Goal: Task Accomplishment & Management: Manage account settings

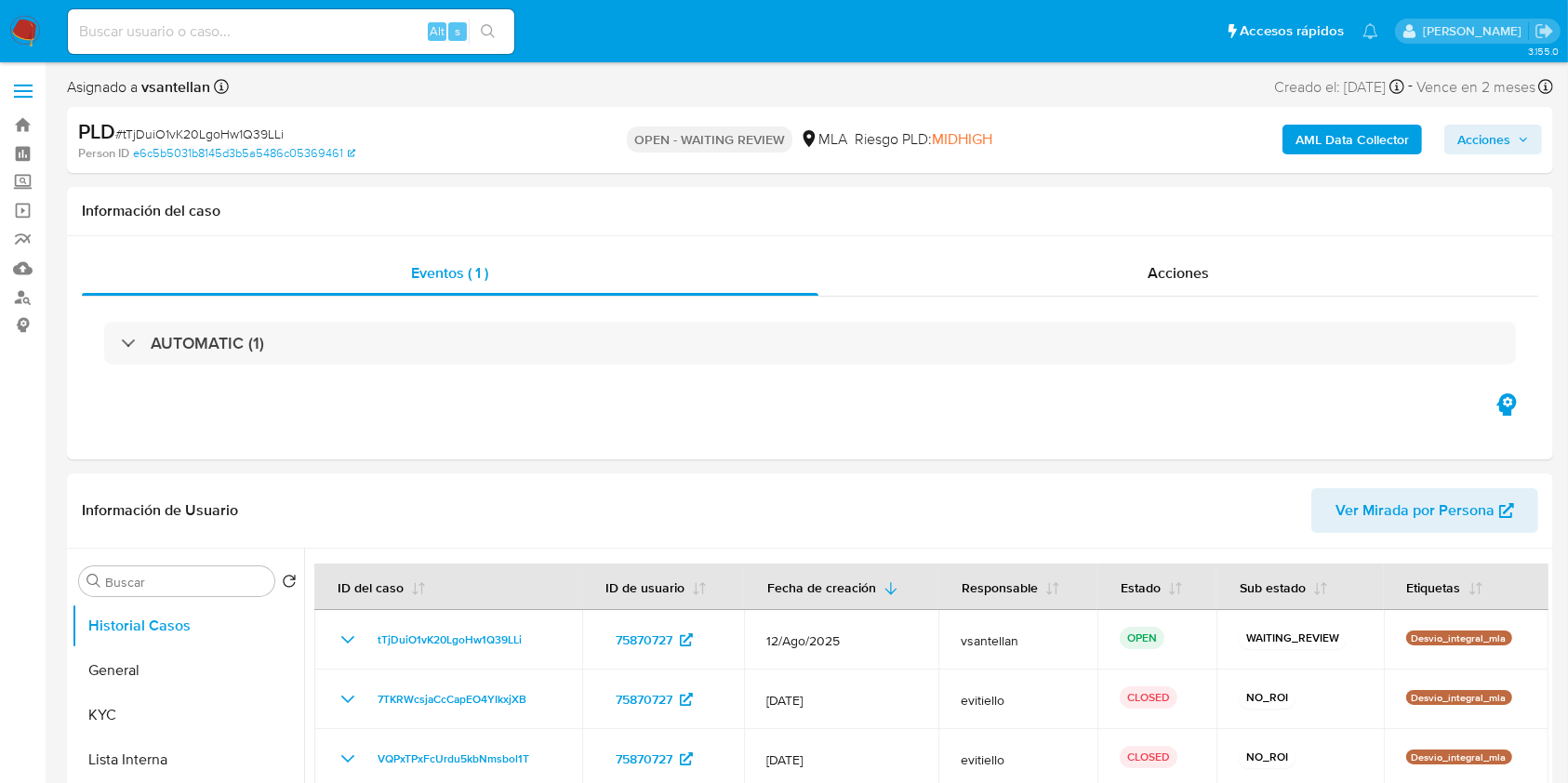
select select "10"
click at [22, 37] on img at bounding box center [25, 32] width 32 height 32
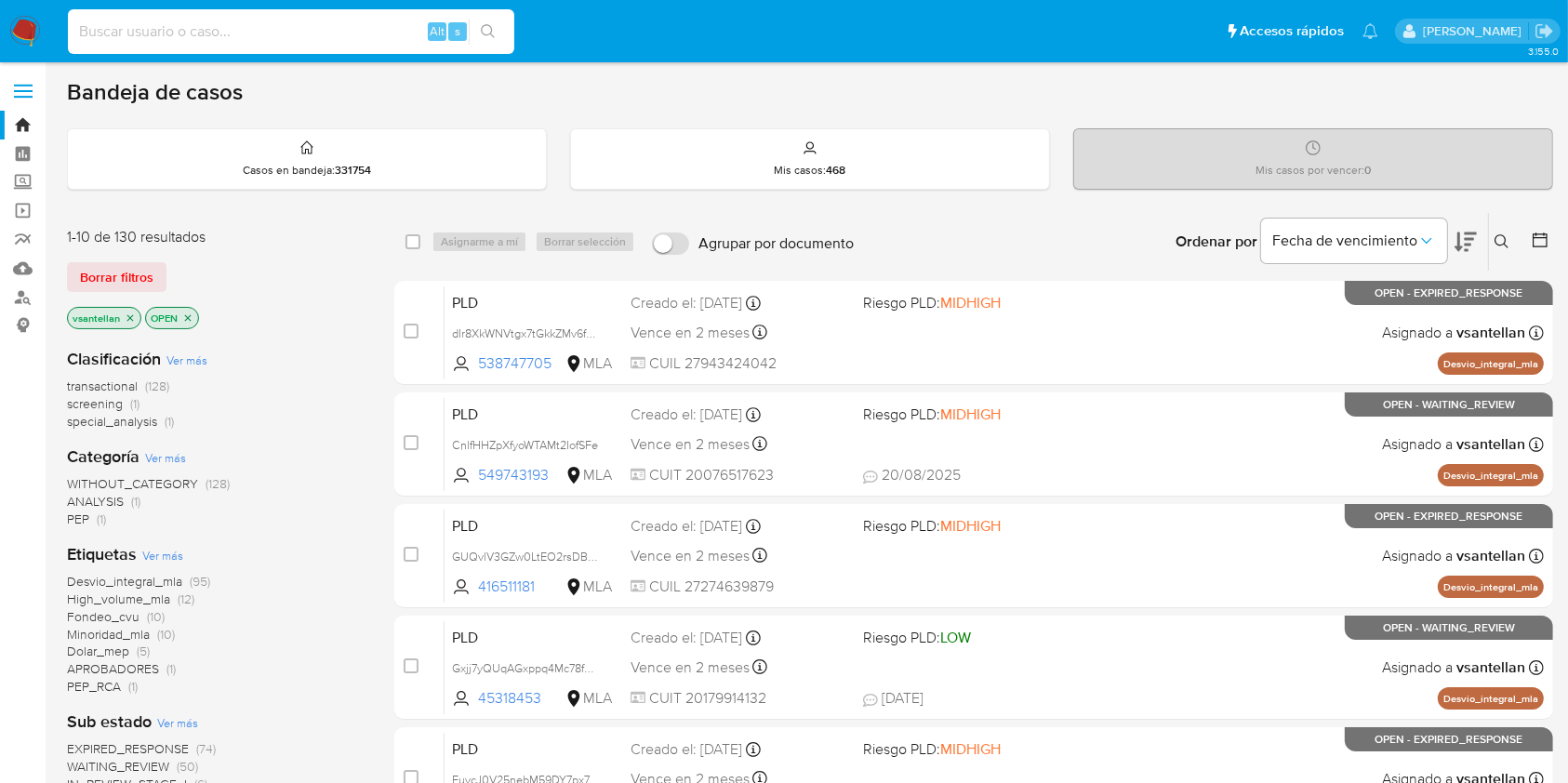
click at [245, 32] on input at bounding box center [291, 32] width 446 height 24
paste input "25002490"
type input "25002490"
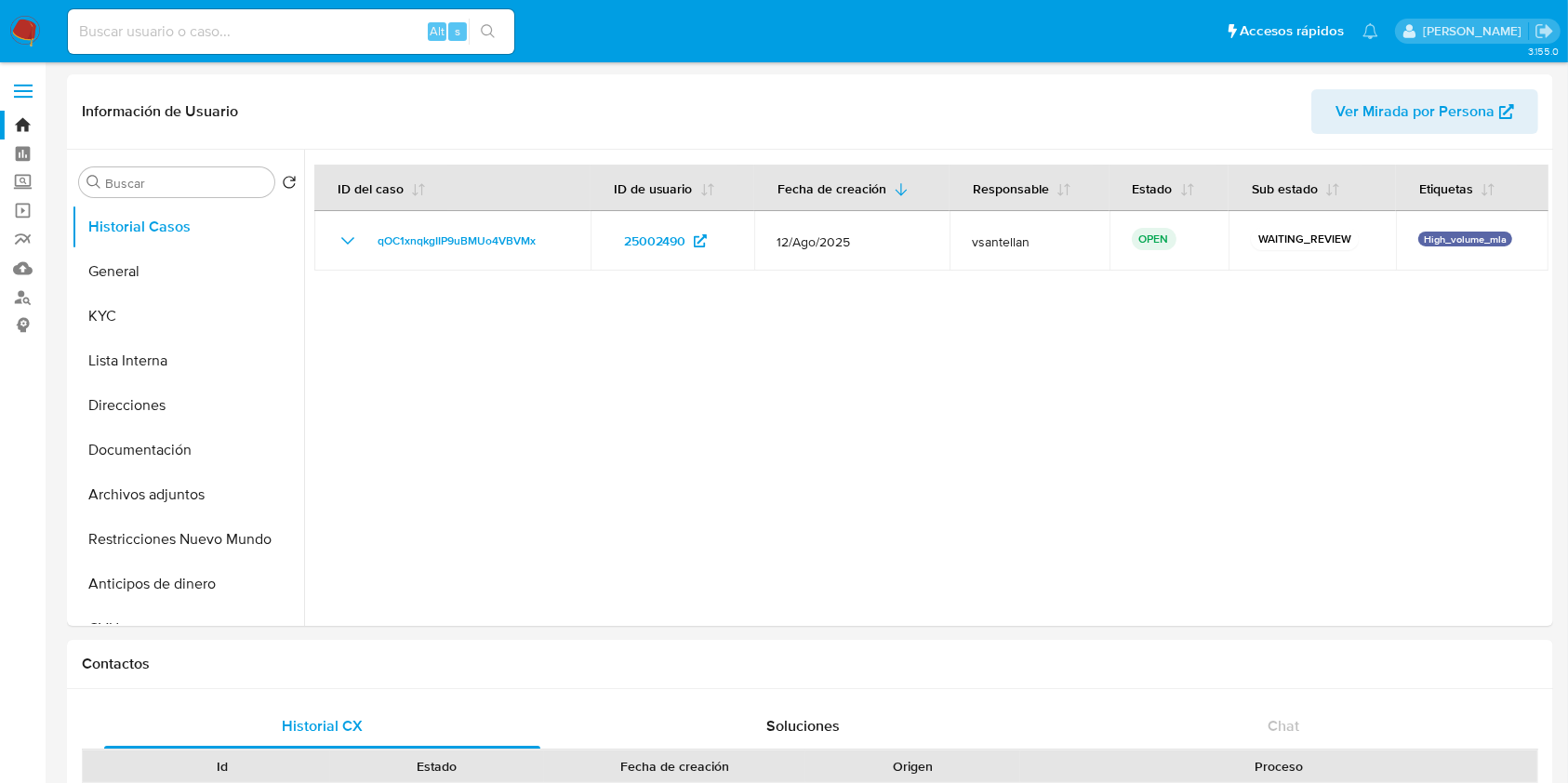
select select "10"
click at [34, 30] on img at bounding box center [25, 32] width 32 height 32
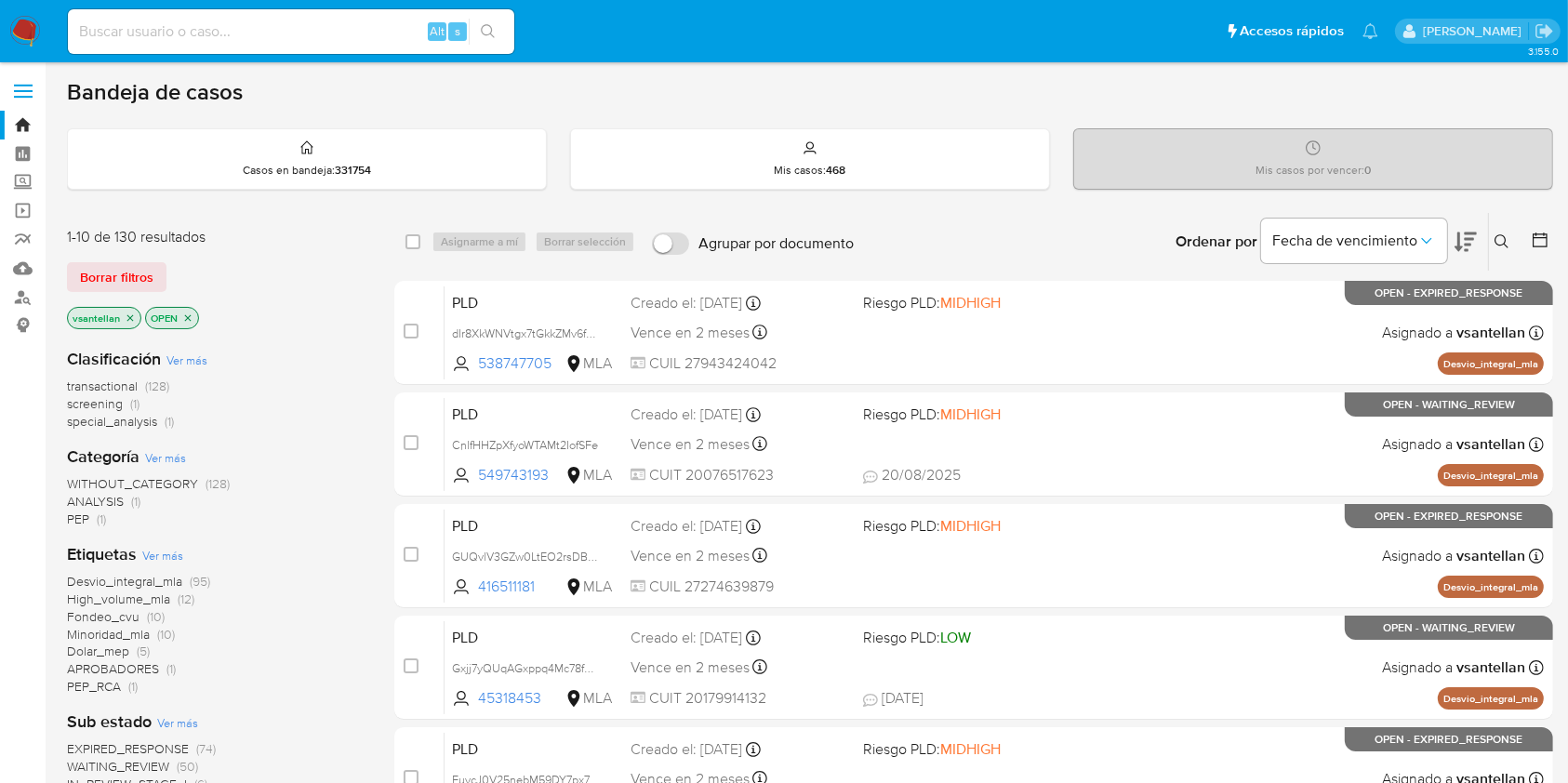
click at [1504, 235] on icon at bounding box center [1502, 242] width 15 height 15
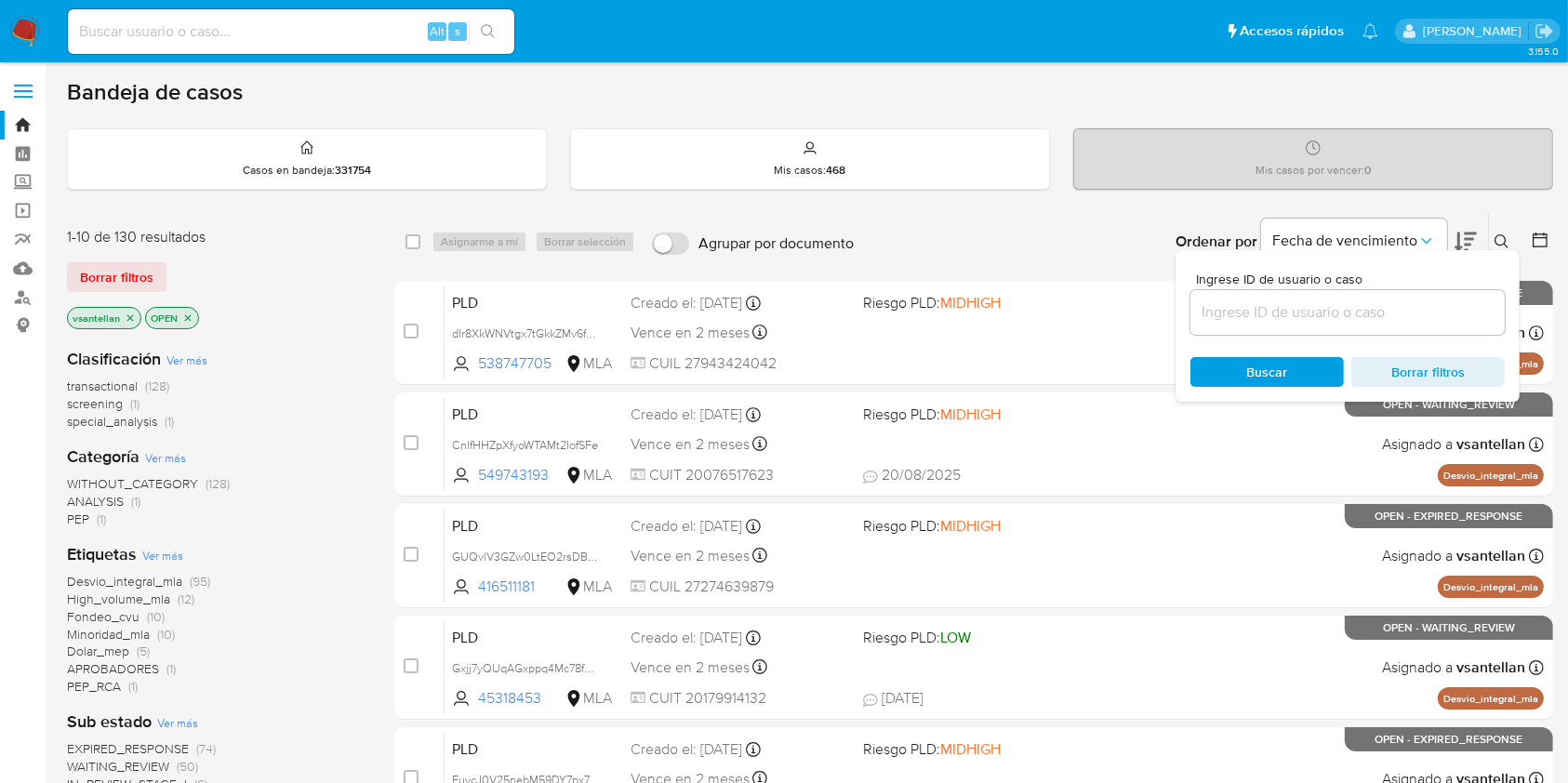
scroll to position [124, 0]
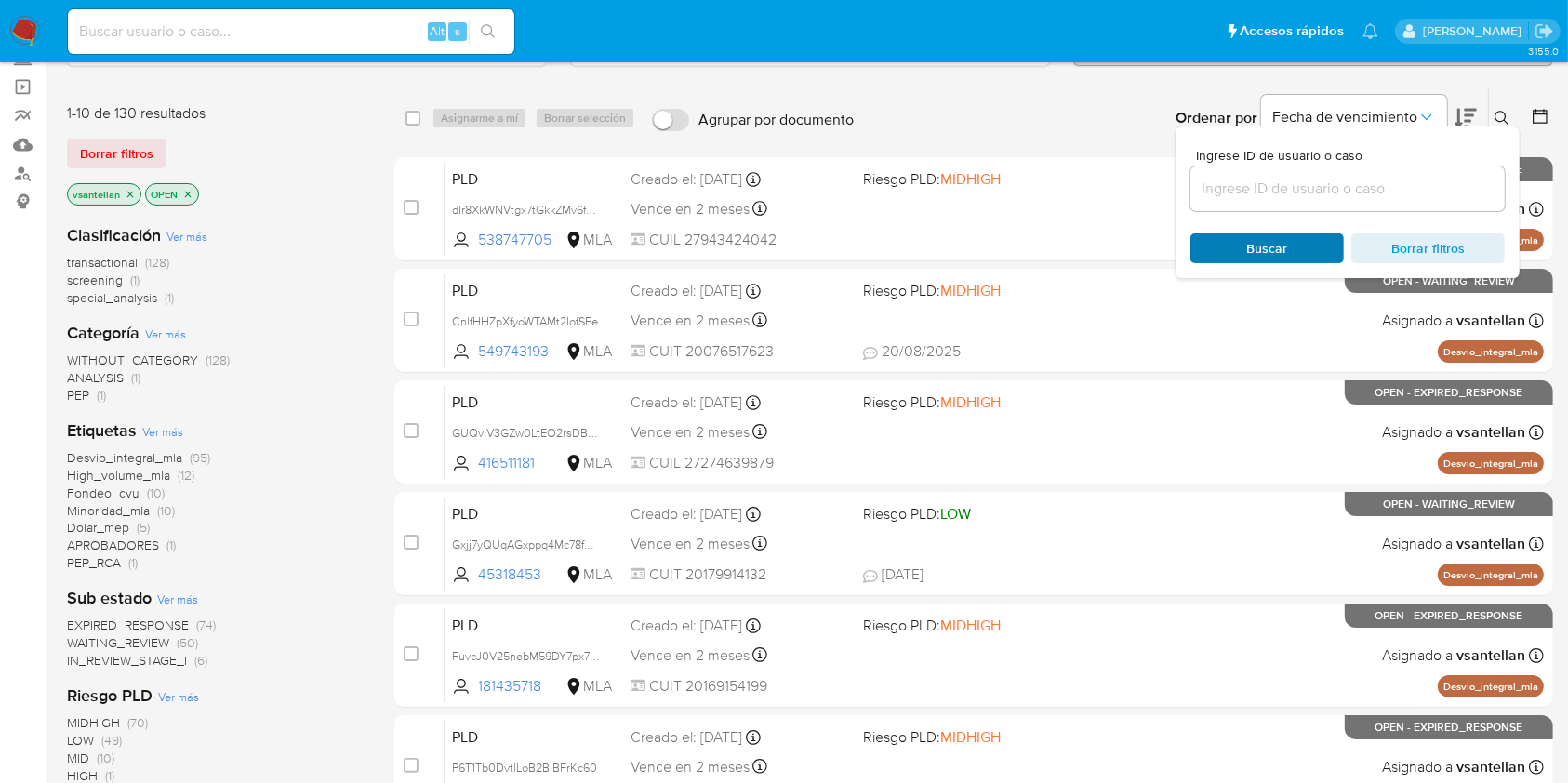
drag, startPoint x: 1272, startPoint y: 185, endPoint x: 1254, endPoint y: 242, distance: 59.8
click at [1272, 183] on input at bounding box center [1347, 189] width 315 height 24
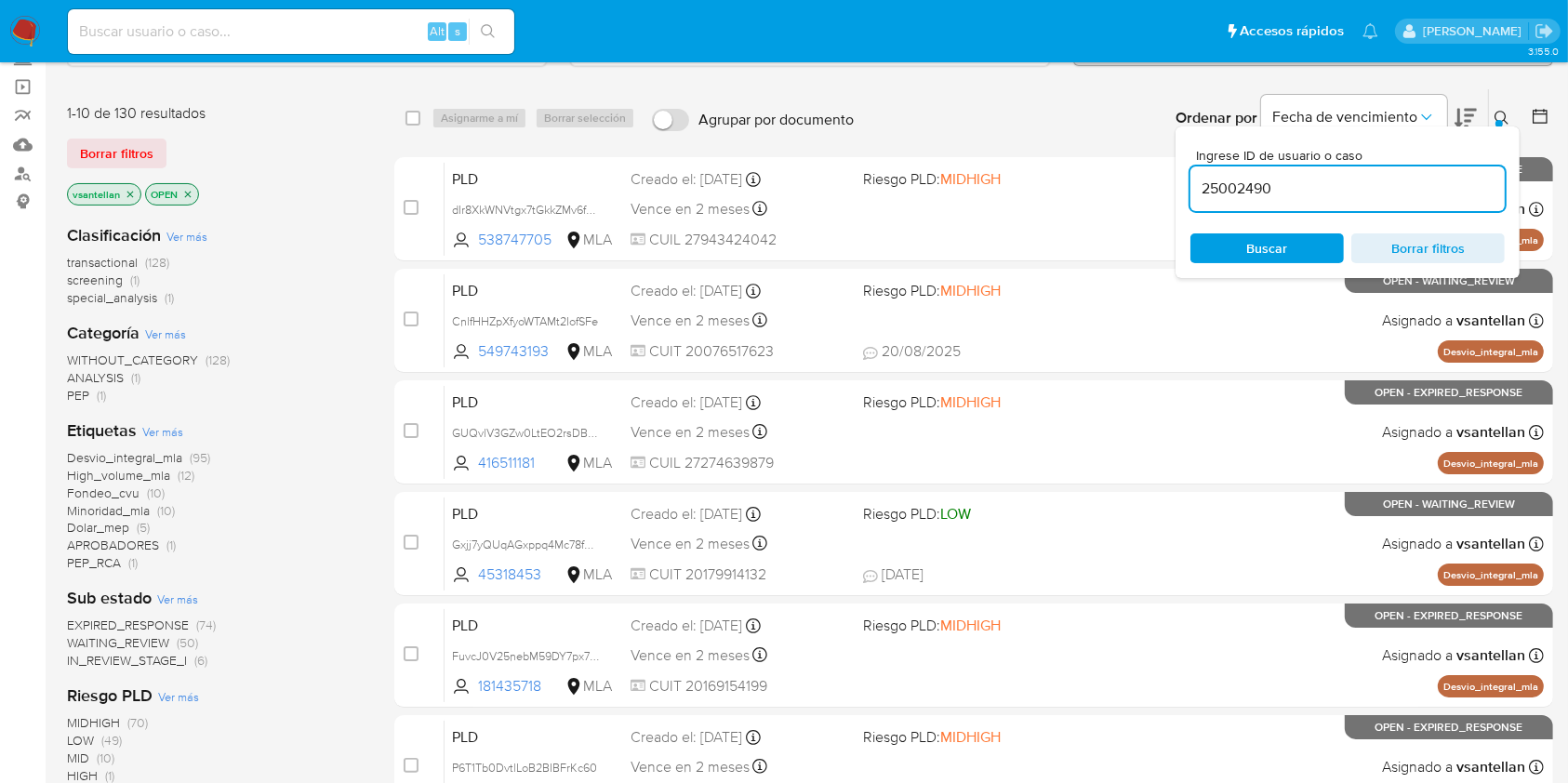
type input "25002490"
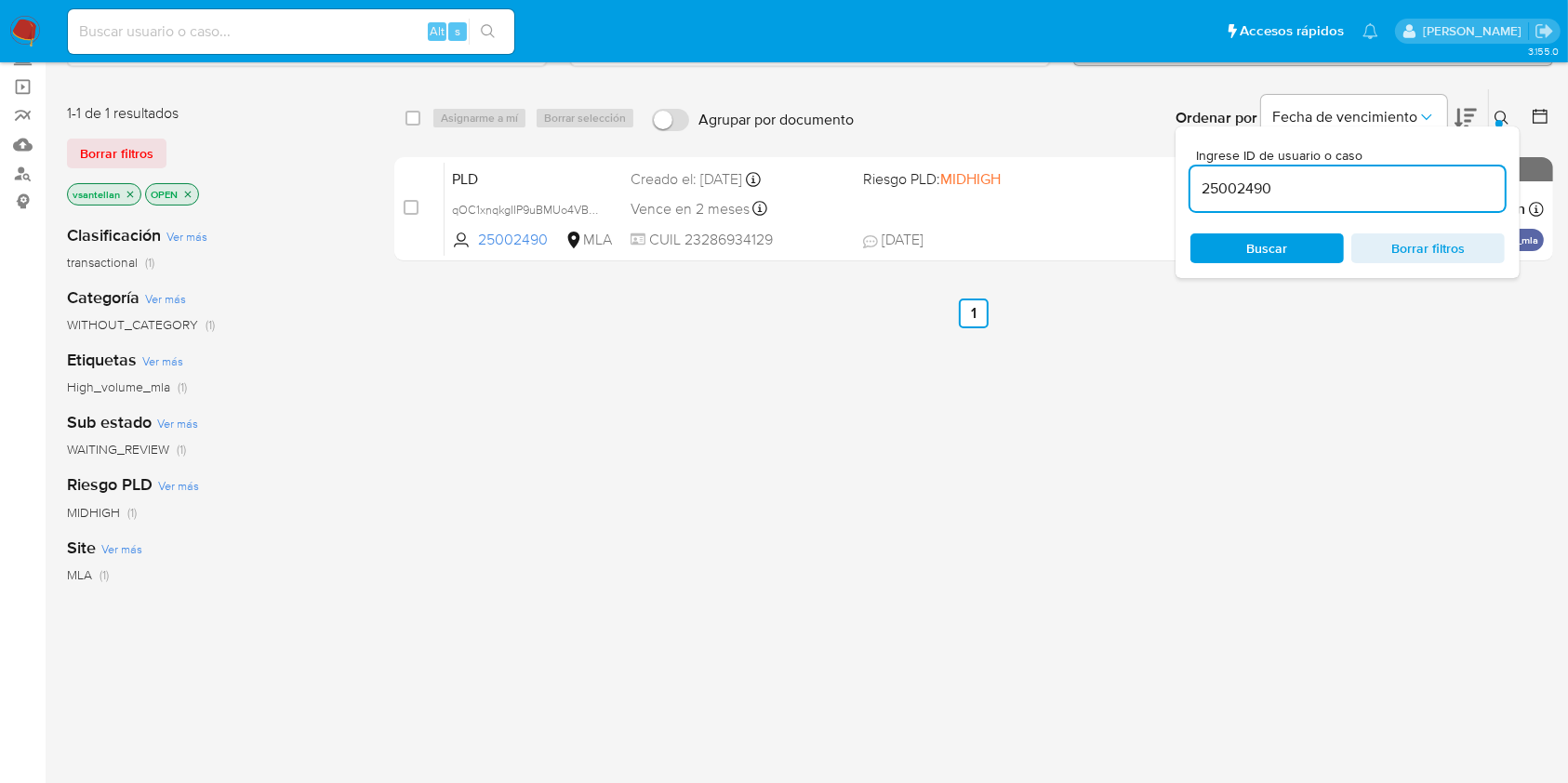
click at [1495, 111] on icon at bounding box center [1502, 118] width 15 height 15
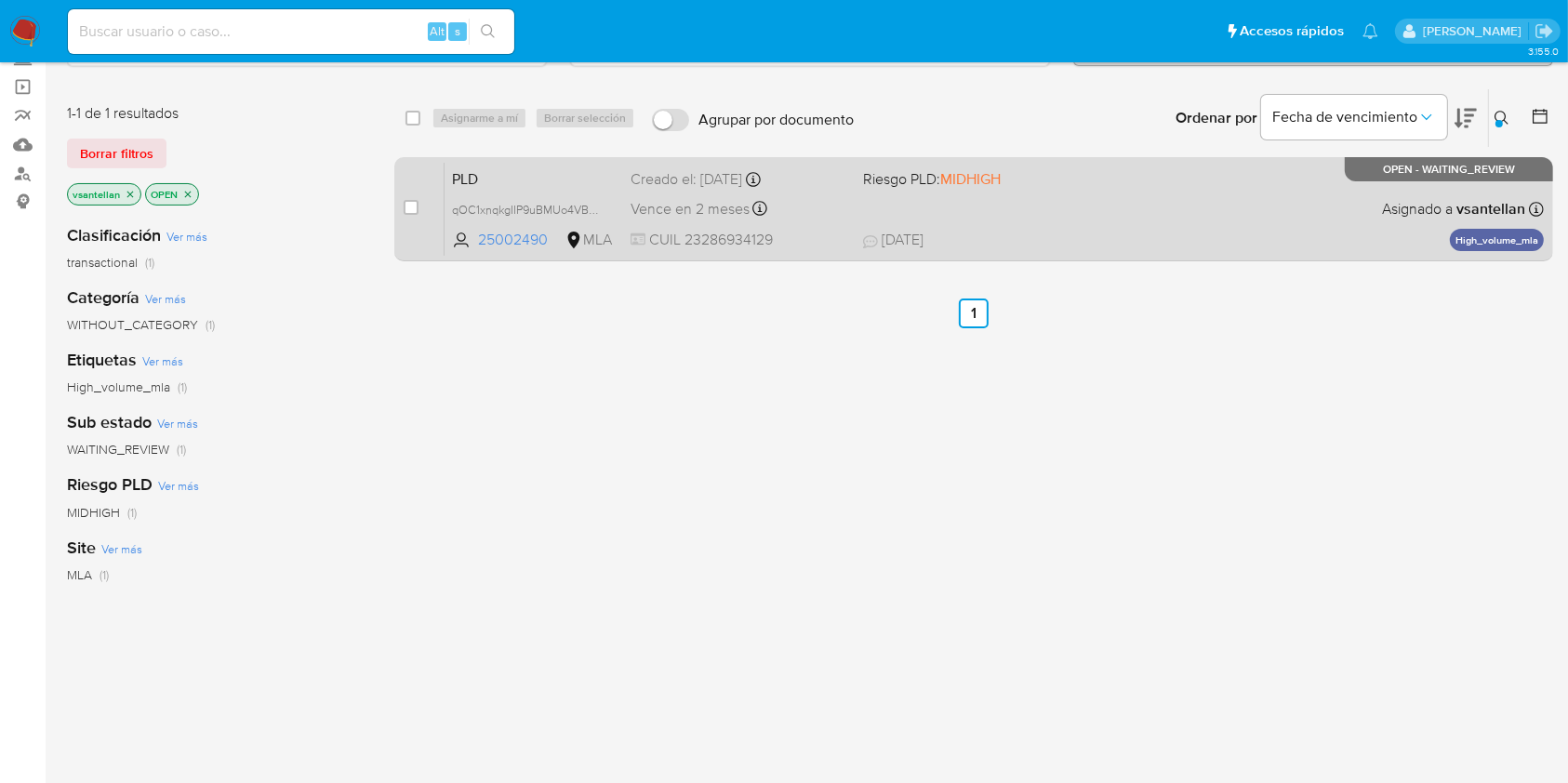
click at [1164, 230] on span "19/08/2025 19/08/2025 22:57" at bounding box center [1088, 240] width 449 height 20
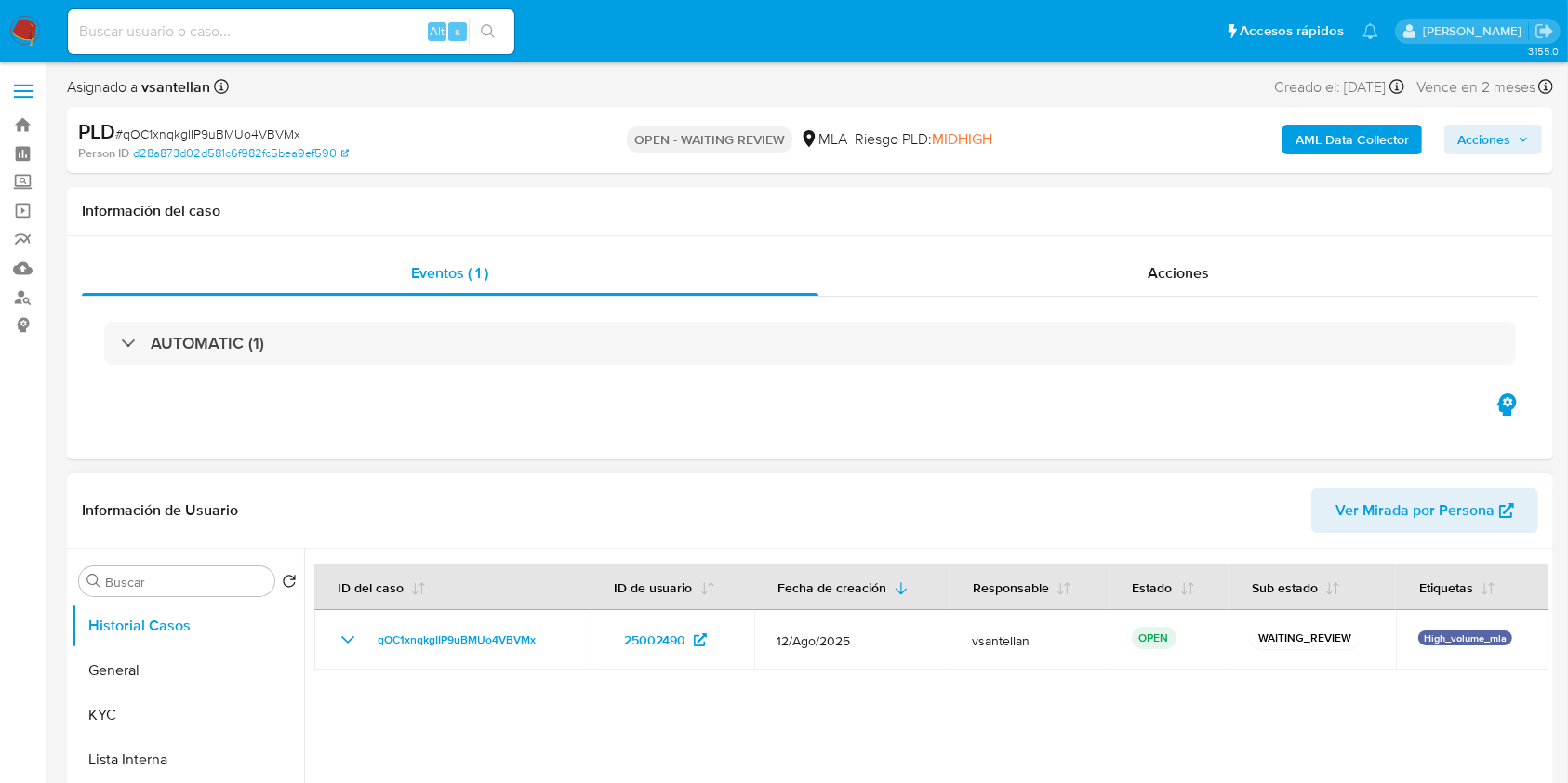
select select "10"
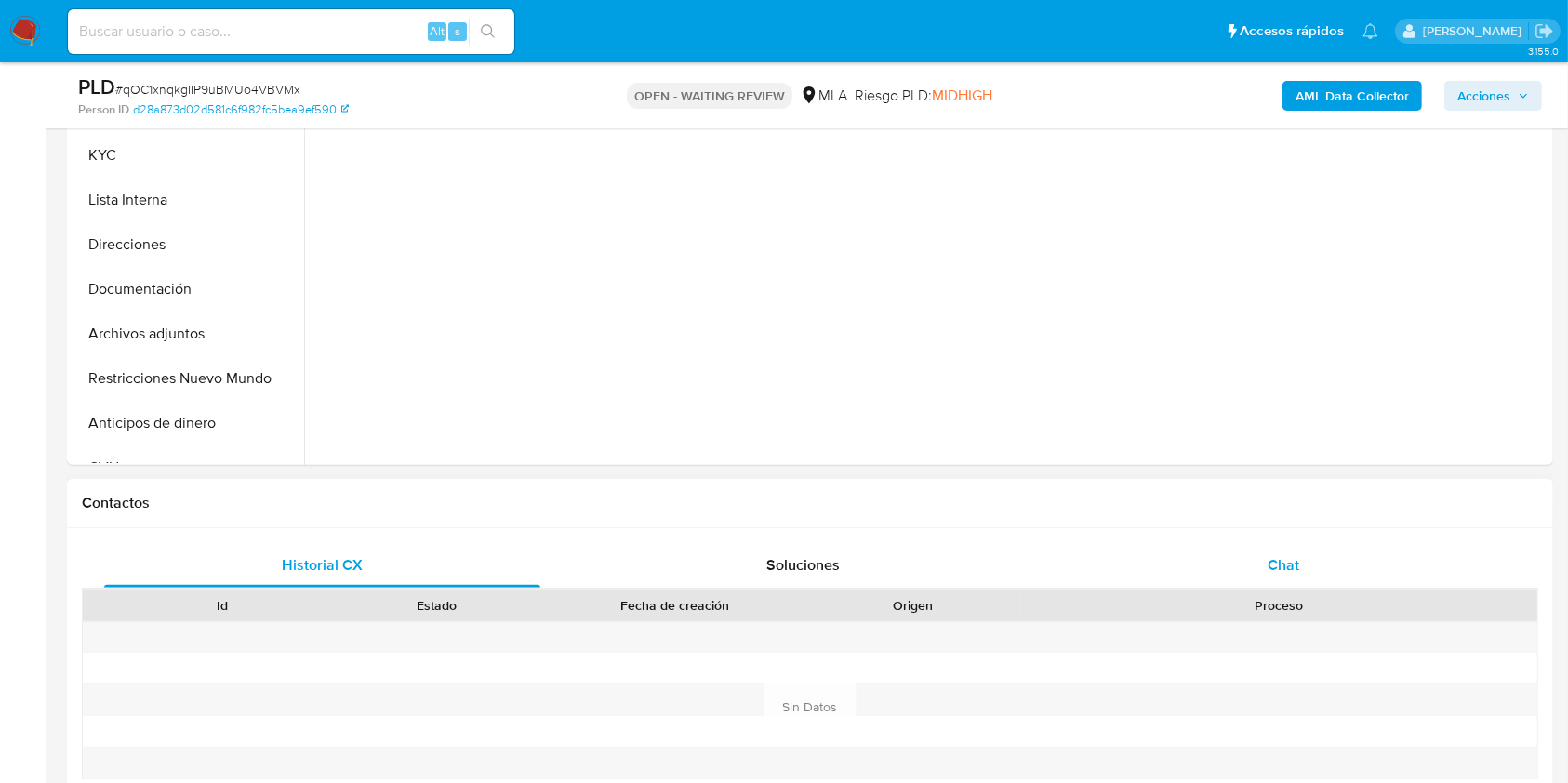
scroll to position [495, 0]
drag, startPoint x: 1354, startPoint y: 548, endPoint x: 1483, endPoint y: 423, distance: 179.6
click at [1354, 547] on div "Chat" at bounding box center [1284, 563] width 436 height 45
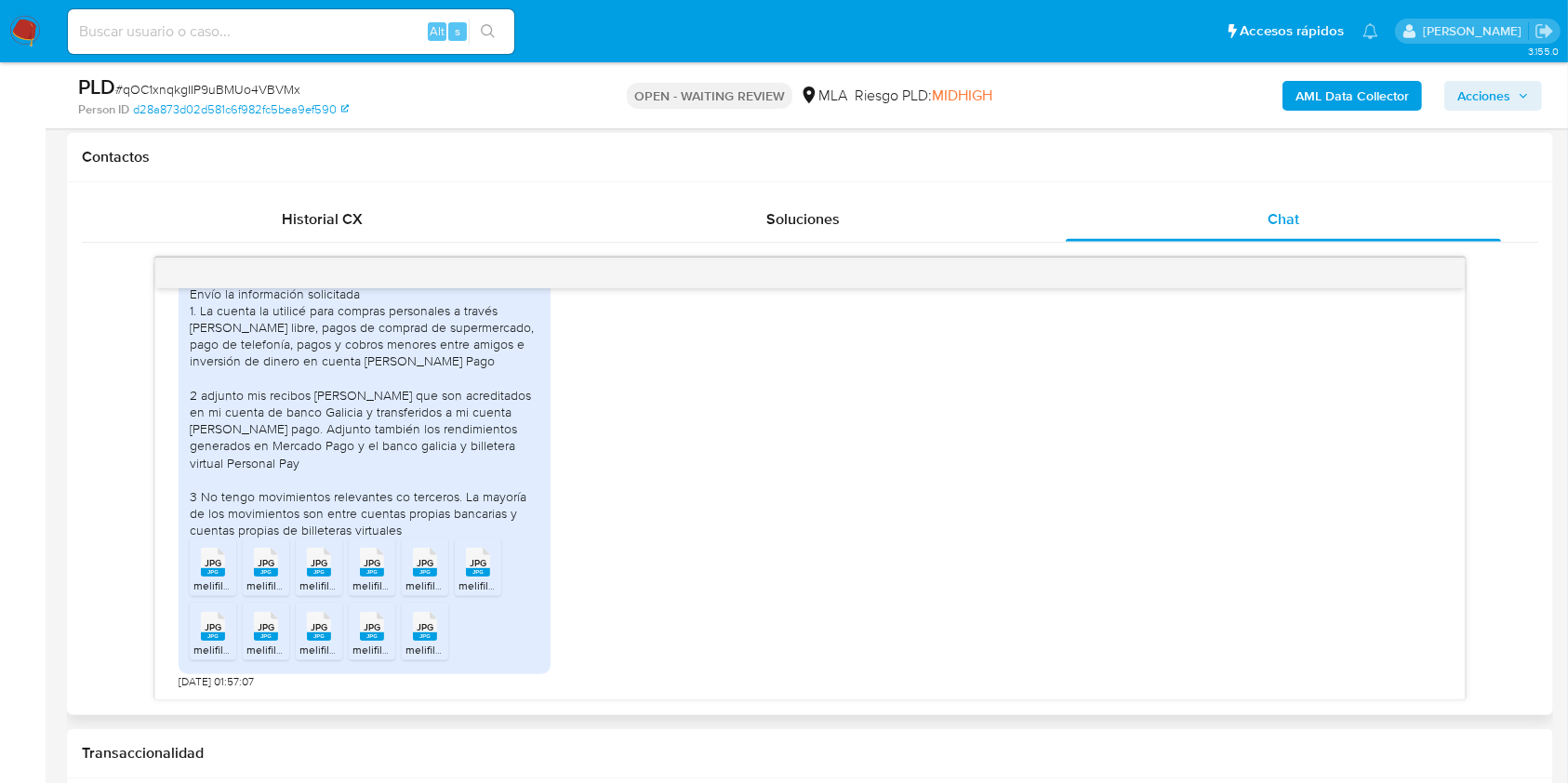
scroll to position [1097, 0]
click at [211, 574] on rect at bounding box center [213, 572] width 24 height 8
click at [276, 570] on rect at bounding box center [266, 572] width 24 height 8
click at [315, 569] on rect at bounding box center [319, 572] width 24 height 8
click at [375, 571] on rect at bounding box center [372, 572] width 24 height 8
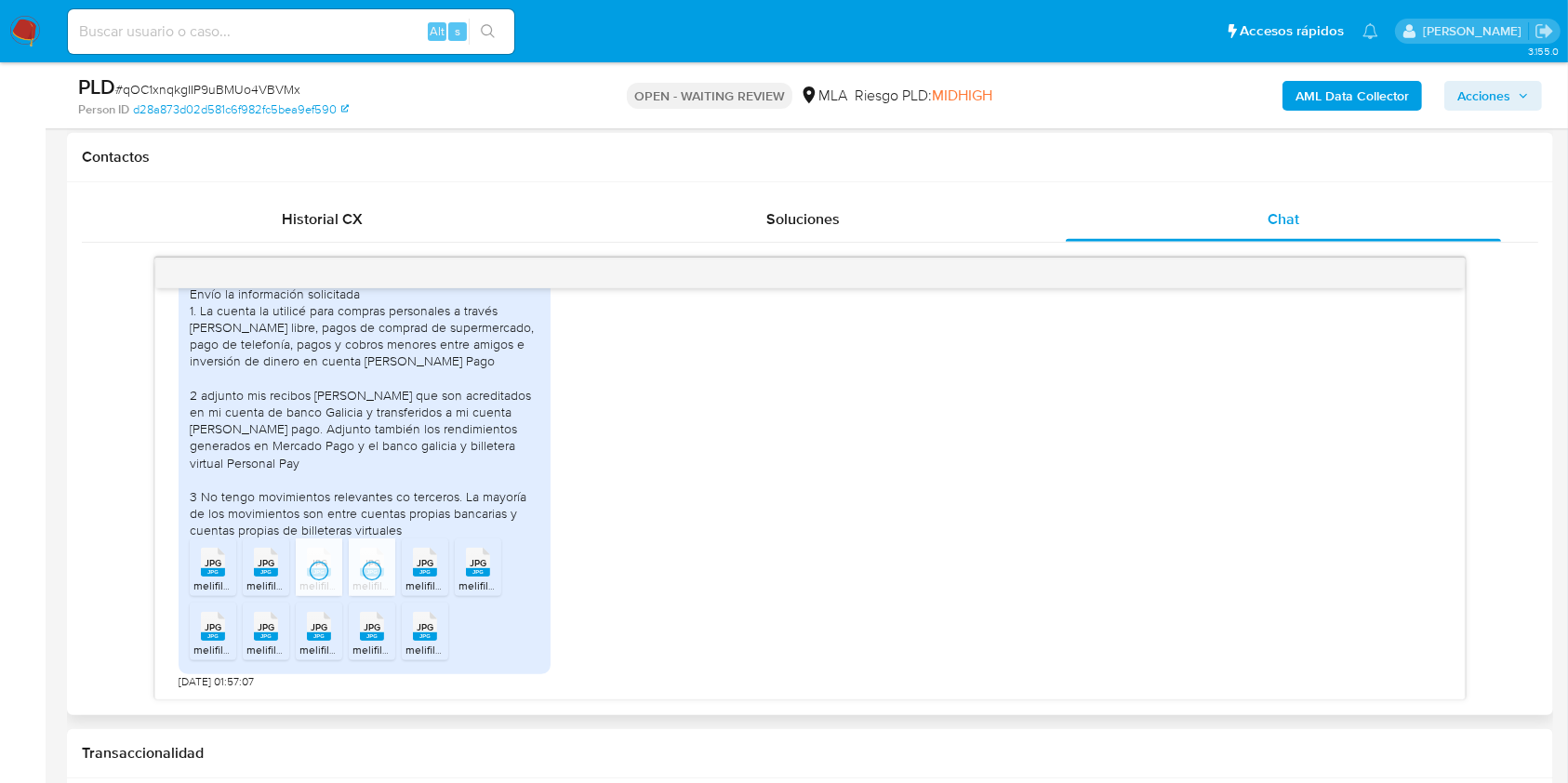
click at [426, 565] on span "JPG" at bounding box center [425, 562] width 17 height 12
click at [481, 565] on span "JPG" at bounding box center [478, 562] width 17 height 12
drag, startPoint x: 237, startPoint y: 624, endPoint x: 264, endPoint y: 627, distance: 27.2
click at [237, 625] on ul "JPG JPG melifile7955735539033014330.jpg JPG JPG melifile2623462180799203570.jpg…" at bounding box center [365, 602] width 350 height 128
click at [214, 637] on rect at bounding box center [213, 636] width 24 height 8
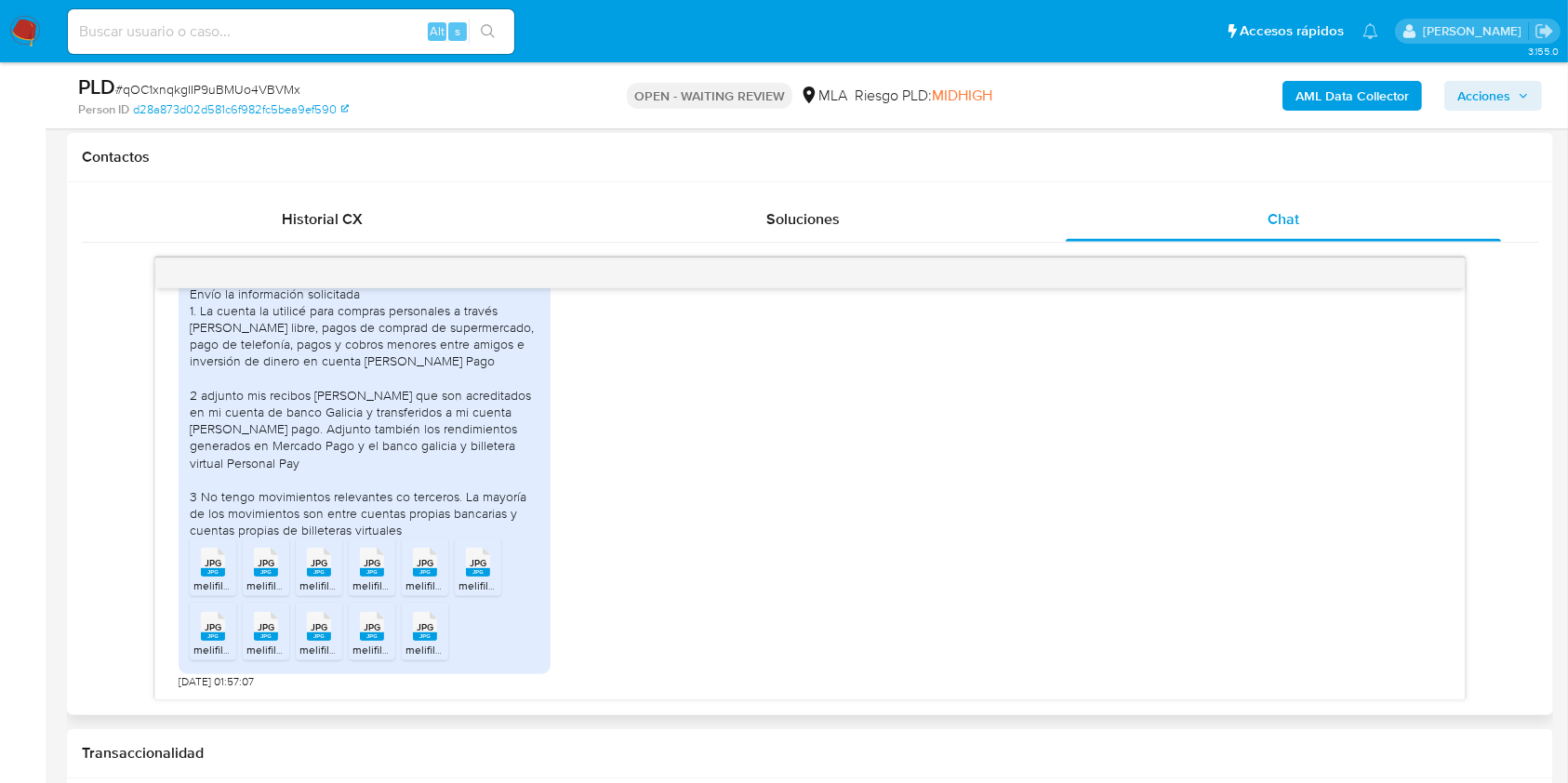
click at [269, 639] on rect at bounding box center [266, 636] width 24 height 8
click at [318, 640] on rect at bounding box center [319, 636] width 24 height 8
click at [372, 646] on span "melifile8971039721078434669.jpg" at bounding box center [438, 649] width 170 height 16
click at [423, 634] on rect at bounding box center [425, 636] width 24 height 8
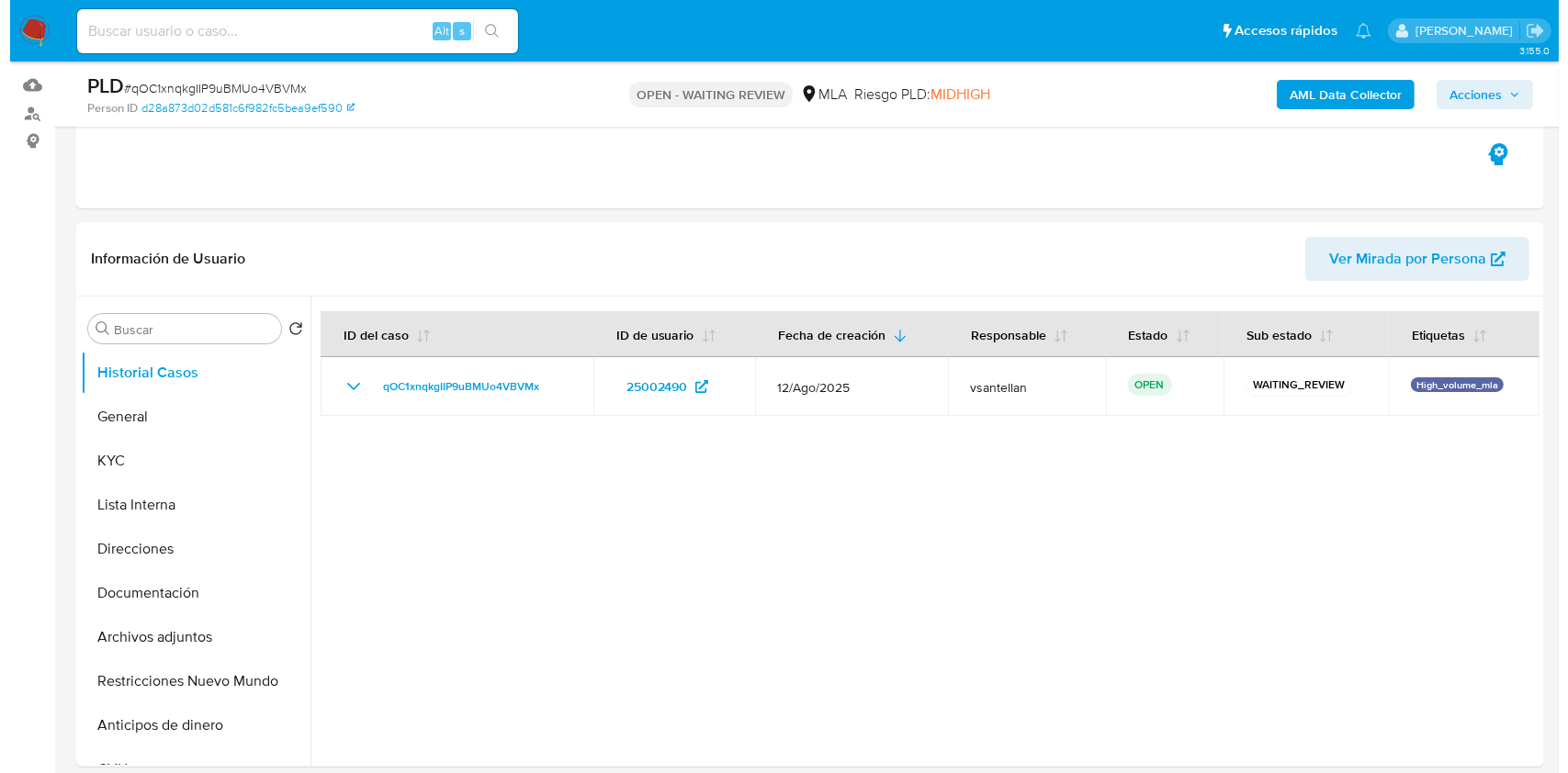
scroll to position [274, 0]
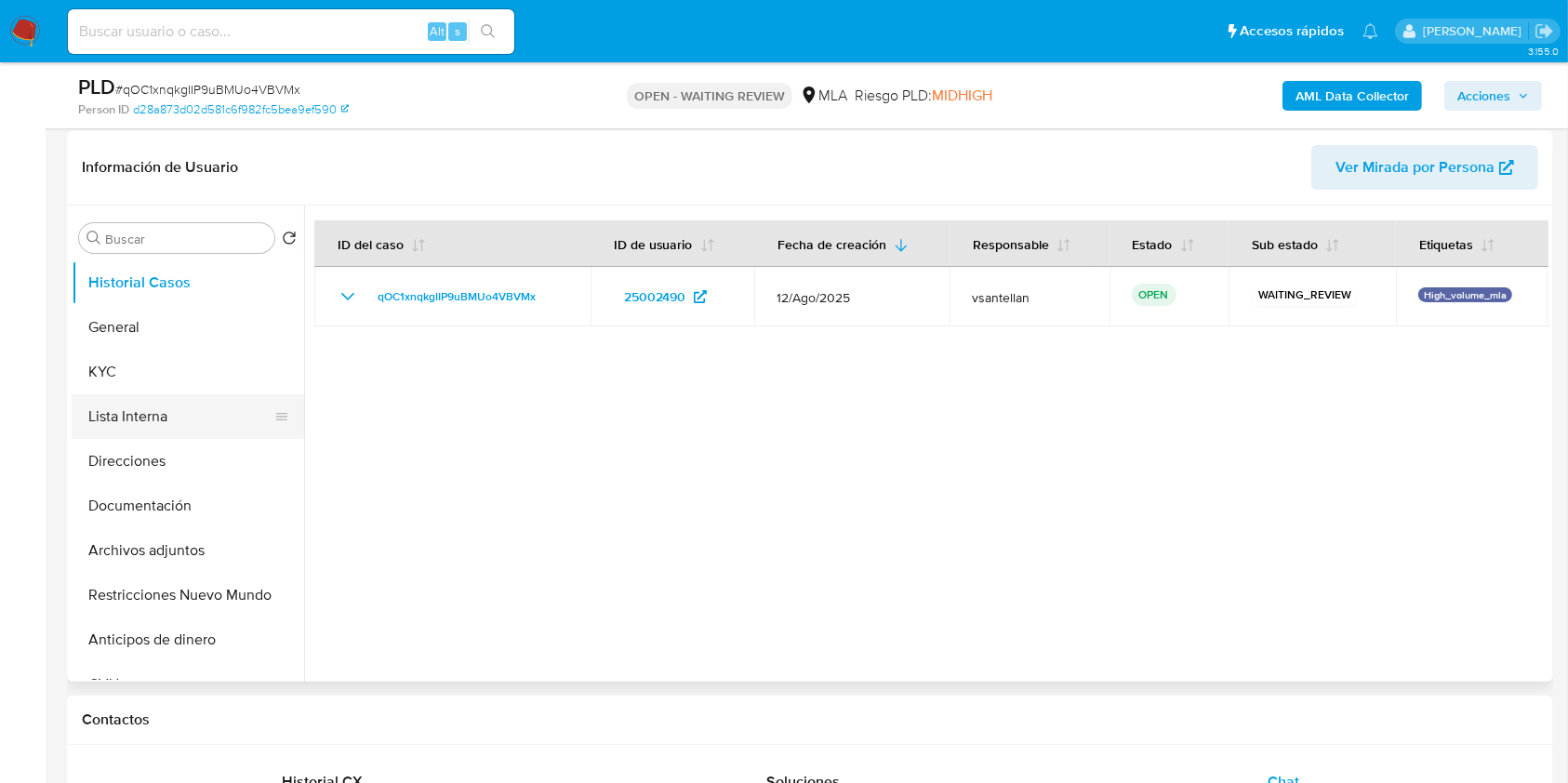
drag, startPoint x: 175, startPoint y: 494, endPoint x: 171, endPoint y: 407, distance: 87.1
click at [176, 494] on button "Documentación" at bounding box center [188, 506] width 233 height 45
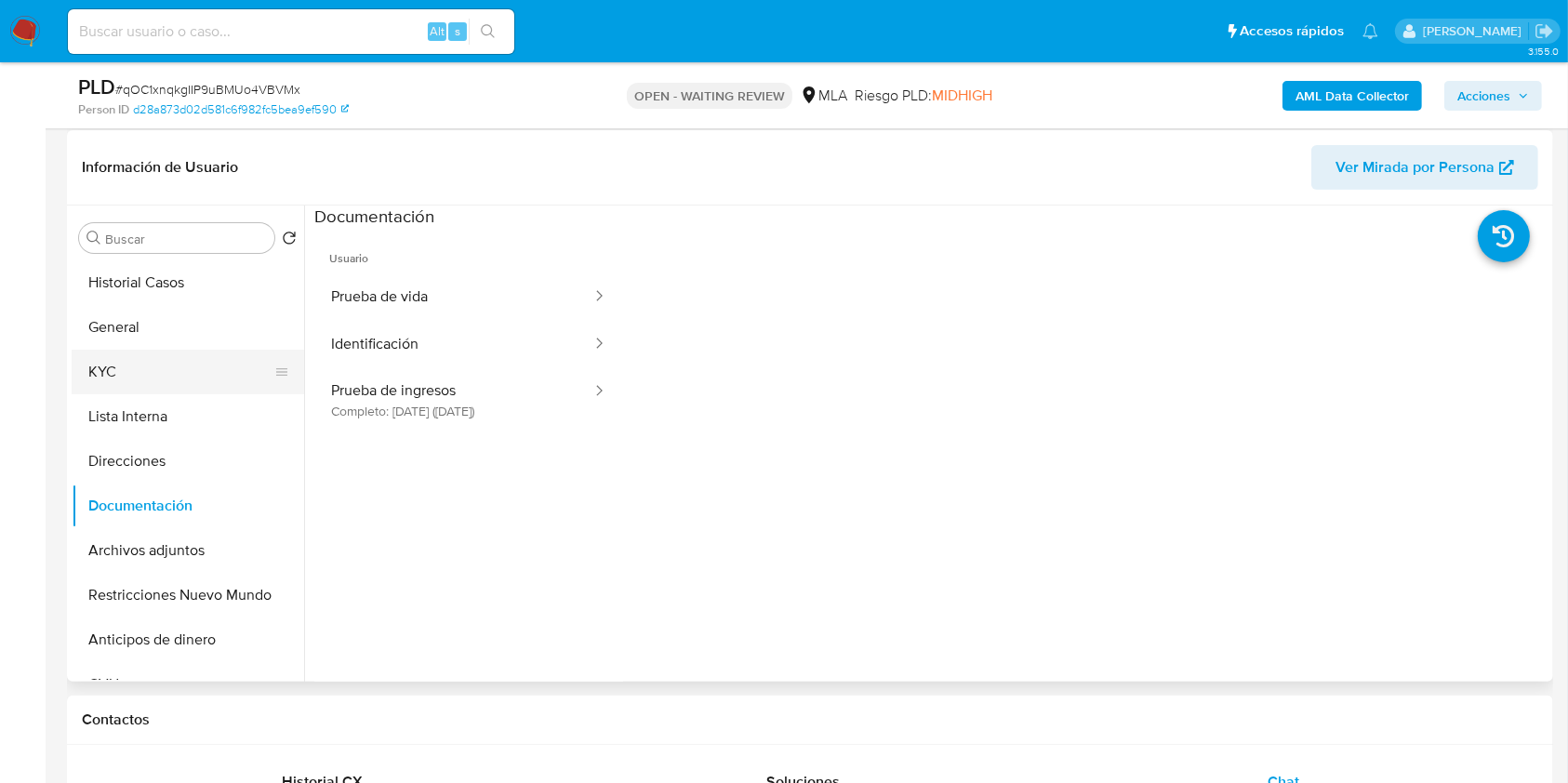
click at [155, 373] on button "KYC" at bounding box center [181, 372] width 218 height 45
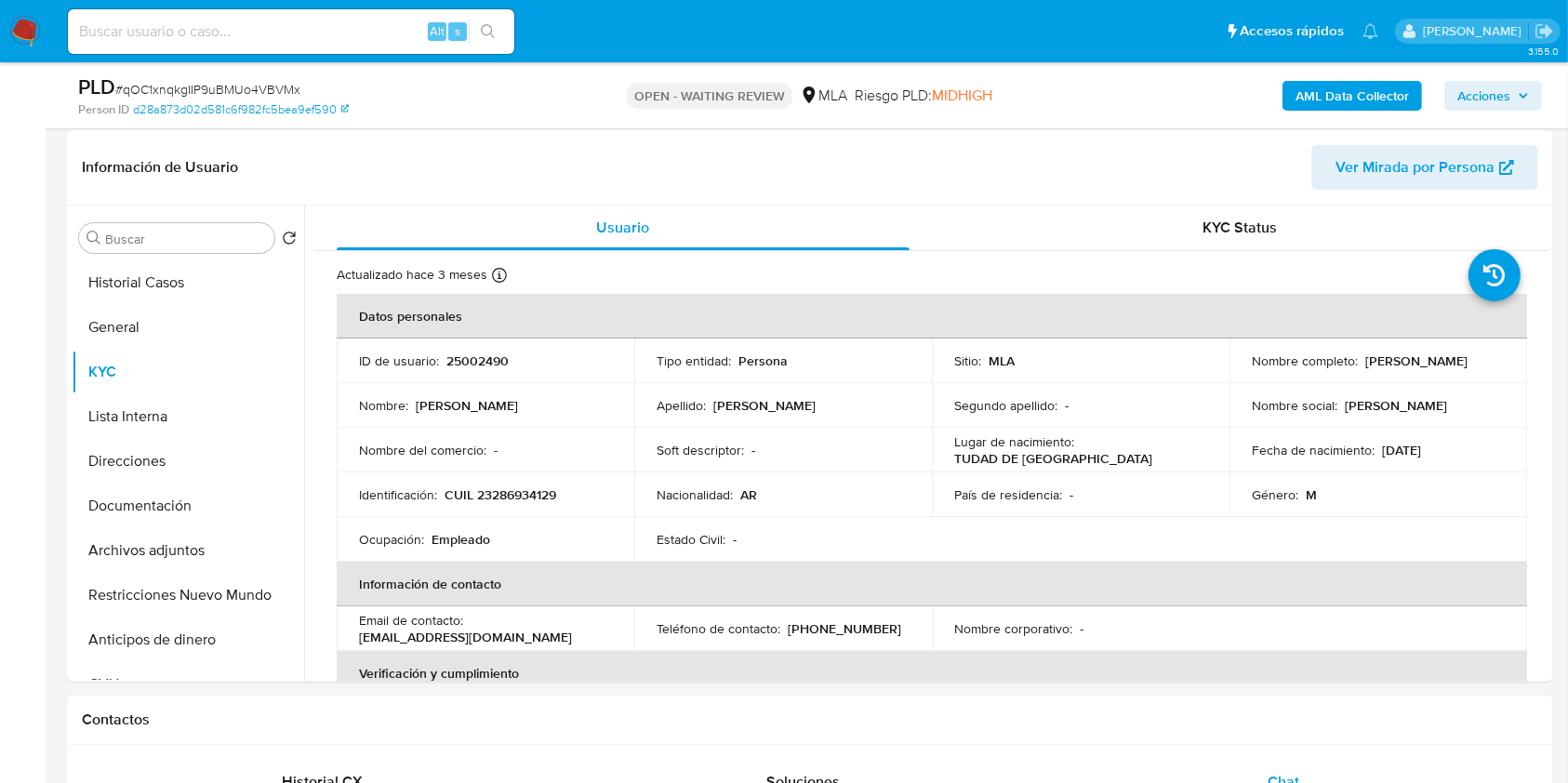
click at [1357, 86] on b "AML Data Collector" at bounding box center [1352, 96] width 114 height 30
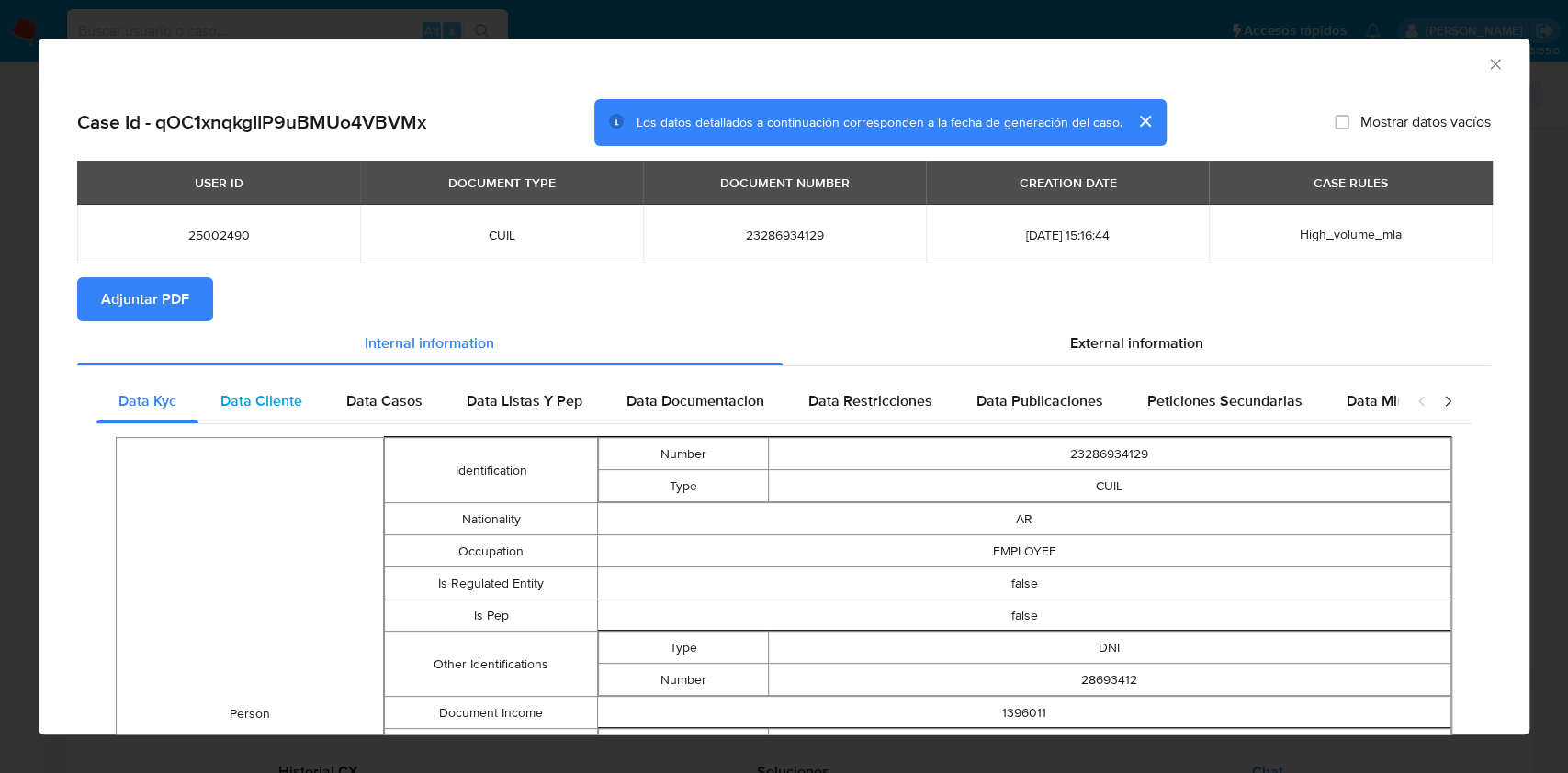
click at [293, 395] on span "Data Cliente" at bounding box center [261, 400] width 82 height 21
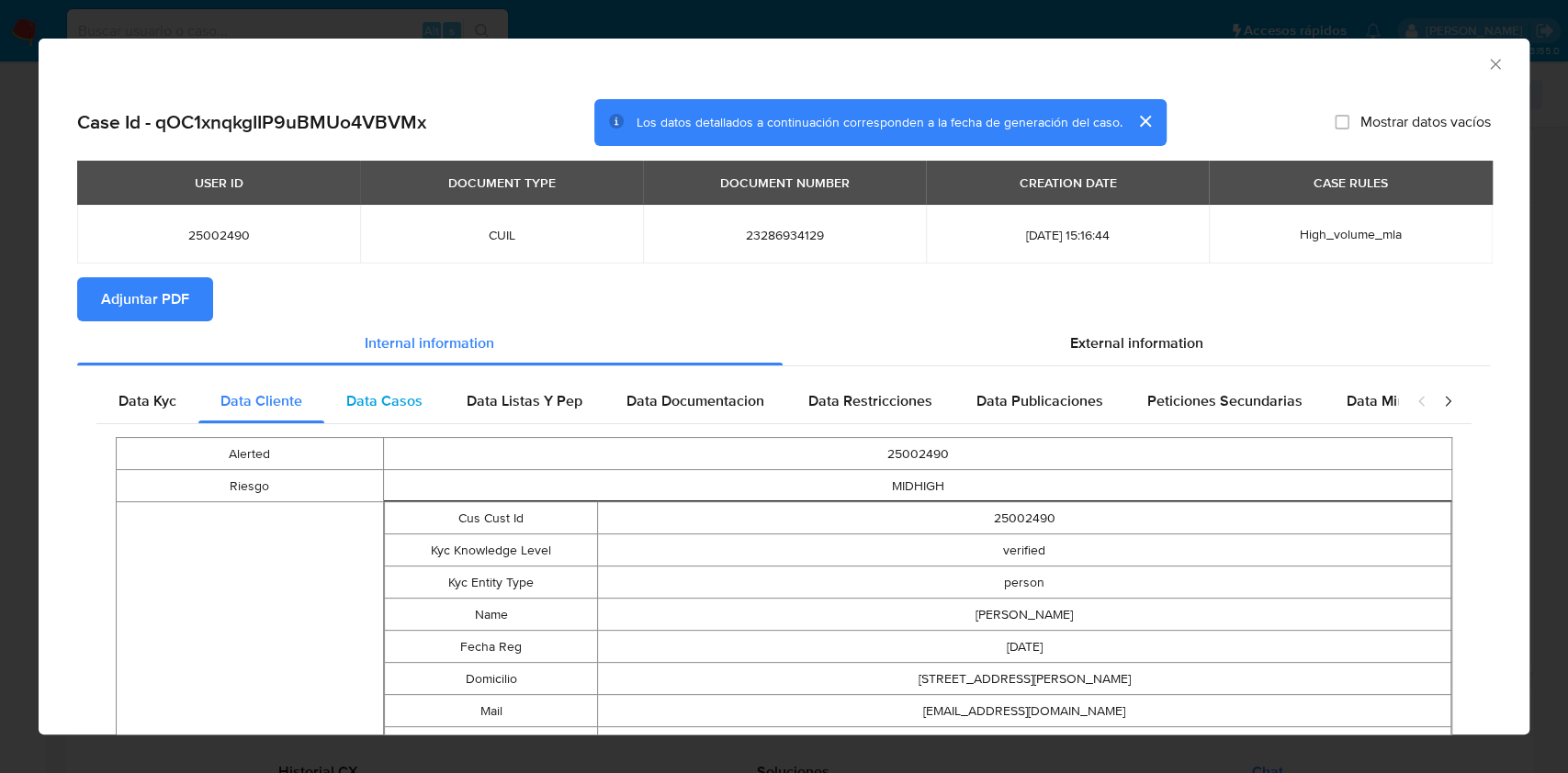
click at [411, 417] on div "Data Casos" at bounding box center [384, 401] width 120 height 44
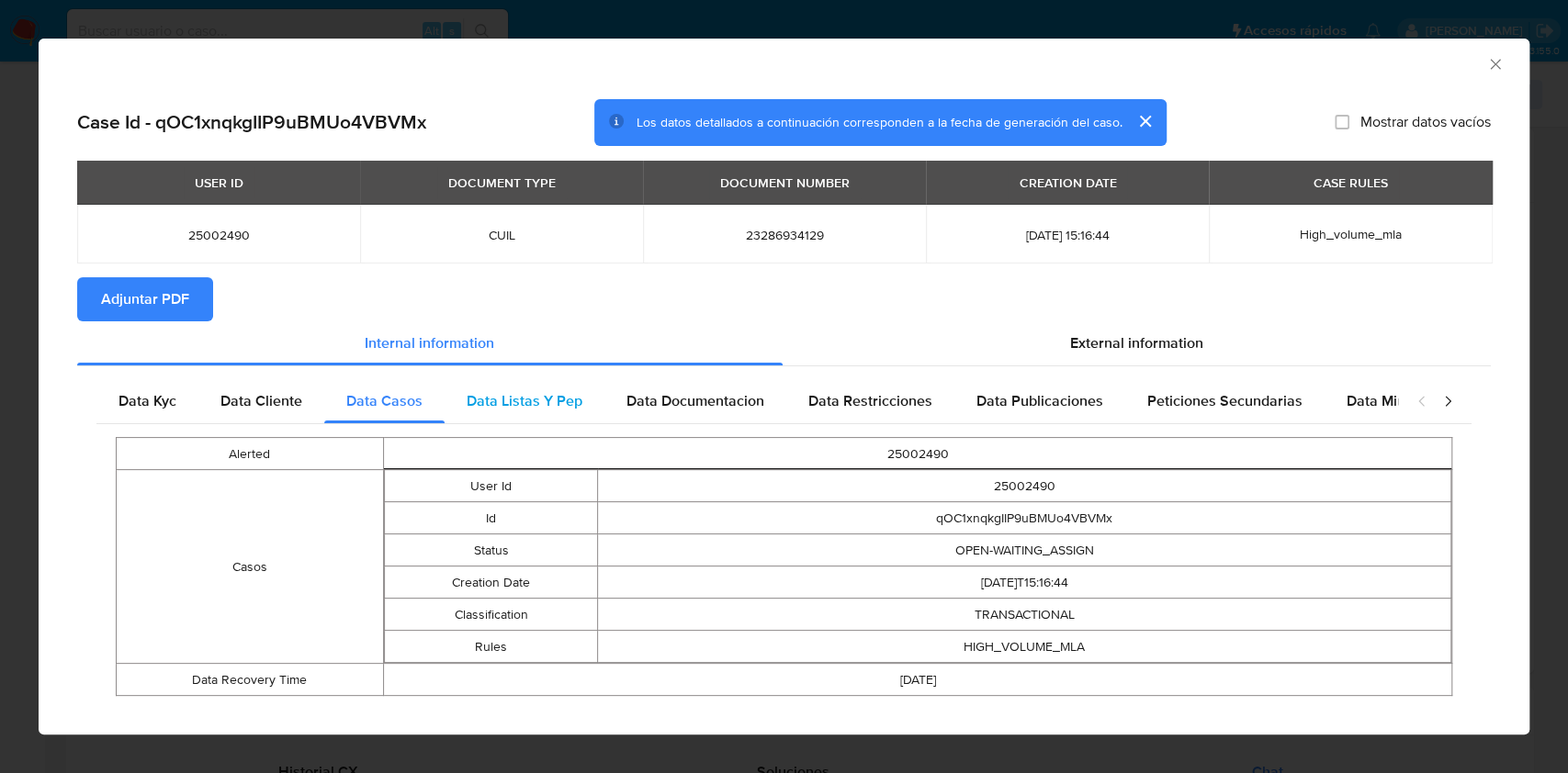
click at [536, 407] on span "Data Listas Y Pep" at bounding box center [524, 400] width 116 height 21
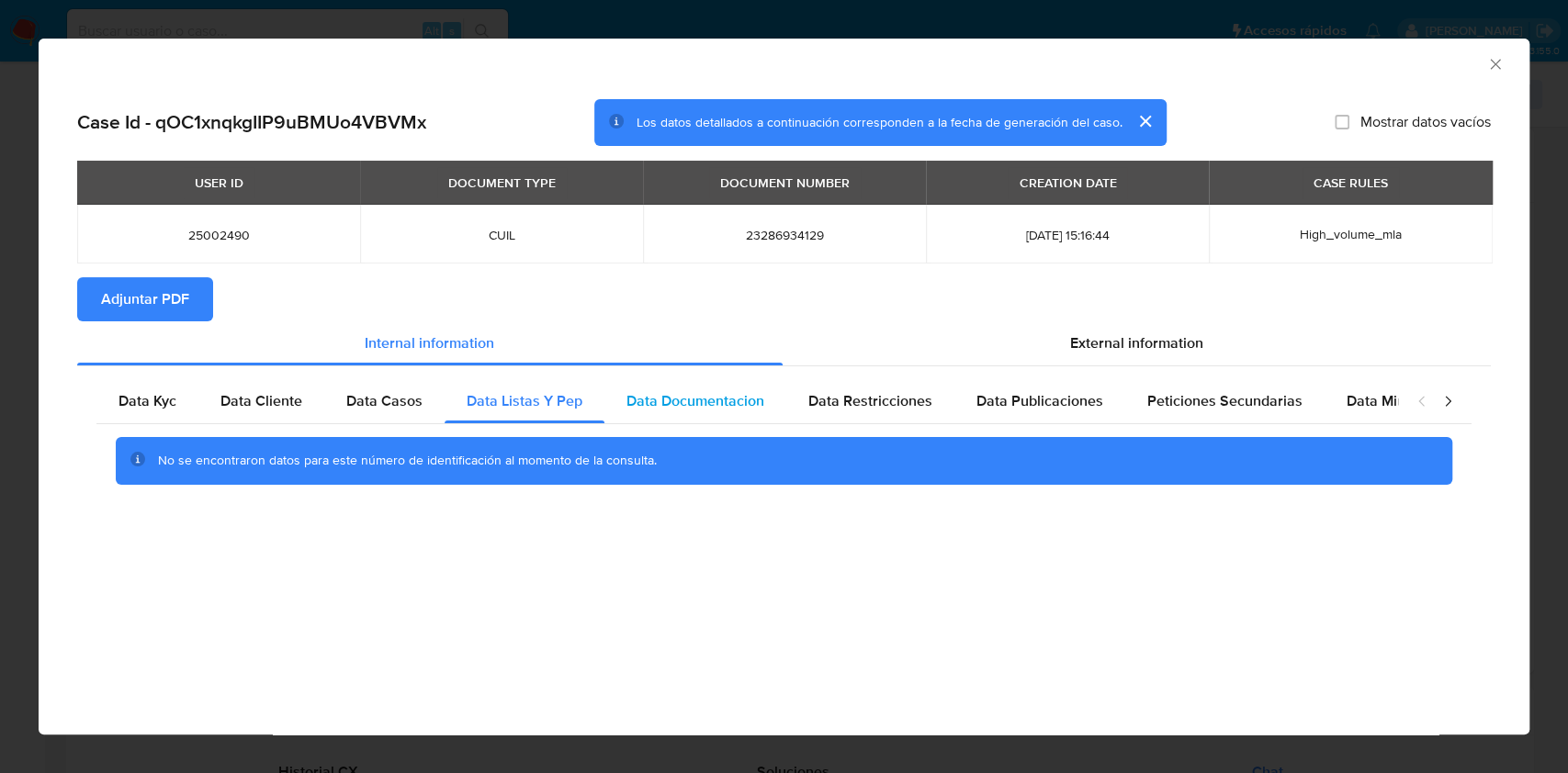
click at [698, 415] on div "Data Documentacion" at bounding box center [695, 401] width 182 height 44
click at [919, 414] on div "Data Restricciones" at bounding box center [870, 401] width 168 height 44
click at [1001, 404] on span "Data Publicaciones" at bounding box center [1040, 400] width 127 height 21
click at [1158, 406] on span "Peticiones Secundarias" at bounding box center [1224, 400] width 155 height 21
click at [1348, 408] on span "Data Minoridad" at bounding box center [1397, 400] width 101 height 21
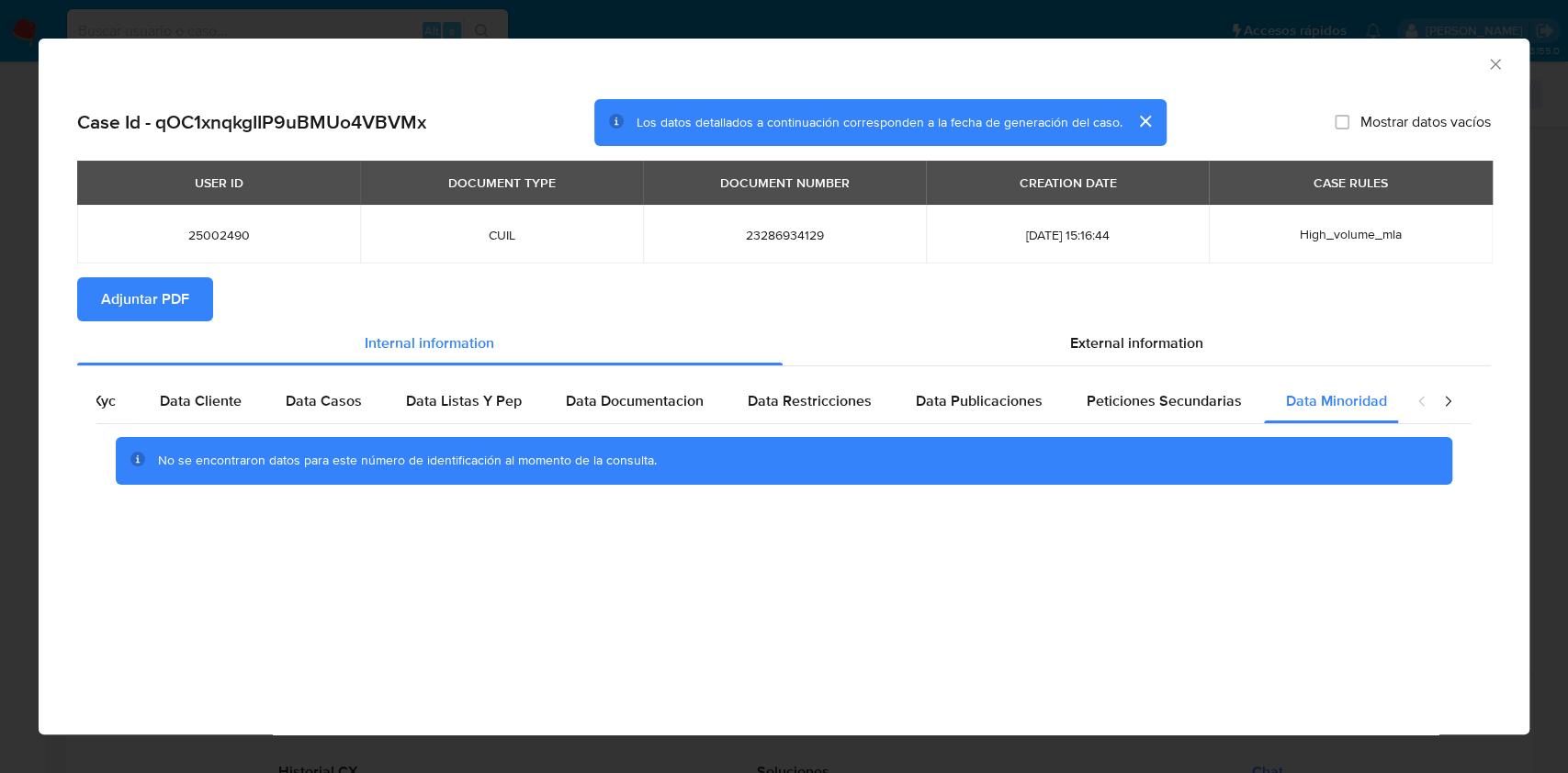
scroll to position [0, 62]
click at [1210, 368] on div "Data Kyc Data Cliente Data Casos Data Listas Y Pep Data Documentacion Data Rest…" at bounding box center [784, 438] width 1413 height 144
drag, startPoint x: 1195, startPoint y: 348, endPoint x: 750, endPoint y: 404, distance: 448.5
click at [1194, 348] on span "External information" at bounding box center [1137, 343] width 133 height 21
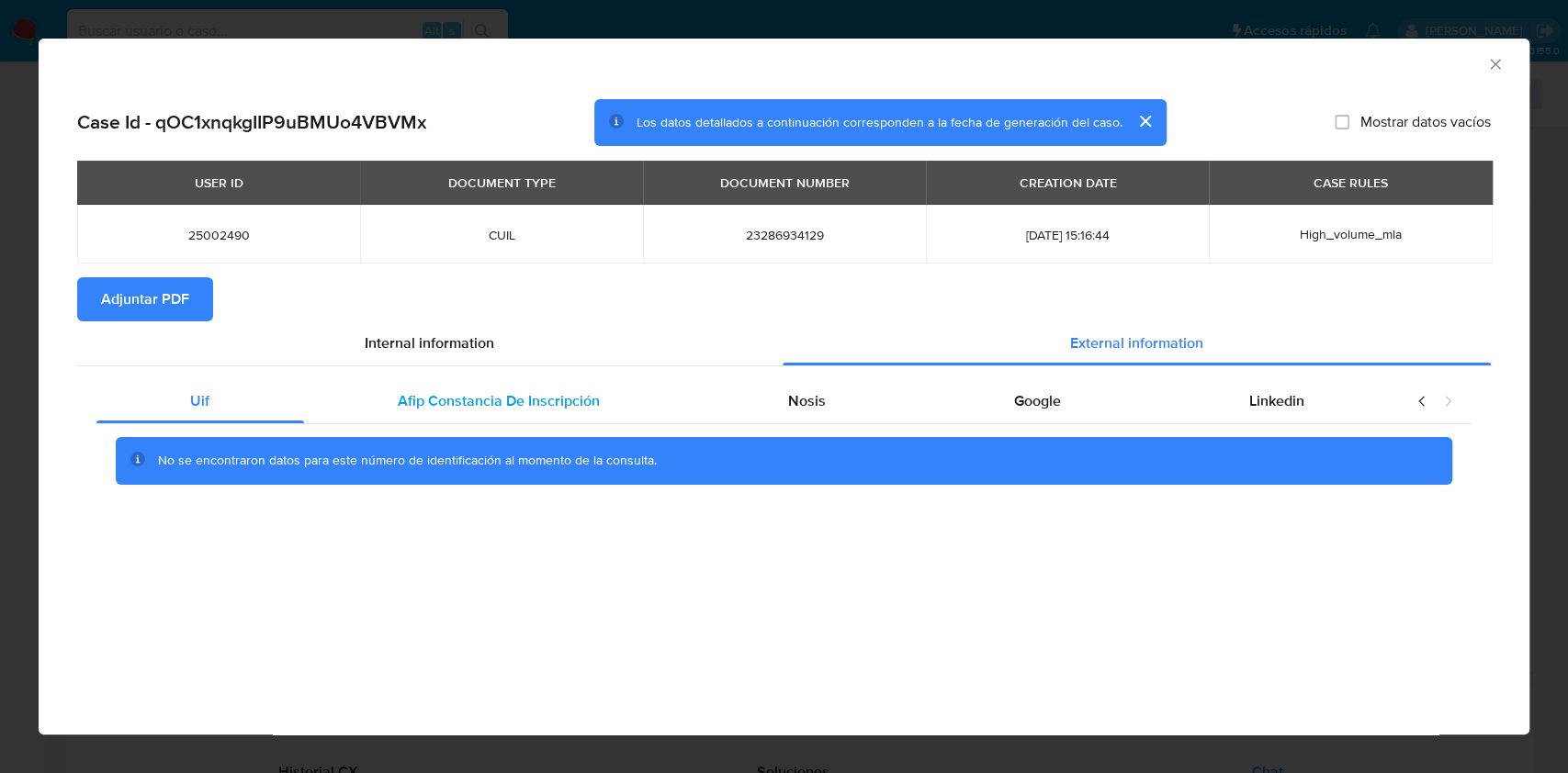
click at [539, 415] on div "Afip Constancia De Inscripción" at bounding box center [499, 401] width 390 height 44
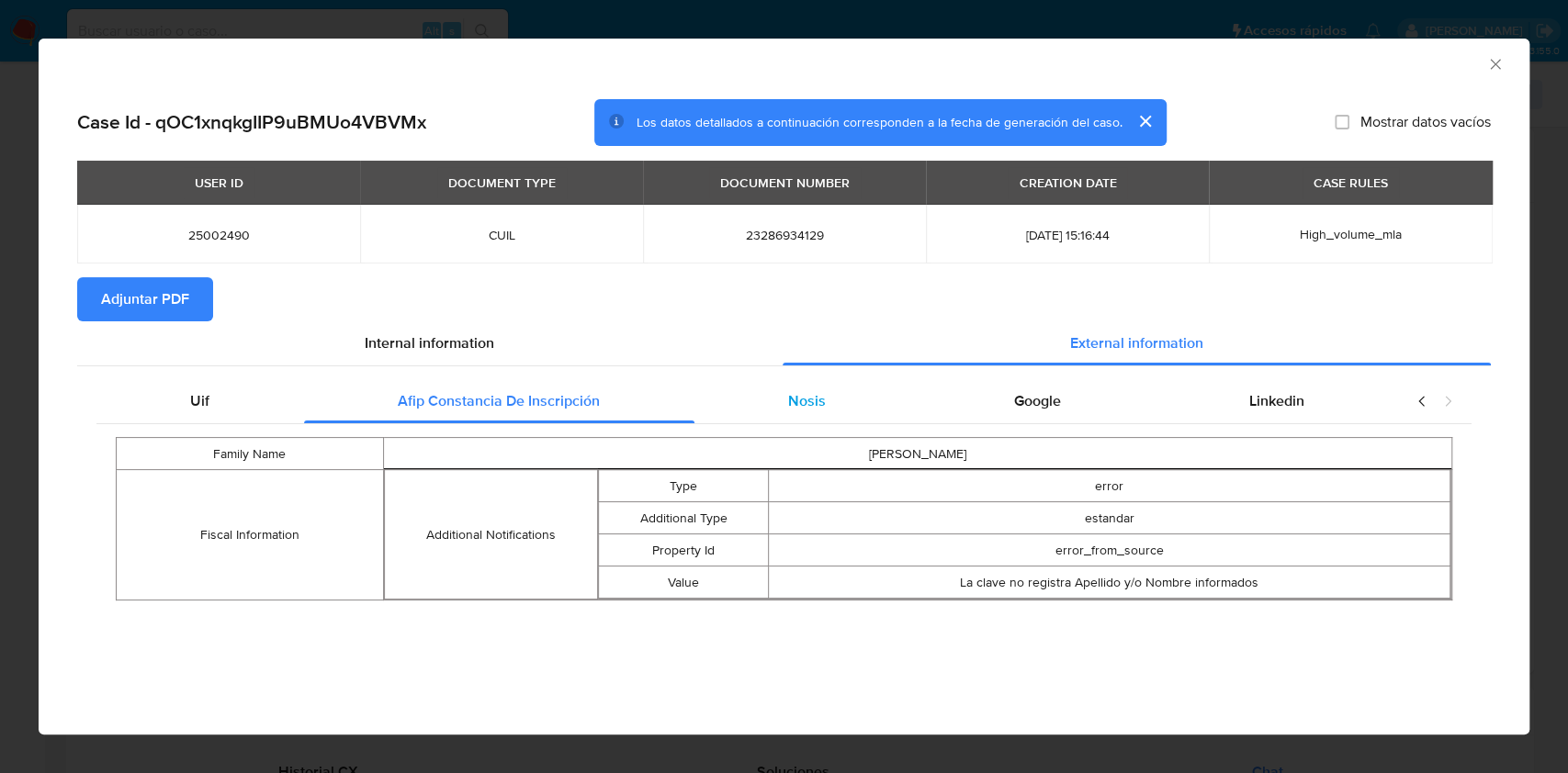
click at [772, 404] on div "Nosis" at bounding box center [807, 401] width 226 height 44
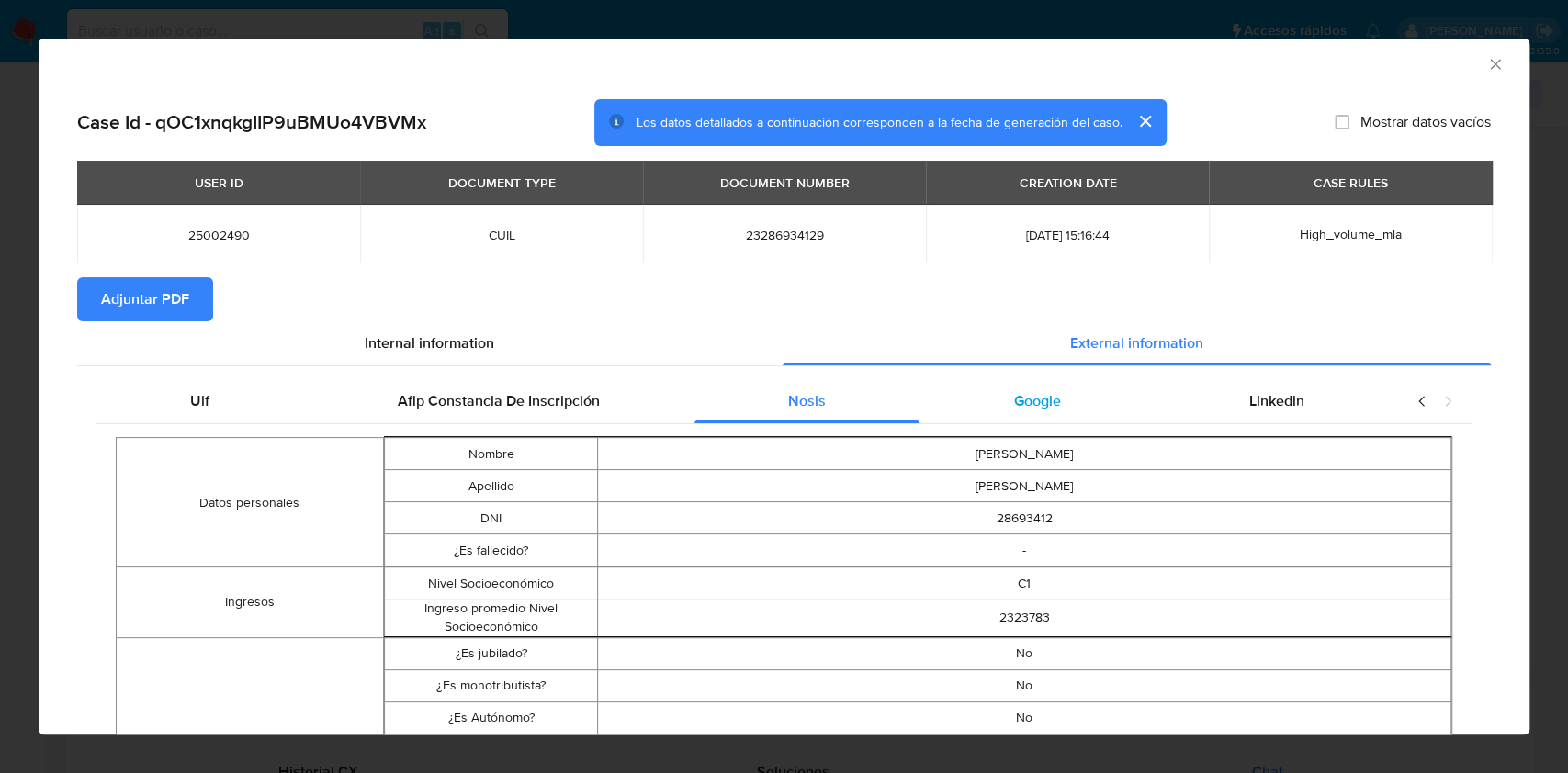
click at [1058, 405] on div "Google" at bounding box center [1037, 401] width 235 height 44
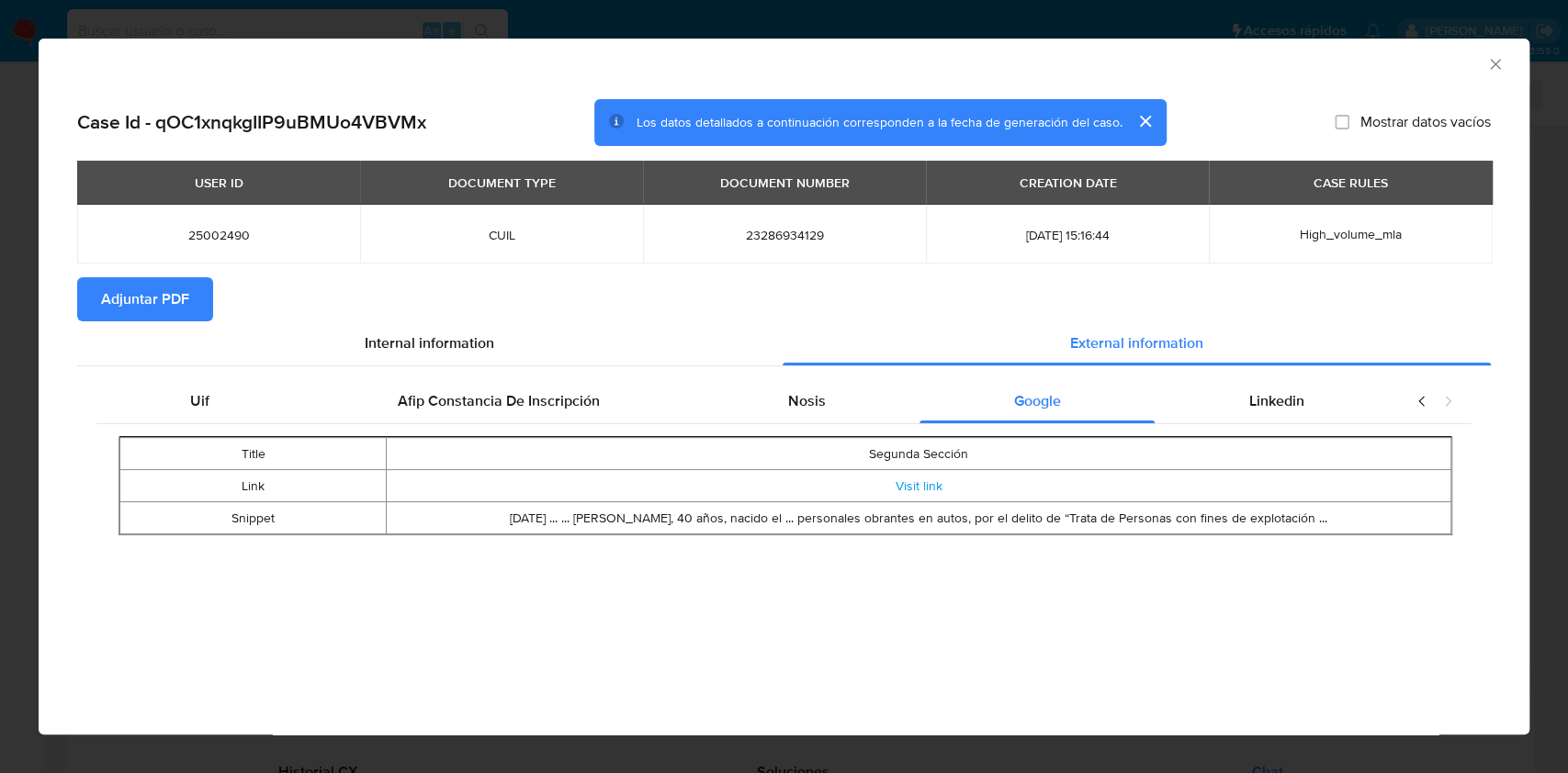
click at [1245, 425] on div "Title Segunda Sección Link Visit link Snippet Aug 25, 2021 ... ... Nicolás Migu…" at bounding box center [784, 485] width 1375 height 124
click at [1242, 414] on div "Linkedin" at bounding box center [1276, 401] width 244 height 44
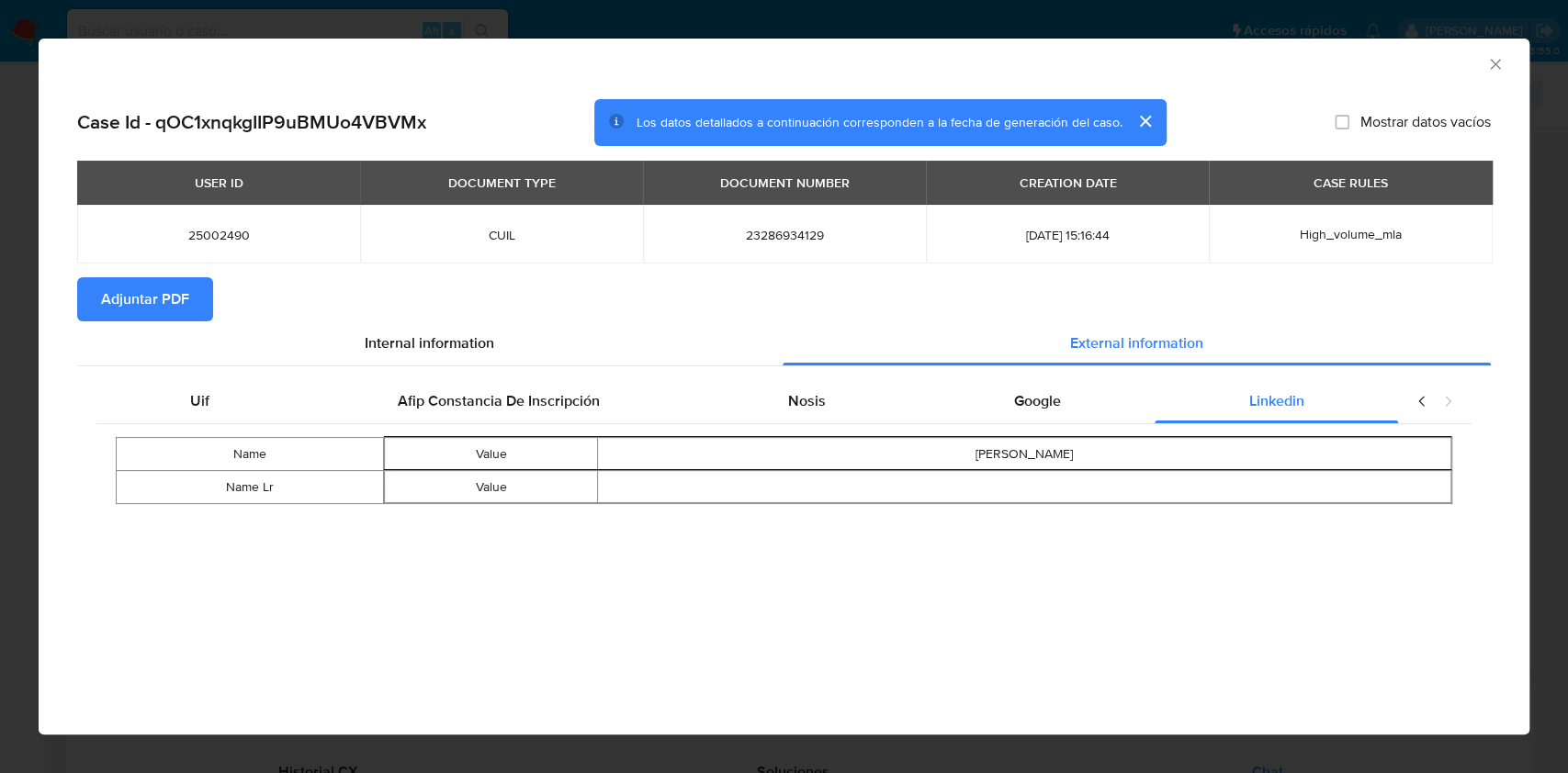
click at [107, 296] on span "Adjuntar PDF" at bounding box center [145, 300] width 88 height 40
click at [1543, 422] on div "AML Data Collector Case Id - qOC1xnqkgIIP9uBMUo4VBVMx Los datos detallados a co…" at bounding box center [784, 386] width 1568 height 773
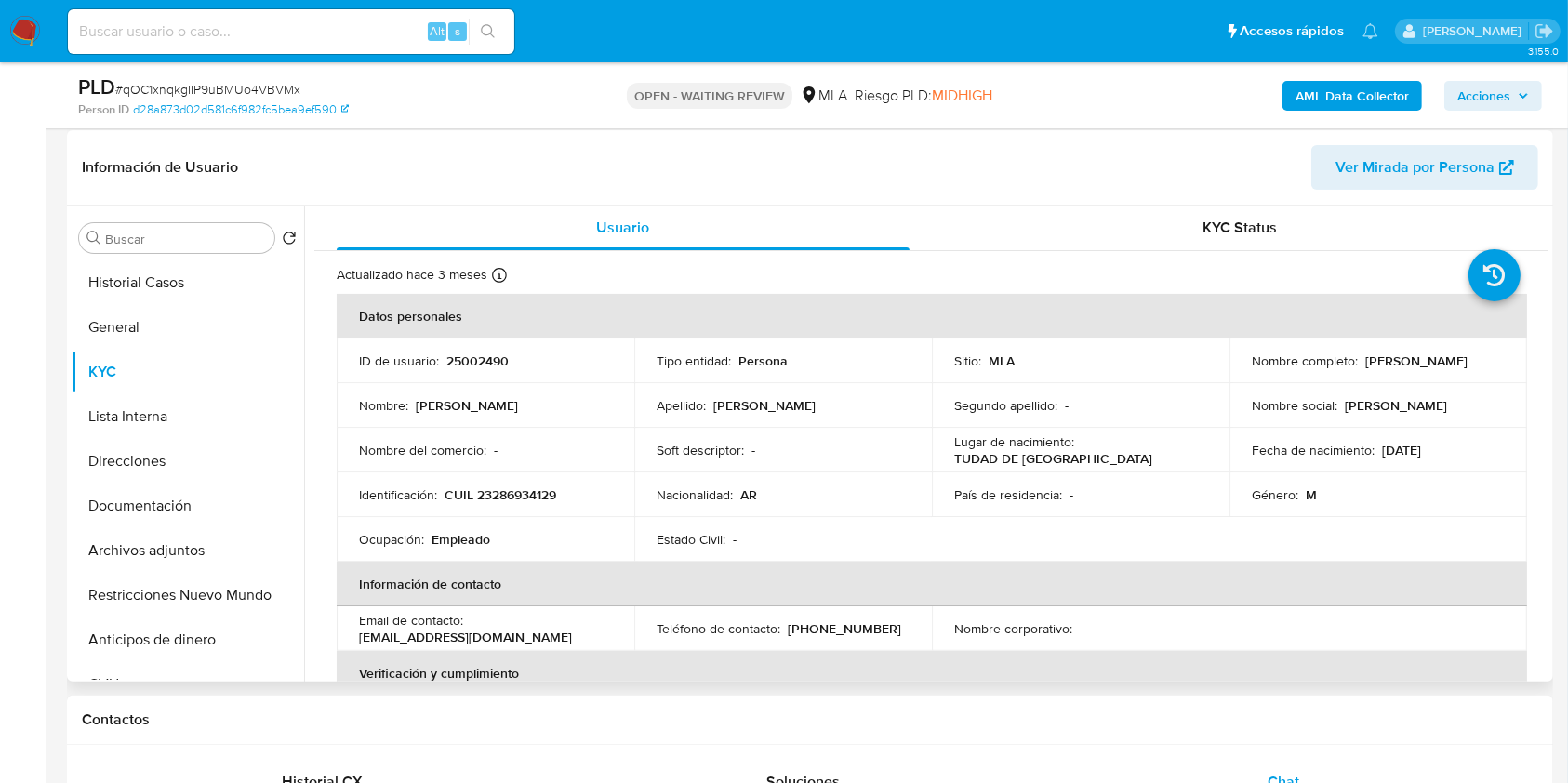
click at [514, 497] on p "CUIL 23286934129" at bounding box center [500, 494] width 112 height 17
copy p "23286934129"
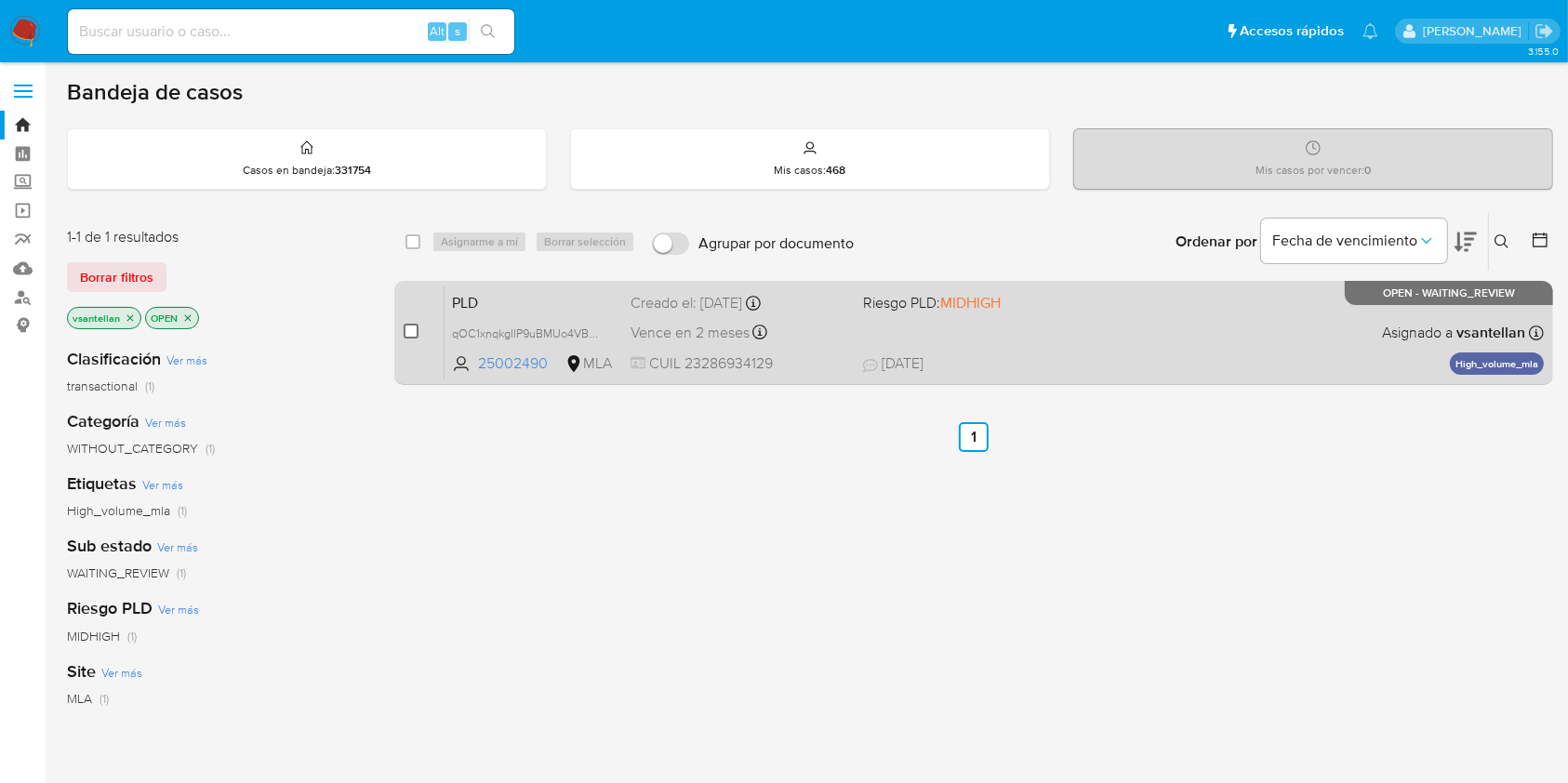
click at [405, 327] on input "checkbox" at bounding box center [411, 331] width 15 height 15
checkbox input "true"
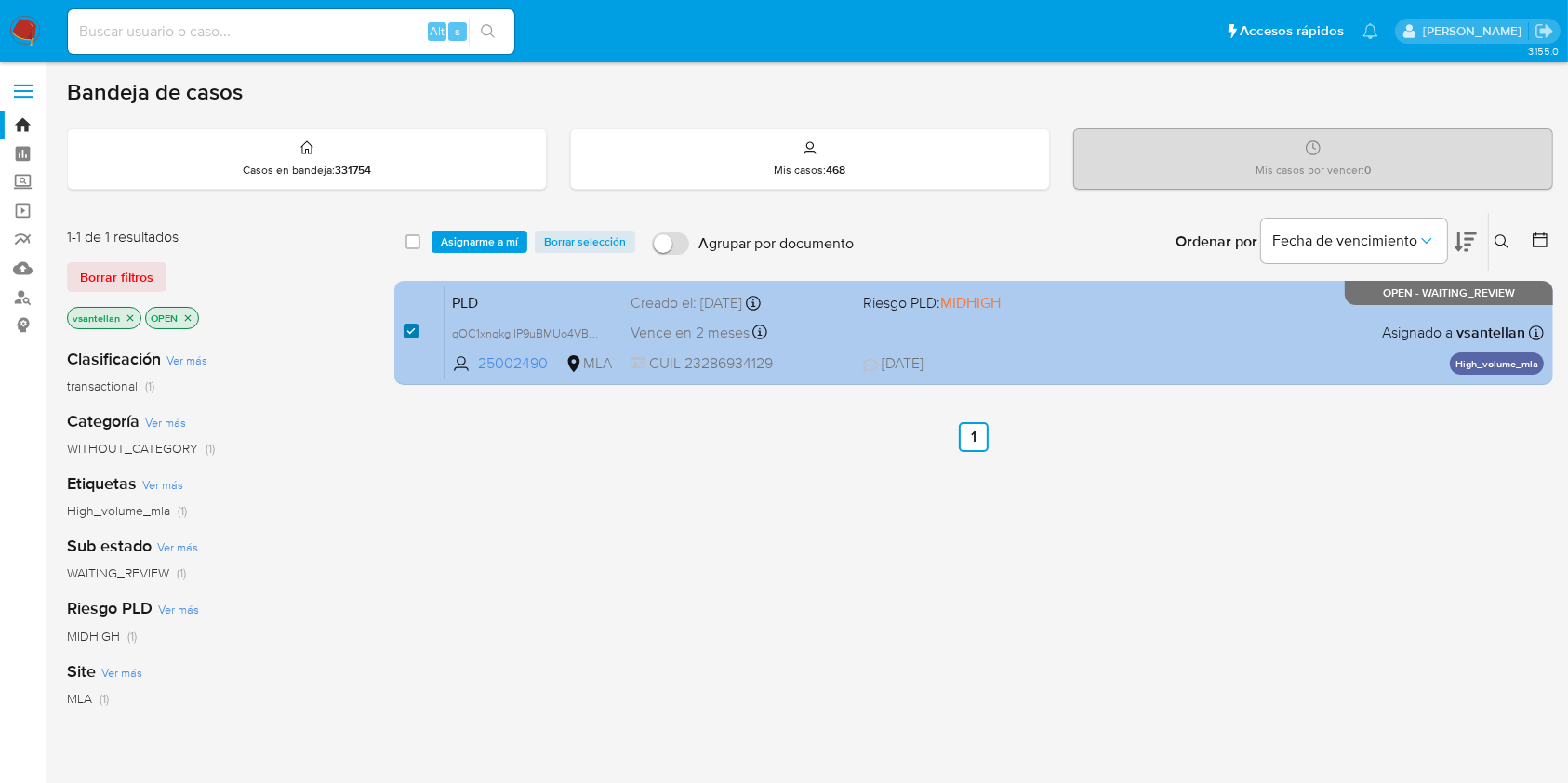
checkbox input "true"
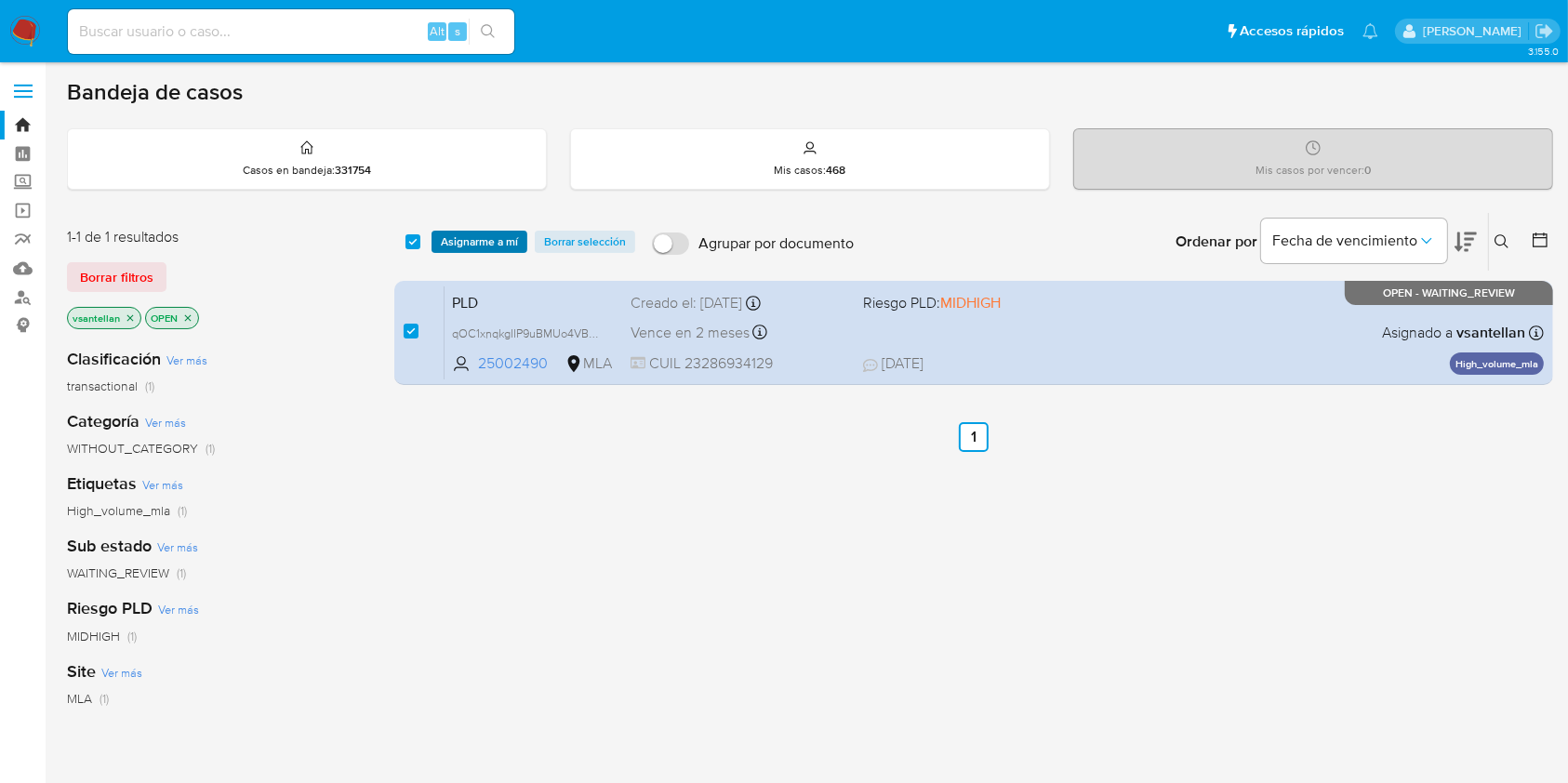
click at [482, 233] on span "Asignarme a mí" at bounding box center [479, 242] width 77 height 19
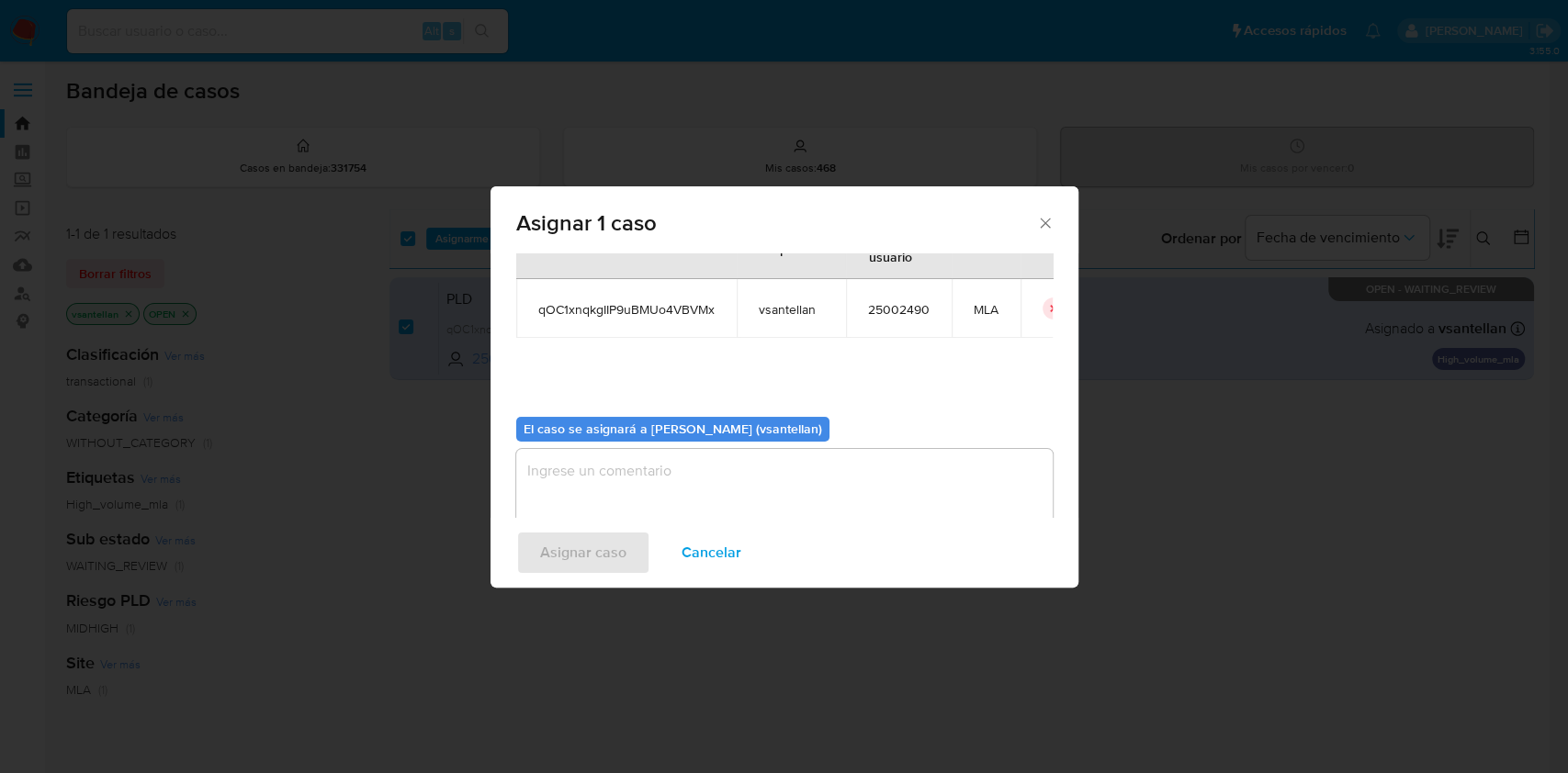
scroll to position [94, 0]
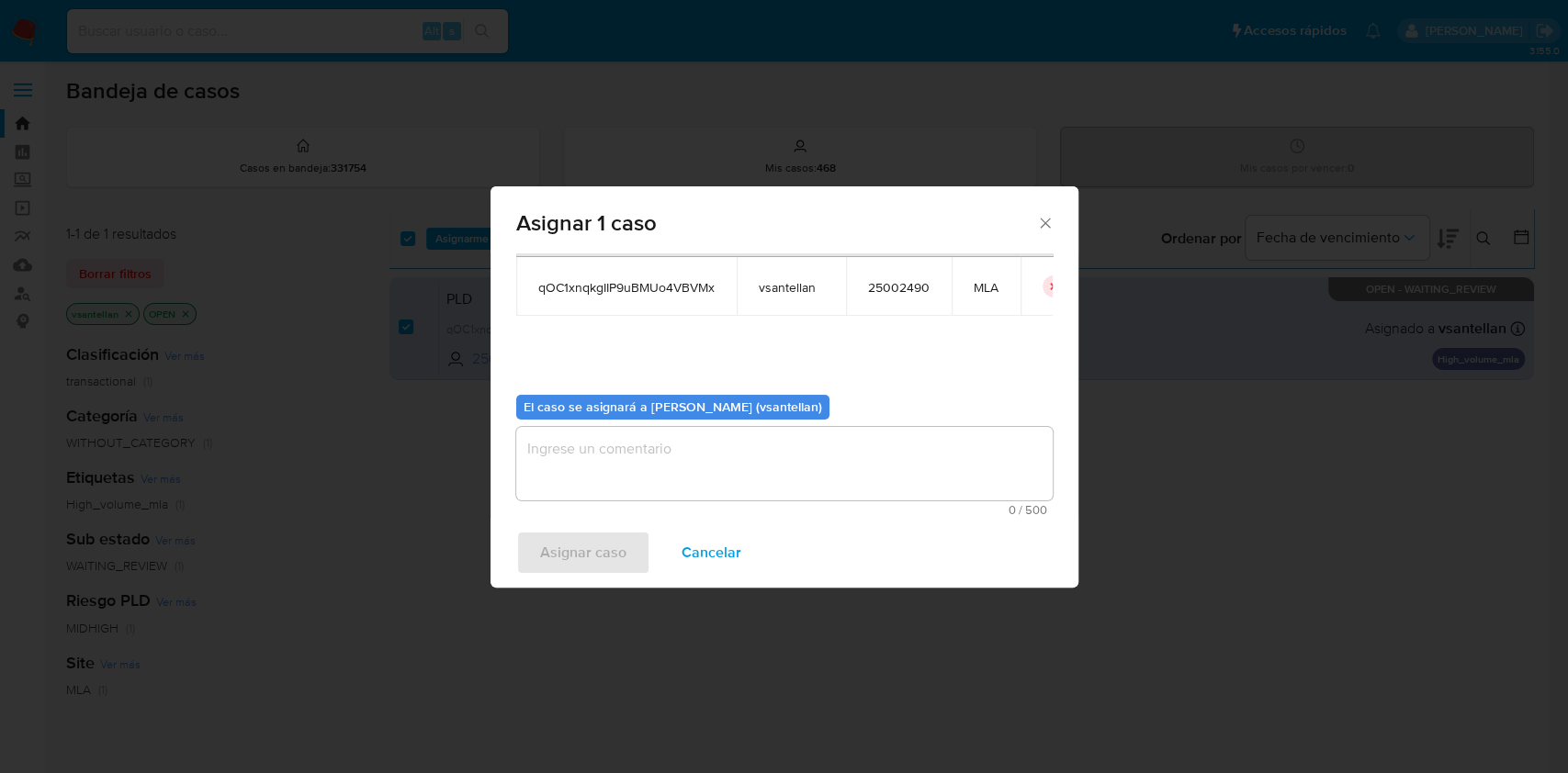
click at [577, 462] on textarea "assign-modal" at bounding box center [784, 463] width 536 height 74
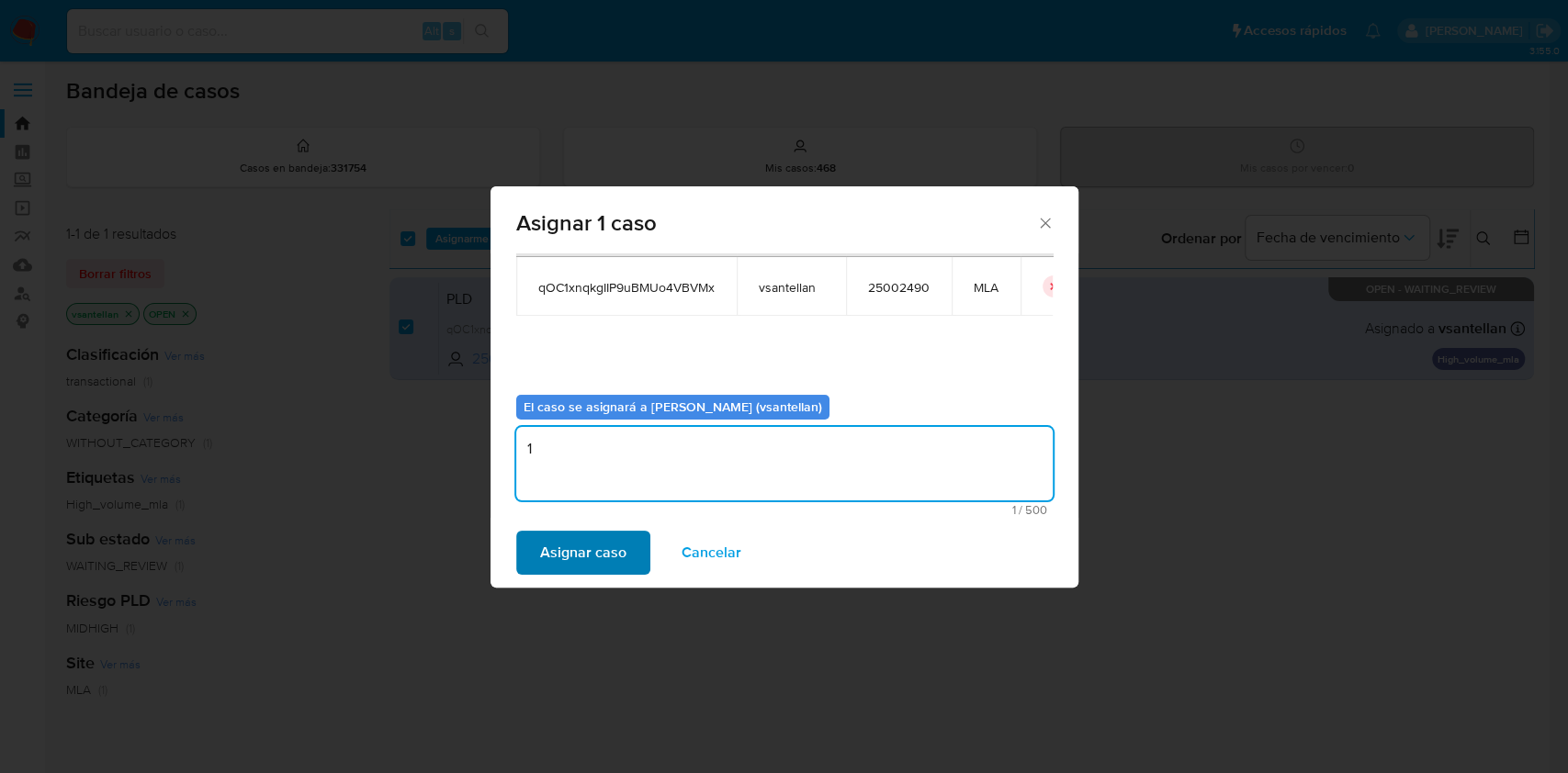
type textarea "1"
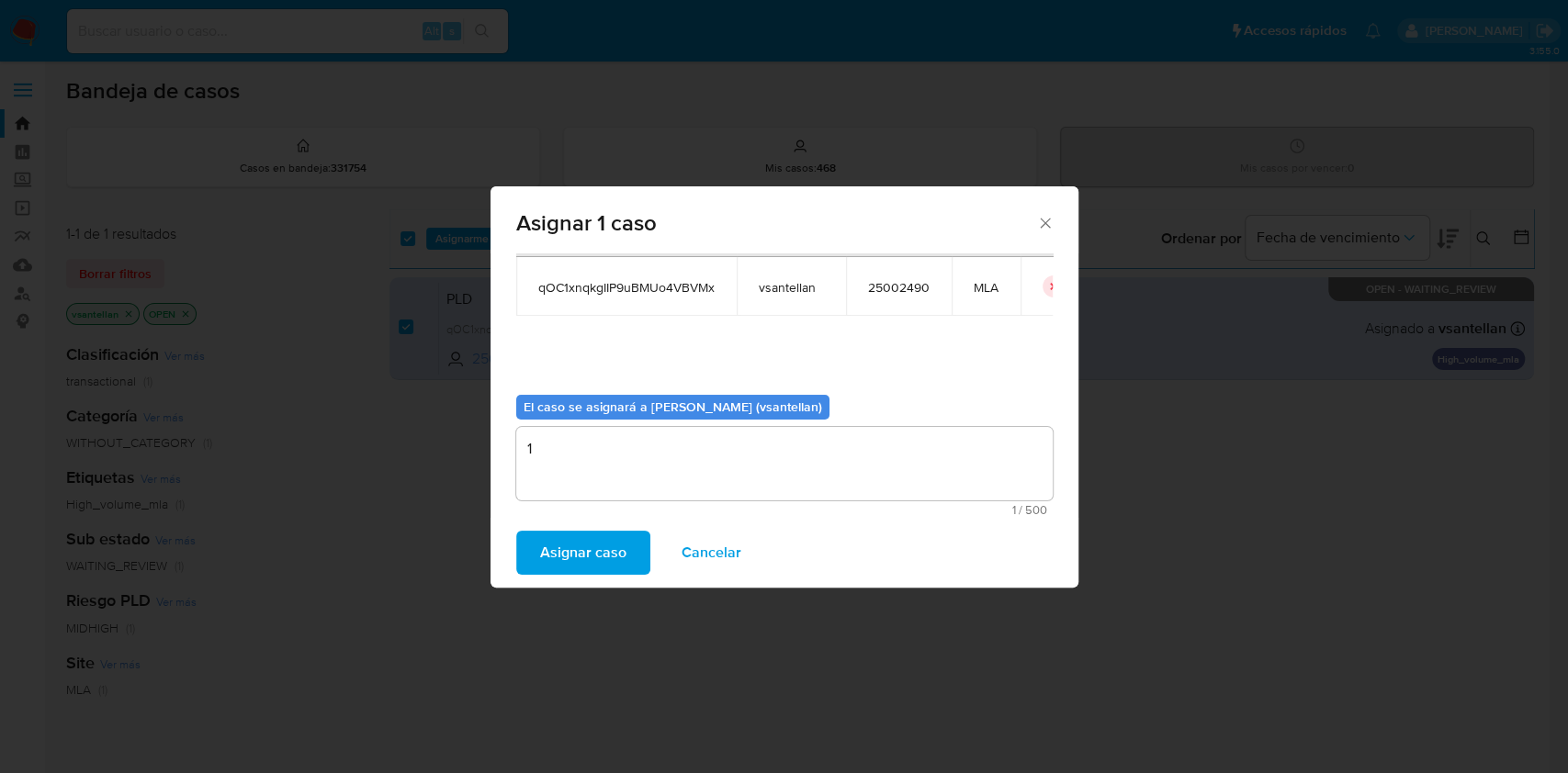
click at [578, 542] on span "Asignar caso" at bounding box center [583, 552] width 86 height 40
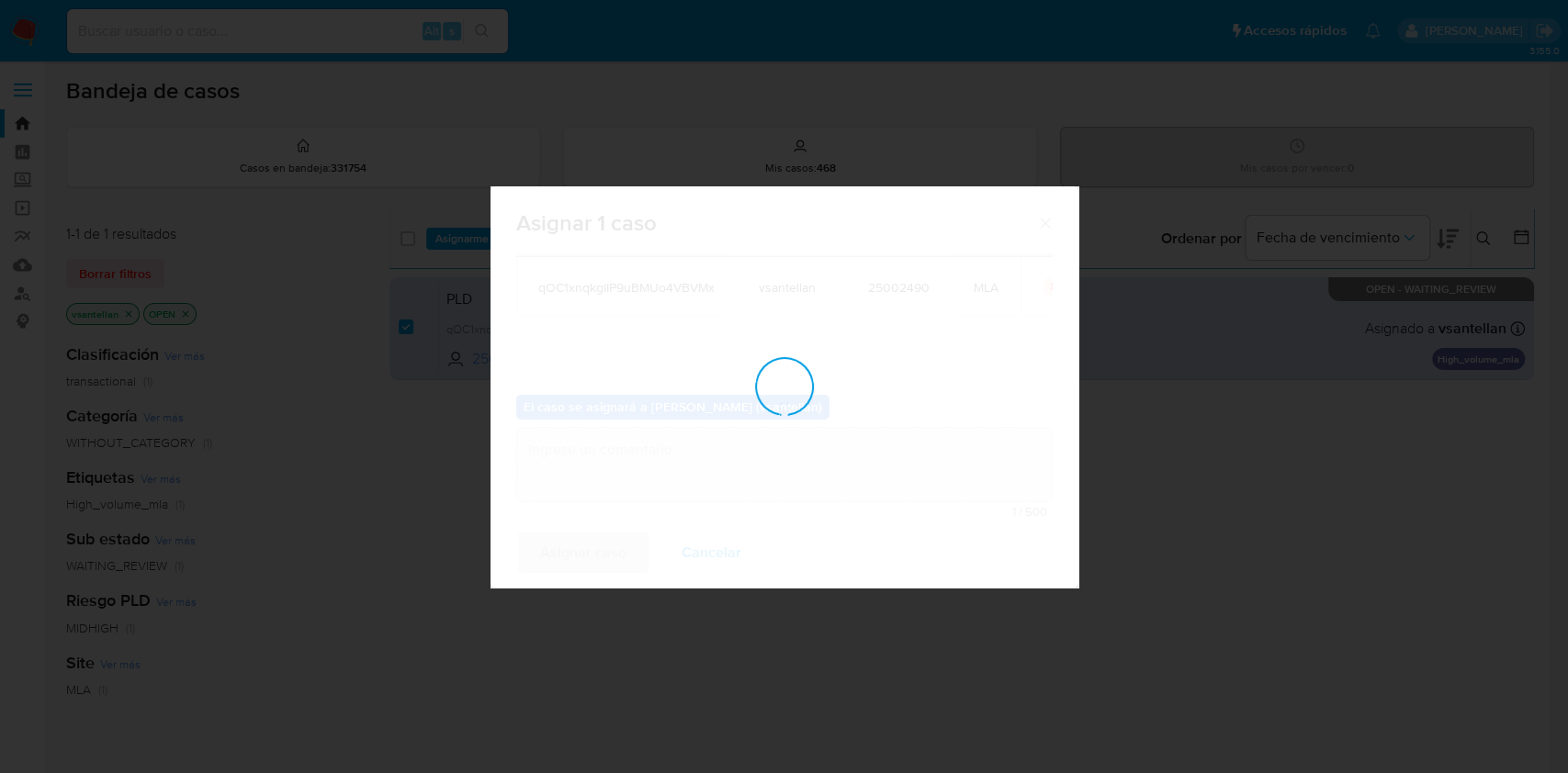
checkbox input "false"
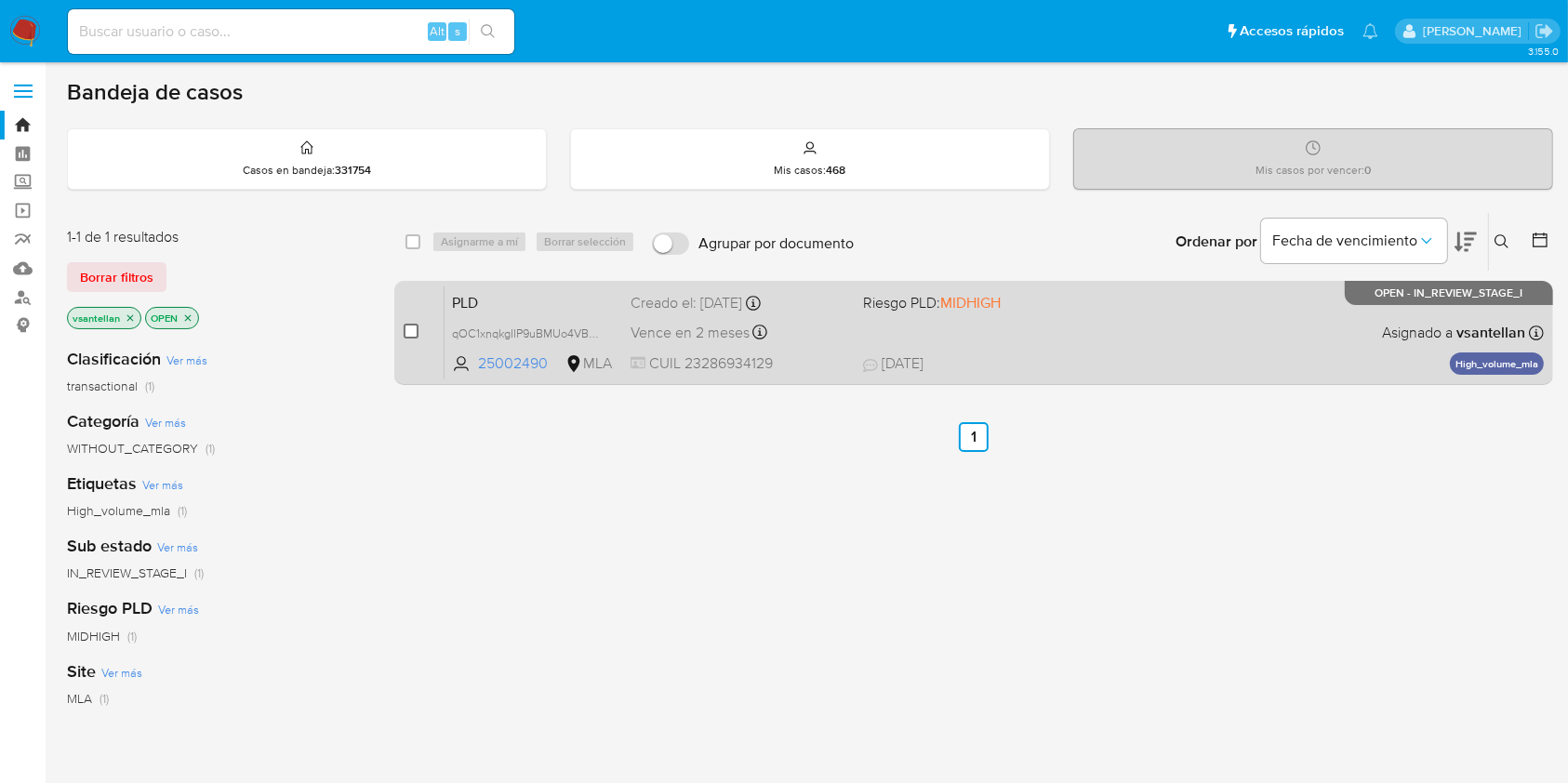
click at [406, 337] on input "checkbox" at bounding box center [411, 331] width 15 height 15
checkbox input "true"
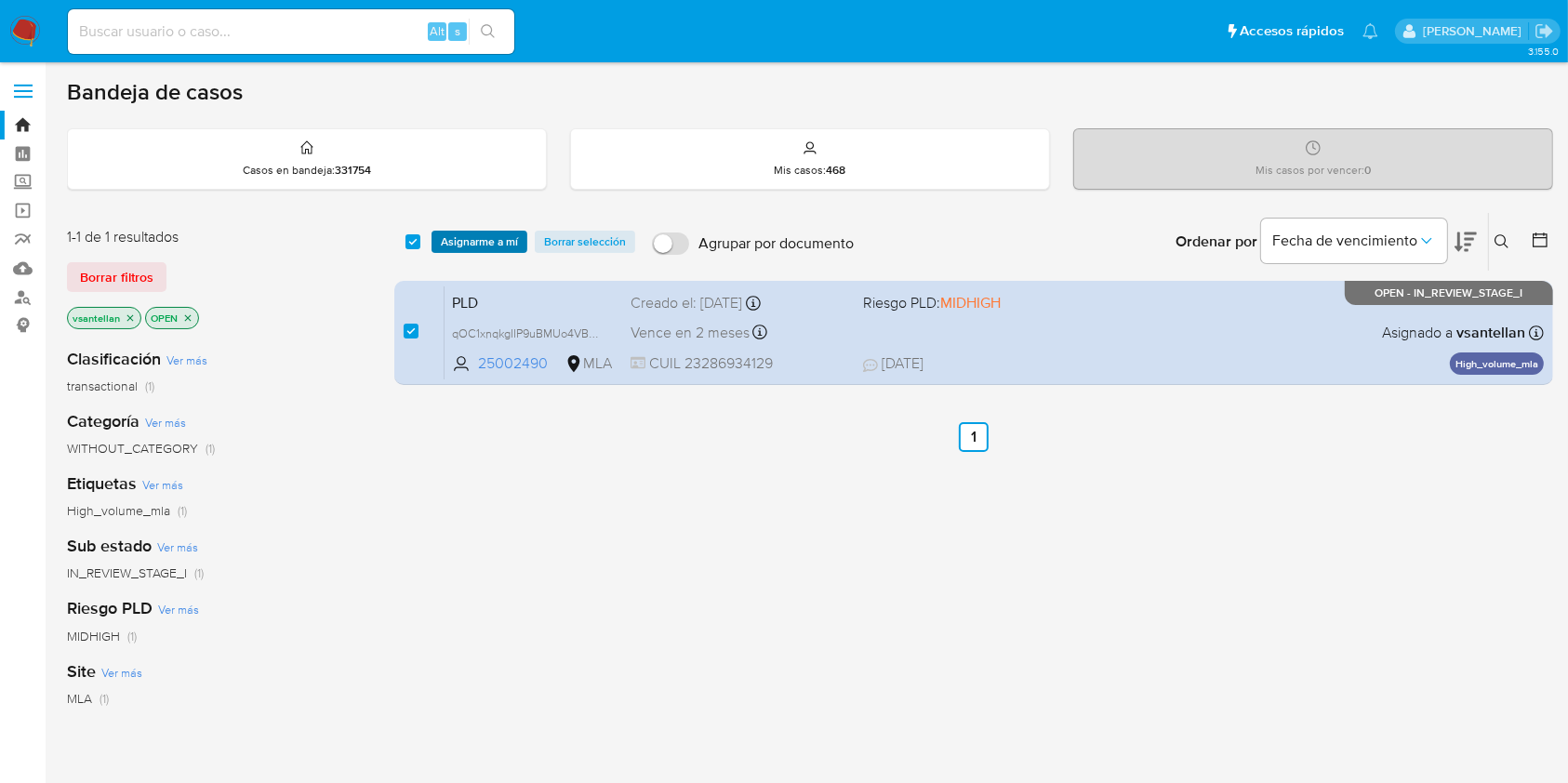
click at [466, 233] on span "Asignarme a mí" at bounding box center [479, 242] width 77 height 19
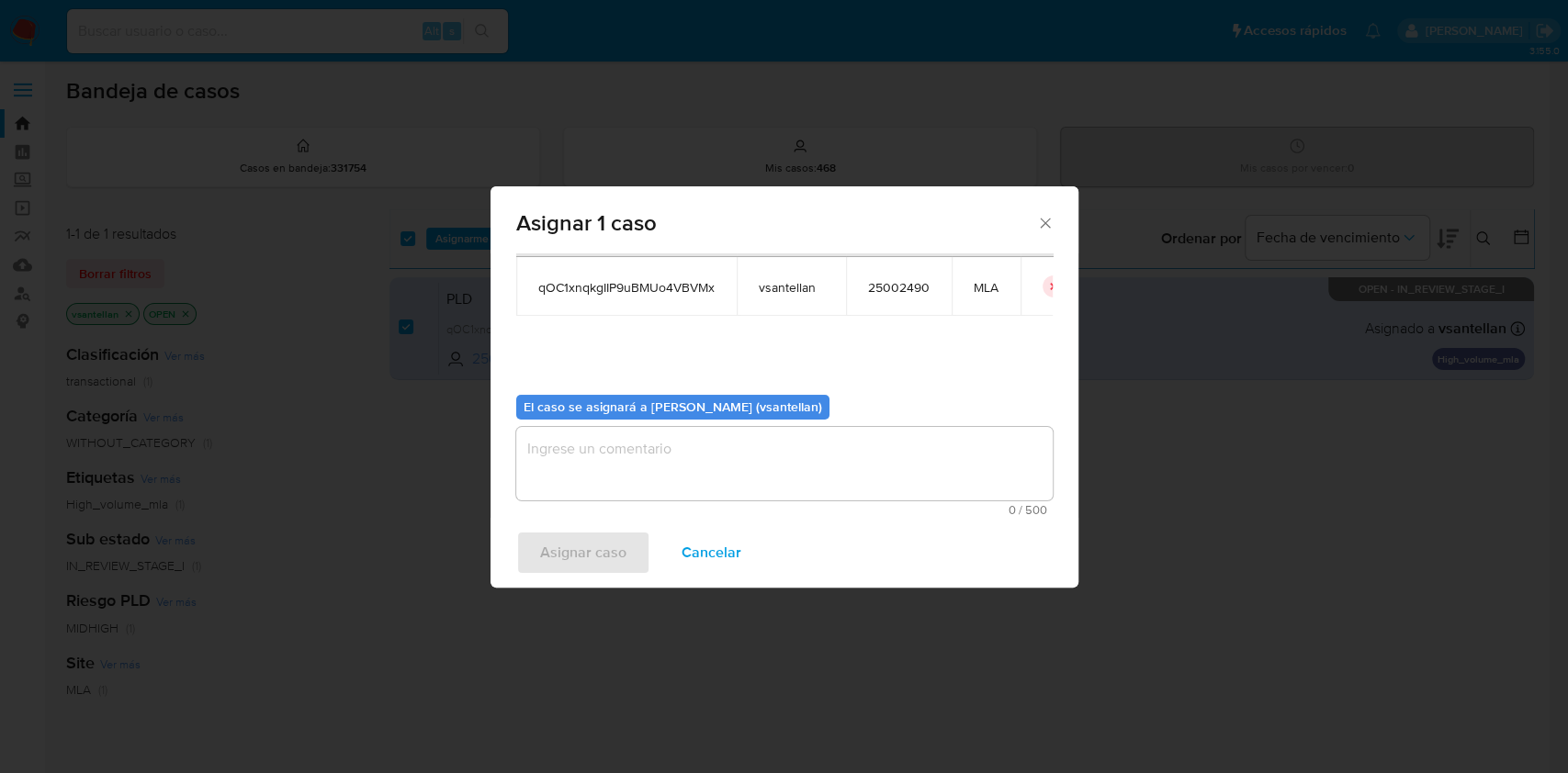
click at [582, 477] on textarea "assign-modal" at bounding box center [784, 463] width 536 height 74
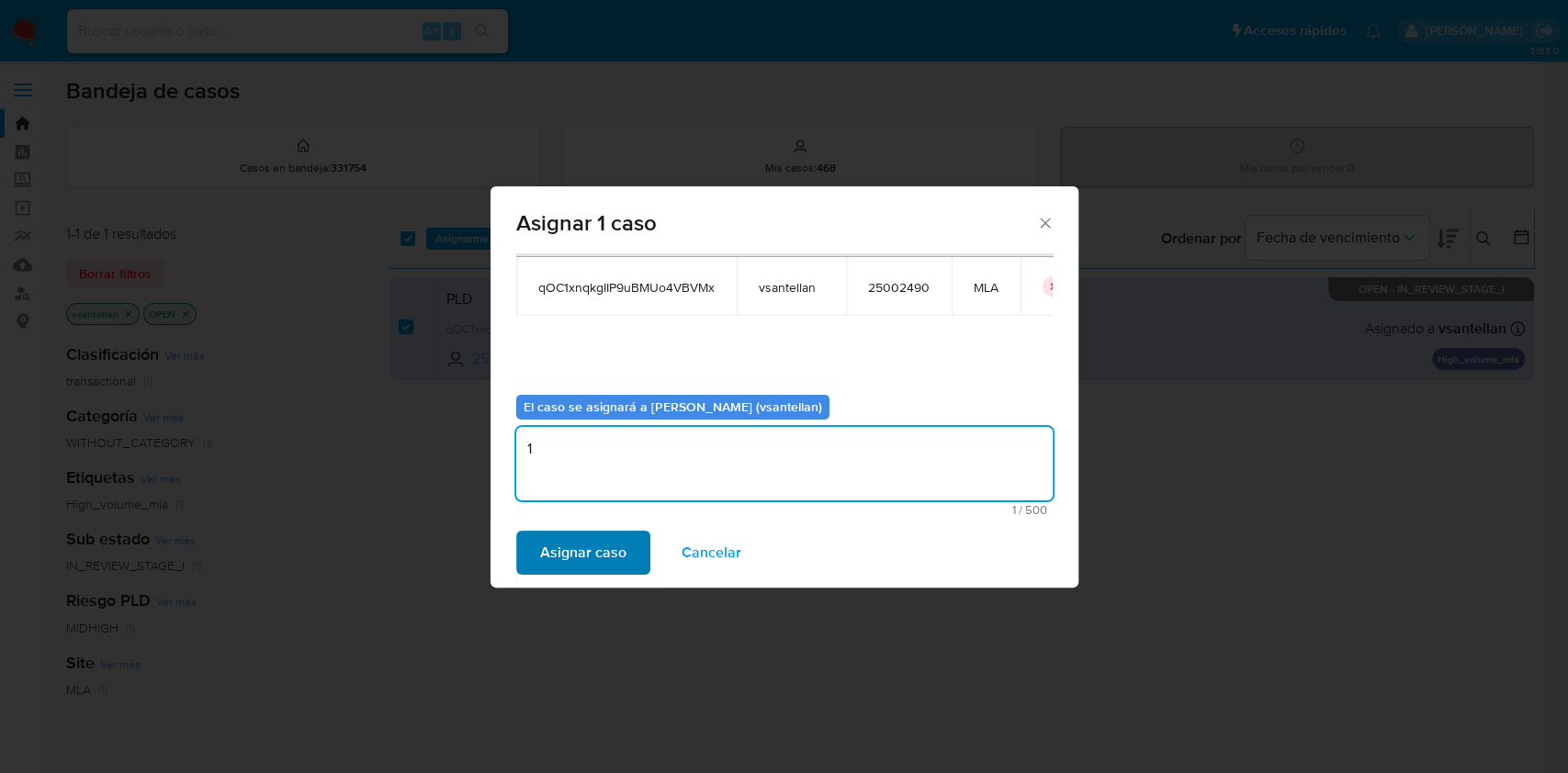
type textarea "1"
click at [583, 549] on span "Asignar caso" at bounding box center [583, 552] width 86 height 40
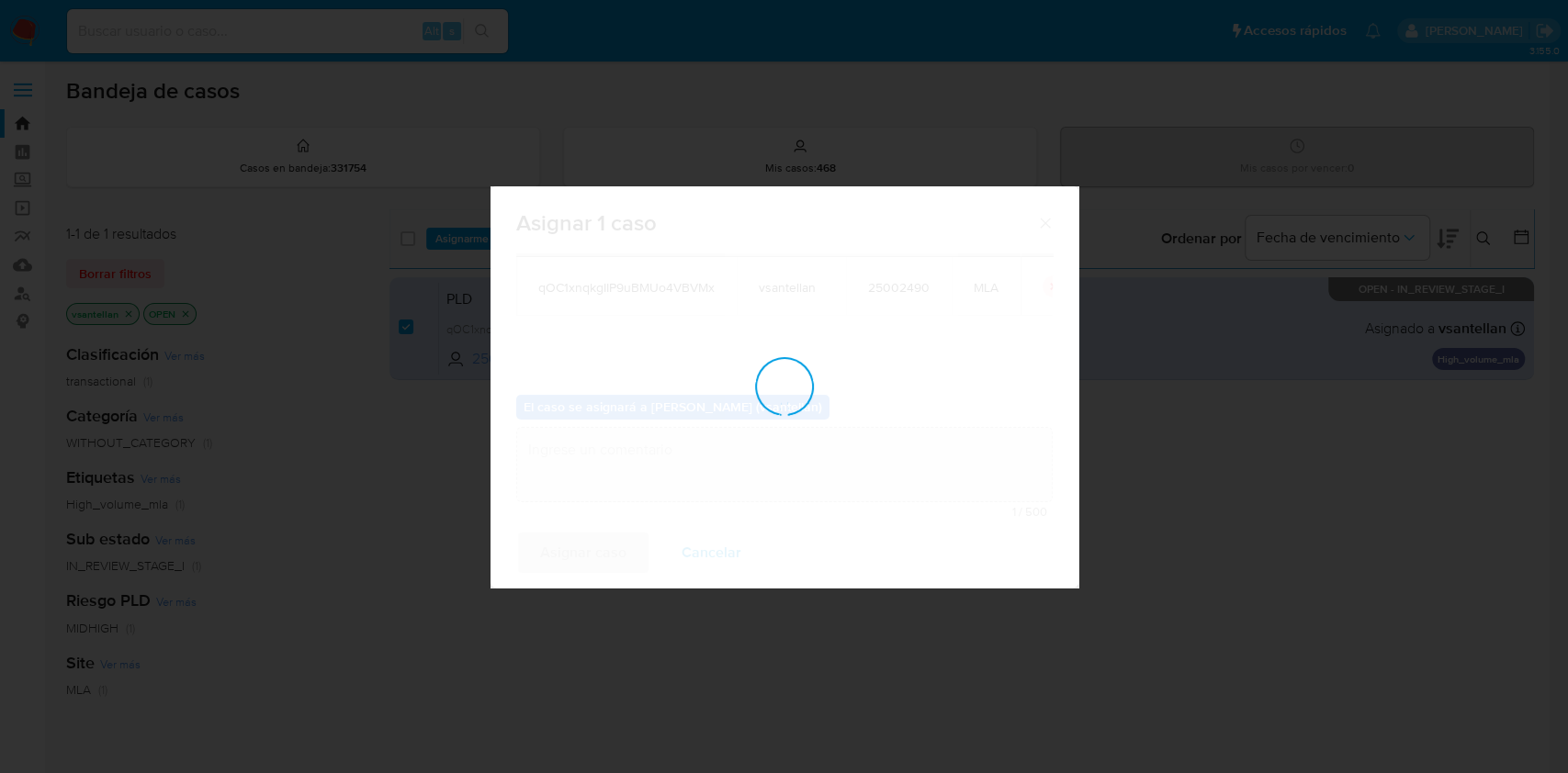
checkbox input "false"
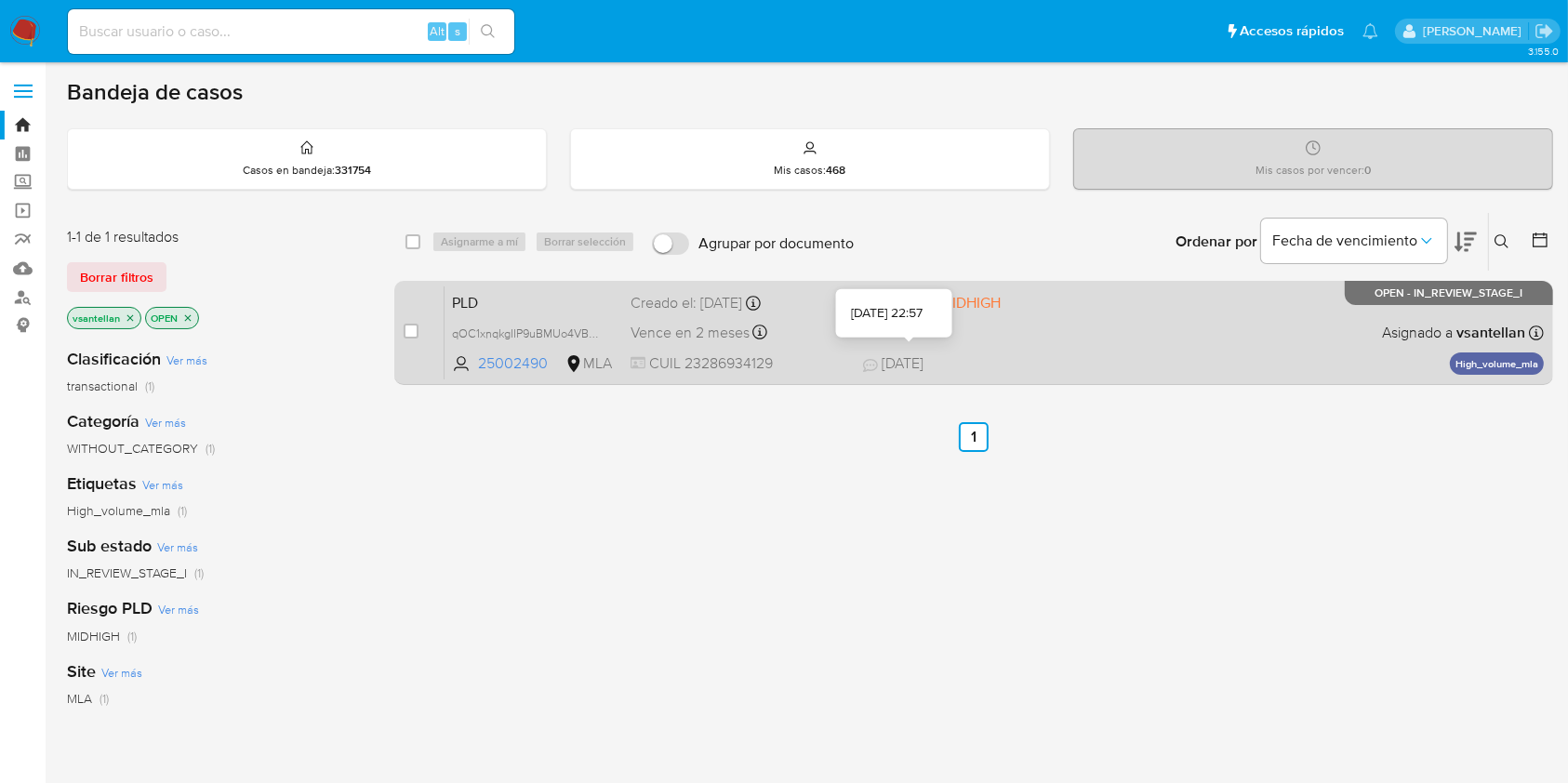
click at [898, 358] on span "19/08/2025" at bounding box center [893, 364] width 61 height 20
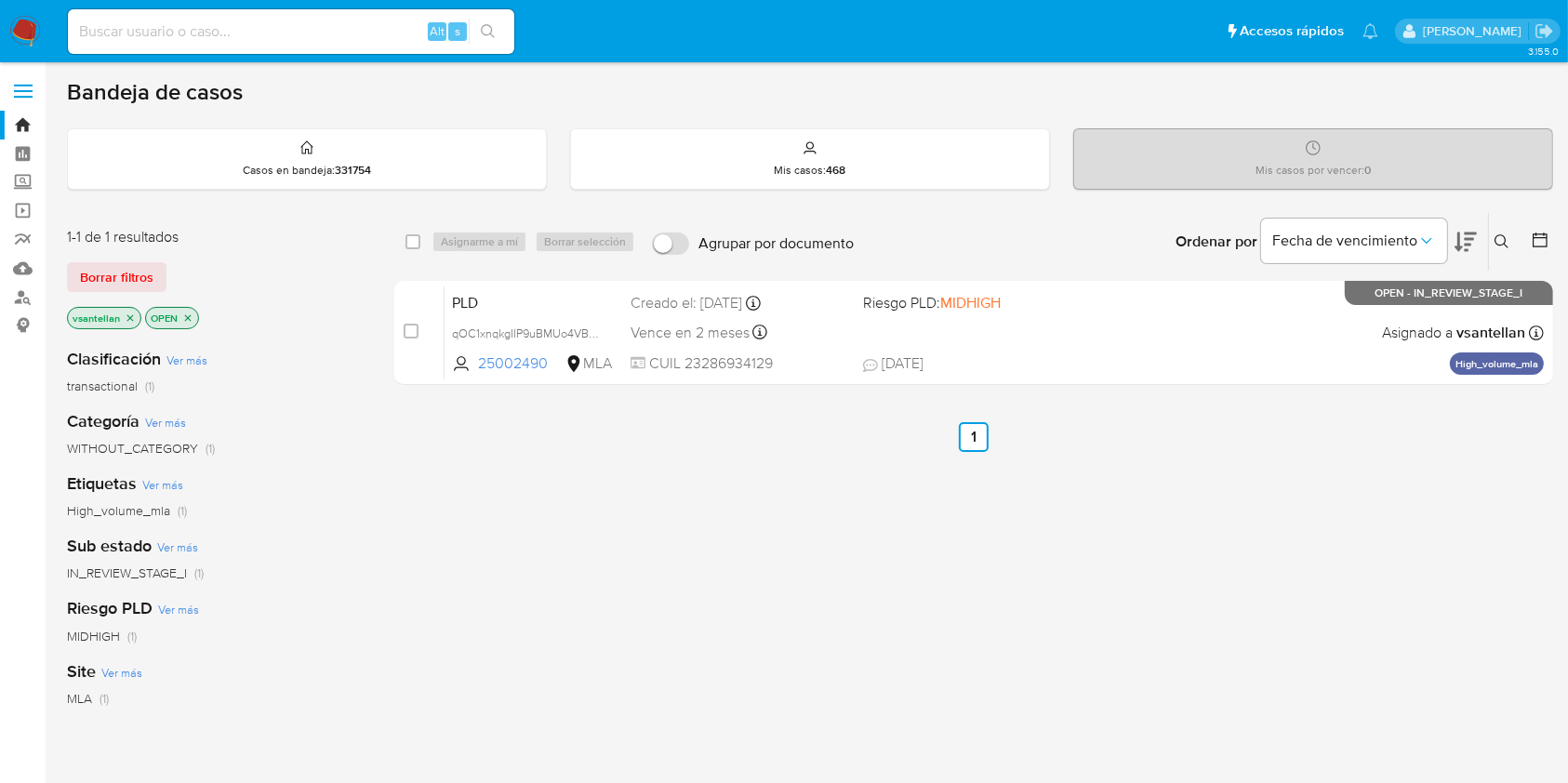
drag, startPoint x: 1508, startPoint y: 239, endPoint x: 1454, endPoint y: 289, distance: 73.6
click at [1507, 239] on icon at bounding box center [1502, 242] width 15 height 15
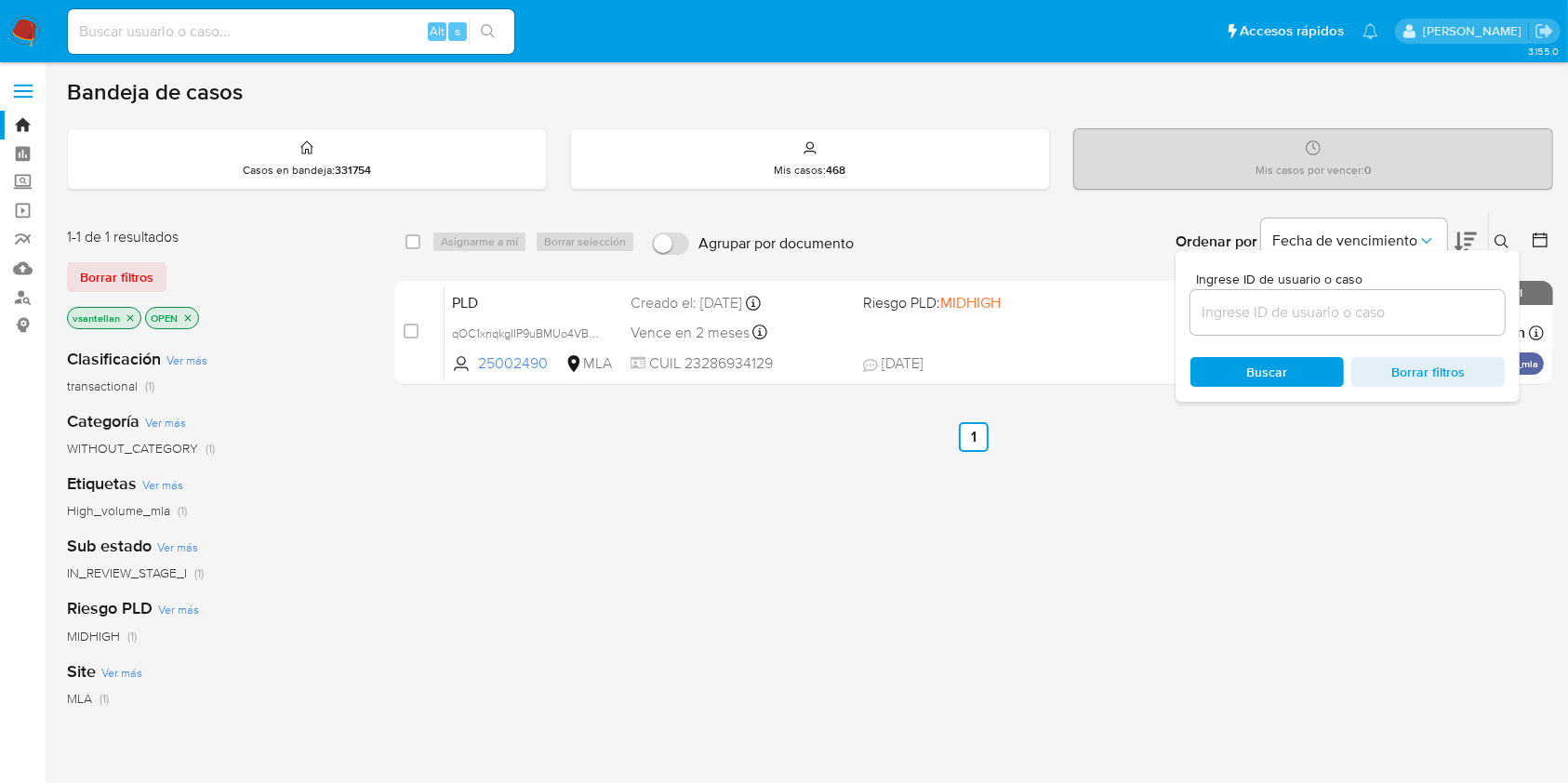
click at [1346, 308] on input at bounding box center [1347, 313] width 315 height 24
click at [1503, 242] on icon at bounding box center [1502, 242] width 15 height 15
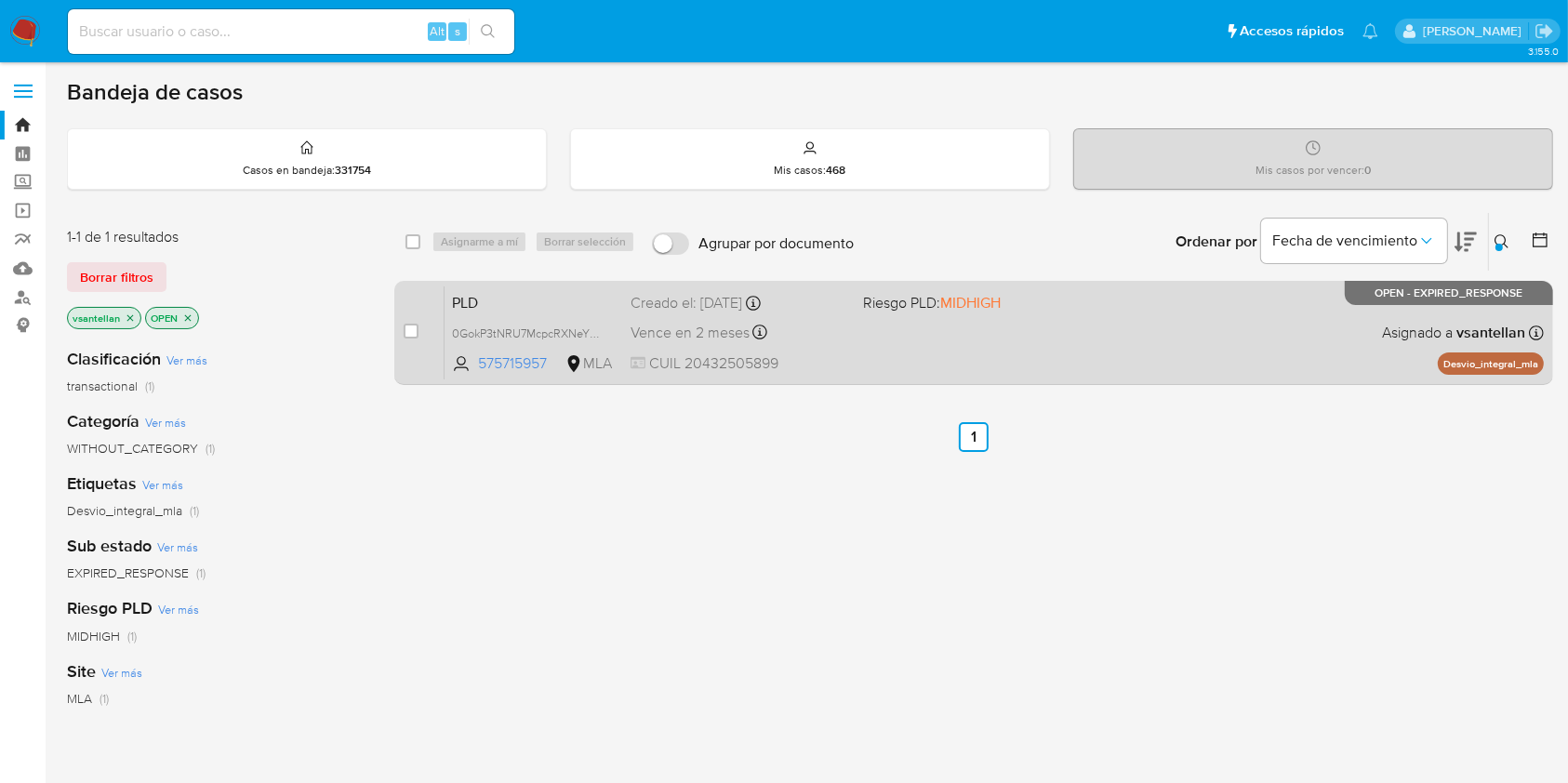
click at [980, 343] on div "PLD 0GokP3tNRU7McpcRXNeY1TOG 575715957 MLA Riesgo PLD: MIDHIGH Creado el: 12/08…" at bounding box center [994, 332] width 1099 height 94
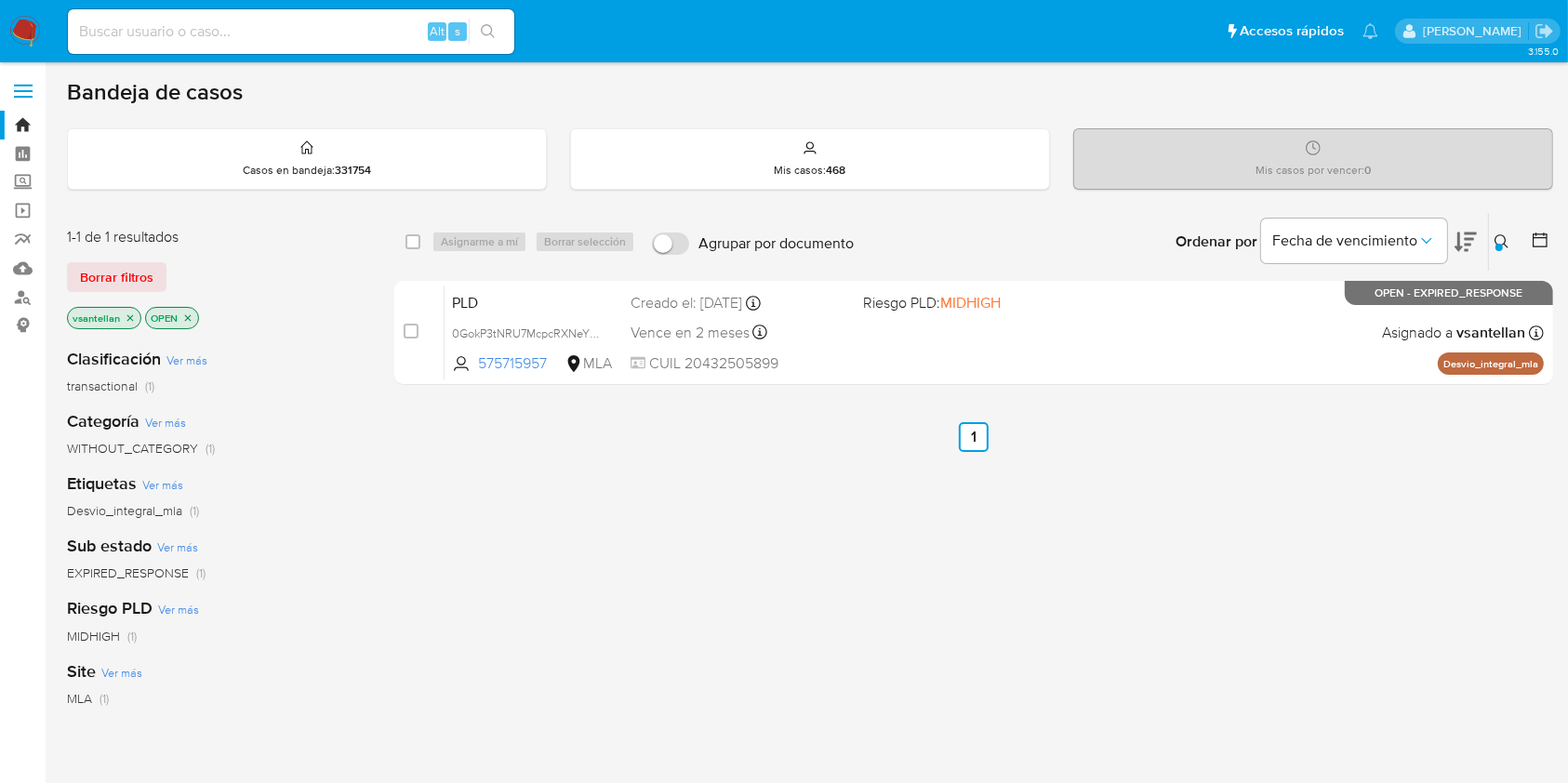
click at [1500, 240] on icon at bounding box center [1502, 242] width 15 height 15
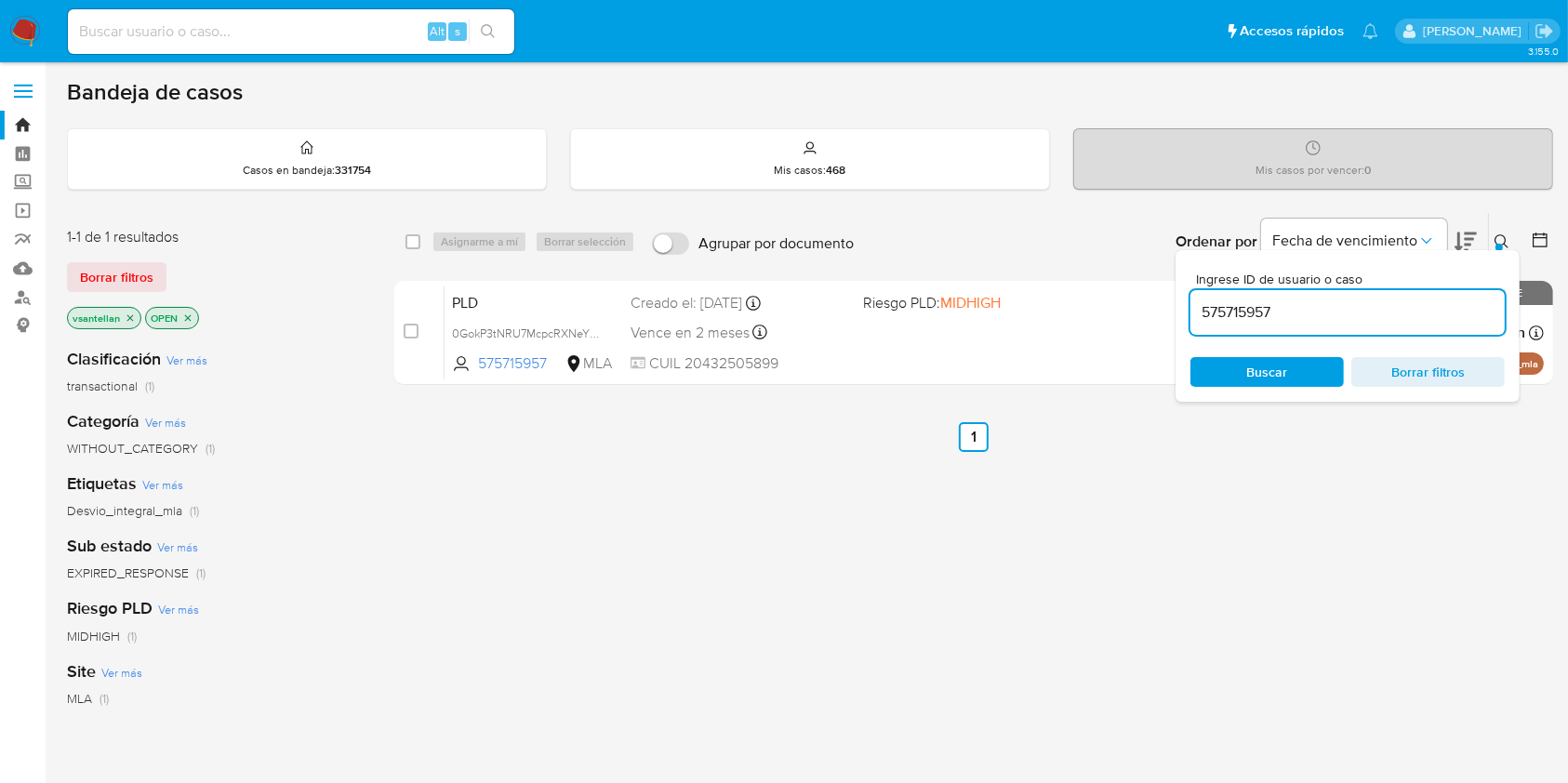
click at [1437, 302] on div "575715957" at bounding box center [1347, 313] width 315 height 45
click at [1435, 310] on input "575715957" at bounding box center [1347, 313] width 315 height 24
paste input "226686385"
type input "226686385"
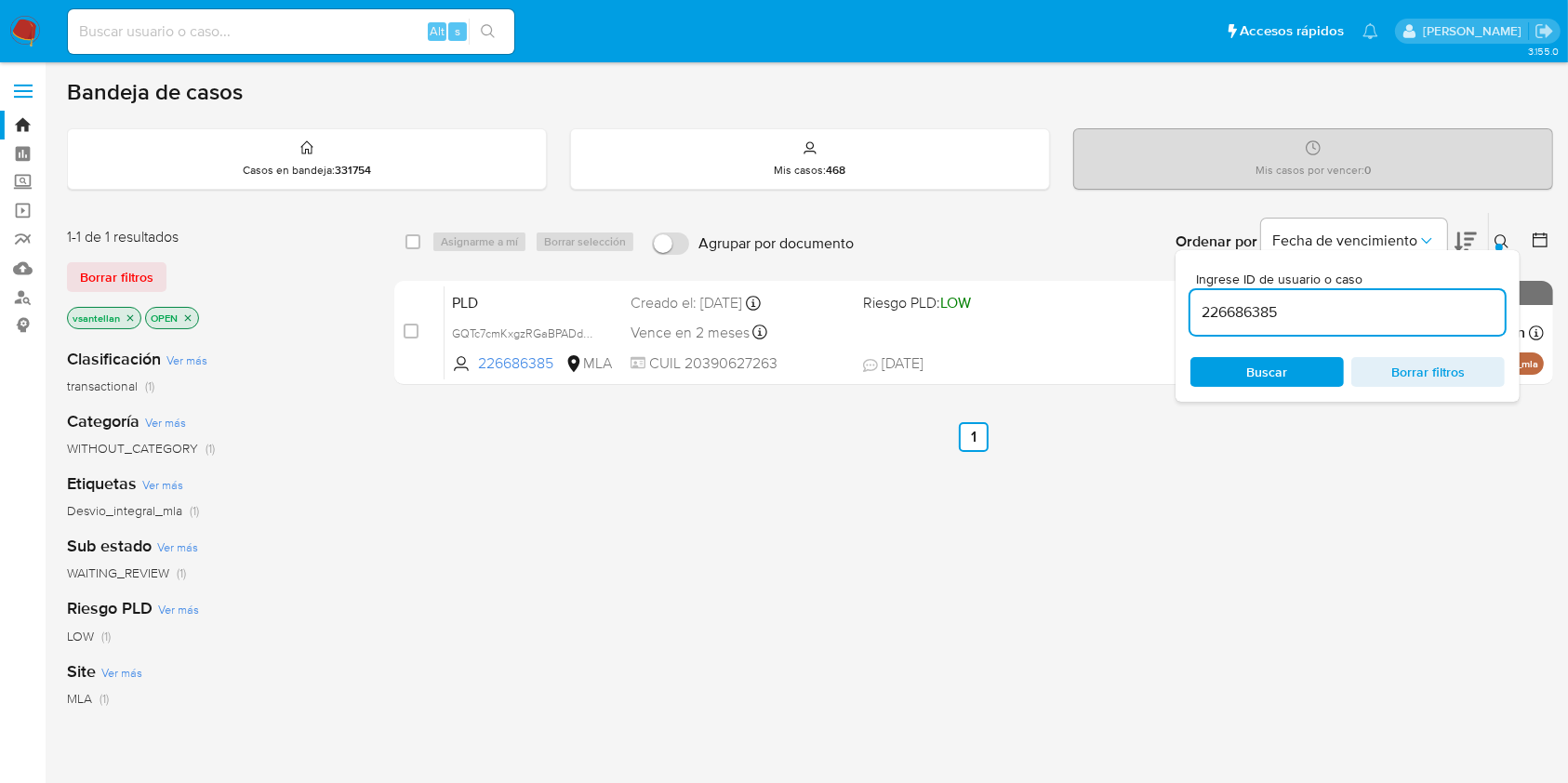
click at [1499, 236] on icon at bounding box center [1502, 242] width 15 height 15
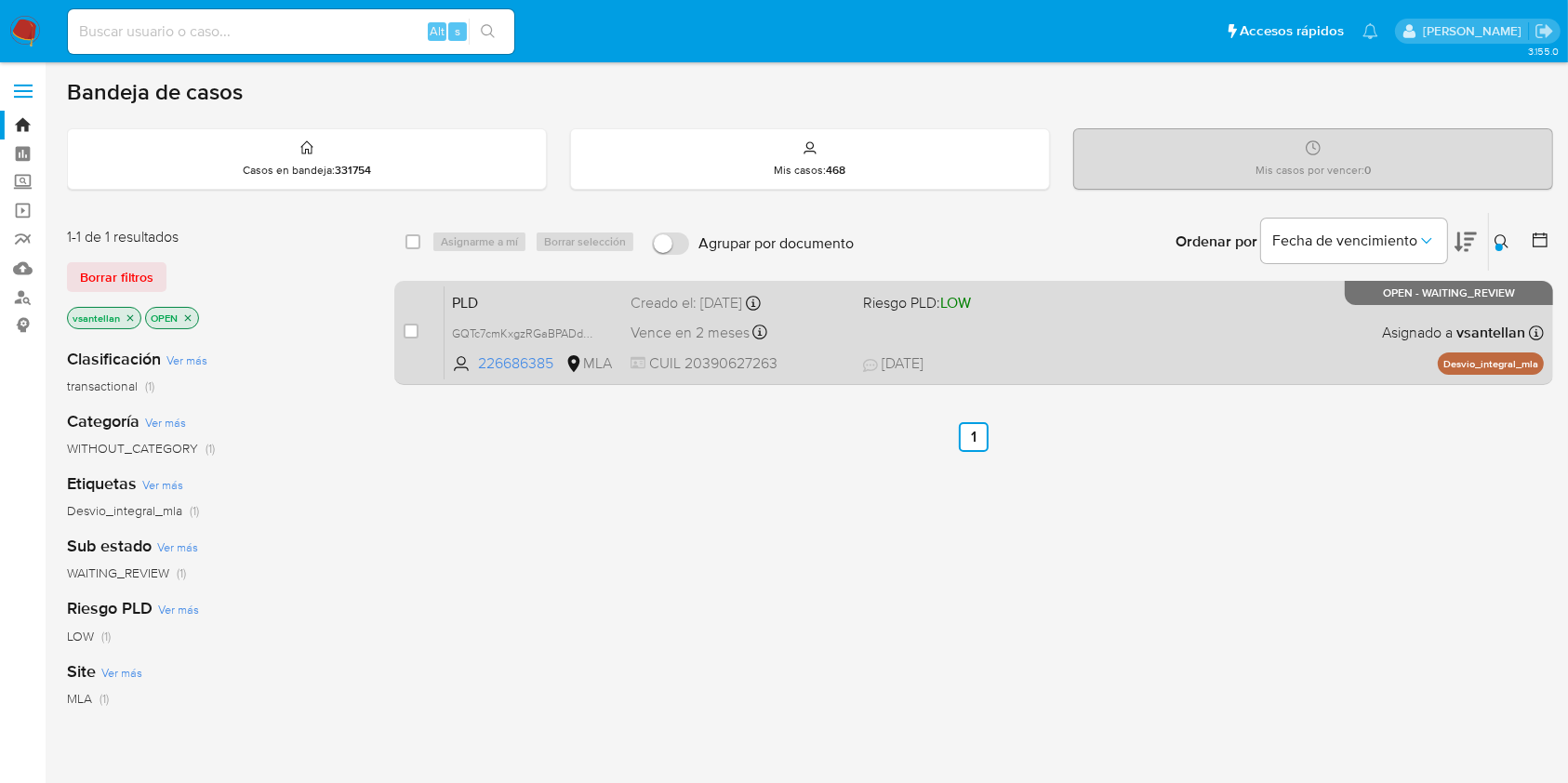
click at [1272, 313] on div "PLD GQTc7cmKxgzRGaBPADdC6nuD 226686385 MLA Riesgo PLD: LOW Creado el: 12/08/202…" at bounding box center [994, 332] width 1099 height 94
click at [410, 329] on input "checkbox" at bounding box center [411, 331] width 15 height 15
checkbox input "true"
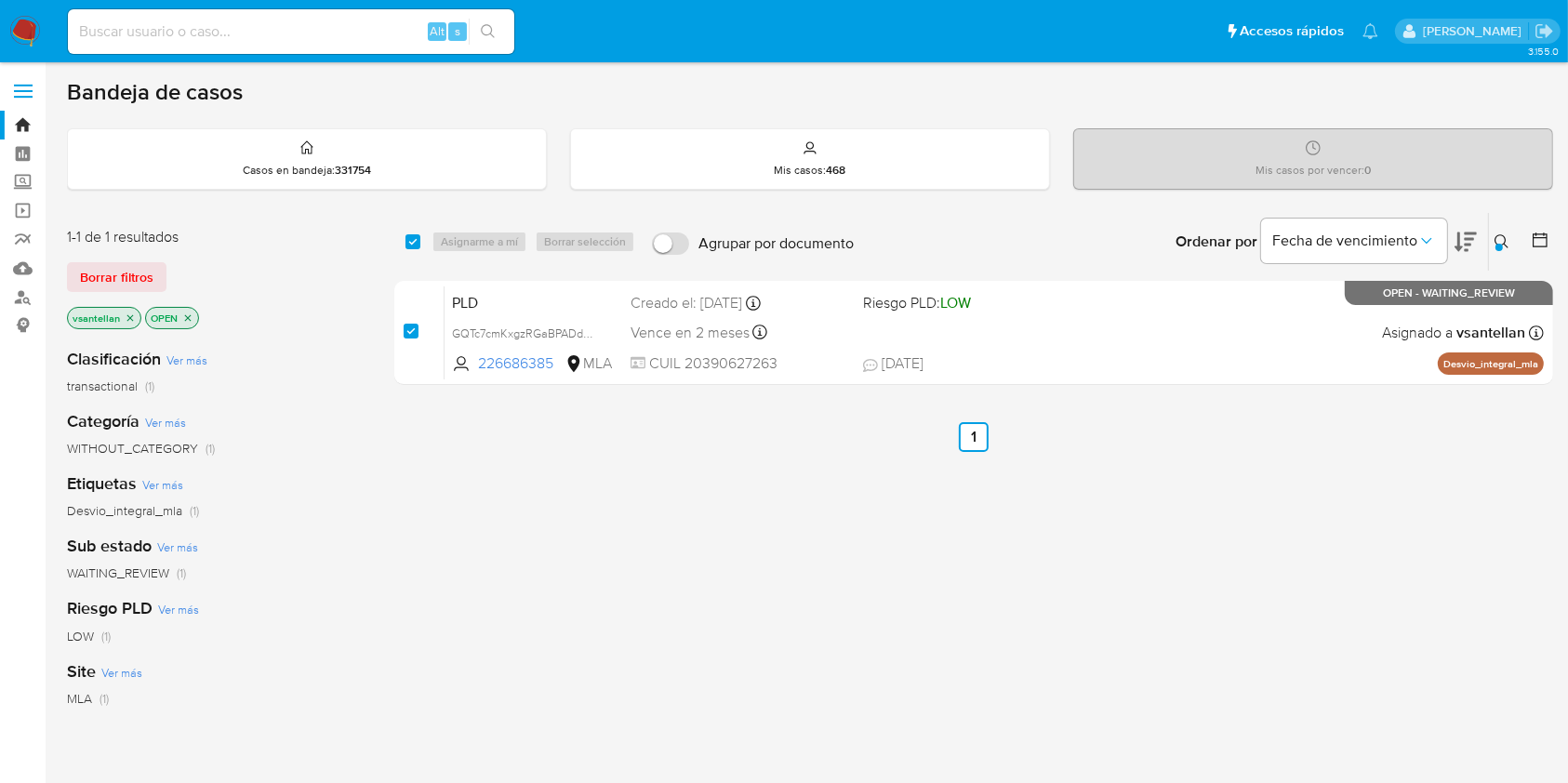
checkbox input "true"
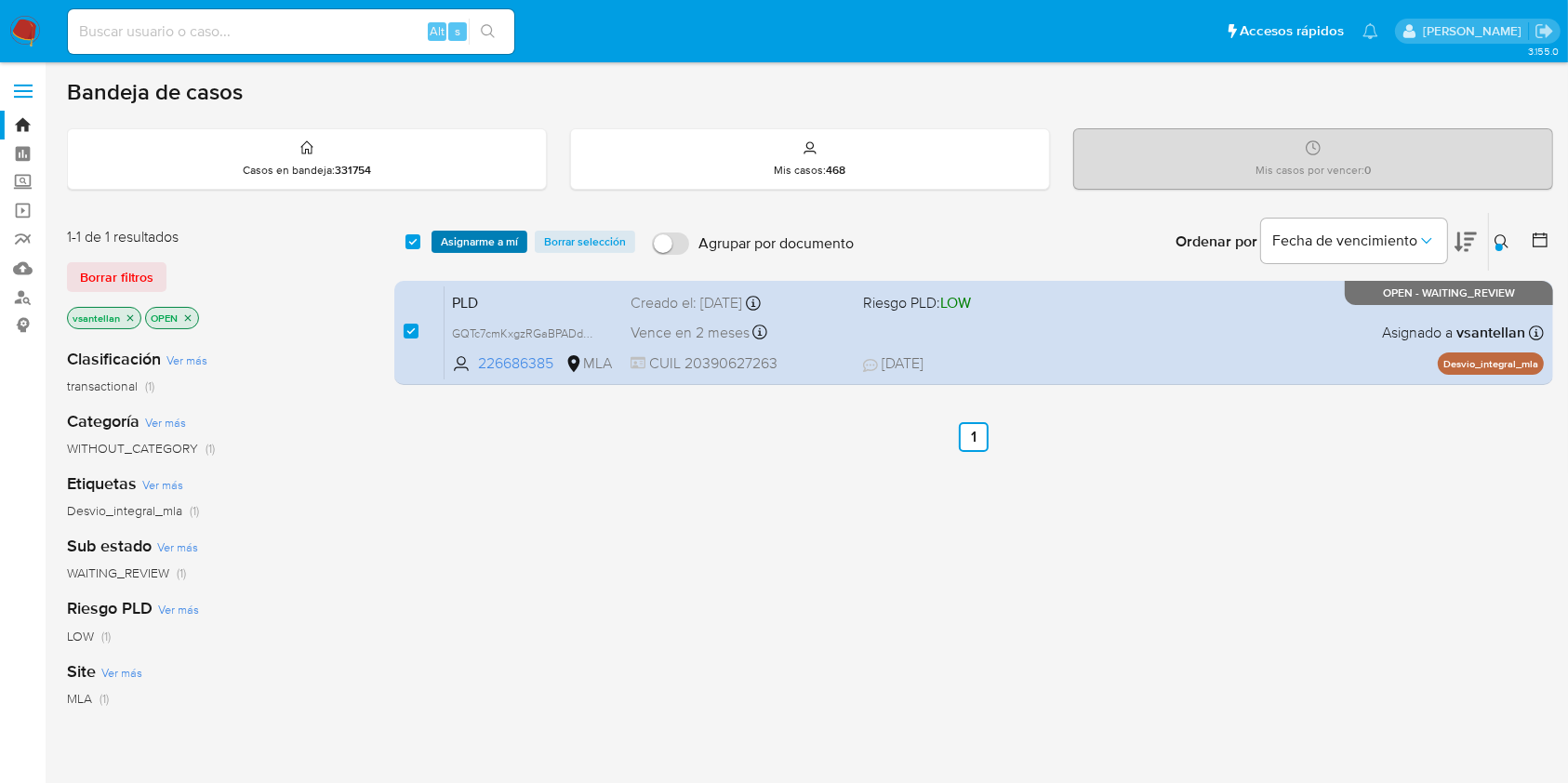
click at [493, 236] on span "Asignarme a mí" at bounding box center [479, 242] width 77 height 19
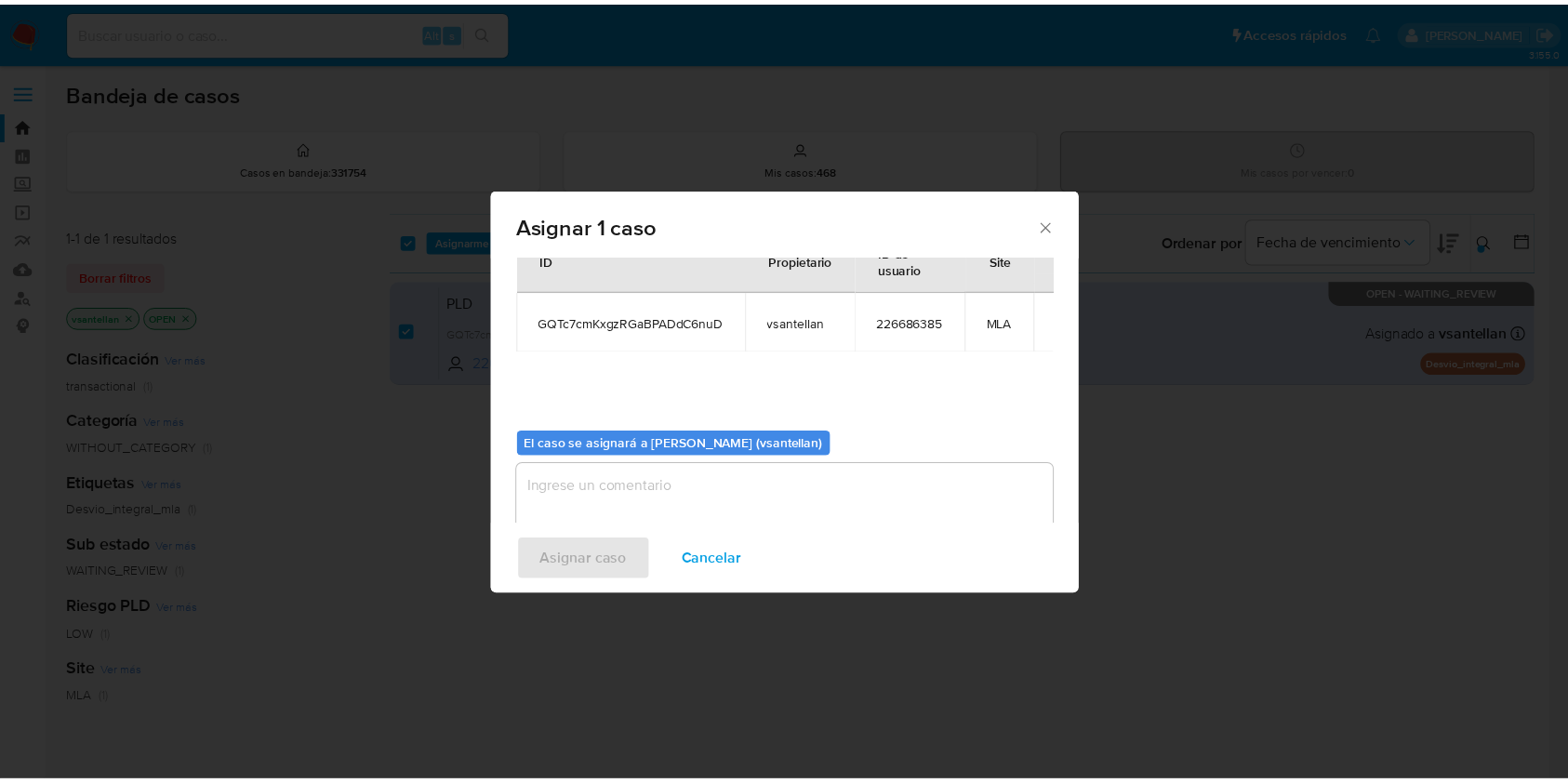
scroll to position [95, 0]
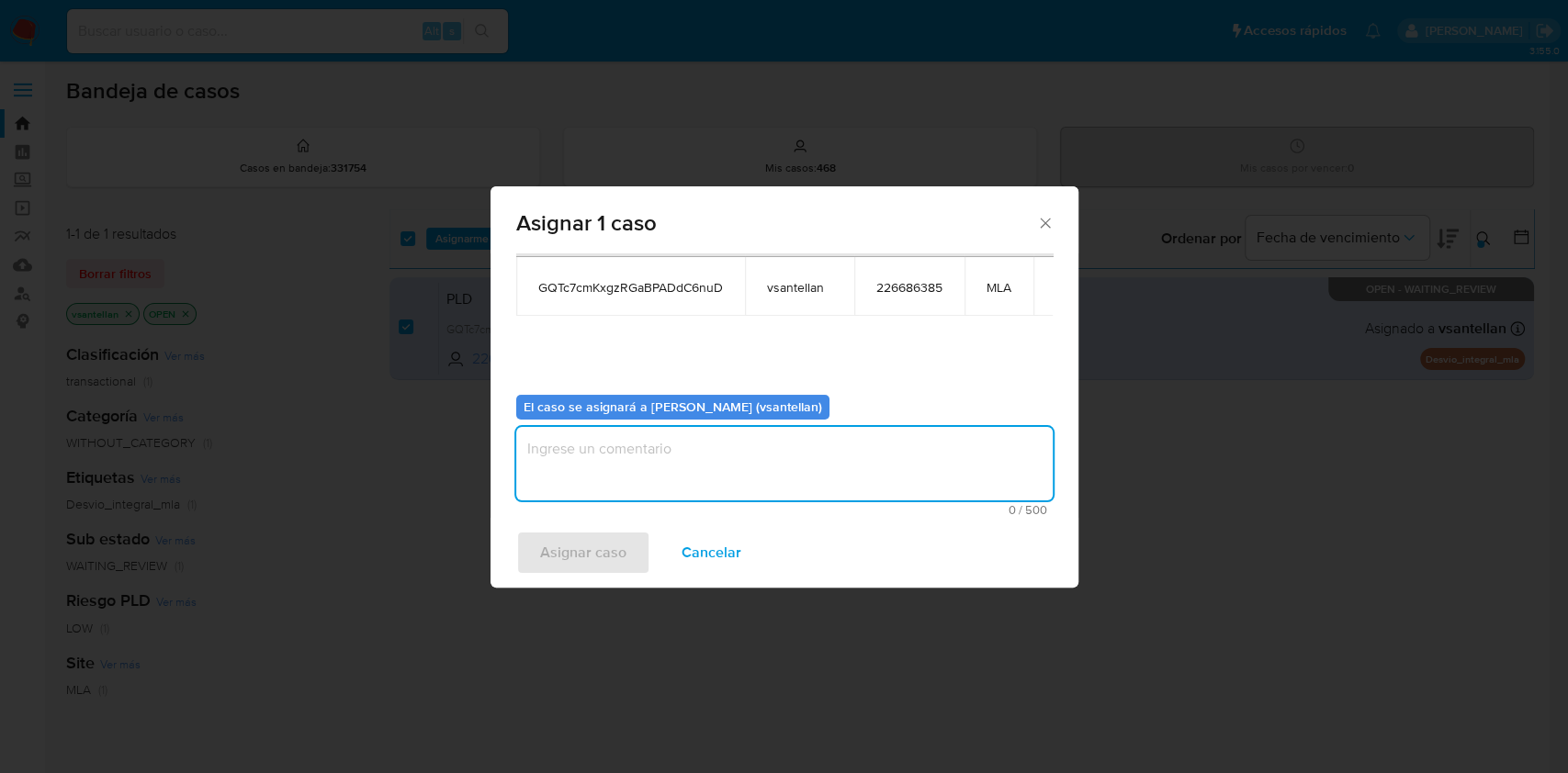
click at [561, 466] on textarea "assign-modal" at bounding box center [784, 463] width 536 height 74
type textarea "1"
click at [545, 550] on span "Asignar caso" at bounding box center [583, 552] width 86 height 40
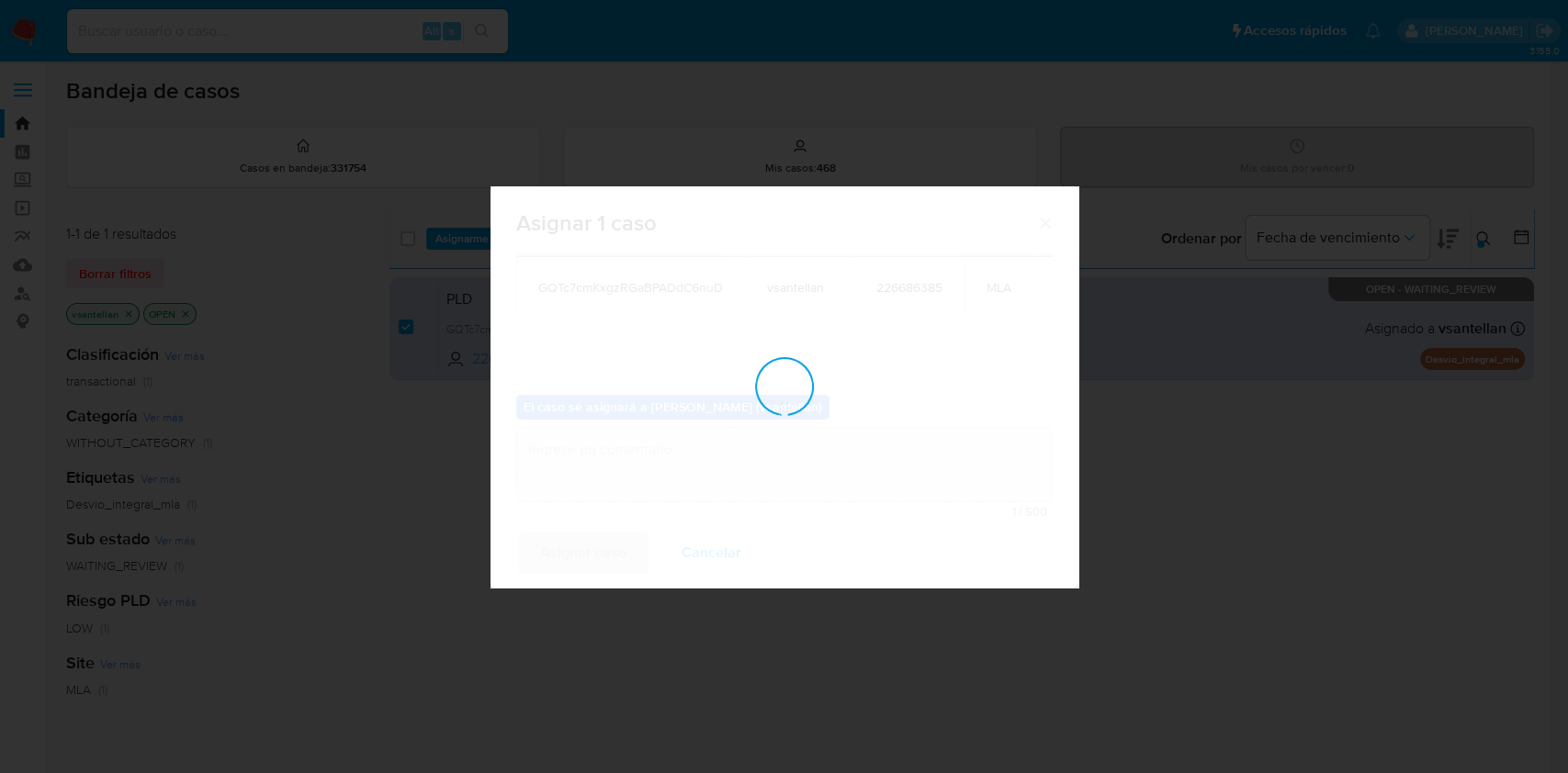
checkbox input "false"
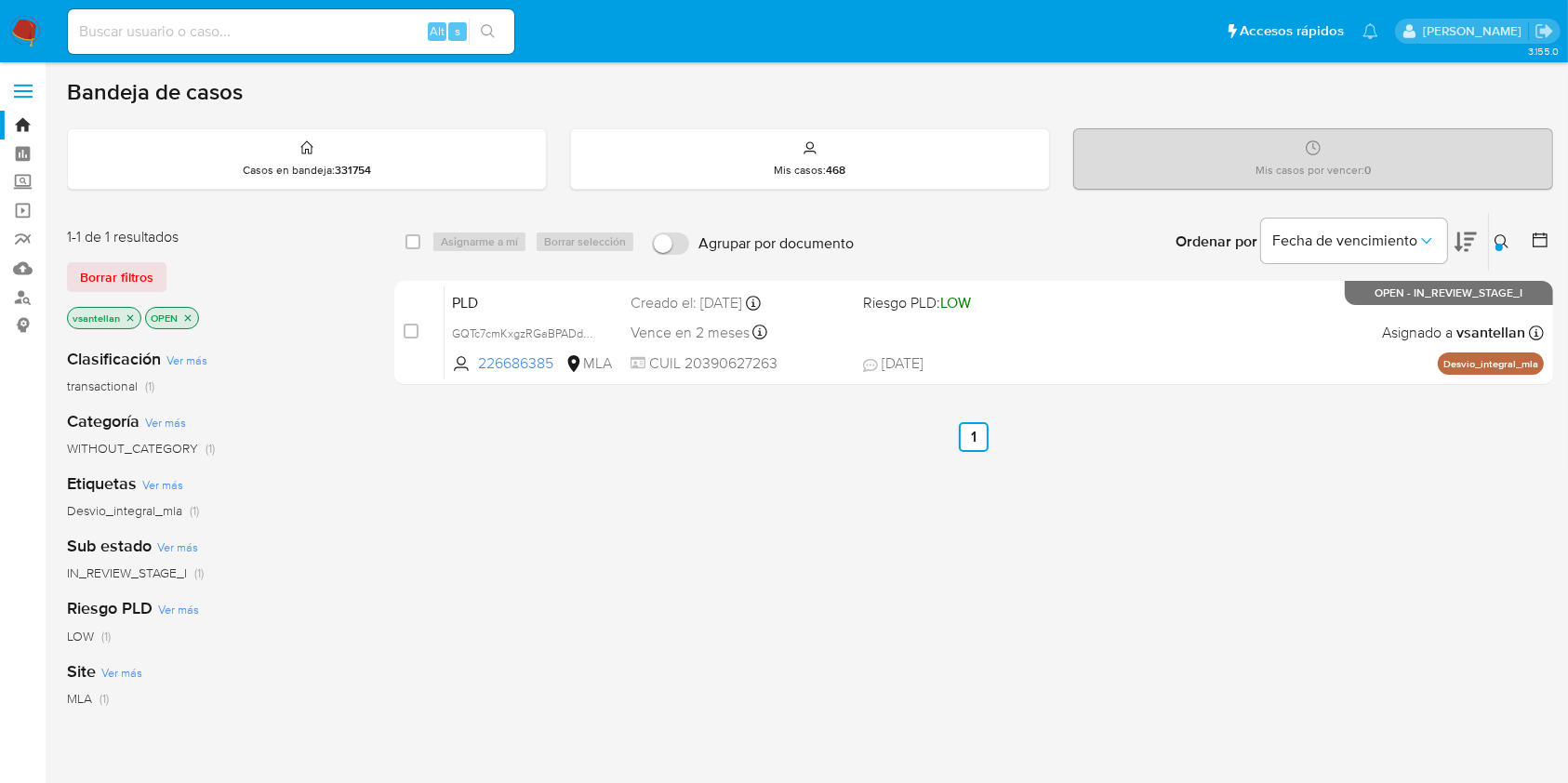
click at [1509, 238] on icon at bounding box center [1502, 242] width 15 height 15
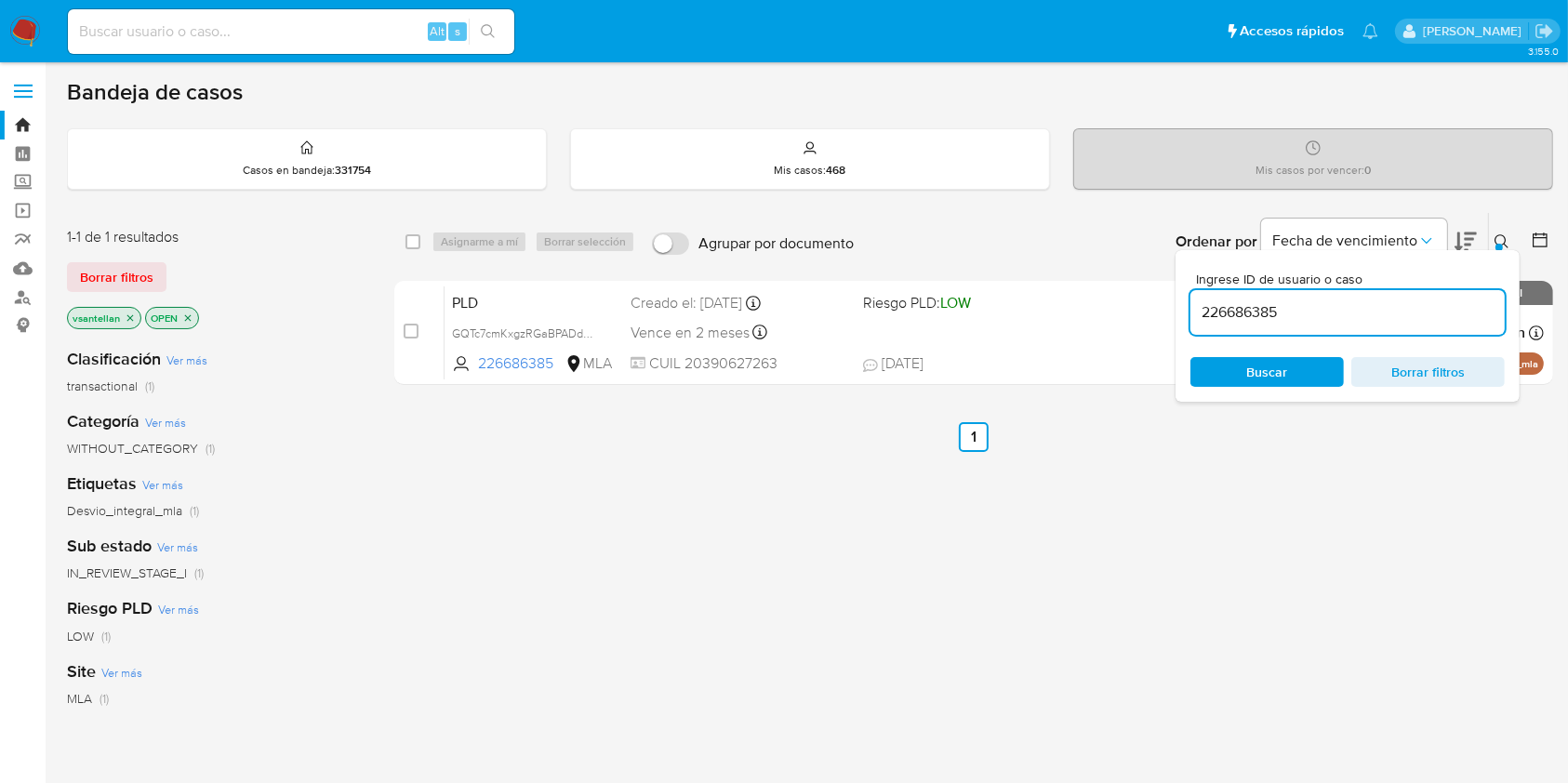
click at [1413, 307] on input "226686385" at bounding box center [1347, 313] width 315 height 24
type input "96523747"
click at [1503, 242] on icon at bounding box center [1501, 241] width 14 height 14
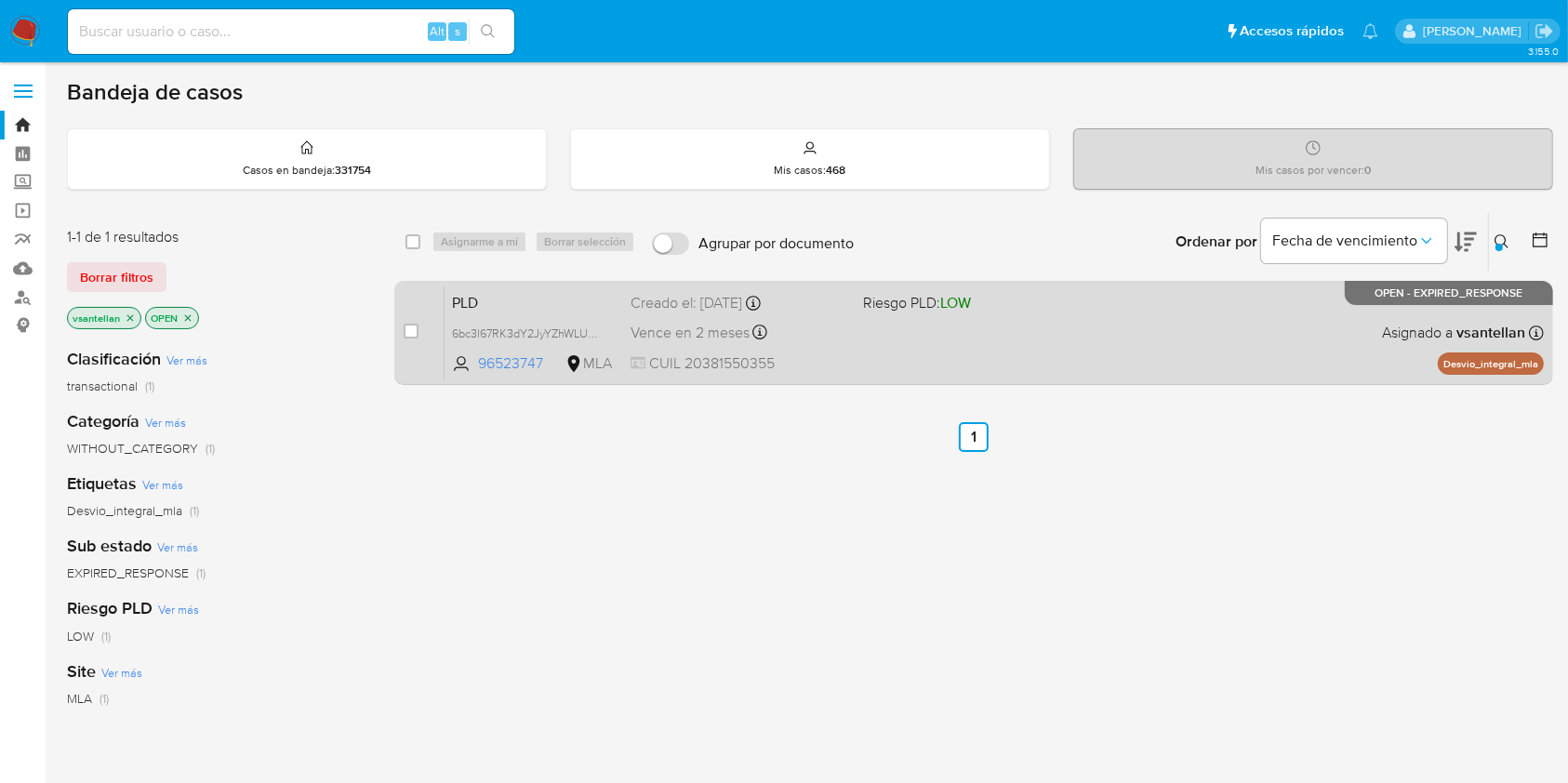
click at [1284, 321] on div "PLD 6bc3l67RK3dY2JyYZhWLUdRd 96523747 MLA Riesgo PLD: LOW Creado el: 12/08/2025…" at bounding box center [994, 332] width 1099 height 94
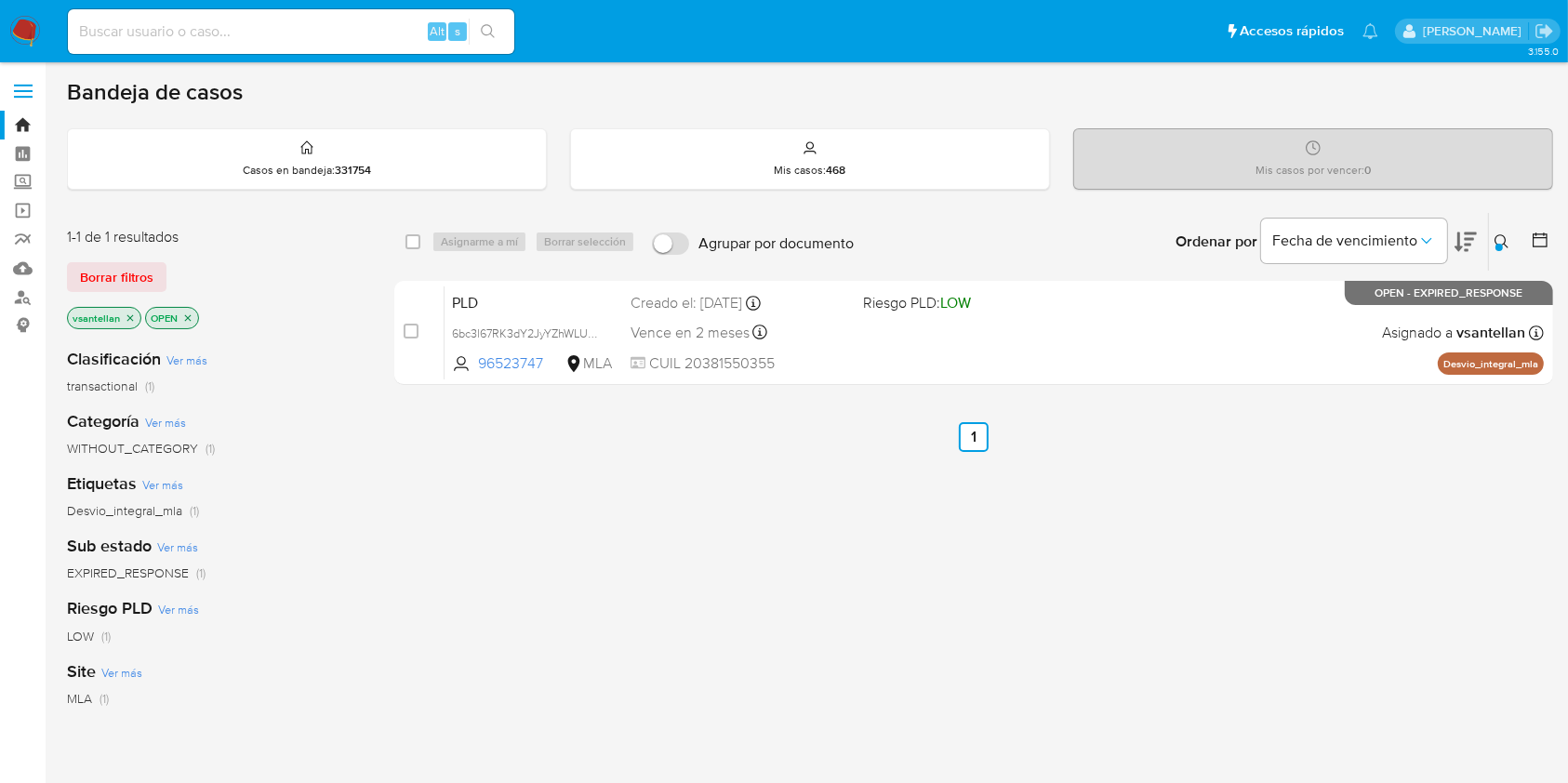
click at [28, 26] on img at bounding box center [25, 32] width 32 height 32
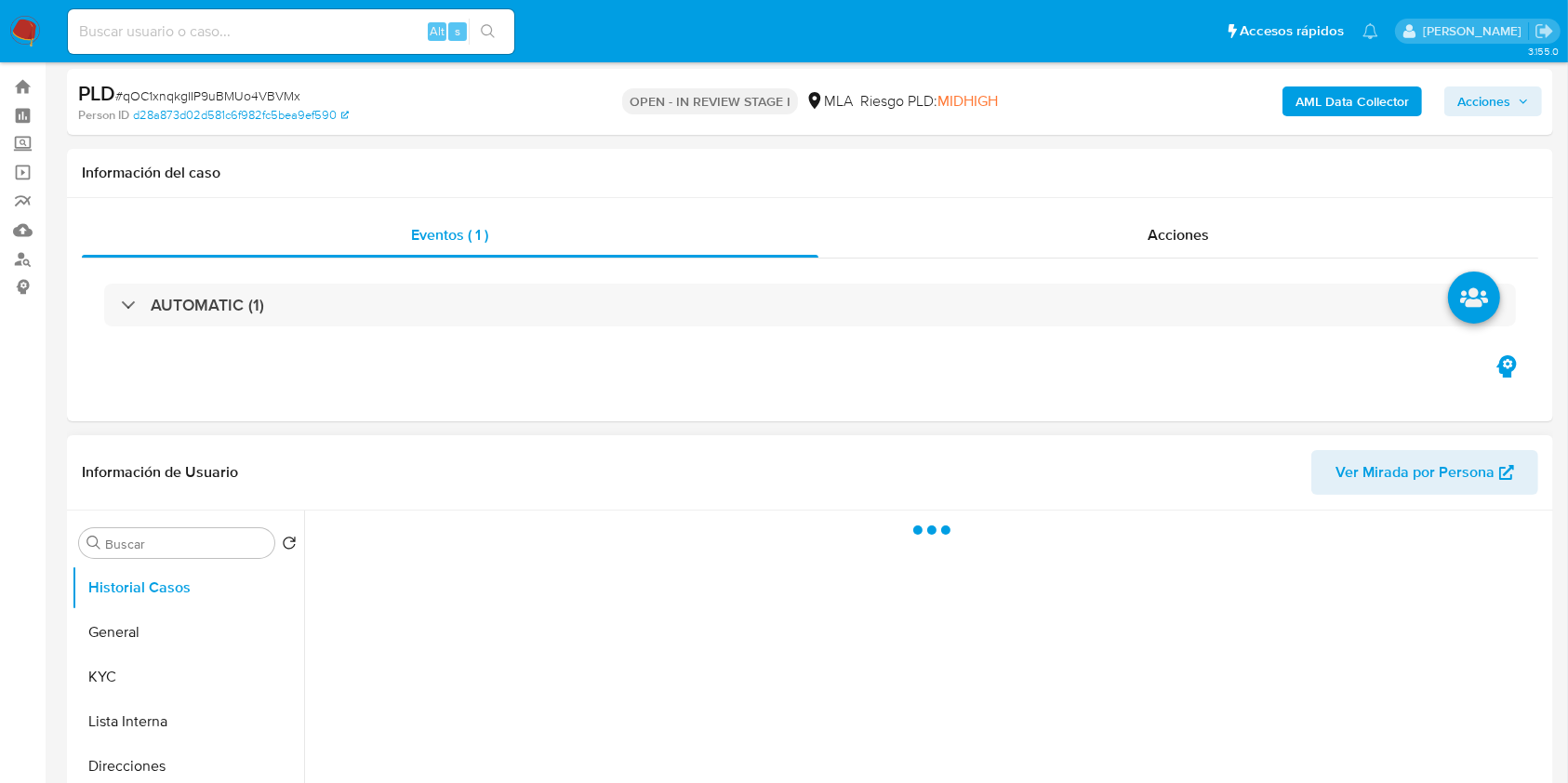
scroll to position [371, 0]
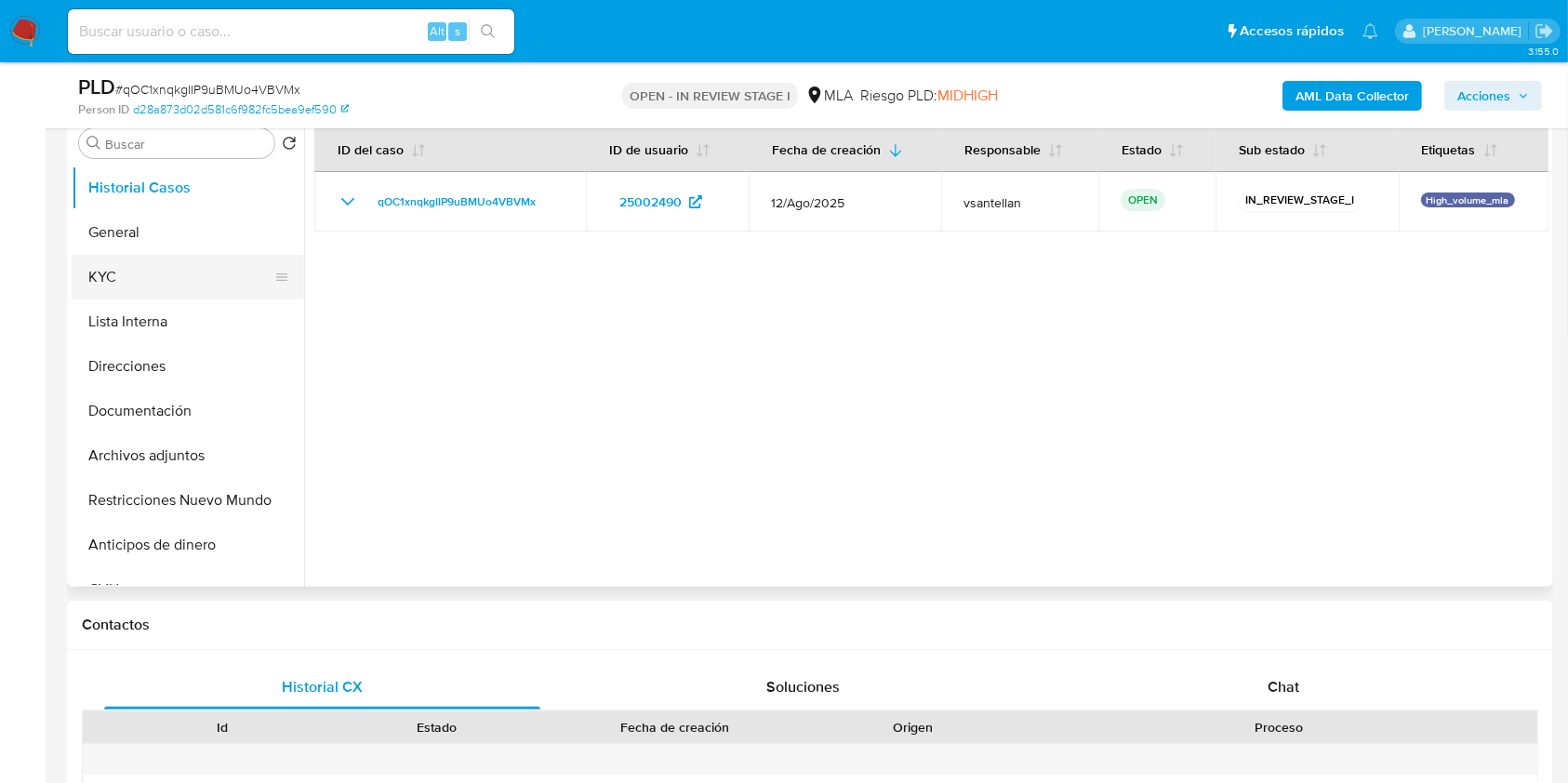
click at [126, 286] on button "KYC" at bounding box center [181, 277] width 218 height 45
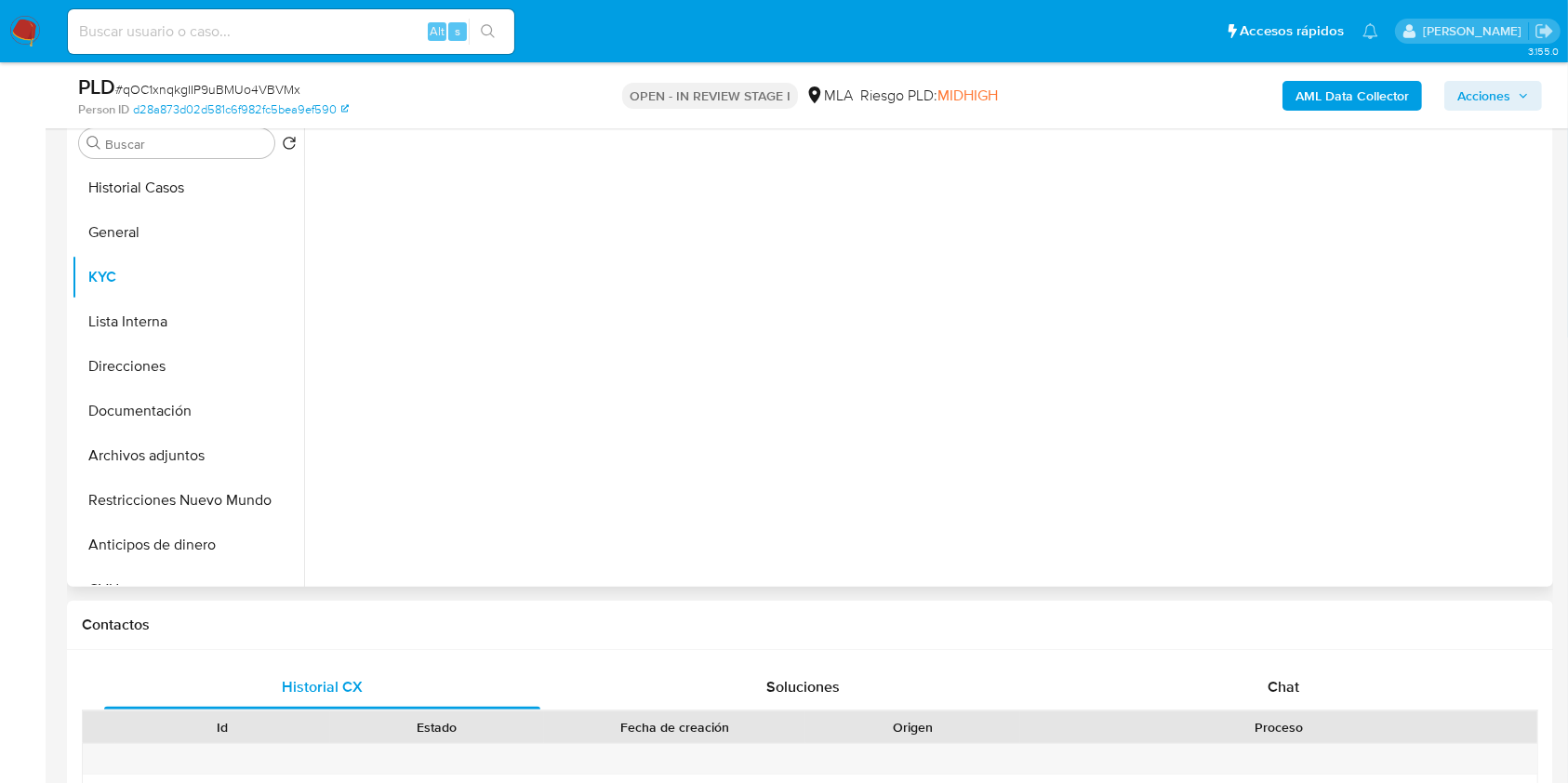
select select "10"
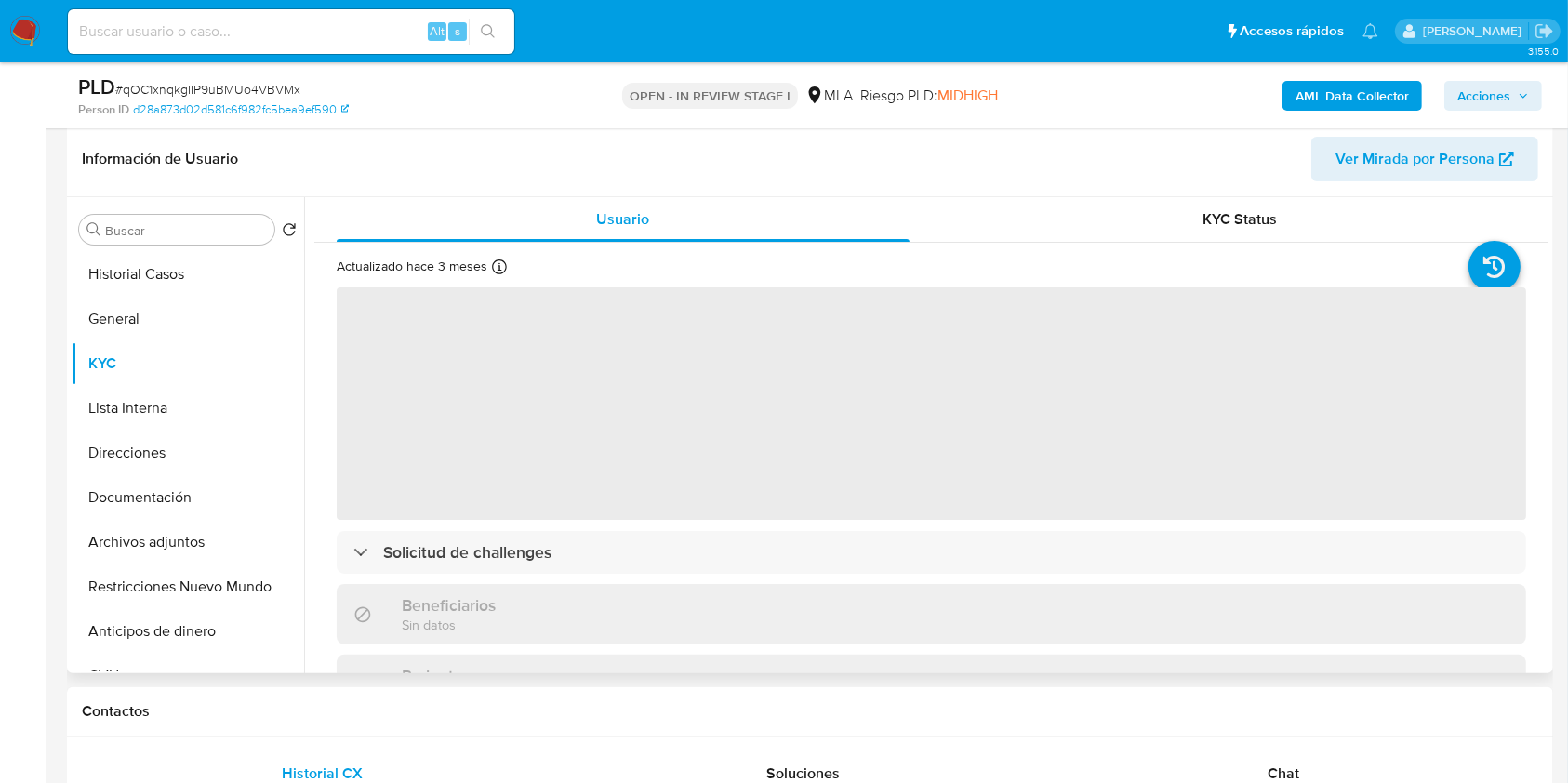
scroll to position [248, 0]
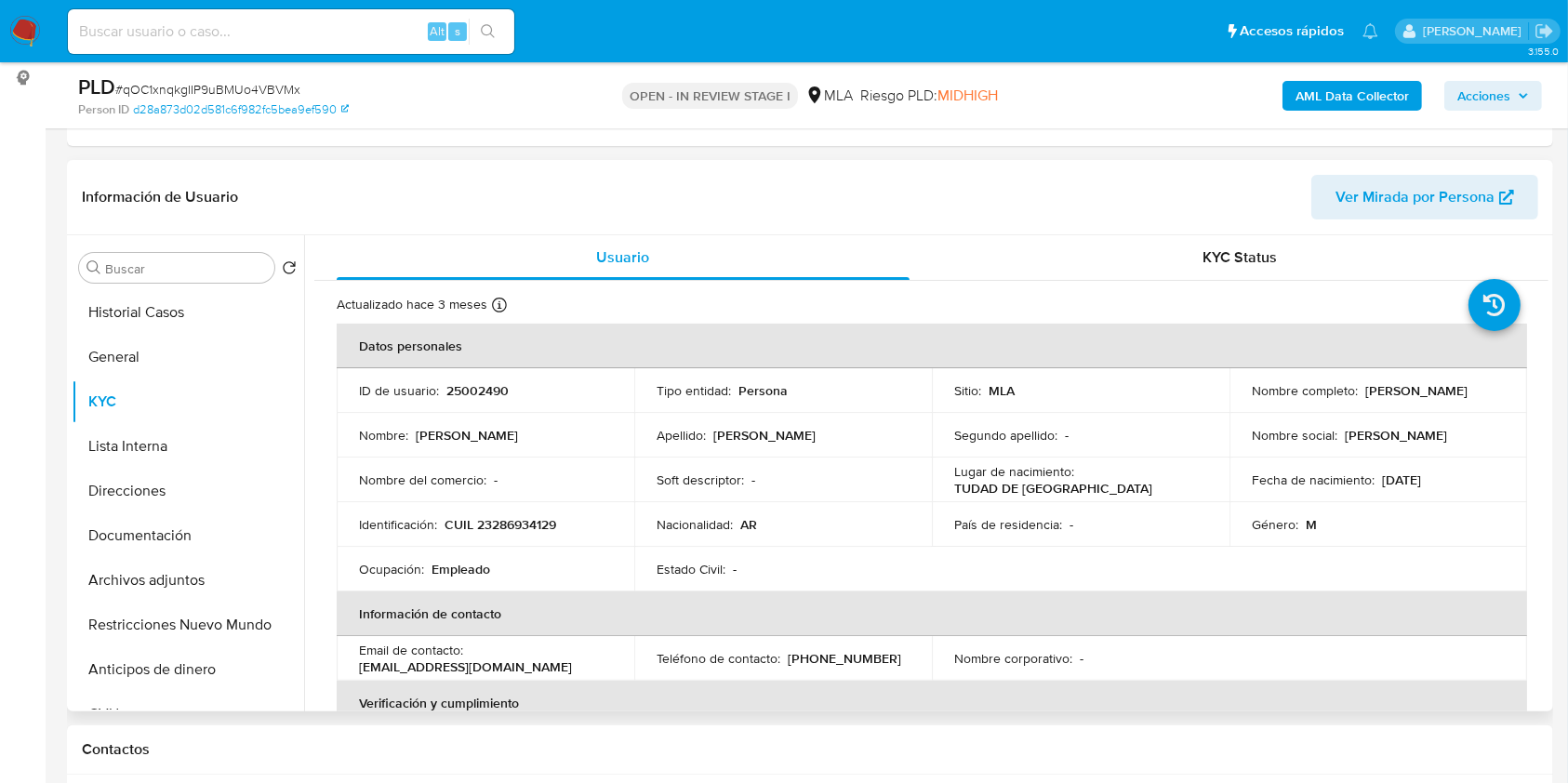
drag, startPoint x: 1250, startPoint y: 394, endPoint x: 1414, endPoint y: 389, distance: 164.1
click at [1414, 389] on div "Nombre completo : Nicolas Miguel Macchiavello" at bounding box center [1378, 390] width 253 height 17
drag, startPoint x: 1416, startPoint y: 394, endPoint x: 1246, endPoint y: 398, distance: 170.0
click at [1251, 398] on div "Nombre completo : Nicolas Miguel Macchiavello" at bounding box center [1378, 390] width 253 height 17
copy p "[PERSON_NAME]"
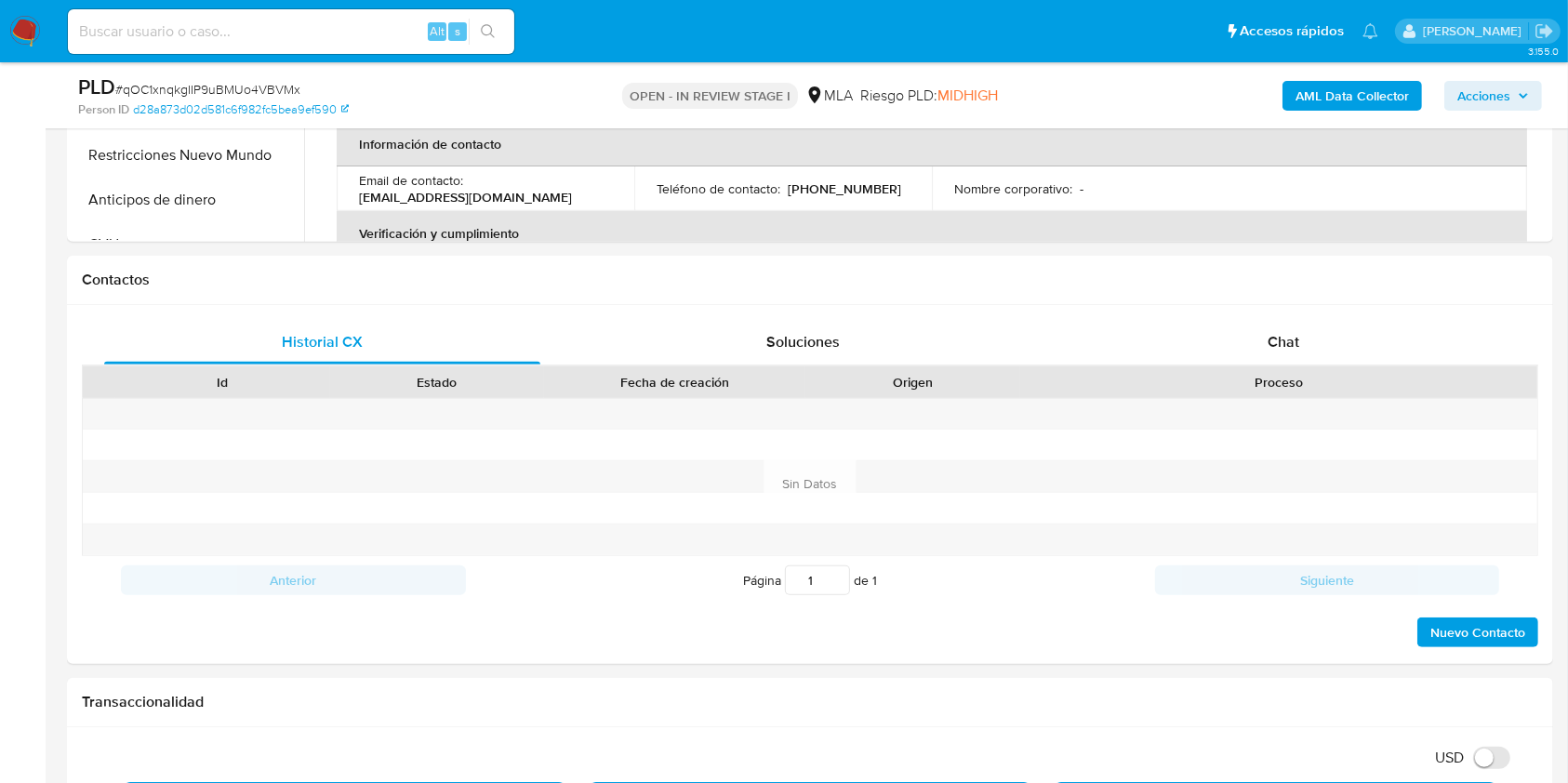
scroll to position [791, 0]
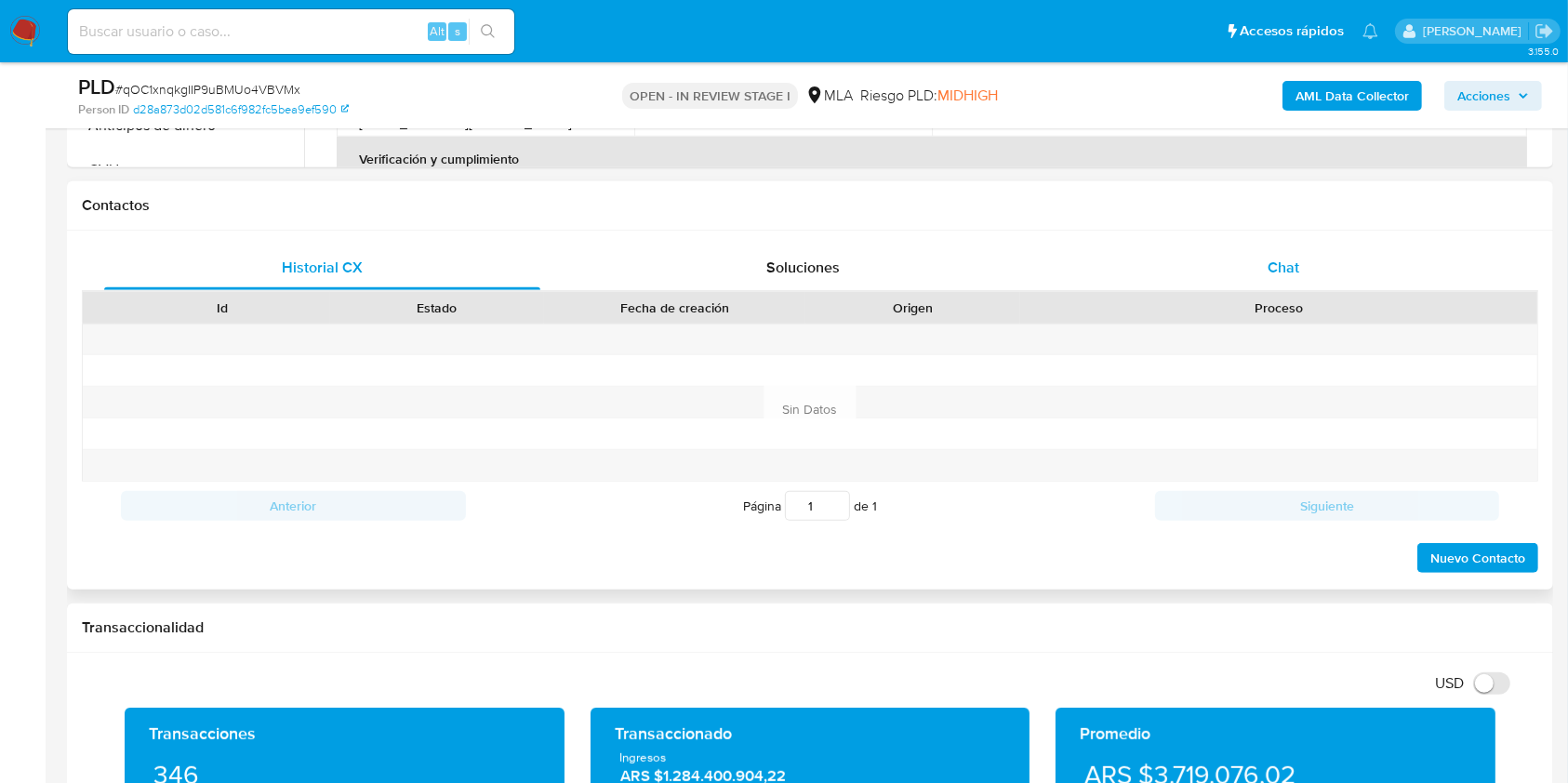
drag, startPoint x: 1364, startPoint y: 277, endPoint x: 1392, endPoint y: 280, distance: 28.2
click at [1364, 276] on div "Chat" at bounding box center [1284, 268] width 436 height 45
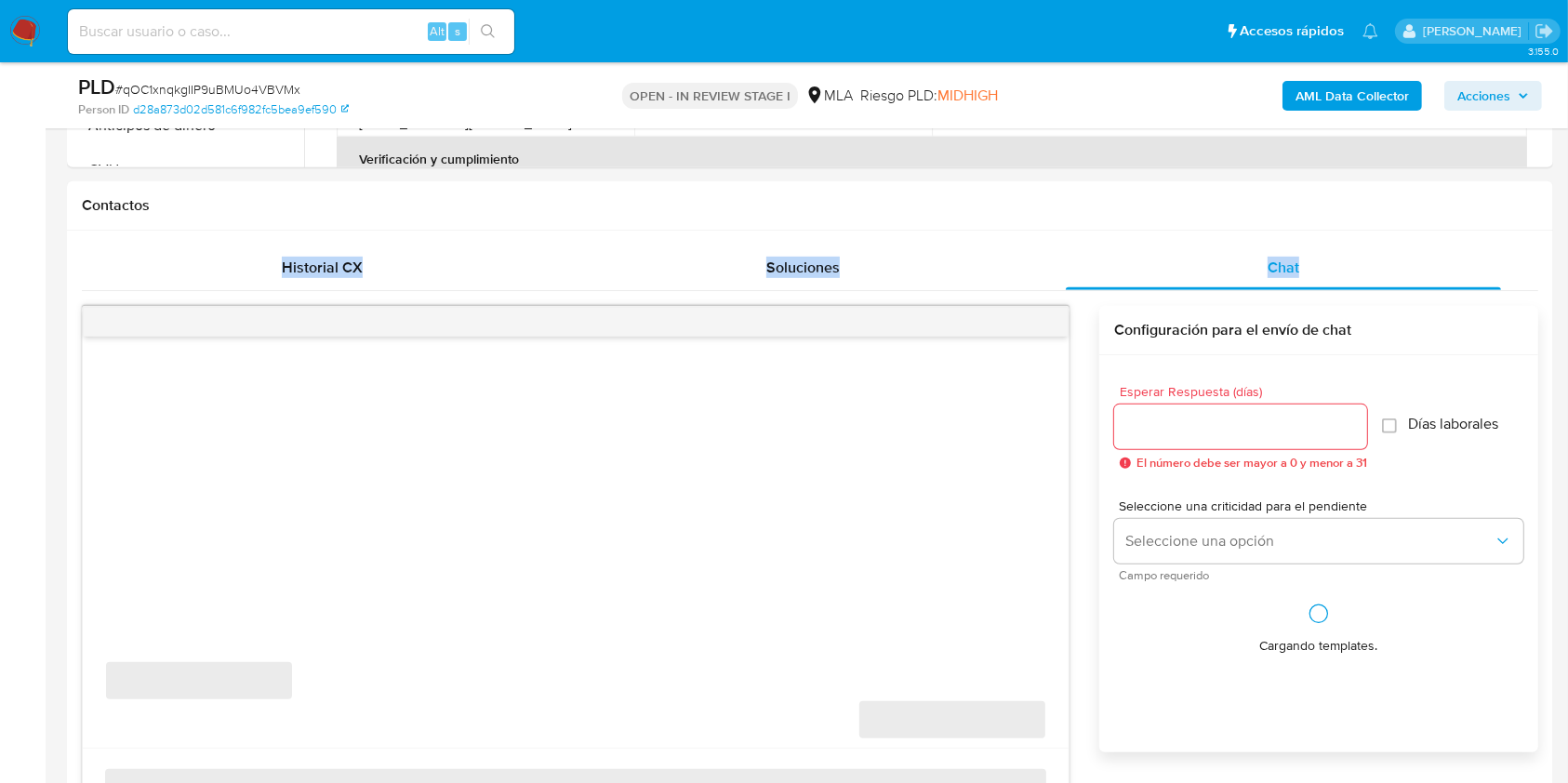
drag, startPoint x: 1567, startPoint y: 243, endPoint x: 1569, endPoint y: 220, distance: 23.1
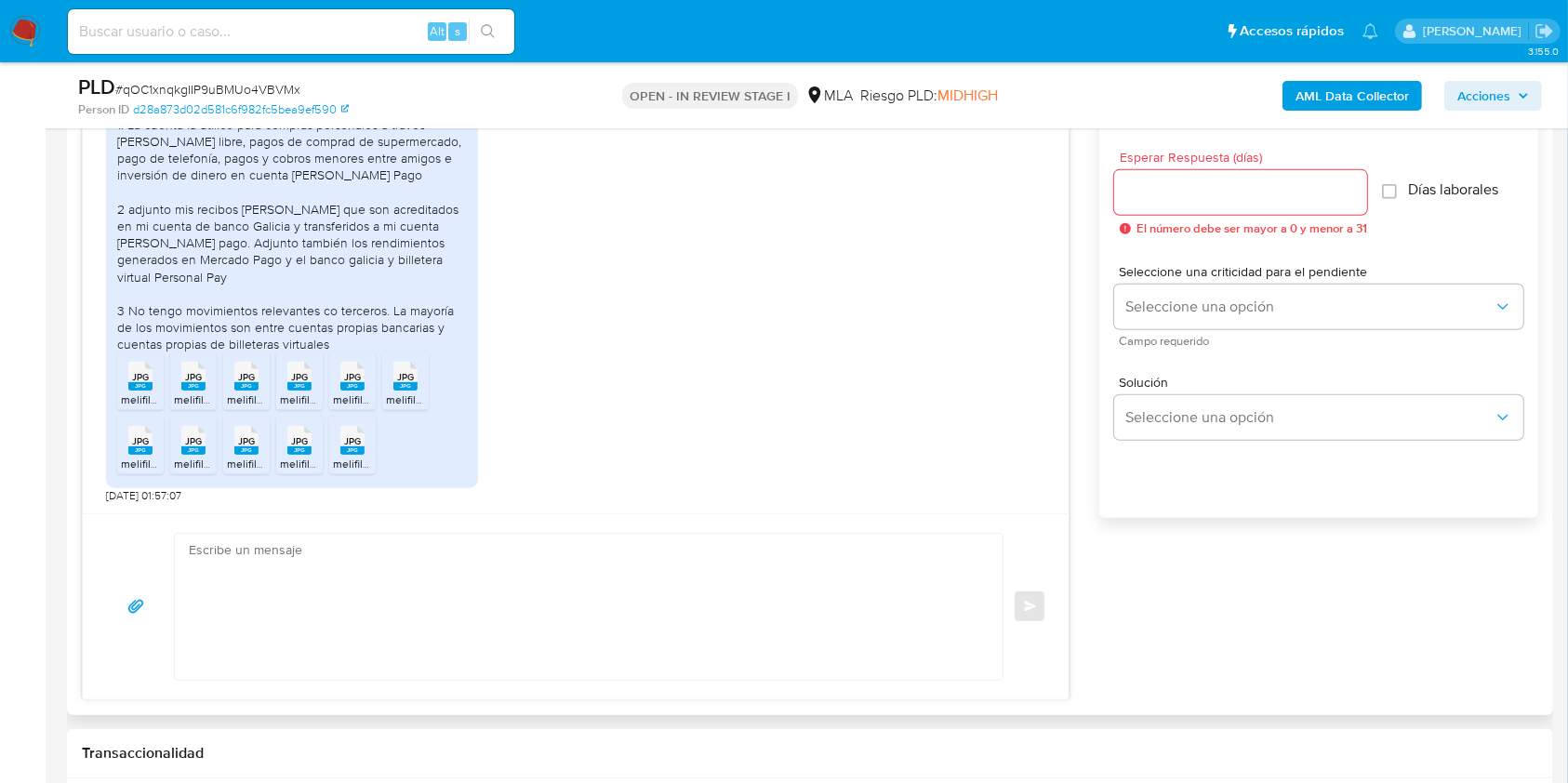
scroll to position [1030, 0]
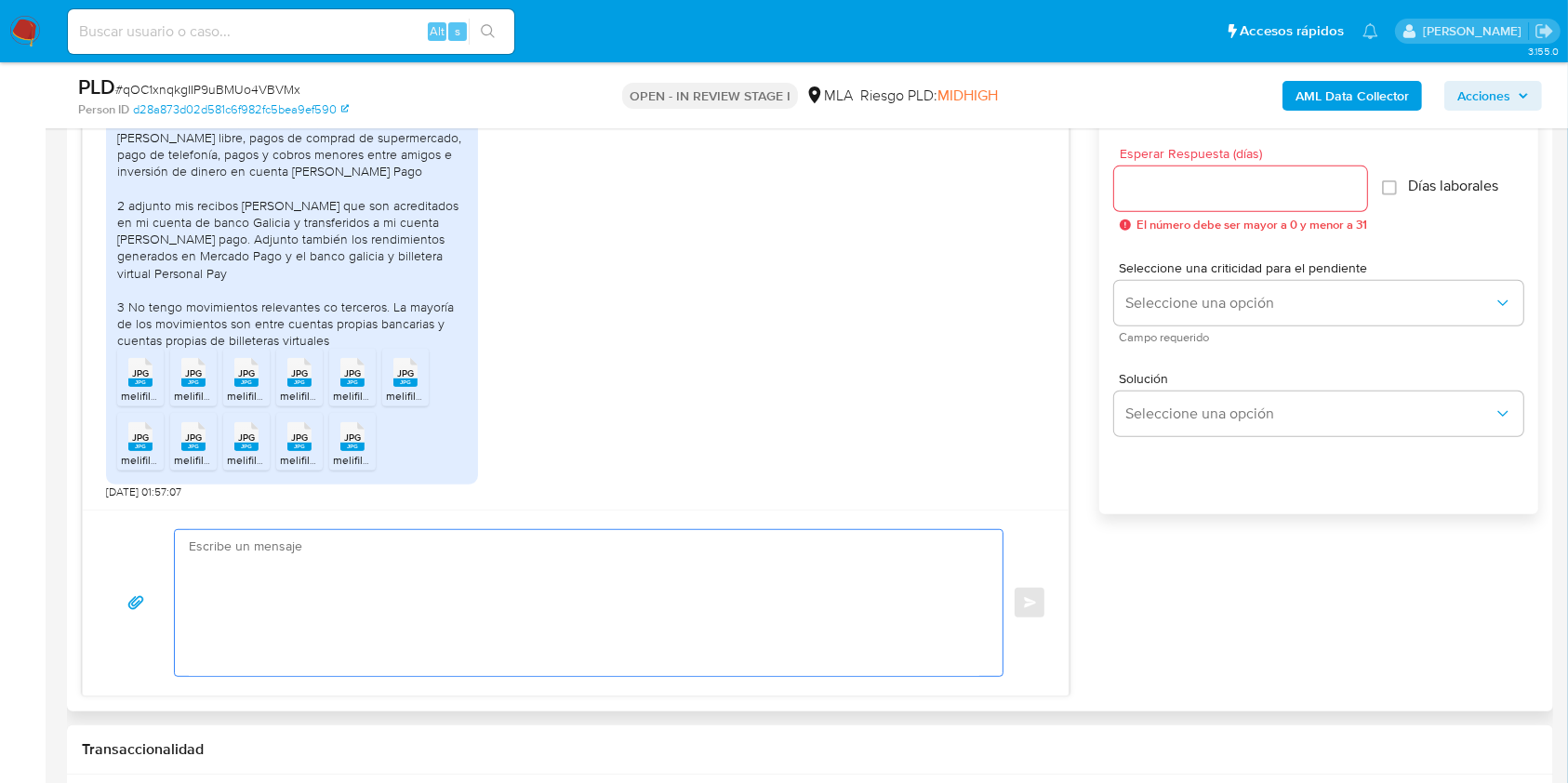
click at [669, 585] on textarea at bounding box center [584, 602] width 791 height 146
paste textarea "Hola [PERSON_NAME], Muchas gracias por la respuesta. Te confirmamos la recepció…"
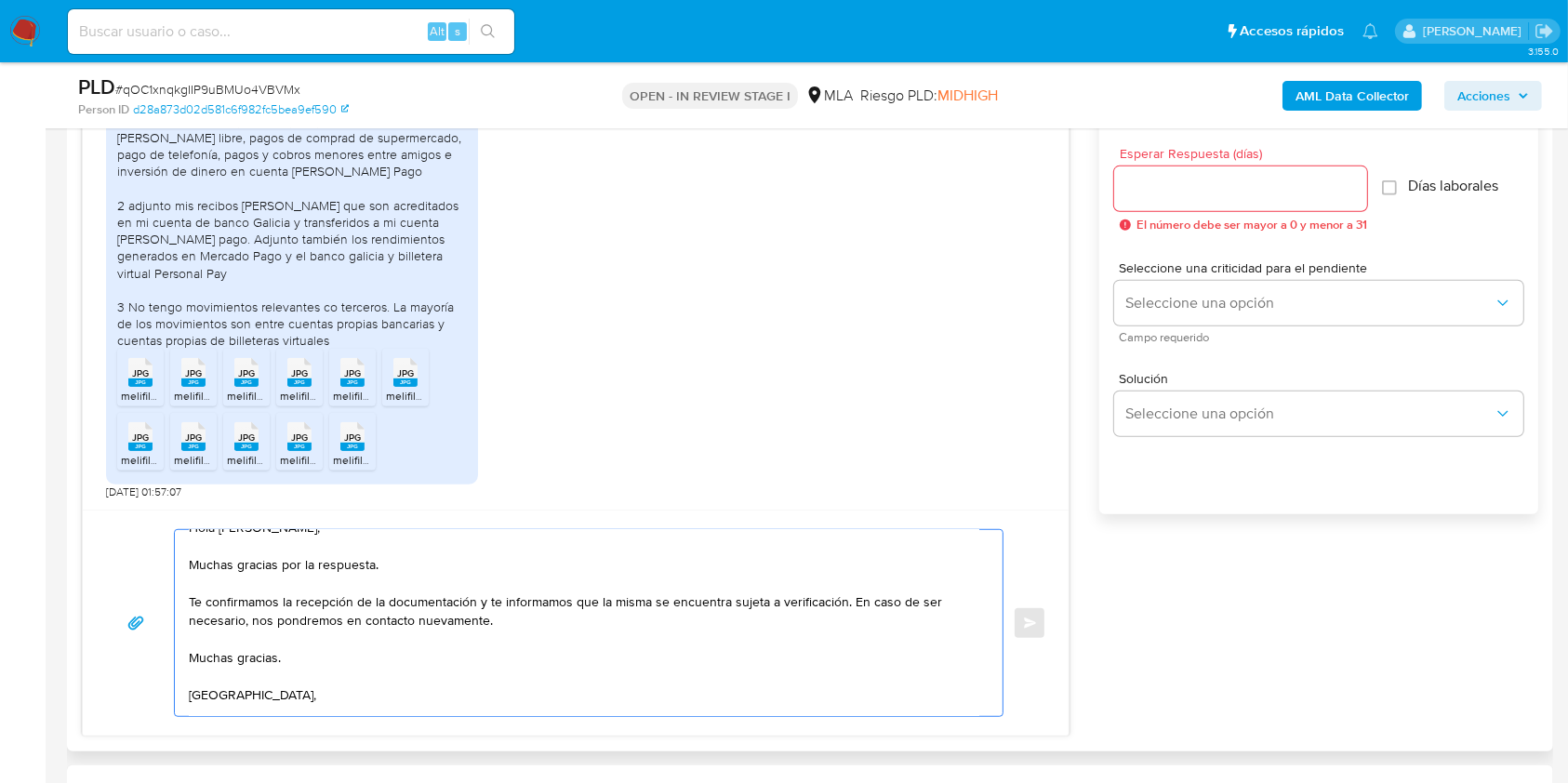
scroll to position [0, 0]
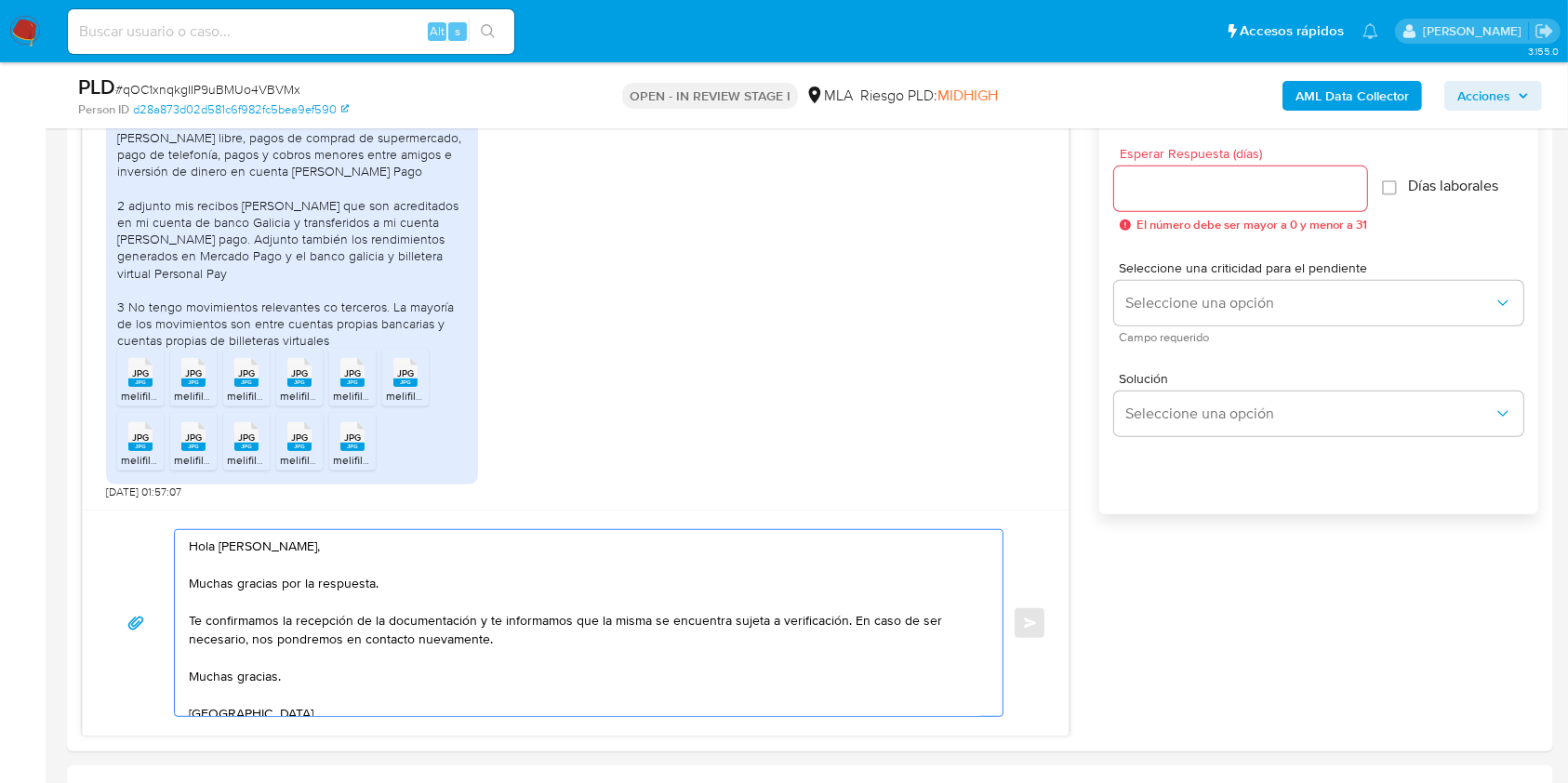
type textarea "Hola [PERSON_NAME], Muchas gracias por la respuesta. Te confirmamos la recepció…"
drag, startPoint x: 1566, startPoint y: 281, endPoint x: 1576, endPoint y: 273, distance: 12.8
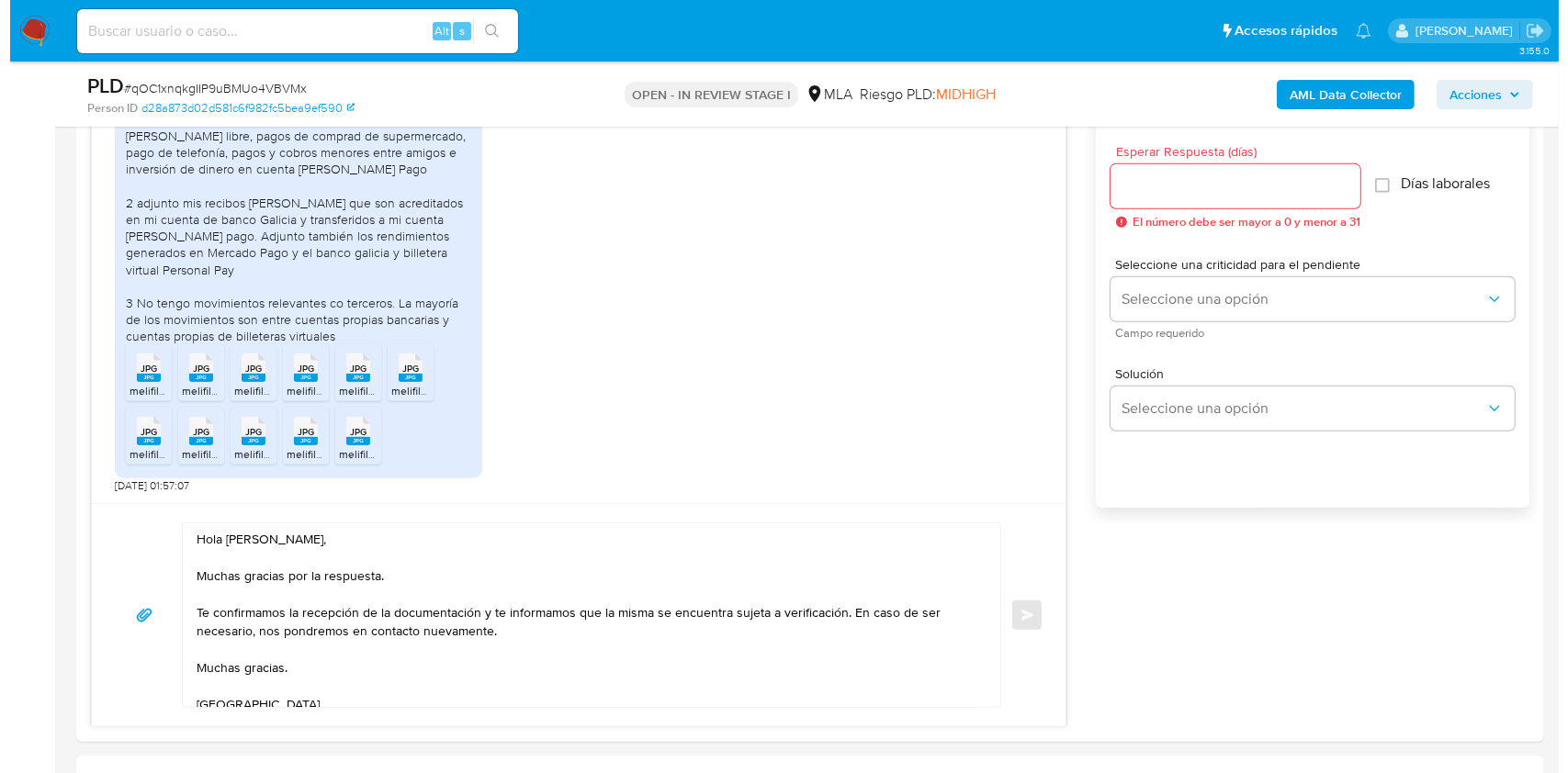
scroll to position [915, 0]
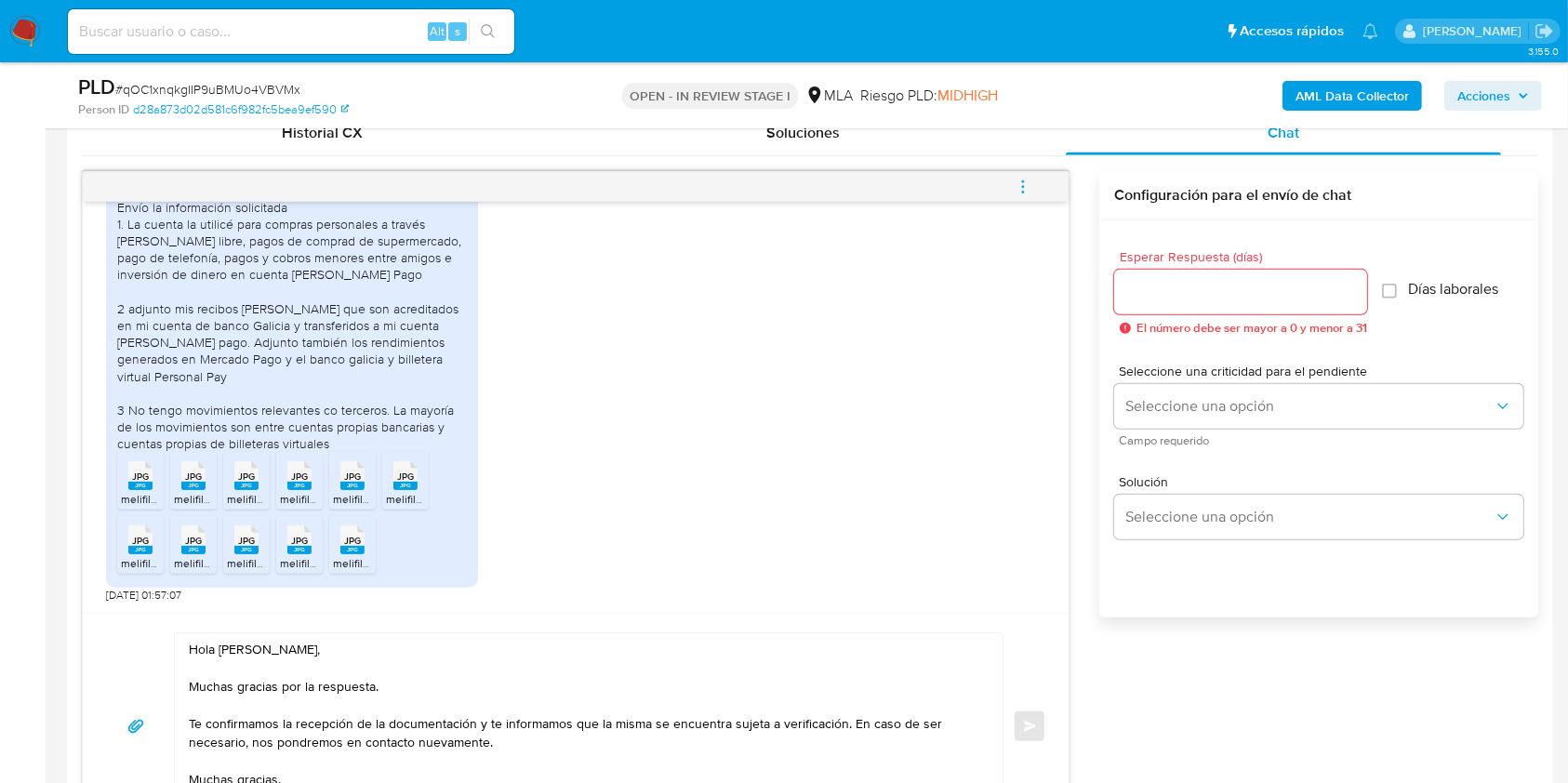
click at [1143, 293] on input "Esperar Respuesta (días)" at bounding box center [1240, 292] width 253 height 24
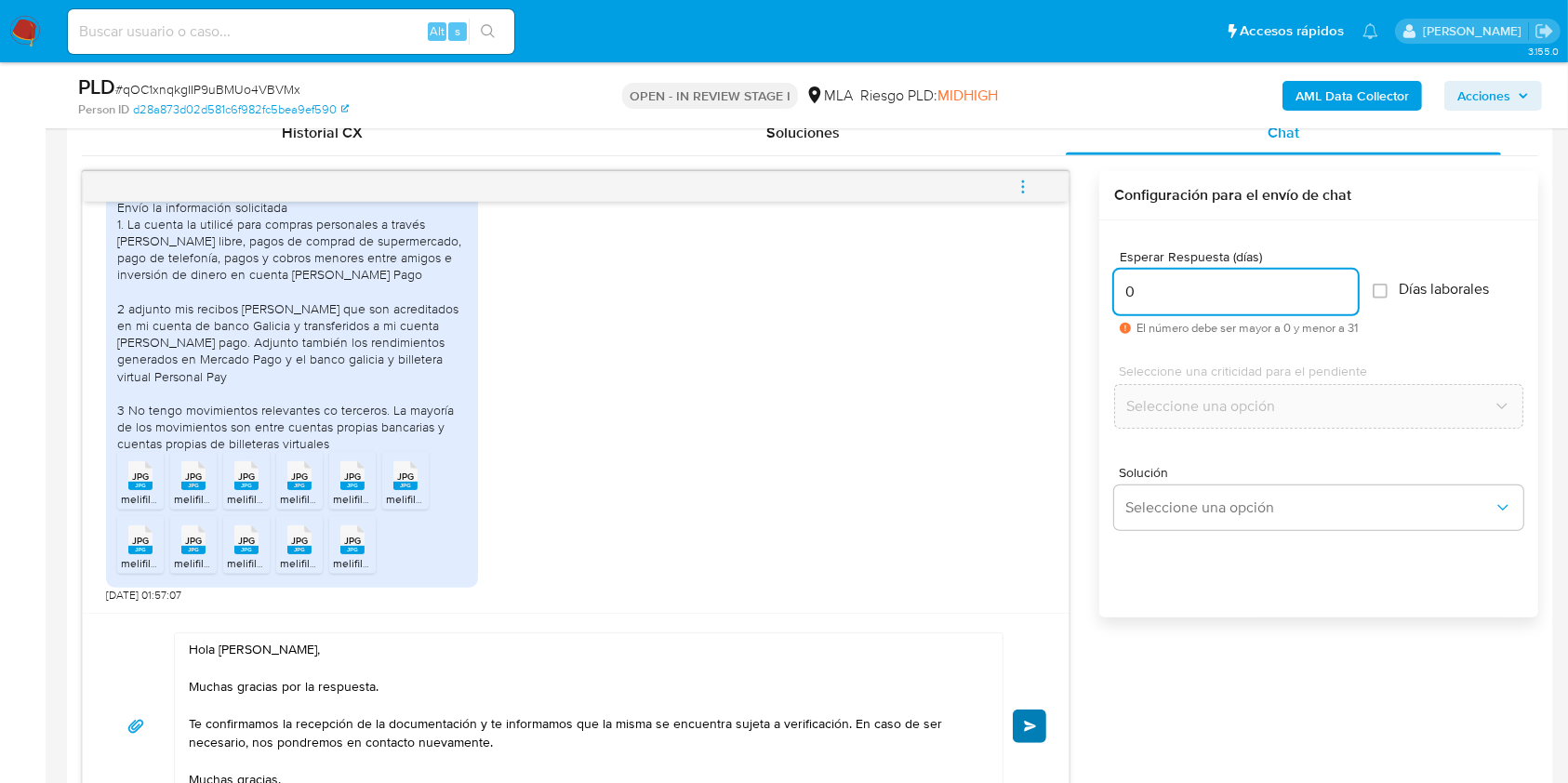
type input "0"
click at [1034, 721] on span "Enviar" at bounding box center [1031, 726] width 13 height 11
click at [1017, 181] on icon "menu-action" at bounding box center [1023, 187] width 17 height 17
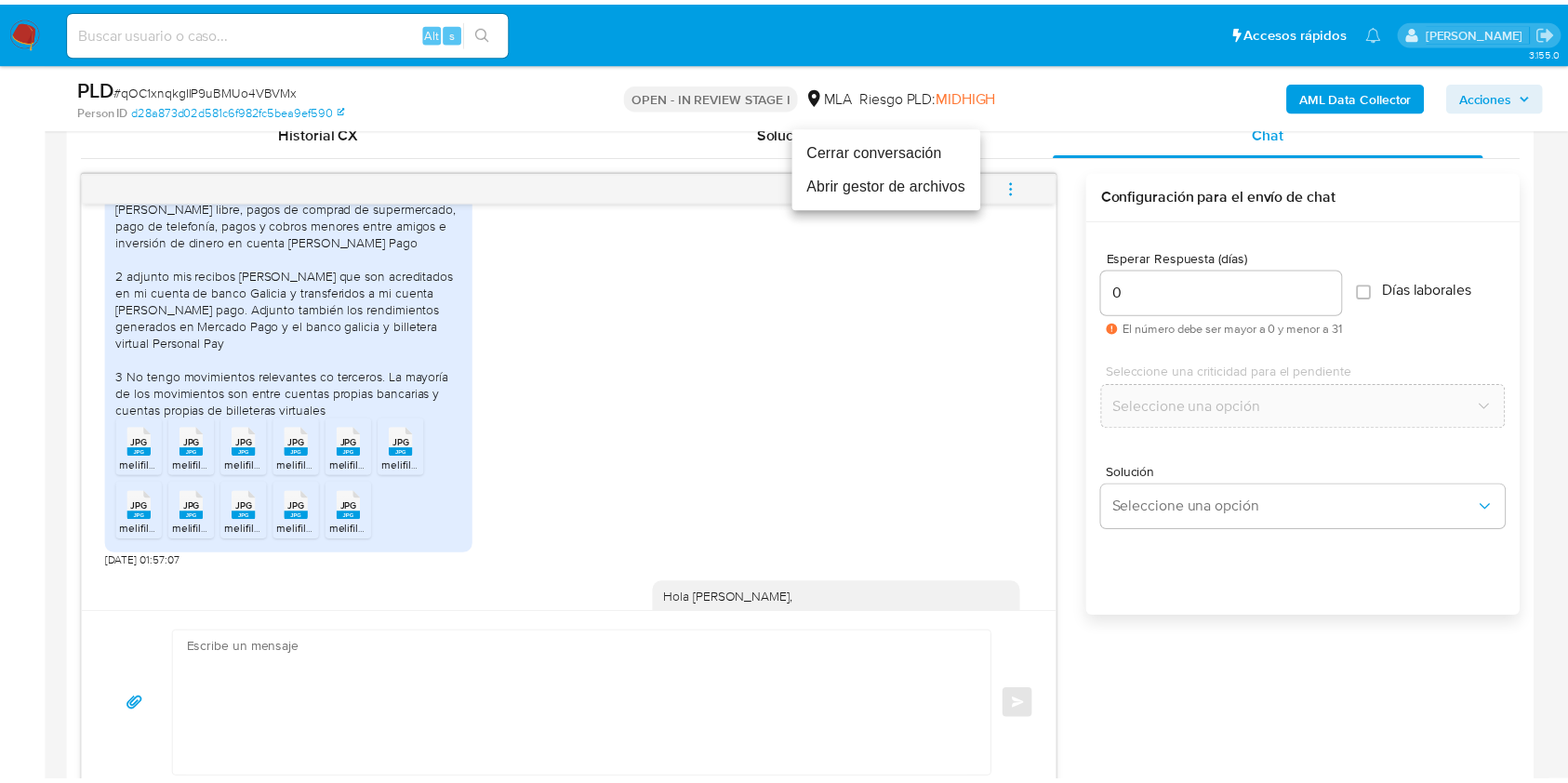
scroll to position [1388, 0]
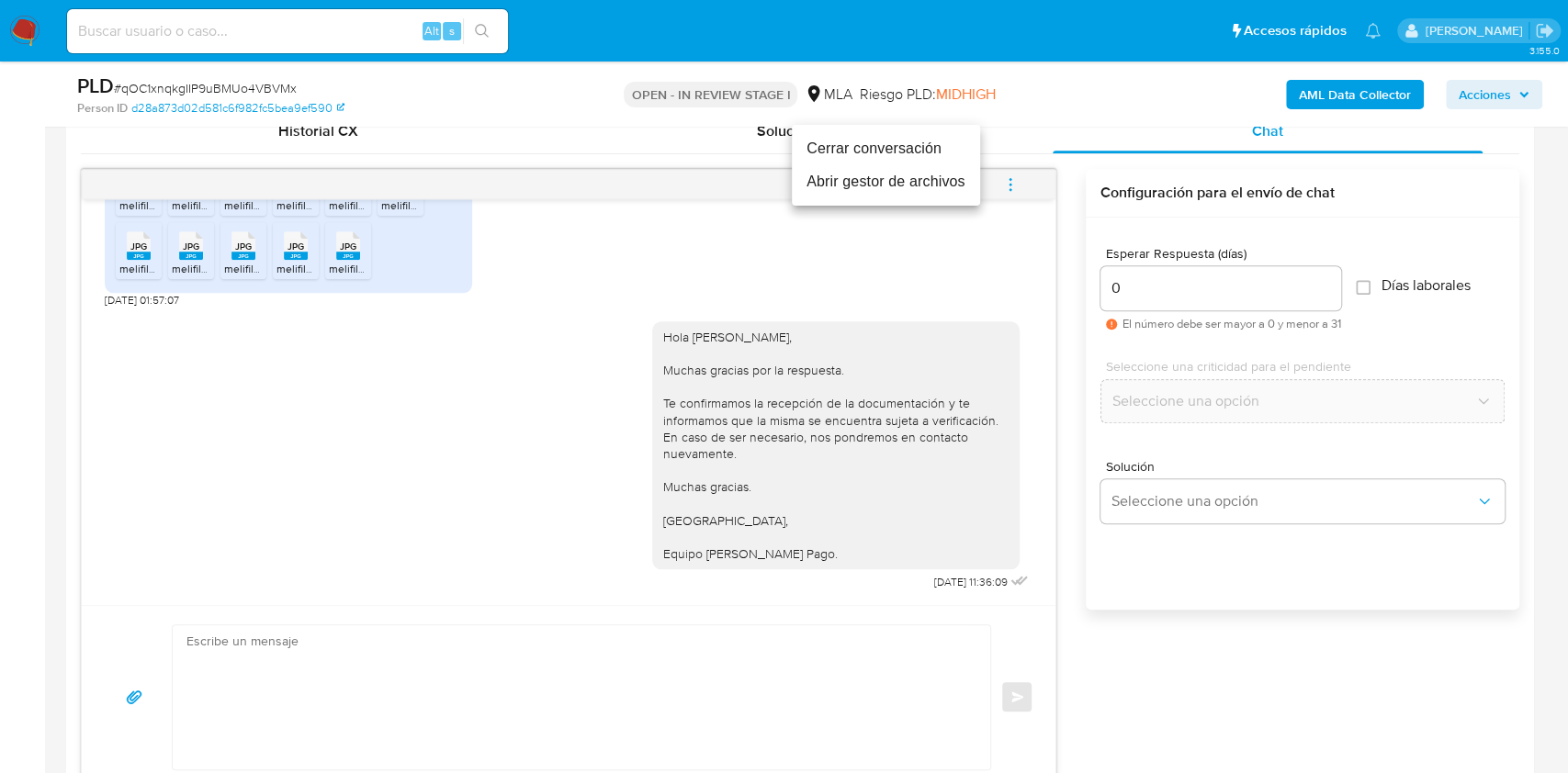
click at [910, 148] on li "Cerrar conversación" at bounding box center [886, 149] width 189 height 33
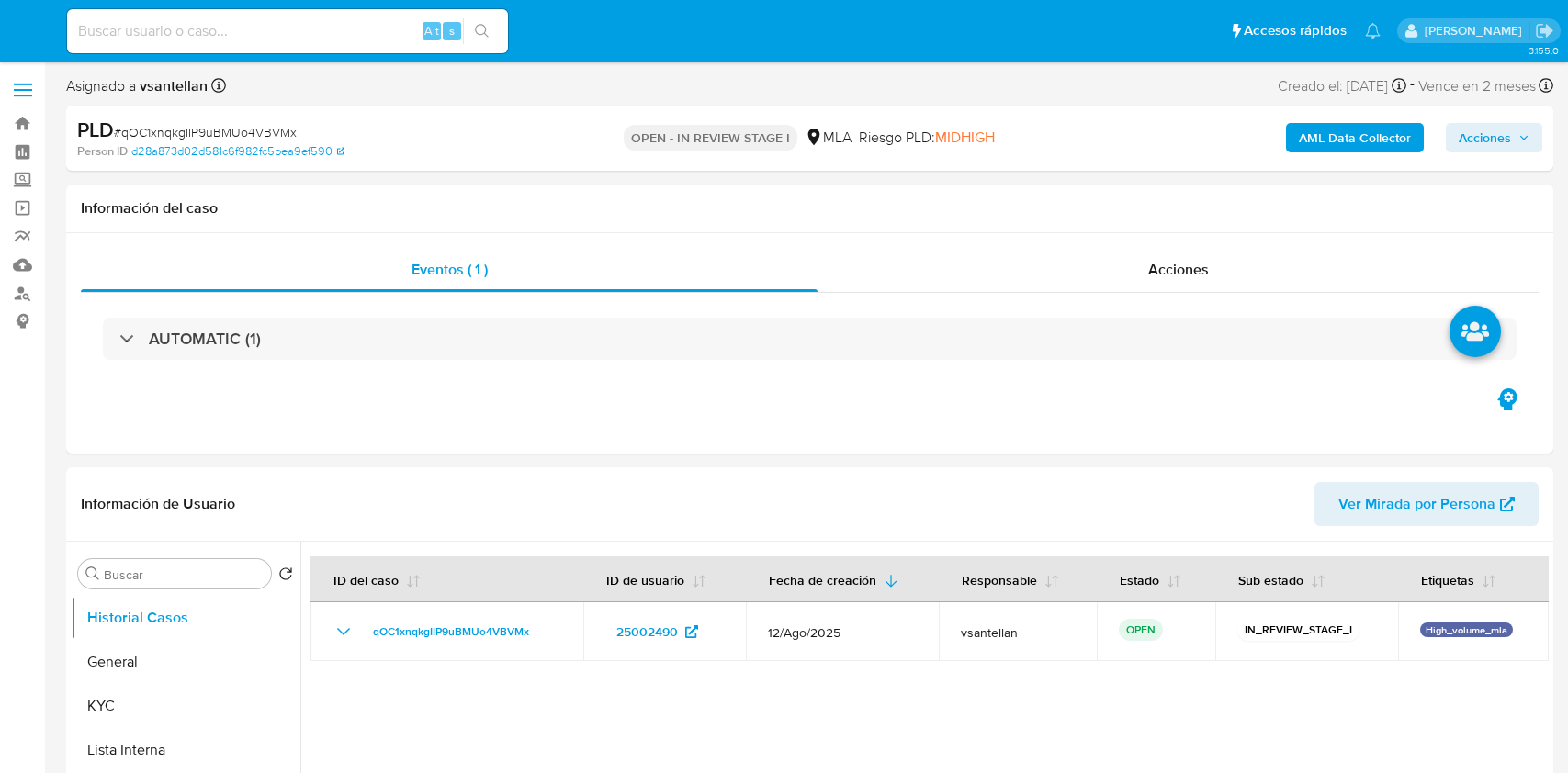
select select "10"
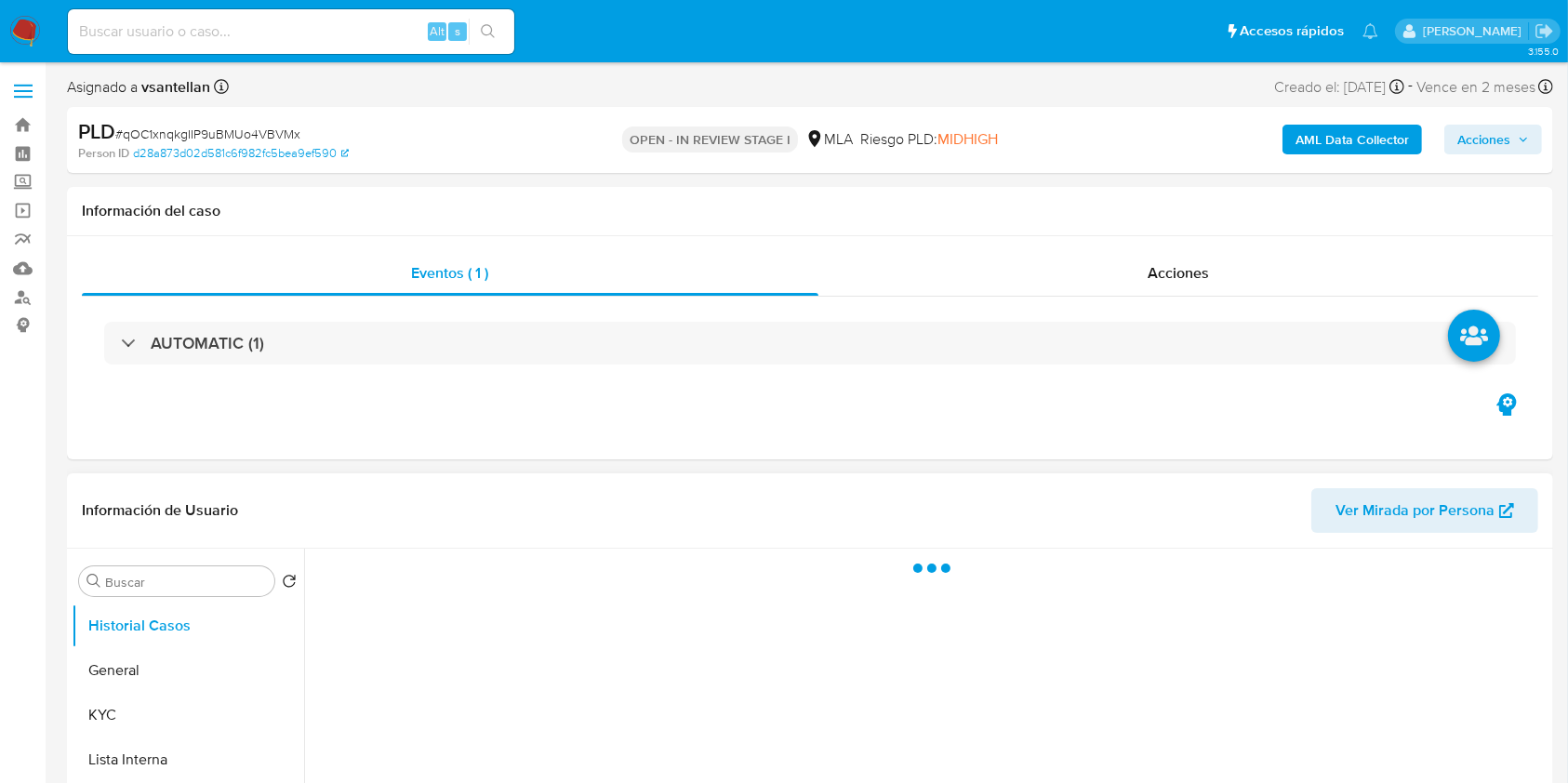
scroll to position [248, 0]
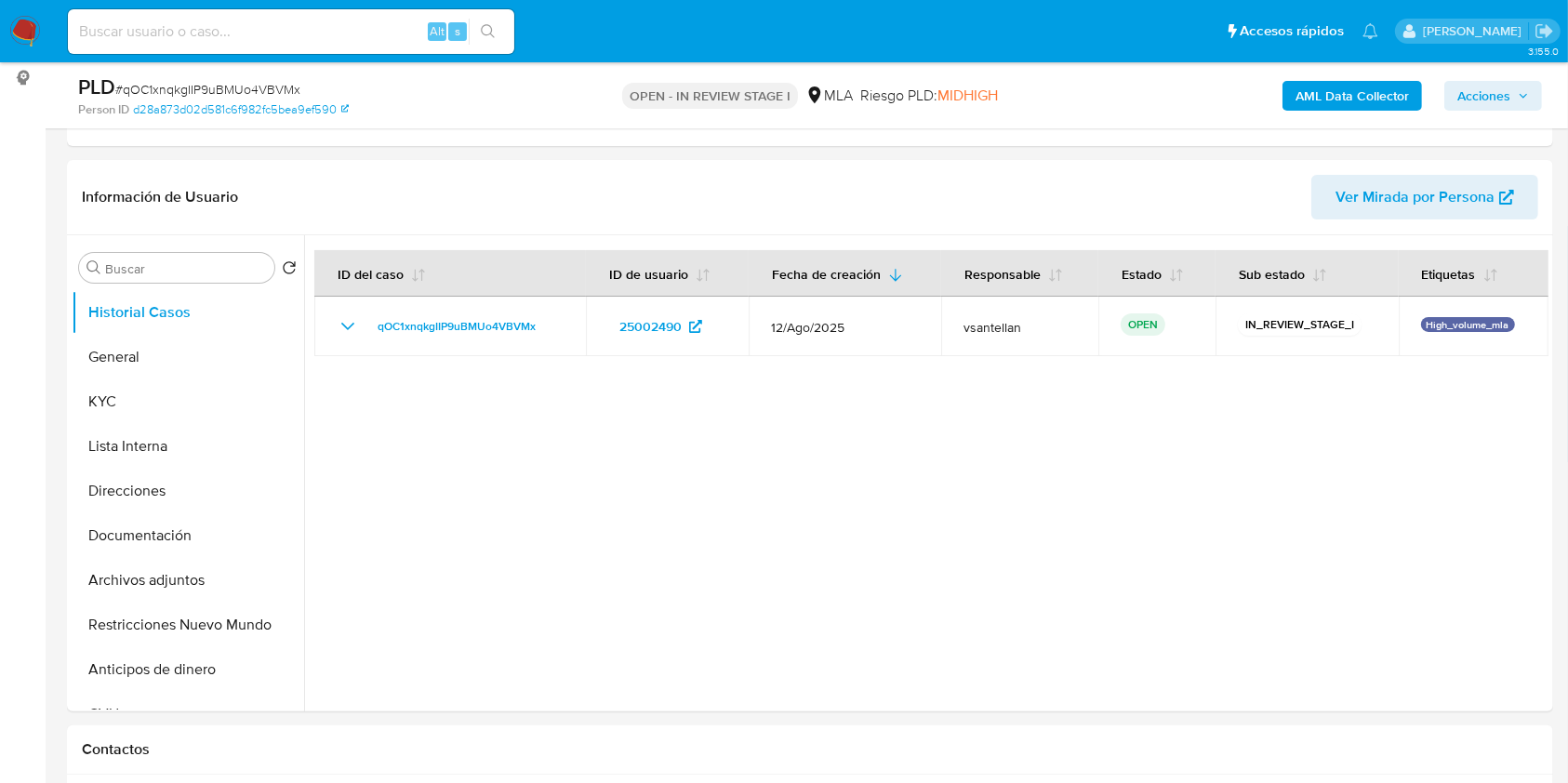
select select "10"
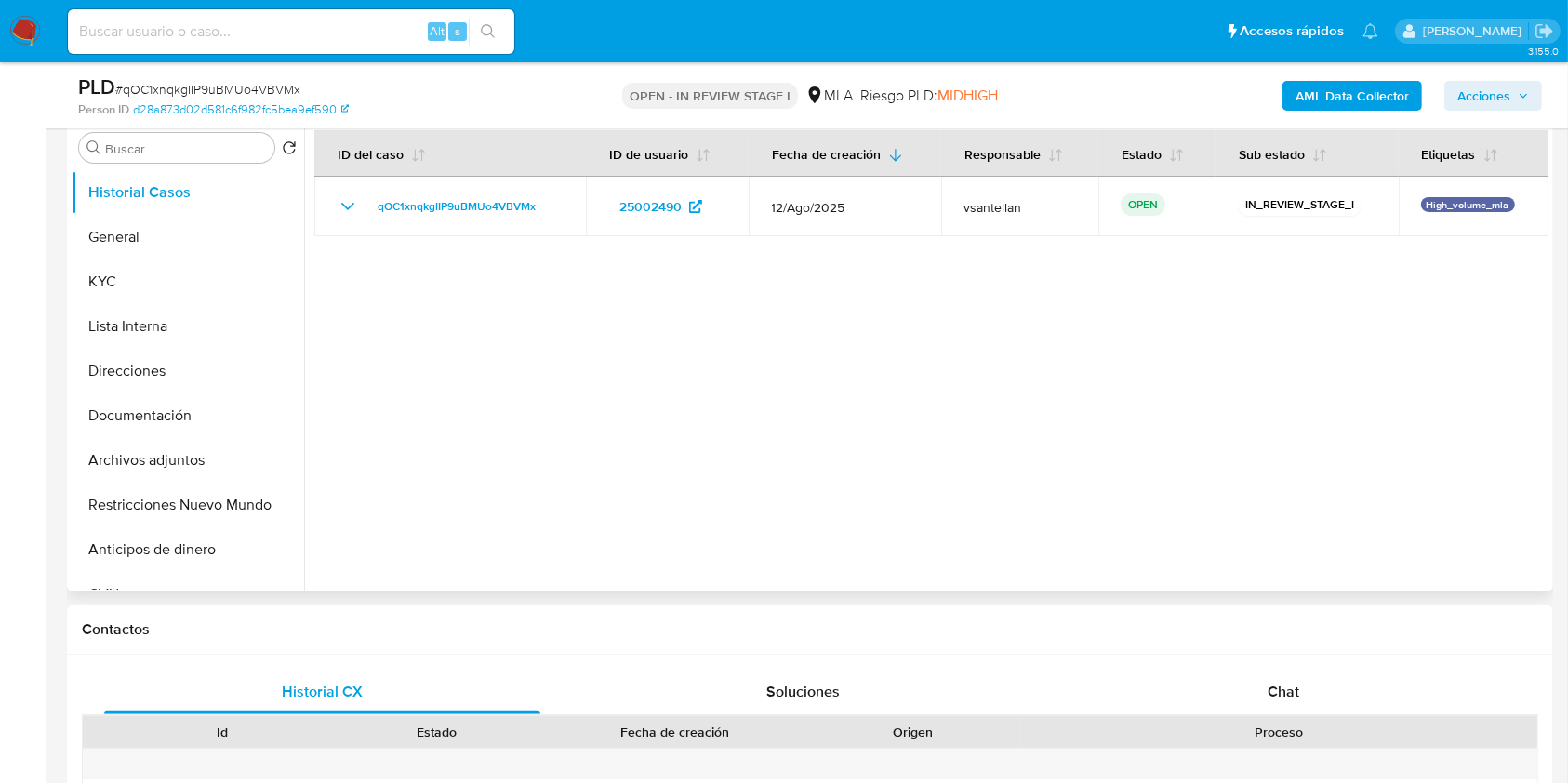
scroll to position [371, 0]
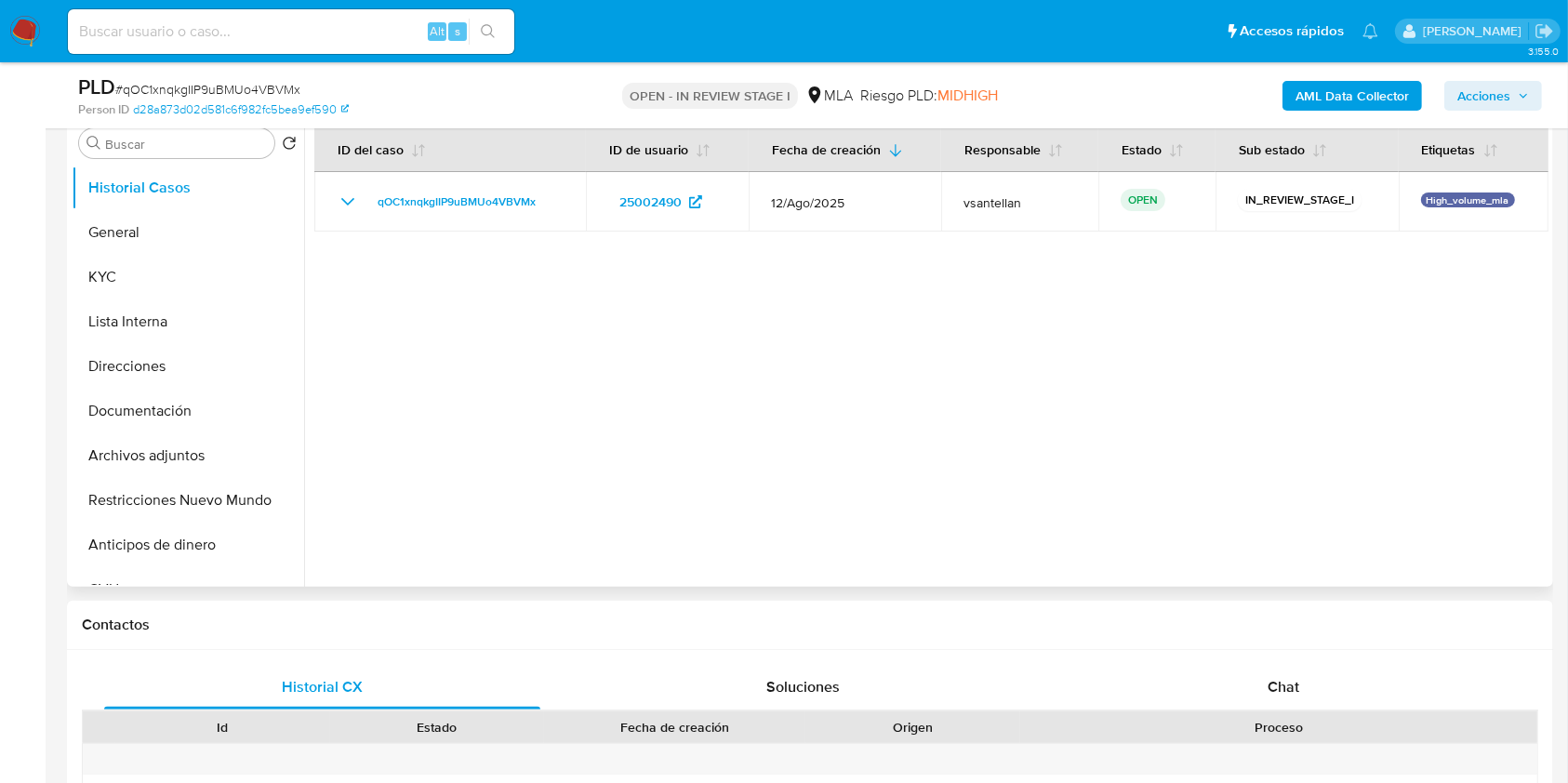
drag, startPoint x: 1308, startPoint y: 681, endPoint x: 1451, endPoint y: 364, distance: 347.8
click at [1308, 681] on div "Chat" at bounding box center [1284, 687] width 436 height 45
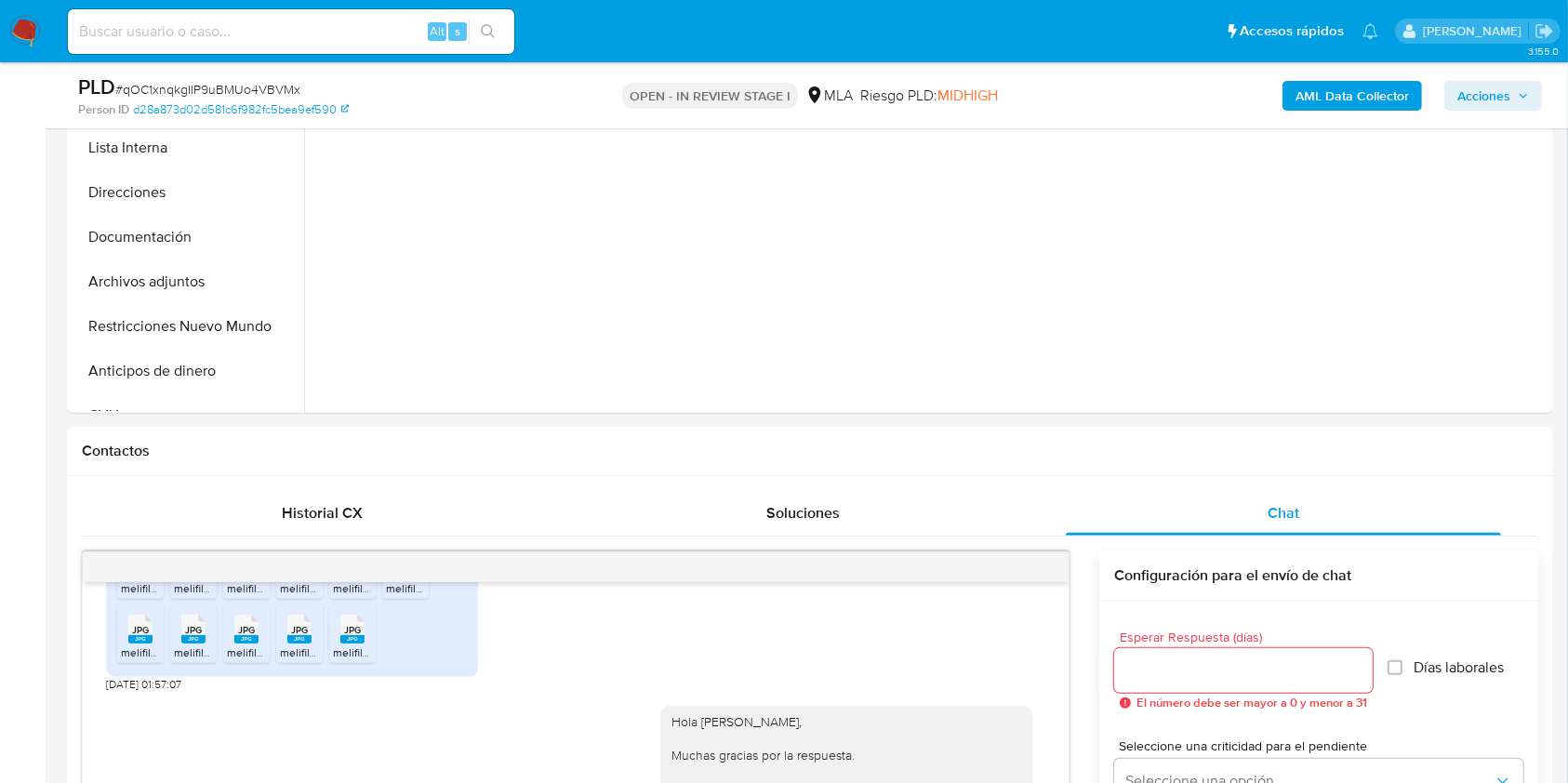
scroll to position [468, 0]
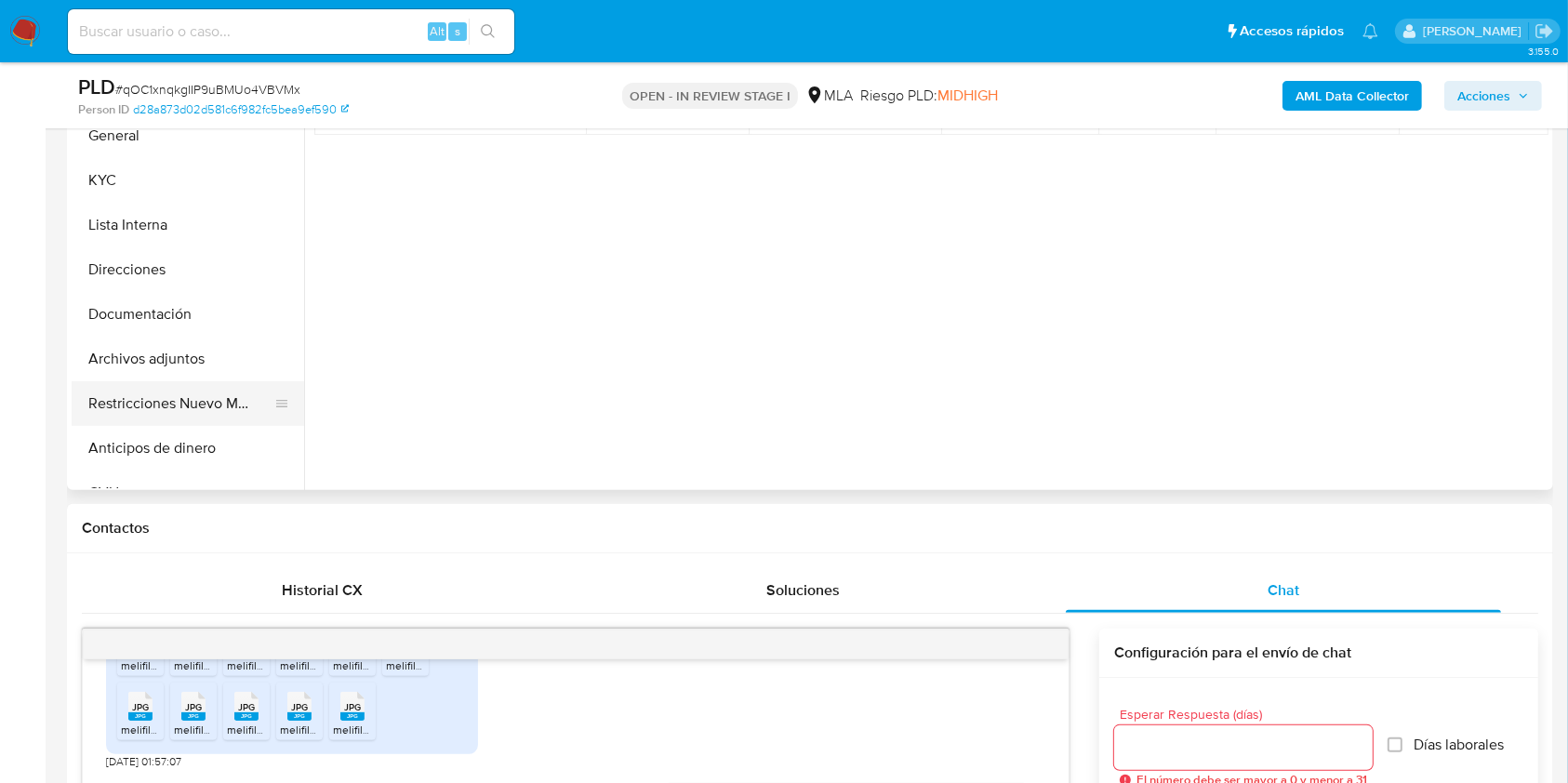
click at [182, 393] on button "Restricciones Nuevo Mundo" at bounding box center [181, 403] width 218 height 45
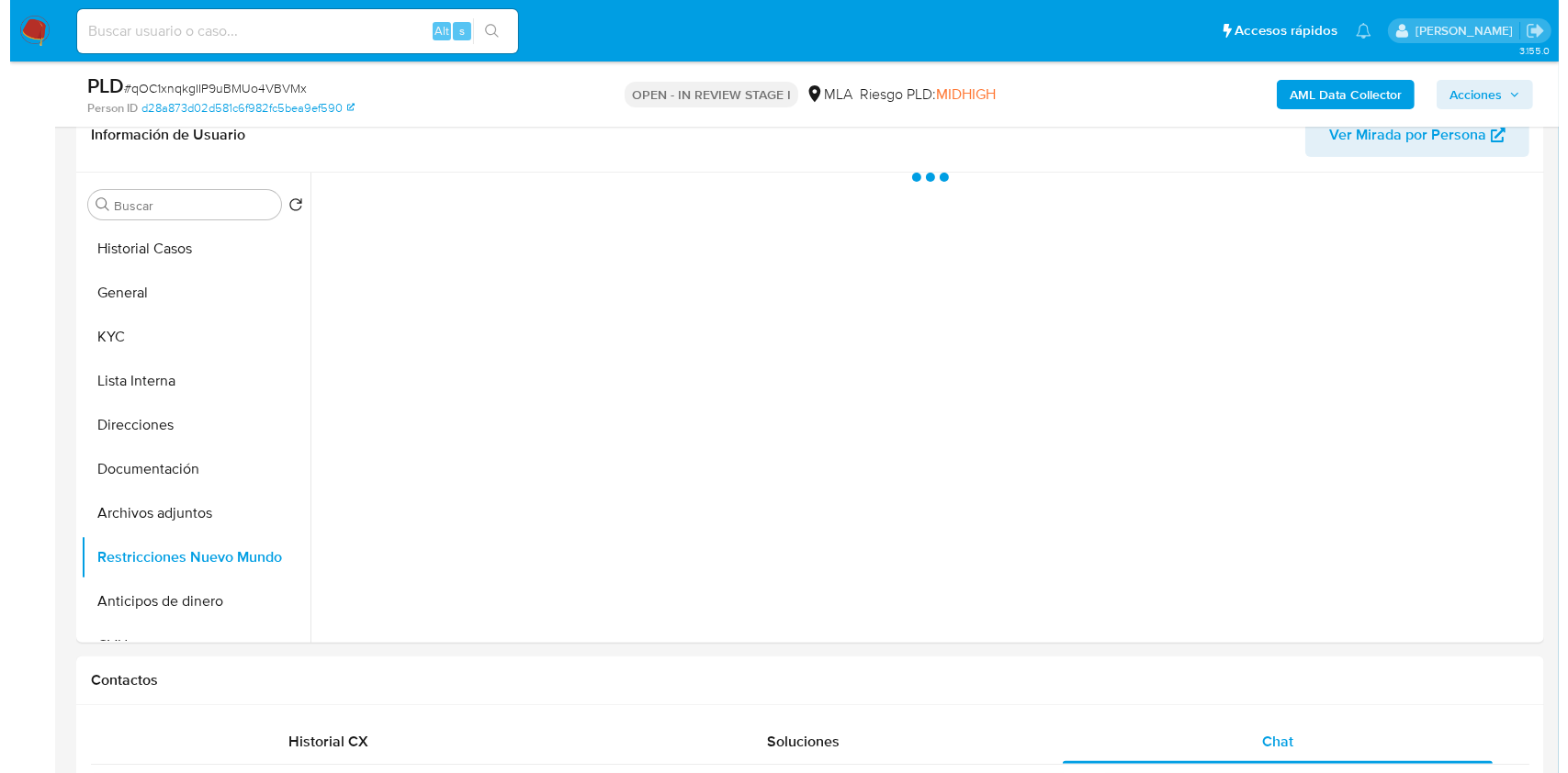
scroll to position [287, 0]
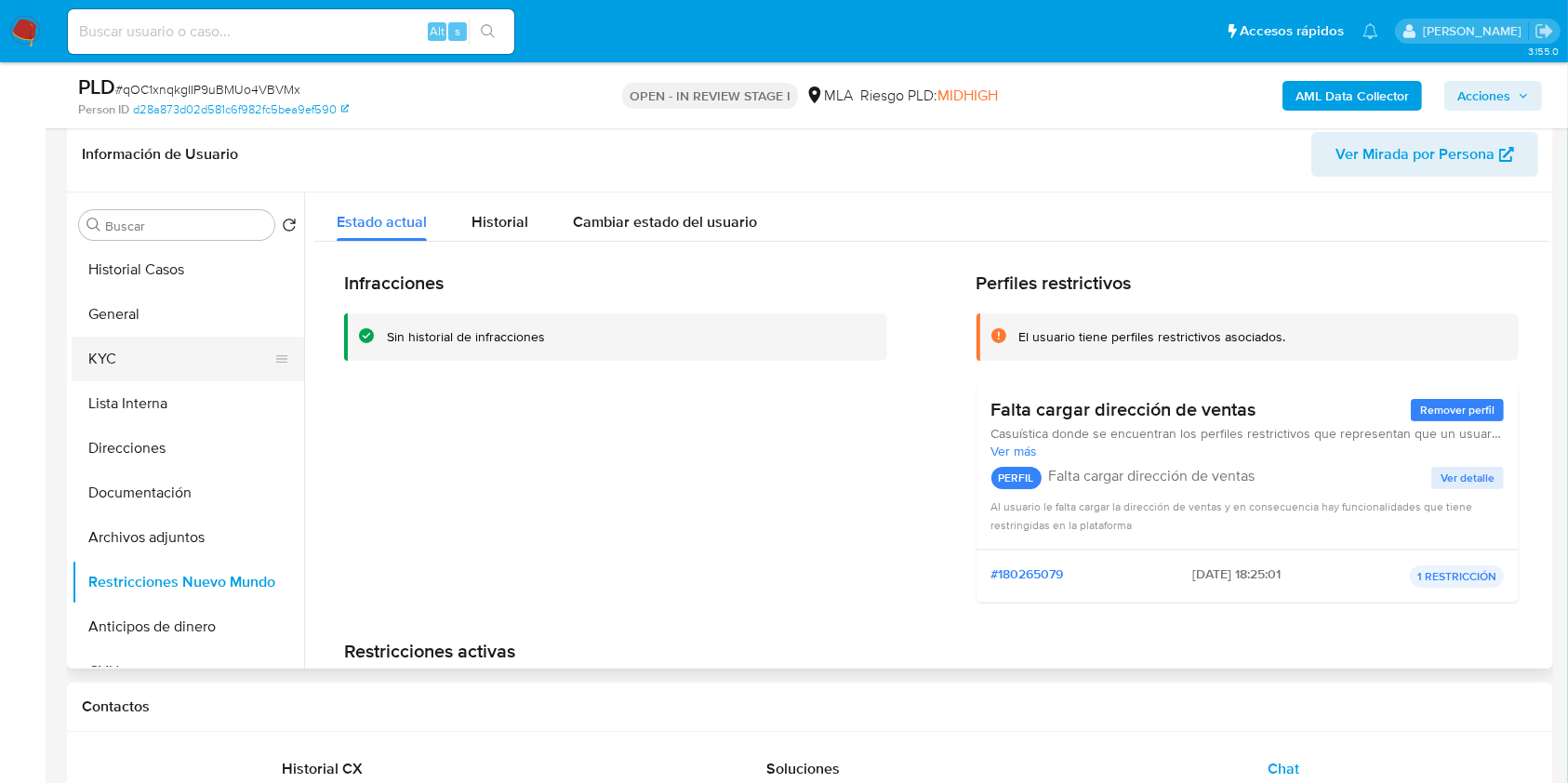
click at [178, 360] on button "KYC" at bounding box center [181, 359] width 218 height 45
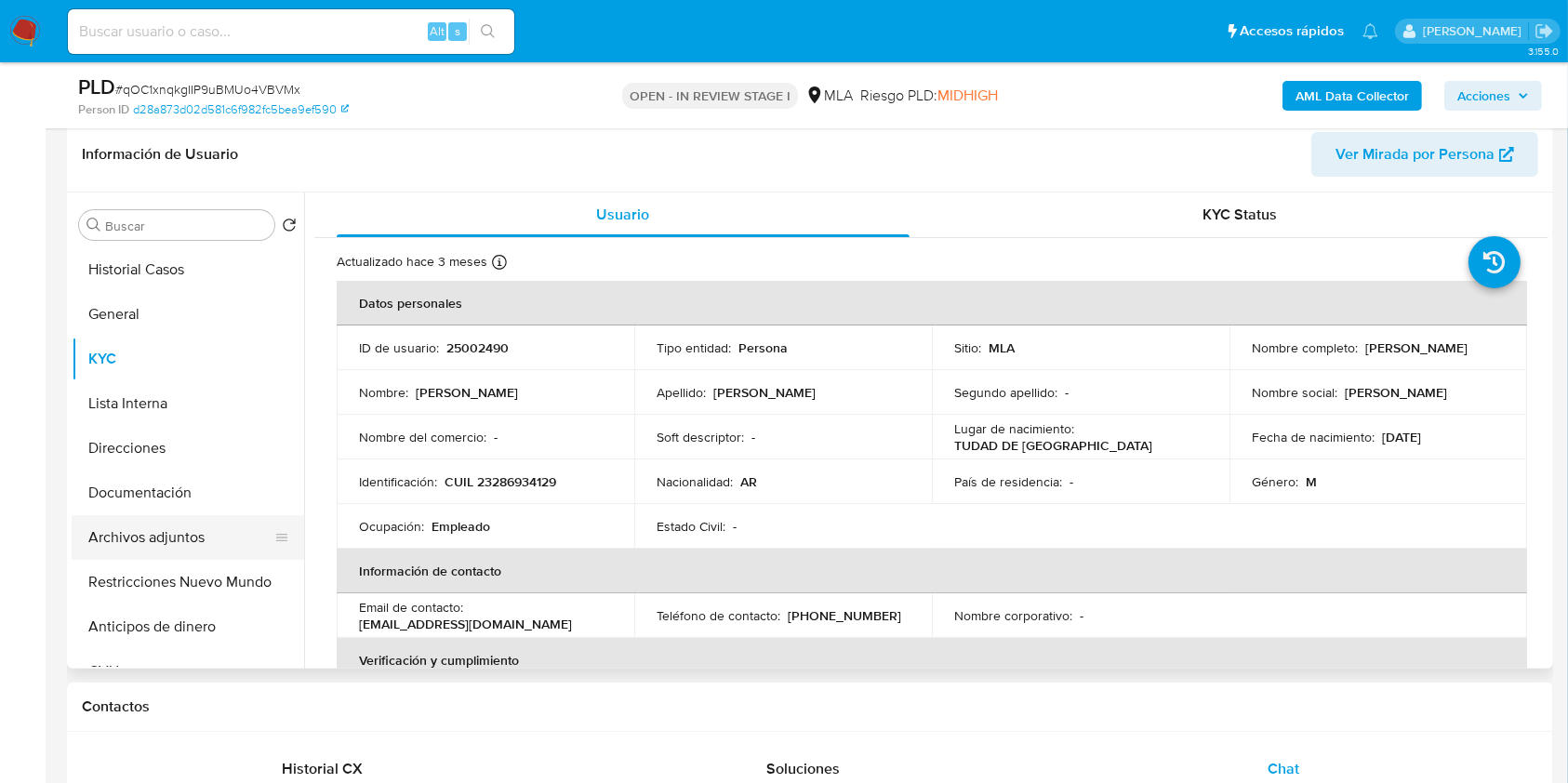
click at [164, 547] on button "Archivos adjuntos" at bounding box center [181, 537] width 218 height 45
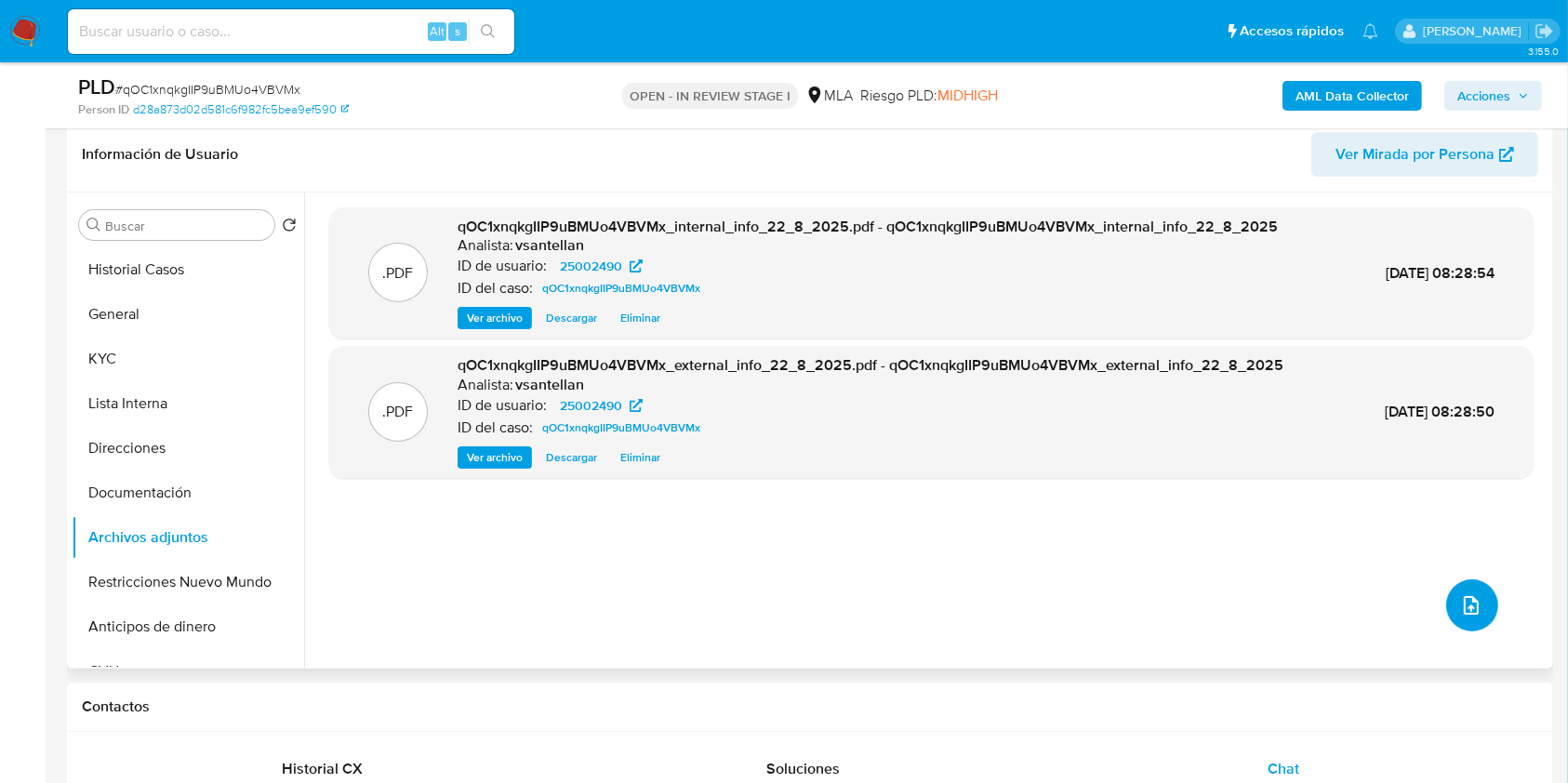
click at [1469, 601] on icon "upload-file" at bounding box center [1471, 605] width 22 height 22
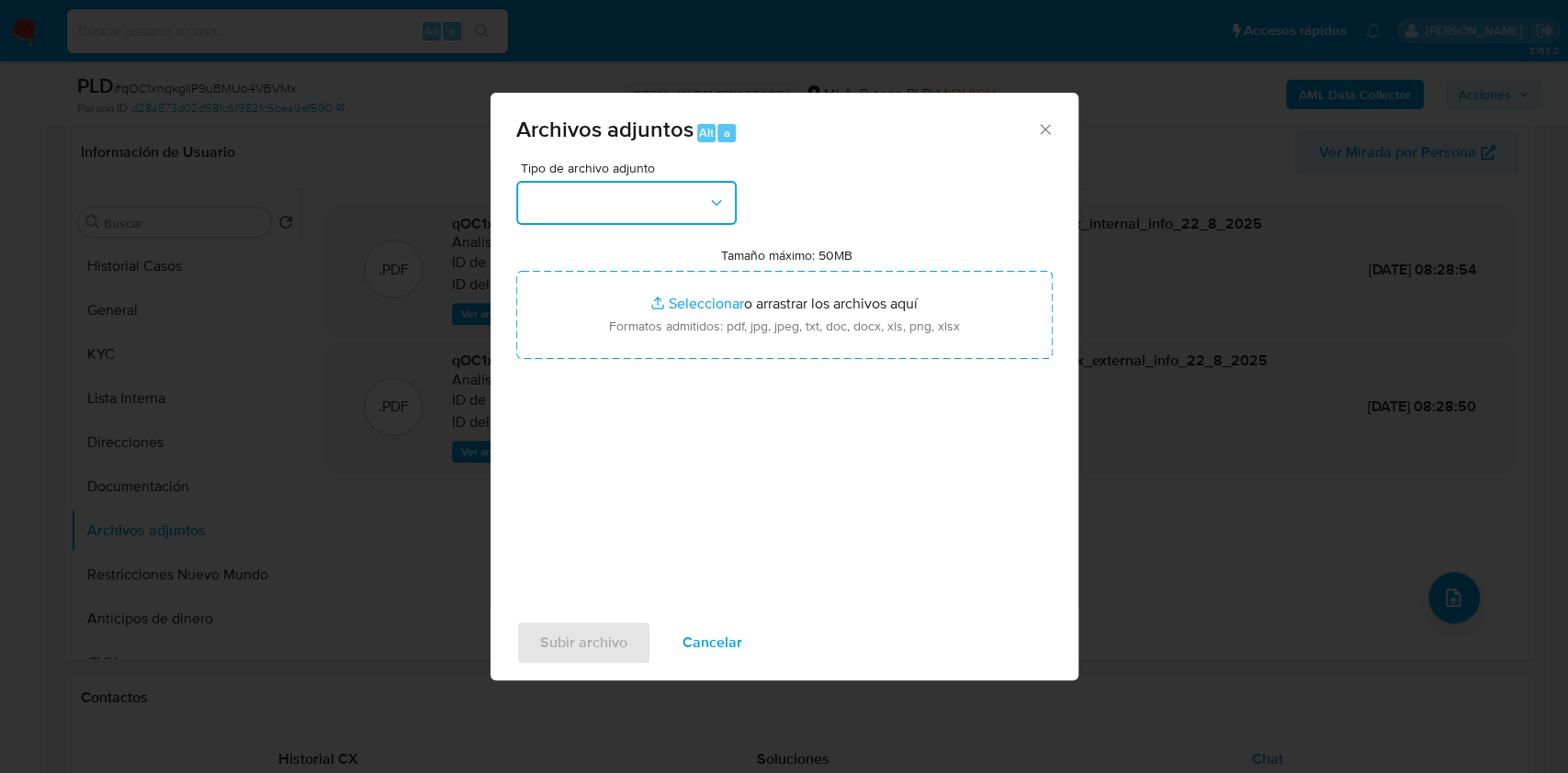
click at [595, 210] on button "button" at bounding box center [626, 203] width 221 height 44
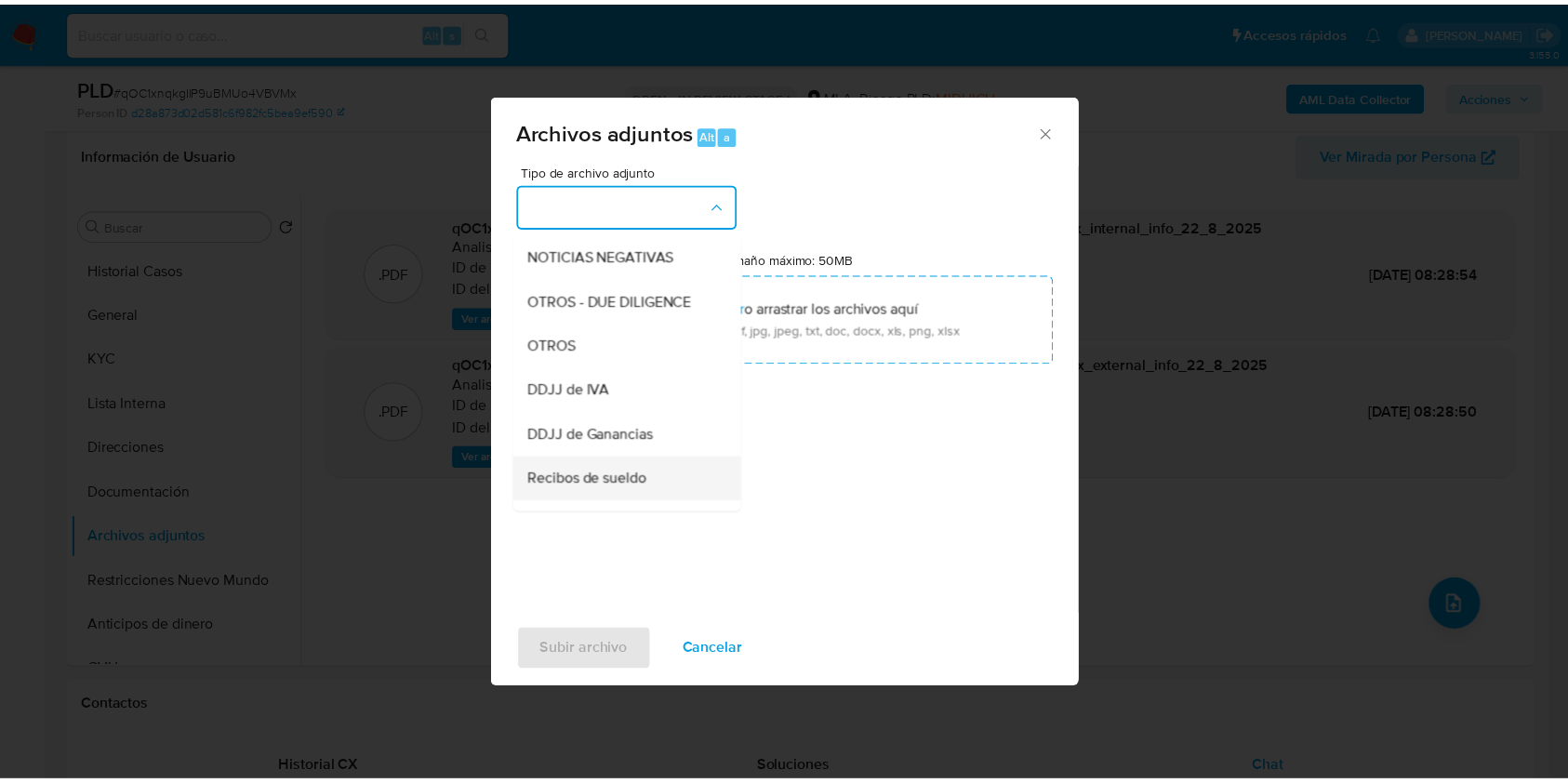
scroll to position [371, 0]
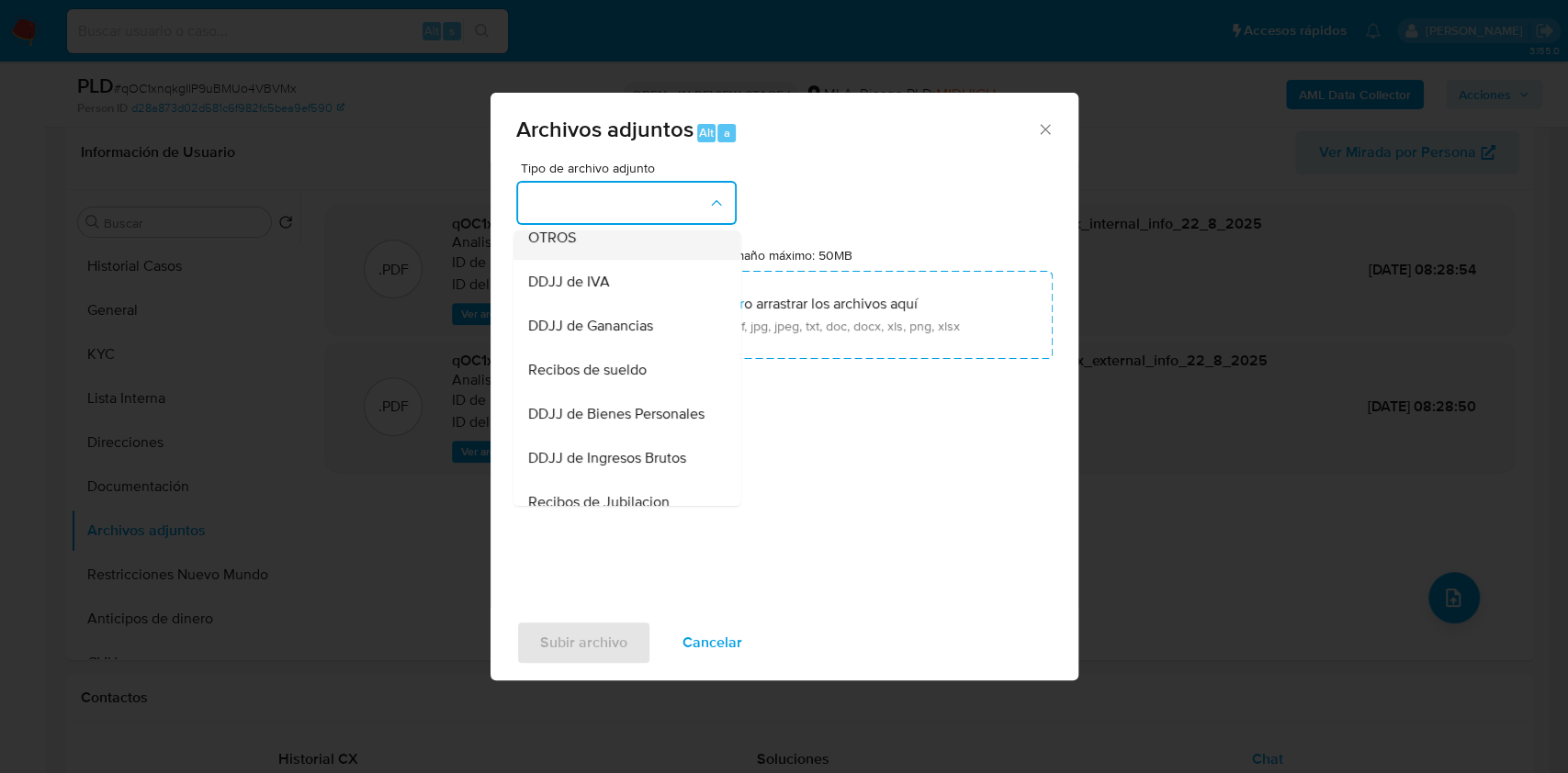
click at [570, 247] on span "OTROS" at bounding box center [551, 238] width 48 height 18
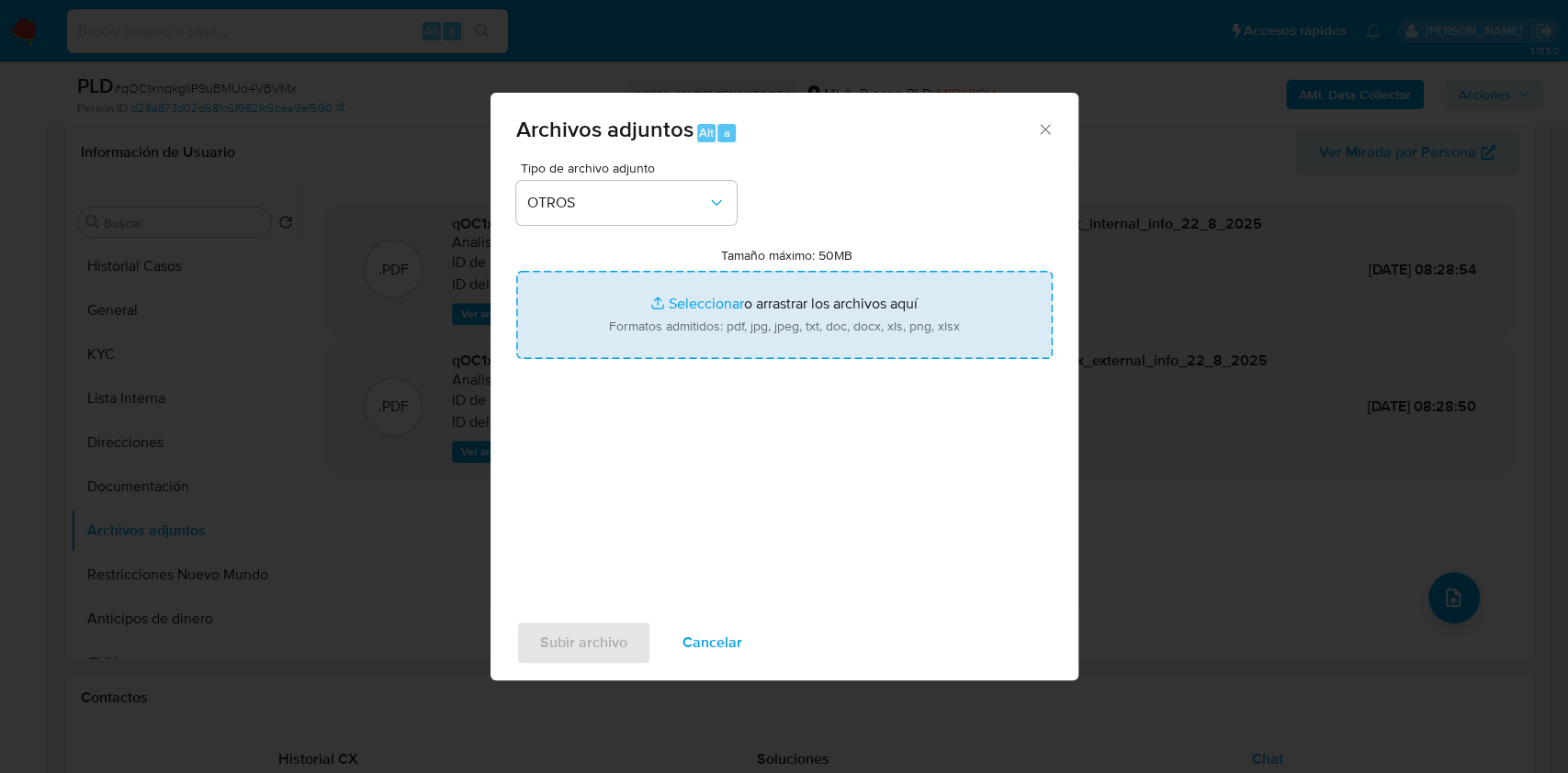
click at [655, 309] on input "Tamaño máximo: 50MB Seleccionar archivos" at bounding box center [784, 315] width 536 height 88
type input "C:\fakepath\Caselog-25002490- NO ROI.docx"
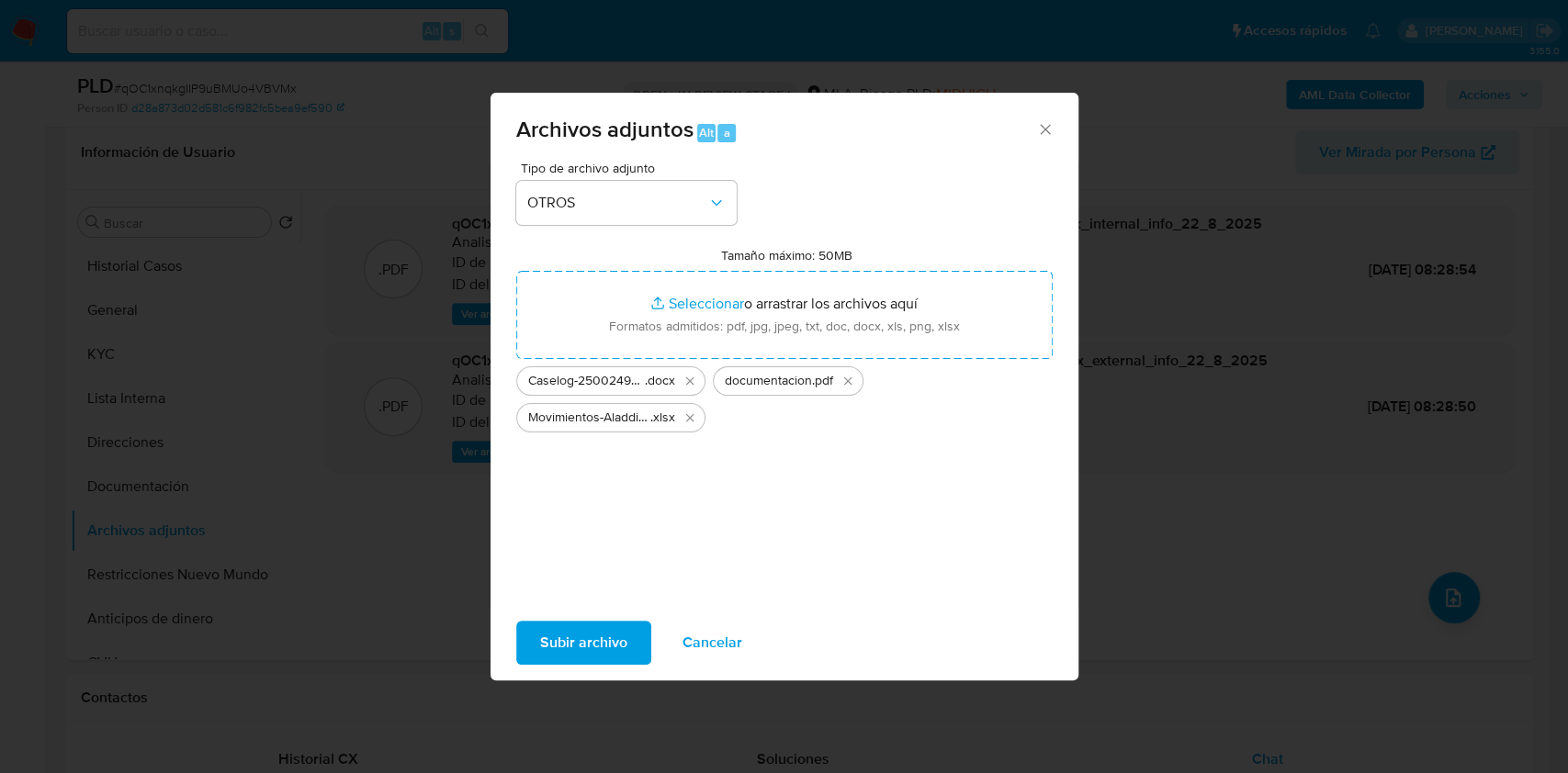
click at [582, 625] on span "Subir archivo" at bounding box center [583, 642] width 87 height 40
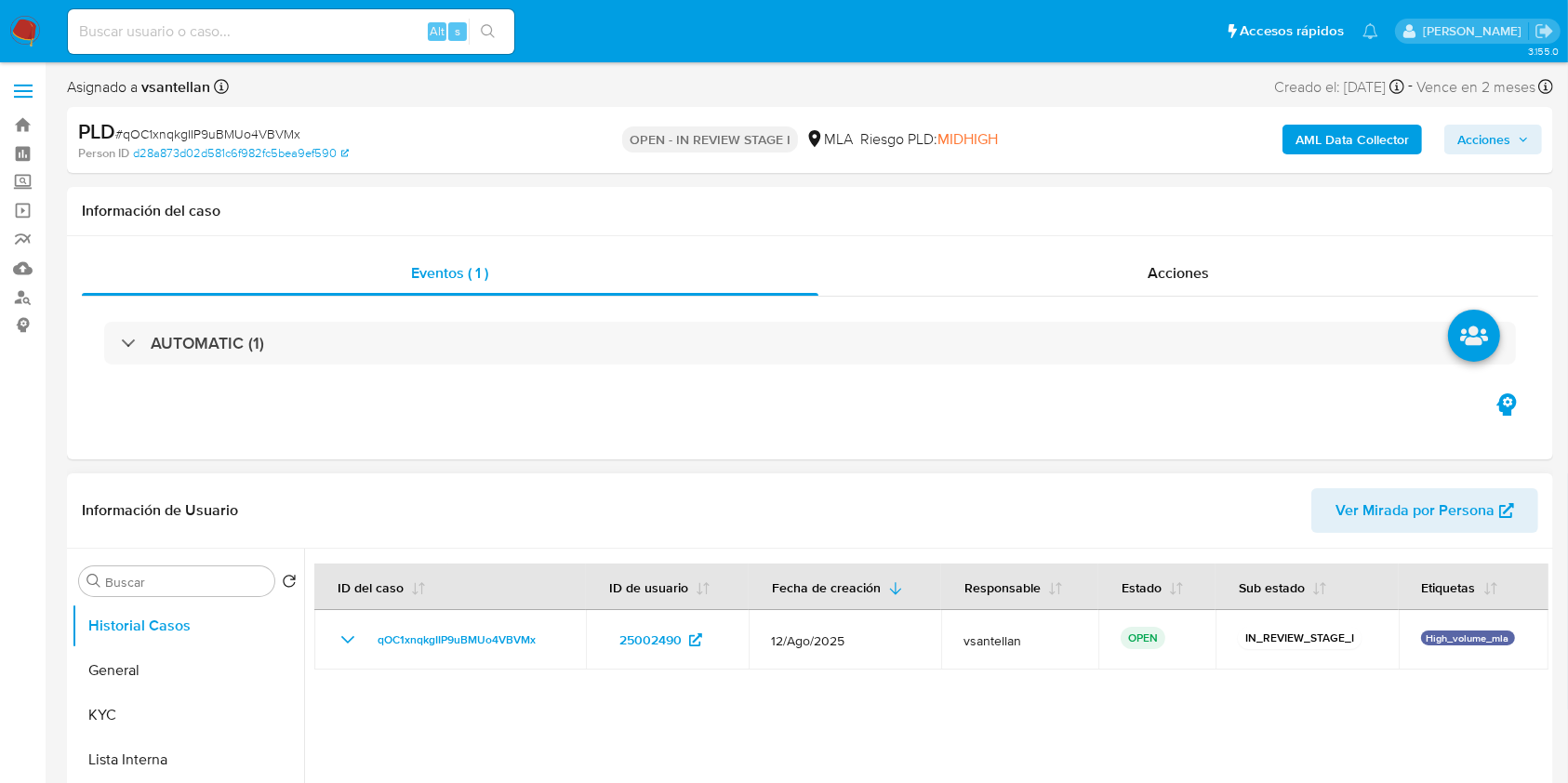
select select "10"
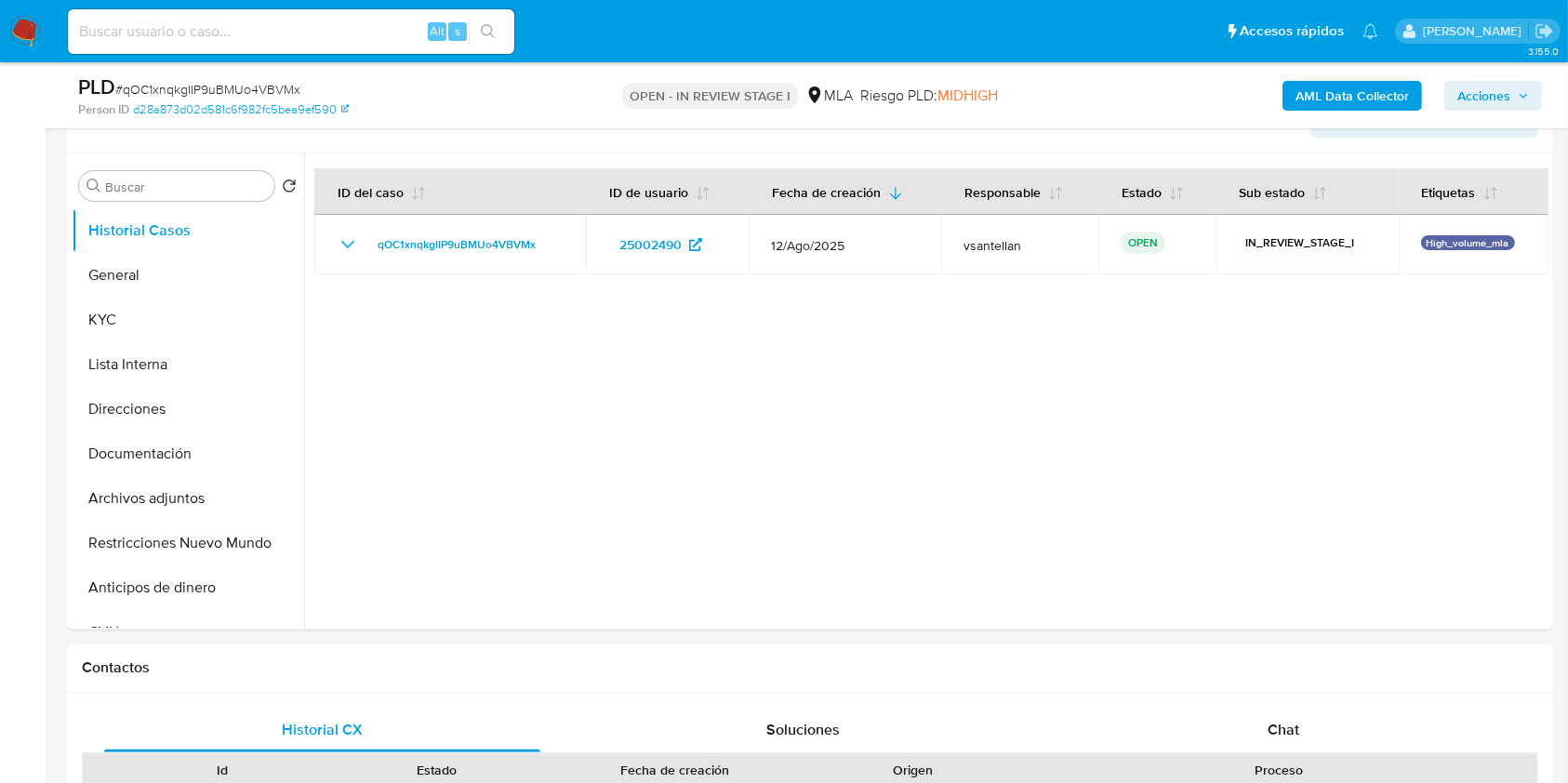
scroll to position [391, 0]
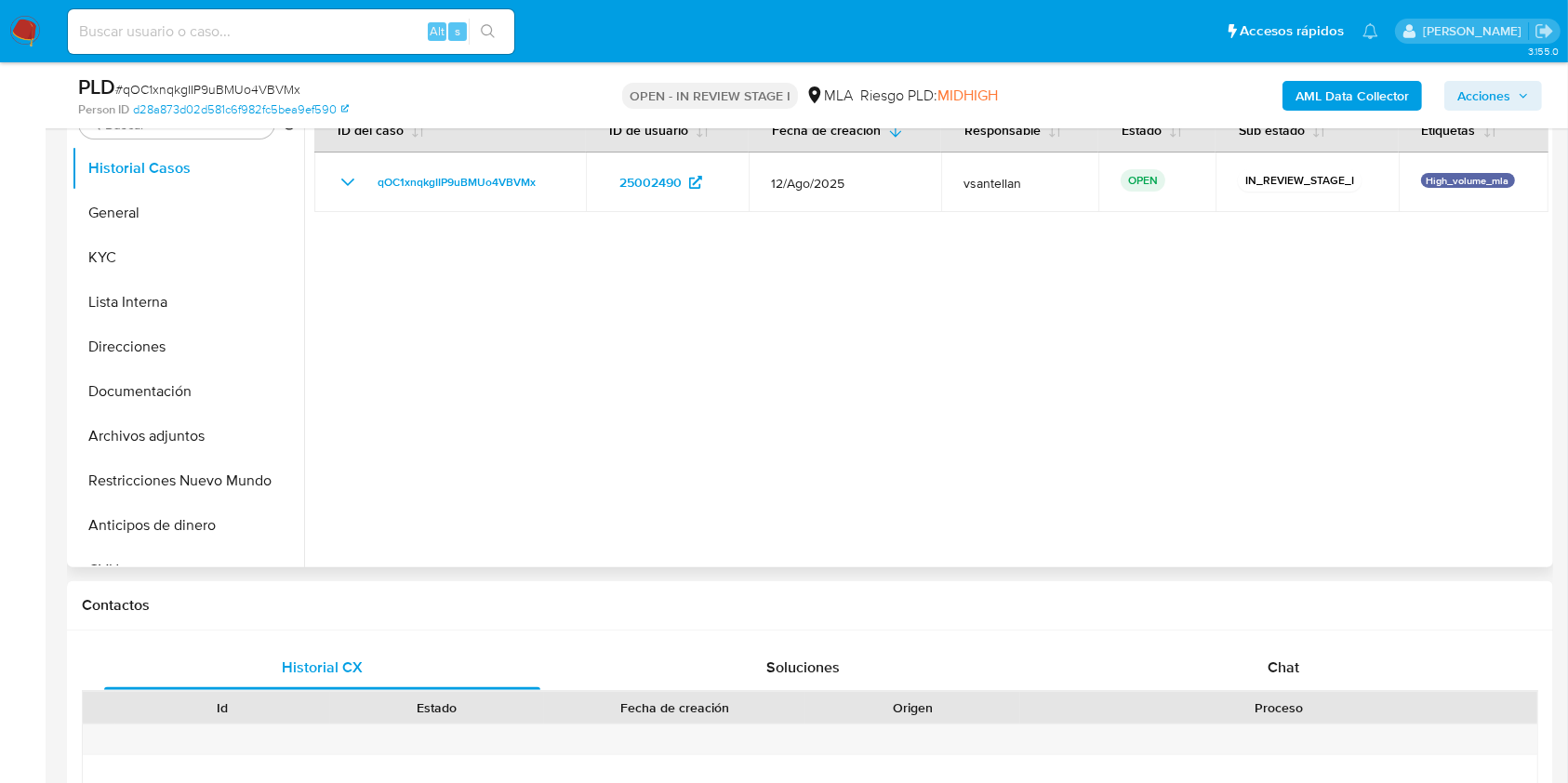
drag, startPoint x: 1321, startPoint y: 644, endPoint x: 1397, endPoint y: 552, distance: 119.3
click at [1320, 649] on div "Chat" at bounding box center [1284, 668] width 436 height 45
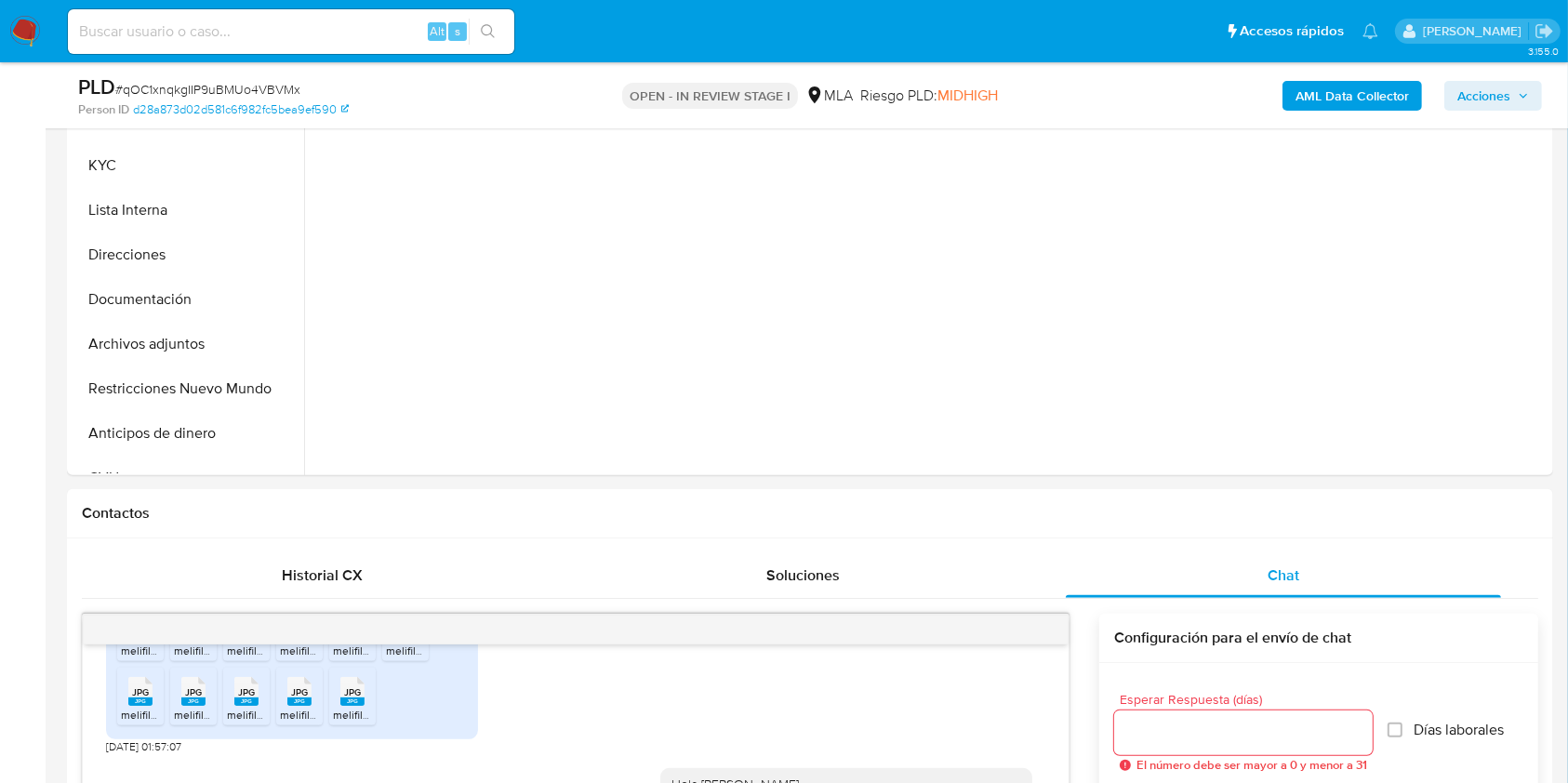
scroll to position [434, 0]
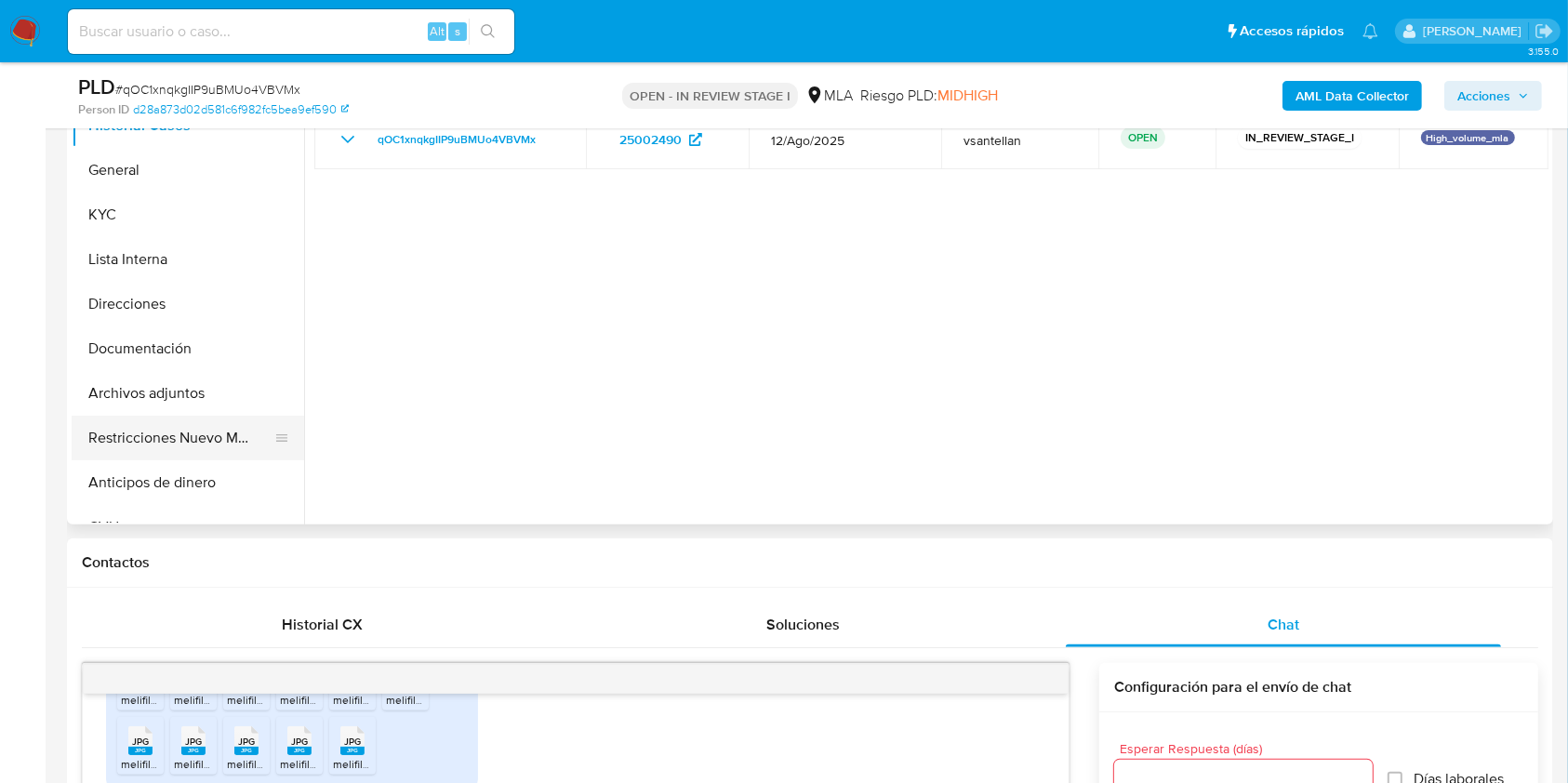
click at [245, 435] on button "Restricciones Nuevo Mundo" at bounding box center [181, 438] width 218 height 45
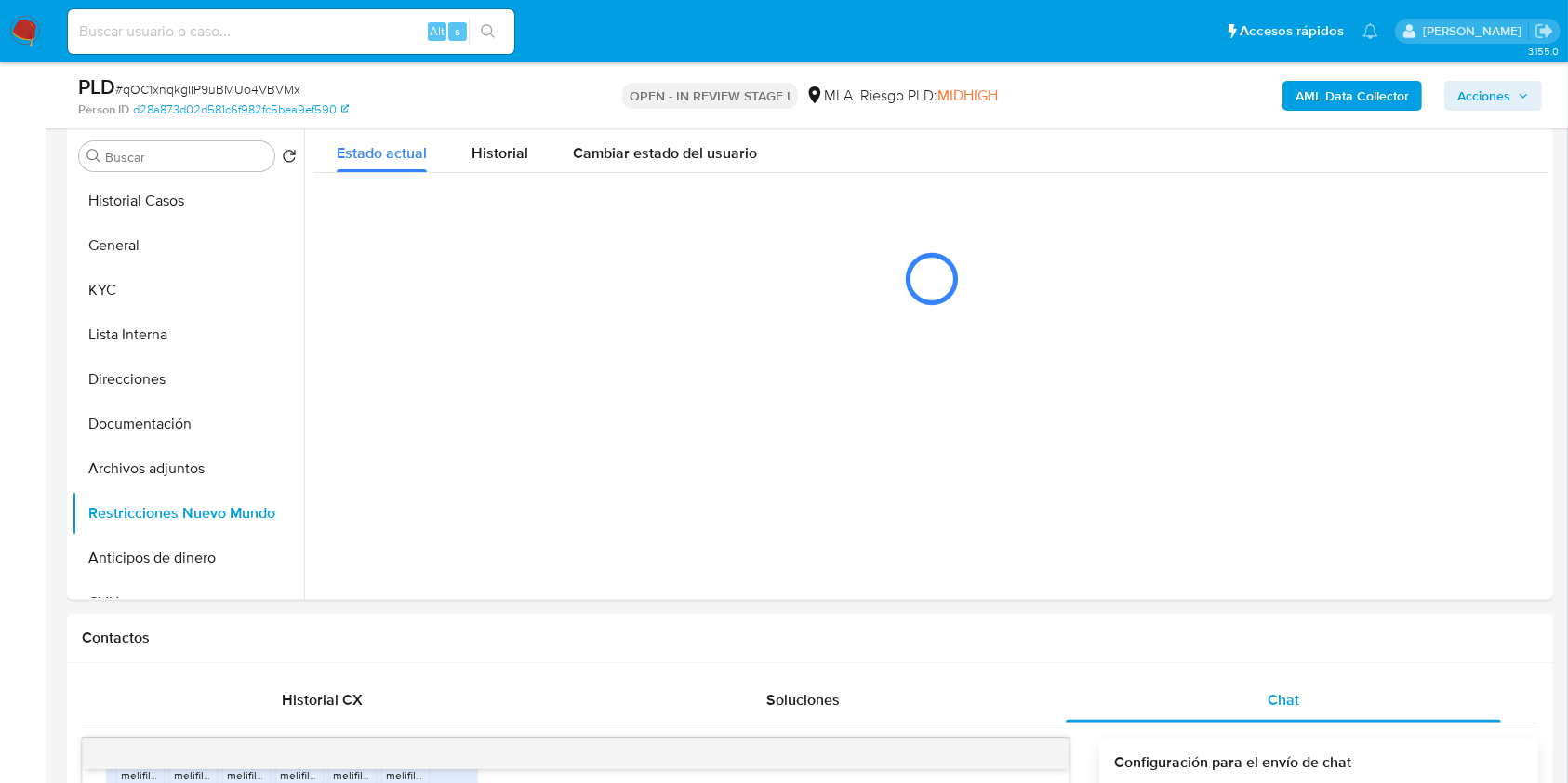
scroll to position [305, 0]
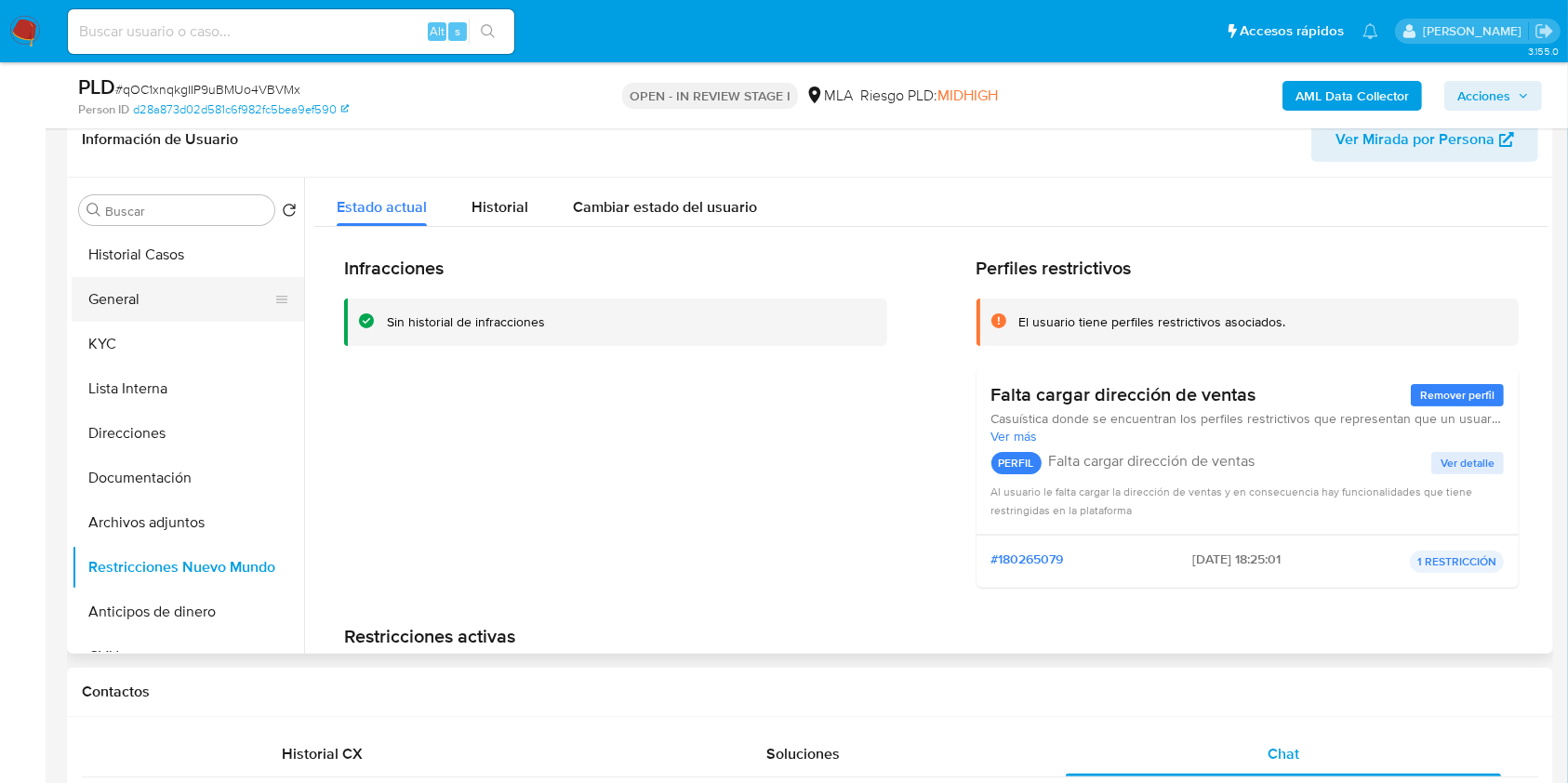
click at [159, 304] on button "General" at bounding box center [181, 300] width 218 height 45
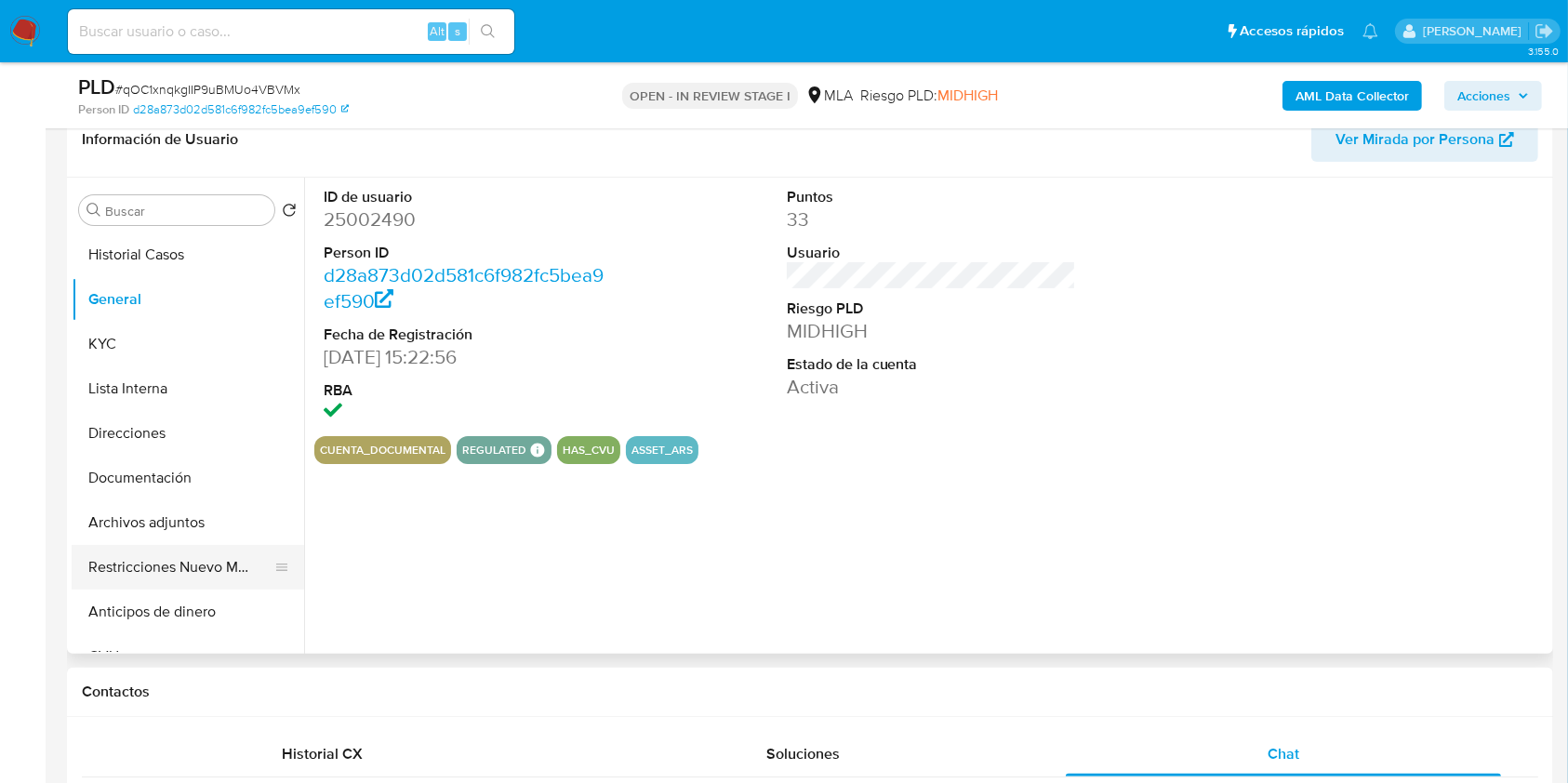
click at [158, 563] on button "Restricciones Nuevo Mundo" at bounding box center [181, 567] width 218 height 45
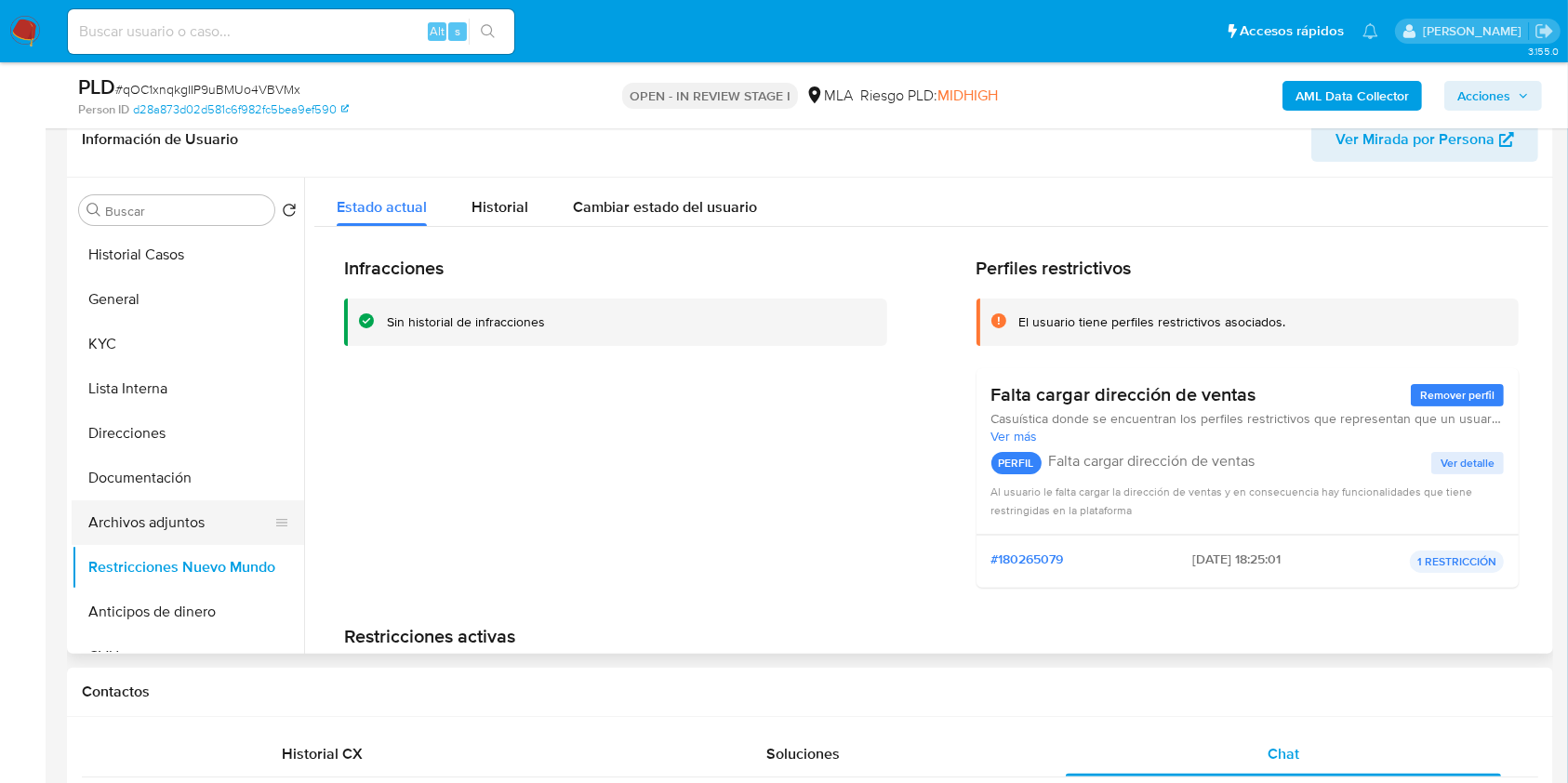
click at [174, 526] on button "Archivos adjuntos" at bounding box center [181, 522] width 218 height 45
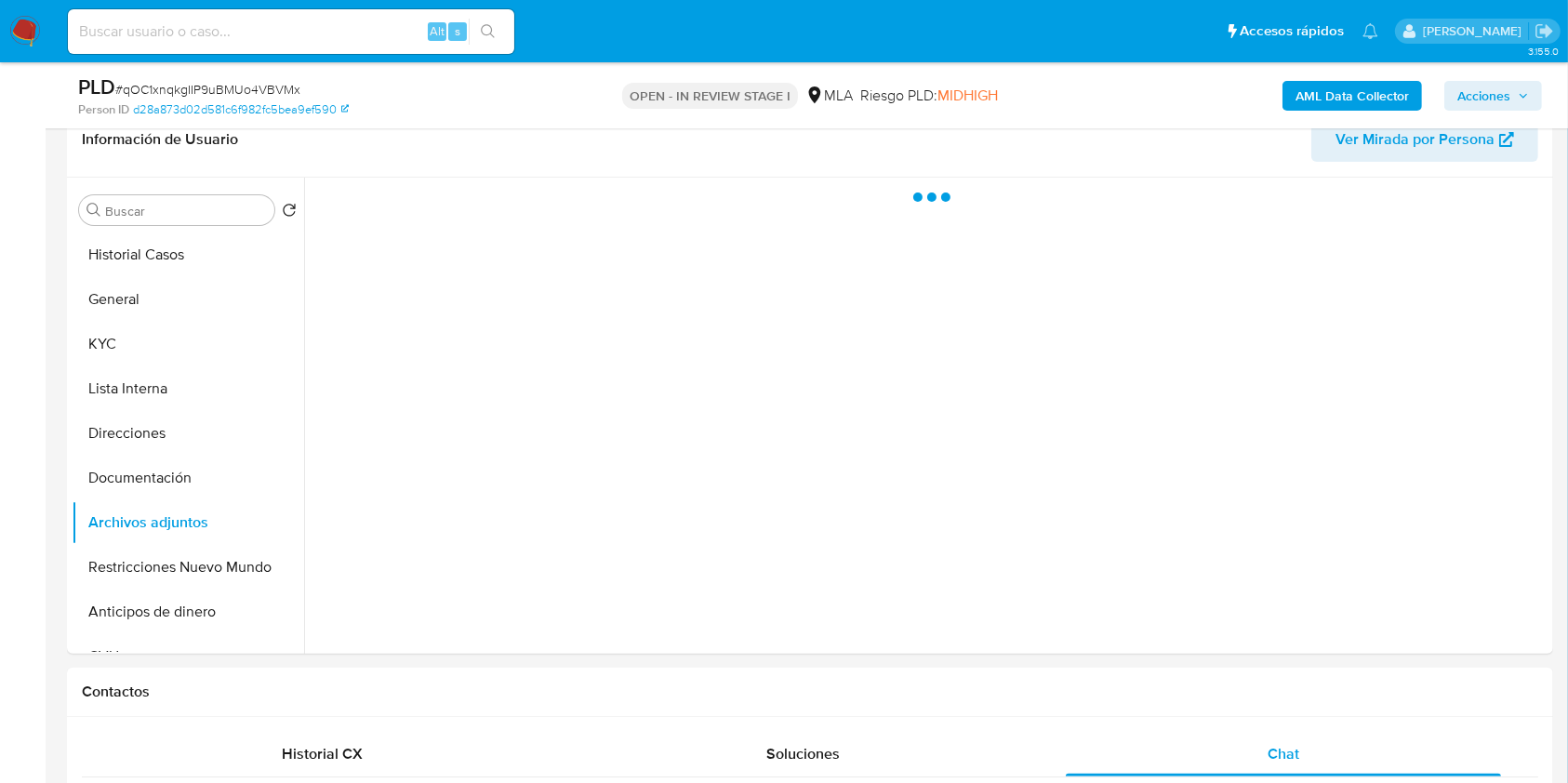
click at [1457, 90] on span "Acciones" at bounding box center [1483, 96] width 53 height 30
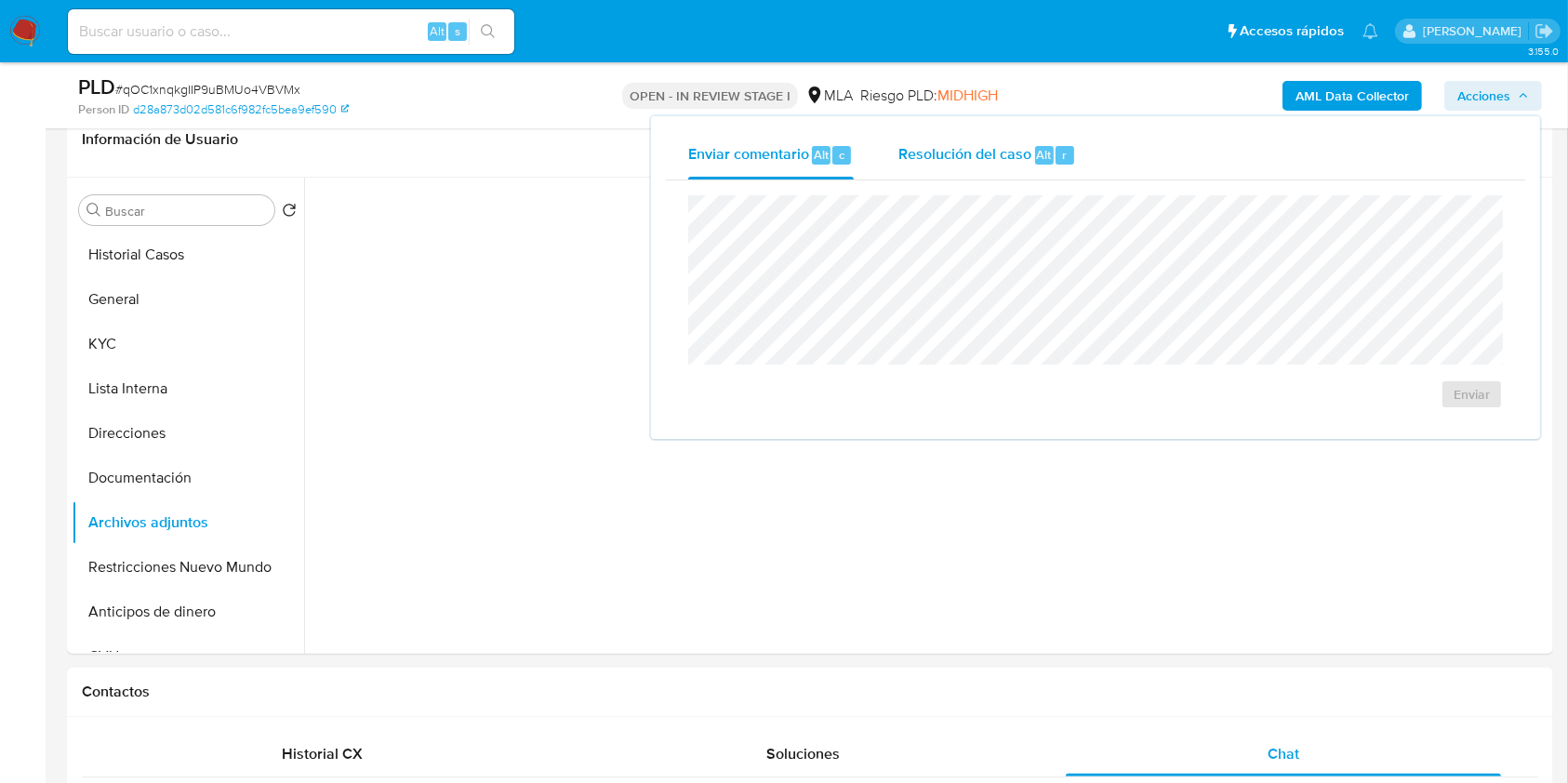
drag, startPoint x: 1011, startPoint y: 130, endPoint x: 1009, endPoint y: 148, distance: 18.1
click at [1010, 131] on div "Resolución del caso Alt r" at bounding box center [987, 155] width 178 height 48
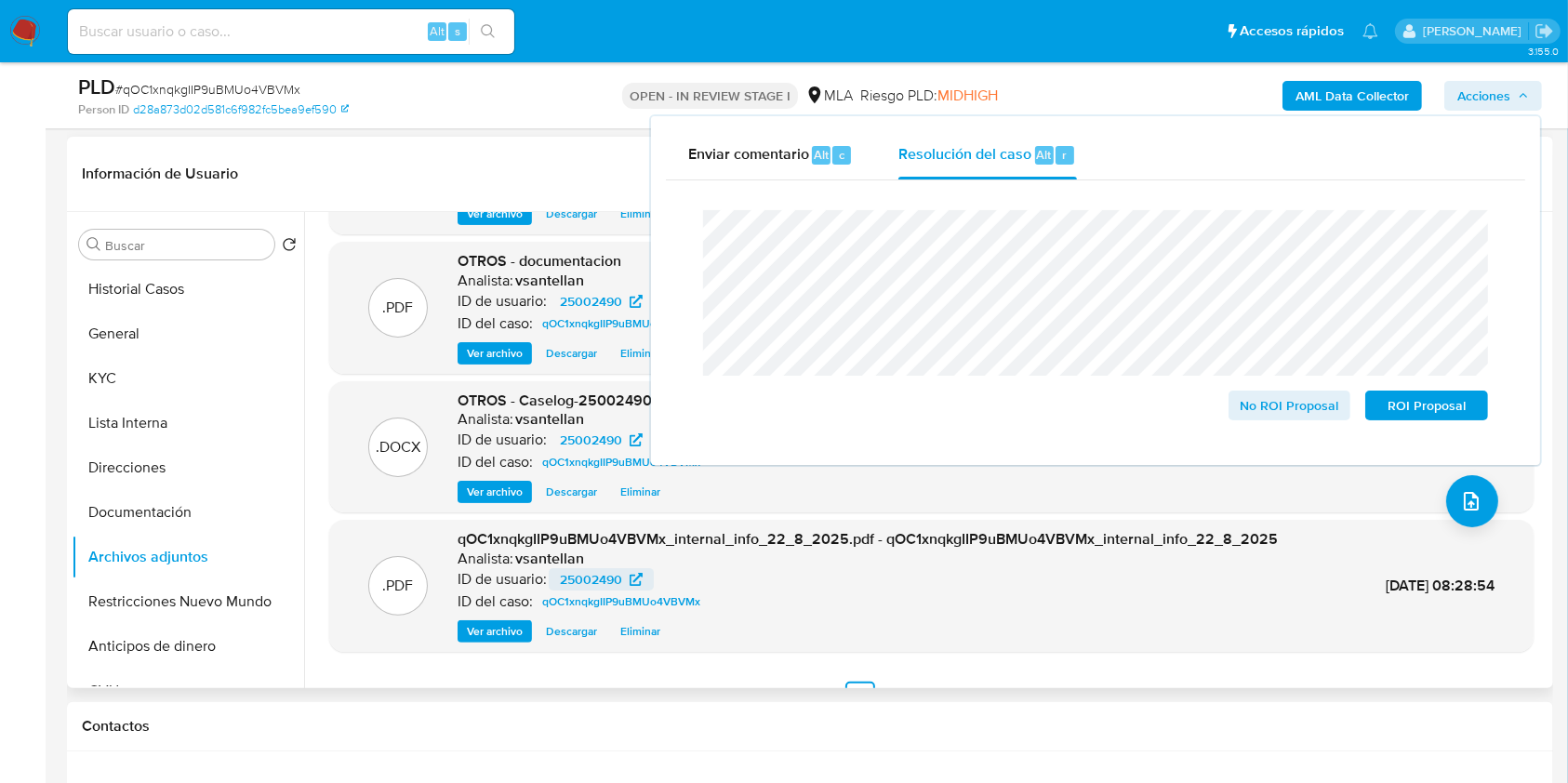
scroll to position [0, 0]
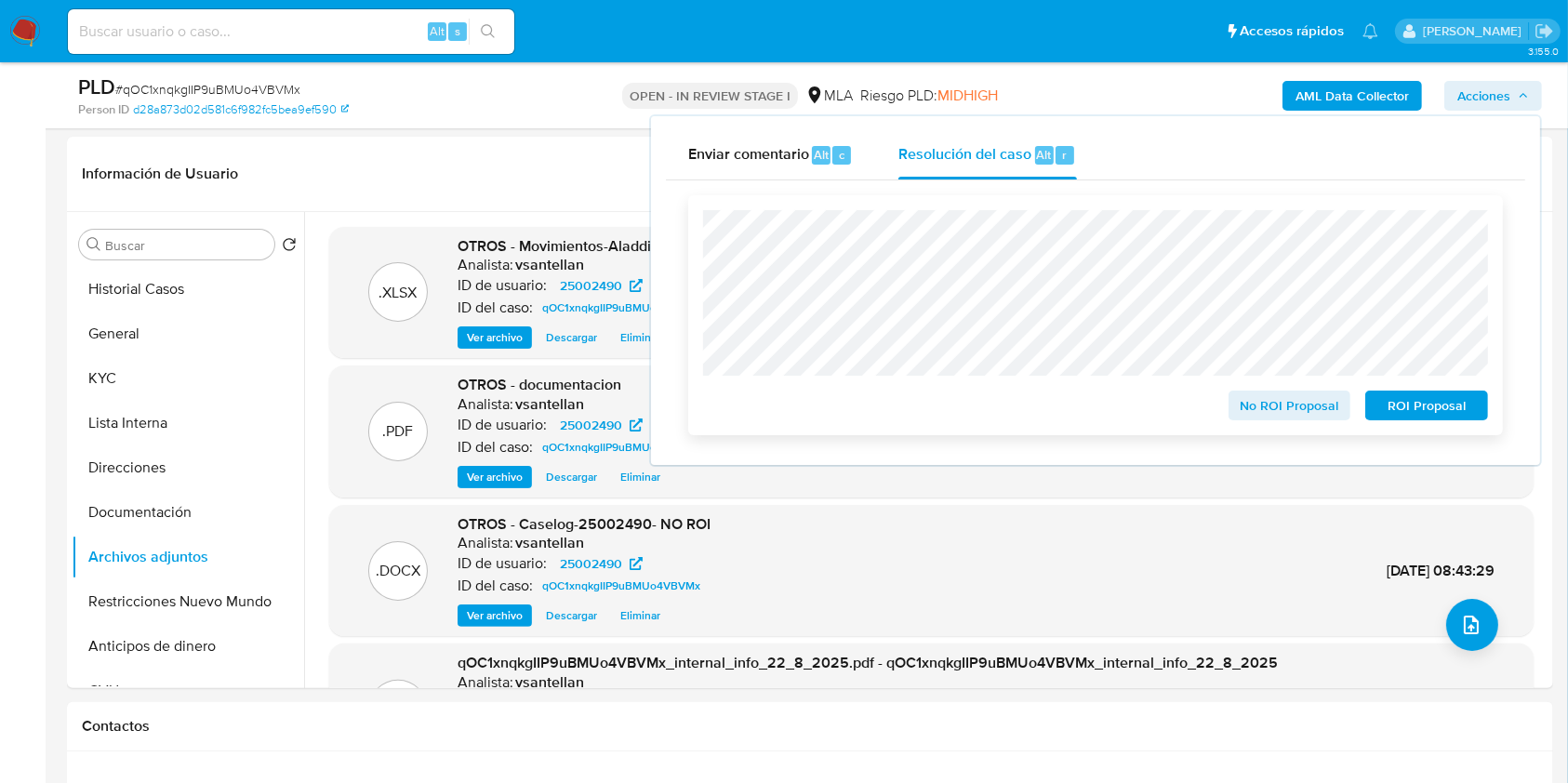
drag, startPoint x: 1251, startPoint y: 398, endPoint x: 1257, endPoint y: 408, distance: 11.7
click at [1251, 398] on span "No ROI Proposal" at bounding box center [1290, 405] width 97 height 26
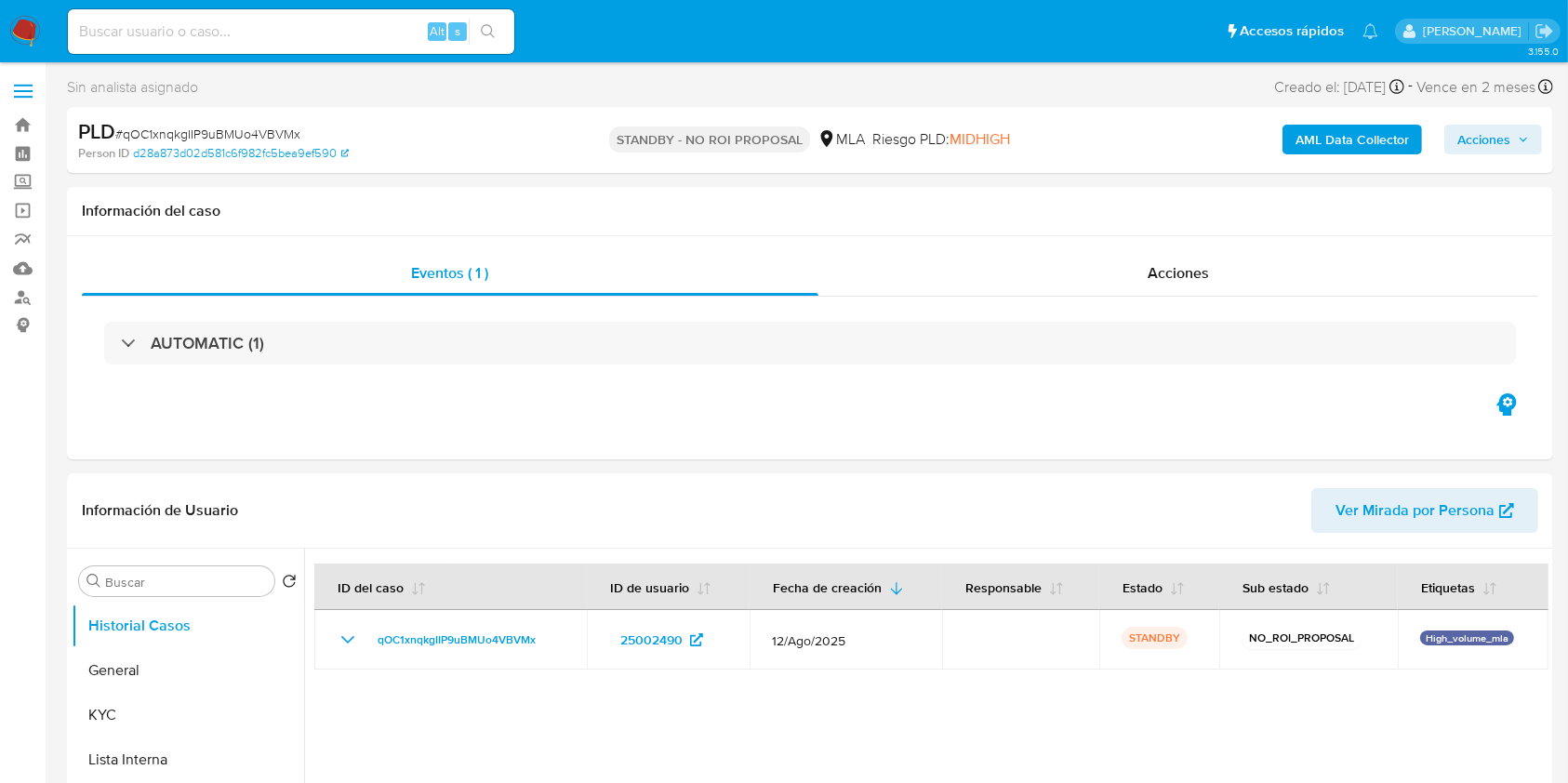
select select "10"
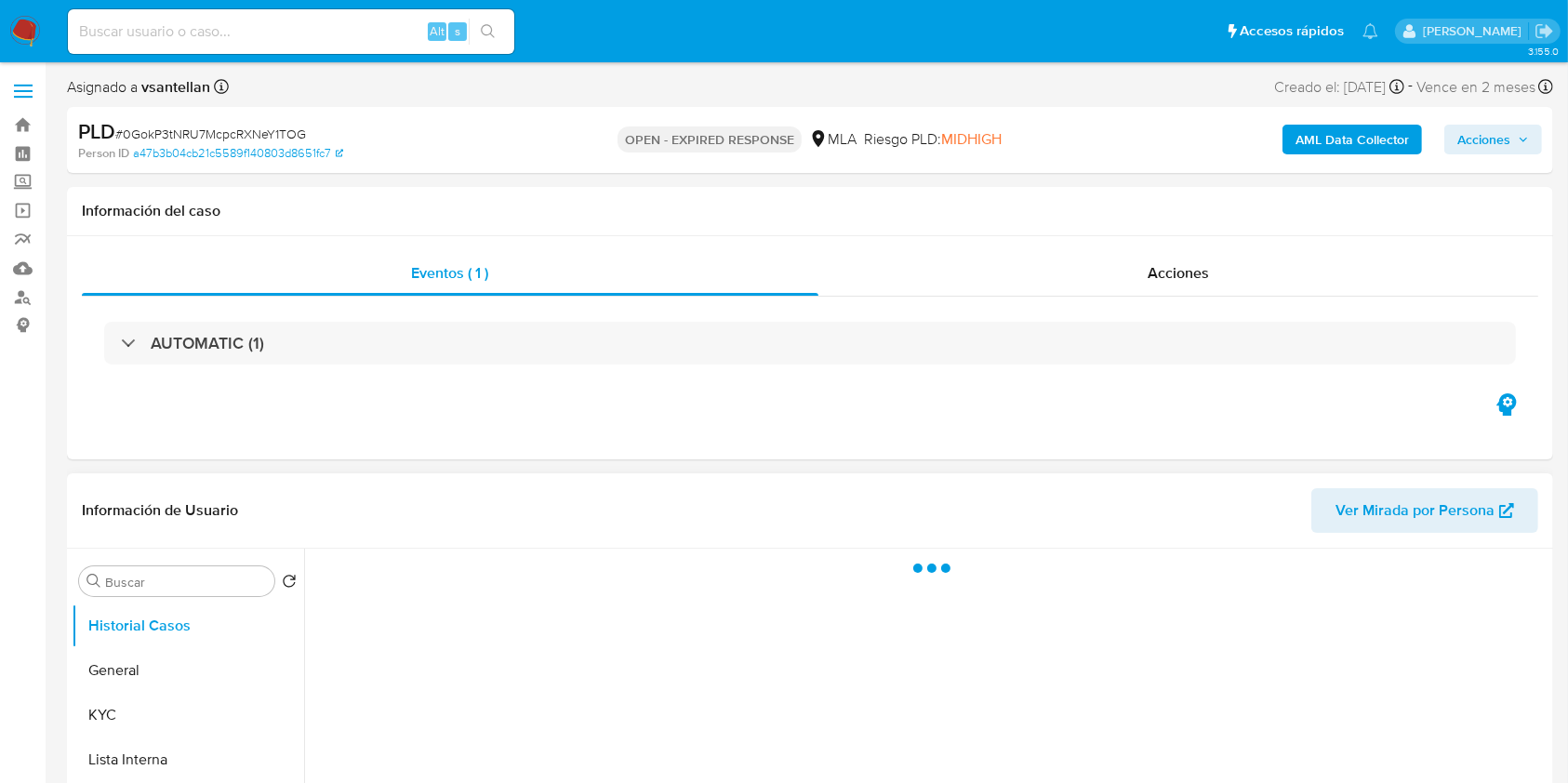
scroll to position [124, 0]
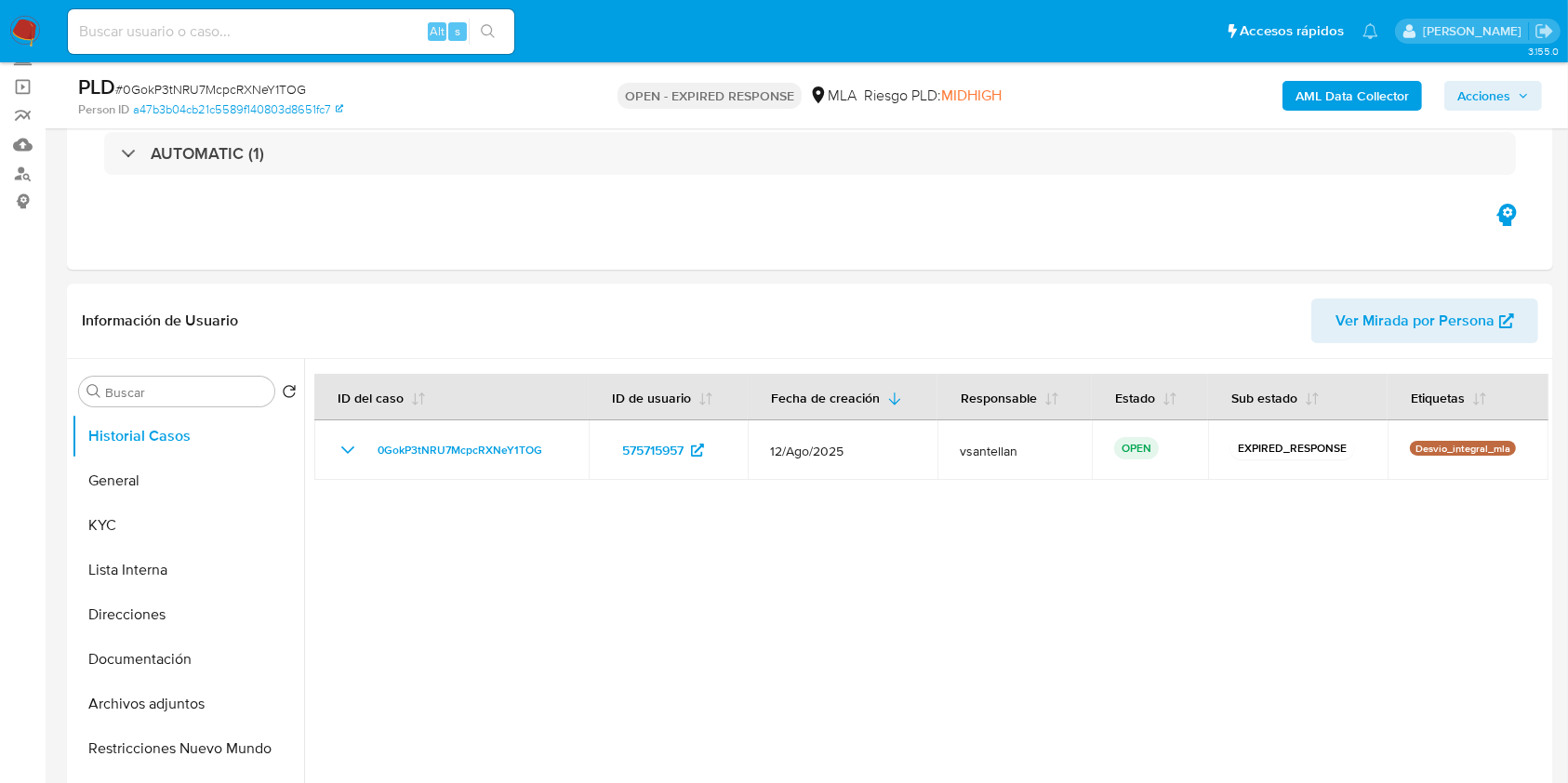
select select "10"
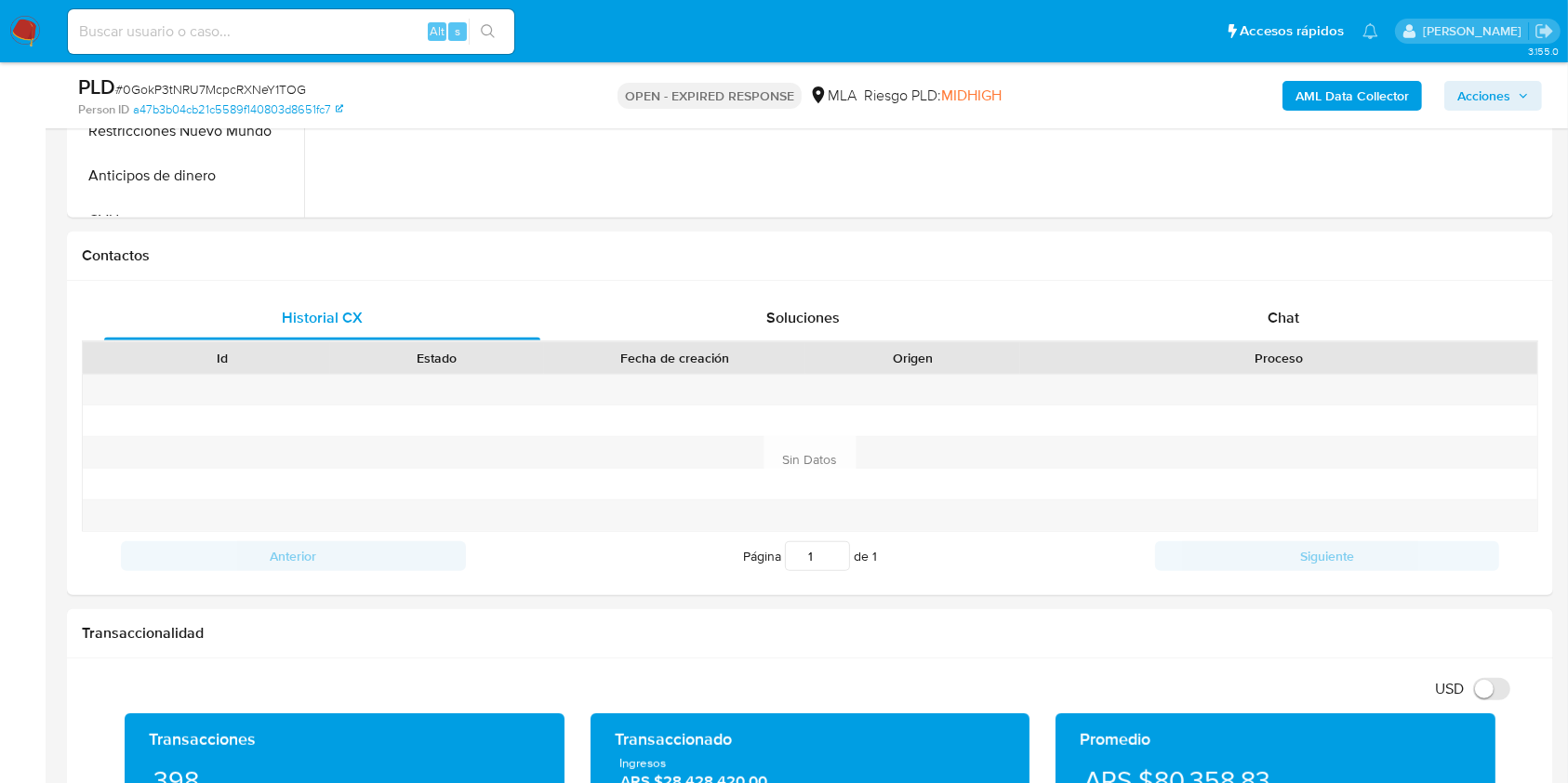
scroll to position [783, 0]
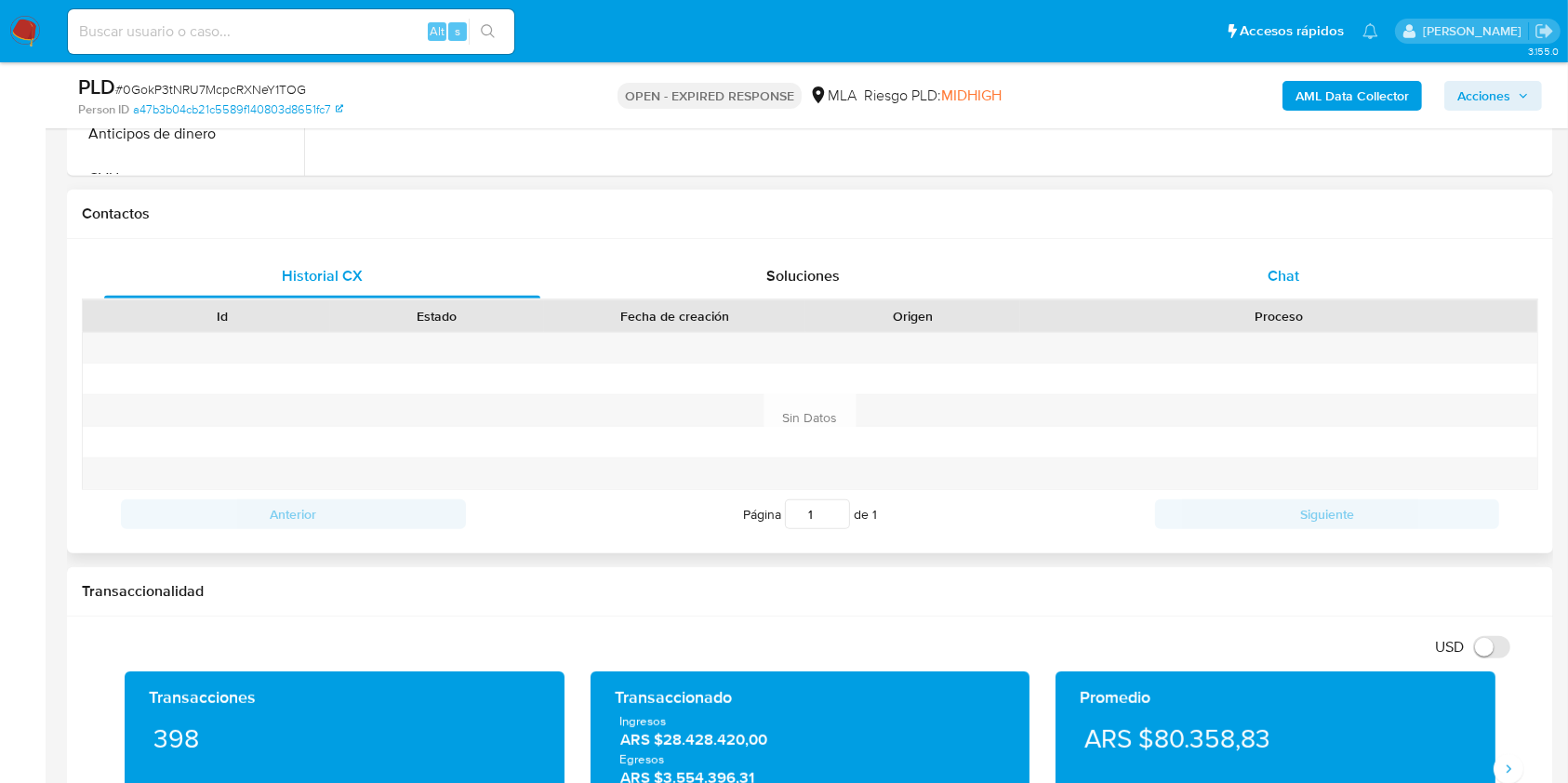
click at [1331, 287] on div "Chat" at bounding box center [1284, 277] width 436 height 45
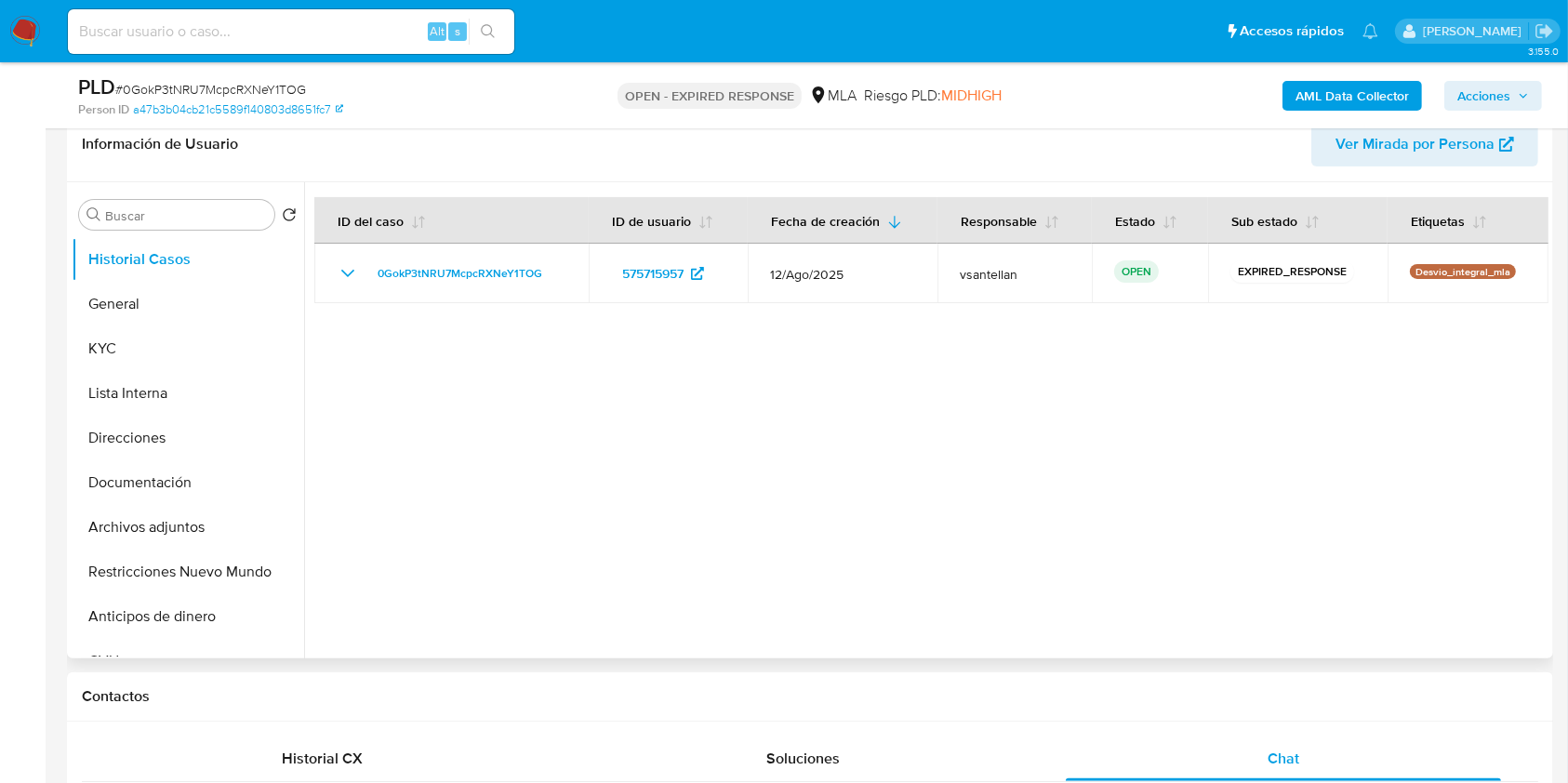
scroll to position [305, 0]
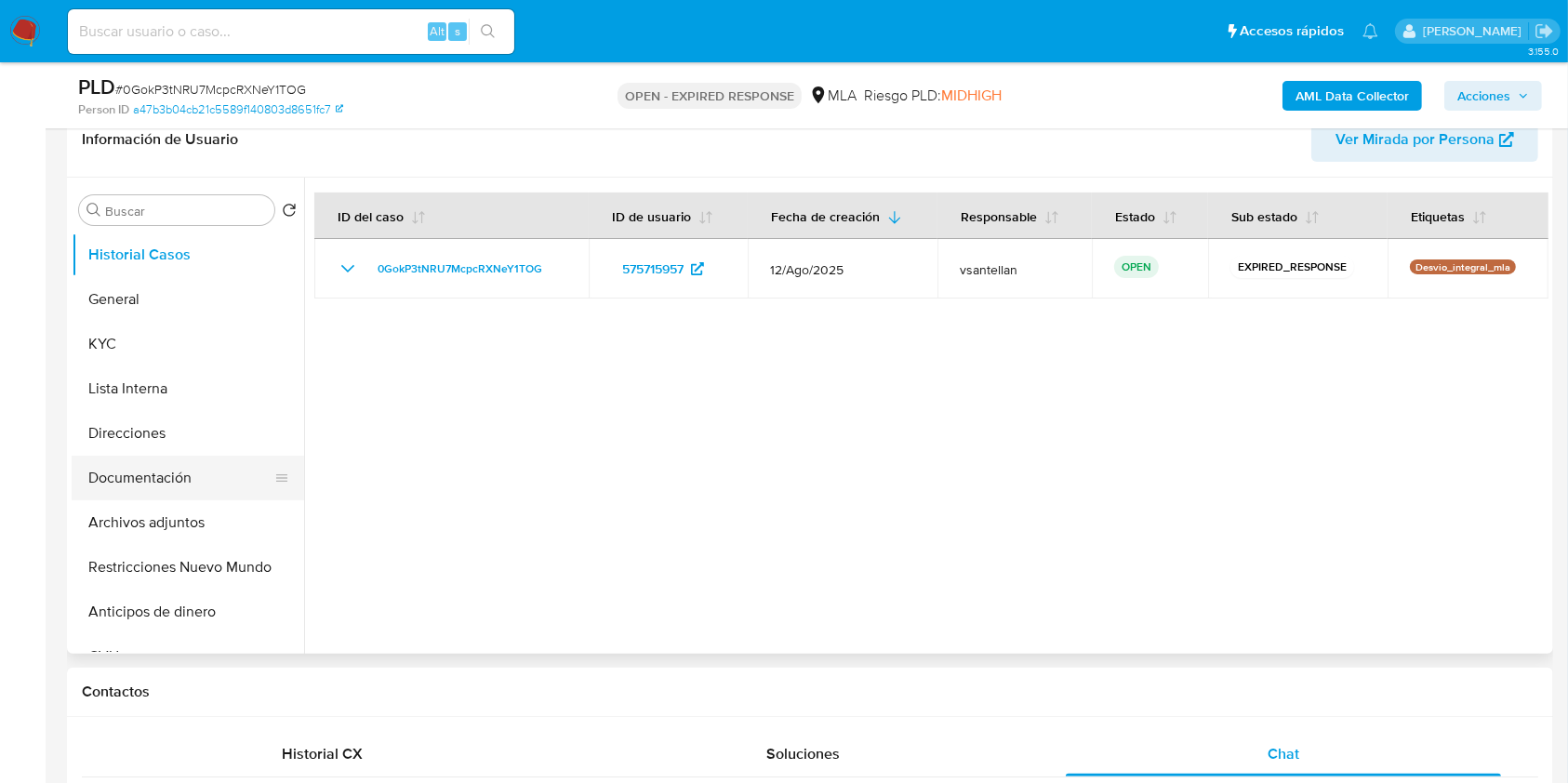
click at [208, 460] on button "Documentación" at bounding box center [181, 478] width 218 height 45
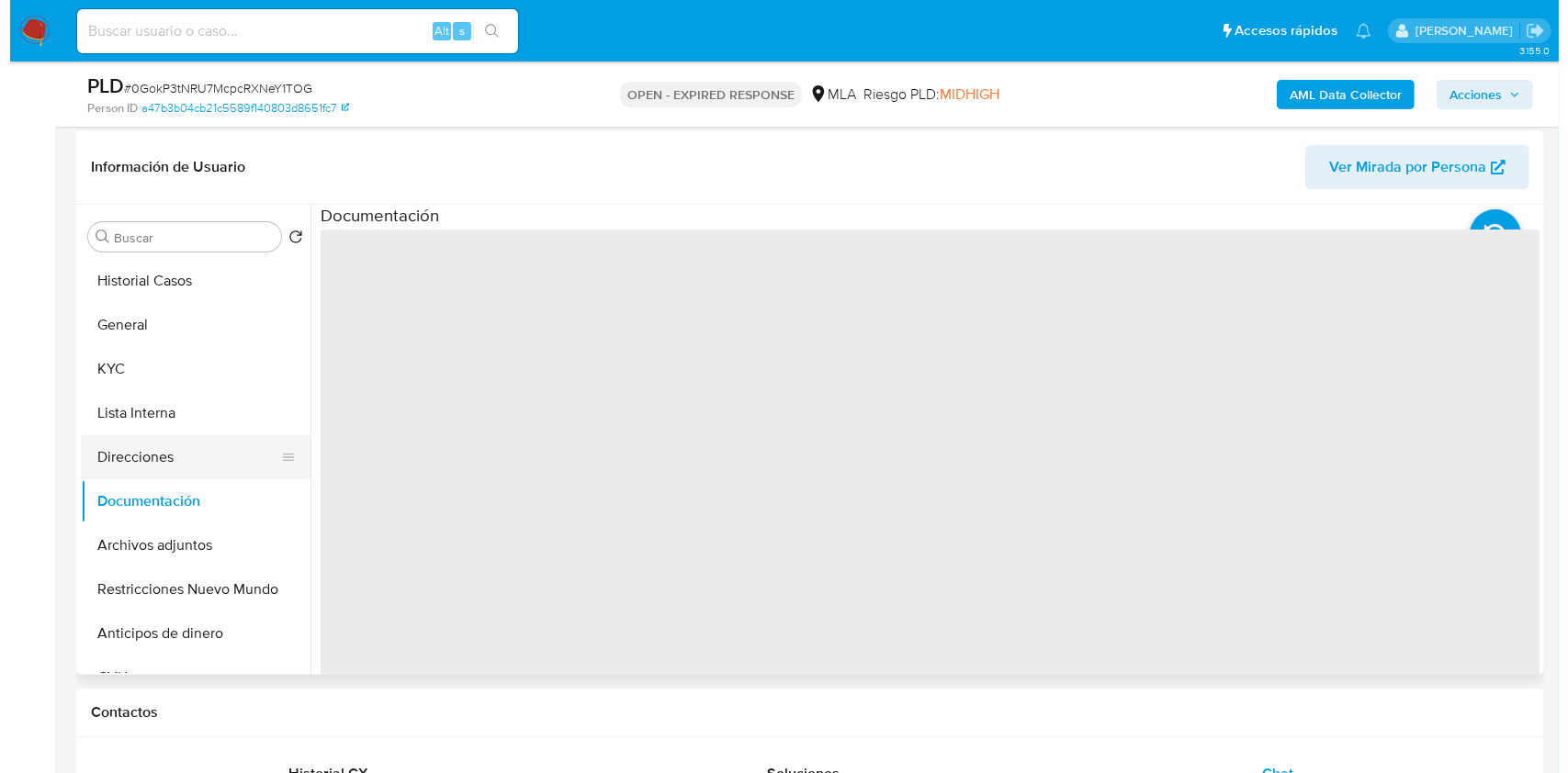
scroll to position [269, 0]
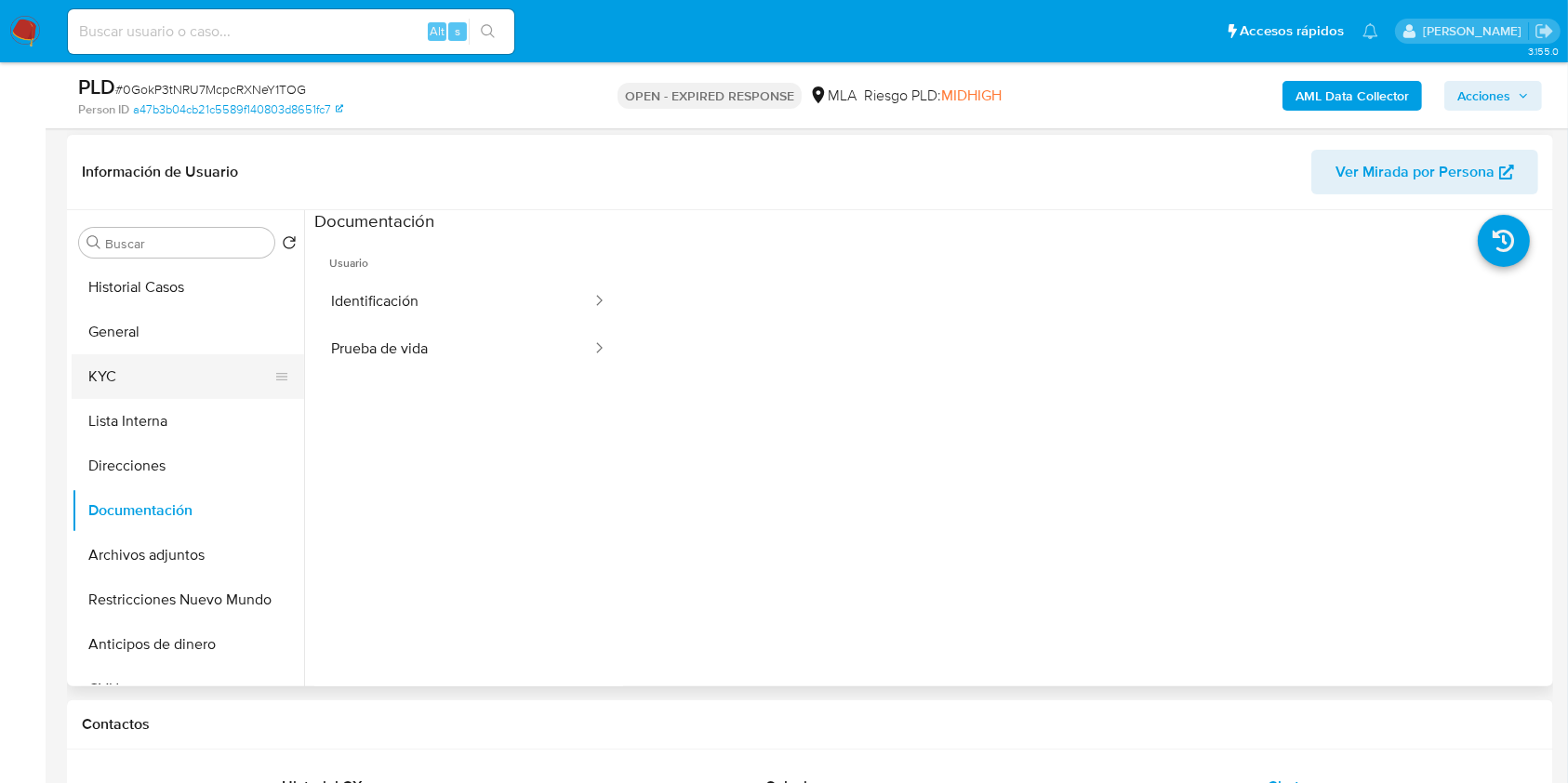
click at [181, 379] on button "KYC" at bounding box center [181, 377] width 218 height 45
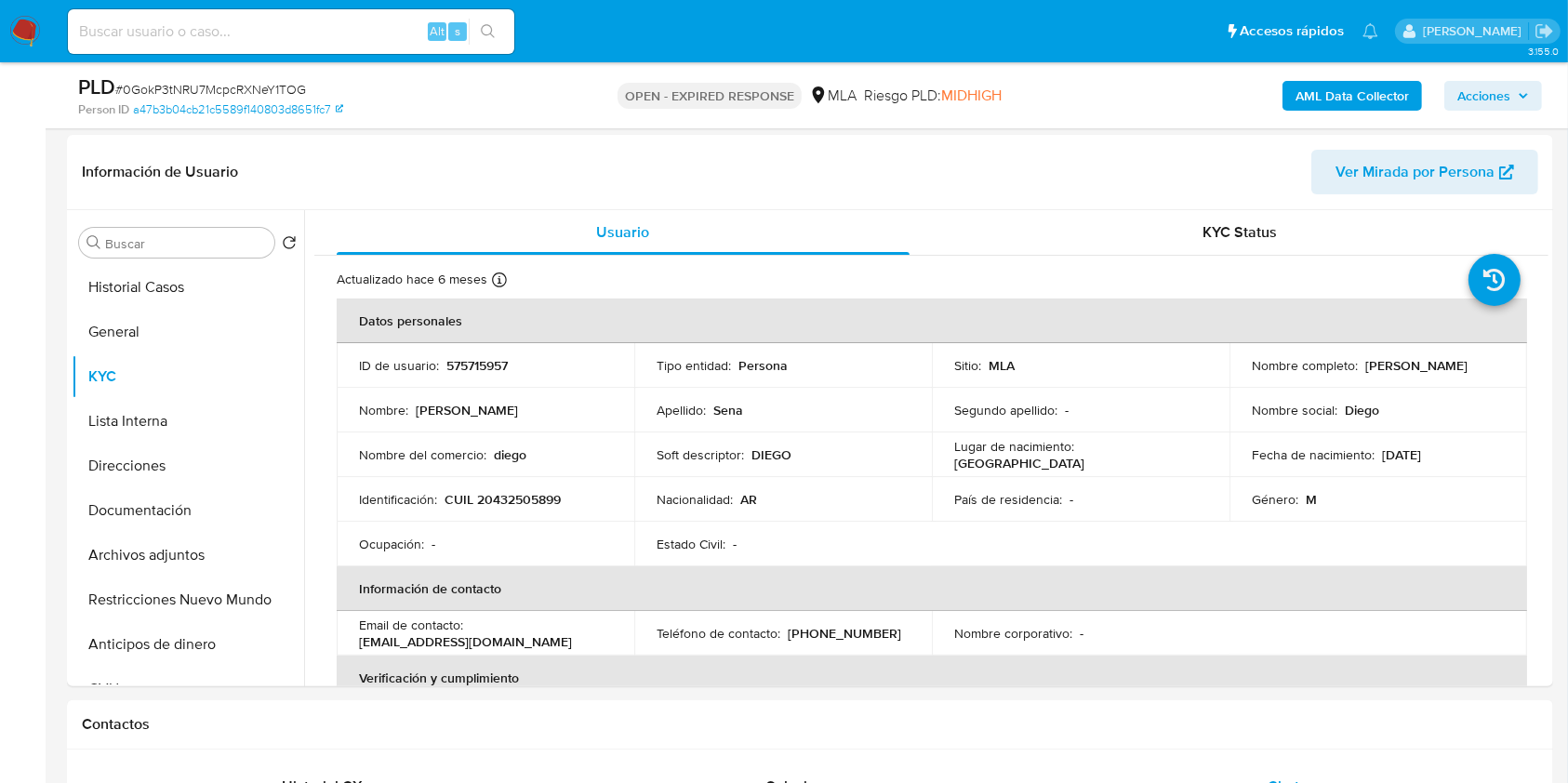
click at [1340, 94] on b "AML Data Collector" at bounding box center [1352, 96] width 114 height 30
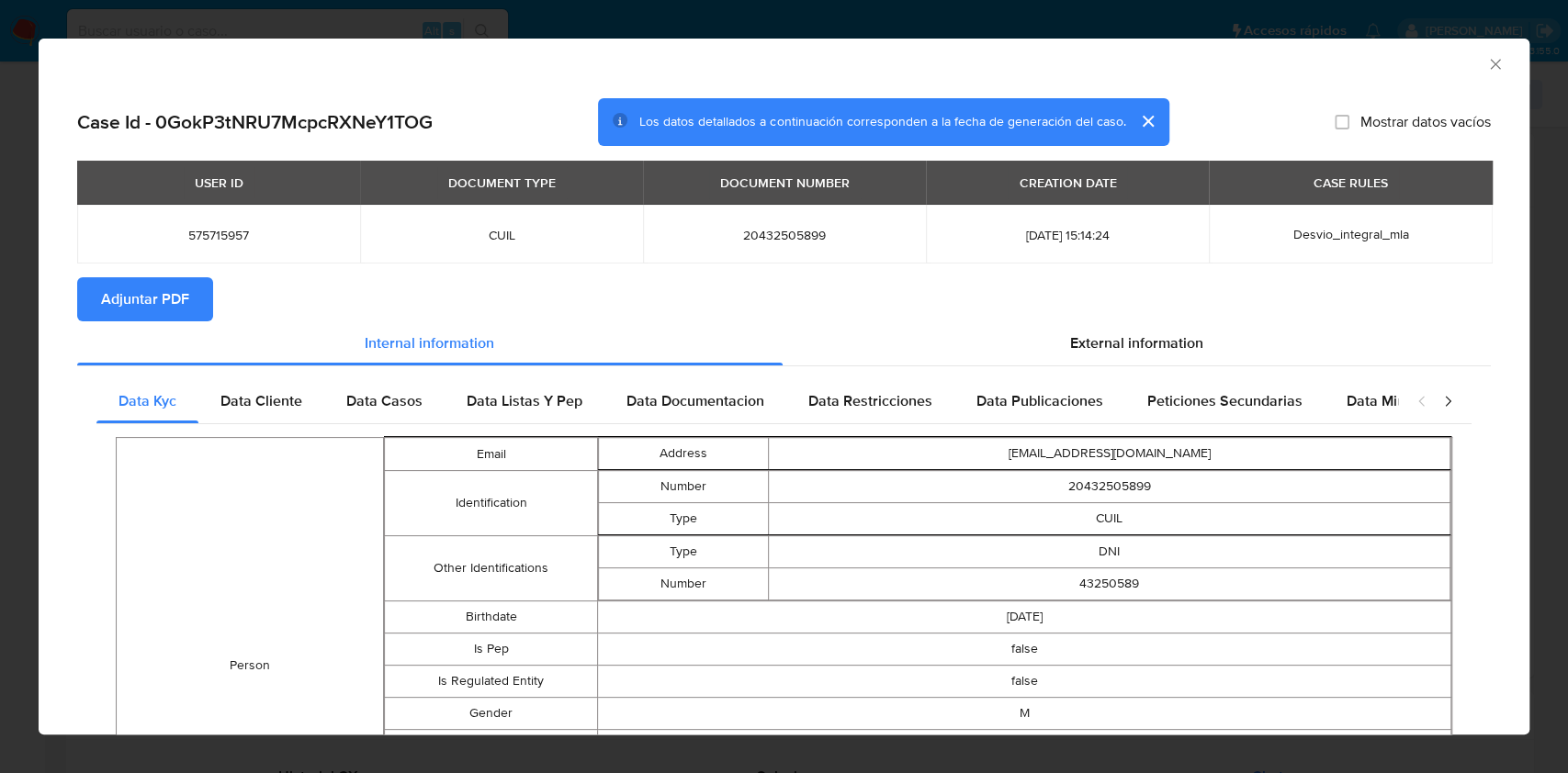
drag, startPoint x: 275, startPoint y: 419, endPoint x: 367, endPoint y: 426, distance: 92.3
click at [286, 421] on div "Data Cliente" at bounding box center [261, 401] width 126 height 44
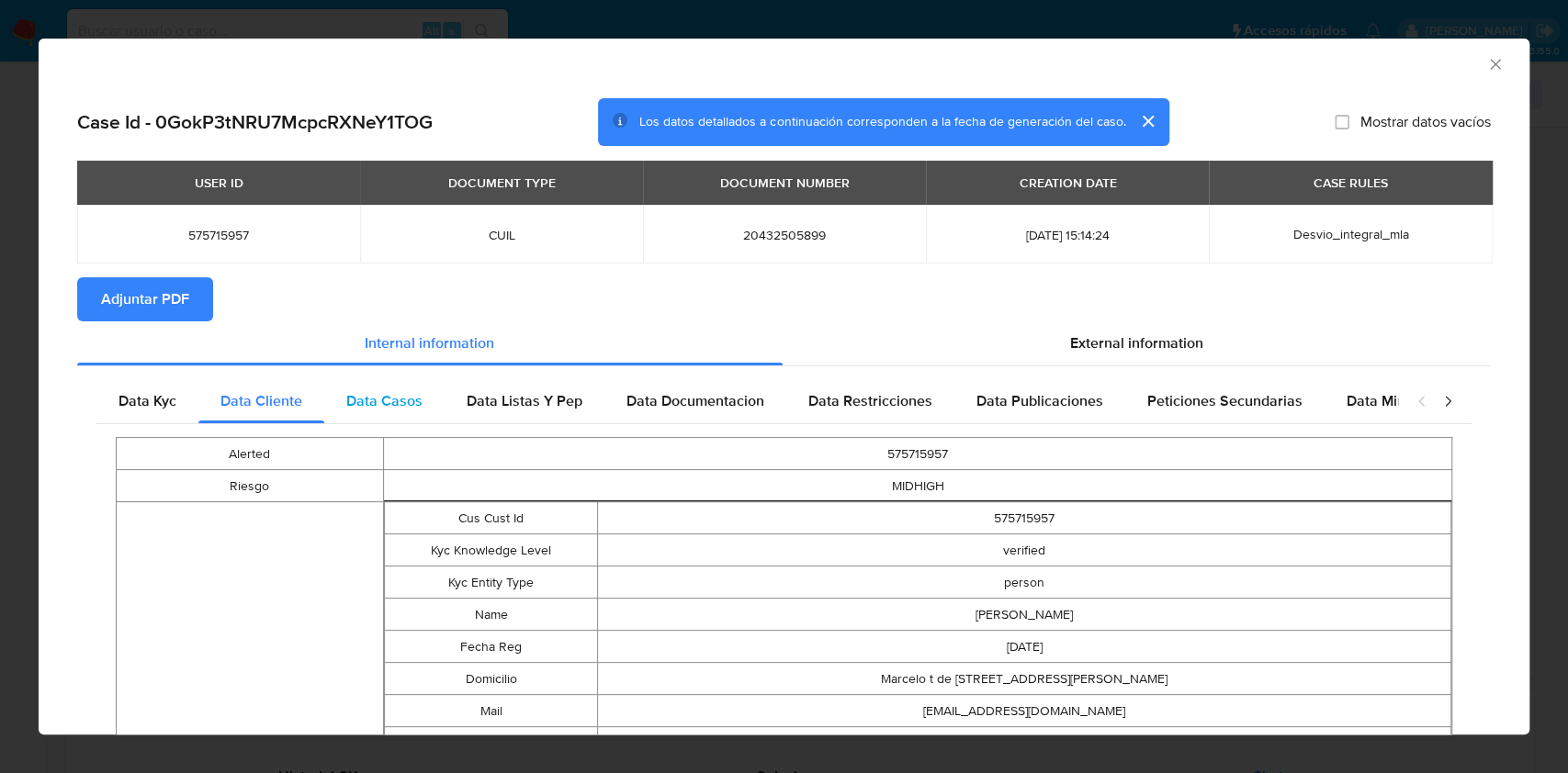
click at [399, 397] on span "Data Casos" at bounding box center [384, 400] width 76 height 21
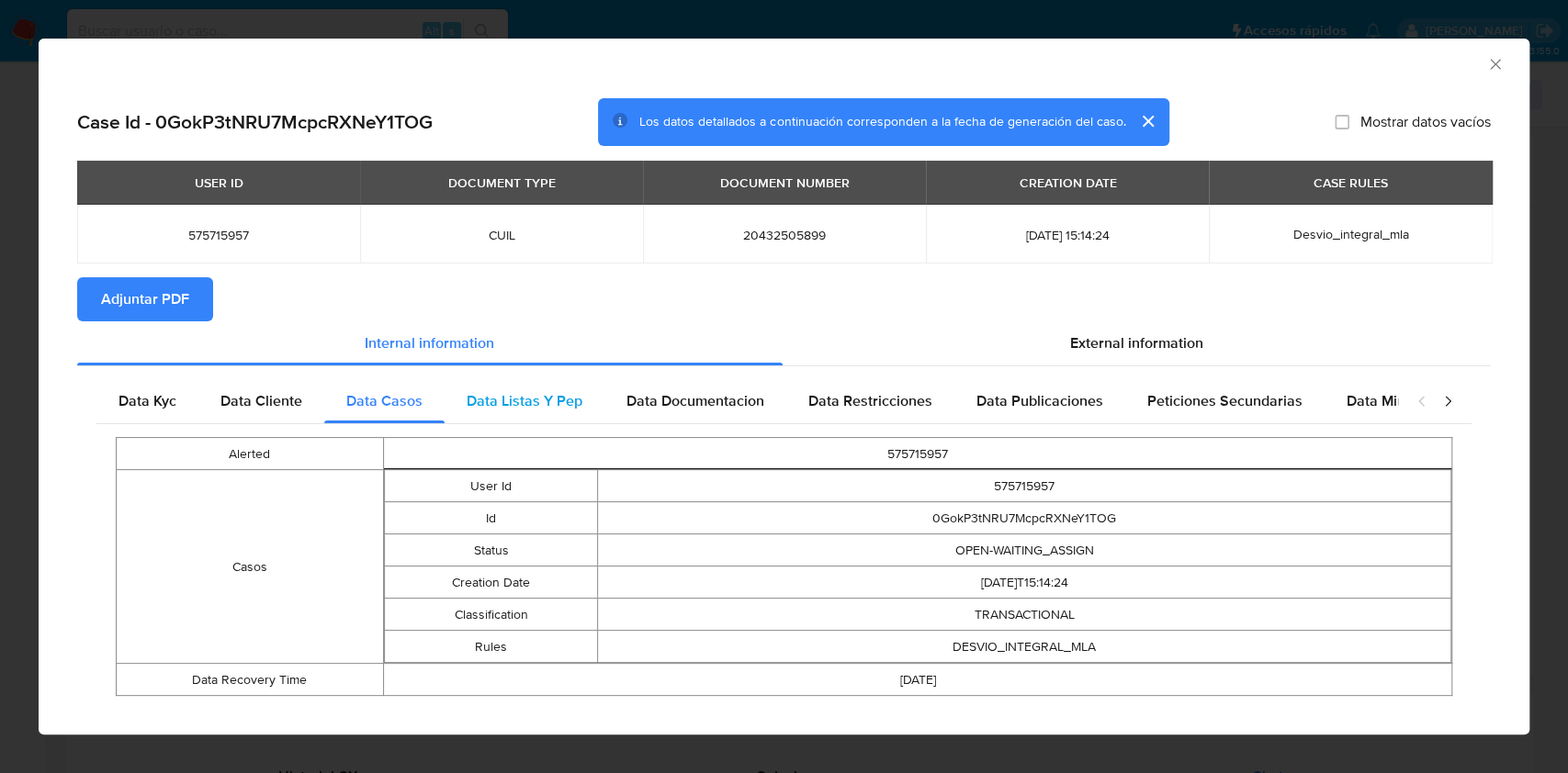
click at [583, 412] on div "Data Listas Y Pep" at bounding box center [524, 401] width 160 height 44
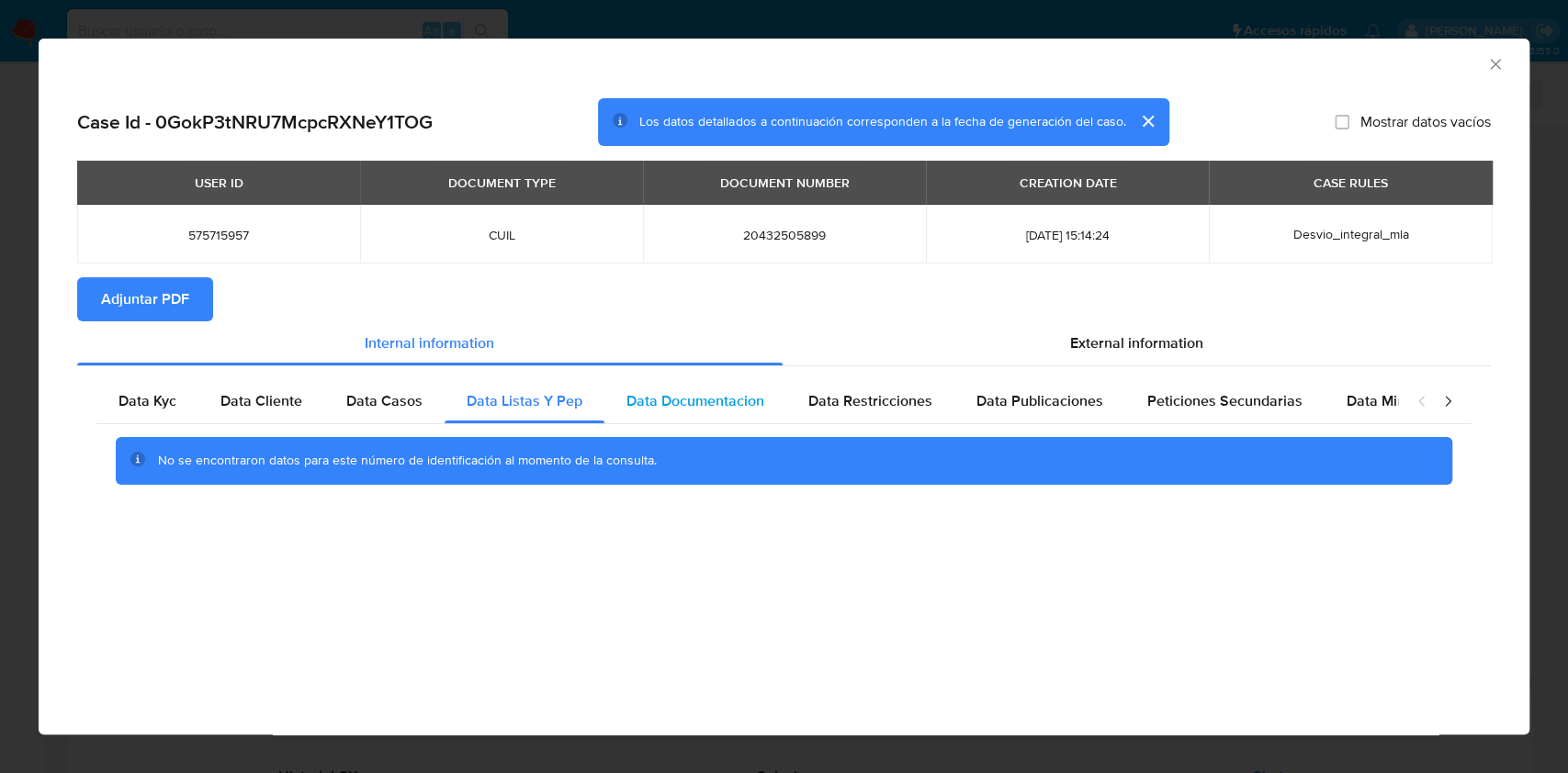
click at [683, 411] on span "Data Documentacion" at bounding box center [695, 400] width 138 height 21
click at [943, 369] on div "Data Kyc Data Cliente Data Casos Data Listas Y Pep Data Documentacion Data Rest…" at bounding box center [784, 438] width 1413 height 144
click at [904, 404] on span "Data Restricciones" at bounding box center [870, 400] width 124 height 21
click at [1082, 402] on span "Data Publicaciones" at bounding box center [1040, 400] width 127 height 21
drag, startPoint x: 1168, startPoint y: 392, endPoint x: 1408, endPoint y: 392, distance: 240.0
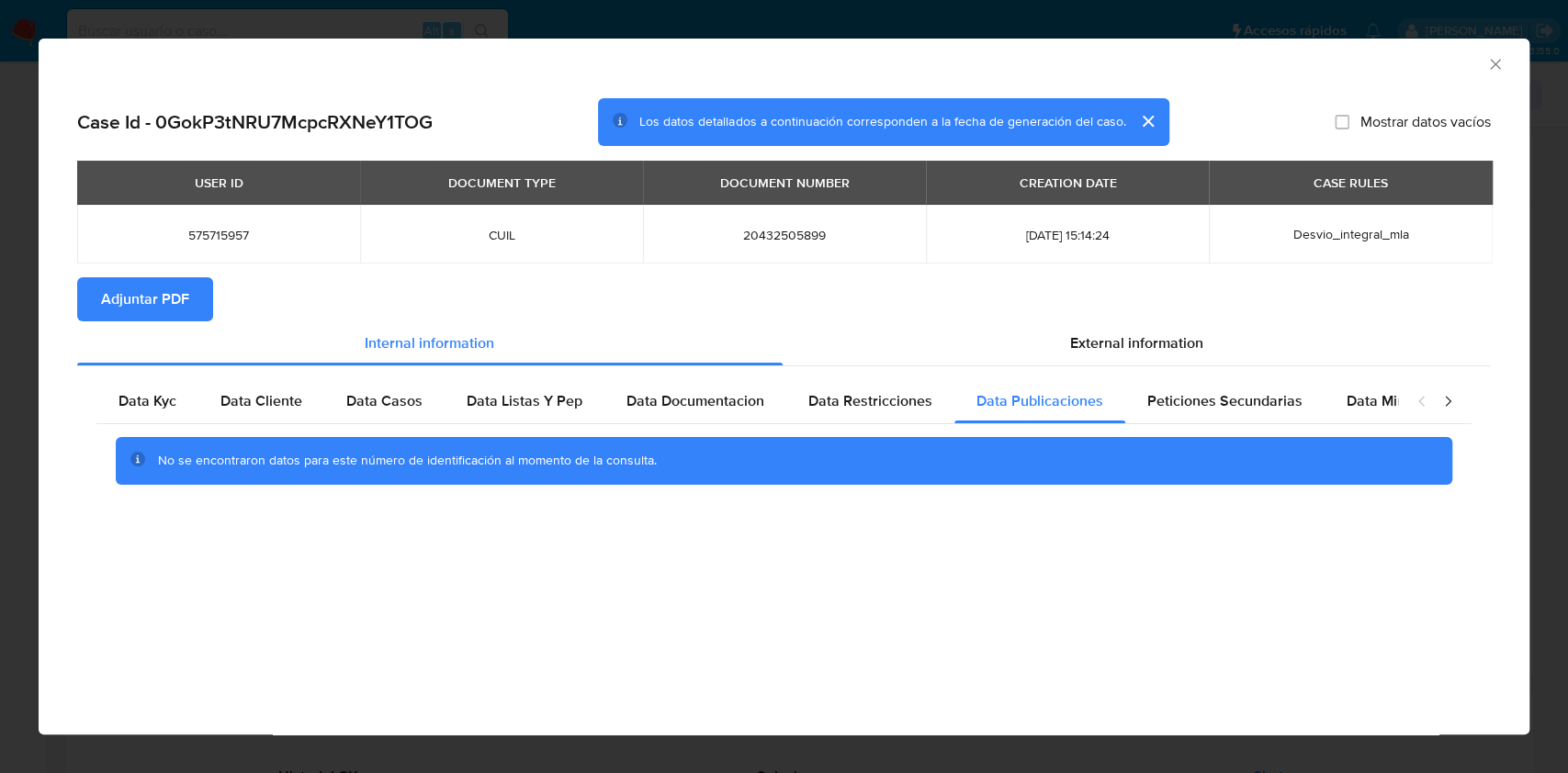
click at [1168, 392] on span "Peticiones Secundarias" at bounding box center [1224, 400] width 155 height 21
click at [1409, 392] on div "closure-recommendation-modal" at bounding box center [1435, 401] width 74 height 44
click at [1386, 399] on span "Data Minoridad" at bounding box center [1397, 400] width 101 height 21
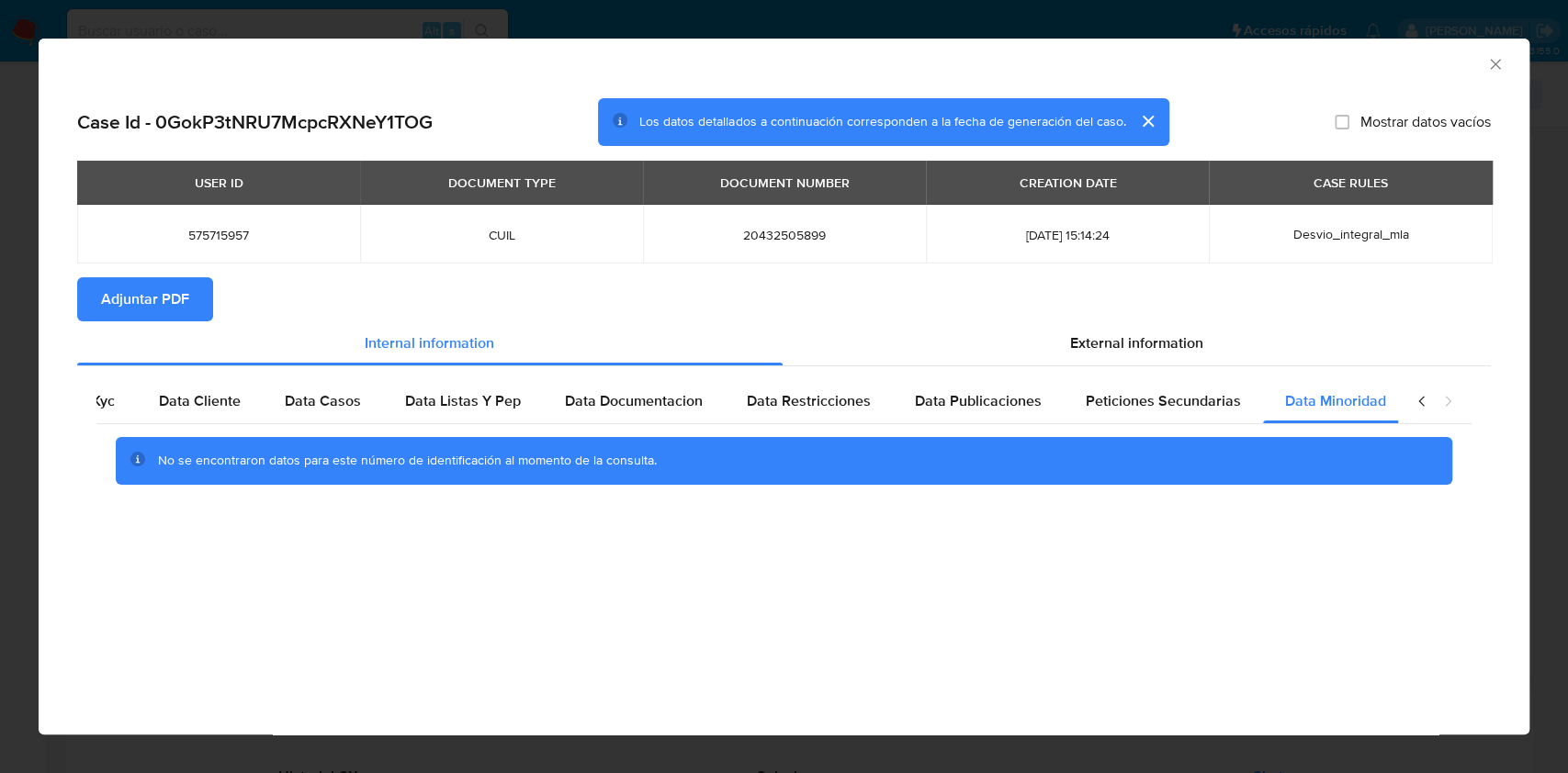
click at [1438, 396] on icon "closure-recommendation-modal" at bounding box center [1448, 401] width 18 height 18
click at [1105, 346] on span "External information" at bounding box center [1137, 343] width 133 height 21
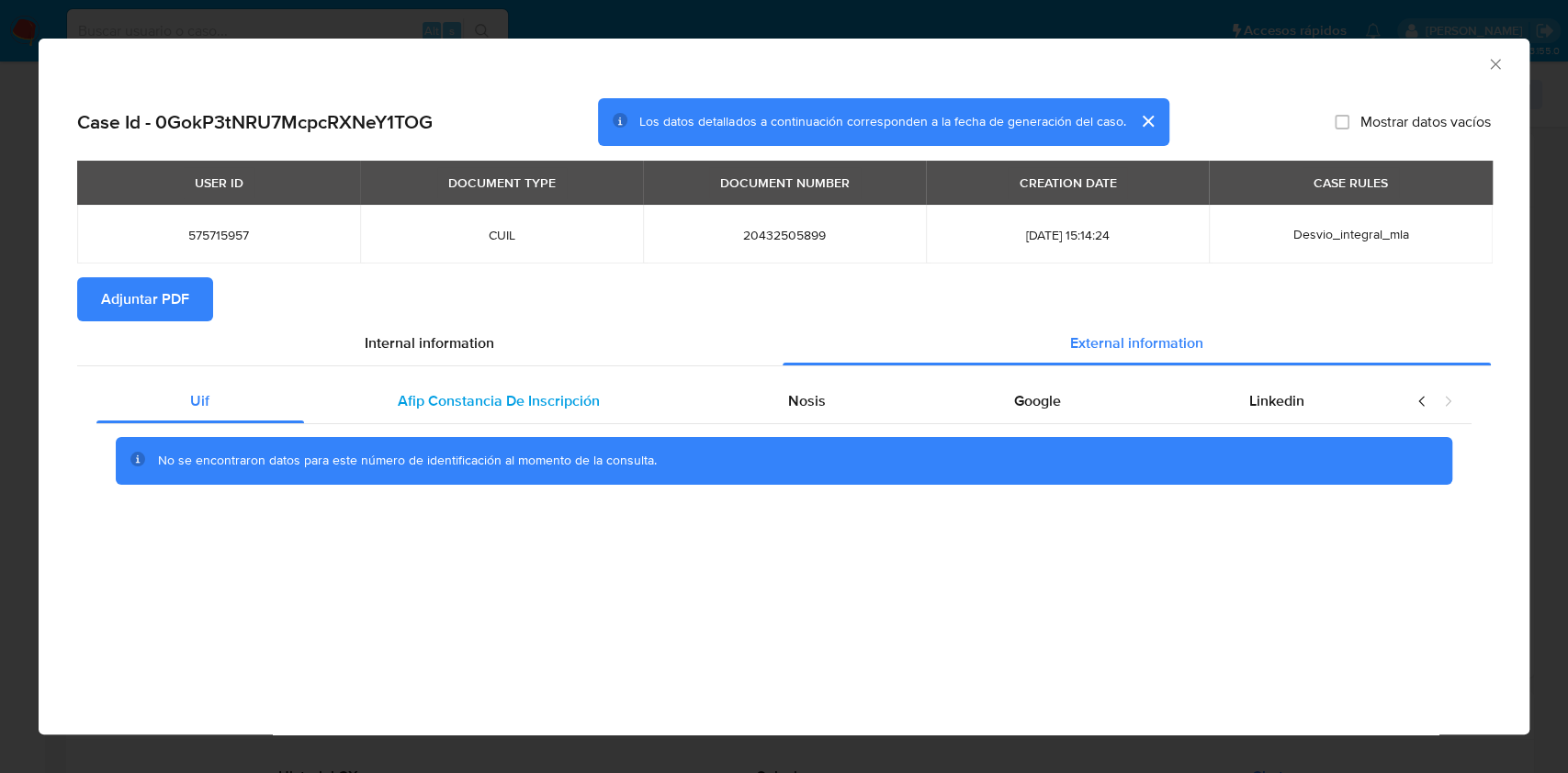
scroll to position [0, 0]
drag, startPoint x: 551, startPoint y: 395, endPoint x: 661, endPoint y: 423, distance: 113.5
click at [550, 395] on span "Afip Constancia De Inscripción" at bounding box center [498, 400] width 202 height 21
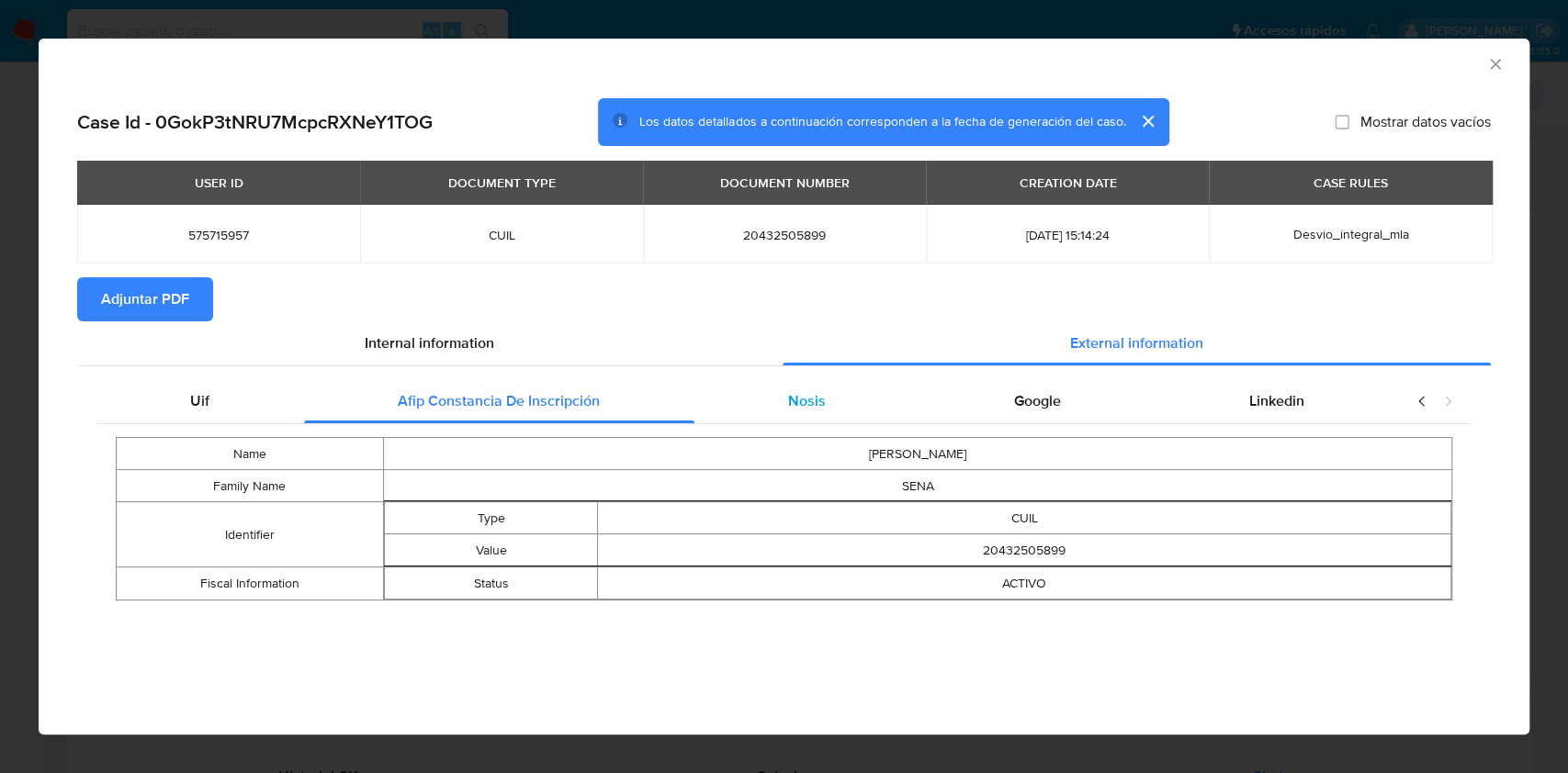
click at [835, 407] on div "Nosis" at bounding box center [807, 401] width 226 height 44
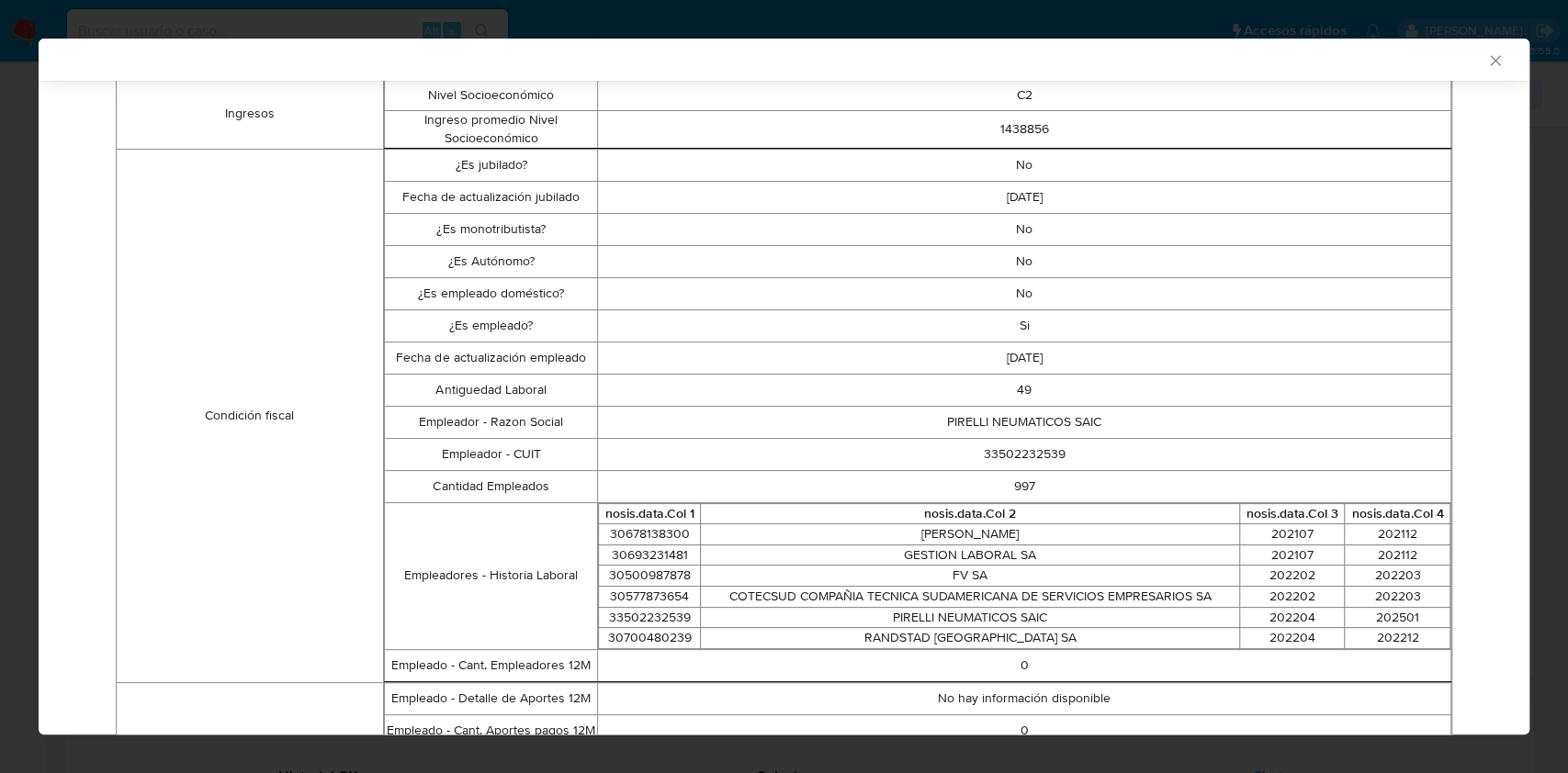
scroll to position [122, 0]
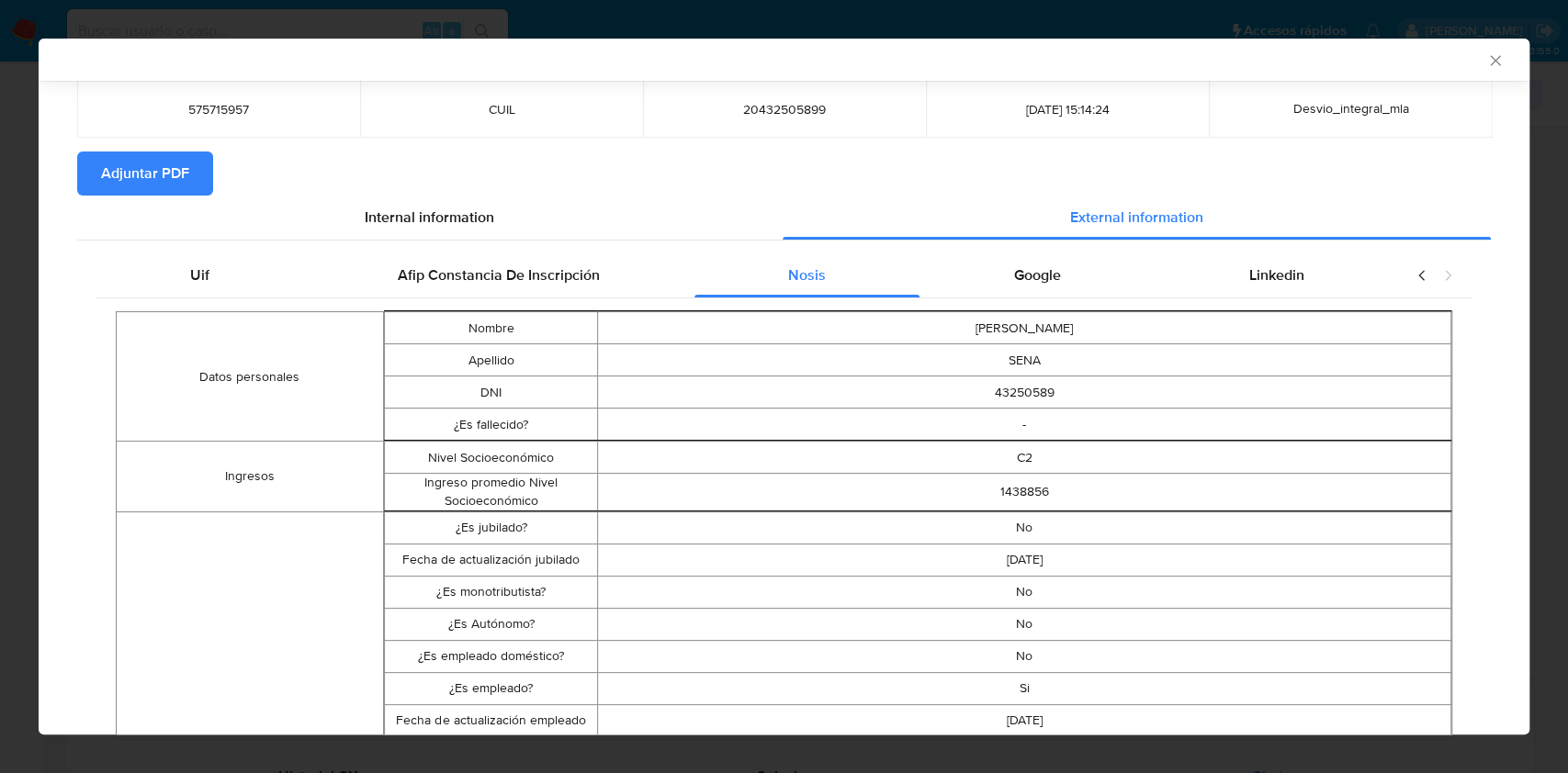
click at [1044, 317] on td "DIEGO GONZALO" at bounding box center [1024, 328] width 853 height 32
drag, startPoint x: 1057, startPoint y: 283, endPoint x: 1067, endPoint y: 279, distance: 10.8
click at [1056, 282] on div "Google" at bounding box center [1037, 276] width 235 height 44
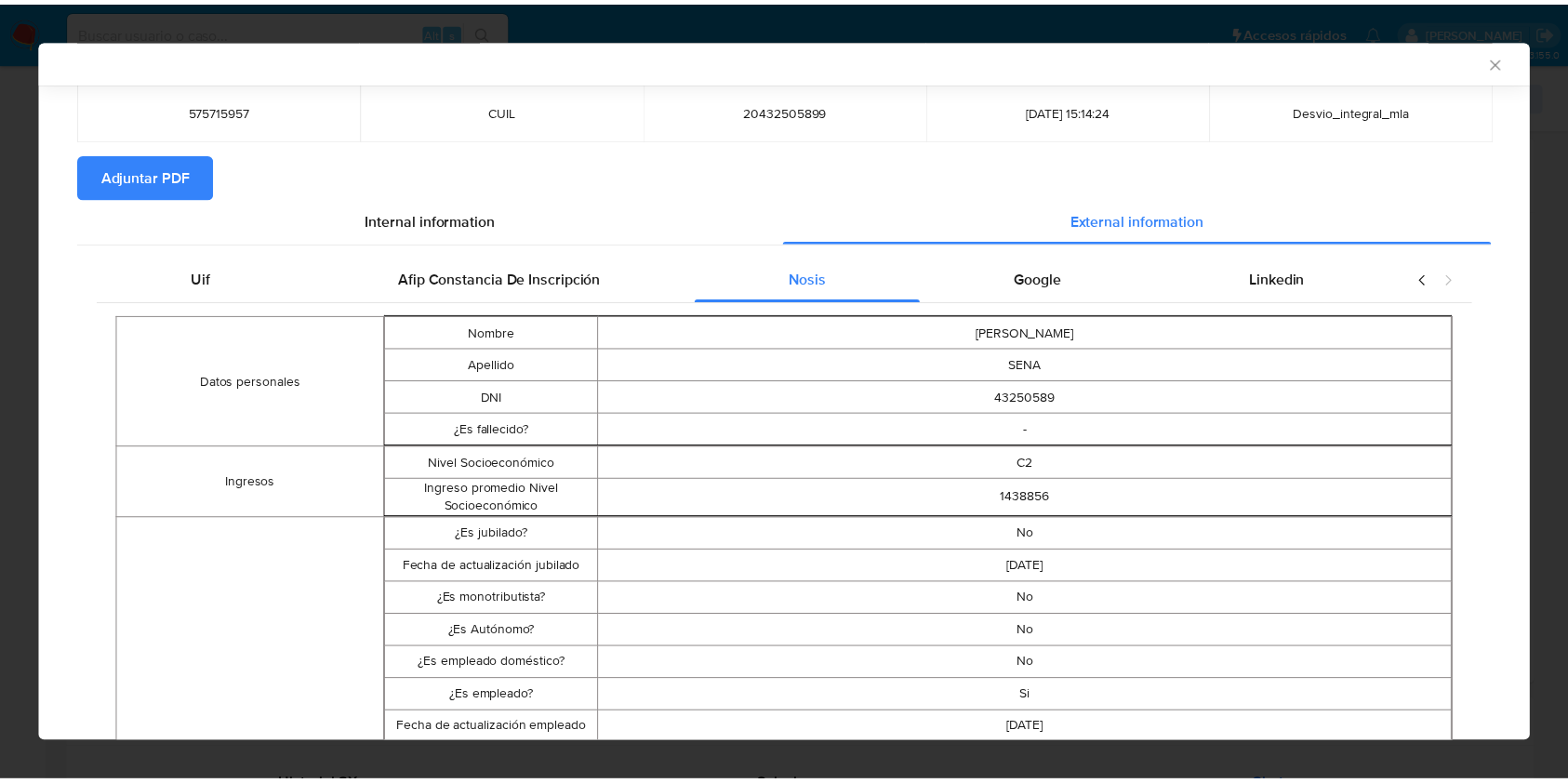
scroll to position [0, 0]
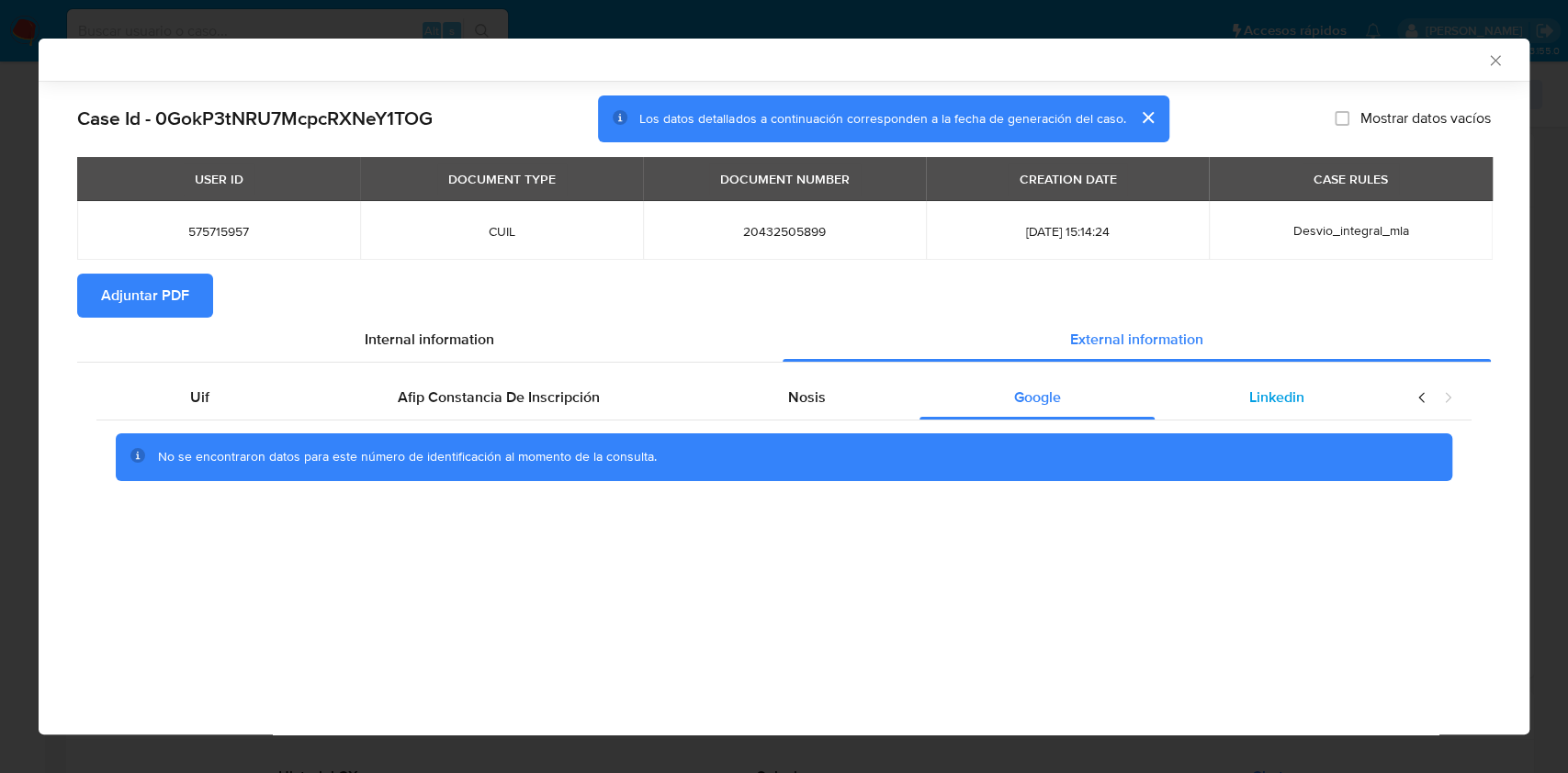
click at [1229, 407] on div "Linkedin" at bounding box center [1276, 397] width 244 height 44
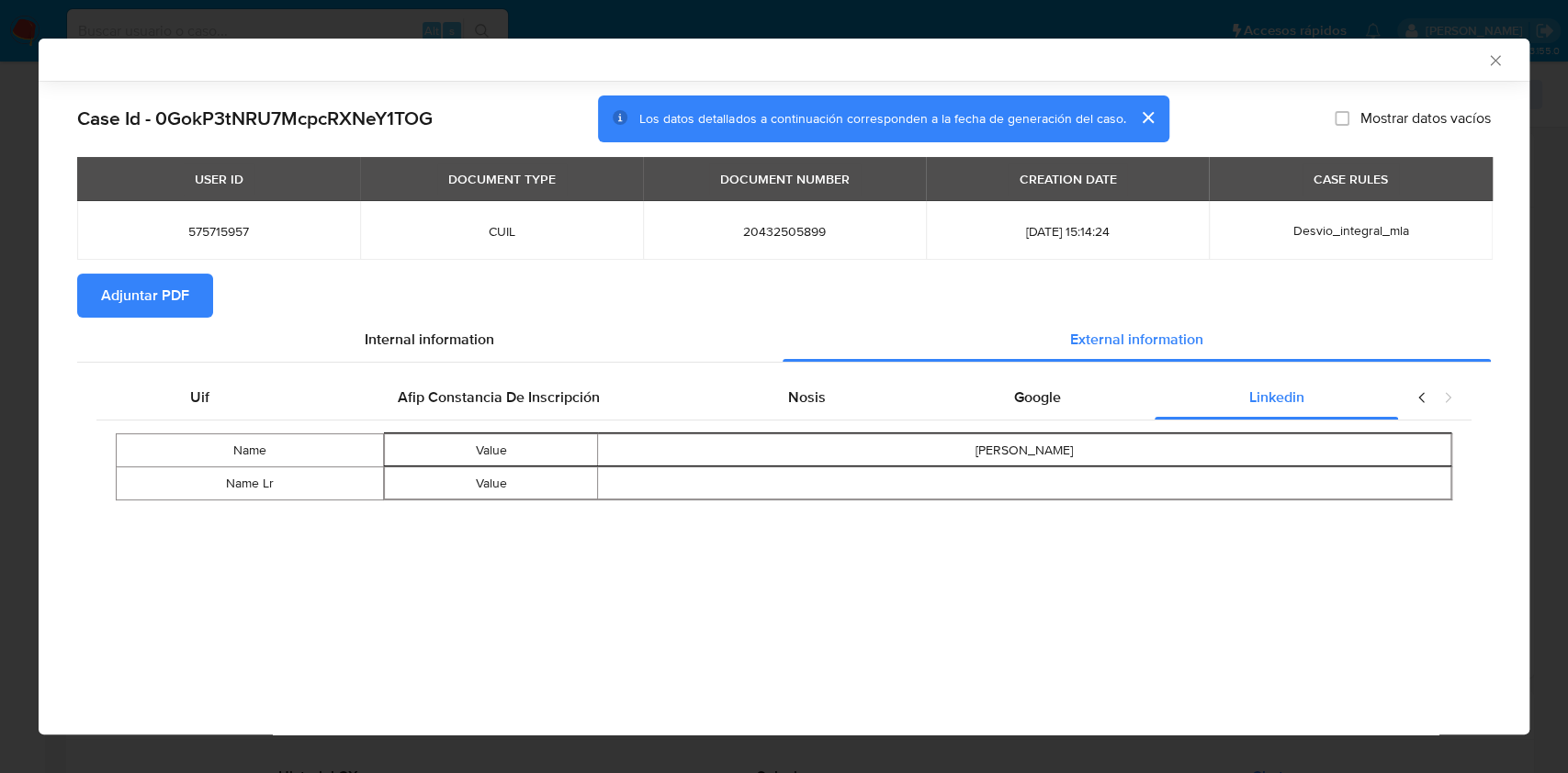
click at [138, 302] on span "Adjuntar PDF" at bounding box center [145, 296] width 88 height 40
click at [1489, 63] on icon "Cerrar ventana" at bounding box center [1495, 61] width 18 height 18
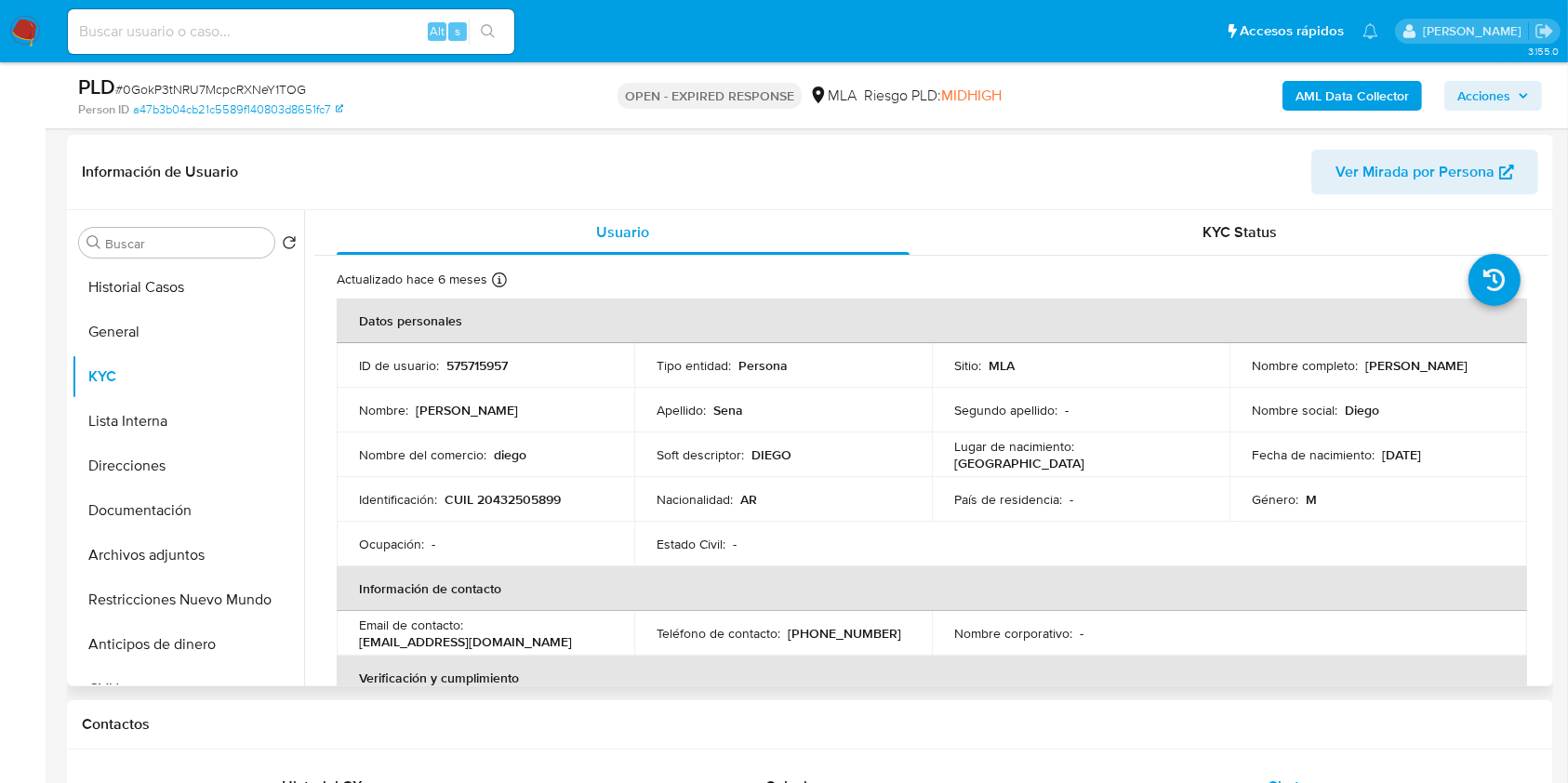
click at [505, 493] on p "CUIL 20432505899" at bounding box center [502, 499] width 116 height 17
copy p "20432505899"
click at [242, 494] on button "Documentación" at bounding box center [181, 510] width 218 height 45
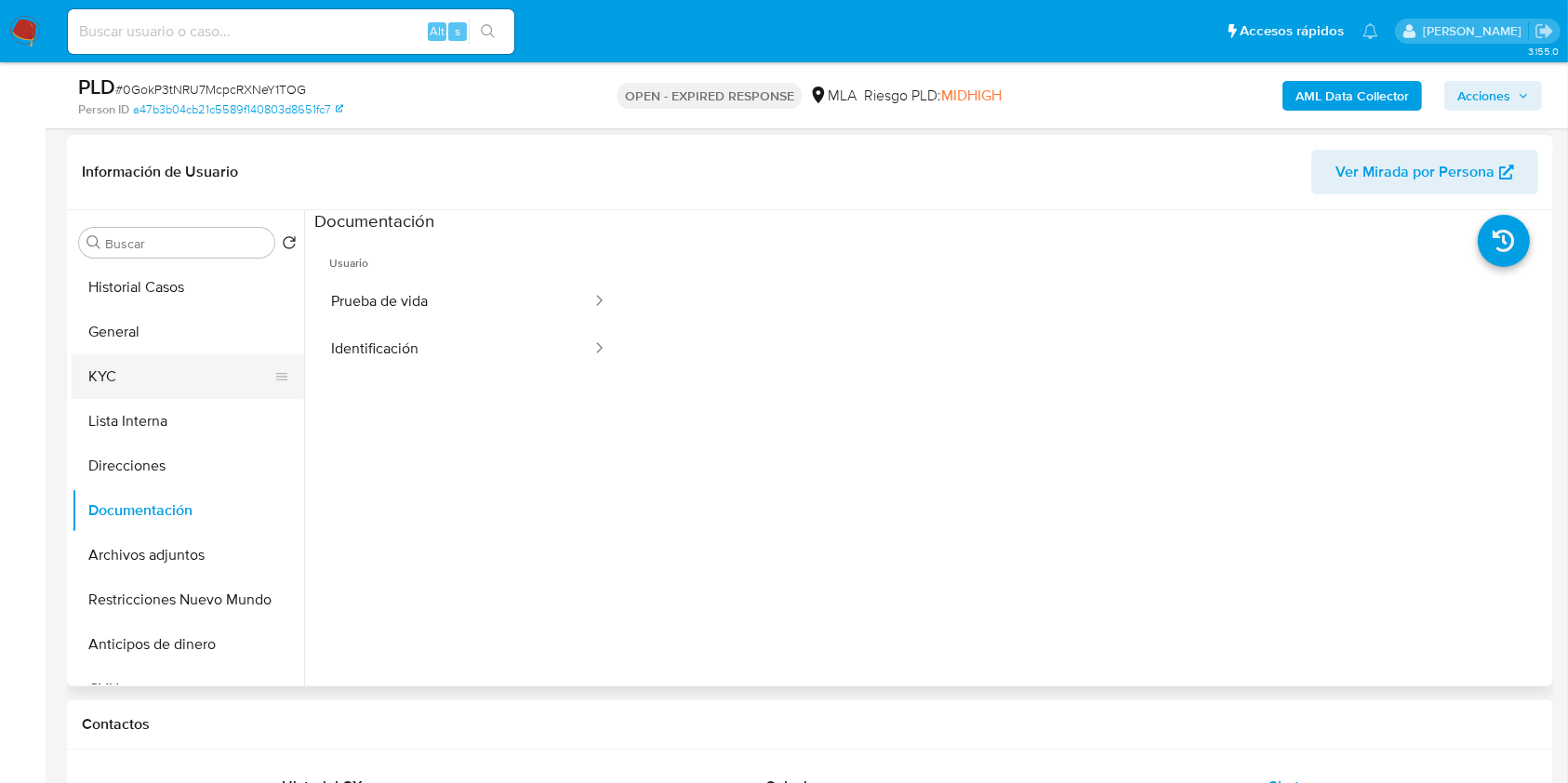
click at [194, 370] on button "KYC" at bounding box center [181, 377] width 218 height 45
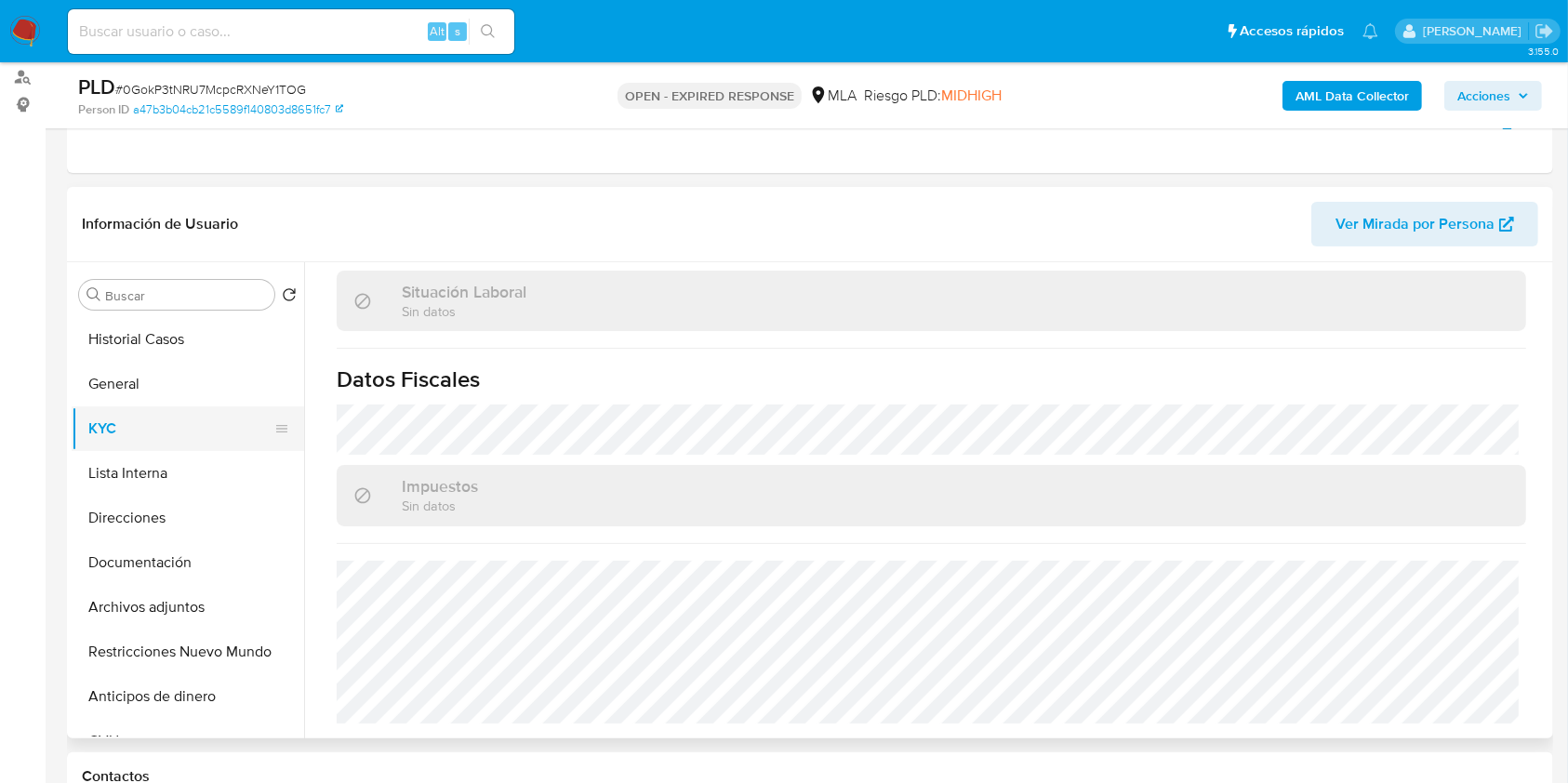
scroll to position [212, 0]
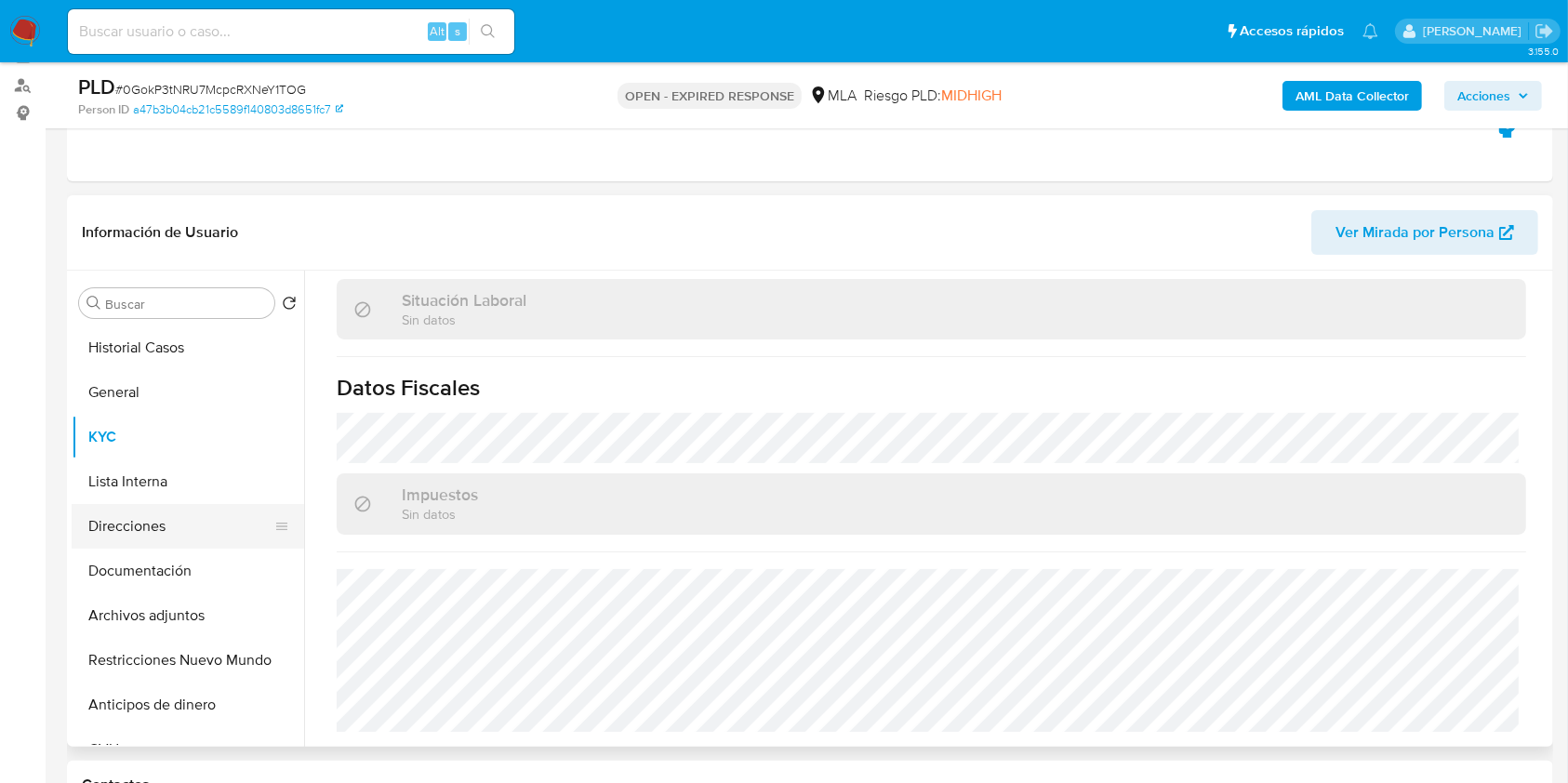
click at [156, 517] on button "Direcciones" at bounding box center [181, 526] width 218 height 45
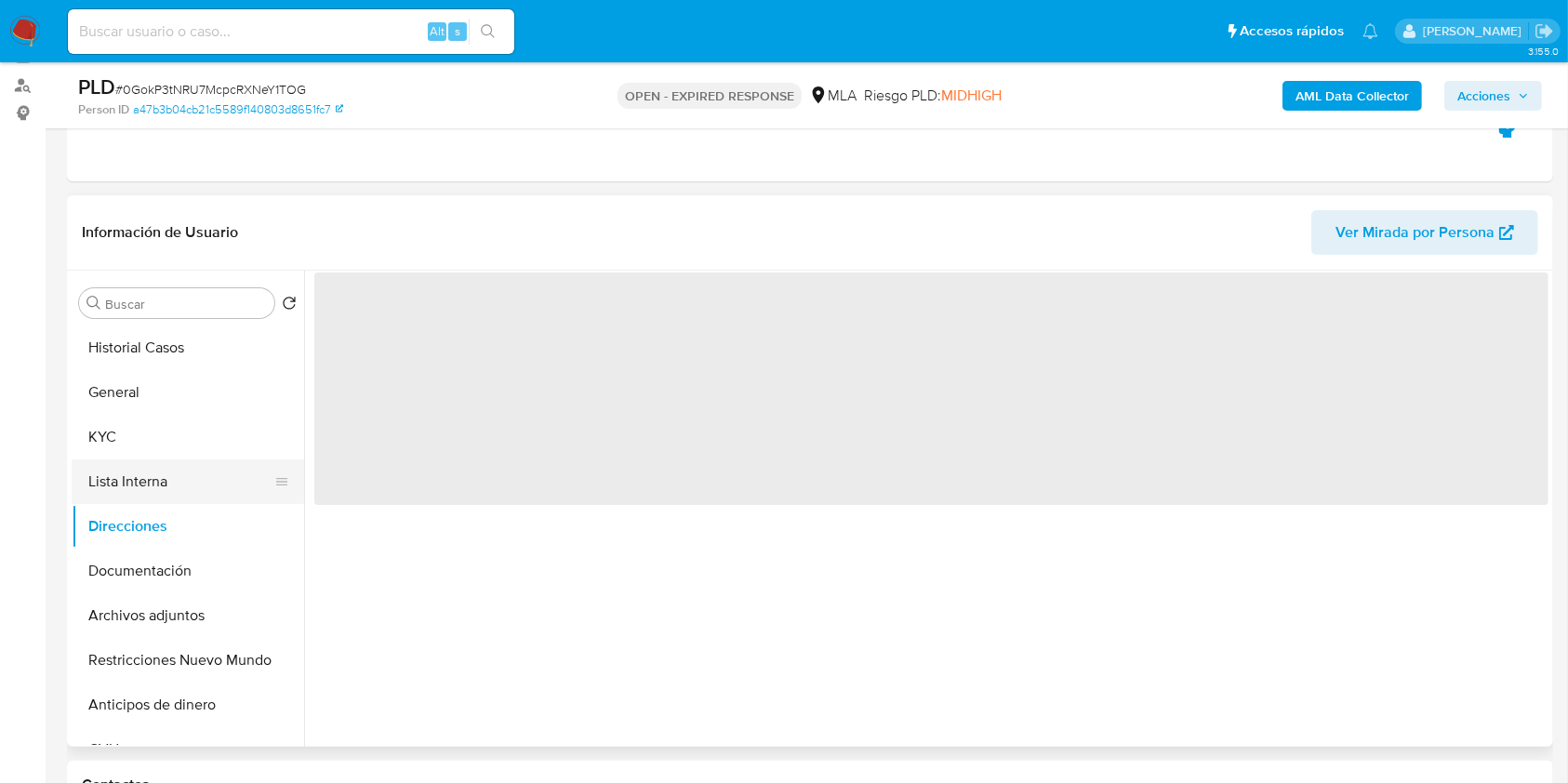
scroll to position [0, 0]
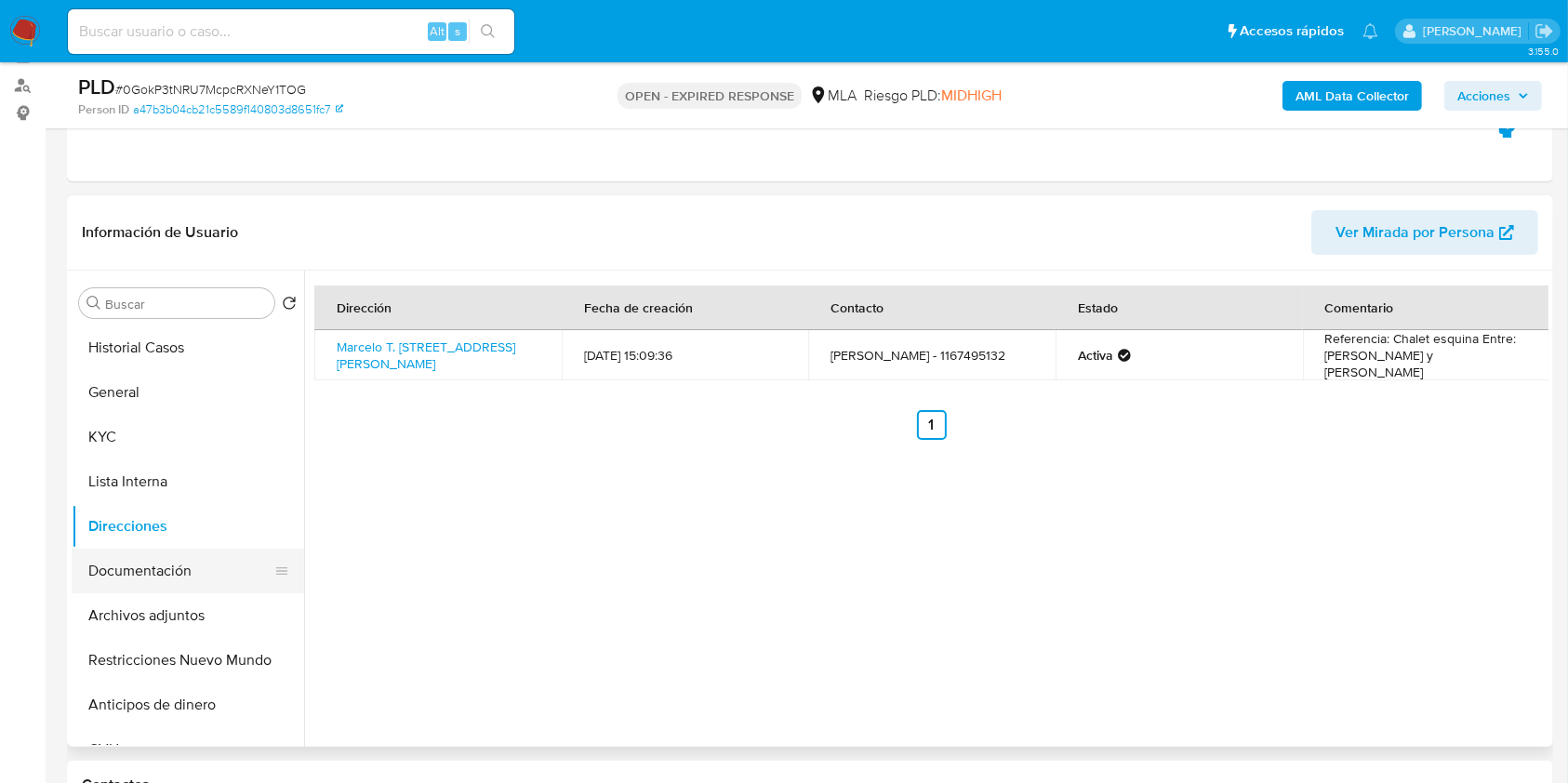
click at [192, 574] on button "Documentación" at bounding box center [181, 571] width 218 height 45
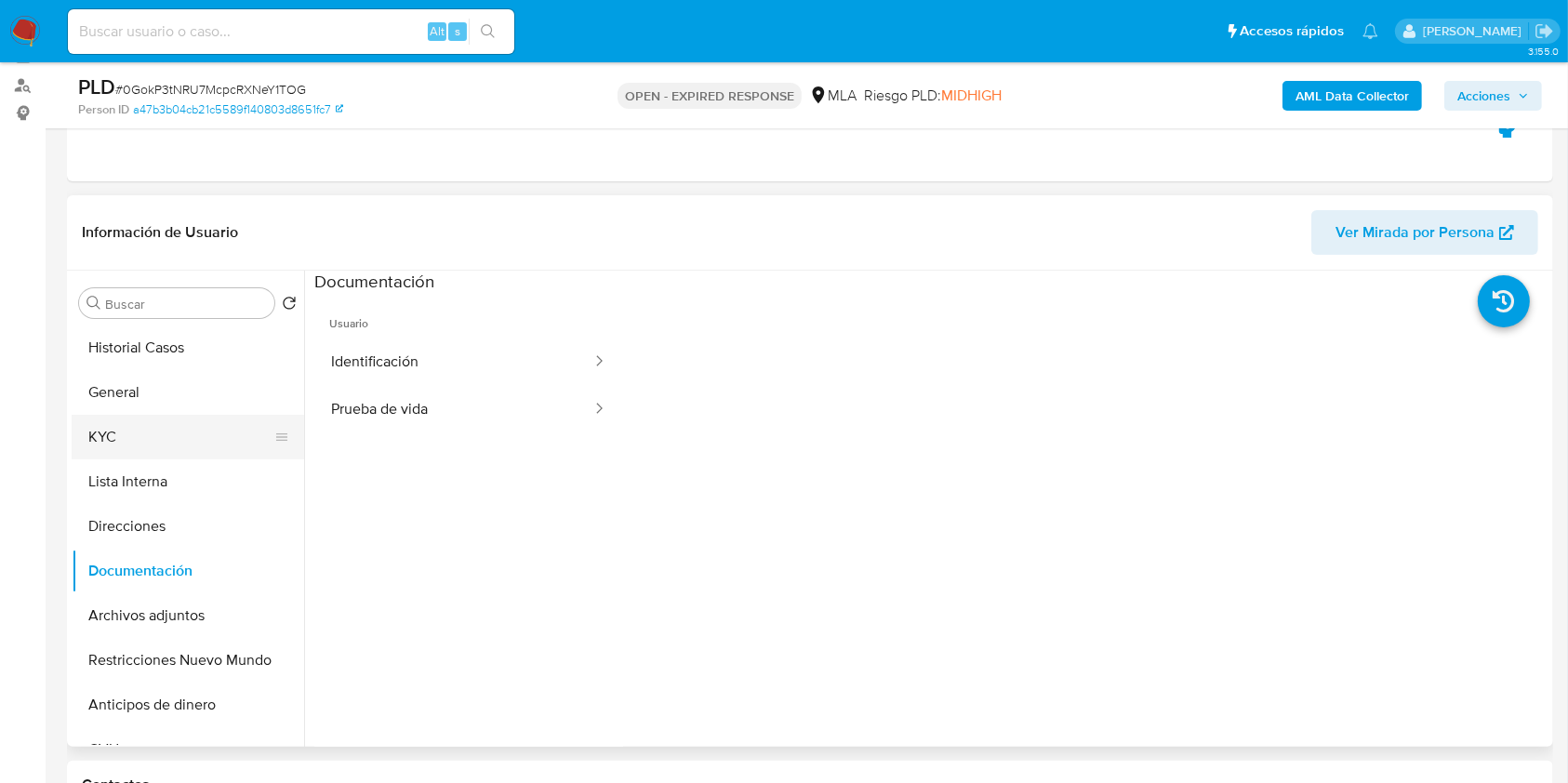
click at [137, 443] on button "KYC" at bounding box center [181, 437] width 218 height 45
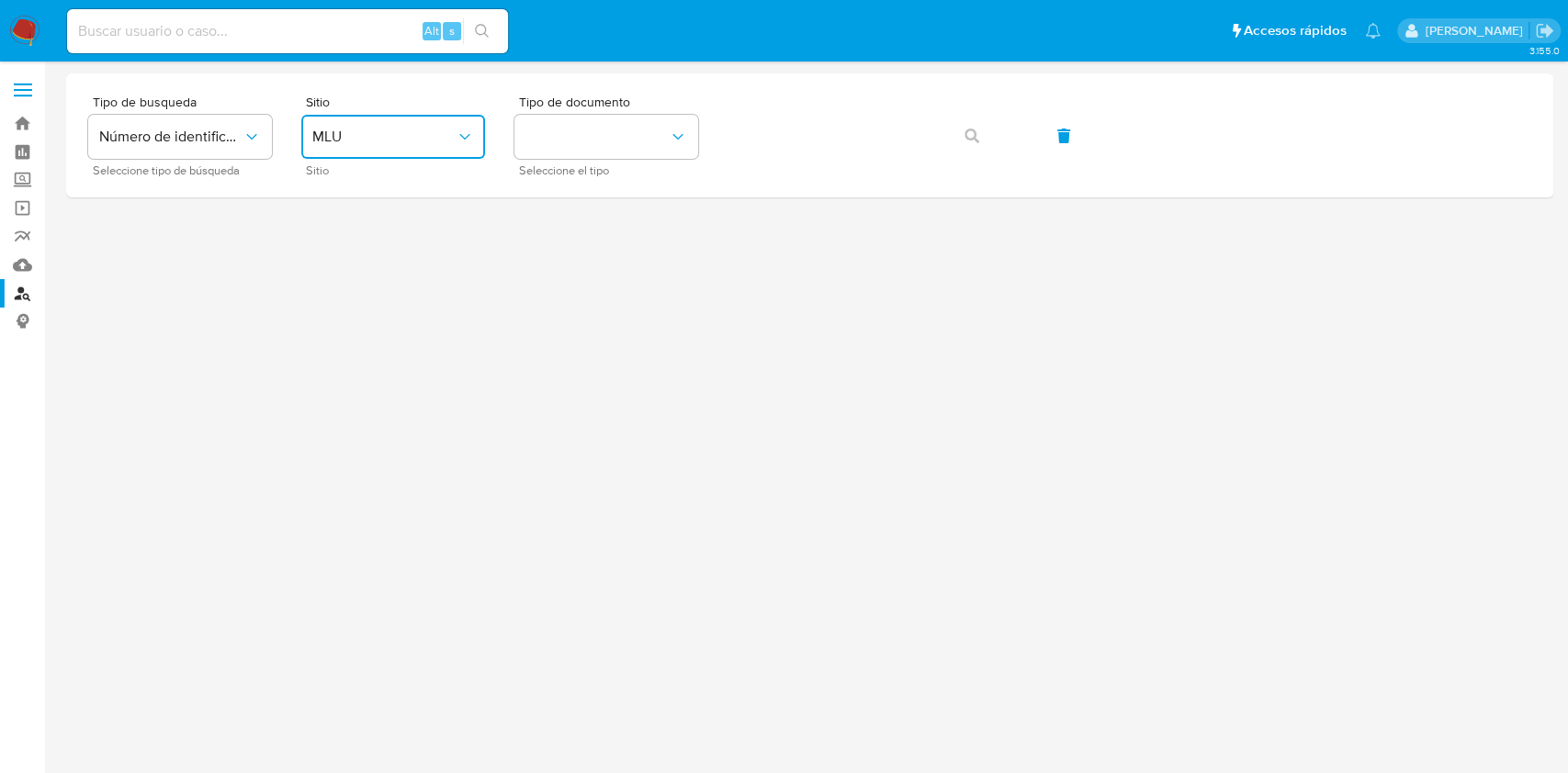
drag, startPoint x: 414, startPoint y: 132, endPoint x: 527, endPoint y: 203, distance: 133.5
click at [429, 131] on span "MLU" at bounding box center [384, 137] width 143 height 18
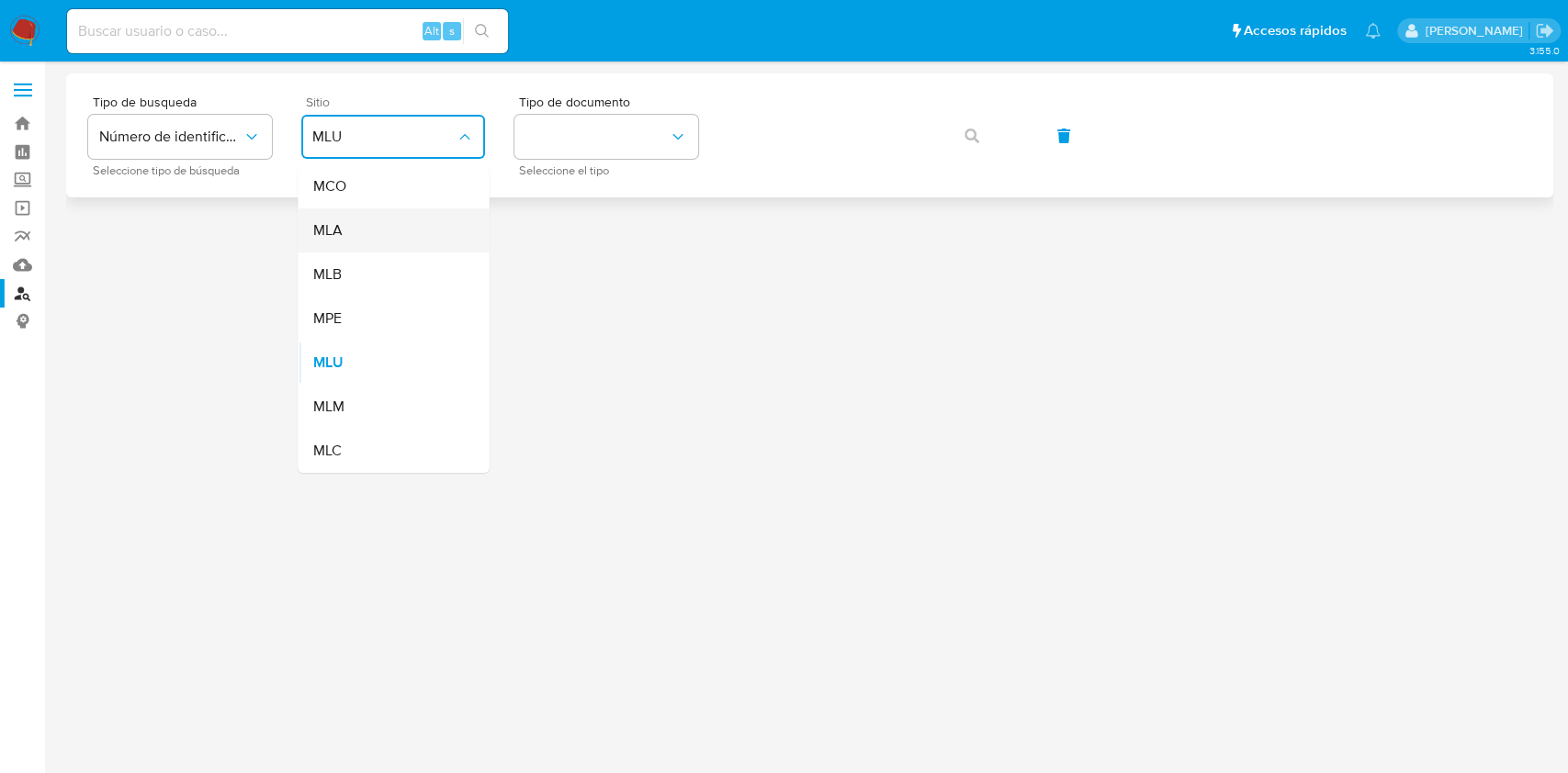
click at [357, 234] on div "MLA" at bounding box center [388, 231] width 151 height 44
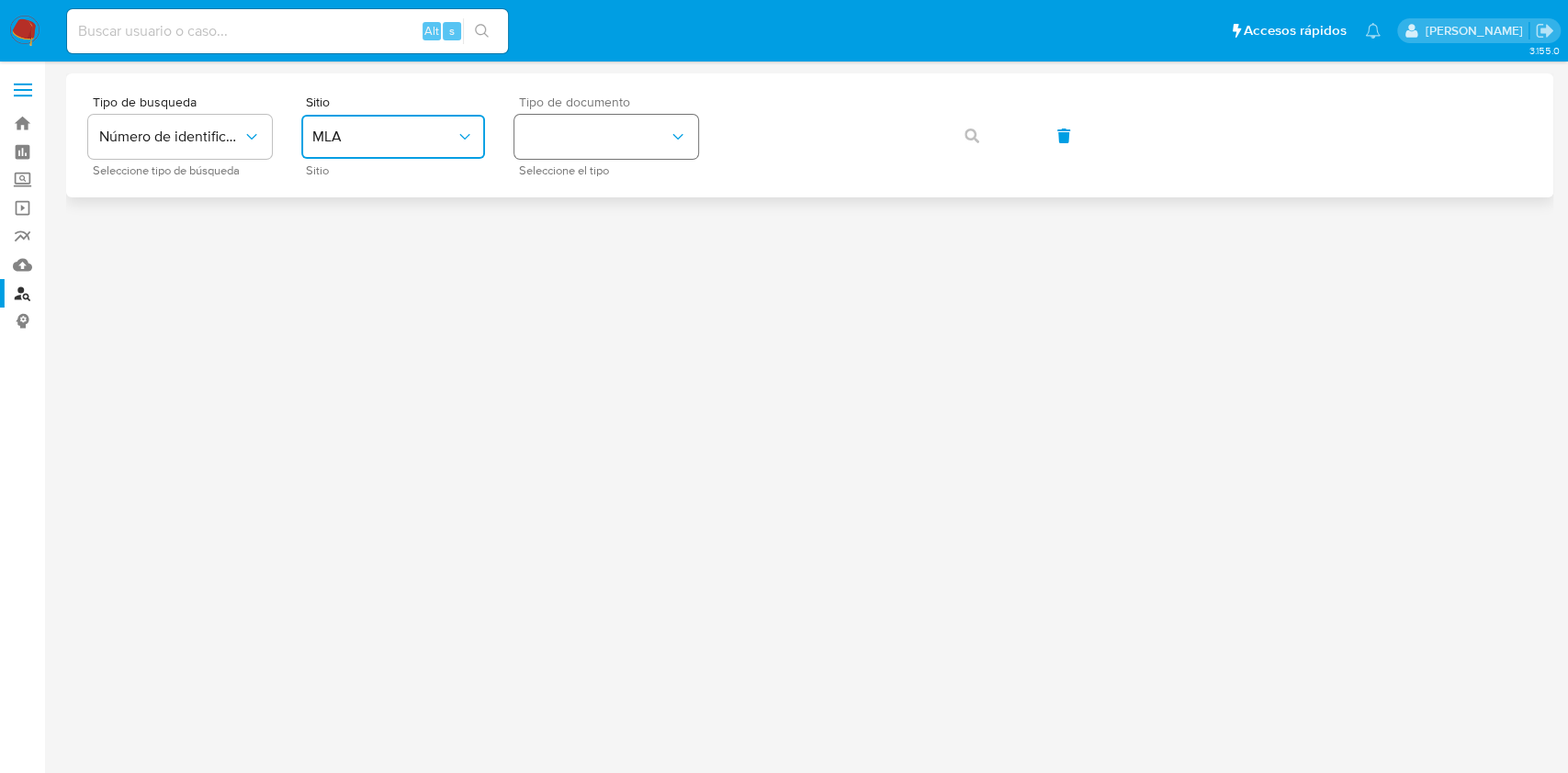
click at [592, 118] on button "identificationType" at bounding box center [606, 137] width 184 height 44
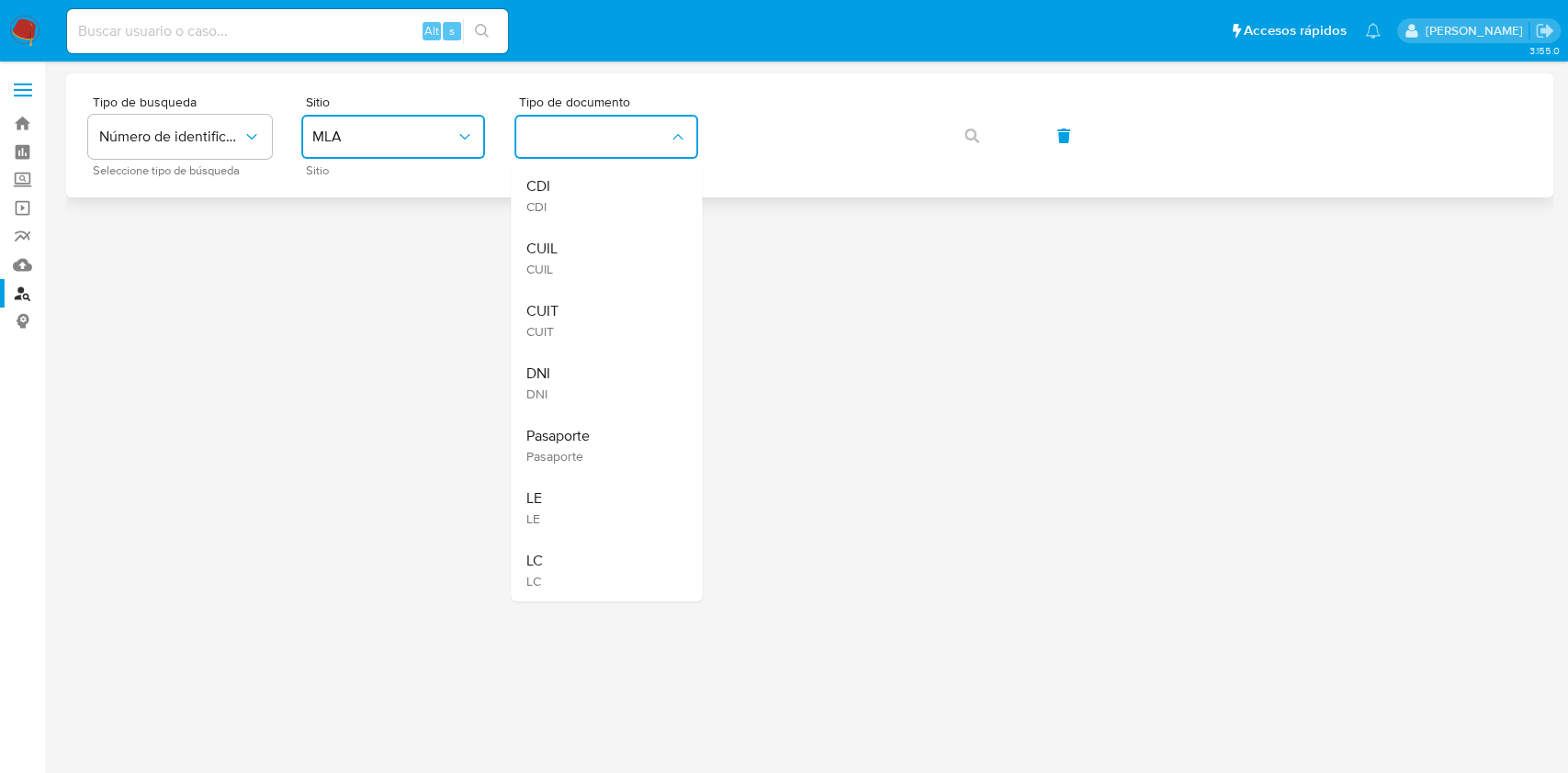
drag, startPoint x: 561, startPoint y: 307, endPoint x: 746, endPoint y: 174, distance: 227.8
click at [573, 300] on div "CUIT CUIT" at bounding box center [601, 321] width 151 height 63
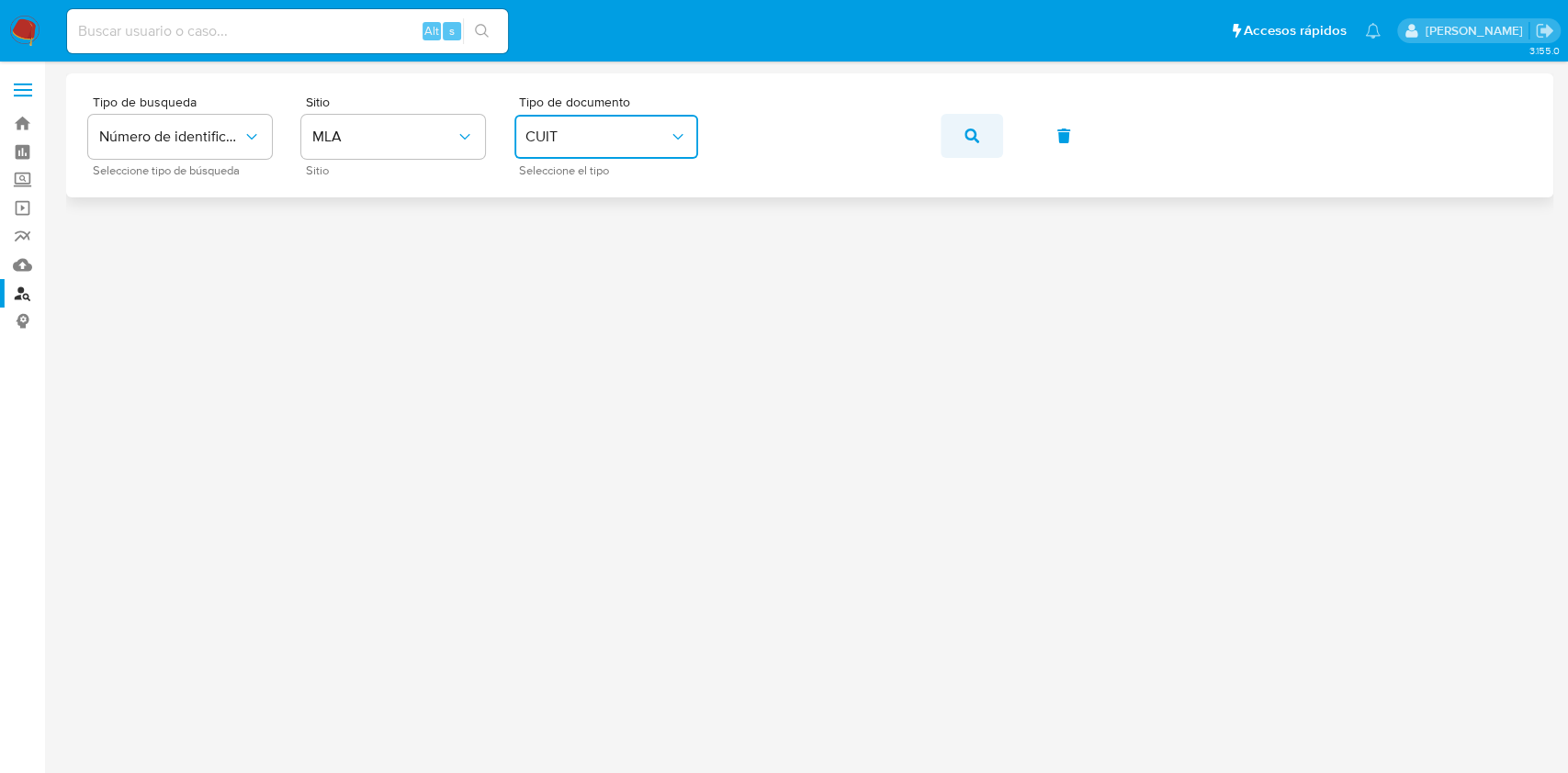
click at [972, 142] on icon "button" at bounding box center [972, 136] width 15 height 15
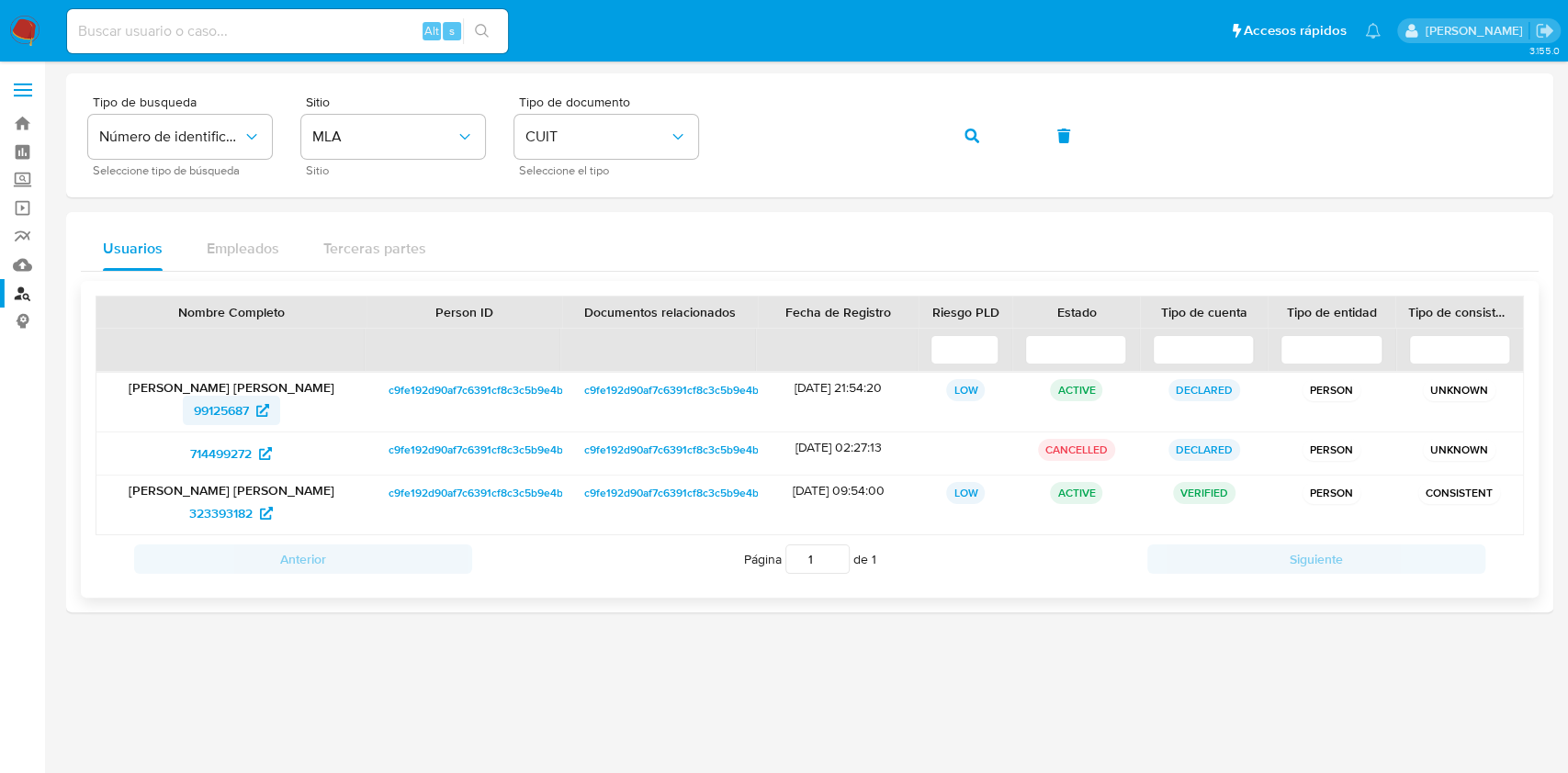
click at [211, 418] on span "99125687" at bounding box center [222, 410] width 55 height 29
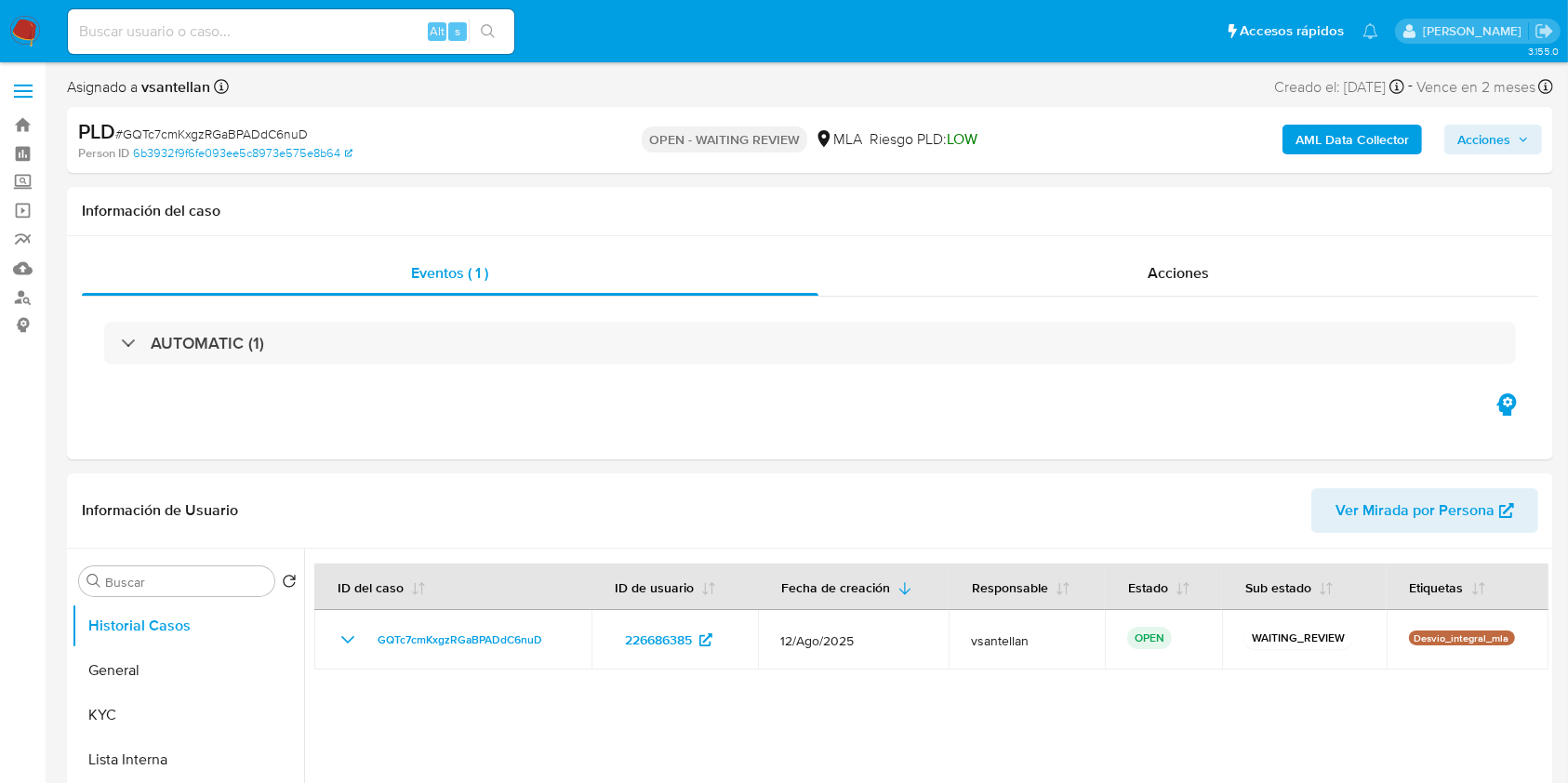
select select "10"
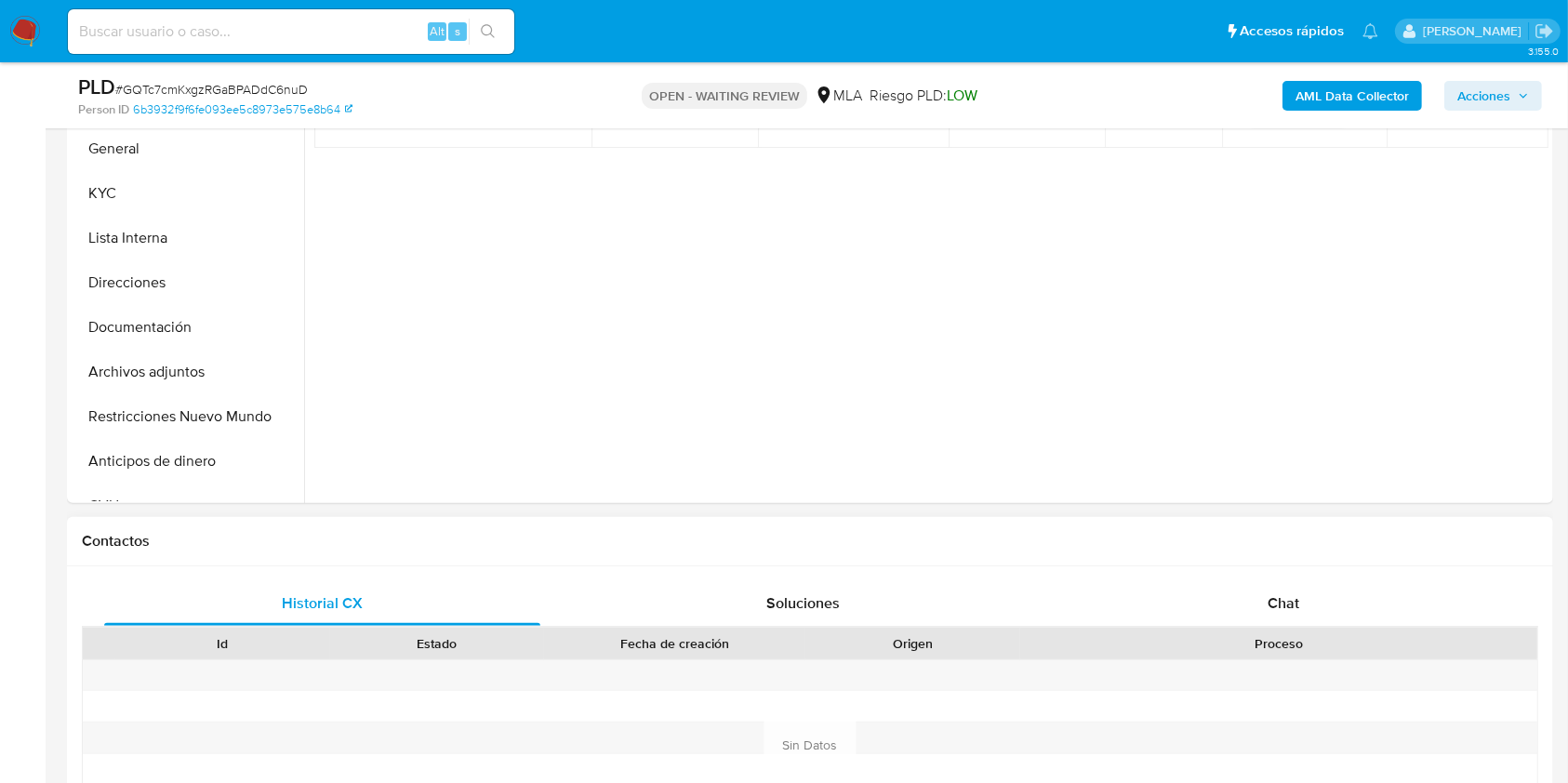
scroll to position [495, 0]
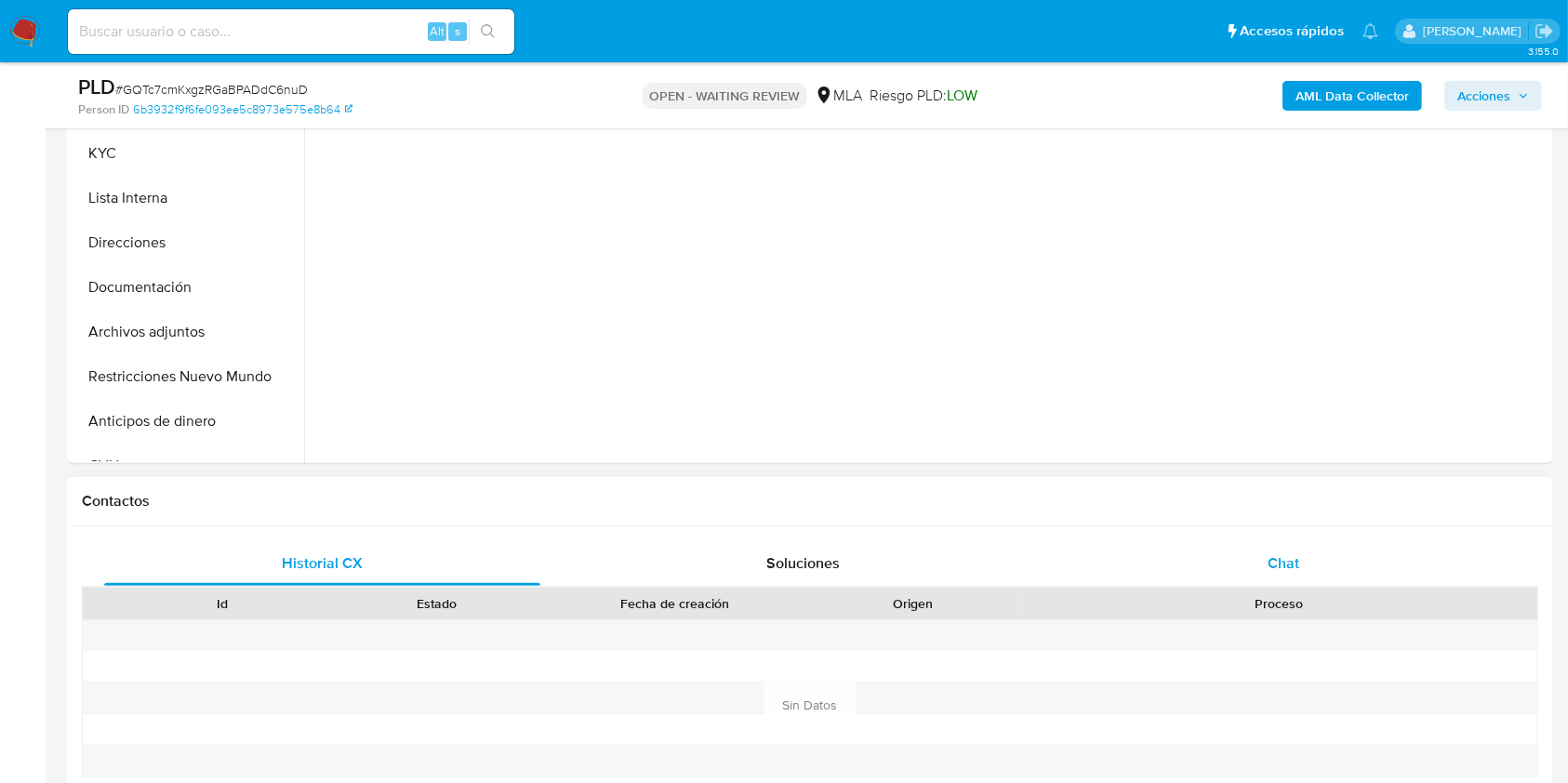
click at [1233, 579] on div "Chat" at bounding box center [1284, 563] width 436 height 45
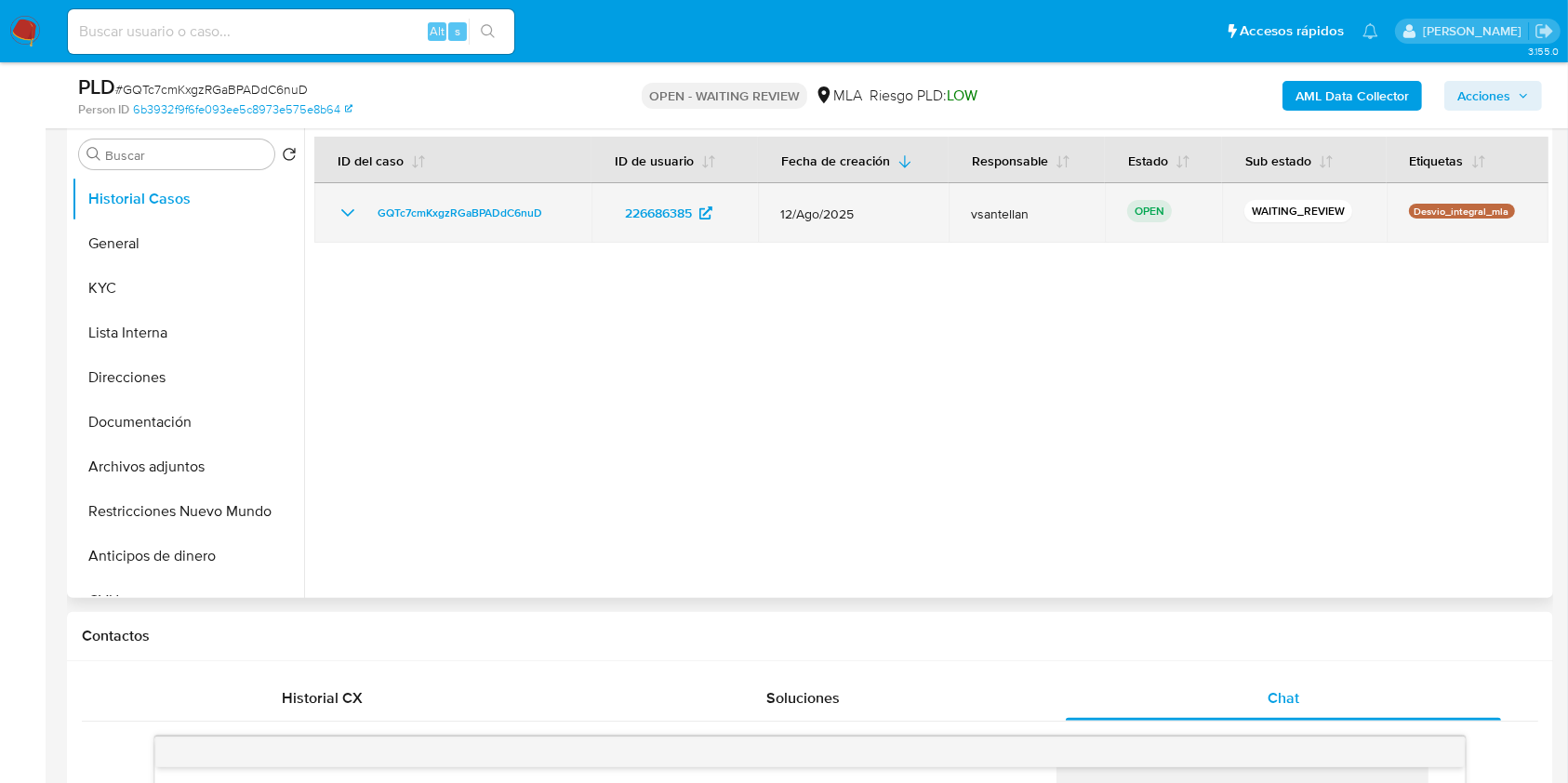
scroll to position [353, 0]
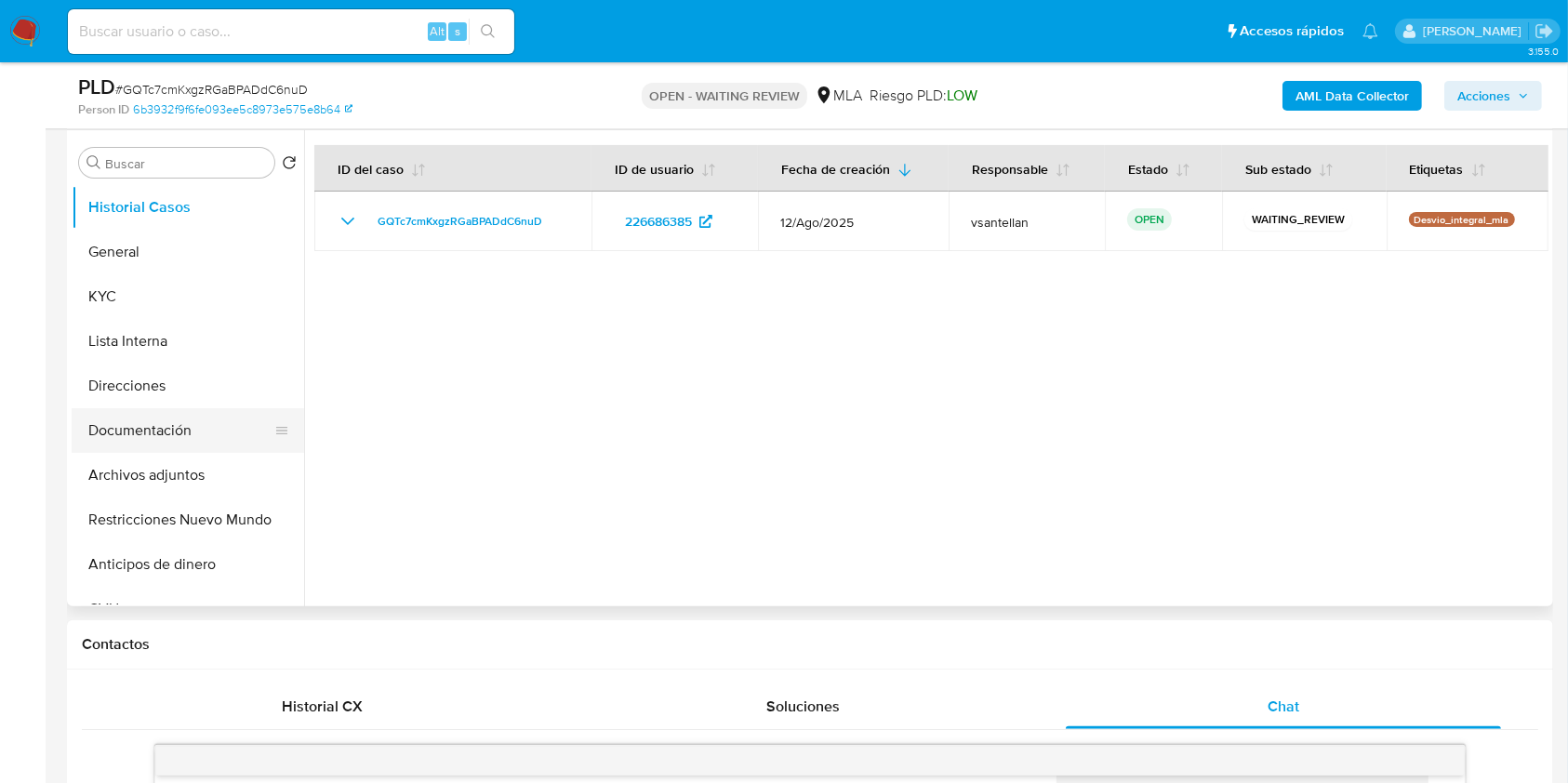
click at [205, 415] on button "Documentación" at bounding box center [181, 430] width 218 height 45
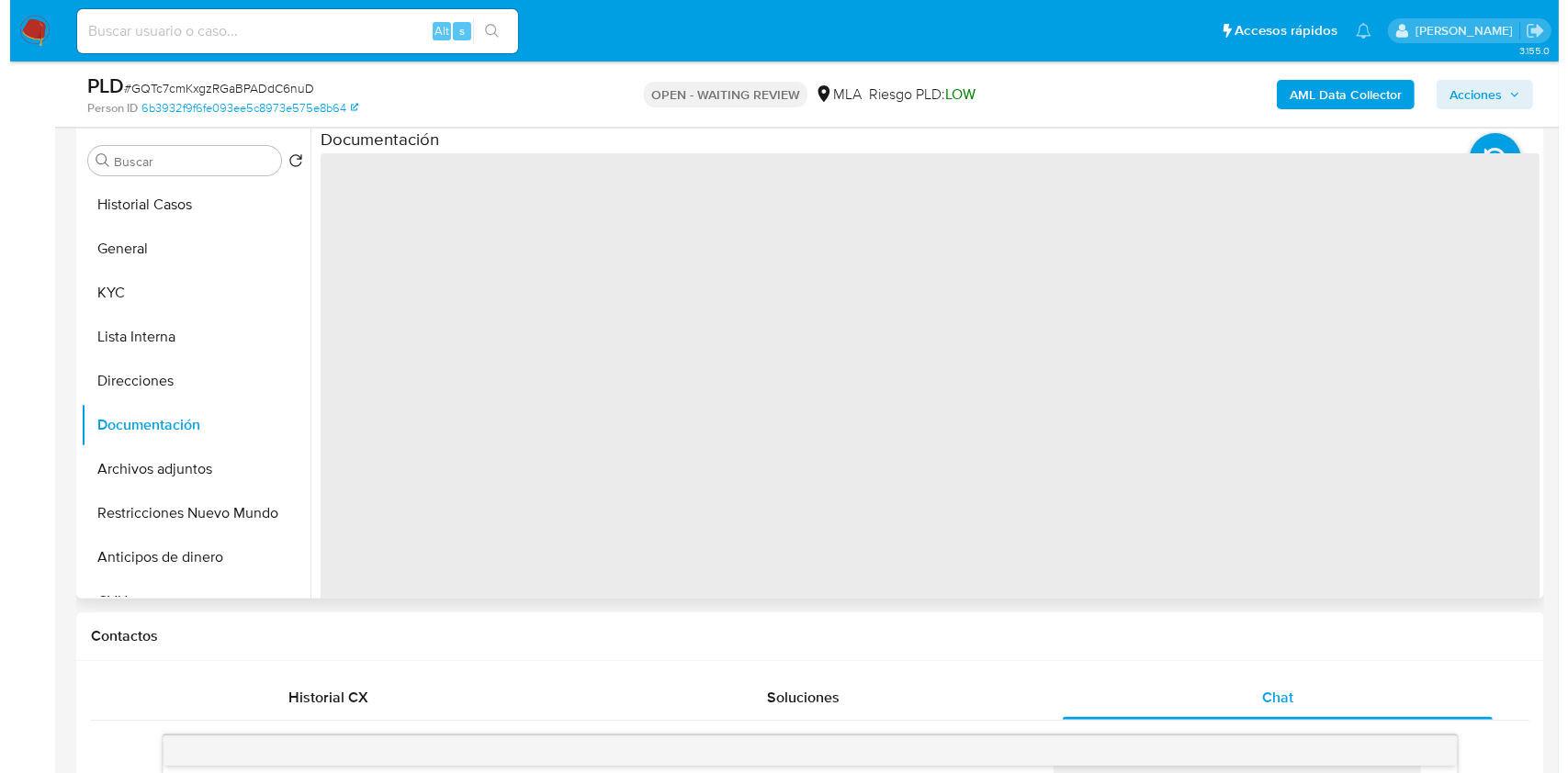
scroll to position [226, 0]
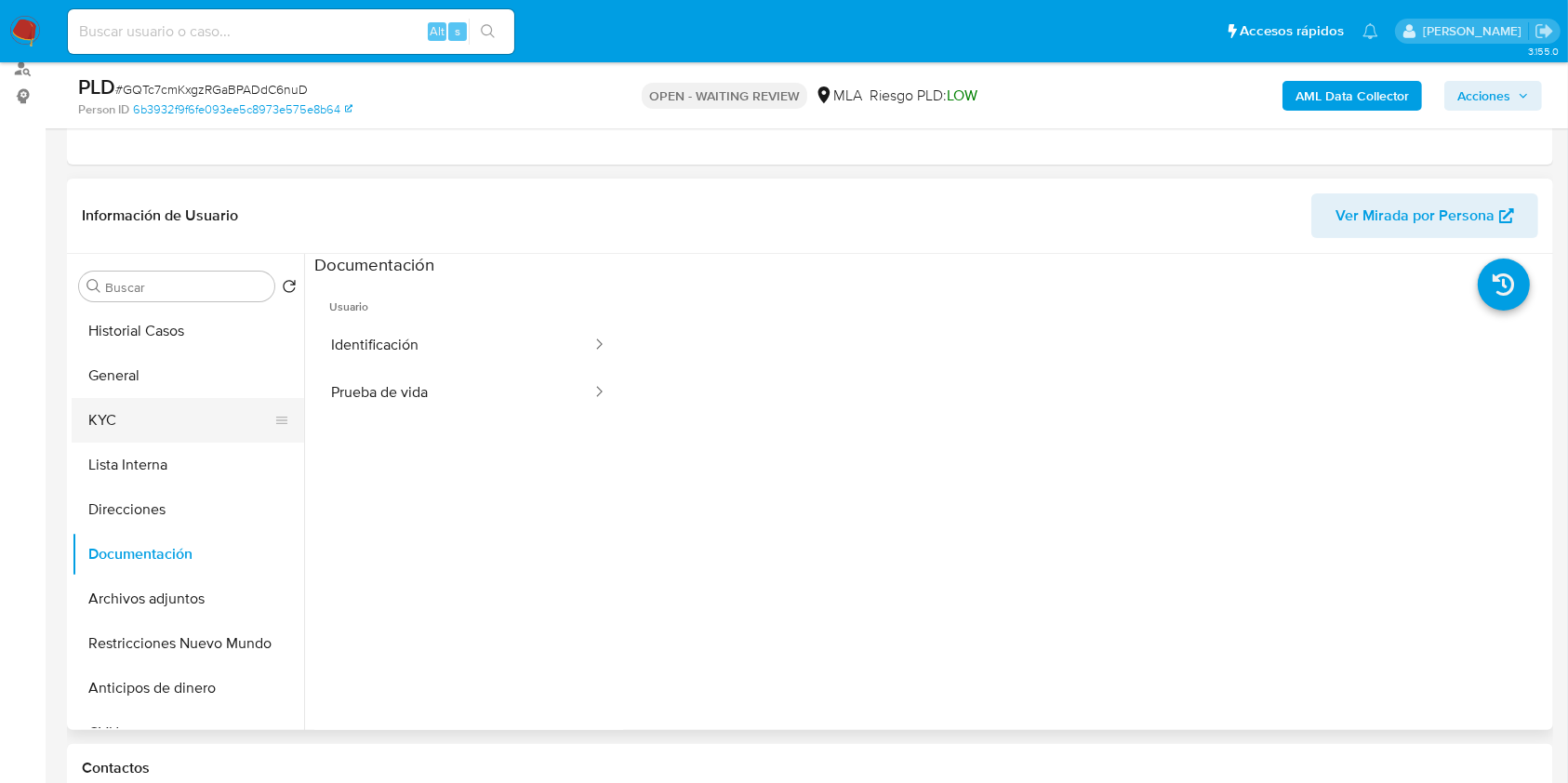
click at [139, 435] on button "KYC" at bounding box center [181, 420] width 218 height 45
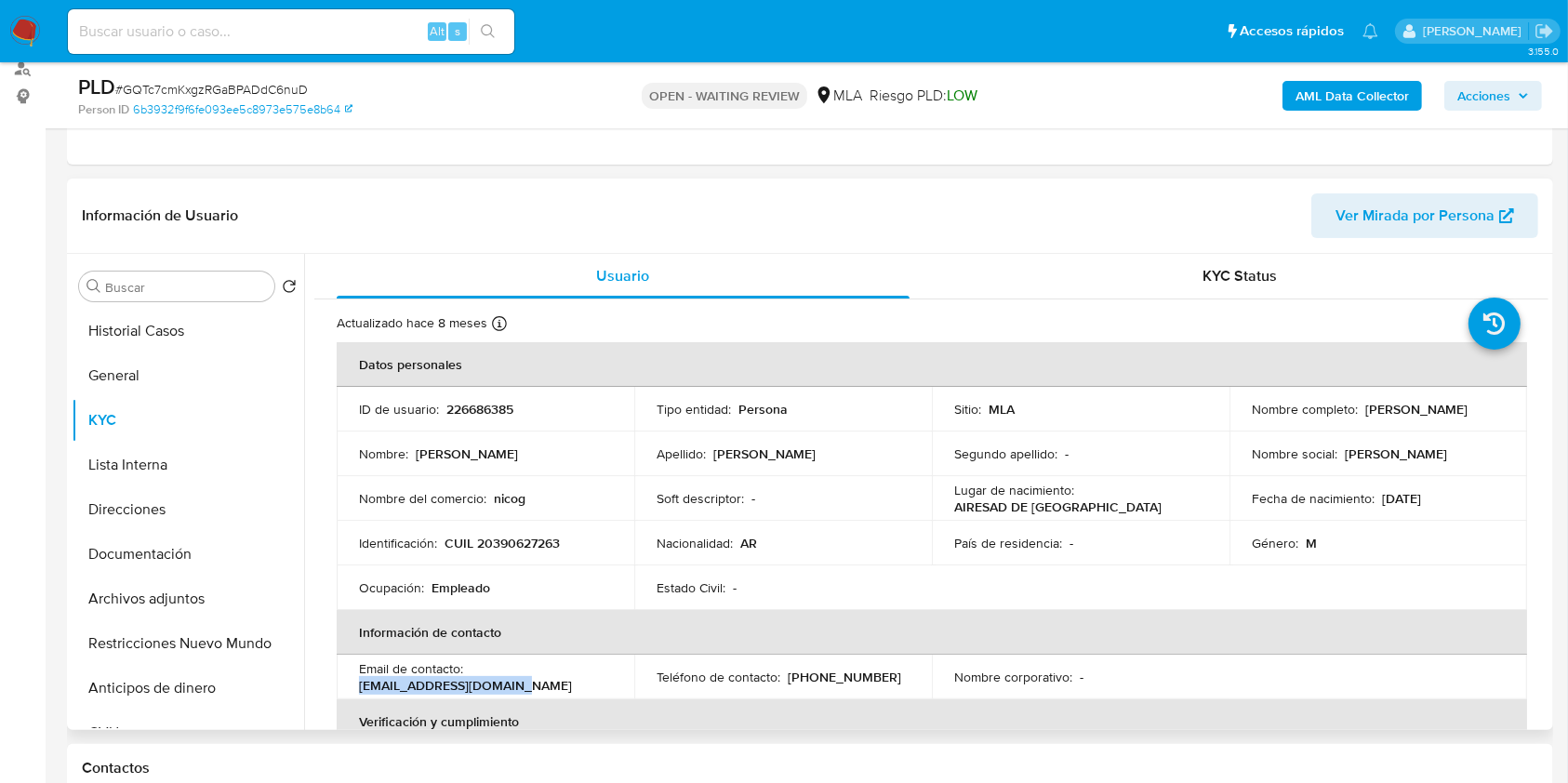
drag, startPoint x: 513, startPoint y: 686, endPoint x: 338, endPoint y: 683, distance: 175.0
click at [338, 683] on td "Email de contacto : [EMAIL_ADDRESS][DOMAIN_NAME]" at bounding box center [486, 677] width 298 height 45
copy p "[EMAIL_ADDRESS][DOMAIN_NAME]"
click at [196, 334] on button "Historial Casos" at bounding box center [181, 331] width 218 height 45
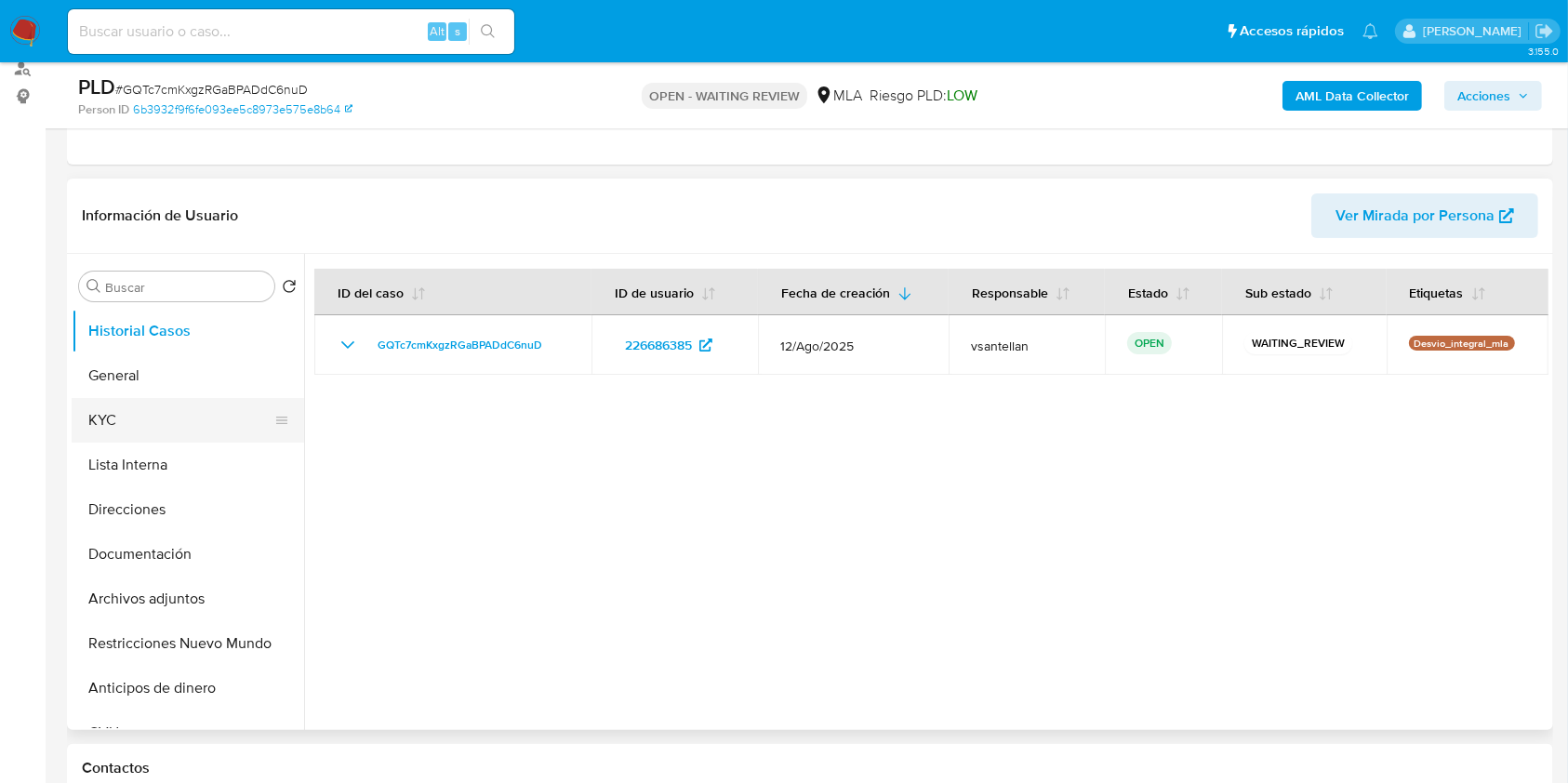
click at [147, 415] on button "KYC" at bounding box center [181, 420] width 218 height 45
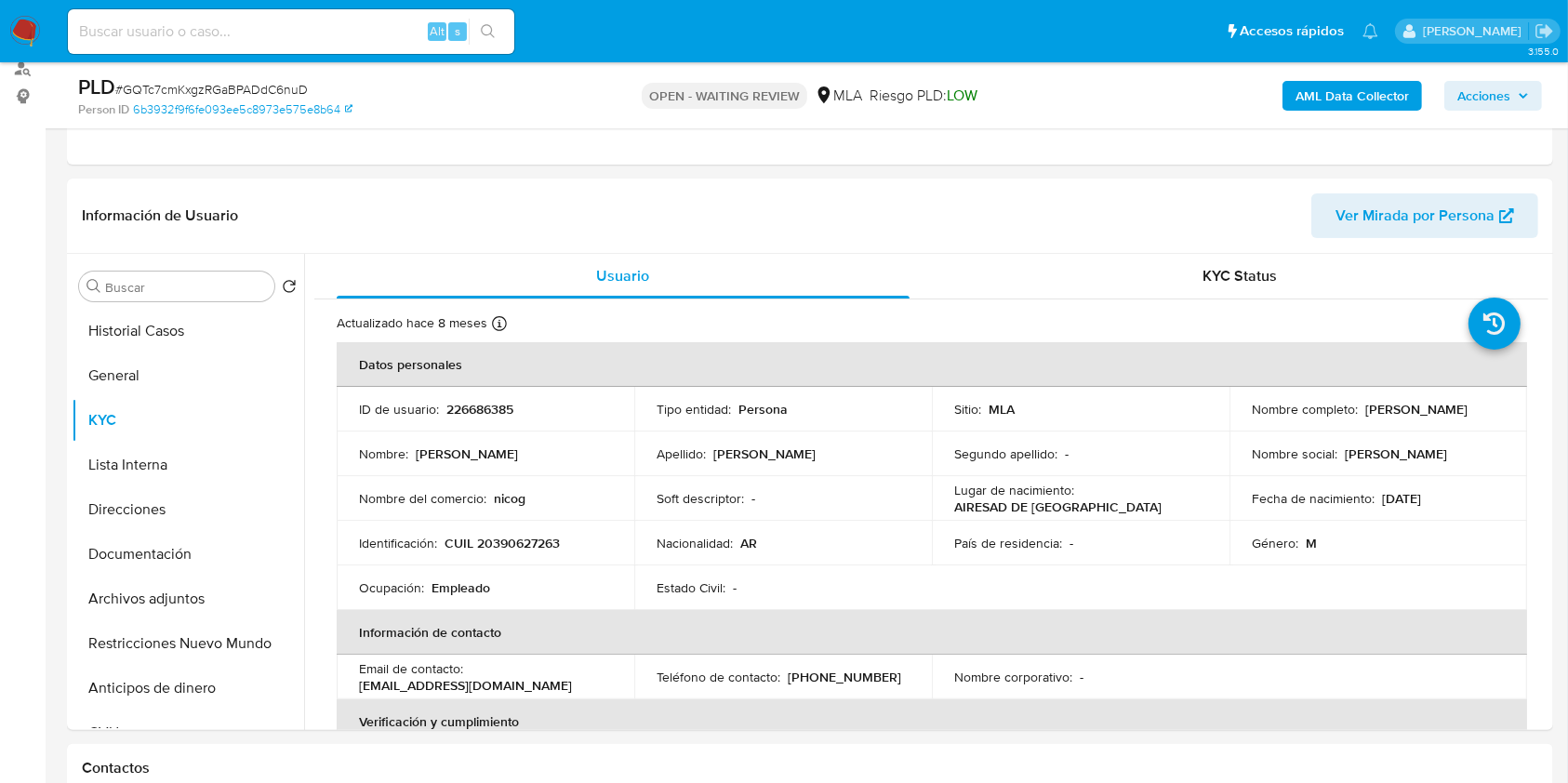
click at [1362, 87] on b "AML Data Collector" at bounding box center [1352, 96] width 114 height 30
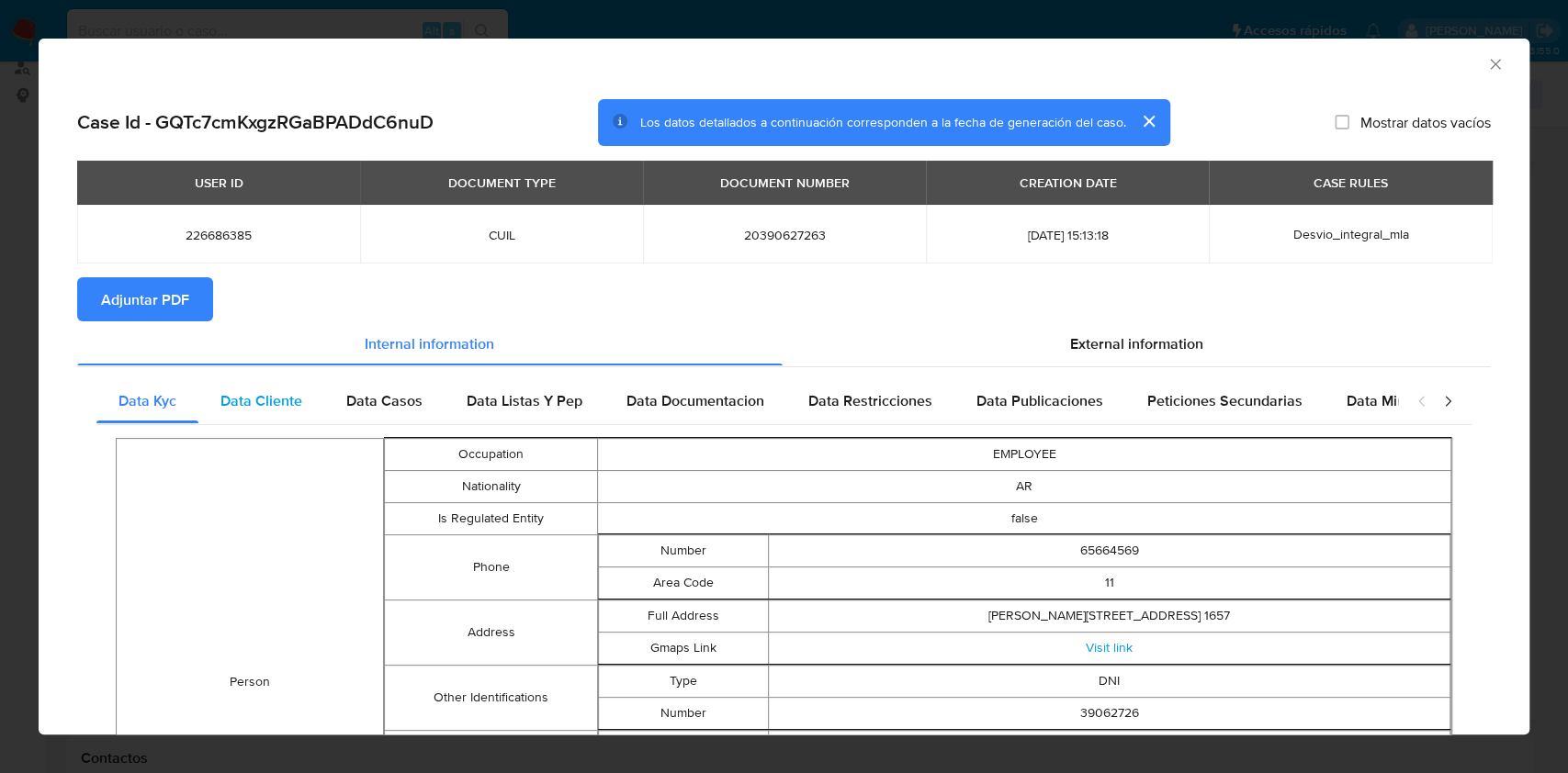
click at [307, 399] on div "Data Cliente" at bounding box center [261, 401] width 126 height 44
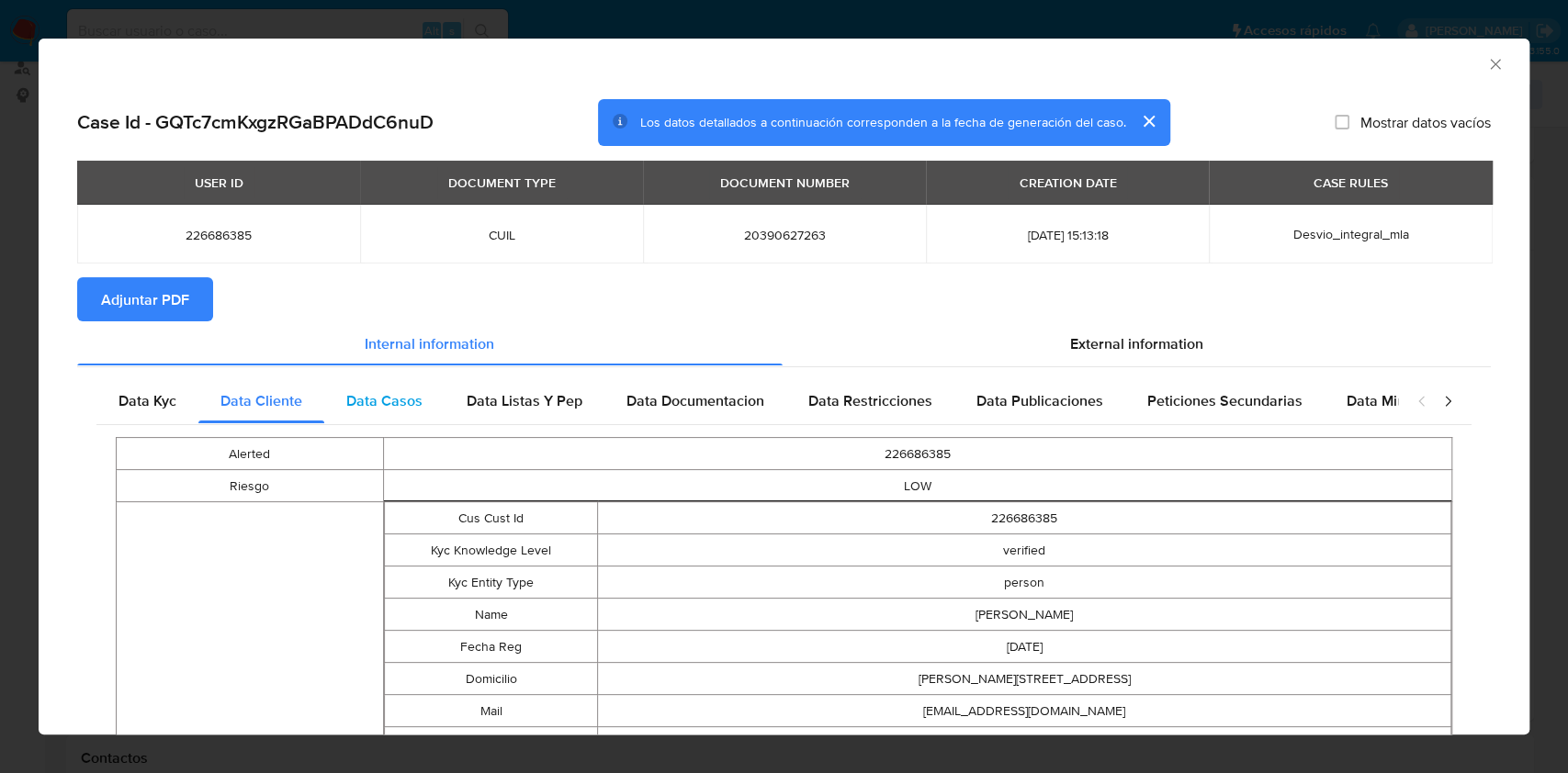
click at [408, 407] on span "Data Casos" at bounding box center [384, 400] width 76 height 21
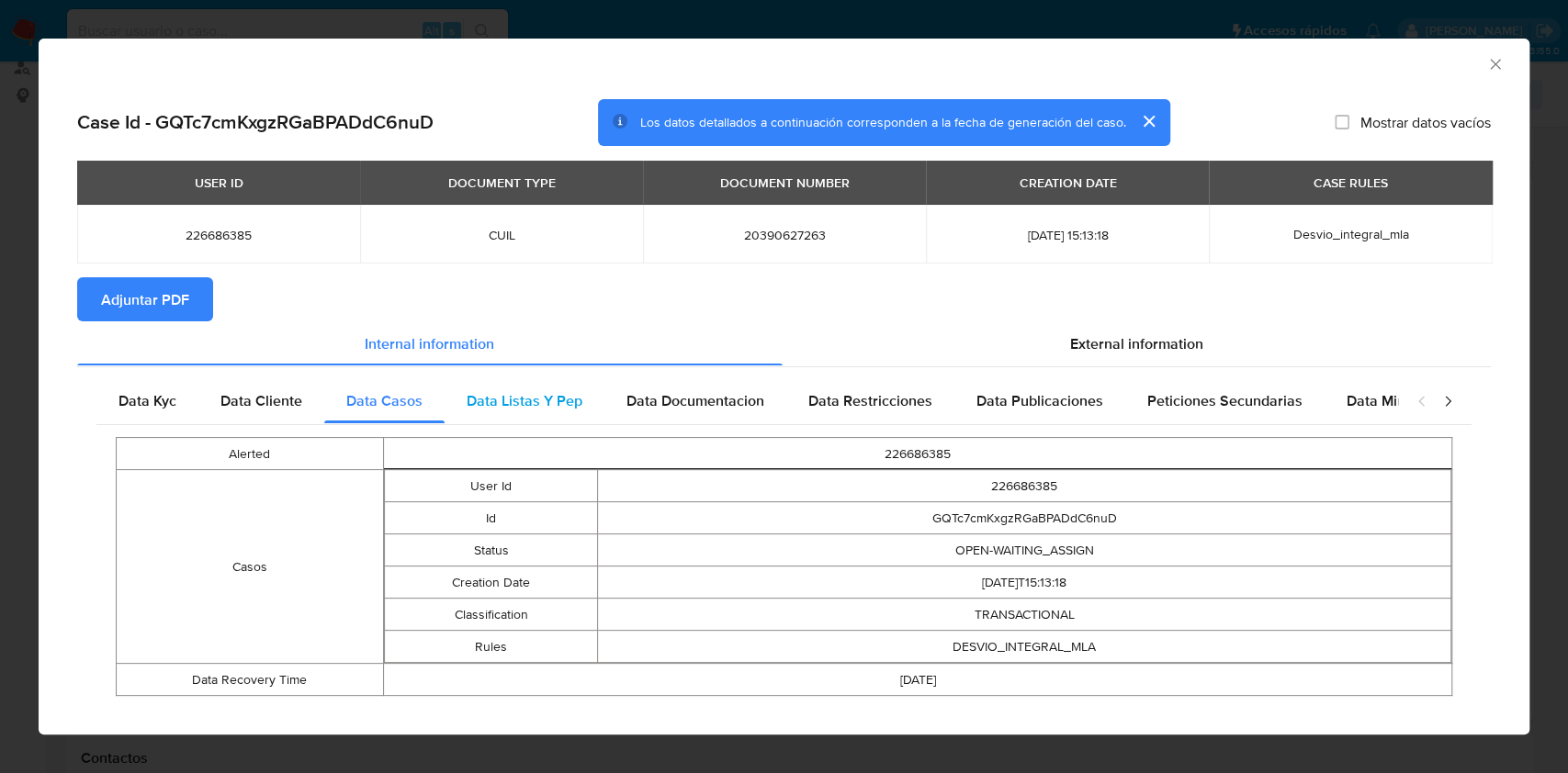
click at [545, 408] on span "Data Listas Y Pep" at bounding box center [524, 400] width 116 height 21
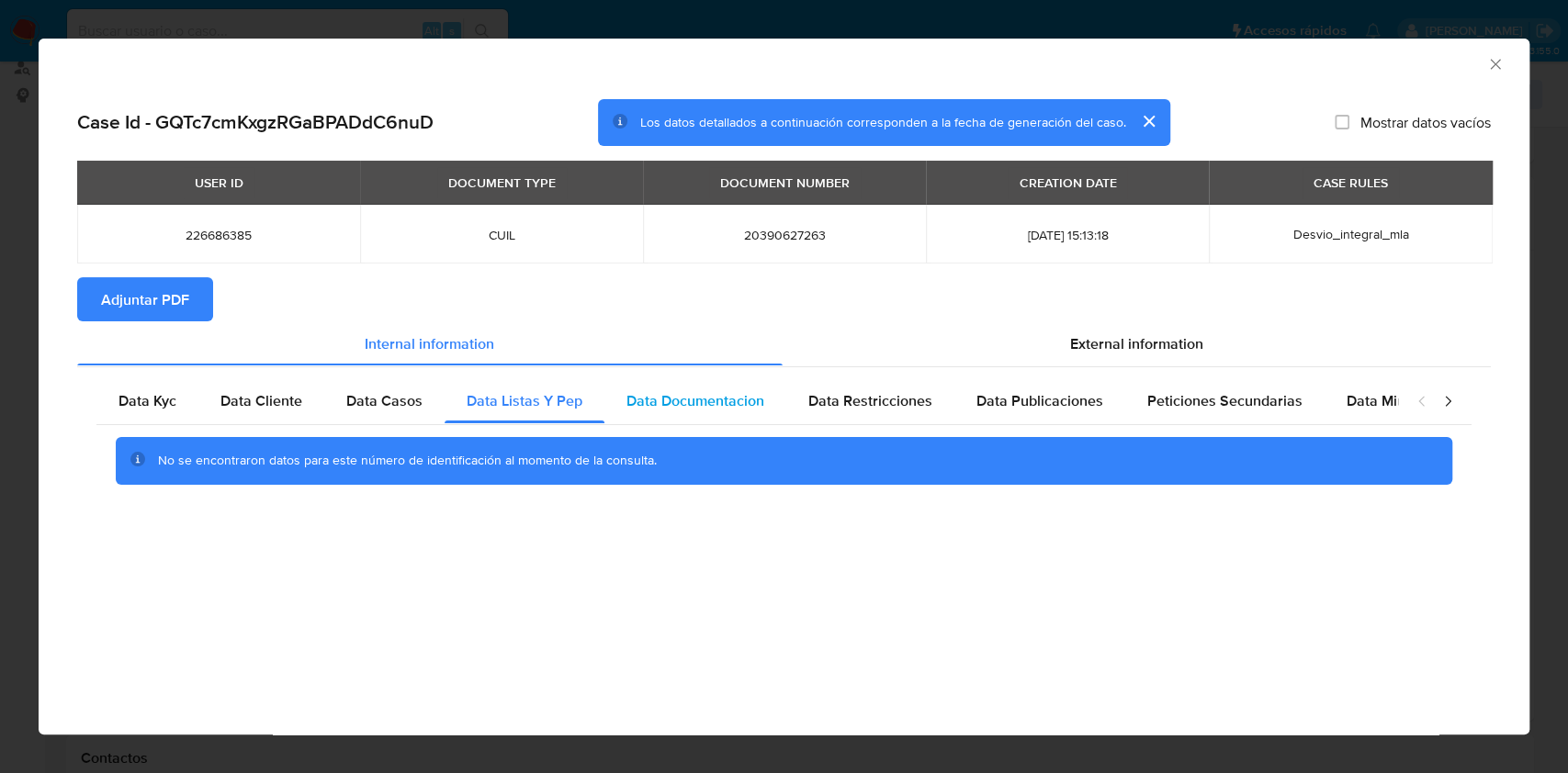
drag, startPoint x: 688, startPoint y: 411, endPoint x: 747, endPoint y: 398, distance: 60.4
click at [691, 411] on span "Data Documentacion" at bounding box center [695, 400] width 138 height 21
click at [847, 387] on div "Data Restricciones" at bounding box center [870, 401] width 168 height 44
click at [955, 401] on div "Data Publicaciones" at bounding box center [1040, 401] width 171 height 44
drag, startPoint x: 1164, startPoint y: 396, endPoint x: 1440, endPoint y: 395, distance: 276.0
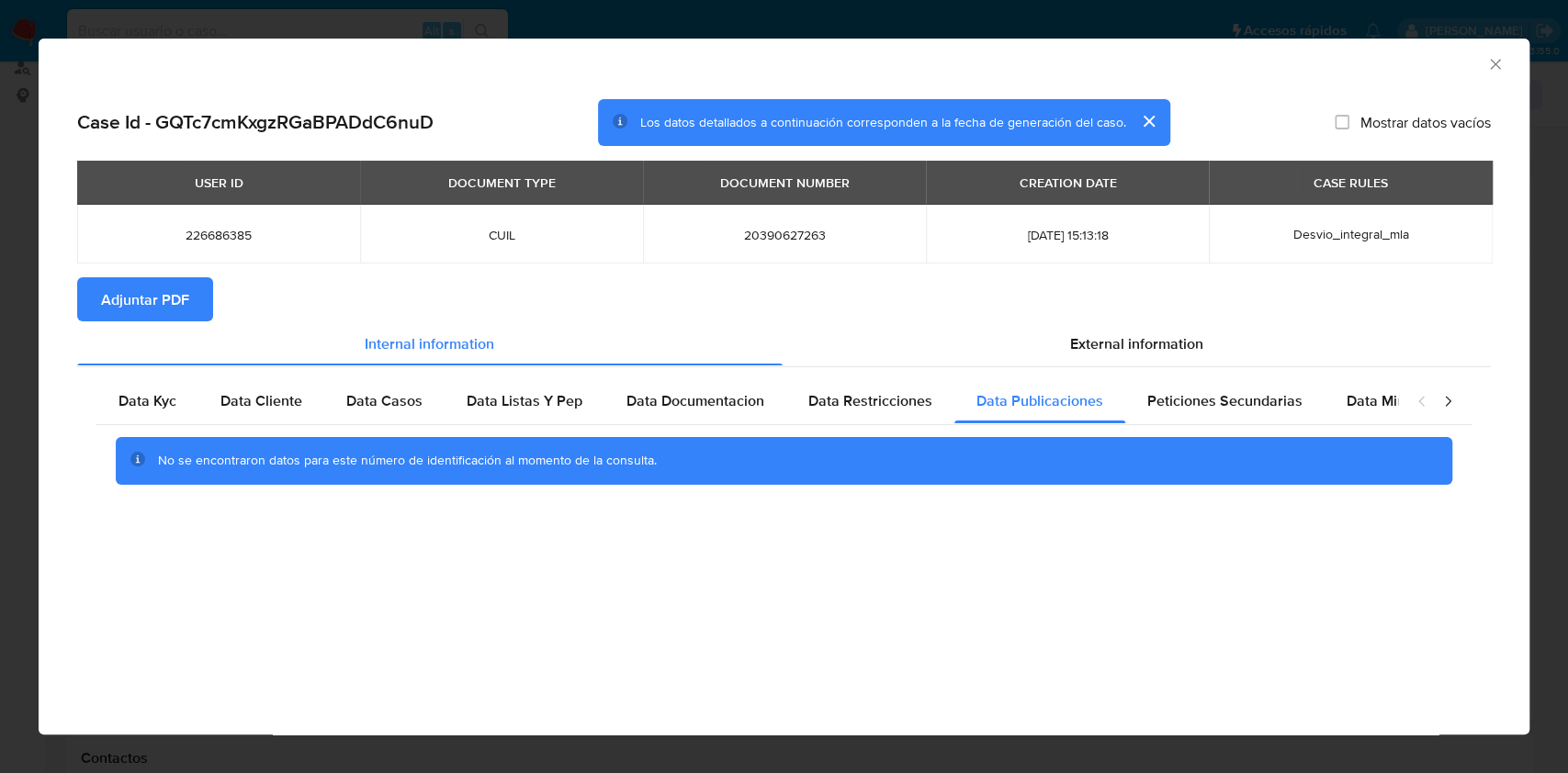
click at [1173, 396] on span "Peticiones Secundarias" at bounding box center [1224, 400] width 155 height 21
click at [1451, 395] on icon "closure-recommendation-modal" at bounding box center [1448, 401] width 18 height 18
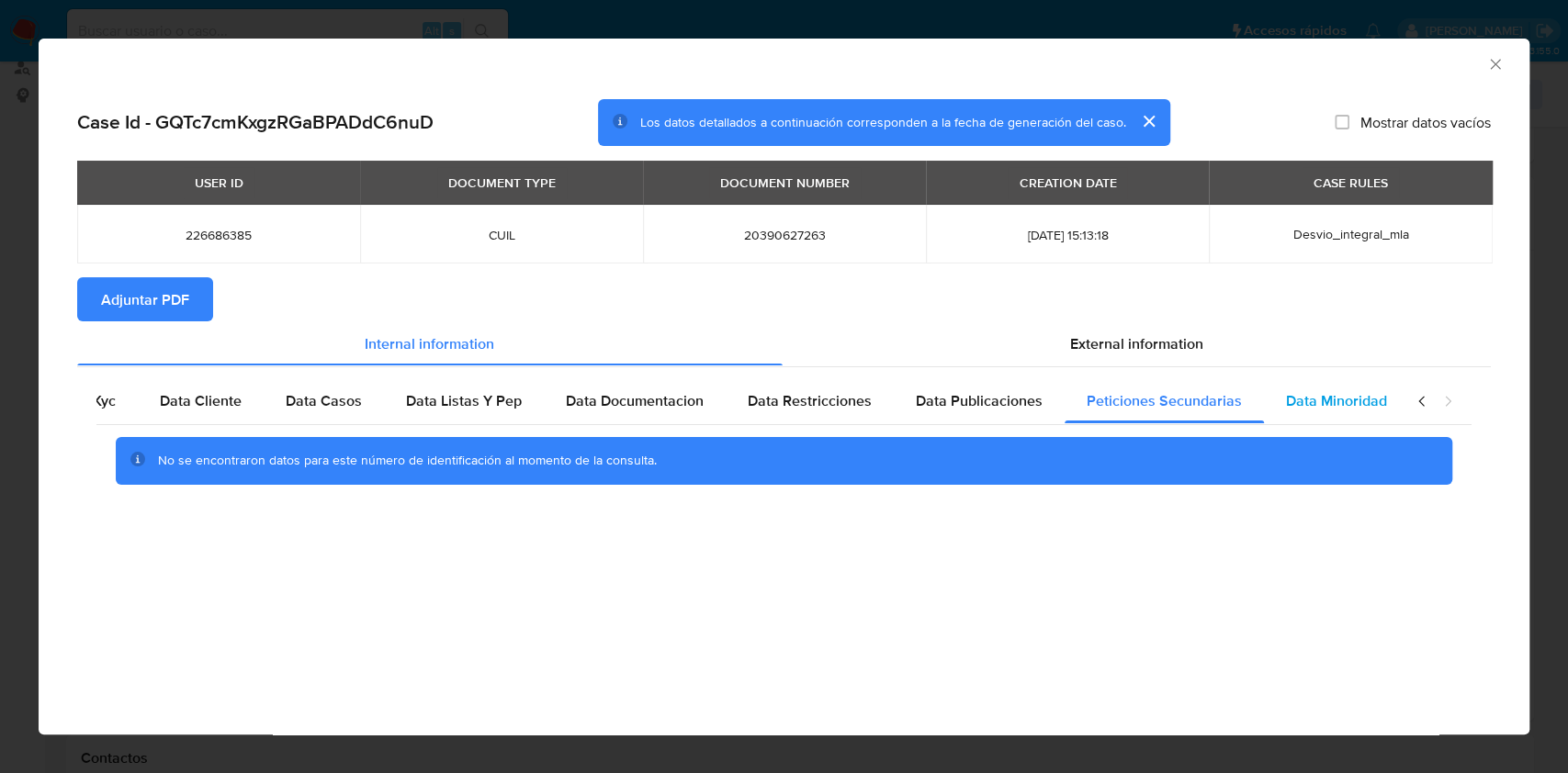
scroll to position [0, 62]
click at [1285, 405] on span "Data Minoridad" at bounding box center [1335, 400] width 101 height 21
click at [1104, 319] on section "Adjuntar PDF" at bounding box center [784, 300] width 1413 height 44
click at [1143, 363] on div "External information" at bounding box center [1137, 344] width 709 height 44
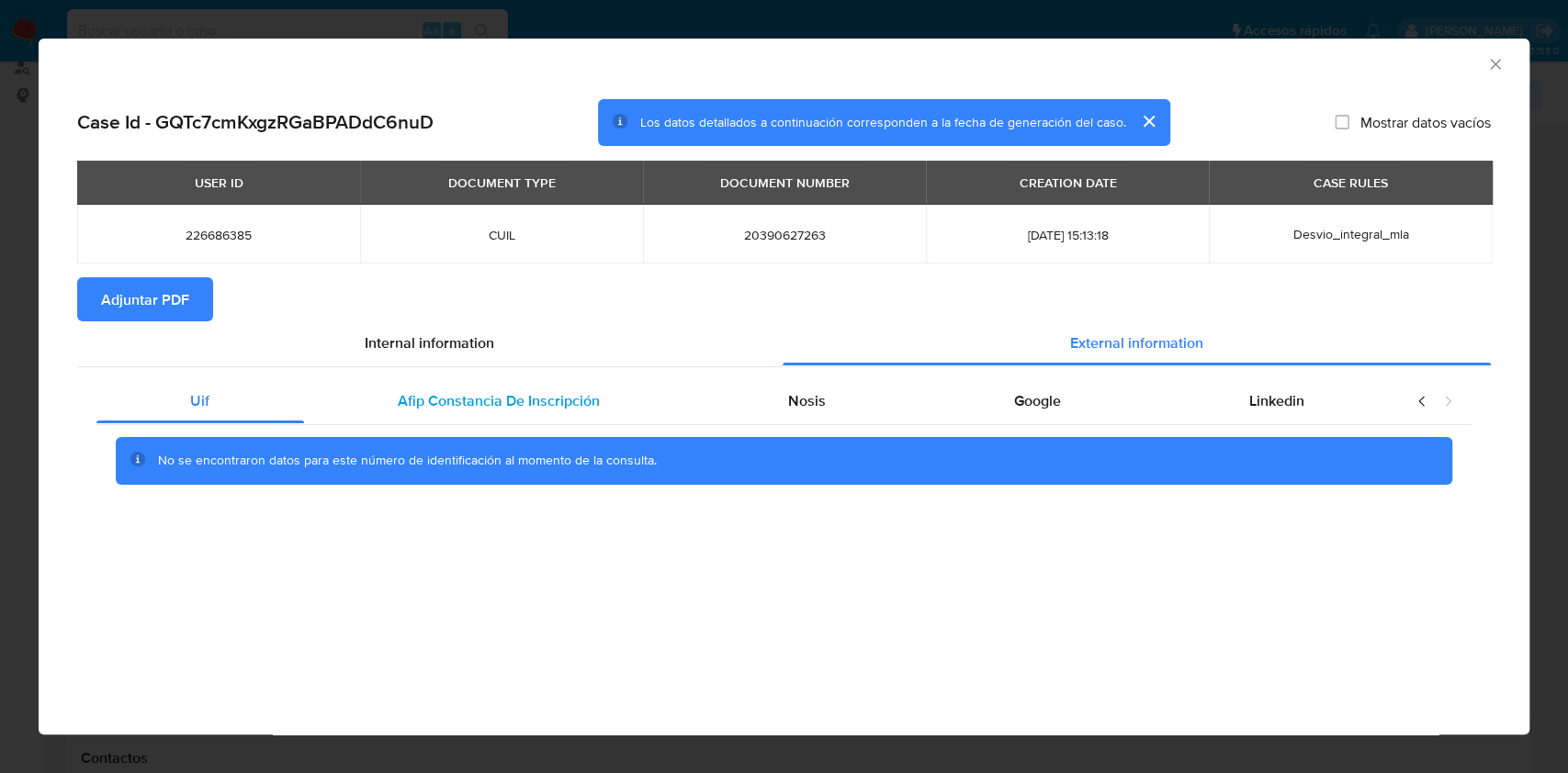
click at [629, 400] on div "Afip Constancia De Inscripción" at bounding box center [499, 401] width 390 height 44
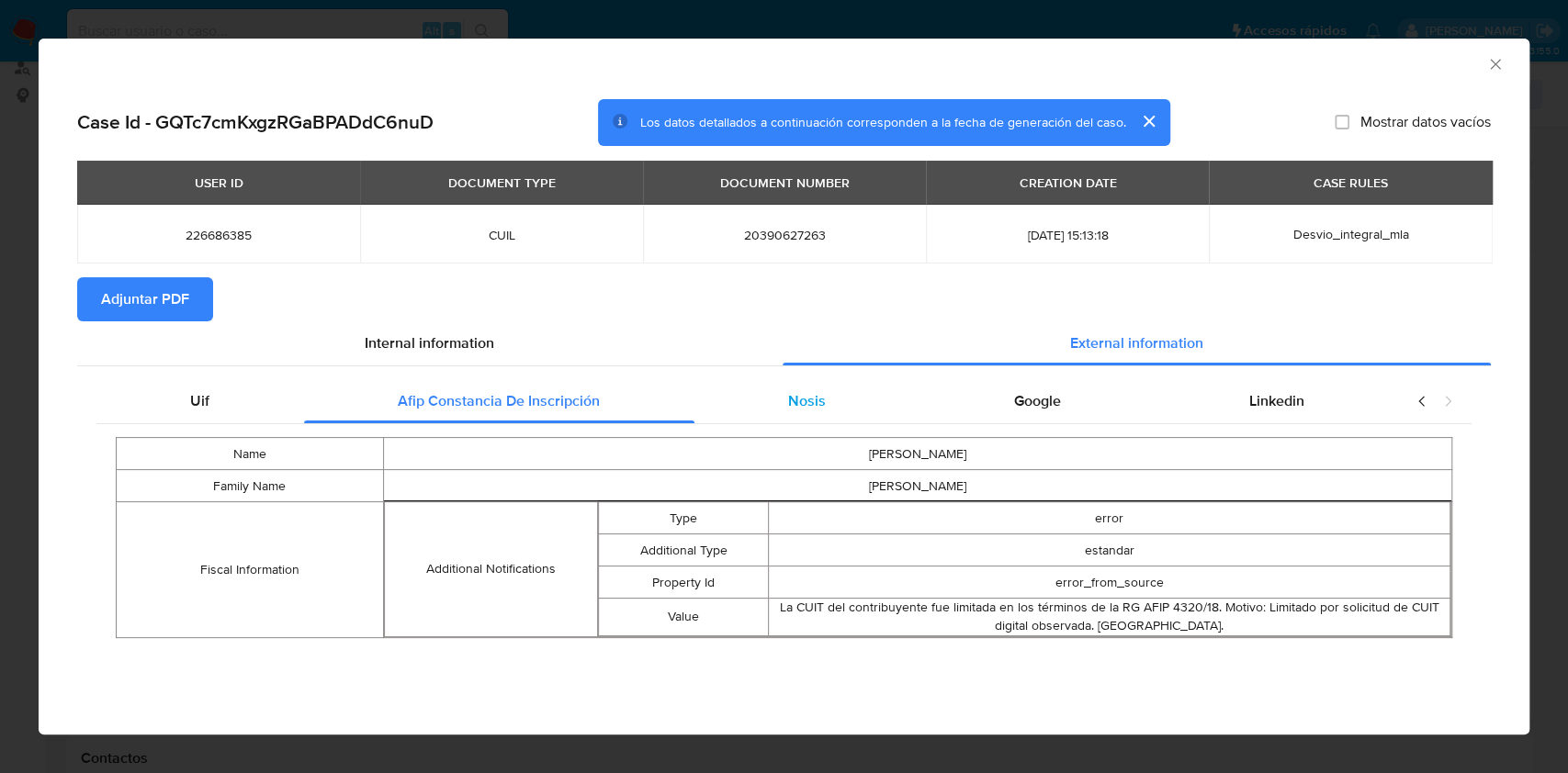
drag, startPoint x: 787, startPoint y: 424, endPoint x: 806, endPoint y: 400, distance: 30.6
click at [787, 424] on div "Name [PERSON_NAME] Family Name [PERSON_NAME] Fiscal Information Additional Noti…" at bounding box center [784, 537] width 1375 height 226
click at [807, 400] on span "Nosis" at bounding box center [807, 400] width 38 height 21
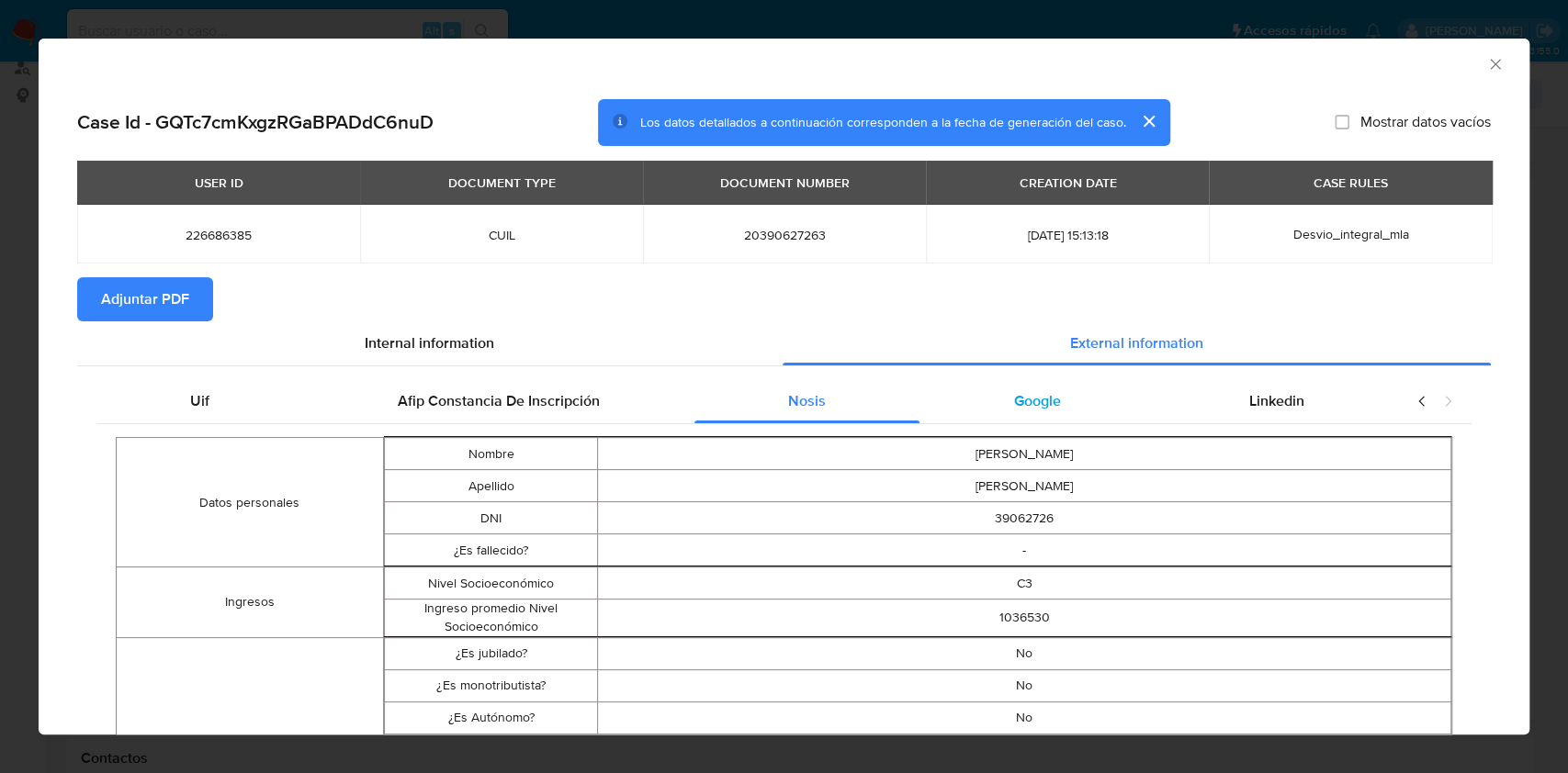
click at [1035, 398] on span "Google" at bounding box center [1037, 400] width 47 height 21
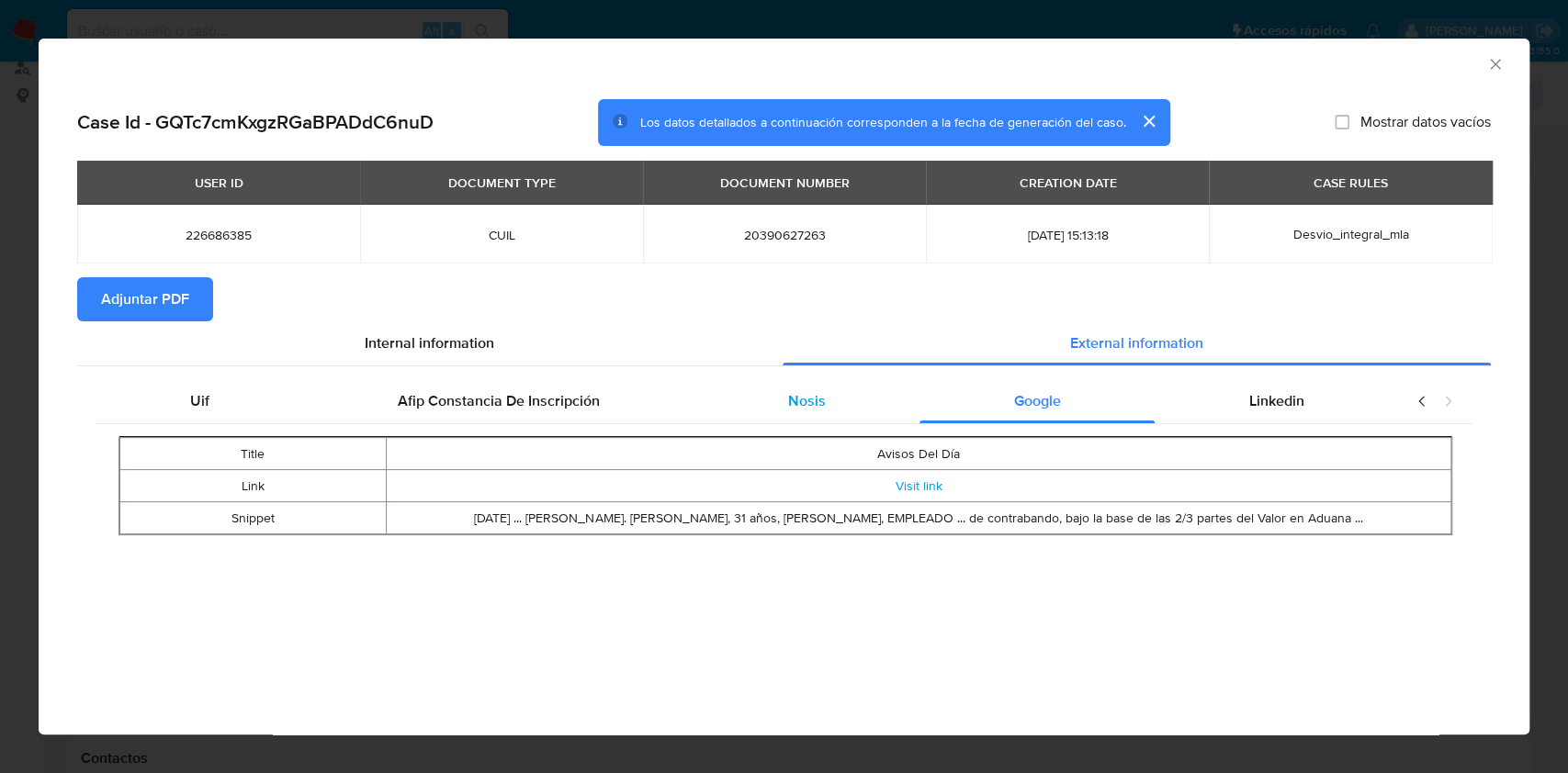
click at [853, 392] on div "Nosis" at bounding box center [807, 401] width 226 height 44
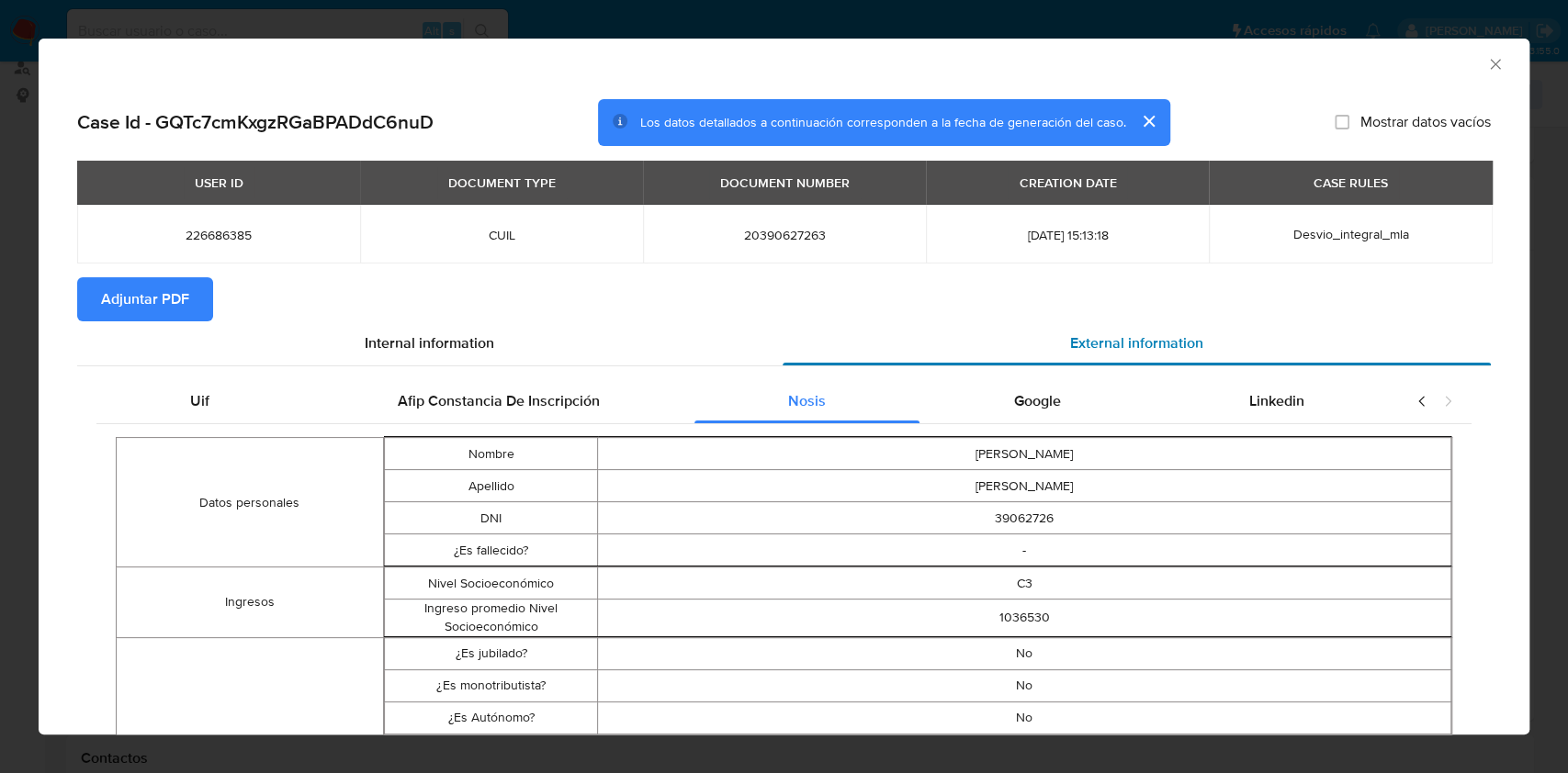
click at [1227, 338] on div "External information" at bounding box center [1137, 344] width 709 height 44
click at [1249, 392] on span "Linkedin" at bounding box center [1276, 400] width 55 height 21
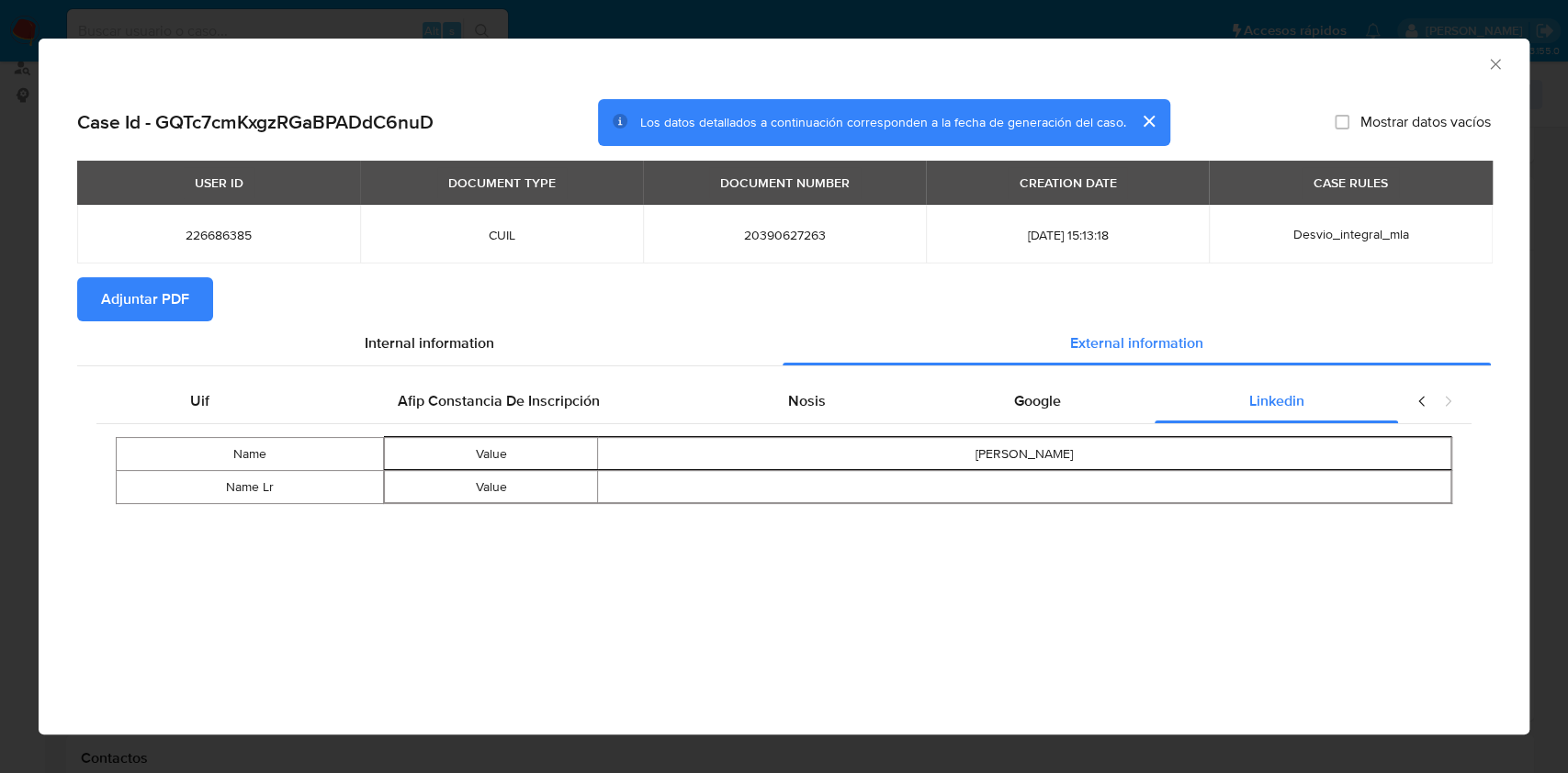
click at [986, 378] on div "Uif Afip Constancia De Inscripción Nosis Google Linkedin Name Value Nicolas Gas…" at bounding box center [784, 448] width 1413 height 164
click at [1022, 387] on div "Google" at bounding box center [1037, 401] width 235 height 44
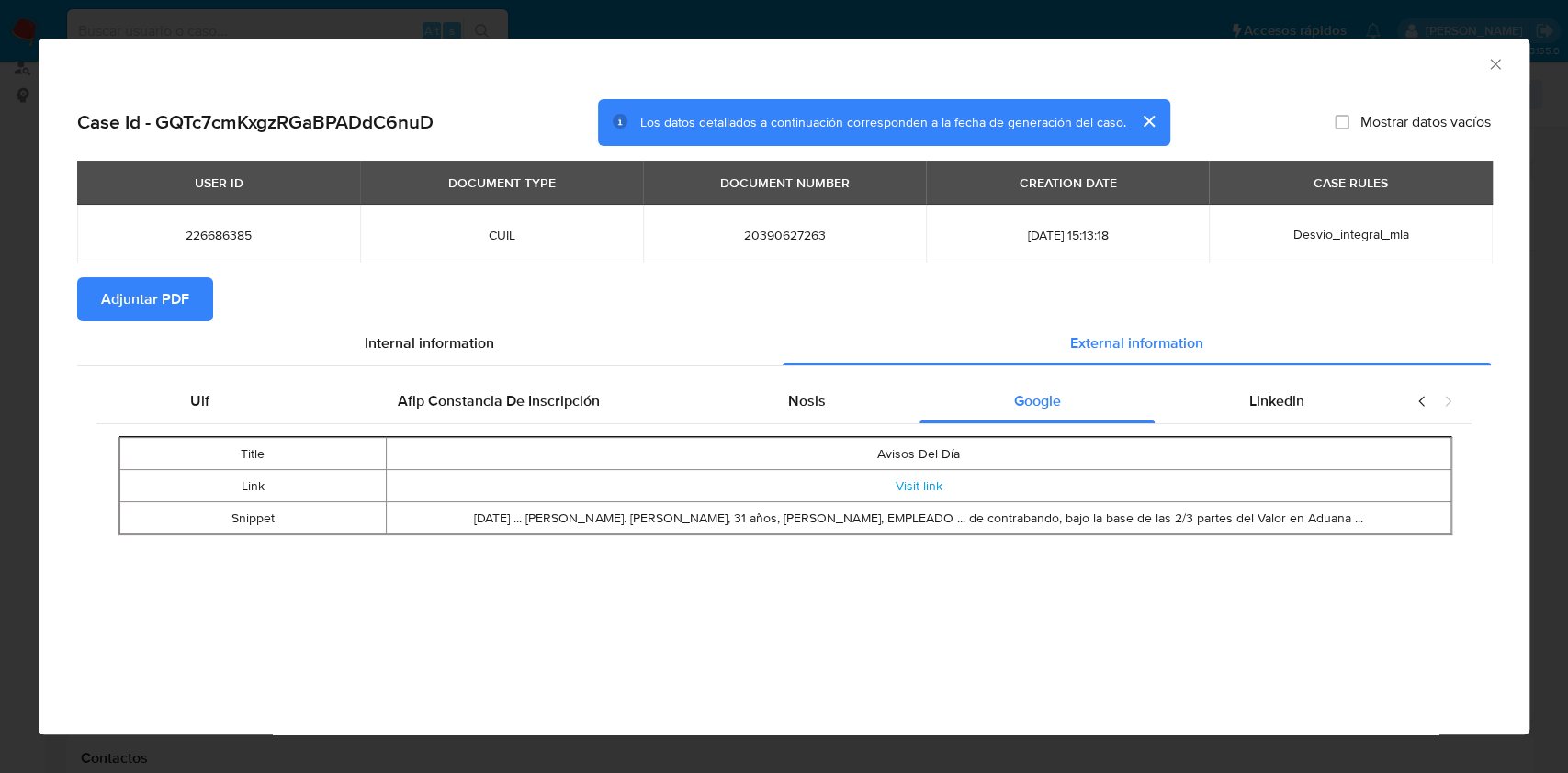
click at [174, 305] on span "Adjuntar PDF" at bounding box center [145, 300] width 88 height 40
click at [1492, 51] on div "AML Data Collector" at bounding box center [784, 62] width 1491 height 46
click at [1489, 55] on icon "Cerrar ventana" at bounding box center [1495, 64] width 18 height 18
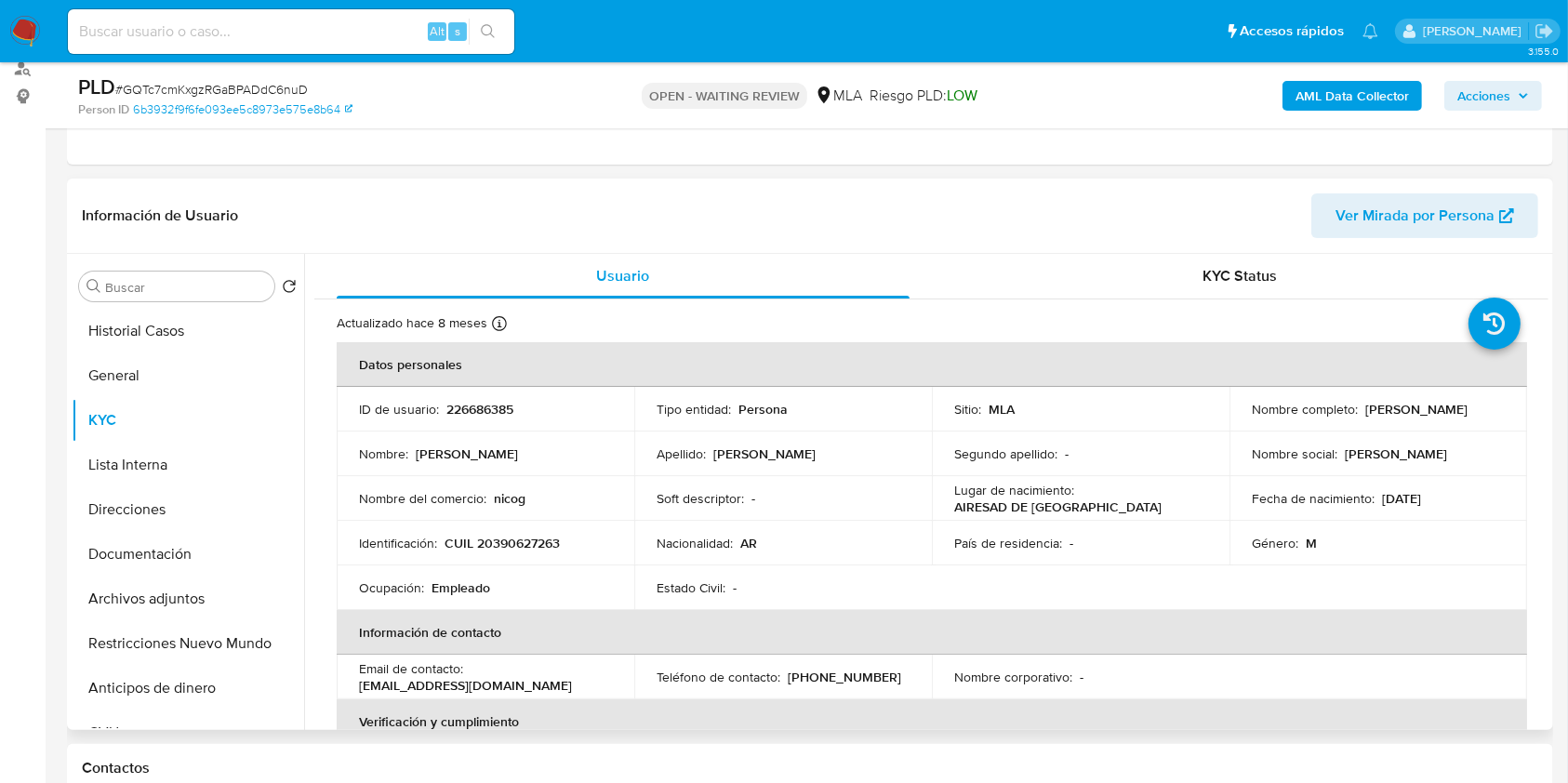
click at [528, 539] on p "CUIL 20390627263" at bounding box center [502, 543] width 115 height 17
copy p "20390627263"
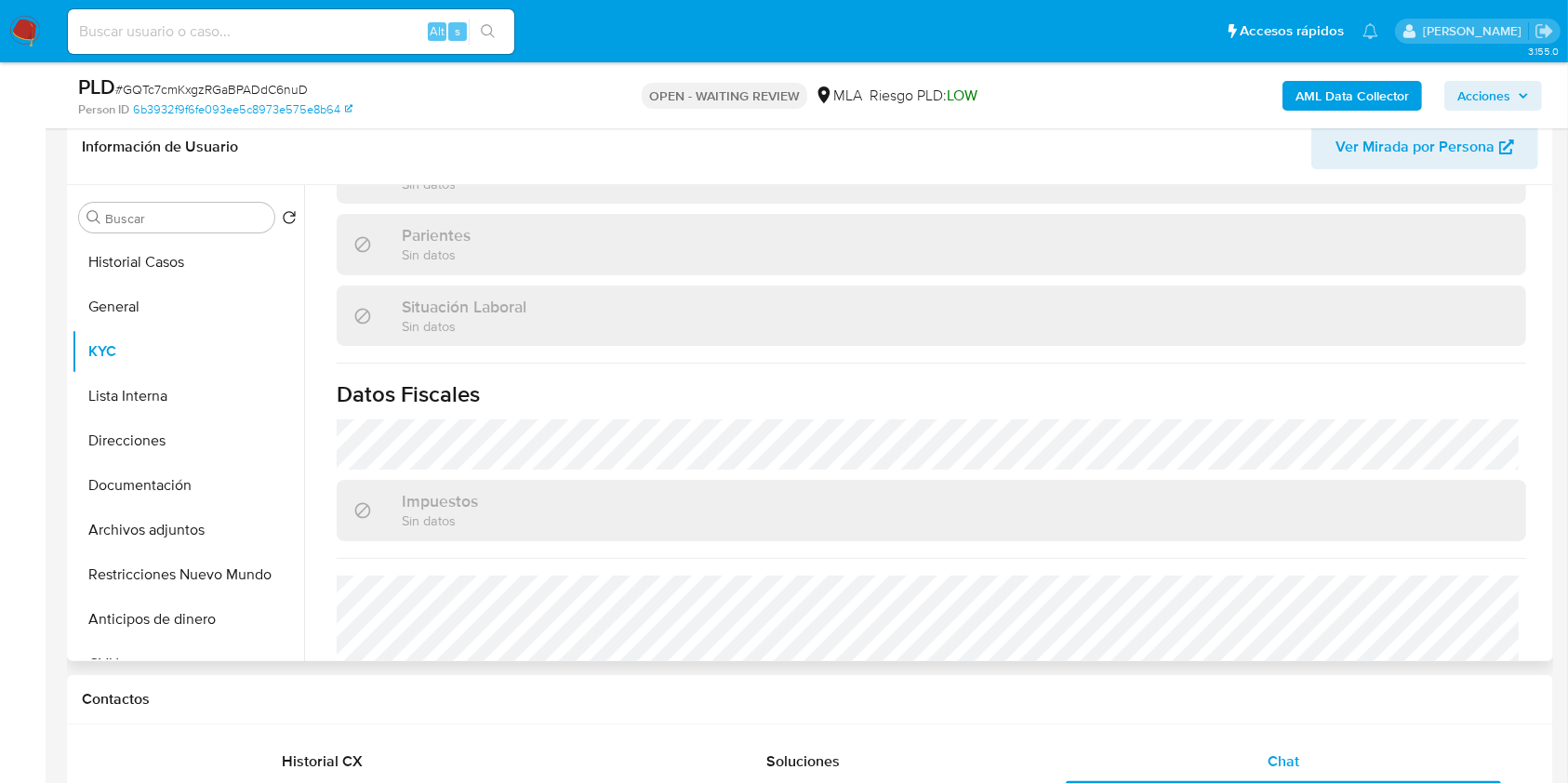
scroll to position [961, 0]
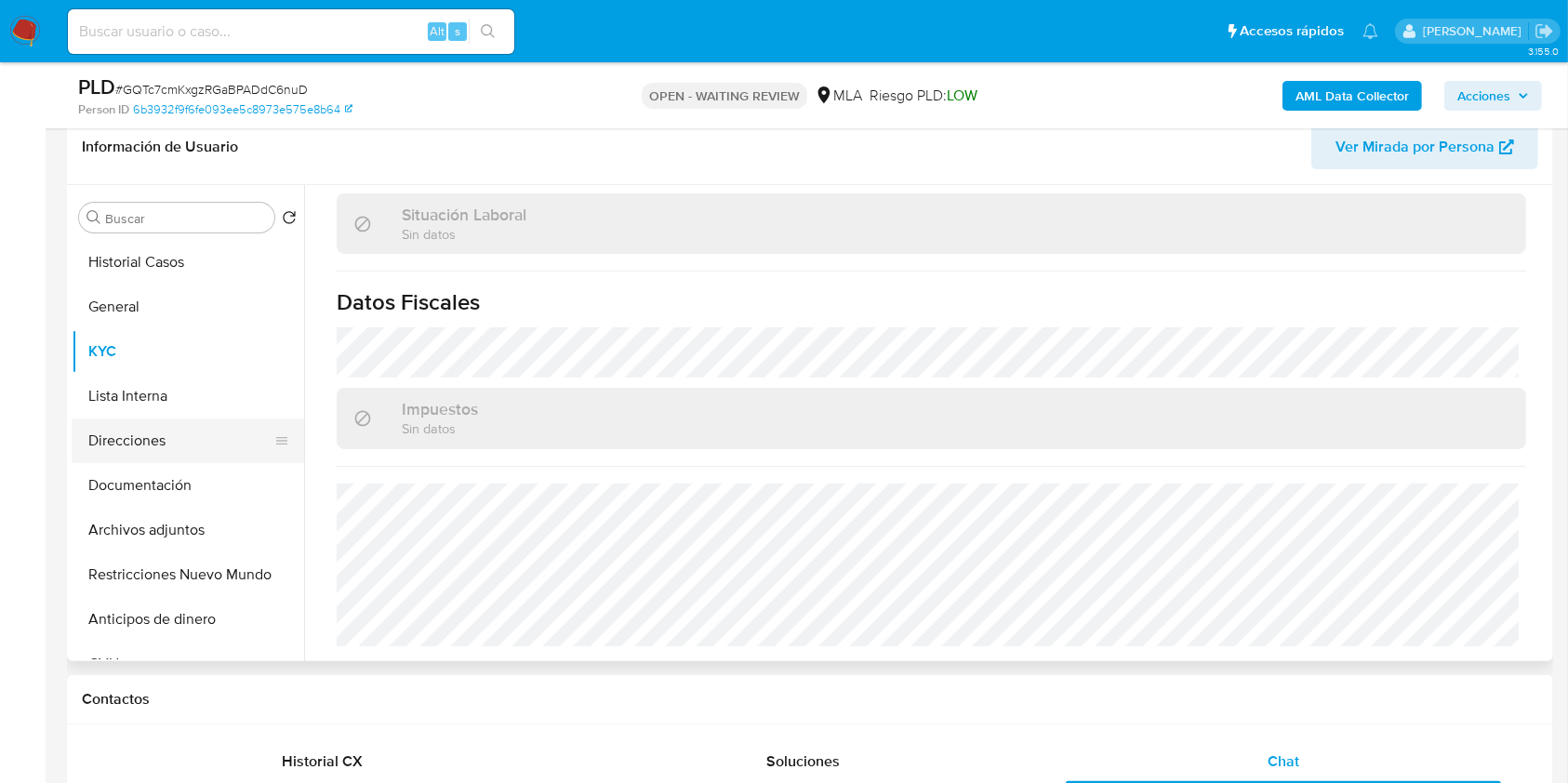
click at [168, 447] on button "Direcciones" at bounding box center [181, 440] width 218 height 45
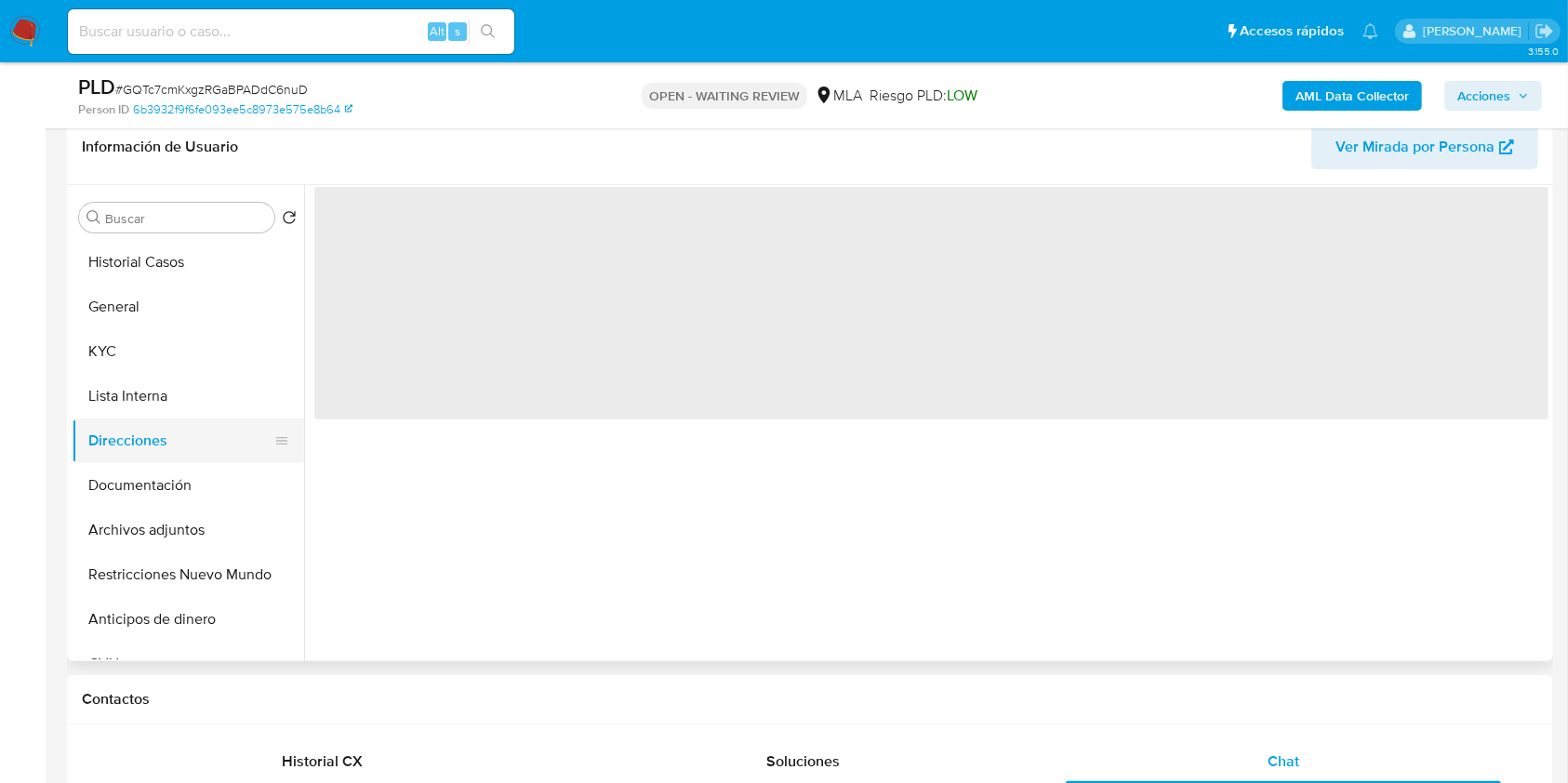
scroll to position [0, 0]
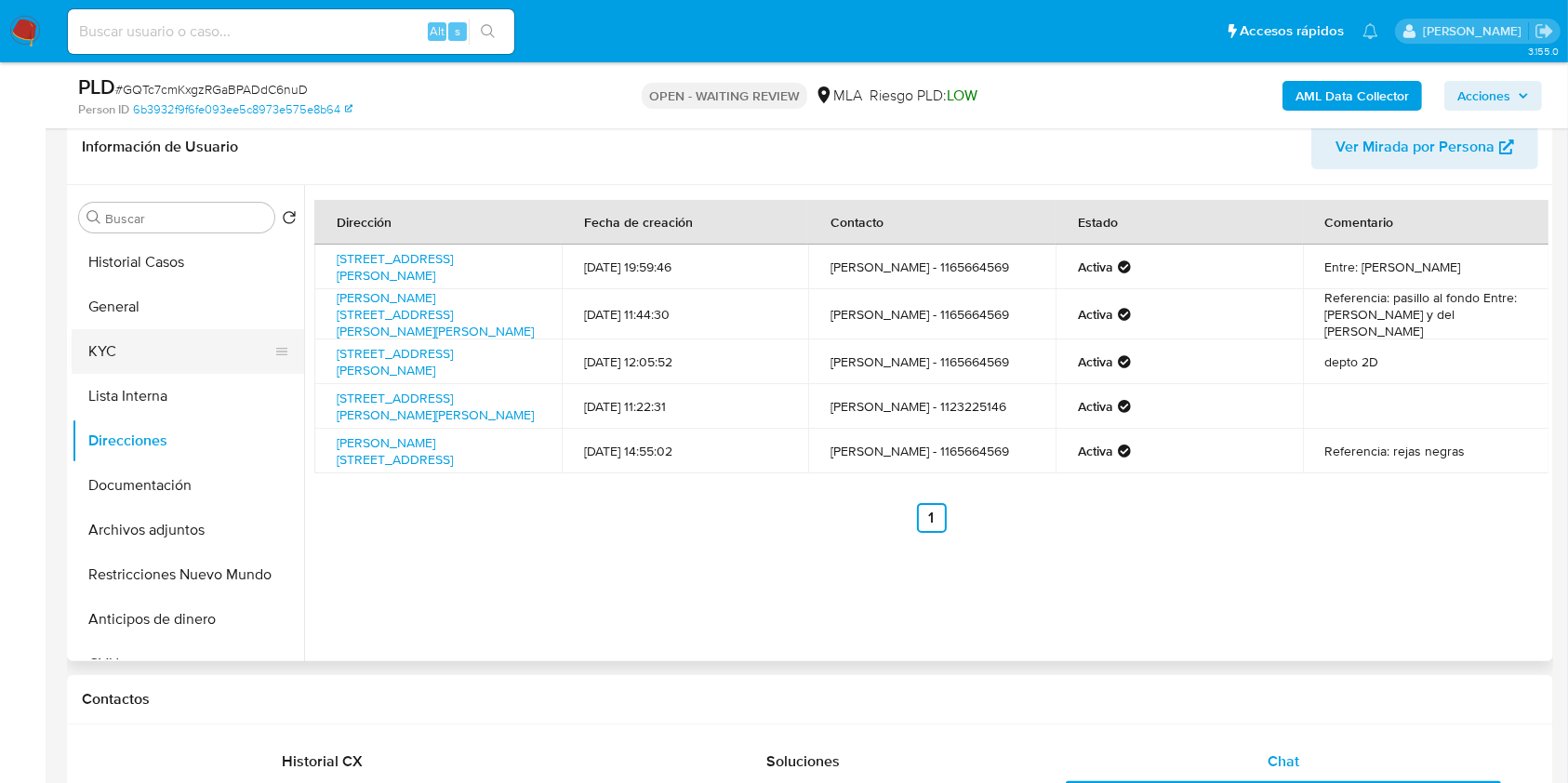
click at [151, 346] on button "KYC" at bounding box center [181, 352] width 218 height 45
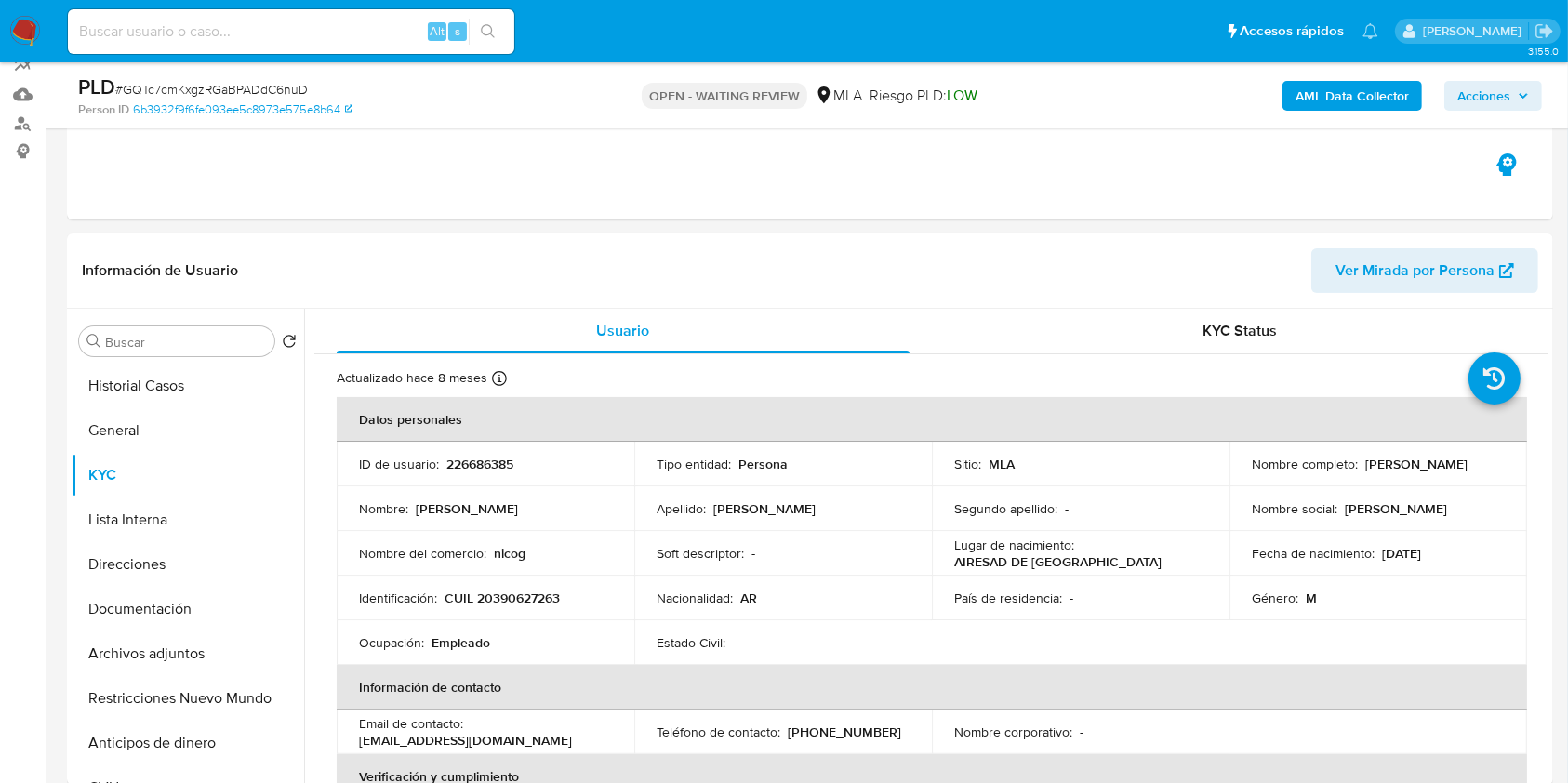
drag, startPoint x: 1244, startPoint y: 466, endPoint x: 1406, endPoint y: 479, distance: 162.5
click at [1405, 479] on td "Nombre completo : Nicolas Gaston Fernandez" at bounding box center [1378, 464] width 298 height 45
copy p "[PERSON_NAME]"
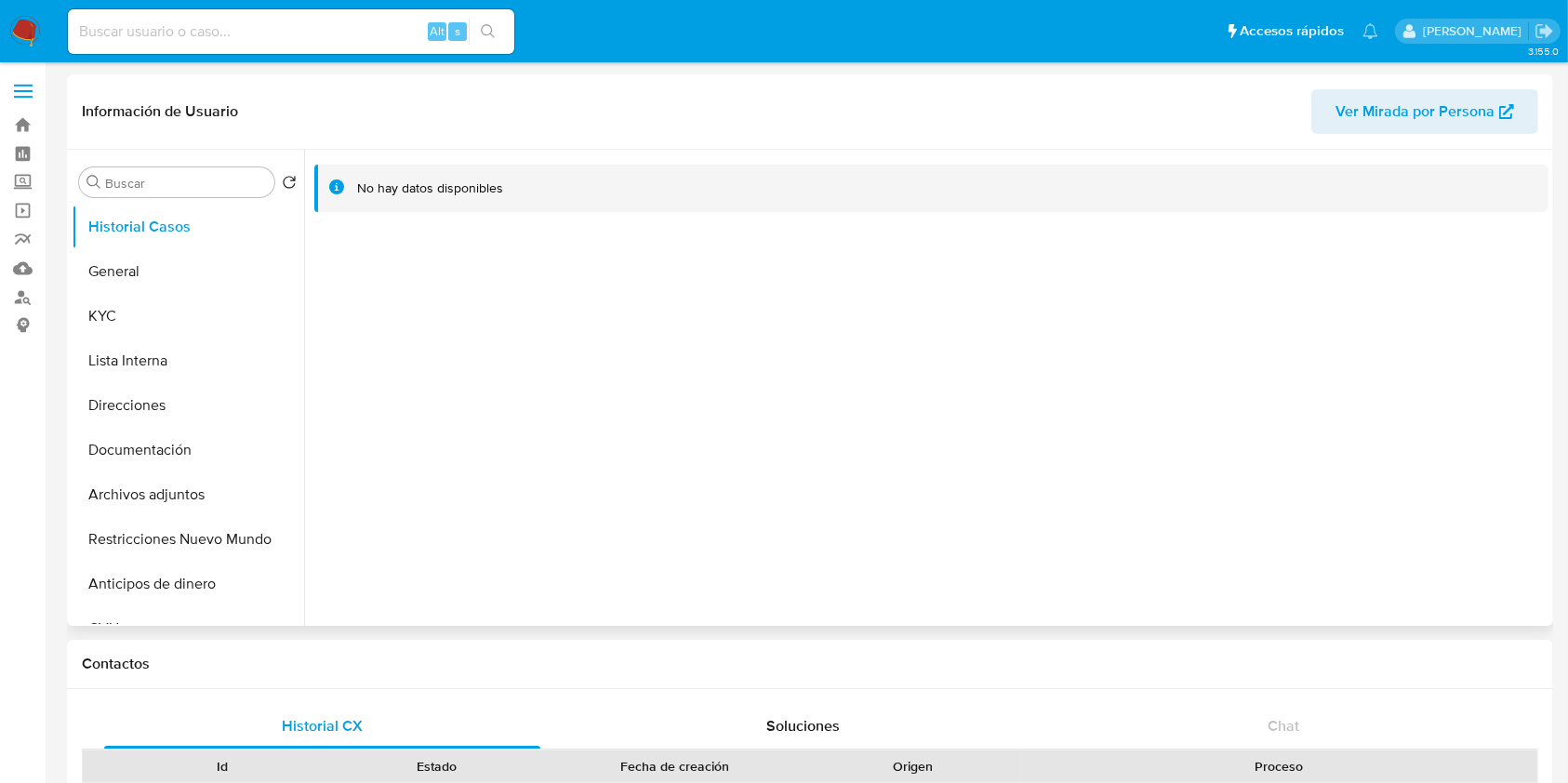
select select "10"
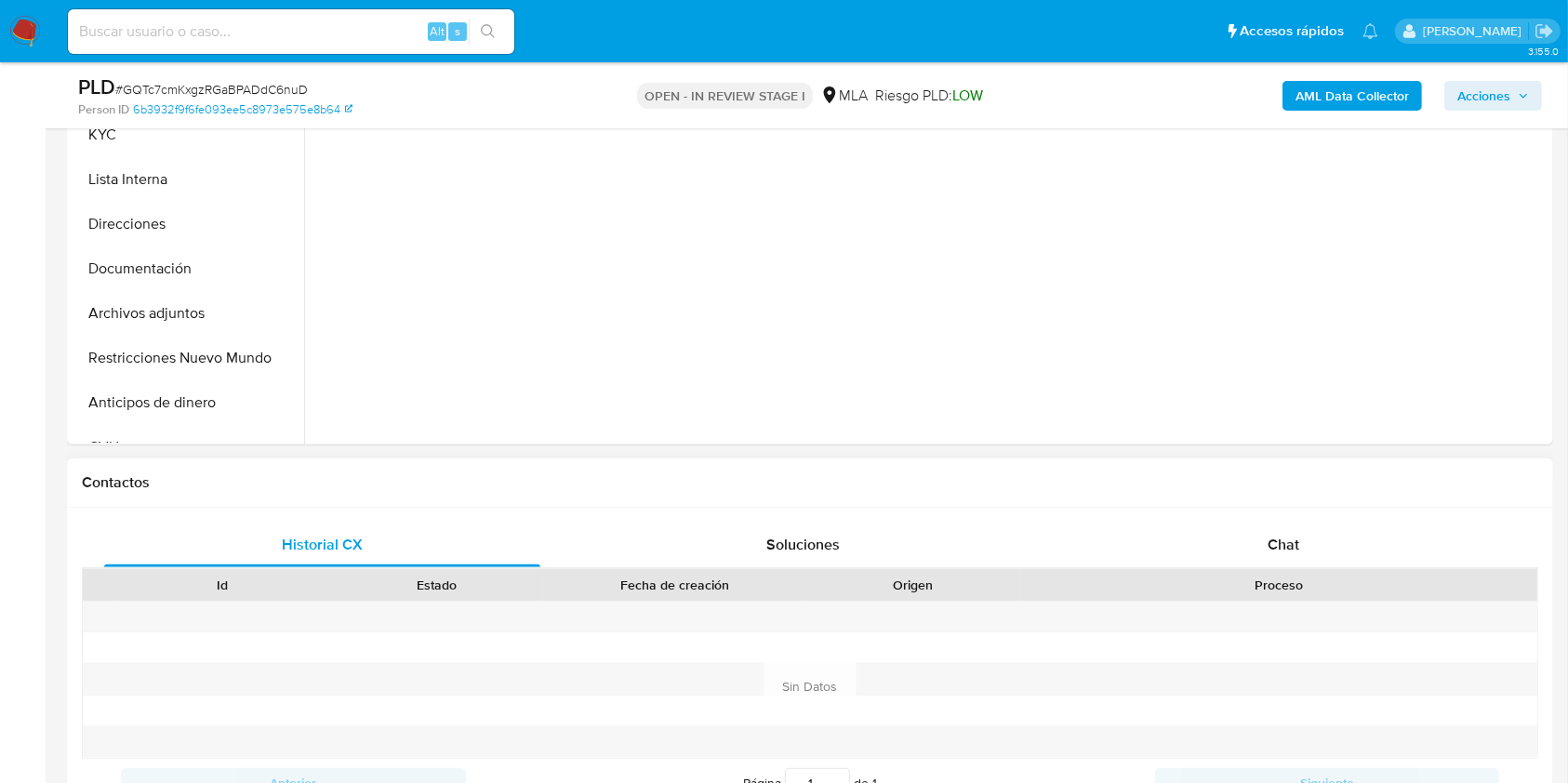
scroll to position [619, 0]
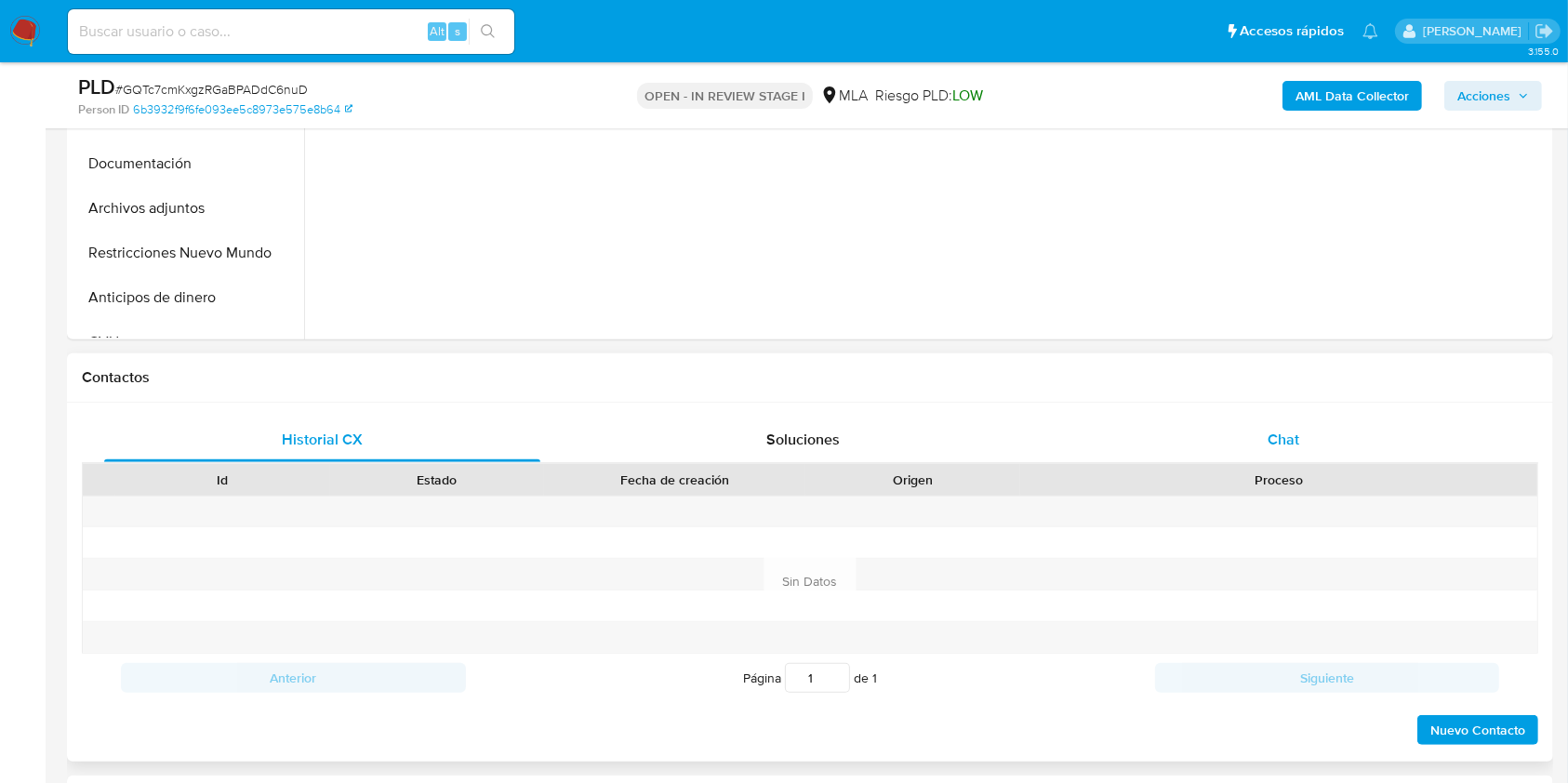
drag, startPoint x: 1290, startPoint y: 465, endPoint x: 1291, endPoint y: 452, distance: 13.0
click at [1290, 465] on div "Proceso" at bounding box center [1278, 479] width 517 height 32
click at [1291, 443] on span "Chat" at bounding box center [1283, 439] width 32 height 21
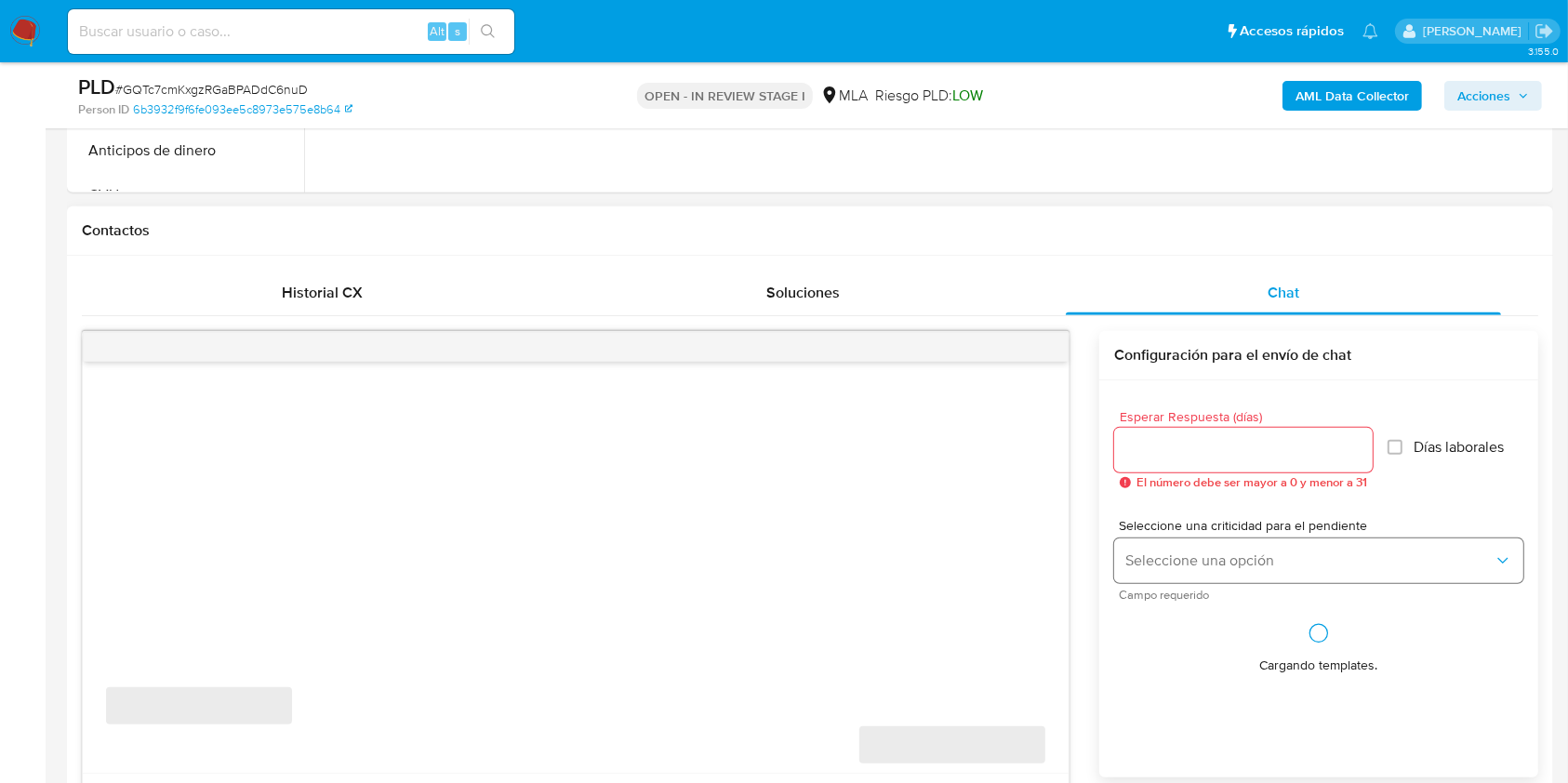
select select "10"
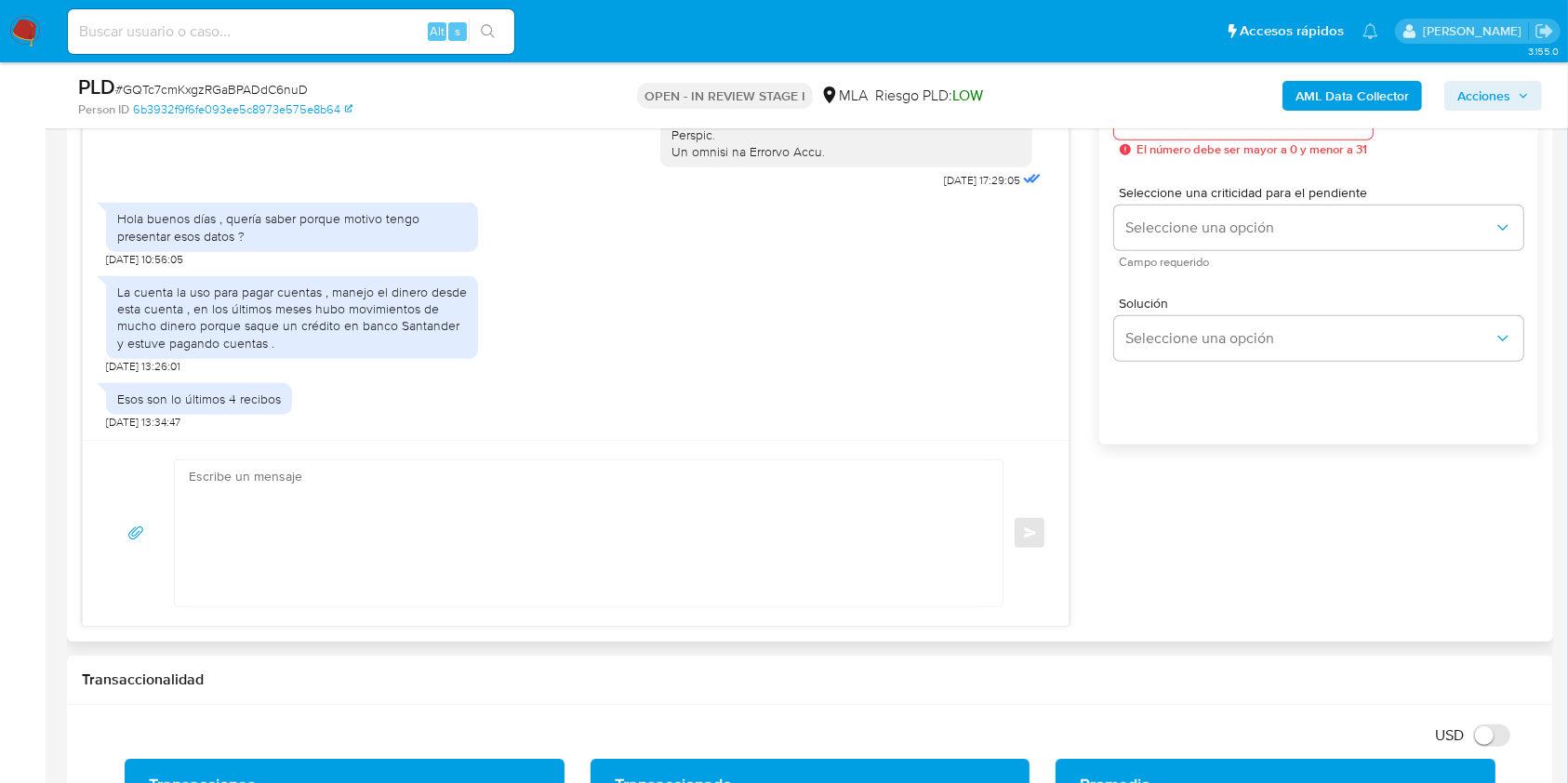
scroll to position [1239, 0]
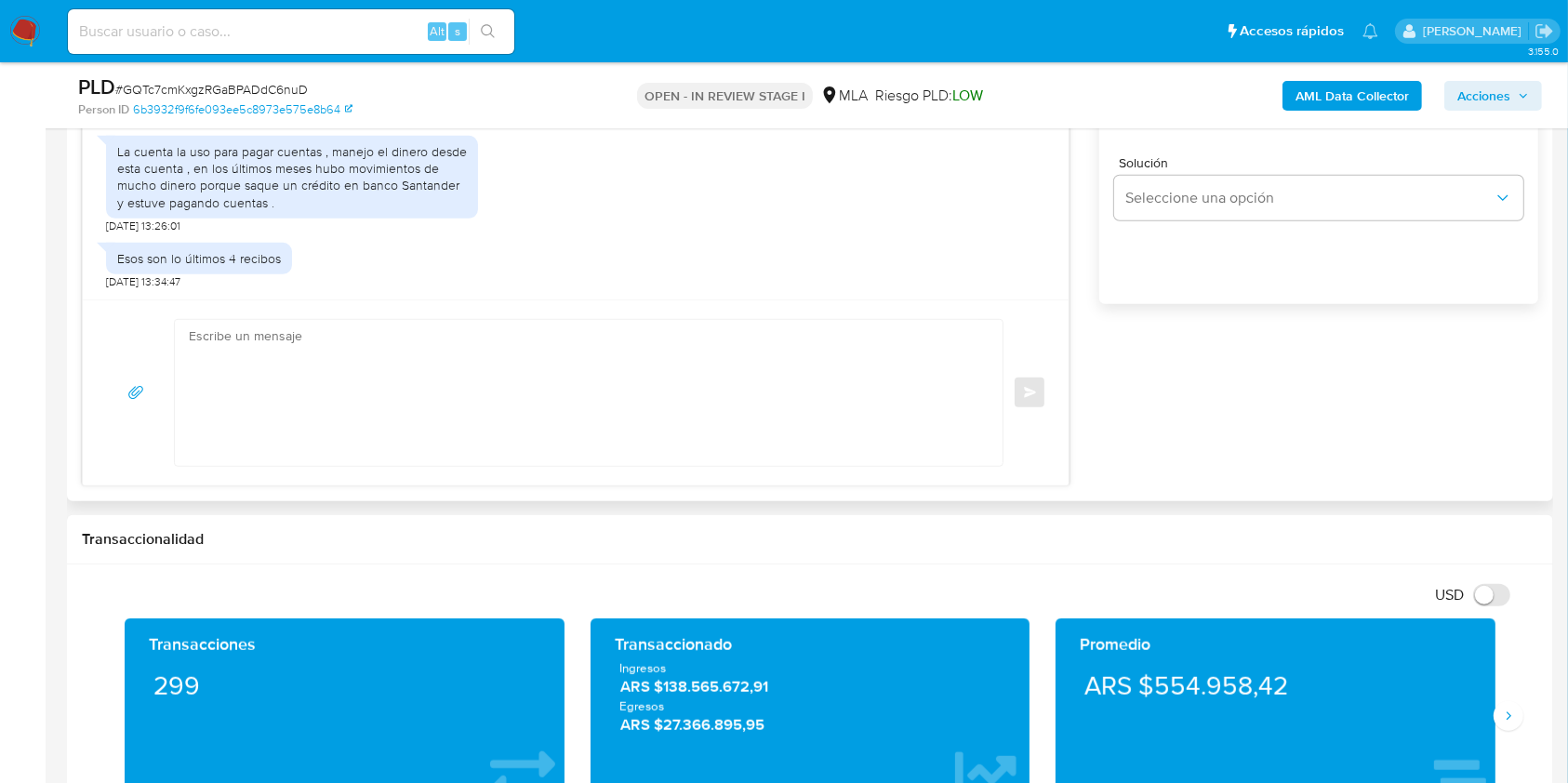
click at [577, 454] on textarea at bounding box center [584, 393] width 791 height 146
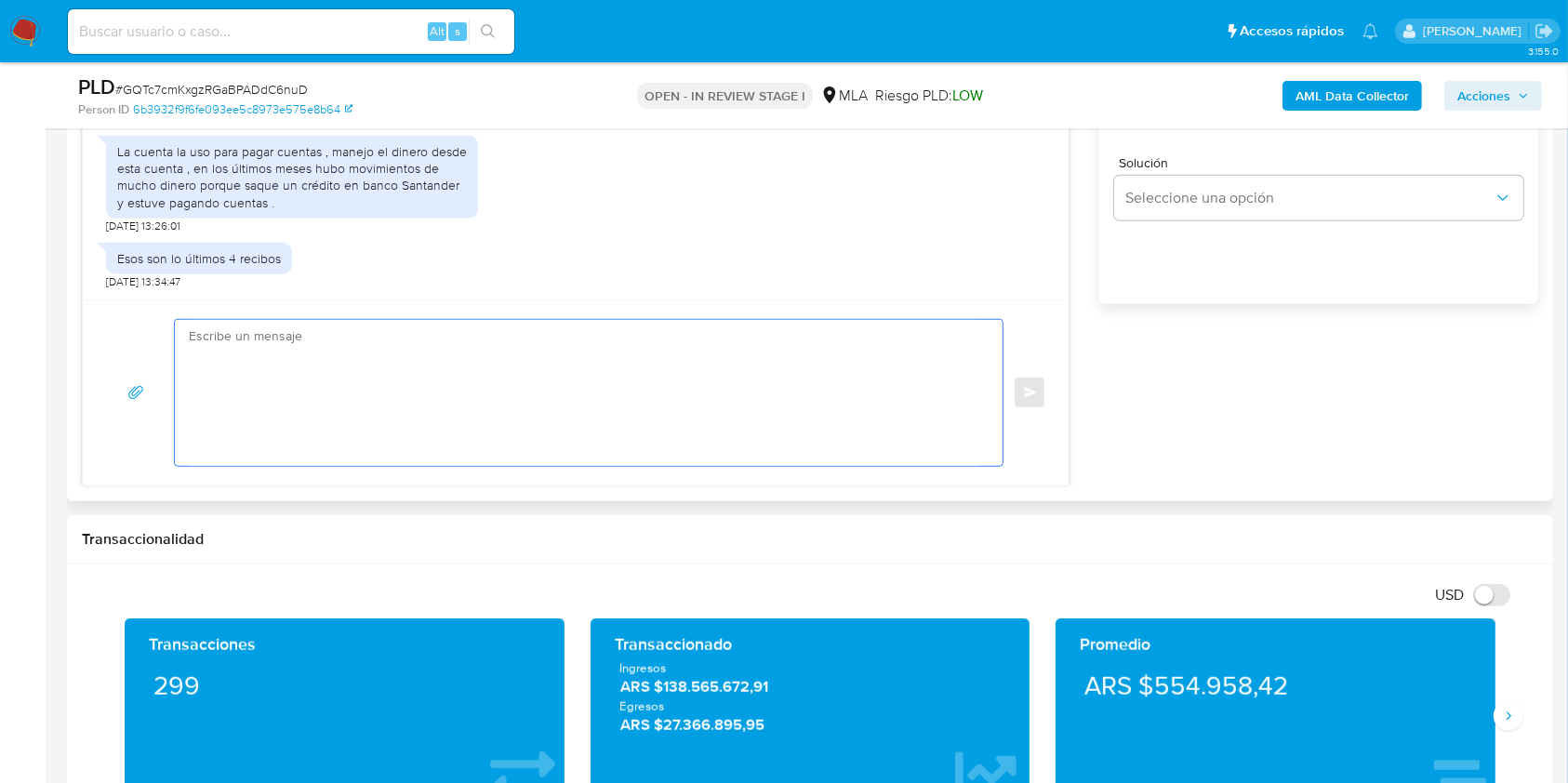
paste textarea "Lore Ipsumdo Sitame Consectet, Ad elitsed do eiu temporincid utlaboreetd ma al …"
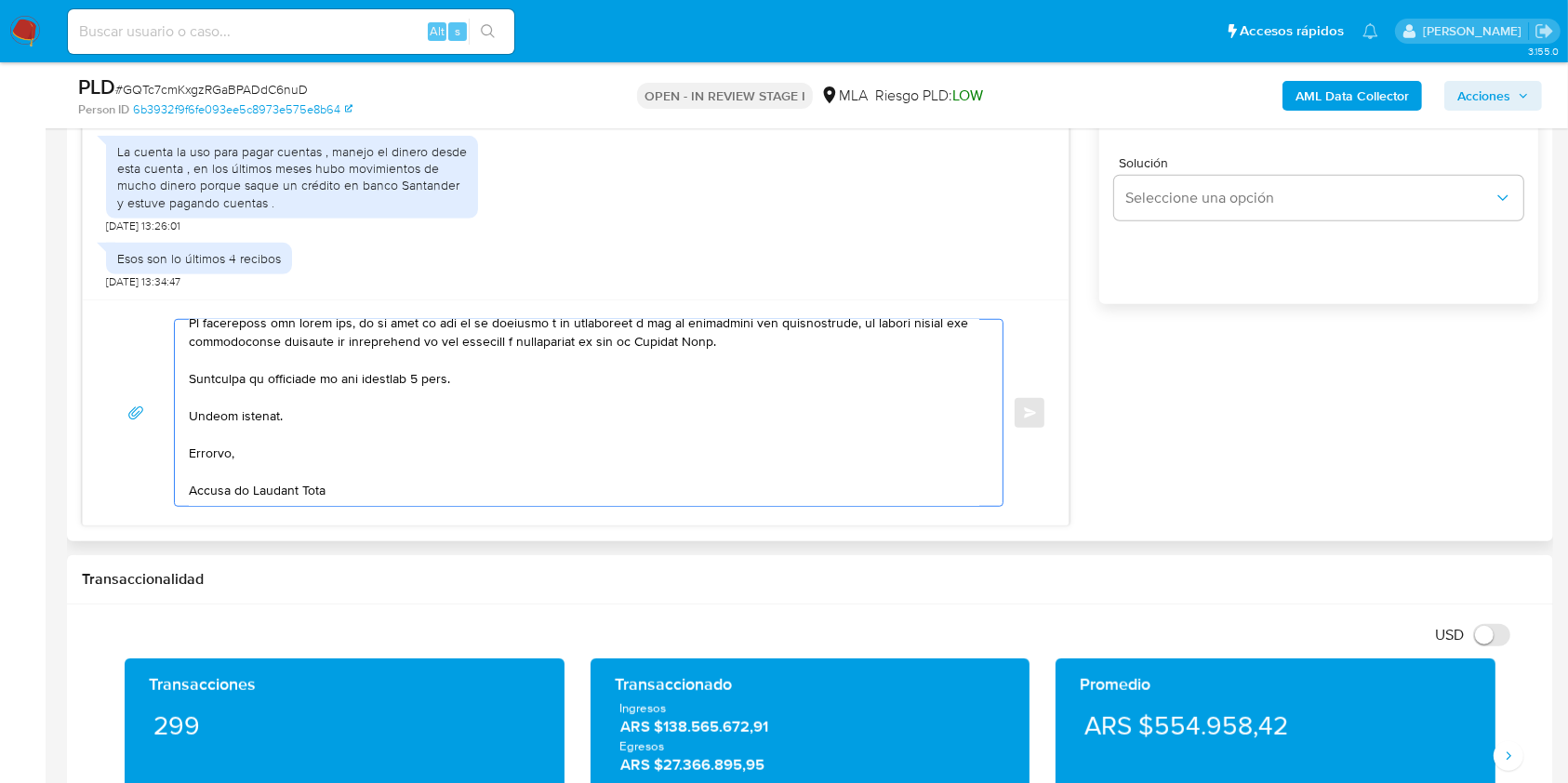
scroll to position [680, 0]
click at [430, 377] on textarea at bounding box center [584, 413] width 791 height 186
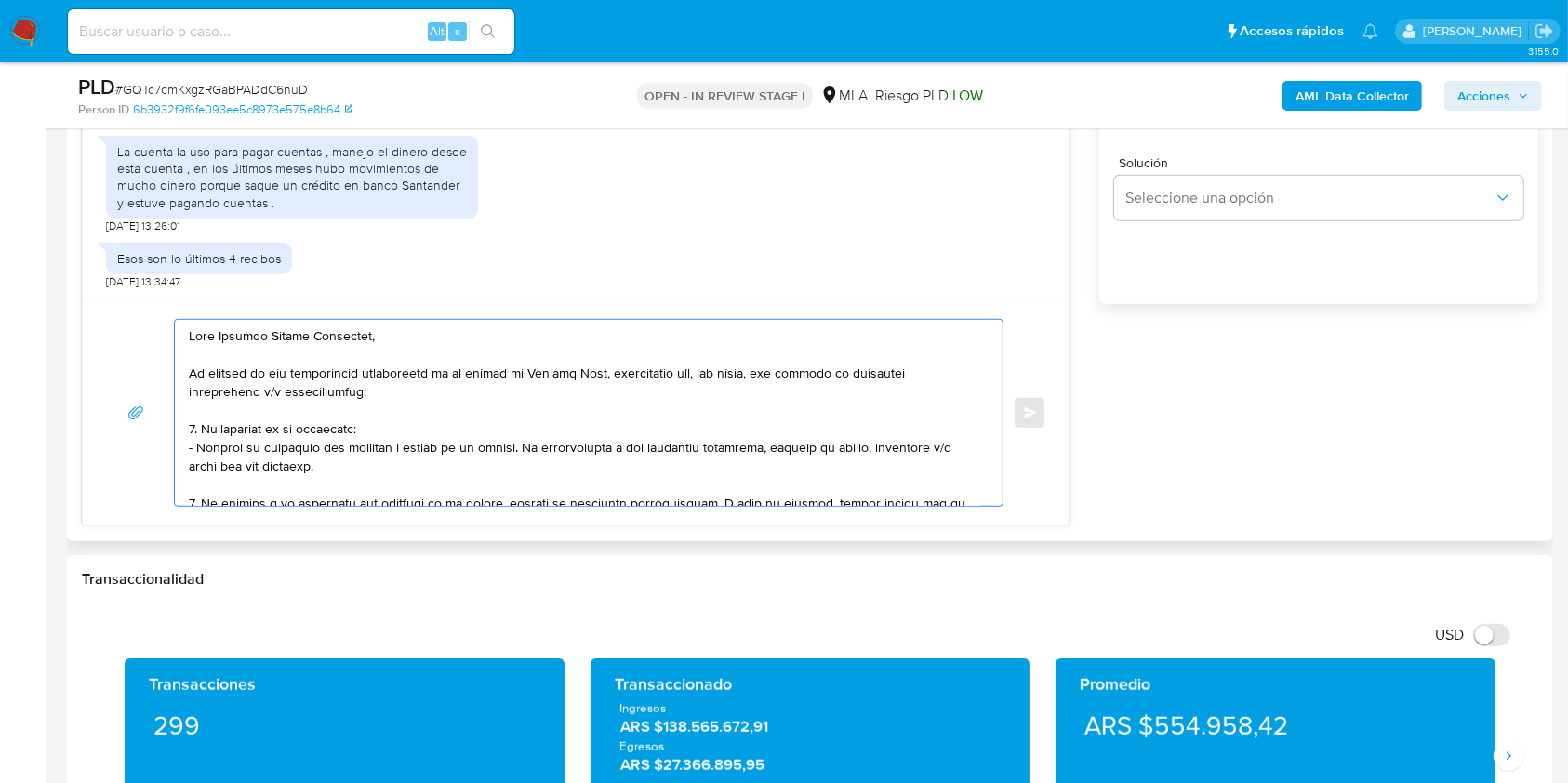
click at [411, 332] on textarea at bounding box center [584, 413] width 791 height 186
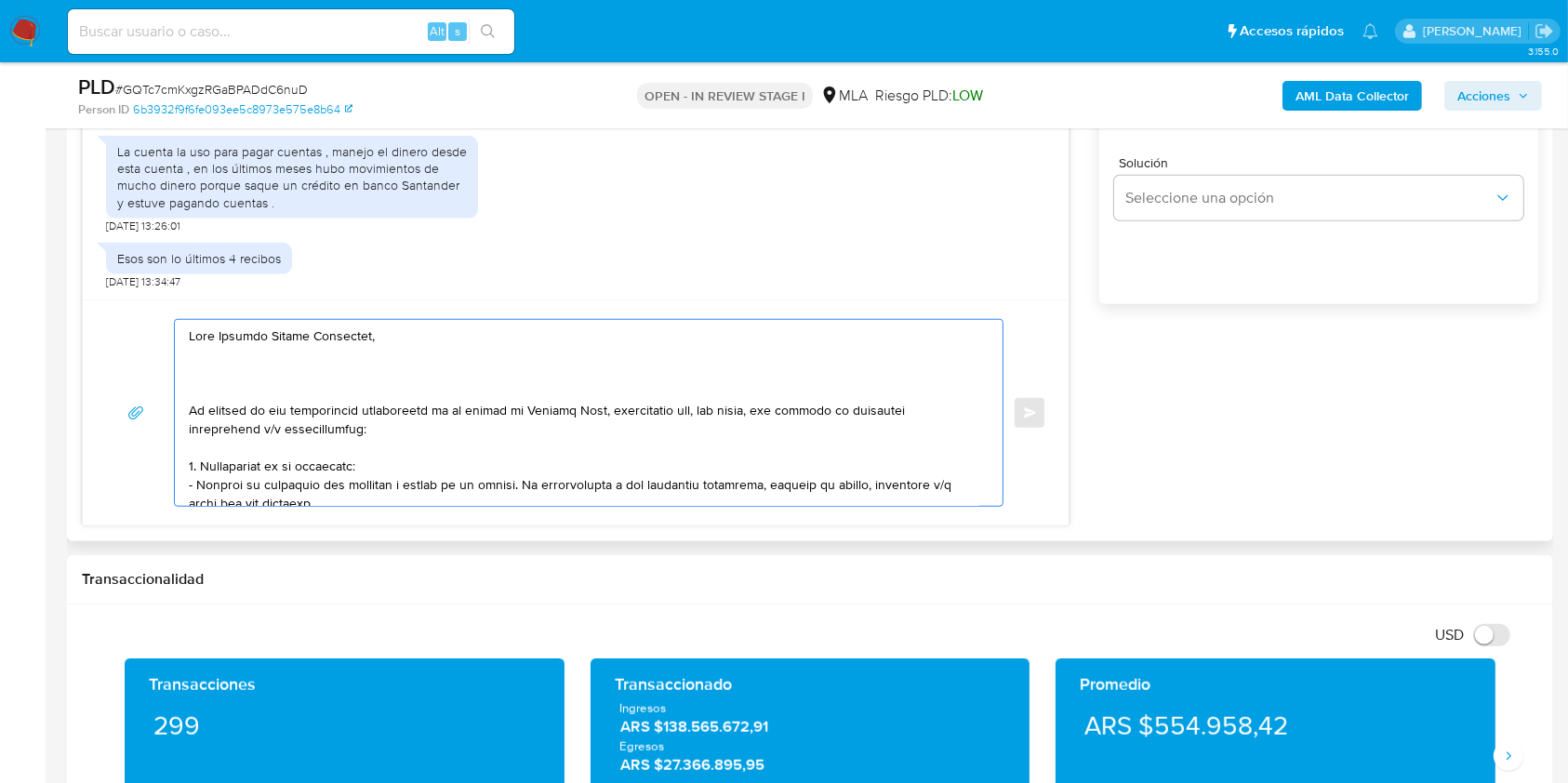
paste textarea "Muchas gracias por la respuesta. La información y documentación que nos proporc…"
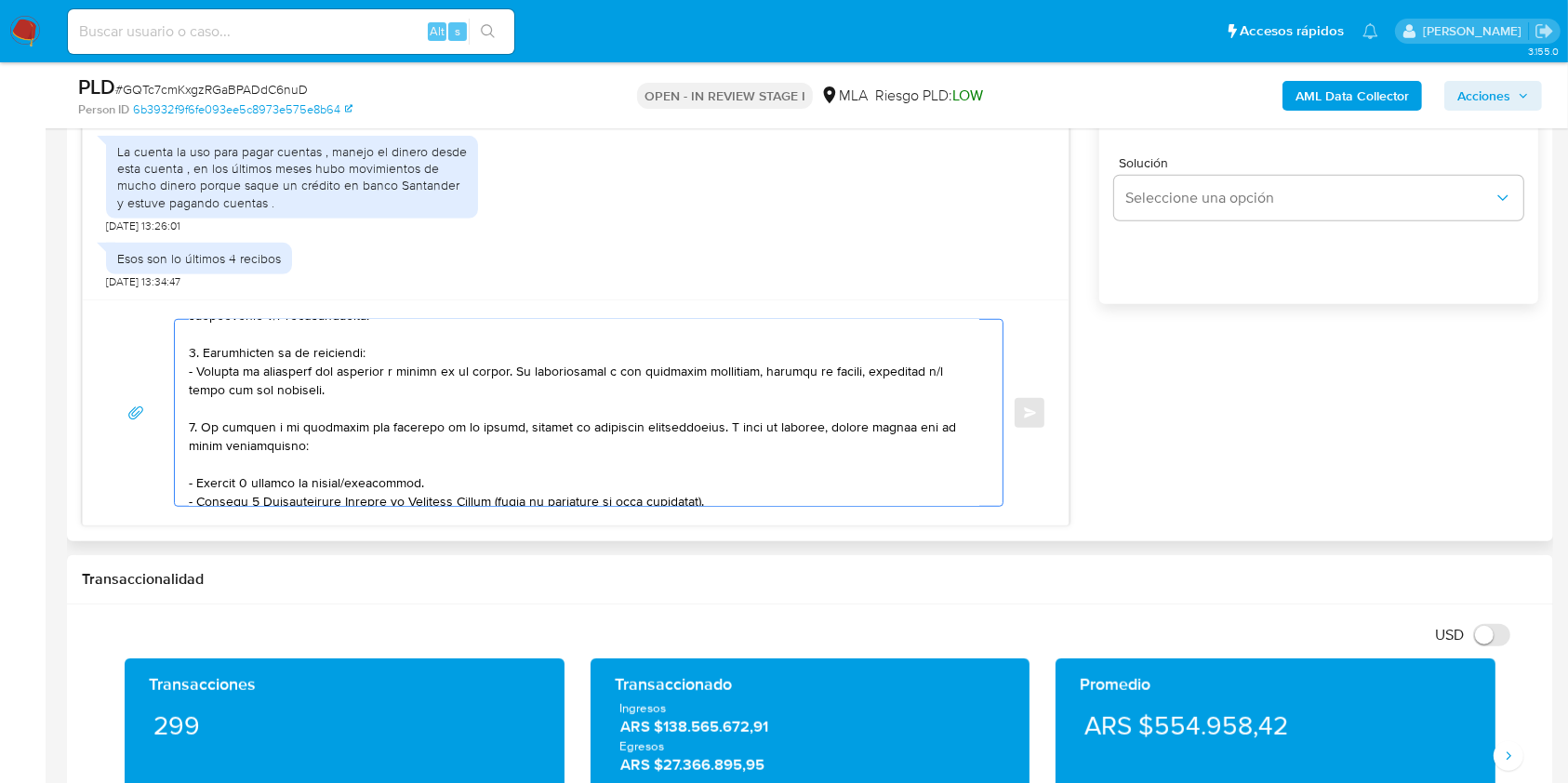
drag, startPoint x: 194, startPoint y: 433, endPoint x: 201, endPoint y: 354, distance: 79.3
click at [201, 354] on textarea at bounding box center [584, 413] width 791 height 186
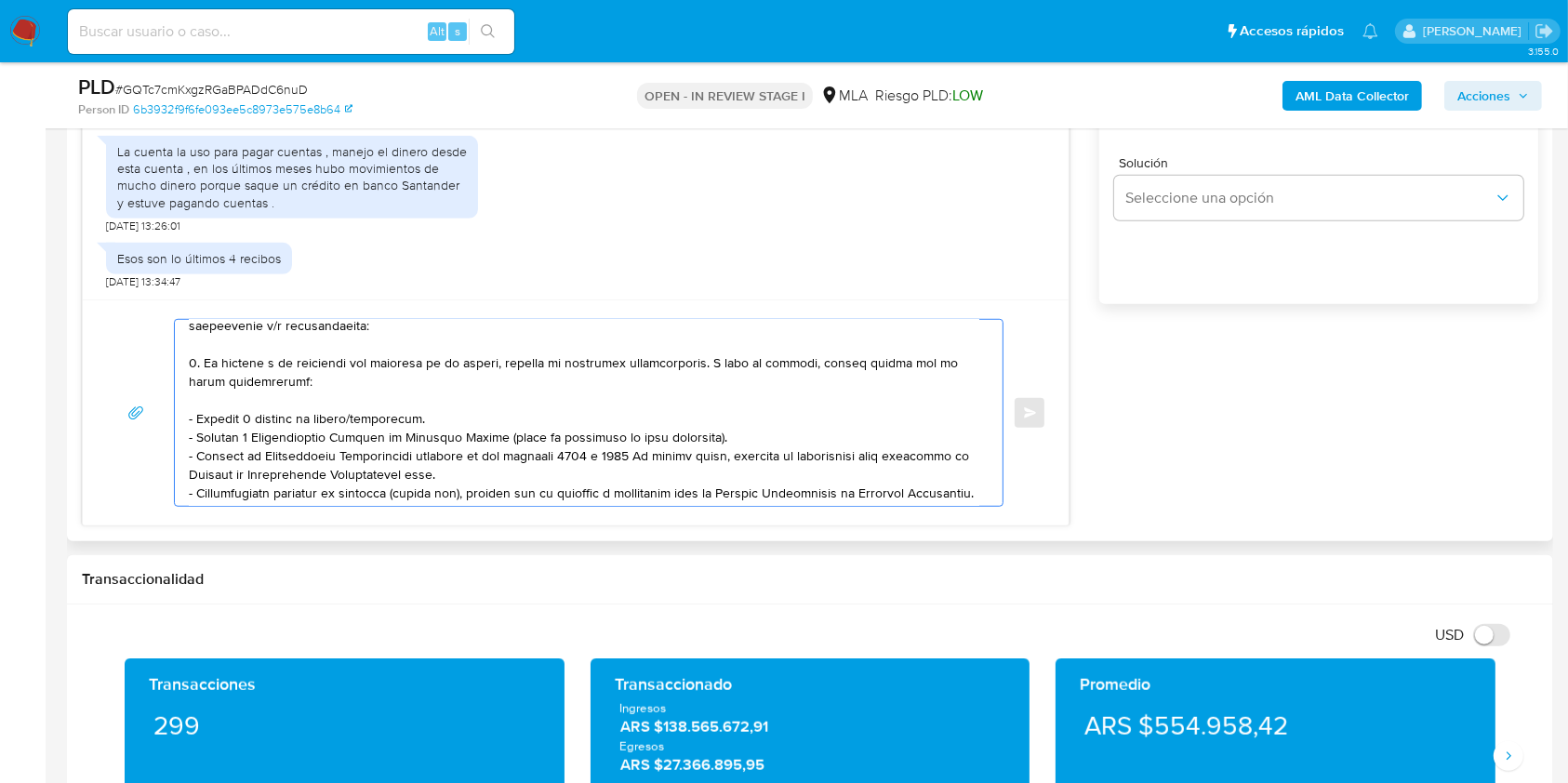
drag, startPoint x: 291, startPoint y: 384, endPoint x: 180, endPoint y: 446, distance: 127.1
click at [180, 446] on div at bounding box center [584, 413] width 818 height 186
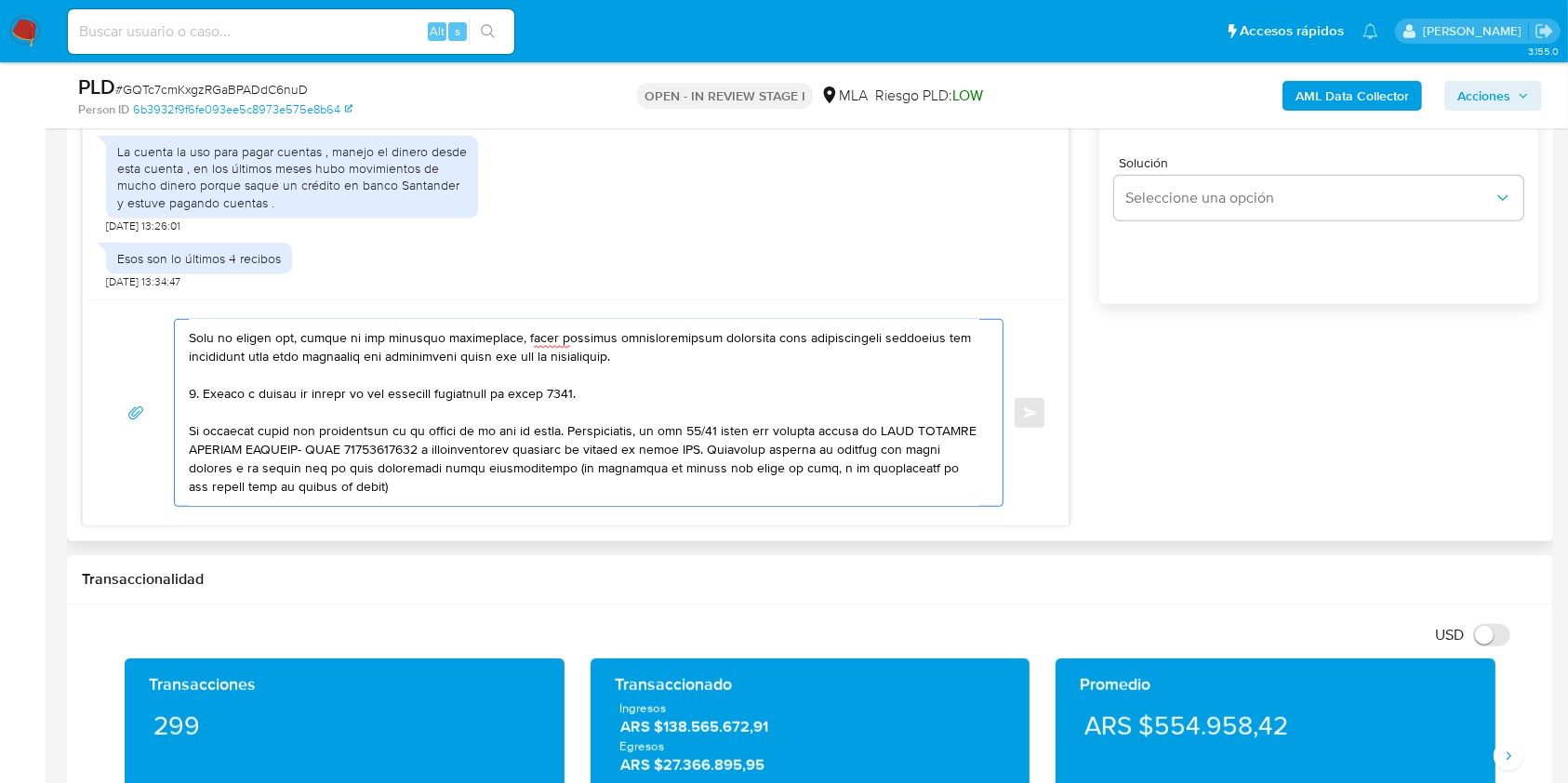
click at [194, 395] on textarea at bounding box center [584, 413] width 791 height 186
drag, startPoint x: 410, startPoint y: 503, endPoint x: 178, endPoint y: 435, distance: 241.8
click at [178, 435] on div at bounding box center [584, 413] width 818 height 186
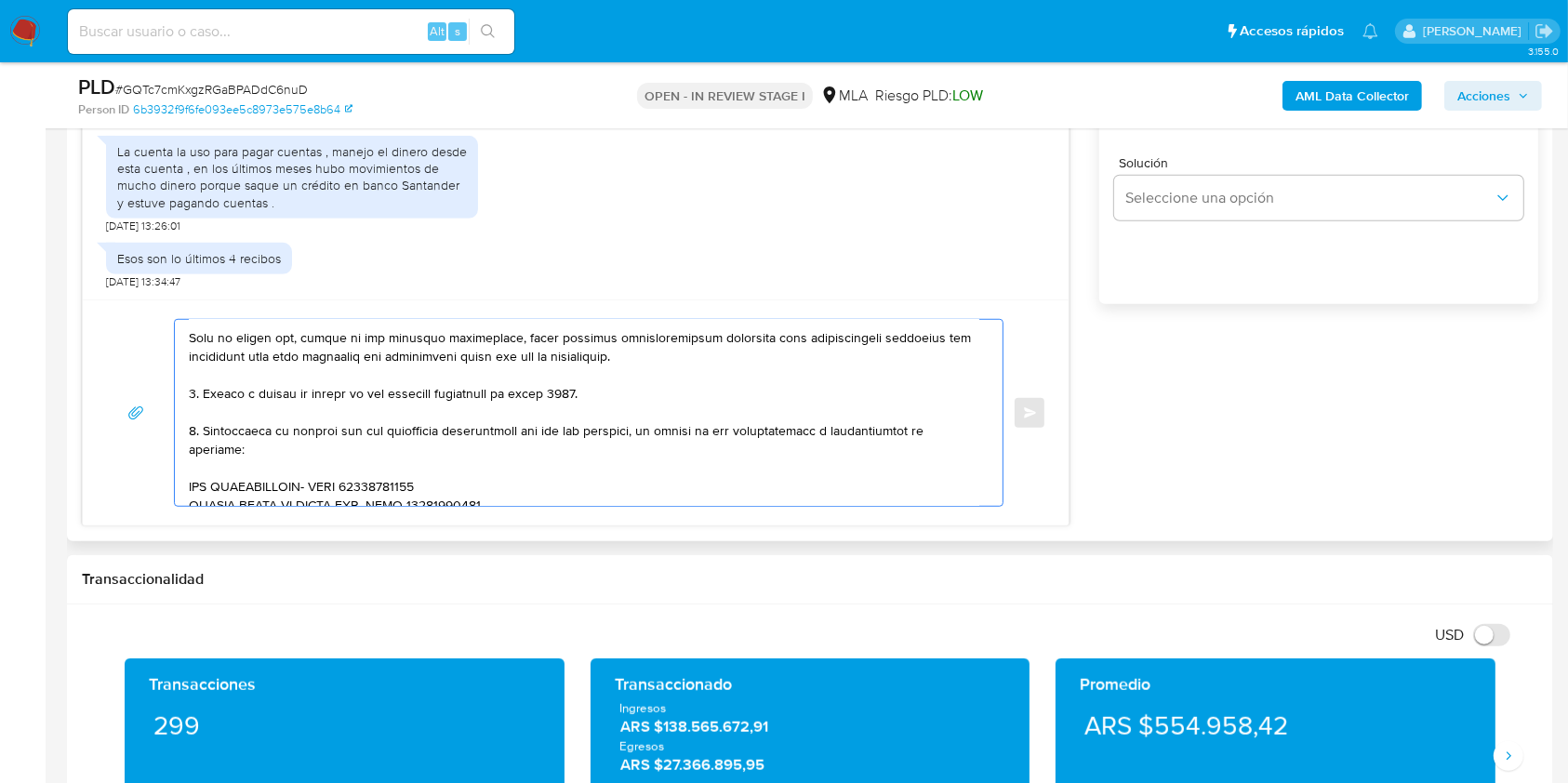
click at [196, 441] on textarea at bounding box center [584, 413] width 791 height 186
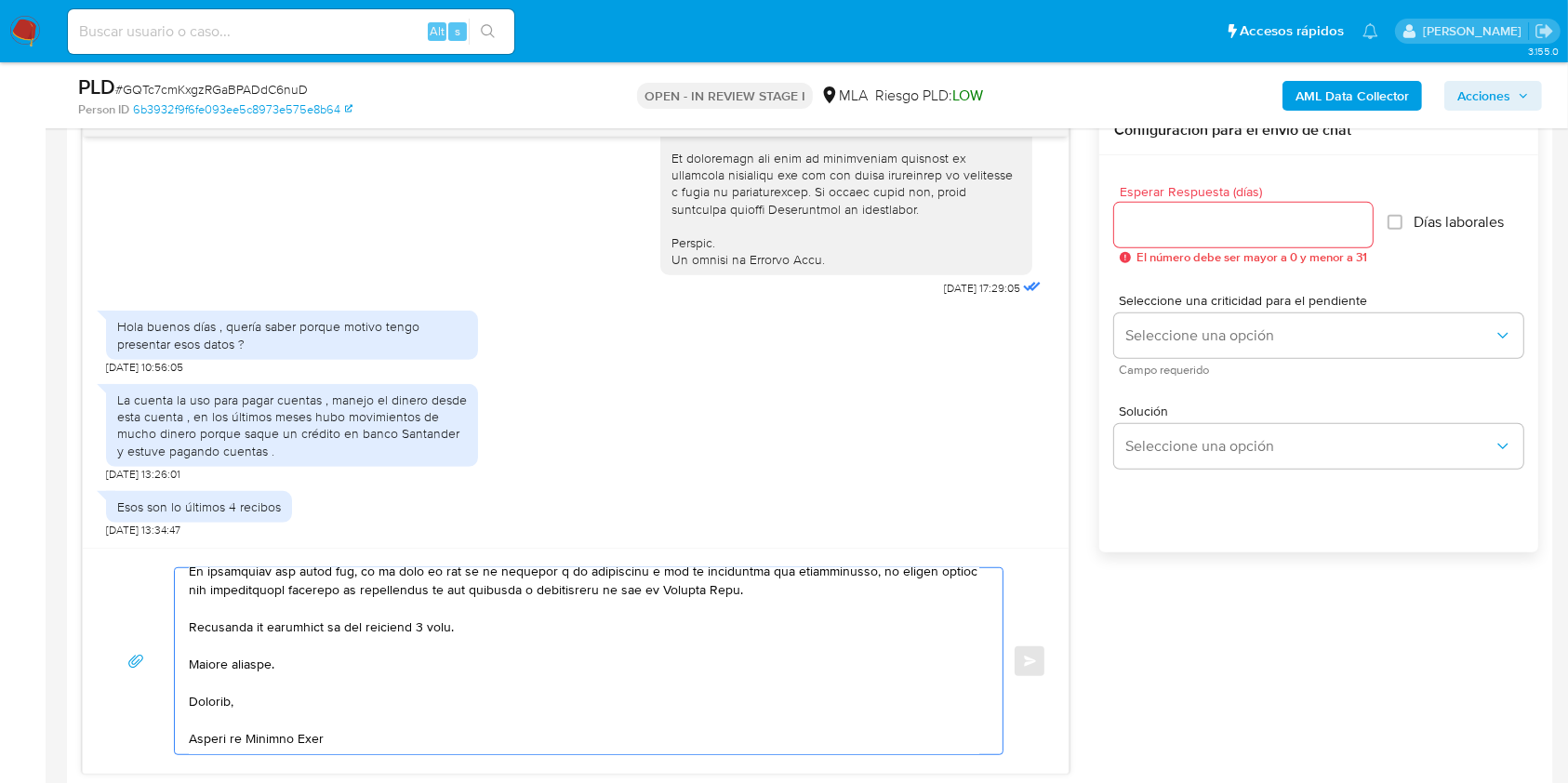
type textarea "Hola Nicolas Gaston Fernandez, Muchas gracias por la respuesta. La información …"
click at [1143, 230] on input "Esperar Respuesta (días)" at bounding box center [1243, 225] width 259 height 24
type input "2"
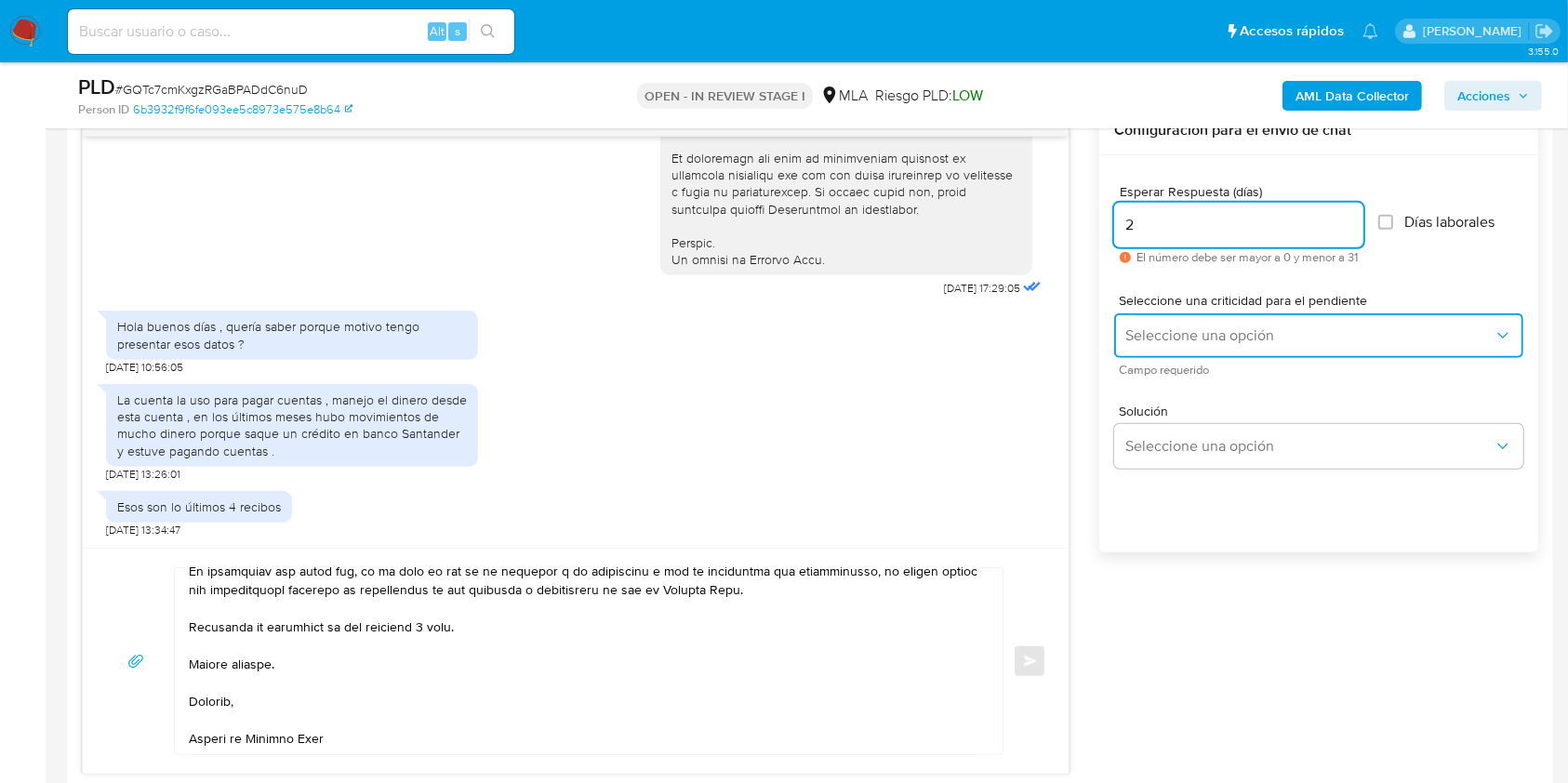
click at [1174, 346] on button "Seleccione una opción" at bounding box center [1318, 336] width 409 height 45
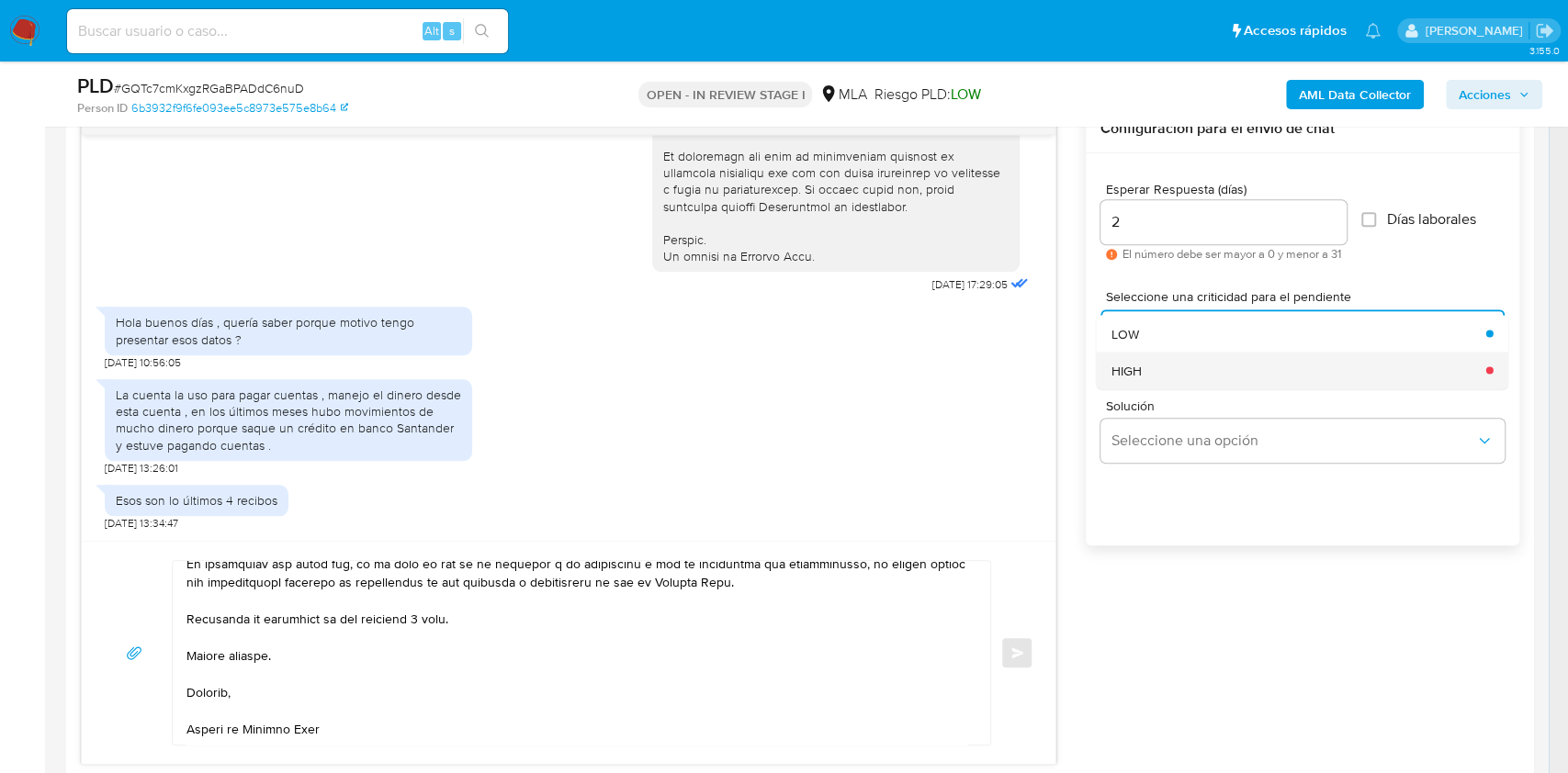
click at [1164, 369] on div "HIGH" at bounding box center [1292, 370] width 363 height 37
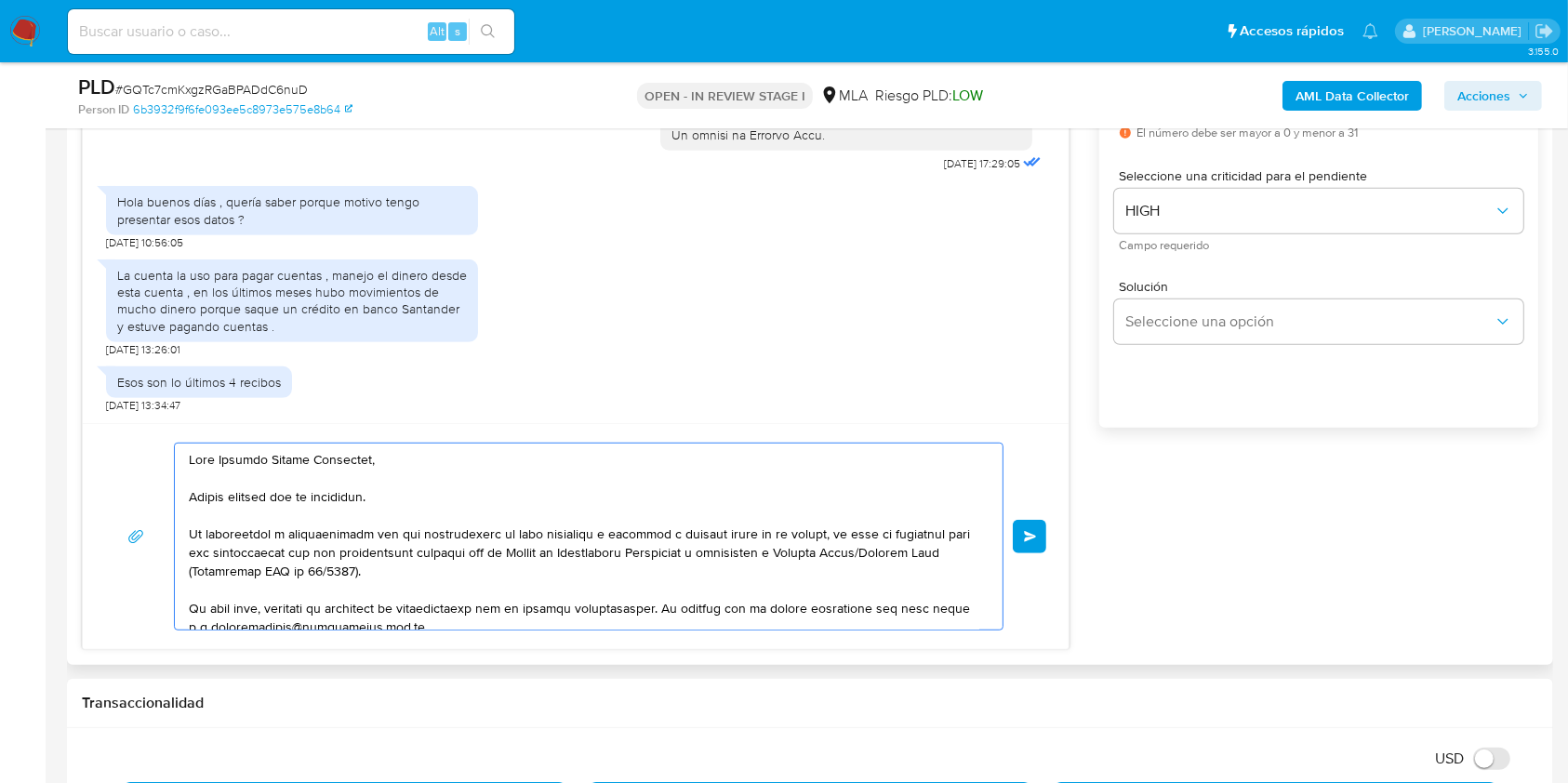
click at [1038, 543] on button "Enviar" at bounding box center [1030, 536] width 34 height 34
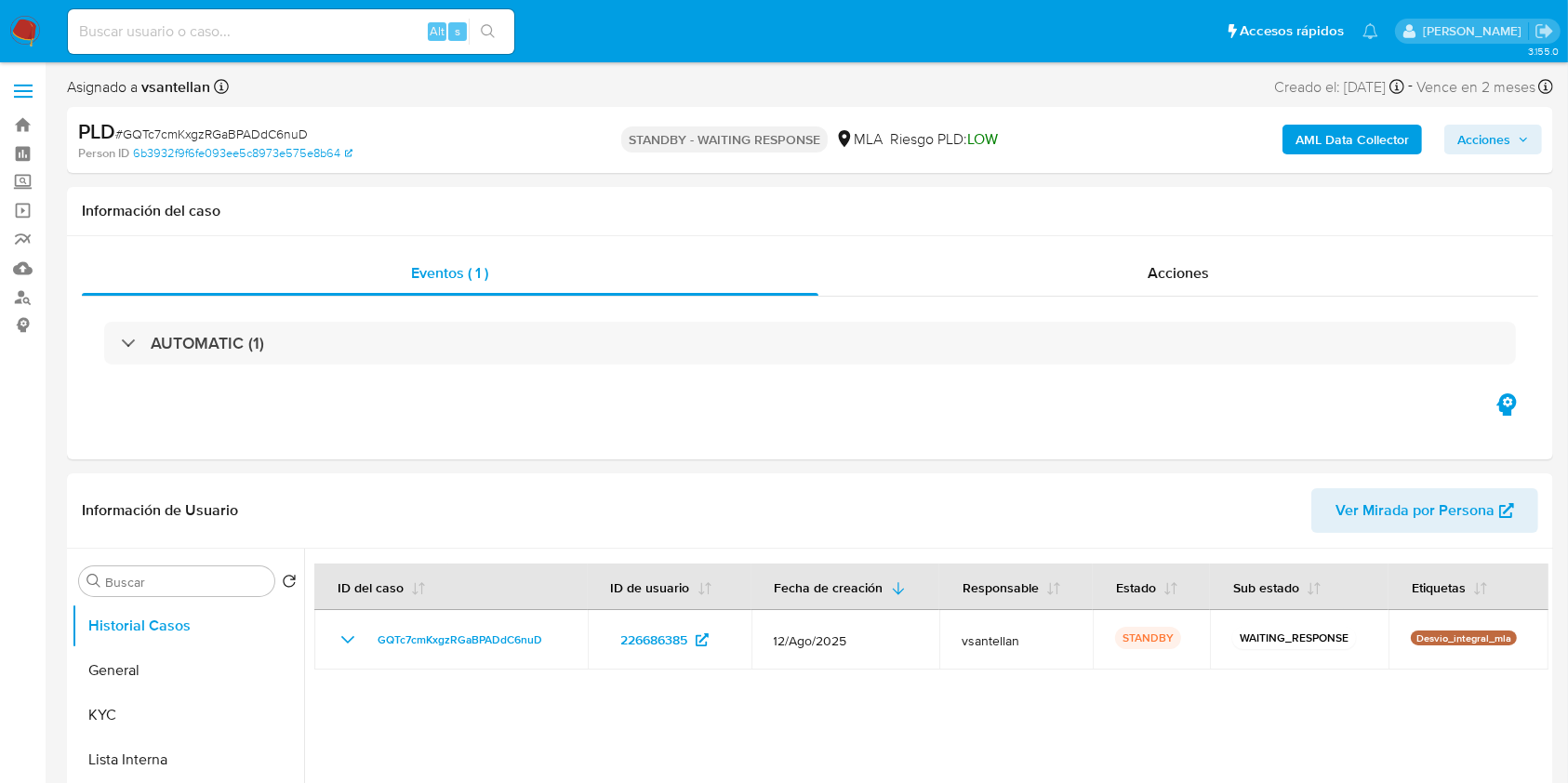
select select "10"
click at [107, 651] on button "General" at bounding box center [181, 670] width 218 height 45
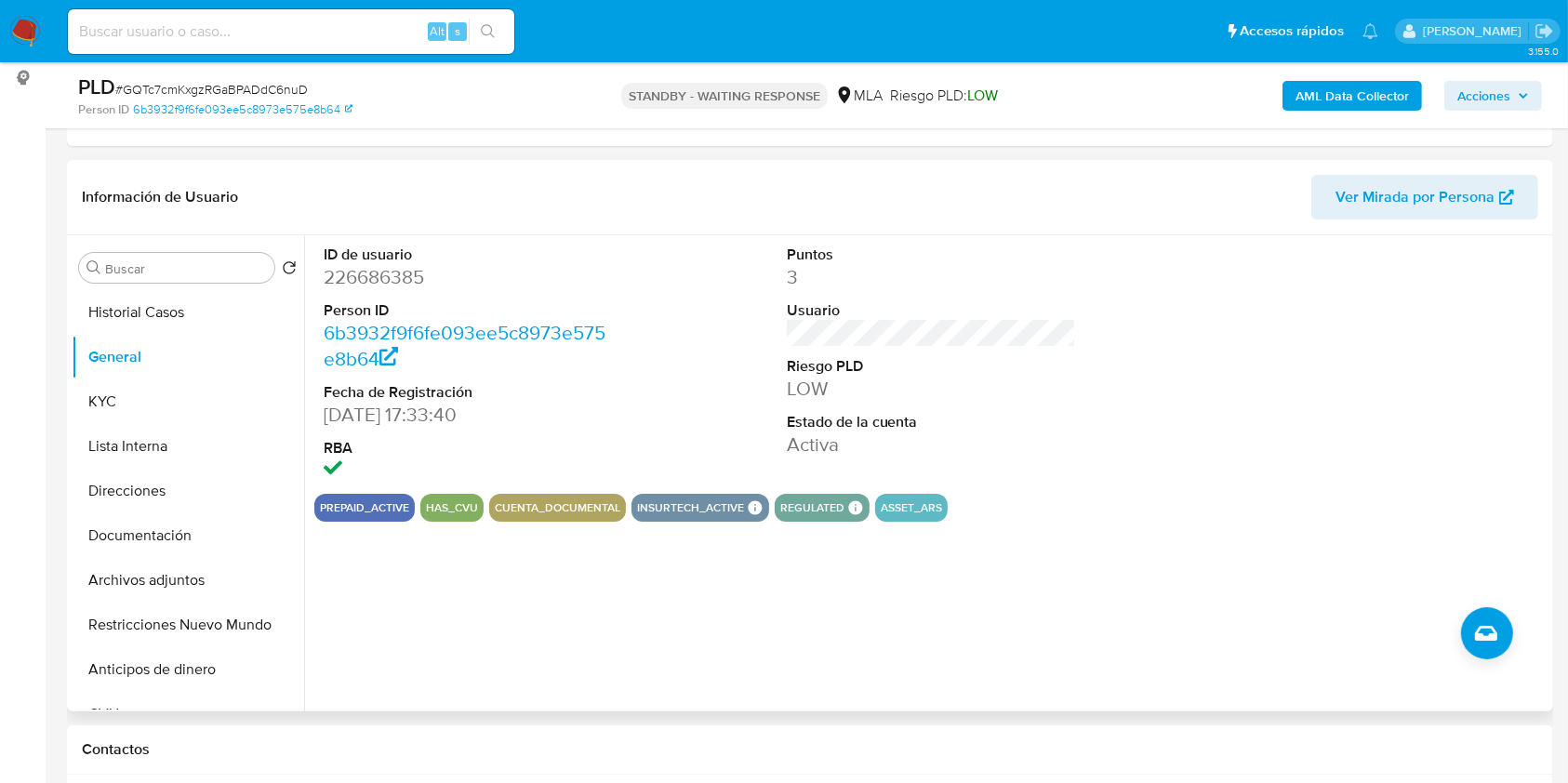
scroll to position [495, 0]
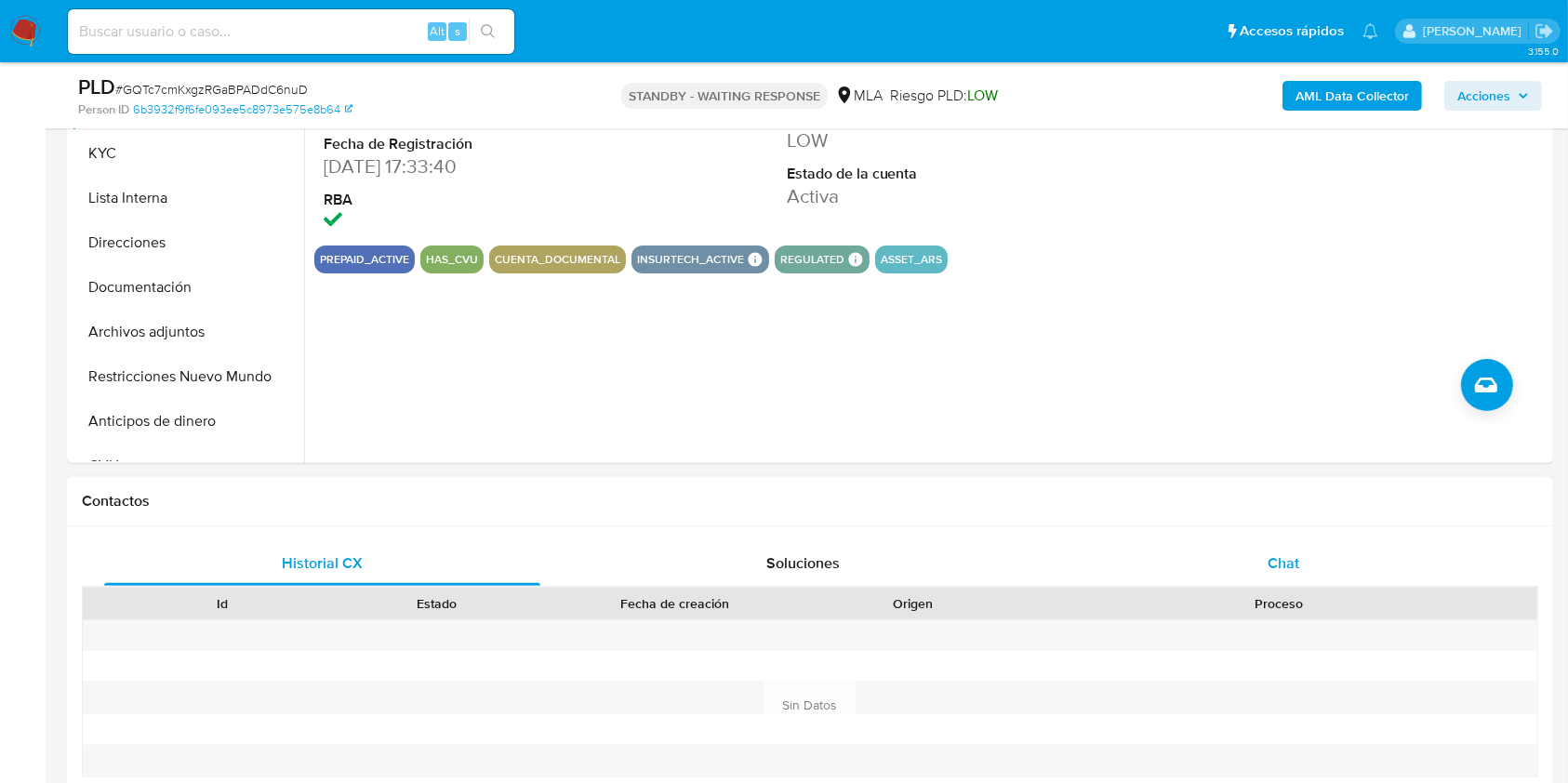
click at [1247, 573] on div "Chat" at bounding box center [1284, 563] width 436 height 45
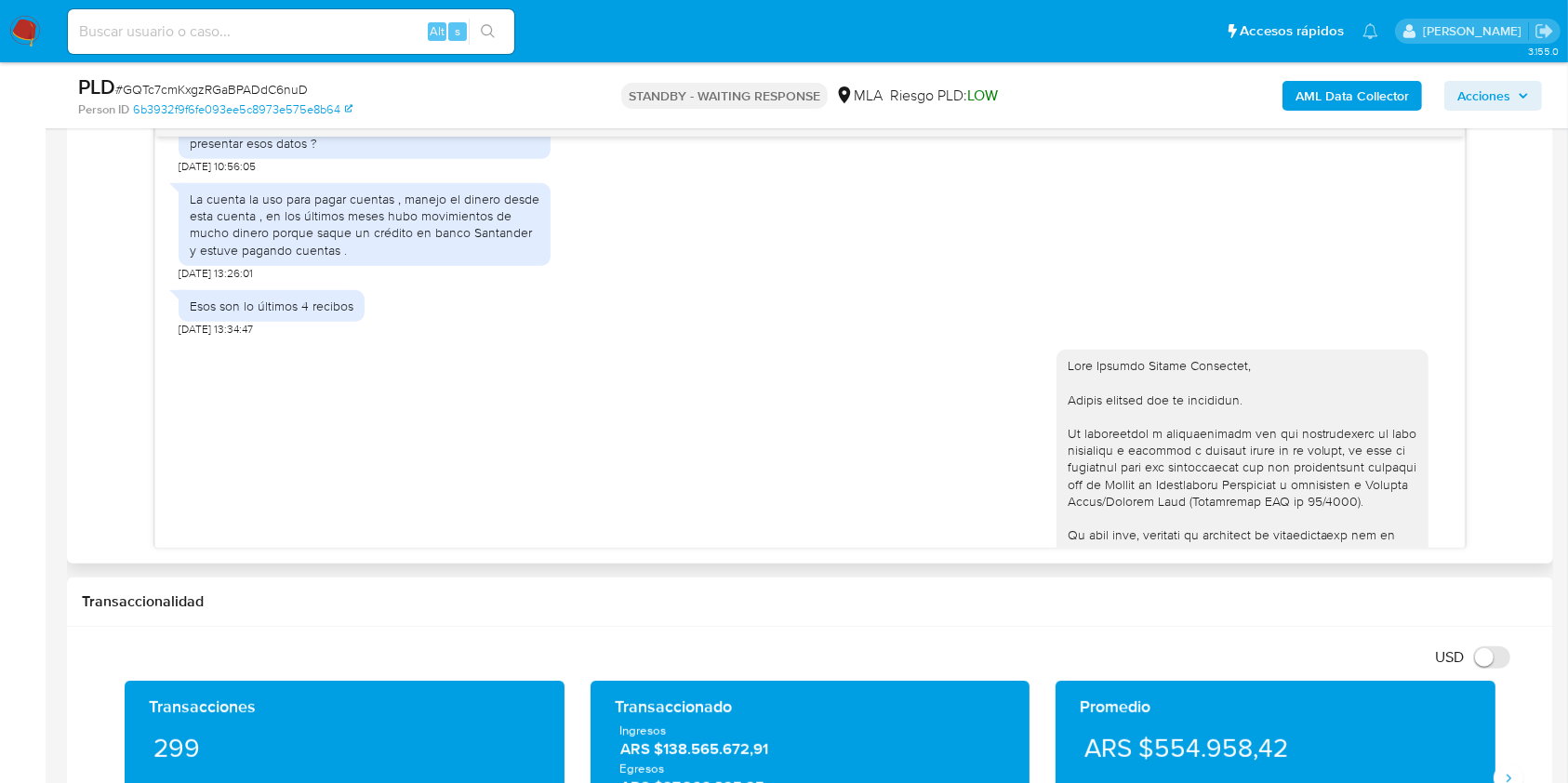
scroll to position [1058, 0]
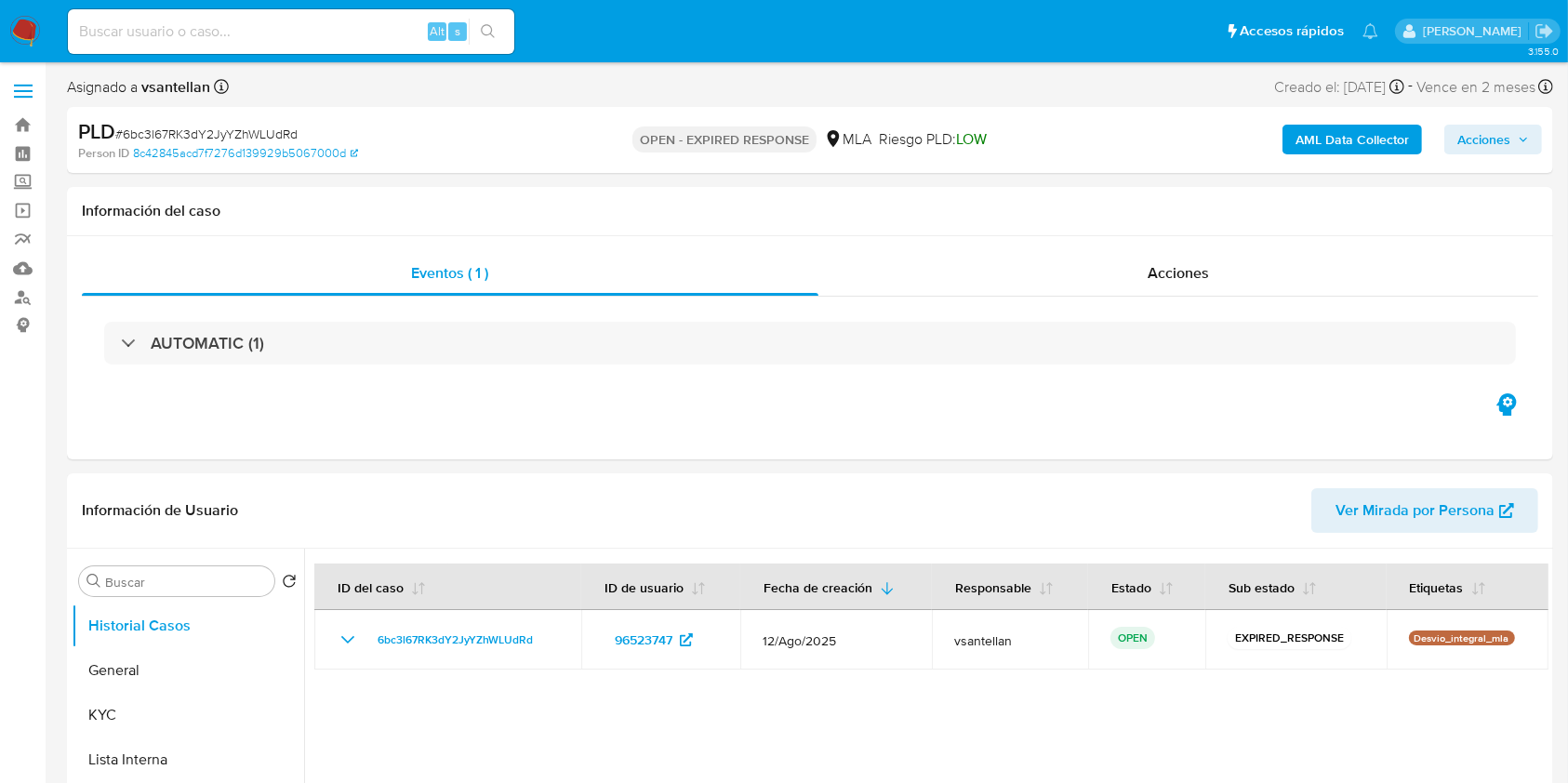
select select "10"
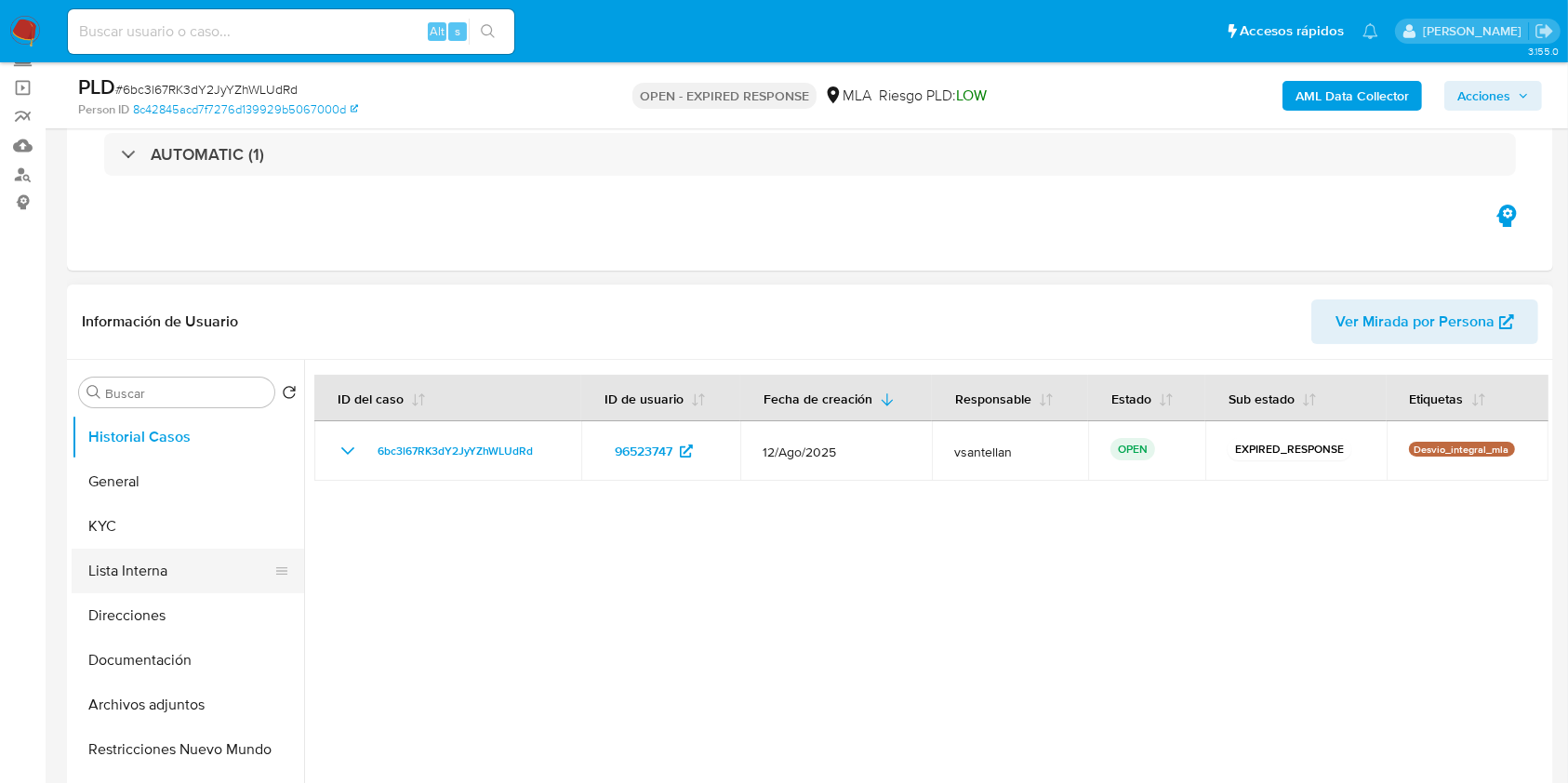
scroll to position [124, 0]
click at [201, 657] on button "Documentación" at bounding box center [181, 659] width 218 height 45
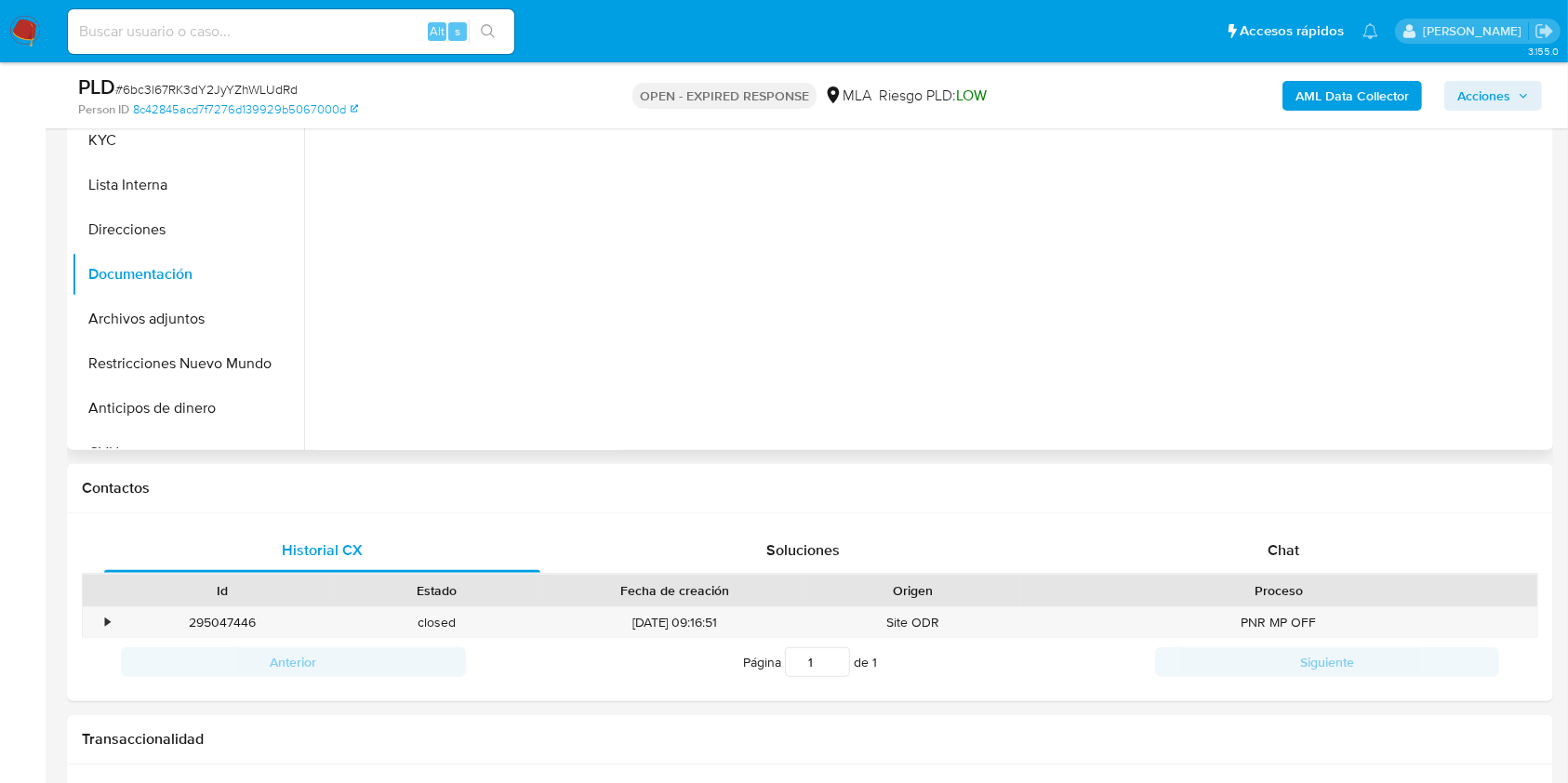
scroll to position [248, 0]
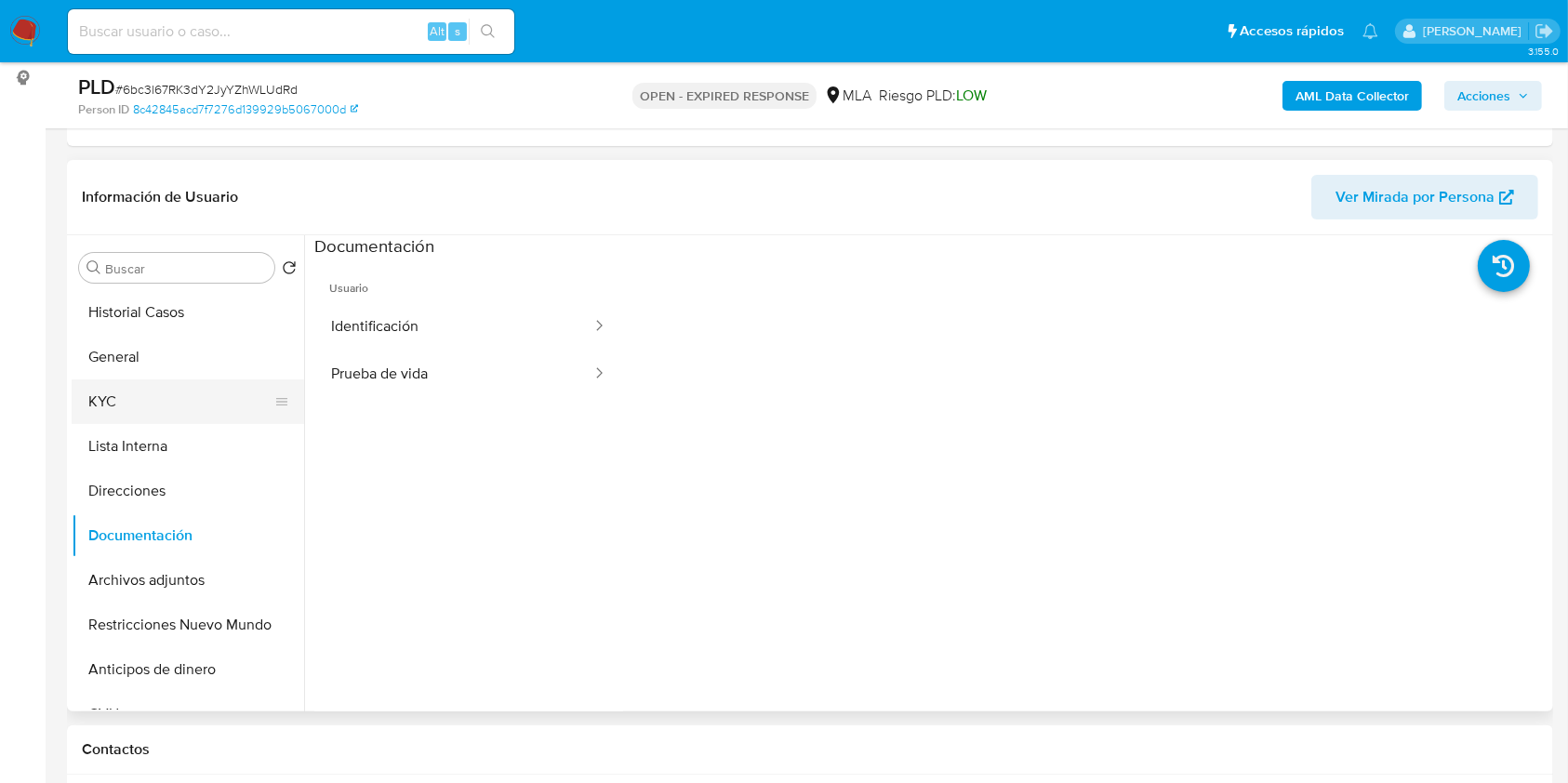
click at [132, 416] on button "KYC" at bounding box center [181, 401] width 218 height 45
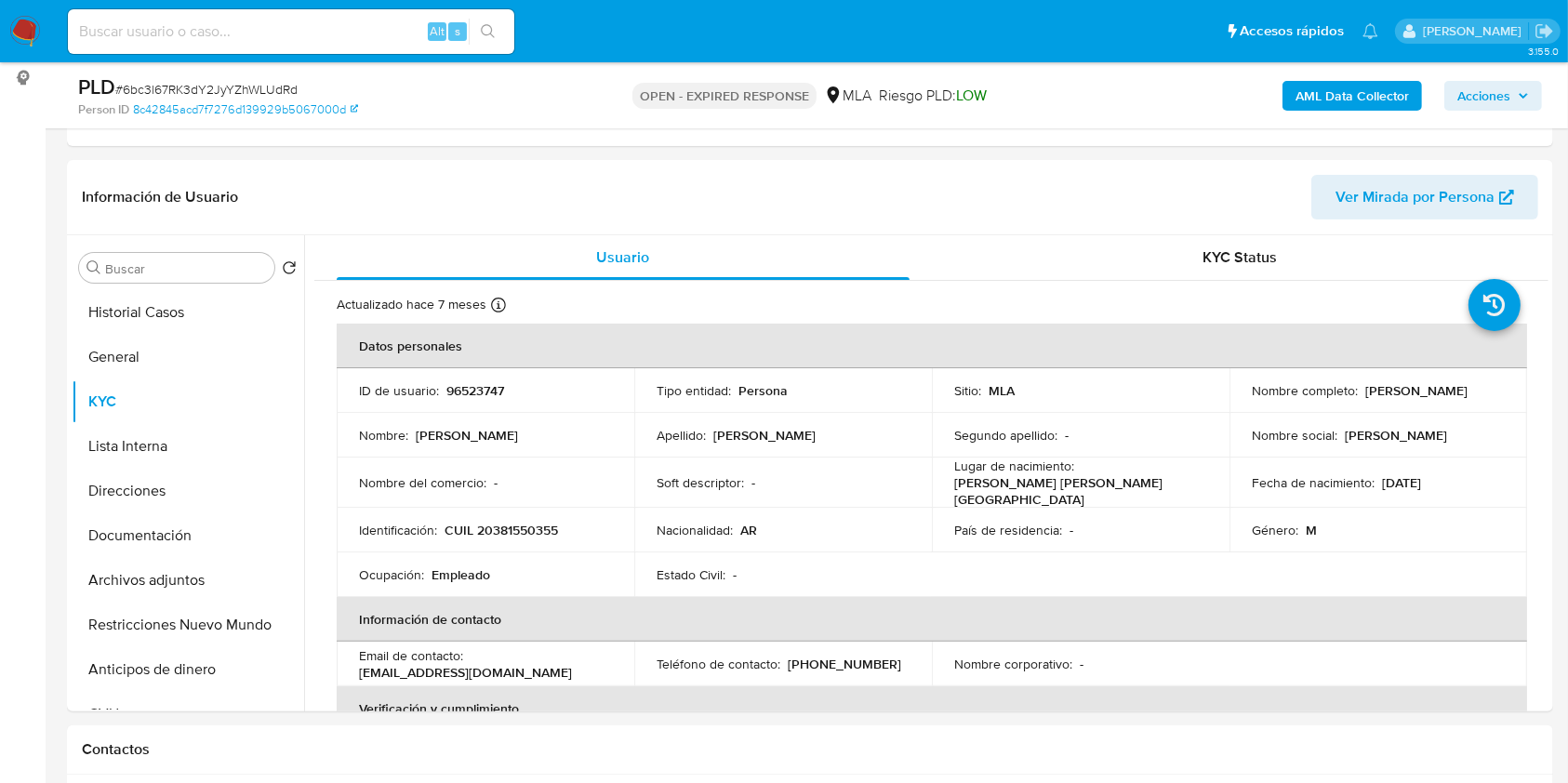
scroll to position [495, 0]
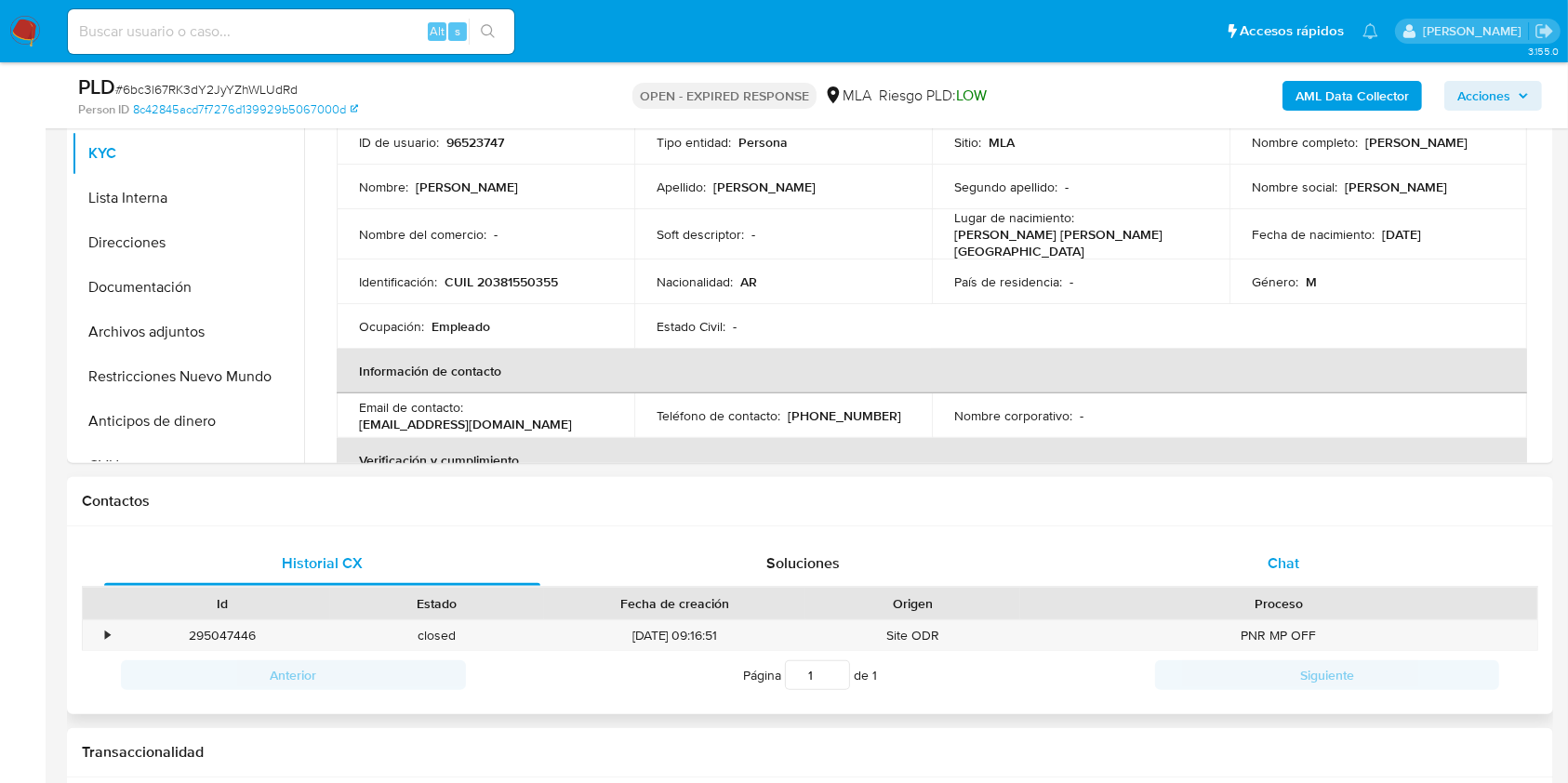
click at [1306, 551] on div "Chat" at bounding box center [1284, 563] width 436 height 45
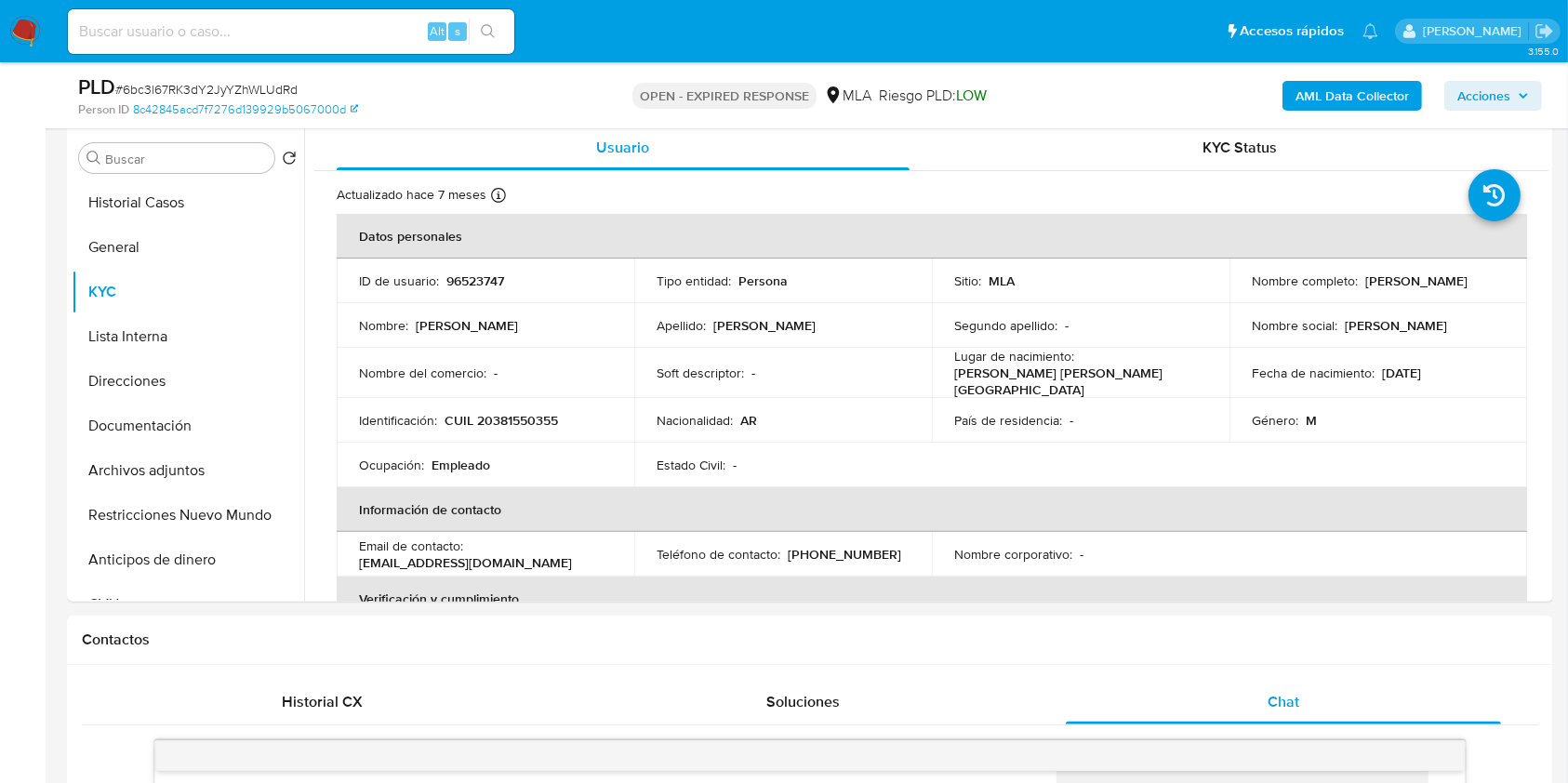
scroll to position [326, 0]
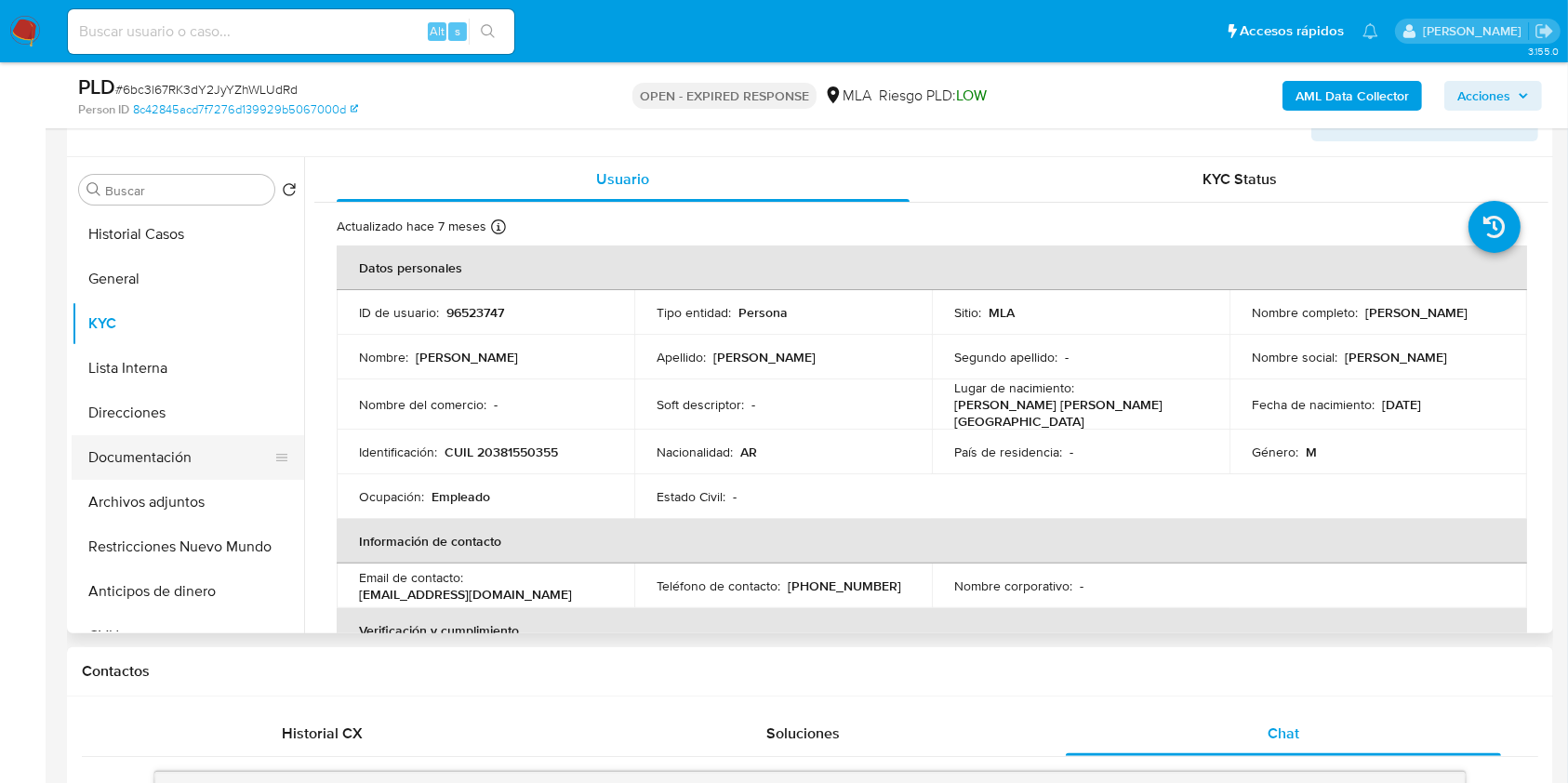
click at [195, 455] on button "Documentación" at bounding box center [181, 457] width 218 height 45
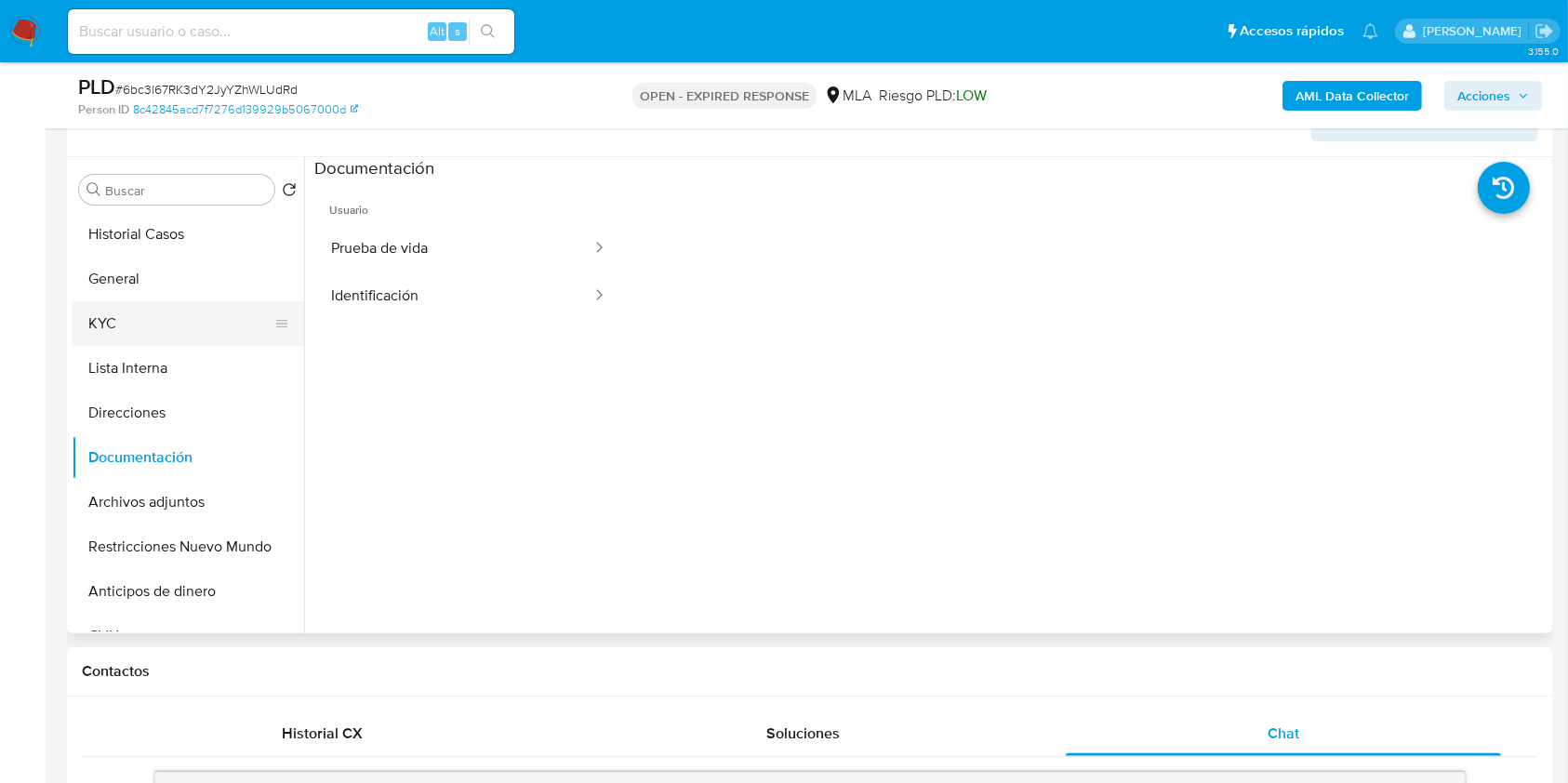
click at [170, 332] on button "KYC" at bounding box center [181, 324] width 218 height 45
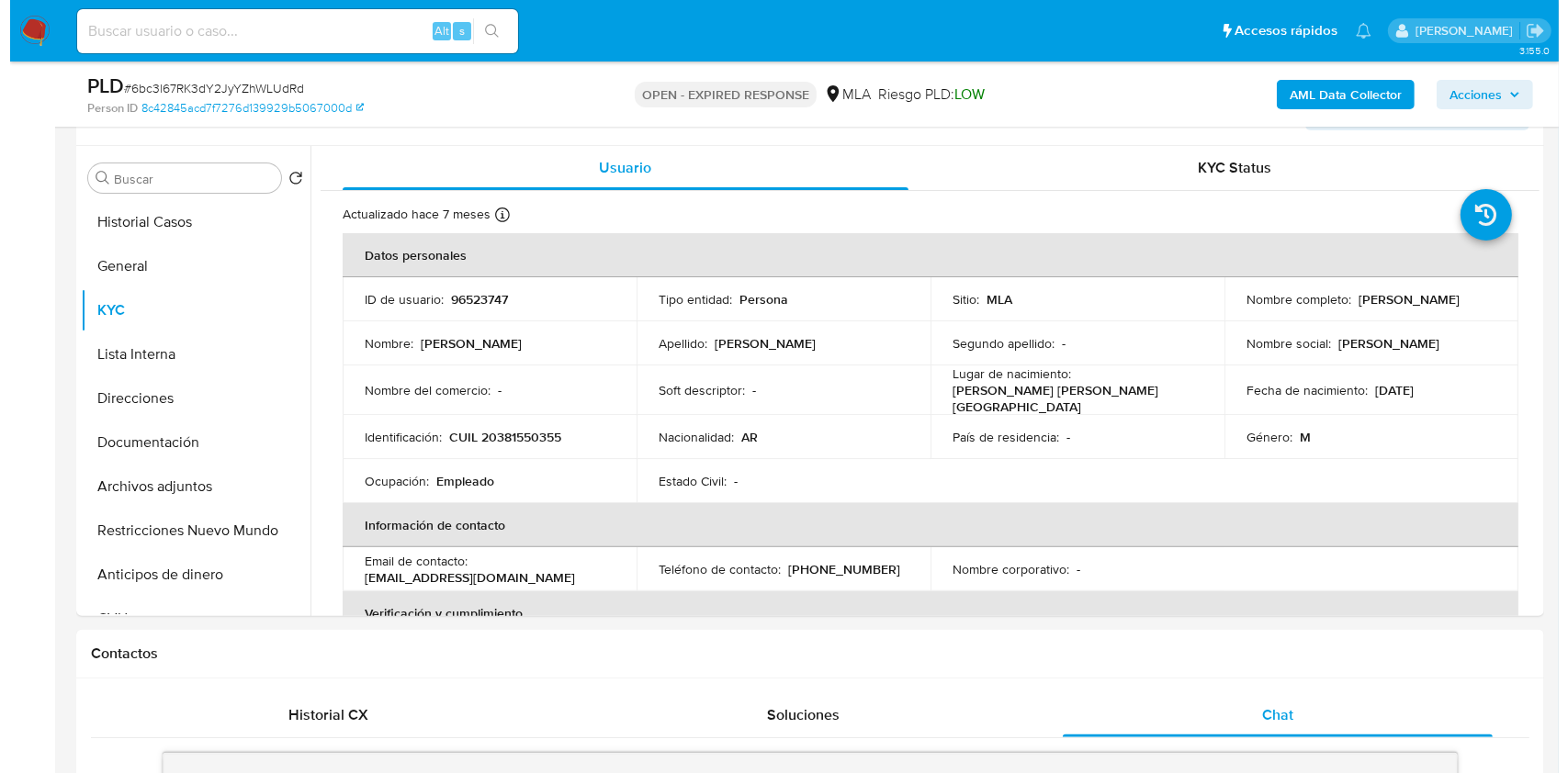
scroll to position [324, 0]
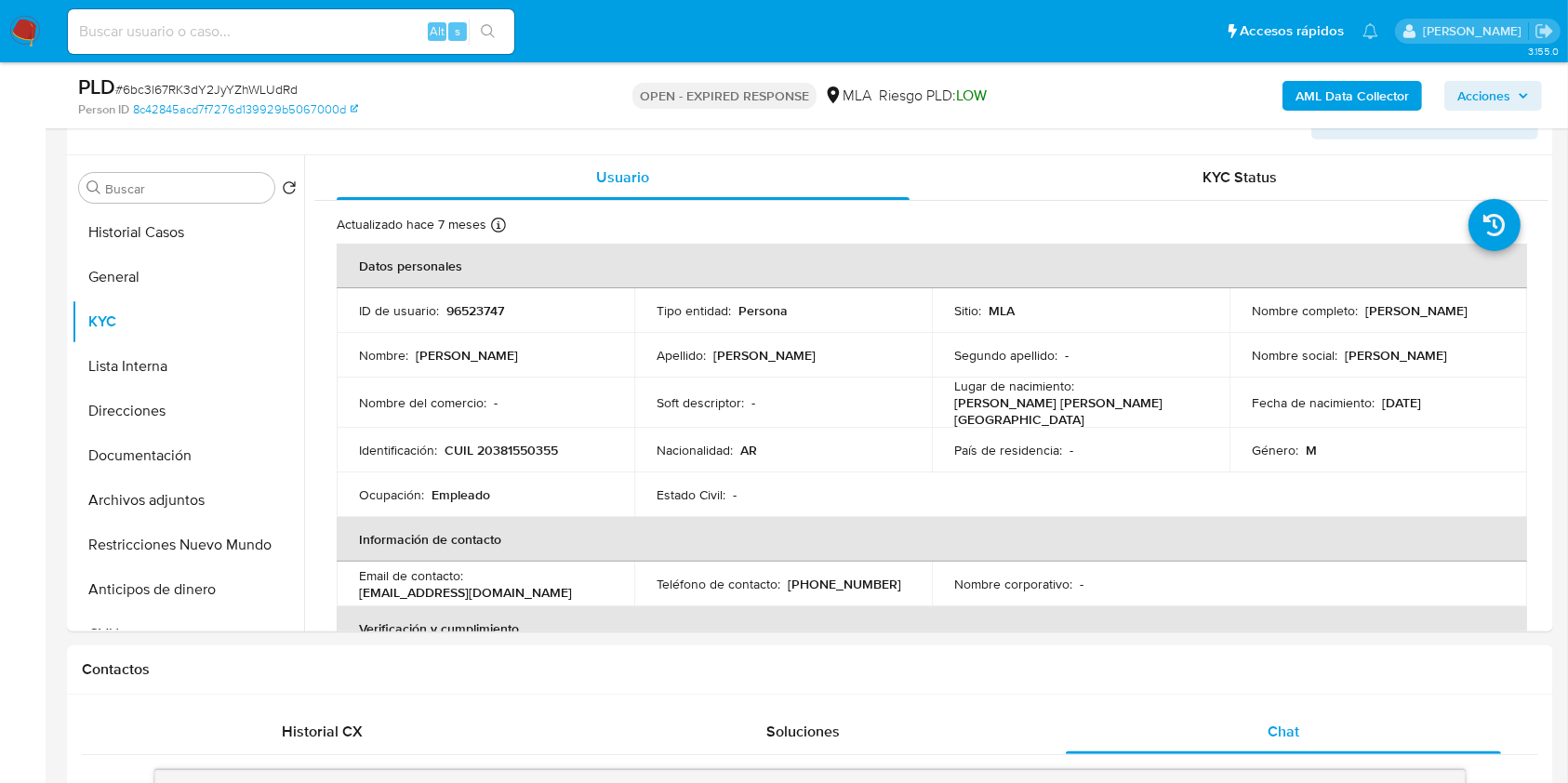
click at [1346, 97] on b "AML Data Collector" at bounding box center [1352, 96] width 114 height 30
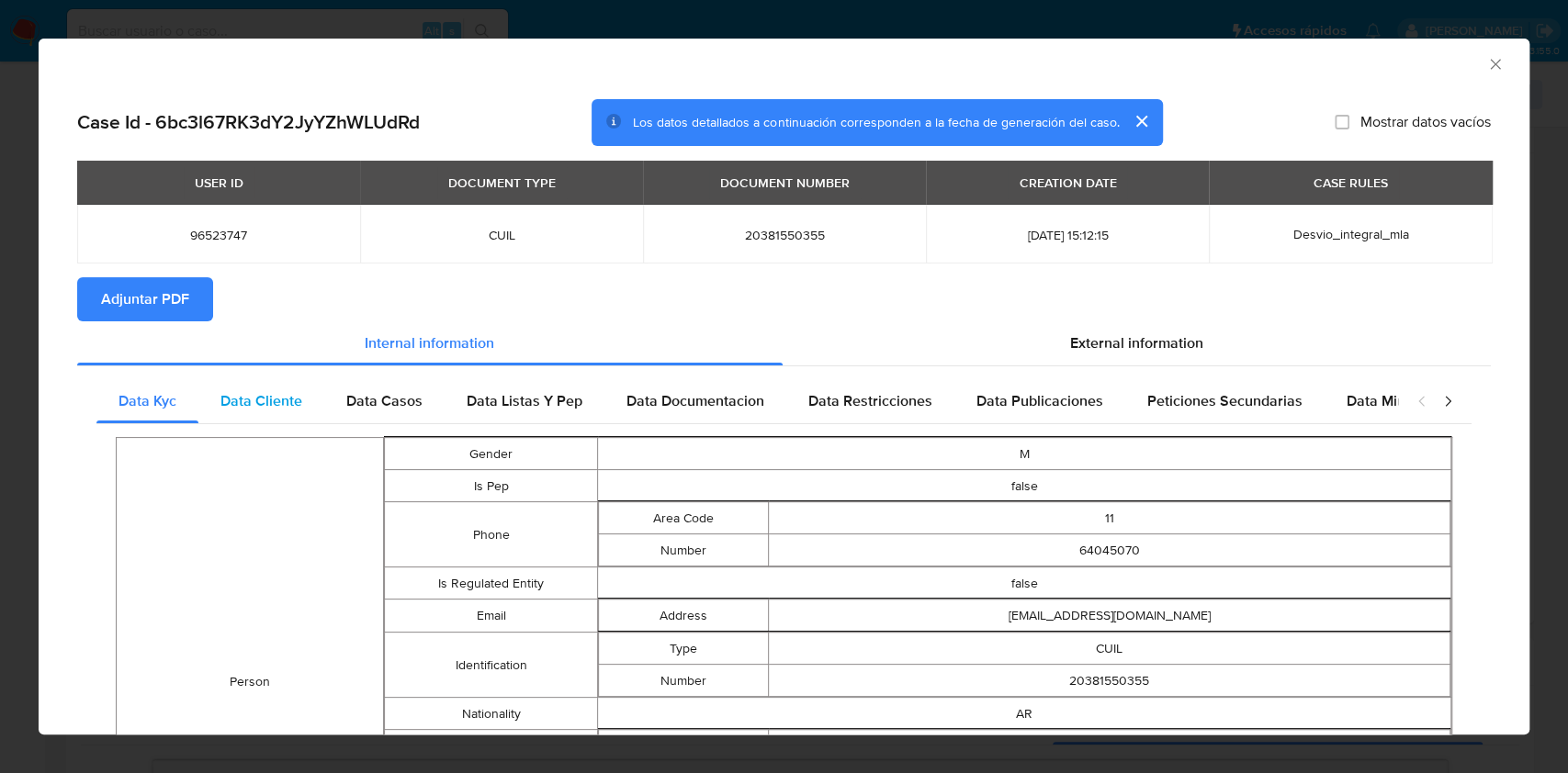
click at [309, 384] on div "Data Cliente" at bounding box center [261, 401] width 126 height 44
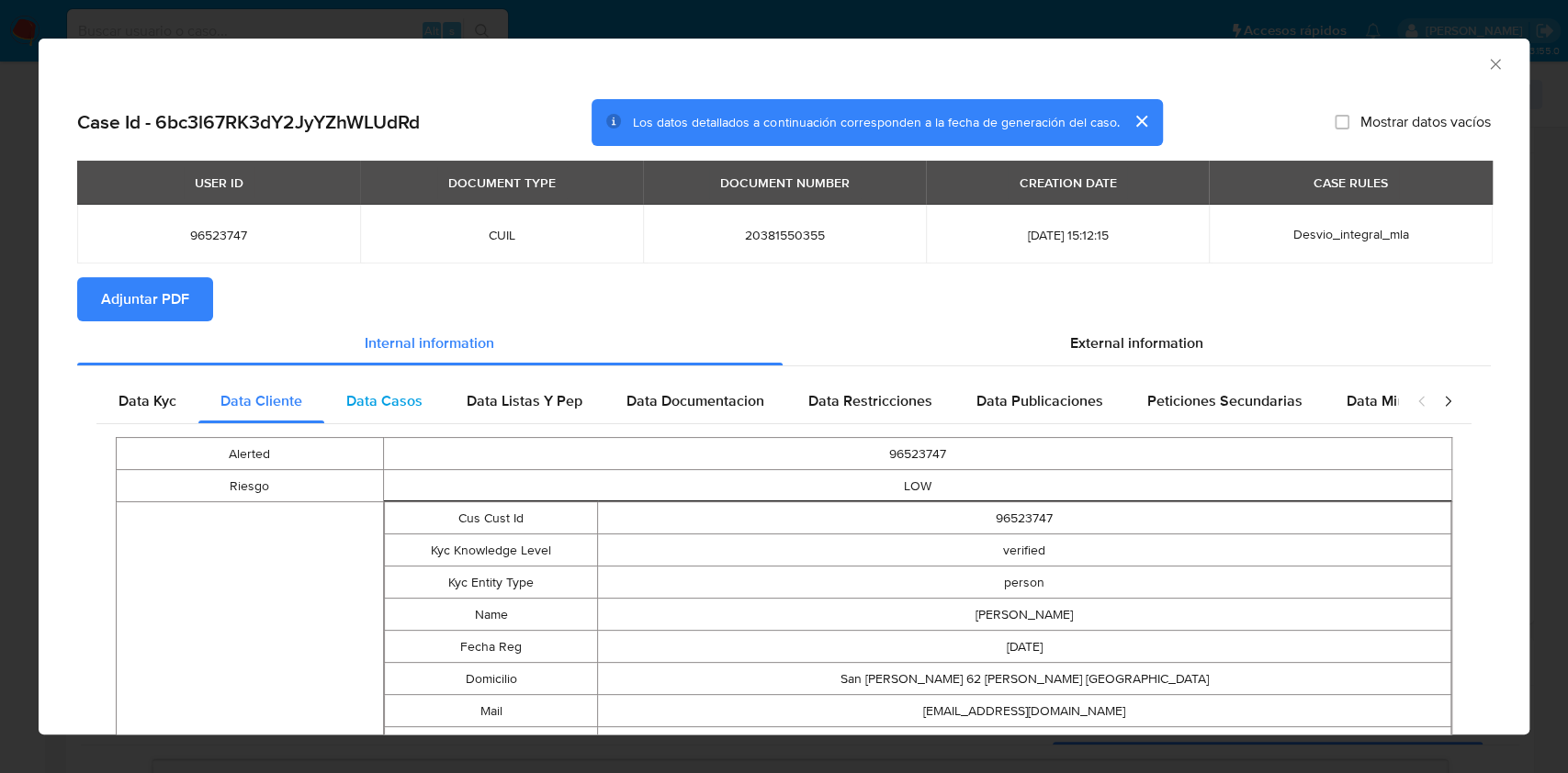
click at [356, 399] on span "Data Casos" at bounding box center [384, 400] width 76 height 21
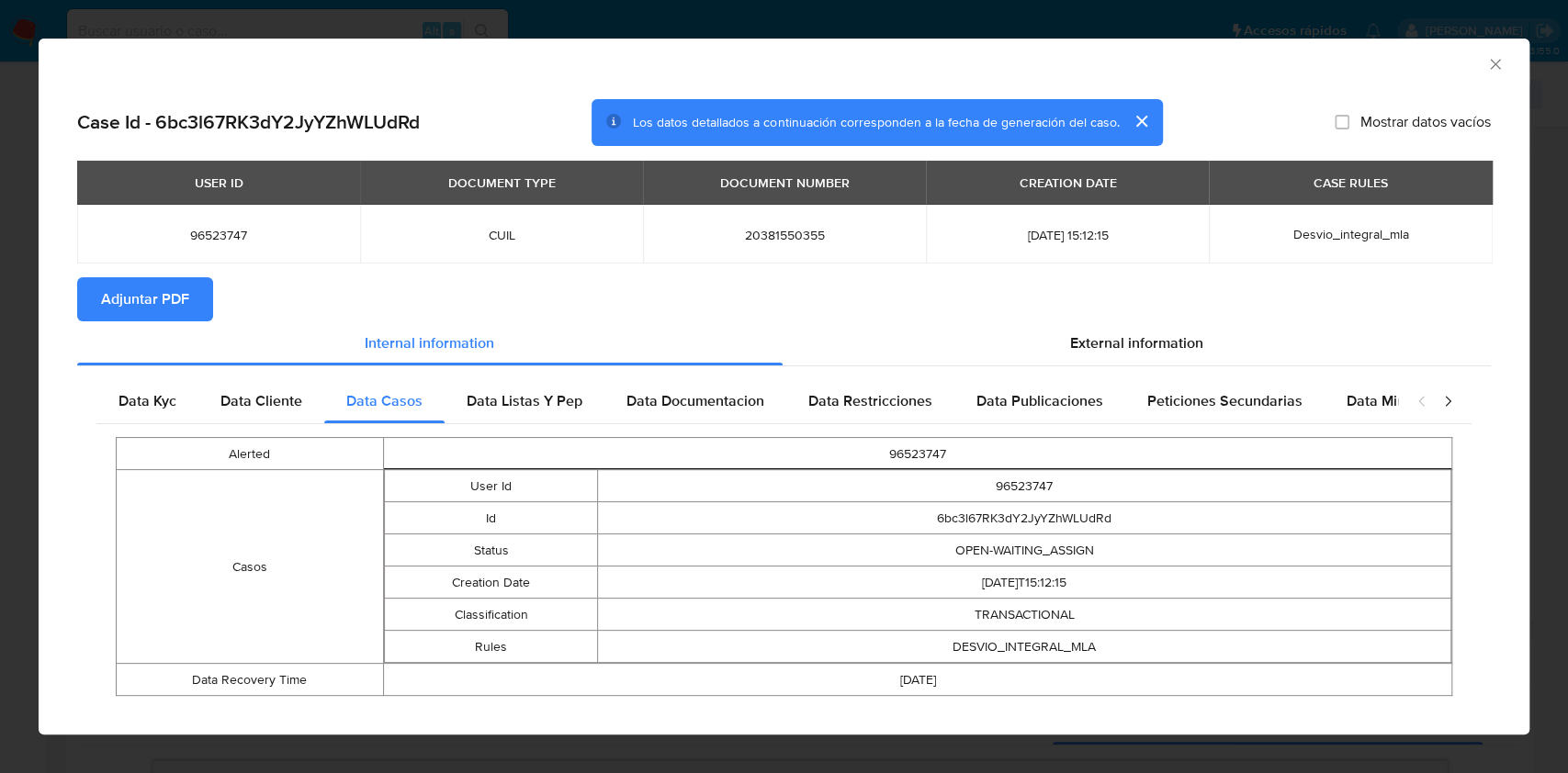
drag, startPoint x: 464, startPoint y: 400, endPoint x: 628, endPoint y: 378, distance: 165.5
click at [470, 400] on span "Data Listas Y Pep" at bounding box center [524, 400] width 116 height 21
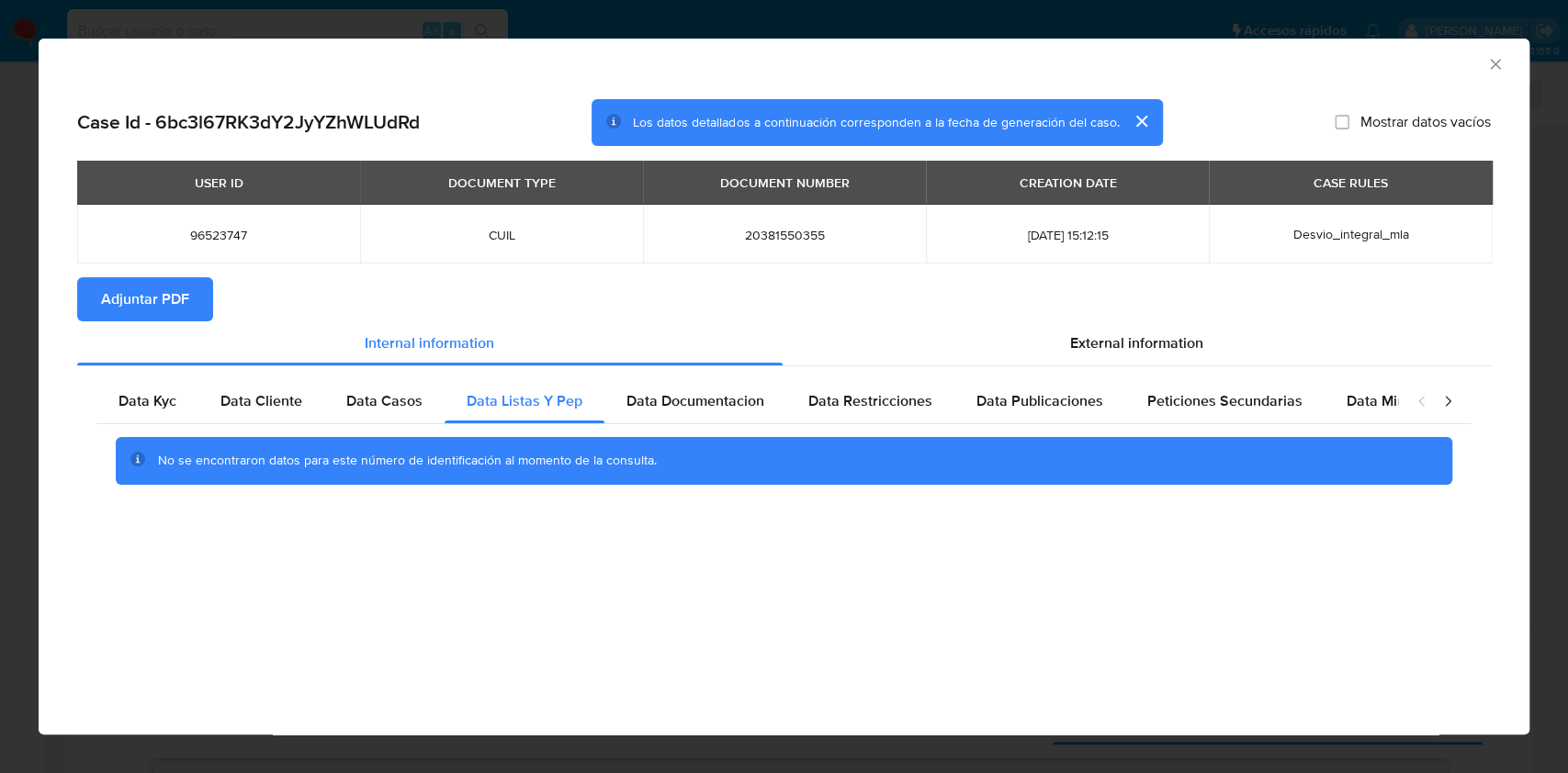
click at [628, 378] on div "Data Kyc Data Cliente Data Casos Data Listas Y Pep Data Documentacion Data Rest…" at bounding box center [784, 438] width 1413 height 144
click at [675, 392] on span "Data Documentacion" at bounding box center [695, 400] width 138 height 21
click at [853, 392] on span "Data Restricciones" at bounding box center [870, 400] width 124 height 21
drag, startPoint x: 980, startPoint y: 405, endPoint x: 992, endPoint y: 404, distance: 12.0
click at [981, 405] on span "Data Publicaciones" at bounding box center [1040, 400] width 127 height 21
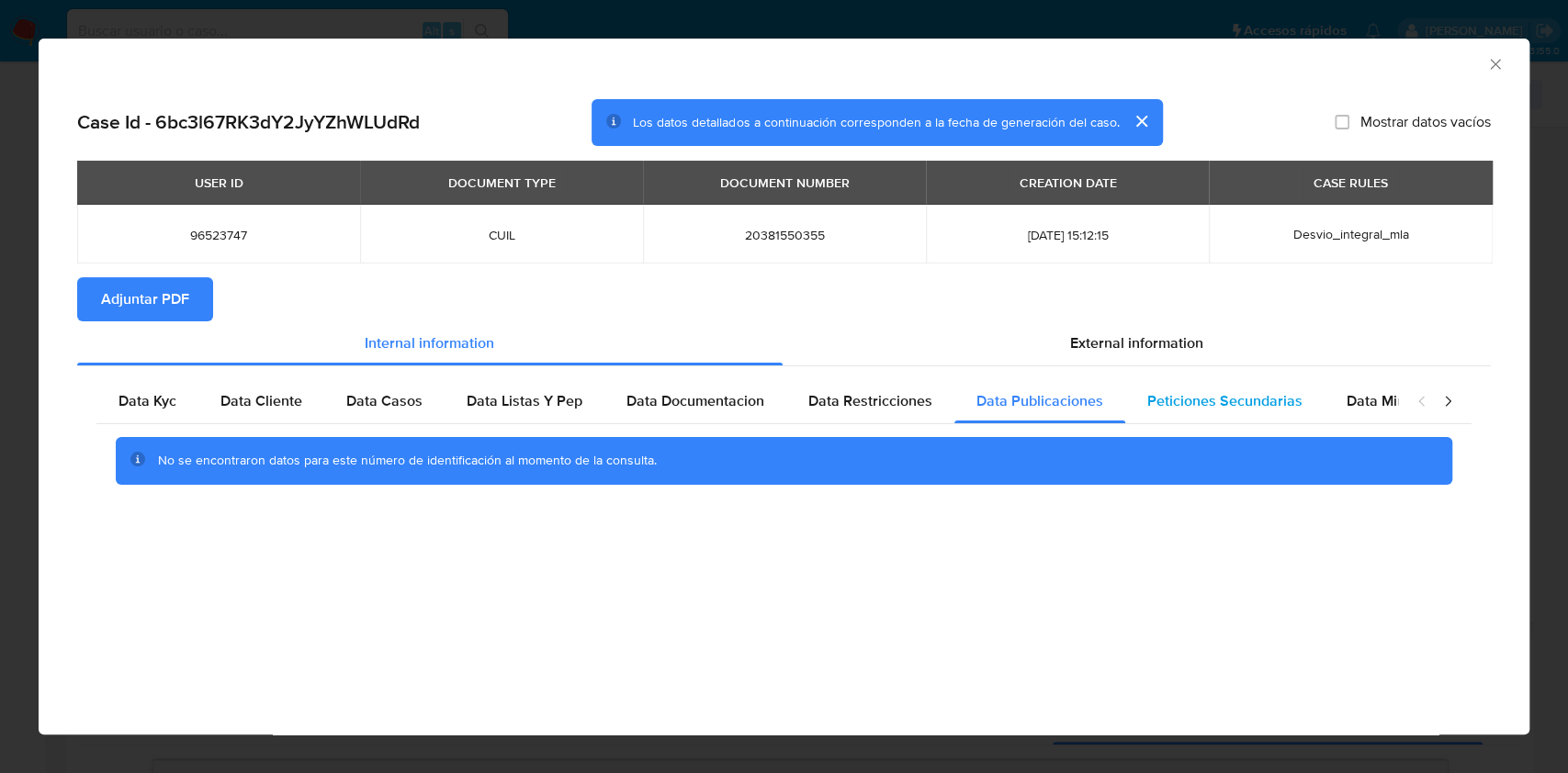
click at [1150, 422] on div "Peticiones Secundarias" at bounding box center [1224, 401] width 200 height 44
click at [1387, 405] on span "Data Minoridad" at bounding box center [1397, 400] width 101 height 21
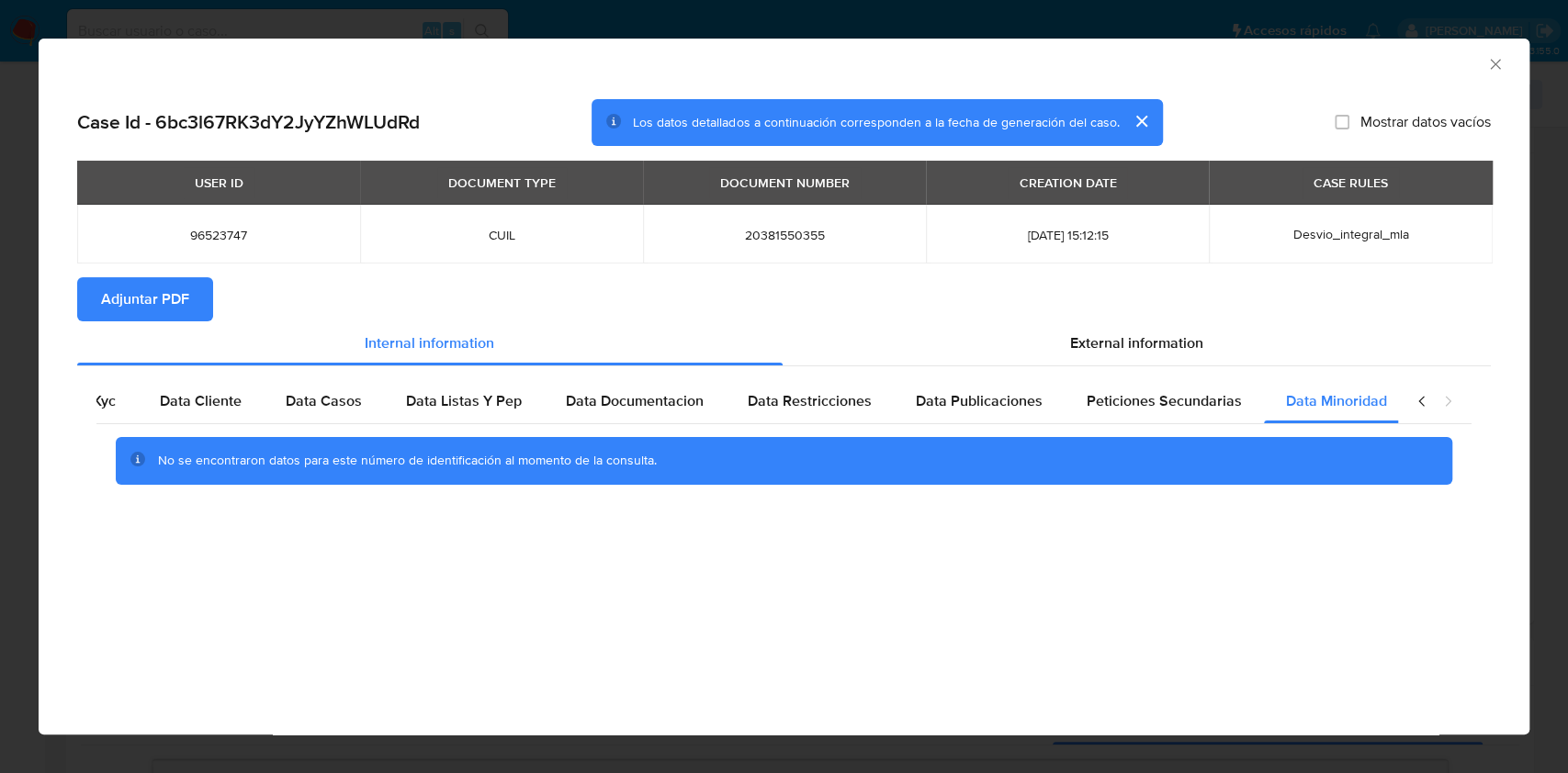
scroll to position [0, 62]
click at [1435, 403] on div "closure-recommendation-modal" at bounding box center [1435, 401] width 74 height 44
click at [1184, 357] on div "External information" at bounding box center [1137, 344] width 709 height 44
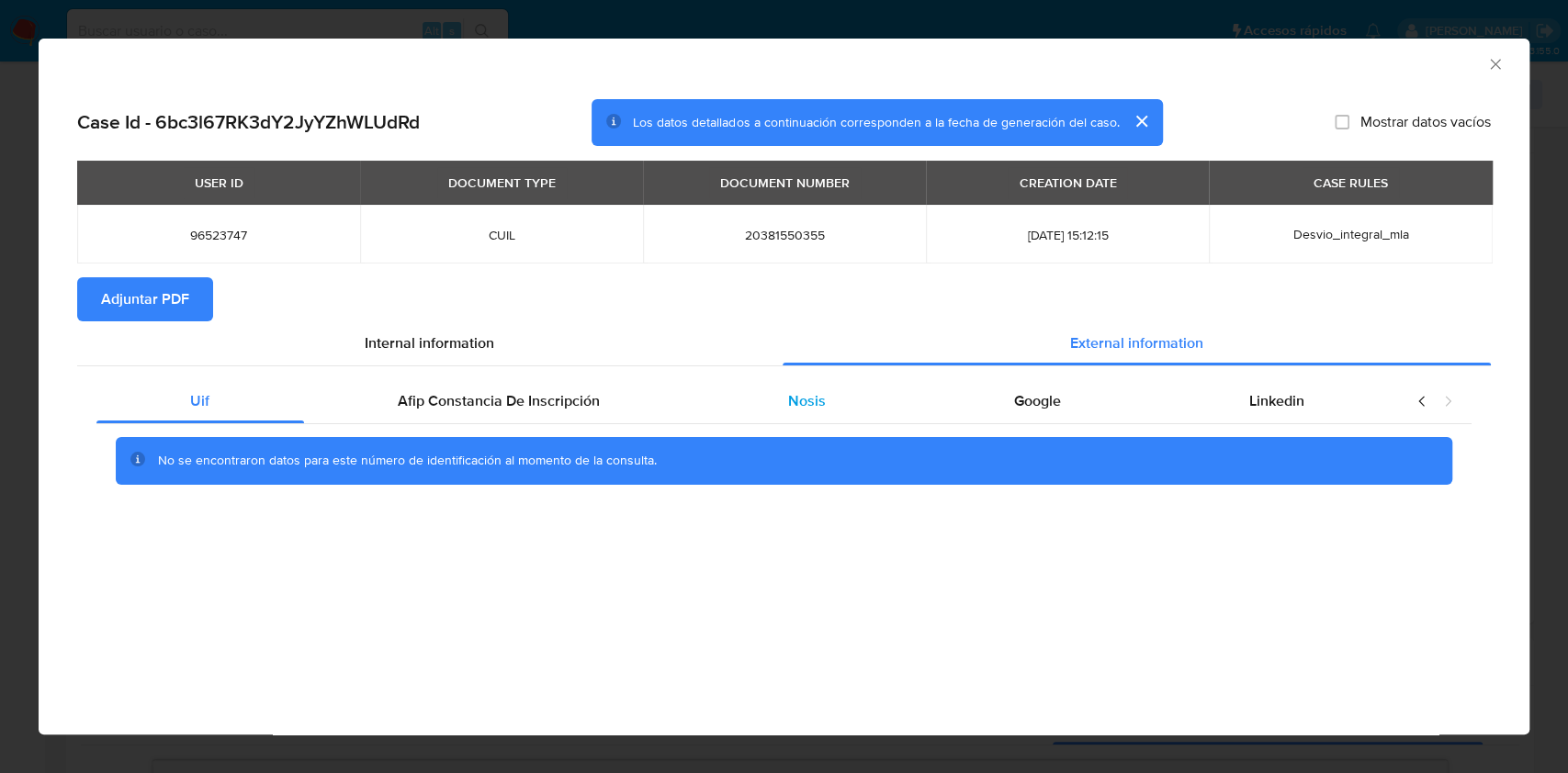
scroll to position [0, 0]
click at [648, 427] on div "No se encontraron datos para este número de identificación al momento de la con…" at bounding box center [784, 460] width 1375 height 74
click at [606, 385] on div "Afip Constancia De Inscripción" at bounding box center [499, 401] width 390 height 44
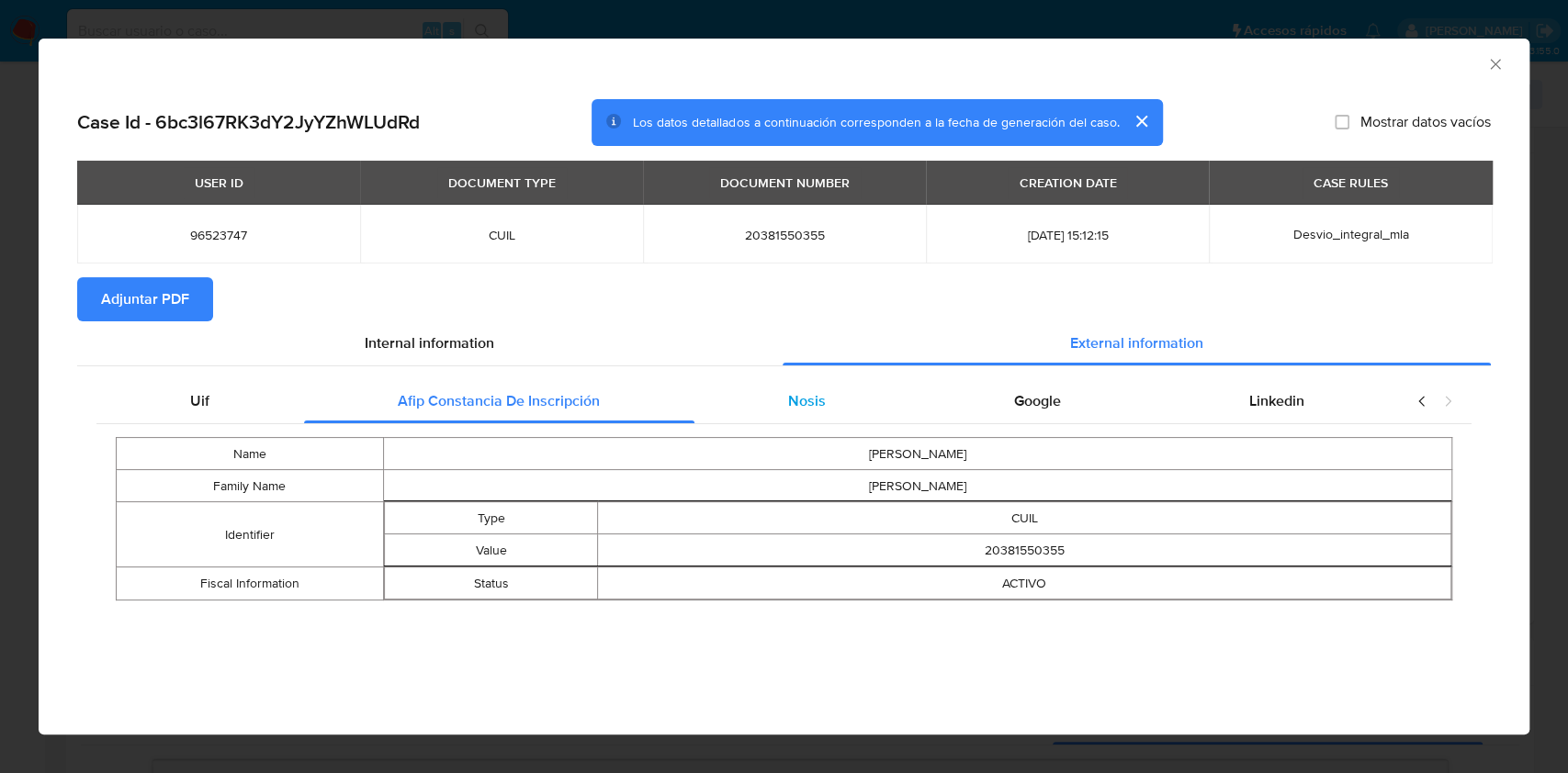
click at [764, 397] on div "Nosis" at bounding box center [807, 401] width 226 height 44
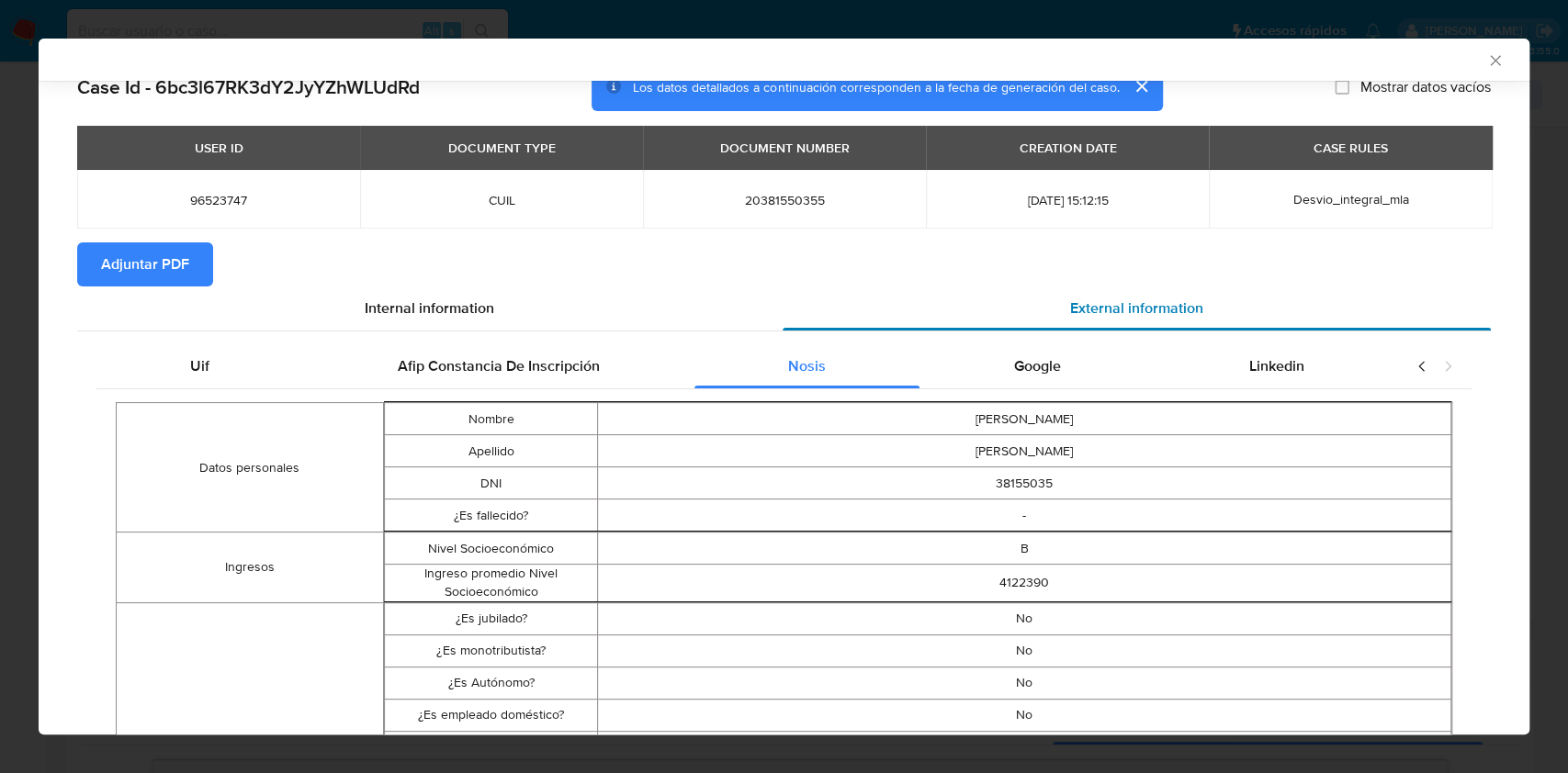
scroll to position [17, 0]
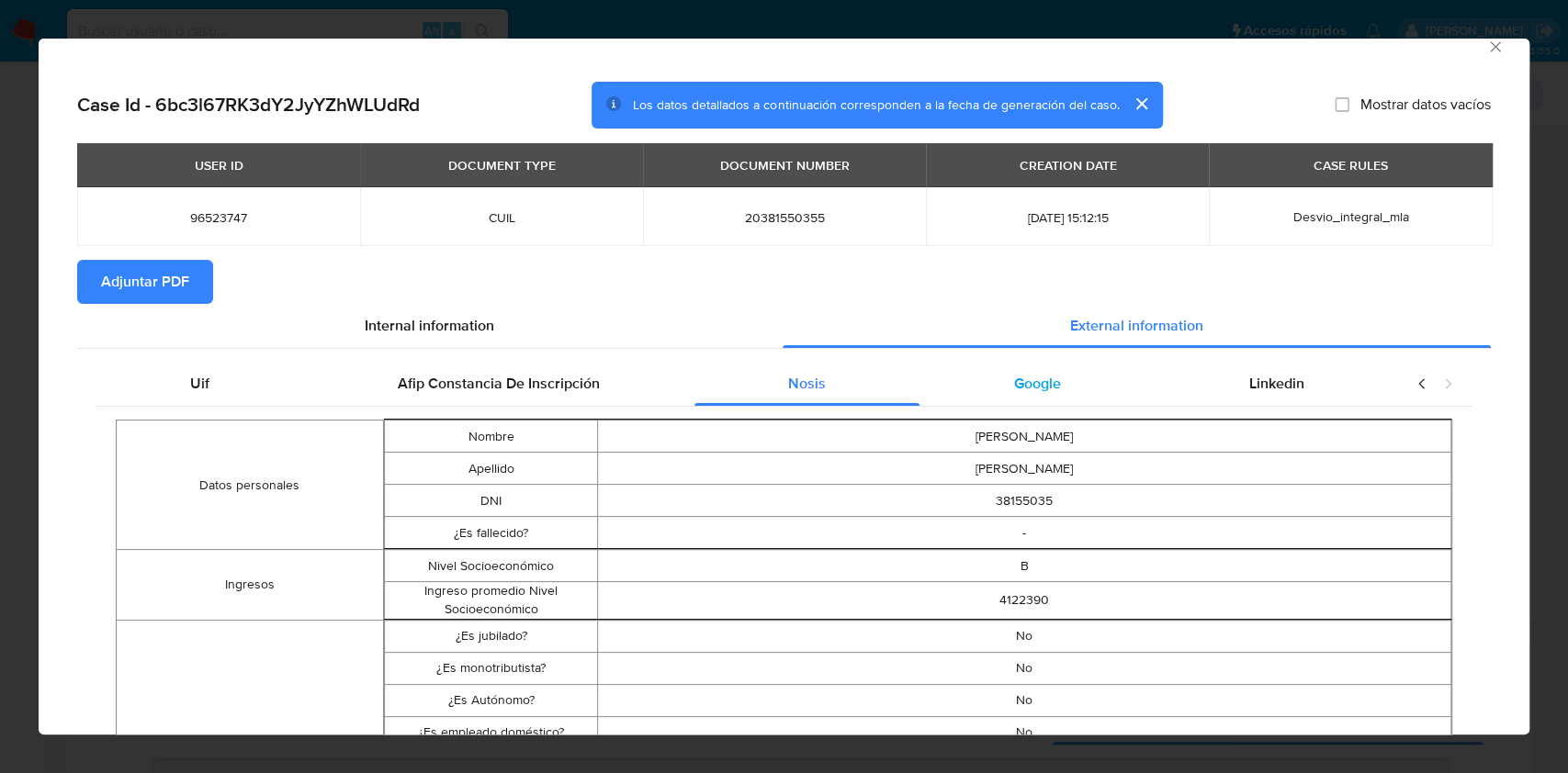
click at [1030, 378] on span "Google" at bounding box center [1037, 382] width 47 height 21
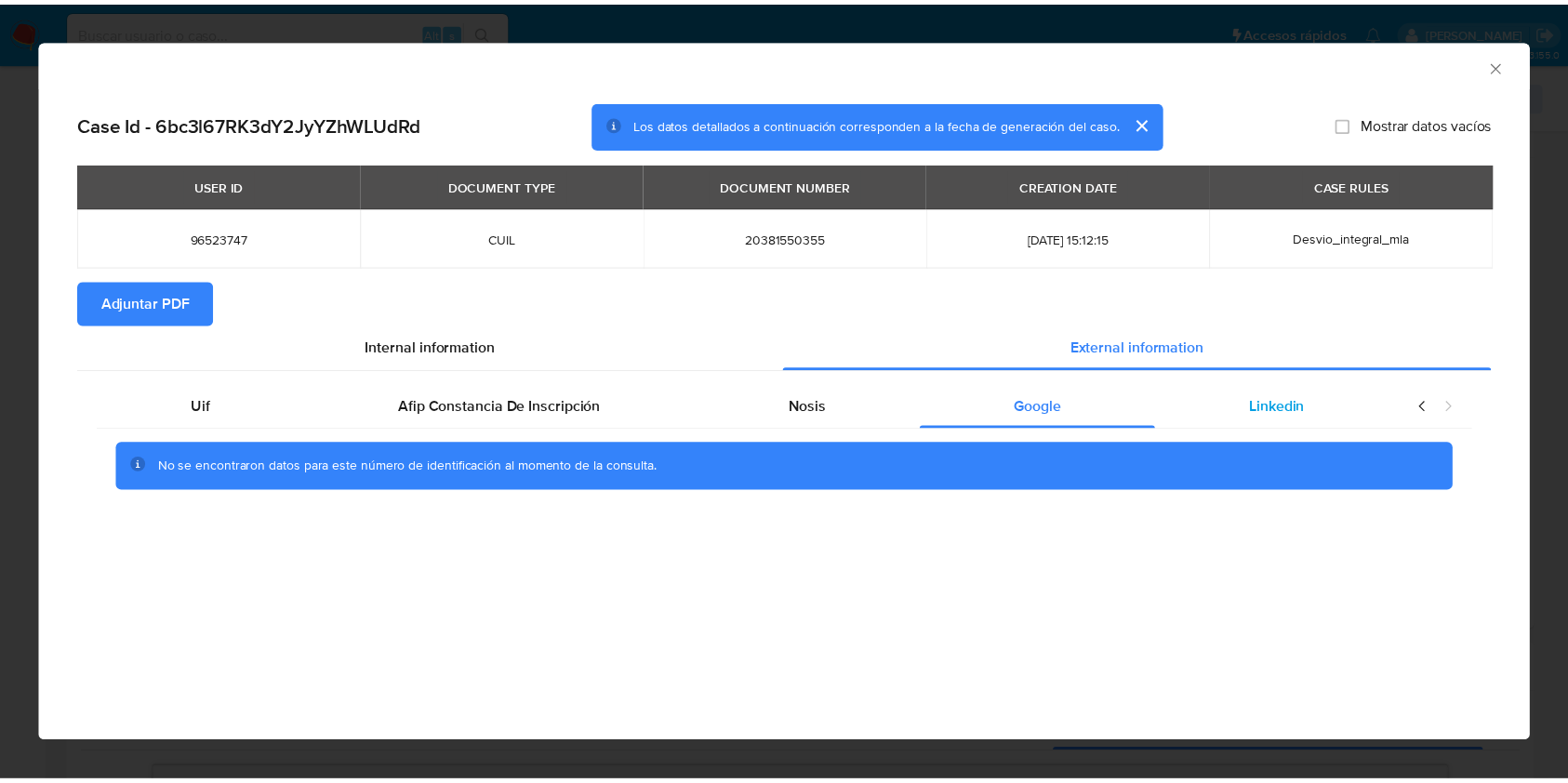
scroll to position [0, 0]
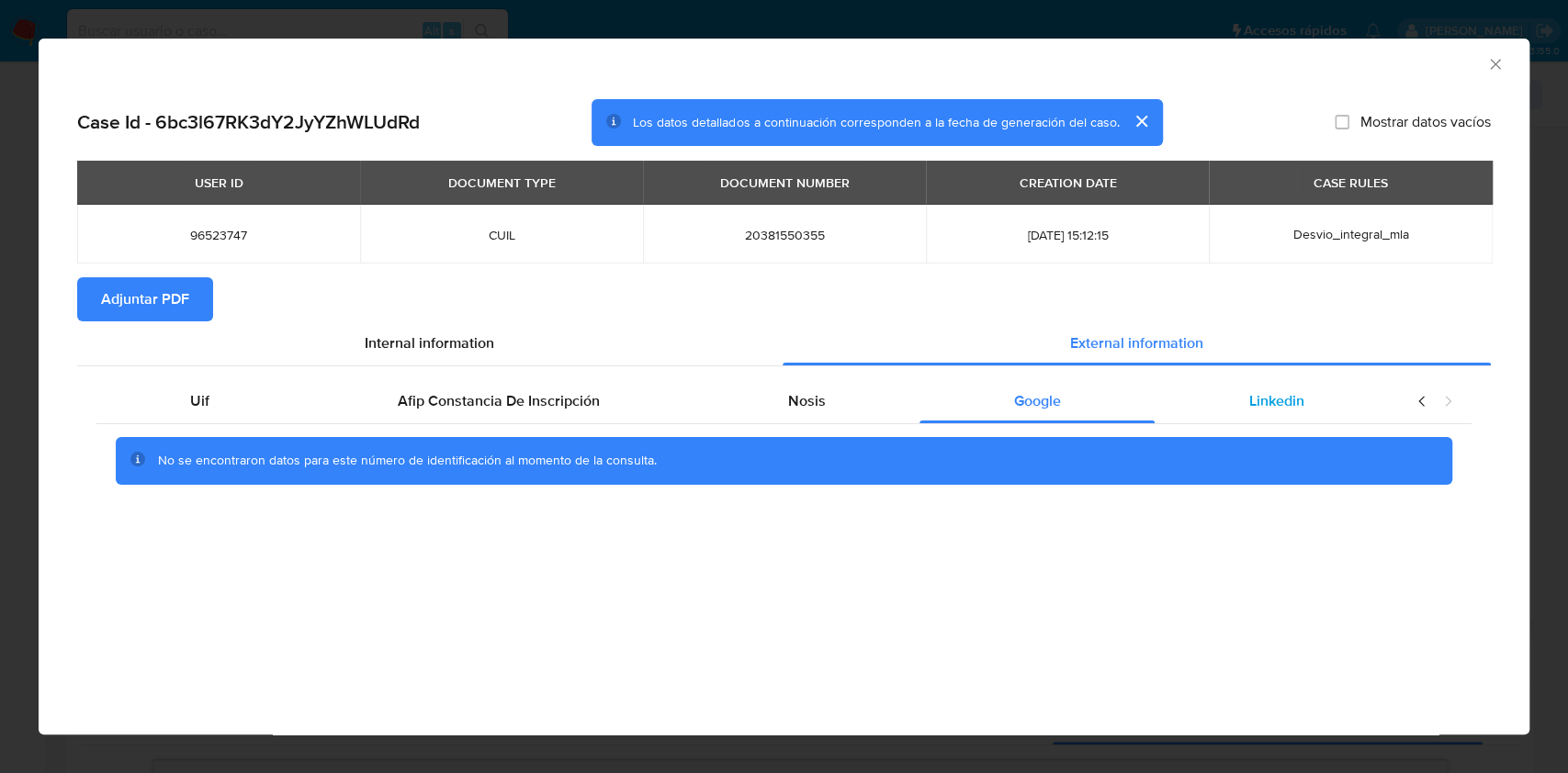
click at [1273, 378] on div "Uif Afip Constancia De Inscripción Nosis Google Linkedin No se encontraron dato…" at bounding box center [784, 438] width 1413 height 144
click at [1246, 391] on div "Linkedin" at bounding box center [1276, 401] width 244 height 44
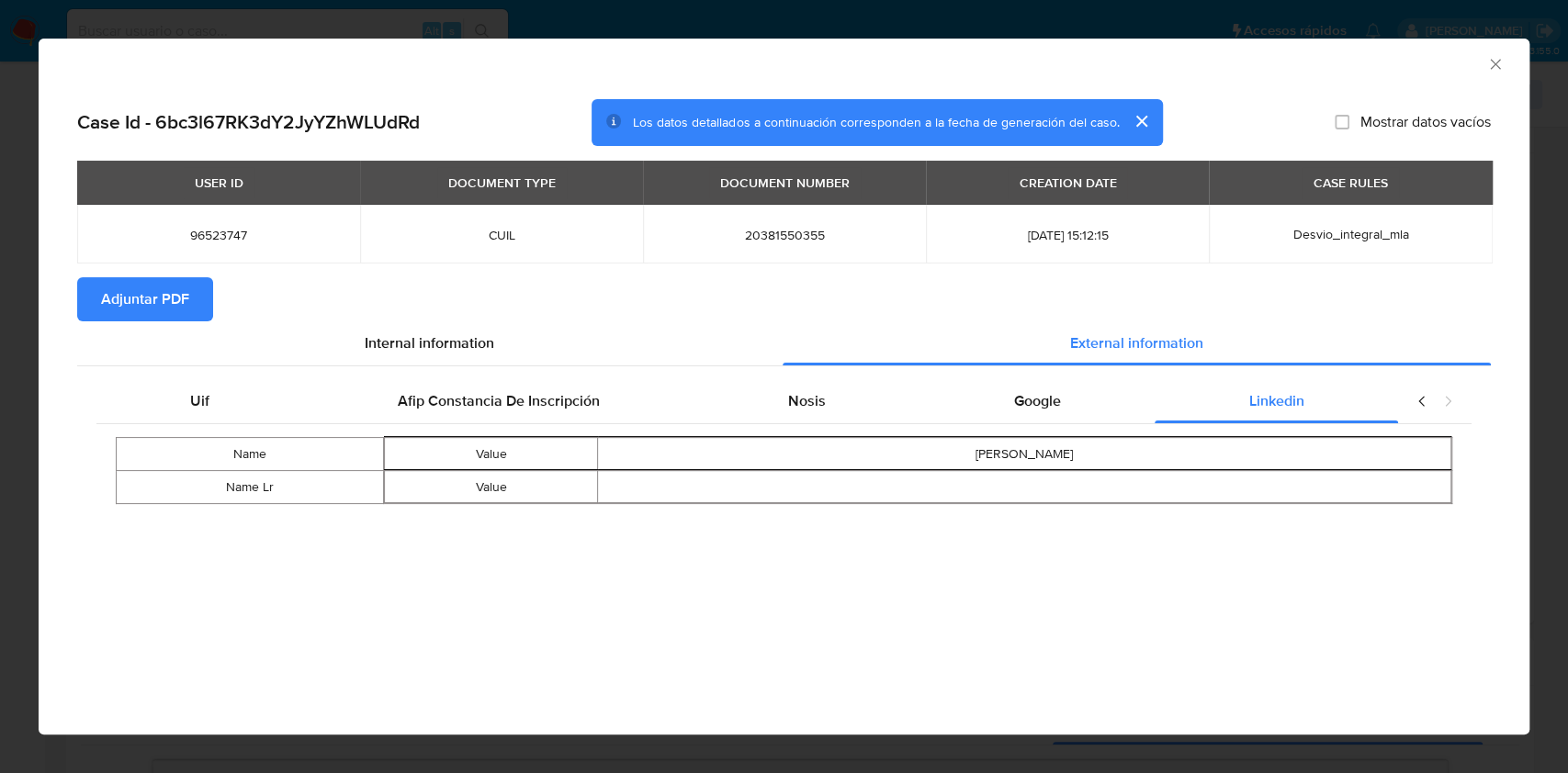
click at [120, 320] on span "Adjuntar PDF" at bounding box center [145, 300] width 88 height 40
click at [1500, 70] on icon "Cerrar ventana" at bounding box center [1495, 64] width 18 height 18
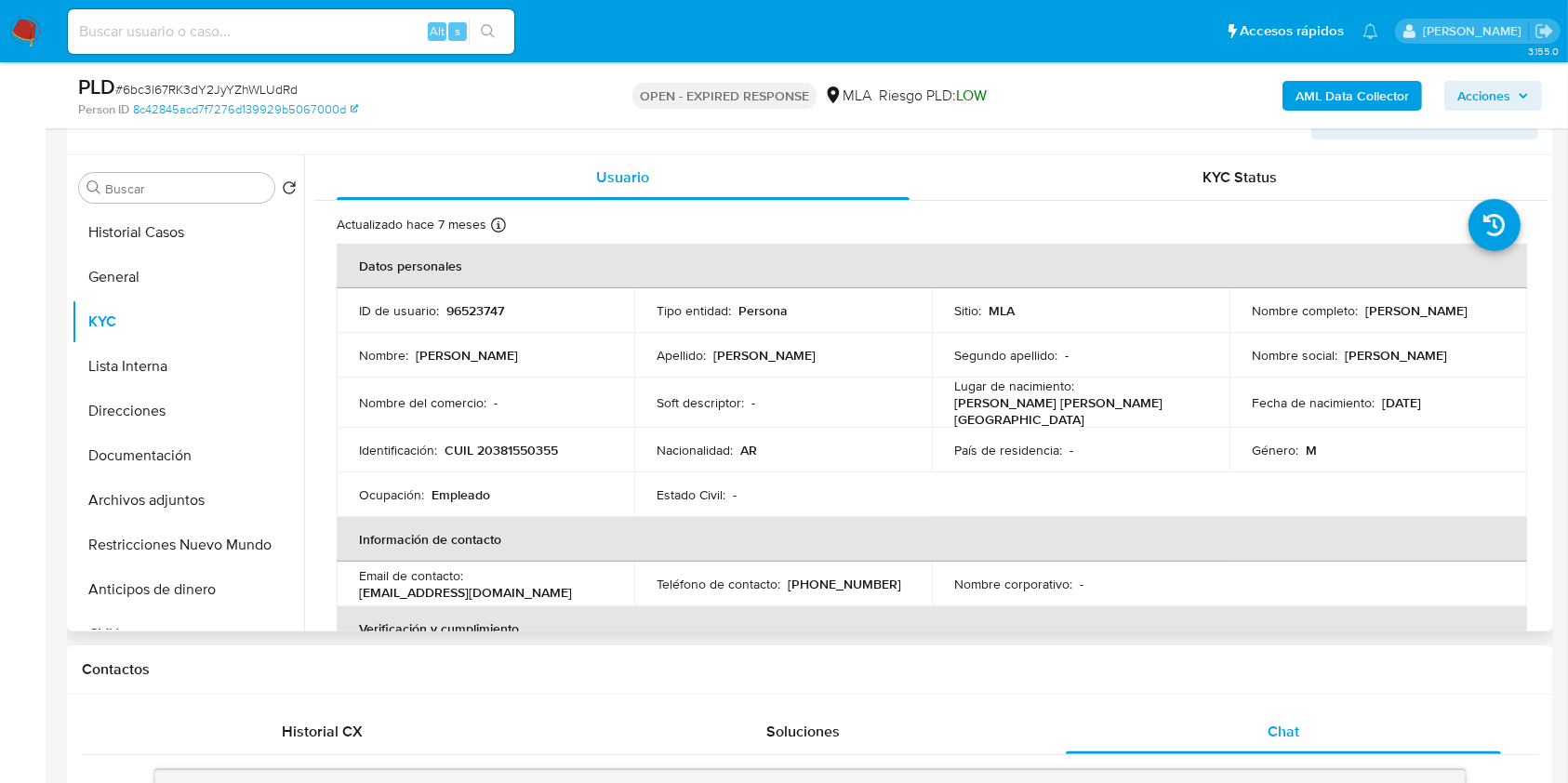
click at [521, 442] on p "CUIL 20381550355" at bounding box center [501, 450] width 114 height 17
copy p "20381550355"
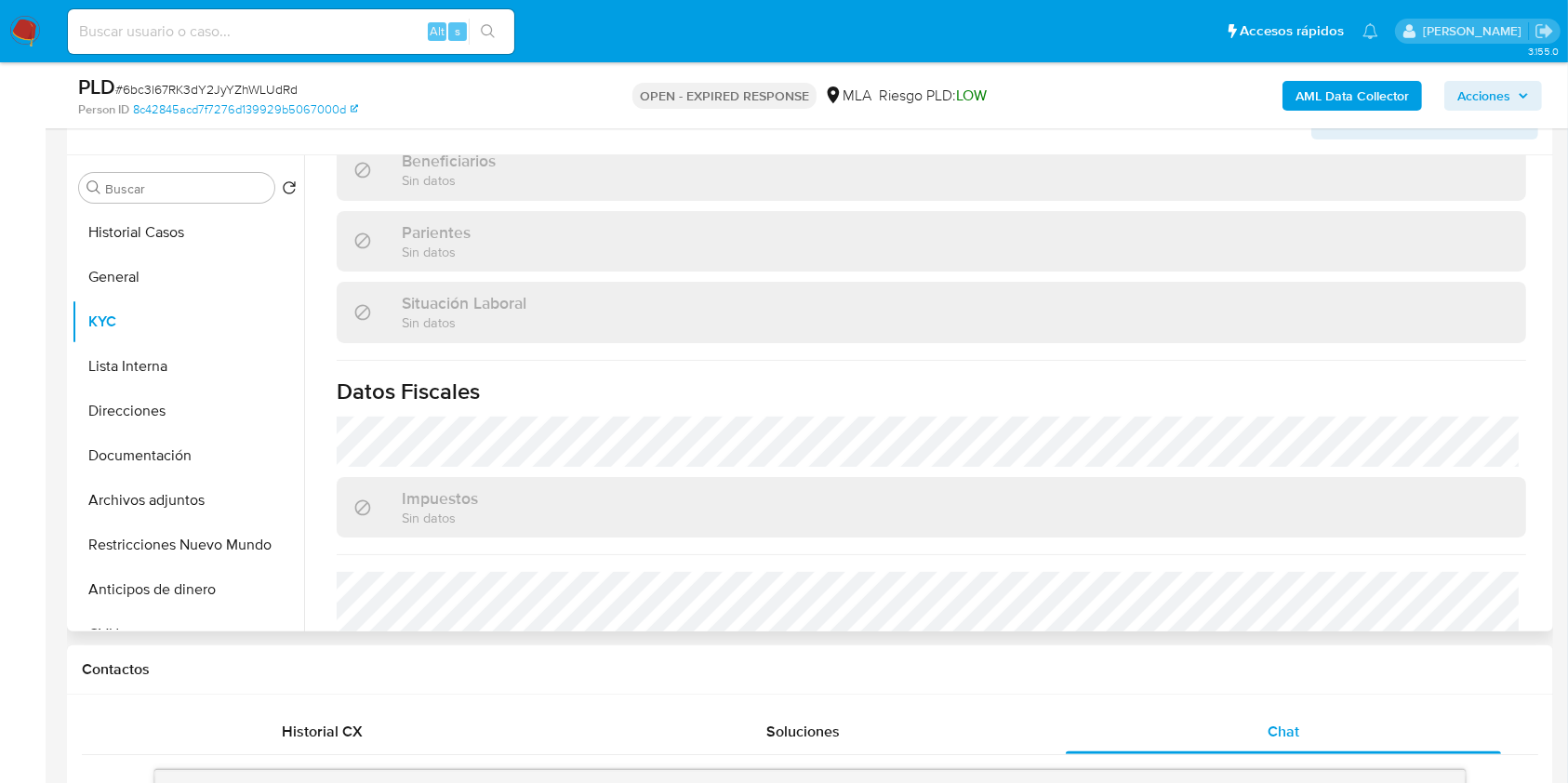
scroll to position [984, 0]
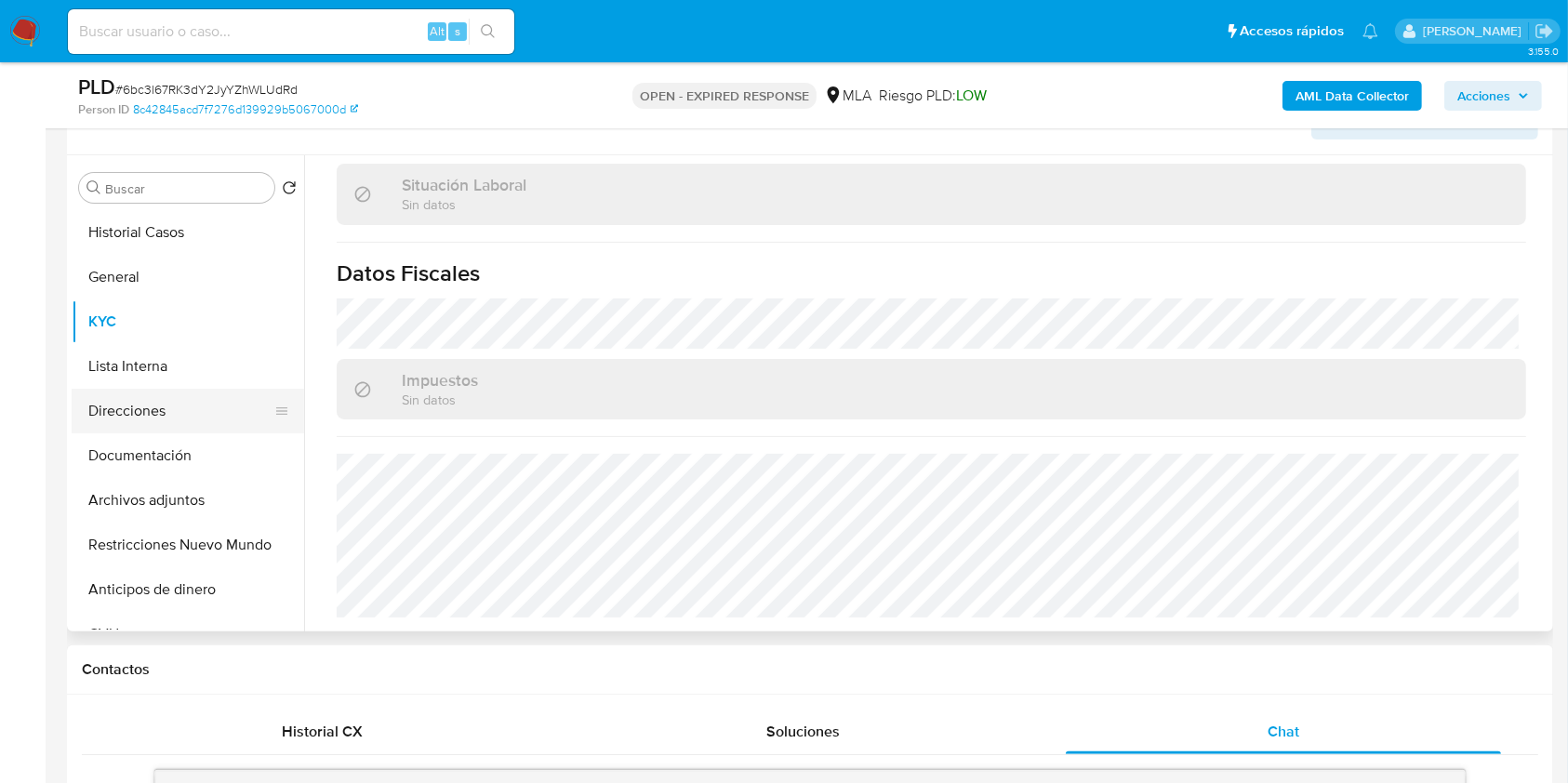
click at [188, 414] on button "Direcciones" at bounding box center [181, 411] width 218 height 45
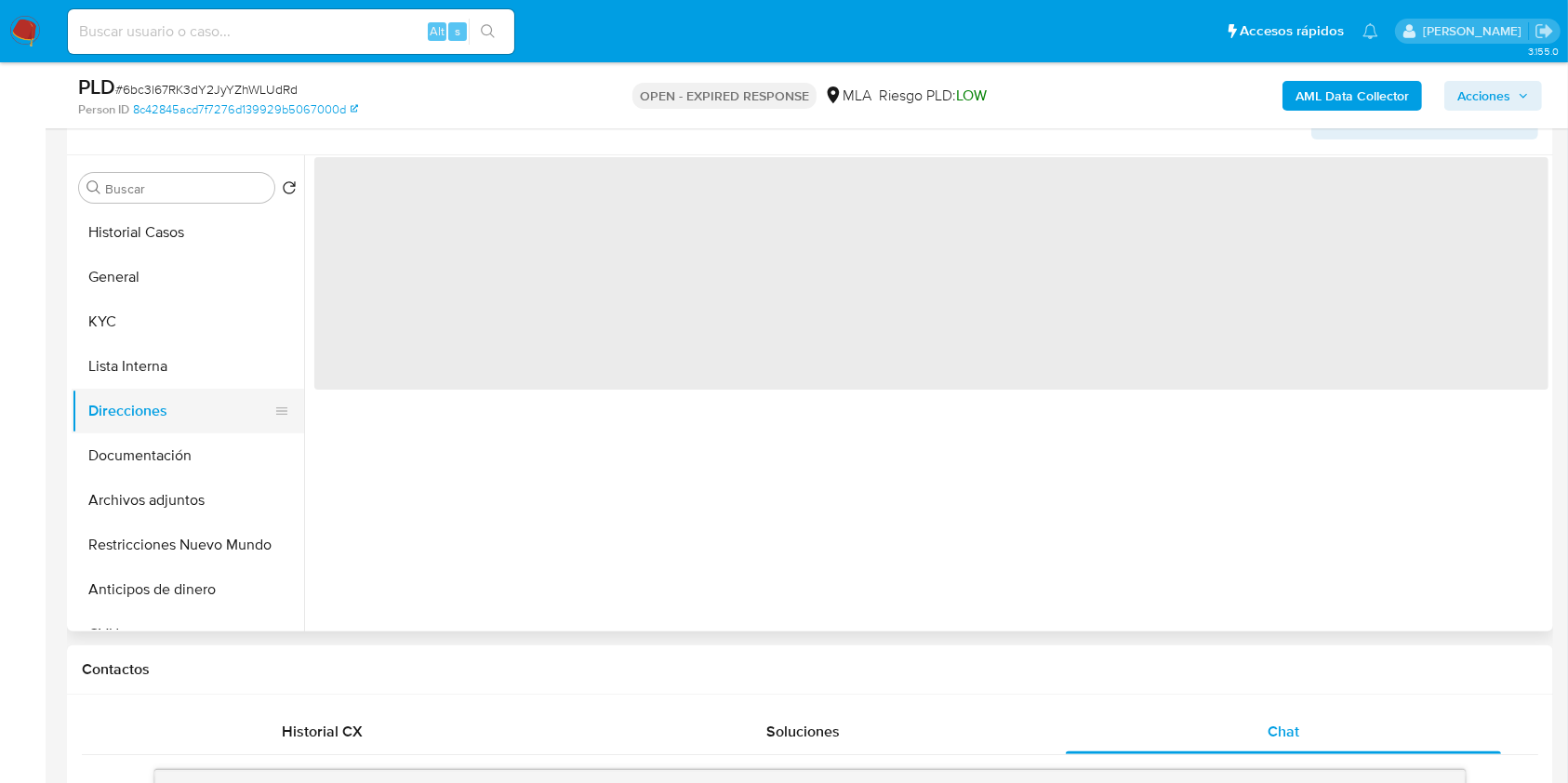
scroll to position [0, 0]
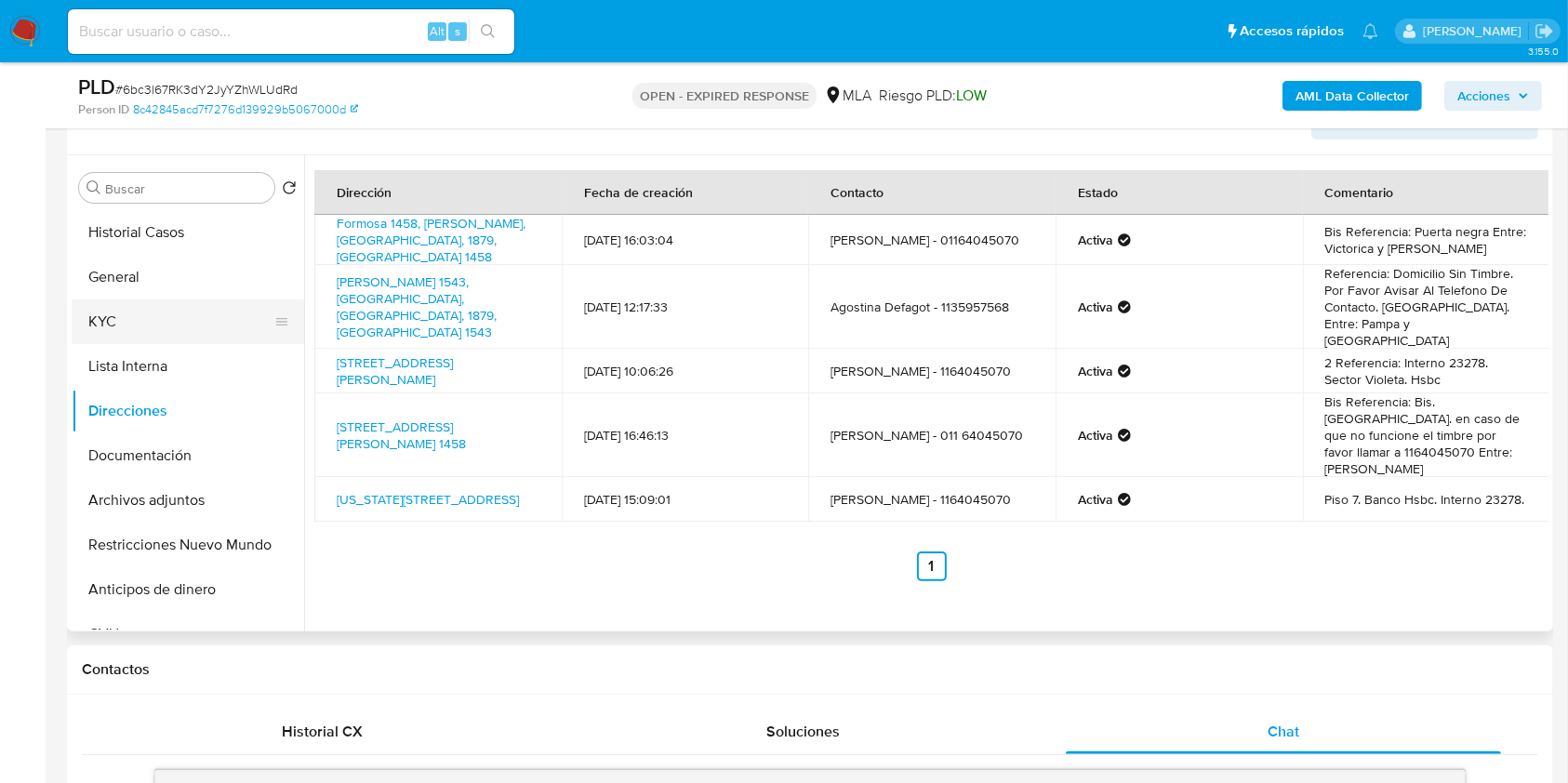
click at [156, 310] on button "KYC" at bounding box center [181, 322] width 218 height 45
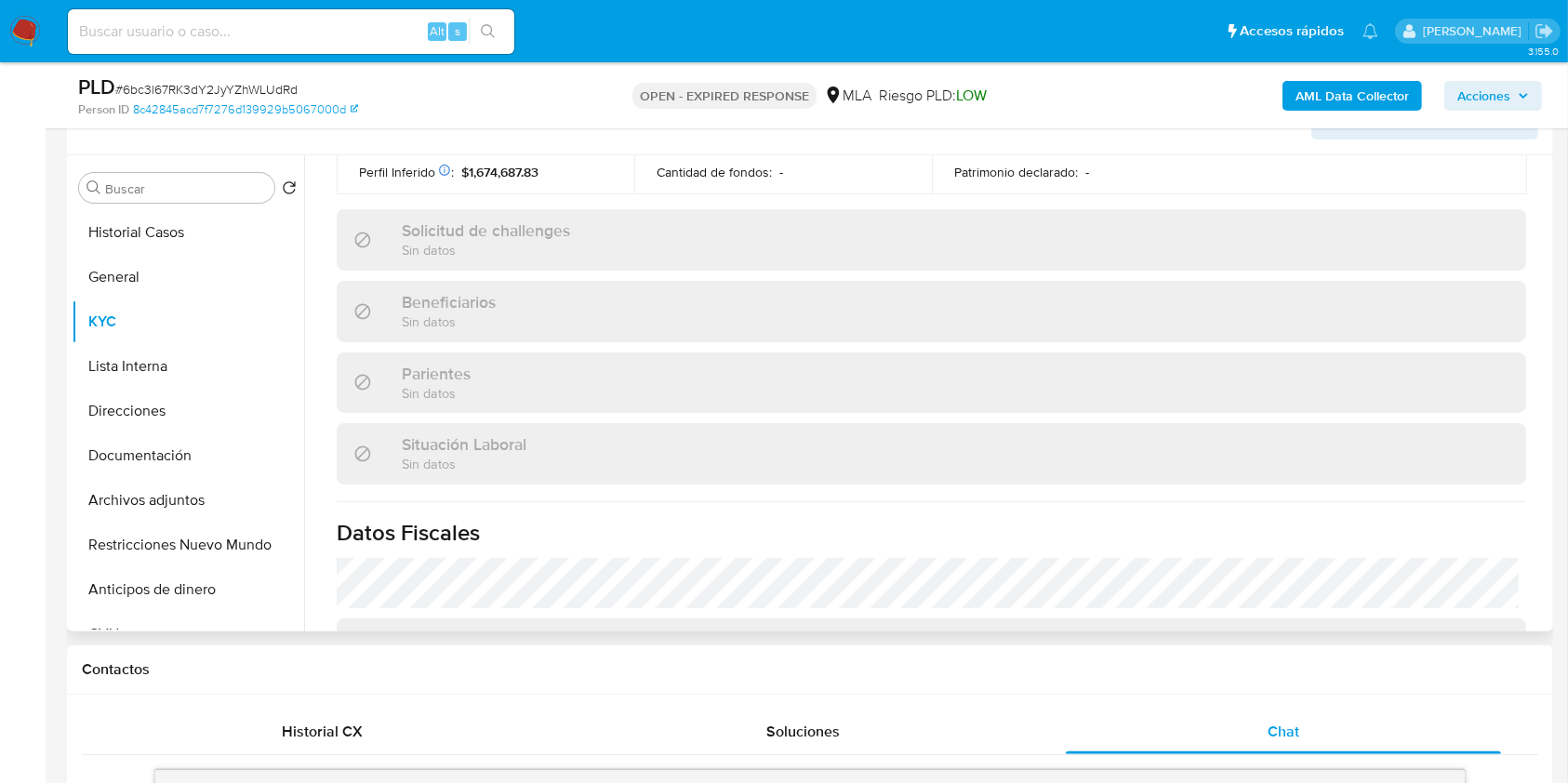
scroll to position [868, 0]
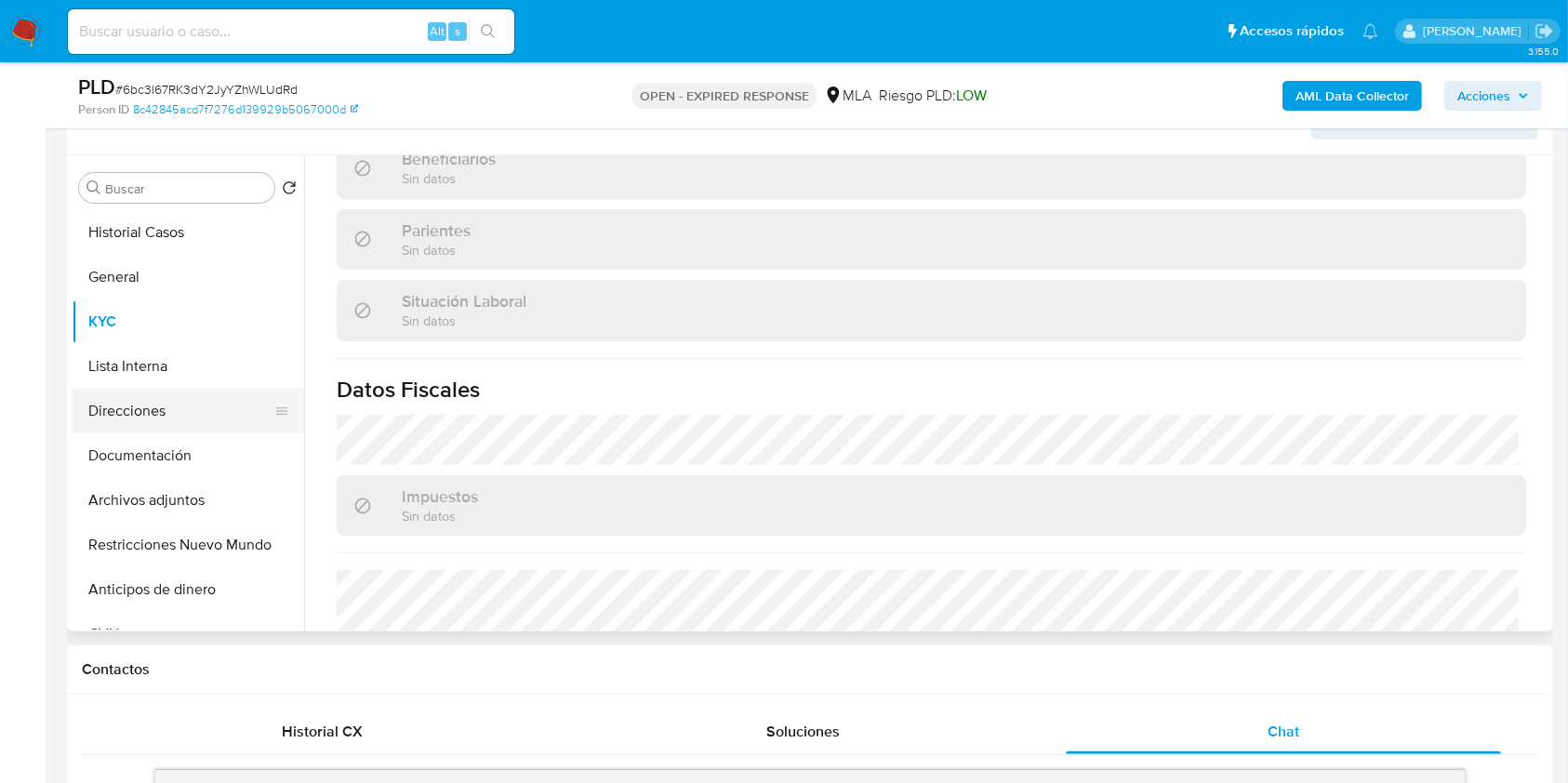
click at [124, 405] on button "Direcciones" at bounding box center [181, 411] width 218 height 45
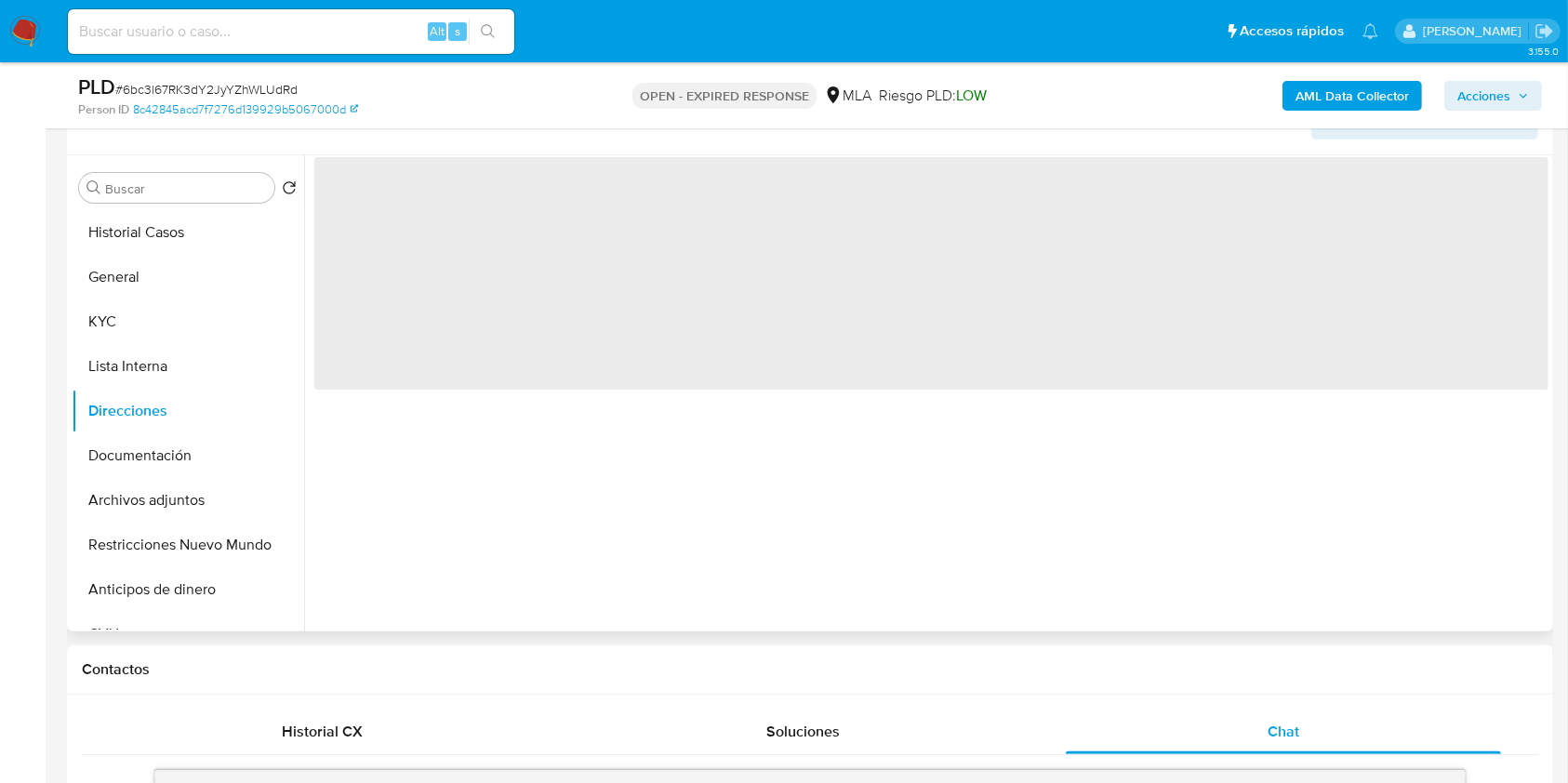
scroll to position [0, 0]
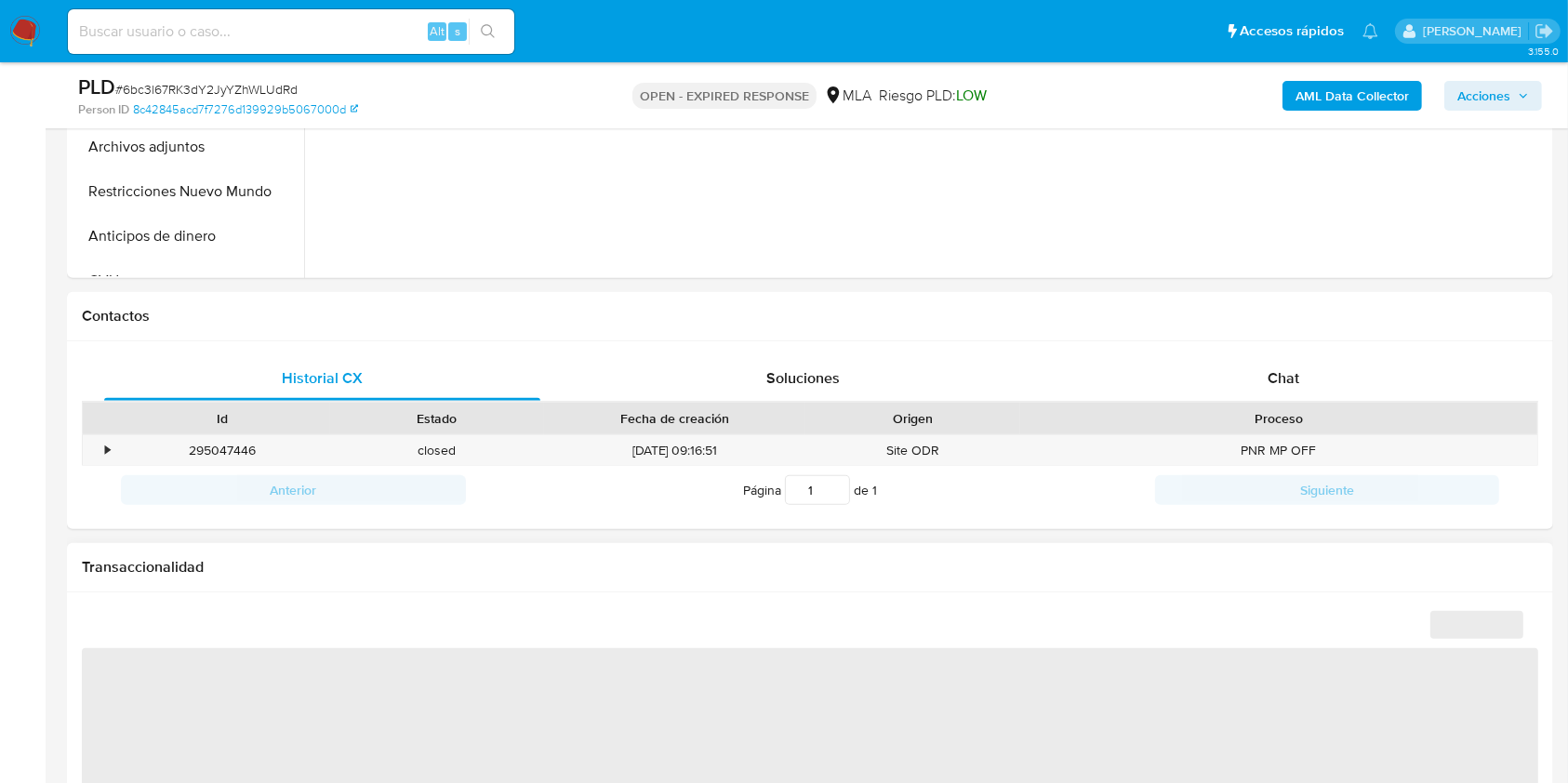
scroll to position [744, 0]
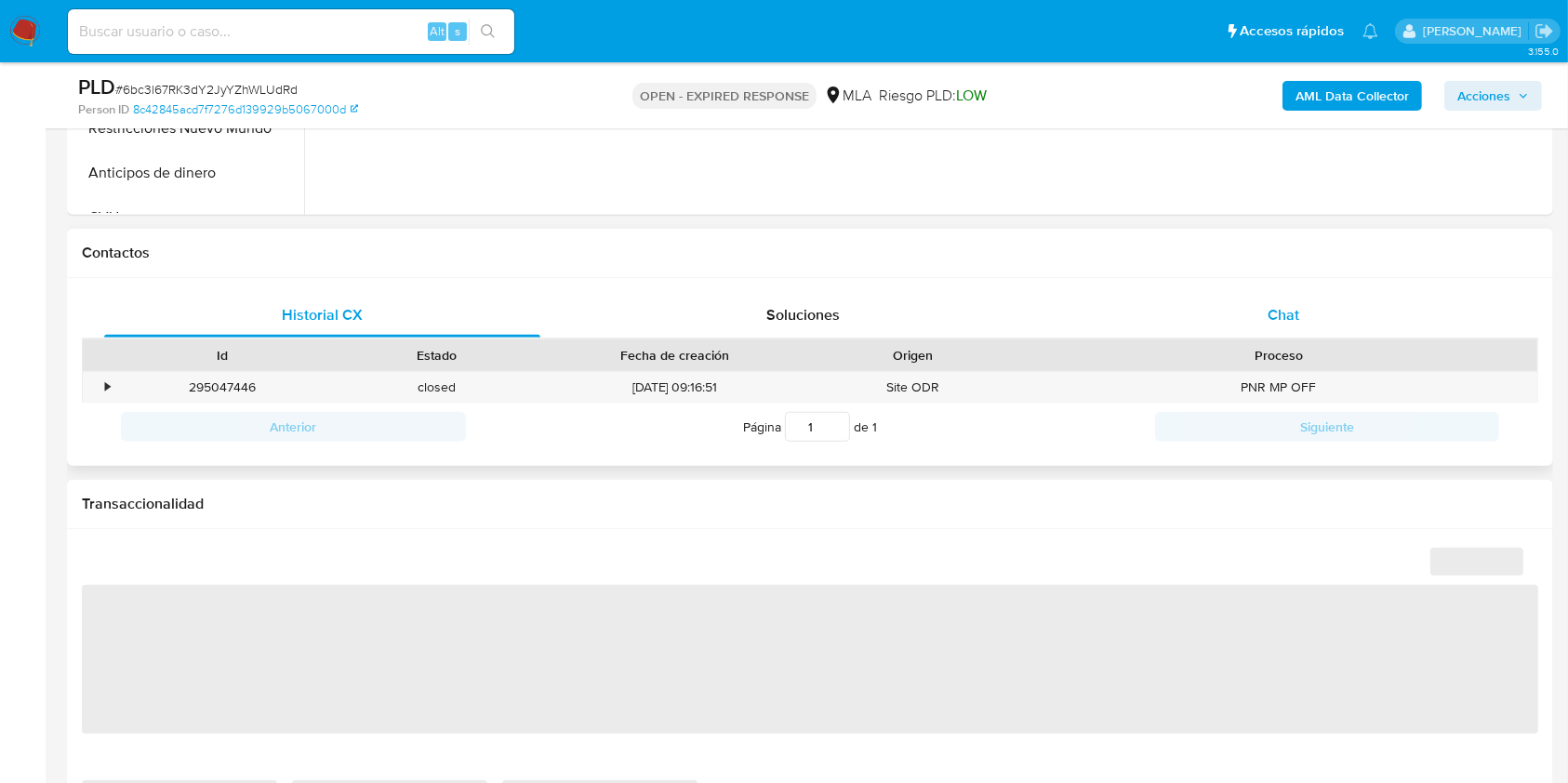
click at [1291, 320] on span "Chat" at bounding box center [1283, 315] width 32 height 21
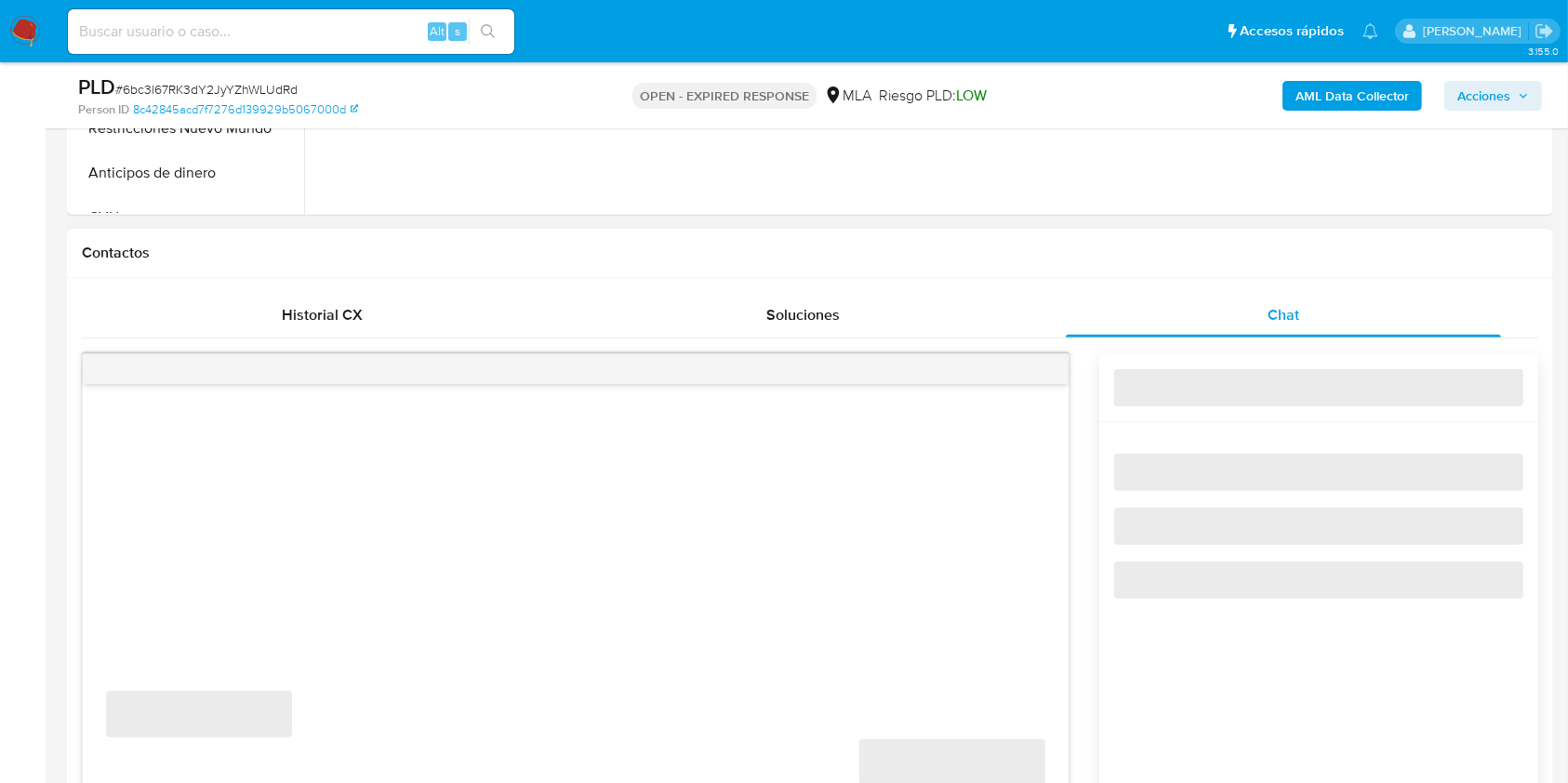
select select "10"
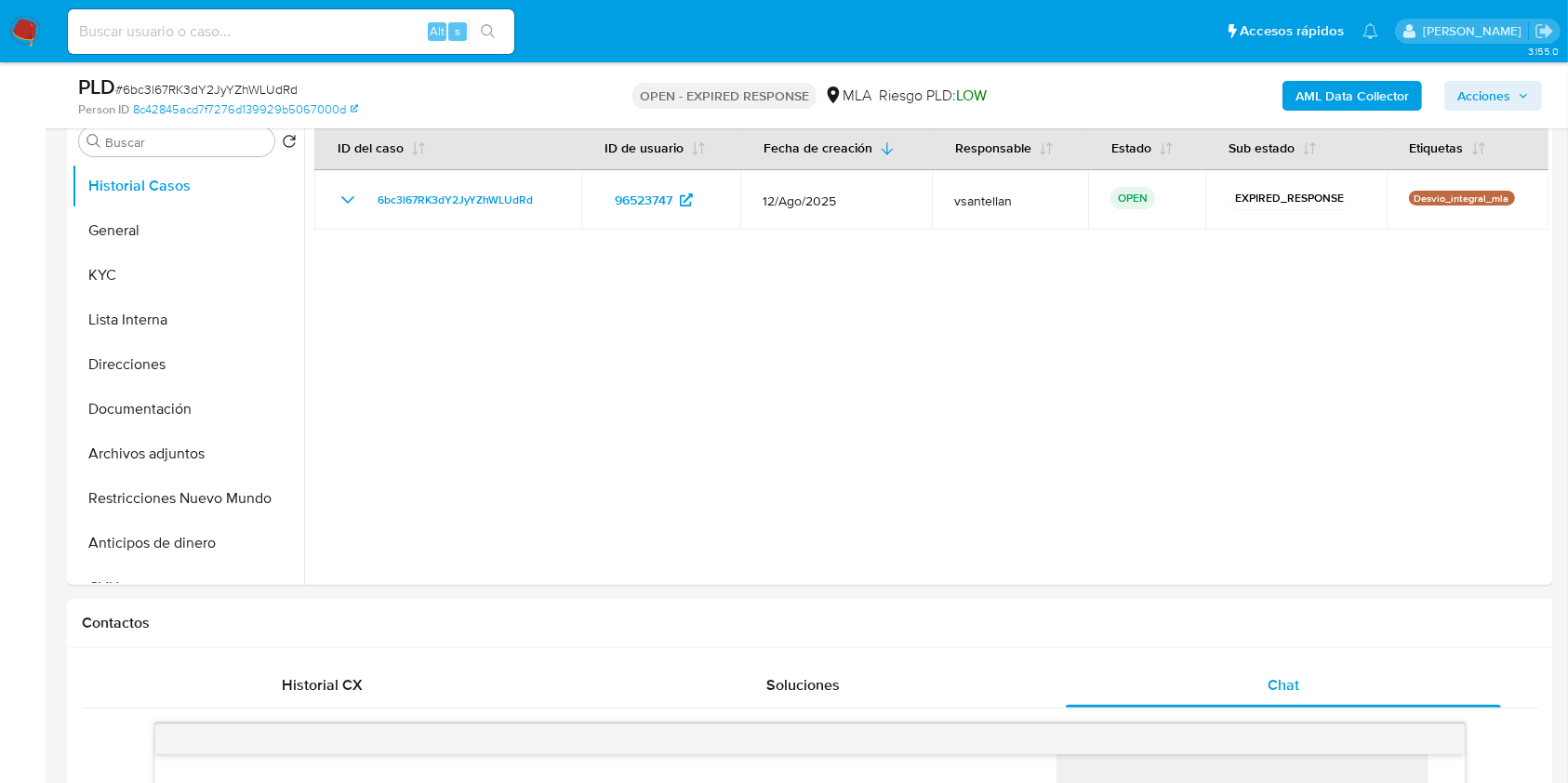
scroll to position [298, 0]
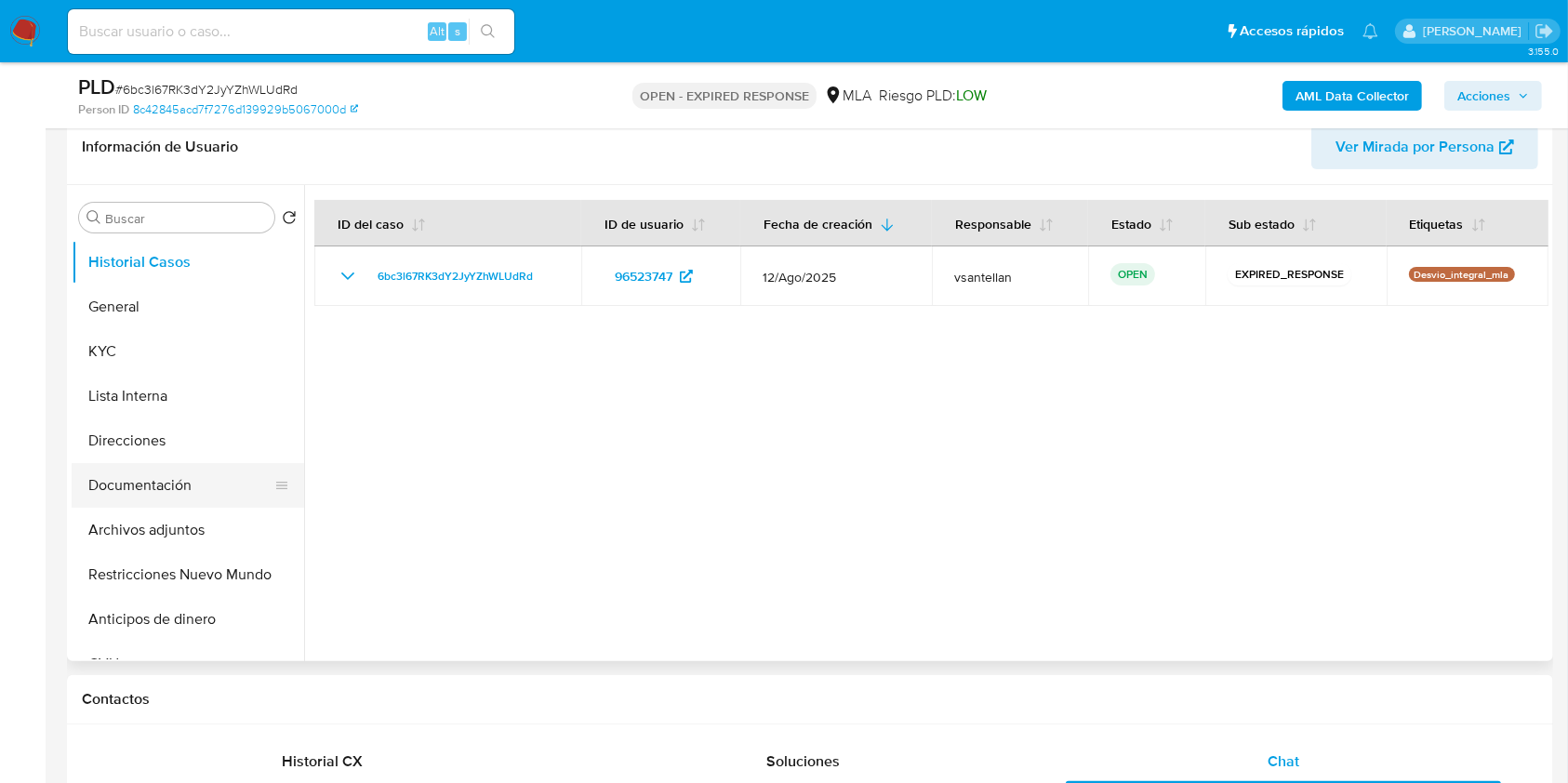
click at [171, 498] on button "Documentación" at bounding box center [181, 485] width 218 height 45
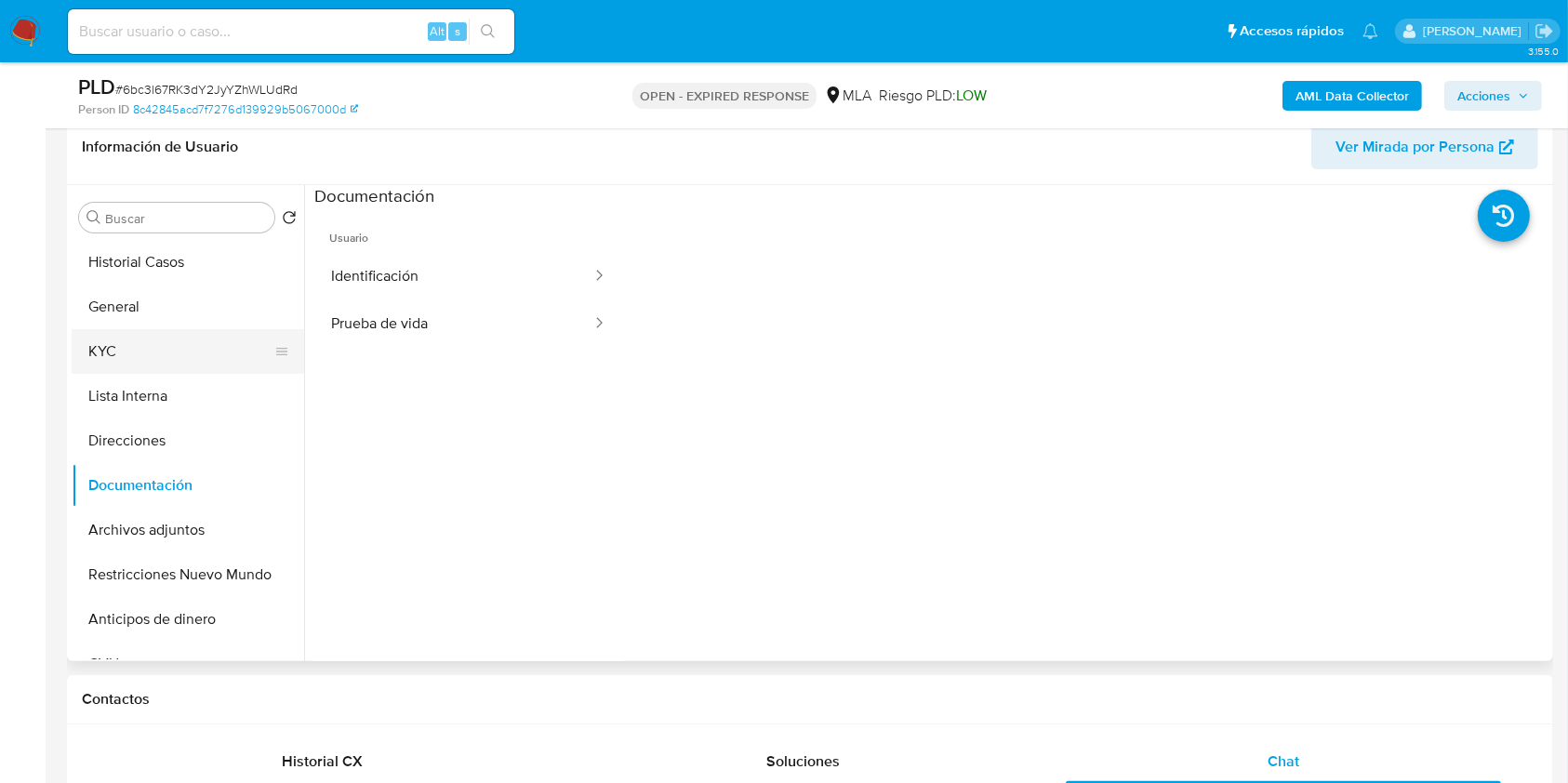
click at [141, 354] on button "KYC" at bounding box center [181, 352] width 218 height 45
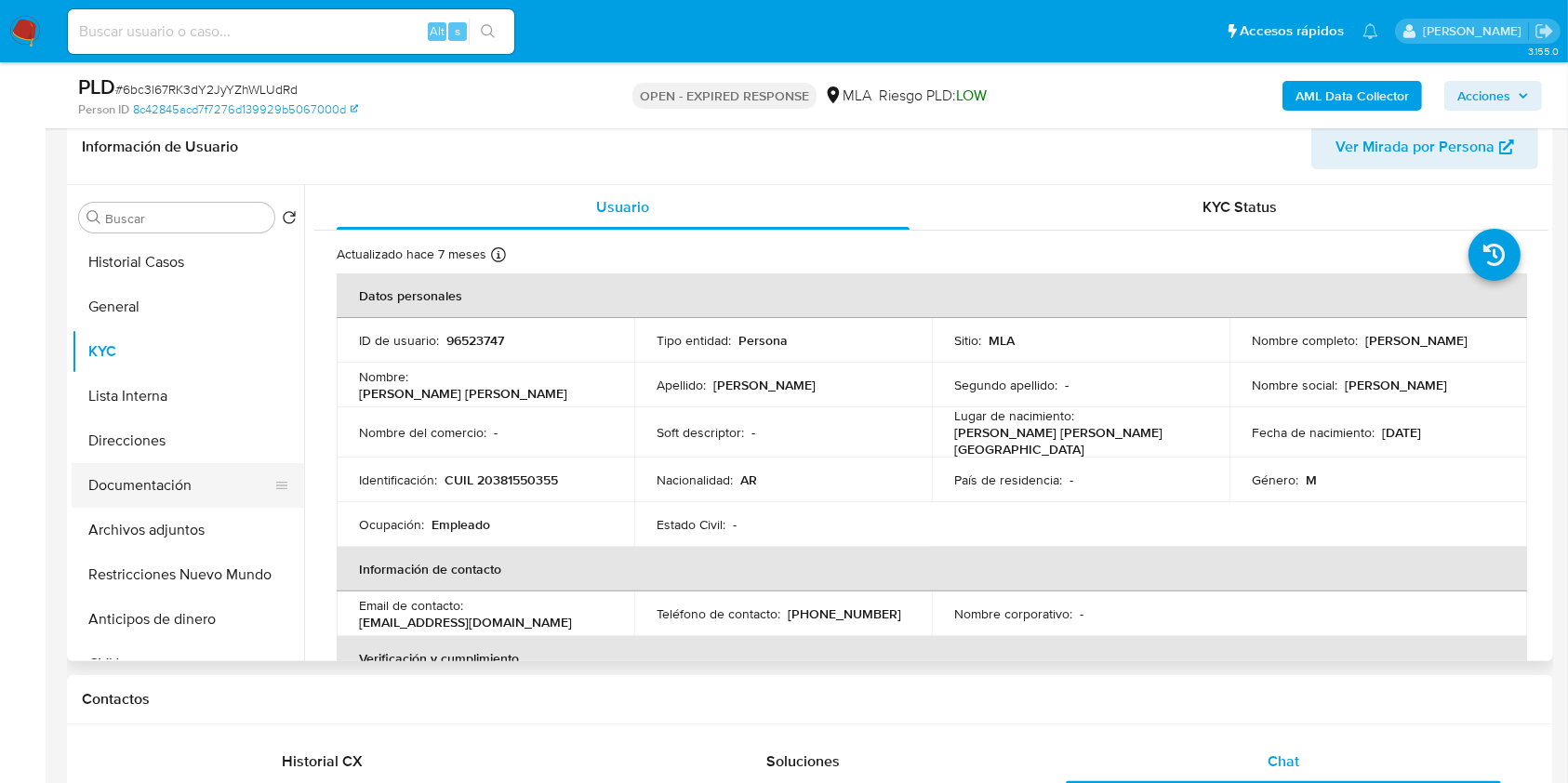
click at [149, 502] on button "Documentación" at bounding box center [181, 485] width 218 height 45
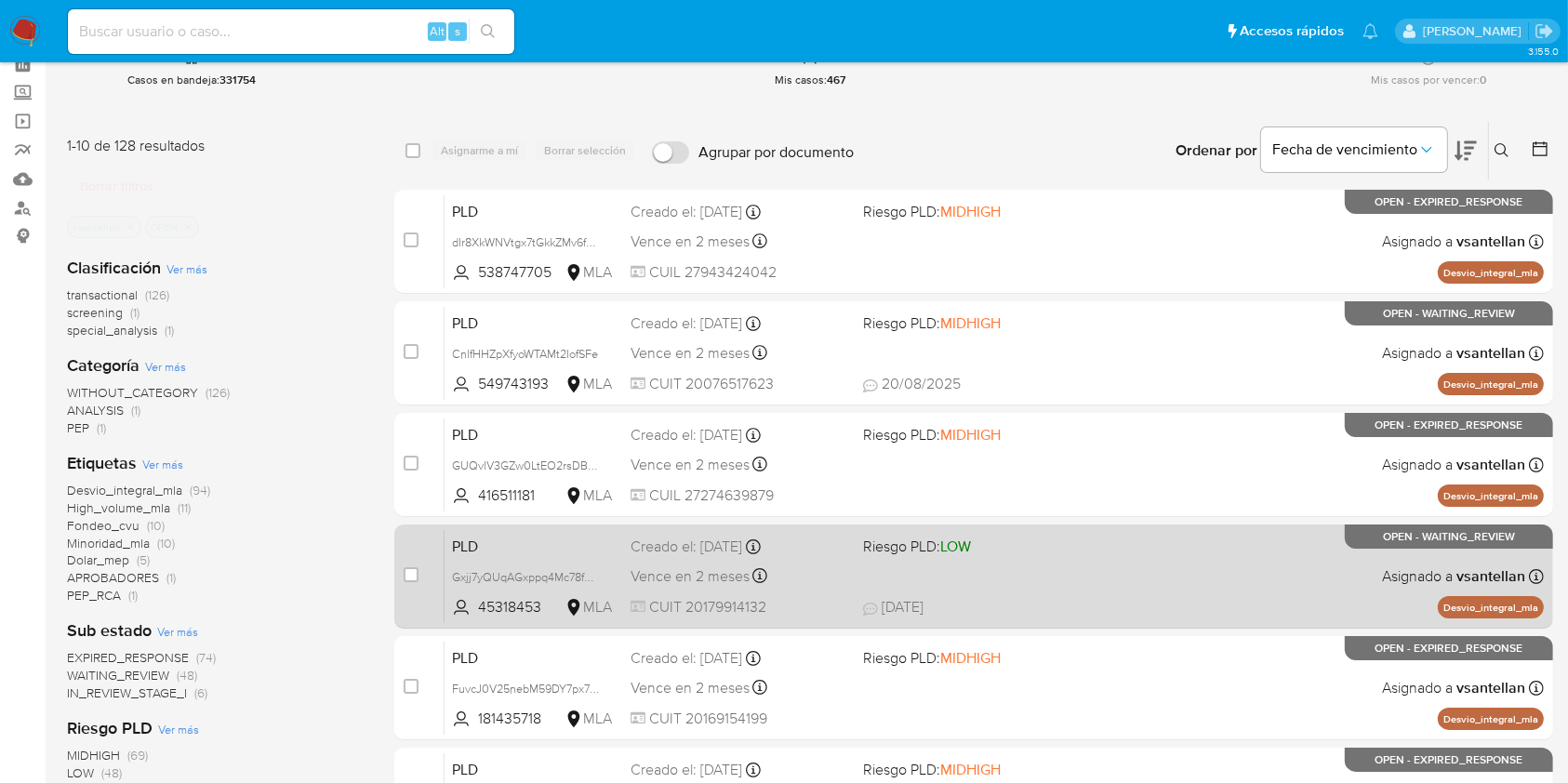
scroll to position [124, 0]
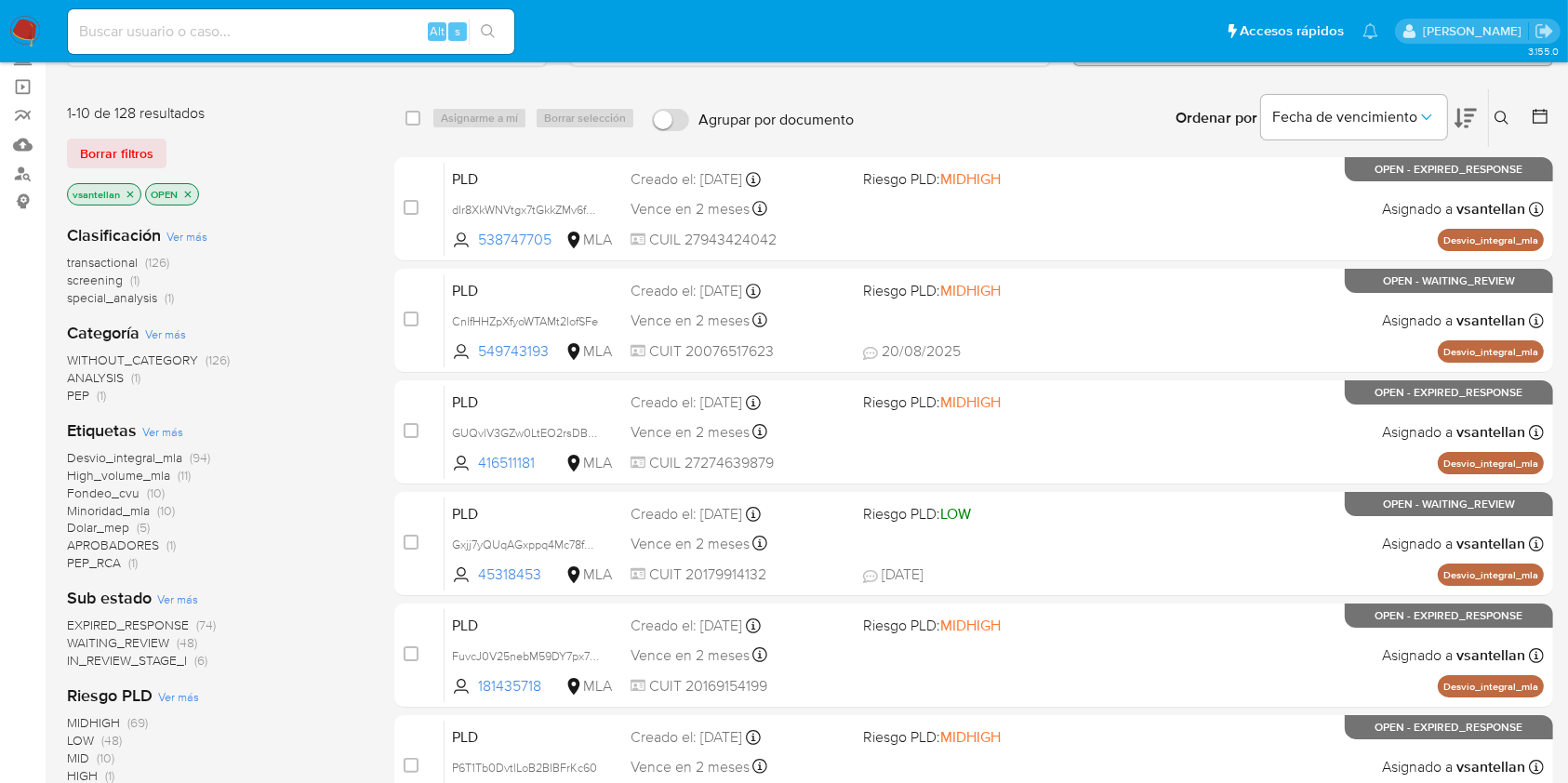
click at [1503, 115] on icon at bounding box center [1502, 118] width 15 height 15
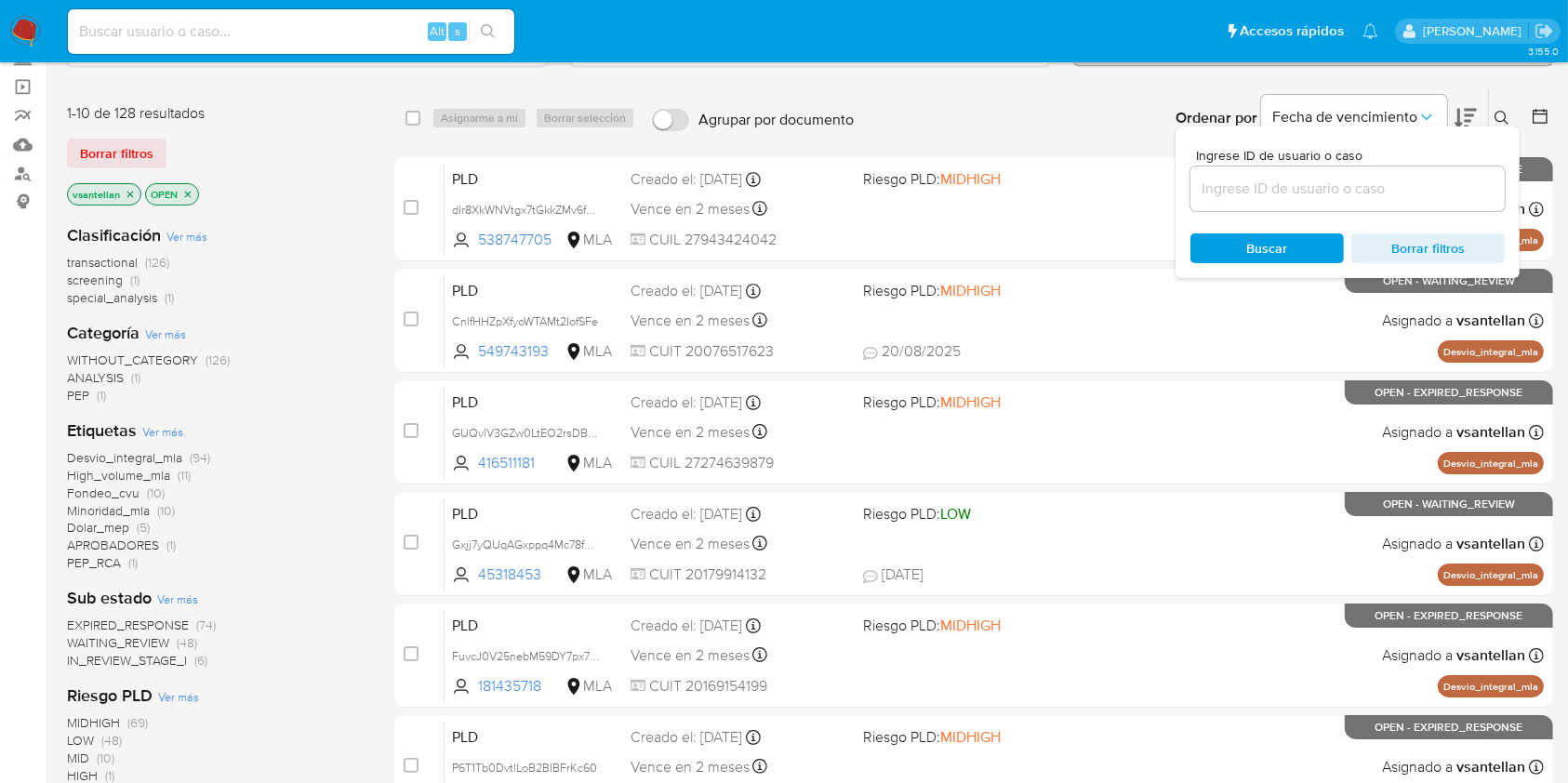
drag, startPoint x: 1369, startPoint y: 195, endPoint x: 1417, endPoint y: 182, distance: 49.7
click at [1369, 195] on input at bounding box center [1347, 189] width 315 height 24
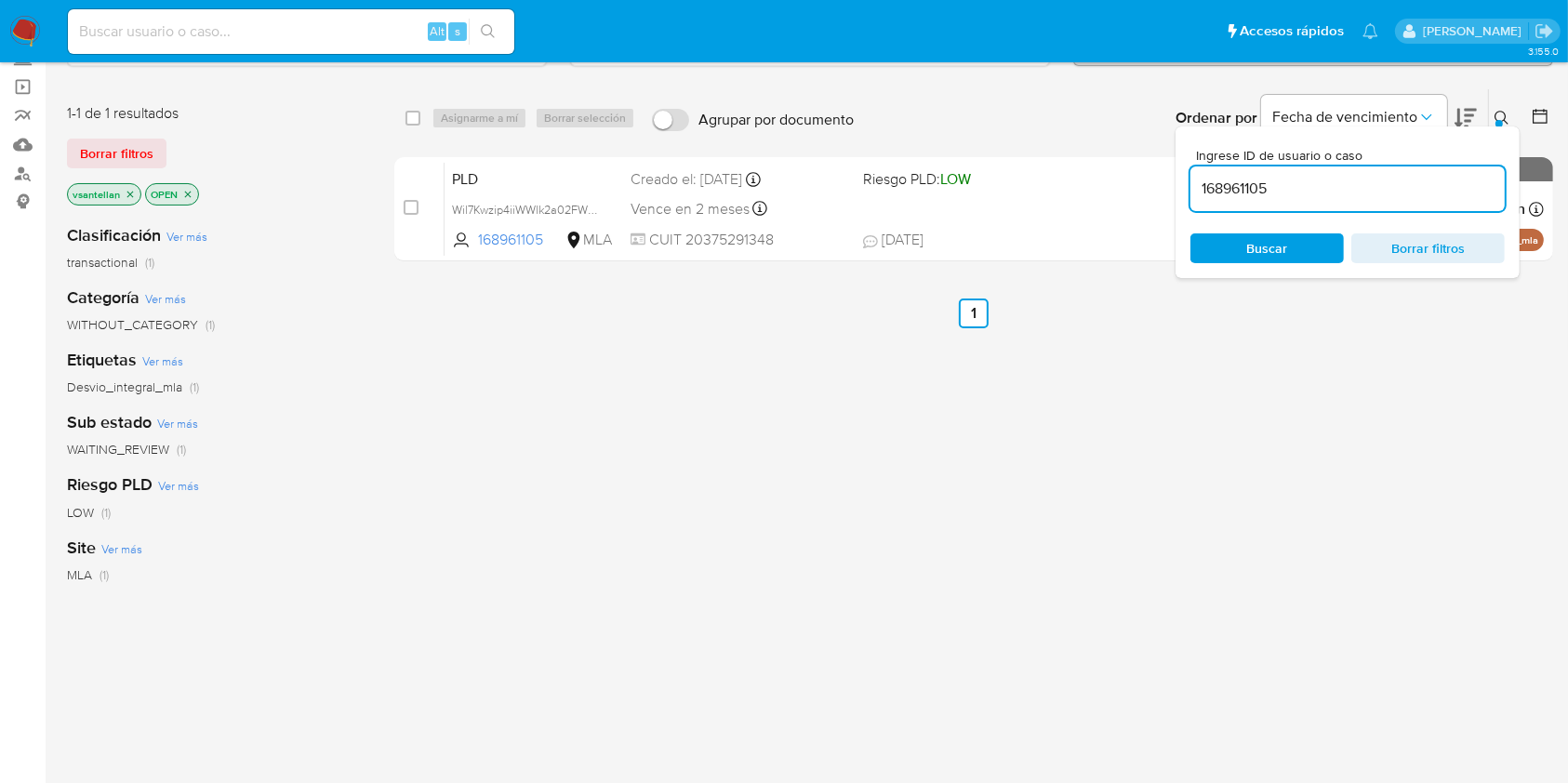
click at [1495, 113] on icon at bounding box center [1501, 117] width 14 height 14
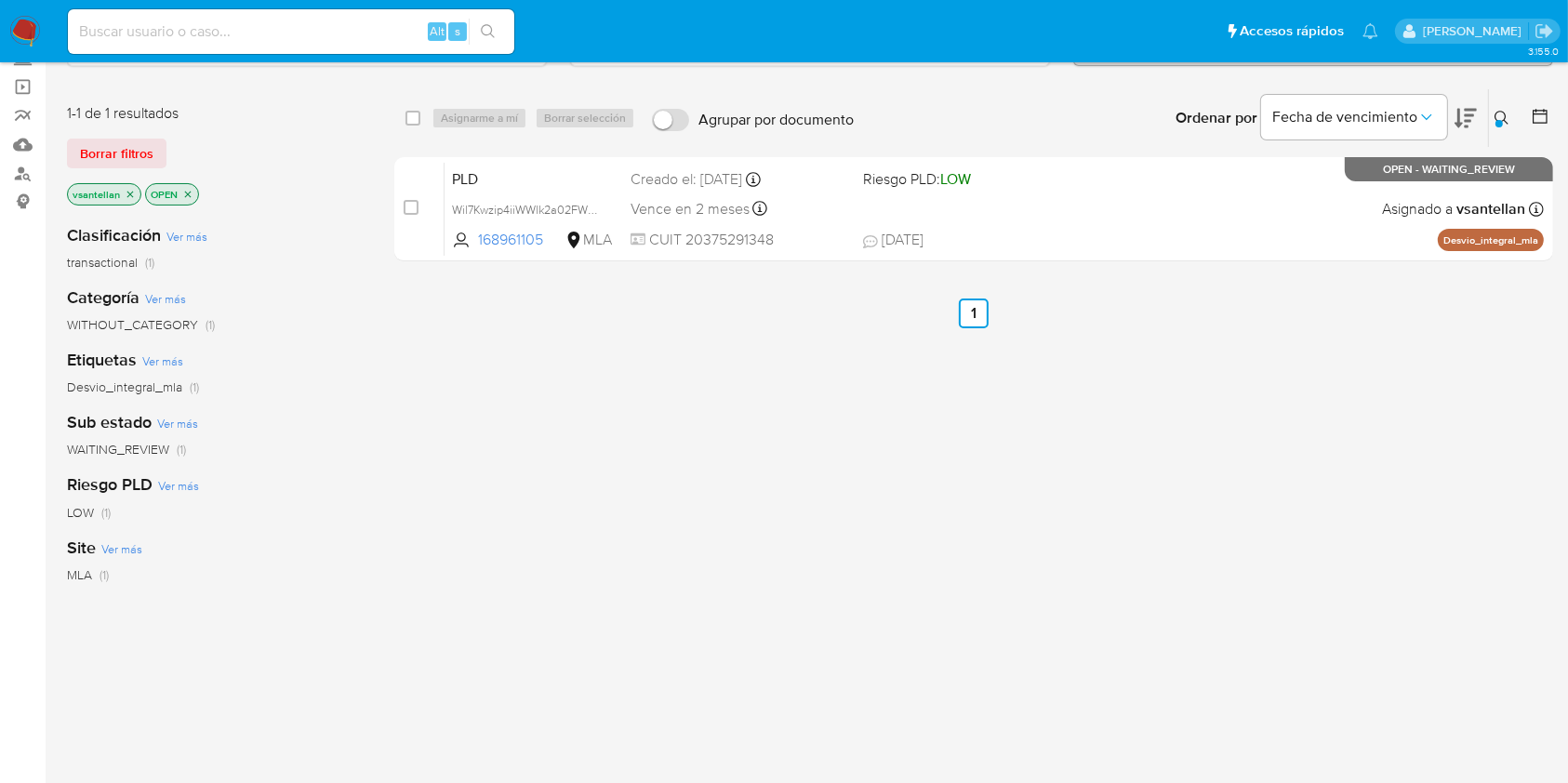
click at [1505, 116] on icon at bounding box center [1501, 117] width 14 height 14
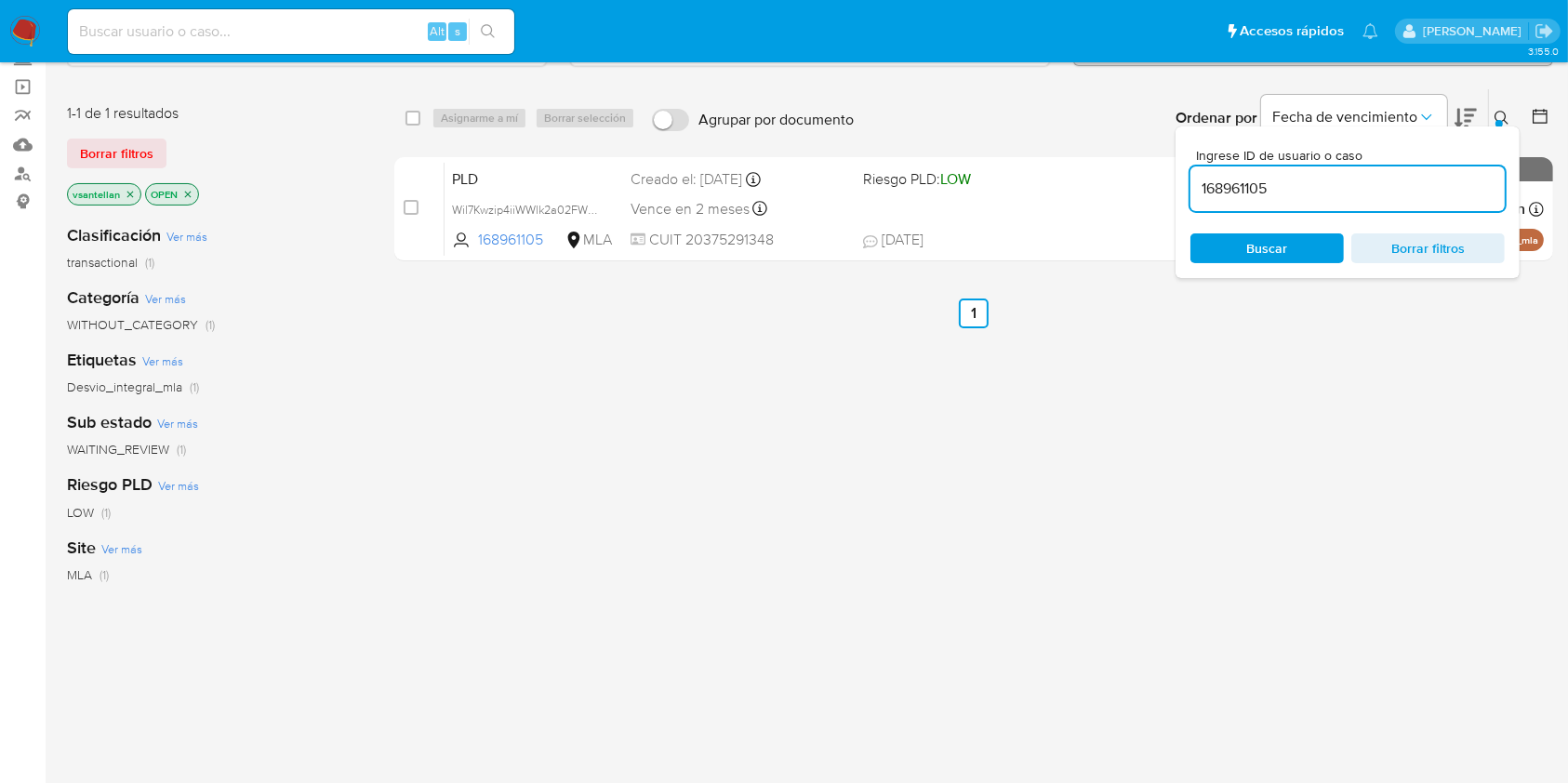
drag, startPoint x: 1406, startPoint y: 207, endPoint x: 1403, endPoint y: 188, distance: 19.2
click at [1406, 206] on div "168961105" at bounding box center [1347, 189] width 315 height 45
click at [1403, 187] on input "168961105" at bounding box center [1347, 189] width 315 height 24
paste input "2496046494"
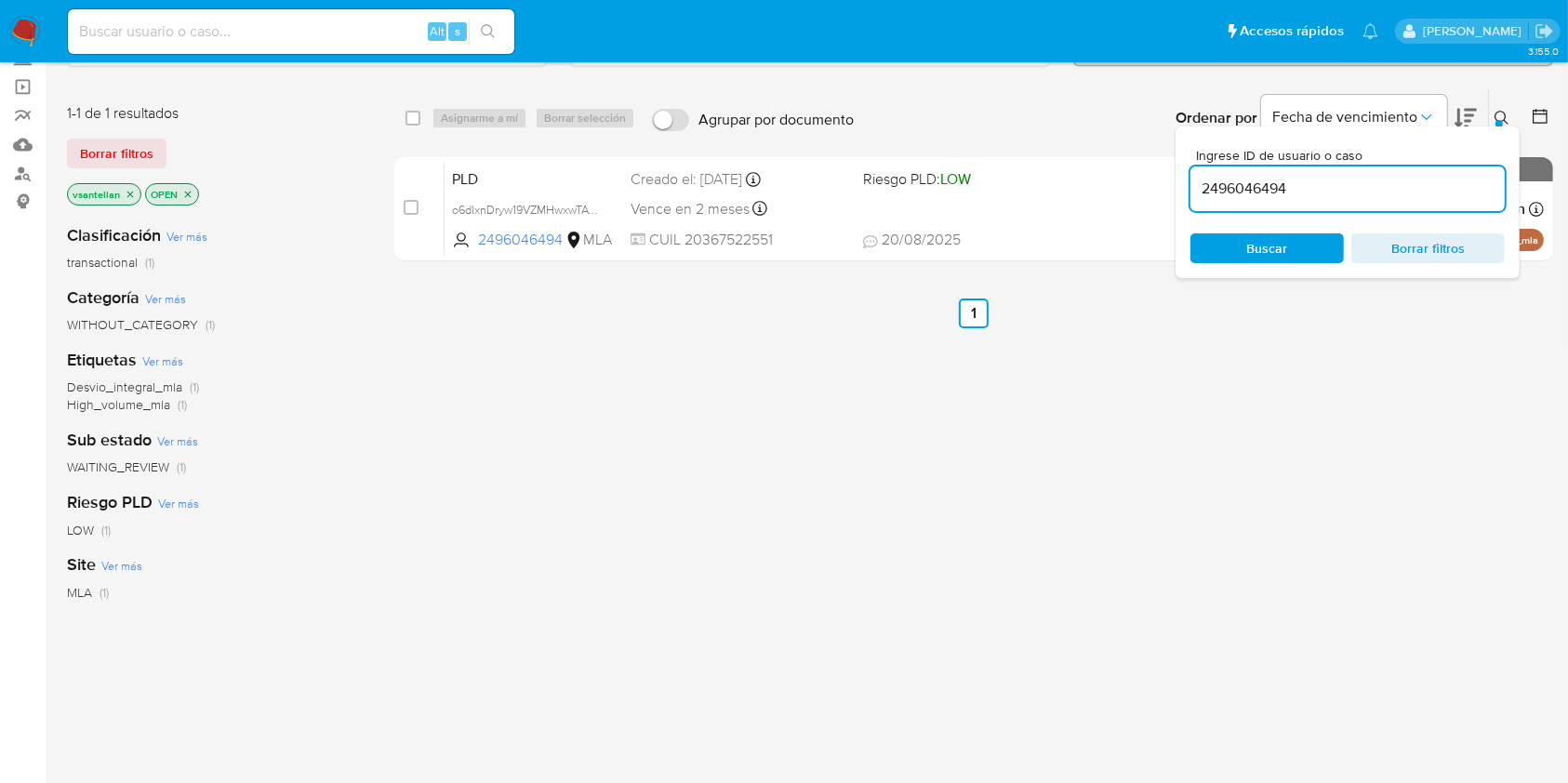
click at [1498, 115] on icon at bounding box center [1502, 118] width 15 height 15
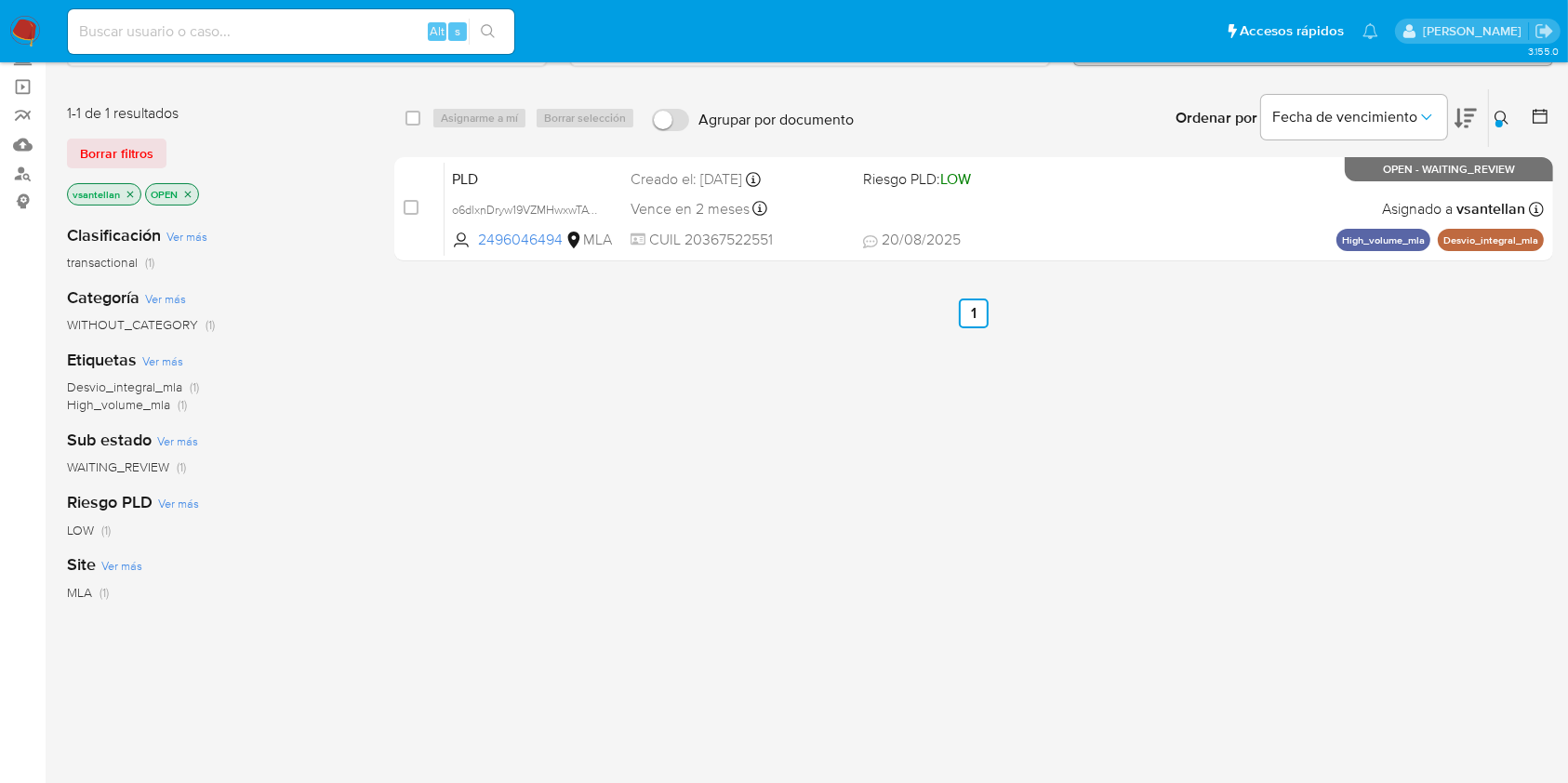
drag, startPoint x: 1501, startPoint y: 111, endPoint x: 1459, endPoint y: 147, distance: 55.3
click at [1501, 111] on icon at bounding box center [1502, 118] width 15 height 15
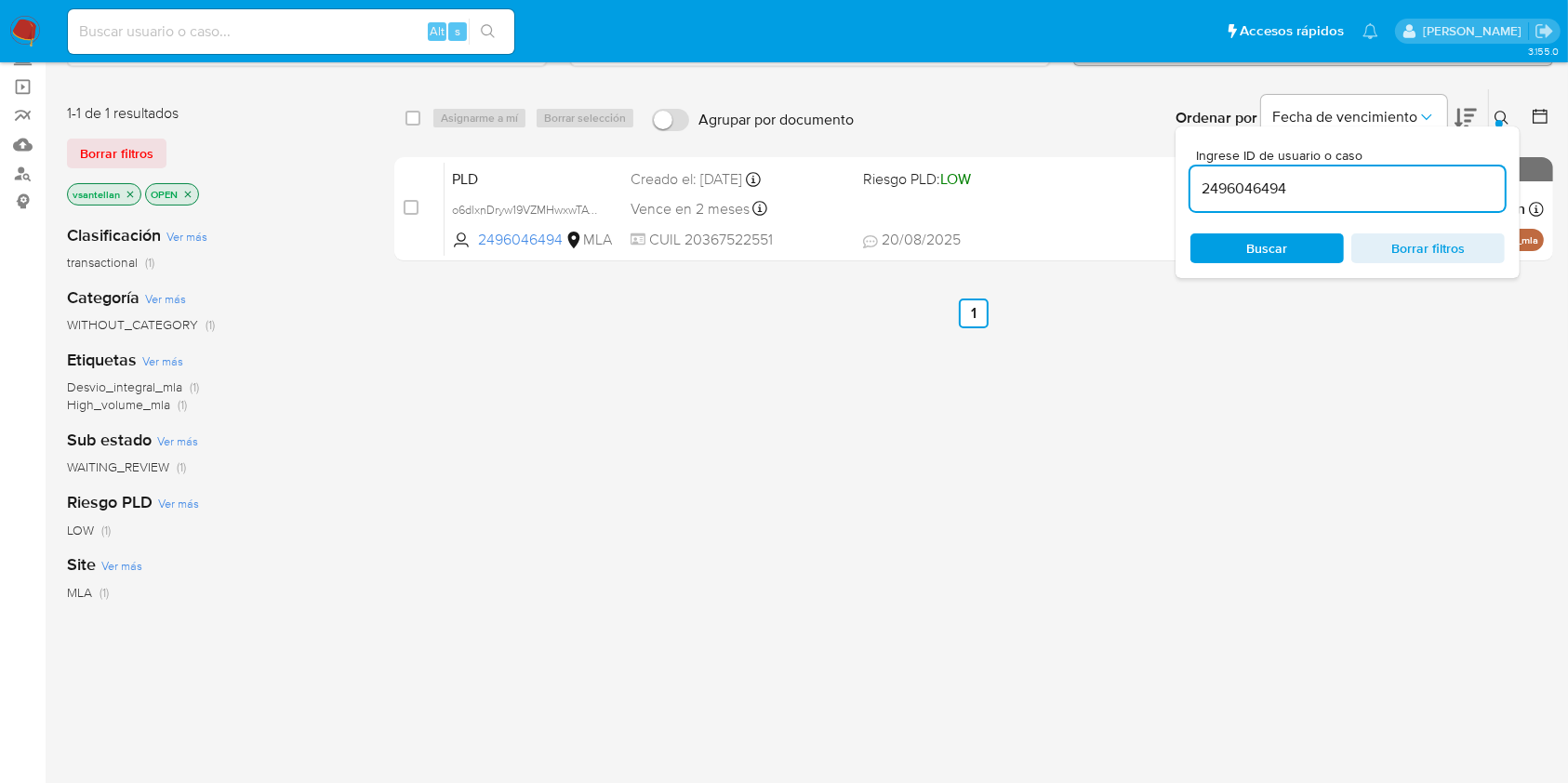
click at [1386, 195] on input "2496046494" at bounding box center [1347, 189] width 315 height 24
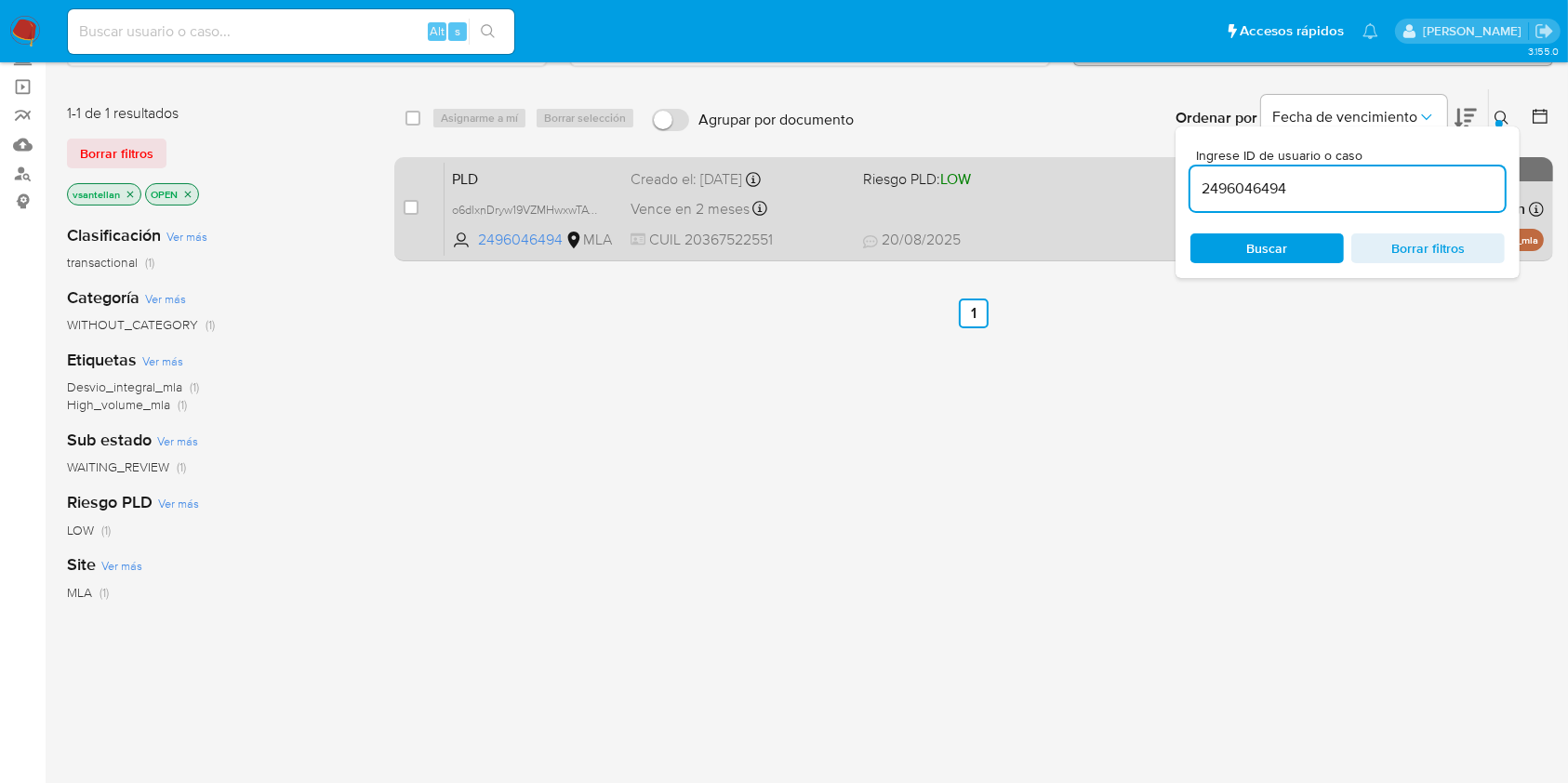
drag, startPoint x: 1321, startPoint y: 185, endPoint x: 1059, endPoint y: 176, distance: 262.2
click at [1059, 176] on div "select-all-cases-checkbox Asignarme a mí Borrar selección Agrupar por documento…" at bounding box center [973, 179] width 1158 height 181
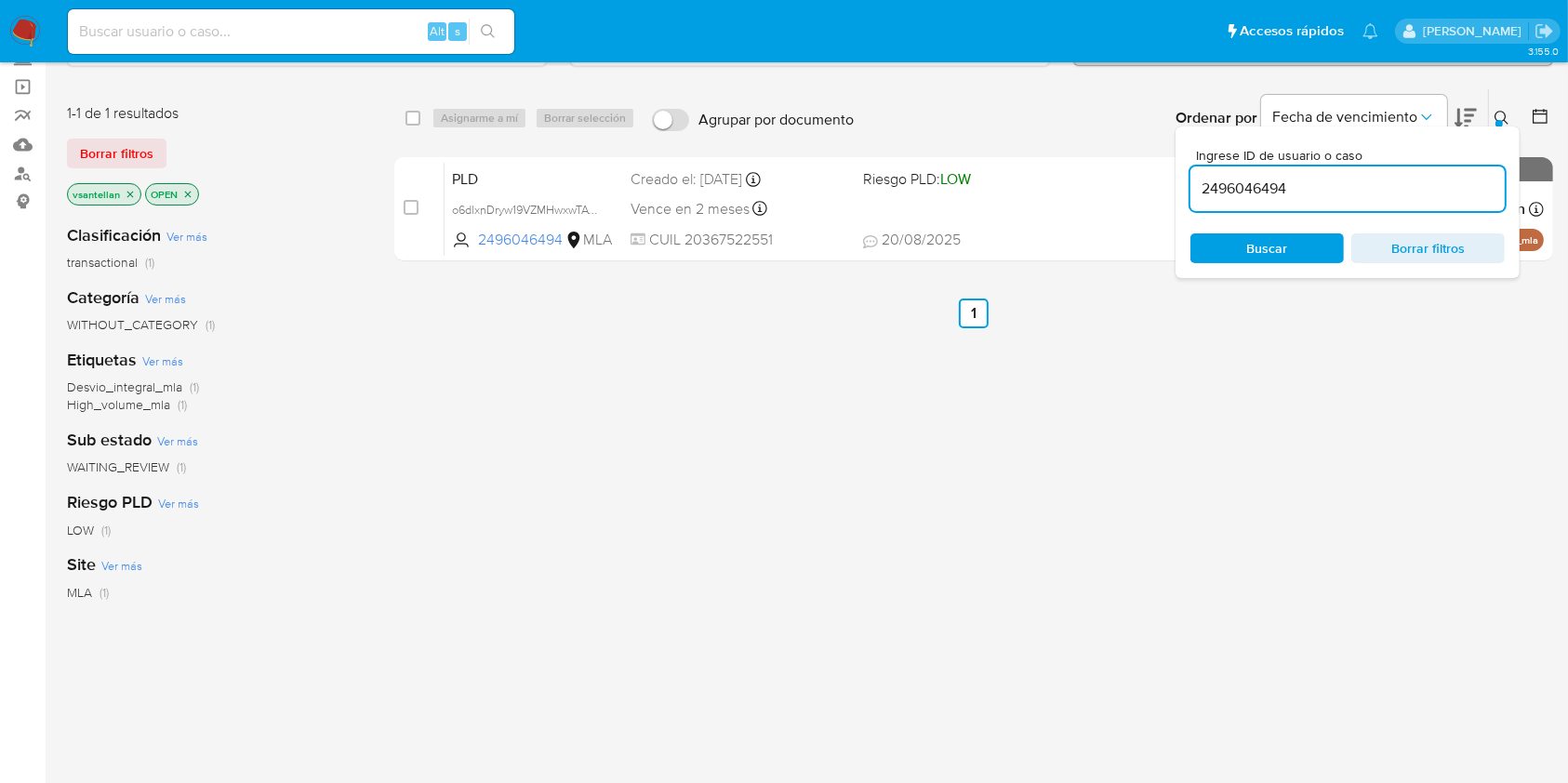
paste input "396681037"
click at [1500, 115] on icon at bounding box center [1502, 118] width 15 height 15
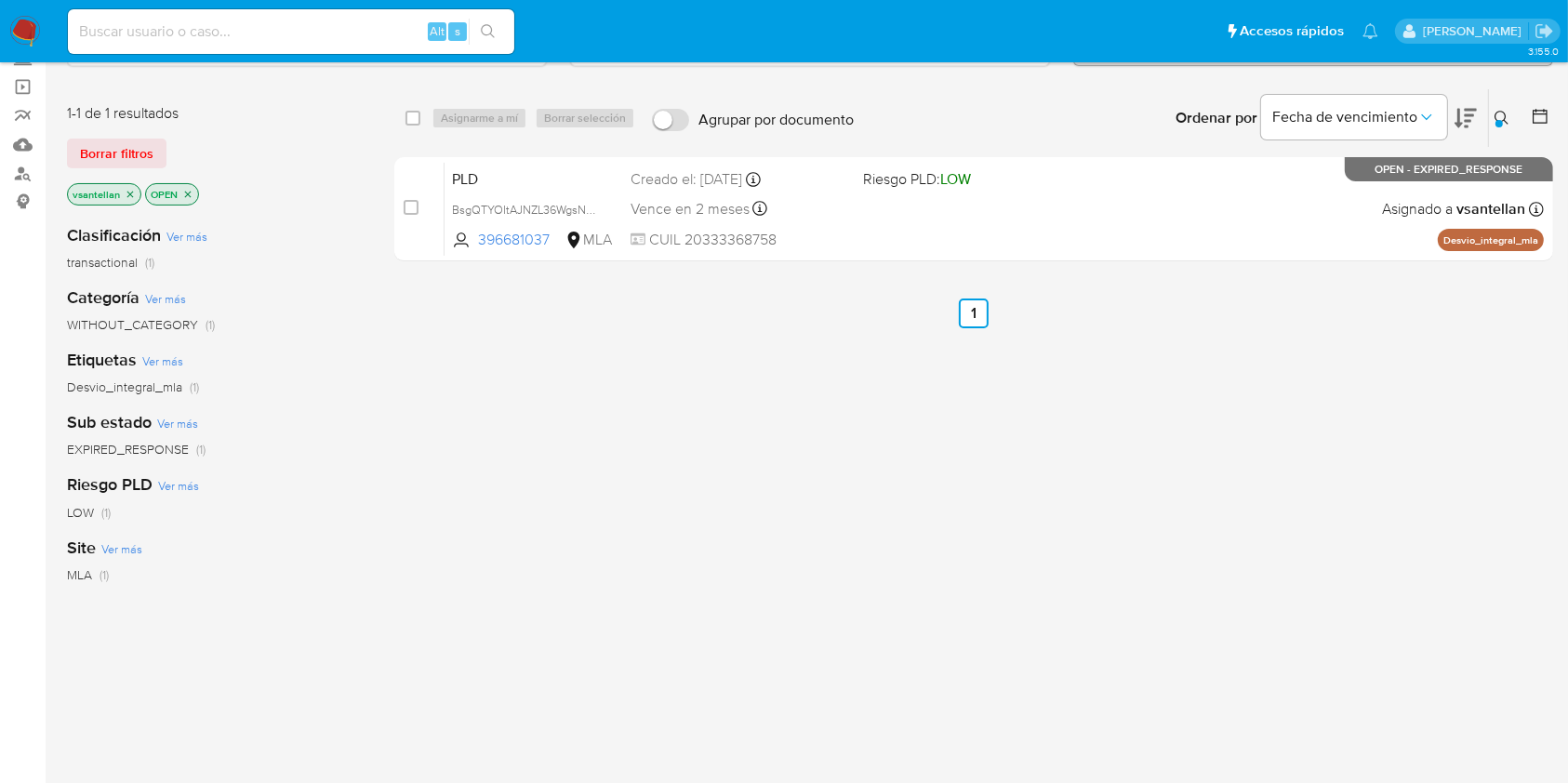
click at [1495, 108] on button at bounding box center [1504, 118] width 31 height 22
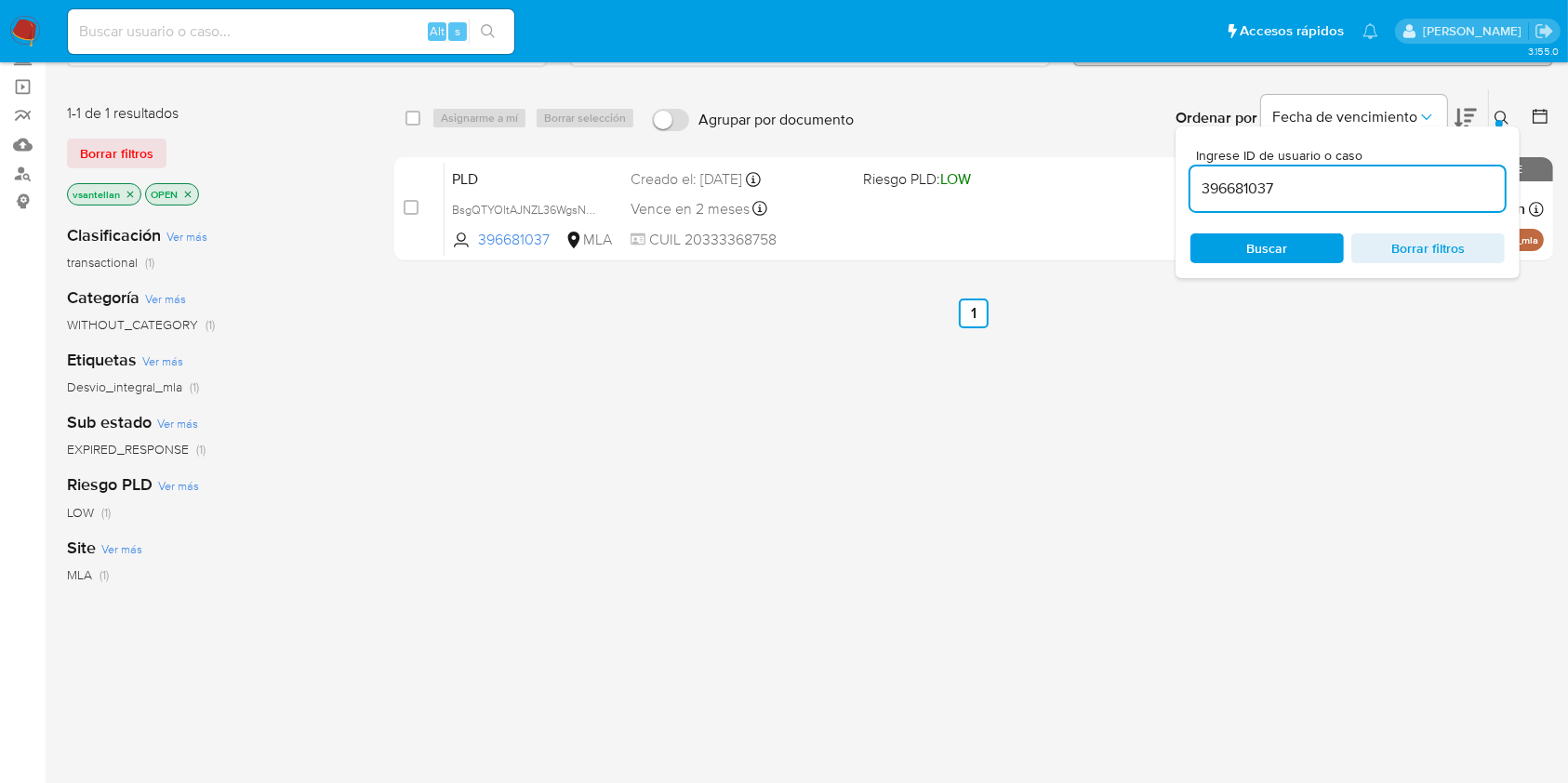
click at [1322, 181] on input "396681037" at bounding box center [1347, 189] width 315 height 24
click at [1322, 180] on input "396681037" at bounding box center [1347, 189] width 315 height 24
type input "62269936"
click at [1497, 112] on icon at bounding box center [1502, 118] width 15 height 15
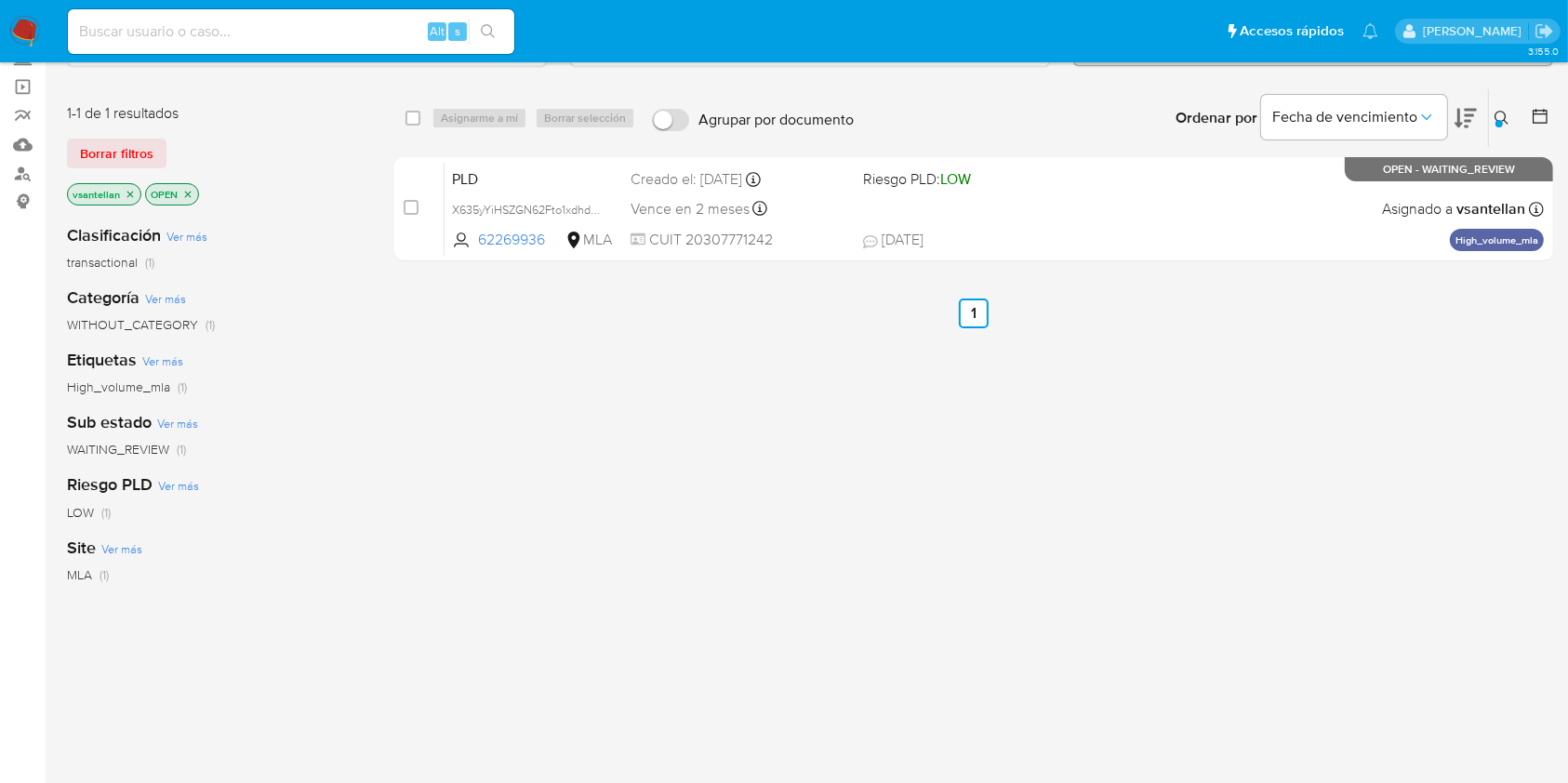
click at [30, 21] on img at bounding box center [25, 32] width 32 height 32
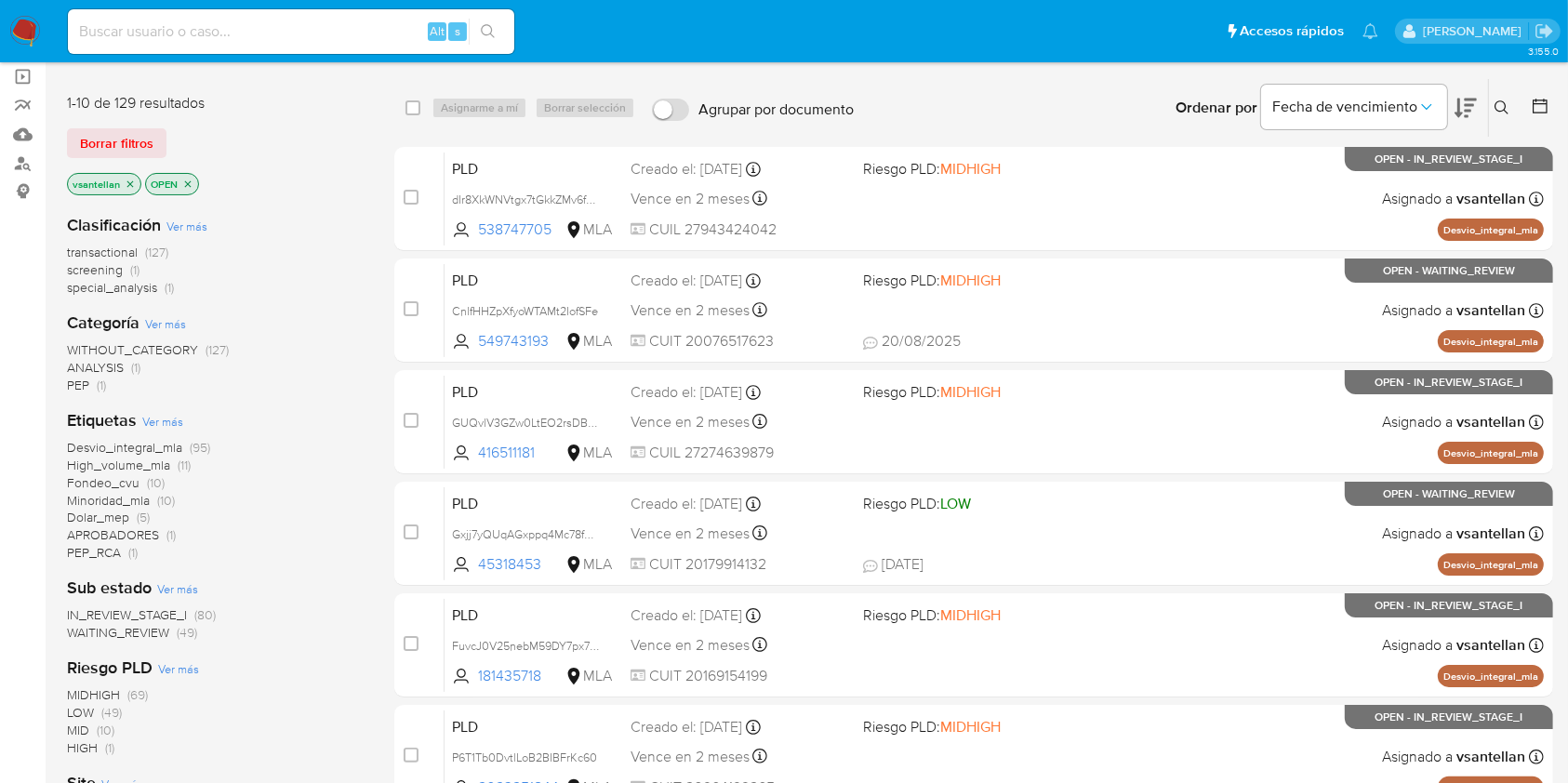
scroll to position [124, 0]
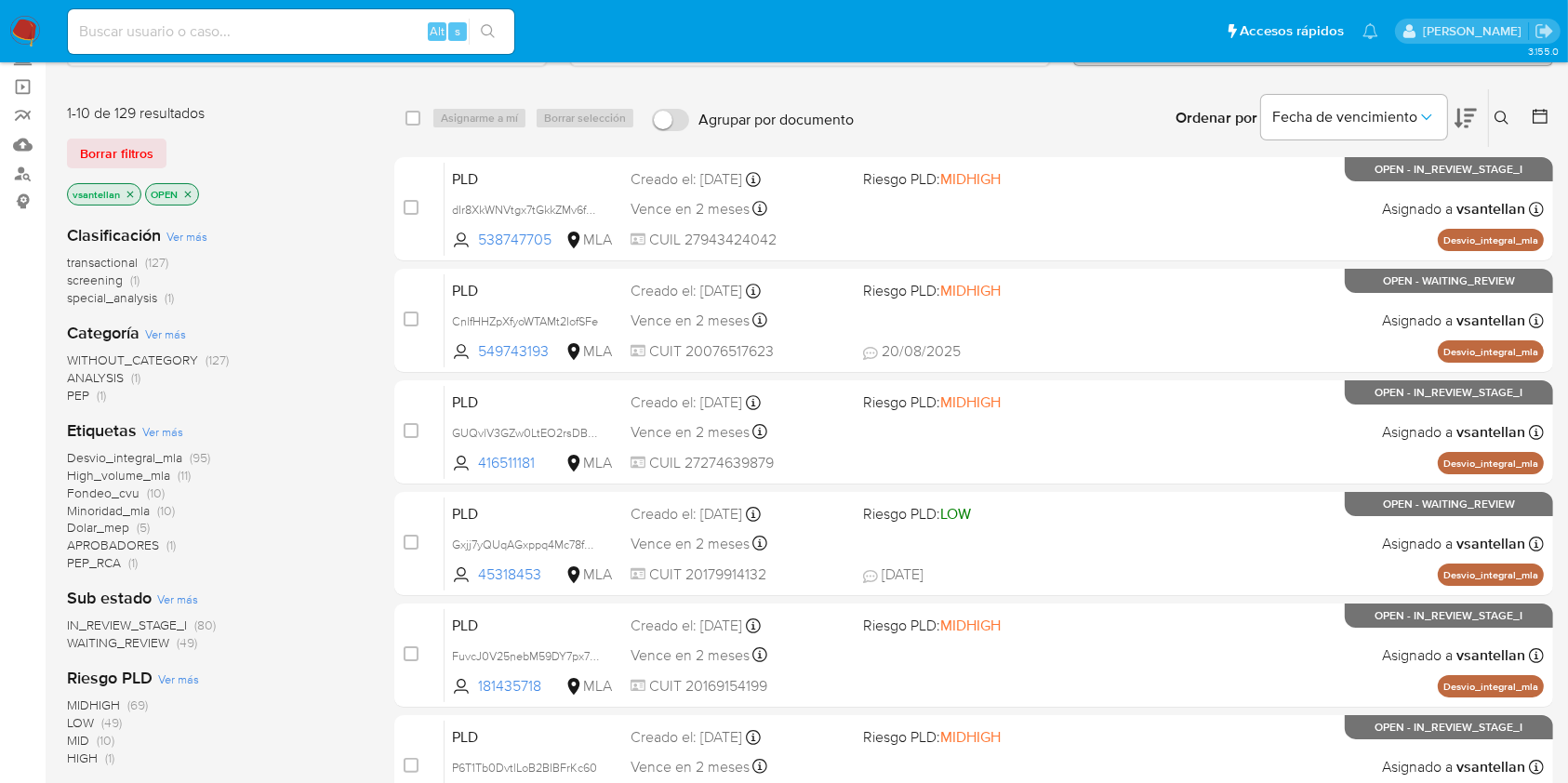
click at [200, 622] on span "(80)" at bounding box center [205, 625] width 21 height 19
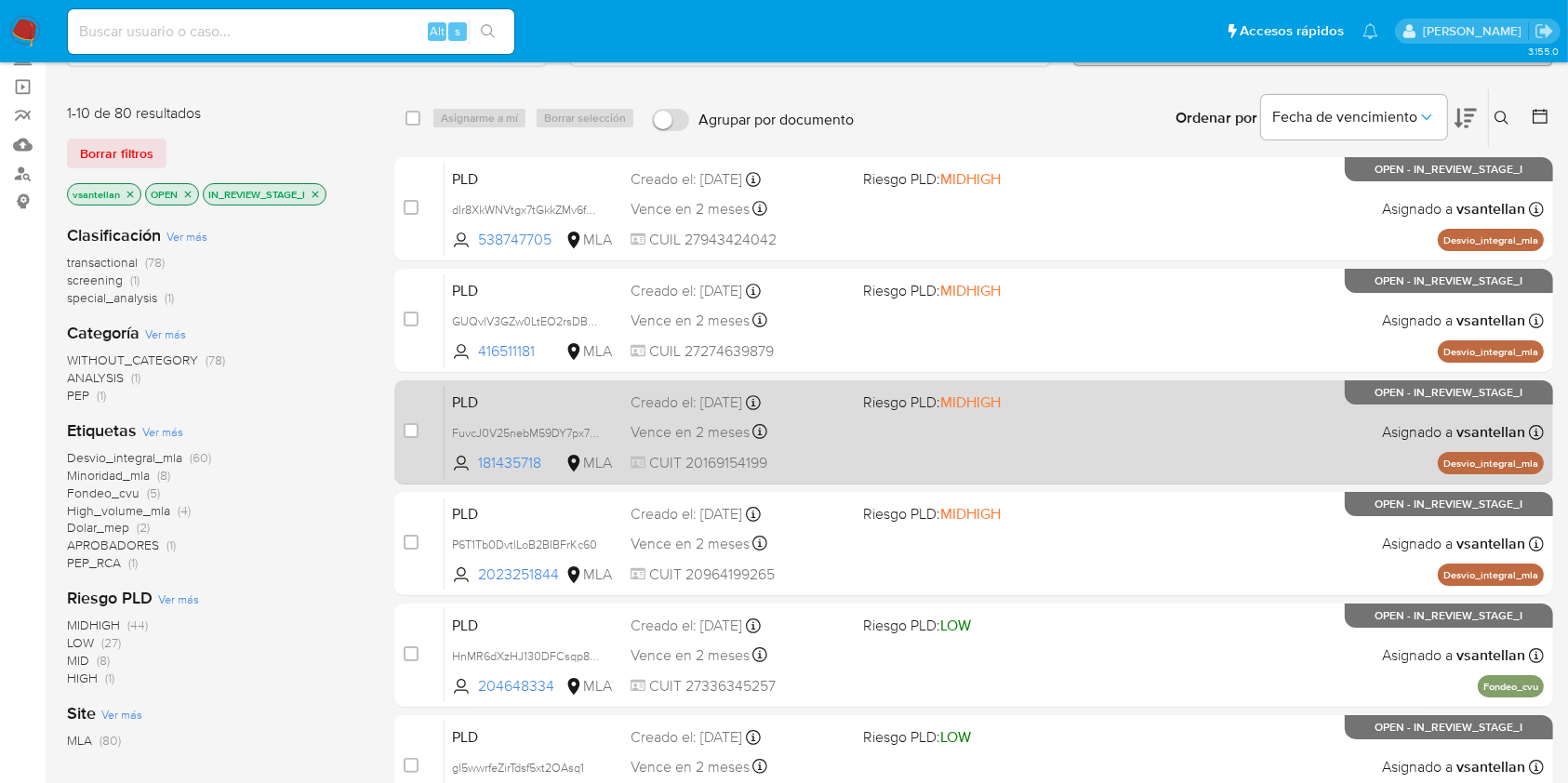
click at [1242, 439] on div "PLD FuvcJ0V25nebM59DY7px7NK5 181435718 MLA Riesgo PLD: MIDHIGH Creado el: 12/08…" at bounding box center [994, 431] width 1099 height 94
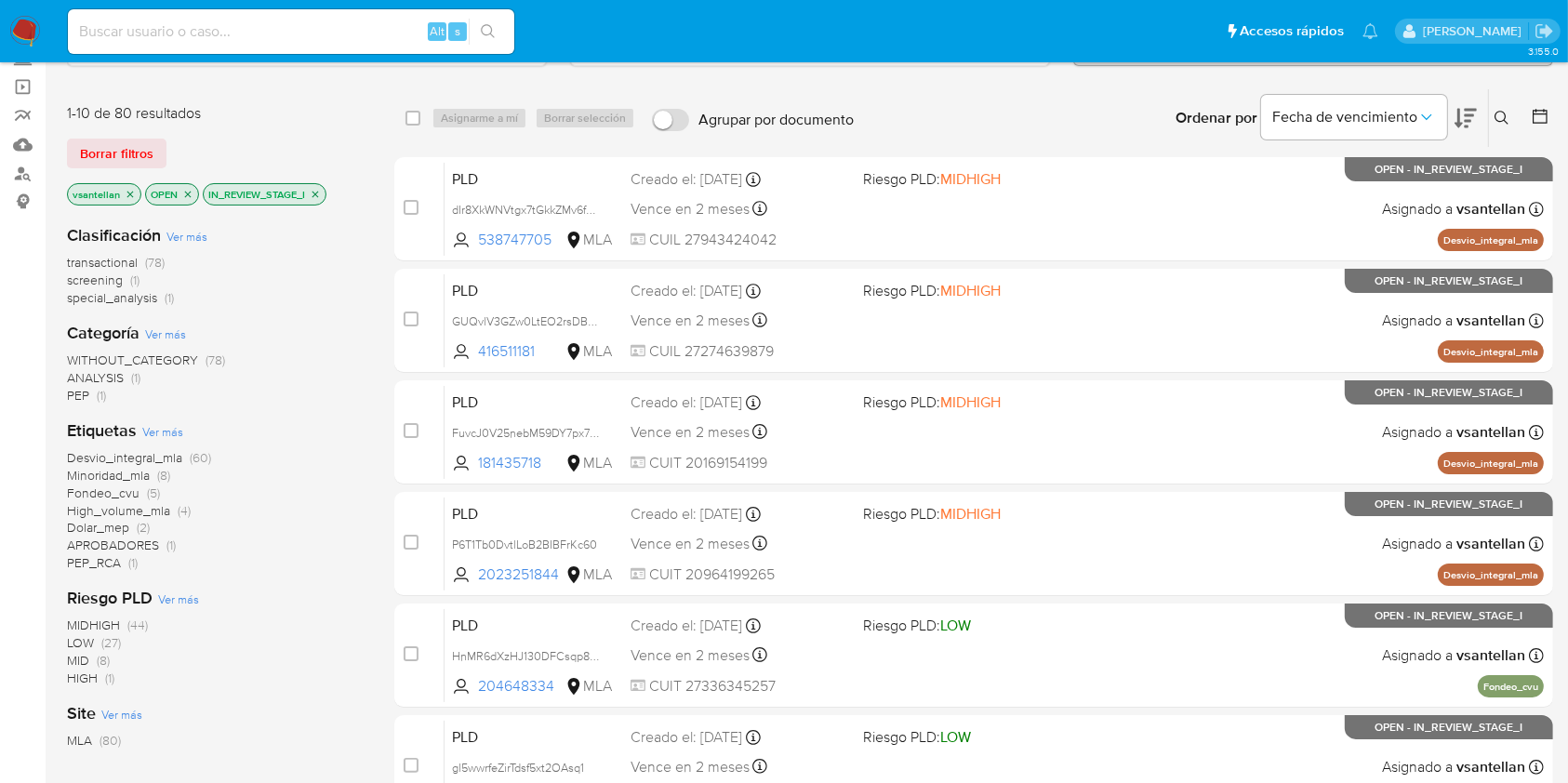
click at [24, 20] on img at bounding box center [25, 32] width 32 height 32
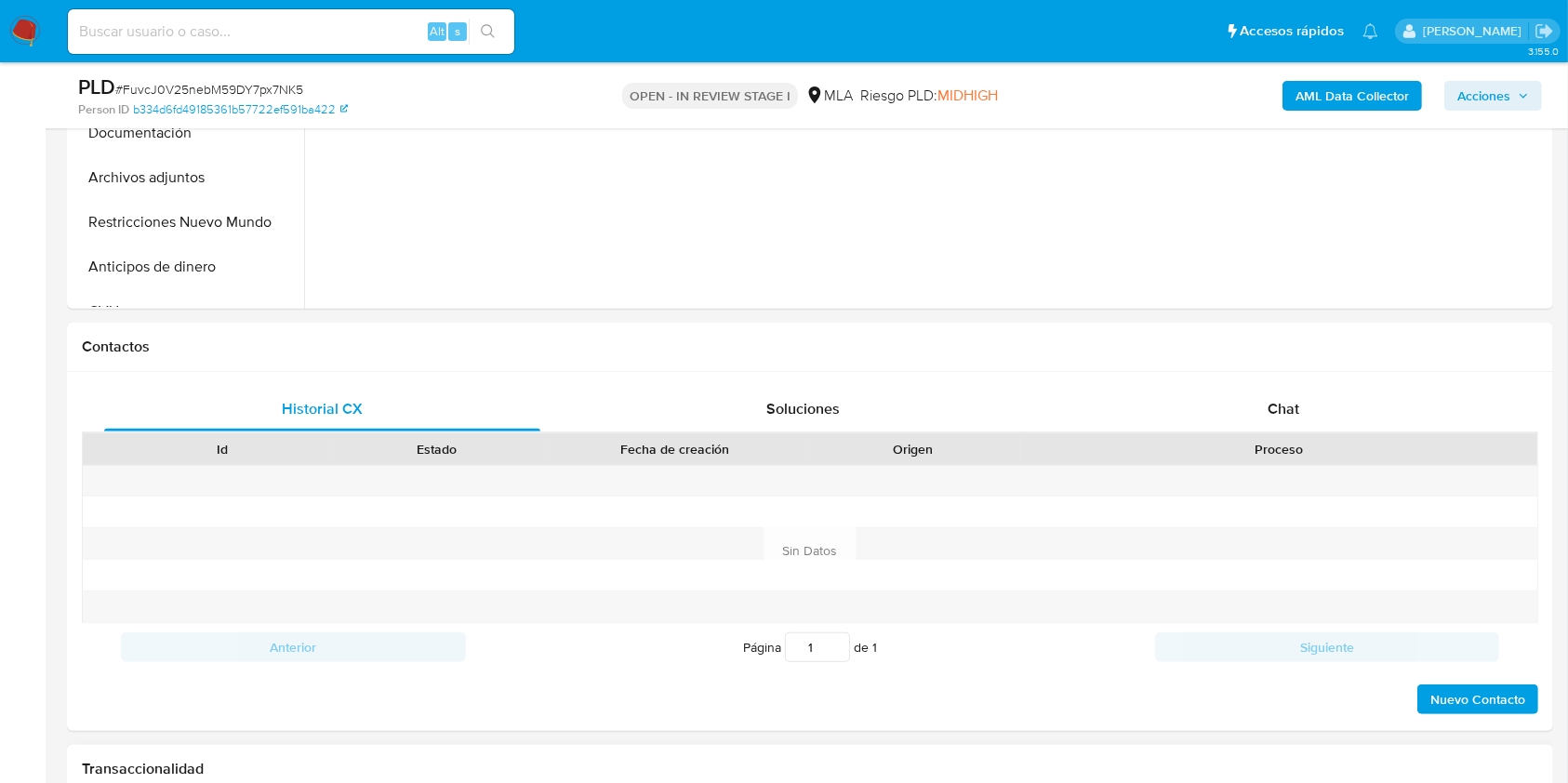
scroll to position [744, 0]
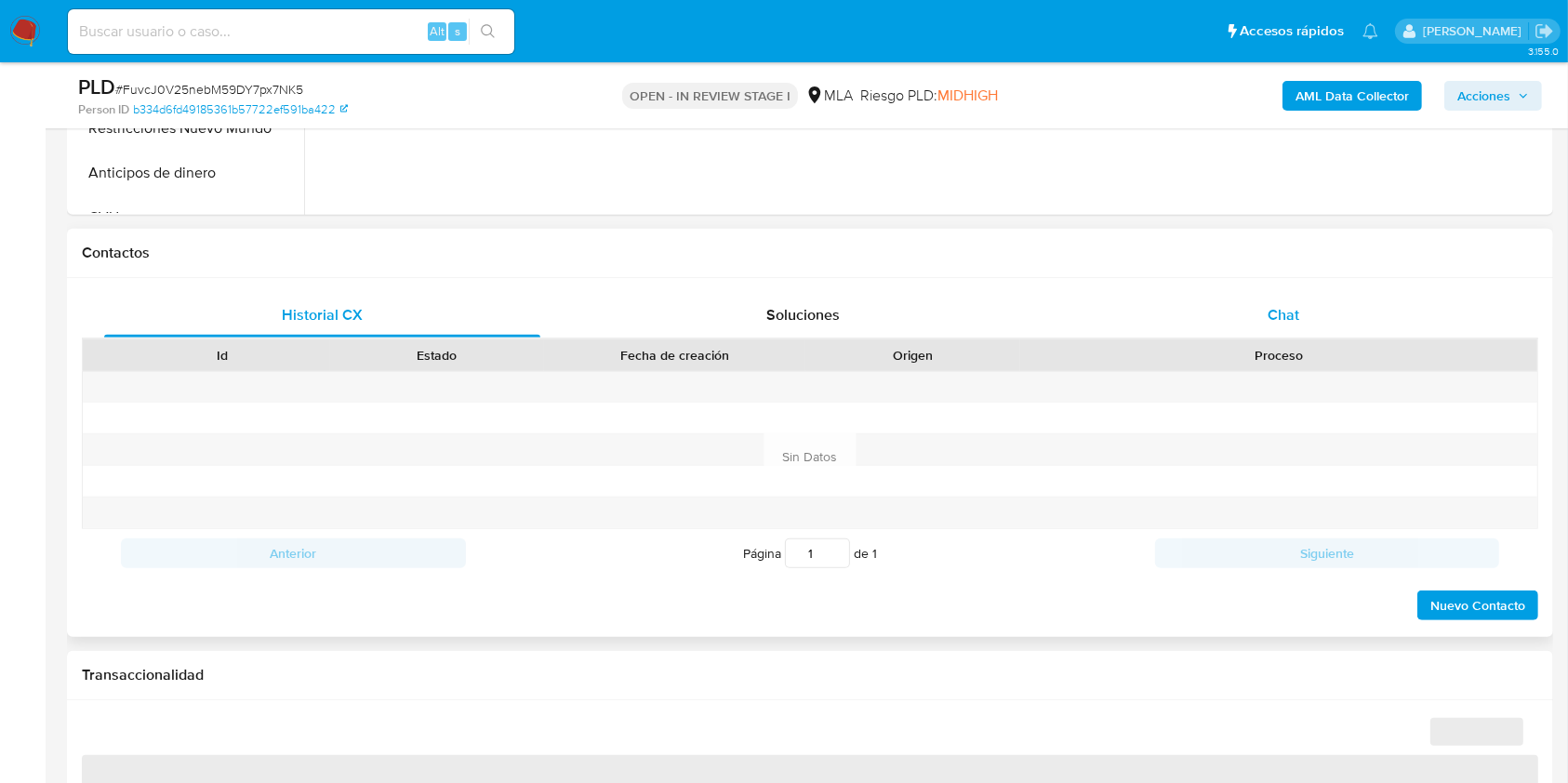
click at [1314, 330] on div "Chat" at bounding box center [1284, 316] width 436 height 45
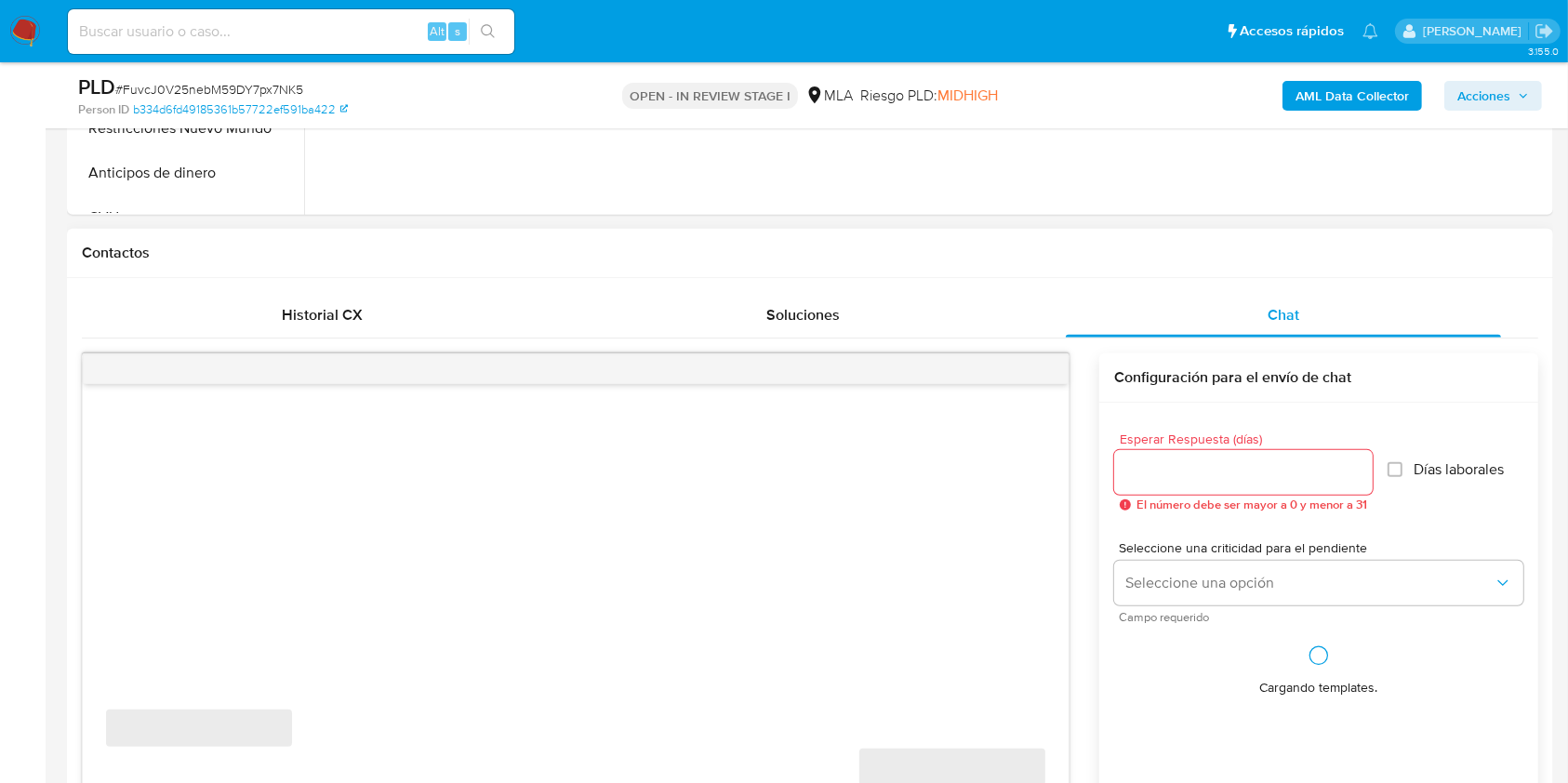
select select "10"
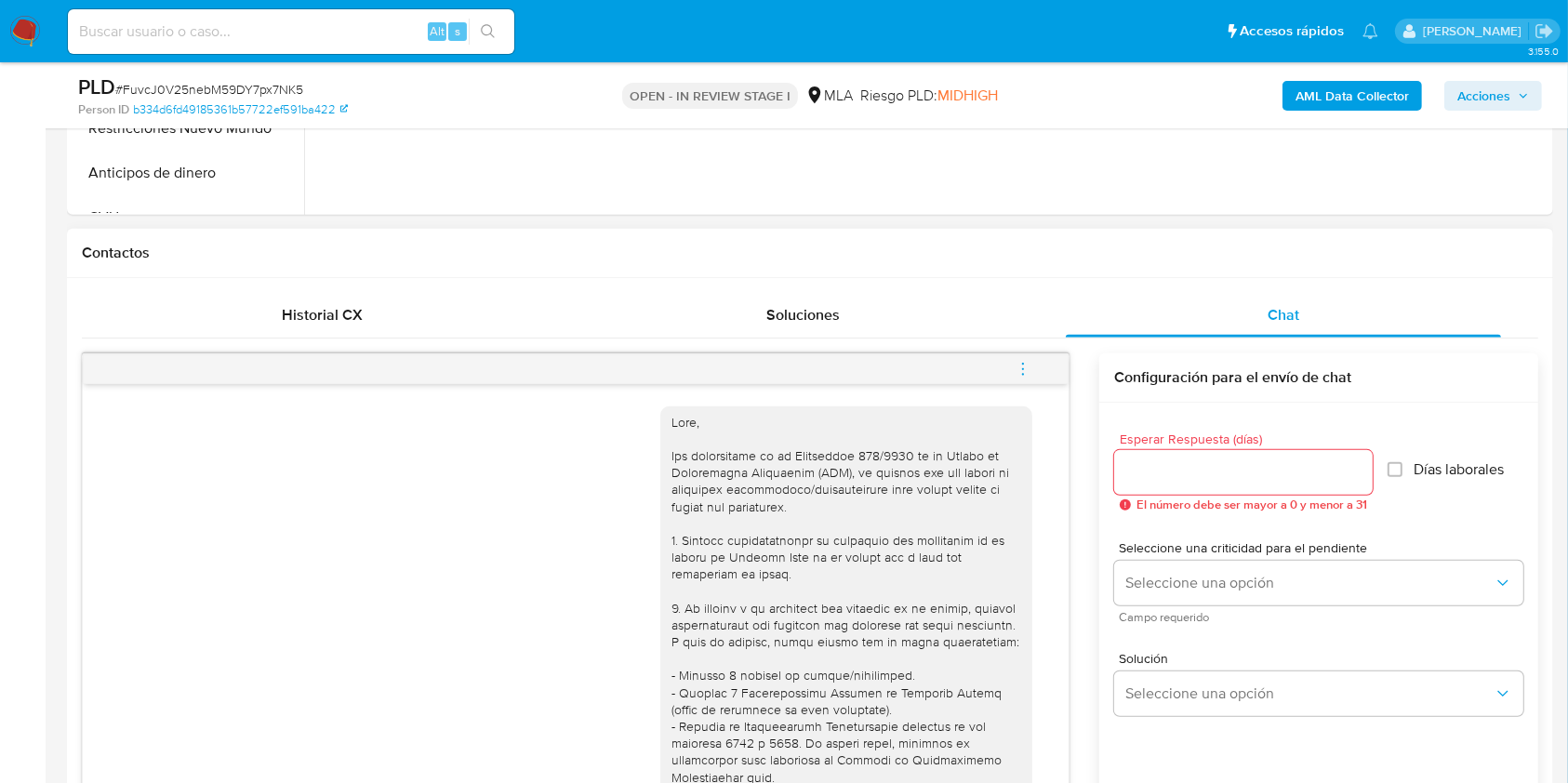
scroll to position [659, 0]
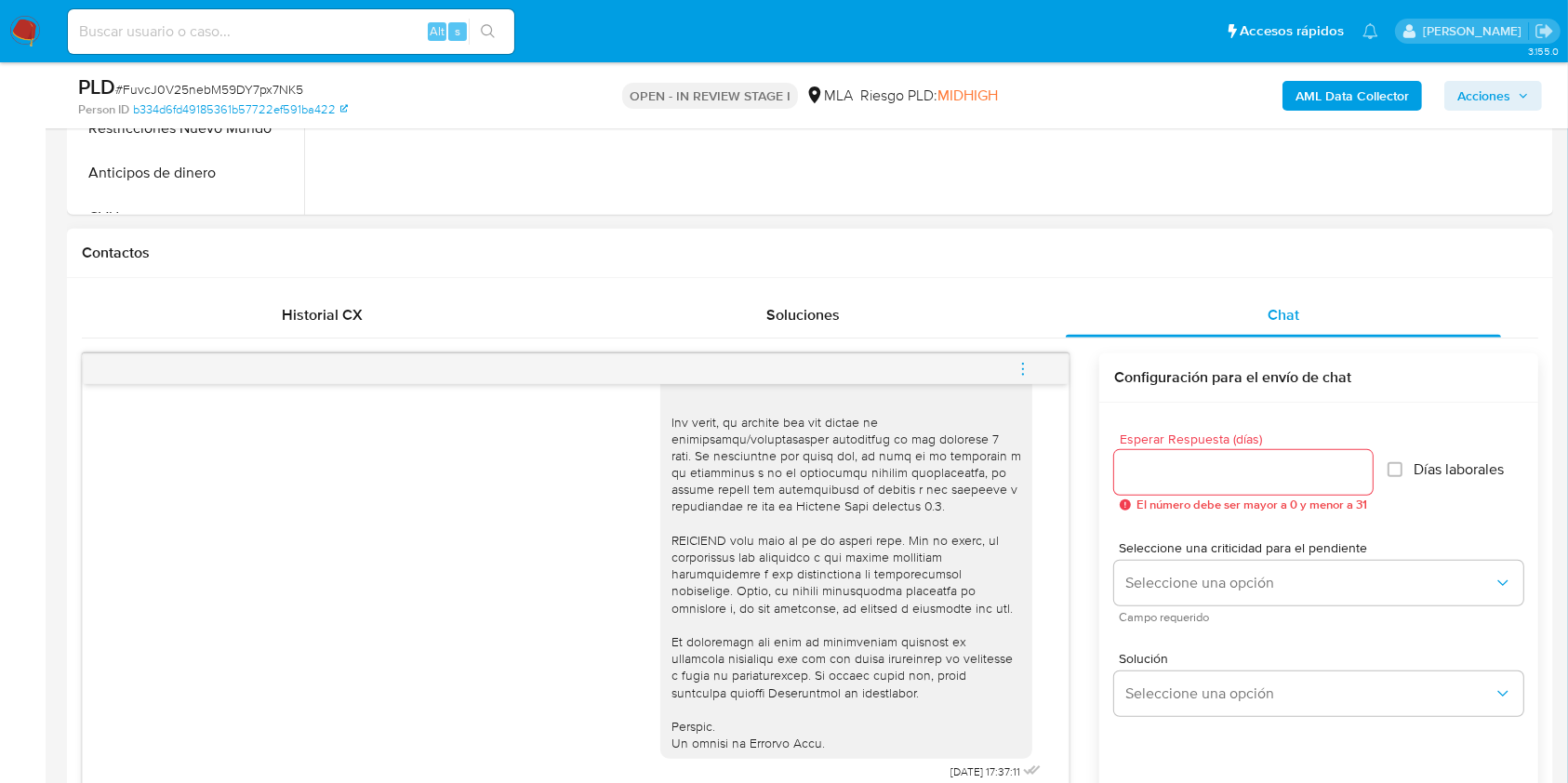
click at [1069, 694] on div "[DATE] 17:37:11" at bounding box center [575, 588] width 986 height 411
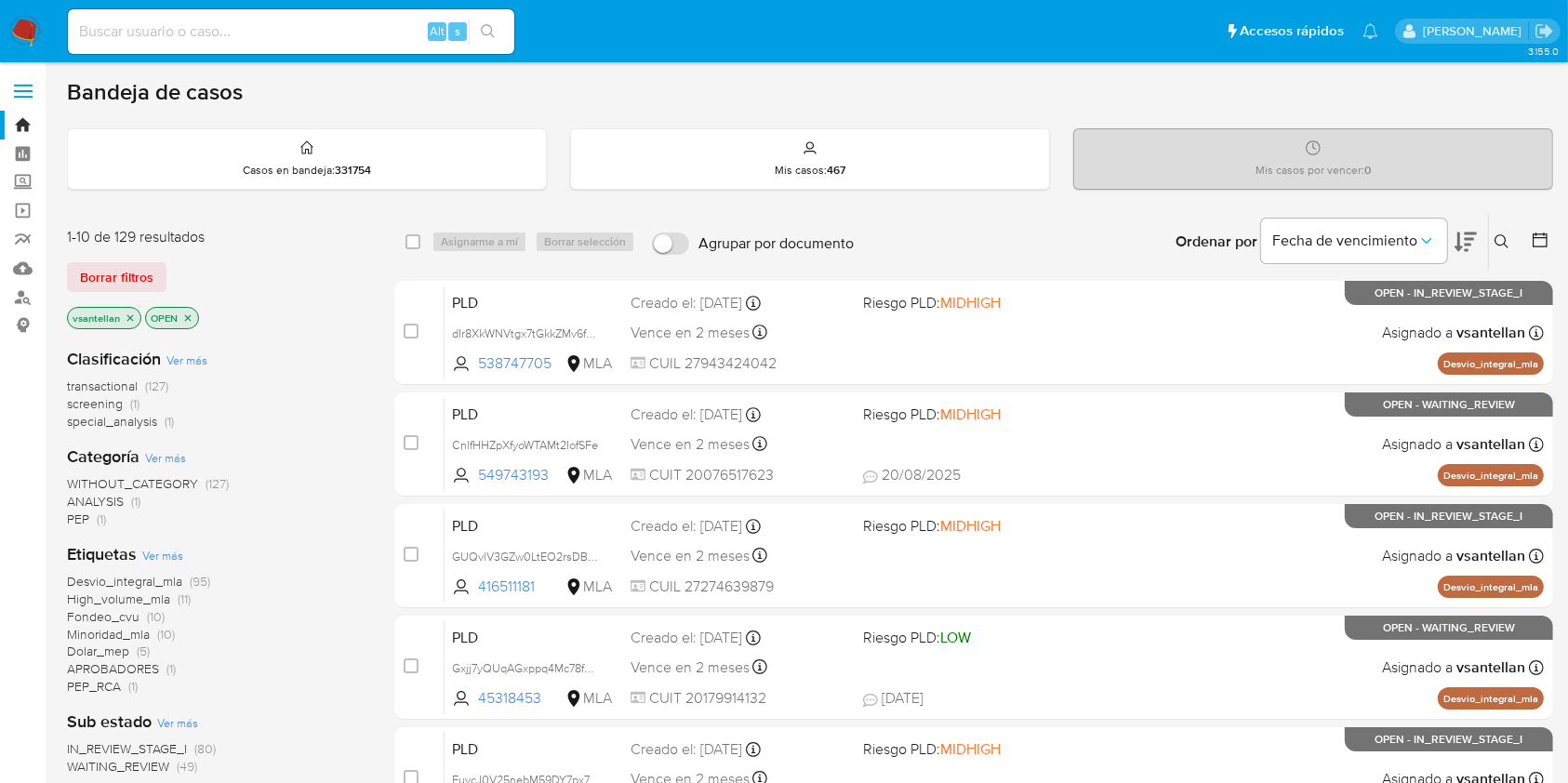
scroll to position [248, 0]
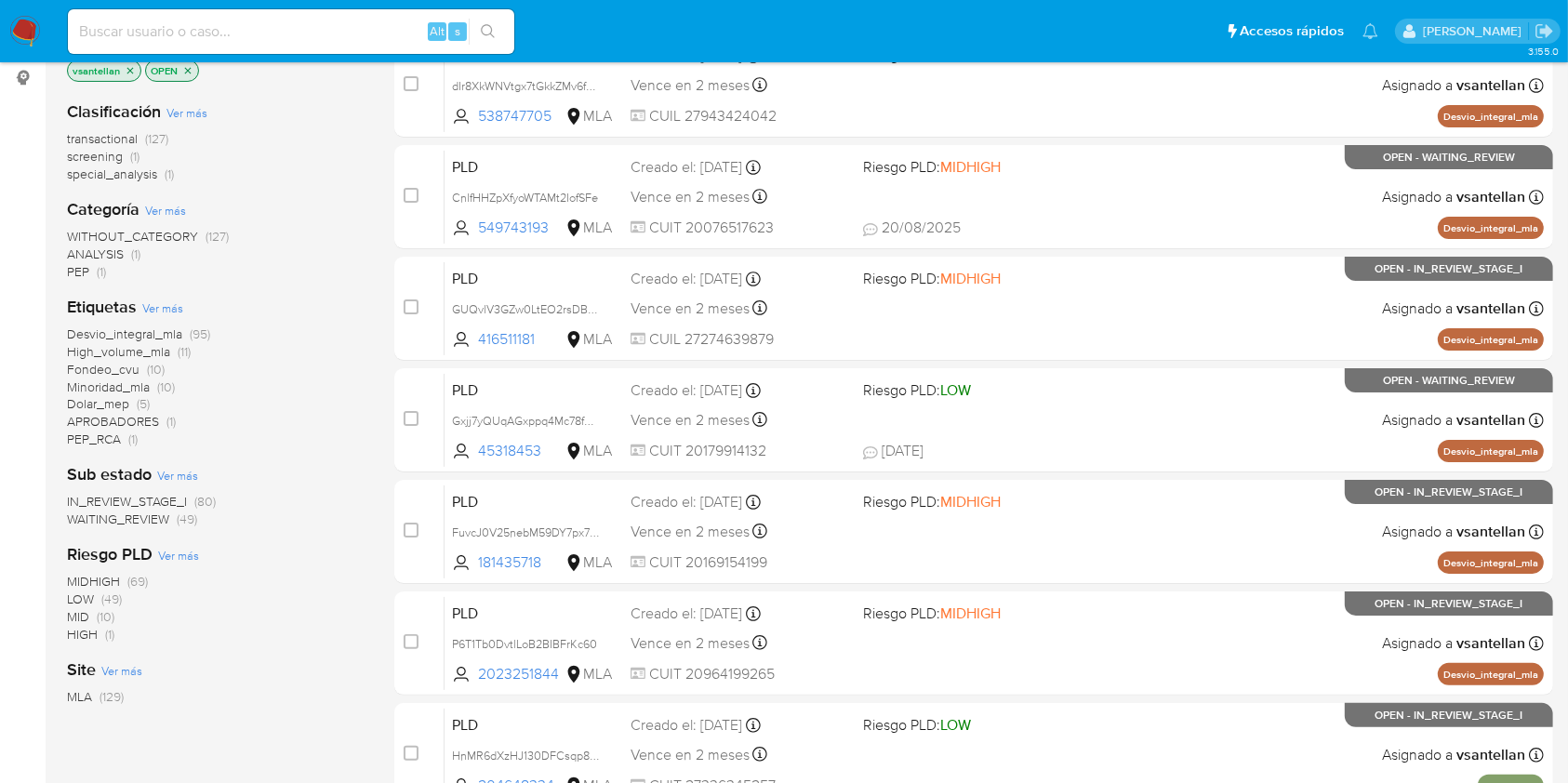
drag, startPoint x: 223, startPoint y: 495, endPoint x: 50, endPoint y: 495, distance: 173.0
click at [50, 495] on main "3.155.0" at bounding box center [784, 486] width 1568 height 1468
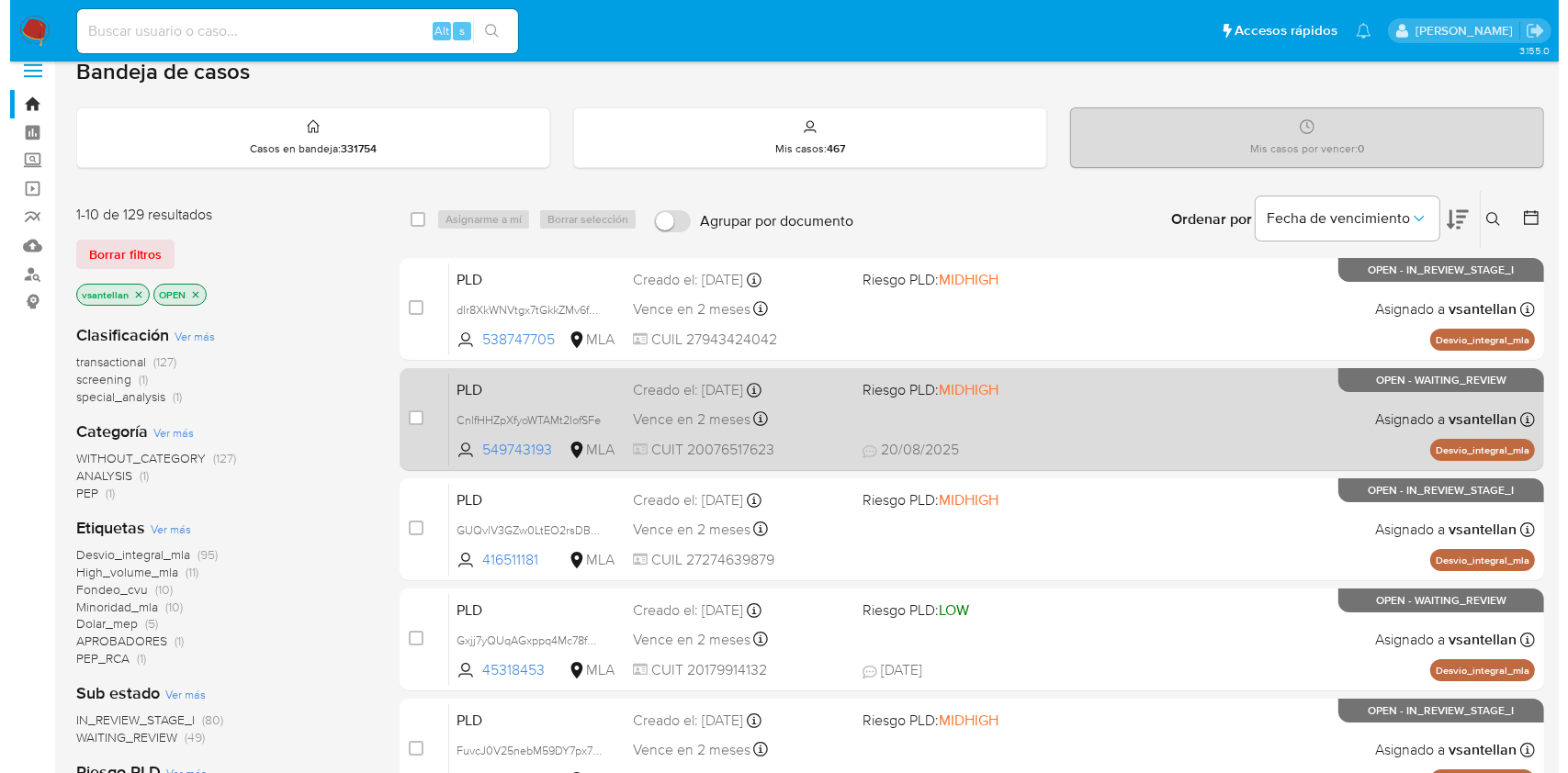
scroll to position [0, 0]
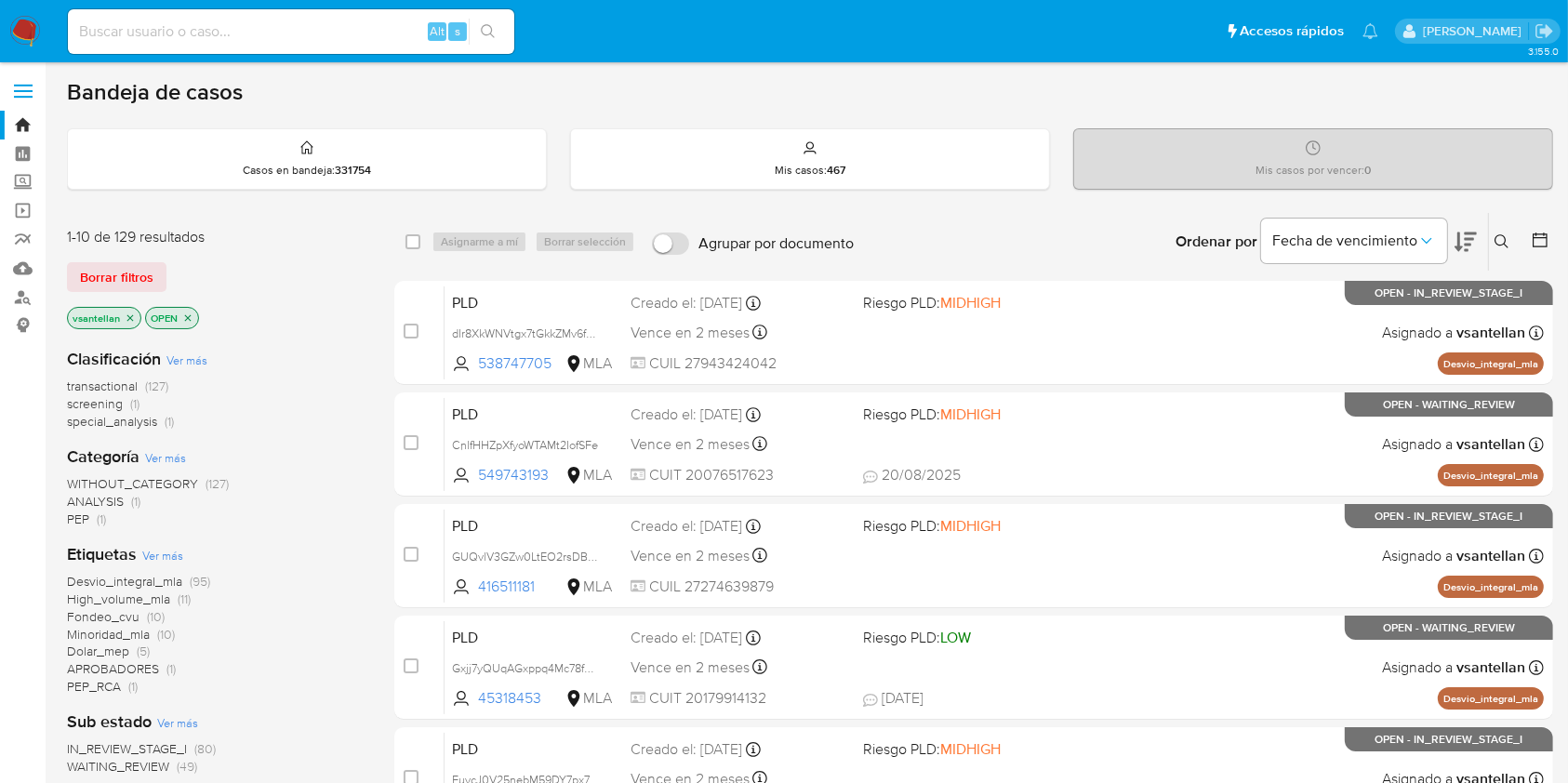
click at [1496, 239] on icon at bounding box center [1502, 242] width 15 height 15
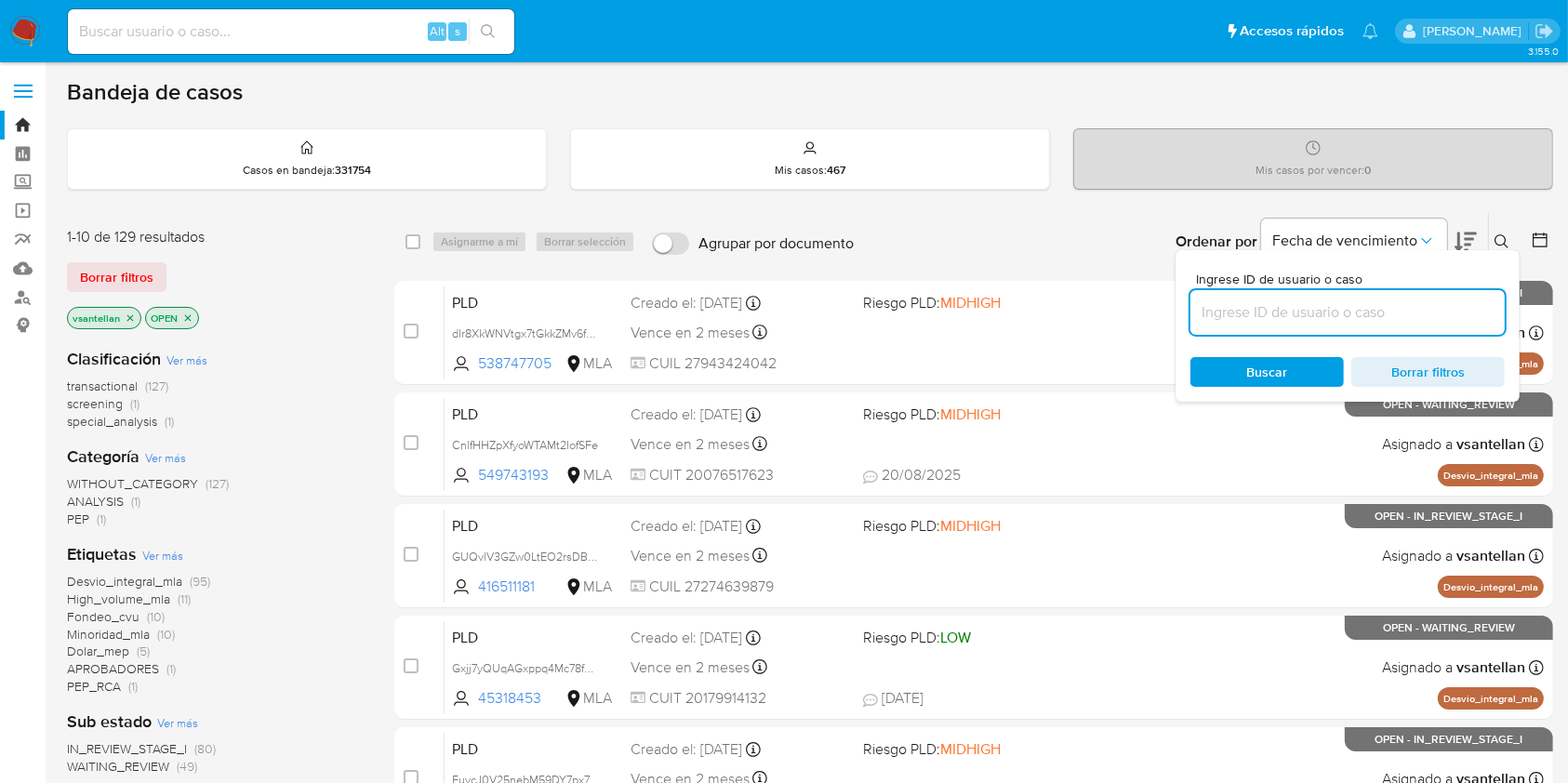
click at [1327, 307] on input at bounding box center [1347, 313] width 315 height 24
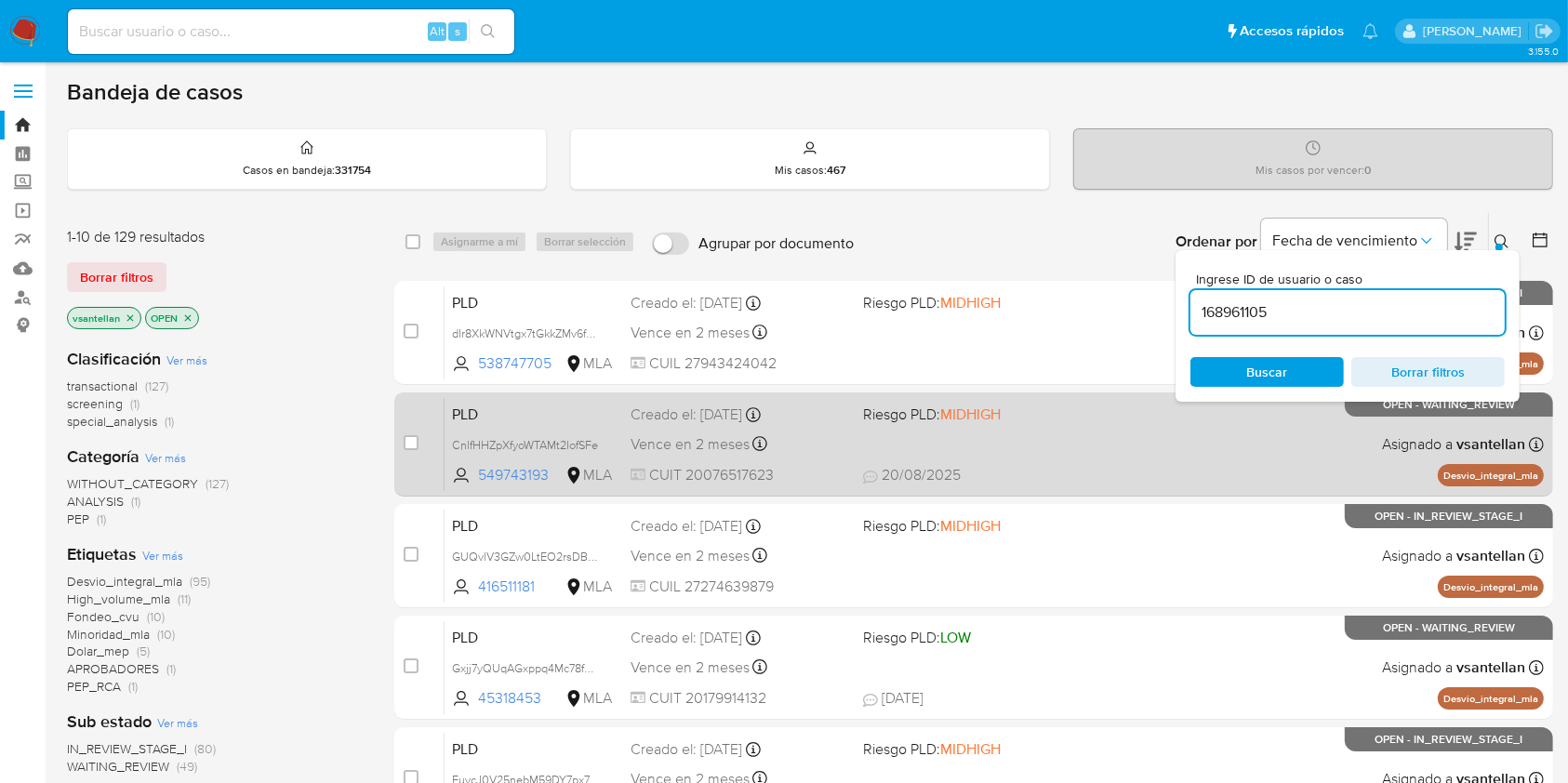
type input "168961105"
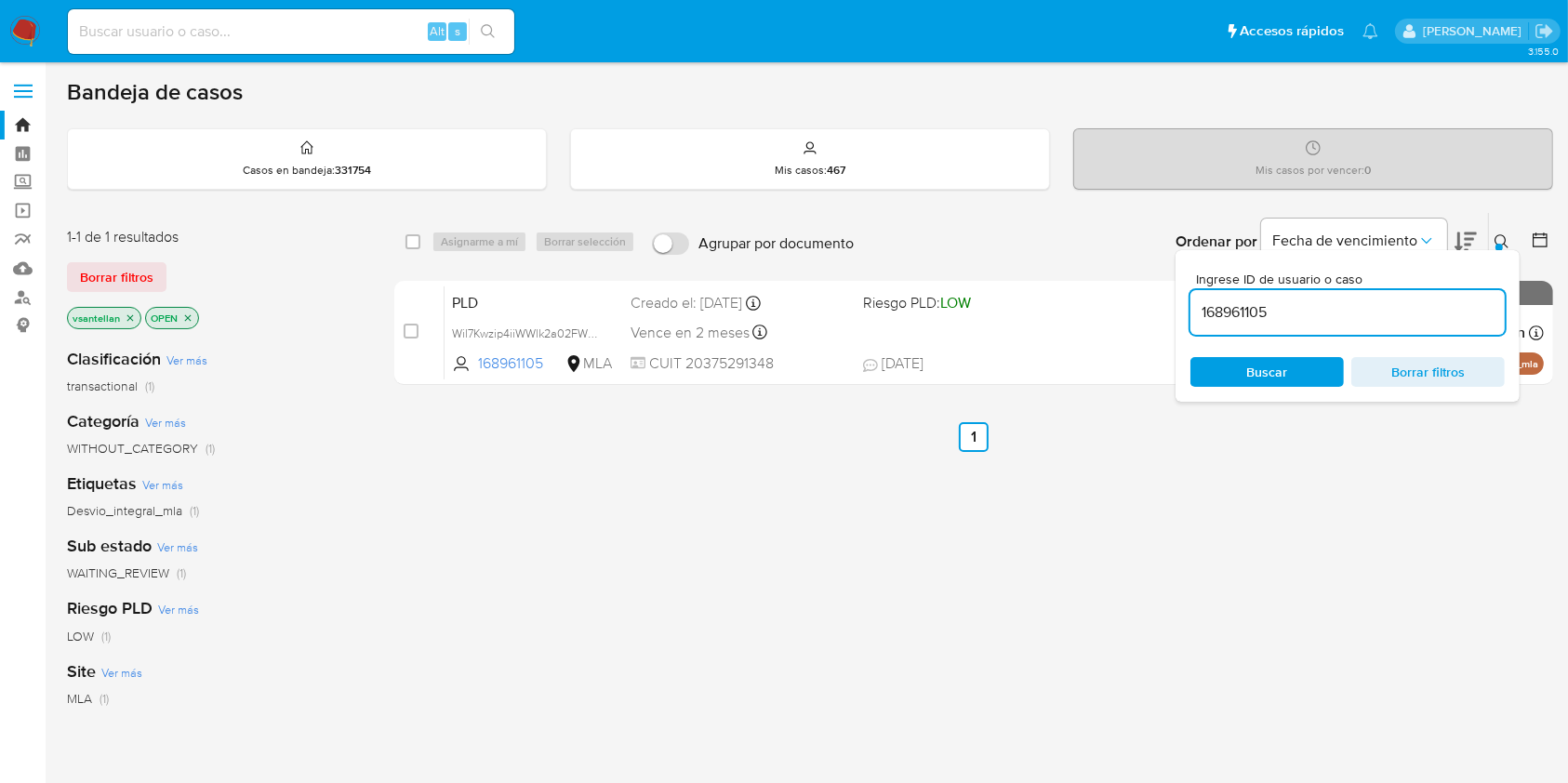
click at [1497, 235] on icon at bounding box center [1501, 241] width 14 height 14
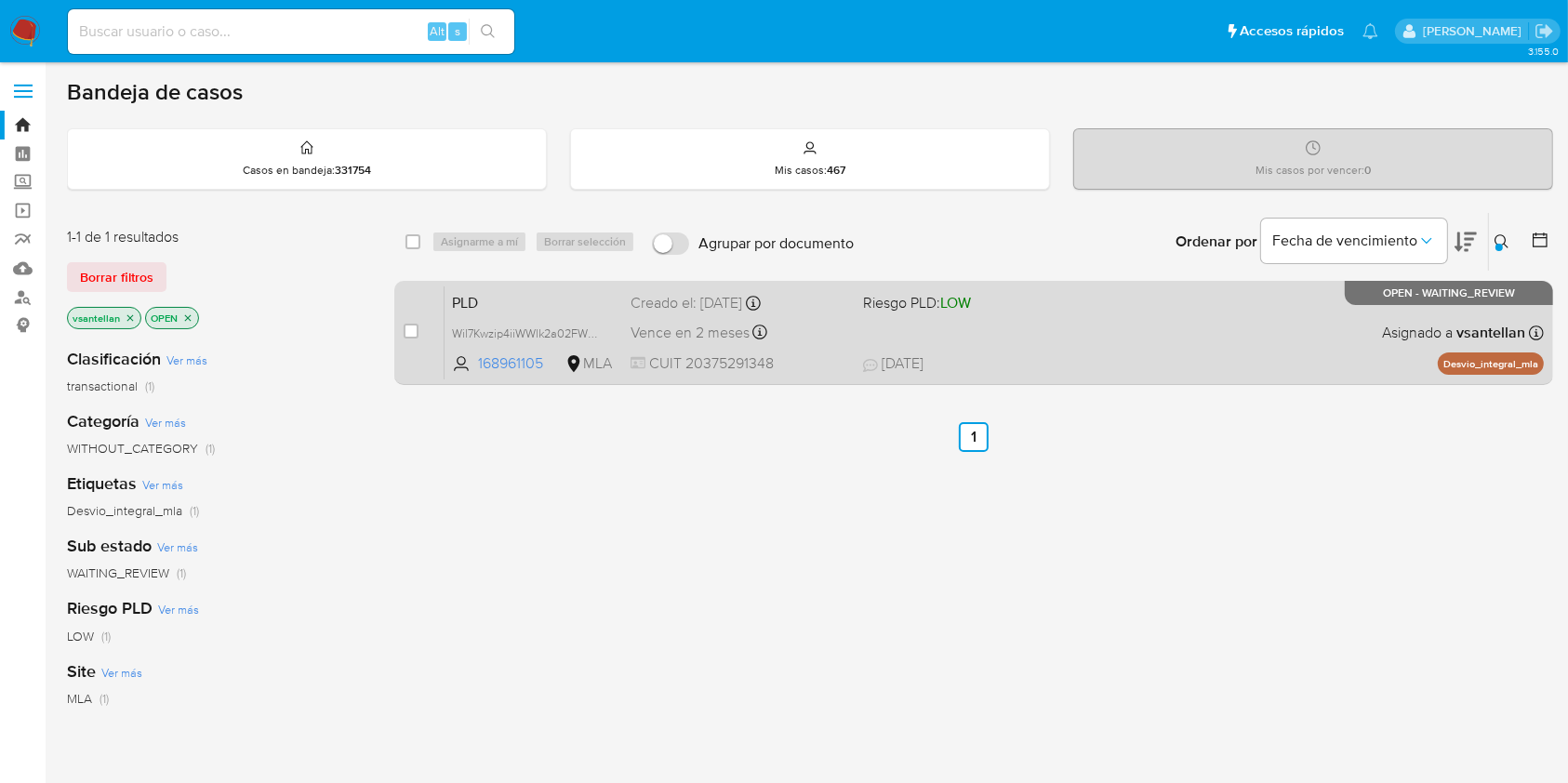
click at [1302, 308] on div "PLD Wil7Kwzip4iiWWlk2a02FWzQ 168961105 MLA Riesgo PLD: LOW Creado el: 12/08/202…" at bounding box center [994, 332] width 1099 height 94
click at [409, 330] on input "checkbox" at bounding box center [411, 331] width 15 height 15
checkbox input "true"
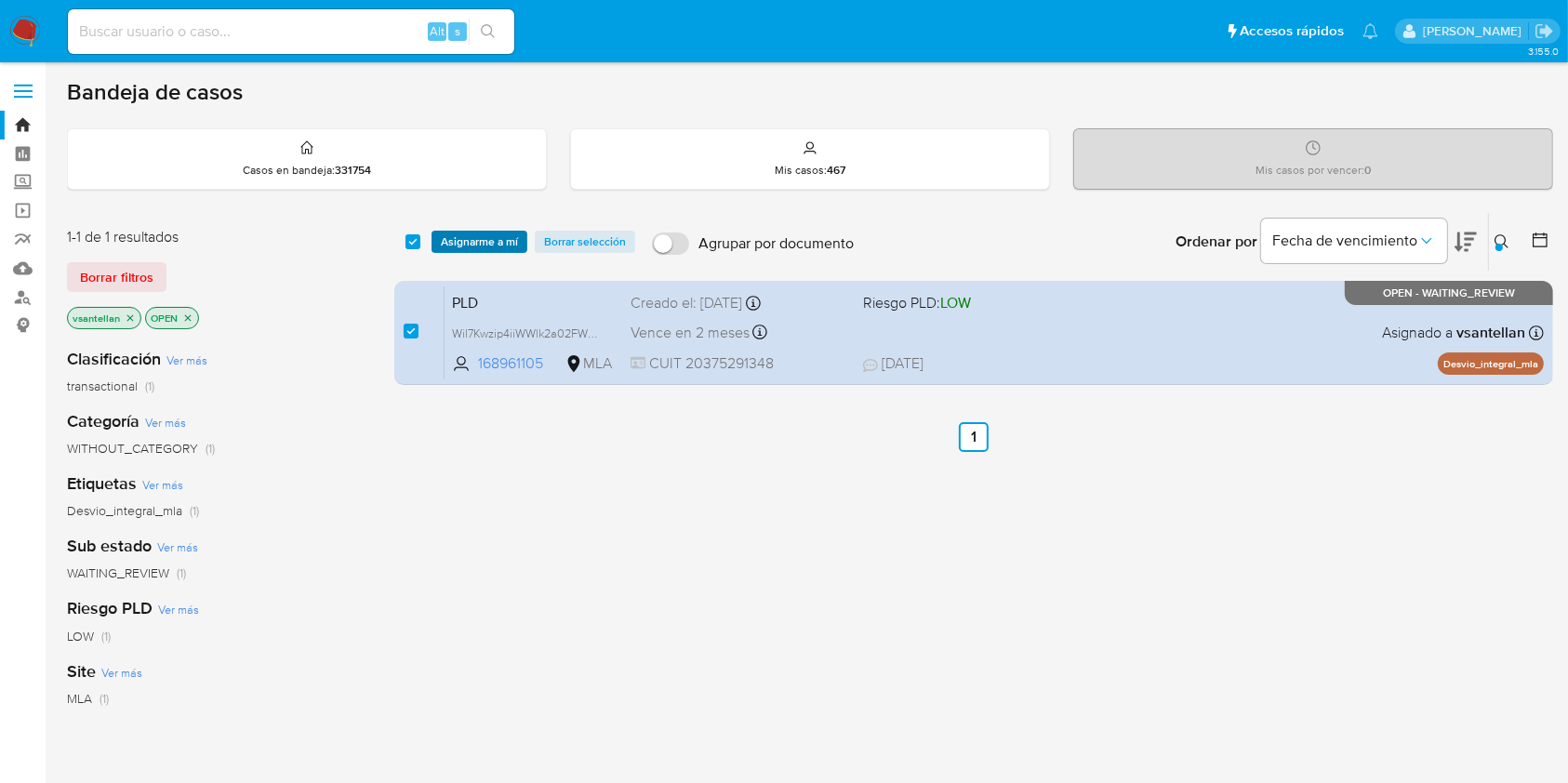
click at [468, 243] on span "Asignarme a mí" at bounding box center [479, 242] width 77 height 19
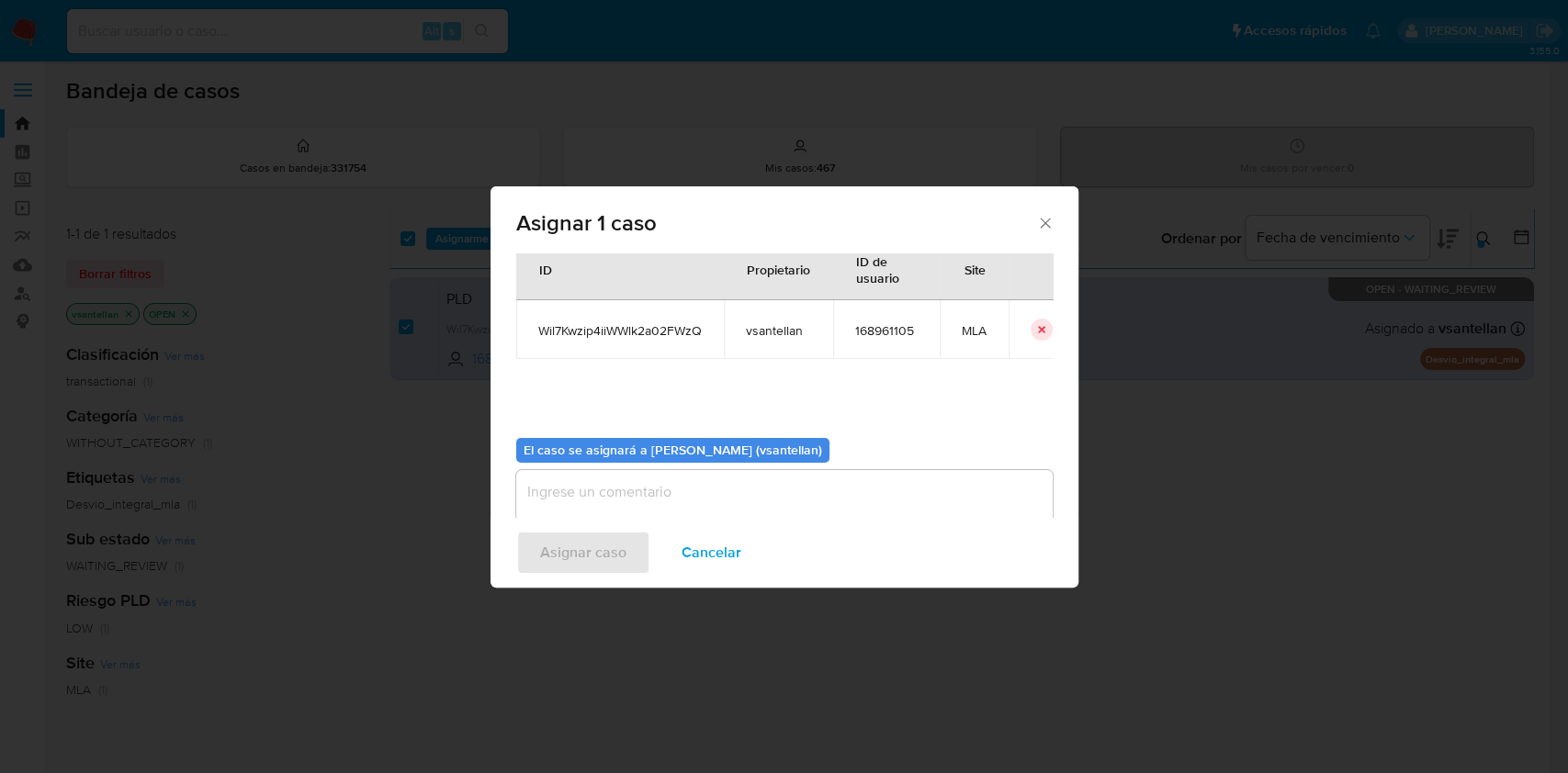
scroll to position [94, 0]
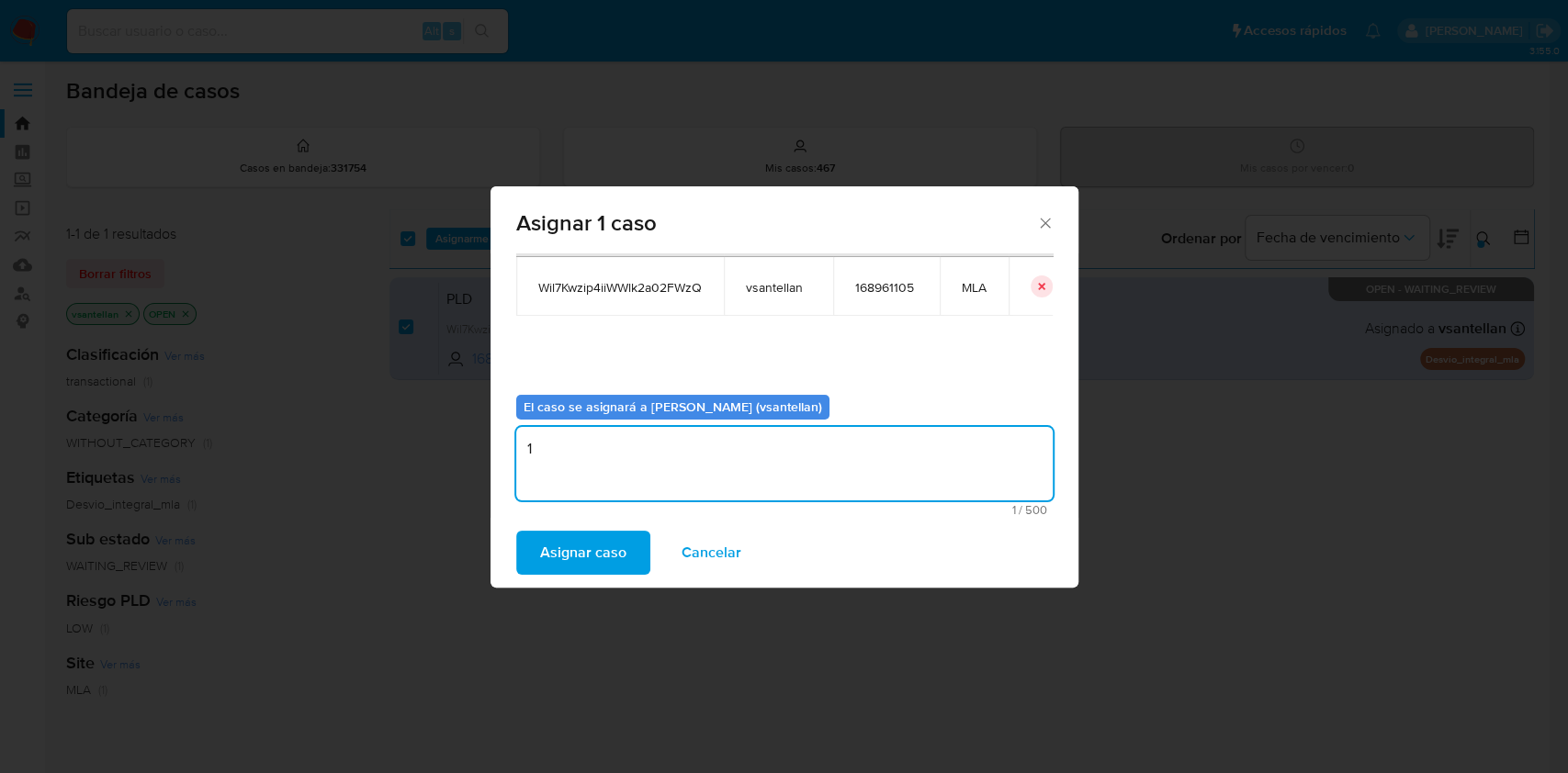
click at [579, 445] on textarea "1" at bounding box center [784, 463] width 536 height 74
type textarea "1"
click at [580, 571] on span "Asignar caso" at bounding box center [583, 552] width 86 height 40
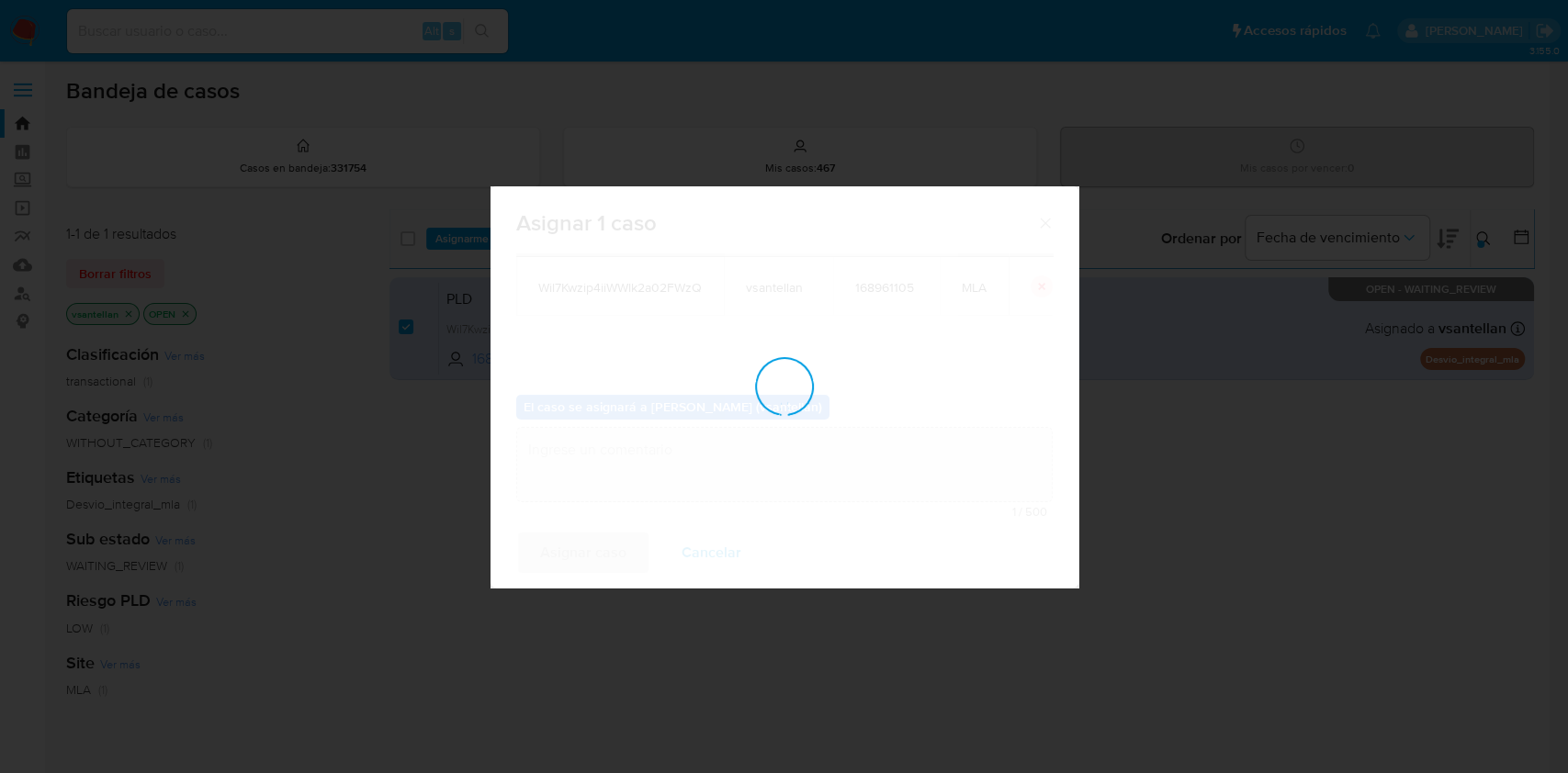
checkbox input "false"
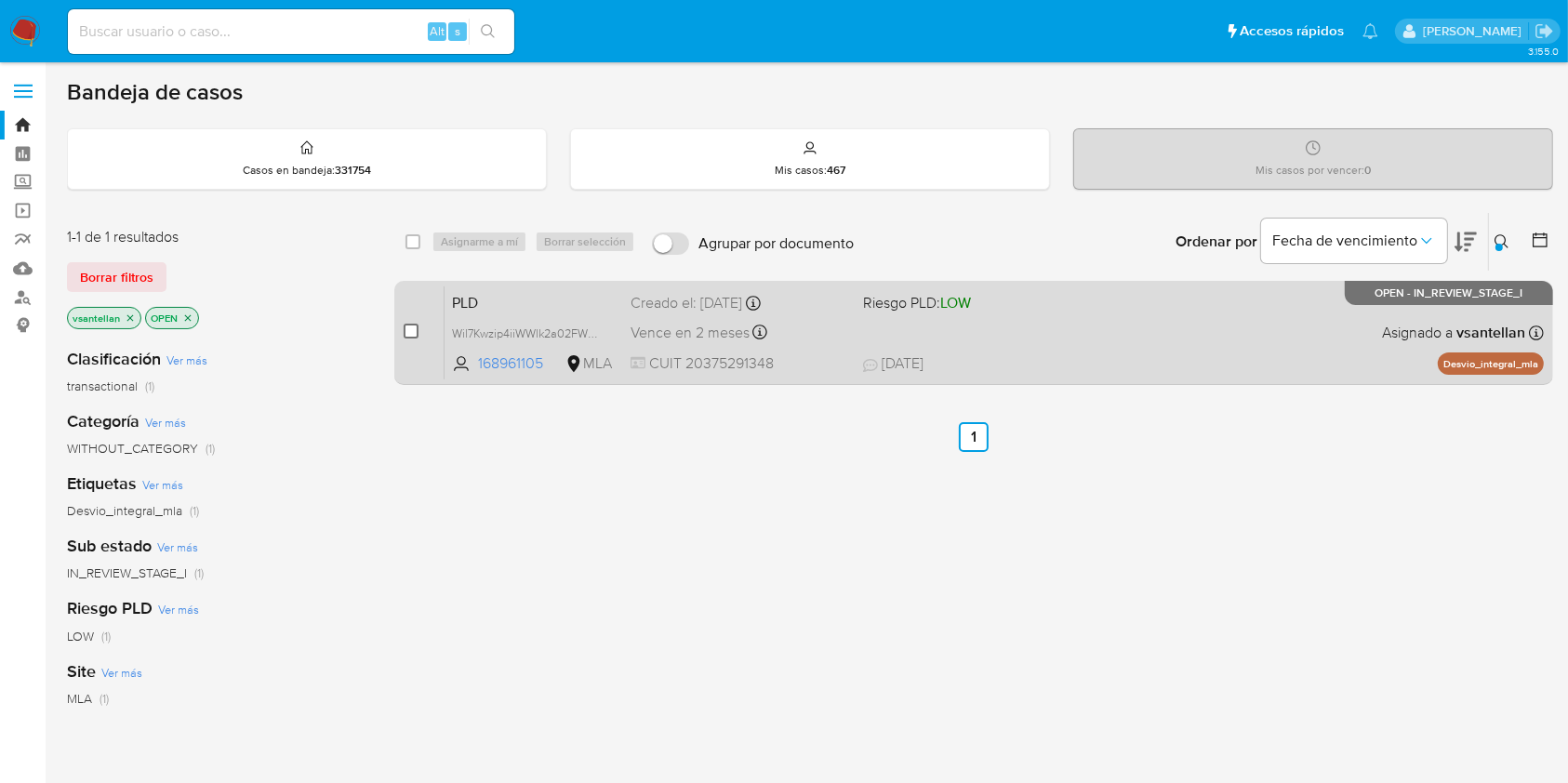
click at [408, 328] on input "checkbox" at bounding box center [411, 331] width 15 height 15
checkbox input "true"
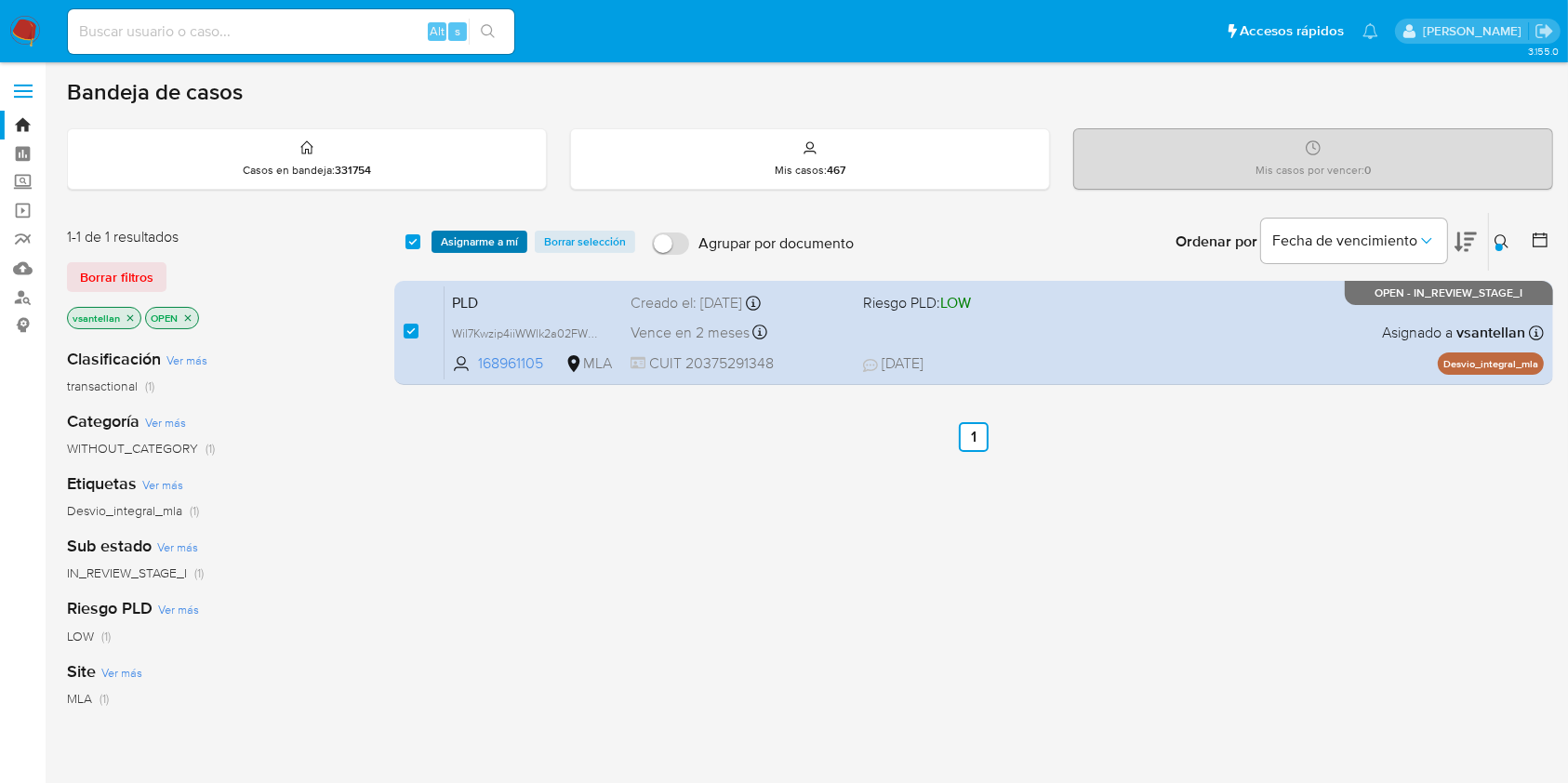
click at [468, 233] on span "Asignarme a mí" at bounding box center [479, 242] width 77 height 19
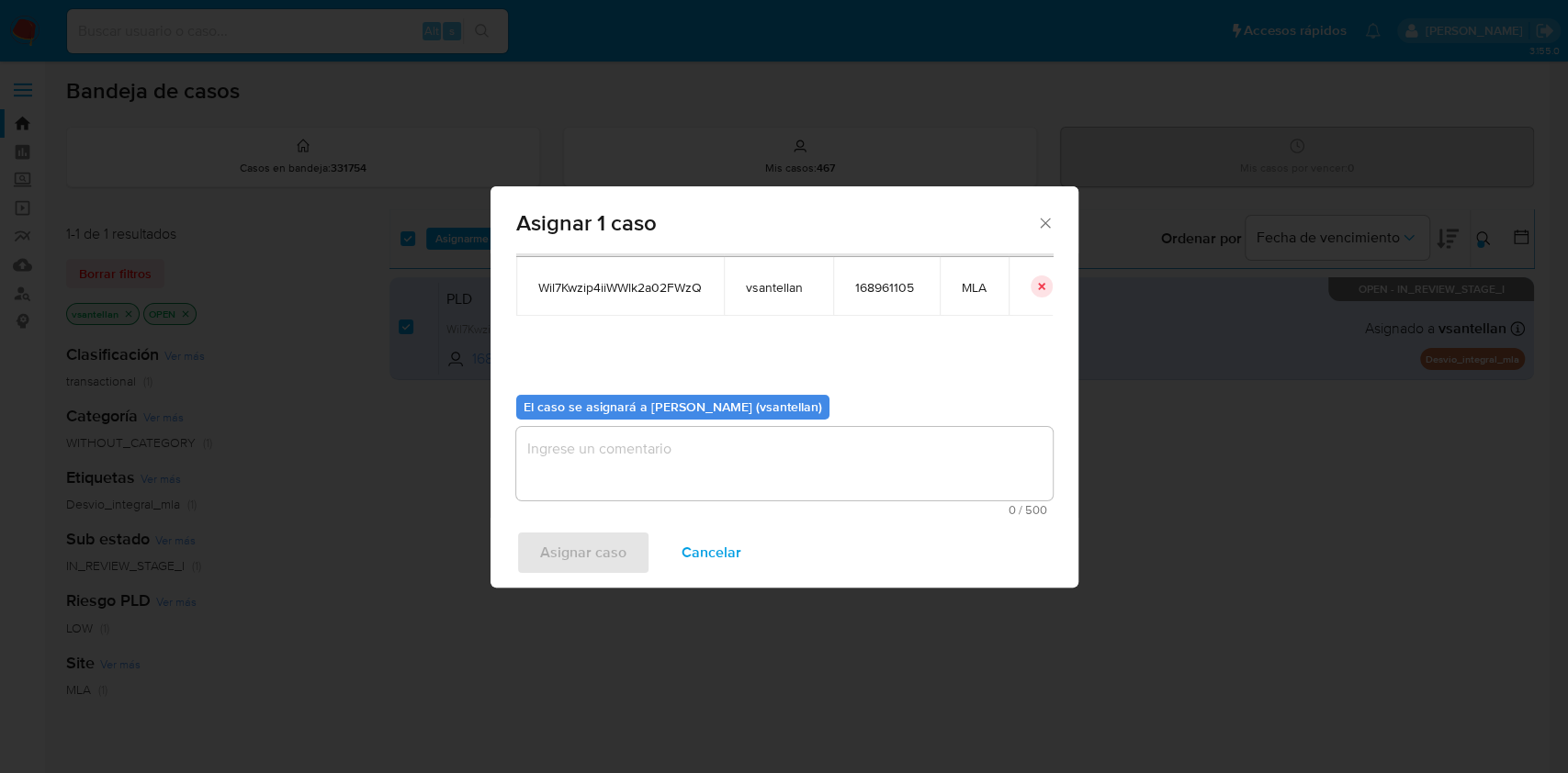
drag, startPoint x: 645, startPoint y: 476, endPoint x: 625, endPoint y: 521, distance: 49.2
click at [644, 477] on textarea "assign-modal" at bounding box center [784, 463] width 536 height 74
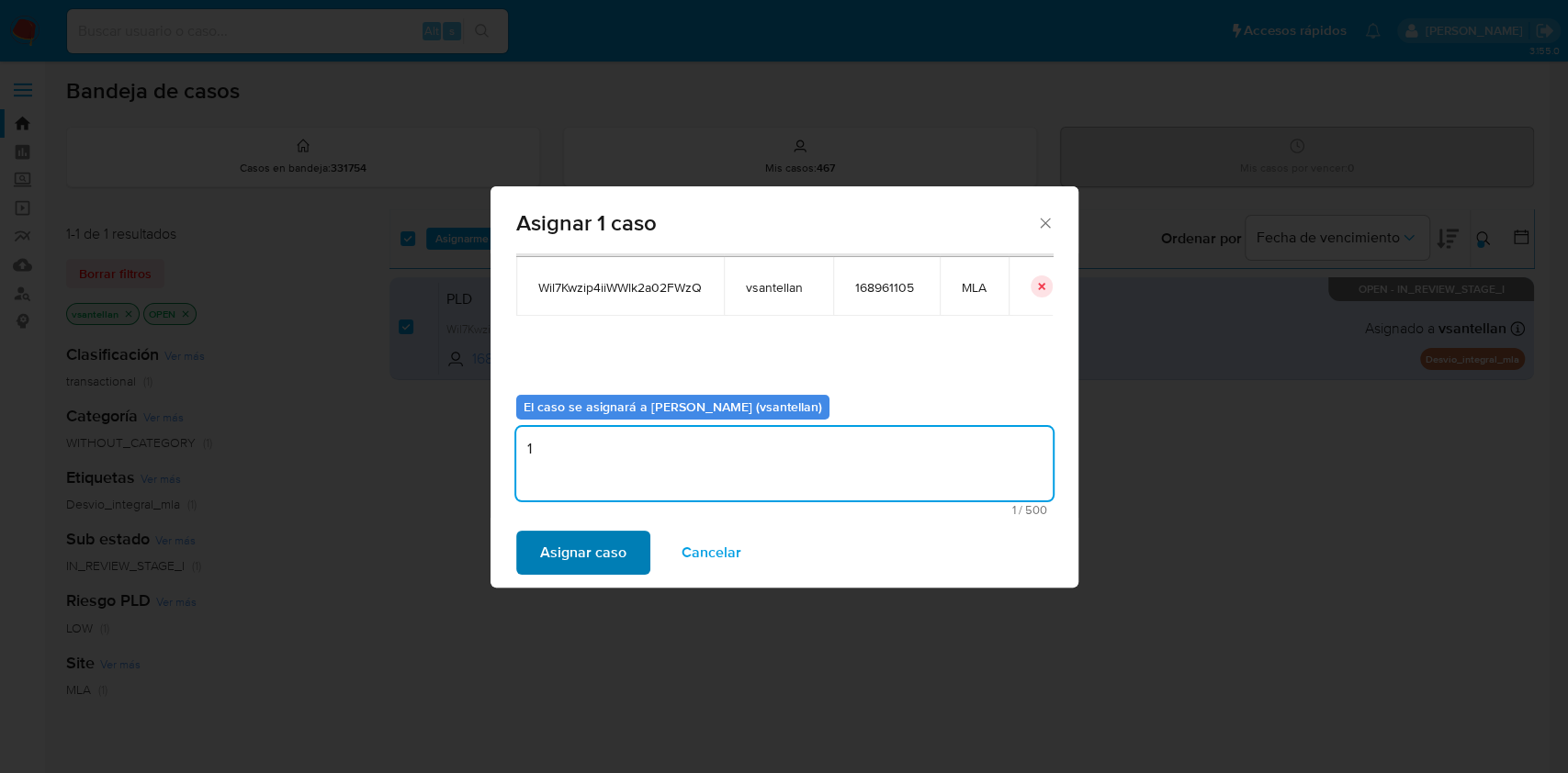
type textarea "1"
click at [607, 557] on span "Asignar caso" at bounding box center [583, 552] width 86 height 40
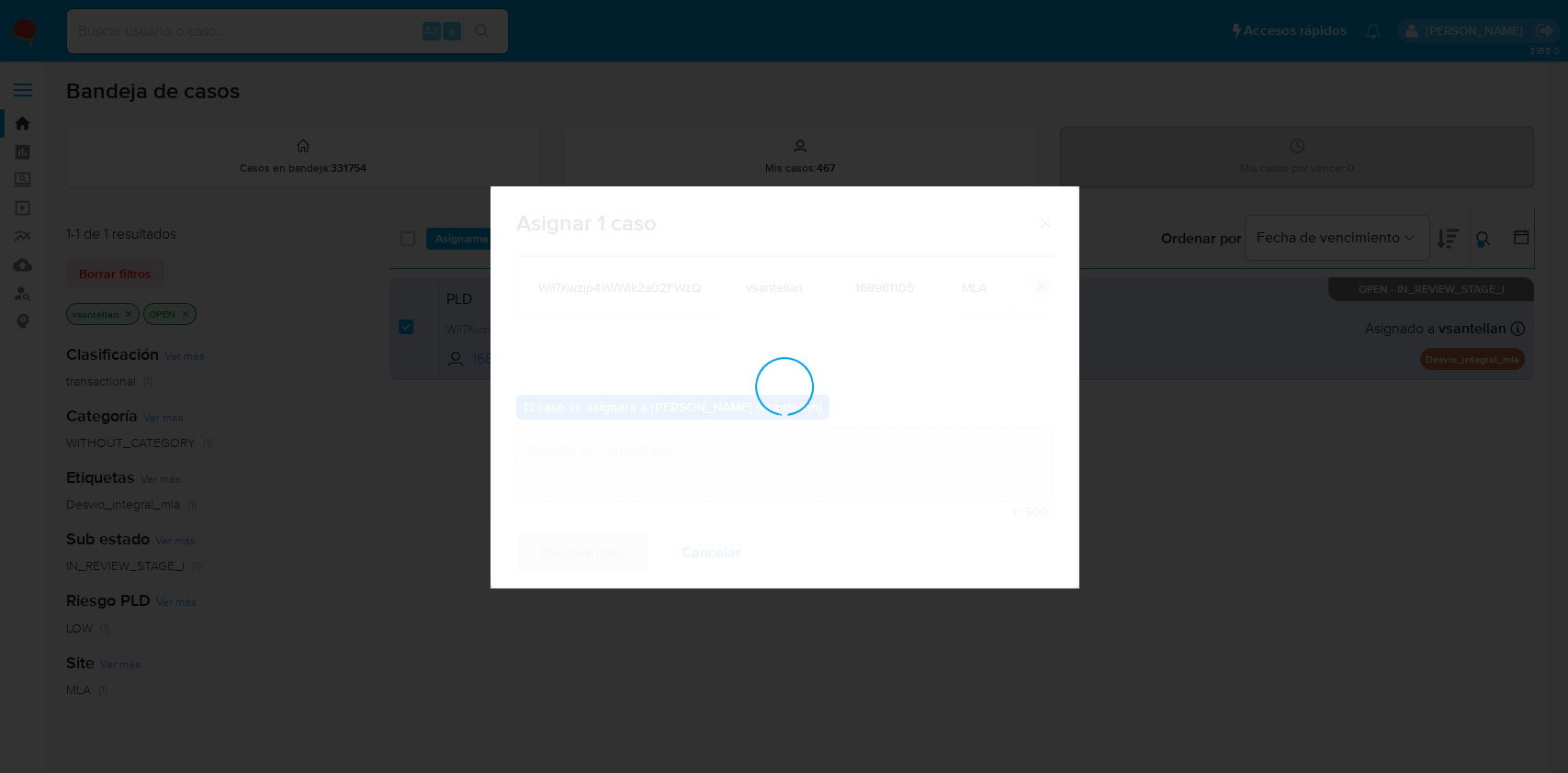
checkbox input "false"
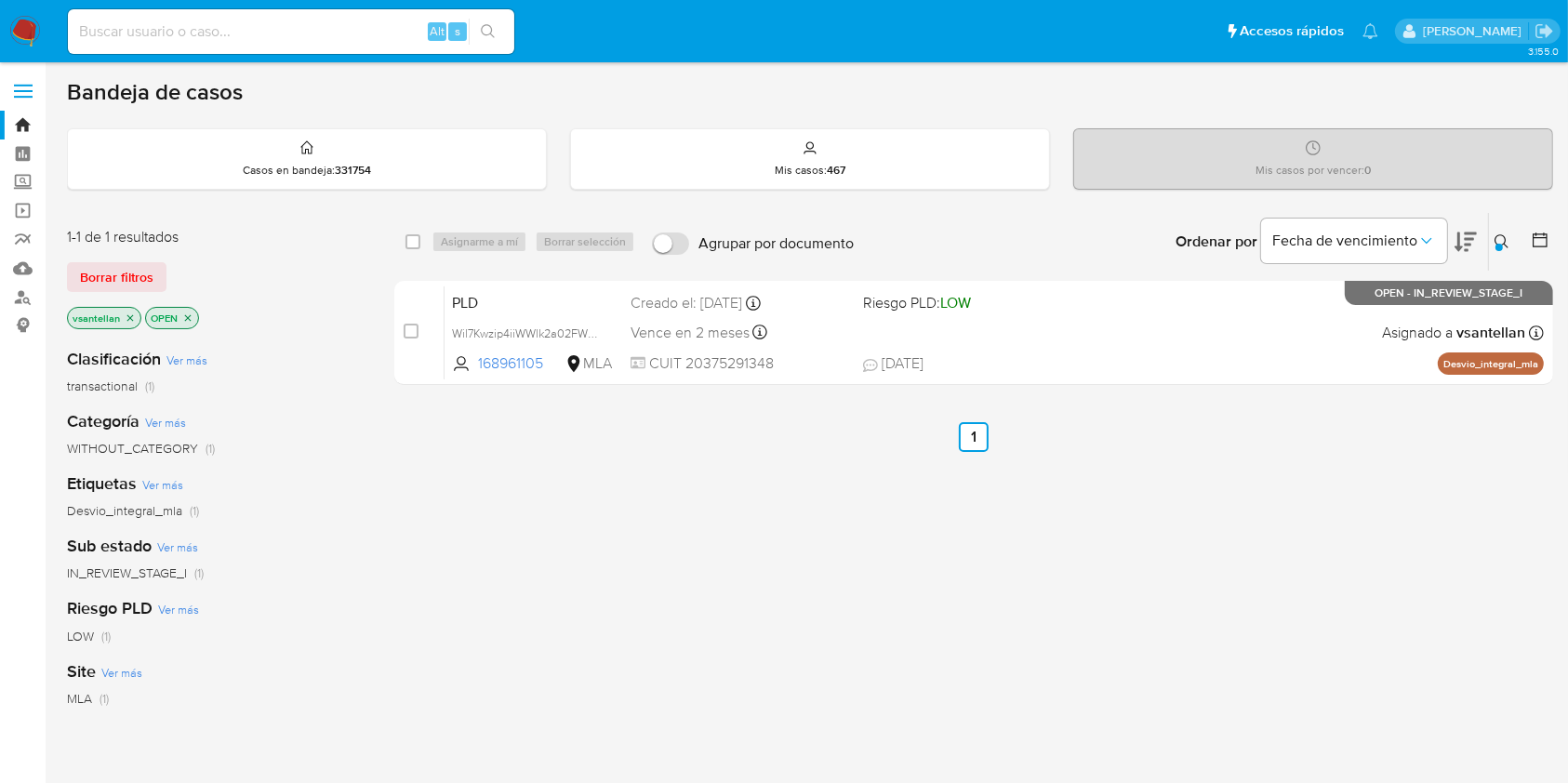
click at [1507, 235] on icon at bounding box center [1502, 242] width 15 height 15
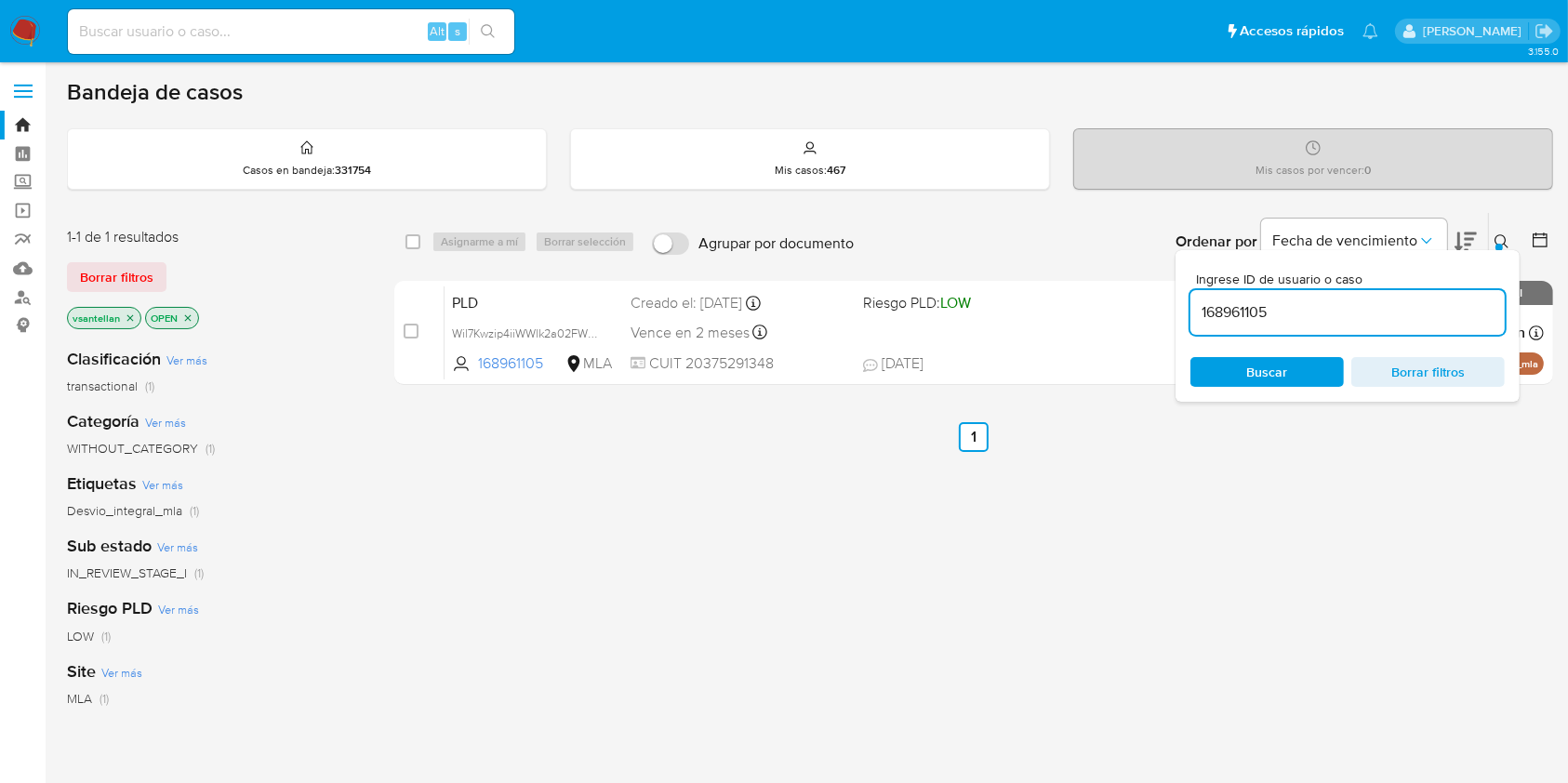
click at [1393, 312] on input "168961105" at bounding box center [1347, 313] width 315 height 24
type input "2496046494"
click at [1507, 237] on icon at bounding box center [1502, 242] width 15 height 15
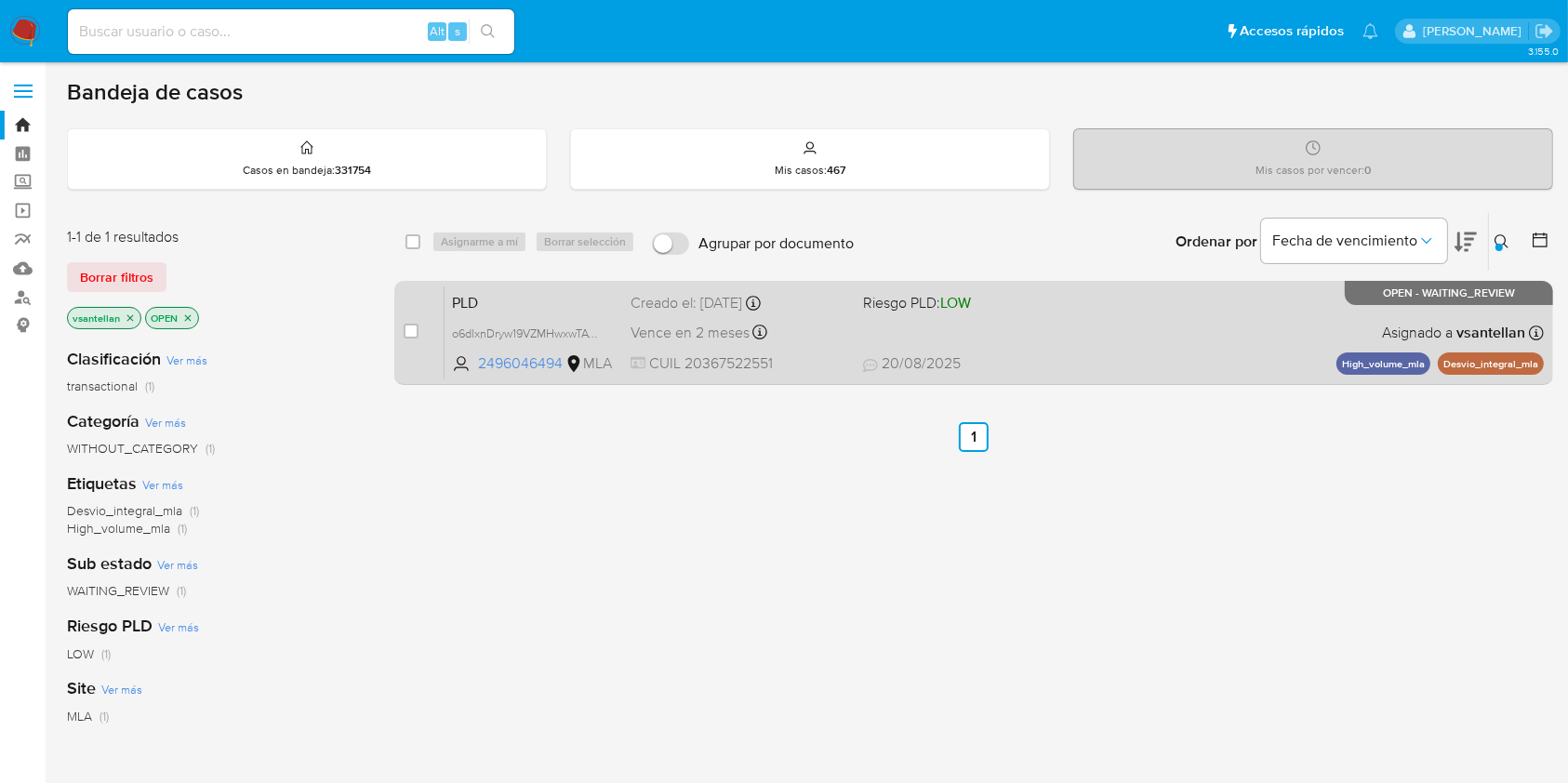
click at [1117, 333] on div "PLD o6dlxnDryw19VZMHwxwTAVfZ 2496046494 MLA Riesgo PLD: LOW Creado el: 12/08/20…" at bounding box center [994, 332] width 1099 height 94
click at [416, 331] on input "checkbox" at bounding box center [411, 331] width 15 height 15
checkbox input "true"
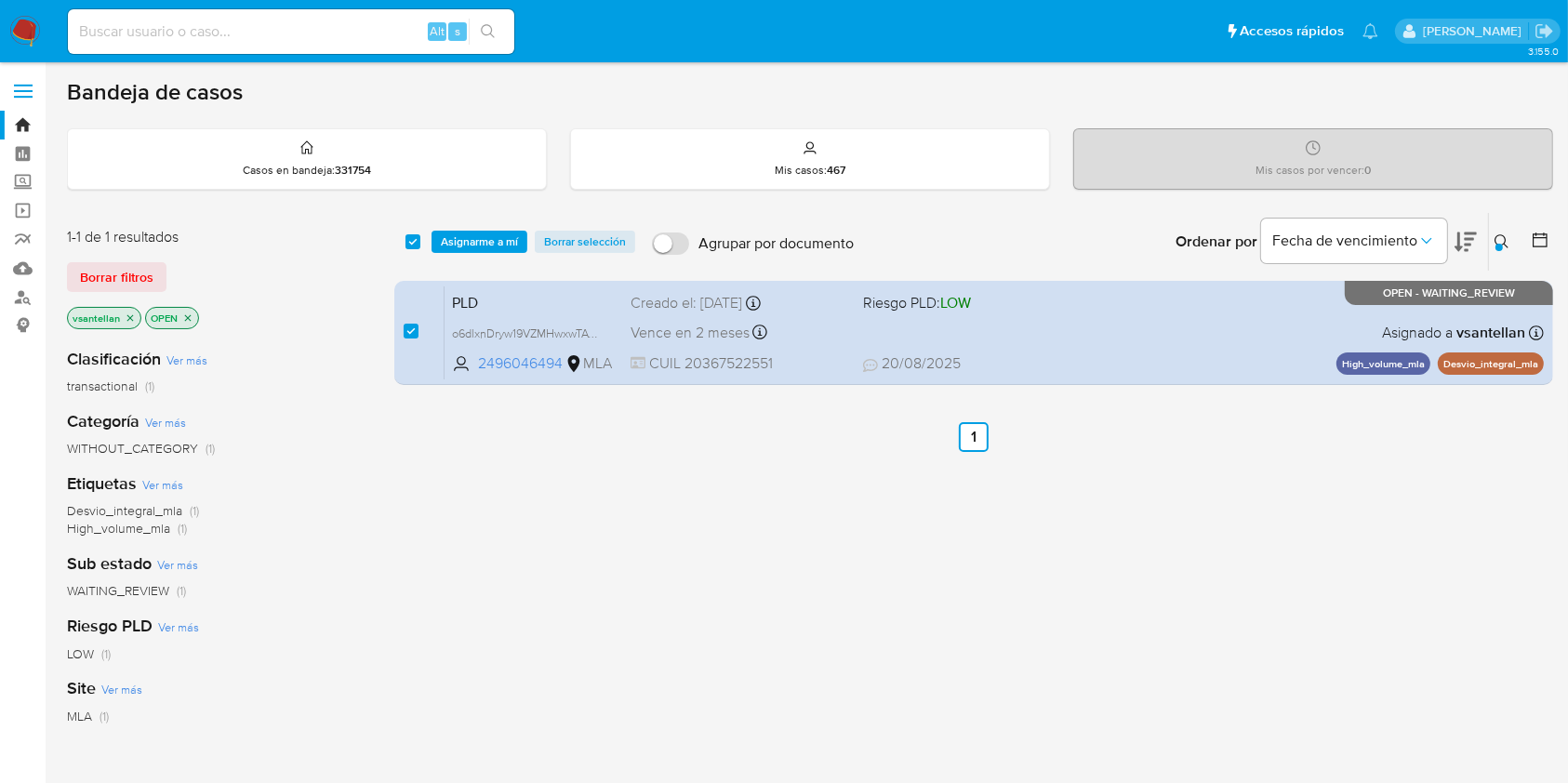
click at [456, 227] on div "select-all-cases-checkbox Asignarme a mí Borrar selección Agrupar por documento…" at bounding box center [973, 242] width 1158 height 58
click at [457, 238] on span "Asignarme a mí" at bounding box center [479, 242] width 77 height 19
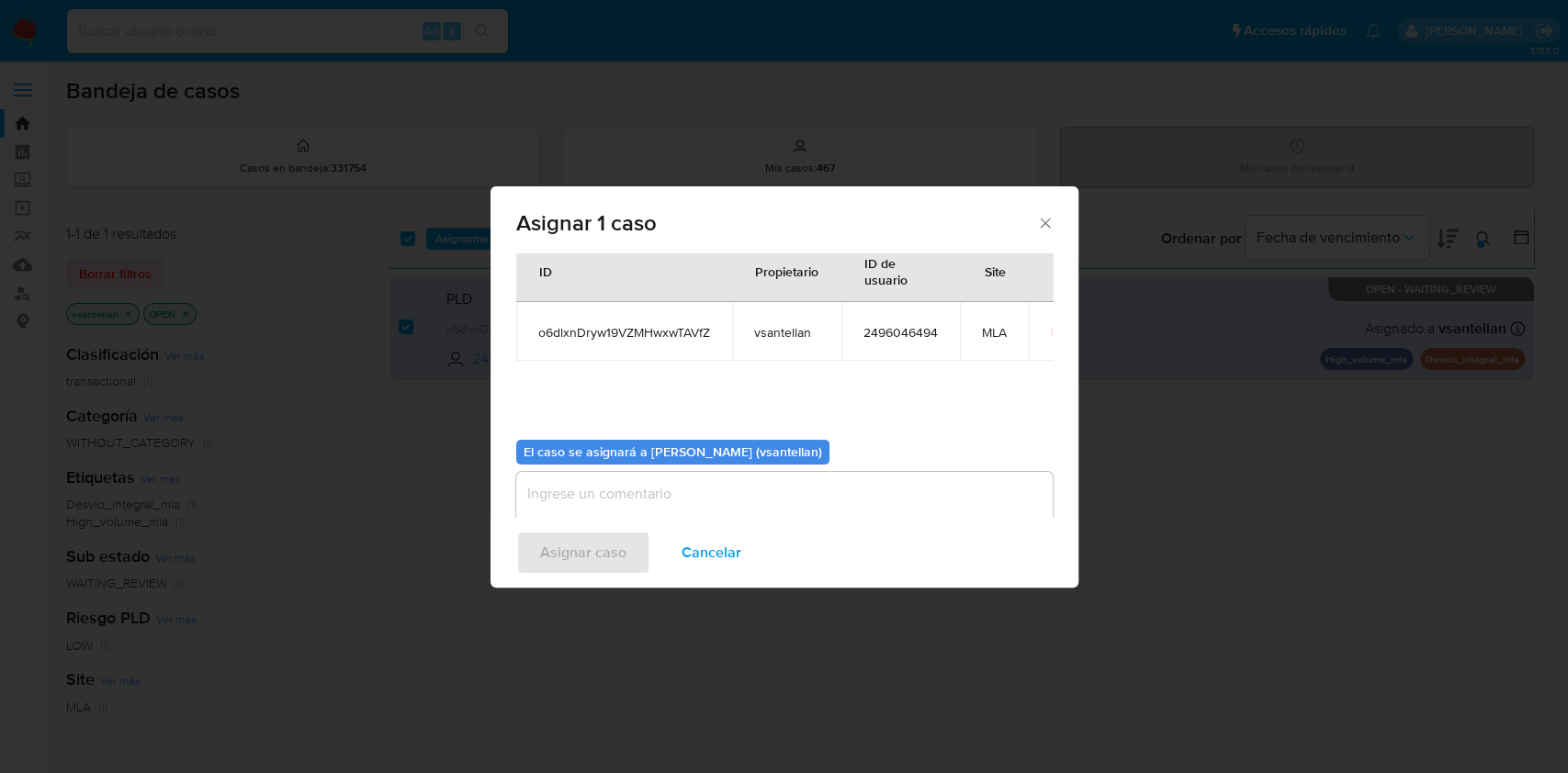
scroll to position [94, 0]
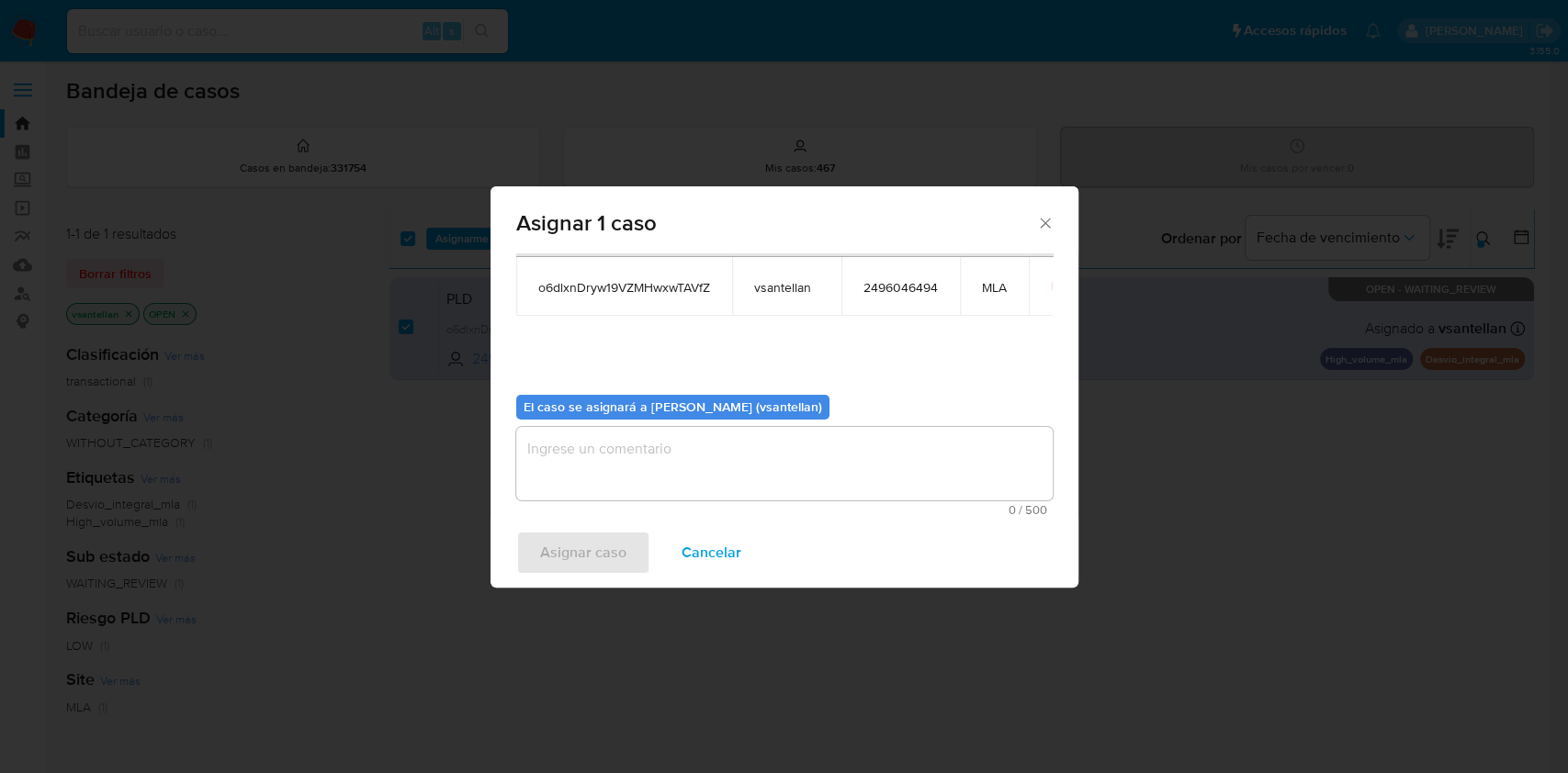
drag, startPoint x: 590, startPoint y: 491, endPoint x: 598, endPoint y: 587, distance: 96.3
click at [585, 490] on textarea "assign-modal" at bounding box center [784, 463] width 536 height 74
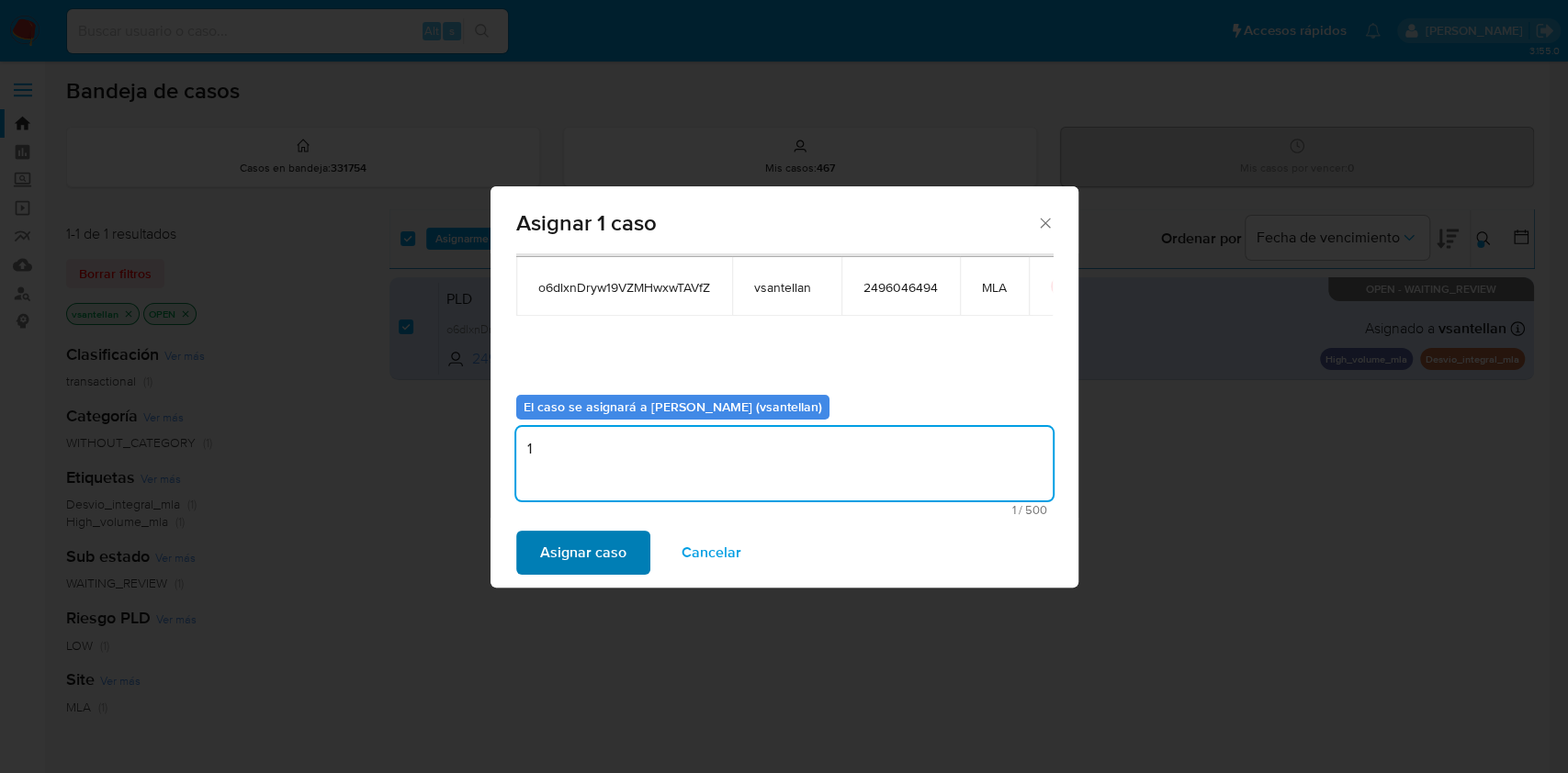
type textarea "1"
drag, startPoint x: 584, startPoint y: 550, endPoint x: 678, endPoint y: 623, distance: 119.0
click at [583, 549] on span "Asignar caso" at bounding box center [583, 552] width 86 height 40
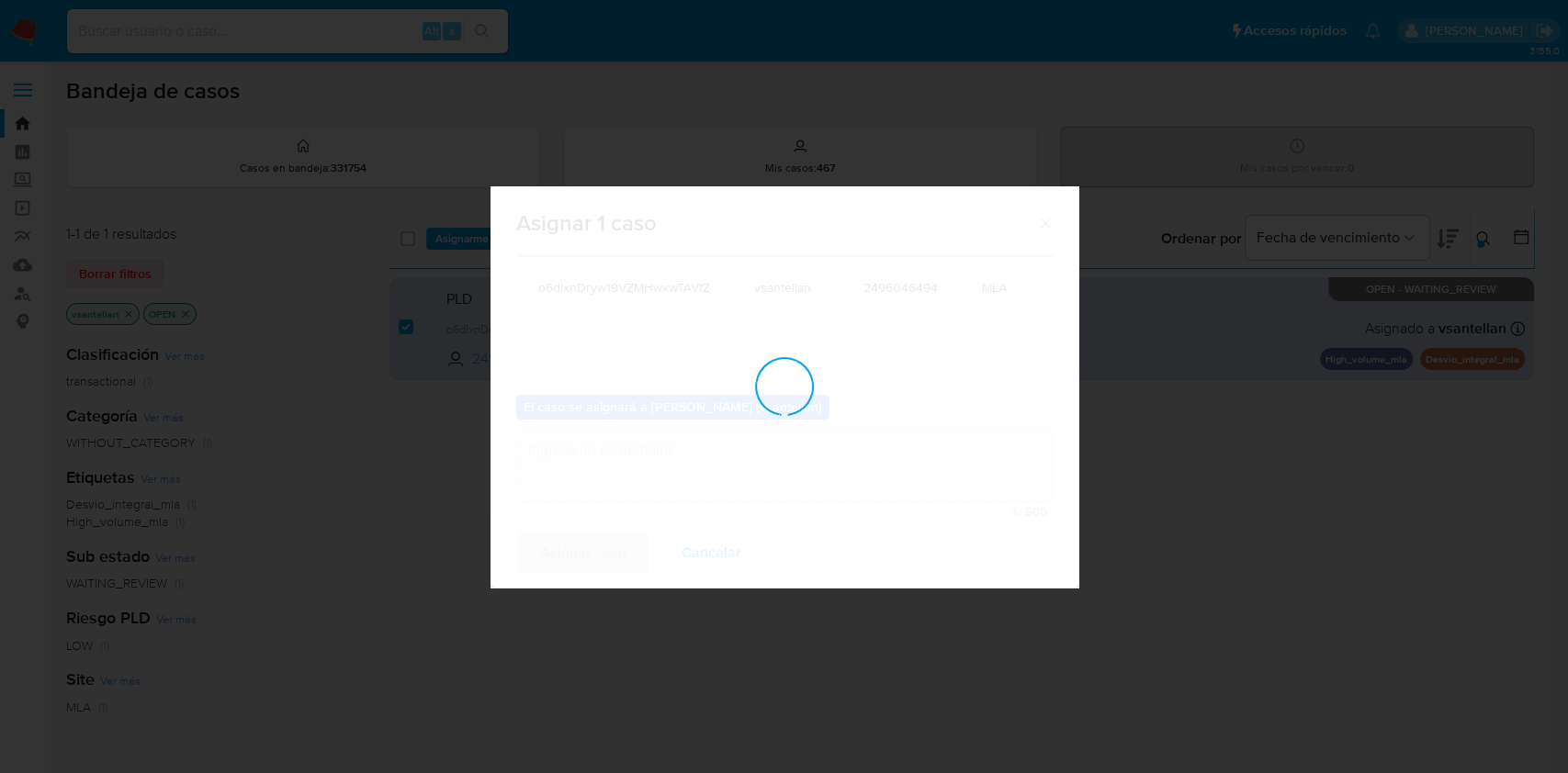
checkbox input "false"
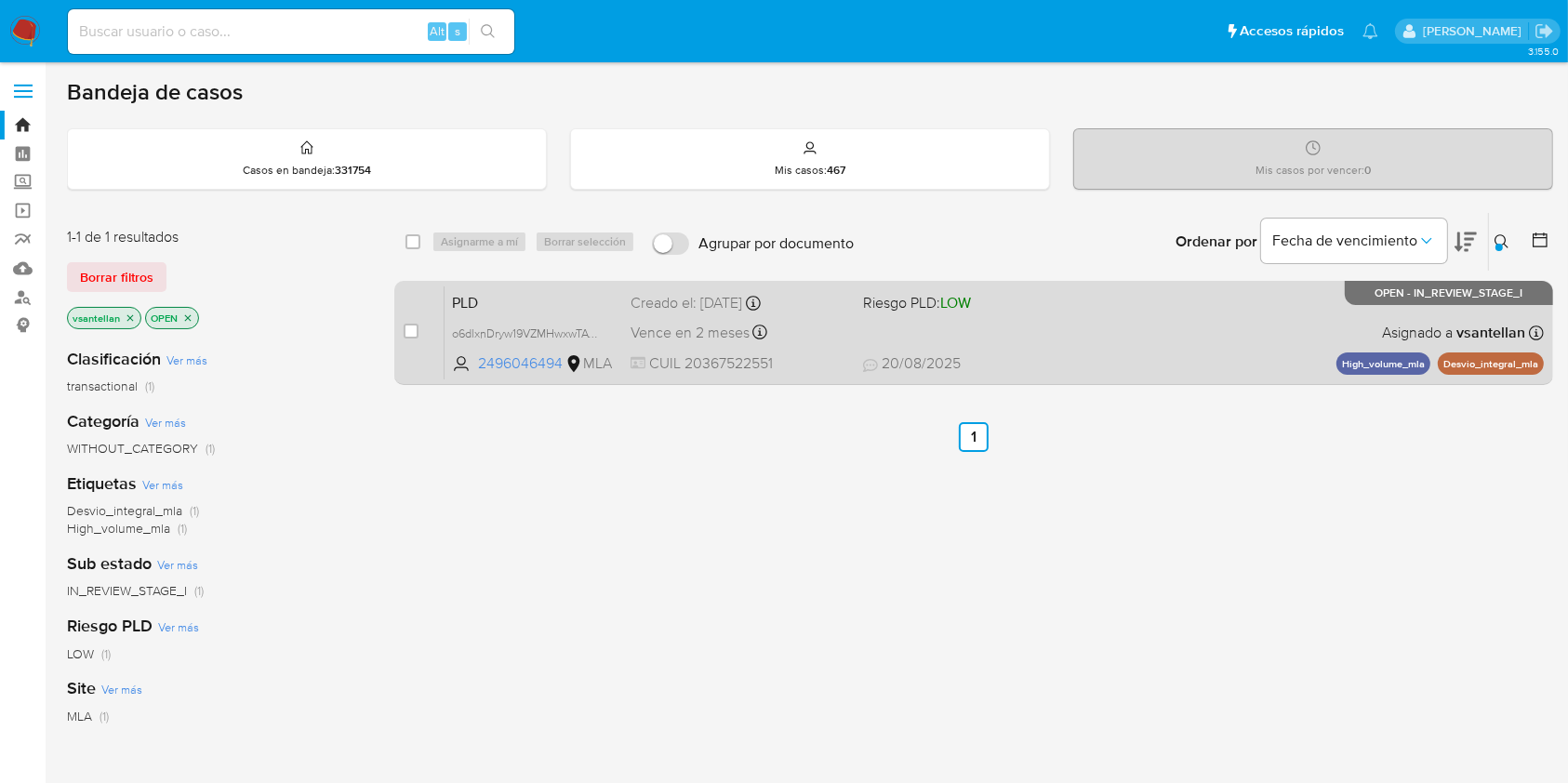
drag, startPoint x: 412, startPoint y: 331, endPoint x: 448, endPoint y: 282, distance: 60.8
click at [412, 331] on input "checkbox" at bounding box center [411, 331] width 15 height 15
checkbox input "true"
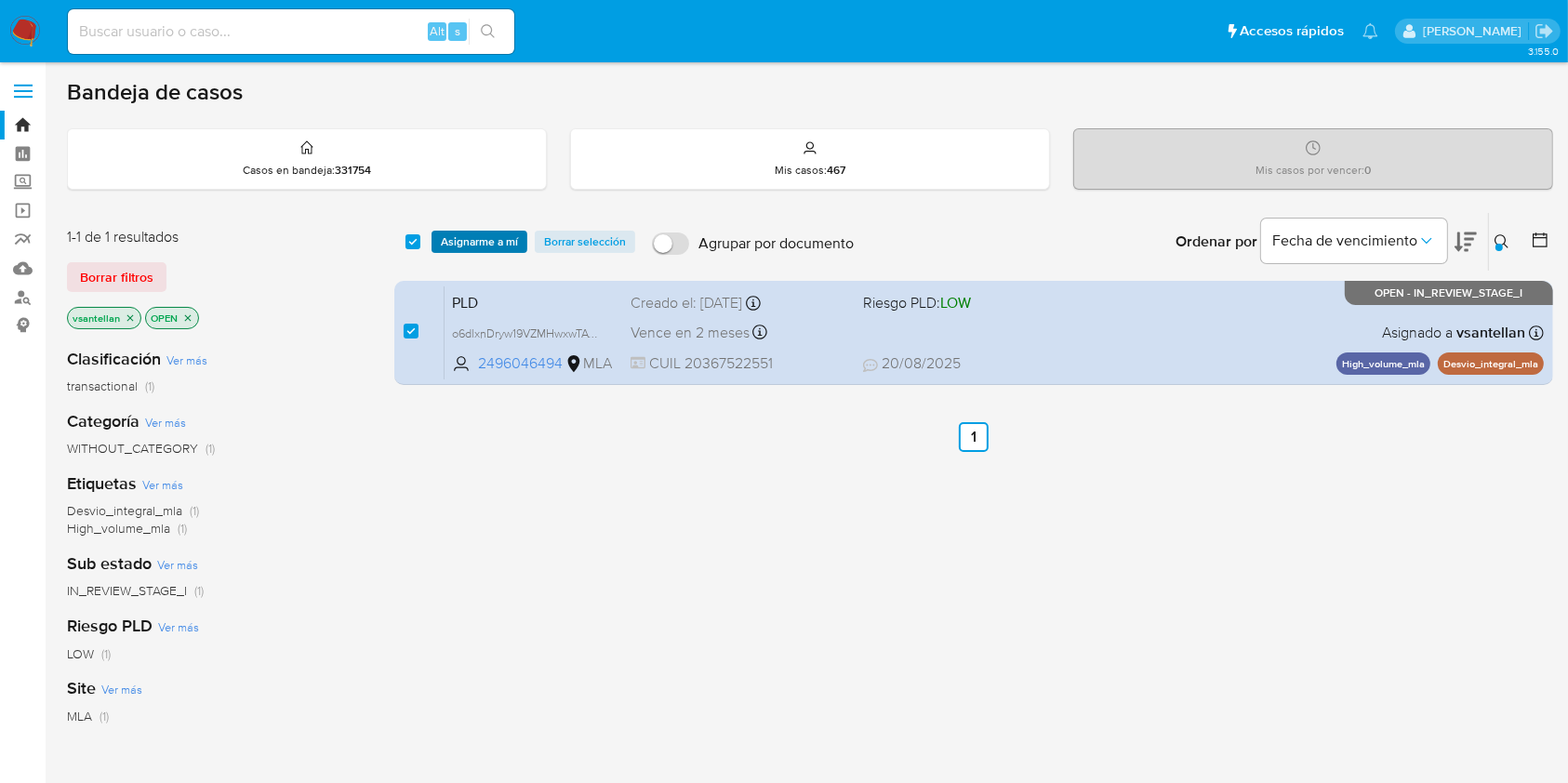
click at [472, 247] on span "Asignarme a mí" at bounding box center [479, 242] width 77 height 19
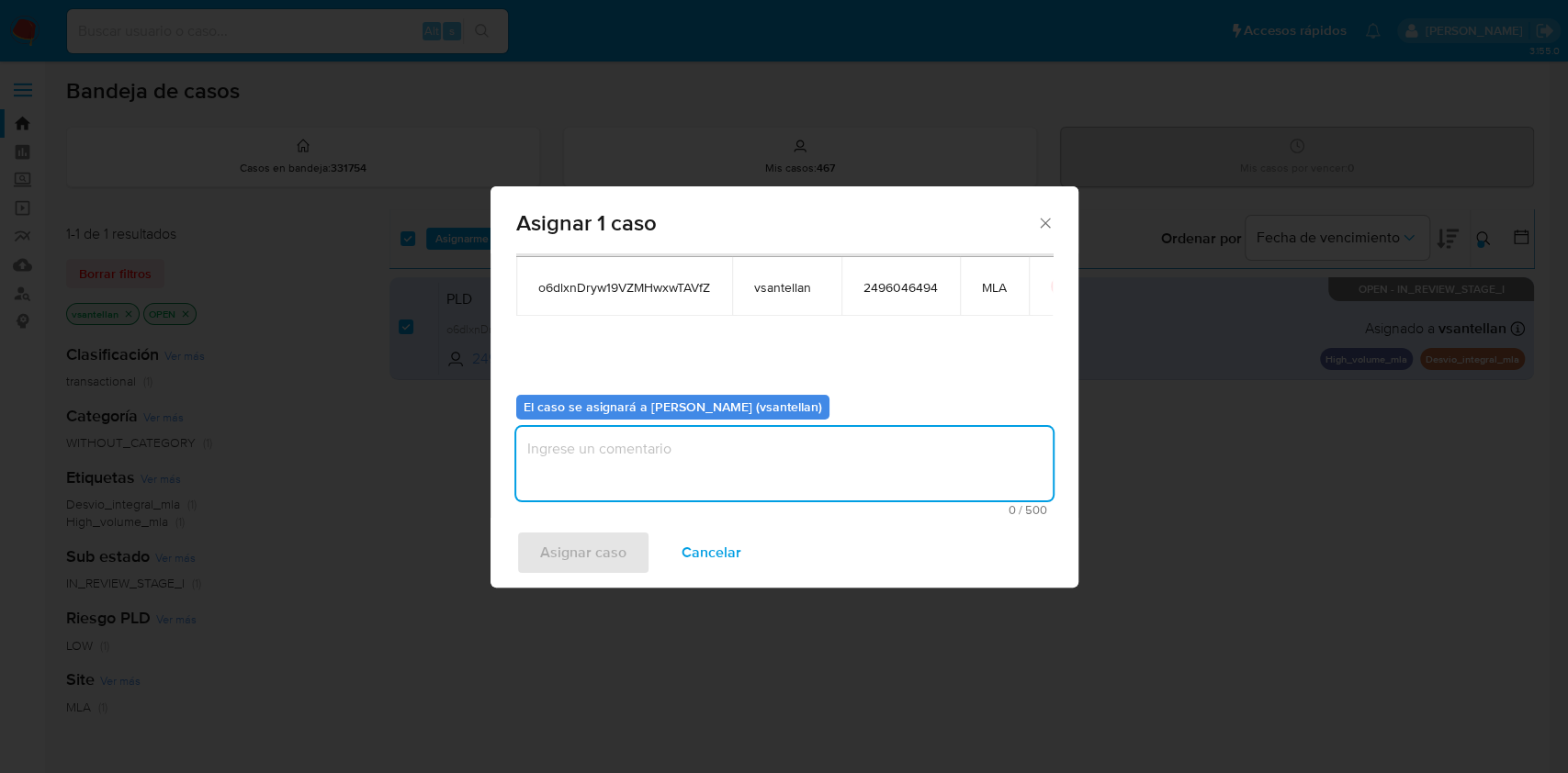
click at [550, 446] on textarea "assign-modal" at bounding box center [784, 463] width 536 height 74
type textarea "1"
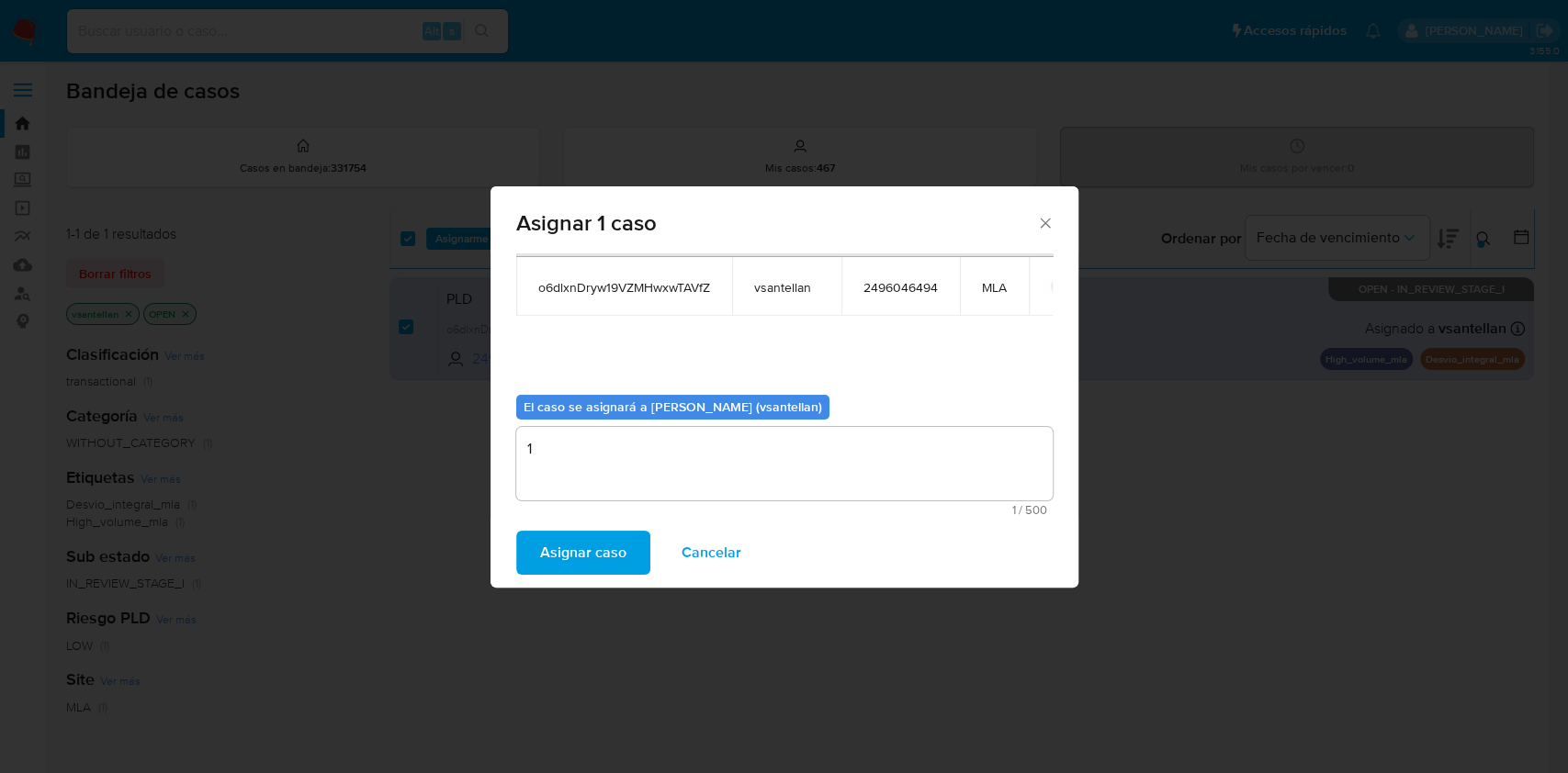
click at [585, 542] on span "Asignar caso" at bounding box center [583, 552] width 86 height 40
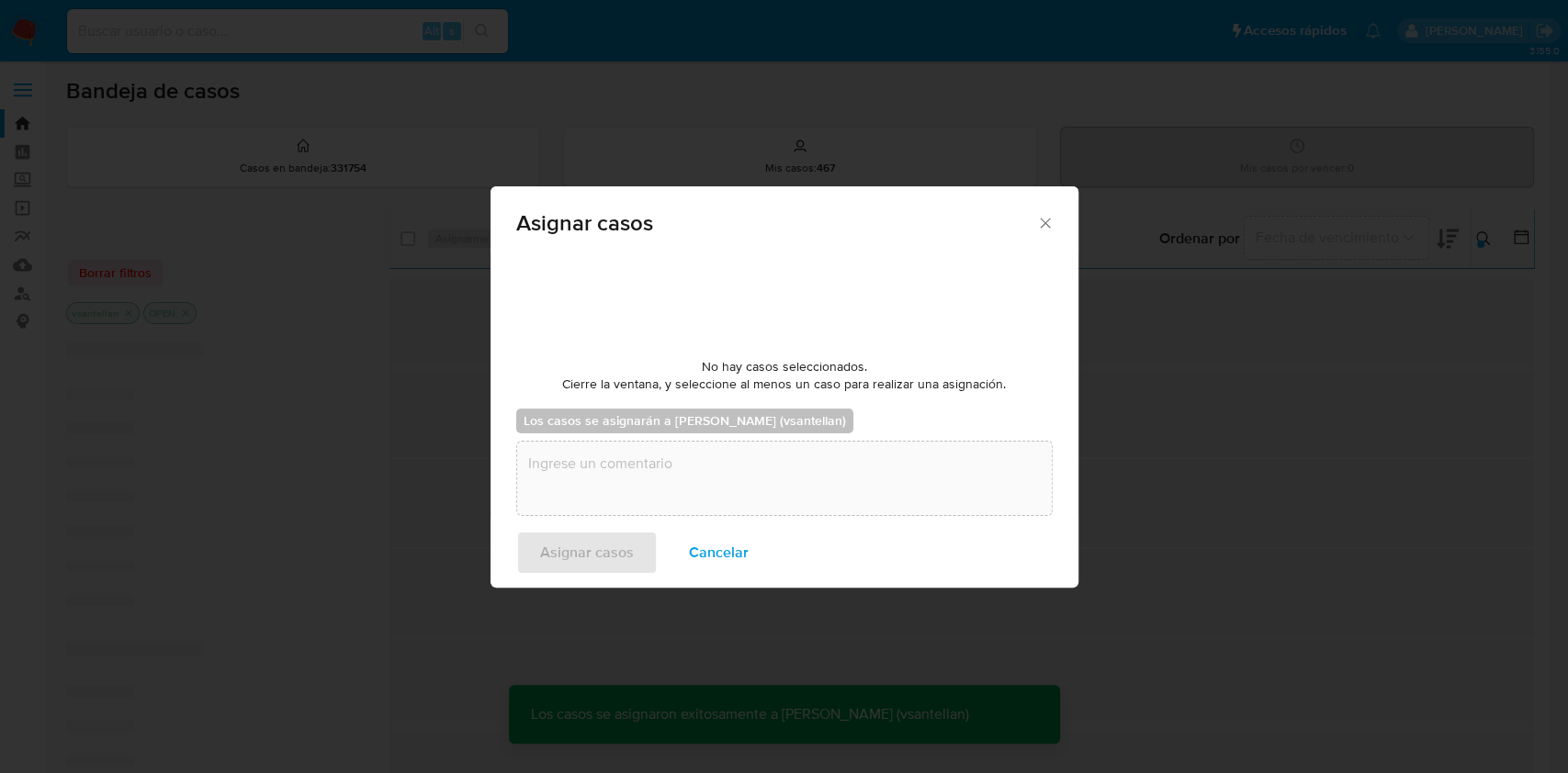
checkbox input "false"
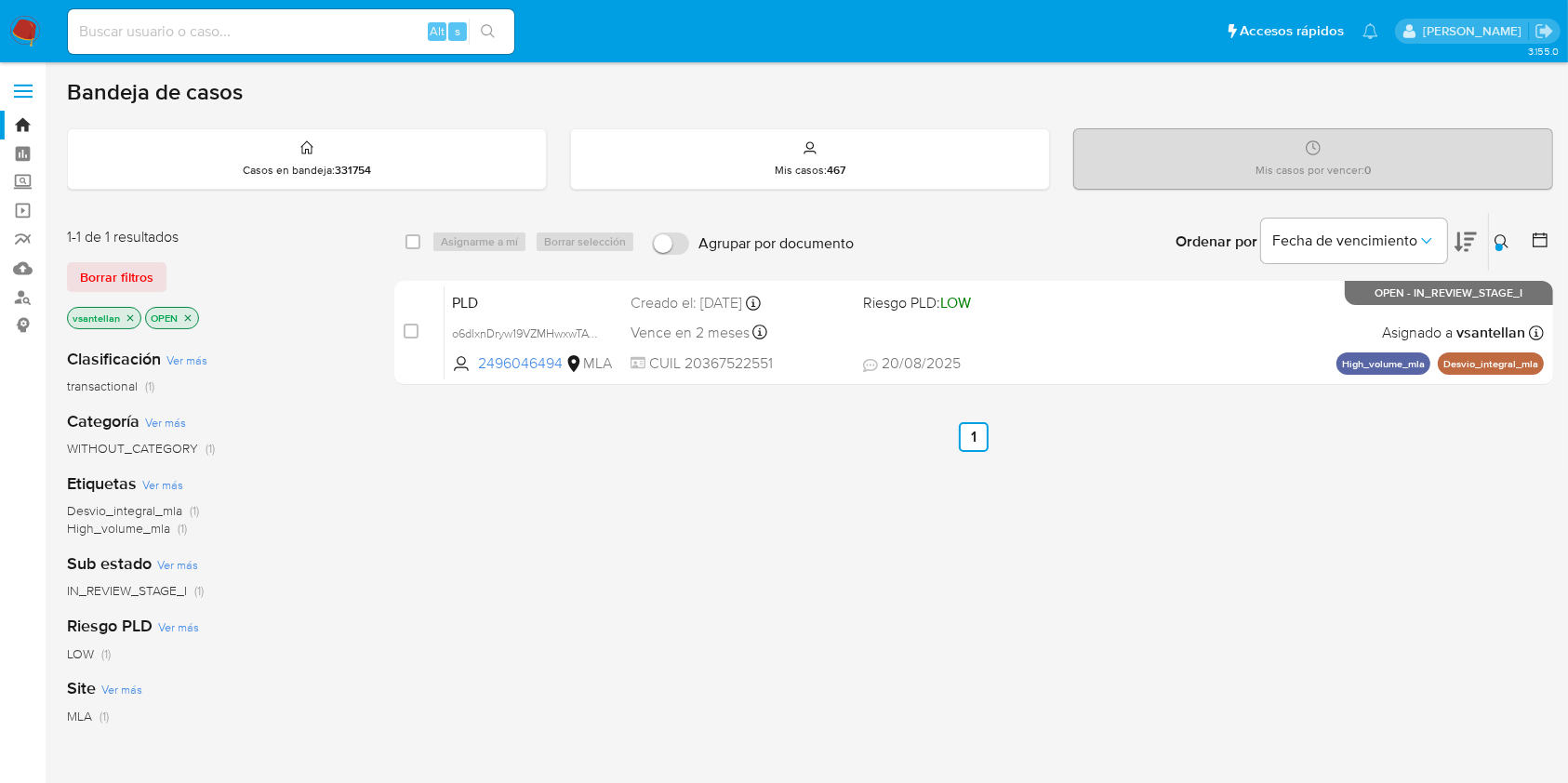
click at [29, 28] on img at bounding box center [25, 32] width 32 height 32
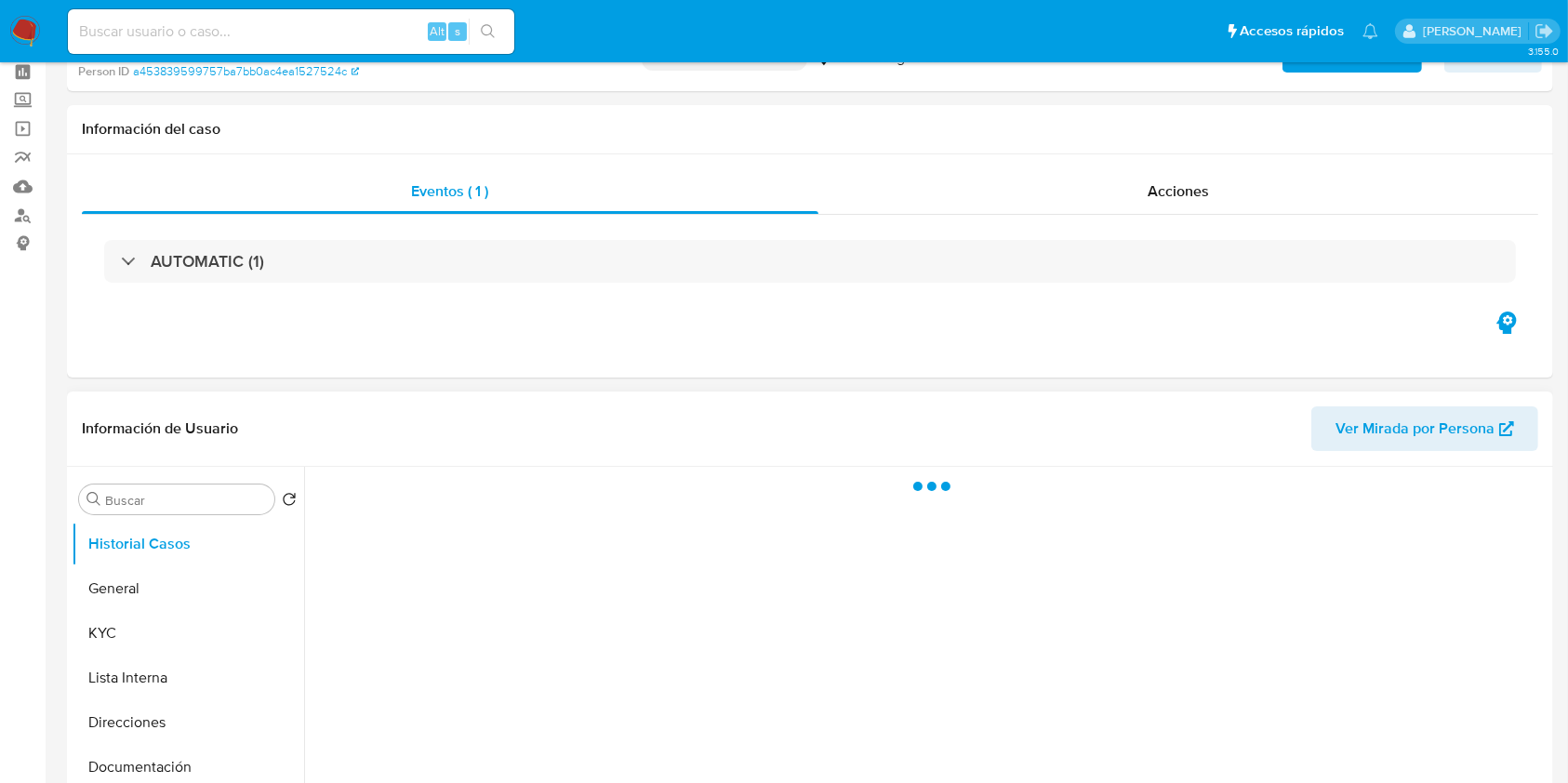
scroll to position [124, 0]
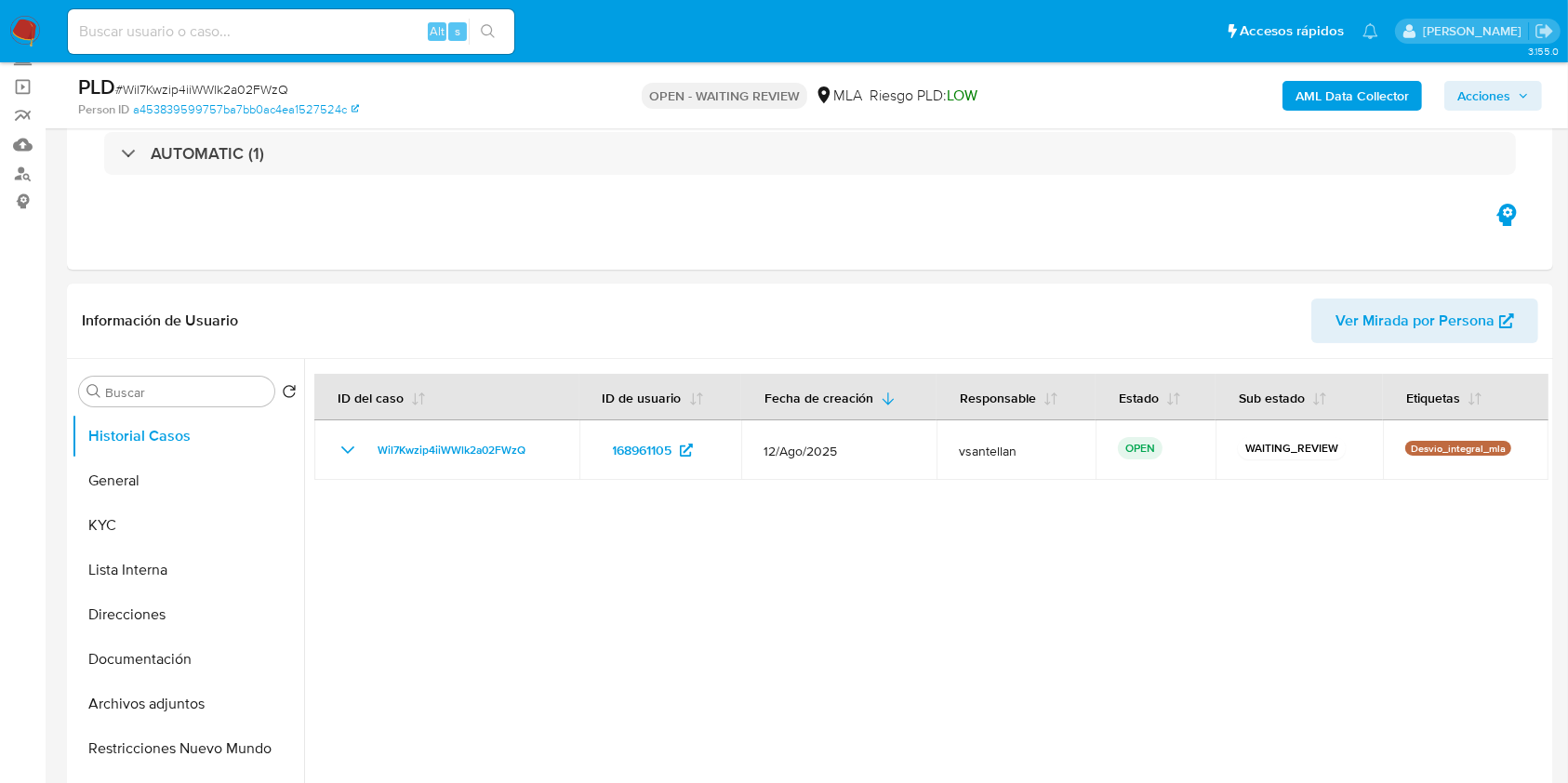
select select "10"
click at [181, 668] on button "Documentación" at bounding box center [181, 659] width 218 height 45
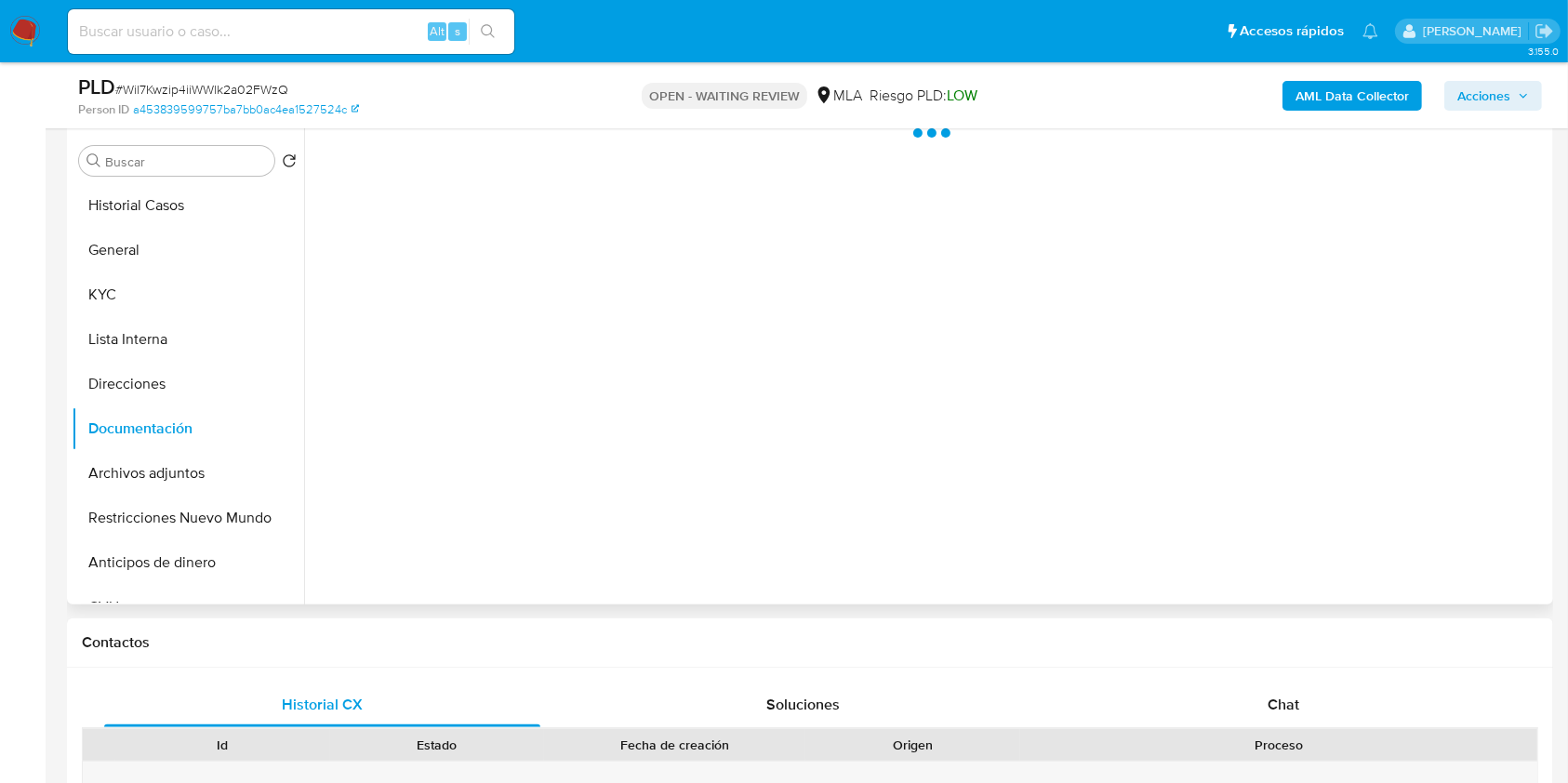
scroll to position [371, 0]
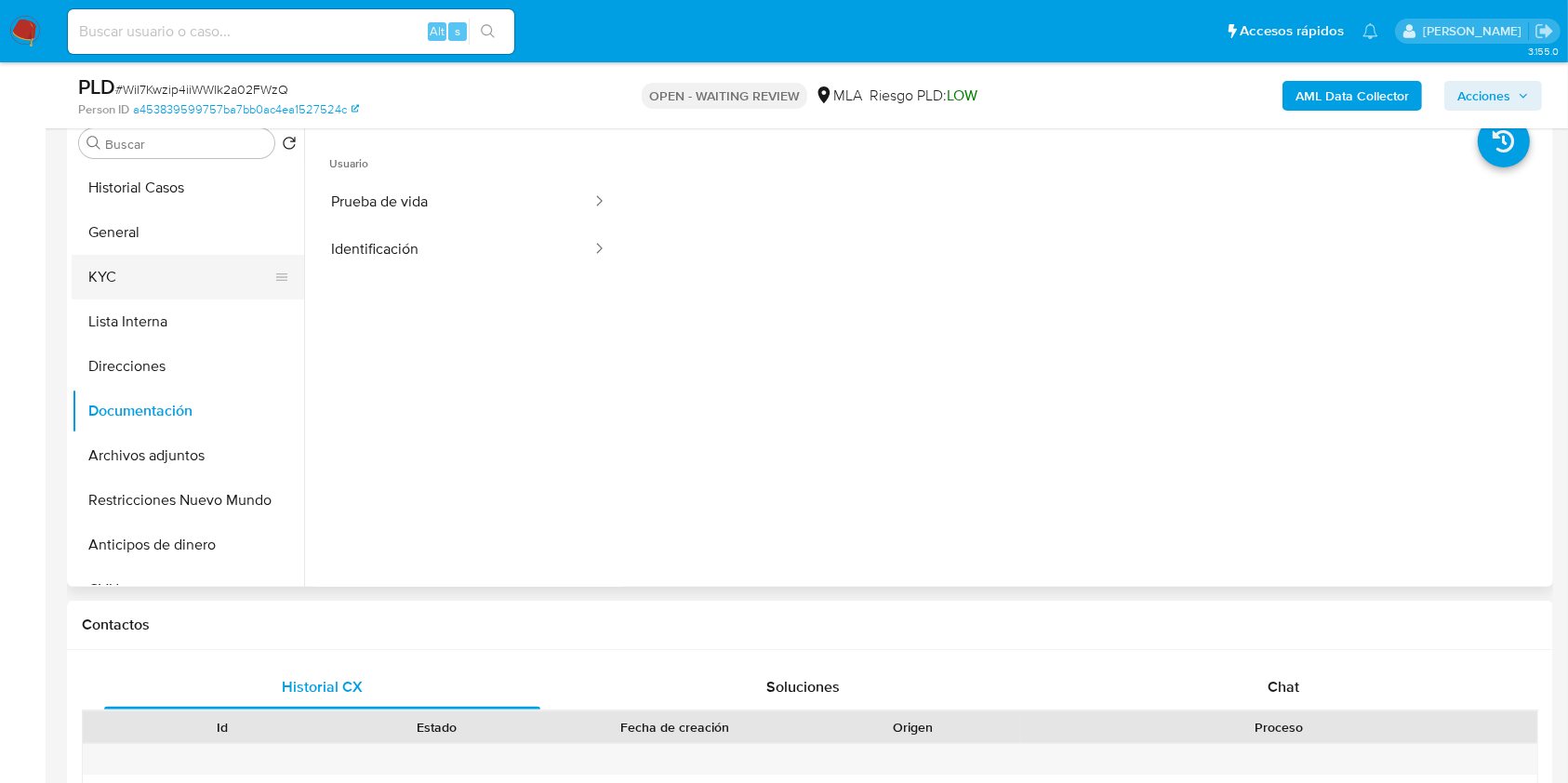
click at [185, 269] on button "KYC" at bounding box center [181, 277] width 218 height 45
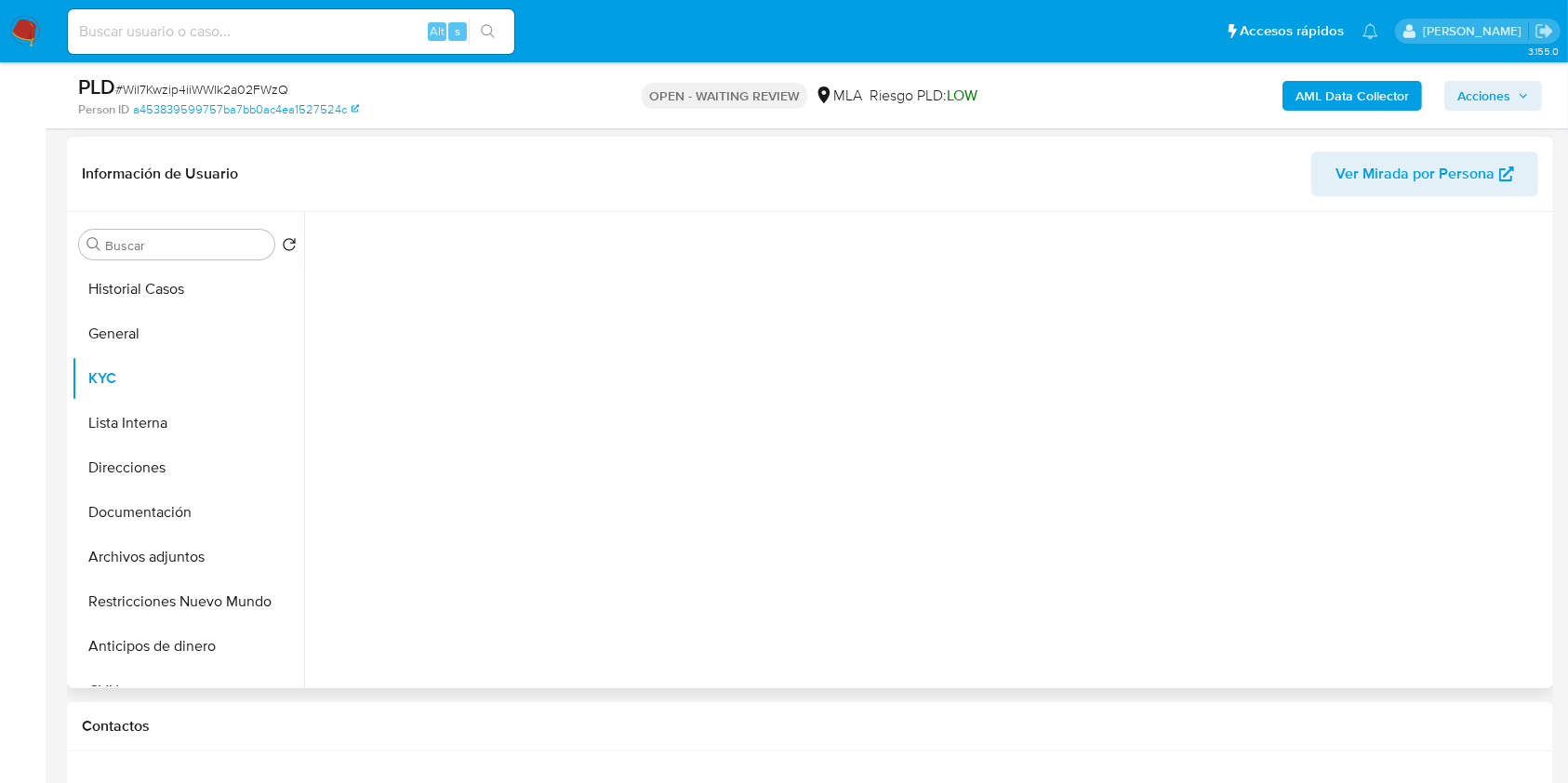
scroll to position [248, 0]
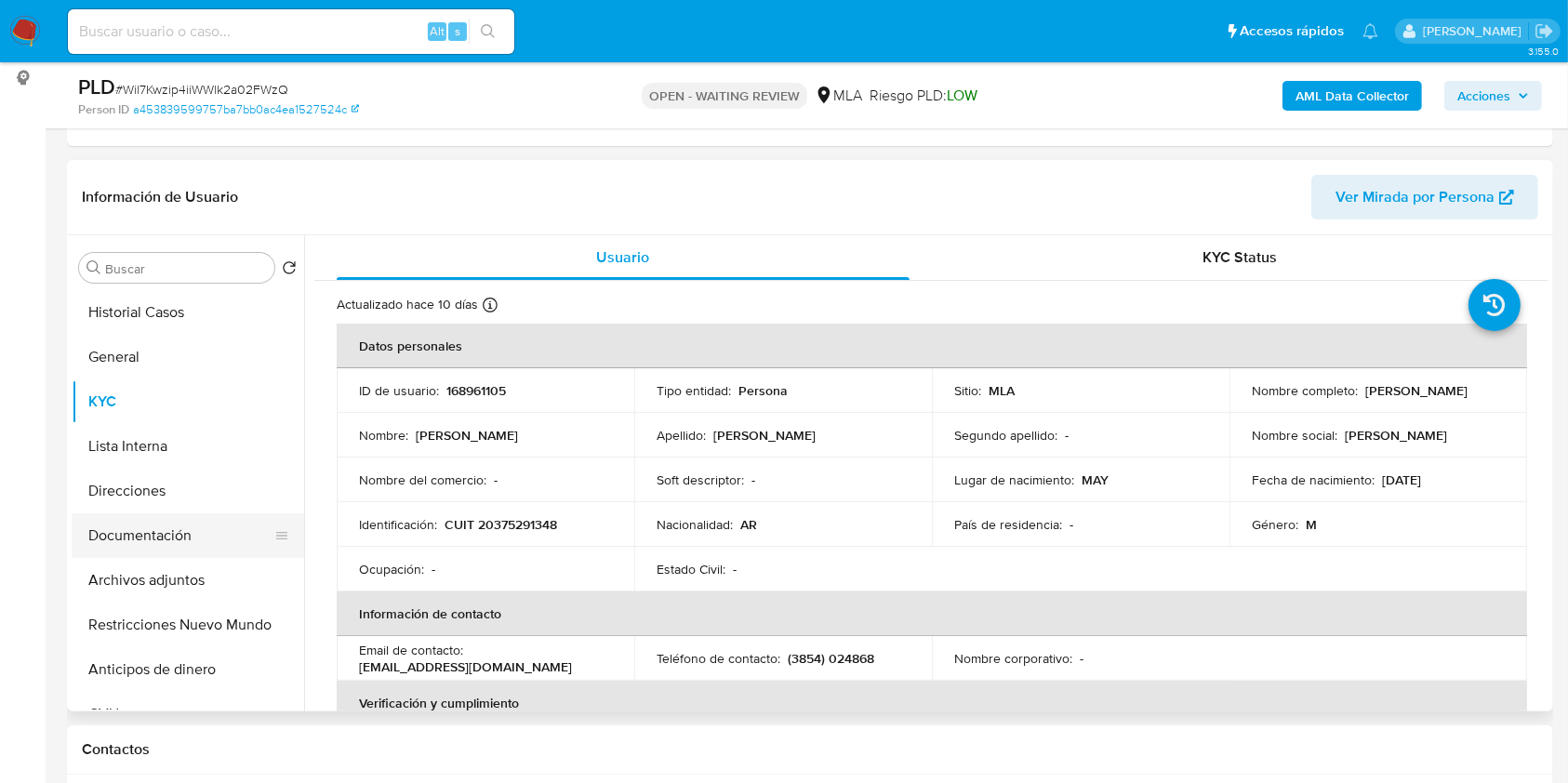
click at [141, 555] on button "Documentación" at bounding box center [181, 535] width 218 height 45
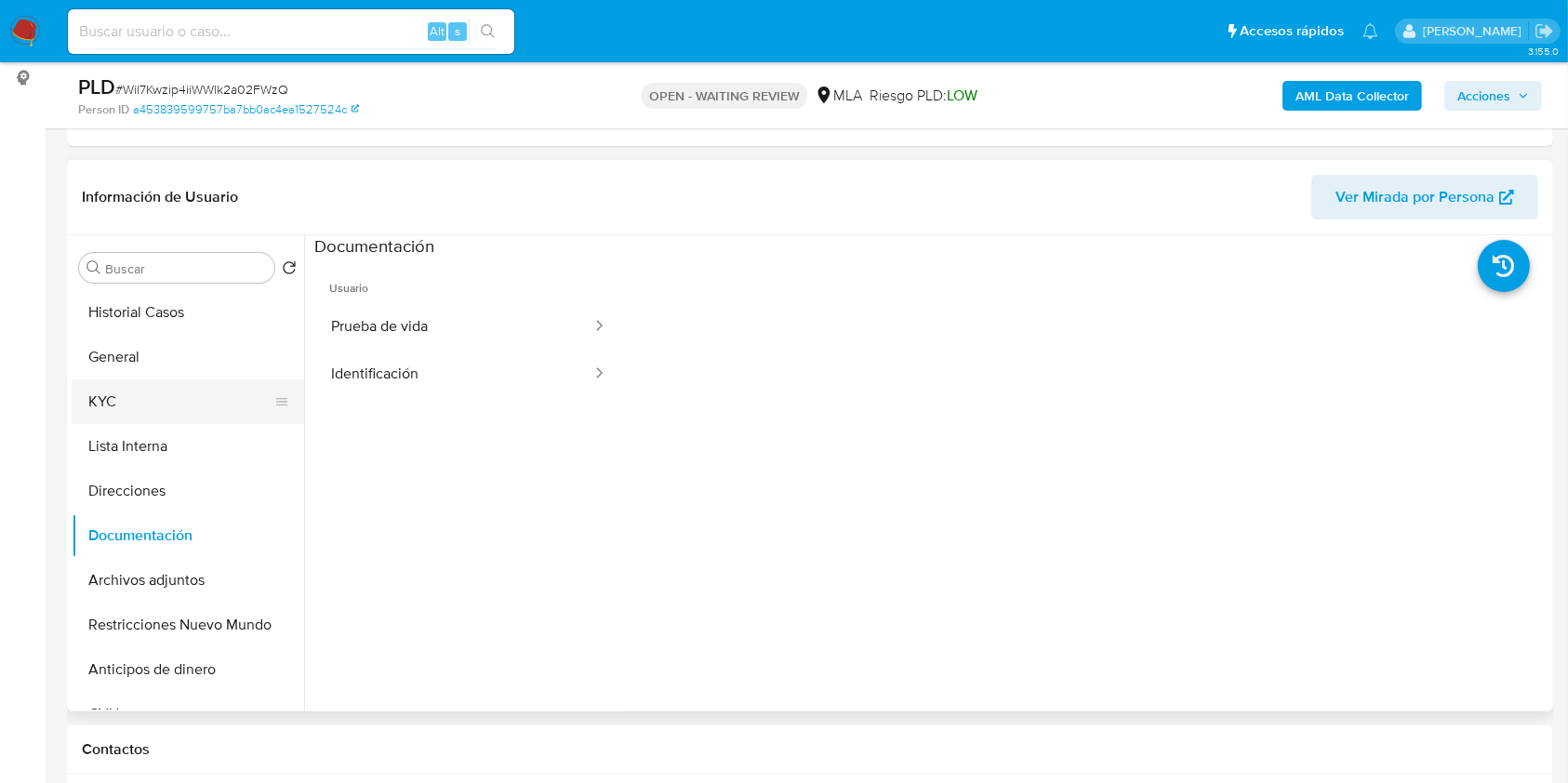
click at [172, 398] on button "KYC" at bounding box center [181, 401] width 218 height 45
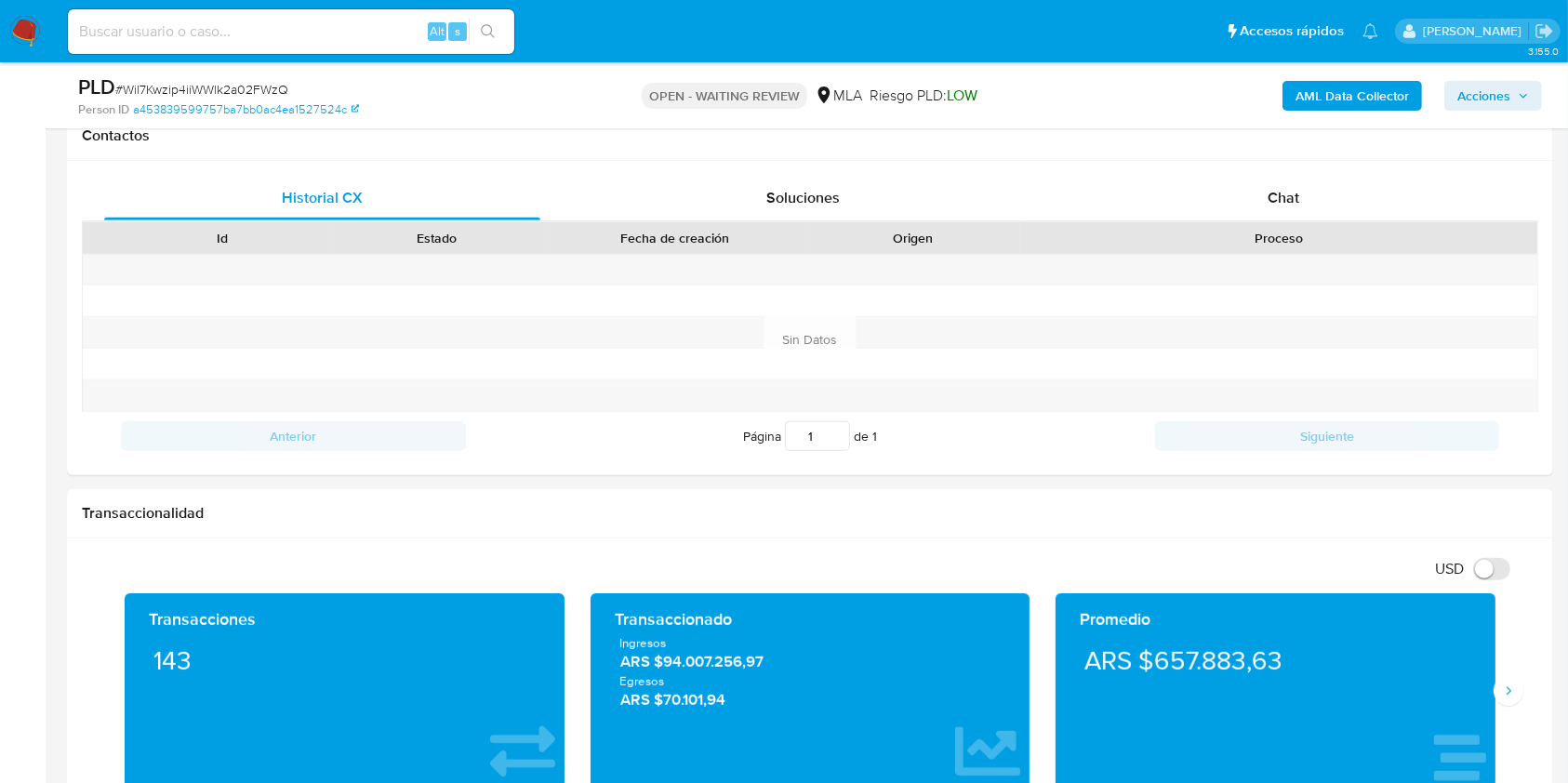
scroll to position [876, 0]
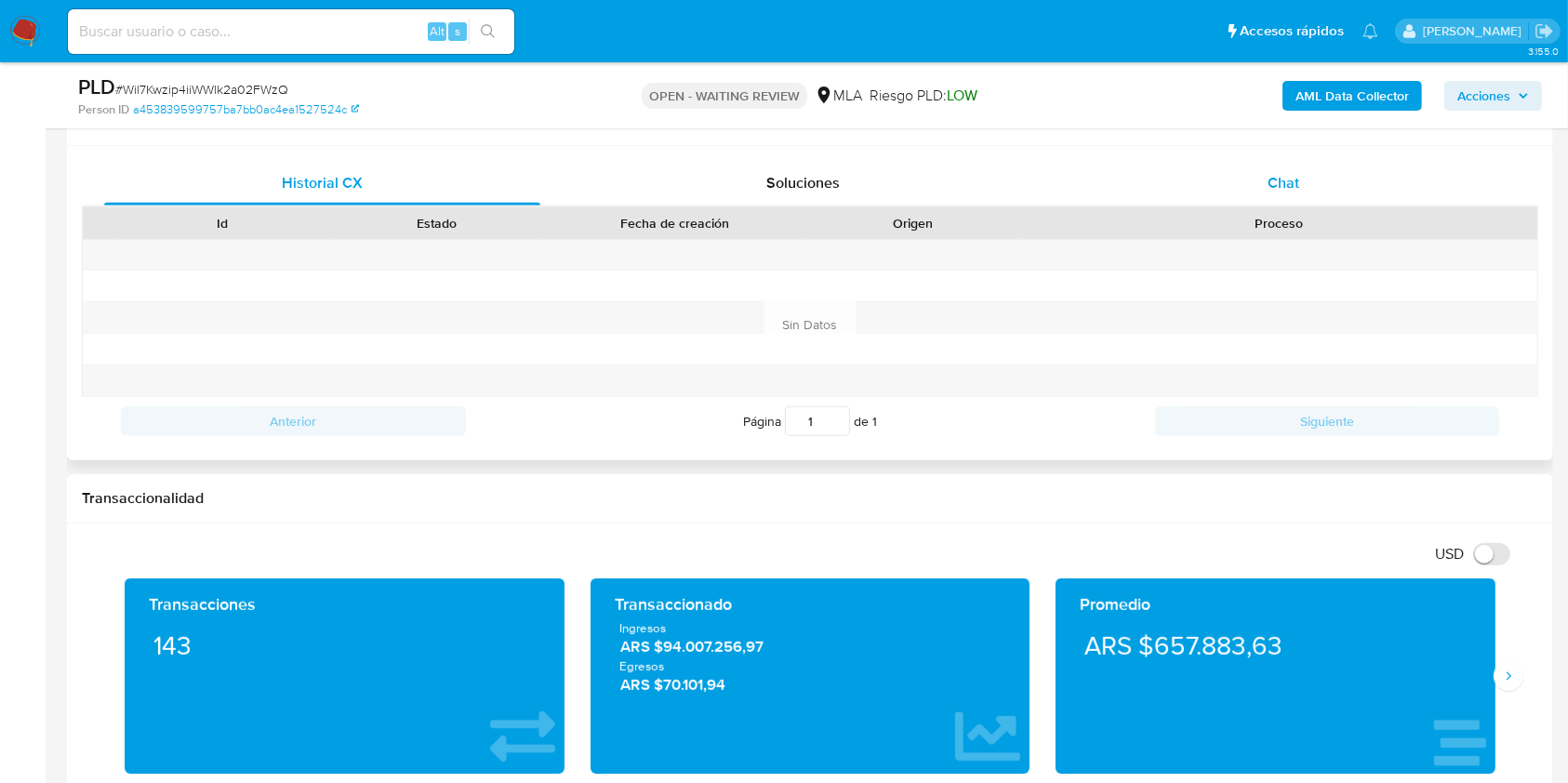
click at [1354, 170] on div "Chat" at bounding box center [1284, 183] width 436 height 45
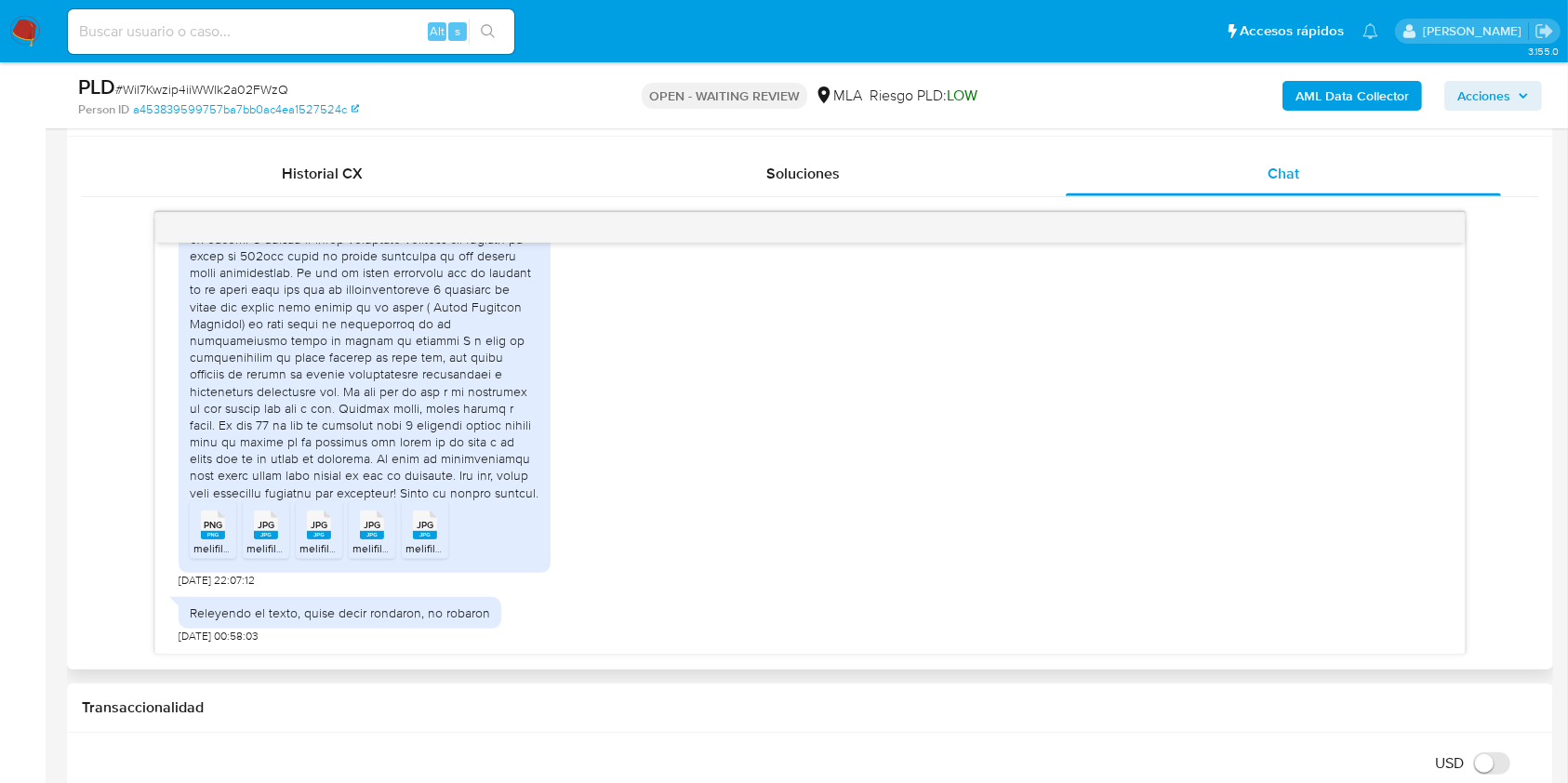
scroll to position [1140, 0]
click at [210, 539] on icon "PNG" at bounding box center [213, 524] width 24 height 33
click at [260, 534] on rect at bounding box center [266, 534] width 24 height 8
click at [313, 529] on span "JPG" at bounding box center [319, 524] width 17 height 12
click at [358, 524] on div "JPG JPG" at bounding box center [372, 522] width 39 height 36
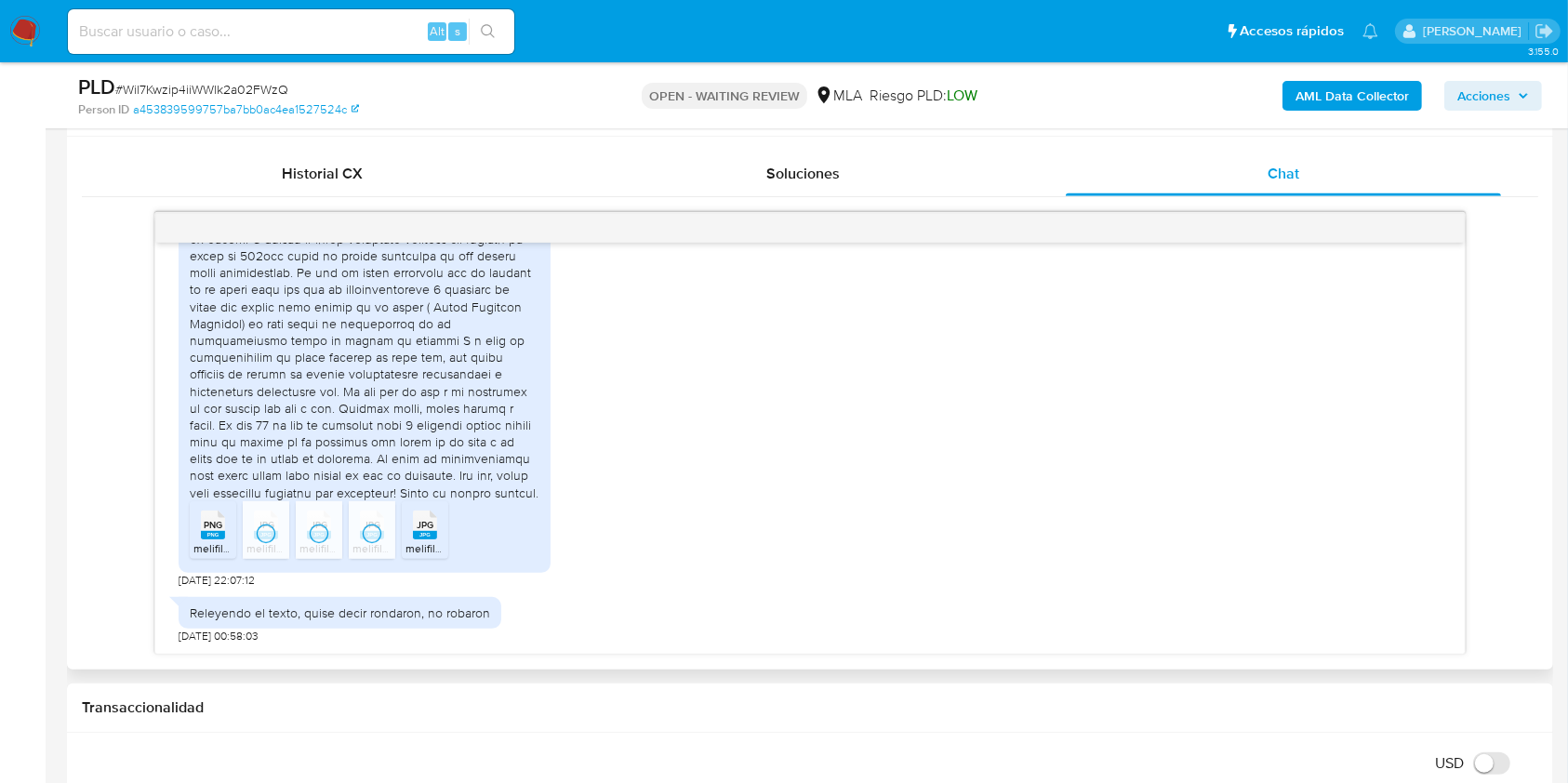
click at [420, 521] on span "JPG" at bounding box center [425, 524] width 17 height 12
click at [680, 614] on div "Releyendo el texto, quise decir rondaron, no robaron [DATE] 00:58:03" at bounding box center [809, 615] width 1262 height 56
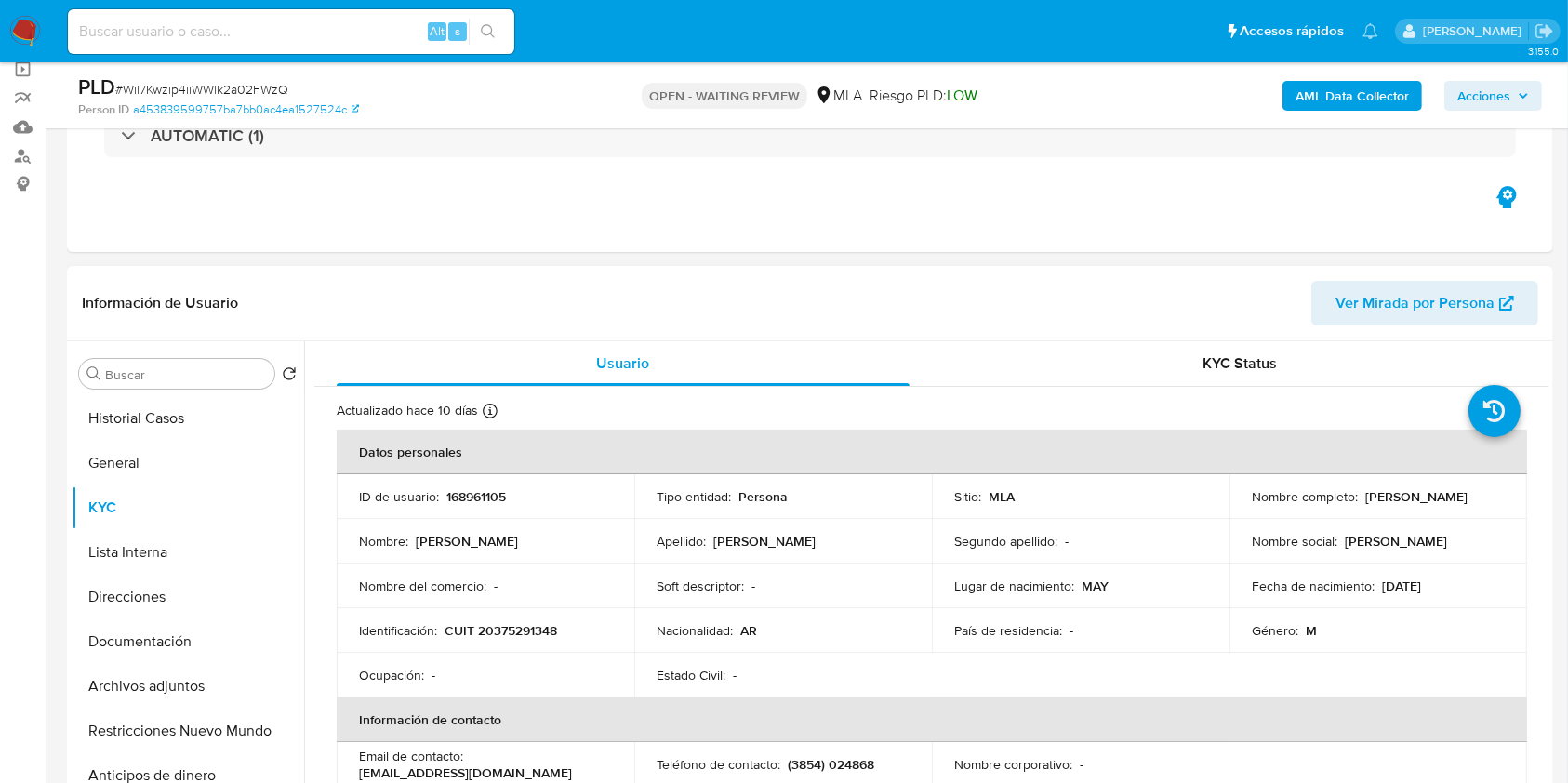
scroll to position [388, 0]
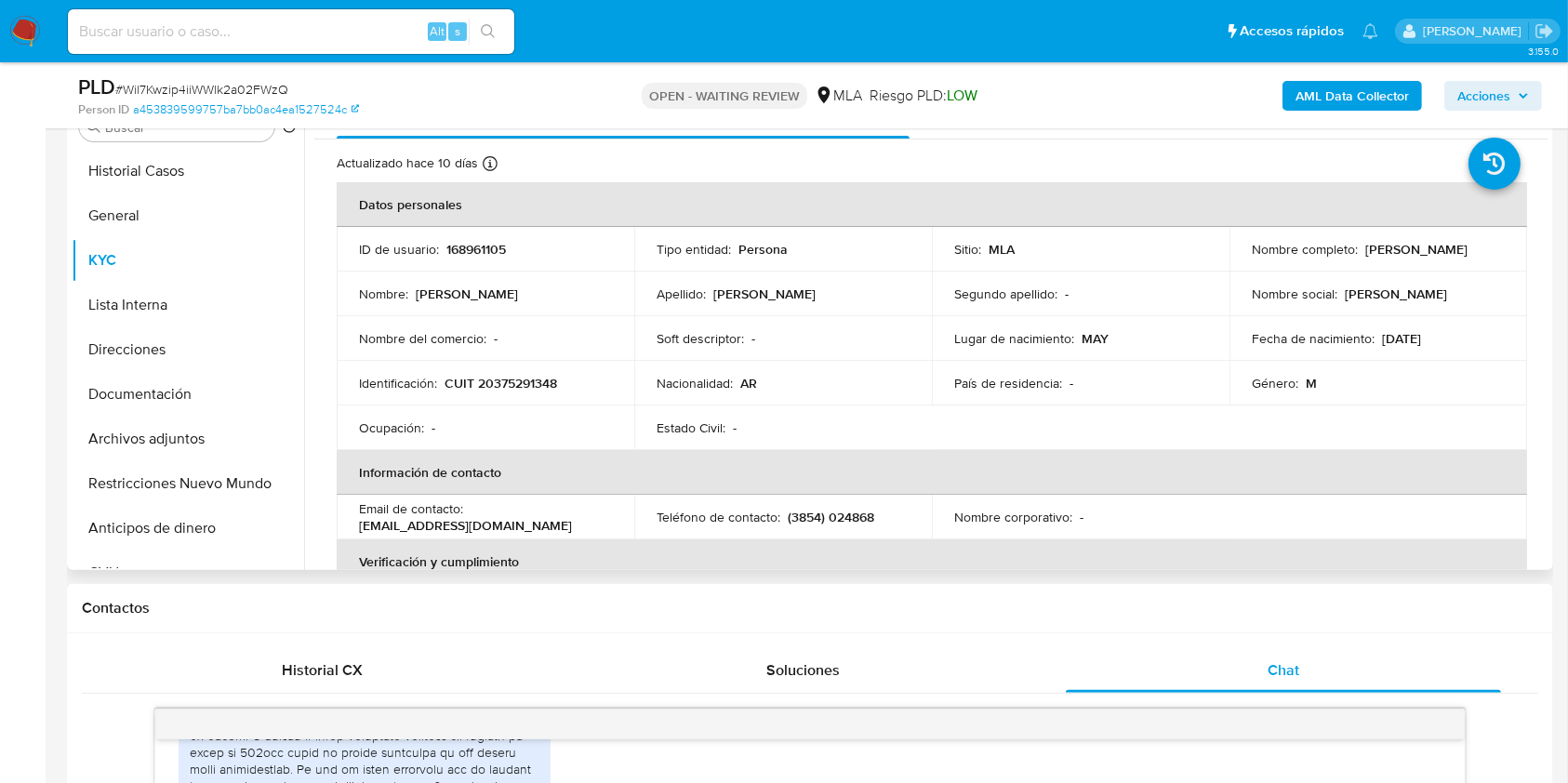
click at [530, 382] on p "CUIT 20375291348" at bounding box center [500, 383] width 113 height 17
copy p "20375291348"
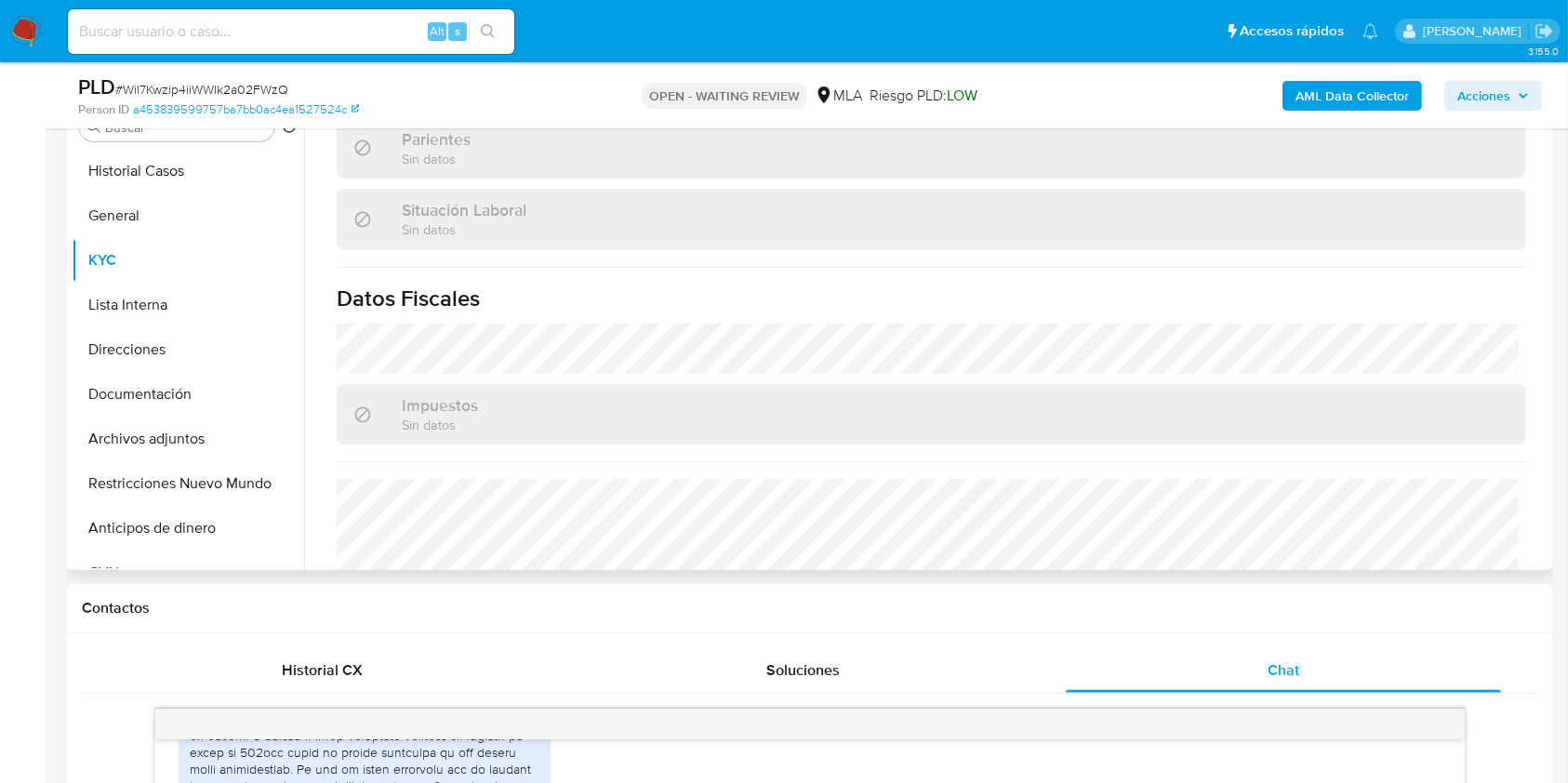
scroll to position [979, 0]
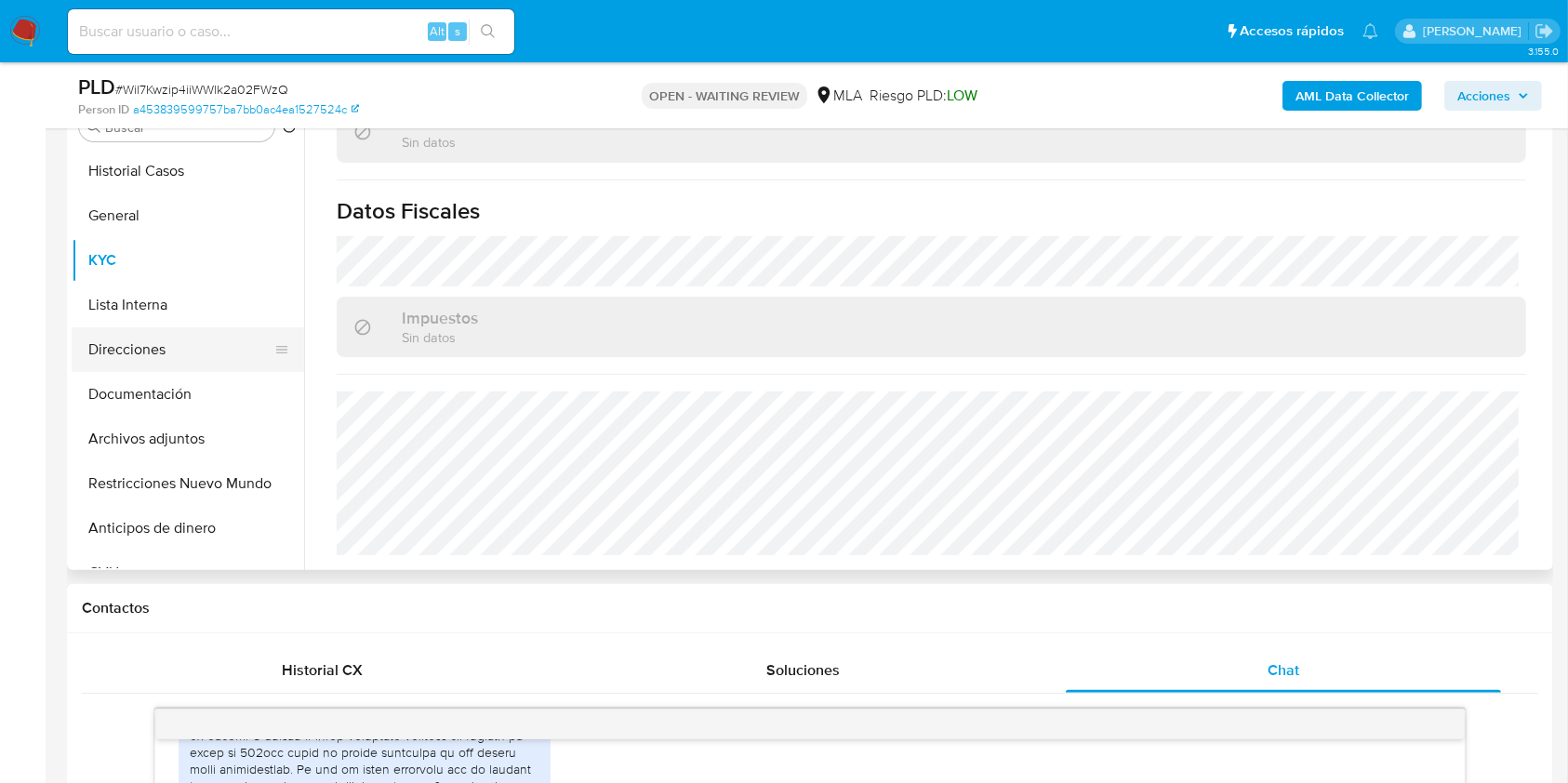
click at [129, 349] on button "Direcciones" at bounding box center [181, 350] width 218 height 45
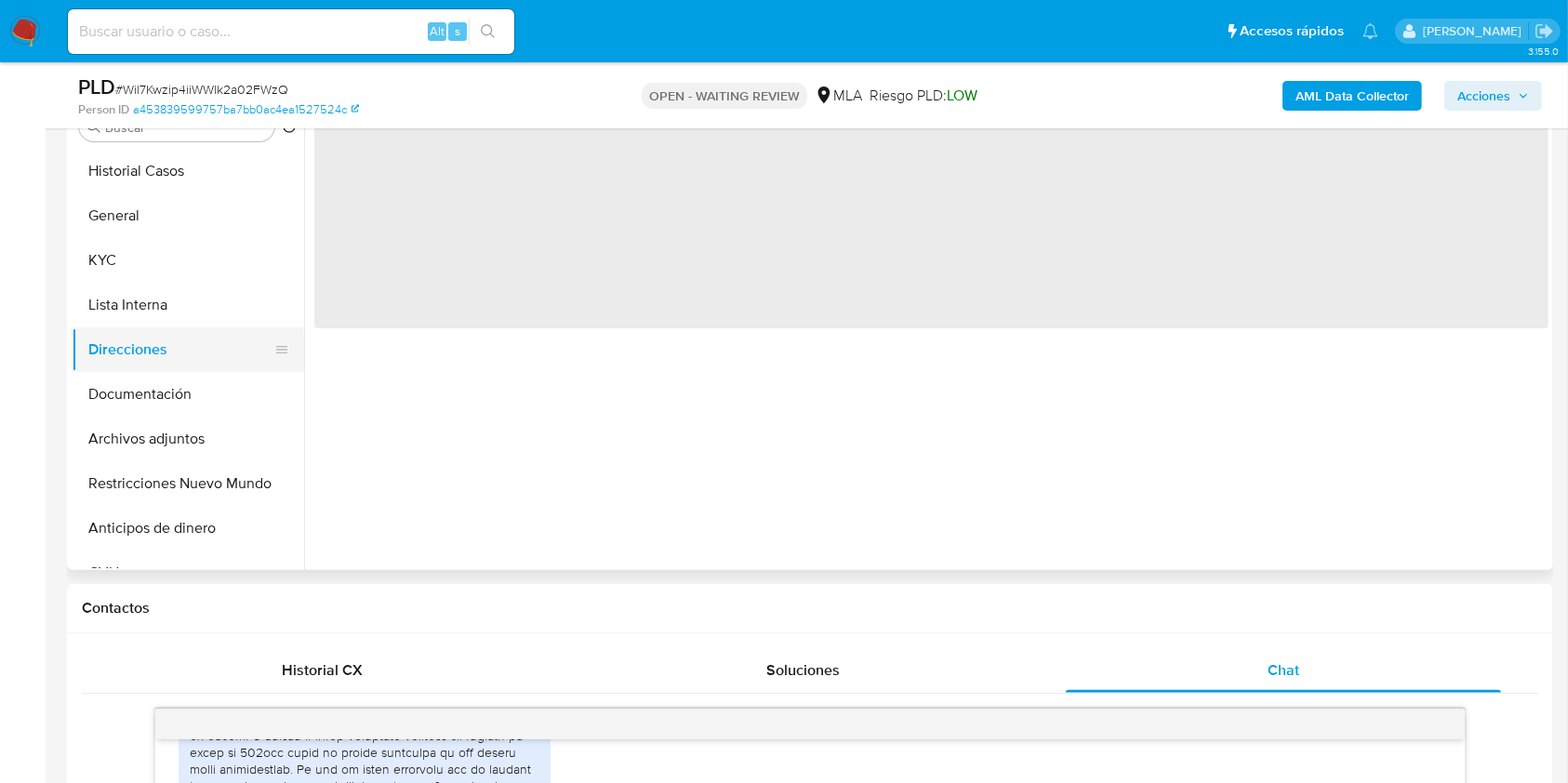
scroll to position [0, 0]
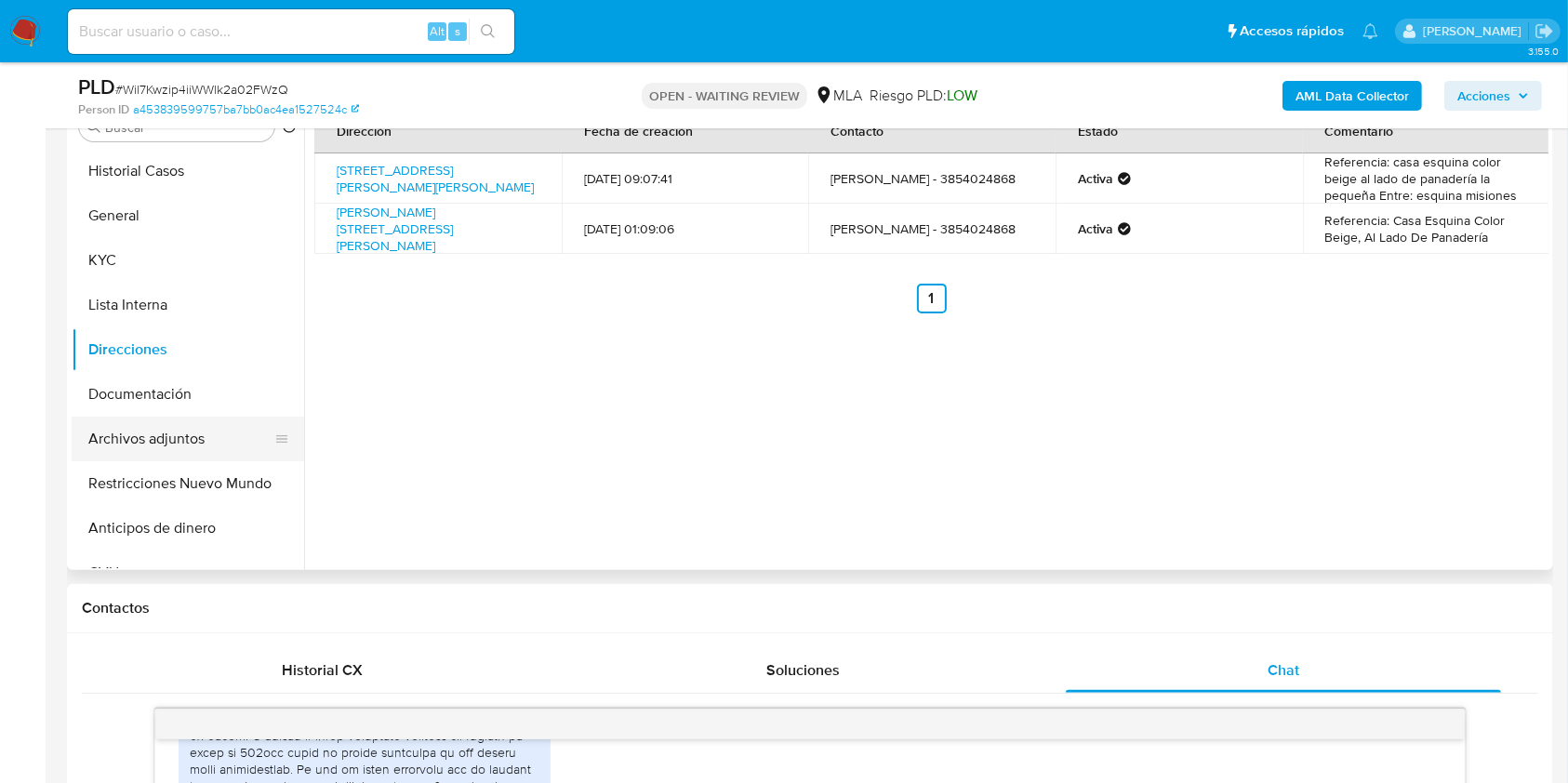
click at [201, 434] on button "Archivos adjuntos" at bounding box center [181, 439] width 218 height 45
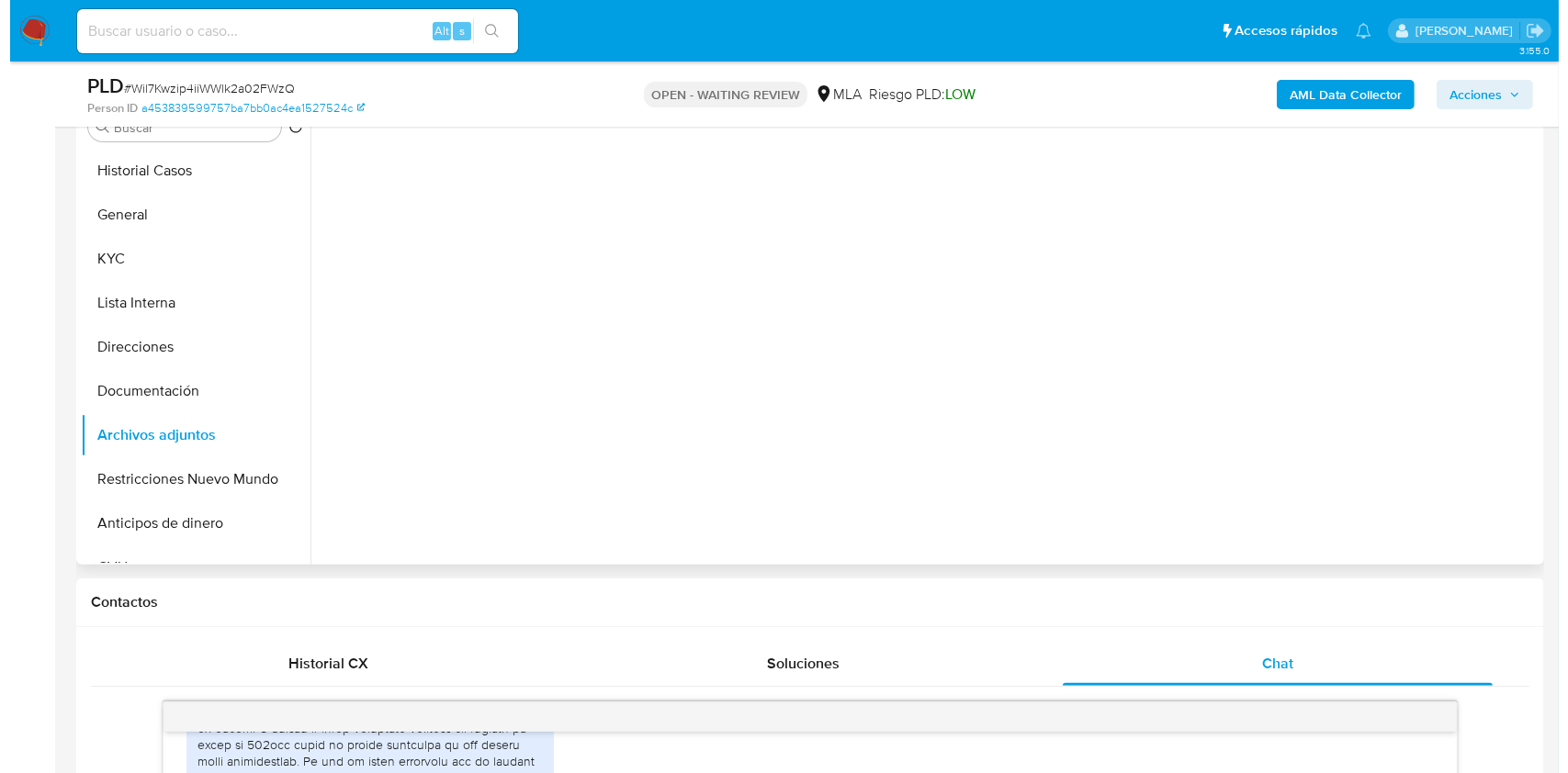
scroll to position [262, 0]
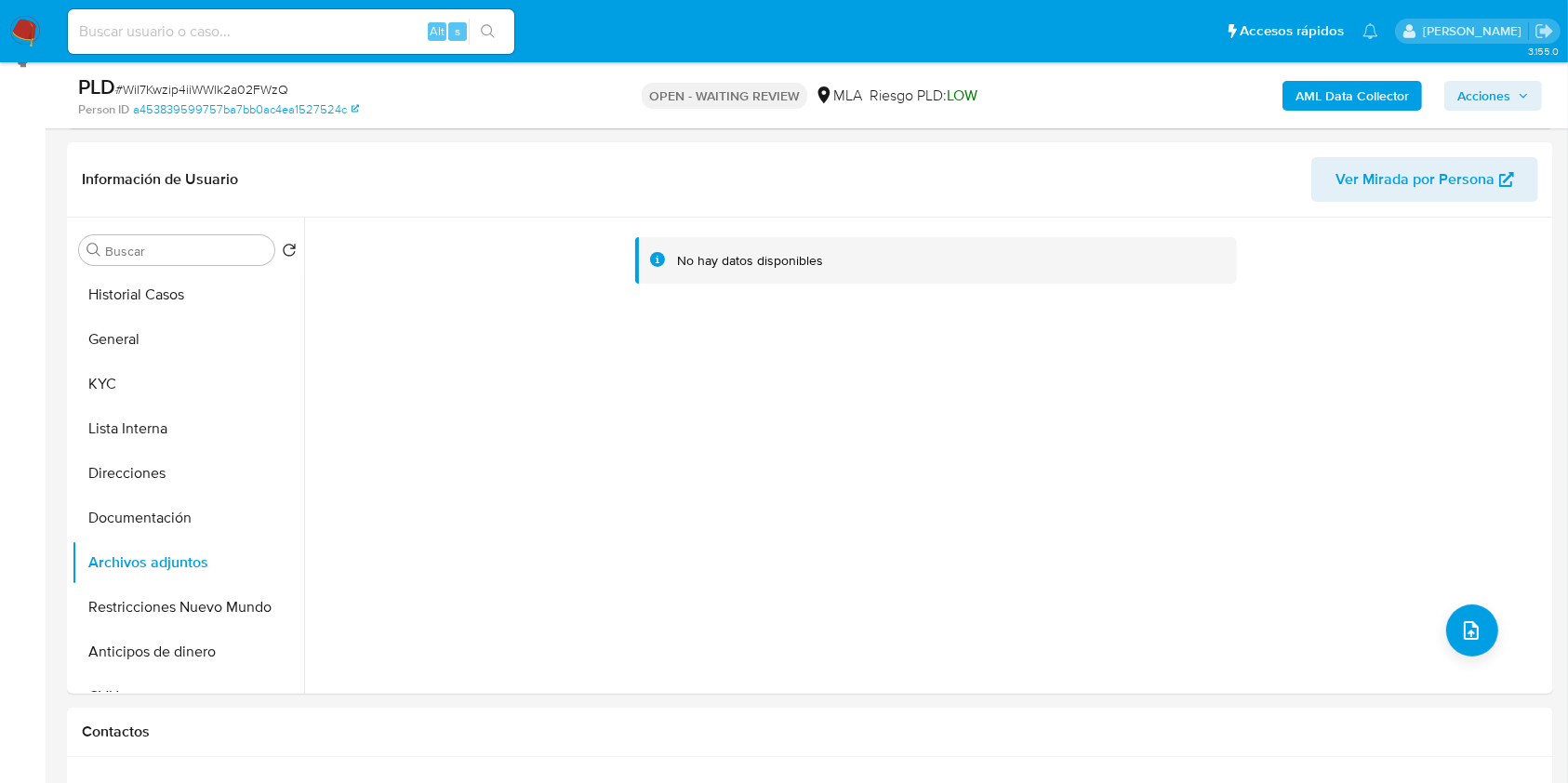
click at [1317, 110] on div "AML Data Collector Acciones" at bounding box center [1301, 95] width 482 height 44
click at [1318, 101] on b "AML Data Collector" at bounding box center [1352, 96] width 114 height 30
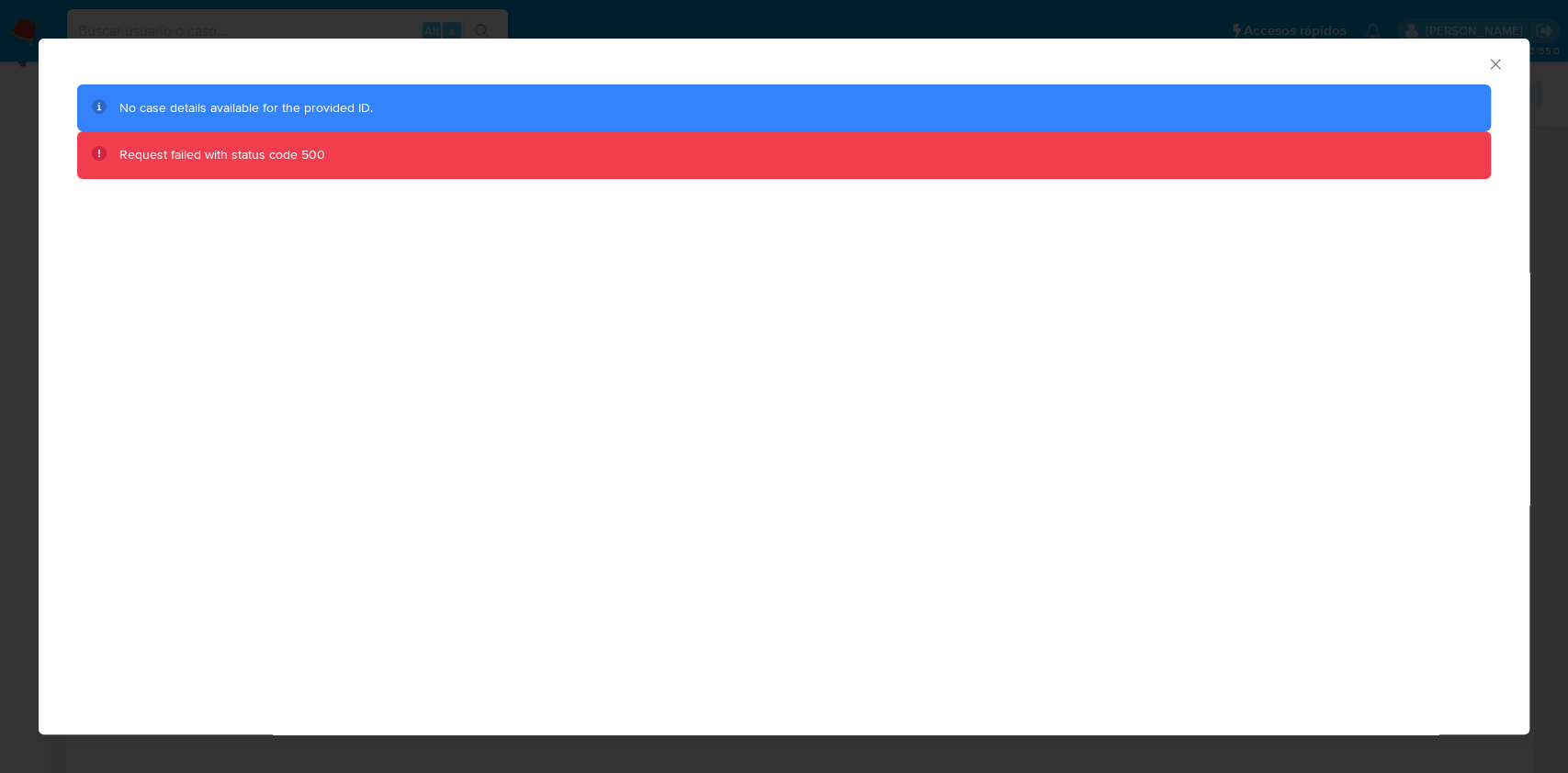
click at [1490, 63] on icon "Cerrar ventana" at bounding box center [1495, 64] width 18 height 18
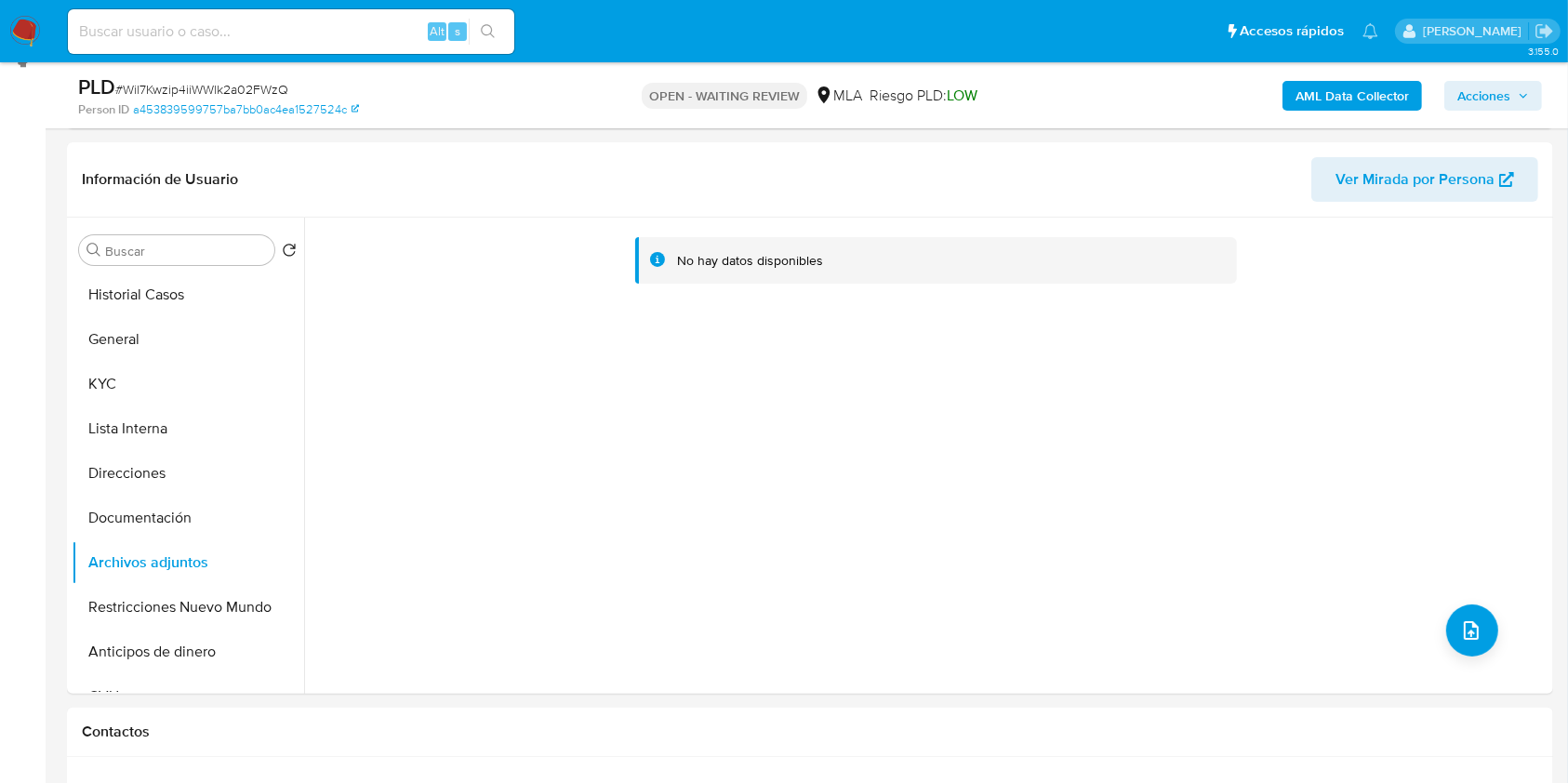
click at [1317, 75] on div "AML Data Collector Acciones" at bounding box center [1301, 95] width 482 height 44
click at [1320, 85] on b "AML Data Collector" at bounding box center [1352, 96] width 114 height 30
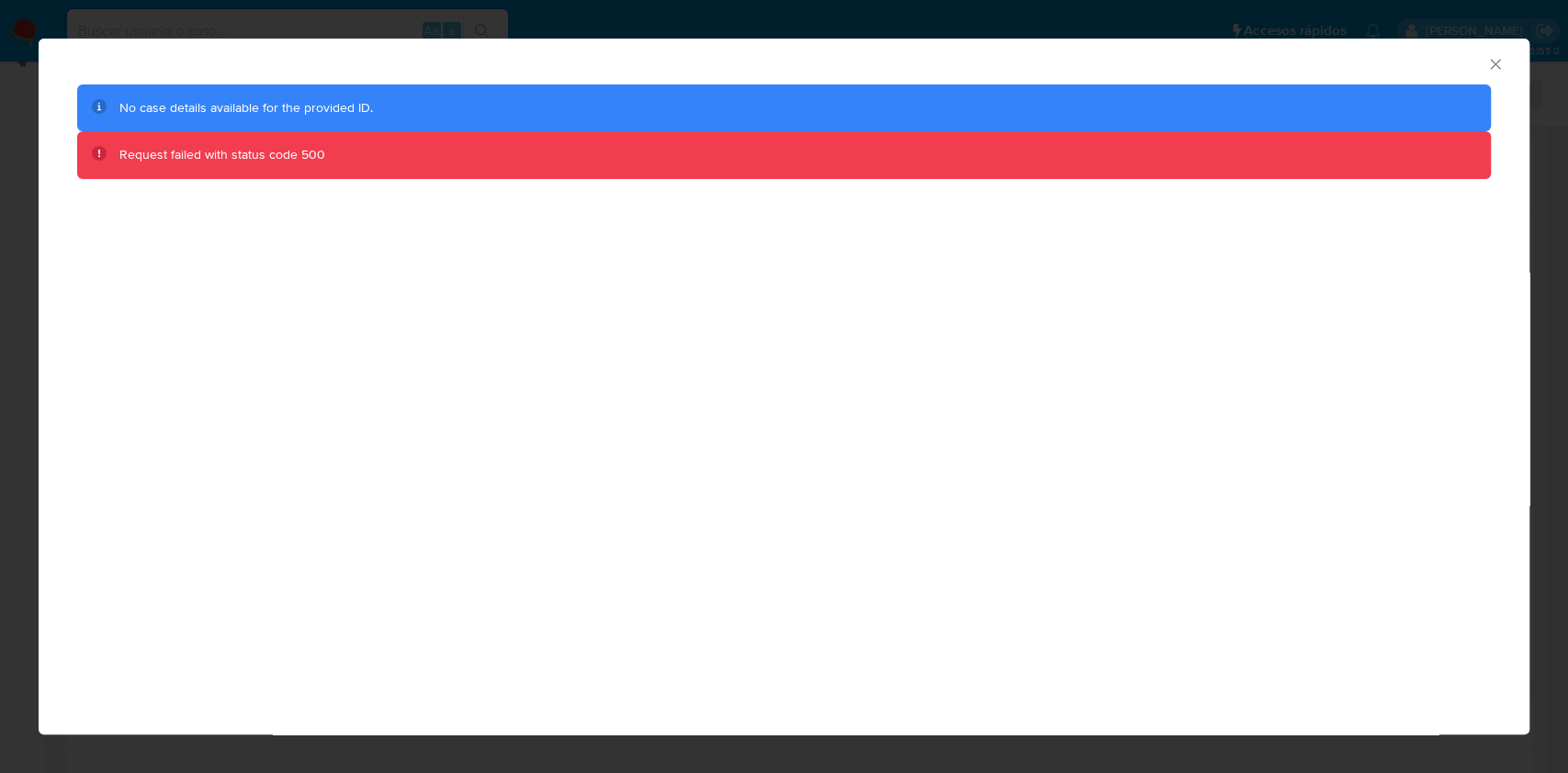
click at [1494, 66] on icon "Cerrar ventana" at bounding box center [1495, 64] width 18 height 18
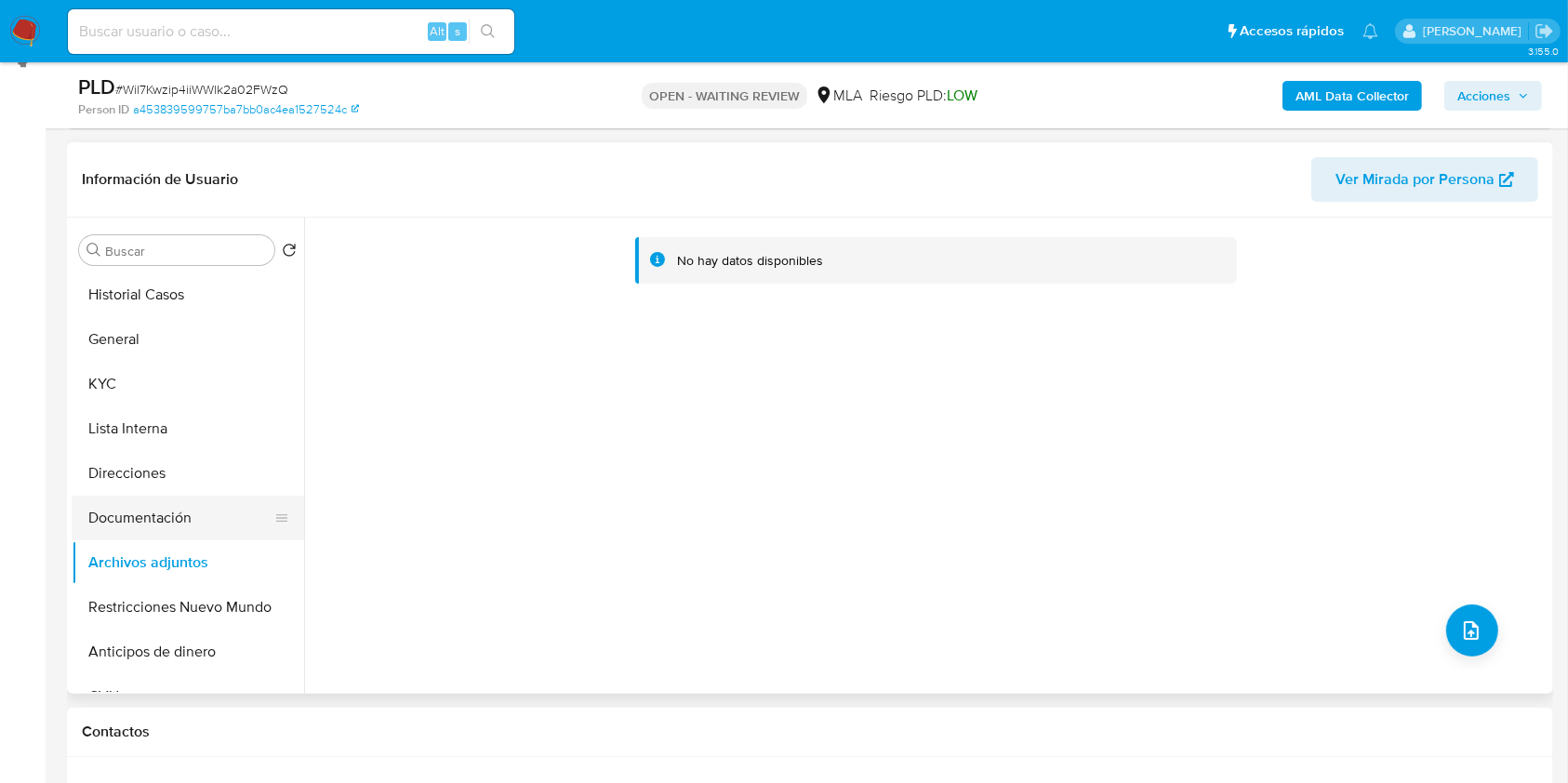
click at [188, 524] on button "Documentación" at bounding box center [181, 518] width 218 height 45
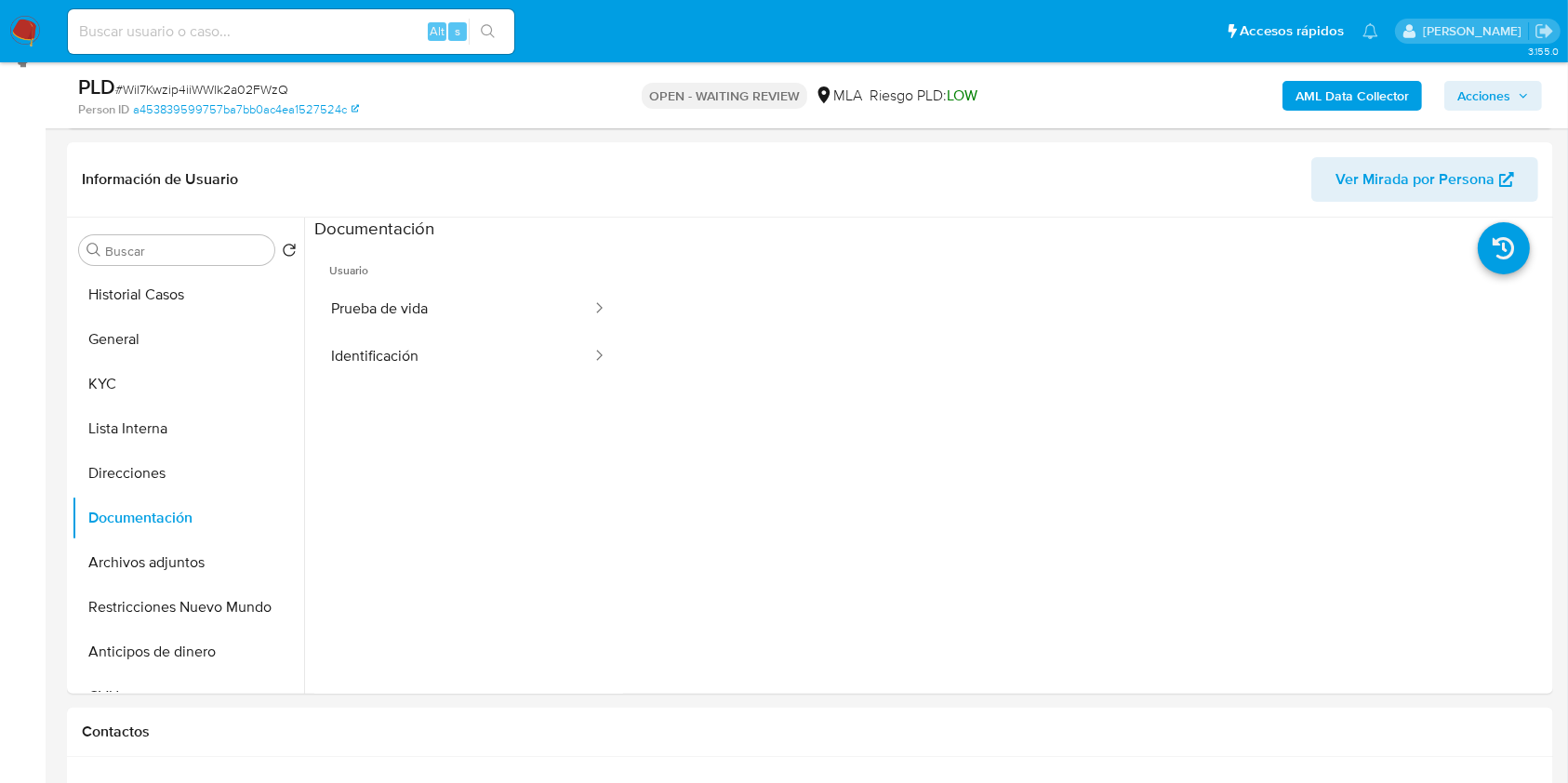
click at [1315, 108] on b "AML Data Collector" at bounding box center [1352, 96] width 114 height 30
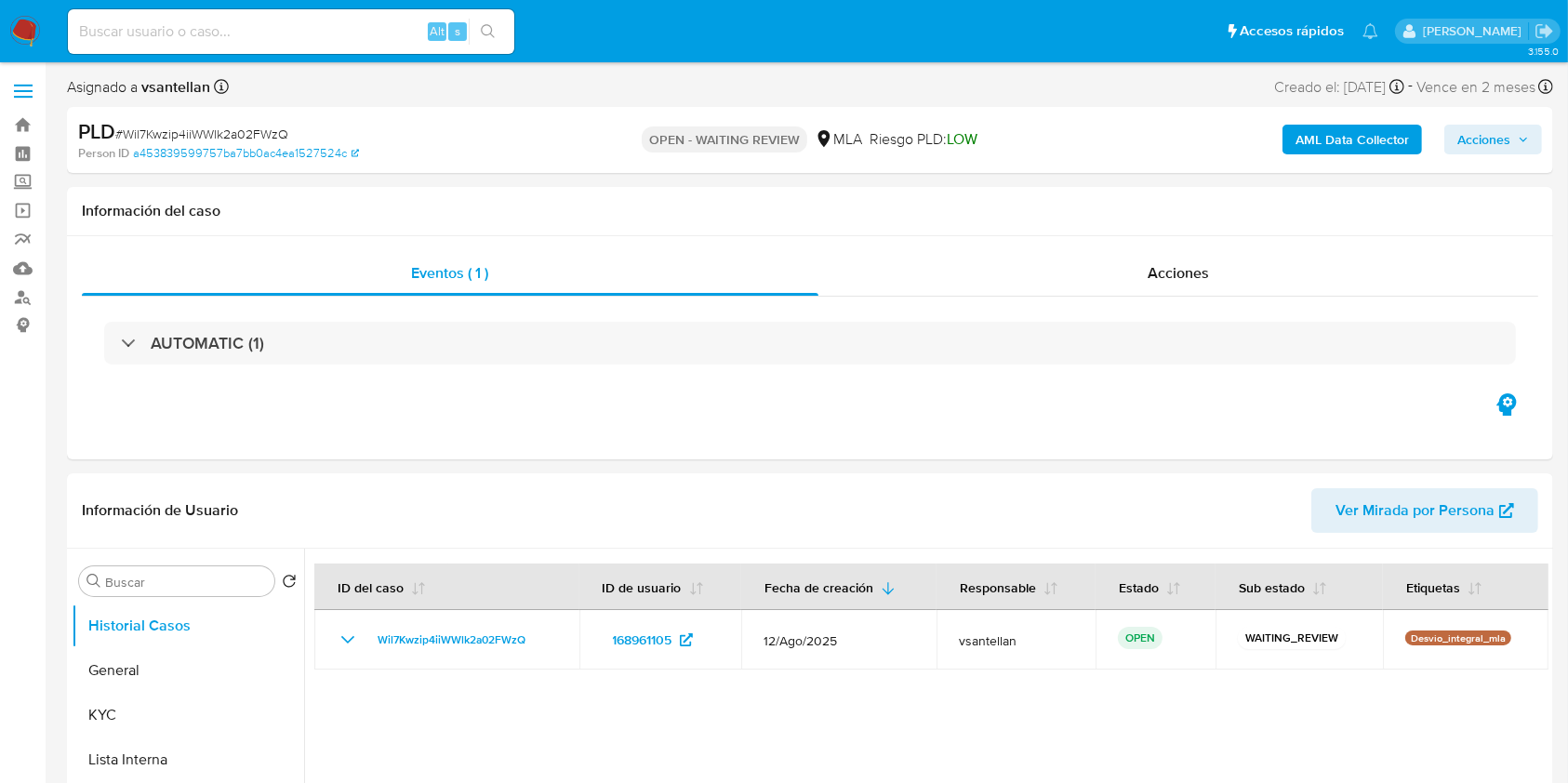
select select "10"
click at [1346, 143] on b "AML Data Collector" at bounding box center [1352, 140] width 114 height 30
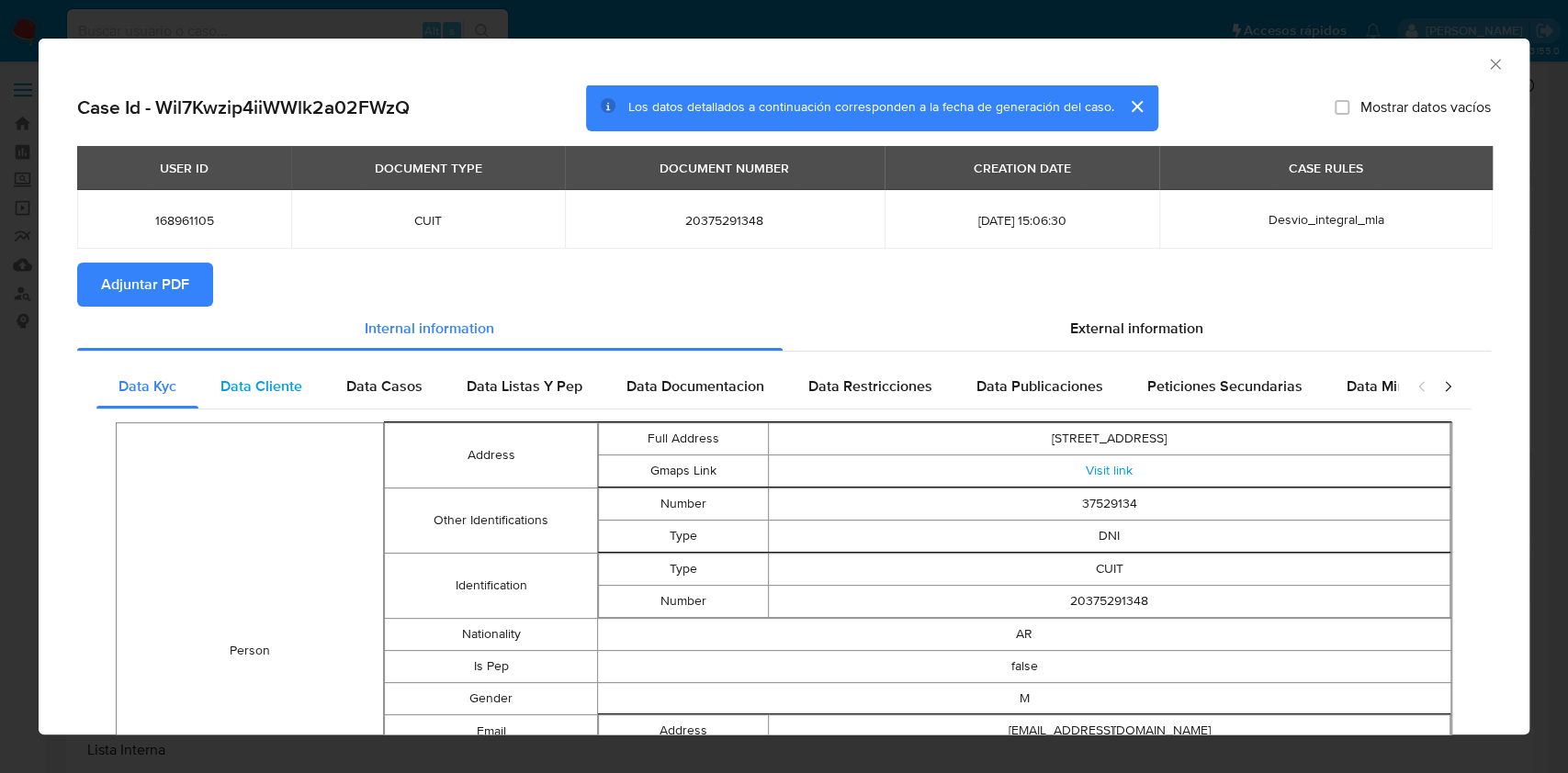
click at [269, 364] on div "Data Cliente" at bounding box center [261, 386] width 126 height 44
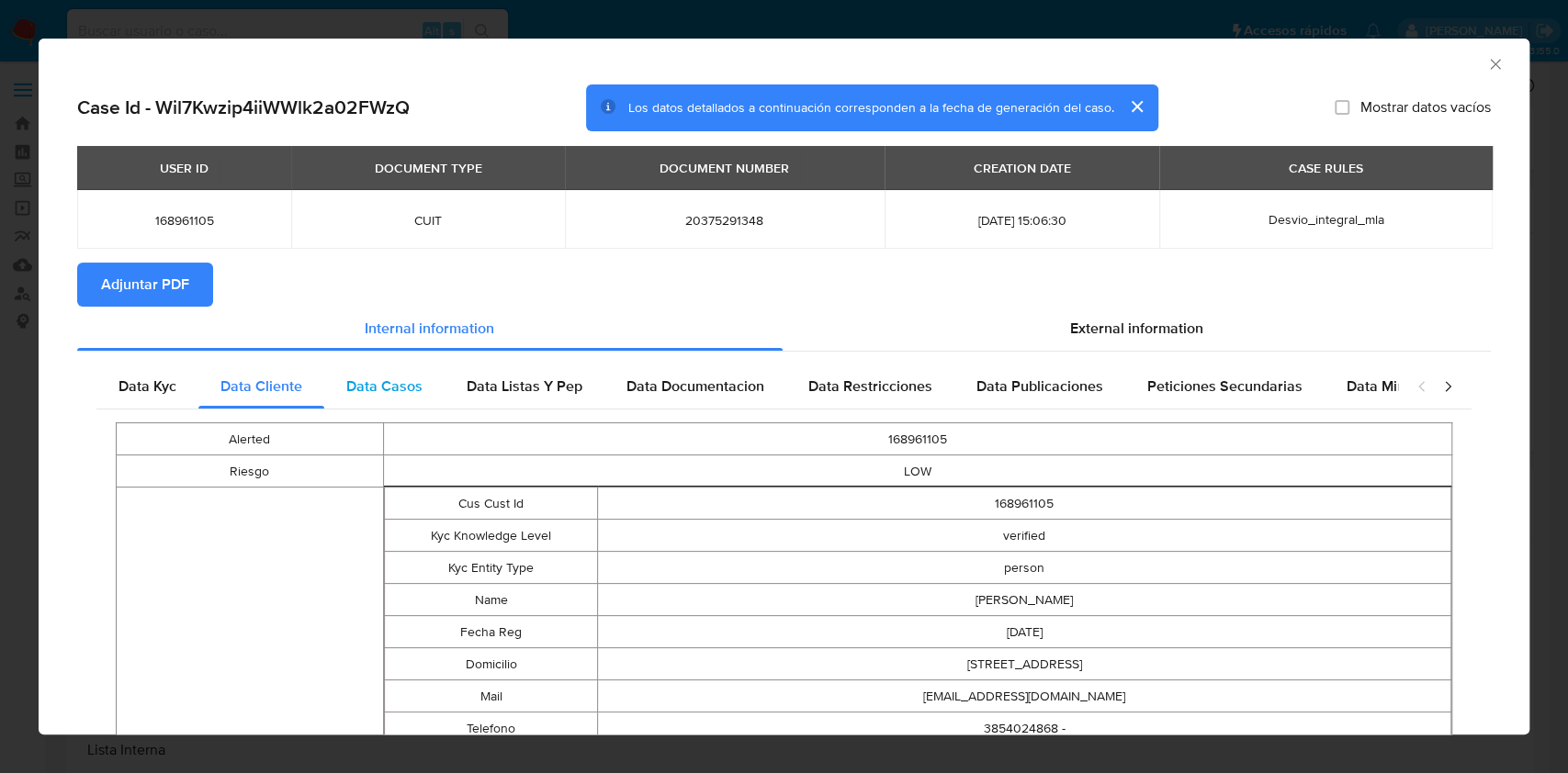
click at [389, 390] on span "Data Casos" at bounding box center [384, 385] width 76 height 21
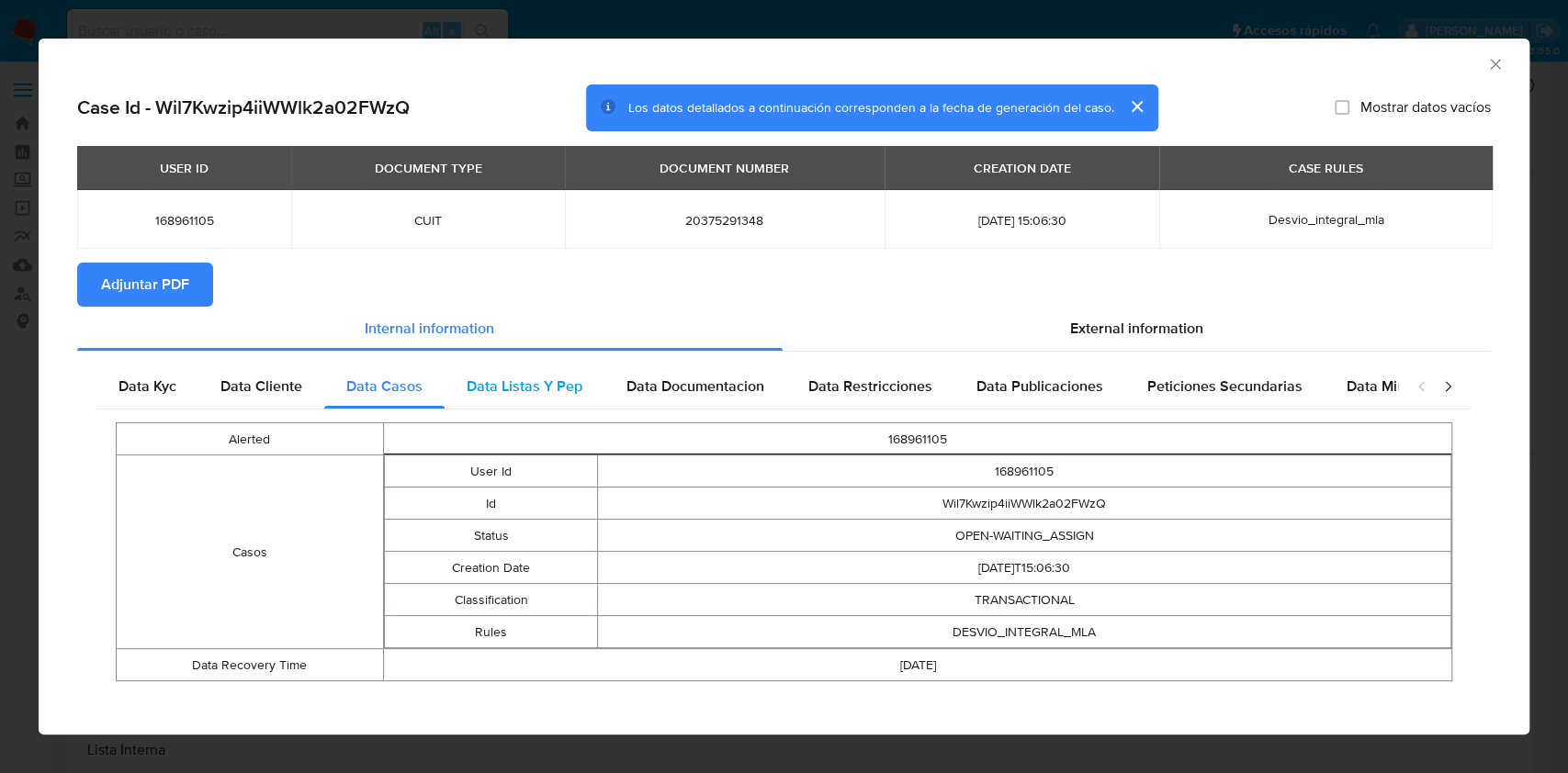
click at [521, 382] on span "Data Listas Y Pep" at bounding box center [524, 385] width 116 height 21
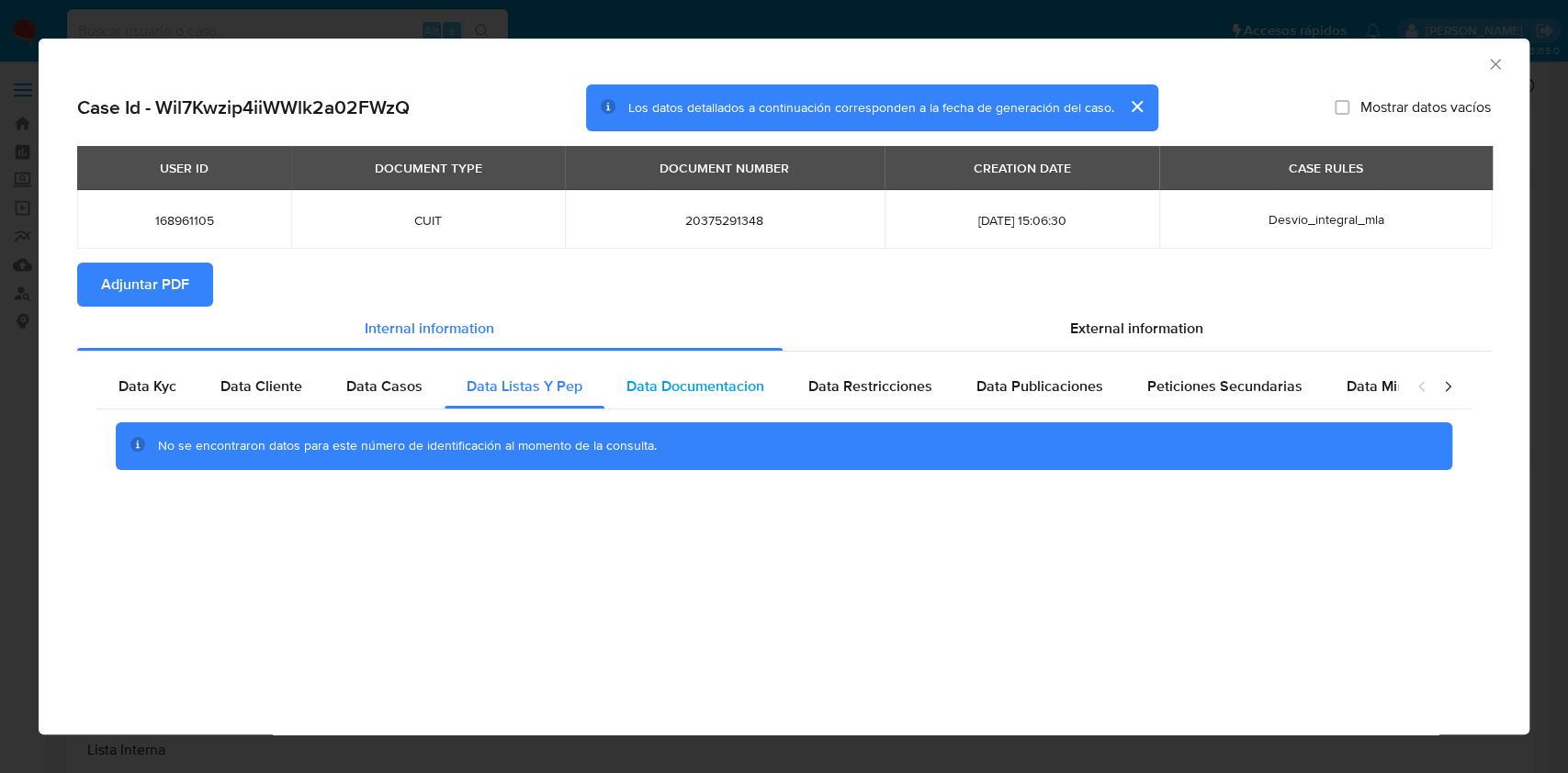
click at [705, 369] on div "Data Documentacion" at bounding box center [695, 386] width 182 height 44
click at [890, 396] on span "Data Restricciones" at bounding box center [870, 385] width 124 height 21
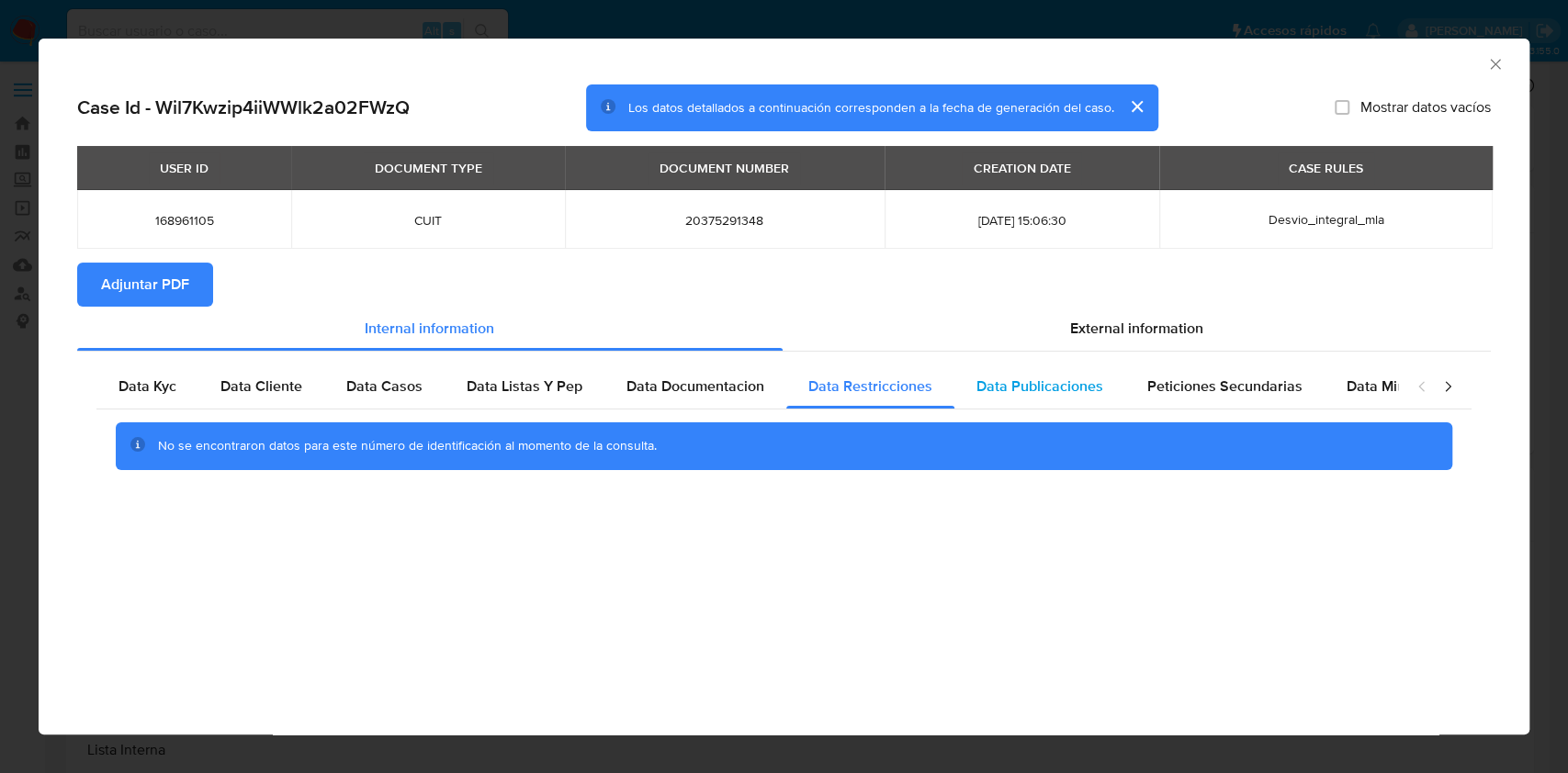
click at [1014, 392] on span "Data Publicaciones" at bounding box center [1040, 385] width 127 height 21
click at [1201, 394] on span "Peticiones Secundarias" at bounding box center [1224, 385] width 155 height 21
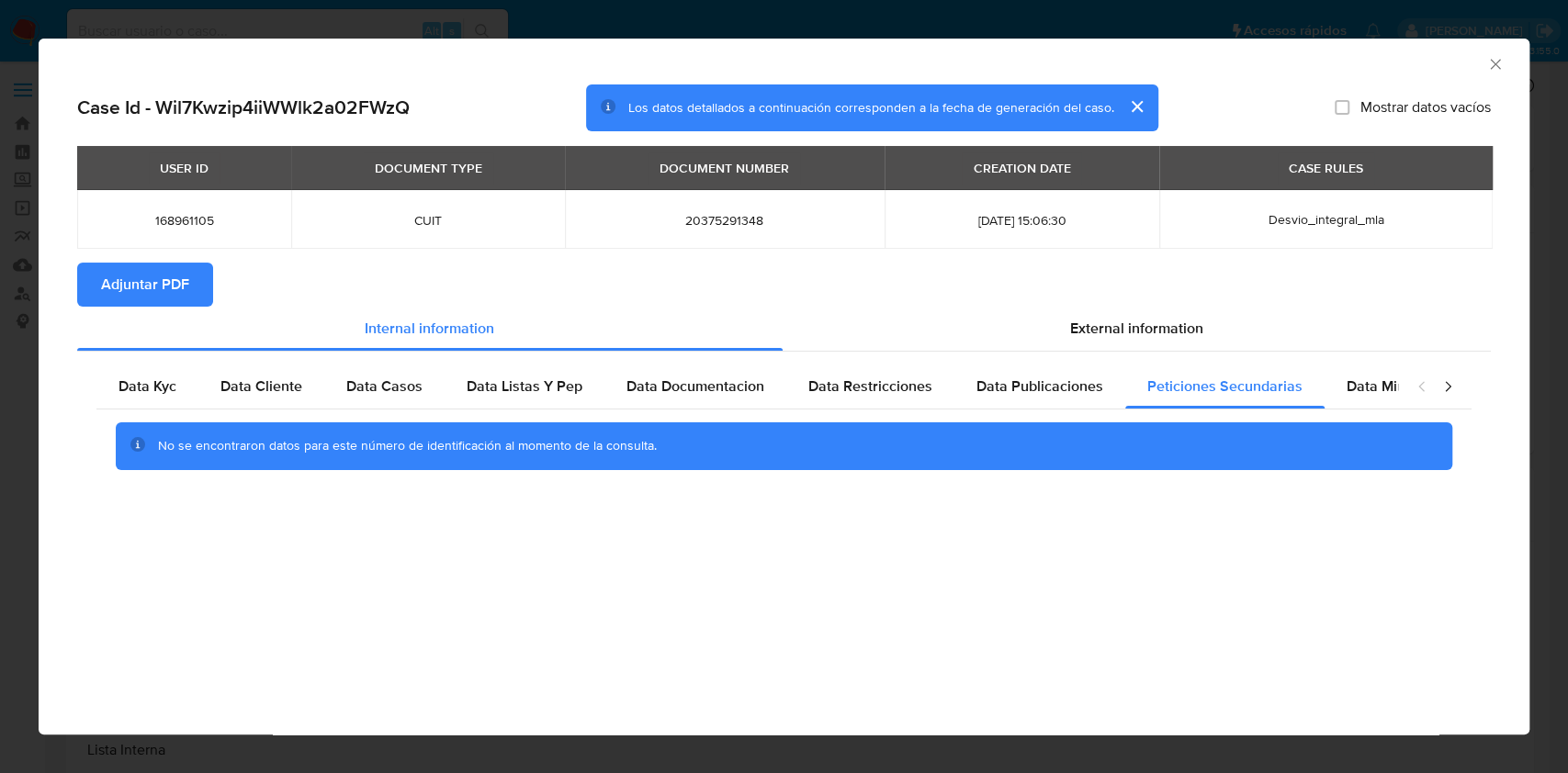
click at [1425, 400] on div "closure-recommendation-modal" at bounding box center [1435, 386] width 74 height 44
click at [1365, 378] on span "Data Minoridad" at bounding box center [1397, 385] width 101 height 21
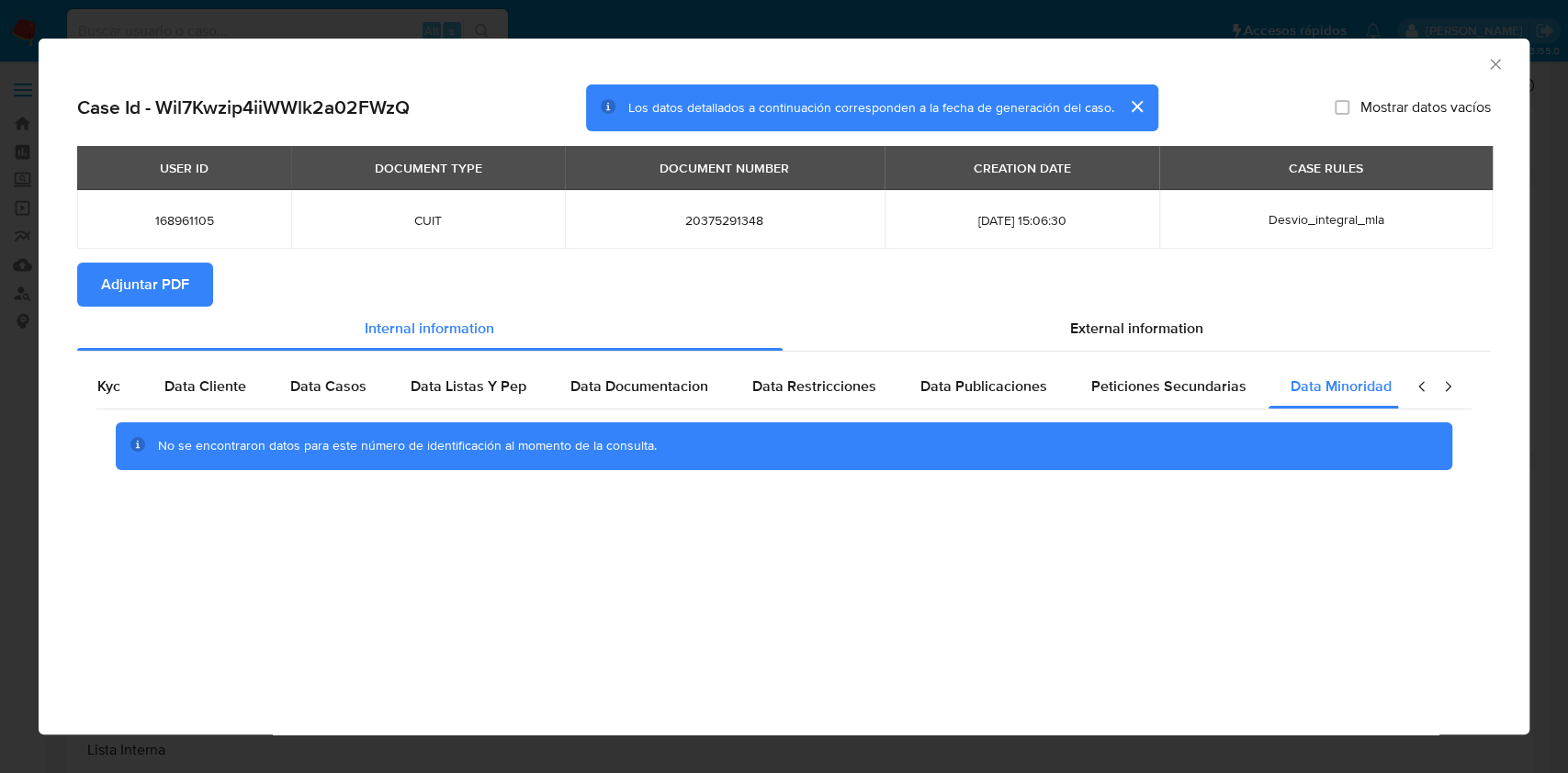
scroll to position [0, 62]
click at [1433, 391] on div "closure-recommendation-modal" at bounding box center [1435, 386] width 74 height 44
click at [1083, 327] on span "External information" at bounding box center [1137, 328] width 133 height 21
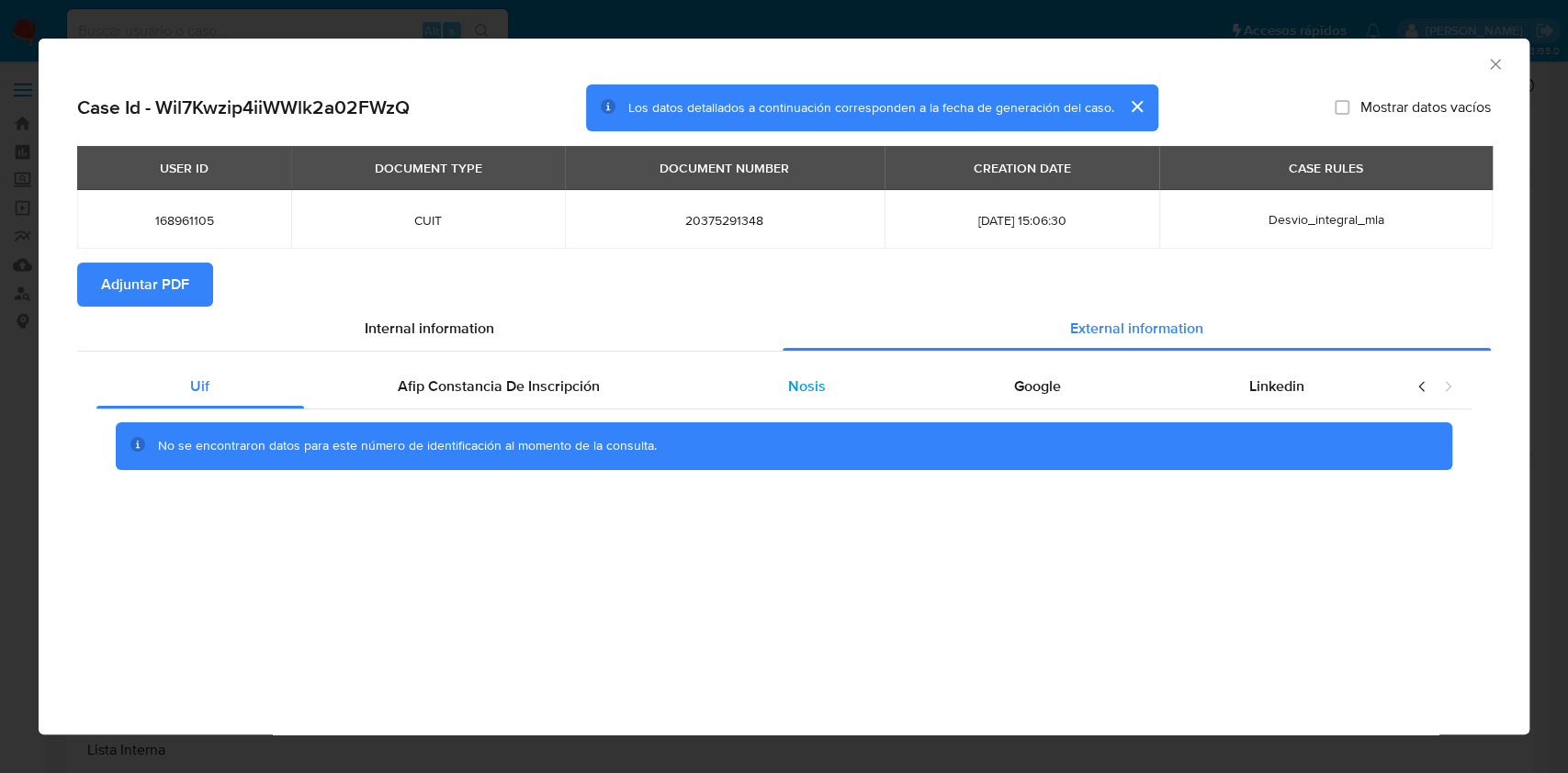
scroll to position [0, 0]
click at [672, 399] on div "Afip Constancia De Inscripción" at bounding box center [499, 386] width 390 height 44
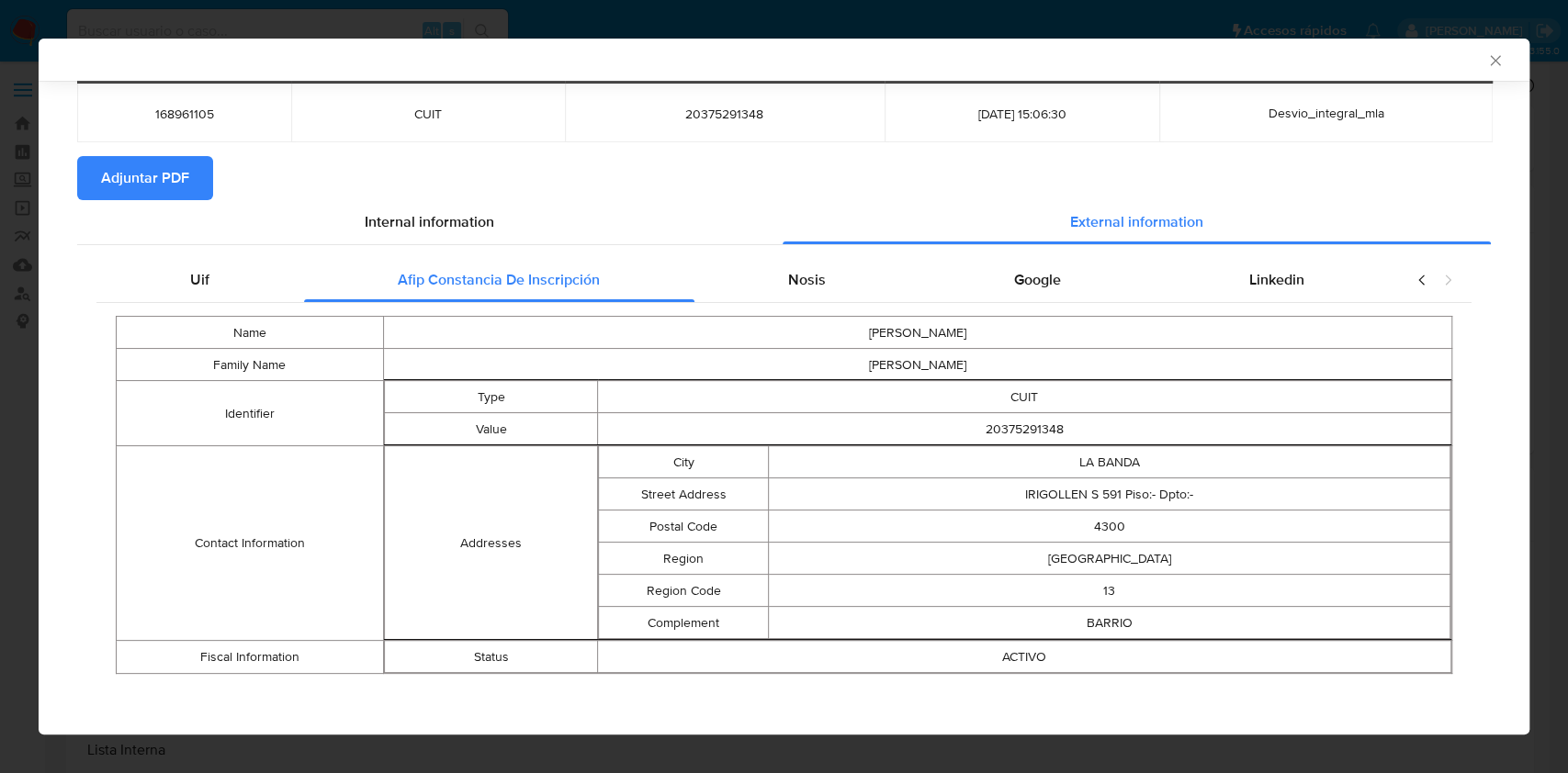
scroll to position [105, 0]
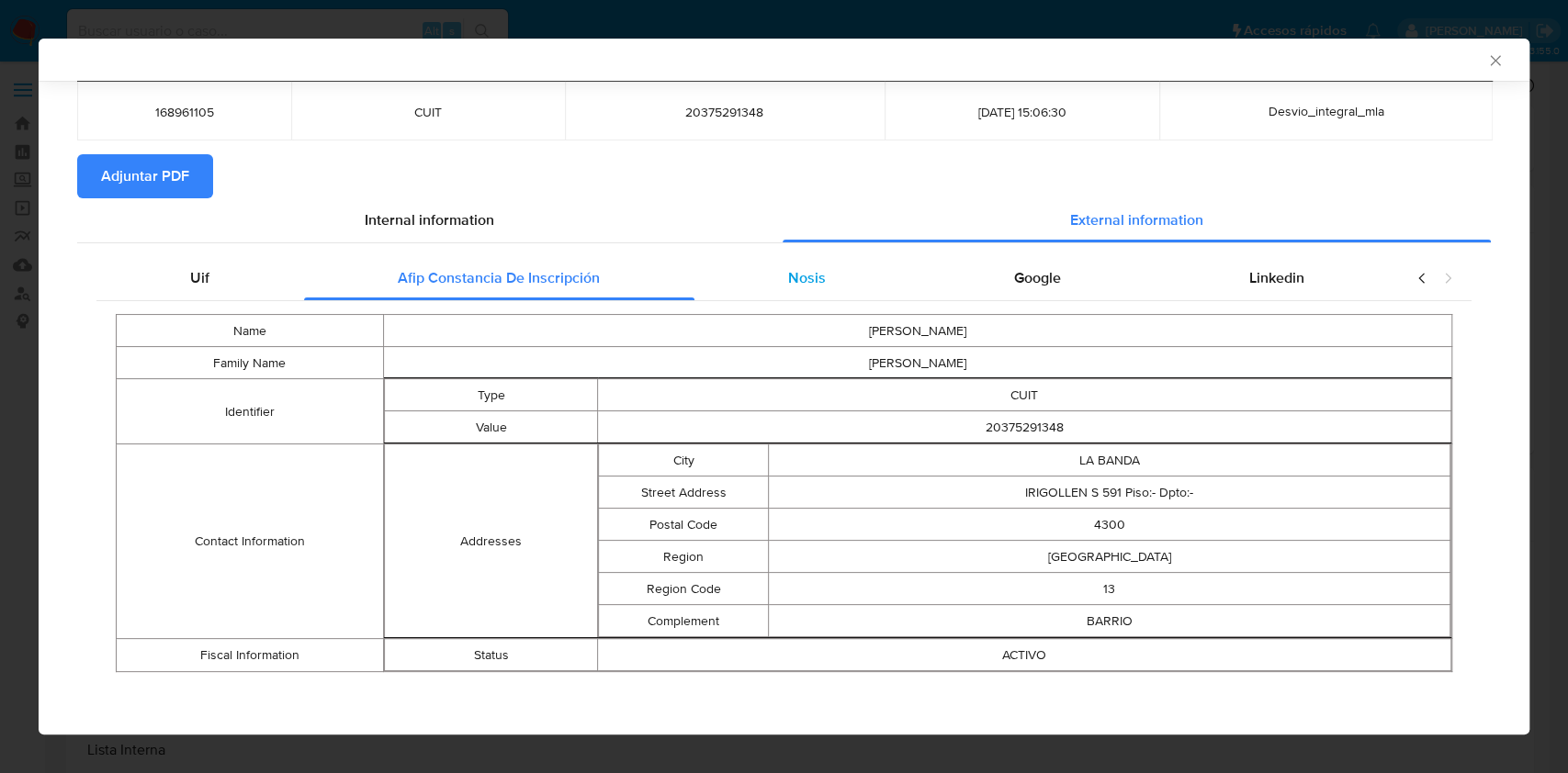
click at [767, 287] on div "Nosis" at bounding box center [807, 279] width 226 height 44
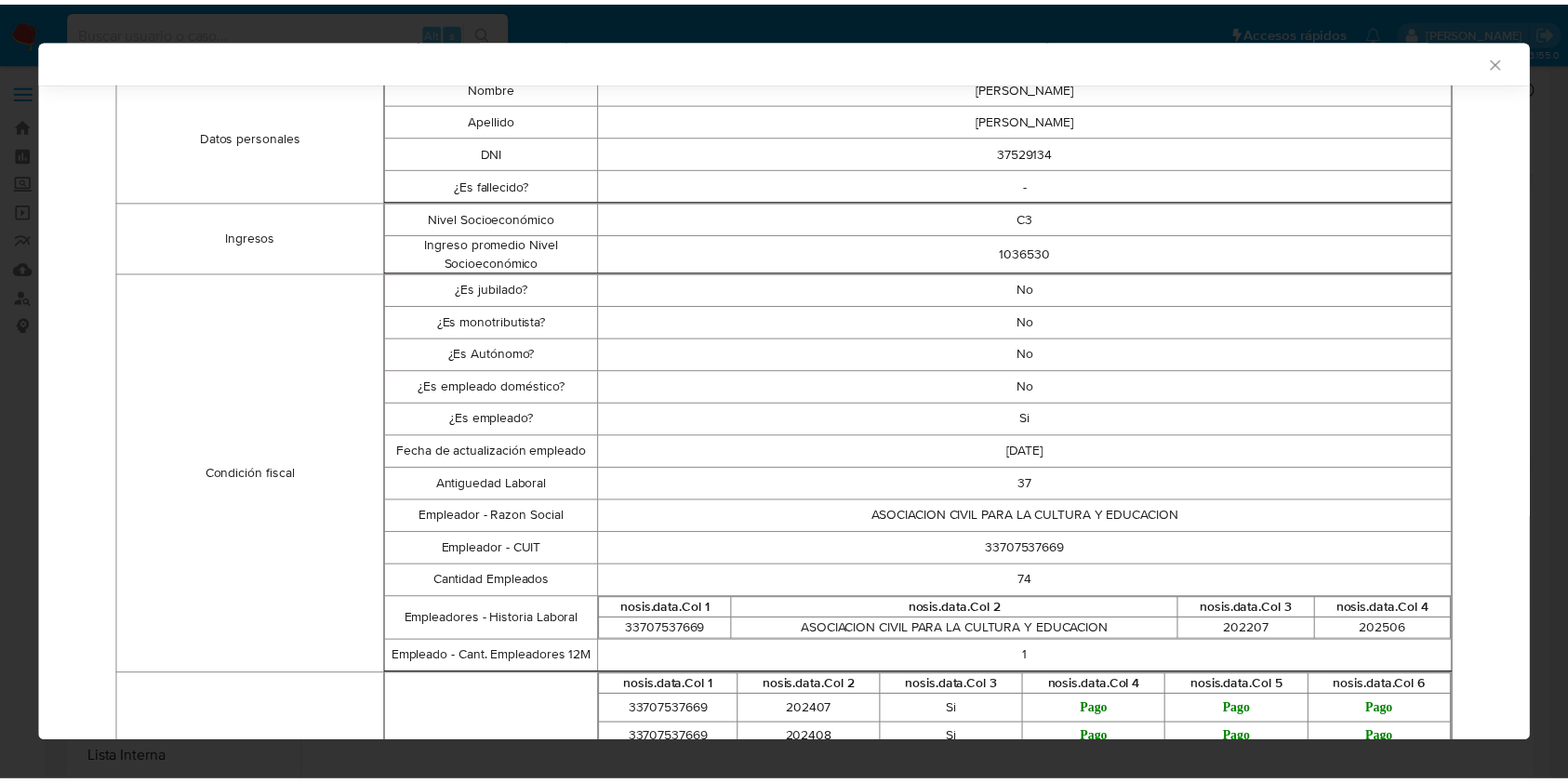
scroll to position [0, 0]
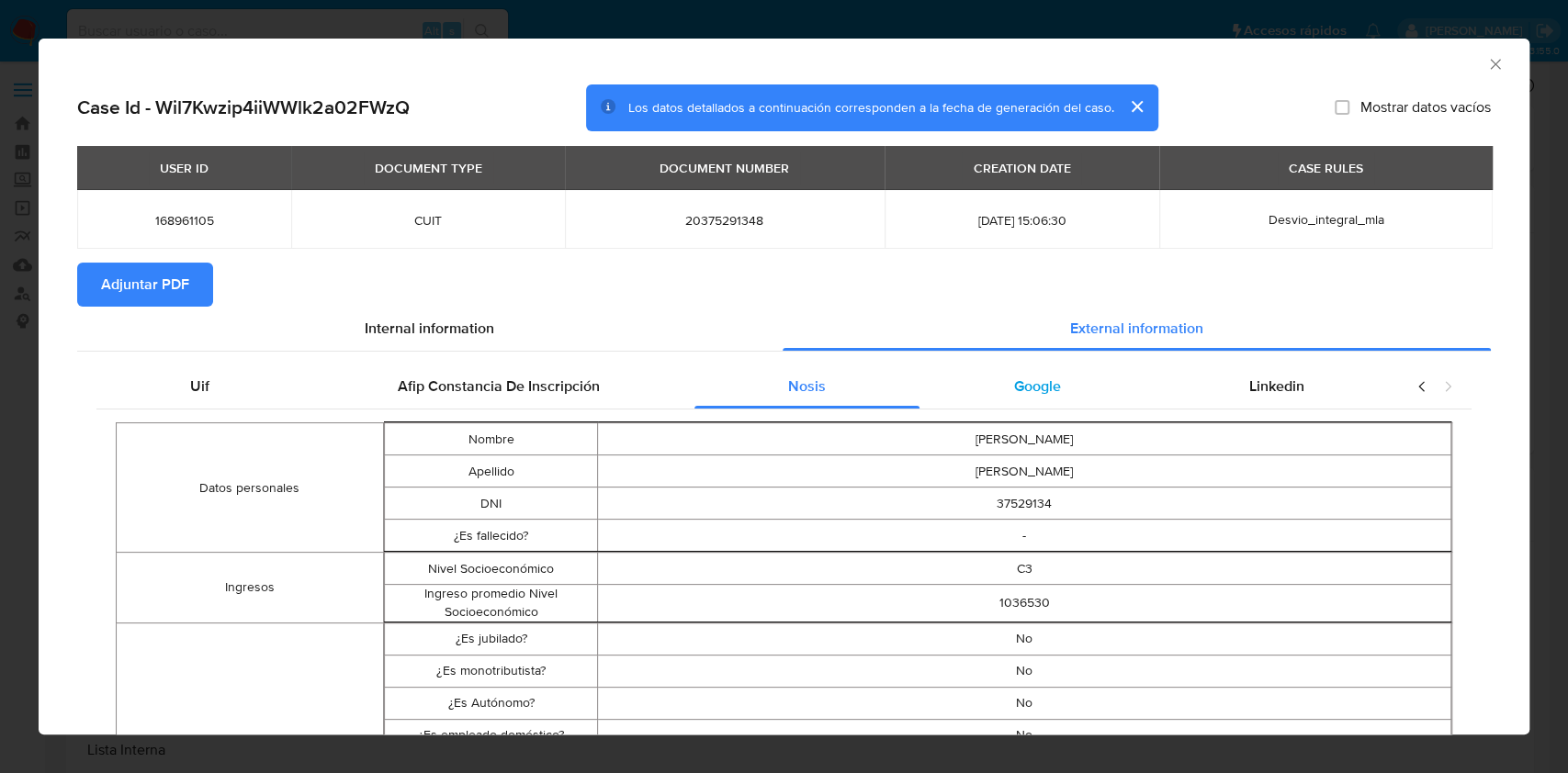
click at [1070, 404] on div "Google" at bounding box center [1037, 386] width 235 height 44
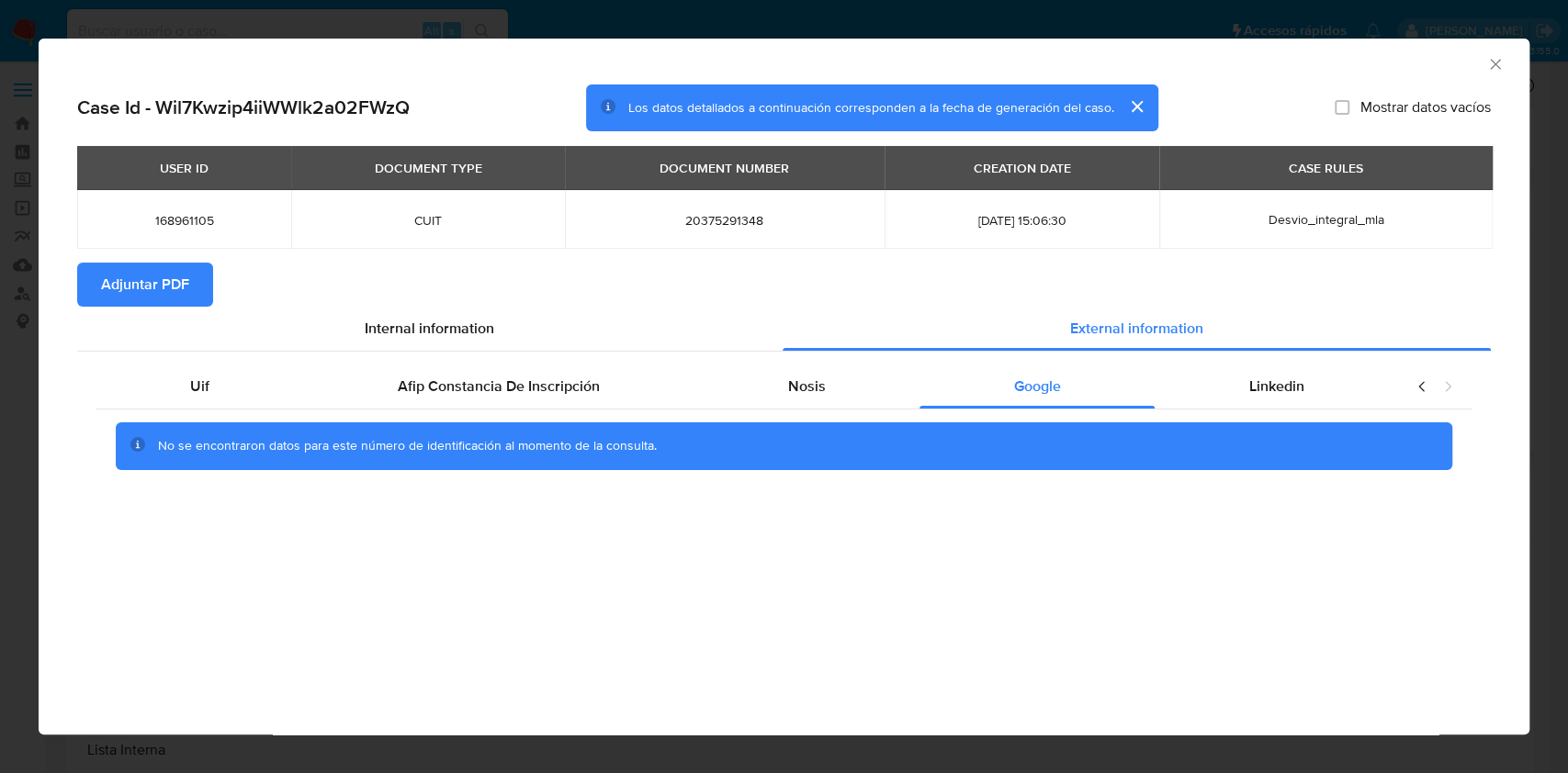
click at [1230, 416] on div "No se encontraron datos para este número de identificación al momento de la con…" at bounding box center [784, 446] width 1375 height 74
click at [1242, 385] on div "Linkedin" at bounding box center [1276, 386] width 244 height 44
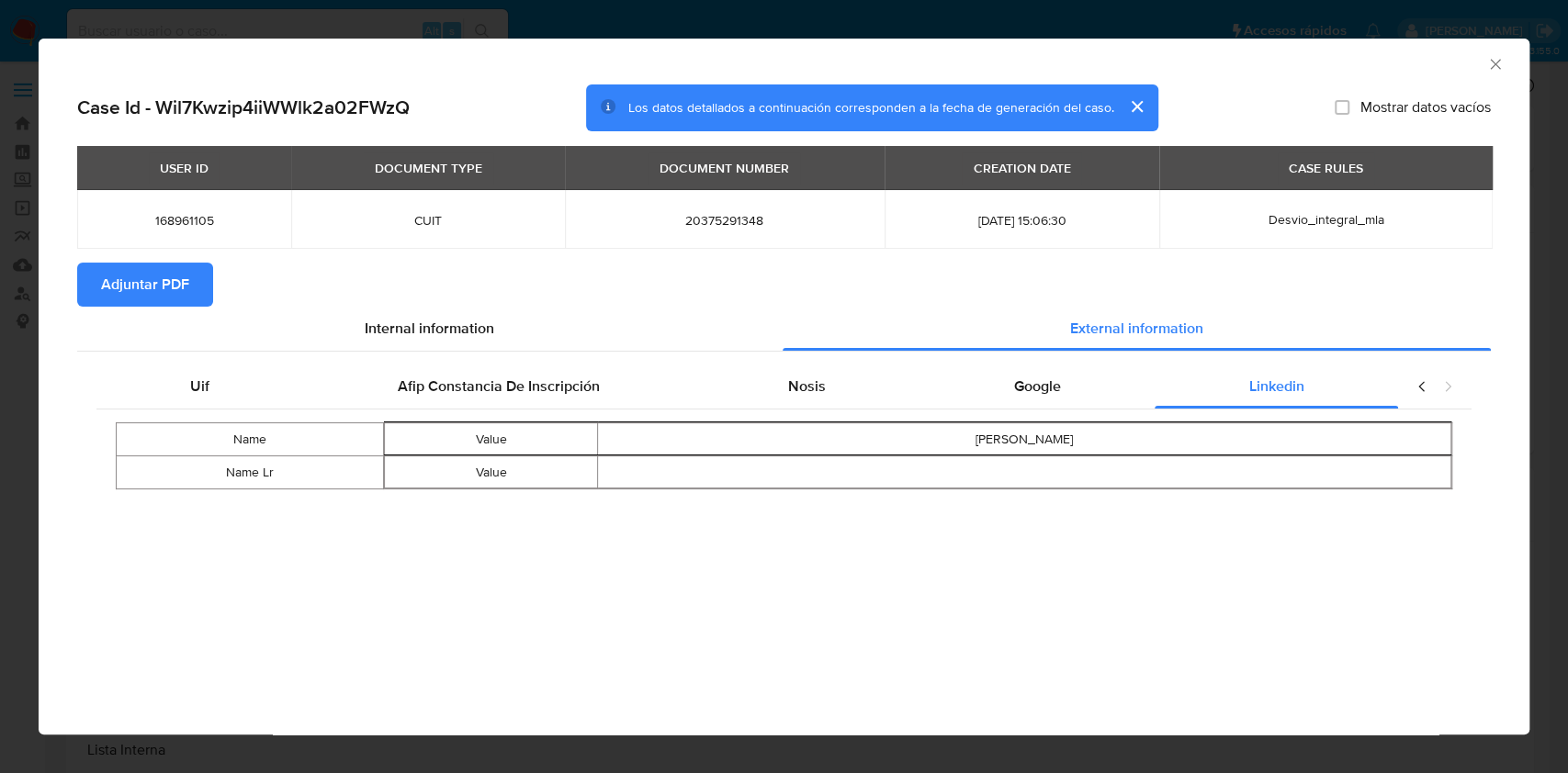
click at [199, 278] on button "Adjuntar PDF" at bounding box center [145, 285] width 136 height 44
click at [1492, 63] on icon "Cerrar ventana" at bounding box center [1494, 63] width 10 height 10
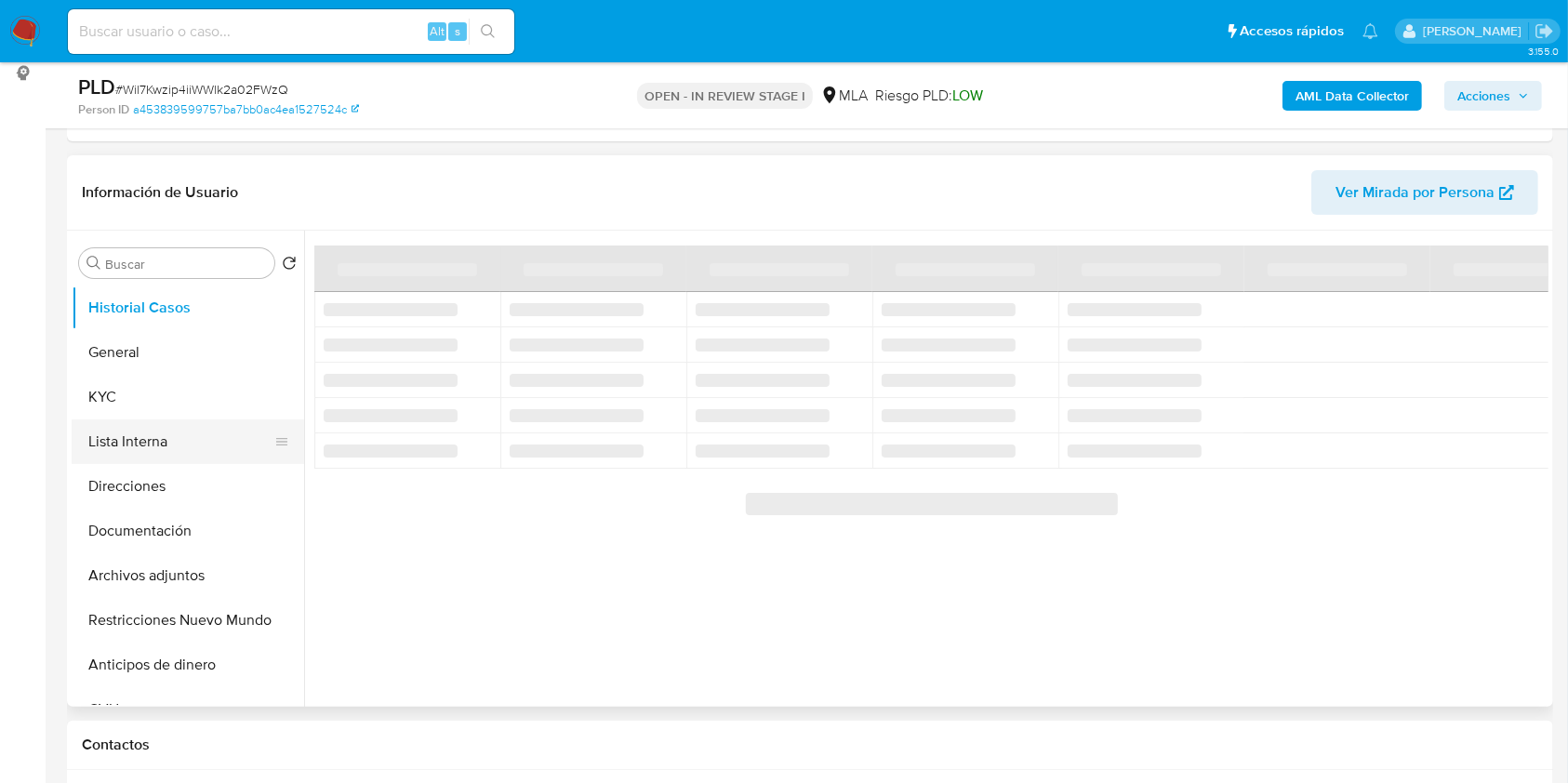
scroll to position [248, 0]
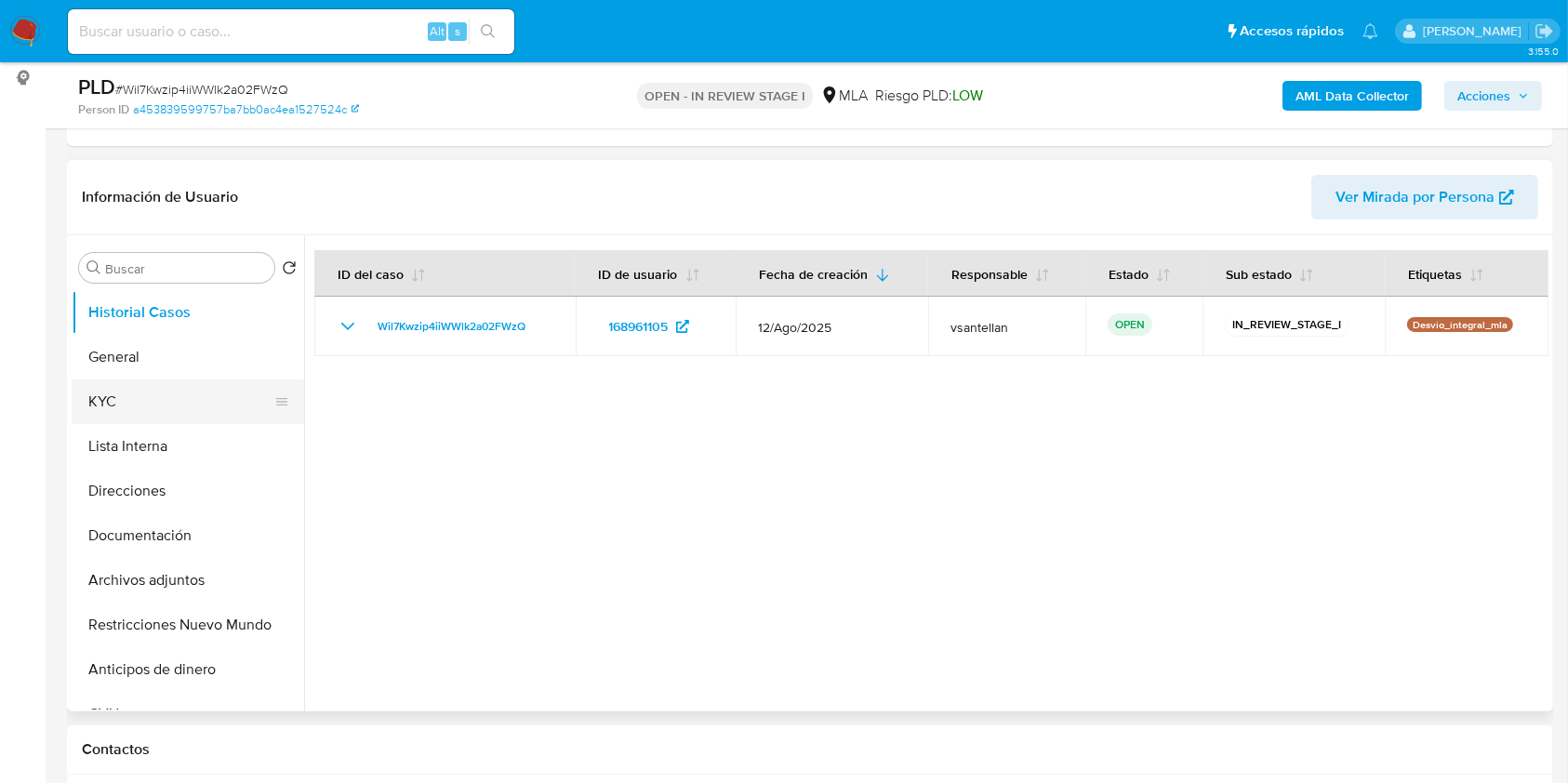
click at [142, 379] on button "KYC" at bounding box center [181, 401] width 218 height 45
select select "10"
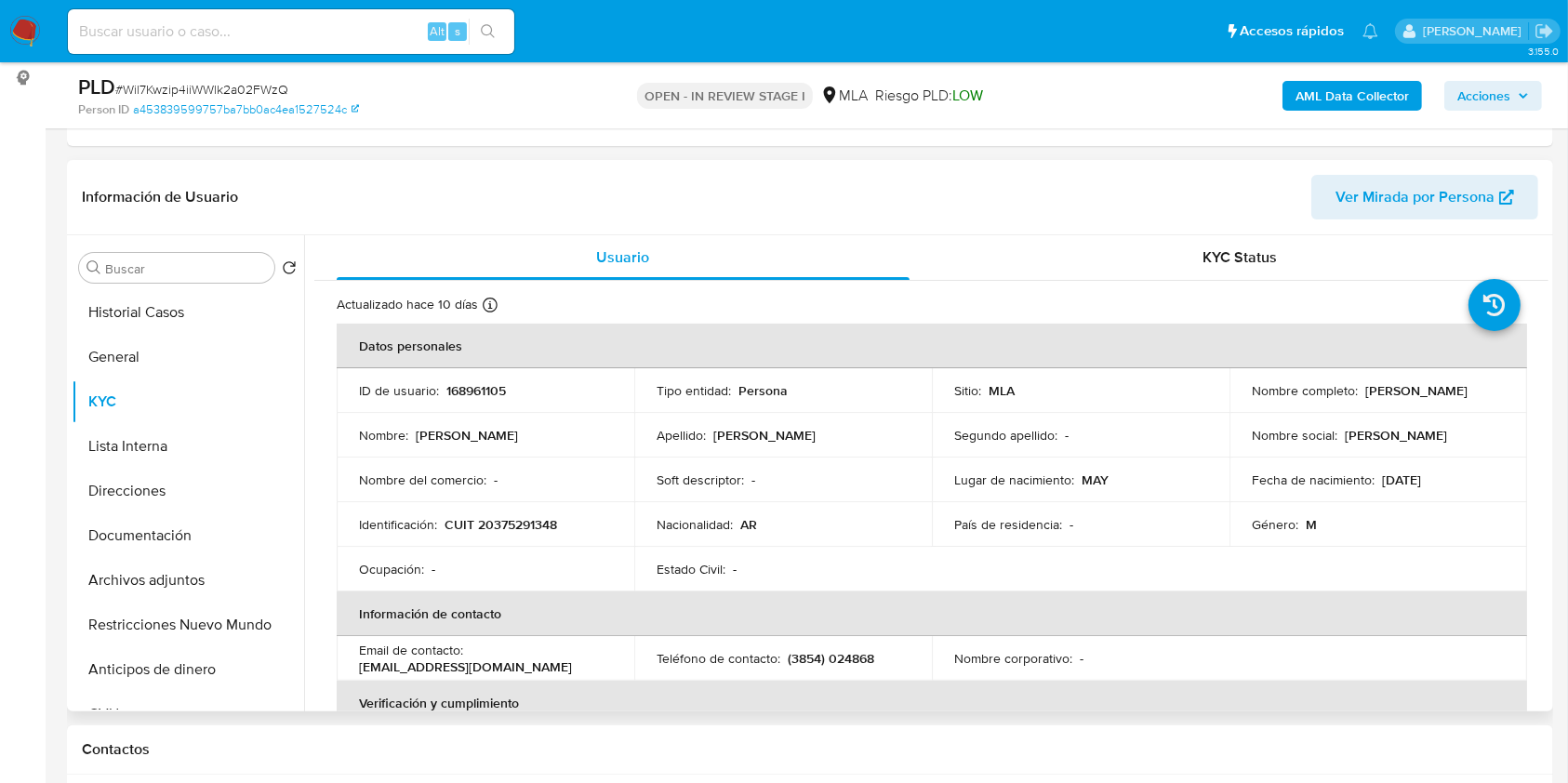
drag, startPoint x: 1246, startPoint y: 400, endPoint x: 1405, endPoint y: 398, distance: 159.0
click at [1405, 398] on div "Nombre completo : Adrian Ezequiel Gonzalez" at bounding box center [1378, 390] width 253 height 17
copy p "[PERSON_NAME]"
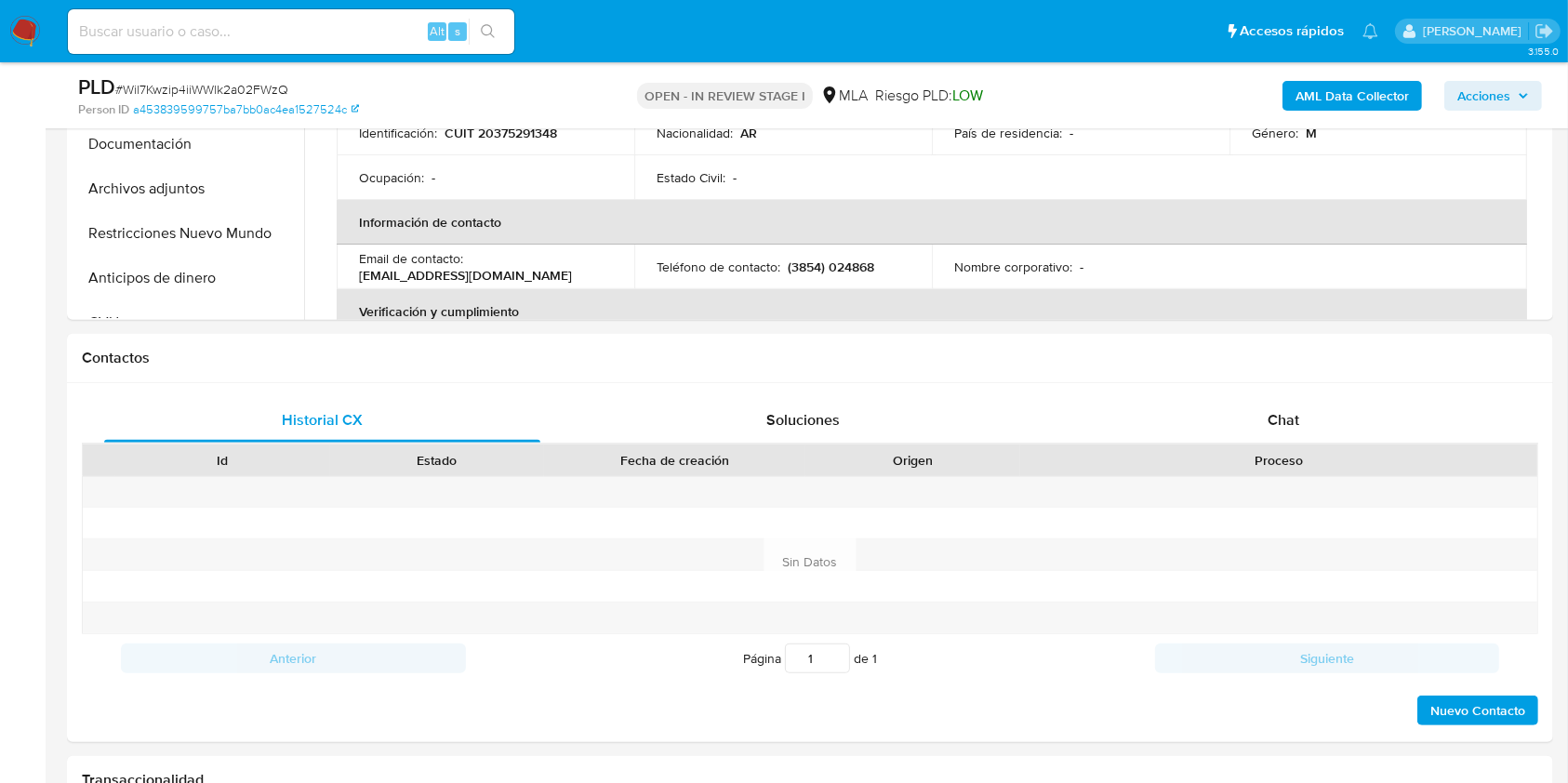
scroll to position [647, 0]
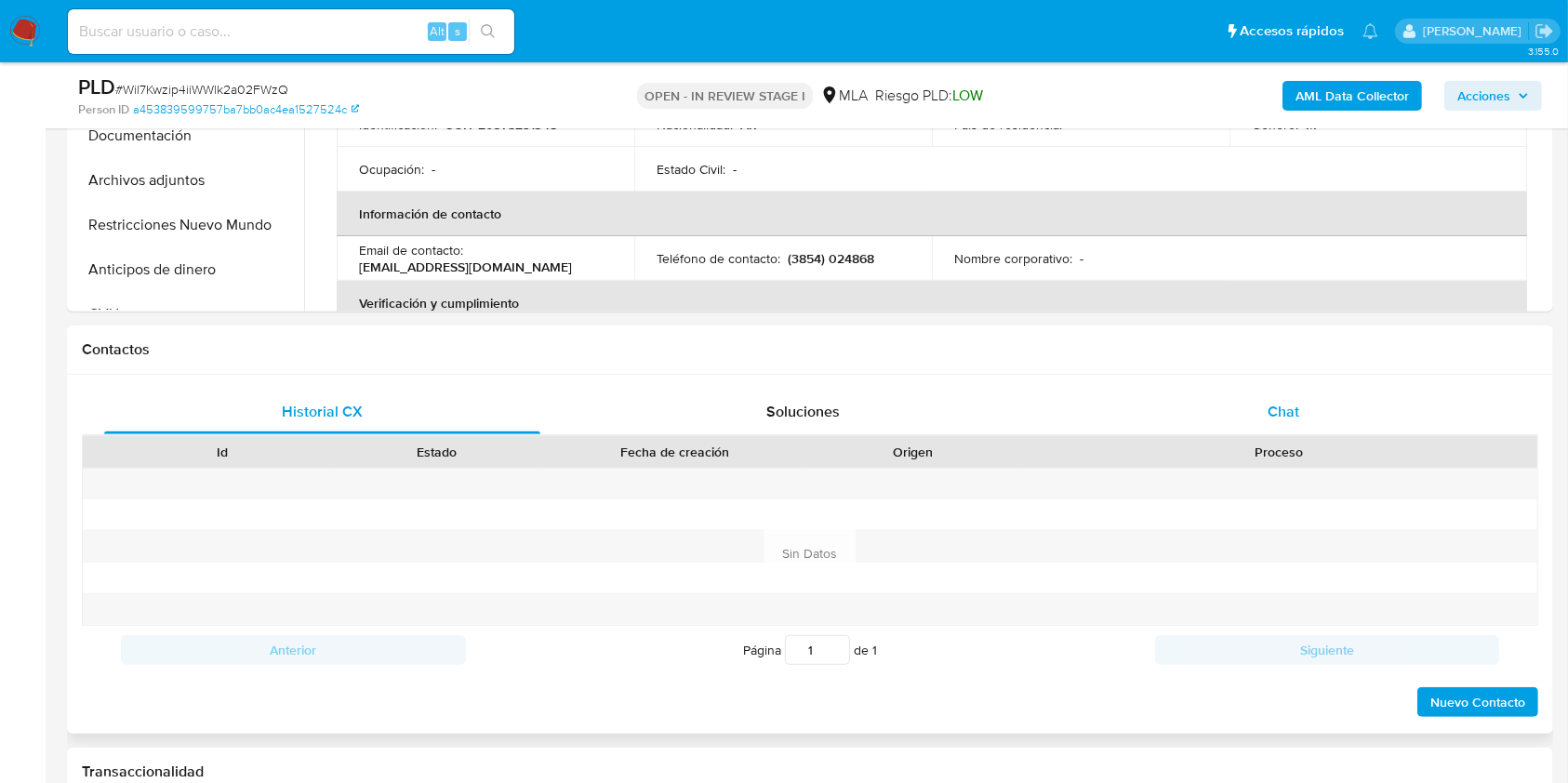
click at [1353, 401] on div "Chat" at bounding box center [1284, 412] width 436 height 45
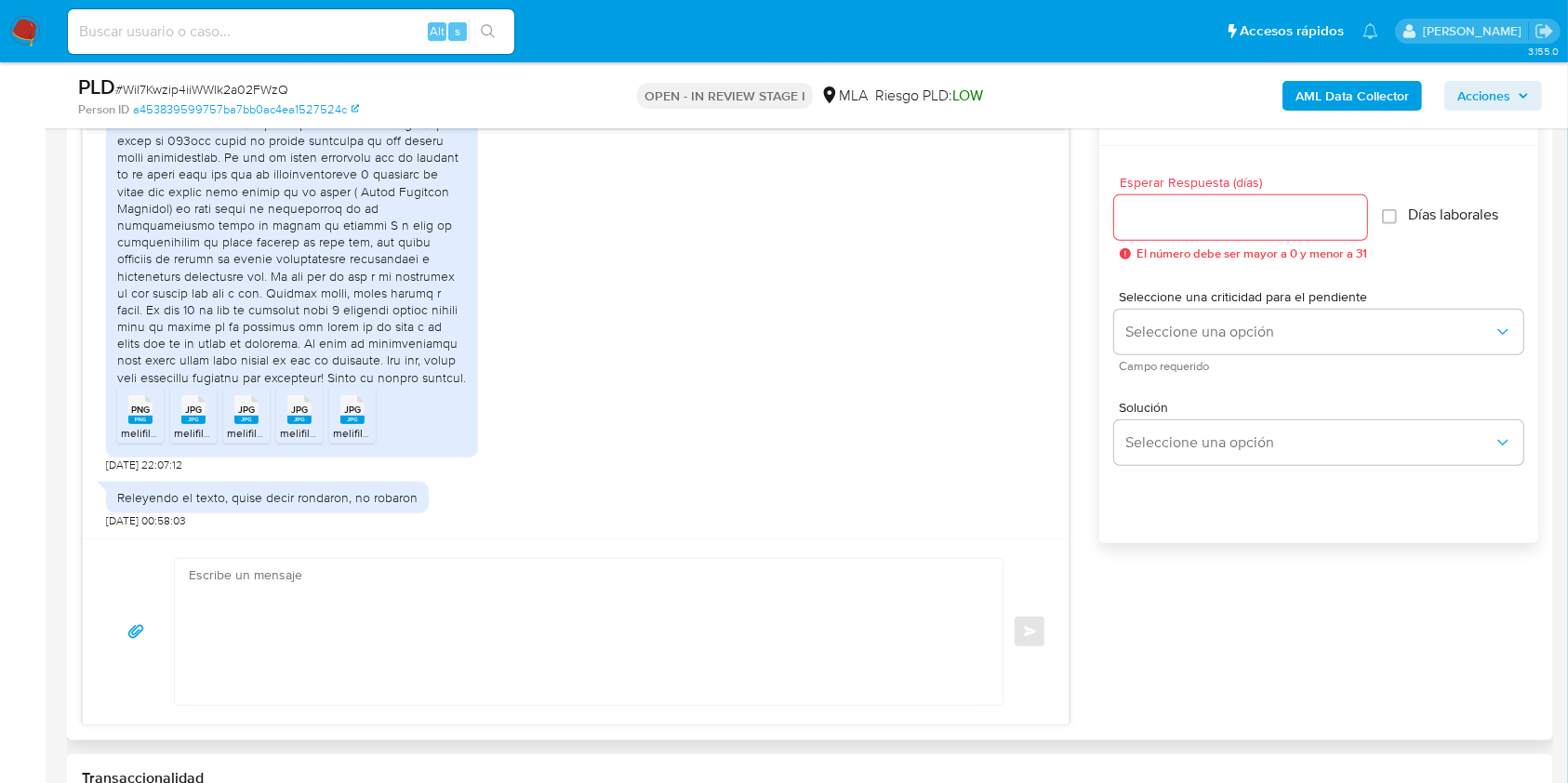
scroll to position [1005, 0]
click at [735, 613] on textarea at bounding box center [584, 628] width 791 height 146
paste textarea "Hola [PERSON_NAME], Muchas gracias por la respuesta. Te confirmamos la recepció…"
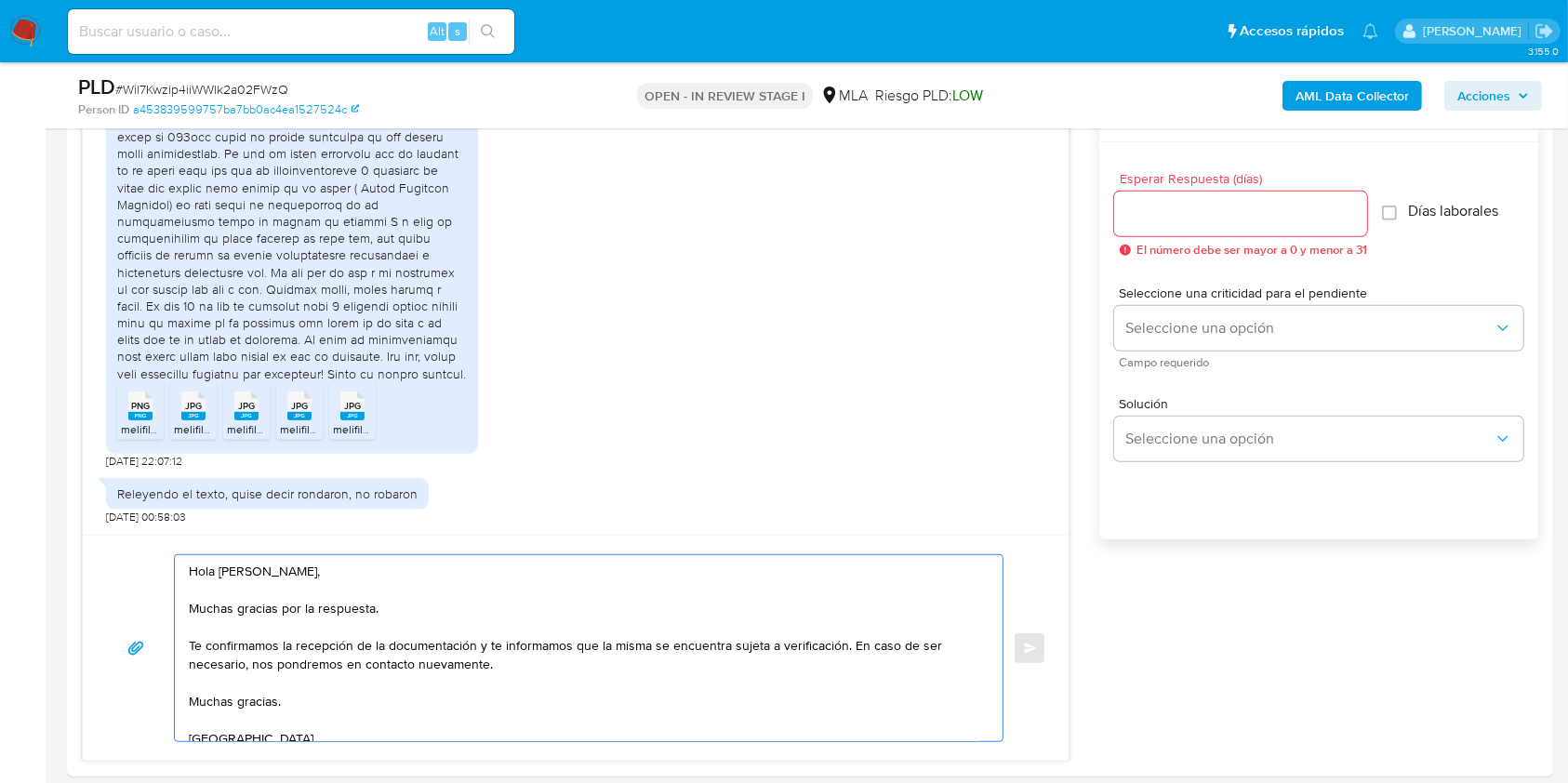
scroll to position [915, 0]
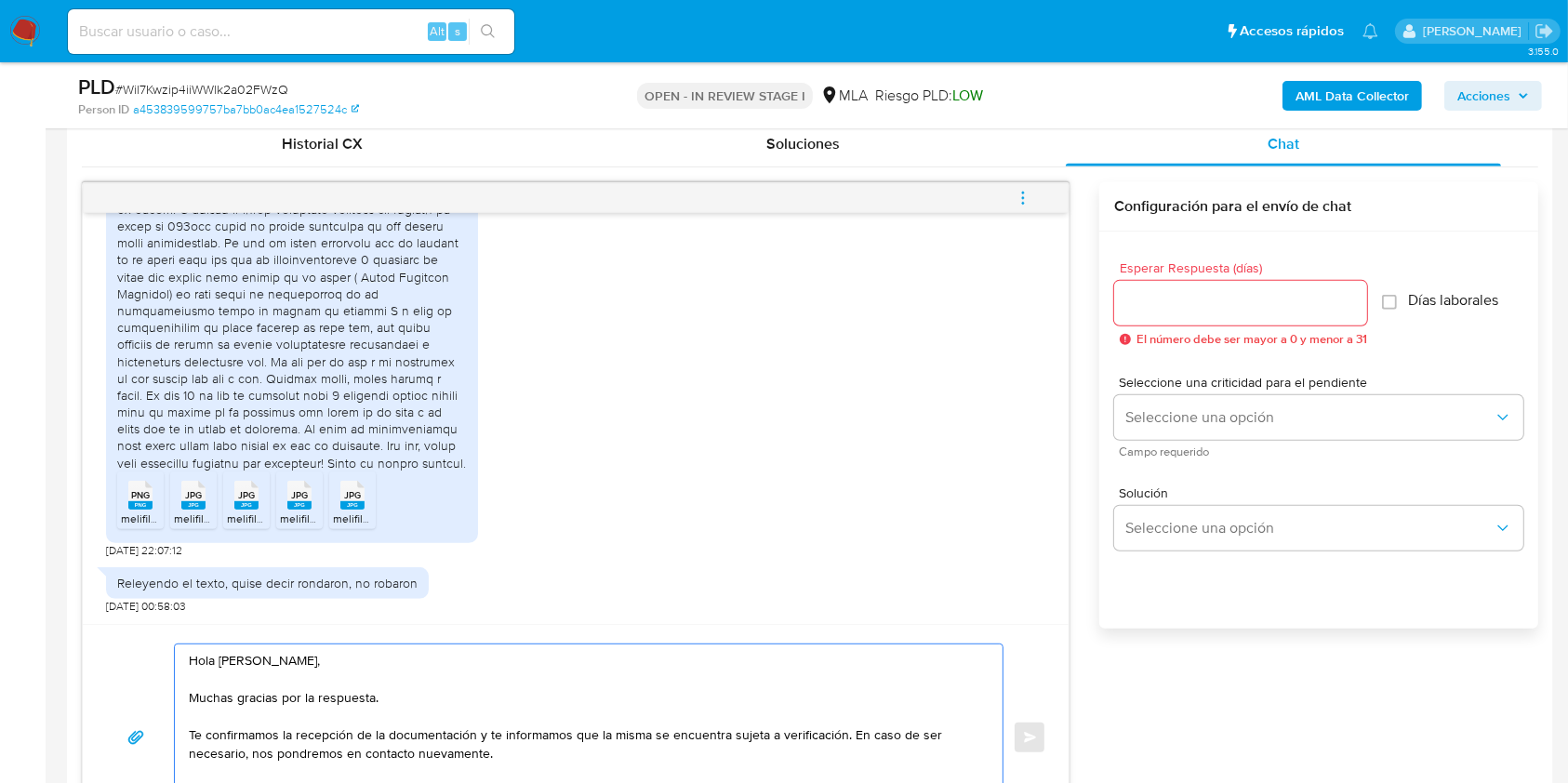
type textarea "Hola [PERSON_NAME], Muchas gracias por la respuesta. Te confirmamos la recepció…"
click at [1239, 304] on input "Esperar Respuesta (días)" at bounding box center [1240, 304] width 253 height 24
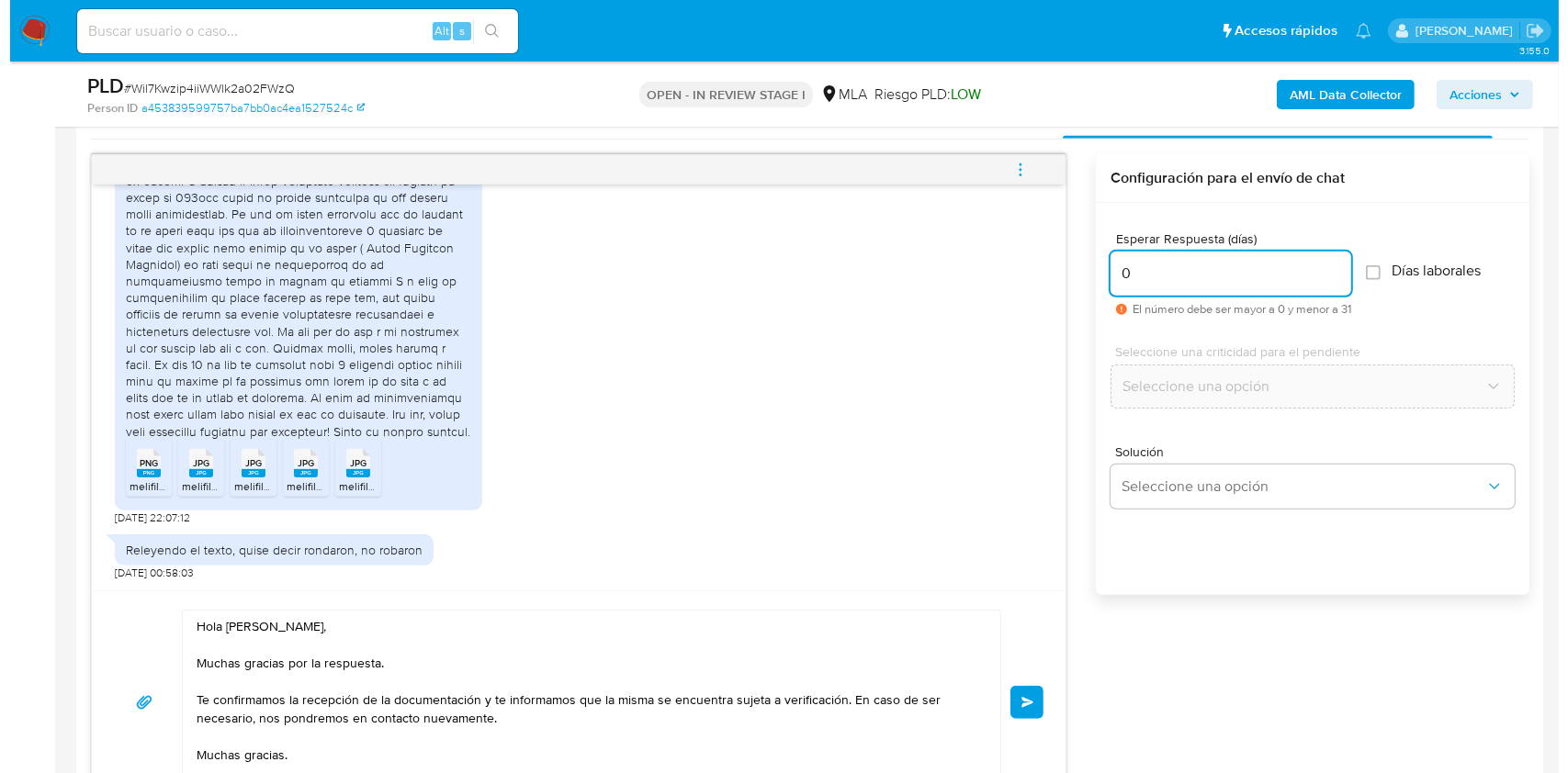
scroll to position [920, 0]
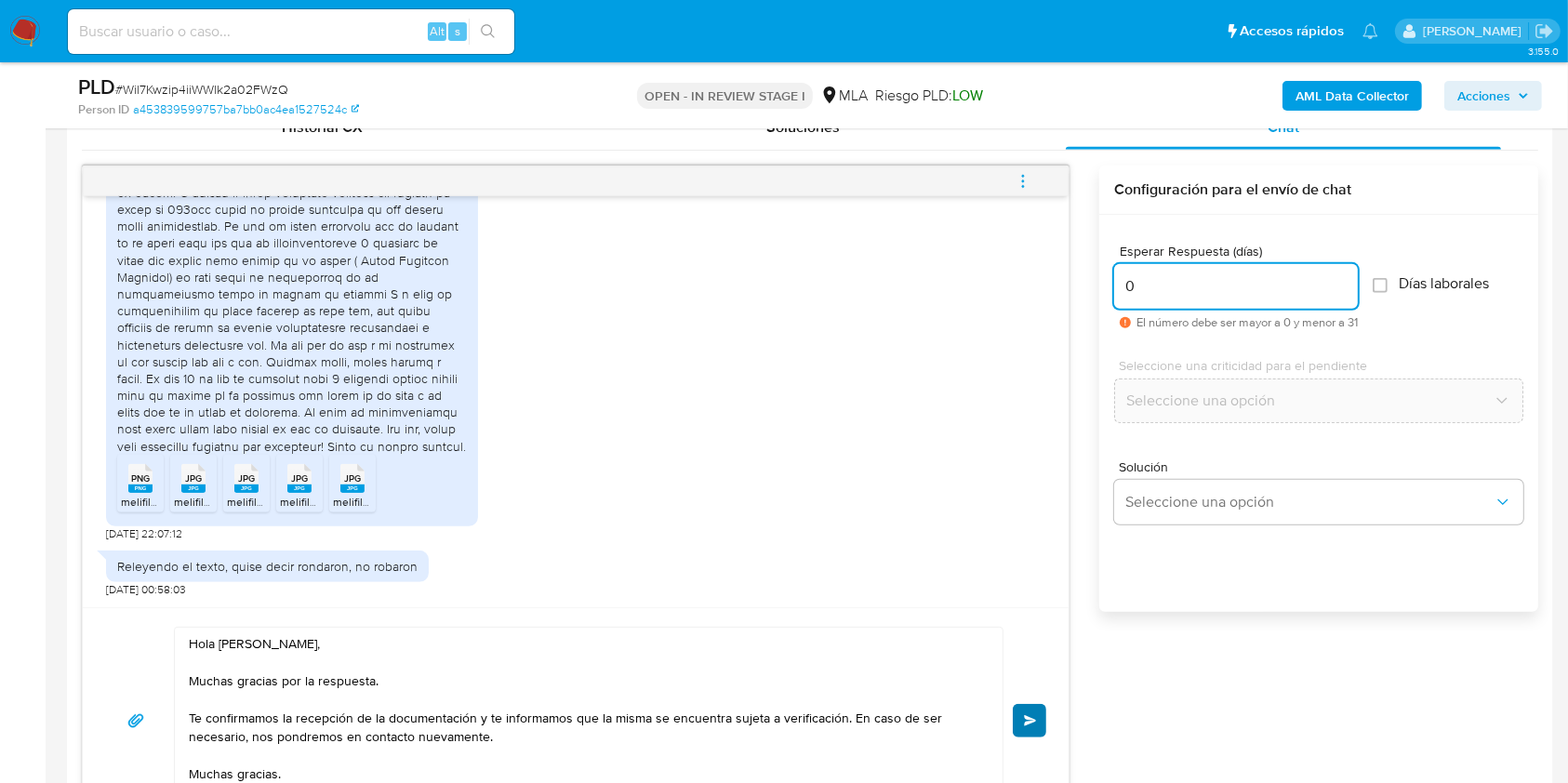
type input "0"
drag, startPoint x: 1030, startPoint y: 716, endPoint x: 1048, endPoint y: 582, distance: 135.2
click at [1029, 716] on span "Enviar" at bounding box center [1031, 721] width 13 height 11
click at [1026, 188] on span "menu-action" at bounding box center [1023, 182] width 17 height 45
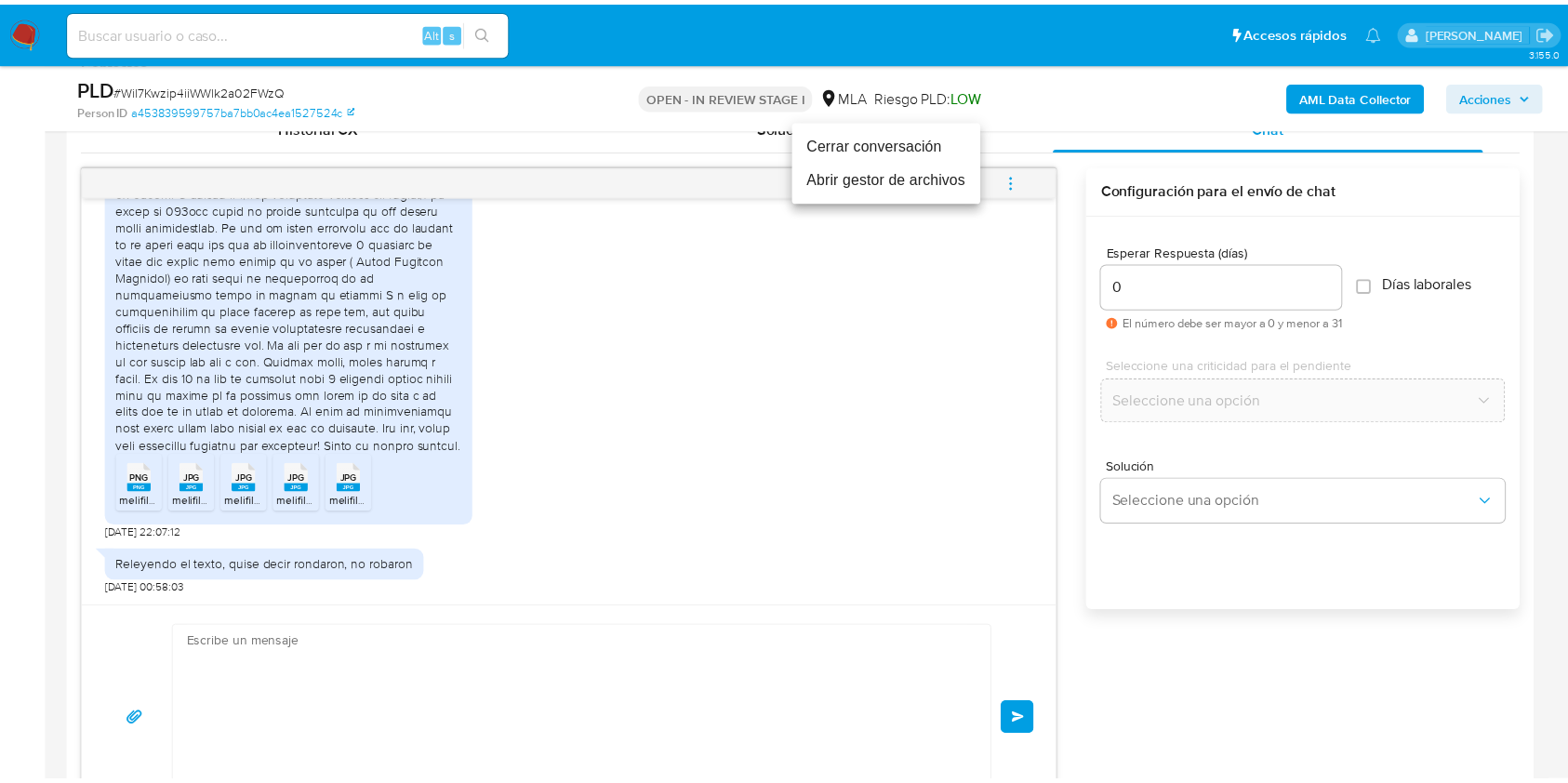
scroll to position [1431, 0]
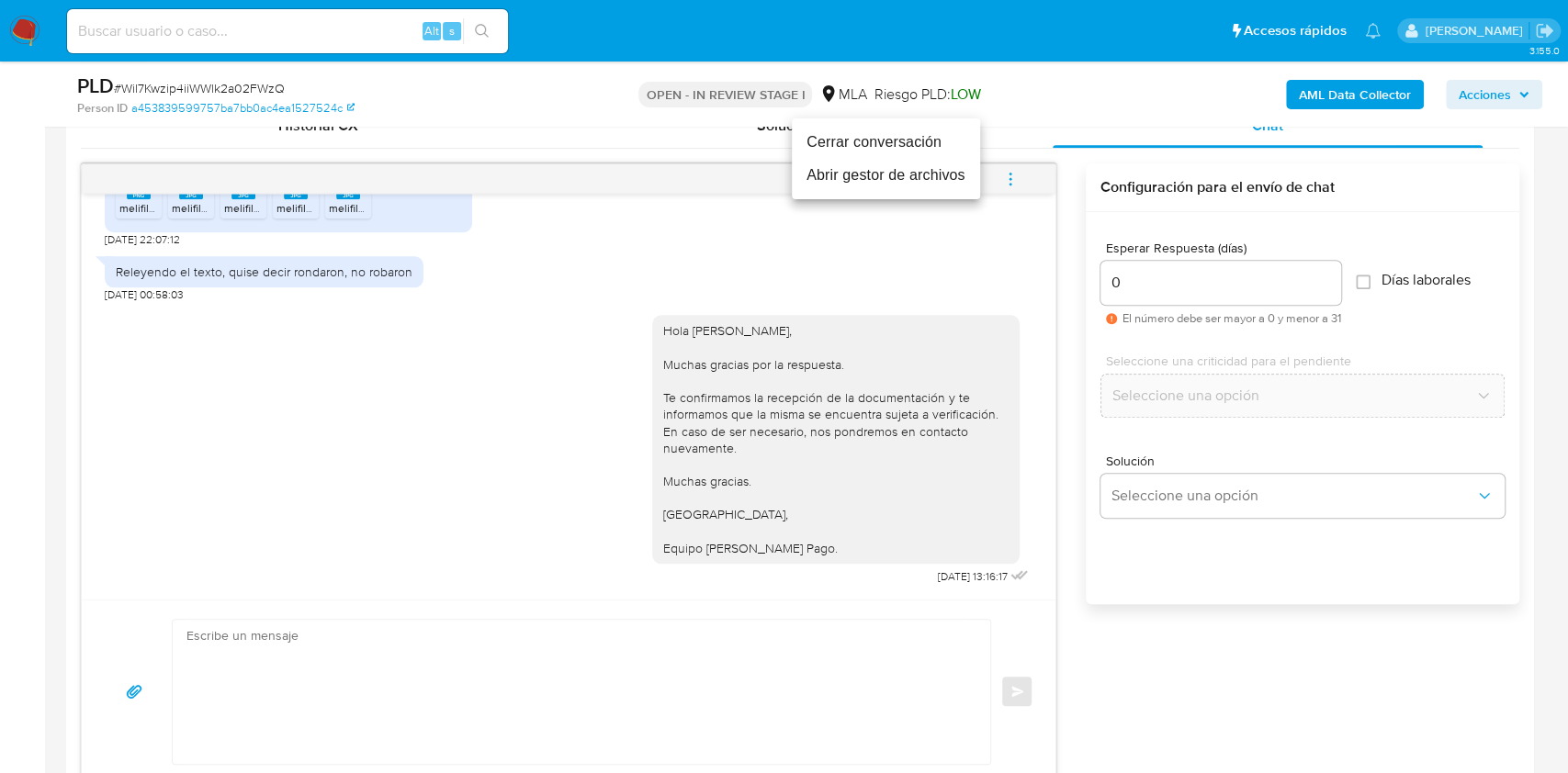
click at [932, 129] on li "Cerrar conversación" at bounding box center [886, 142] width 189 height 33
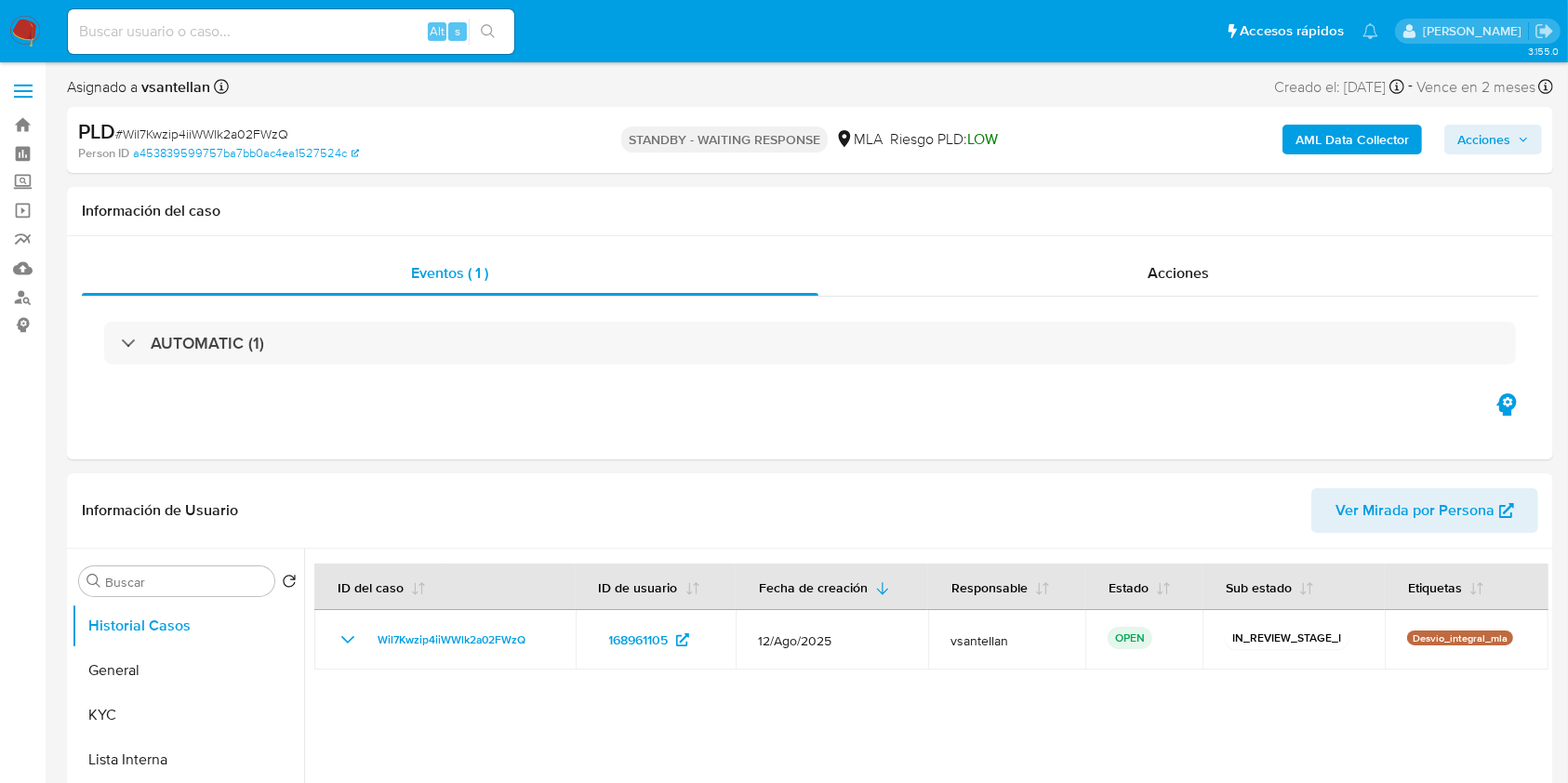
select select "10"
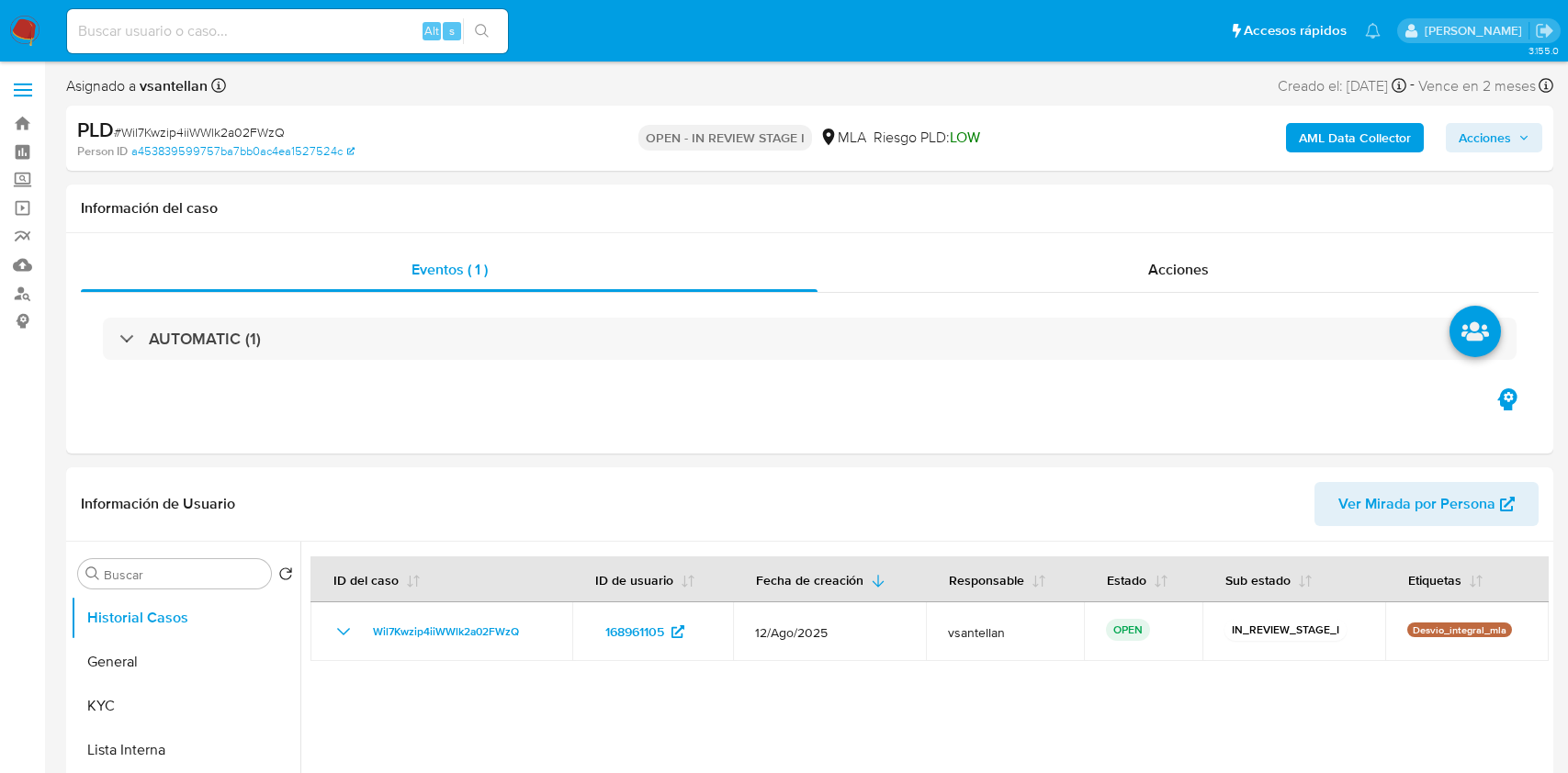
select select "10"
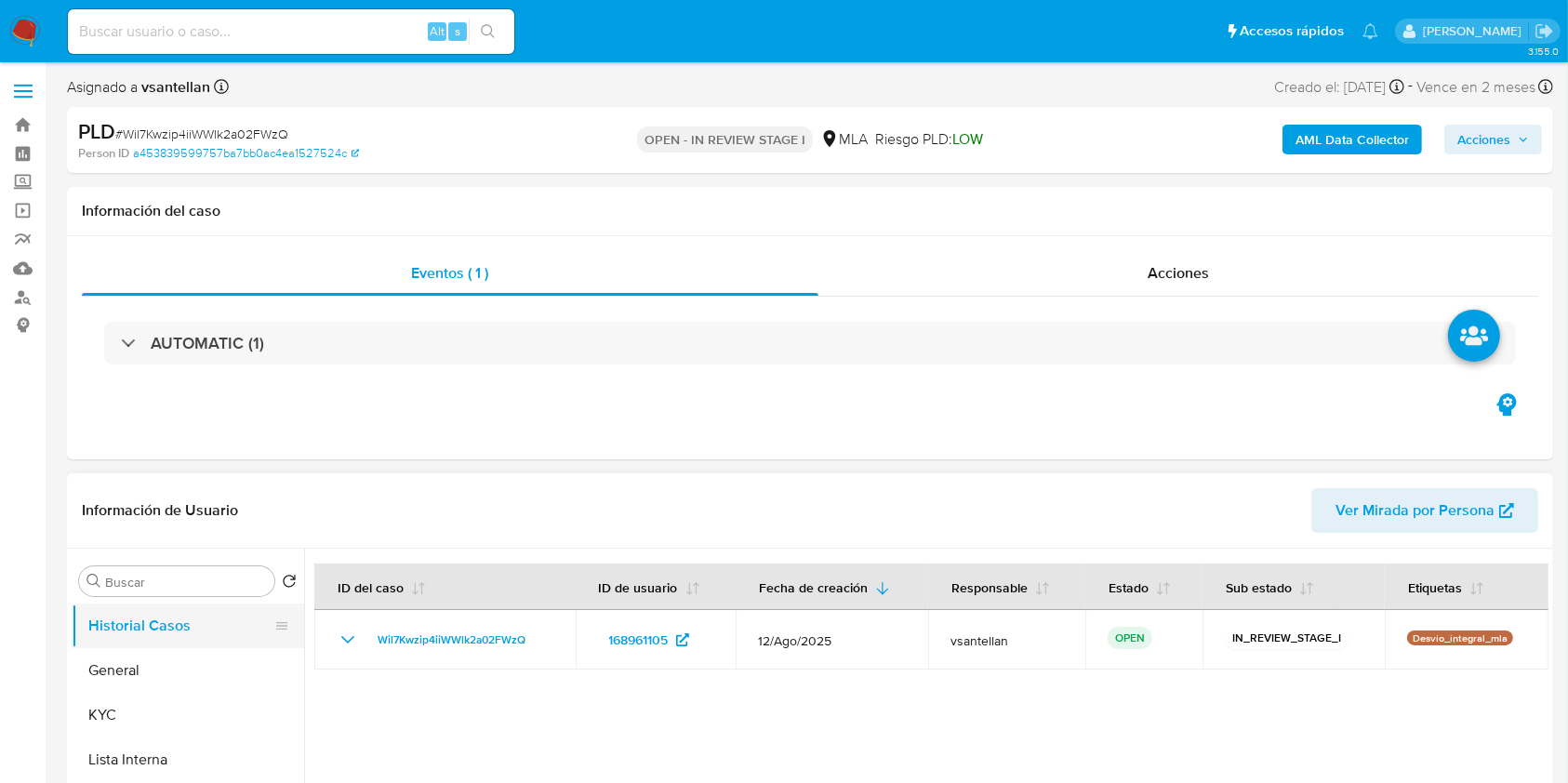
drag, startPoint x: 207, startPoint y: 655, endPoint x: 218, endPoint y: 644, distance: 15.6
click at [207, 657] on button "General" at bounding box center [188, 670] width 233 height 45
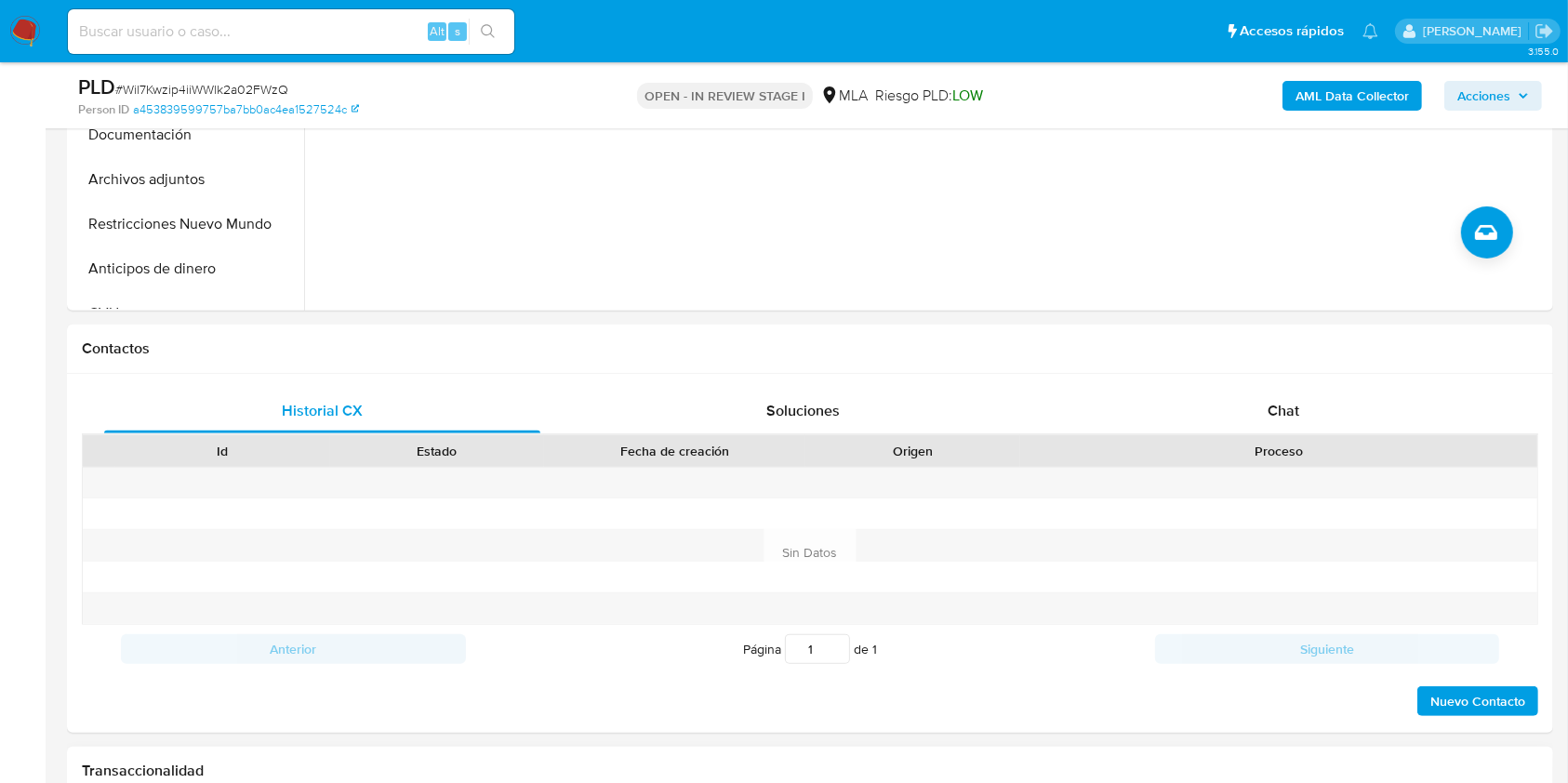
scroll to position [744, 0]
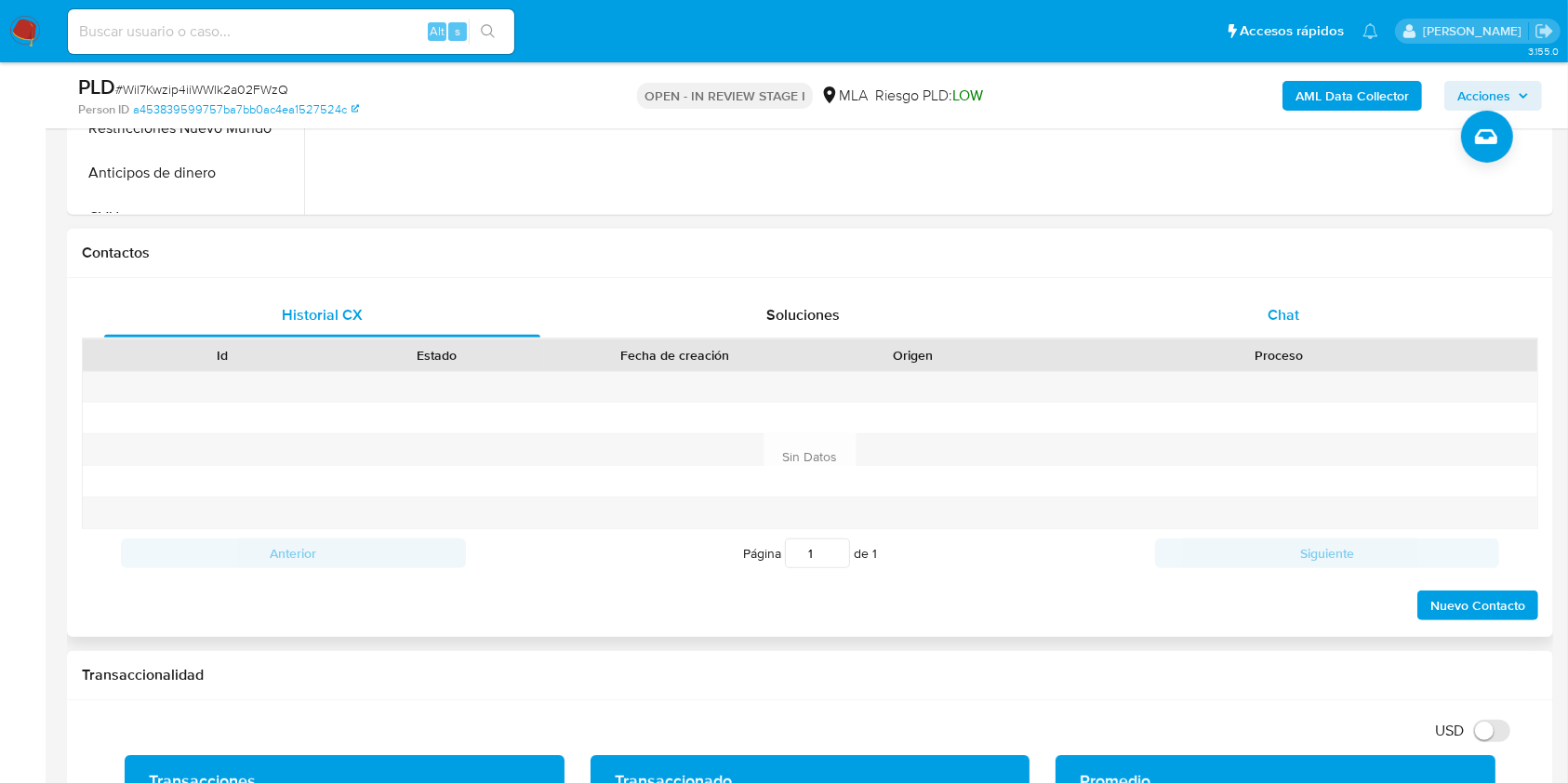
click at [1313, 296] on div "Chat" at bounding box center [1284, 316] width 436 height 45
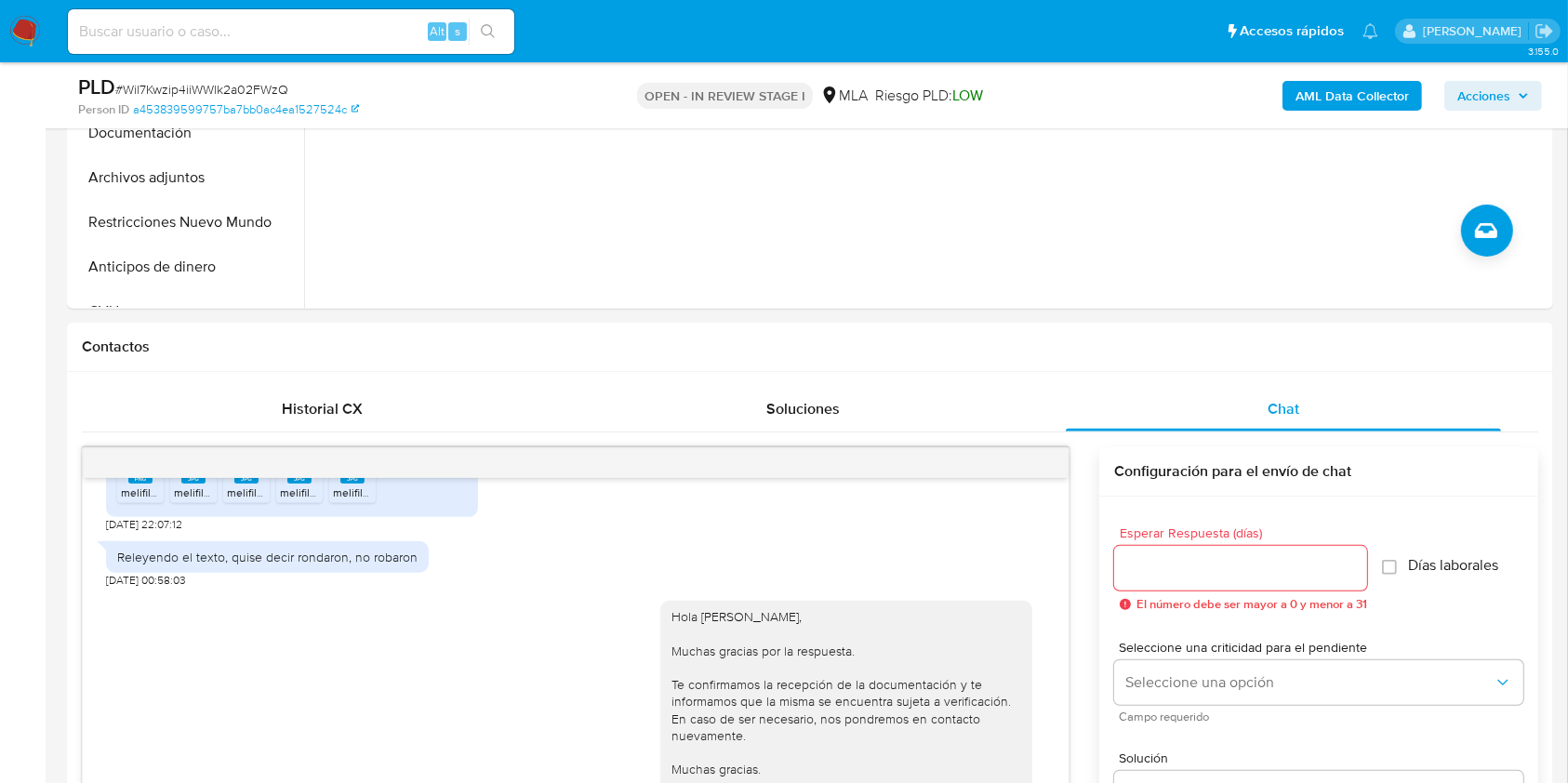
scroll to position [550, 0]
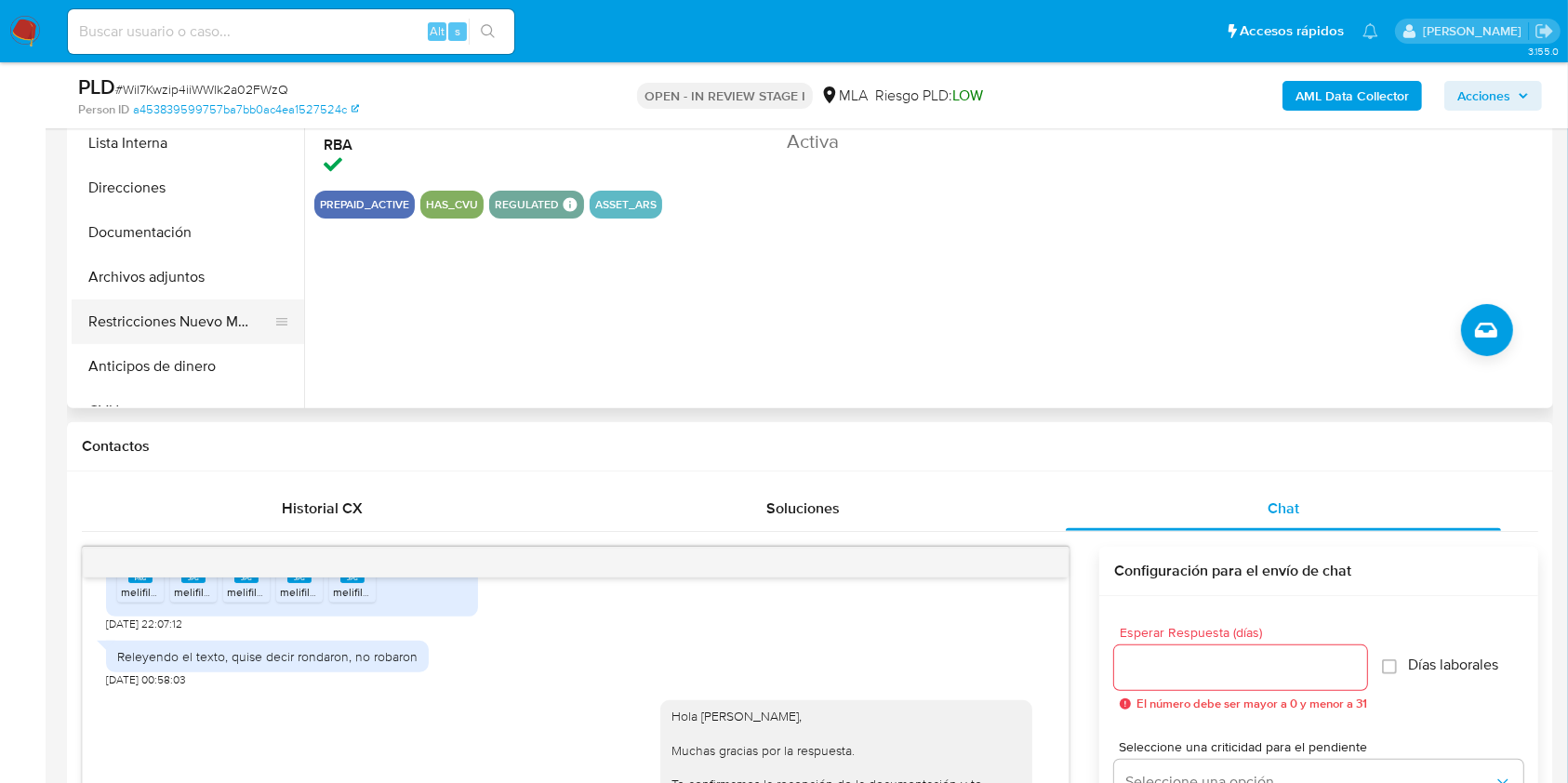
click at [203, 324] on button "Restricciones Nuevo Mundo" at bounding box center [181, 322] width 218 height 45
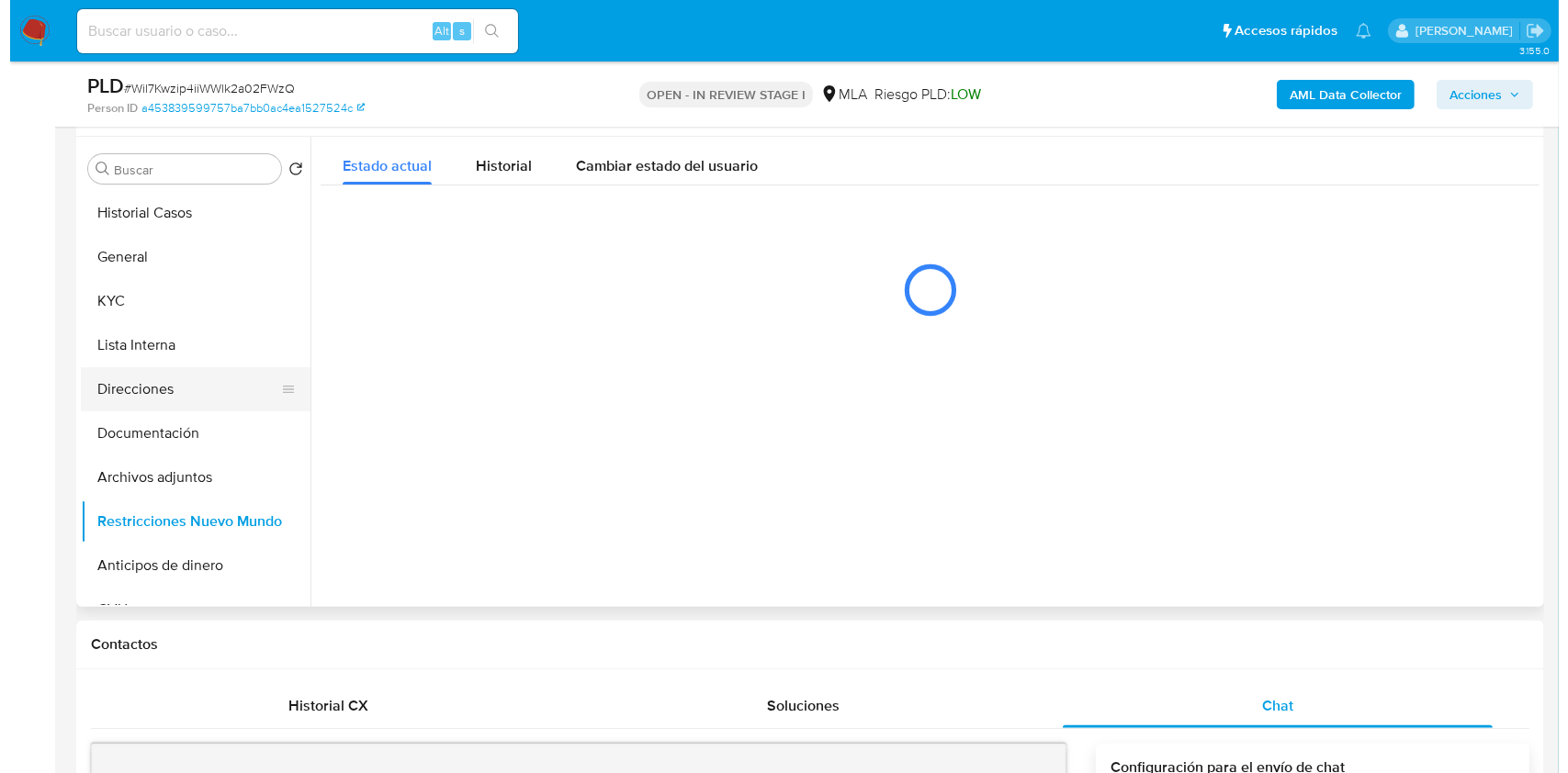
scroll to position [336, 0]
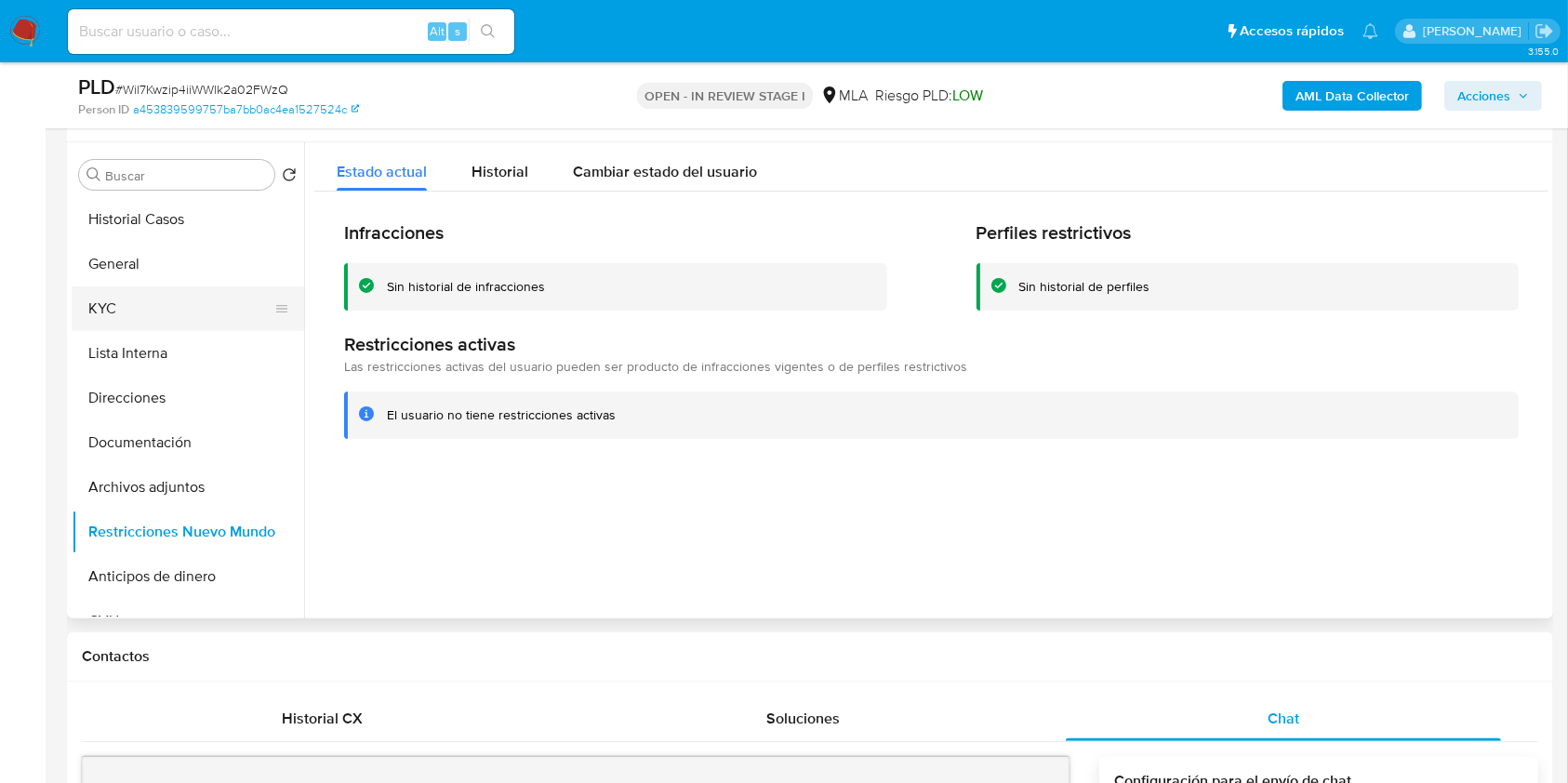
click at [136, 306] on button "KYC" at bounding box center [181, 309] width 218 height 45
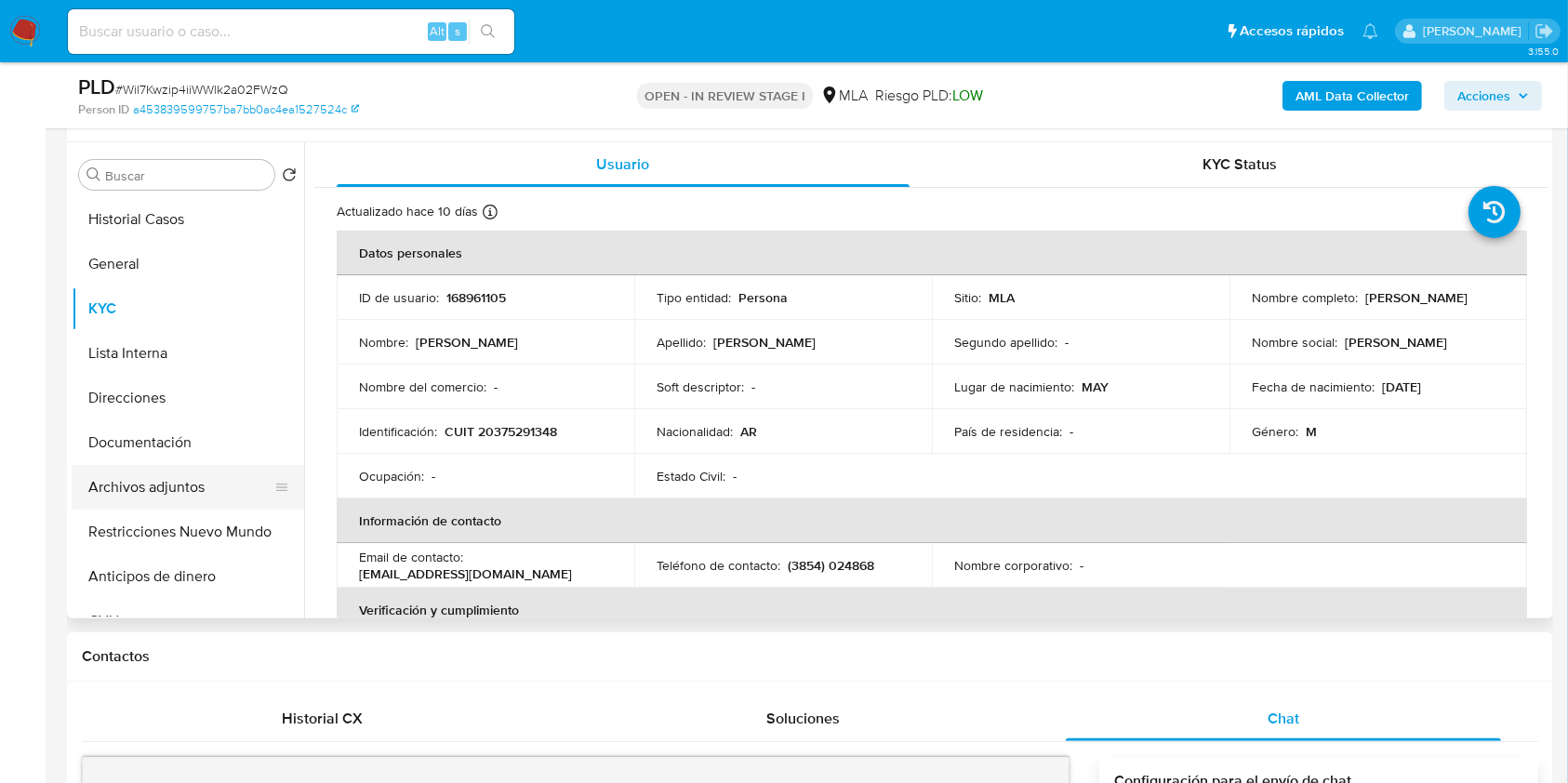
click at [209, 483] on button "Archivos adjuntos" at bounding box center [181, 487] width 218 height 45
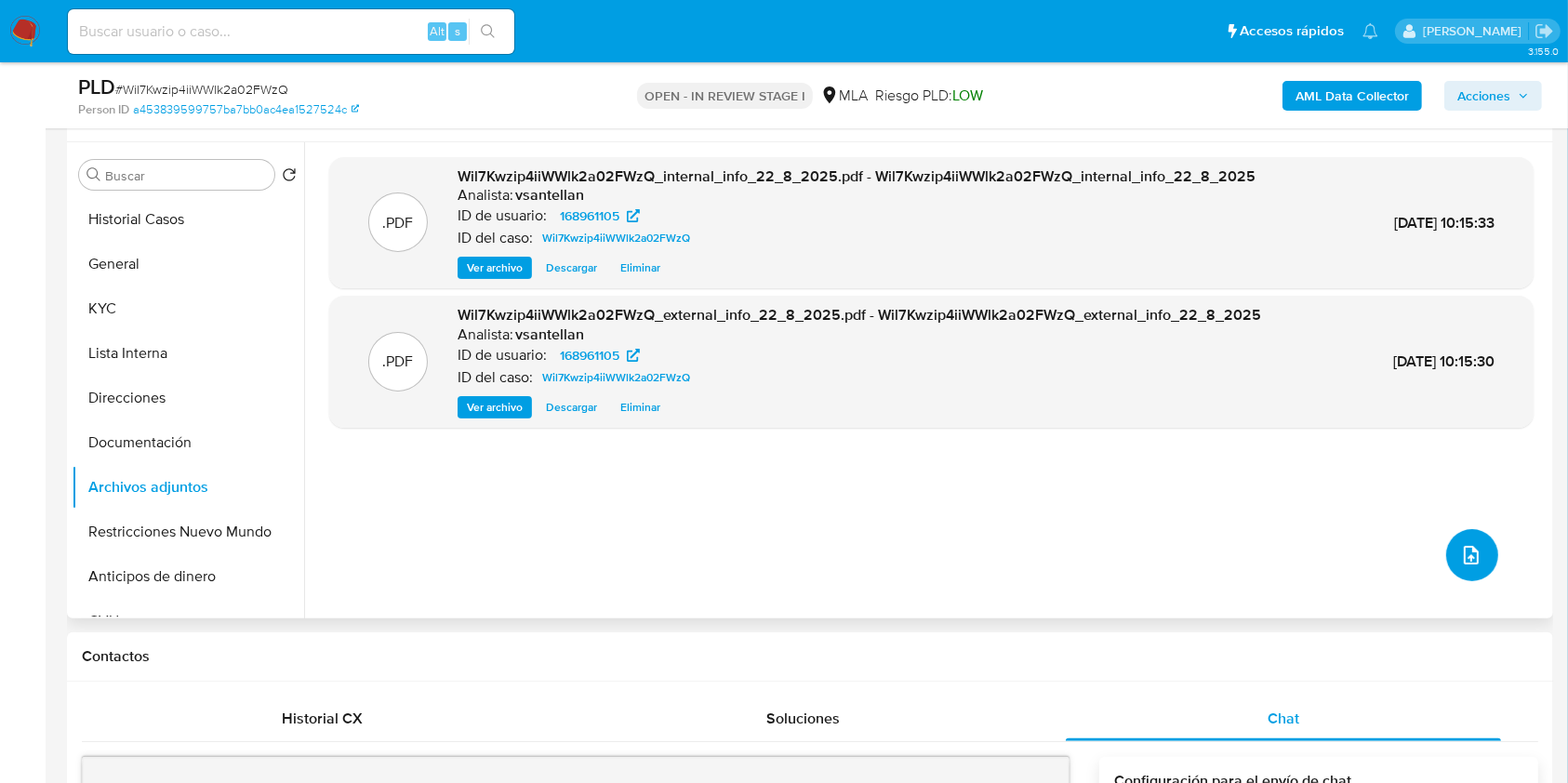
click at [1469, 539] on button "upload-file" at bounding box center [1472, 555] width 52 height 52
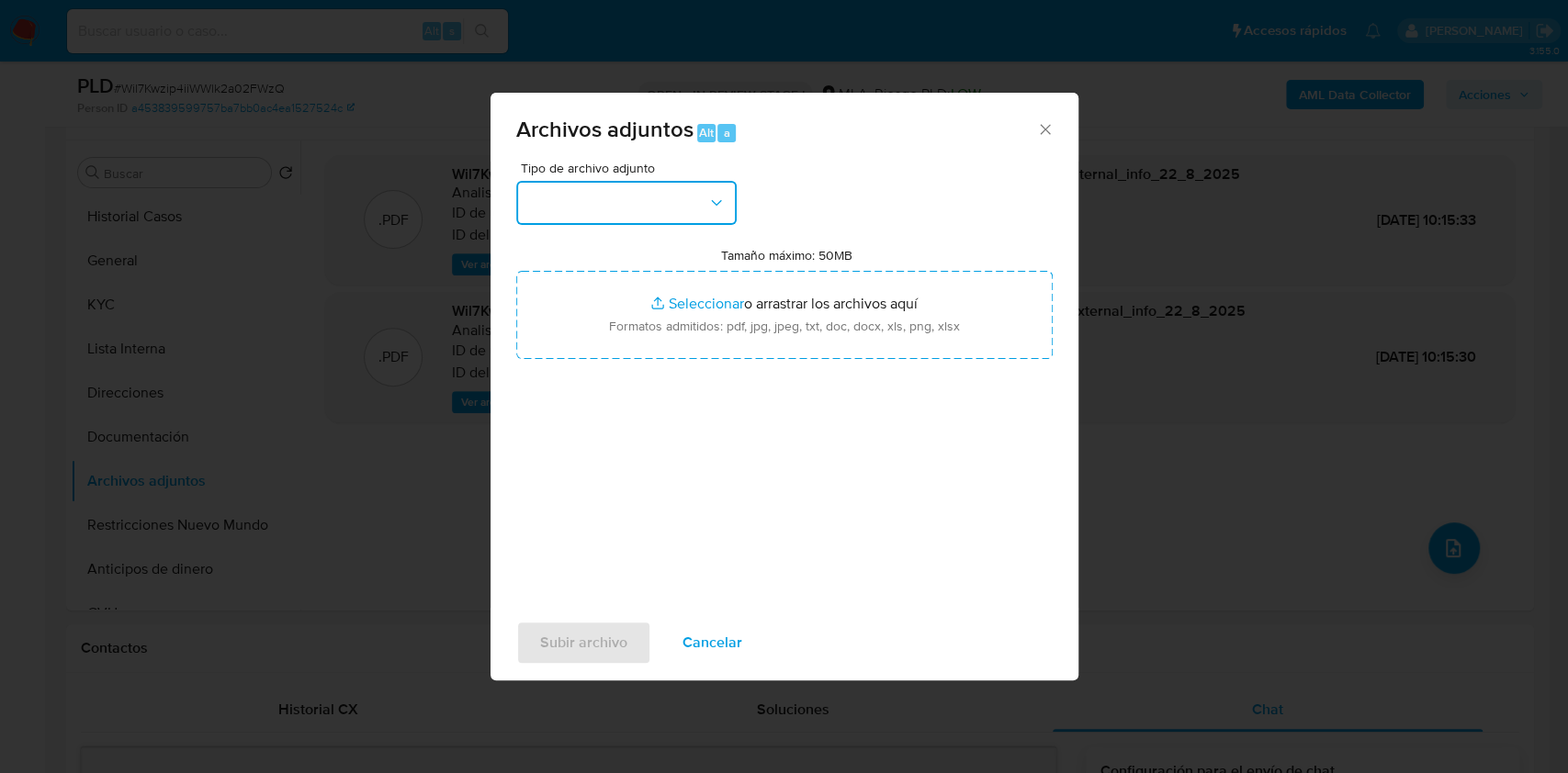
drag, startPoint x: 705, startPoint y: 195, endPoint x: 714, endPoint y: 219, distance: 25.6
click at [705, 196] on button "button" at bounding box center [626, 203] width 221 height 44
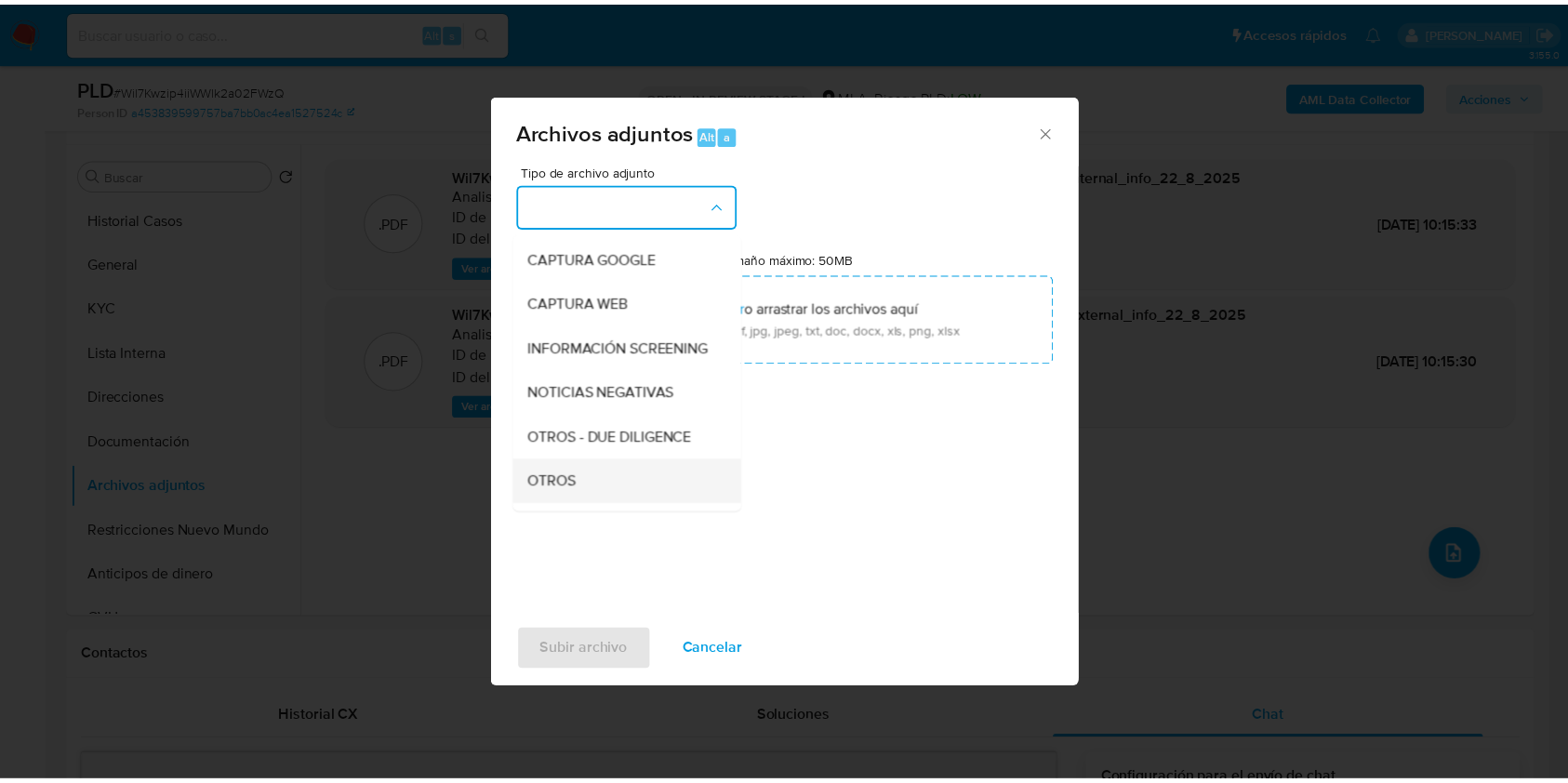
scroll to position [248, 0]
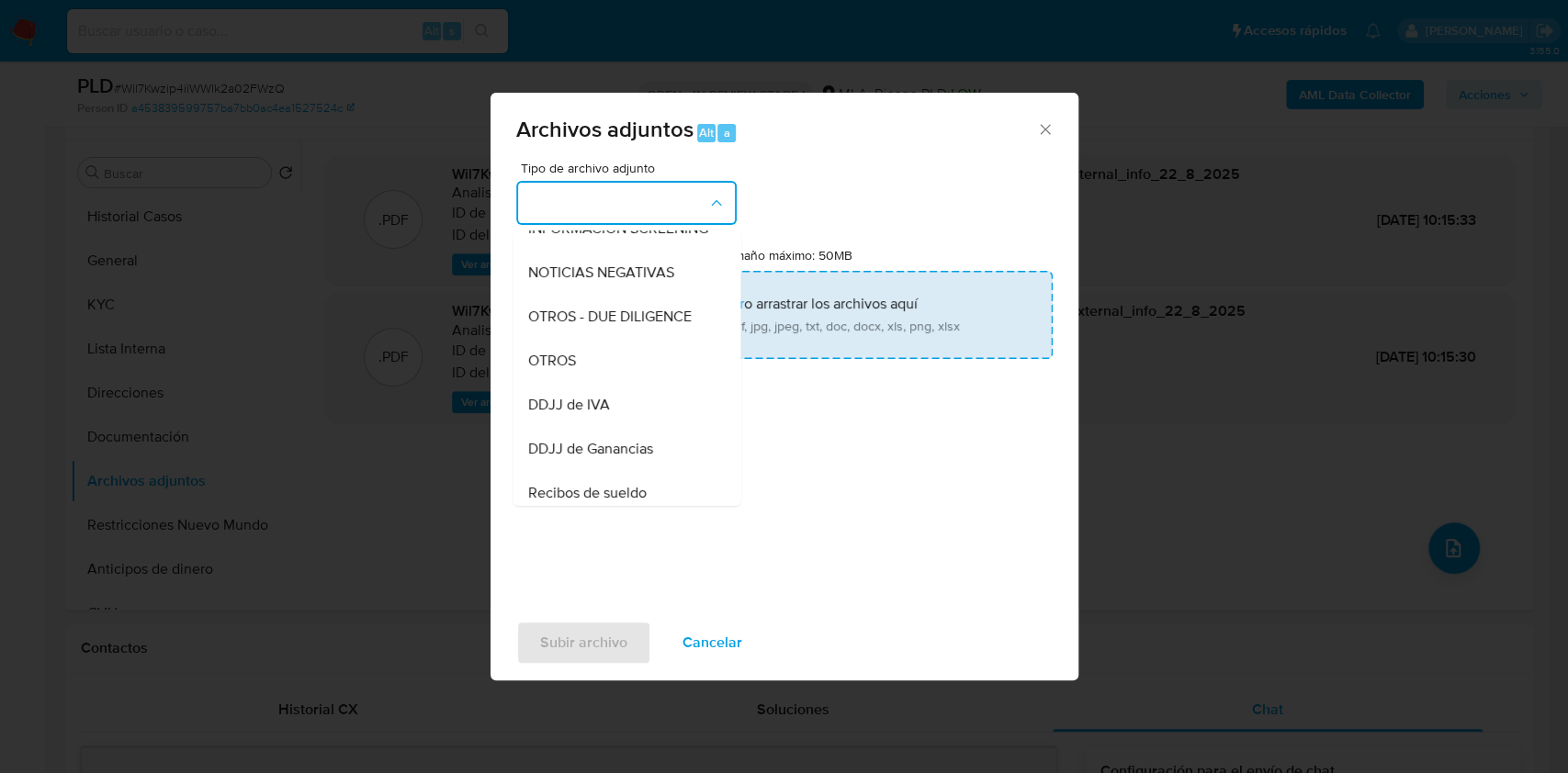
drag, startPoint x: 613, startPoint y: 373, endPoint x: 667, endPoint y: 340, distance: 63.3
click at [615, 369] on div "OTROS" at bounding box center [621, 361] width 188 height 44
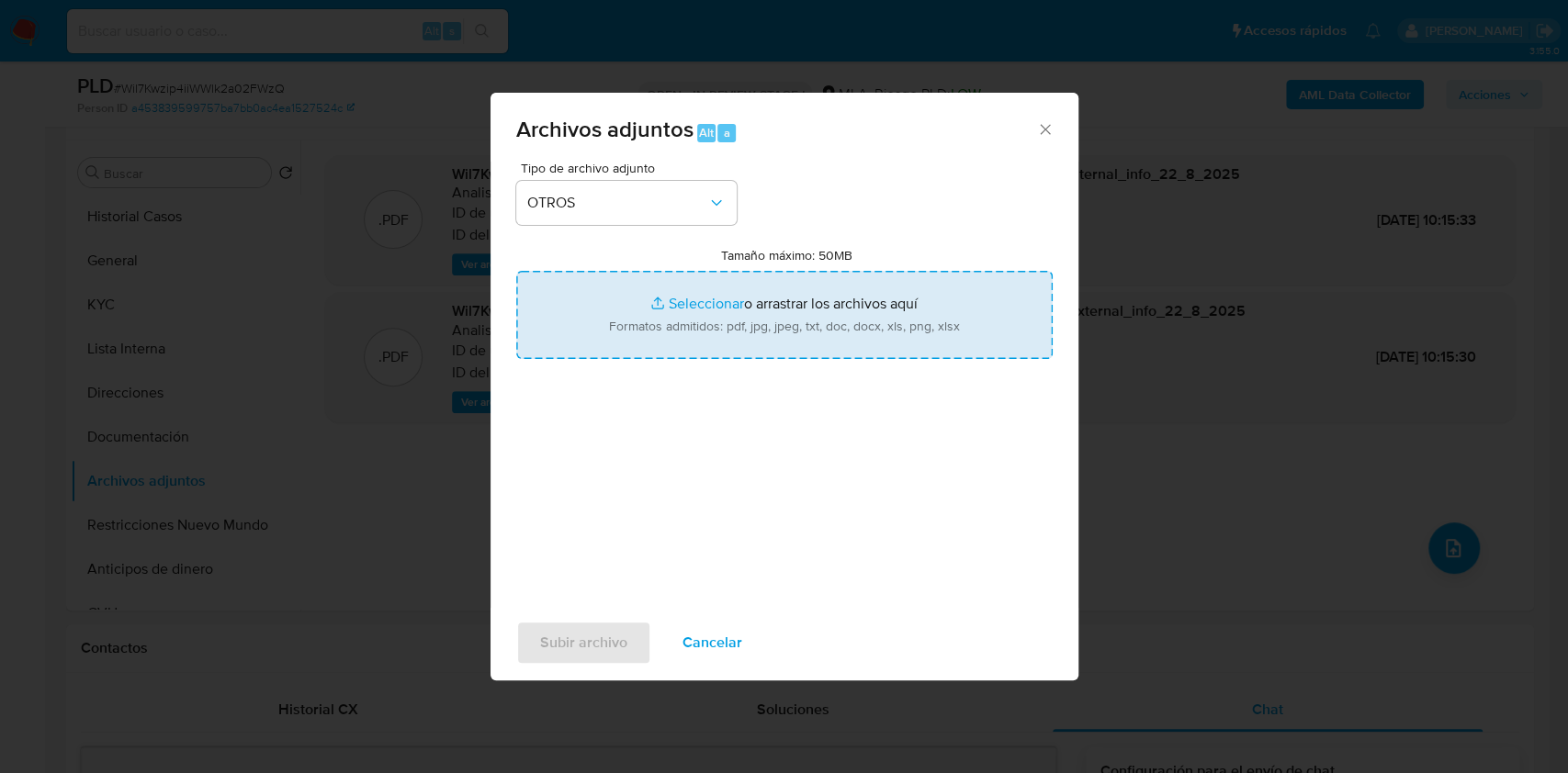
click at [669, 338] on input "Tamaño máximo: 50MB Seleccionar archivos" at bounding box center [784, 315] width 536 height 88
type input "C:\fakepath\Caselog-168961105- NO ROI.docx"
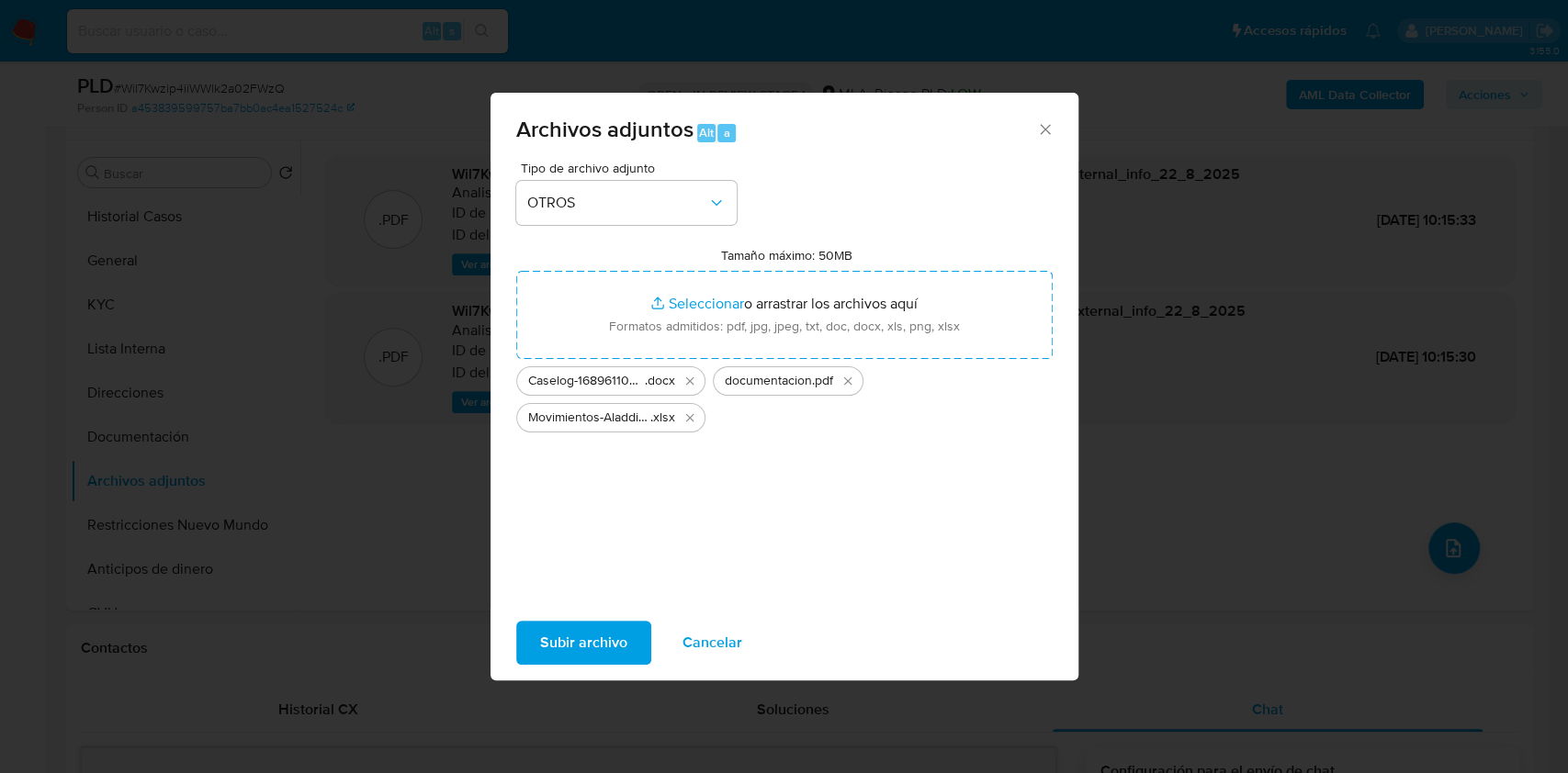
click at [578, 630] on span "Subir archivo" at bounding box center [583, 642] width 87 height 40
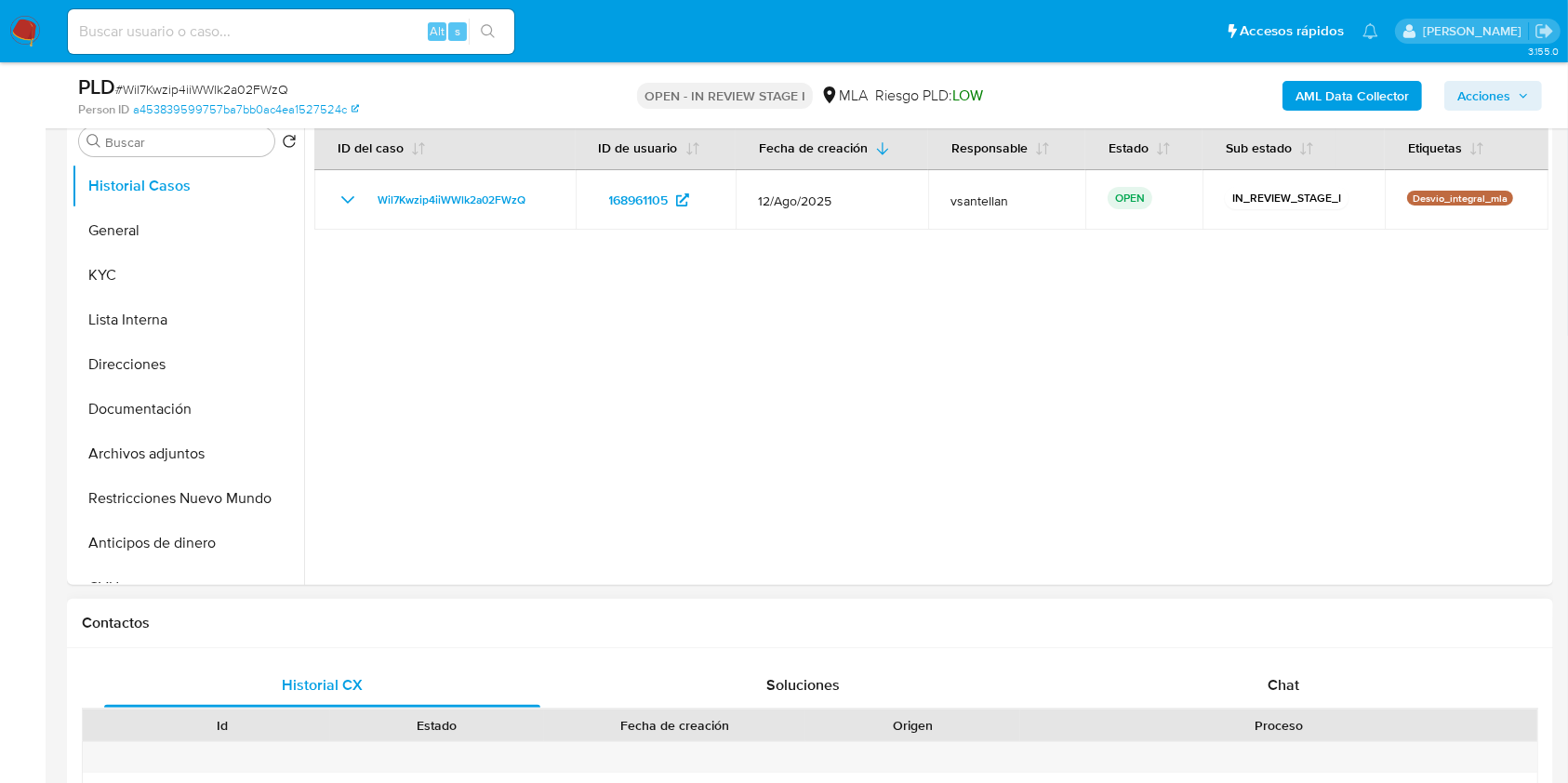
select select "10"
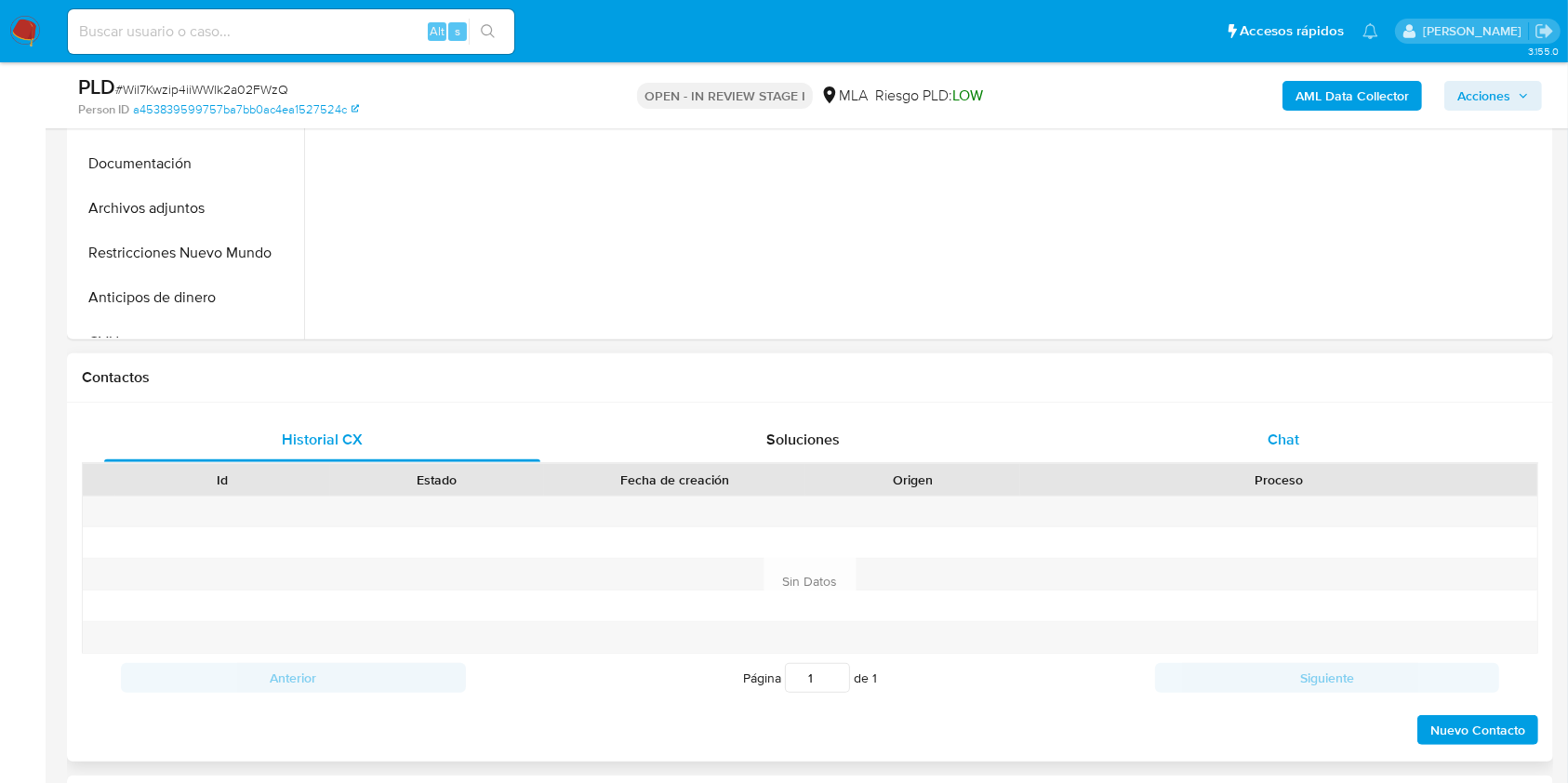
drag, startPoint x: 1305, startPoint y: 476, endPoint x: 1309, endPoint y: 457, distance: 19.4
click at [1306, 467] on div "Proceso" at bounding box center [1278, 479] width 517 height 32
click at [1309, 456] on div "Chat" at bounding box center [1284, 439] width 436 height 45
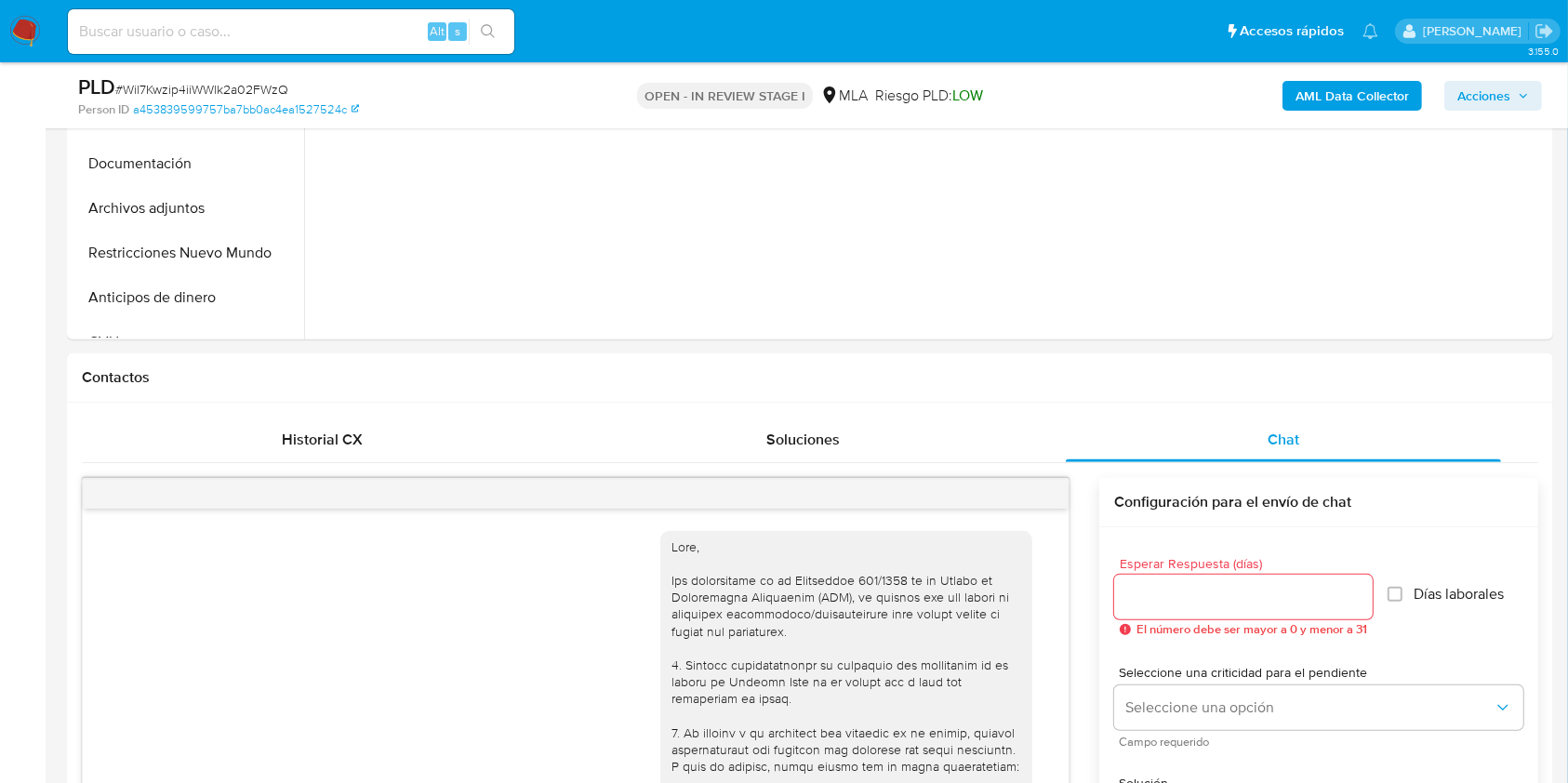
scroll to position [1431, 0]
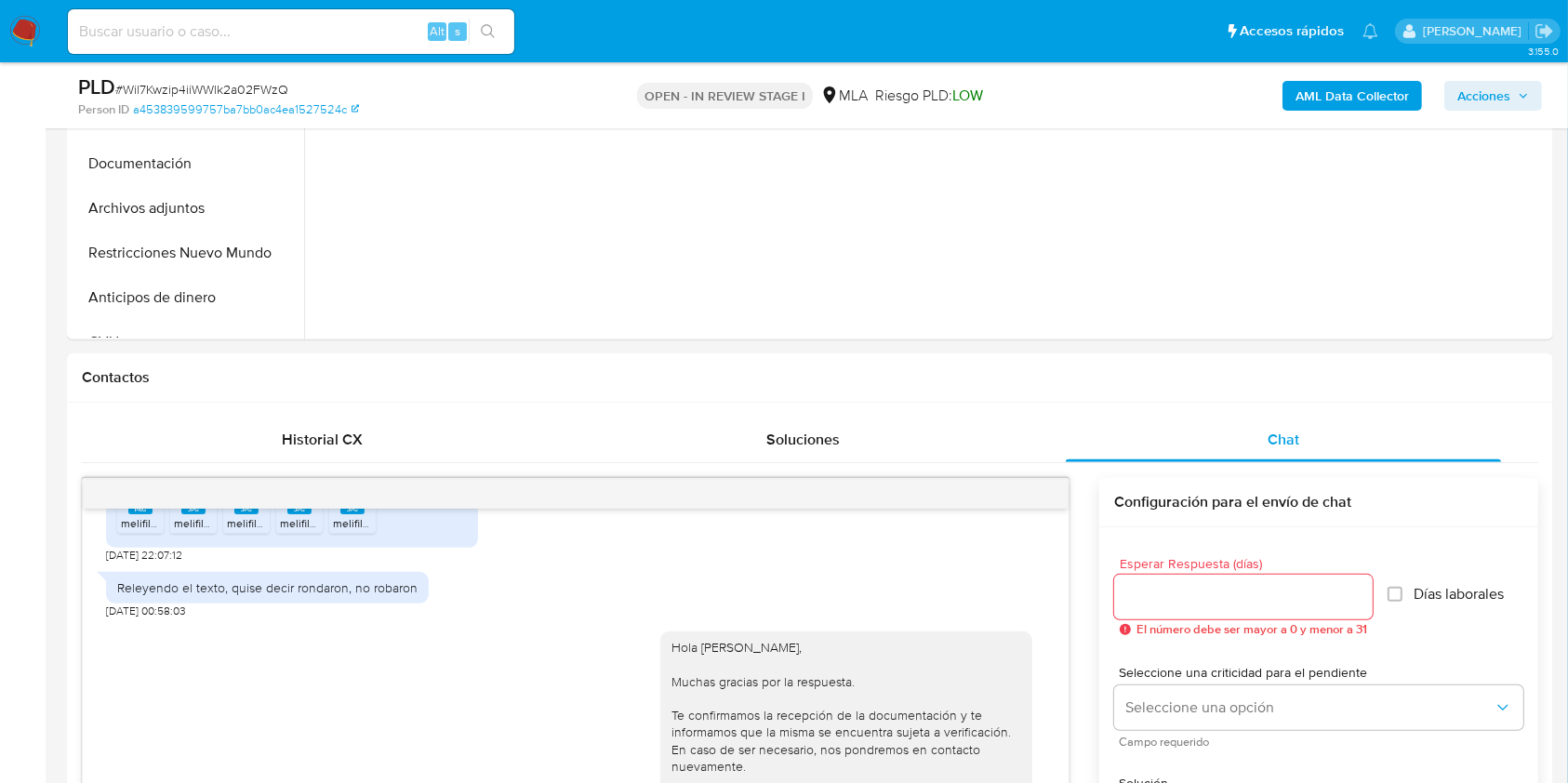
drag, startPoint x: 1567, startPoint y: 235, endPoint x: 1562, endPoint y: 257, distance: 22.6
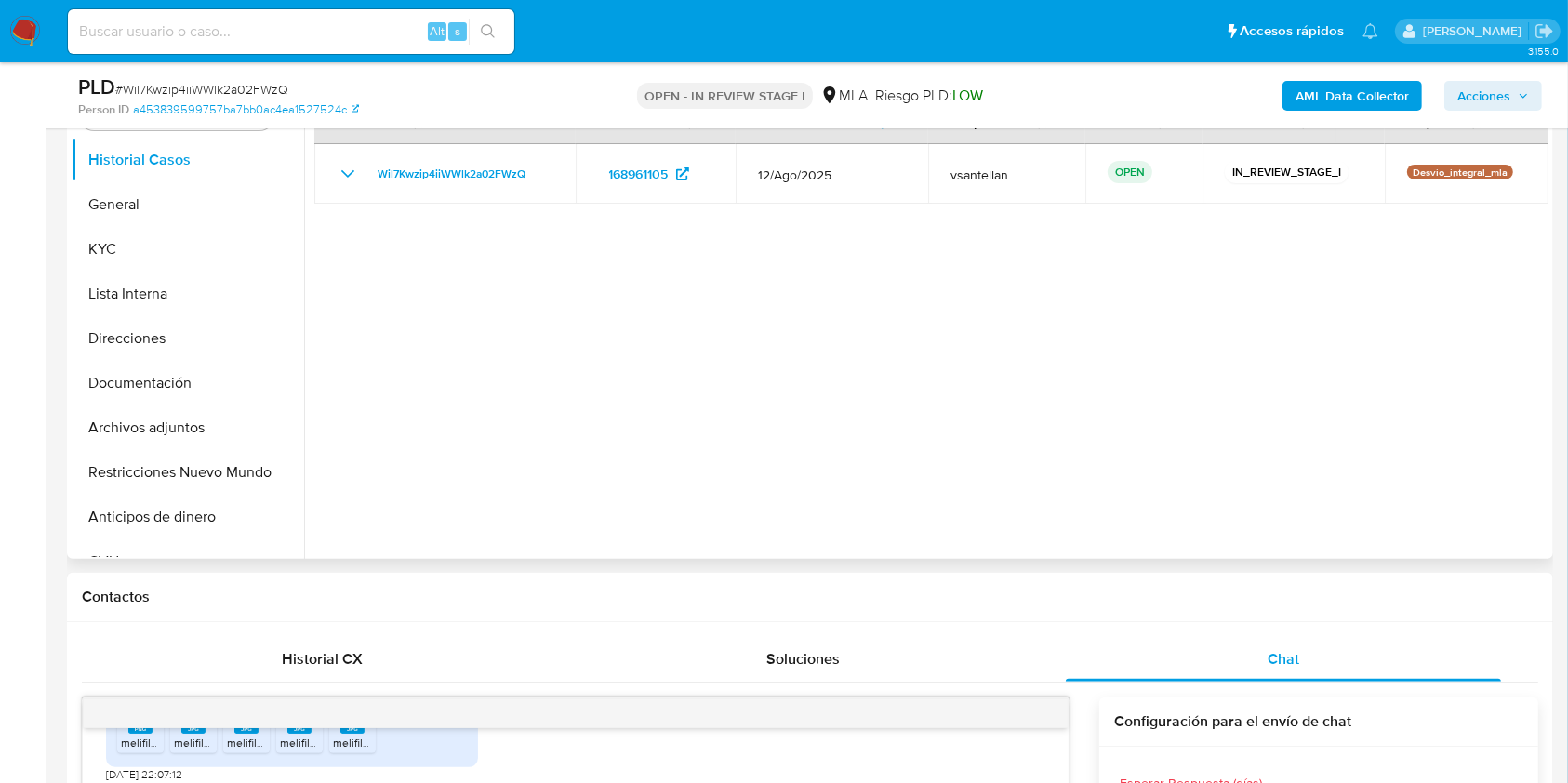
scroll to position [381, 0]
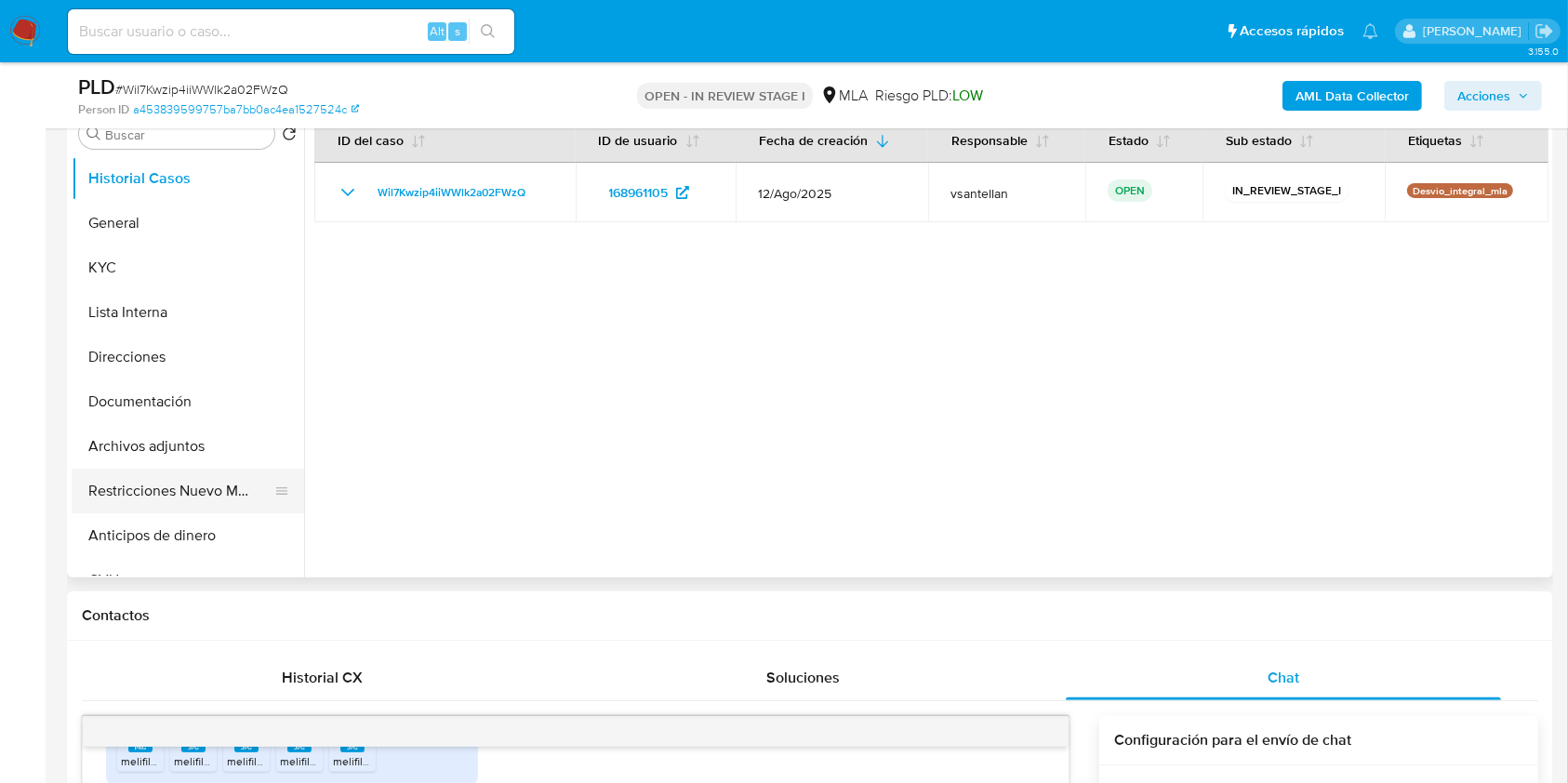
click at [197, 482] on button "Restricciones Nuevo Mundo" at bounding box center [181, 491] width 218 height 45
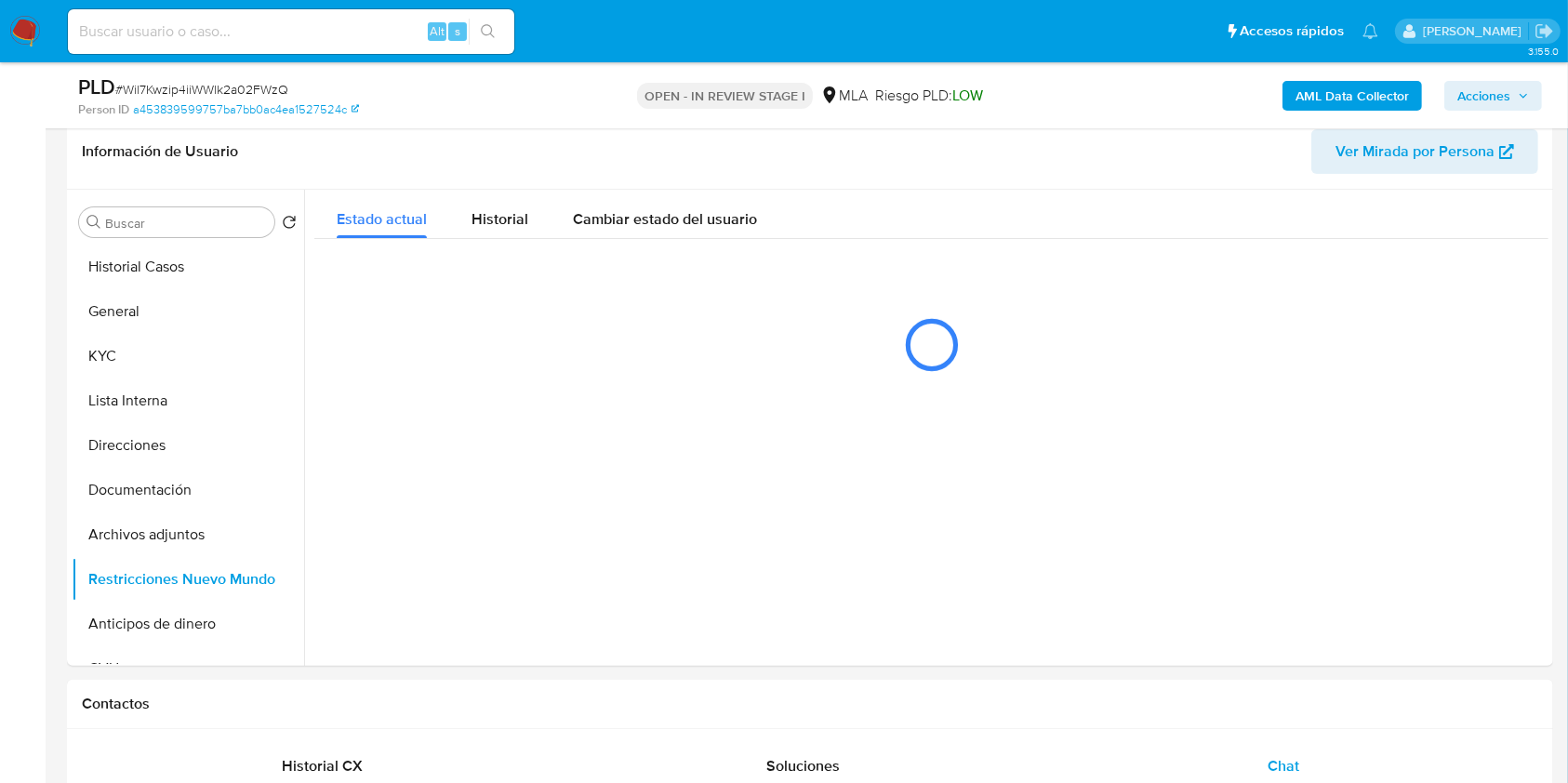
scroll to position [230, 0]
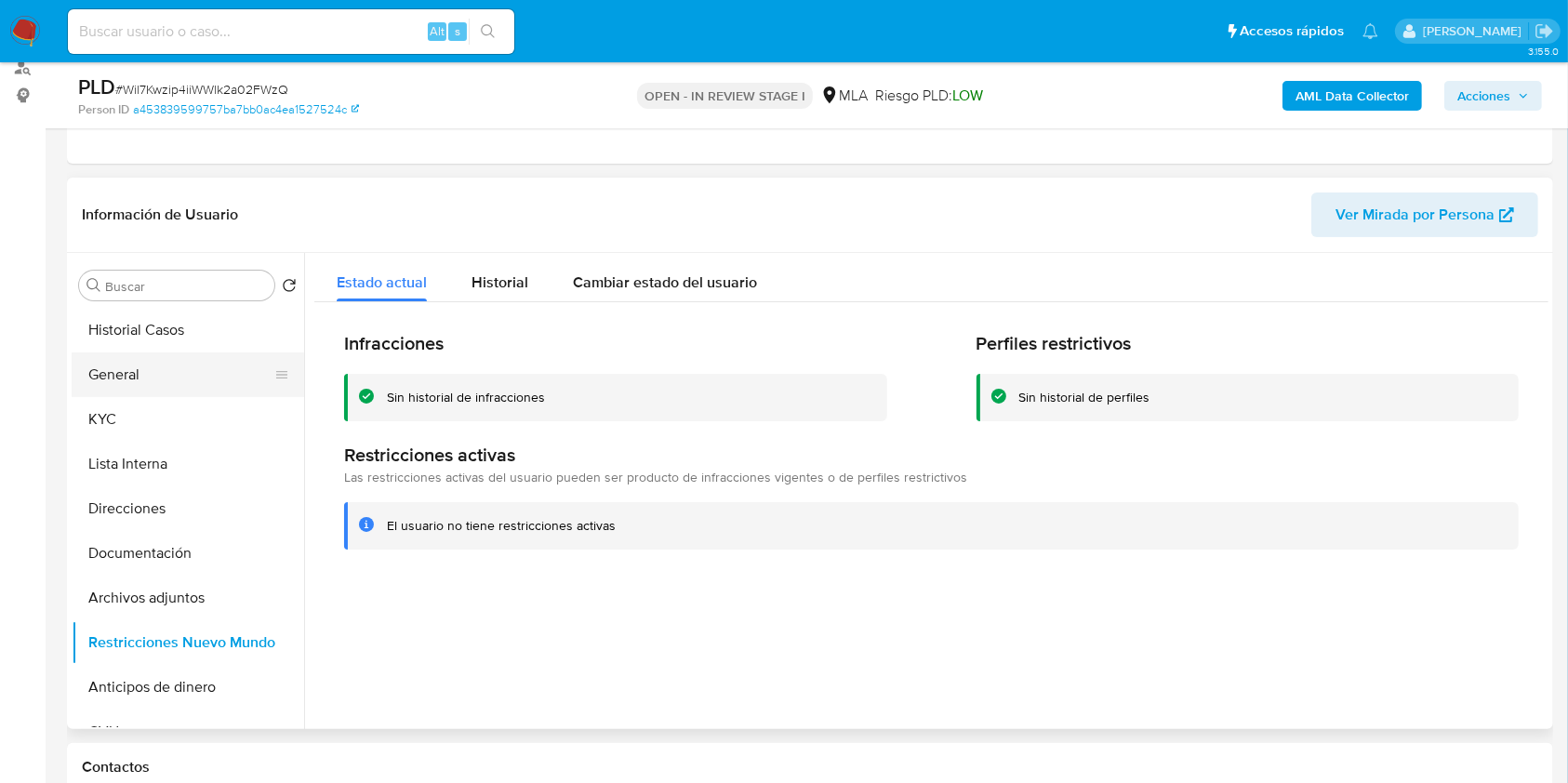
click at [141, 360] on button "General" at bounding box center [181, 375] width 218 height 45
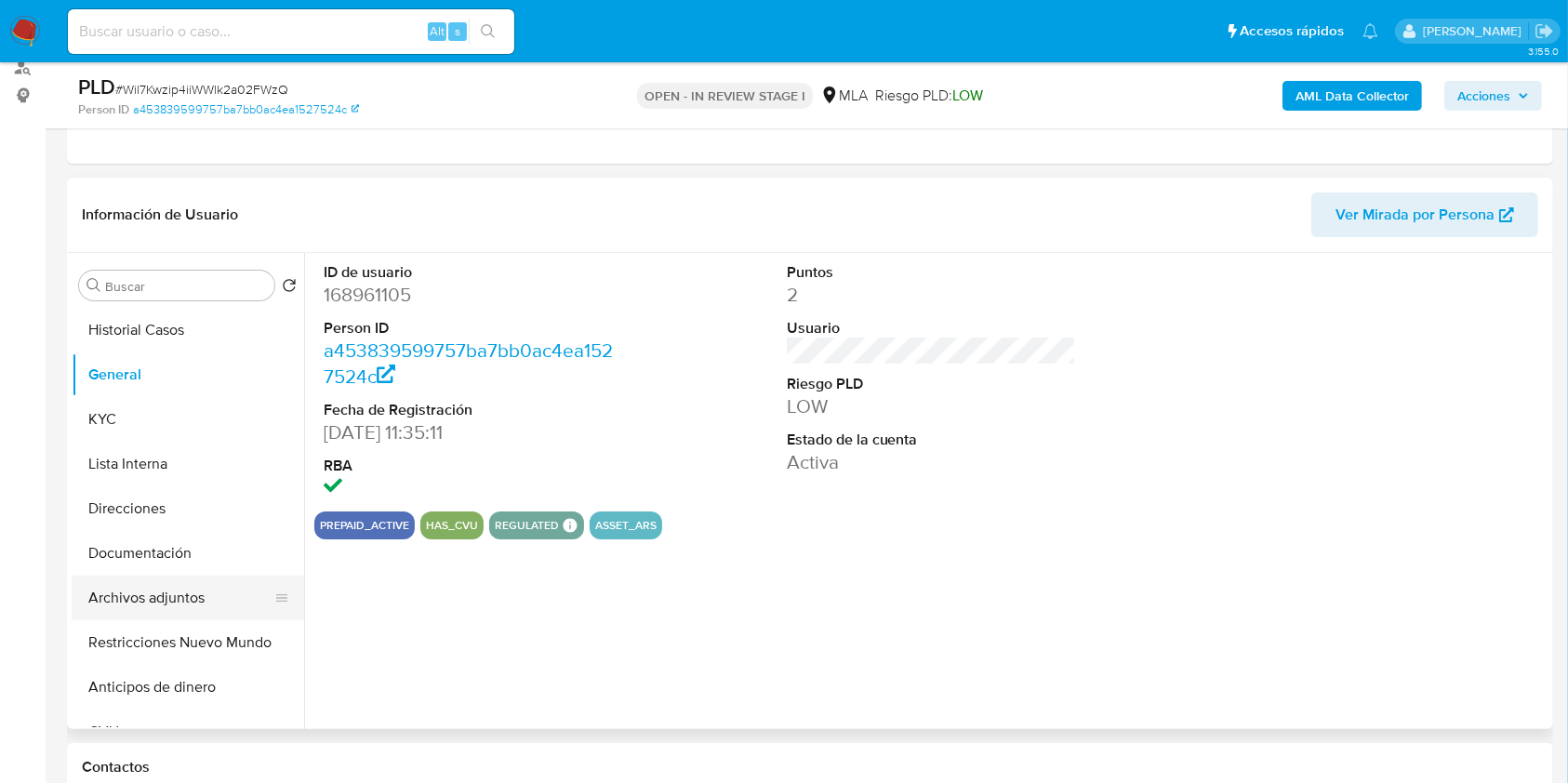
click at [162, 599] on button "Archivos adjuntos" at bounding box center [181, 598] width 218 height 45
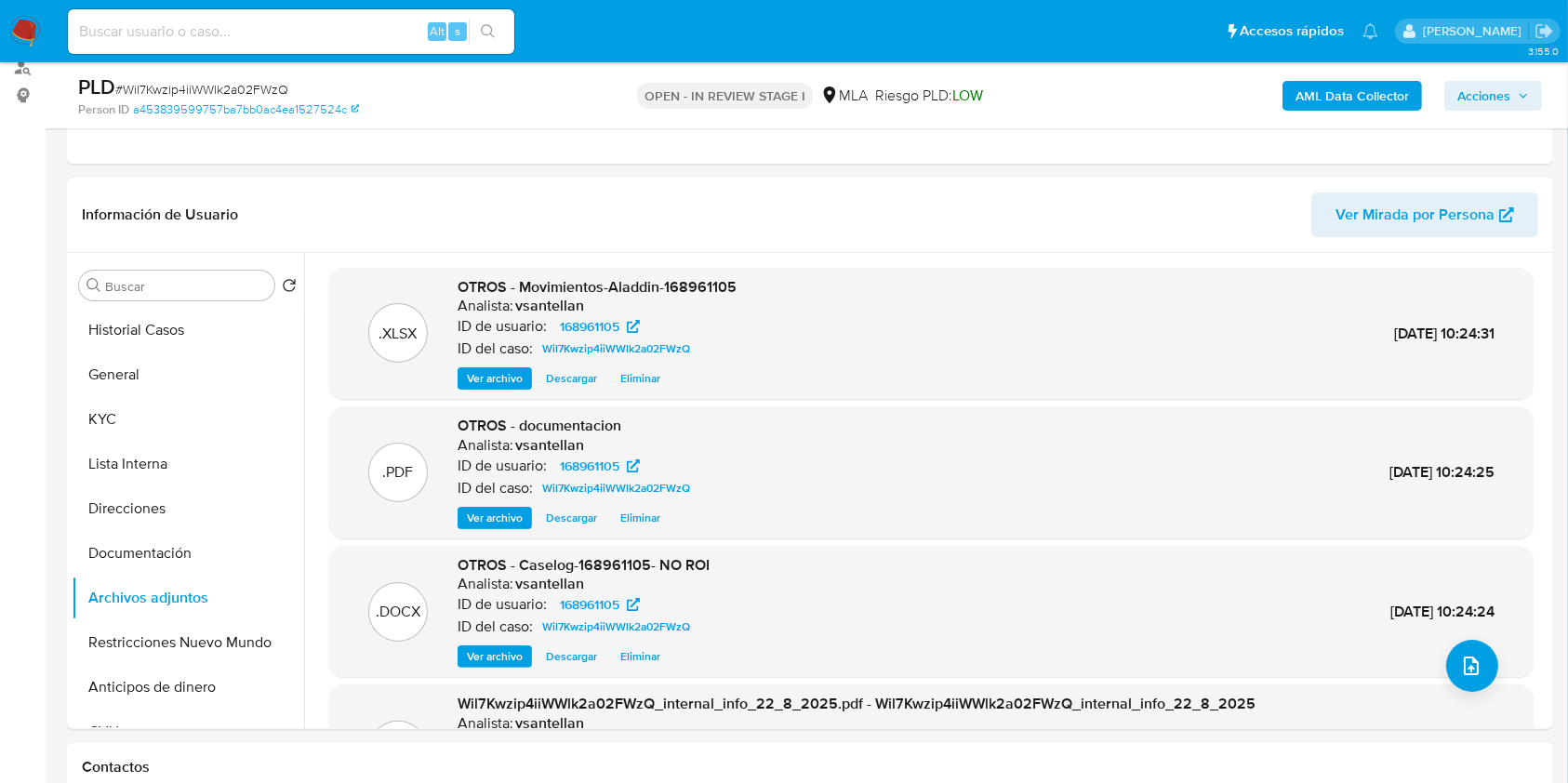
click at [1479, 95] on span "Acciones" at bounding box center [1483, 96] width 53 height 30
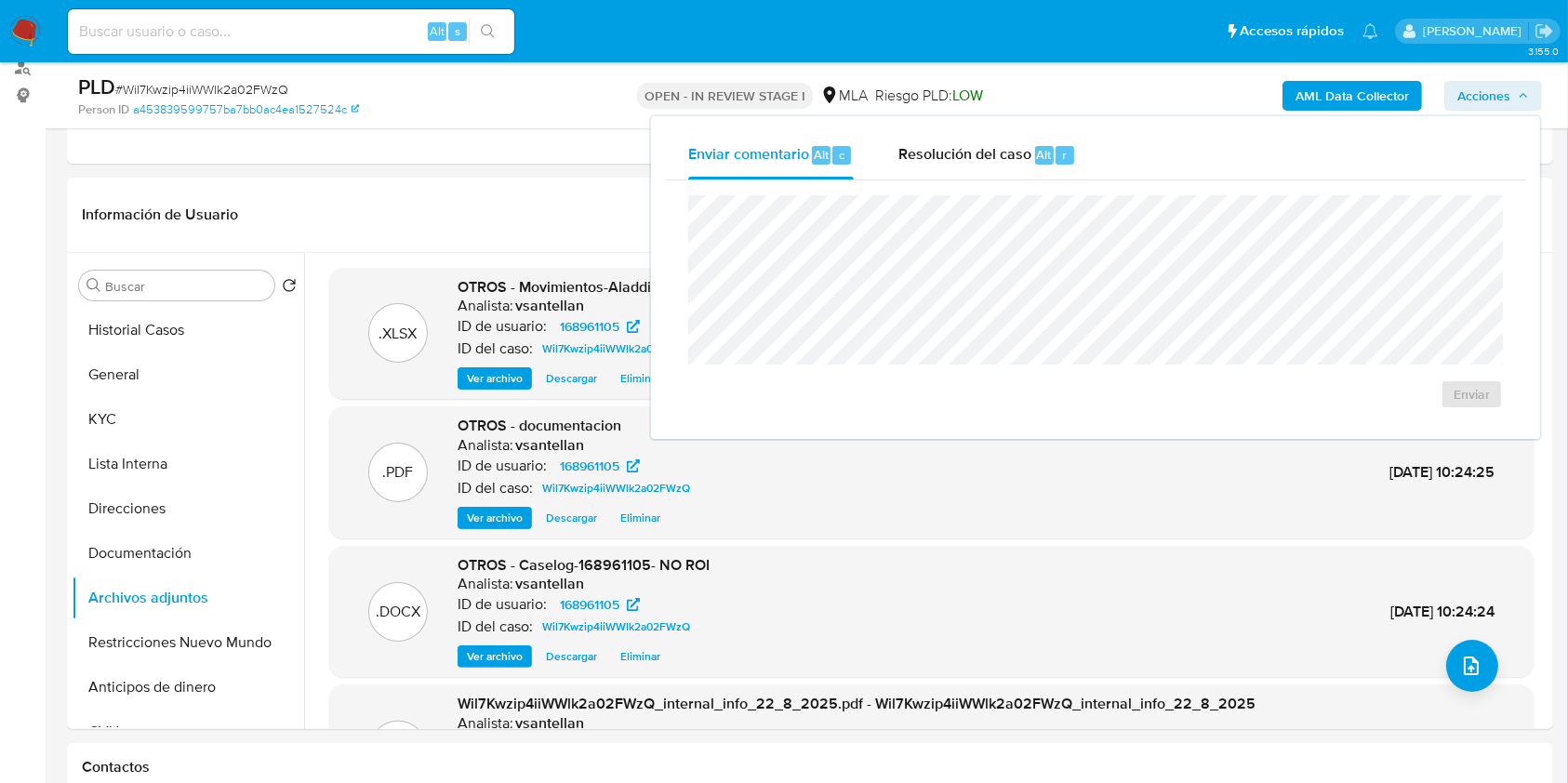
drag, startPoint x: 1034, startPoint y: 158, endPoint x: 1008, endPoint y: 193, distance: 43.6
click at [1035, 157] on div "Alt" at bounding box center [1045, 155] width 19 height 19
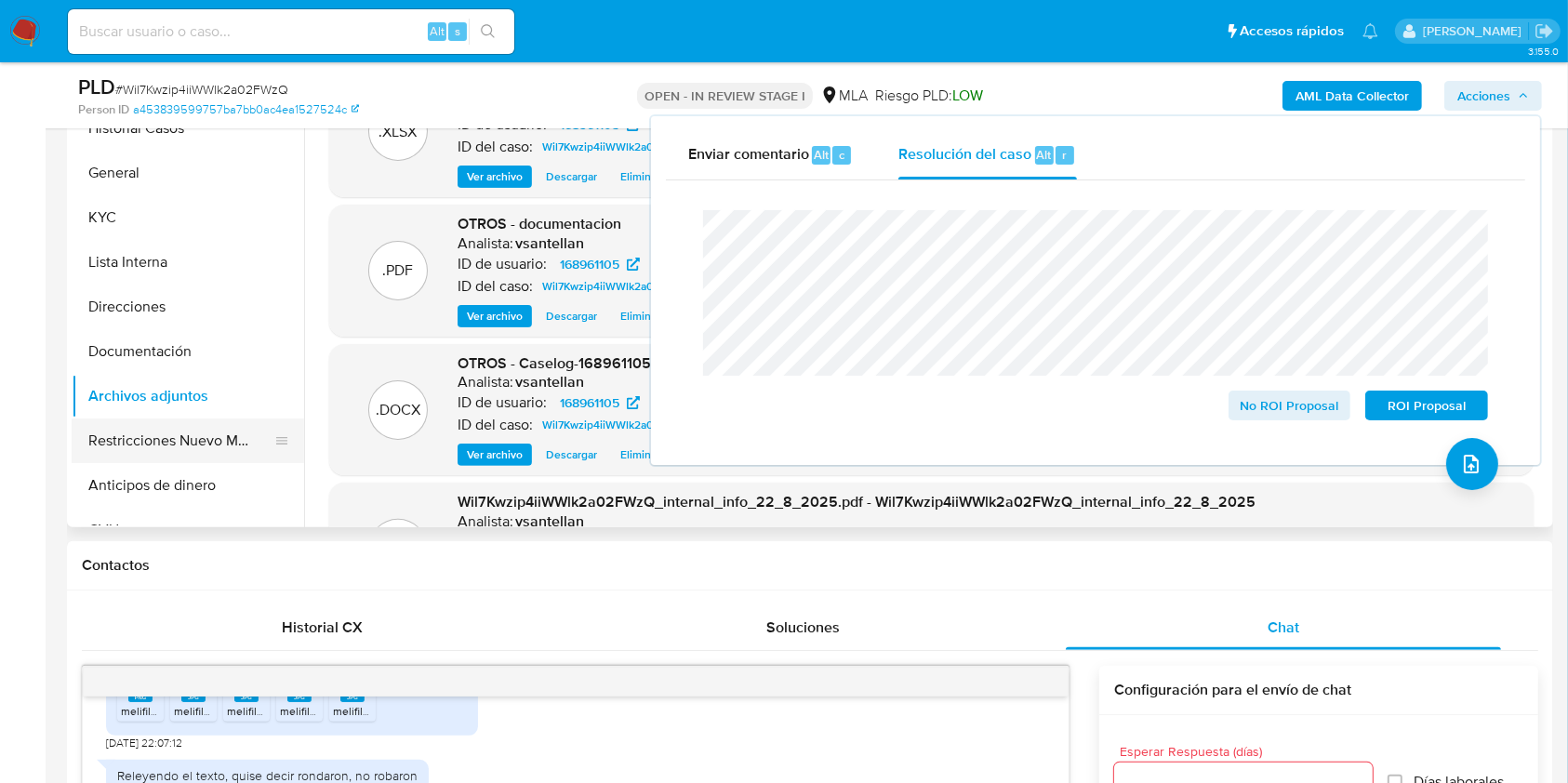
click at [199, 436] on button "Restricciones Nuevo Mundo" at bounding box center [181, 440] width 218 height 45
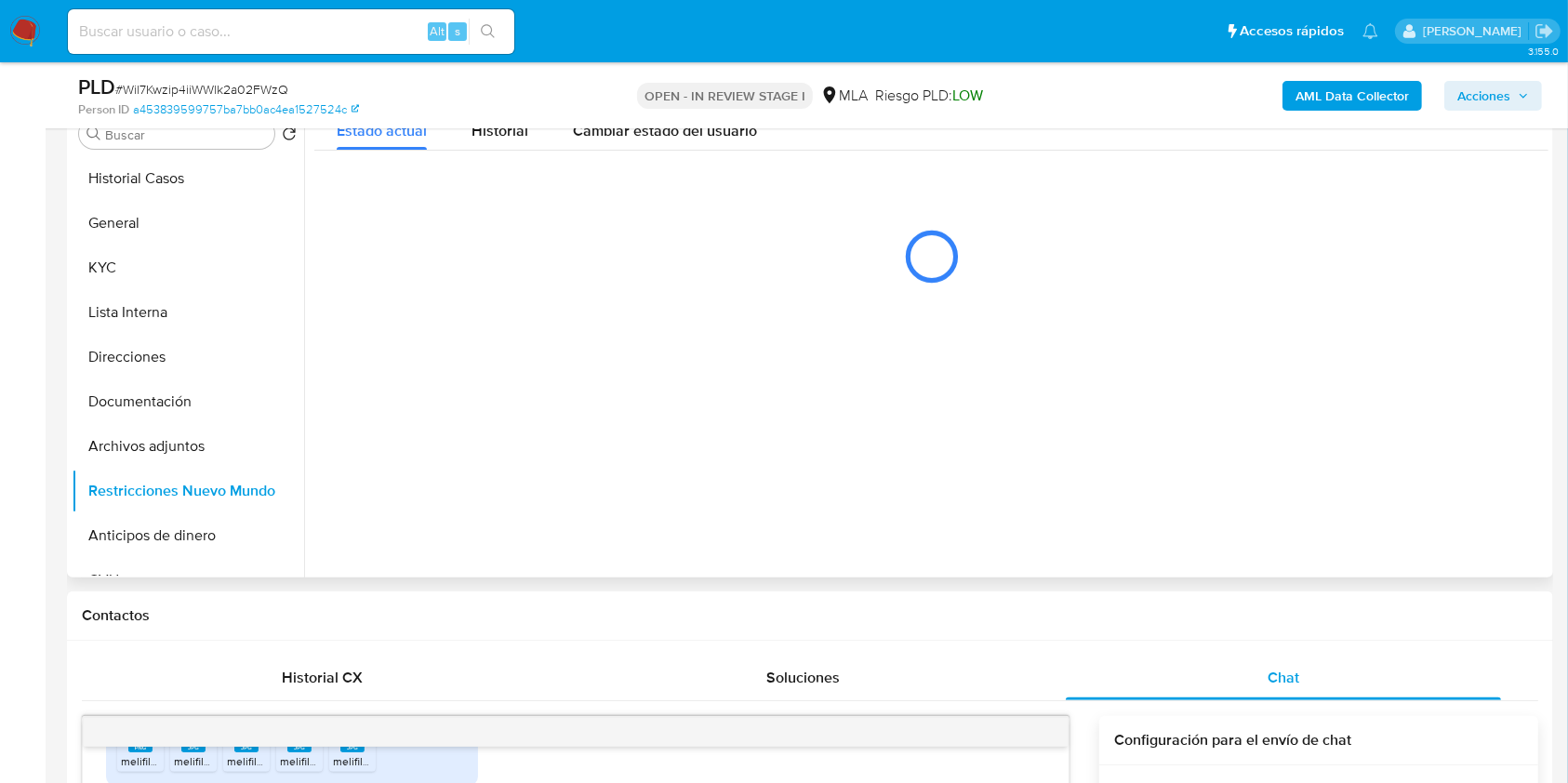
scroll to position [307, 0]
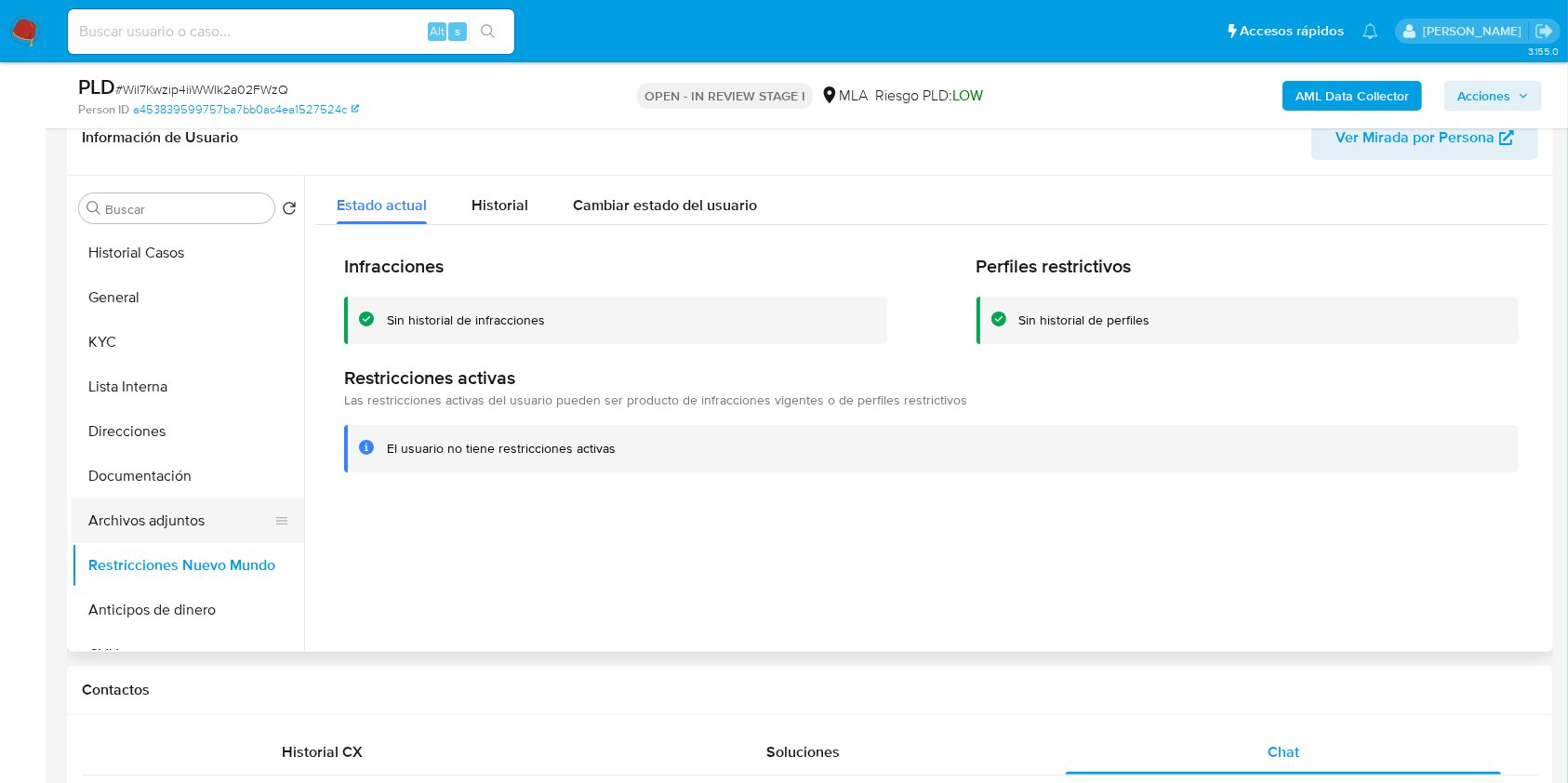
click at [196, 517] on button "Archivos adjuntos" at bounding box center [181, 520] width 218 height 45
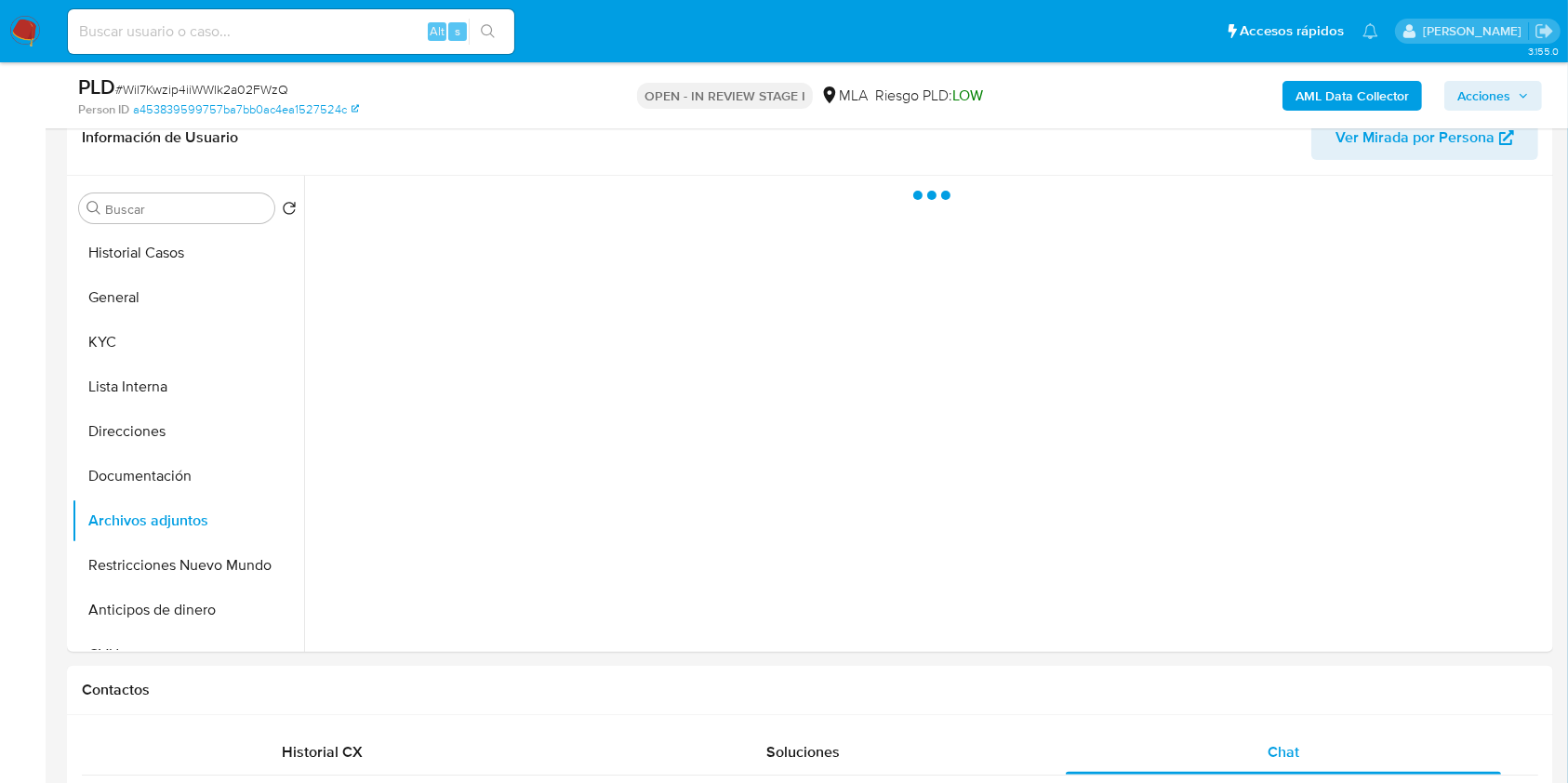
drag, startPoint x: 1510, startPoint y: 95, endPoint x: 1567, endPoint y: 103, distance: 57.6
click at [1510, 94] on span "Acciones" at bounding box center [1493, 96] width 72 height 26
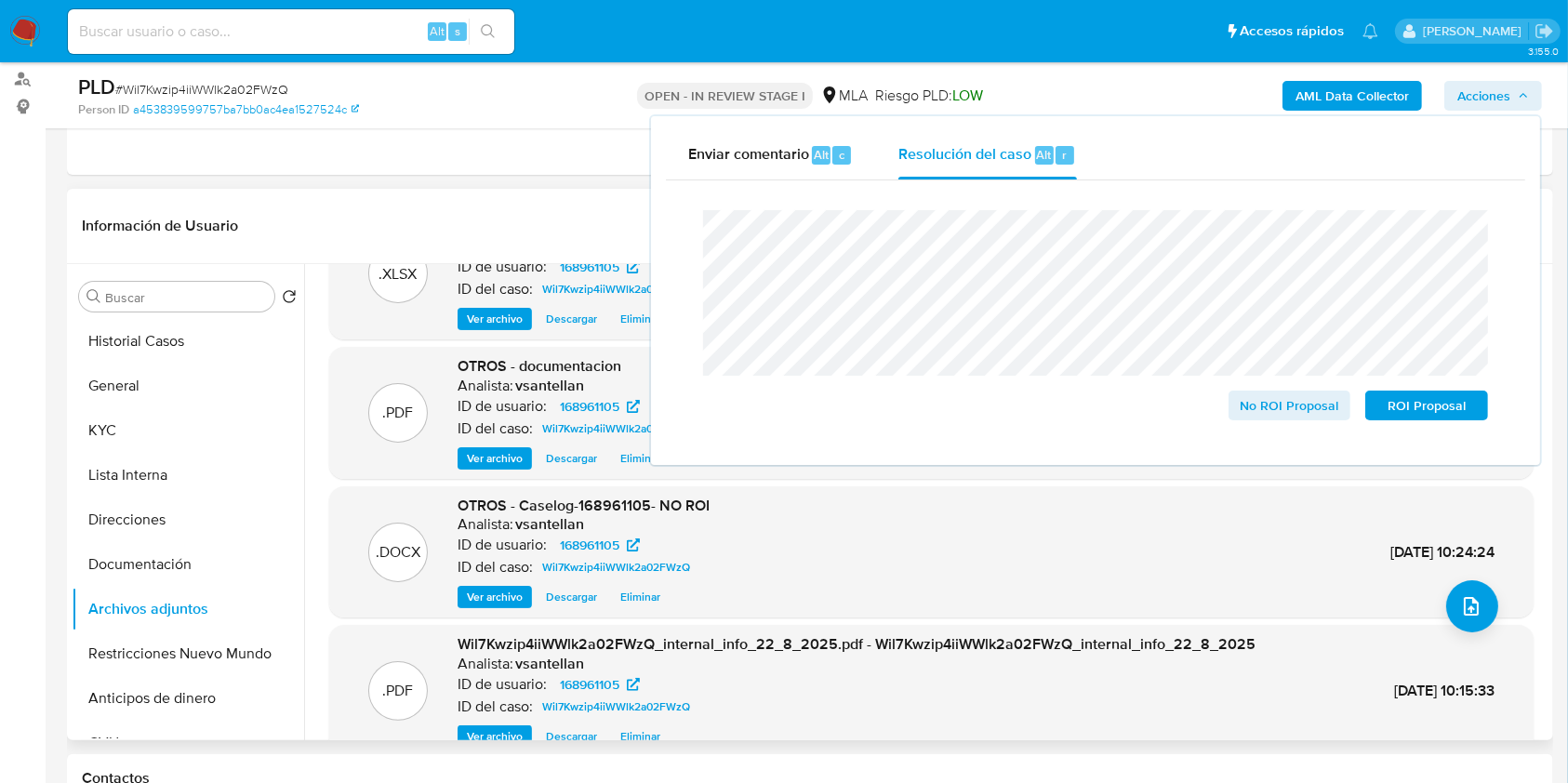
scroll to position [0, 0]
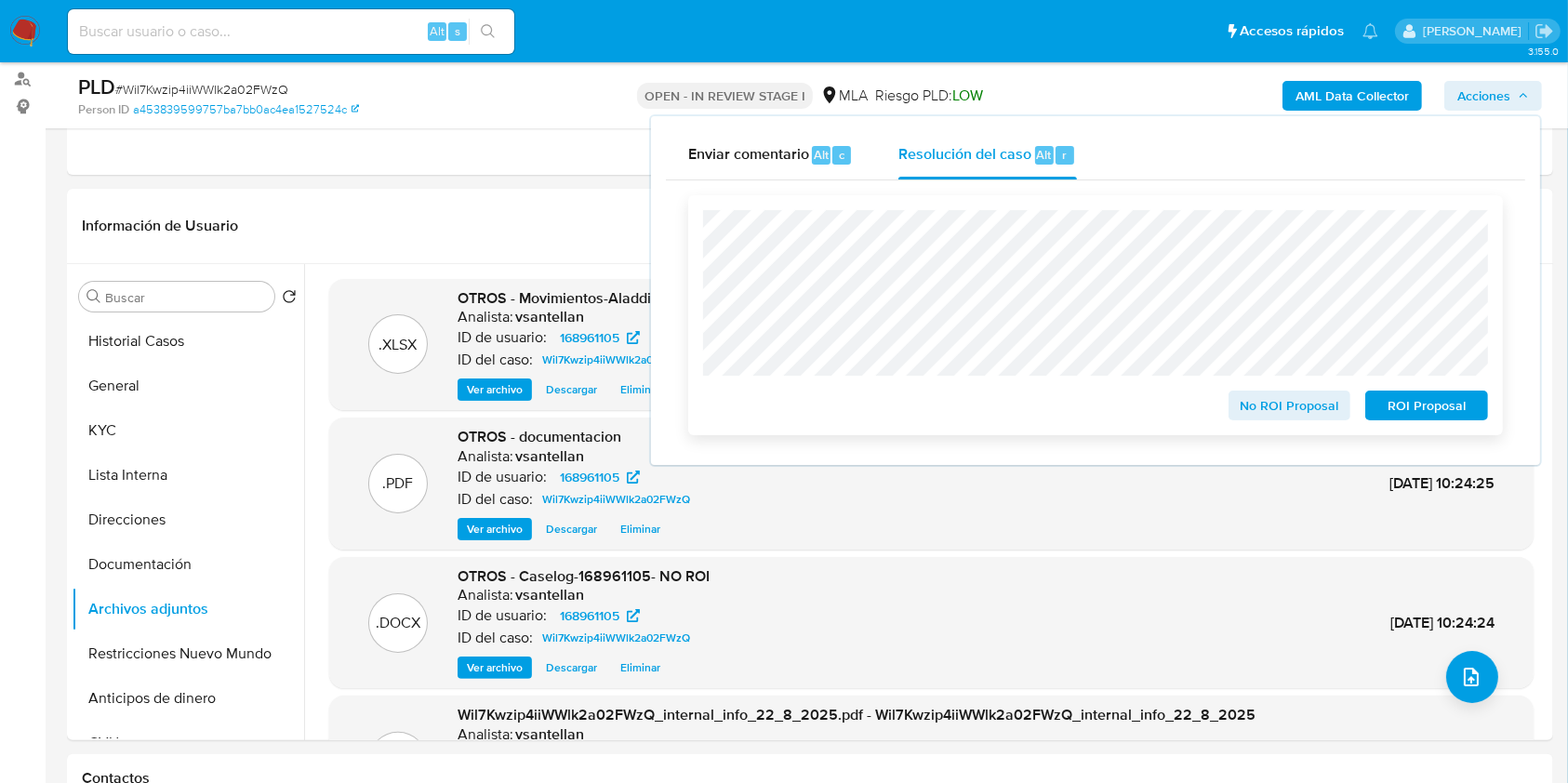
click at [1250, 398] on span "No ROI Proposal" at bounding box center [1290, 405] width 97 height 26
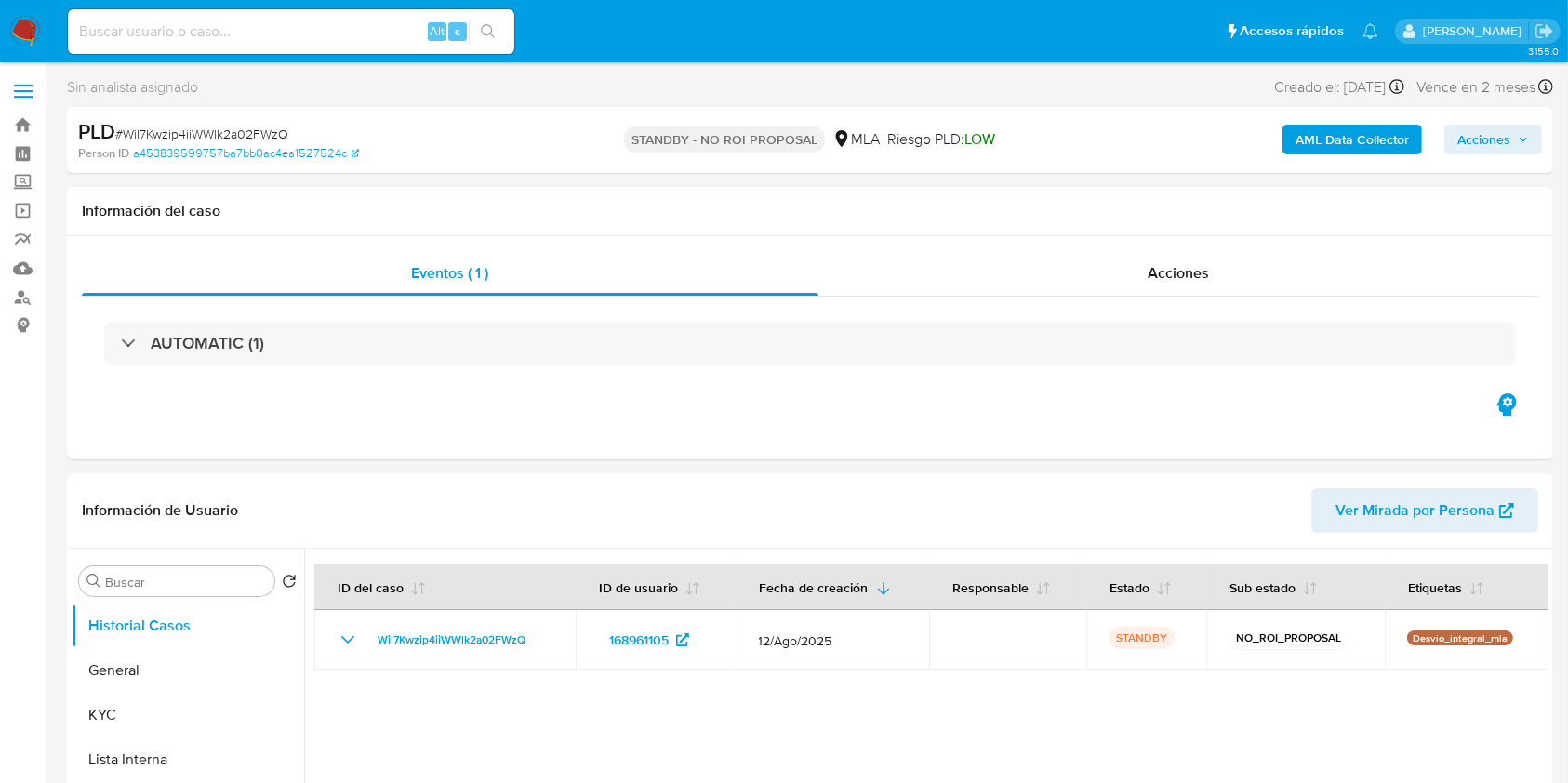
select select "10"
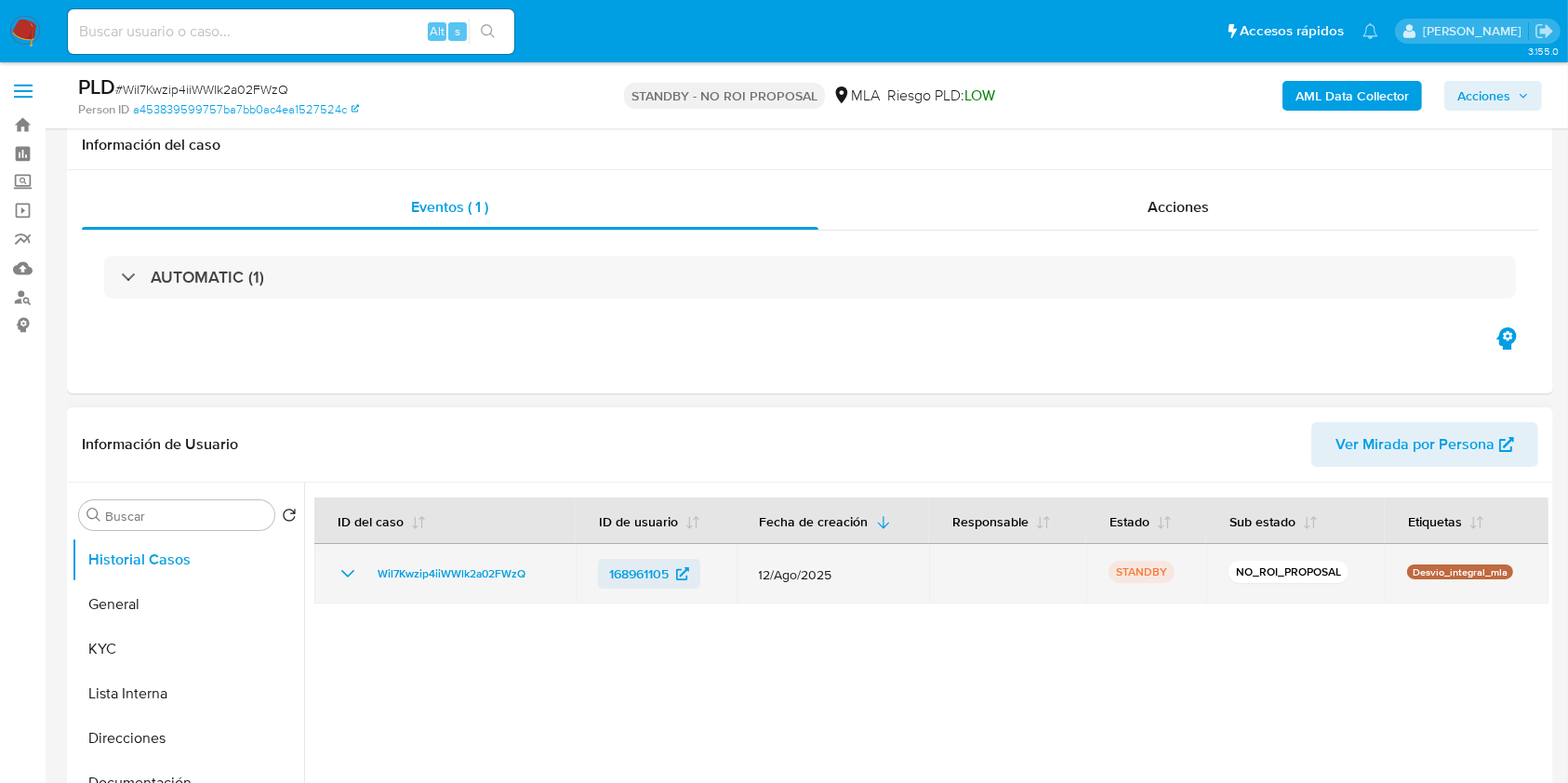
scroll to position [248, 0]
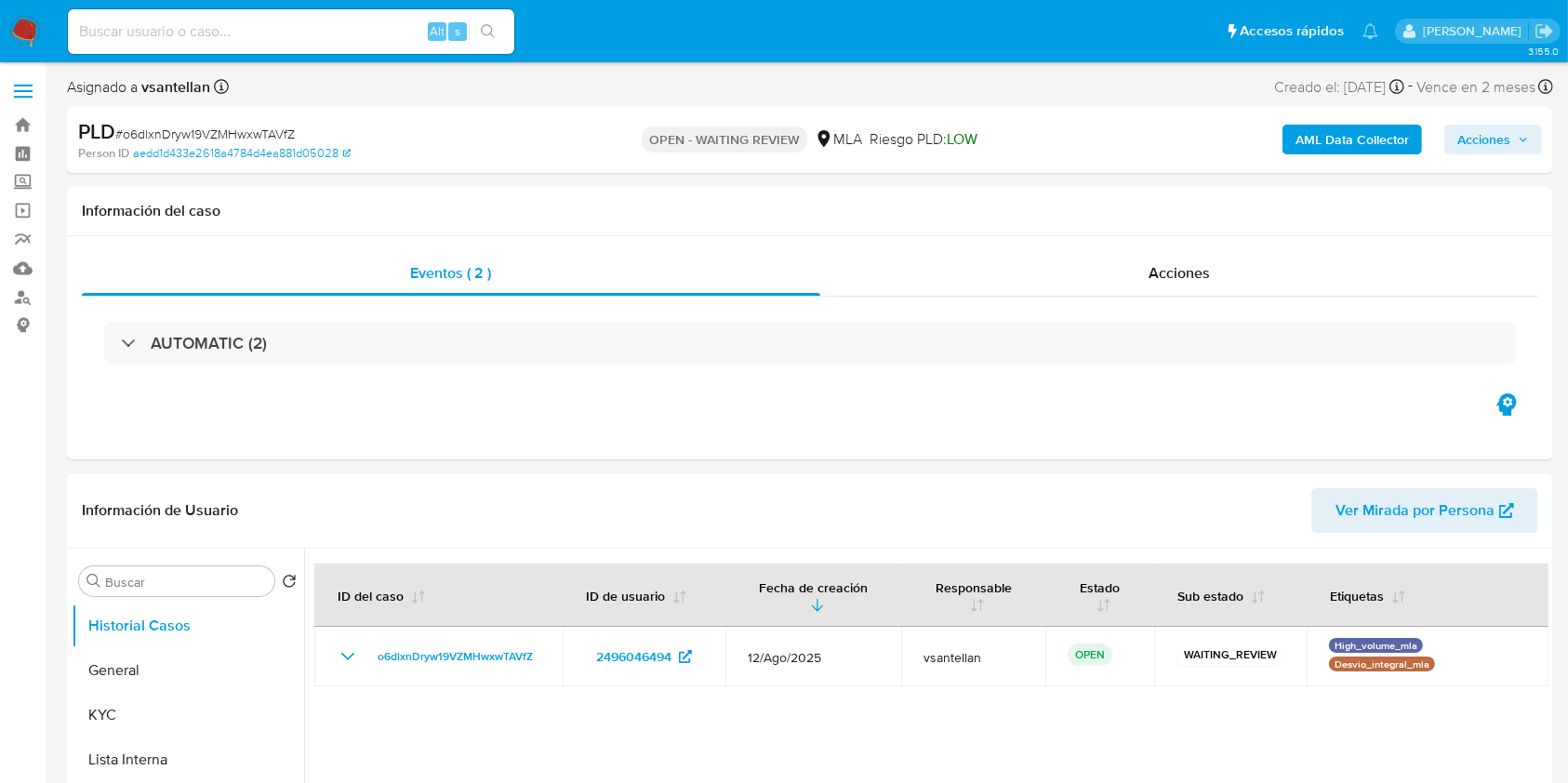
select select "10"
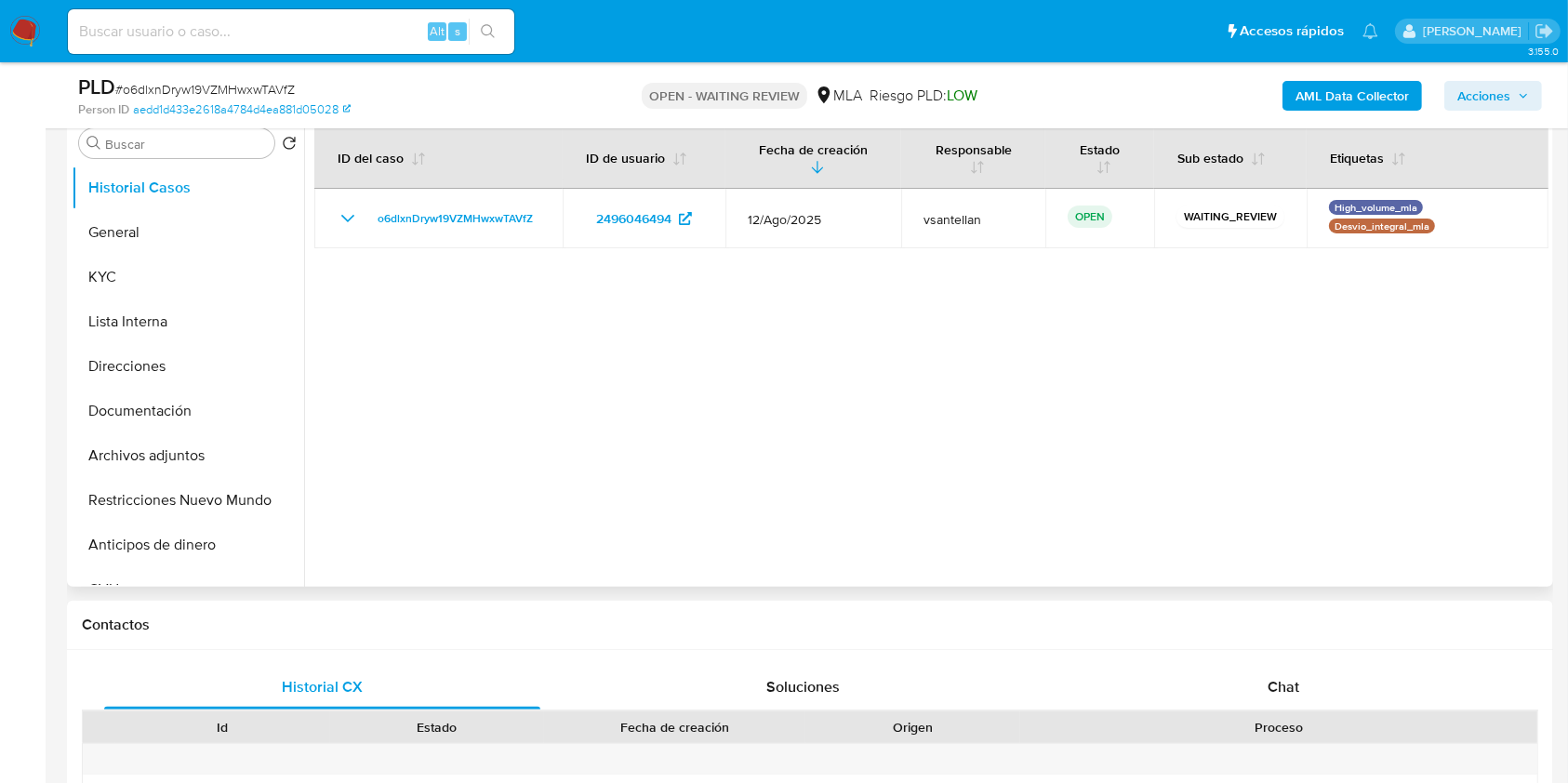
drag, startPoint x: 1316, startPoint y: 677, endPoint x: 1345, endPoint y: 556, distance: 124.4
click at [1316, 678] on div "Chat" at bounding box center [1284, 687] width 436 height 45
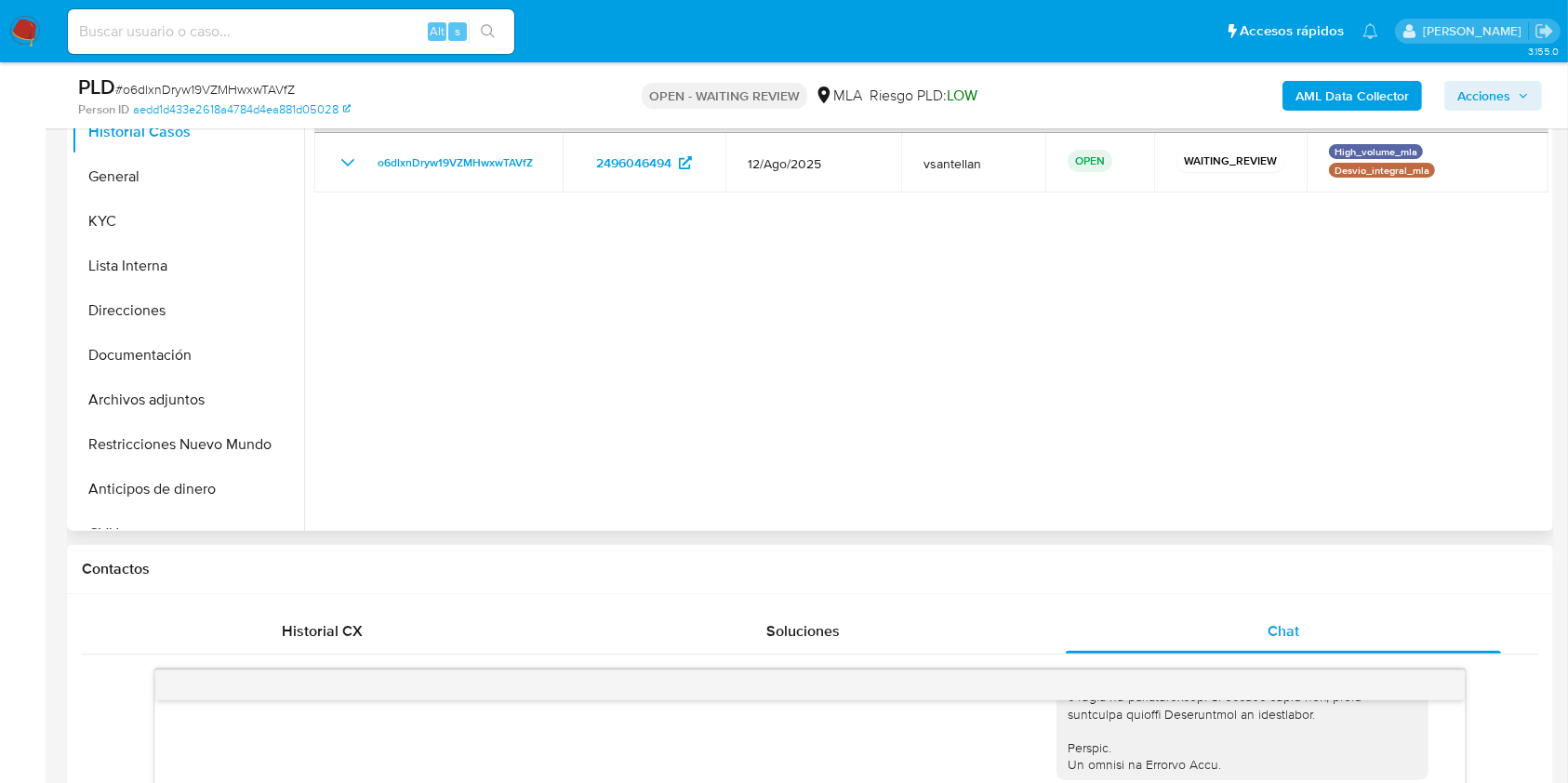
scroll to position [371, 0]
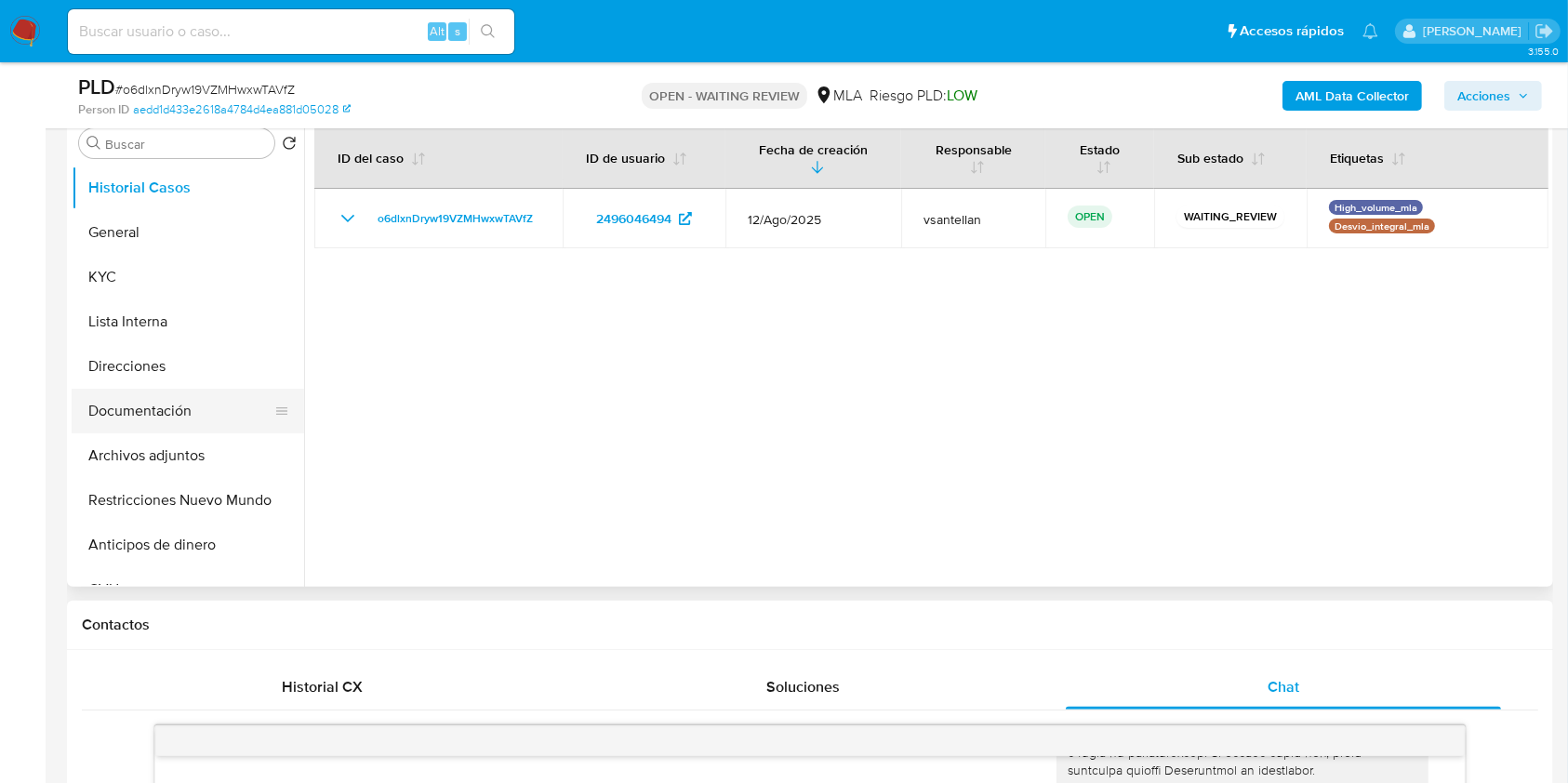
click at [209, 415] on button "Documentación" at bounding box center [181, 411] width 218 height 45
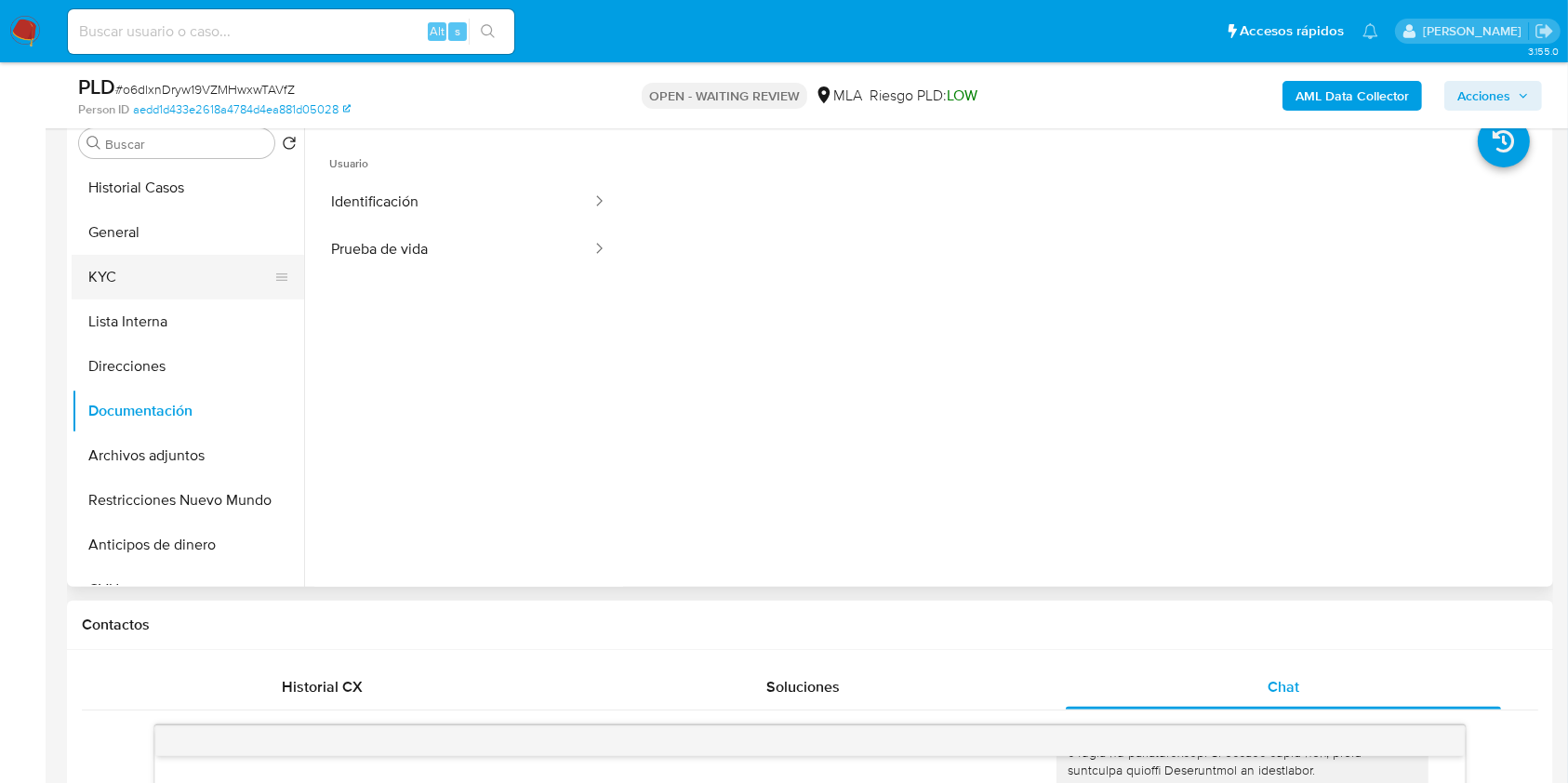
click at [124, 264] on button "KYC" at bounding box center [181, 277] width 218 height 45
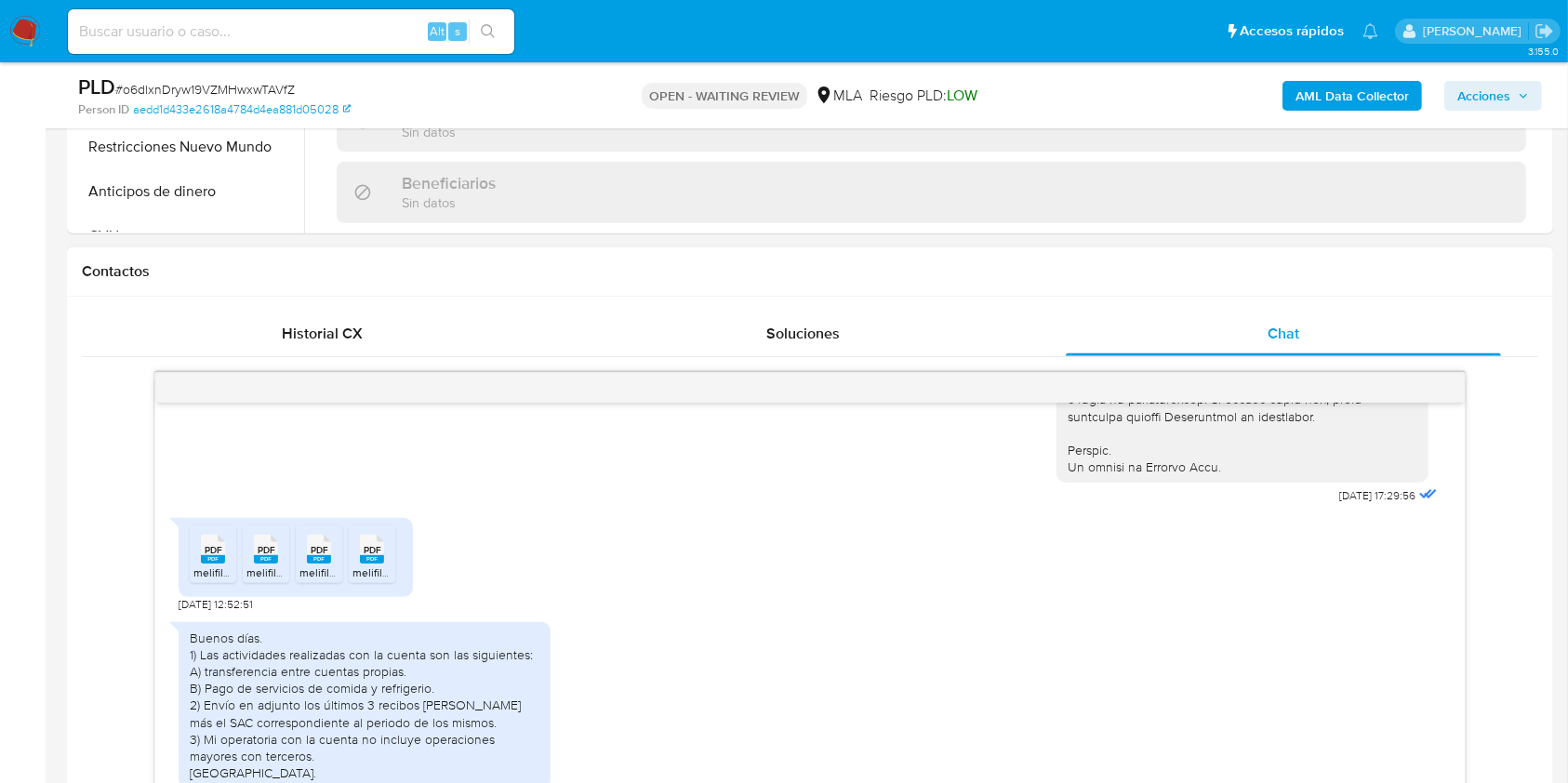
scroll to position [744, 0]
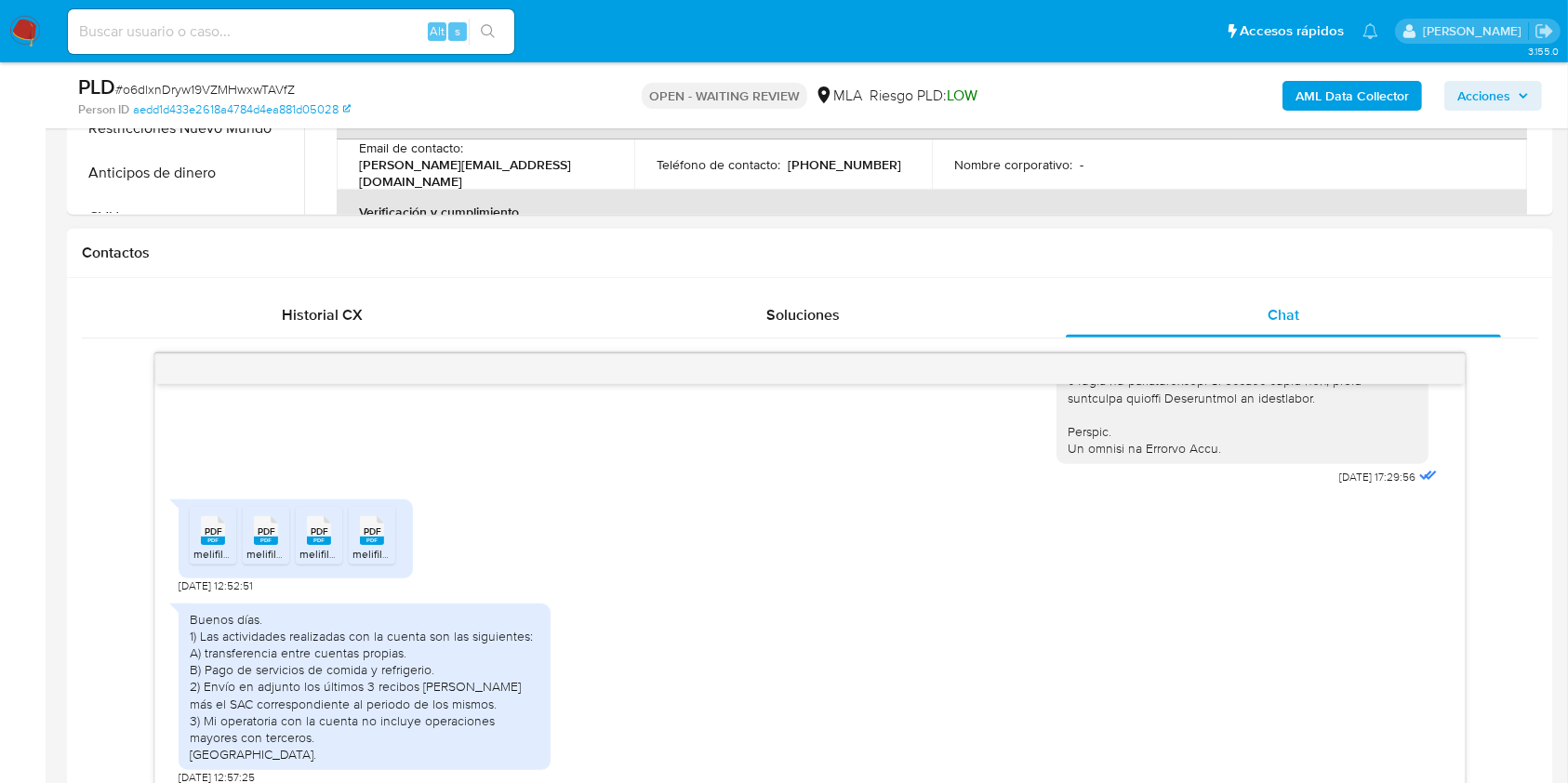
click at [213, 546] on icon "PDF" at bounding box center [213, 530] width 24 height 33
click at [267, 547] on span "melifile689262882246285542.pdf" at bounding box center [332, 553] width 172 height 16
click at [320, 535] on span "PDF" at bounding box center [319, 531] width 18 height 12
click at [225, 535] on icon at bounding box center [213, 530] width 24 height 29
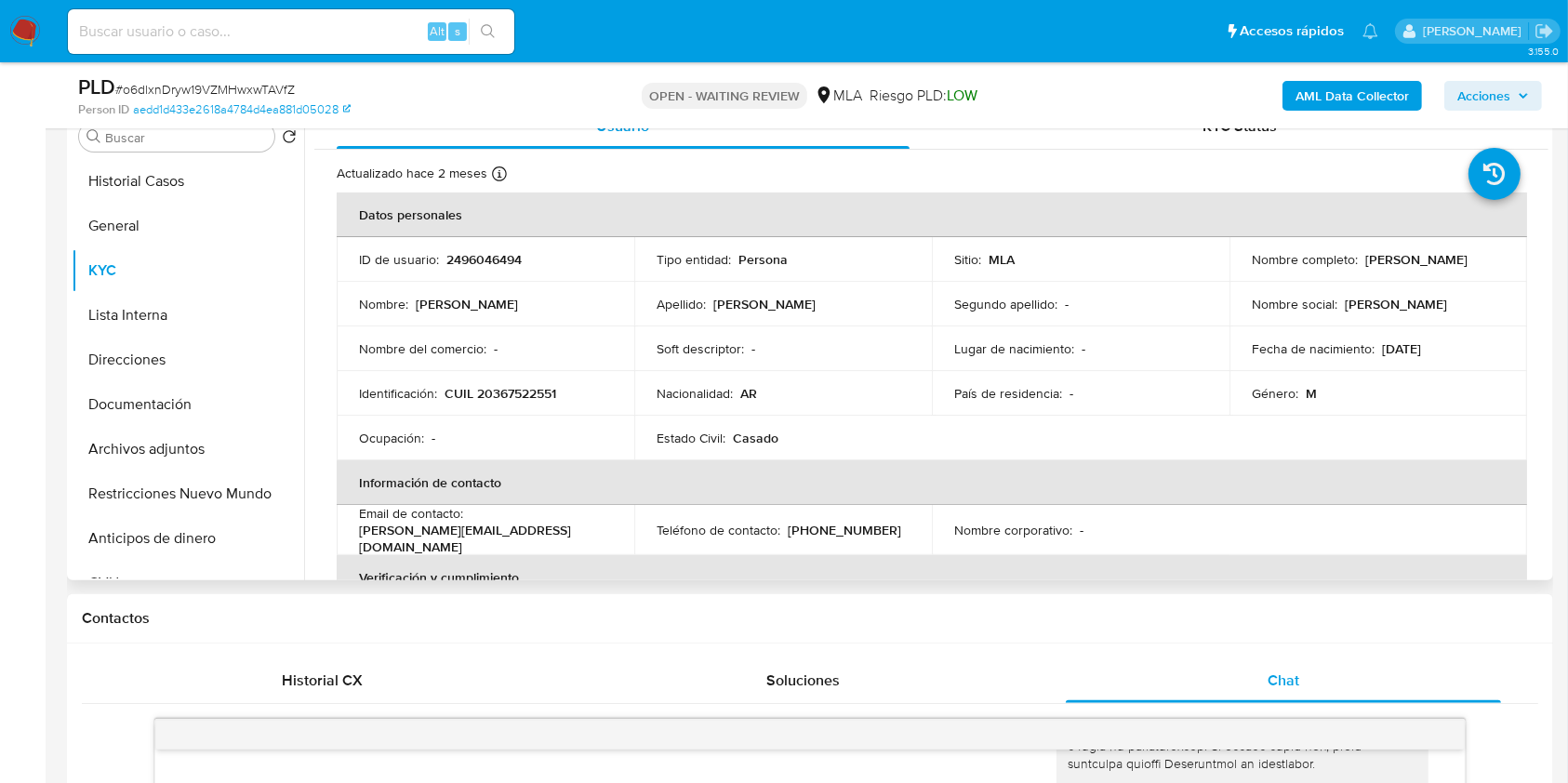
scroll to position [371, 0]
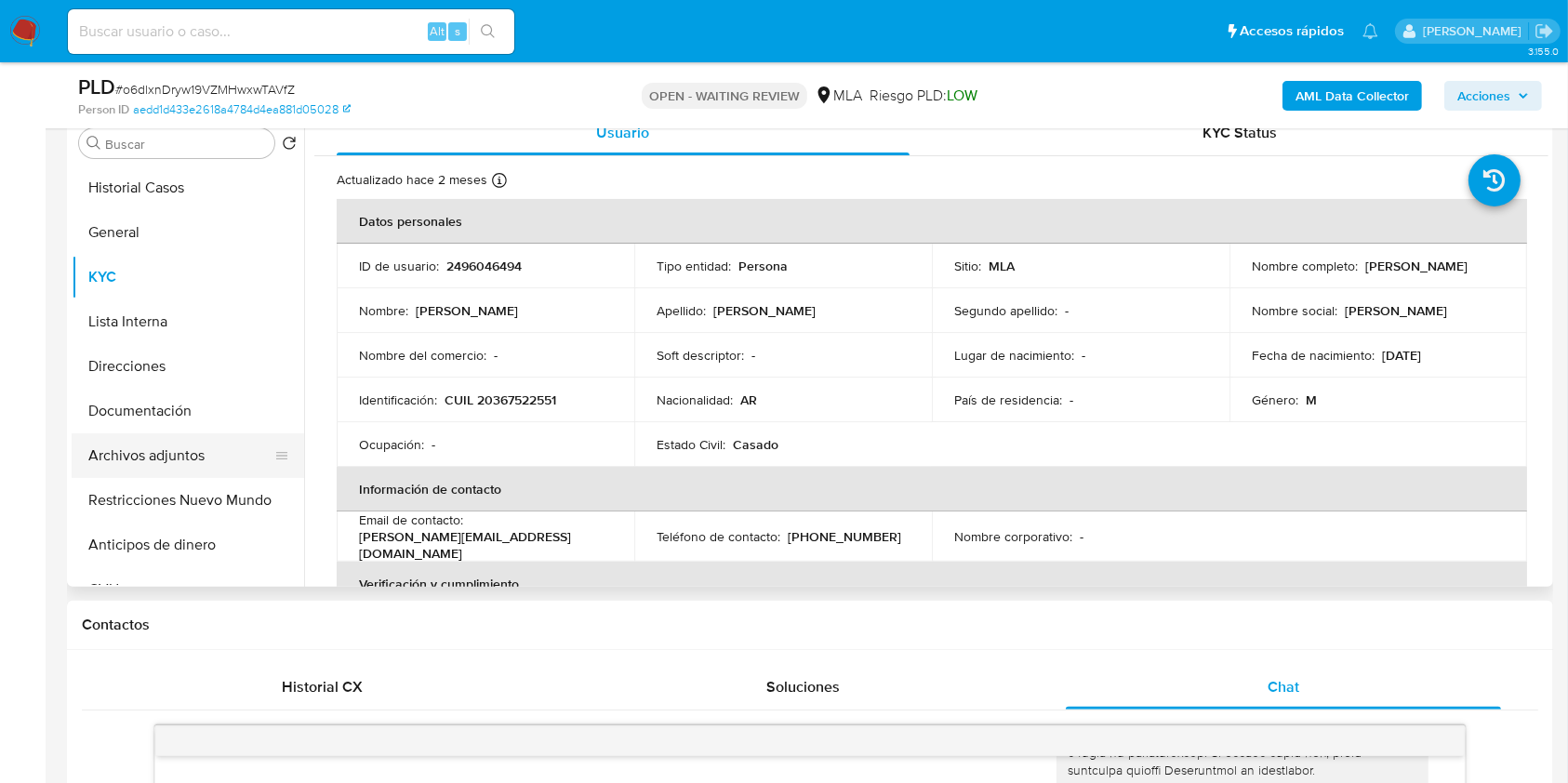
click at [174, 442] on button "Archivos adjuntos" at bounding box center [181, 455] width 218 height 45
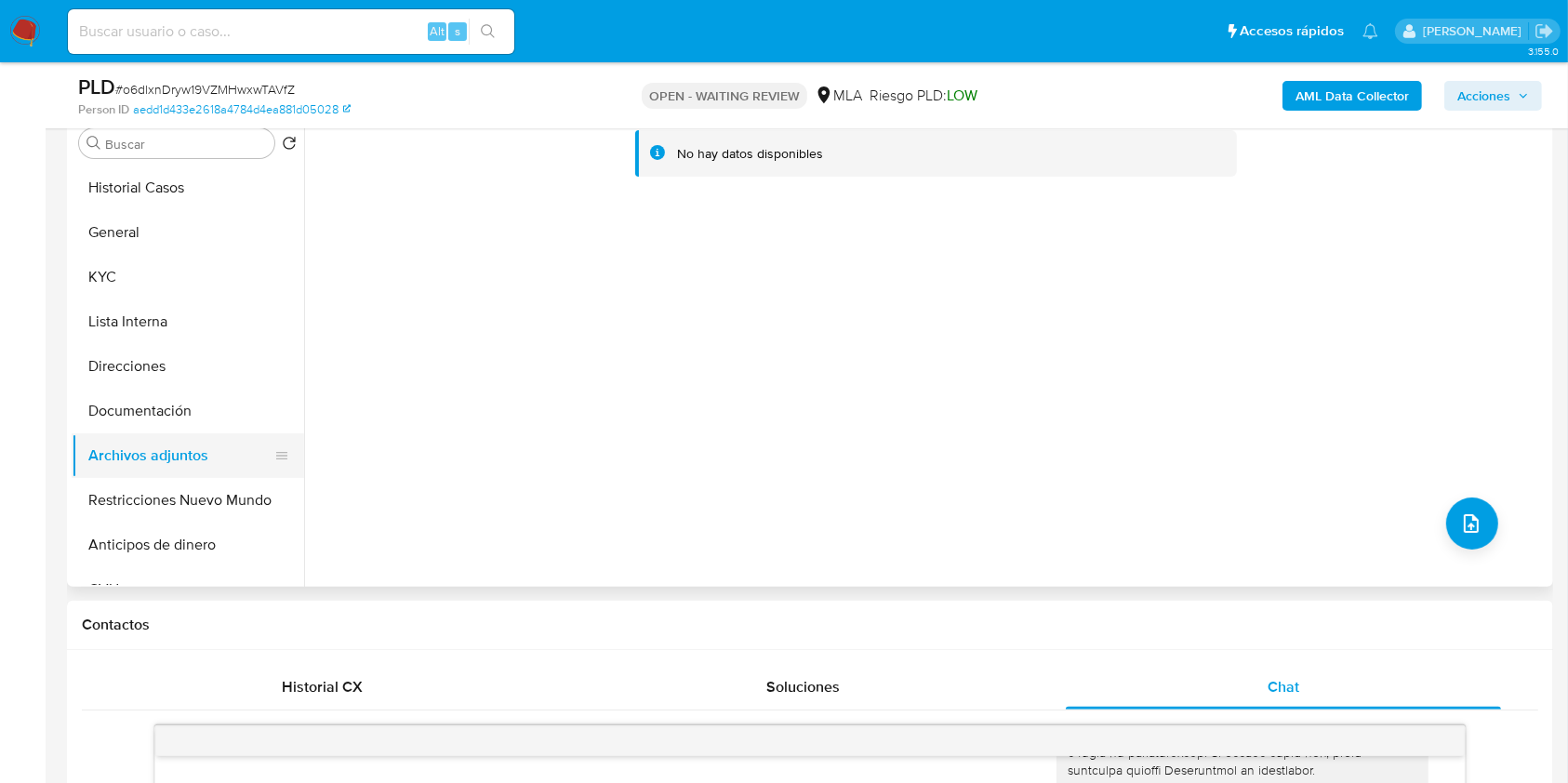
click at [189, 439] on button "Archivos adjuntos" at bounding box center [181, 455] width 218 height 45
click at [185, 396] on button "Documentación" at bounding box center [181, 411] width 218 height 45
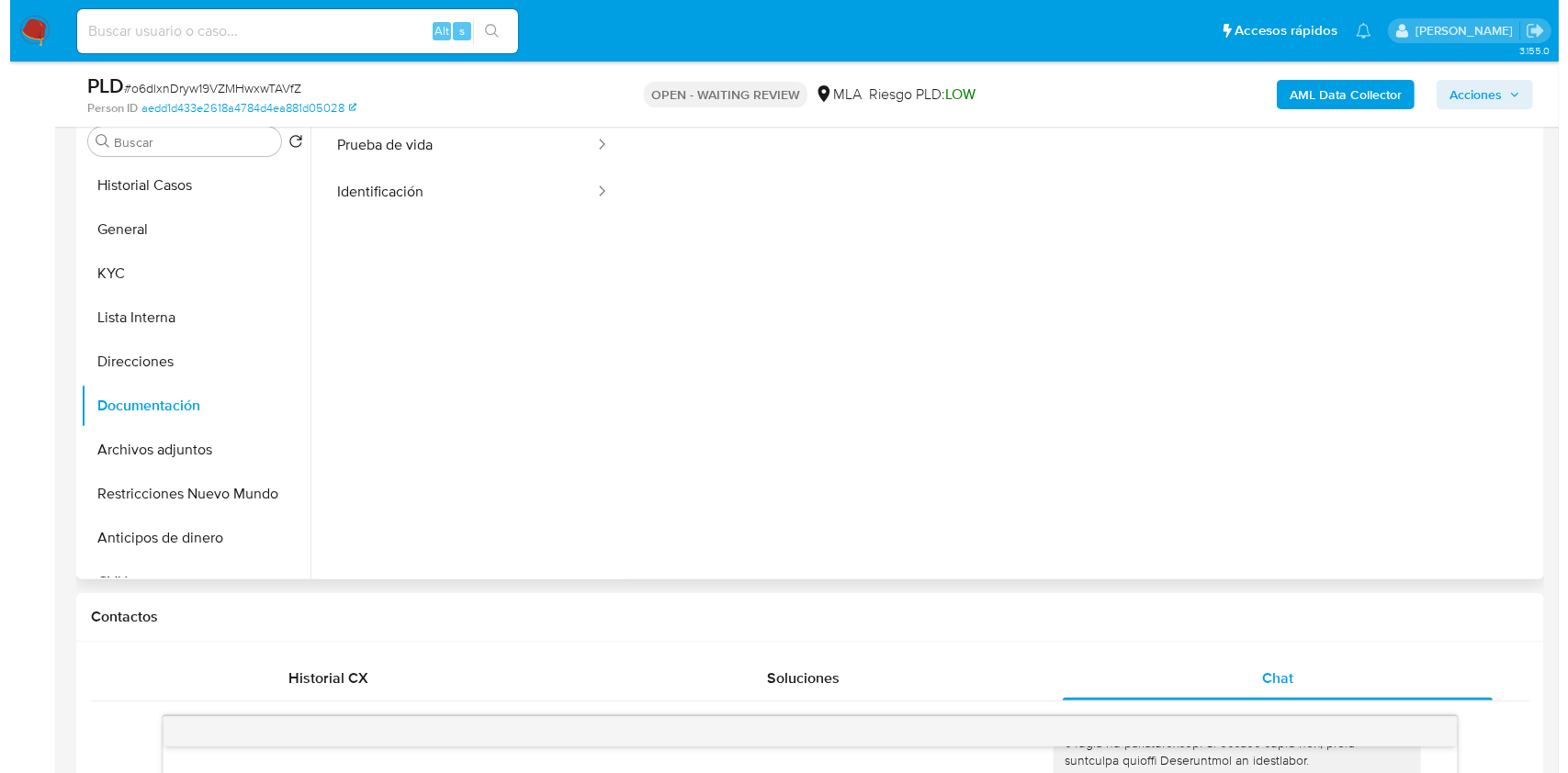
scroll to position [0, 0]
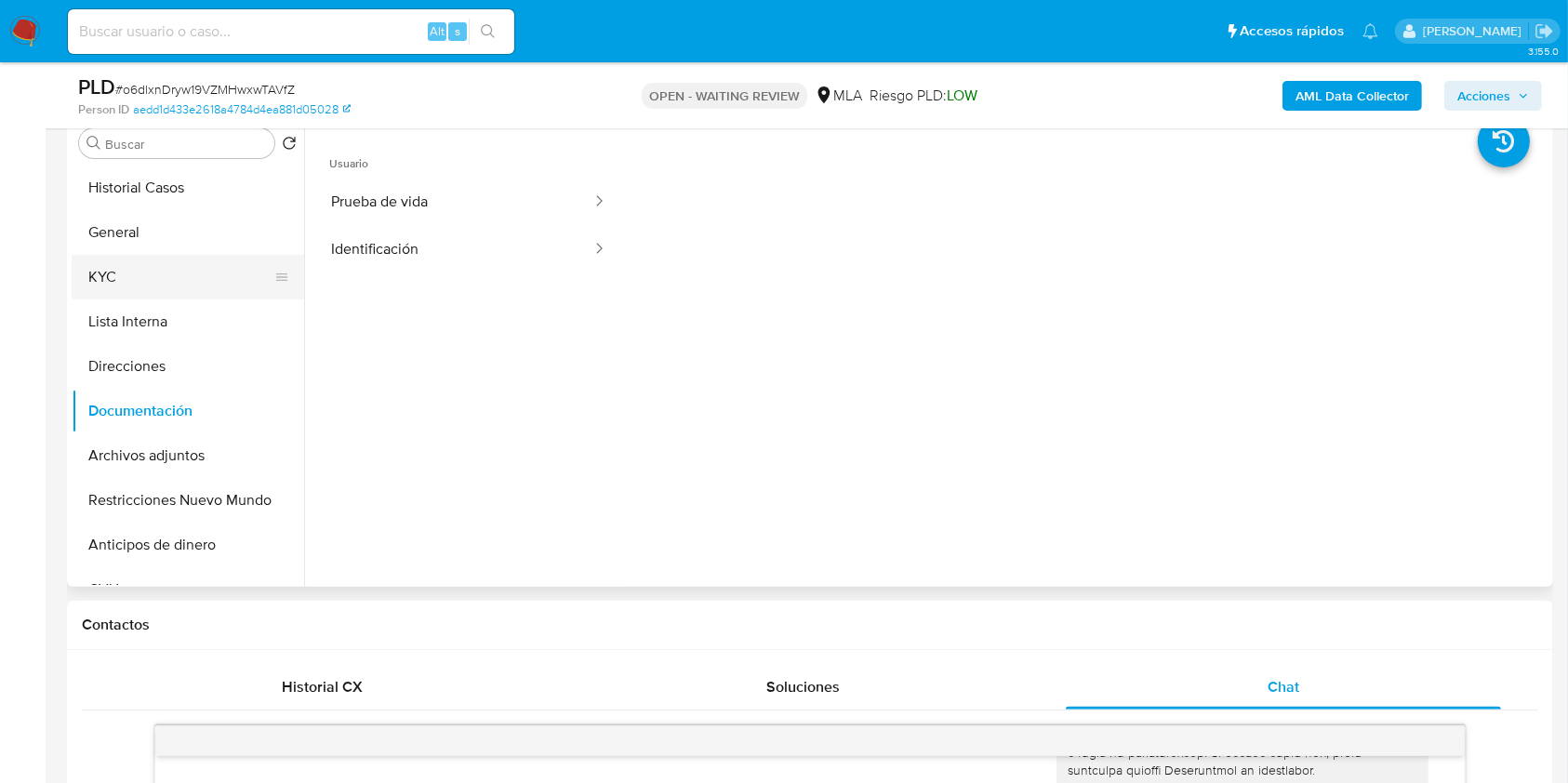
click at [138, 284] on button "KYC" at bounding box center [181, 277] width 218 height 45
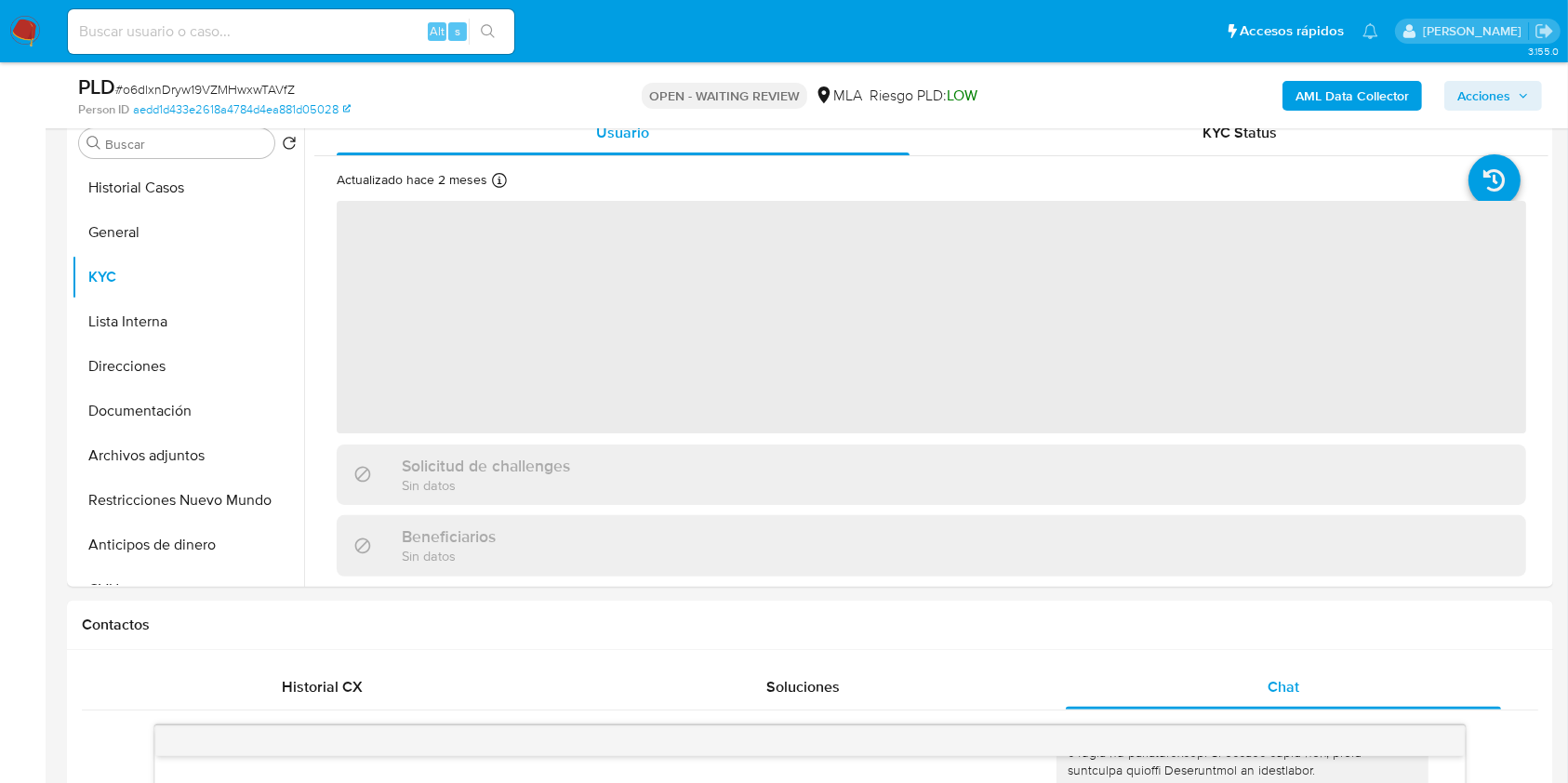
click at [1383, 81] on b "AML Data Collector" at bounding box center [1352, 96] width 114 height 30
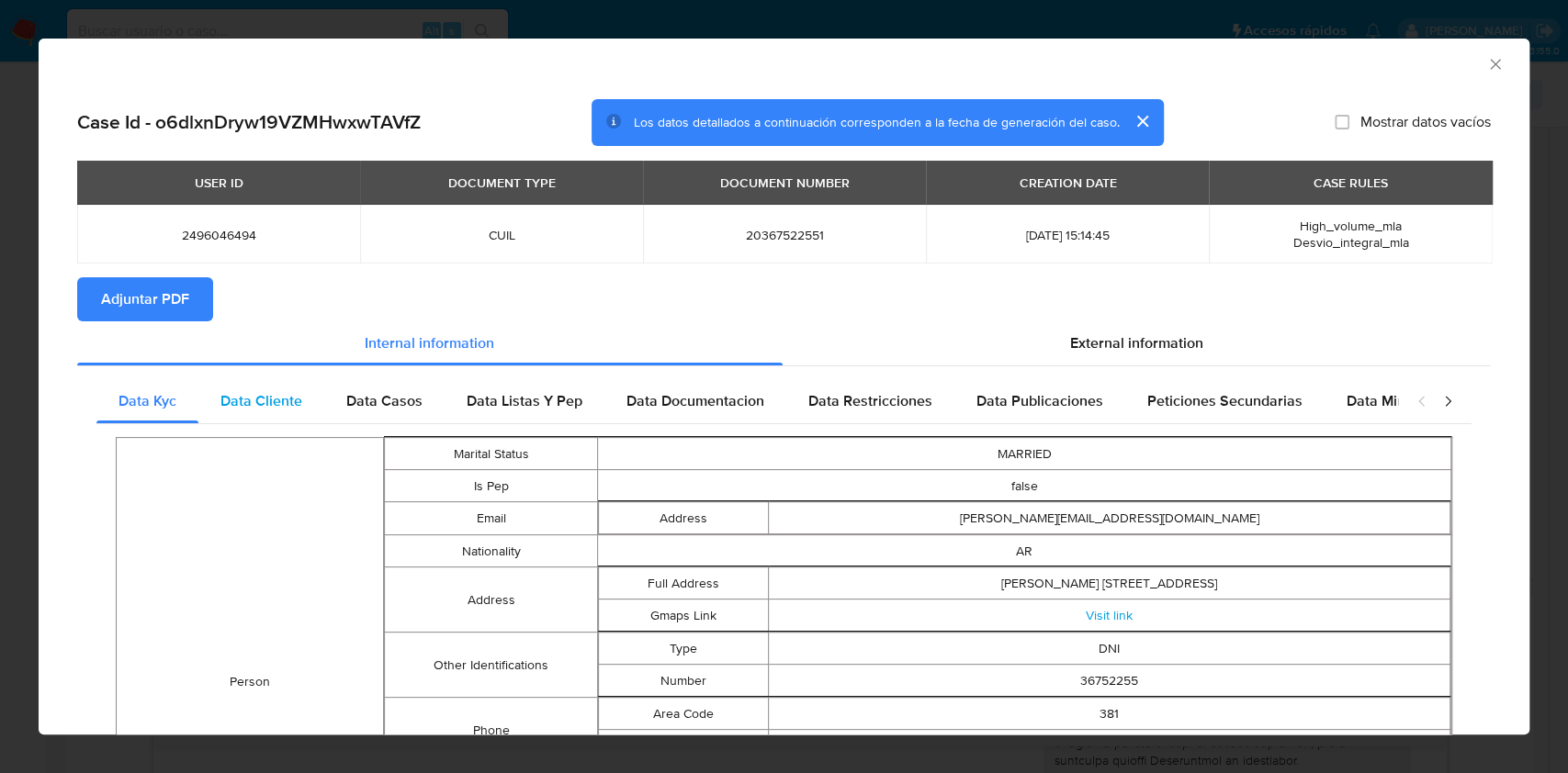
click at [232, 414] on div "Data Cliente" at bounding box center [261, 401] width 126 height 44
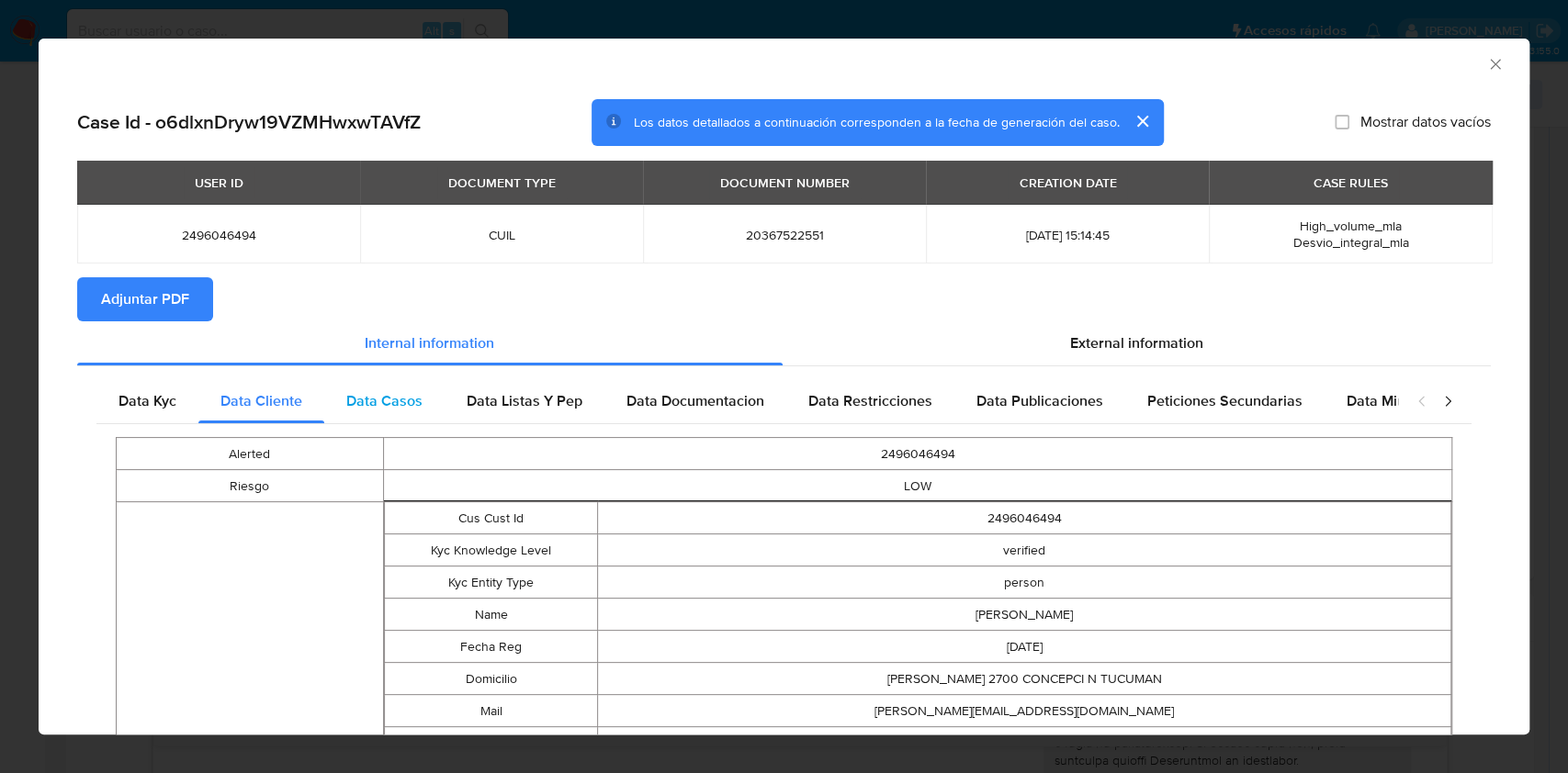
click at [411, 400] on span "Data Casos" at bounding box center [384, 400] width 76 height 21
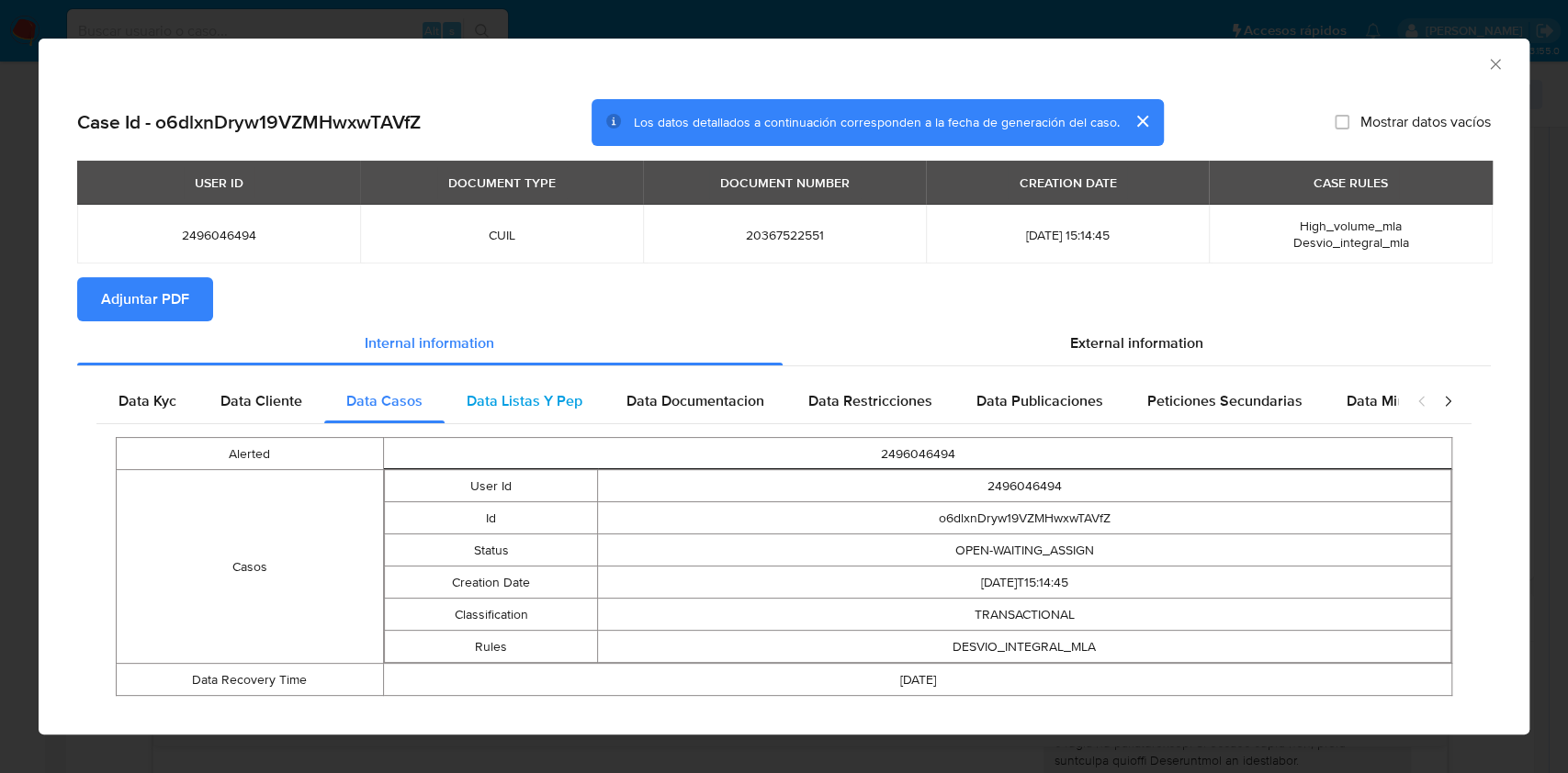
click at [522, 415] on div "Data Listas Y Pep" at bounding box center [524, 401] width 160 height 44
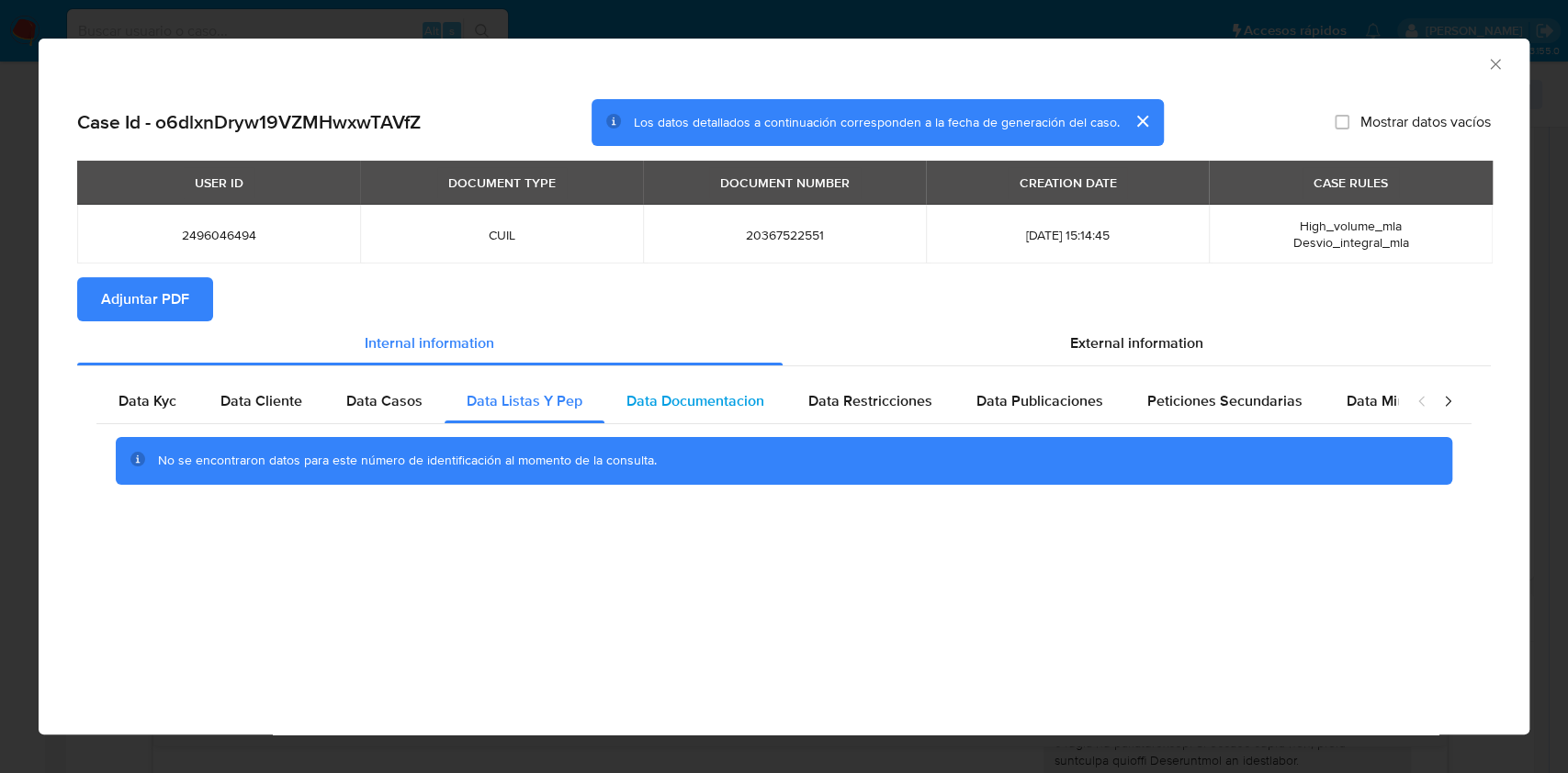
click at [747, 411] on span "Data Documentacion" at bounding box center [695, 400] width 138 height 21
click at [876, 396] on span "Data Restricciones" at bounding box center [870, 400] width 124 height 21
click at [1007, 418] on div "Data Publicaciones" at bounding box center [1040, 401] width 171 height 44
drag, startPoint x: 1217, startPoint y: 399, endPoint x: 1376, endPoint y: 396, distance: 159.0
click at [1221, 398] on span "Peticiones Secundarias" at bounding box center [1224, 400] width 155 height 21
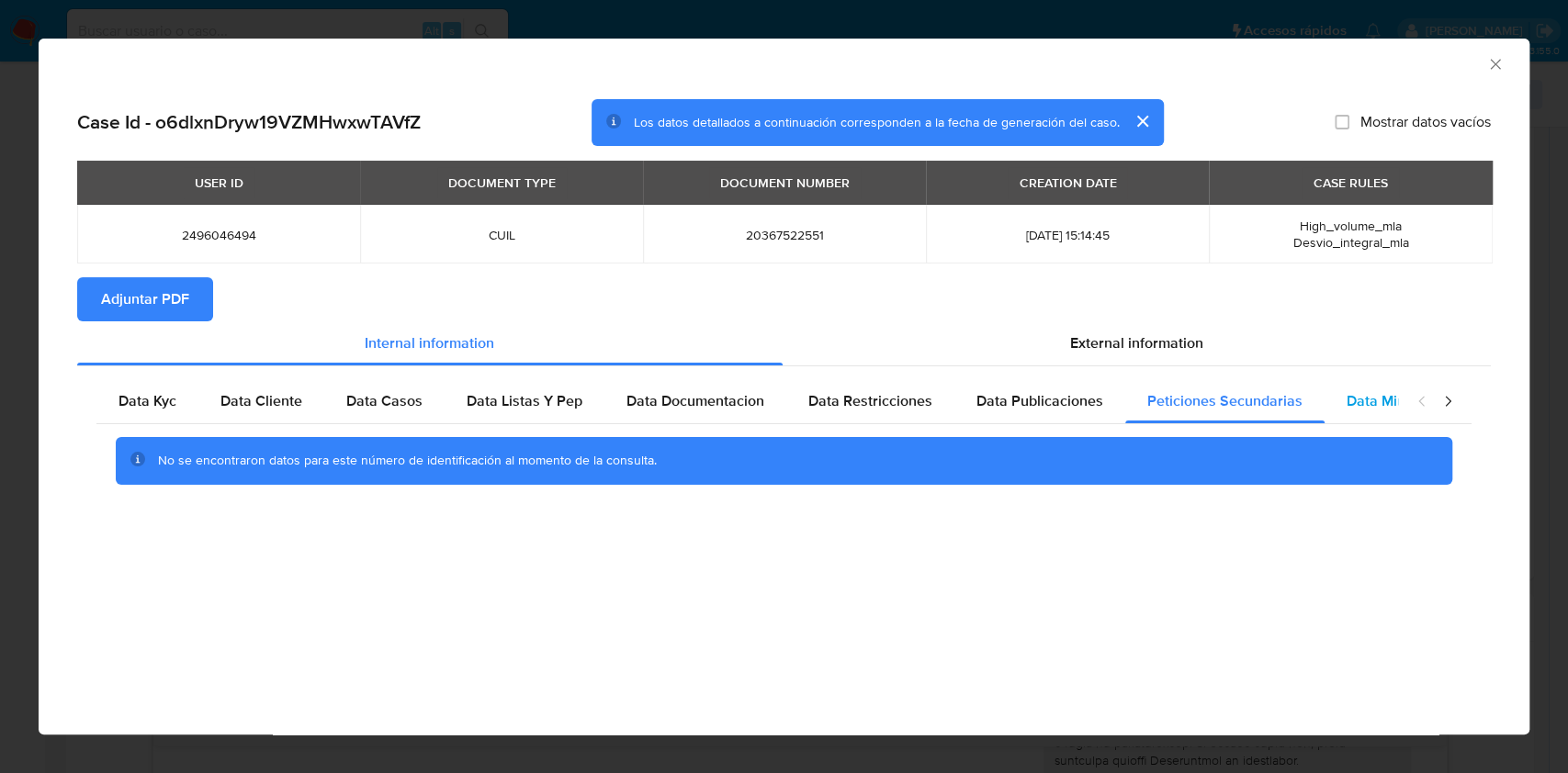
click at [1379, 396] on span "Data Minoridad" at bounding box center [1397, 400] width 101 height 21
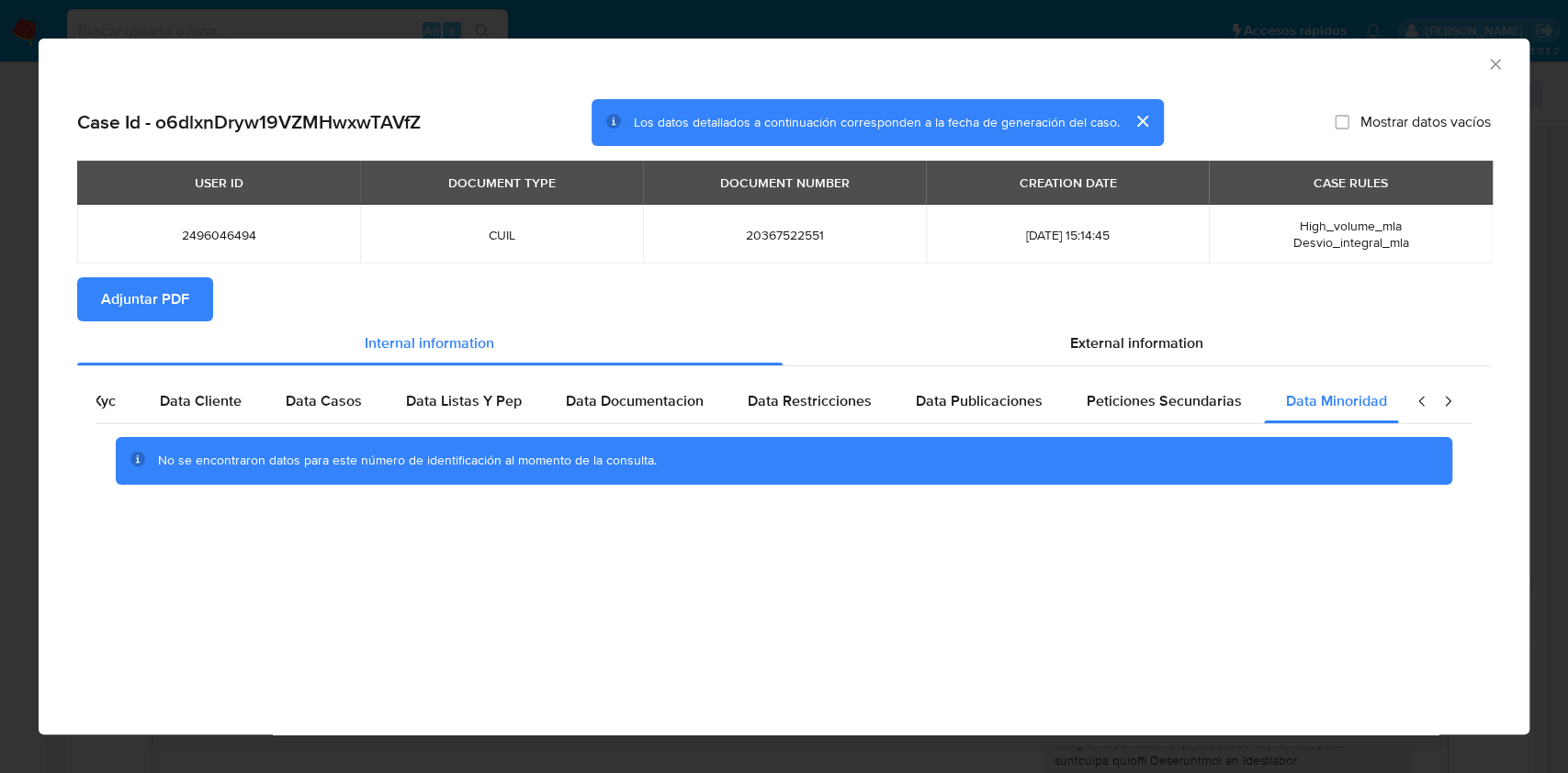
scroll to position [0, 62]
click at [1434, 403] on div "closure-recommendation-modal" at bounding box center [1435, 401] width 74 height 44
click at [1081, 354] on span "External information" at bounding box center [1137, 343] width 133 height 21
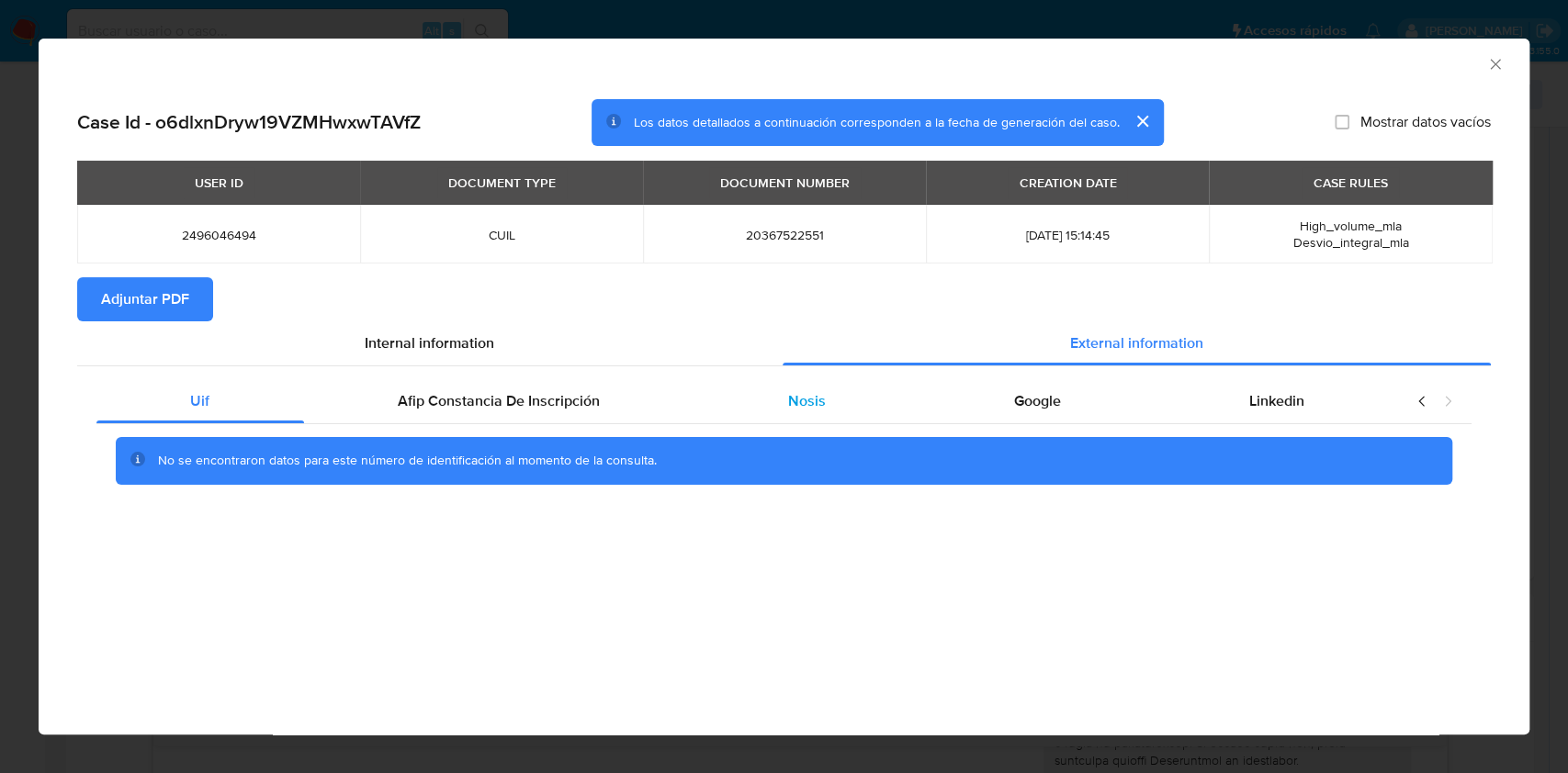
scroll to position [0, 0]
click at [632, 415] on div "Afip Constancia De Inscripción" at bounding box center [499, 401] width 390 height 44
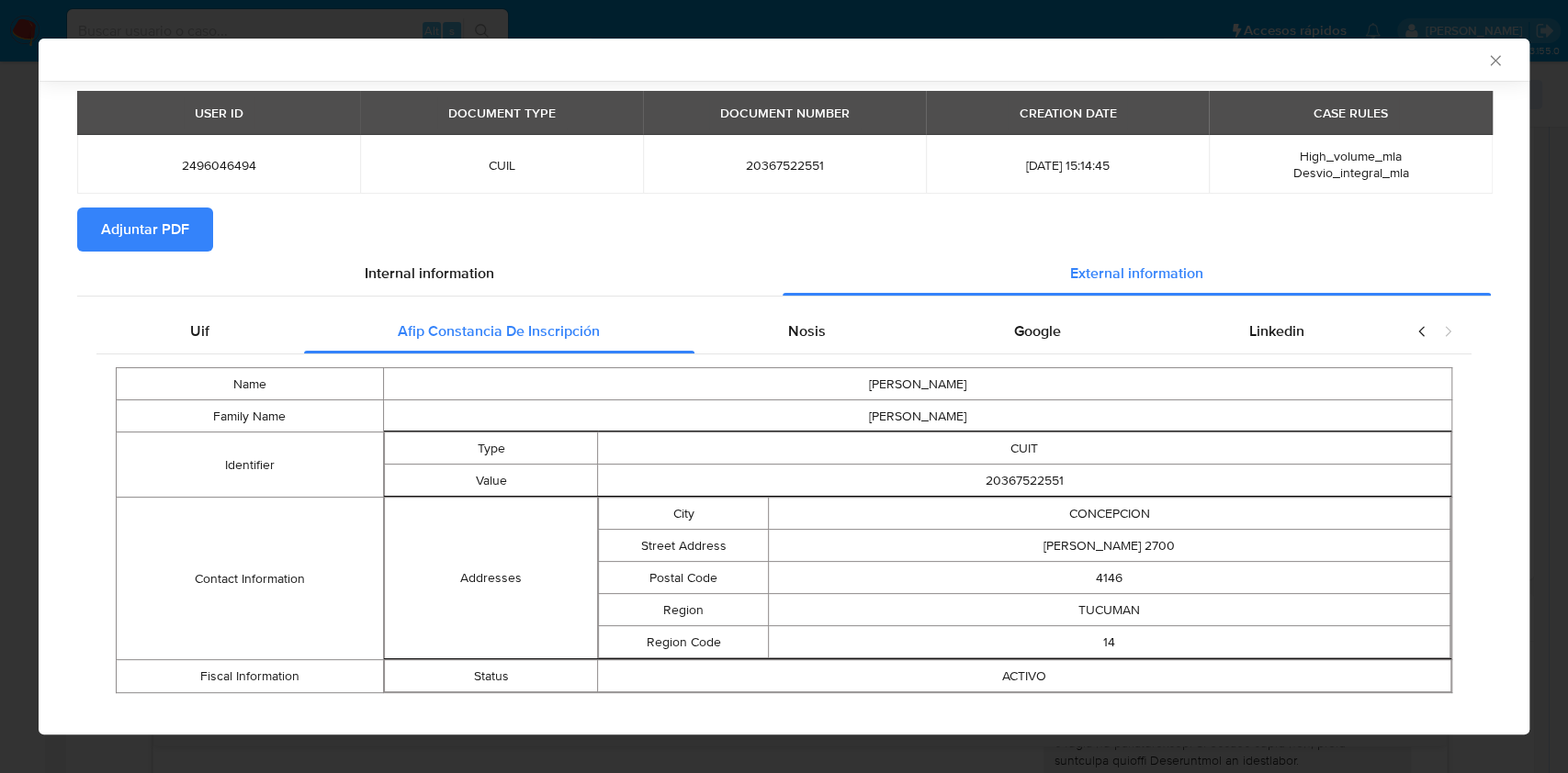
scroll to position [87, 0]
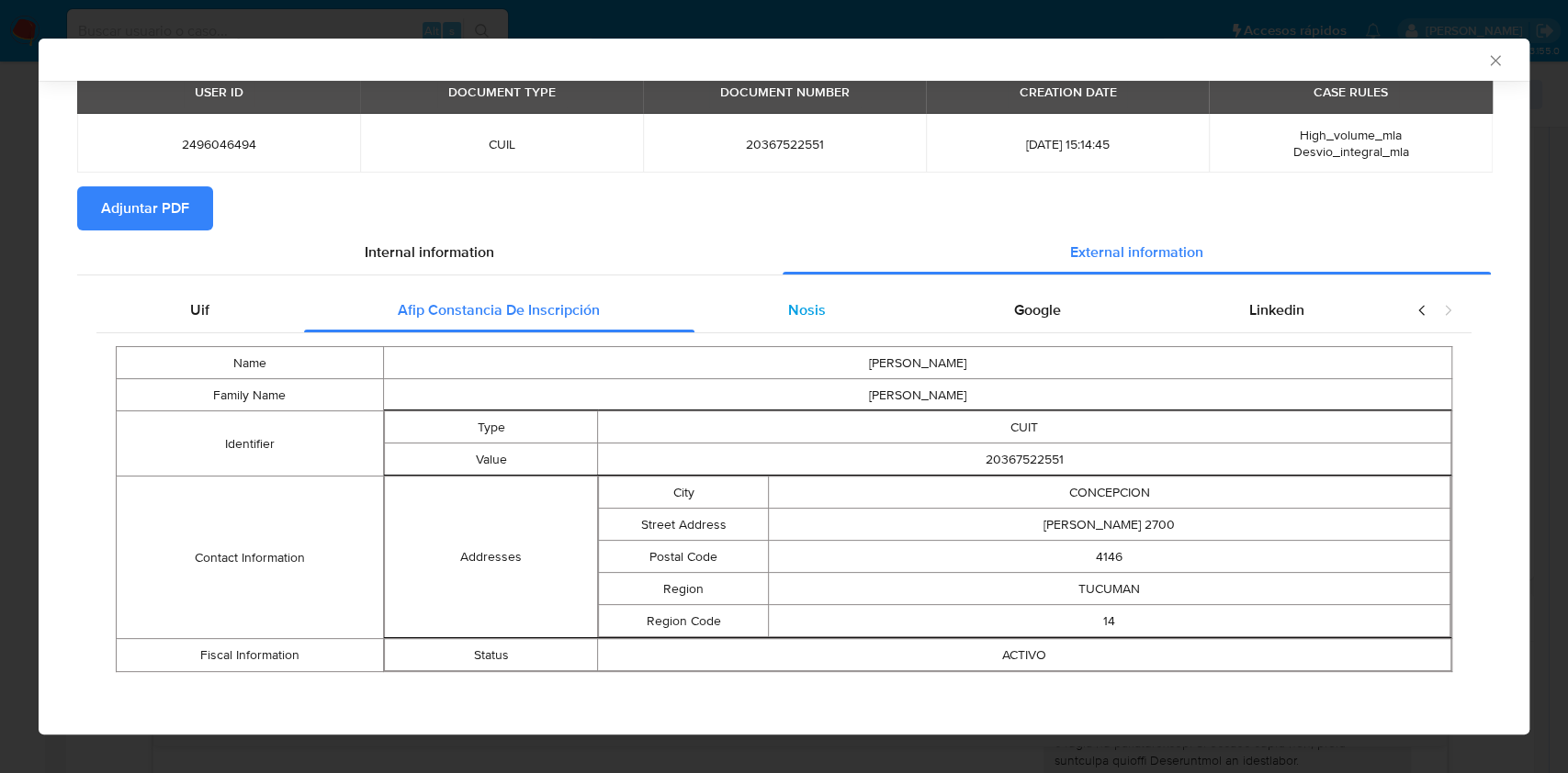
click at [741, 313] on div "Nosis" at bounding box center [807, 311] width 226 height 44
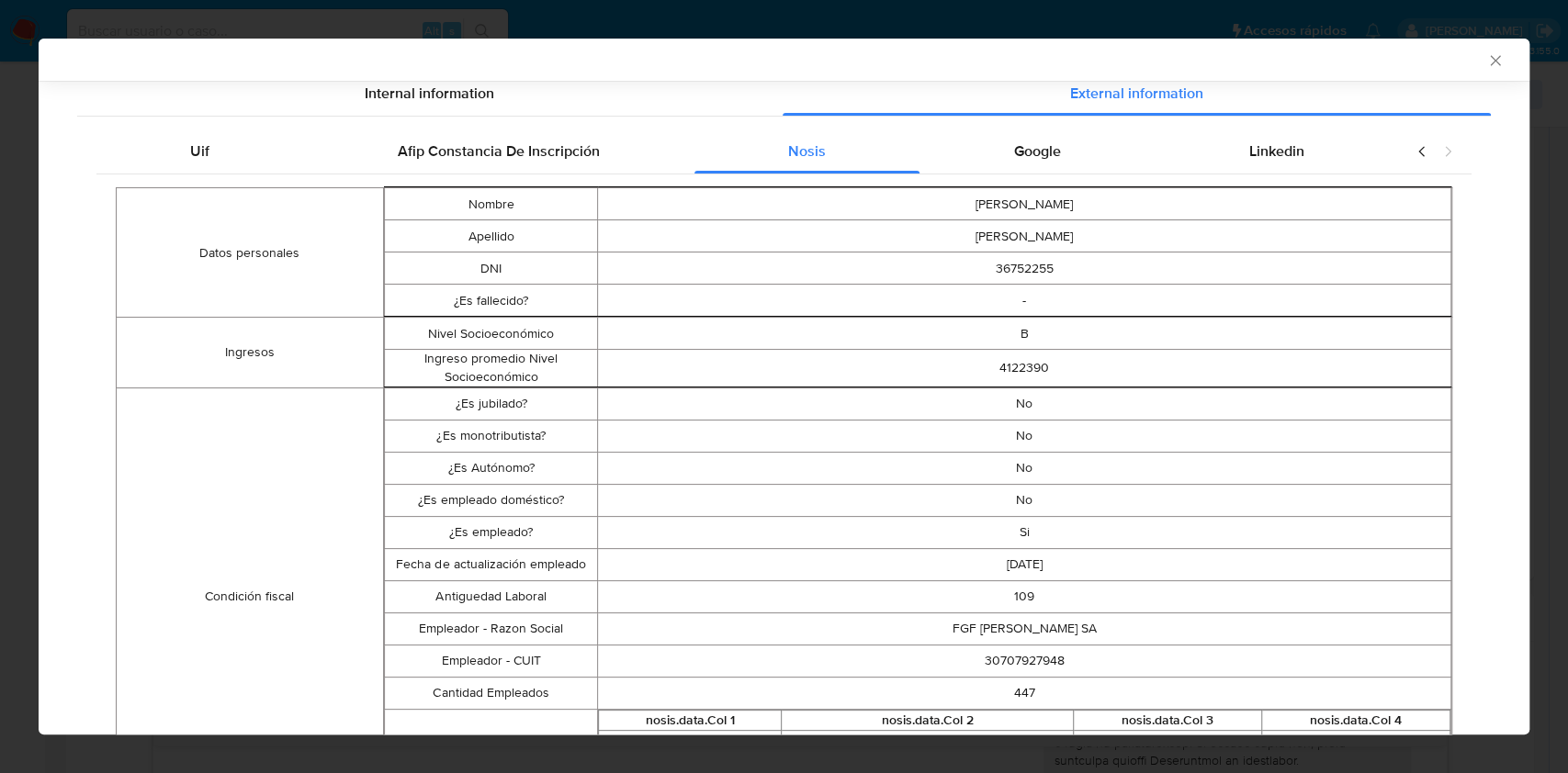
scroll to position [210, 0]
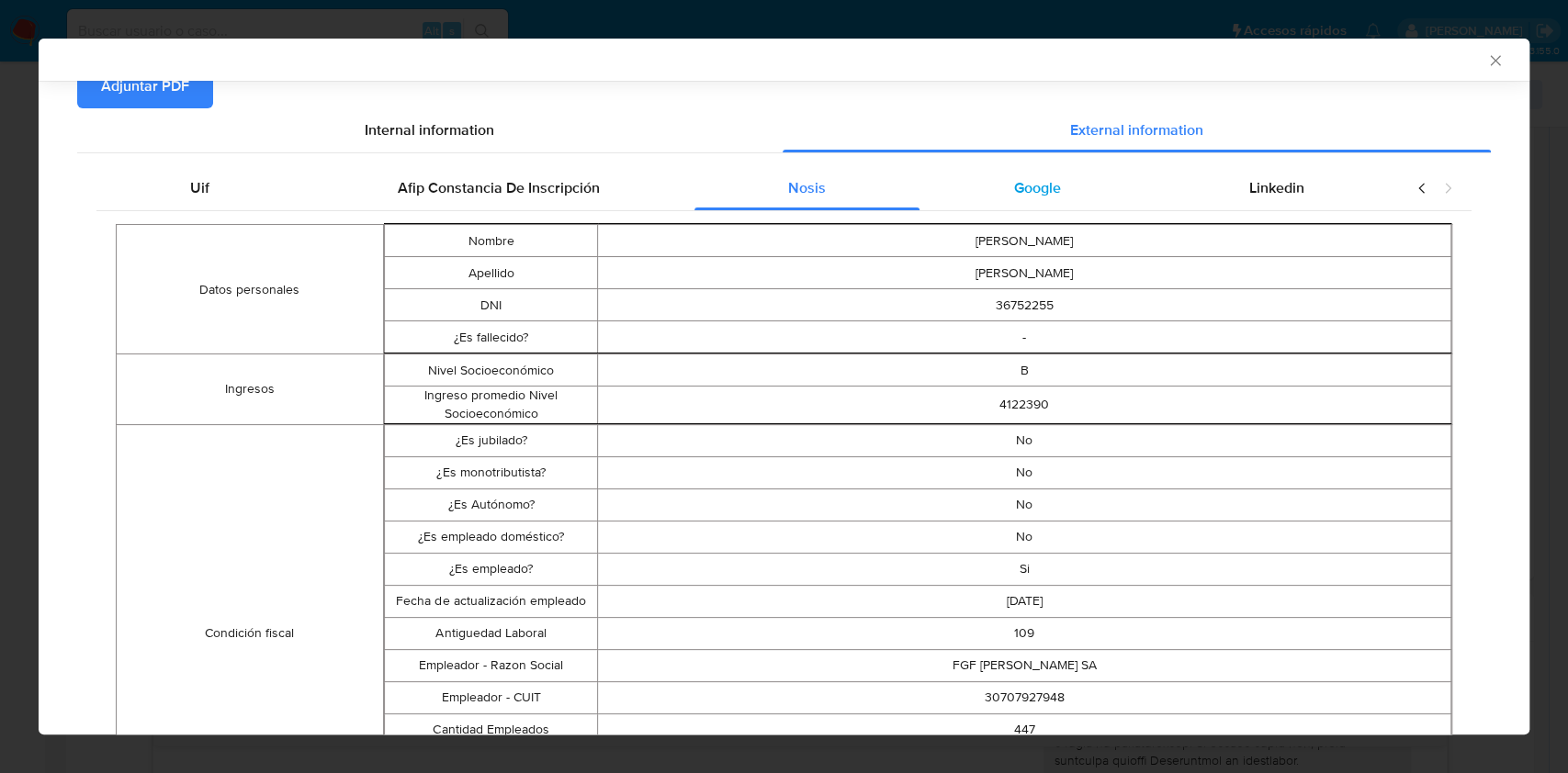
click at [1014, 201] on div "Google" at bounding box center [1037, 188] width 235 height 44
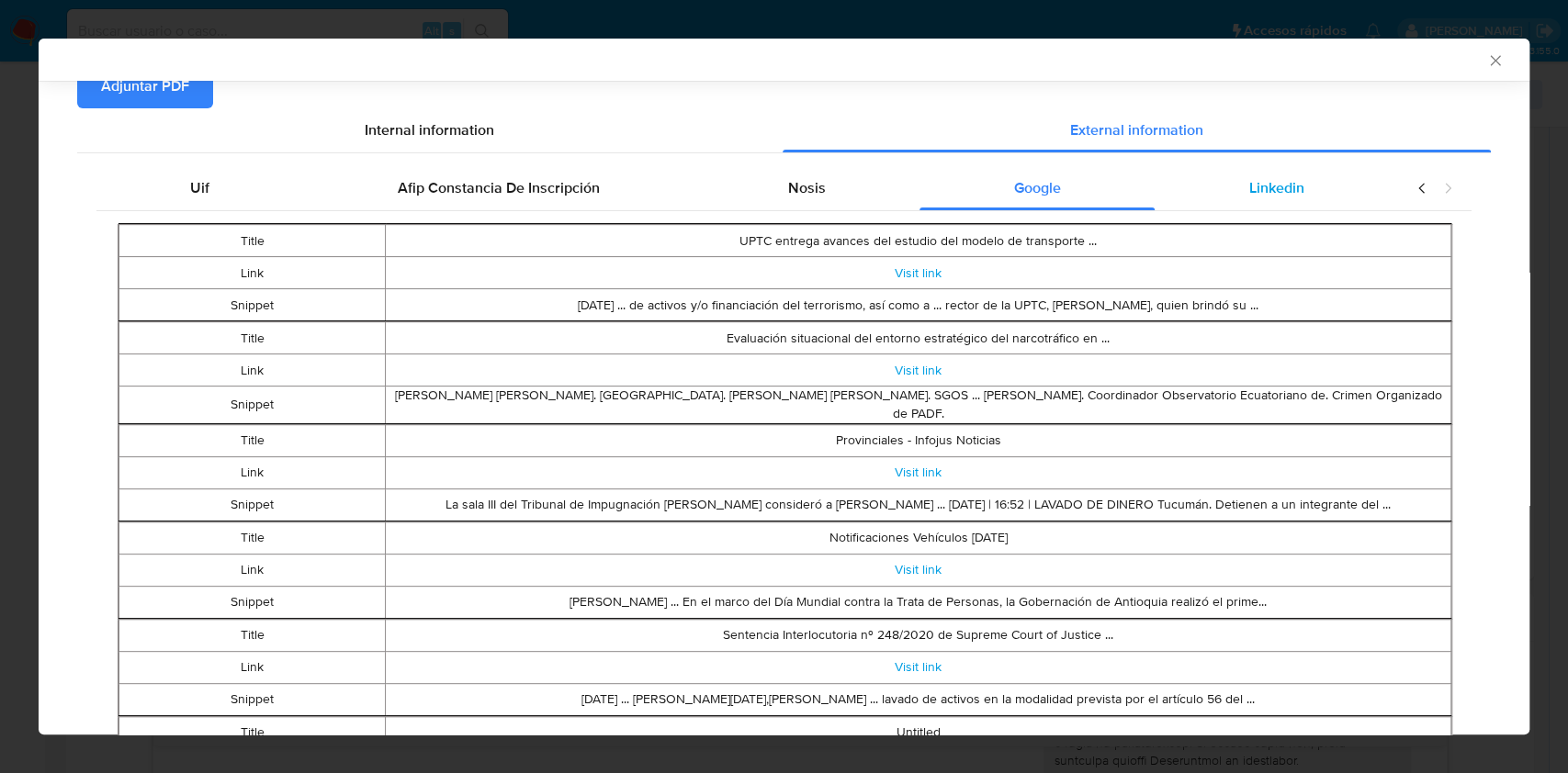
click at [1274, 189] on span "Linkedin" at bounding box center [1276, 188] width 55 height 21
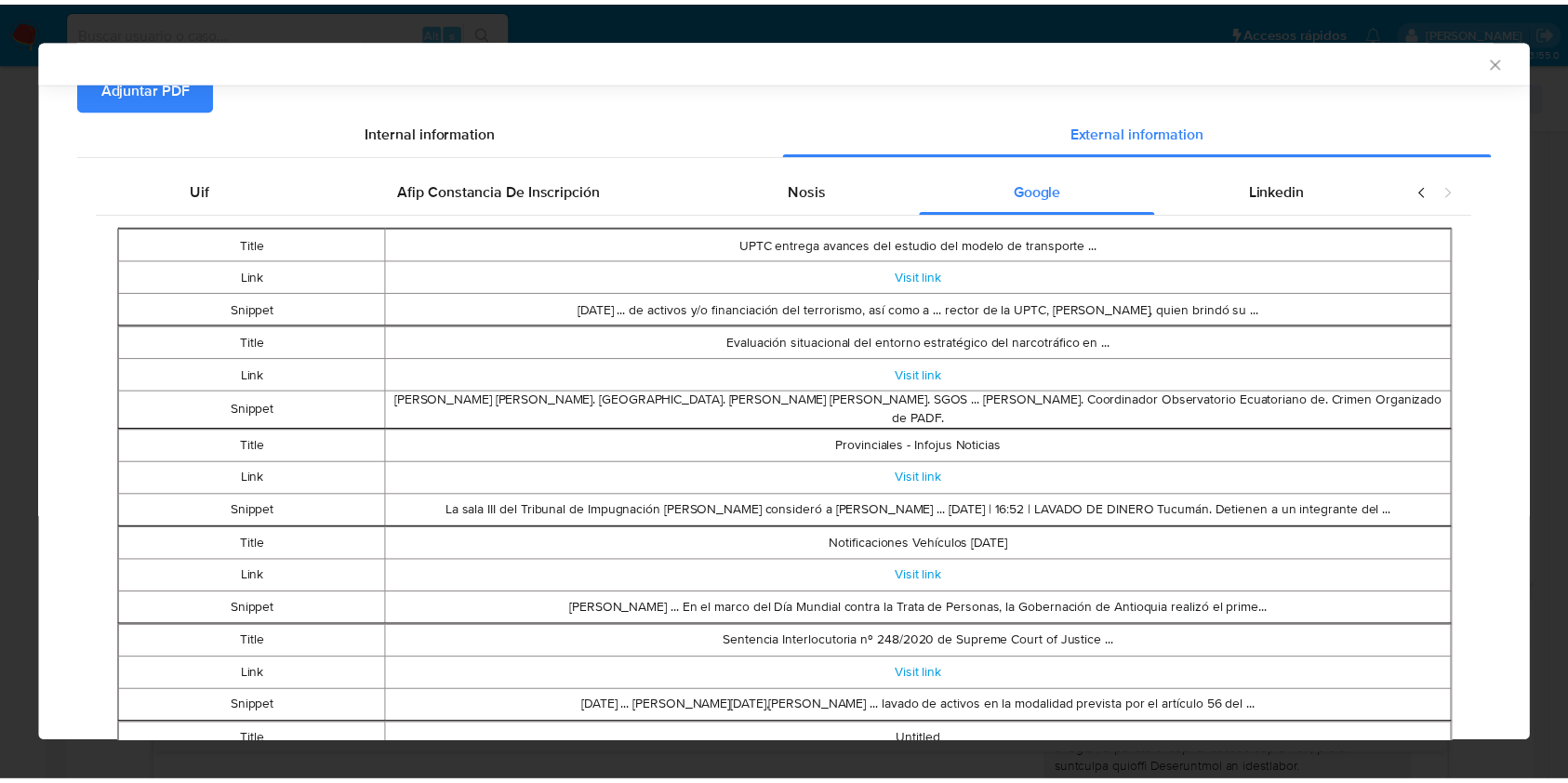
scroll to position [0, 0]
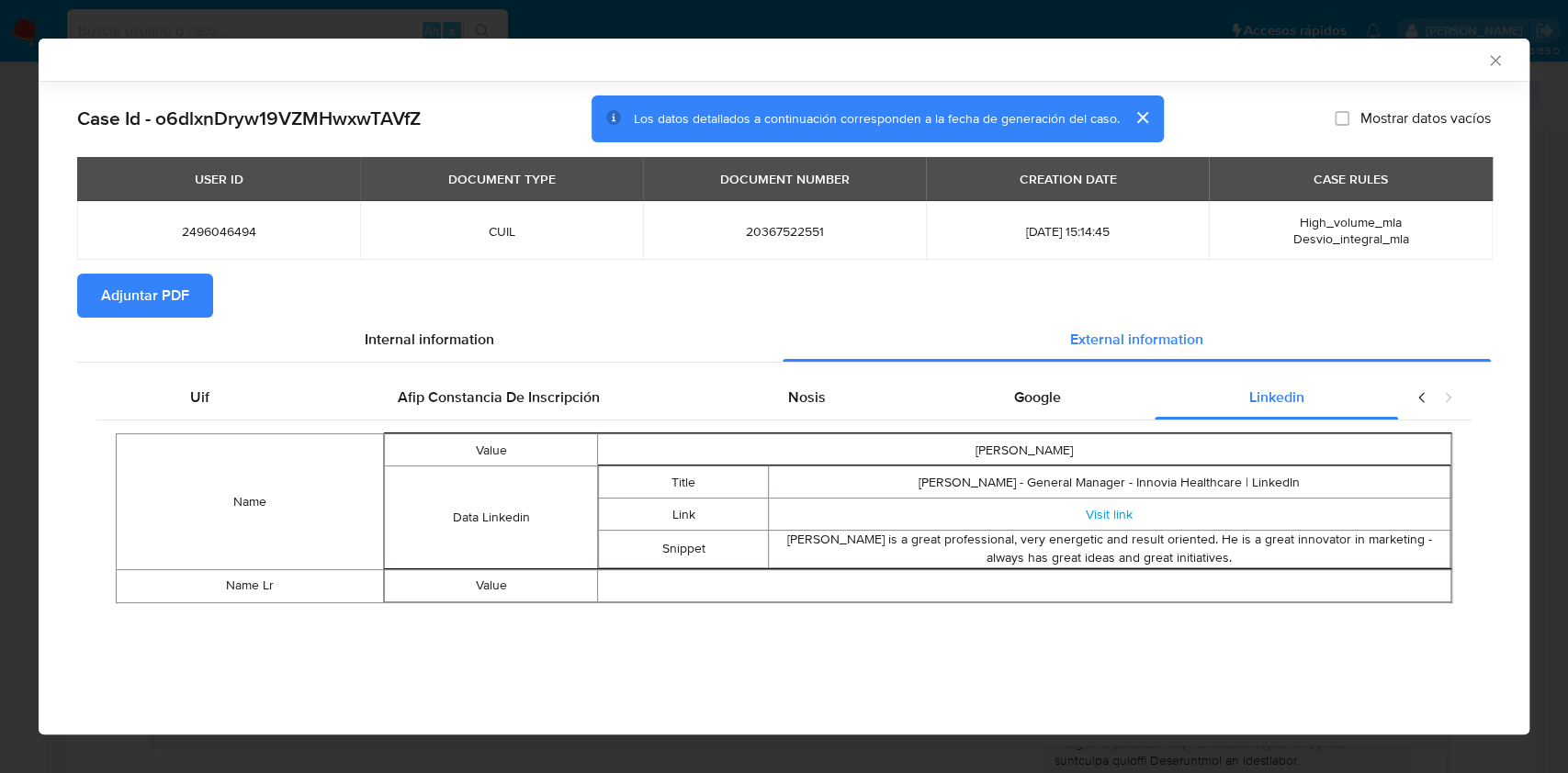
click at [136, 305] on span "Adjuntar PDF" at bounding box center [145, 296] width 88 height 40
click at [1497, 50] on div "AML Data Collector" at bounding box center [784, 60] width 1491 height 42
click at [1492, 60] on icon "Cerrar ventana" at bounding box center [1495, 61] width 18 height 18
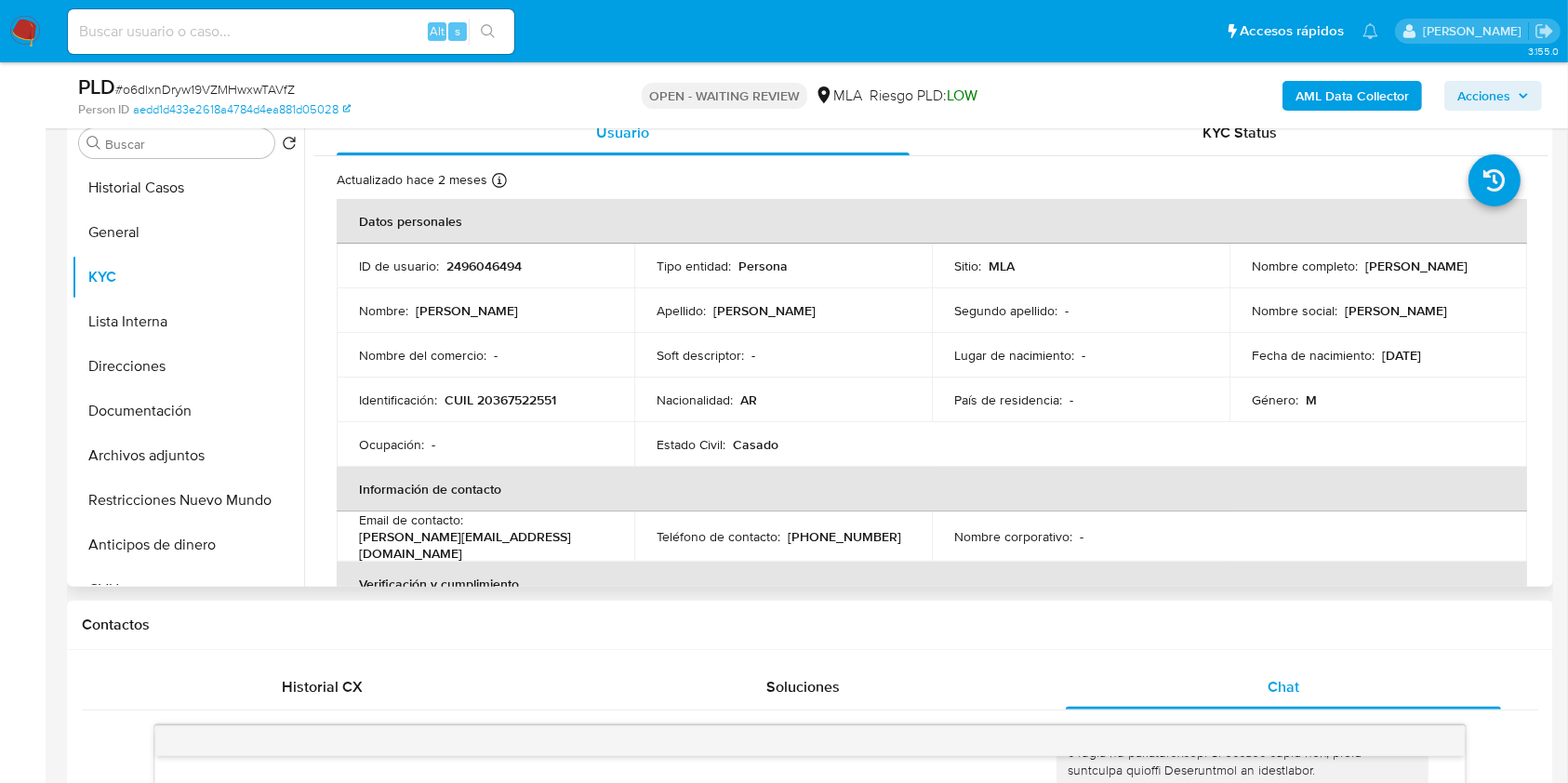
click at [520, 403] on p "CUIL 20367522551" at bounding box center [500, 399] width 112 height 17
copy p "20367522551"
click at [213, 410] on button "Documentación" at bounding box center [181, 411] width 218 height 45
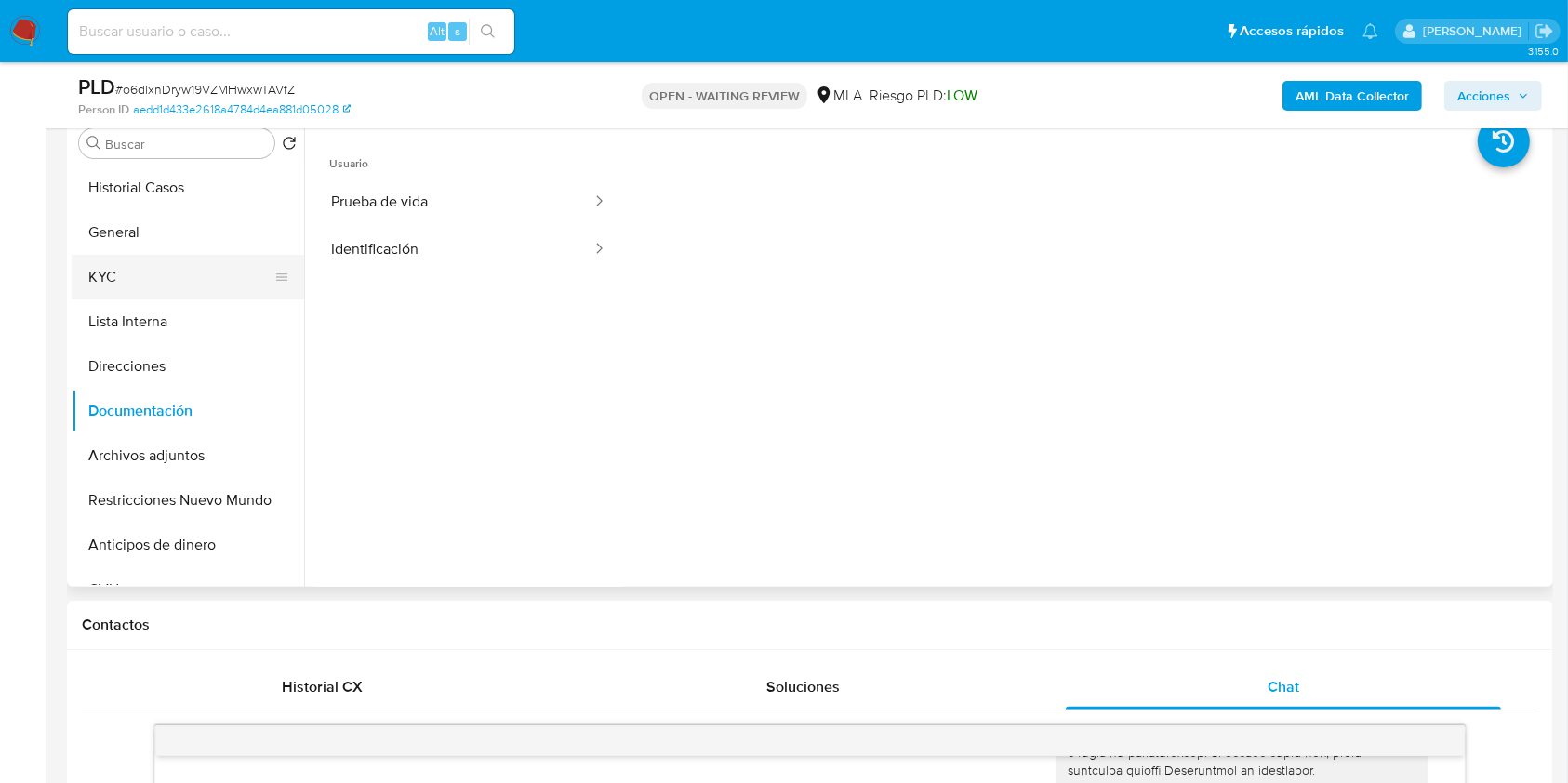
click at [165, 274] on button "KYC" at bounding box center [181, 277] width 218 height 45
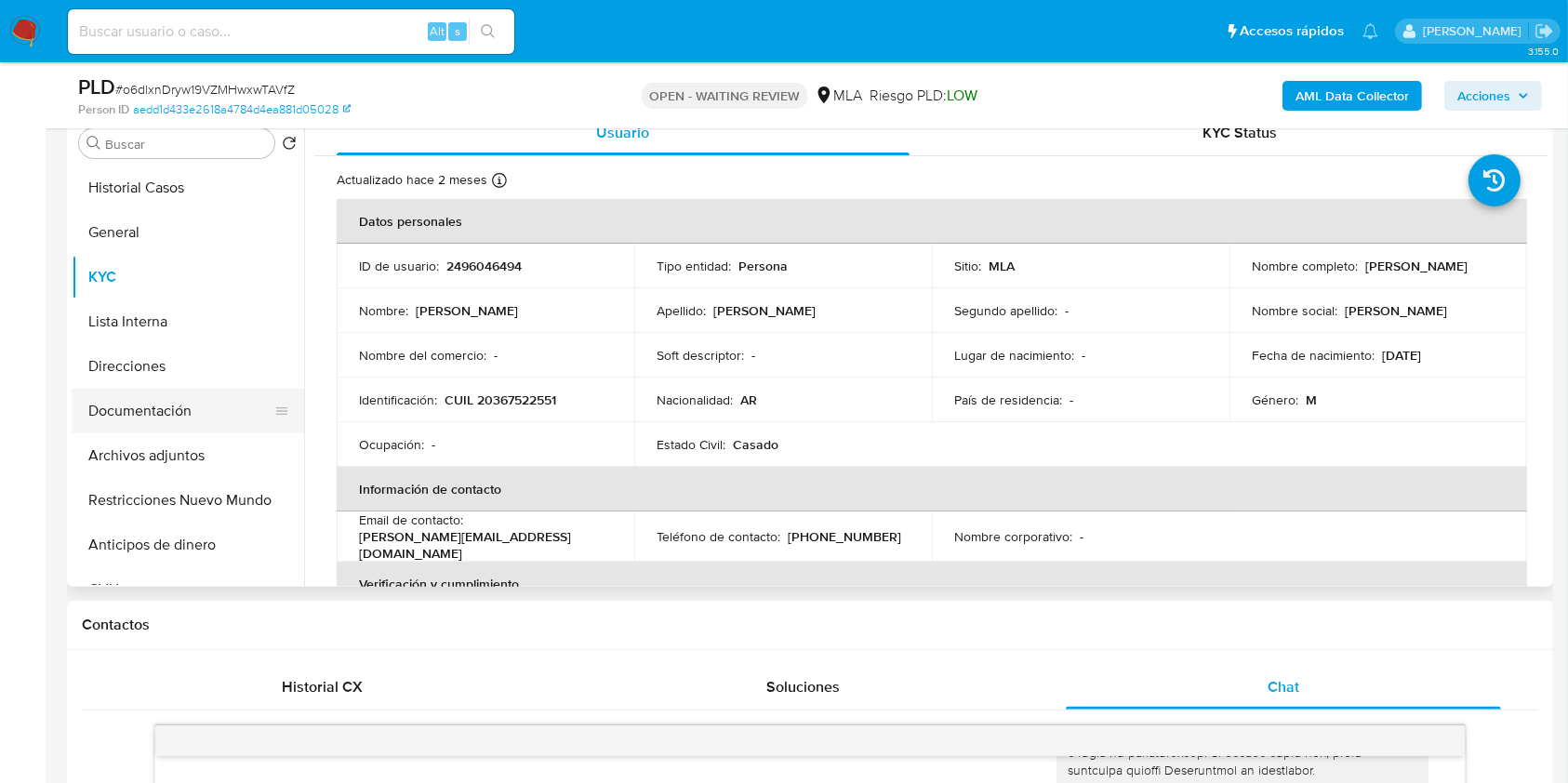
click at [211, 396] on button "Documentación" at bounding box center [181, 411] width 218 height 45
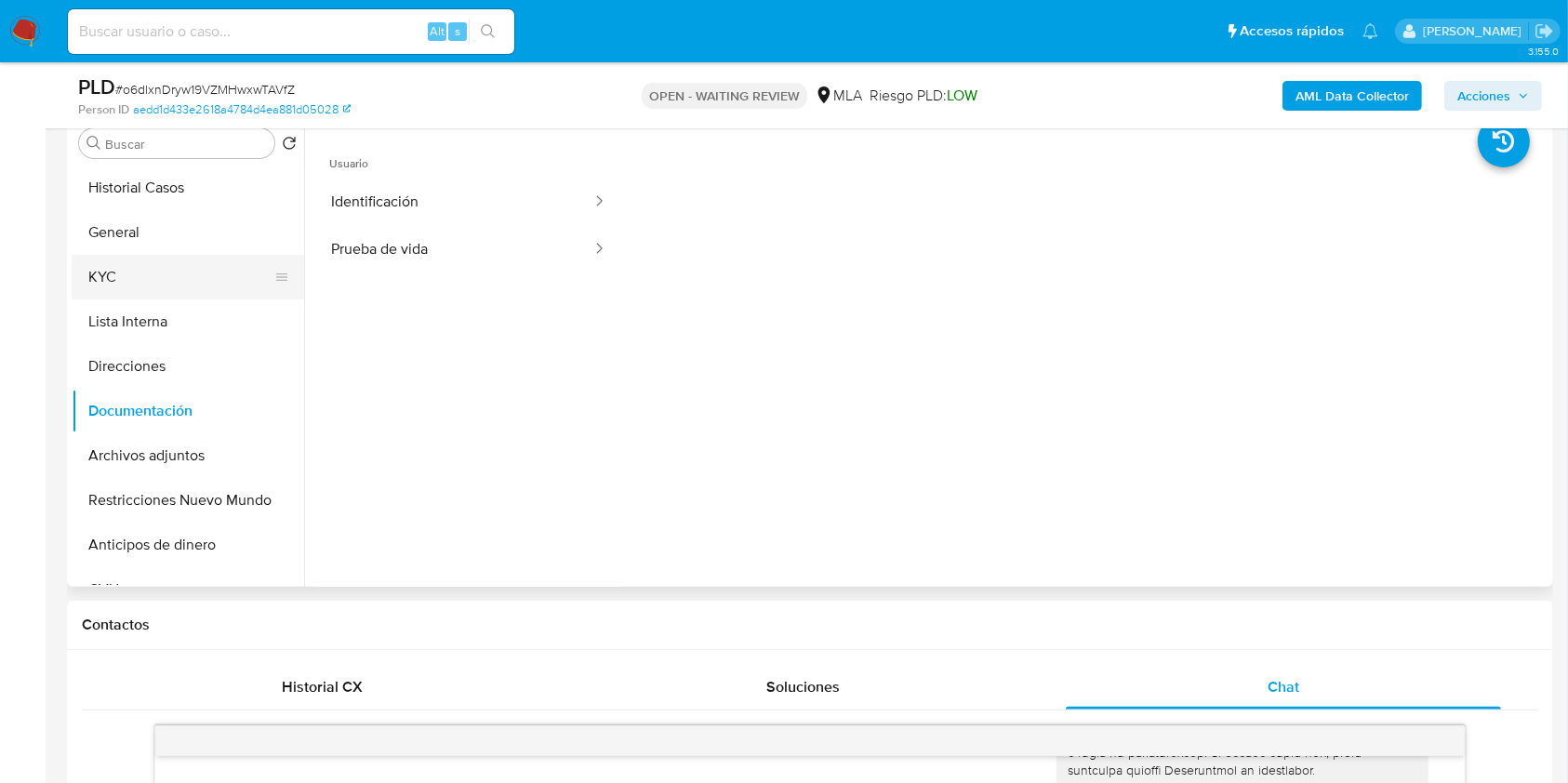
click at [172, 260] on button "KYC" at bounding box center [181, 277] width 218 height 45
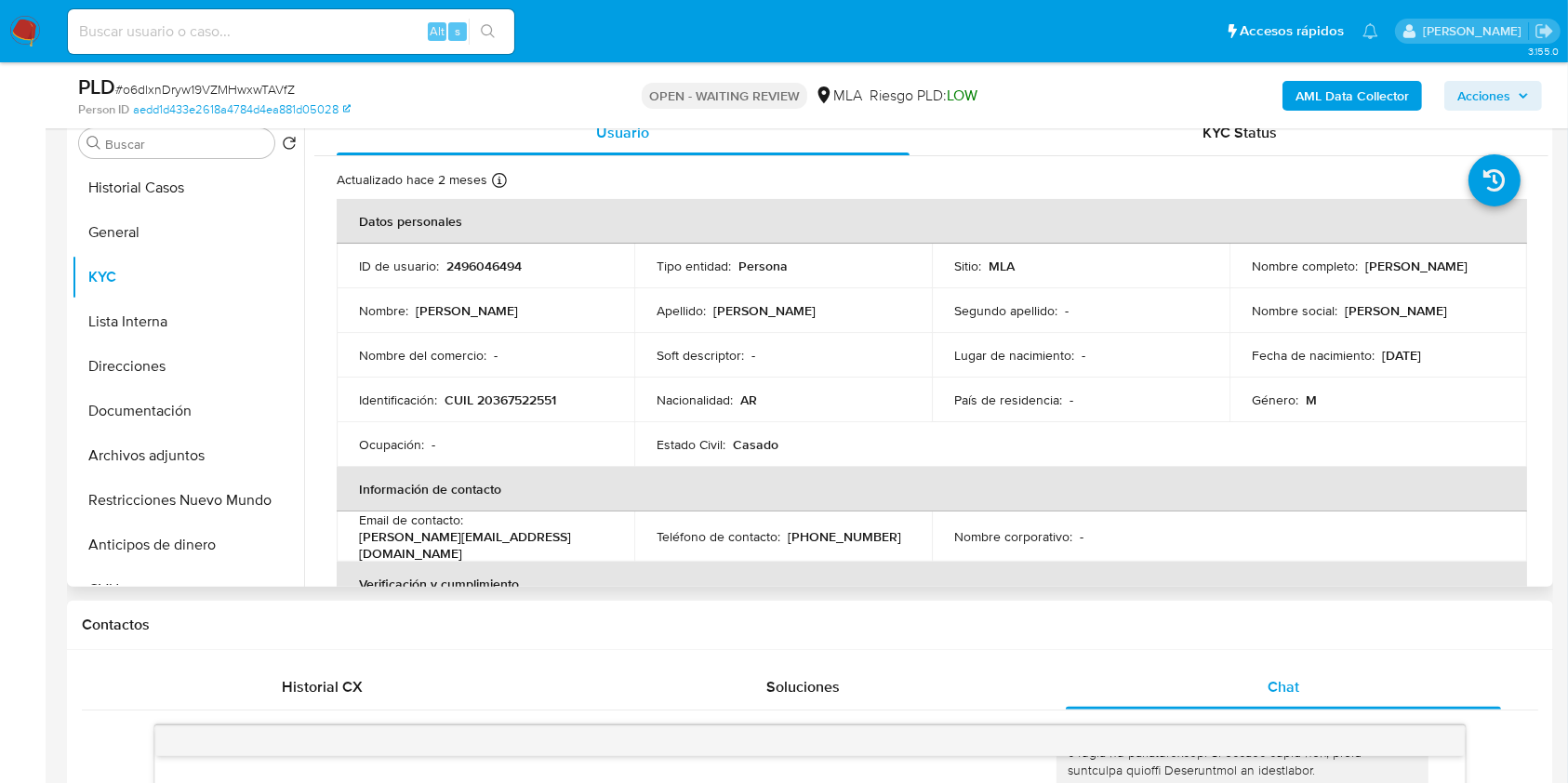
click at [1225, 553] on table "Datos personales ID de usuario : 2496046494 Tipo entidad : Persona Sitio : MLA …" at bounding box center [932, 539] width 1190 height 681
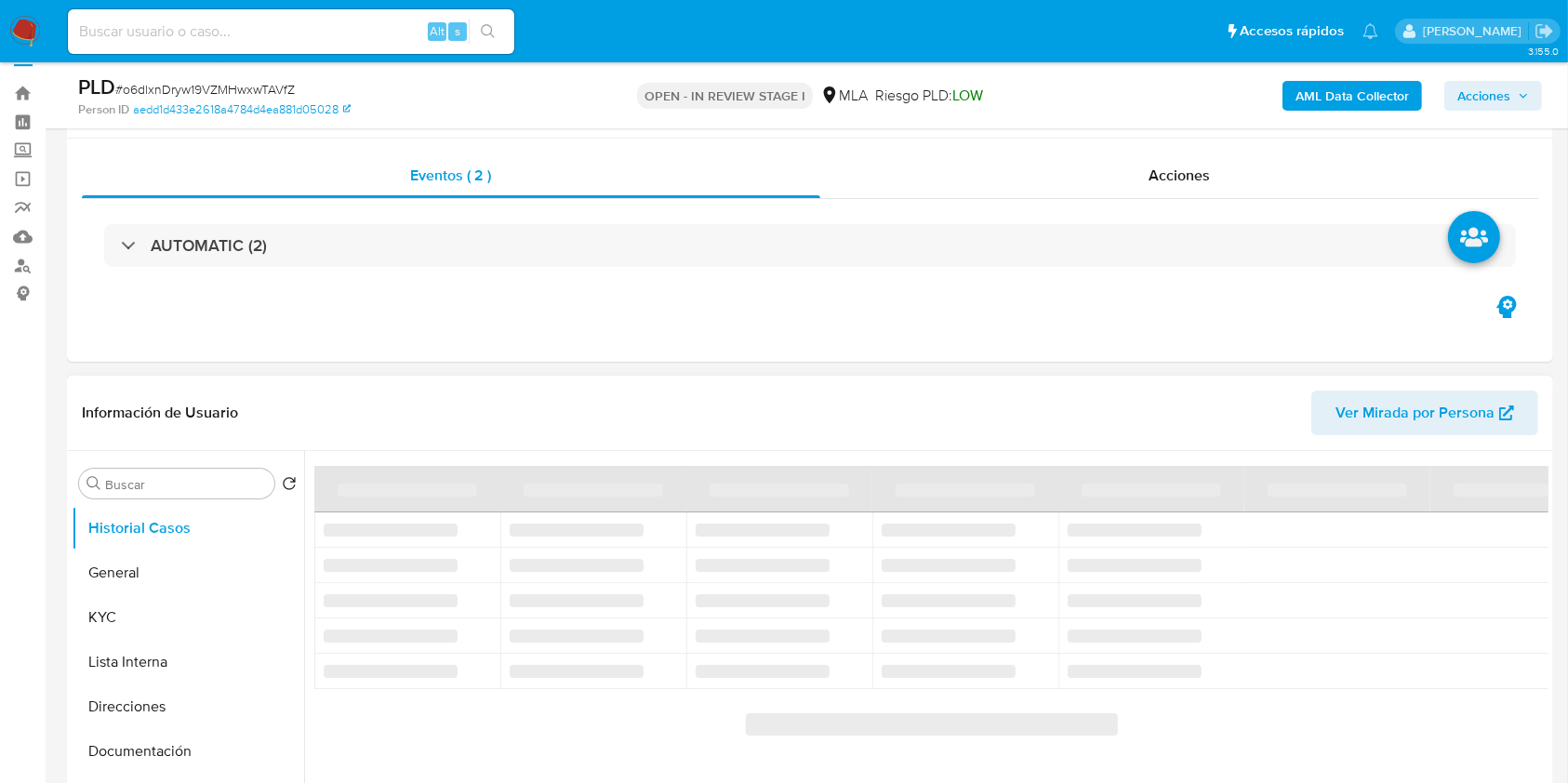
scroll to position [248, 0]
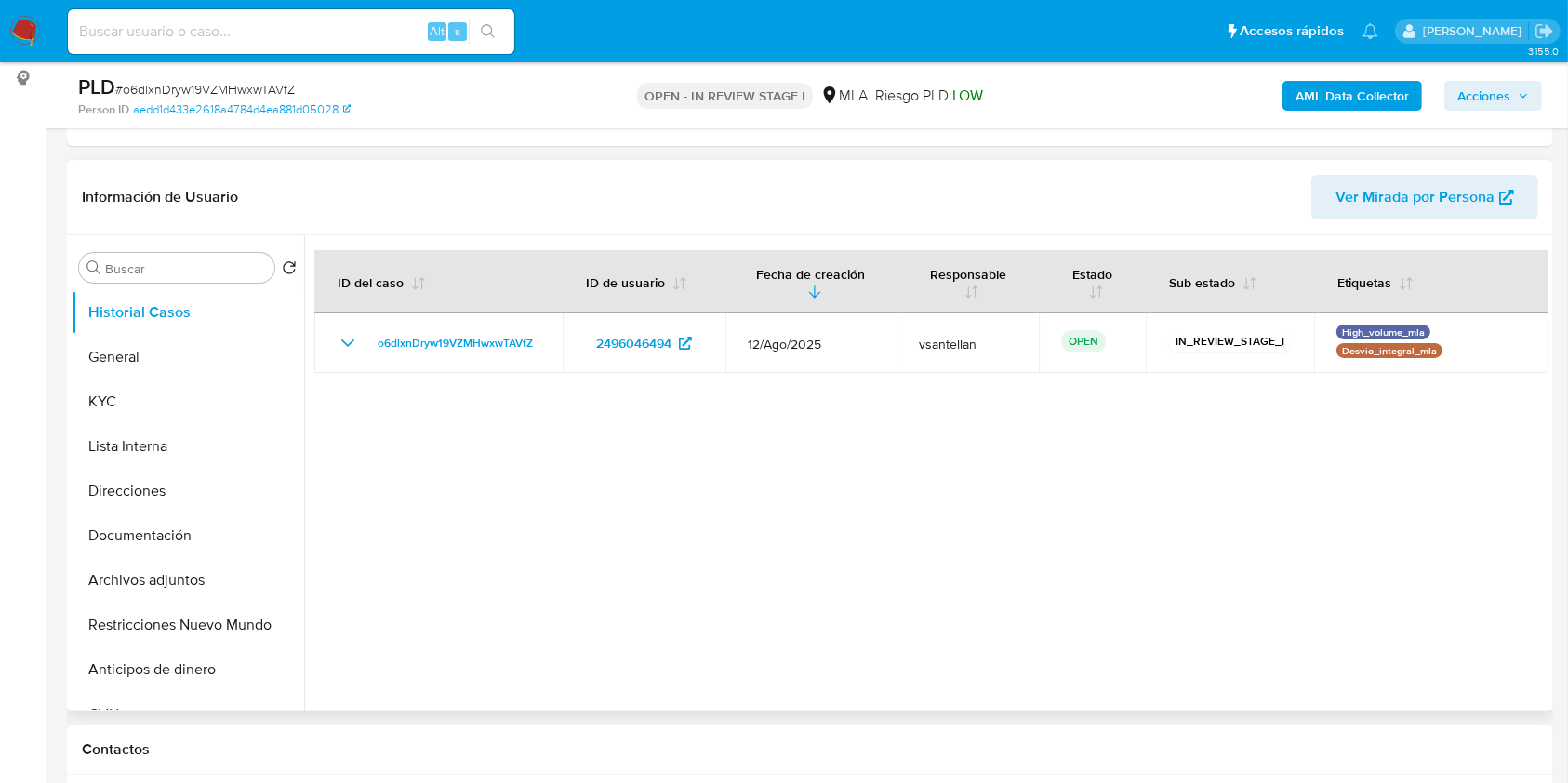
select select "10"
click at [194, 402] on button "KYC" at bounding box center [181, 401] width 218 height 45
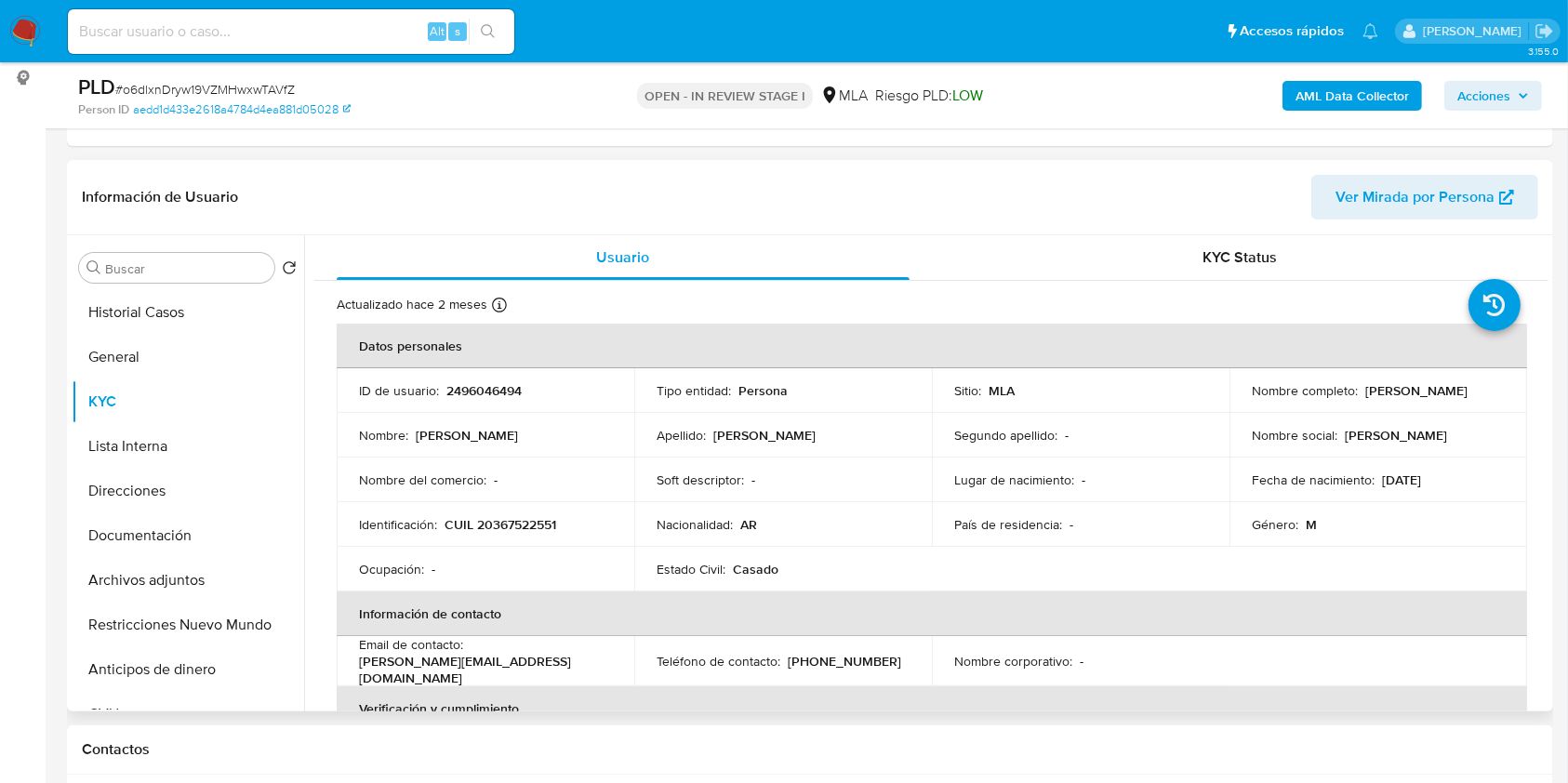
drag, startPoint x: 1358, startPoint y: 385, endPoint x: 1468, endPoint y: 390, distance: 110.1
click at [1468, 390] on div "Nombre completo : Gustavo Orlando" at bounding box center [1378, 390] width 253 height 17
copy p "[PERSON_NAME]"
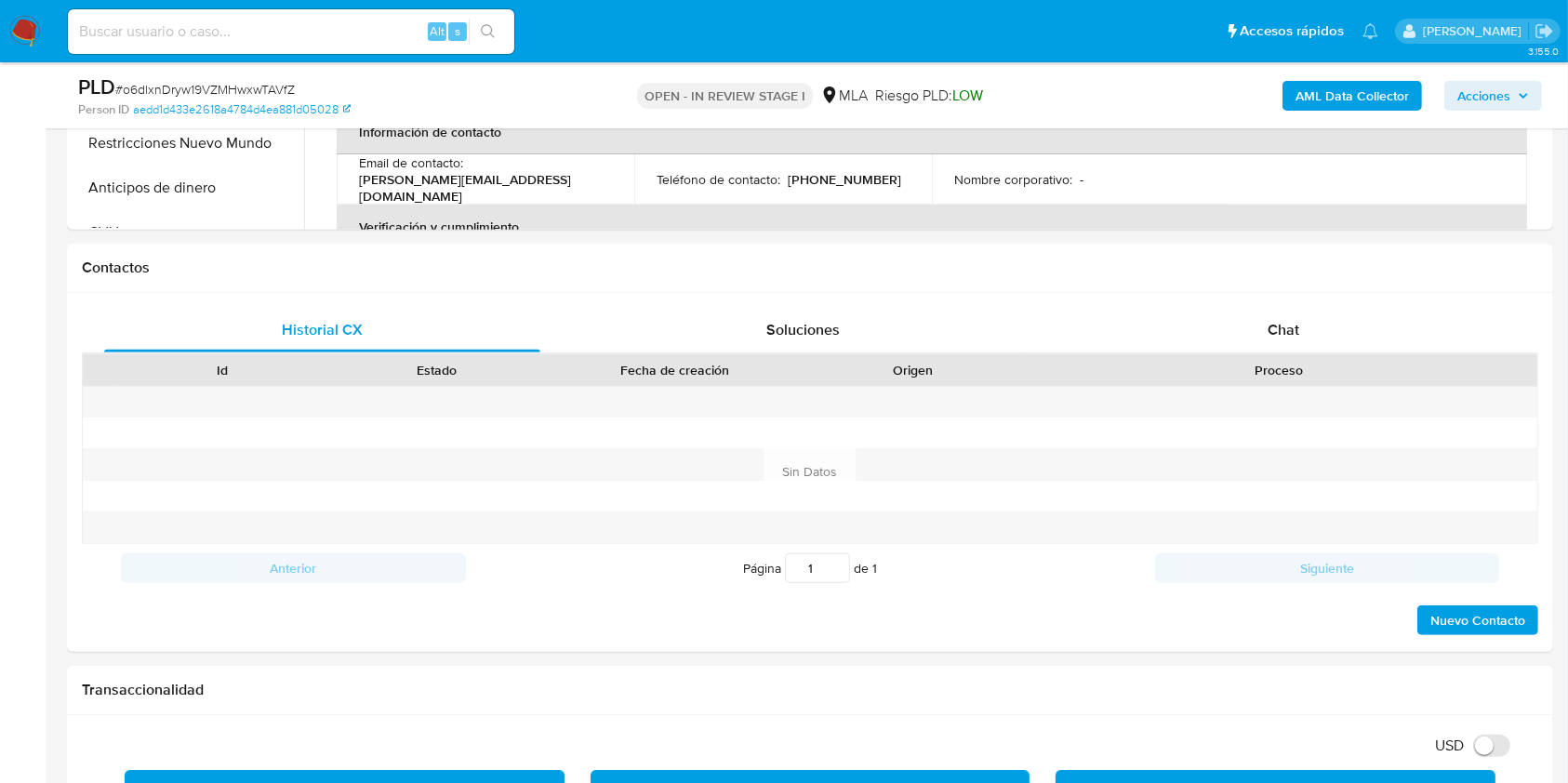
scroll to position [808, 0]
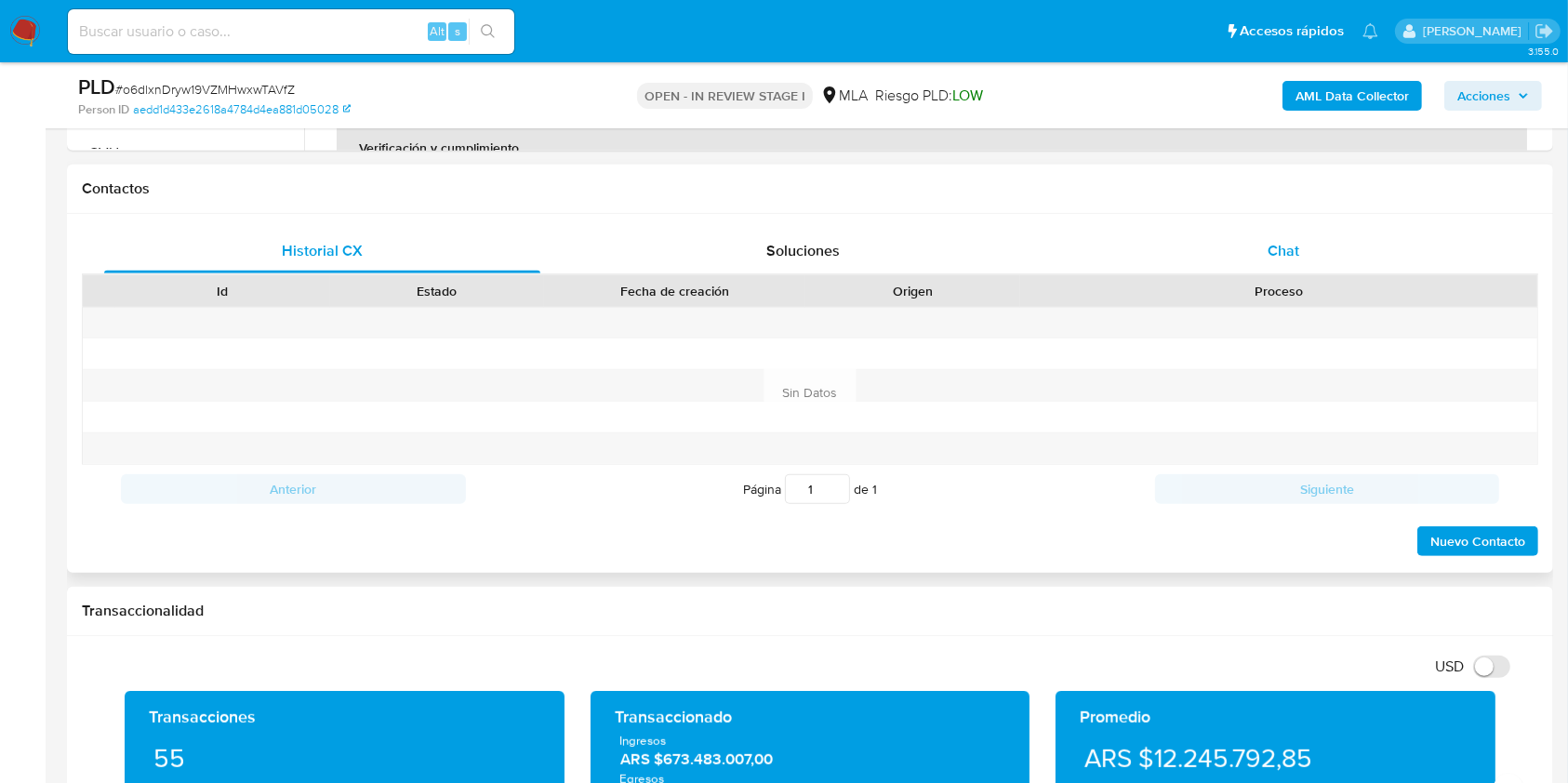
click at [1316, 243] on div "Chat" at bounding box center [1284, 251] width 436 height 45
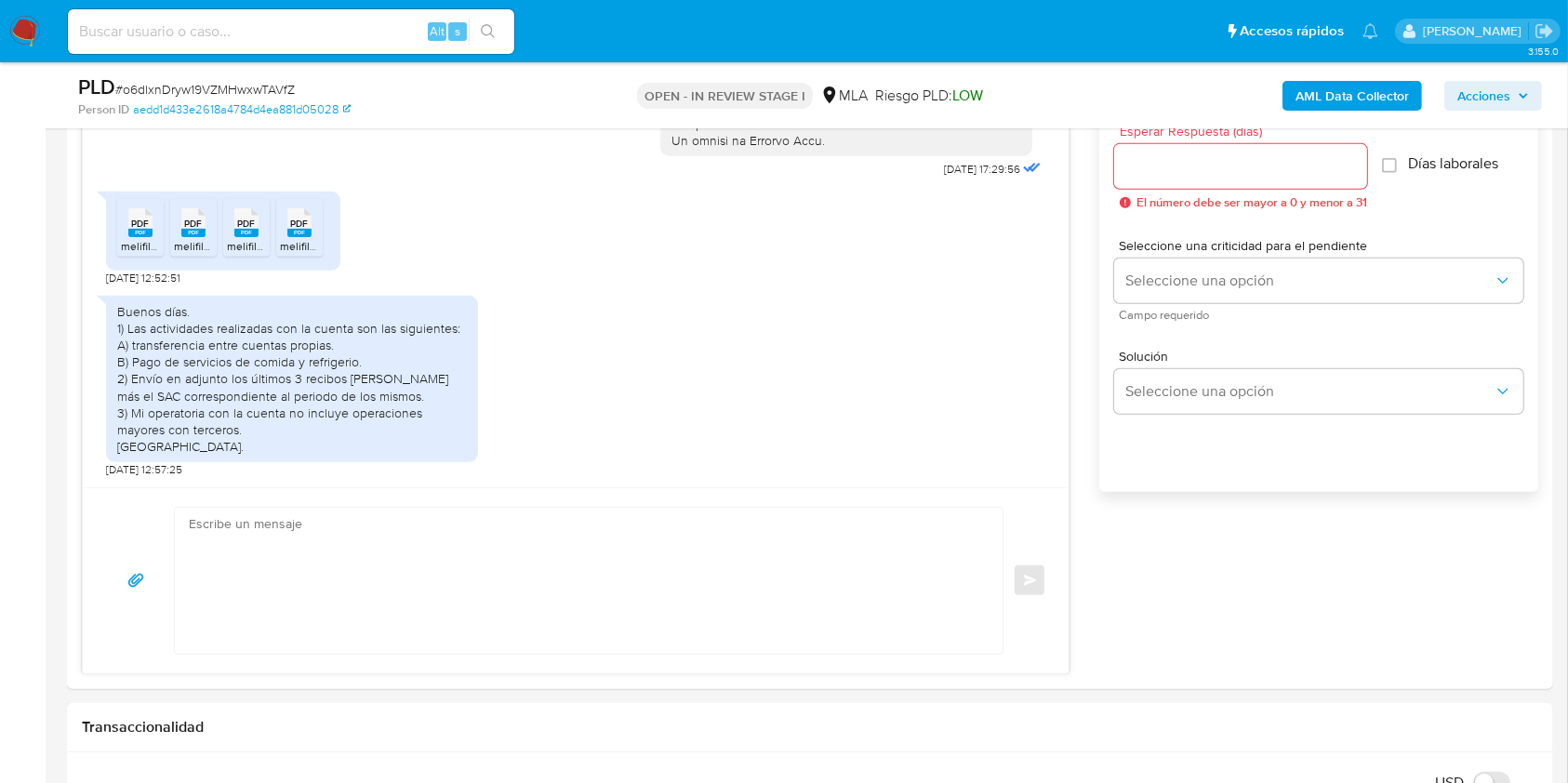
scroll to position [1057, 0]
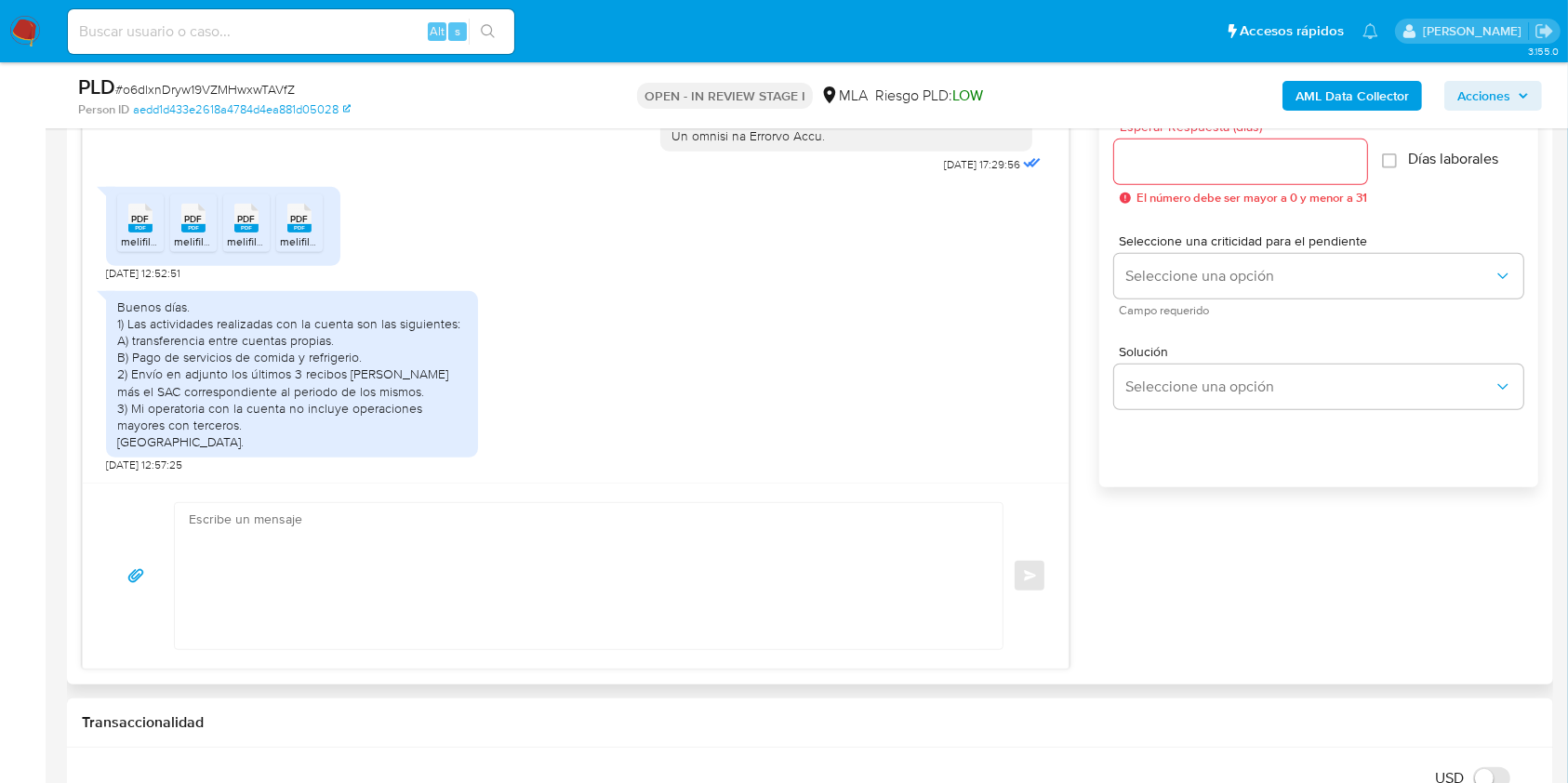
click at [389, 583] on textarea at bounding box center [584, 575] width 791 height 146
paste textarea "Hola Gustavo Orlando, Muchas gracias por la respuesta. Te confirmamos la recepc…"
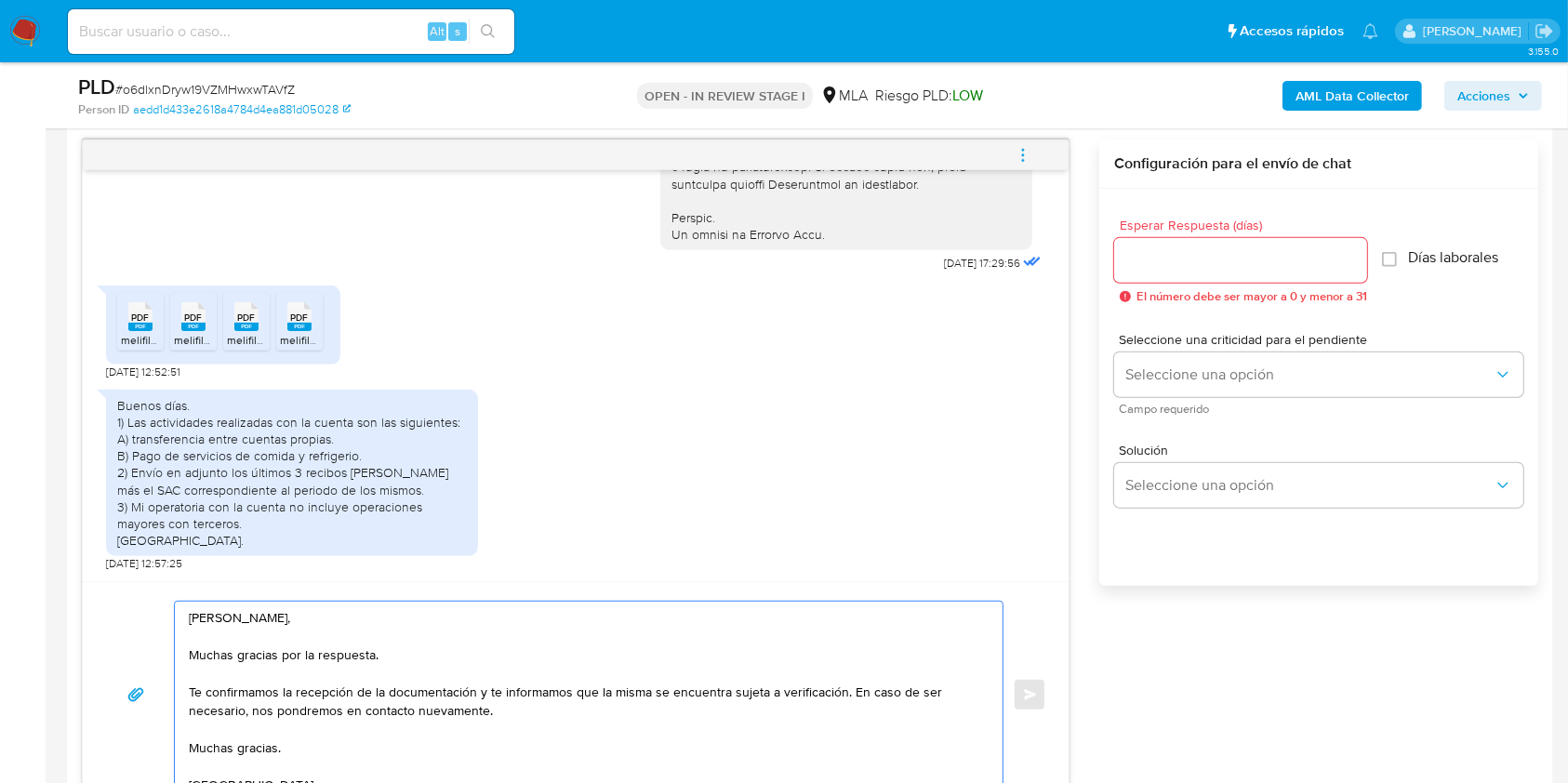
scroll to position [0, 0]
type textarea "Hola Gustavo Orlando, Muchas gracias por la respuesta. Te confirmamos la recepc…"
click at [1234, 263] on input "Esperar Respuesta (días)" at bounding box center [1240, 261] width 253 height 24
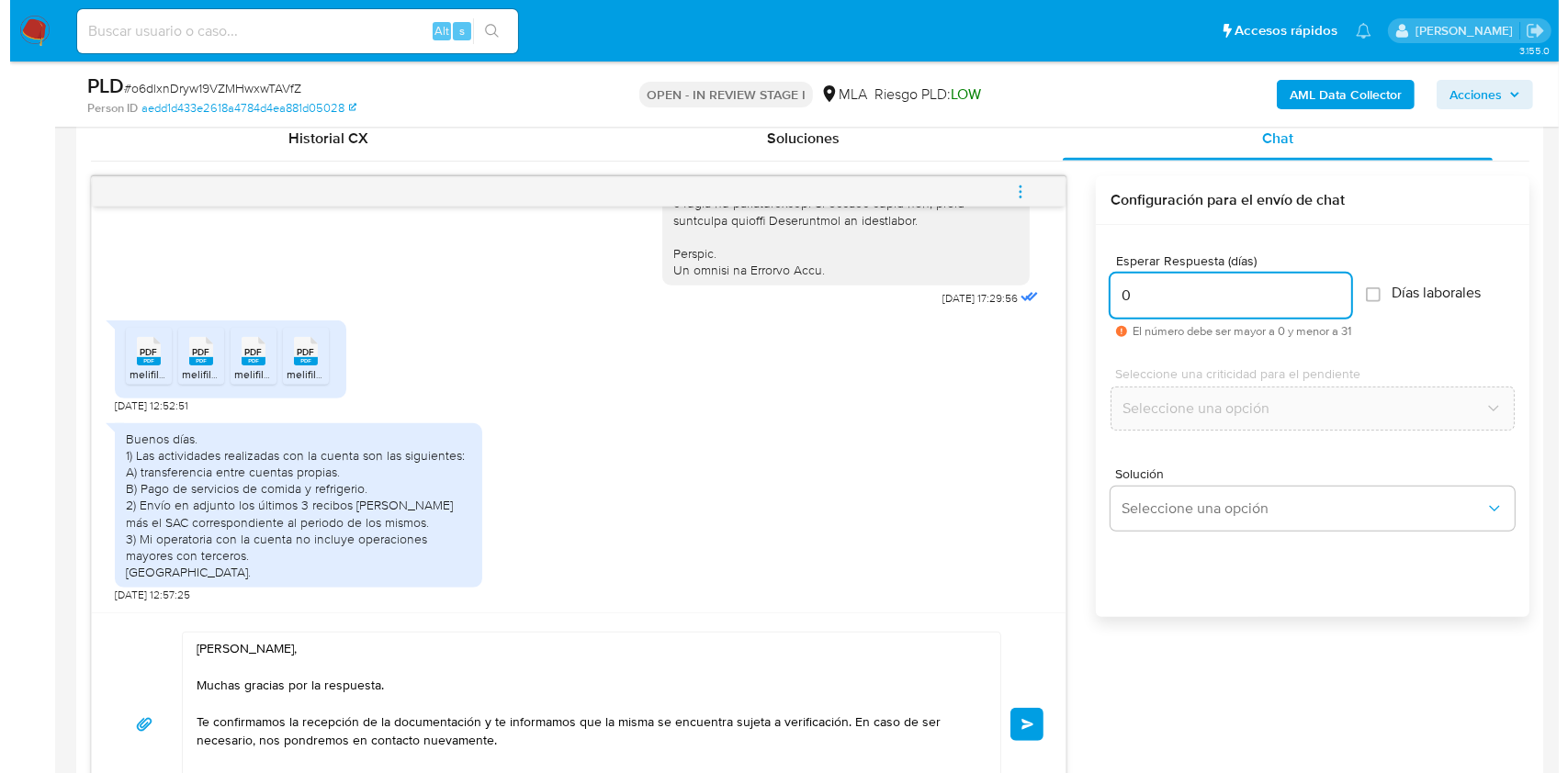
scroll to position [875, 0]
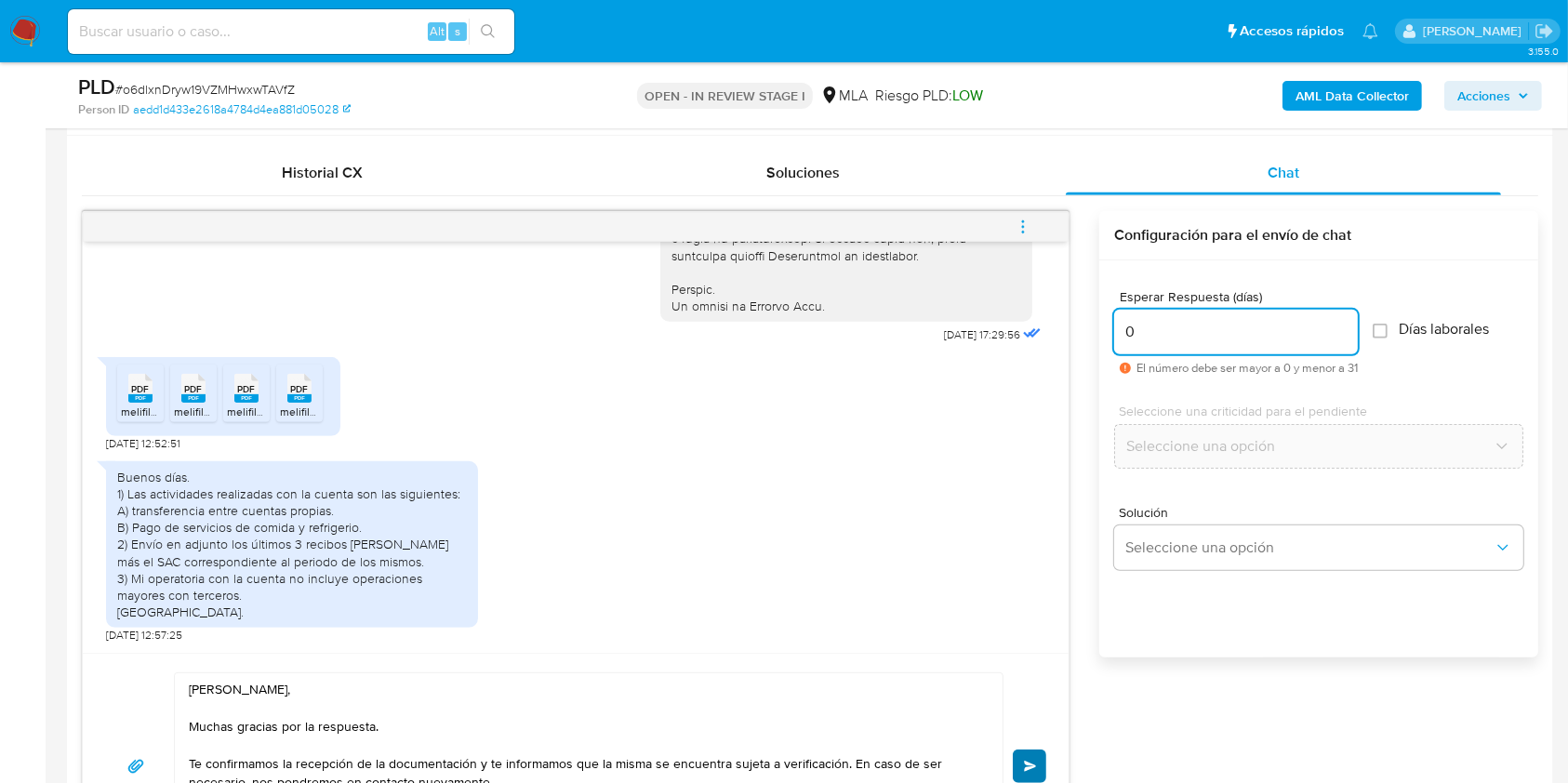
type input "0"
drag, startPoint x: 1034, startPoint y: 763, endPoint x: 1044, endPoint y: 687, distance: 76.7
click at [1034, 763] on span "Enviar" at bounding box center [1031, 766] width 13 height 11
click at [1045, 239] on button "menu-action" at bounding box center [1023, 227] width 61 height 45
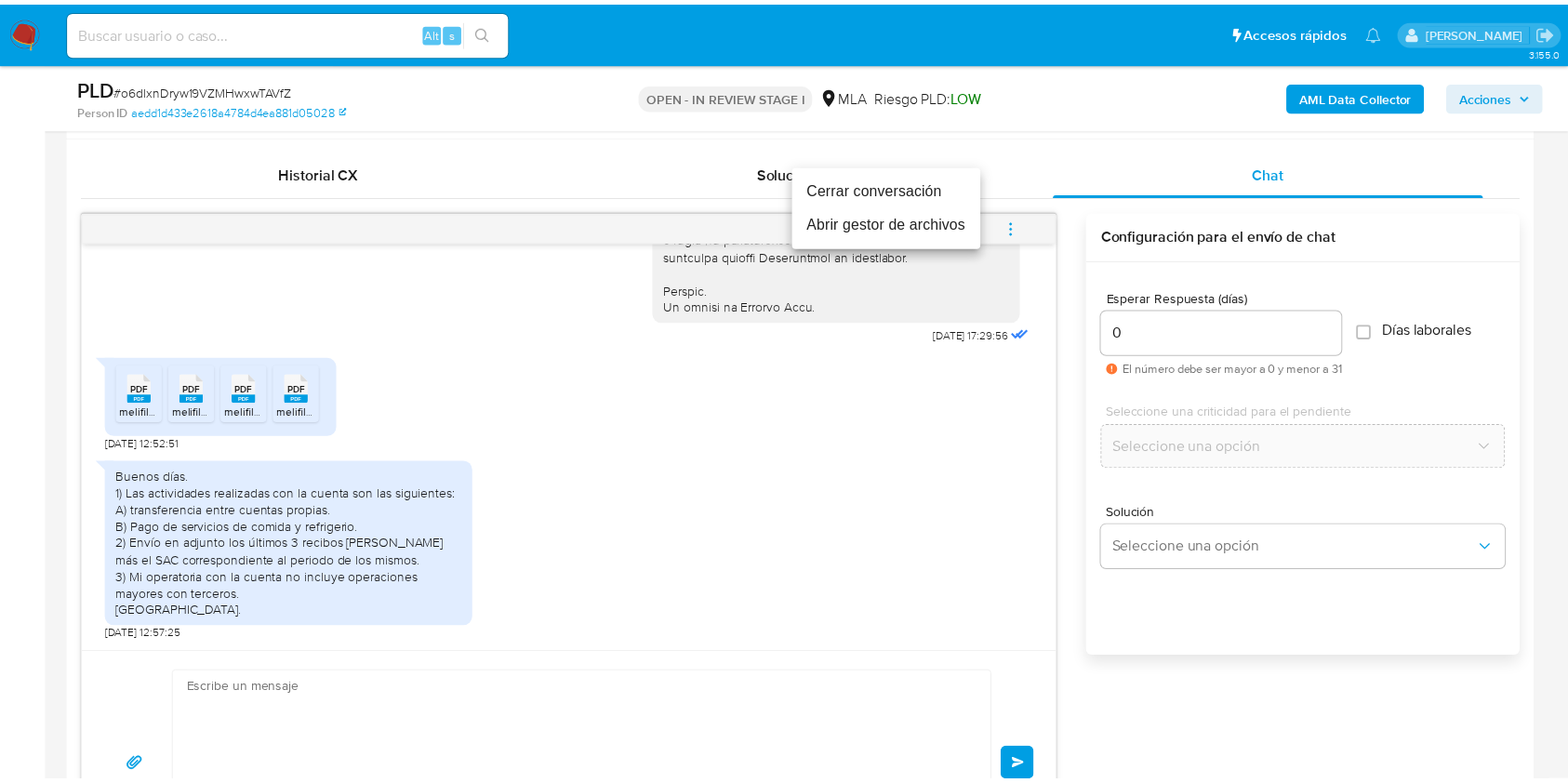
scroll to position [1244, 0]
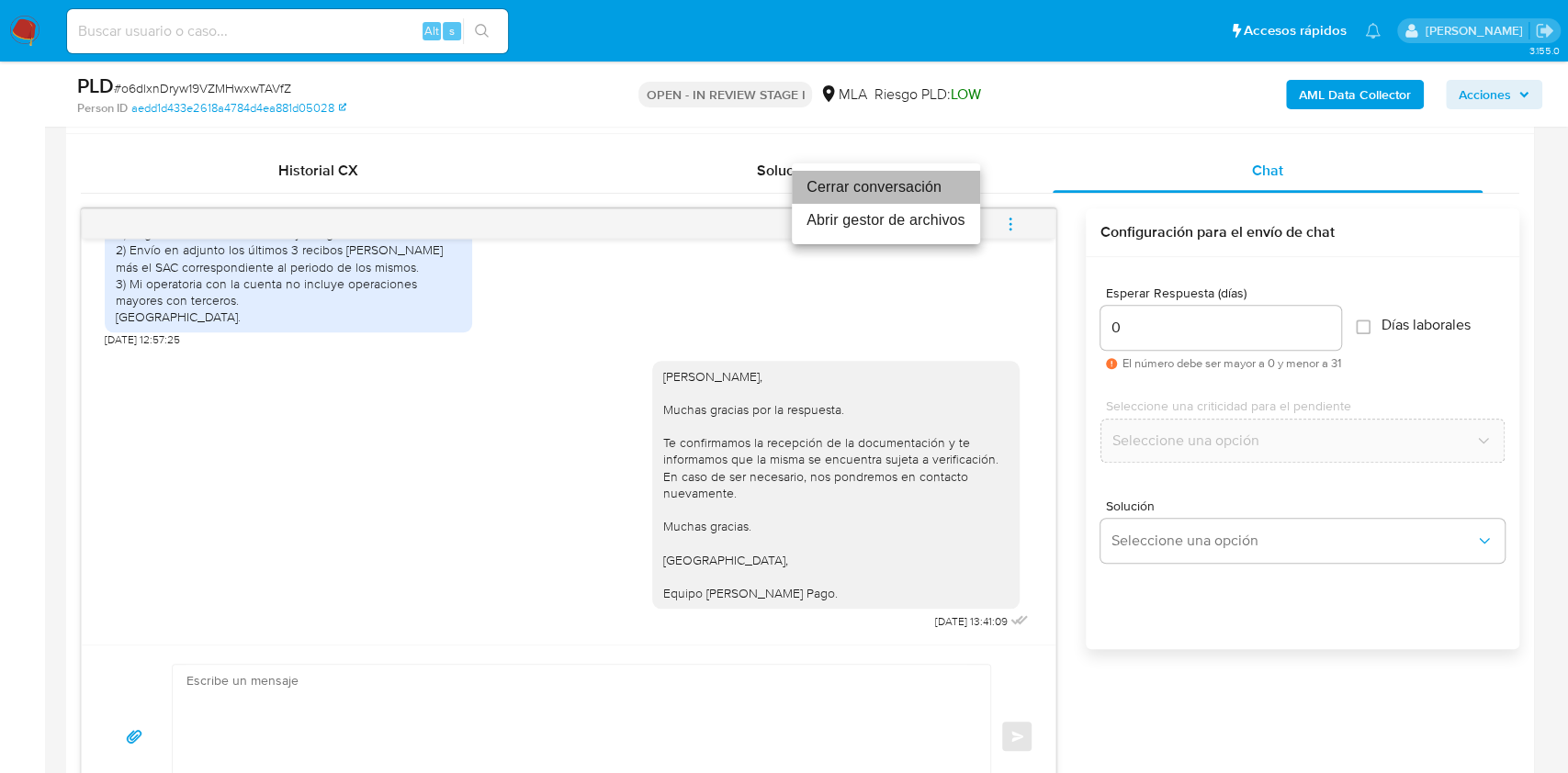
click at [923, 189] on li "Cerrar conversación" at bounding box center [886, 188] width 189 height 33
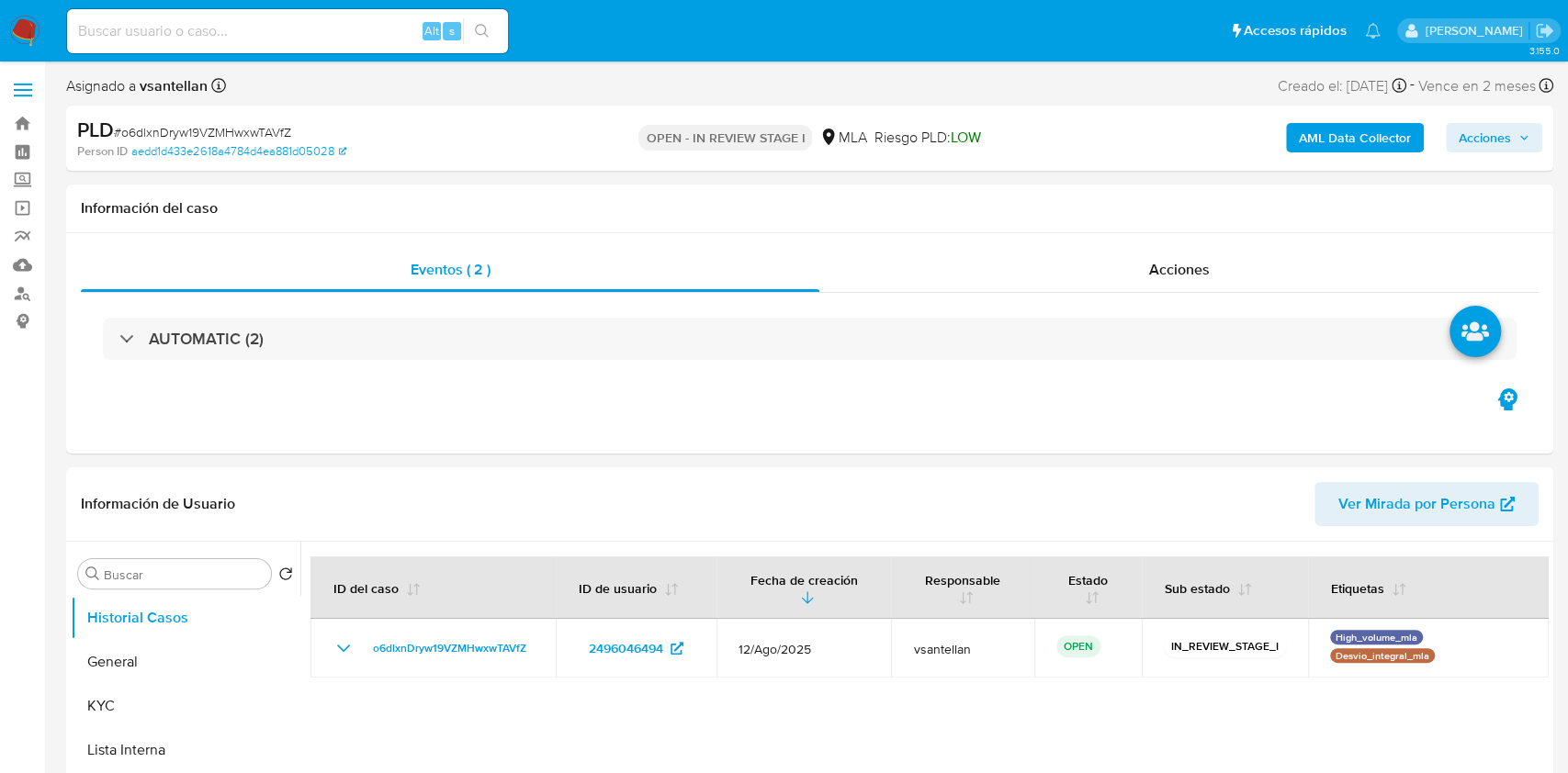
select select "10"
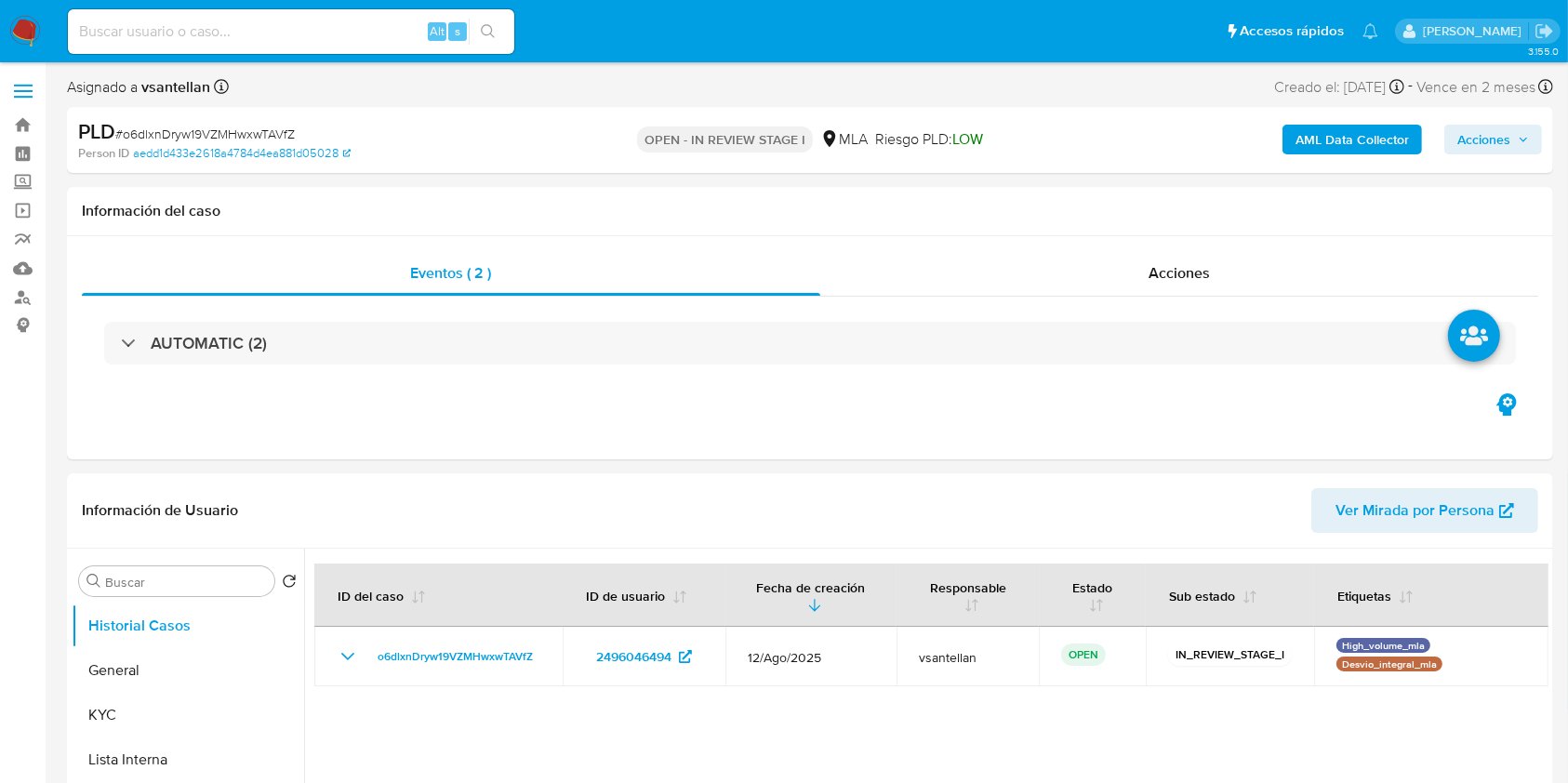
select select "10"
click at [128, 704] on button "KYC" at bounding box center [181, 715] width 218 height 45
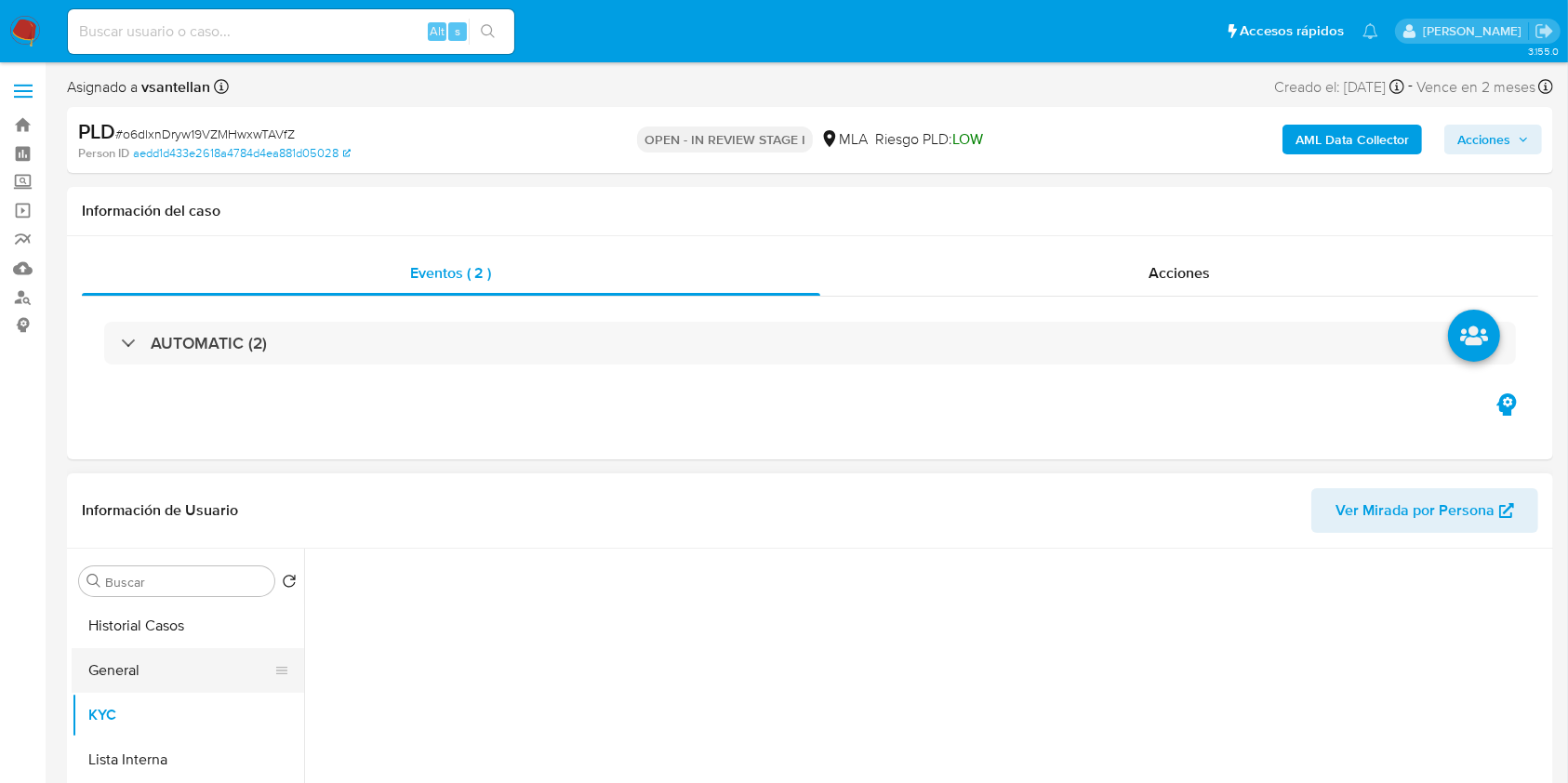
click at [141, 678] on button "General" at bounding box center [181, 670] width 218 height 45
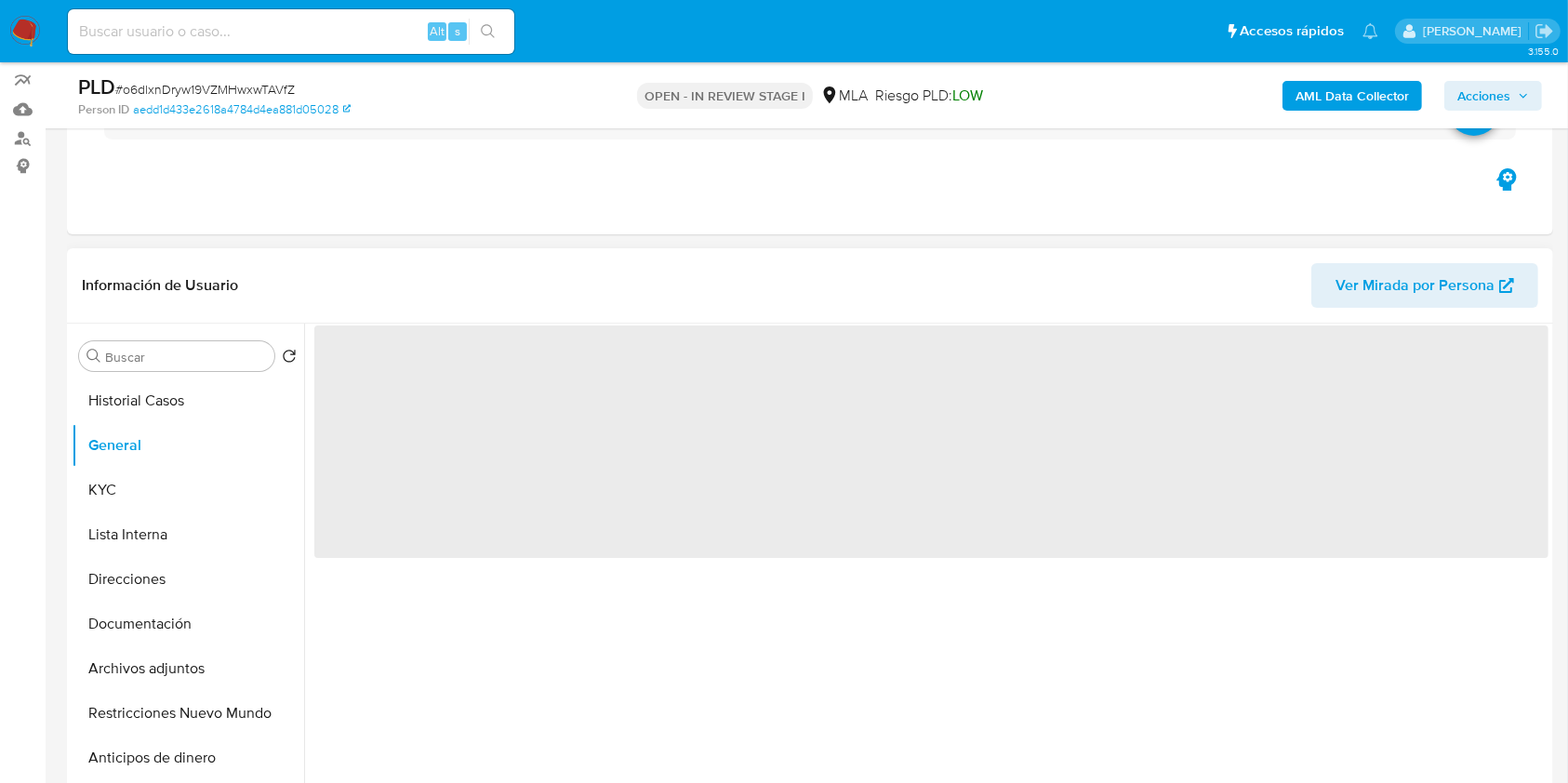
scroll to position [248, 0]
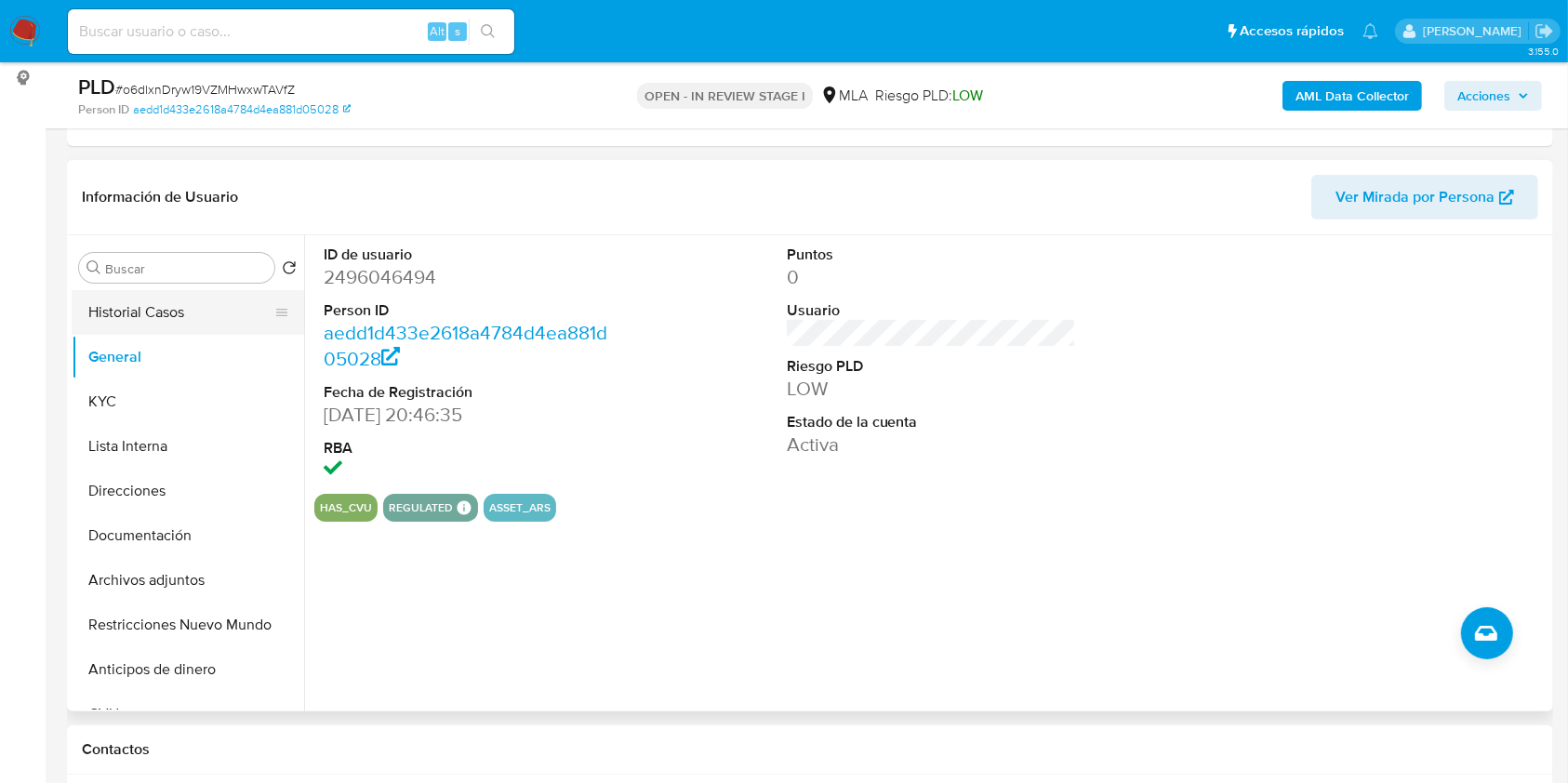
click at [211, 308] on button "Historial Casos" at bounding box center [181, 313] width 218 height 45
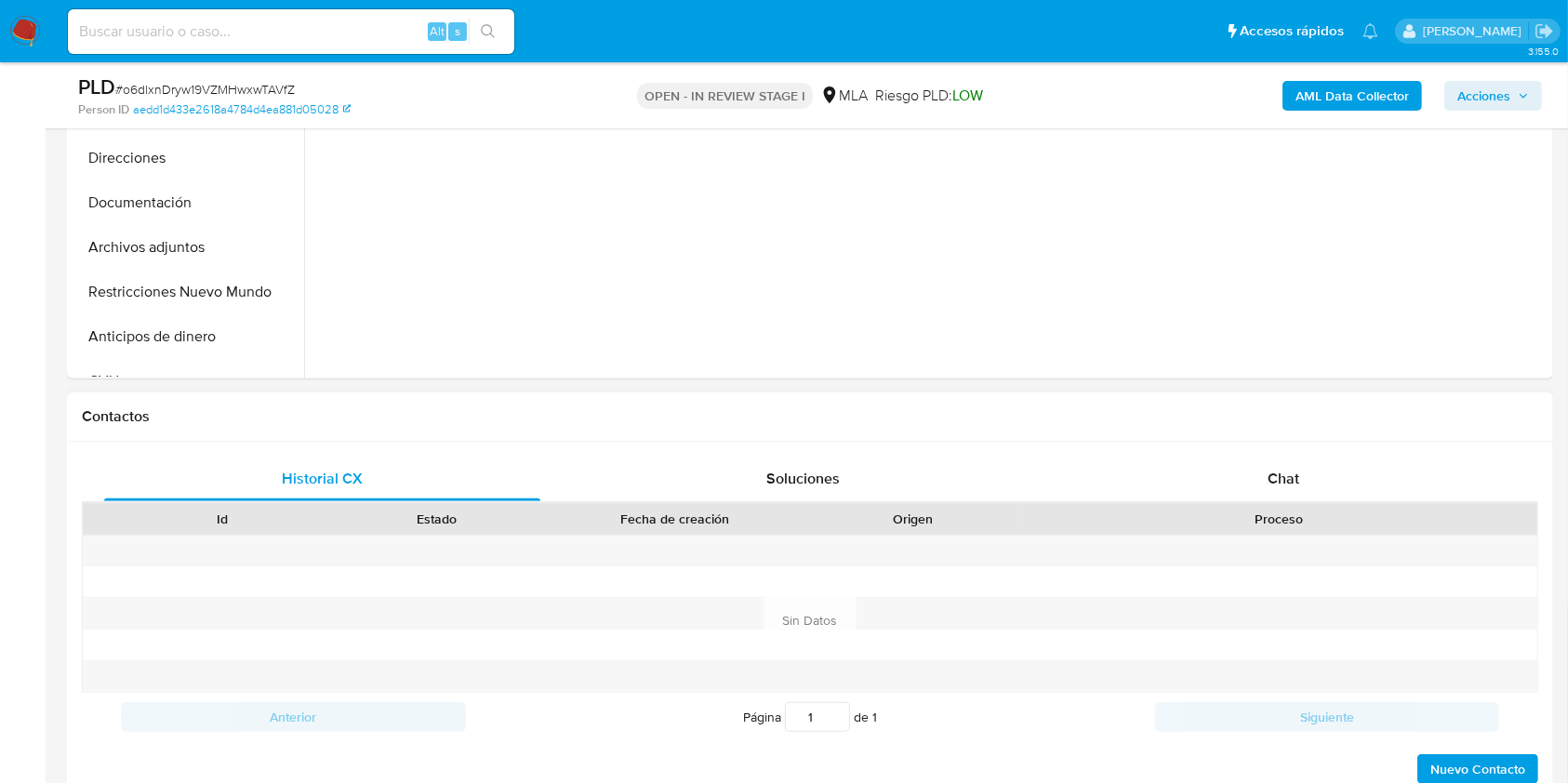
scroll to position [619, 0]
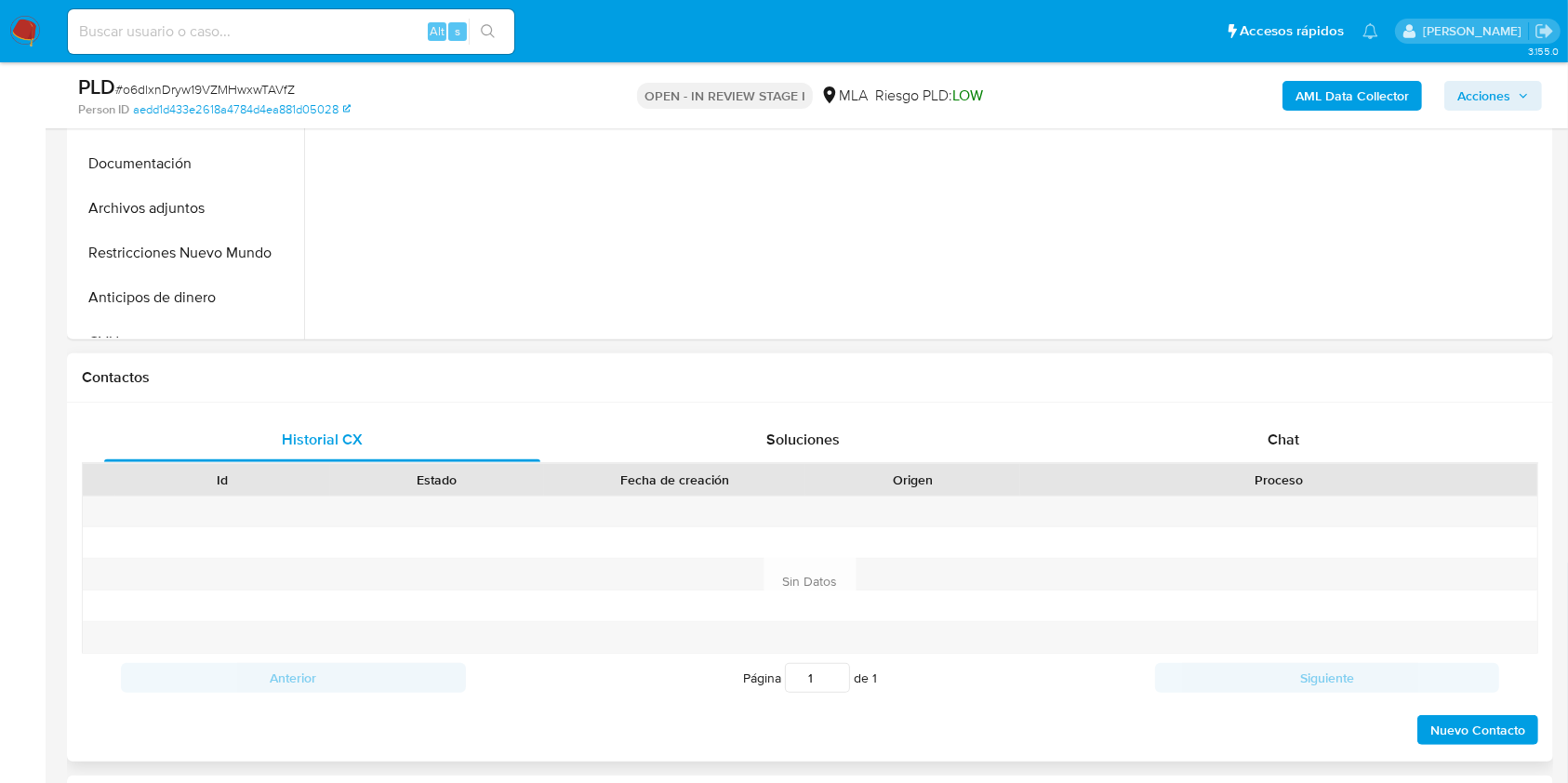
click at [1319, 535] on div at bounding box center [1278, 542] width 517 height 31
click at [1334, 445] on div "Chat" at bounding box center [1284, 439] width 436 height 45
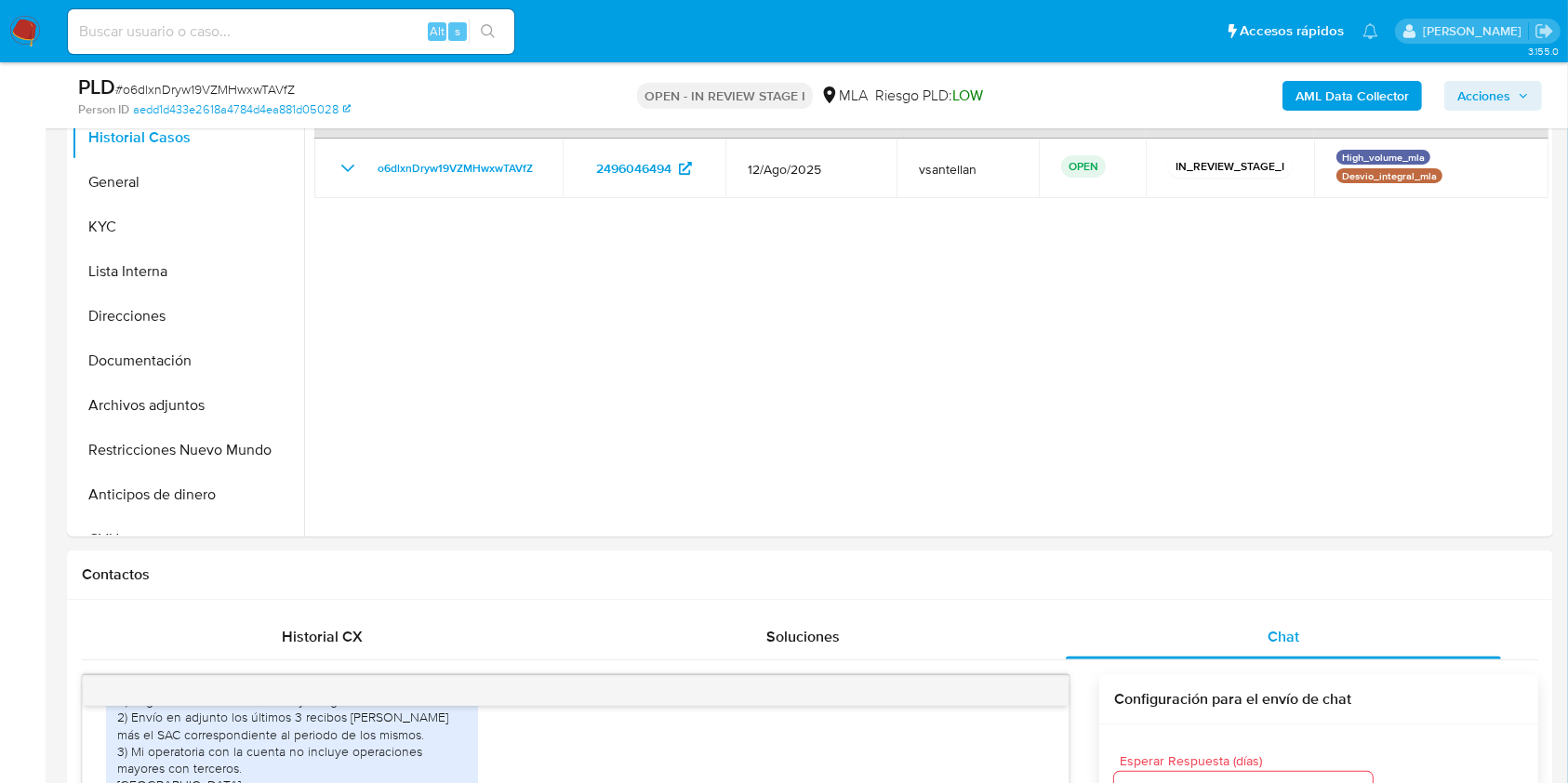
scroll to position [409, 0]
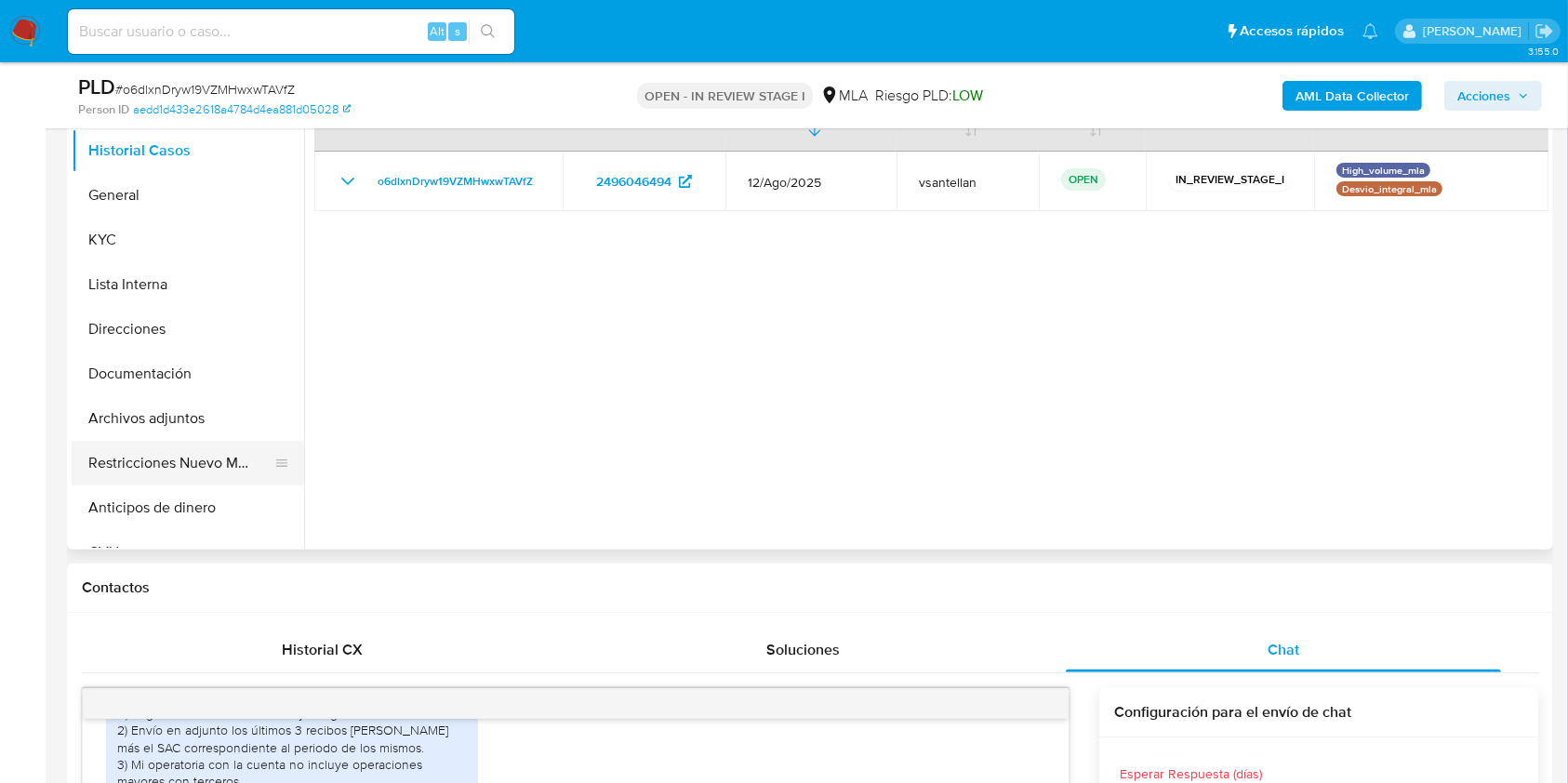
click at [147, 447] on button "Restricciones Nuevo Mundo" at bounding box center [181, 463] width 218 height 45
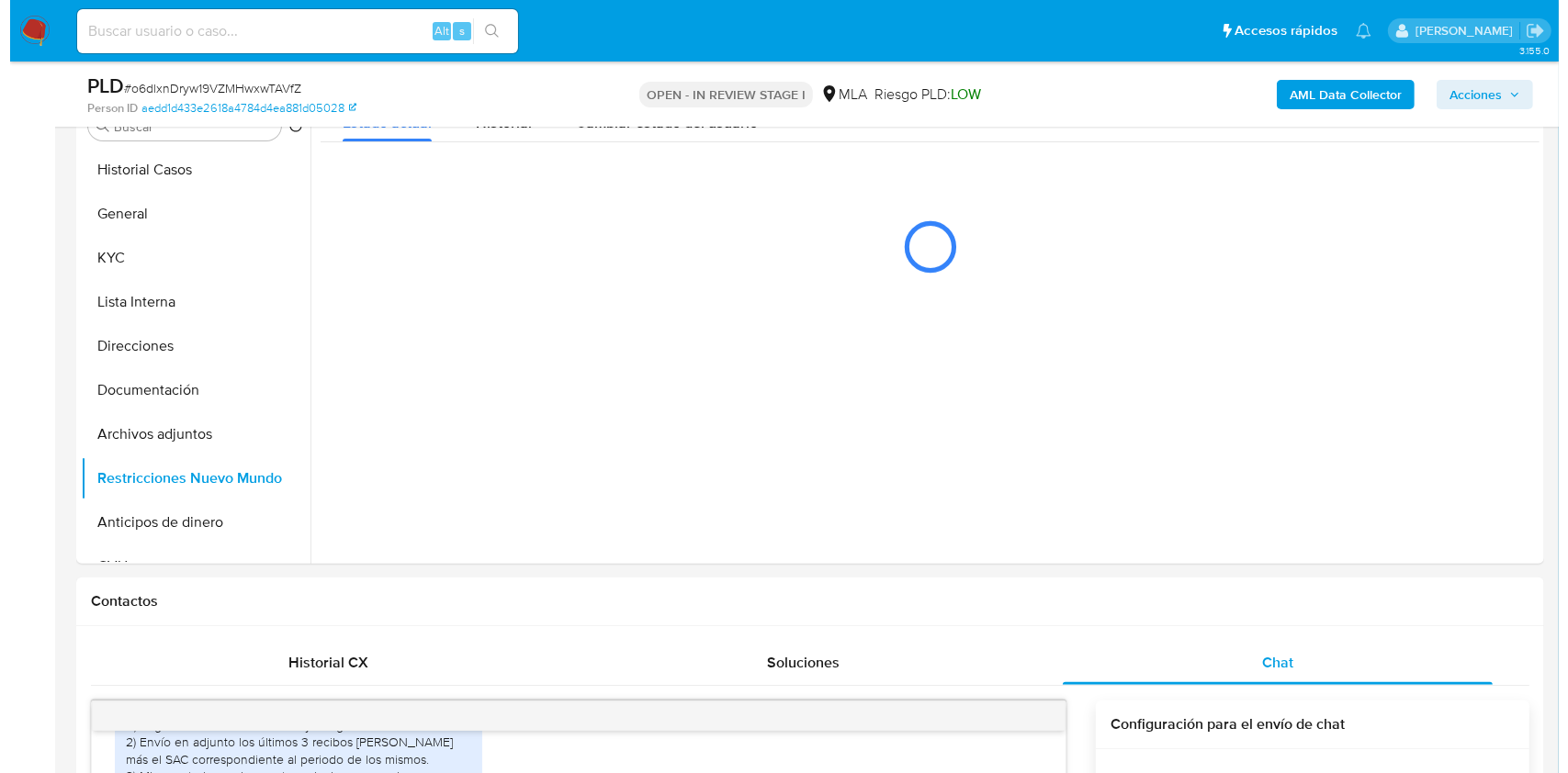
scroll to position [338, 0]
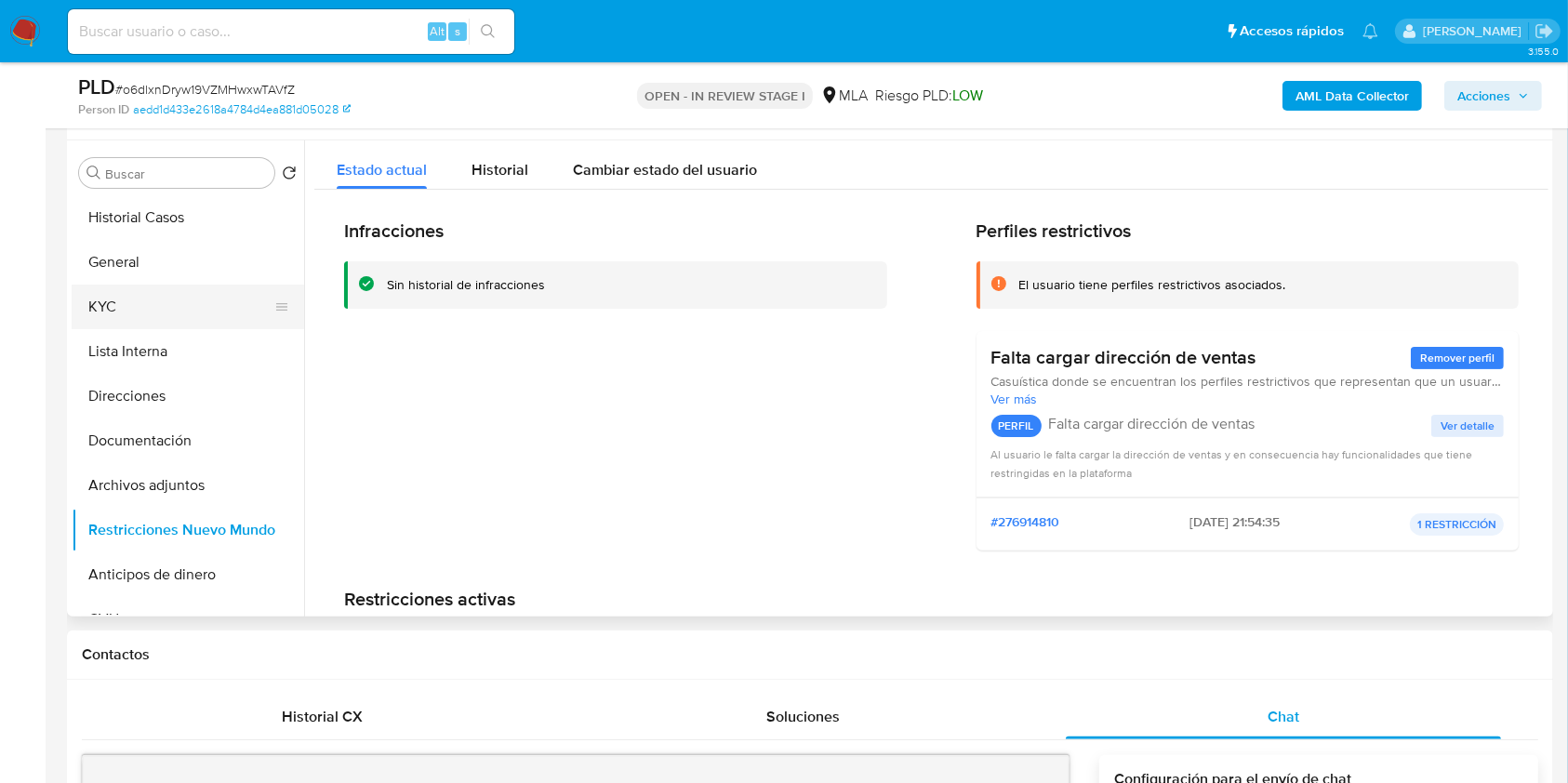
click at [174, 294] on button "KYC" at bounding box center [181, 307] width 218 height 45
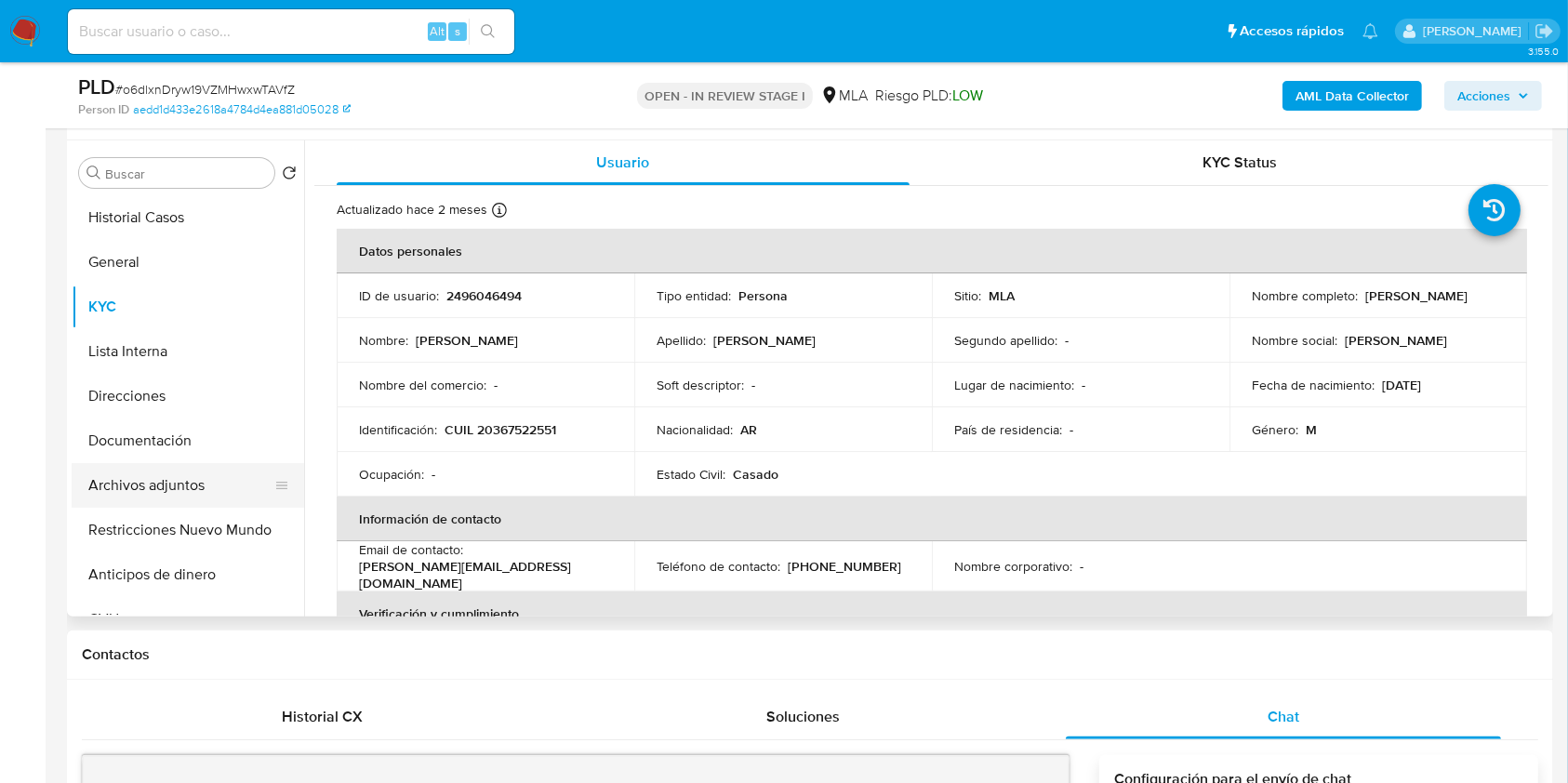
click at [180, 485] on button "Archivos adjuntos" at bounding box center [181, 485] width 218 height 45
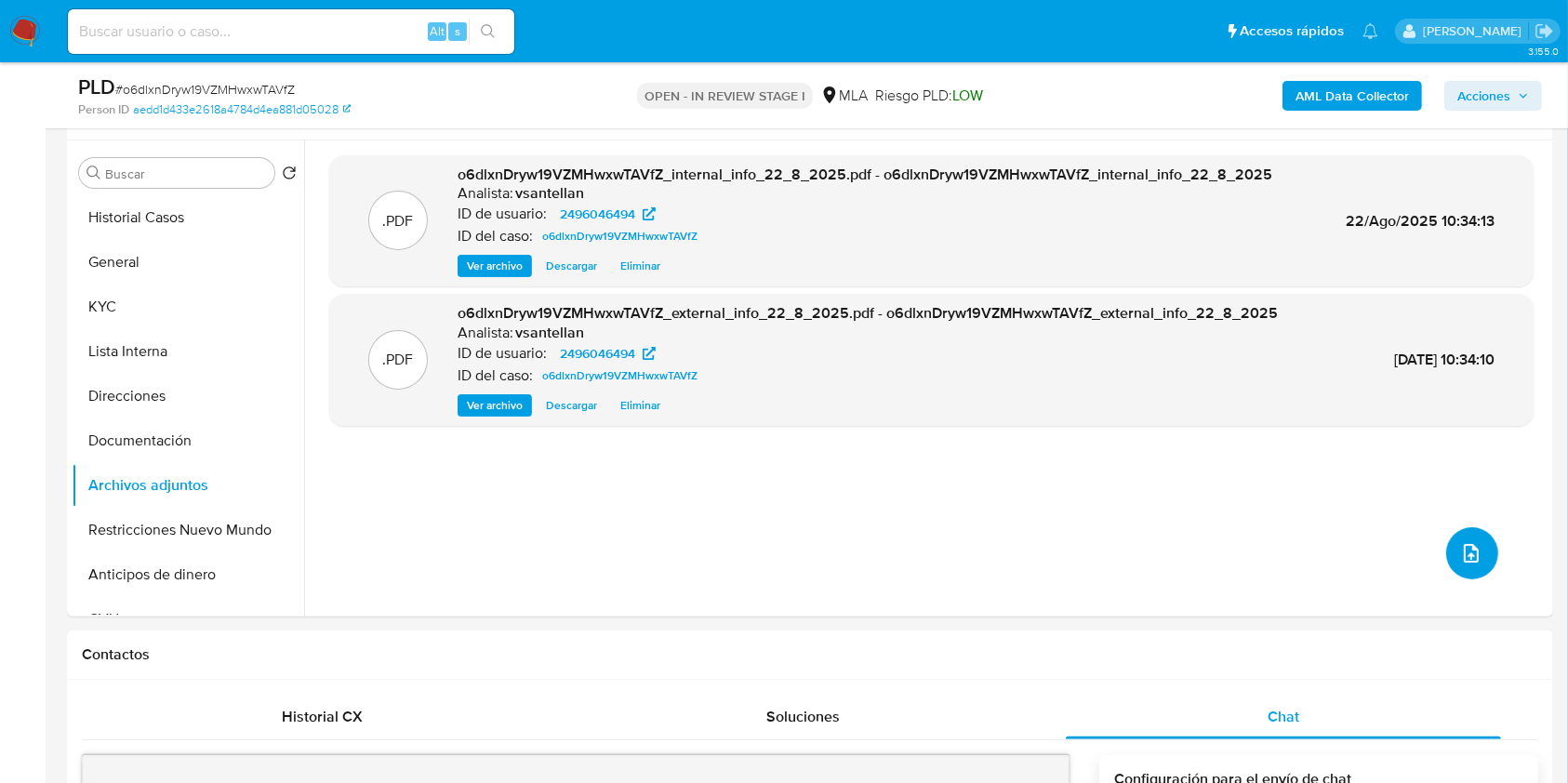
click at [1460, 542] on span "upload-file" at bounding box center [1471, 553] width 22 height 22
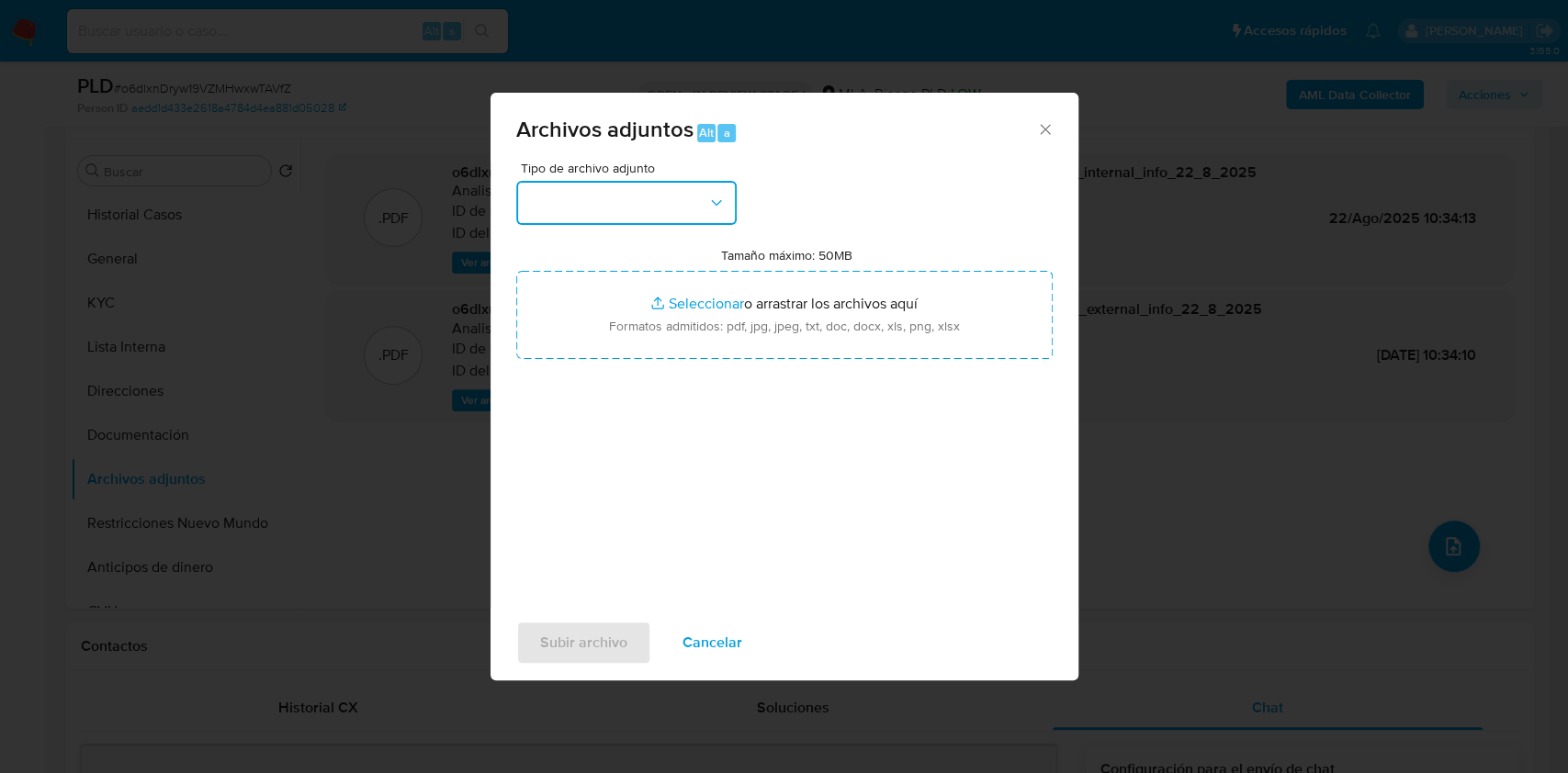
click at [697, 196] on button "button" at bounding box center [626, 203] width 221 height 44
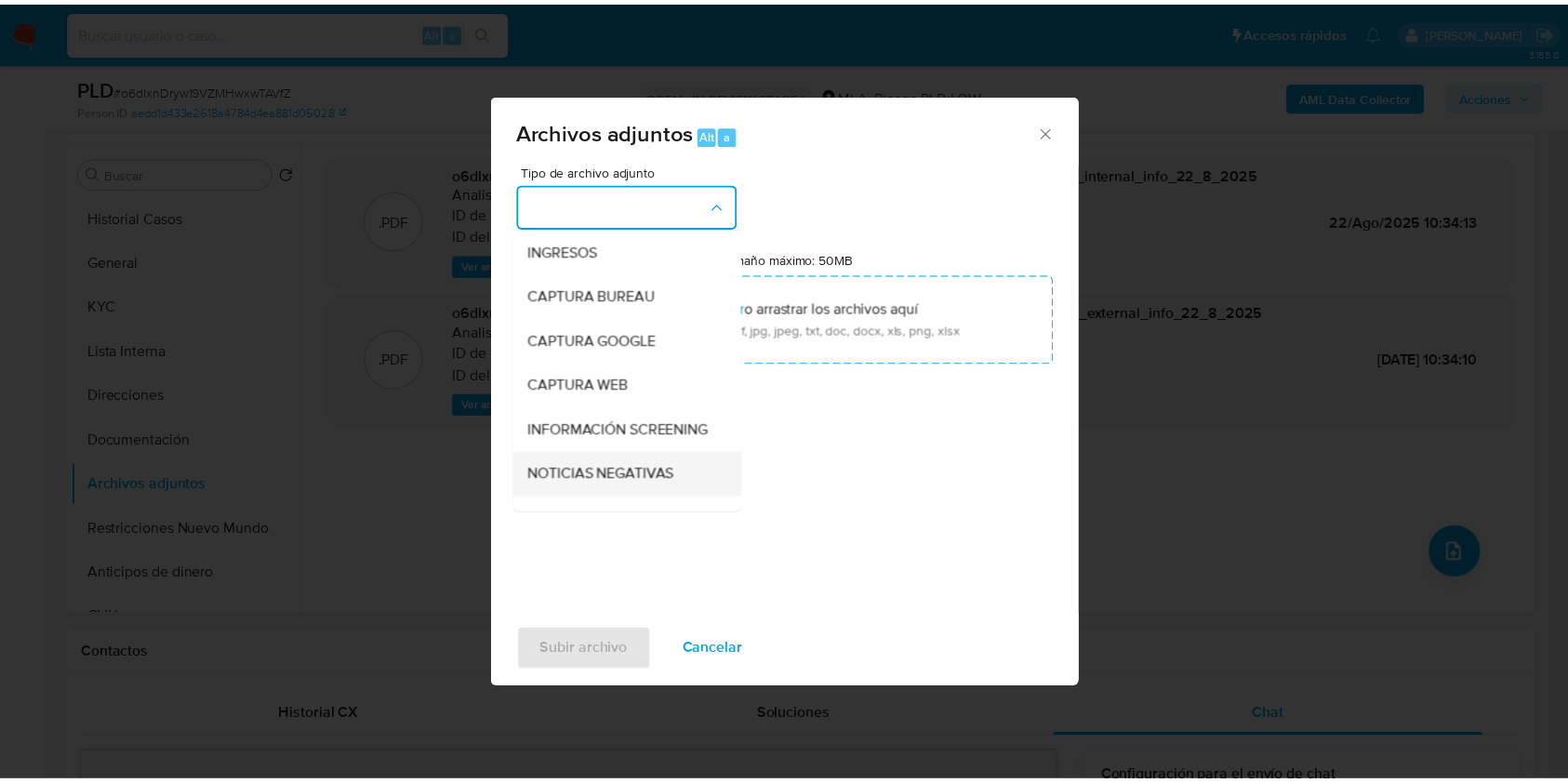
scroll to position [124, 0]
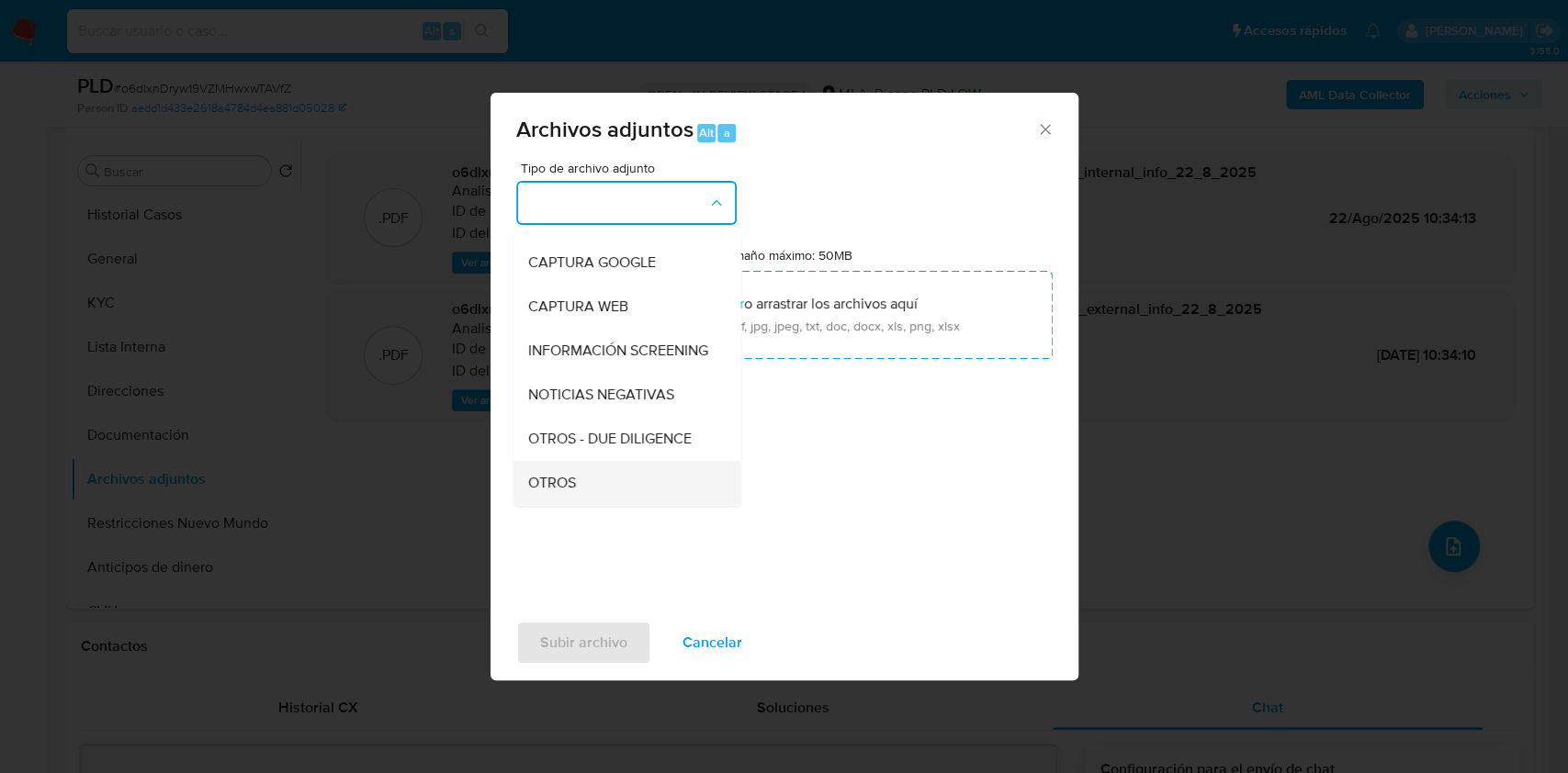
click at [588, 486] on div "OTROS" at bounding box center [621, 483] width 188 height 44
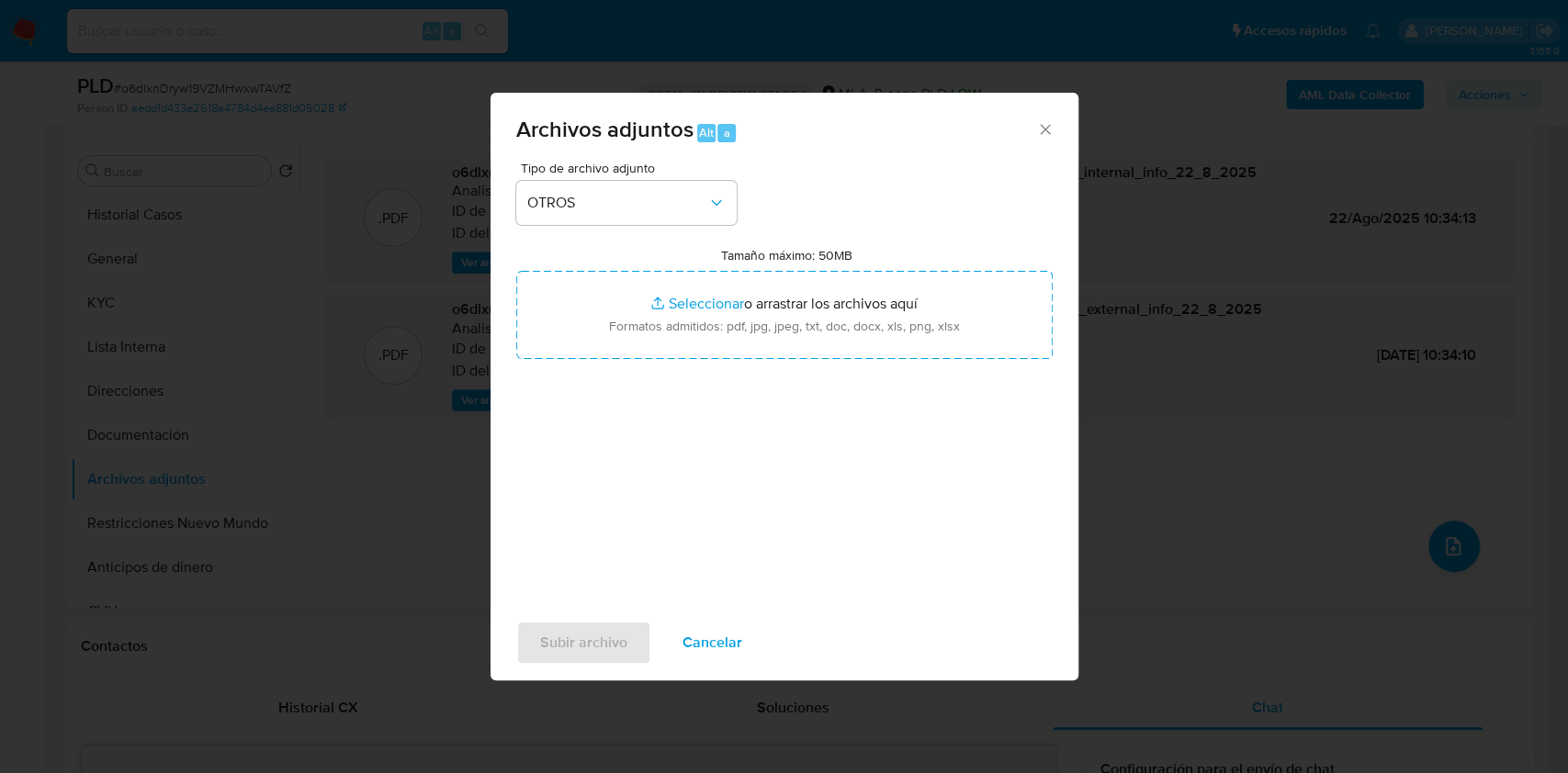
click at [744, 259] on label "Tamaño máximo: 50MB Seleccionar archivos" at bounding box center [786, 256] width 132 height 17
click at [744, 271] on input "Tamaño máximo: 50MB Seleccionar archivos" at bounding box center [784, 315] width 536 height 88
type input "C:\fakepath\Caselog-2496046494- NO ROI.docx"
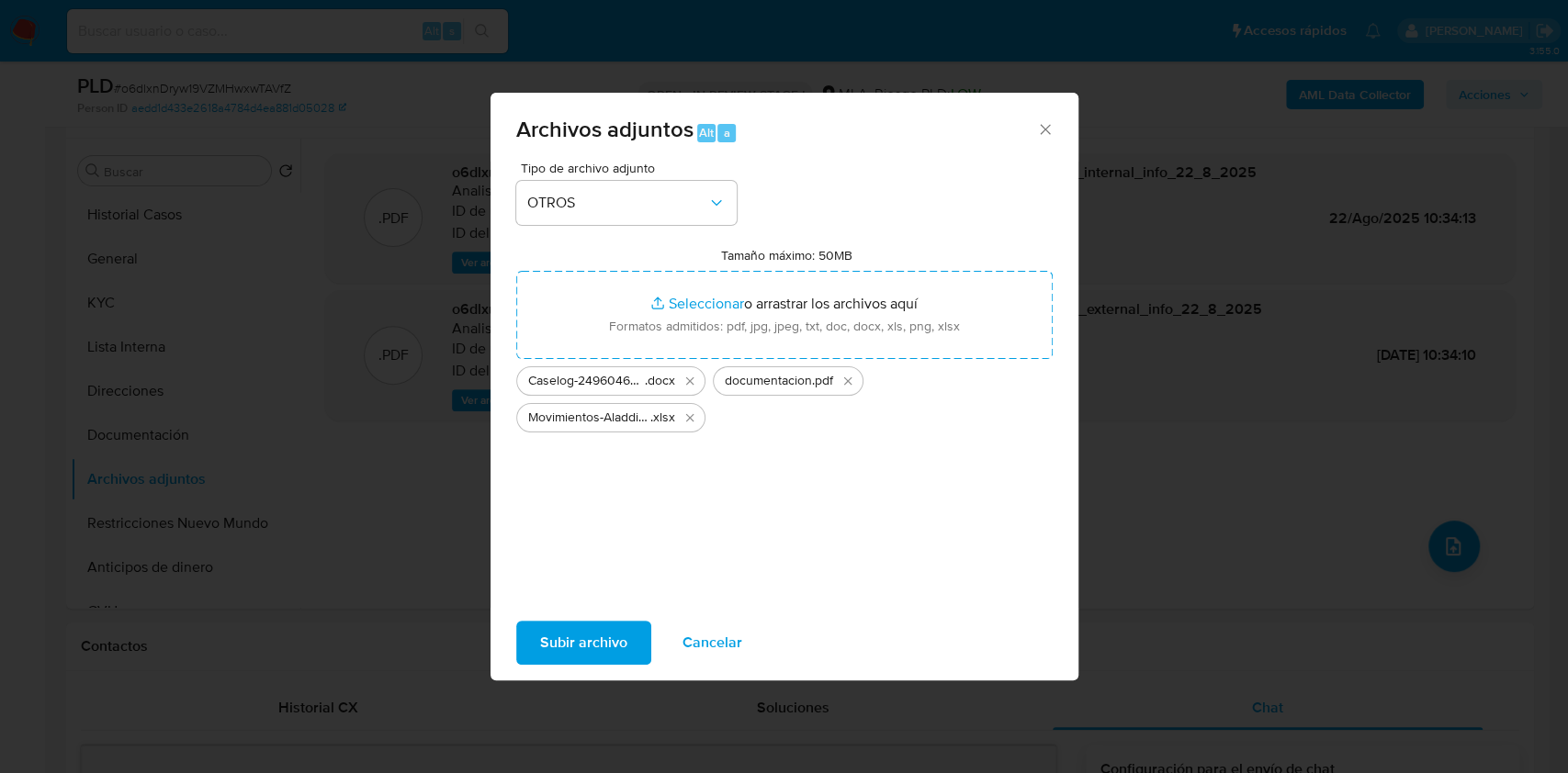
click at [600, 661] on span "Subir archivo" at bounding box center [583, 642] width 87 height 40
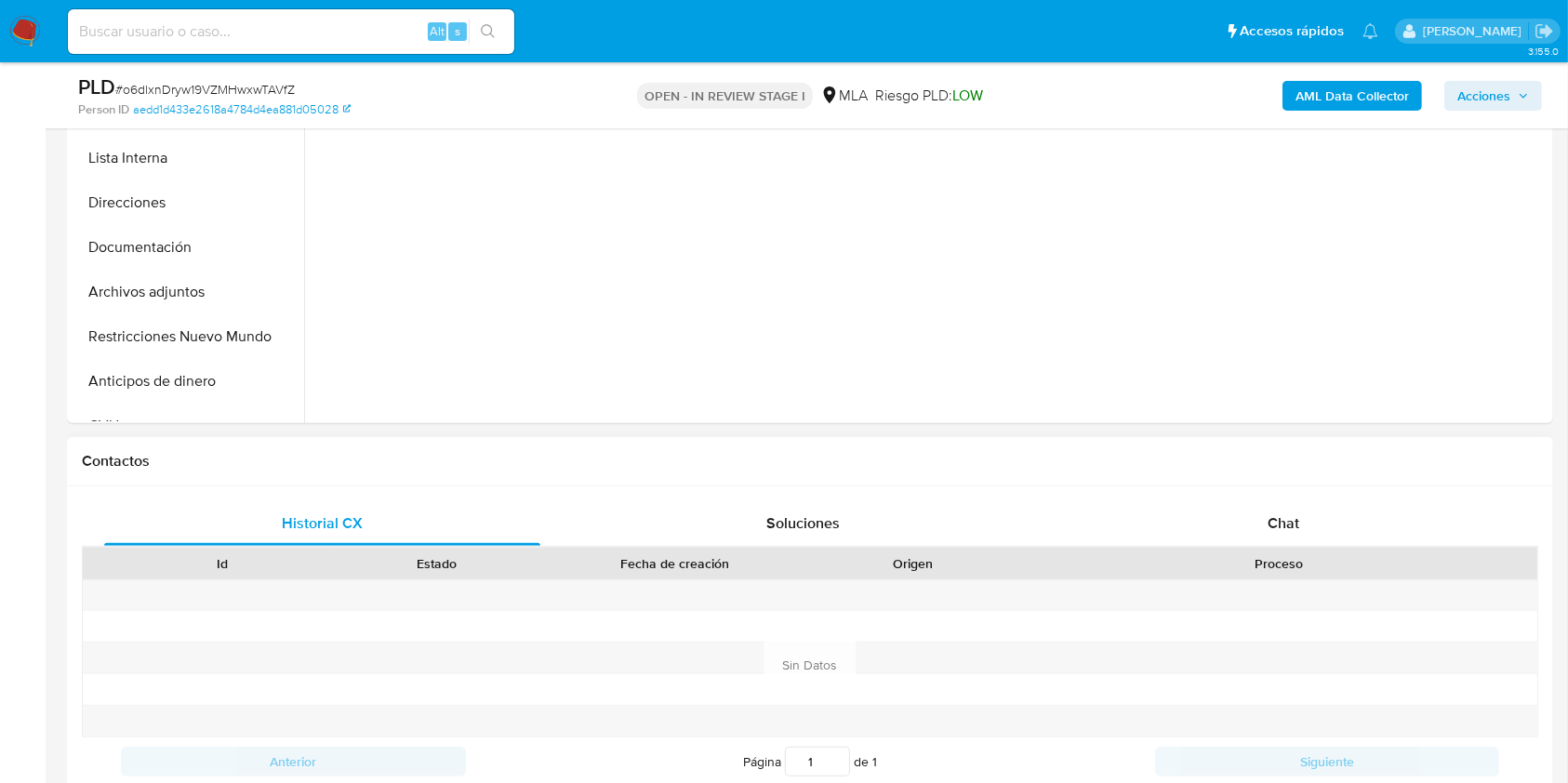
scroll to position [619, 0]
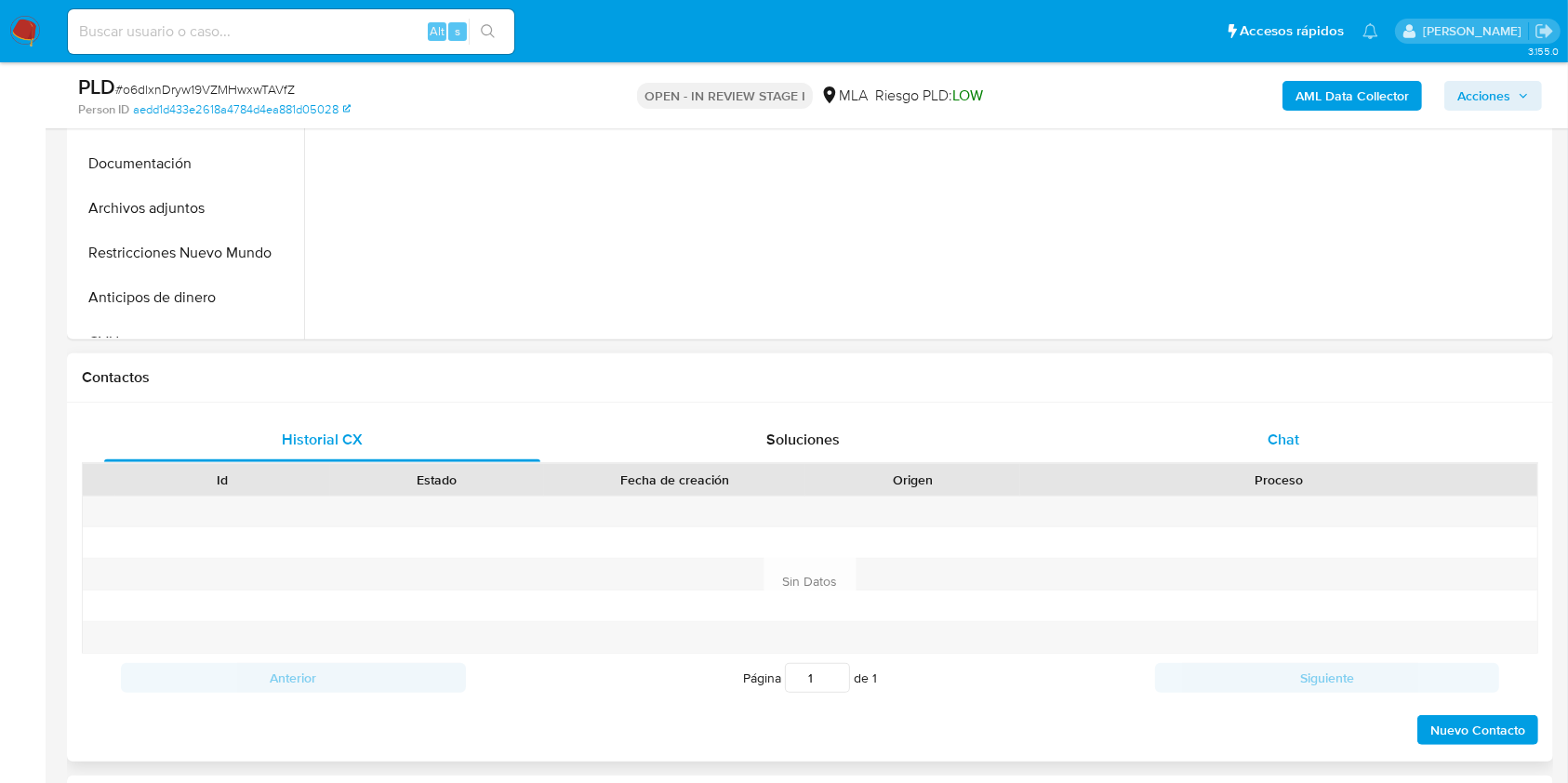
click at [1364, 436] on div "Chat" at bounding box center [1284, 439] width 436 height 45
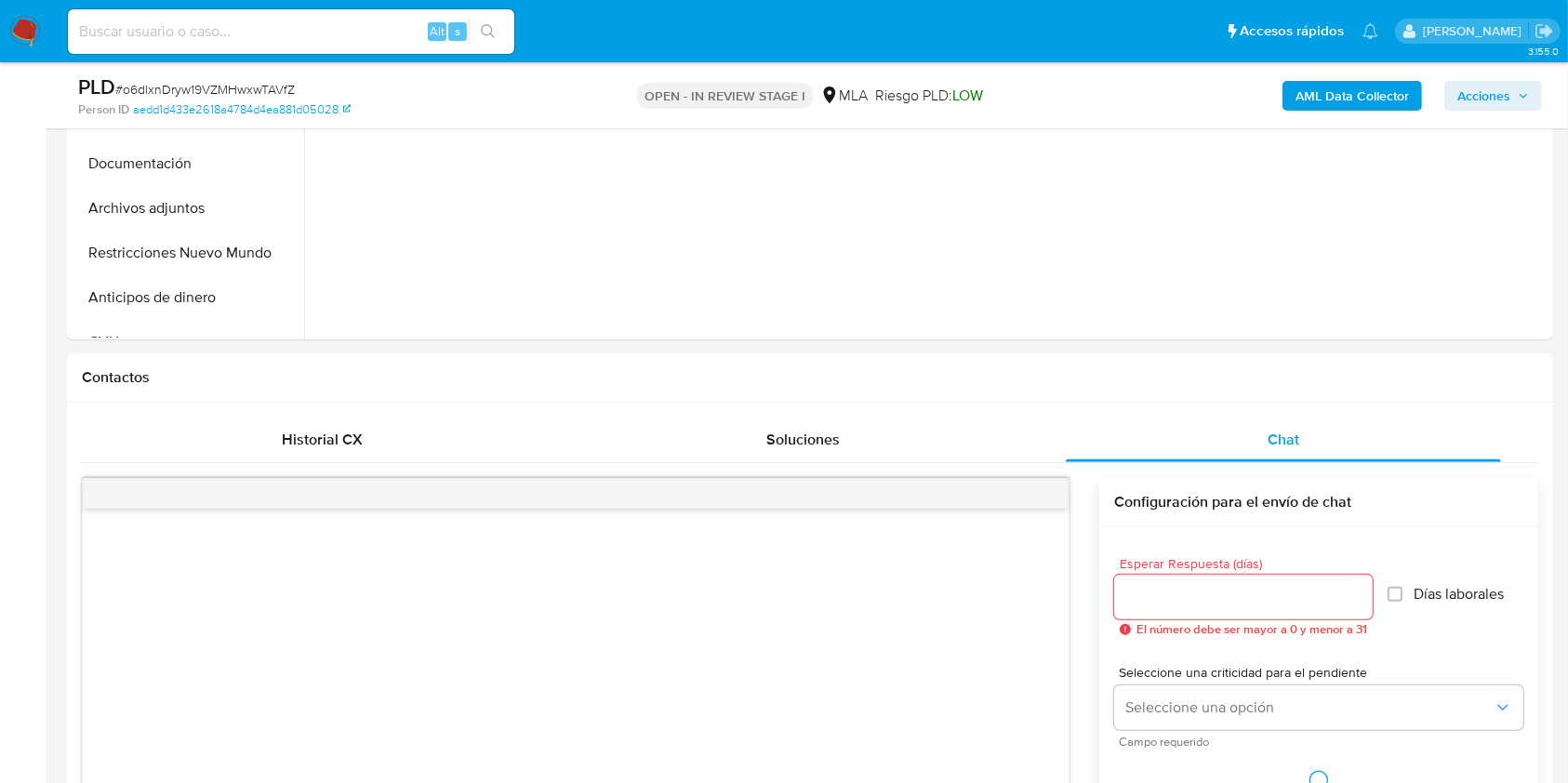
select select "10"
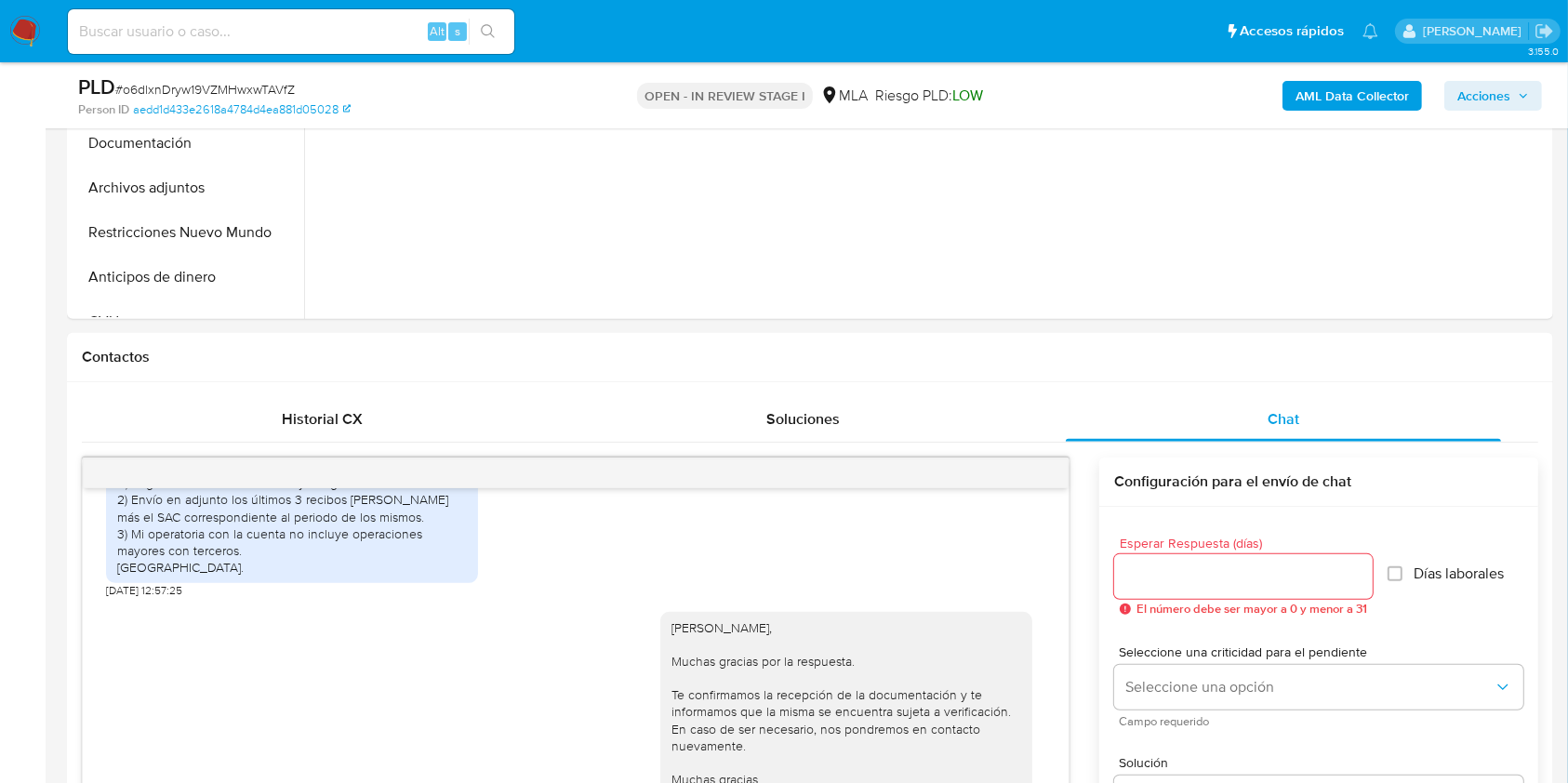
scroll to position [380, 0]
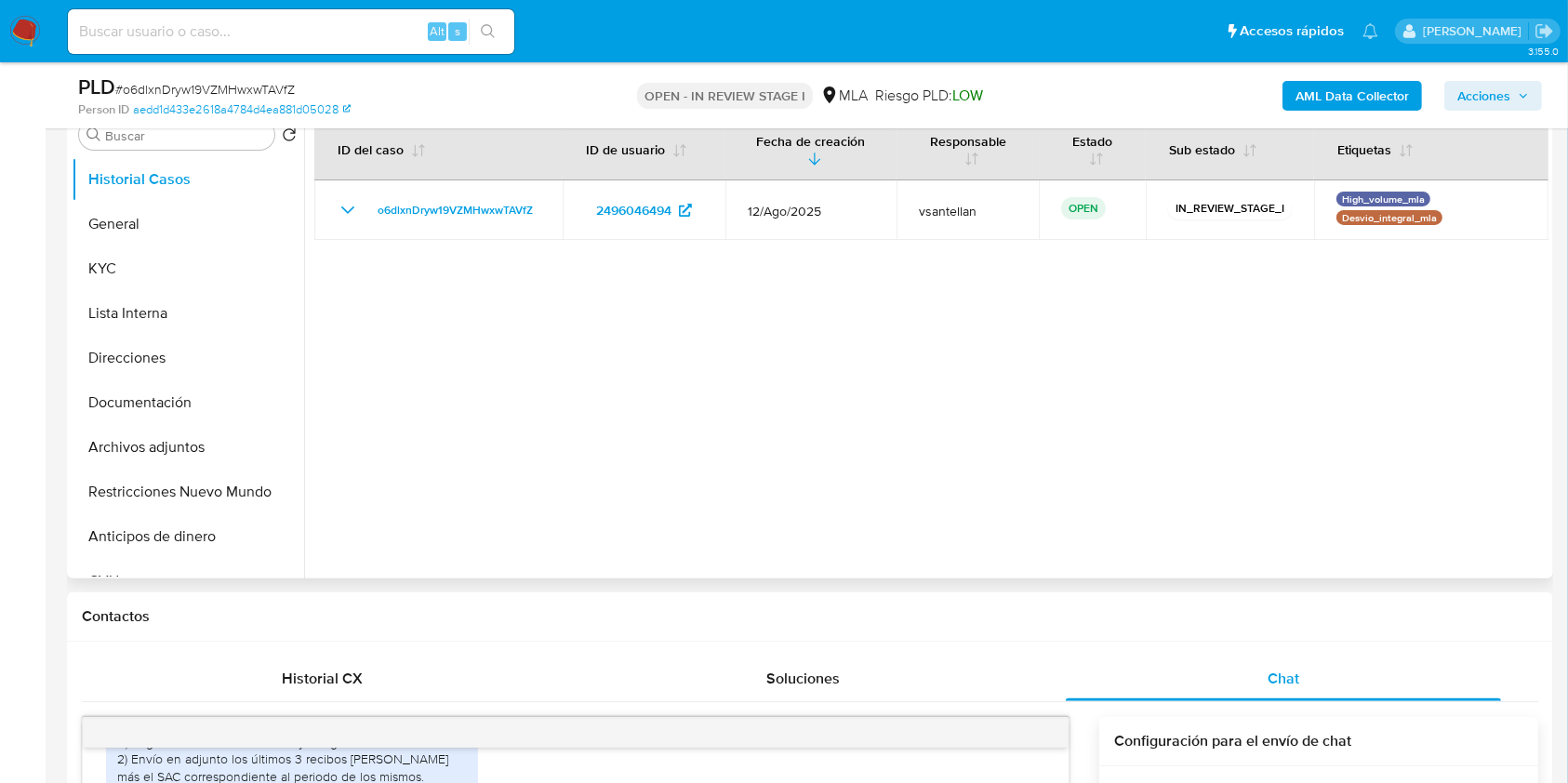
drag, startPoint x: 212, startPoint y: 479, endPoint x: 848, endPoint y: 457, distance: 636.4
click at [212, 479] on button "Restricciones Nuevo Mundo" at bounding box center [188, 492] width 233 height 45
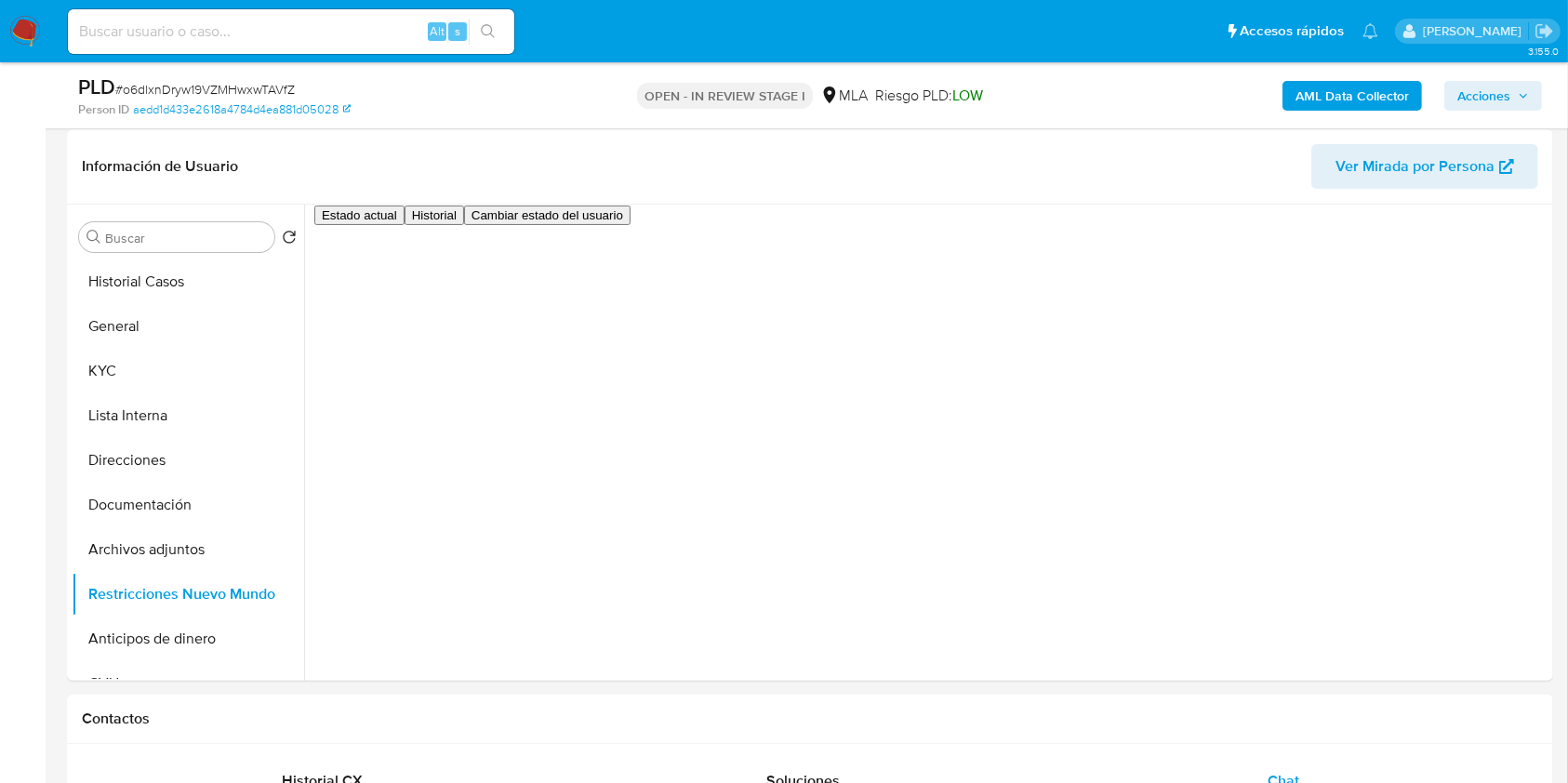
scroll to position [269, 0]
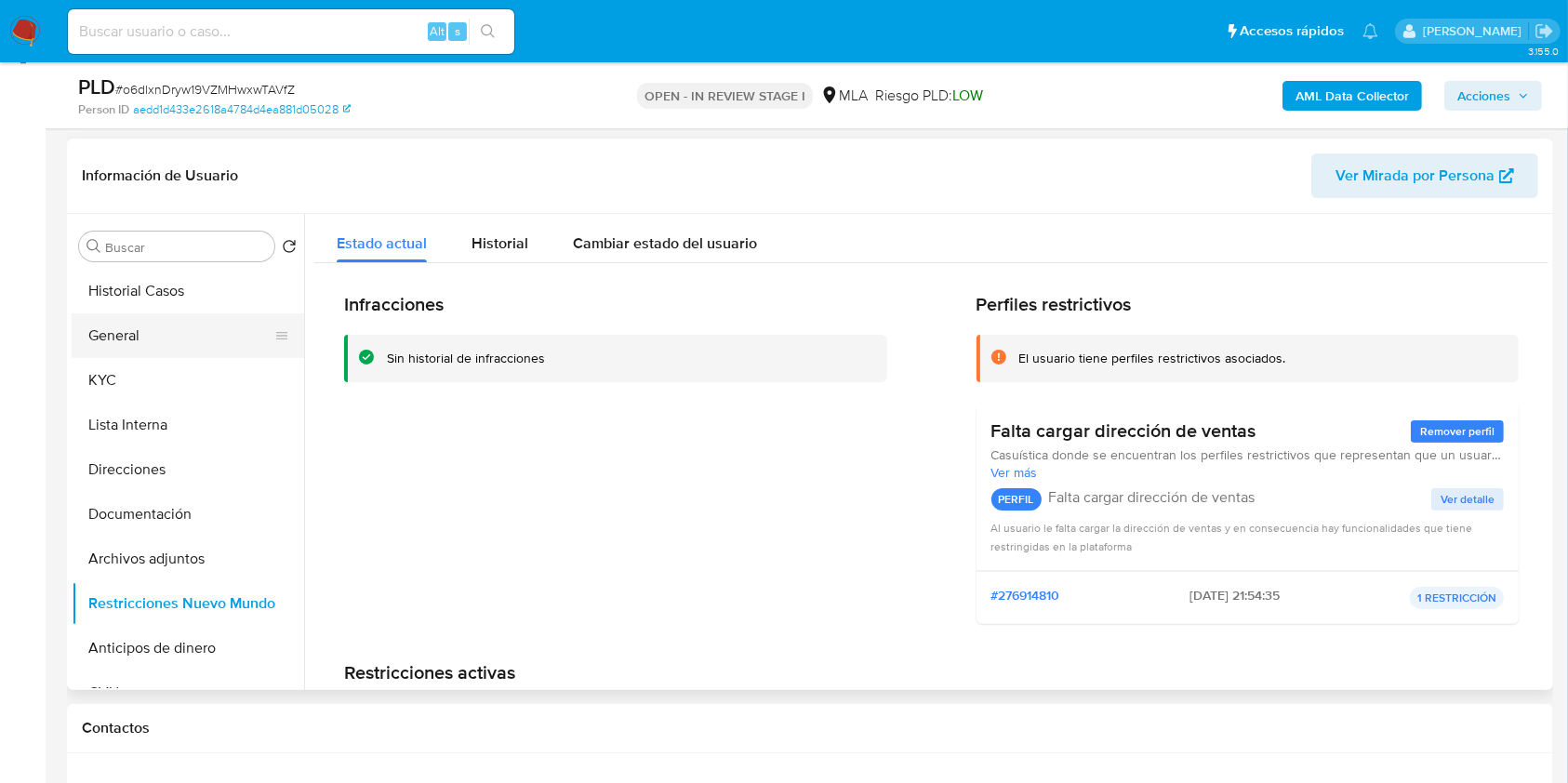
click at [123, 331] on button "General" at bounding box center [181, 336] width 218 height 45
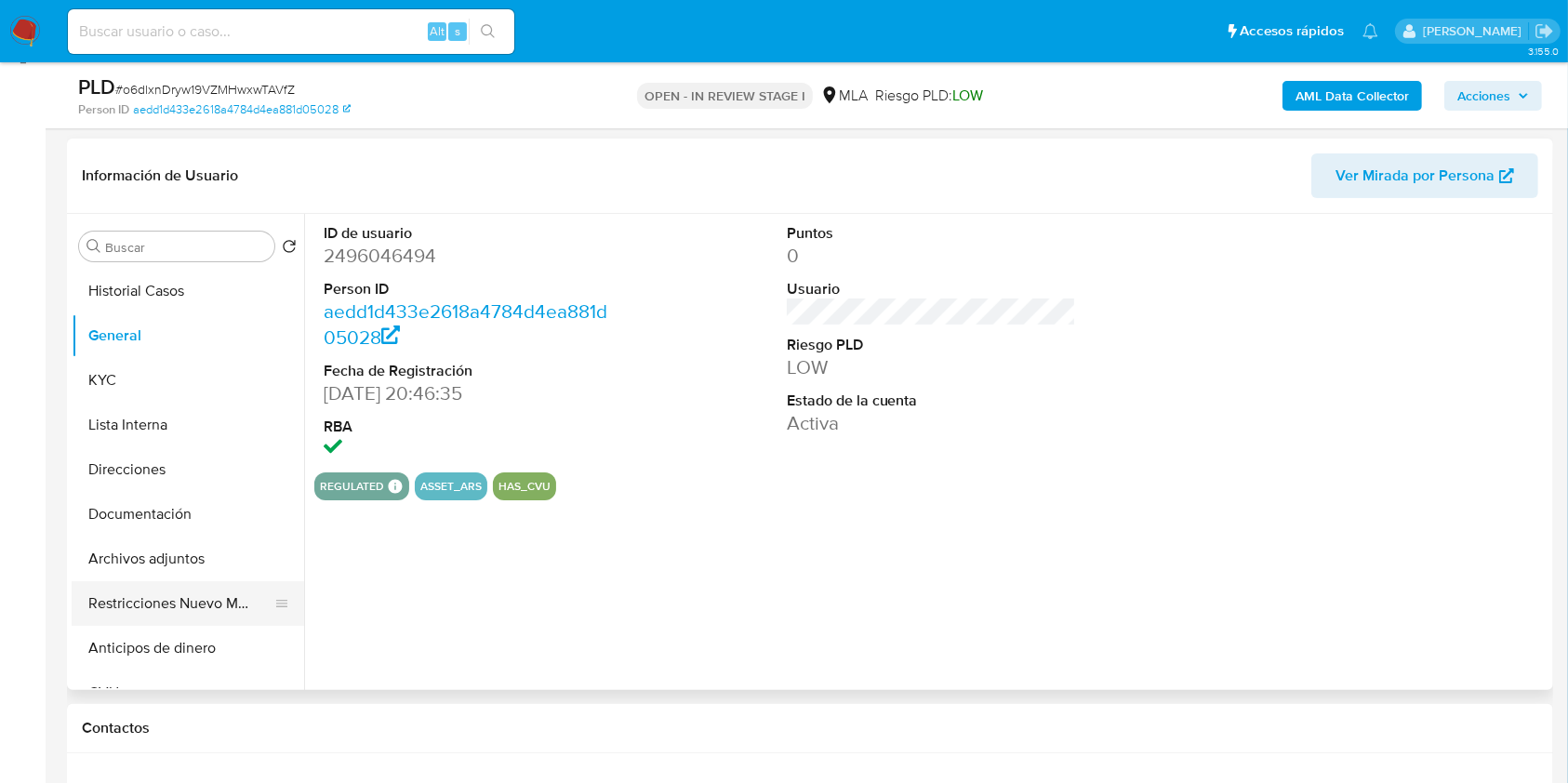
click at [163, 593] on button "Restricciones Nuevo Mundo" at bounding box center [181, 603] width 218 height 45
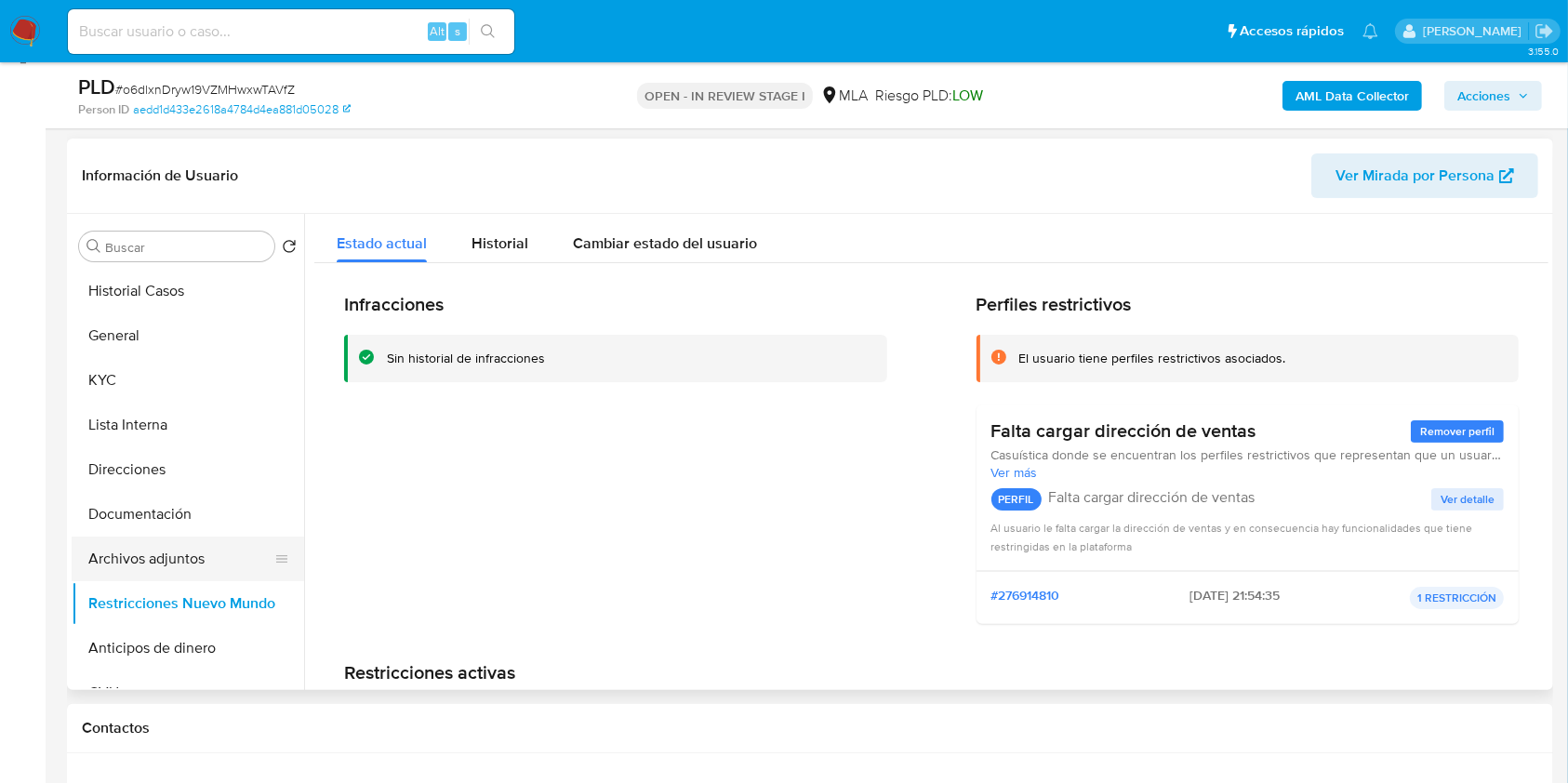
click at [148, 554] on button "Archivos adjuntos" at bounding box center [181, 559] width 218 height 45
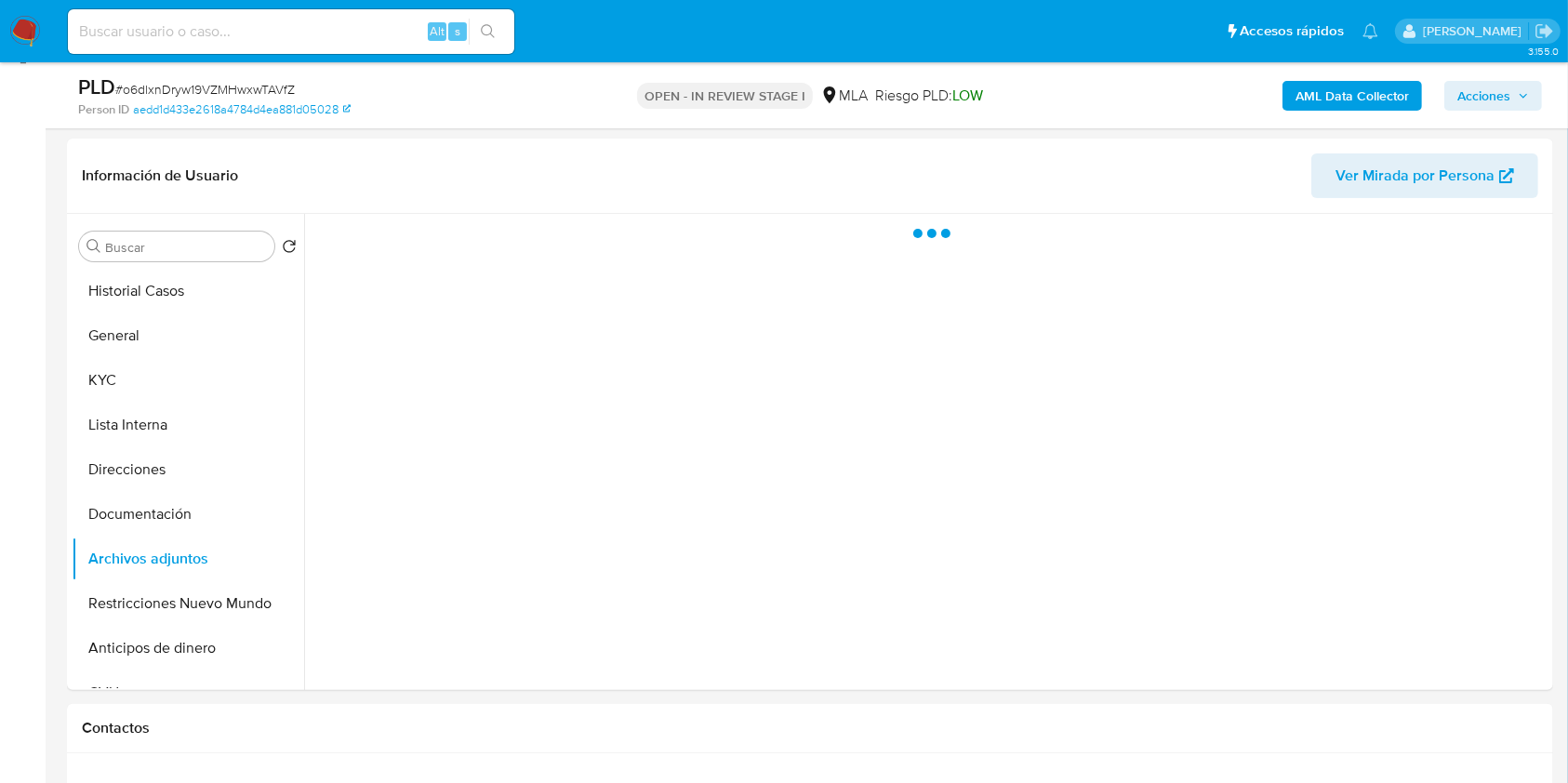
click at [1460, 99] on span "Acciones" at bounding box center [1483, 96] width 53 height 30
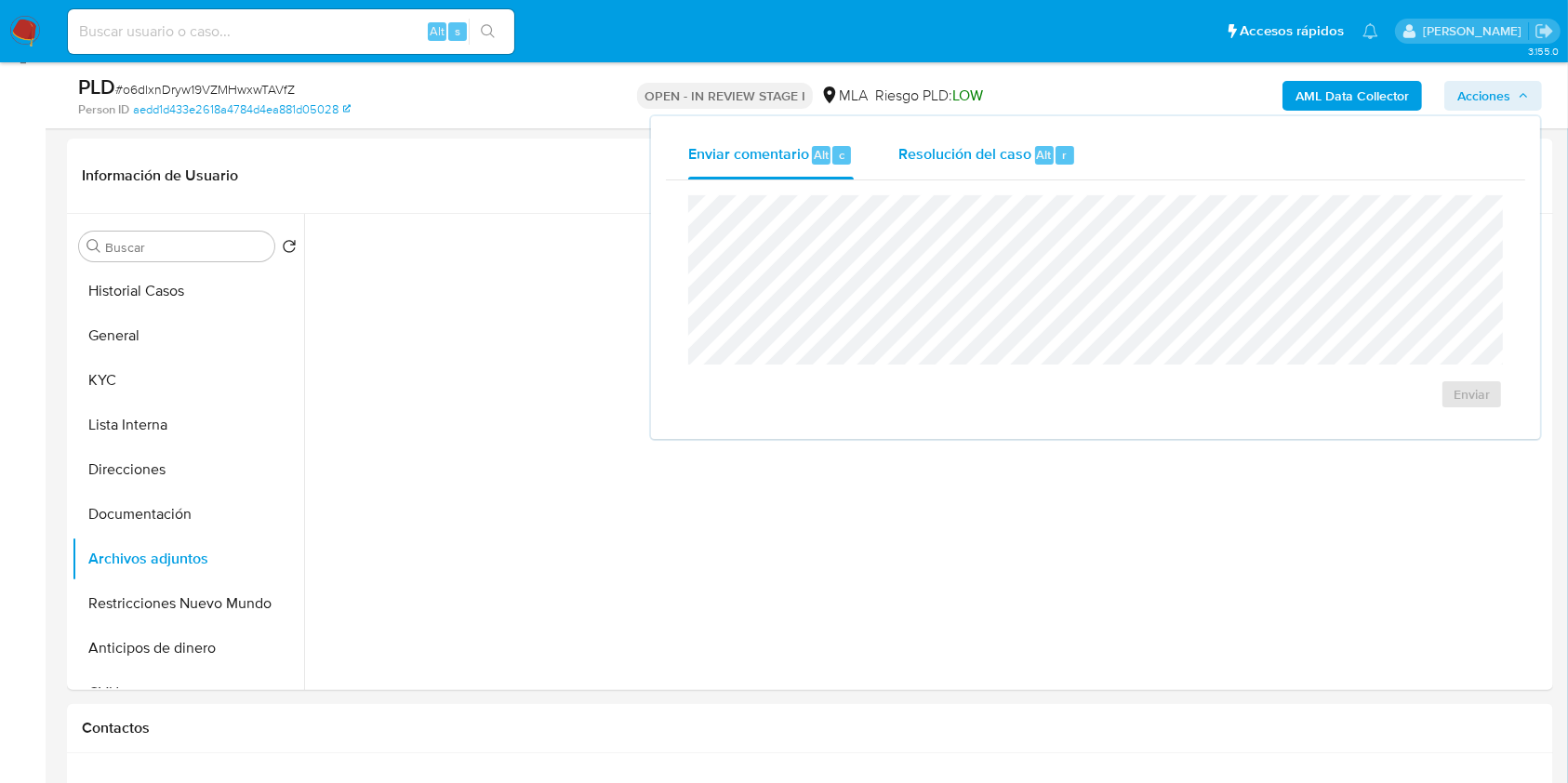
click at [1014, 139] on div "Resolución del caso Alt r" at bounding box center [987, 155] width 178 height 48
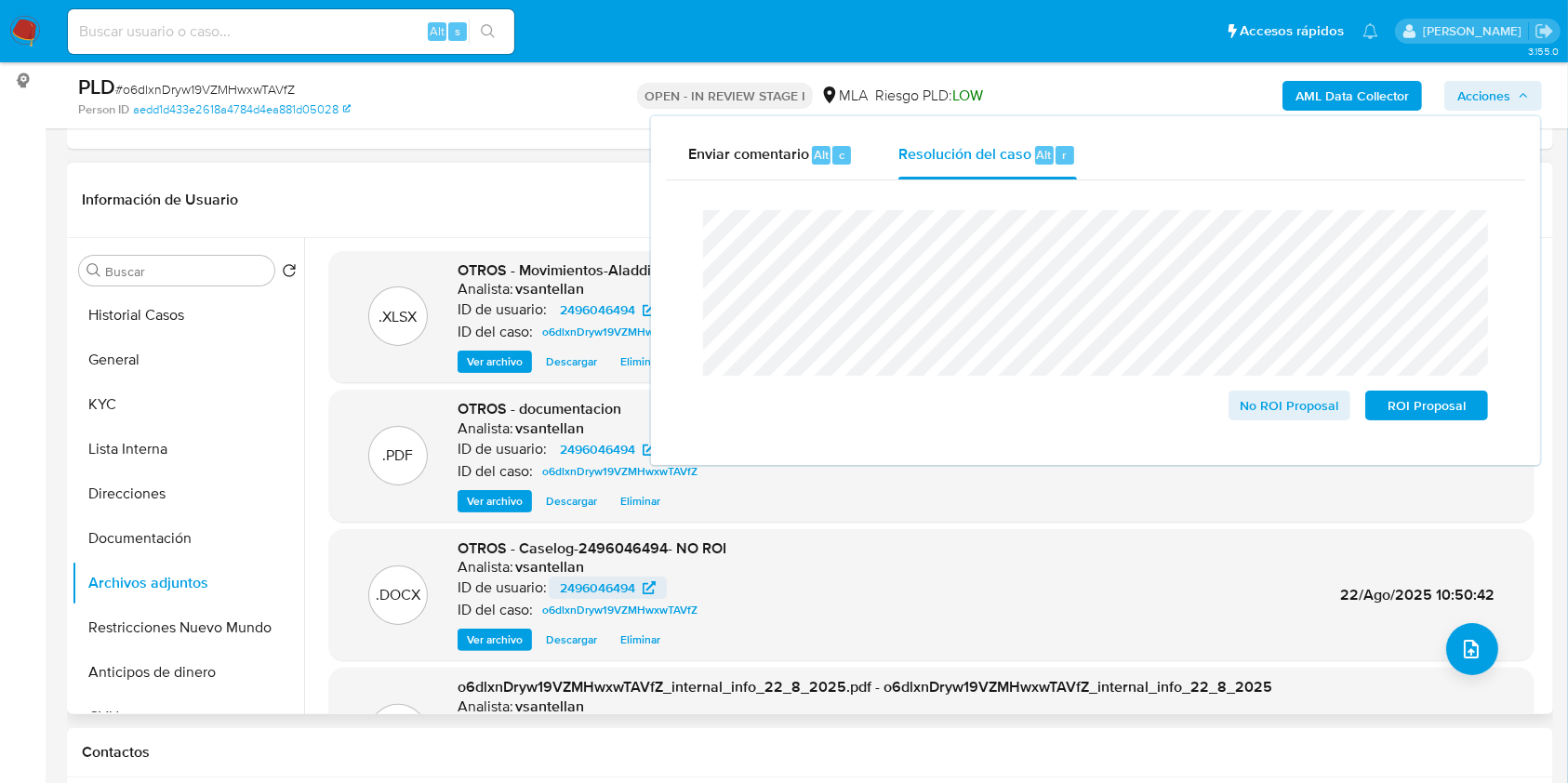
scroll to position [0, 0]
click at [1251, 401] on span "No ROI Proposal" at bounding box center [1290, 405] width 97 height 26
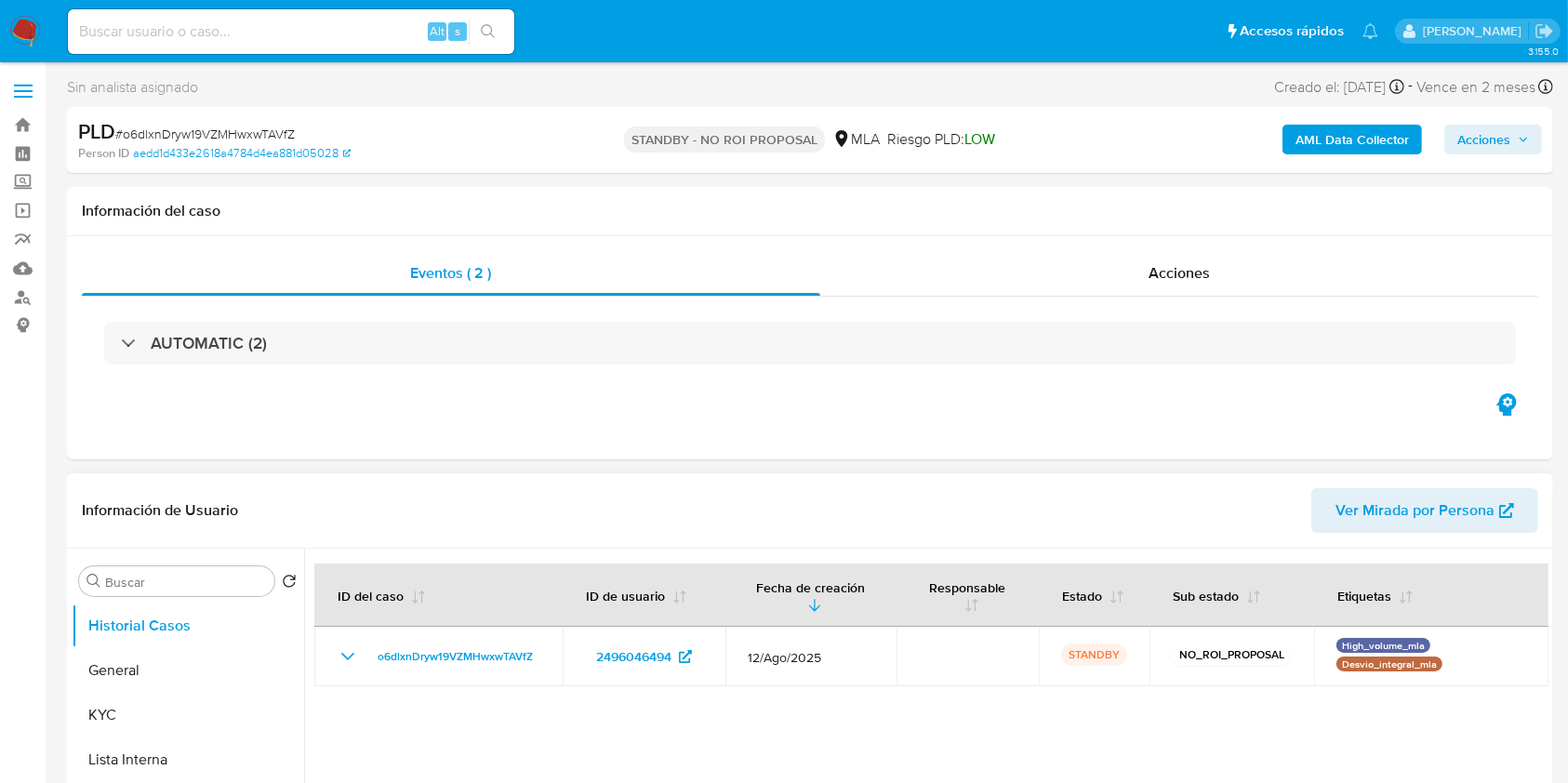
select select "10"
drag, startPoint x: 1093, startPoint y: 508, endPoint x: 1049, endPoint y: 496, distance: 45.6
click at [1093, 509] on header "Información de Usuario Ver Mirada por Persona" at bounding box center [810, 510] width 1456 height 45
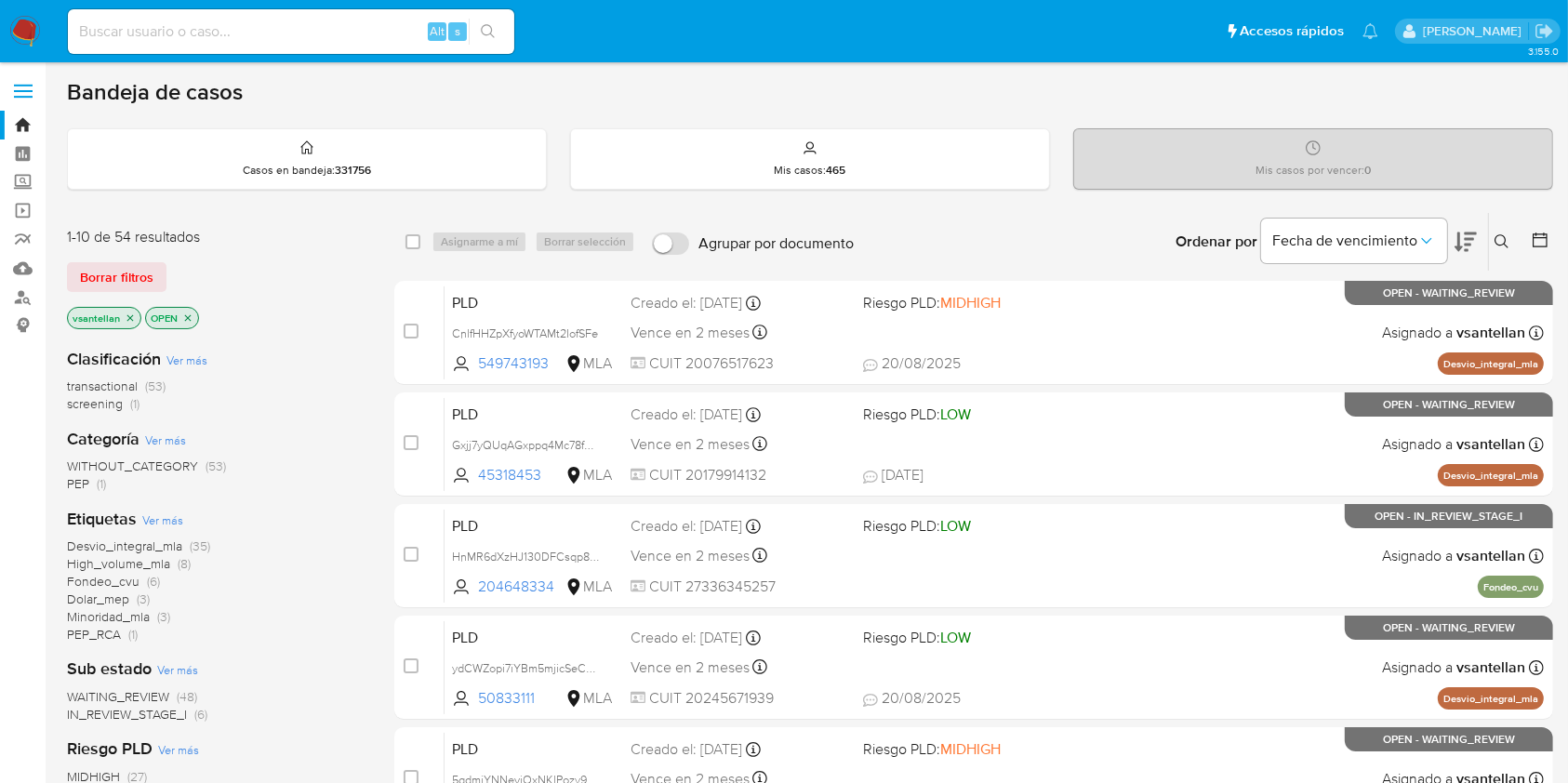
click at [1509, 248] on icon at bounding box center [1502, 242] width 15 height 15
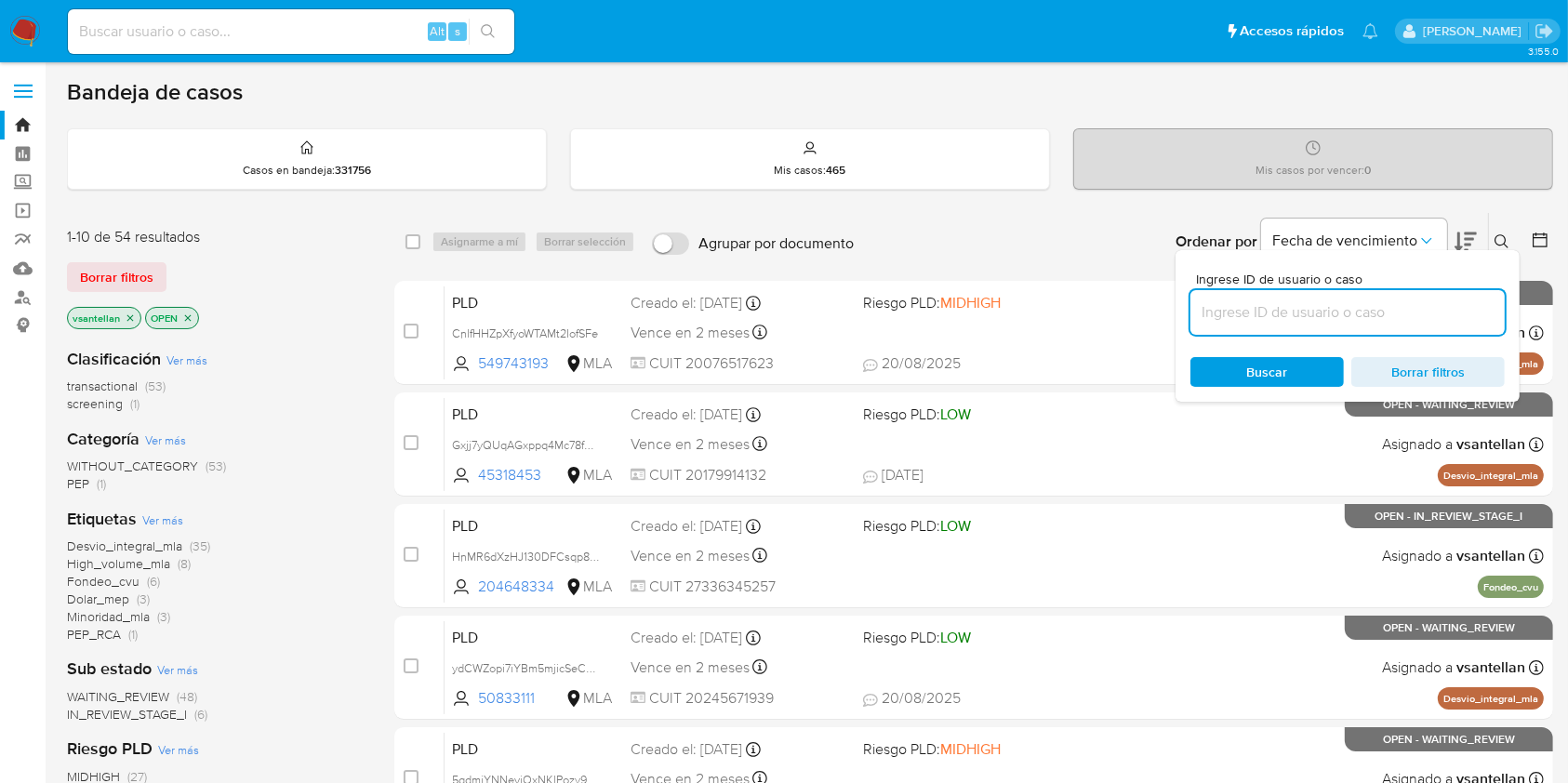
click at [1382, 313] on input at bounding box center [1347, 313] width 315 height 24
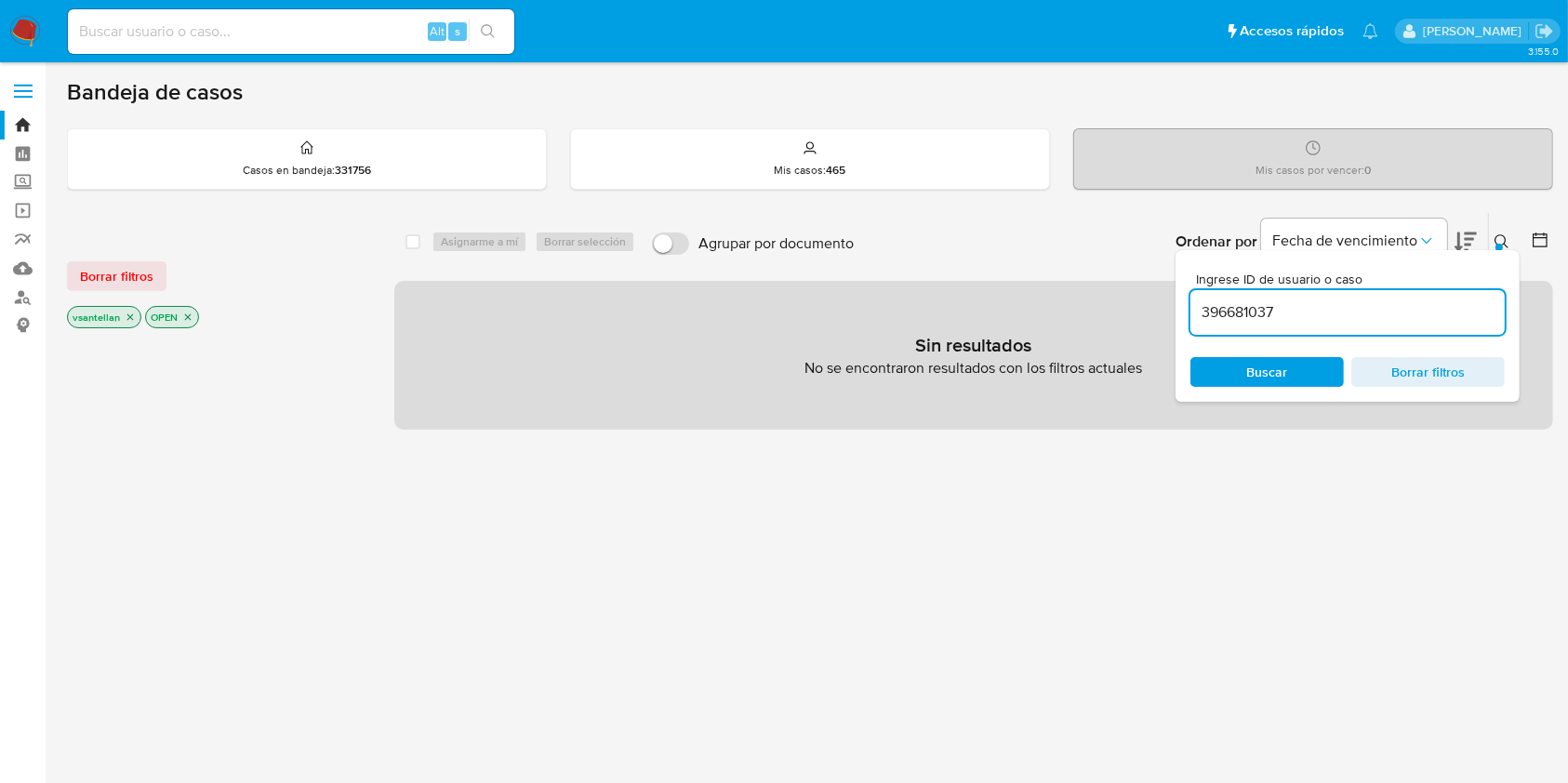
click at [295, 41] on input at bounding box center [291, 32] width 446 height 24
click at [190, 308] on p "OPEN" at bounding box center [172, 317] width 52 height 20
drag, startPoint x: 190, startPoint y: 309, endPoint x: 202, endPoint y: 327, distance: 21.6
click at [190, 312] on icon "close-filter" at bounding box center [188, 317] width 11 height 11
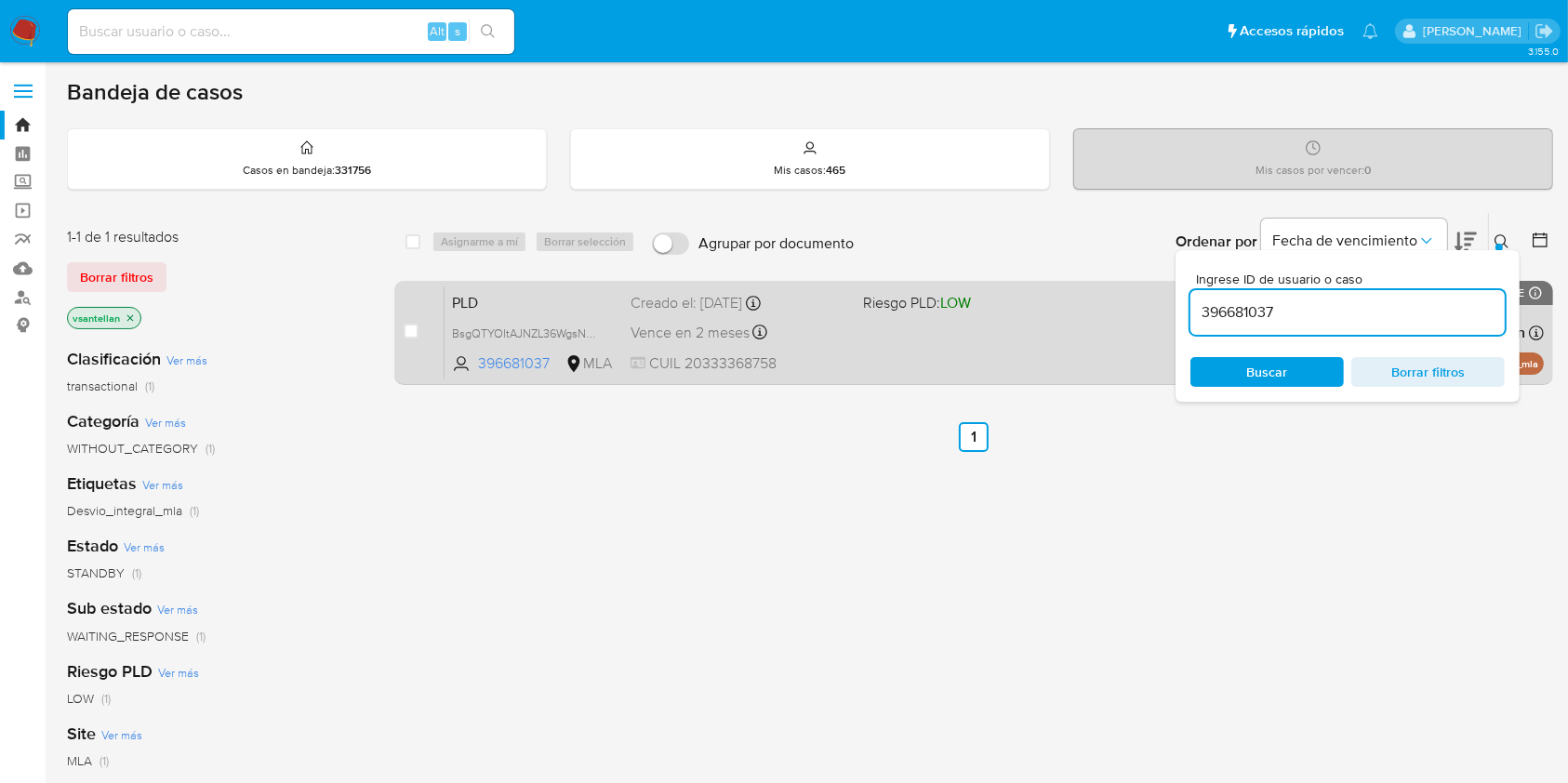
click at [1066, 358] on div "PLD BsgQTYOItAJNZL36WgsNUMiC 396681037 MLA Riesgo PLD: LOW Creado el: 12/08/202…" at bounding box center [994, 332] width 1099 height 94
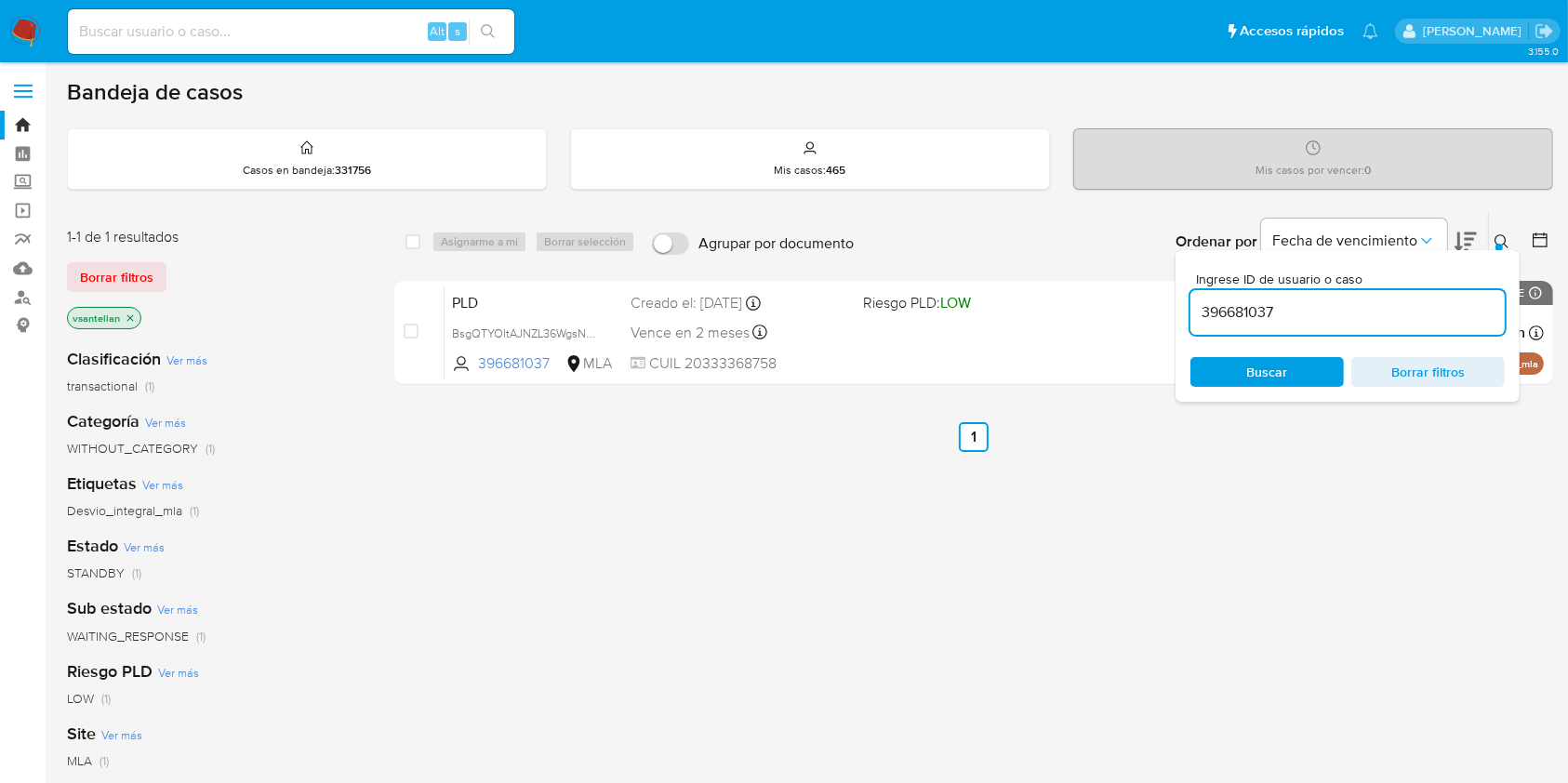
click at [1358, 323] on input "396681037" at bounding box center [1347, 313] width 315 height 24
paste input "62269936"
type input "62269936"
click at [1500, 235] on icon at bounding box center [1502, 242] width 15 height 15
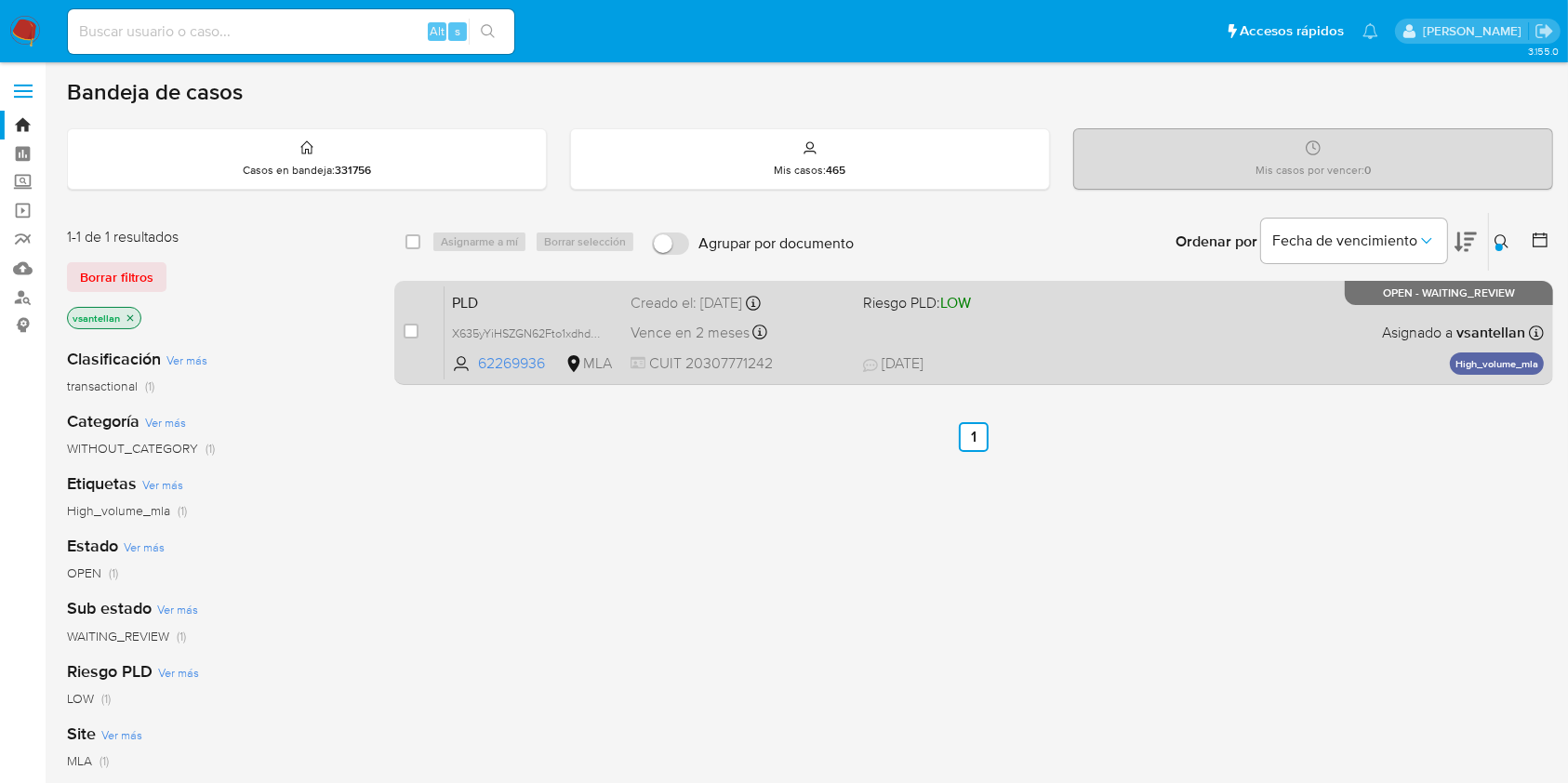
click at [1310, 344] on div "PLD X635yYiHSZGN62Fto1xdhdR7 62269936 MLA Riesgo PLD: LOW Creado el: 12/08/2025…" at bounding box center [994, 332] width 1099 height 94
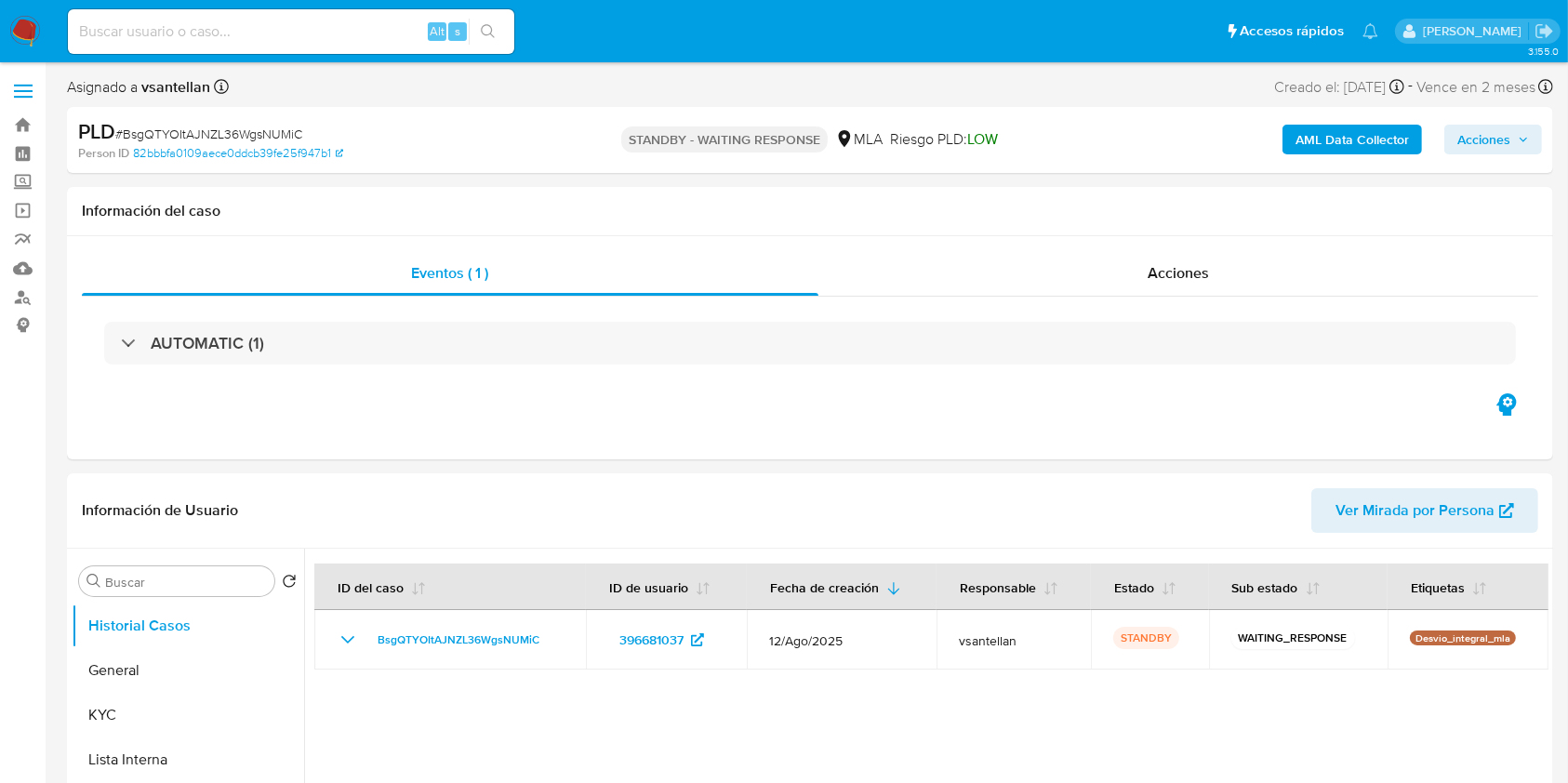
select select "10"
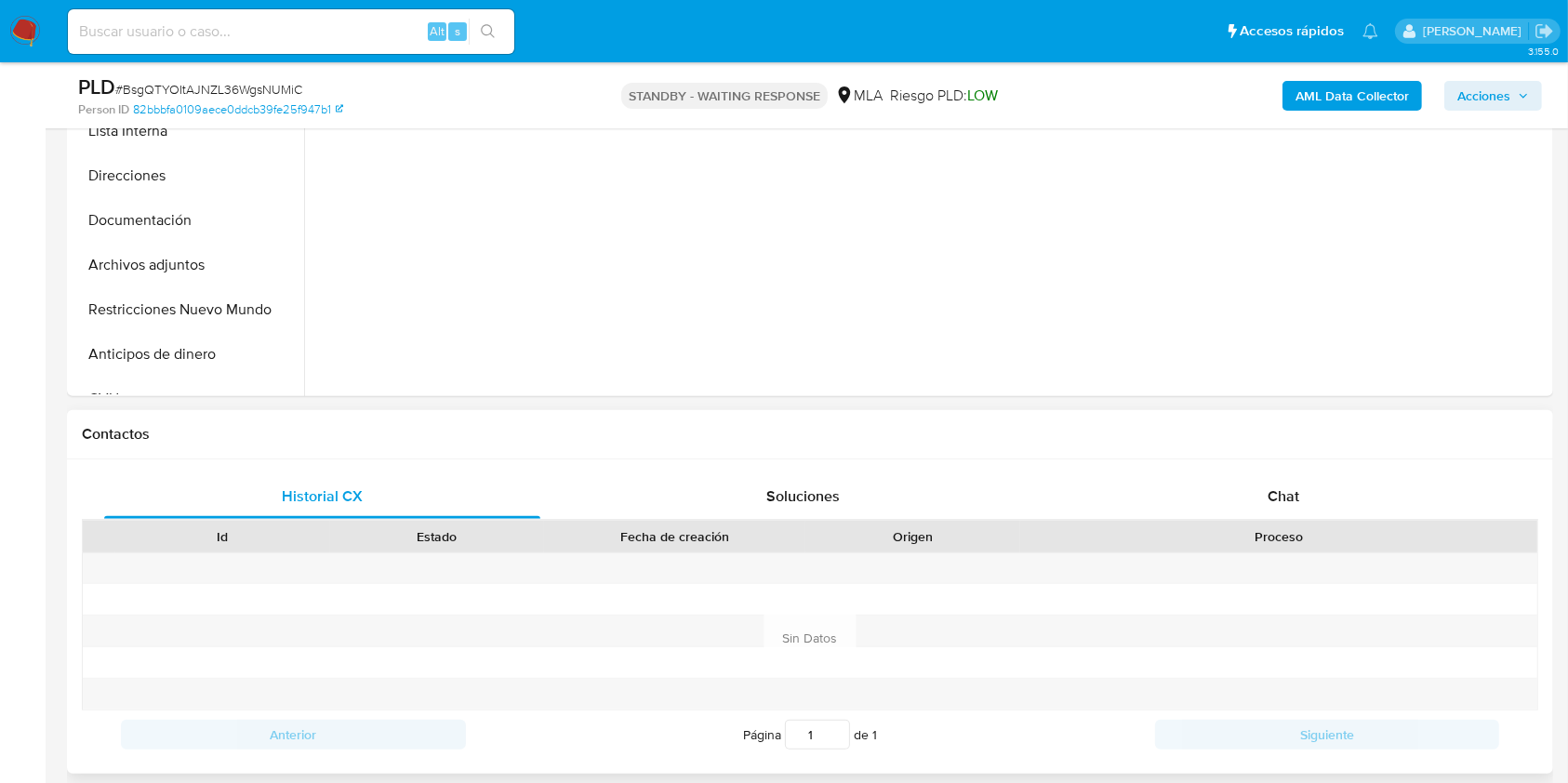
scroll to position [619, 0]
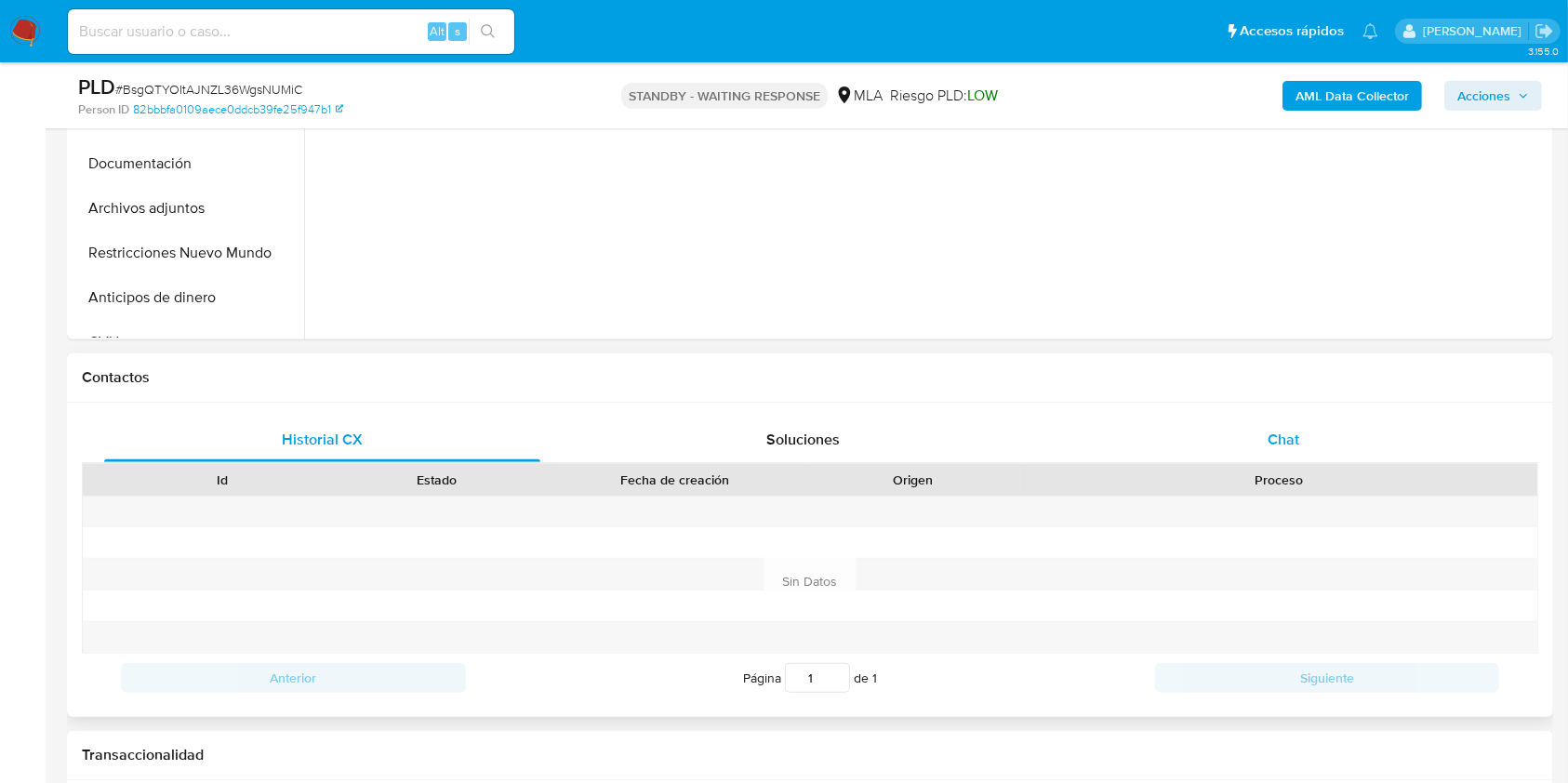
click at [1328, 422] on div "Chat" at bounding box center [1284, 439] width 436 height 45
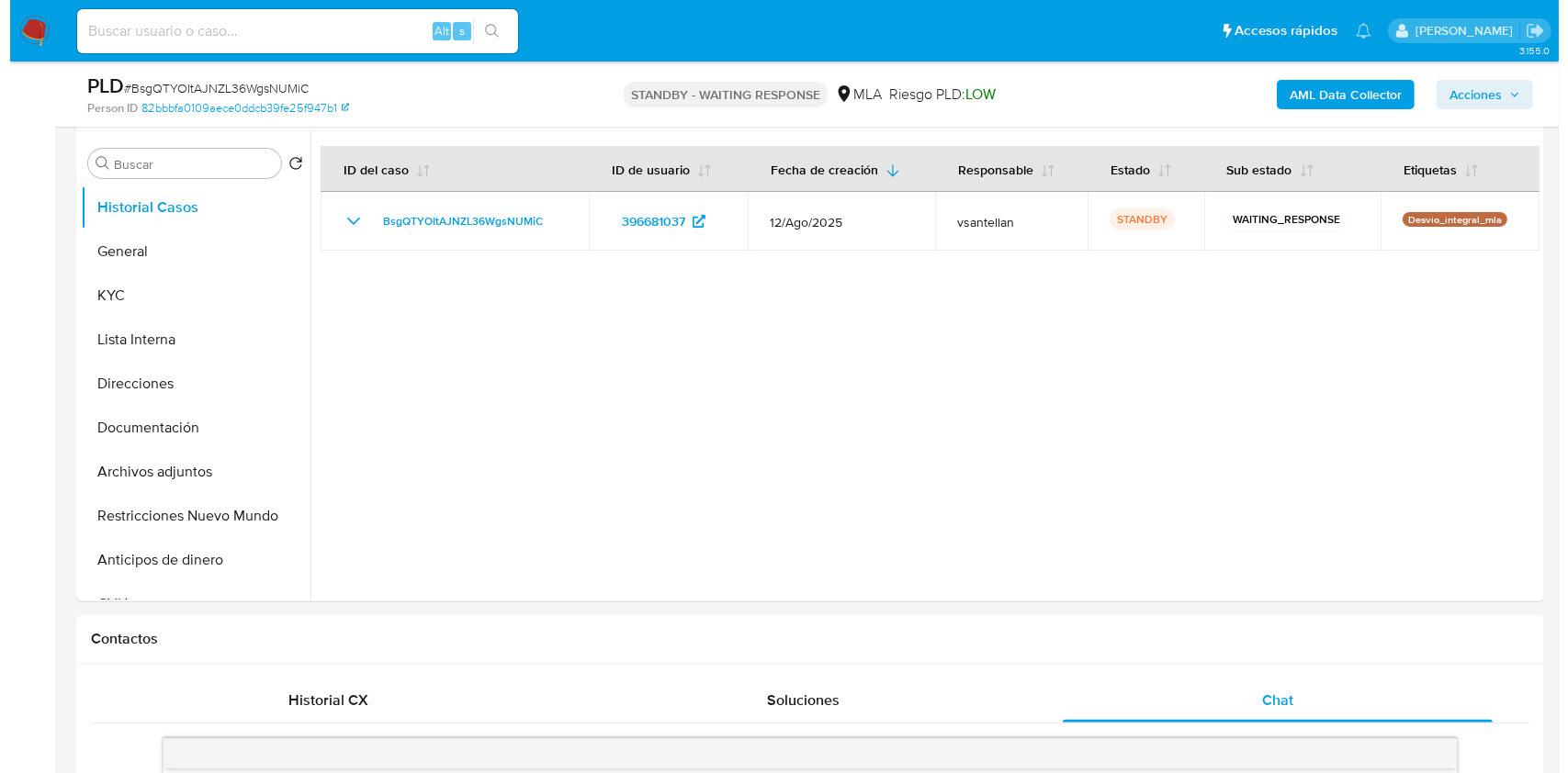
scroll to position [293, 0]
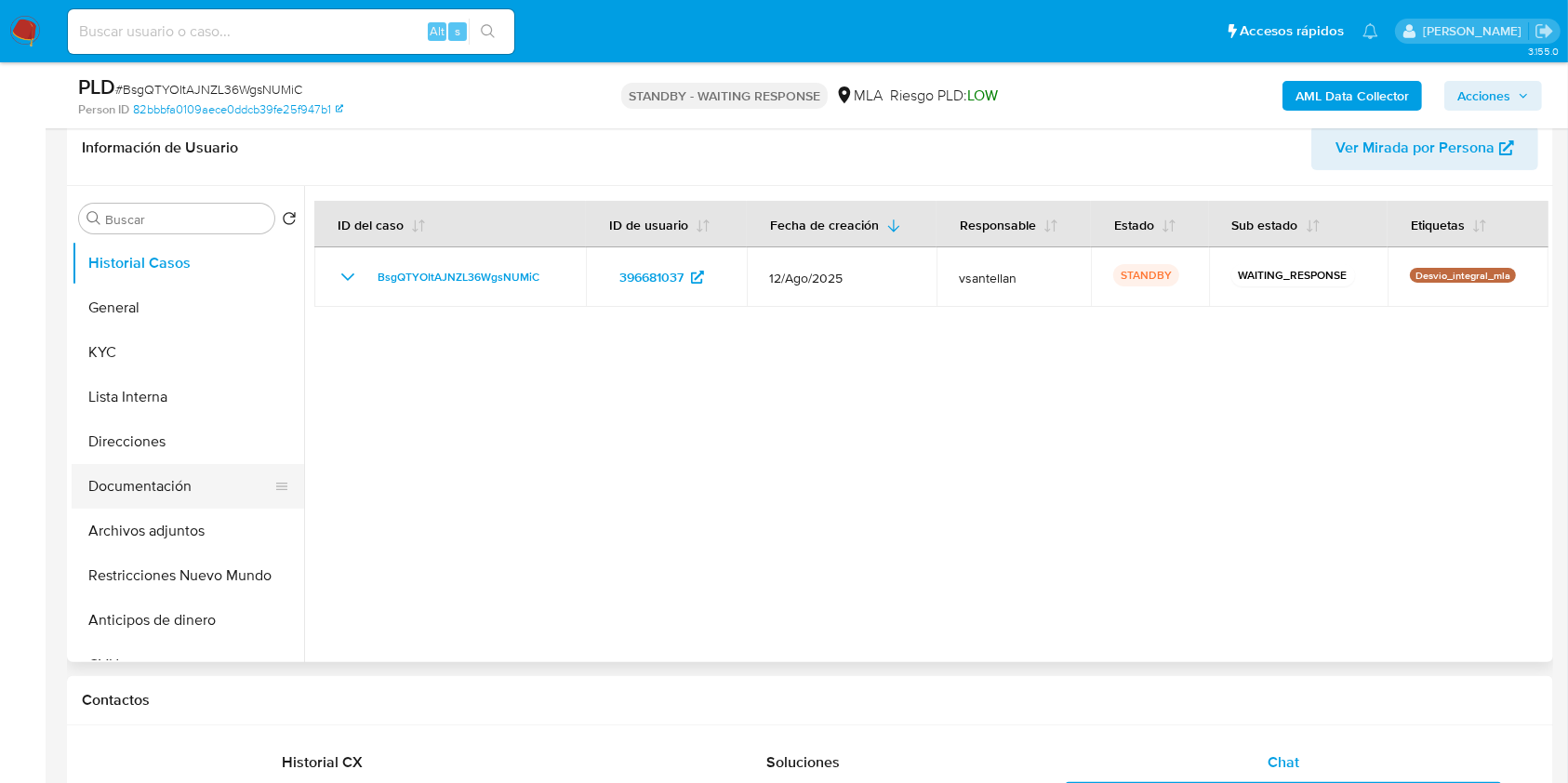
click at [186, 495] on button "Documentación" at bounding box center [181, 486] width 218 height 45
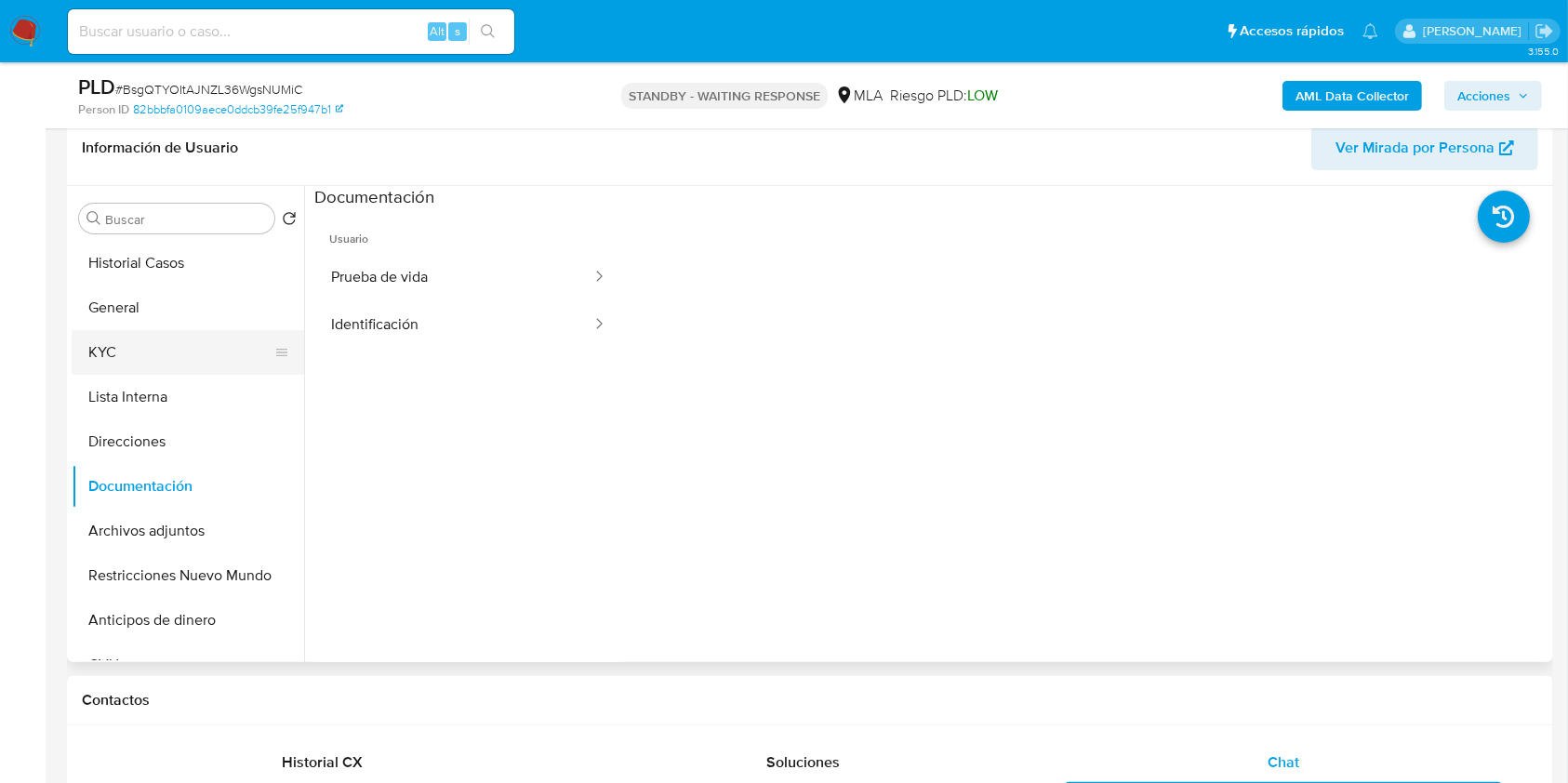
click at [130, 361] on button "KYC" at bounding box center [181, 353] width 218 height 45
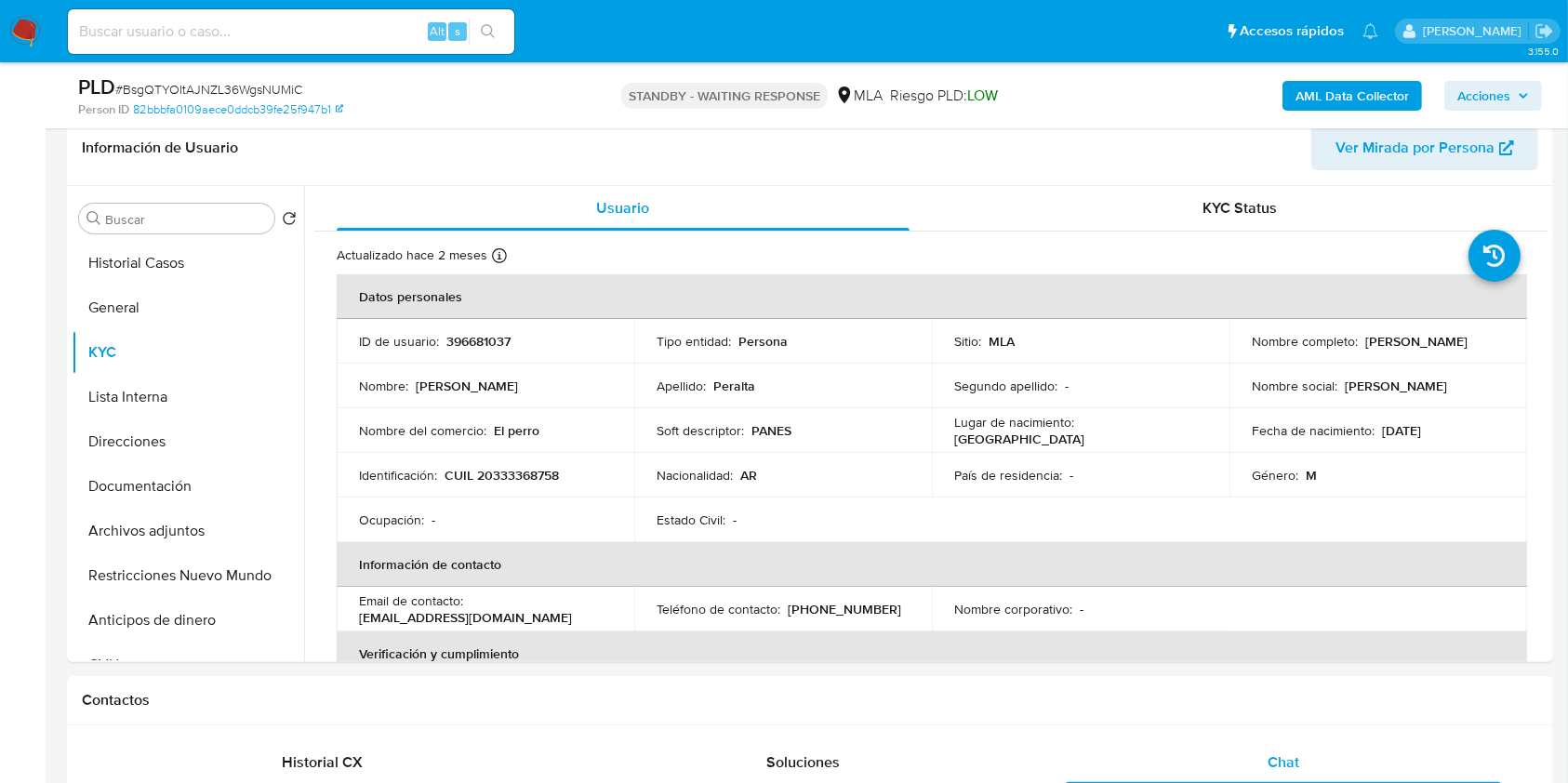
click at [1331, 86] on b "AML Data Collector" at bounding box center [1352, 96] width 114 height 30
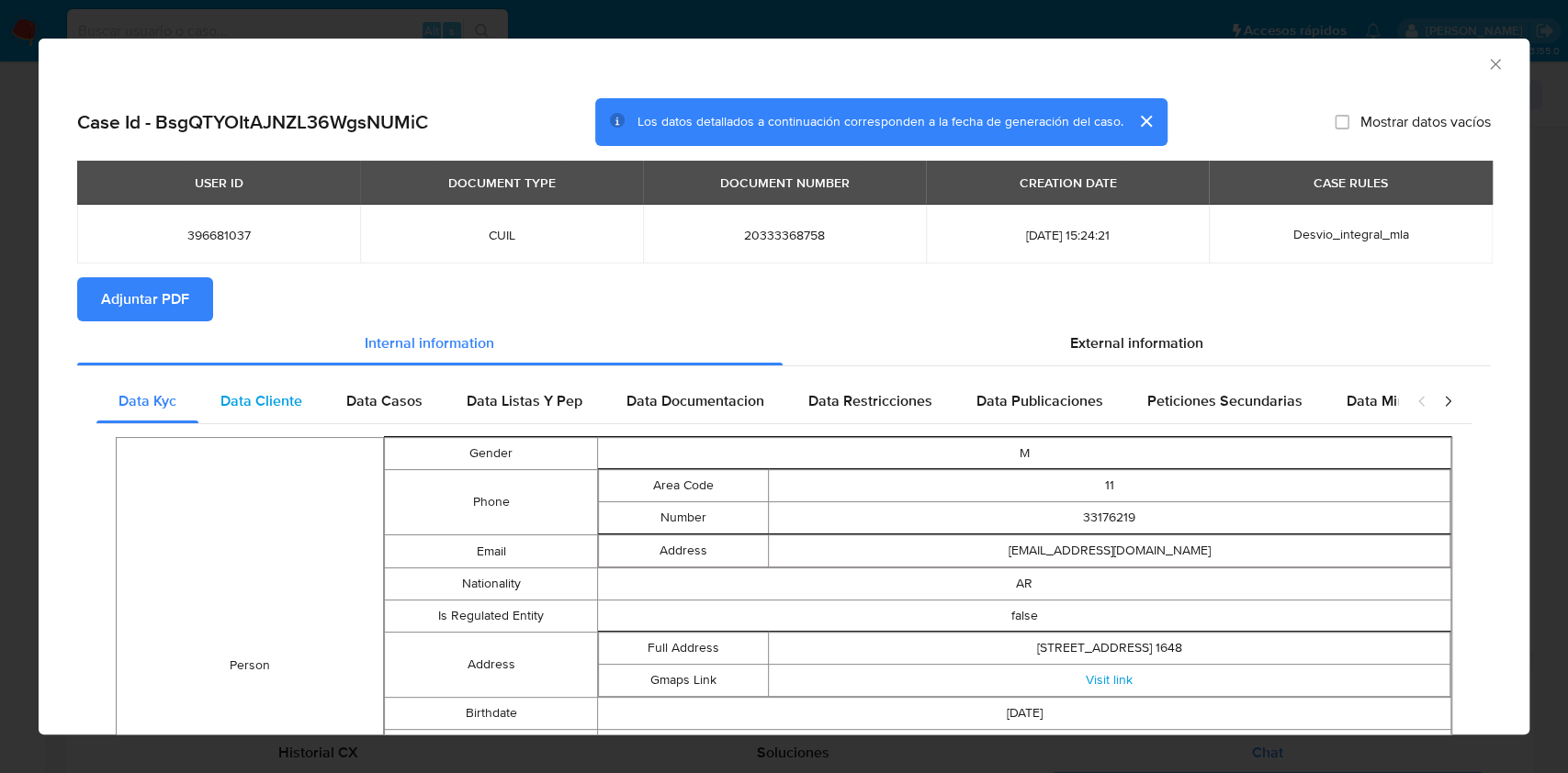
click at [266, 393] on span "Data Cliente" at bounding box center [261, 400] width 82 height 21
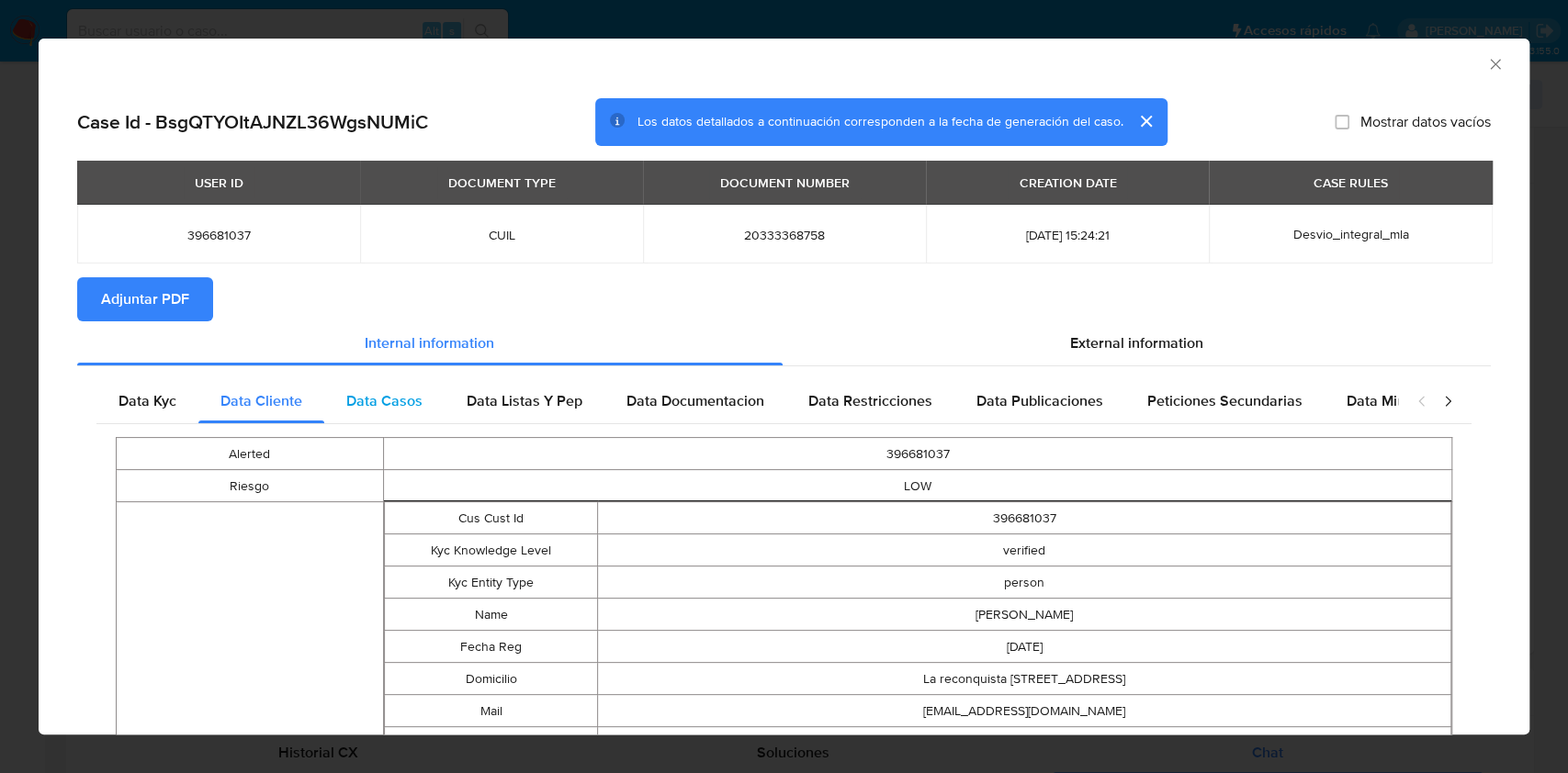
click at [378, 401] on span "Data Casos" at bounding box center [384, 400] width 76 height 21
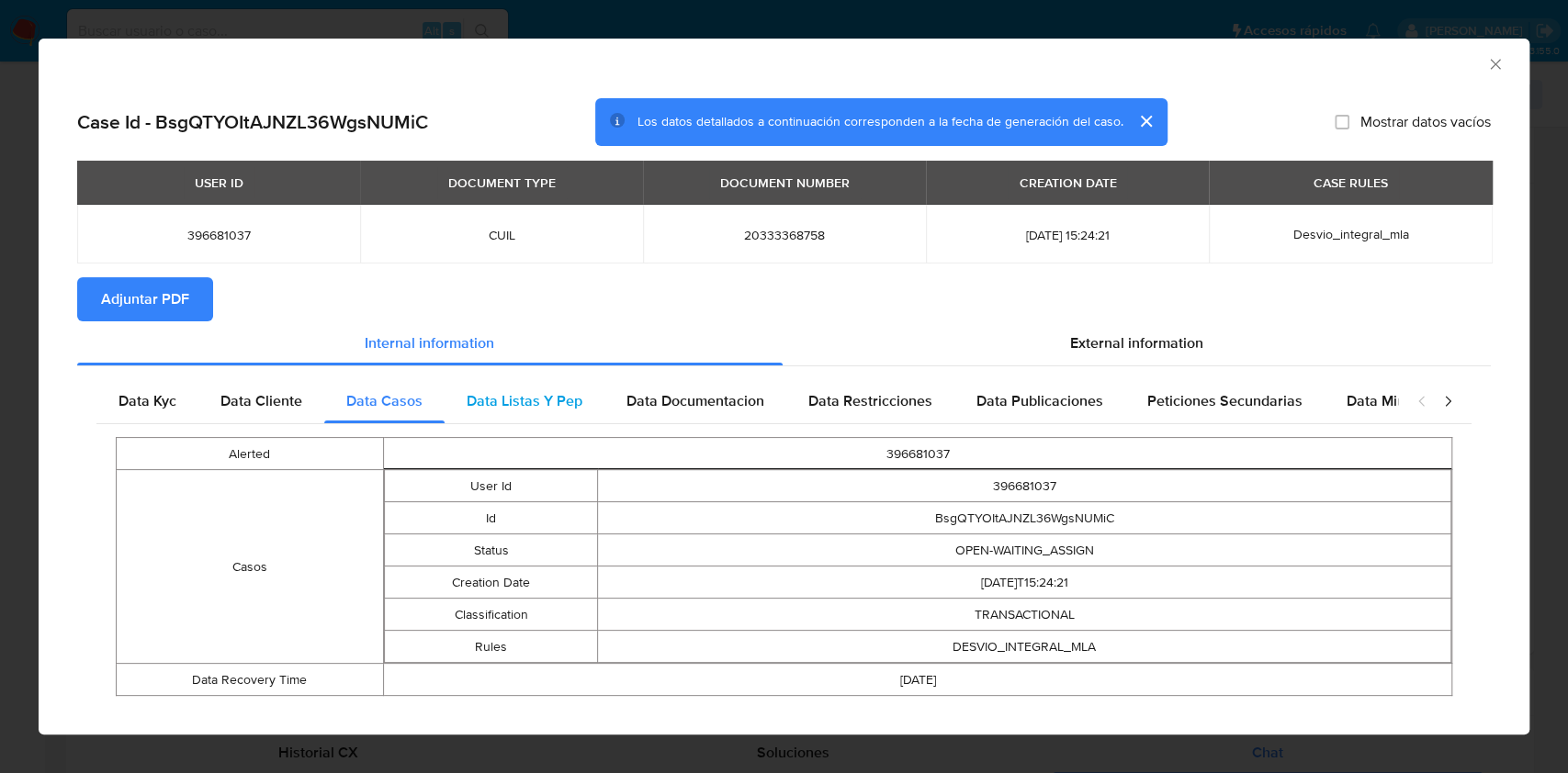
click at [521, 396] on span "Data Listas Y Pep" at bounding box center [524, 400] width 116 height 21
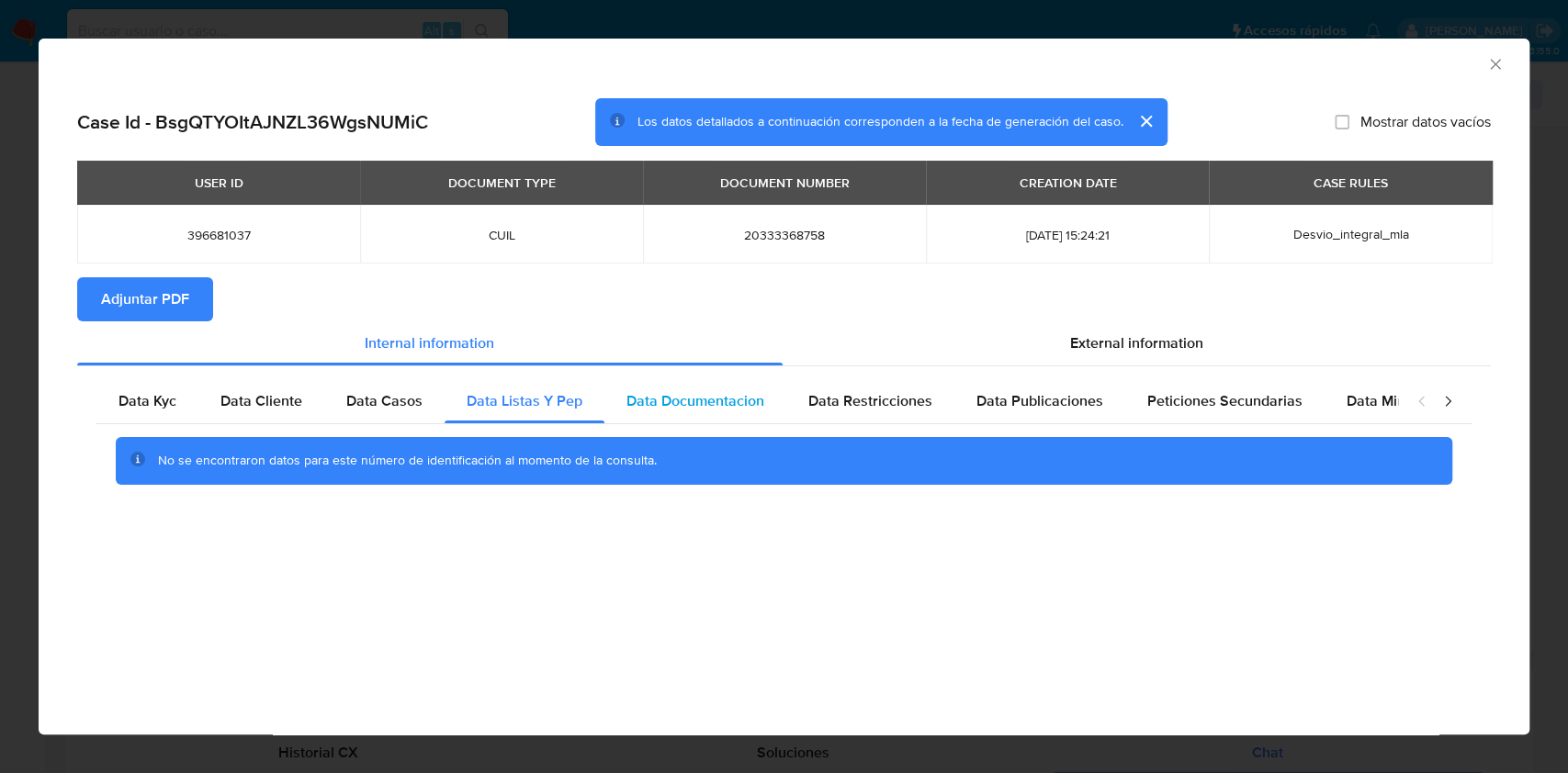
click at [676, 398] on span "Data Documentacion" at bounding box center [695, 400] width 138 height 21
click at [848, 397] on span "Data Restricciones" at bounding box center [870, 400] width 124 height 21
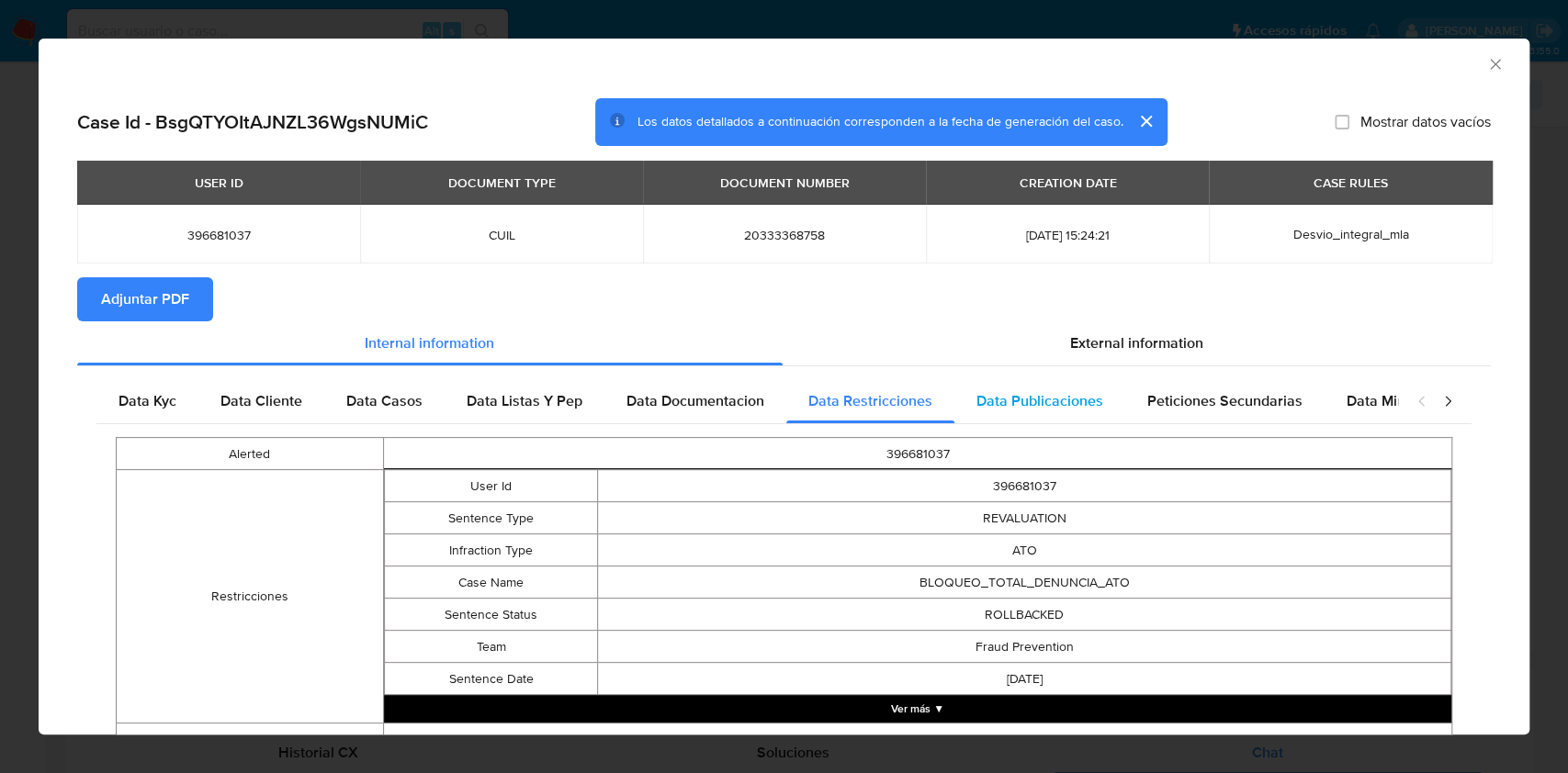
click at [976, 414] on div "Data Publicaciones" at bounding box center [1040, 401] width 171 height 44
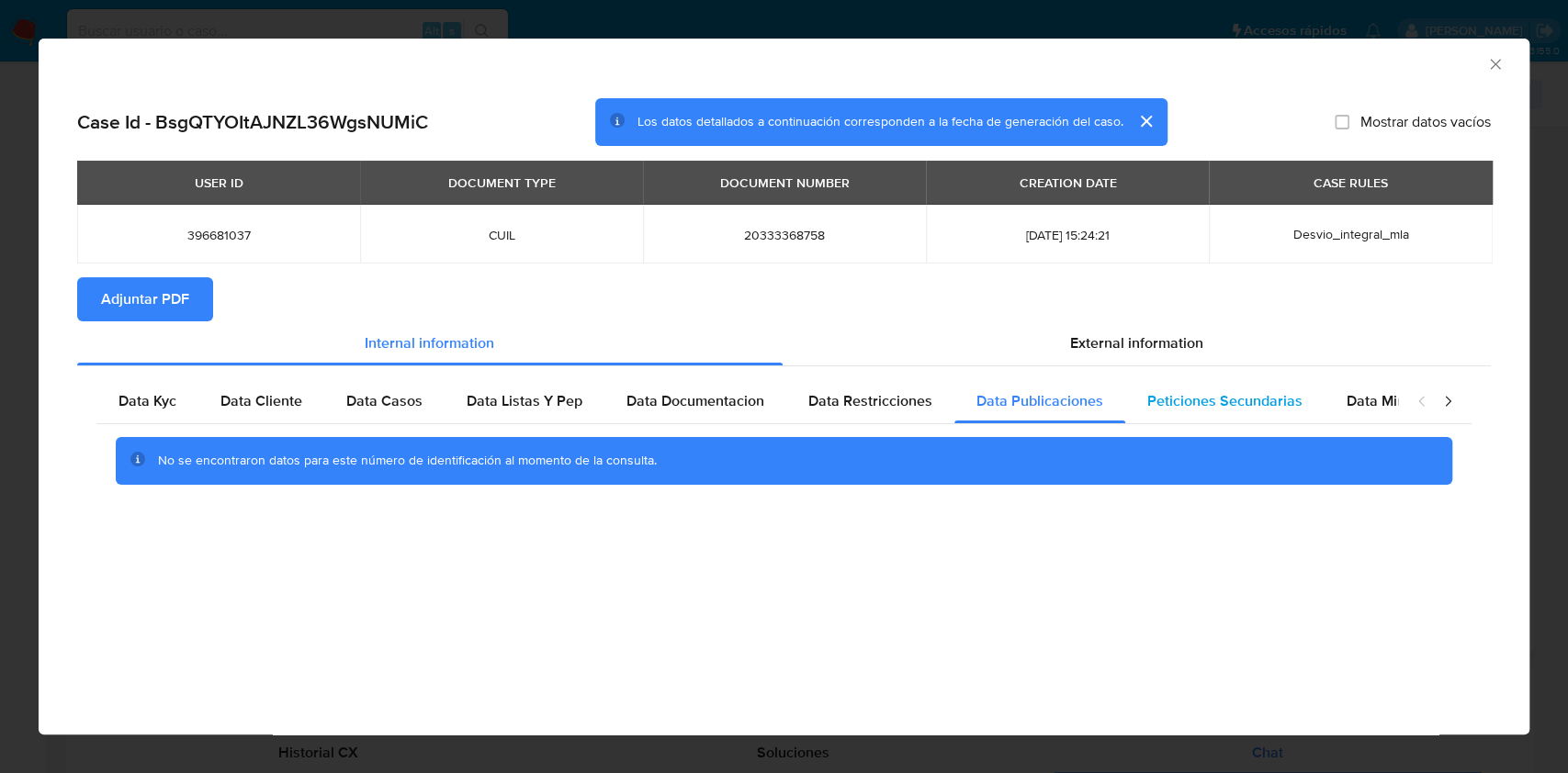
click at [1170, 404] on span "Peticiones Secundarias" at bounding box center [1224, 400] width 155 height 21
drag, startPoint x: 1389, startPoint y: 395, endPoint x: 1471, endPoint y: 399, distance: 82.1
click at [1389, 396] on span "Data Minoridad" at bounding box center [1397, 400] width 101 height 21
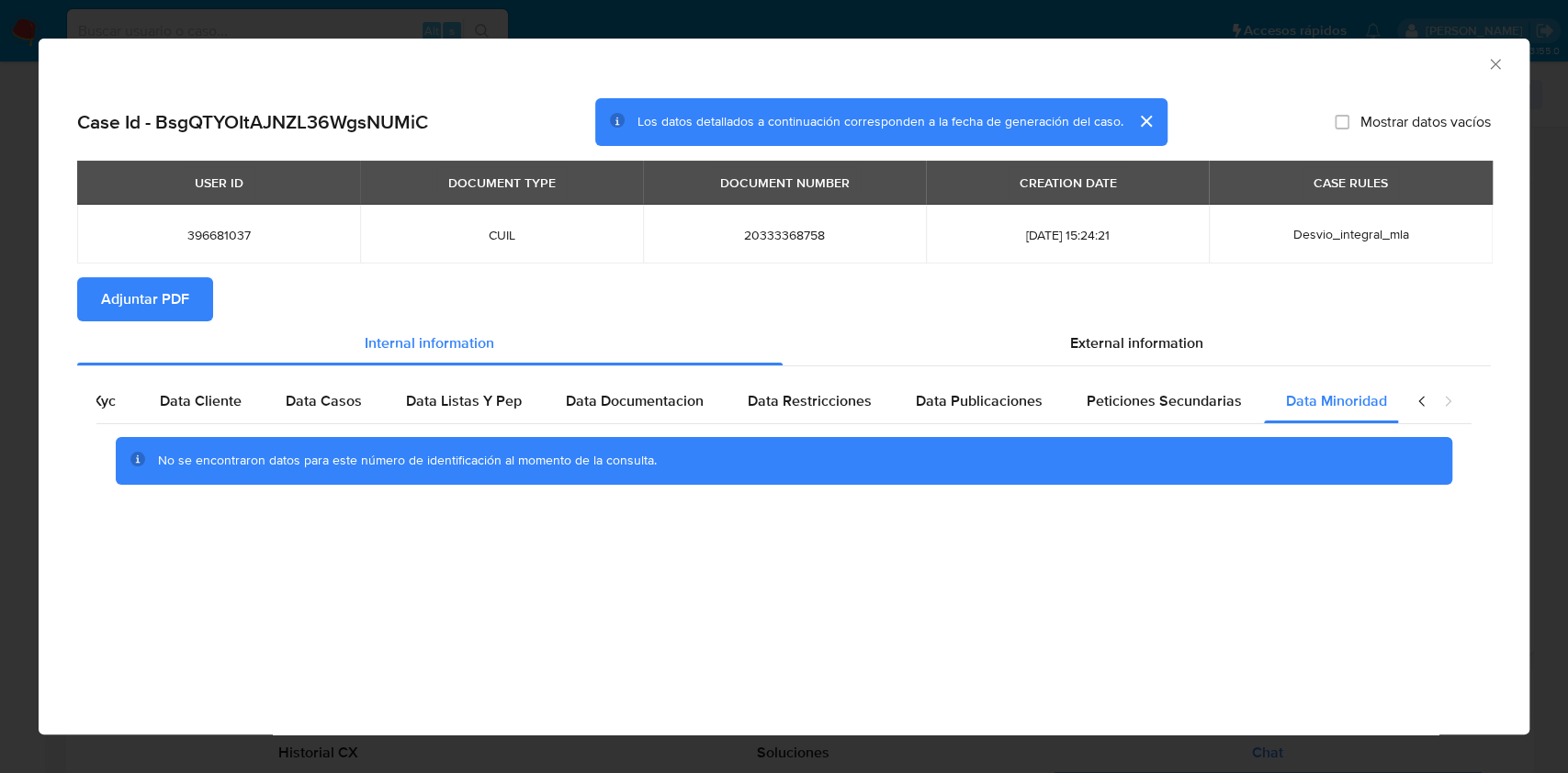
scroll to position [0, 62]
click at [1029, 335] on div "External information" at bounding box center [1137, 344] width 709 height 44
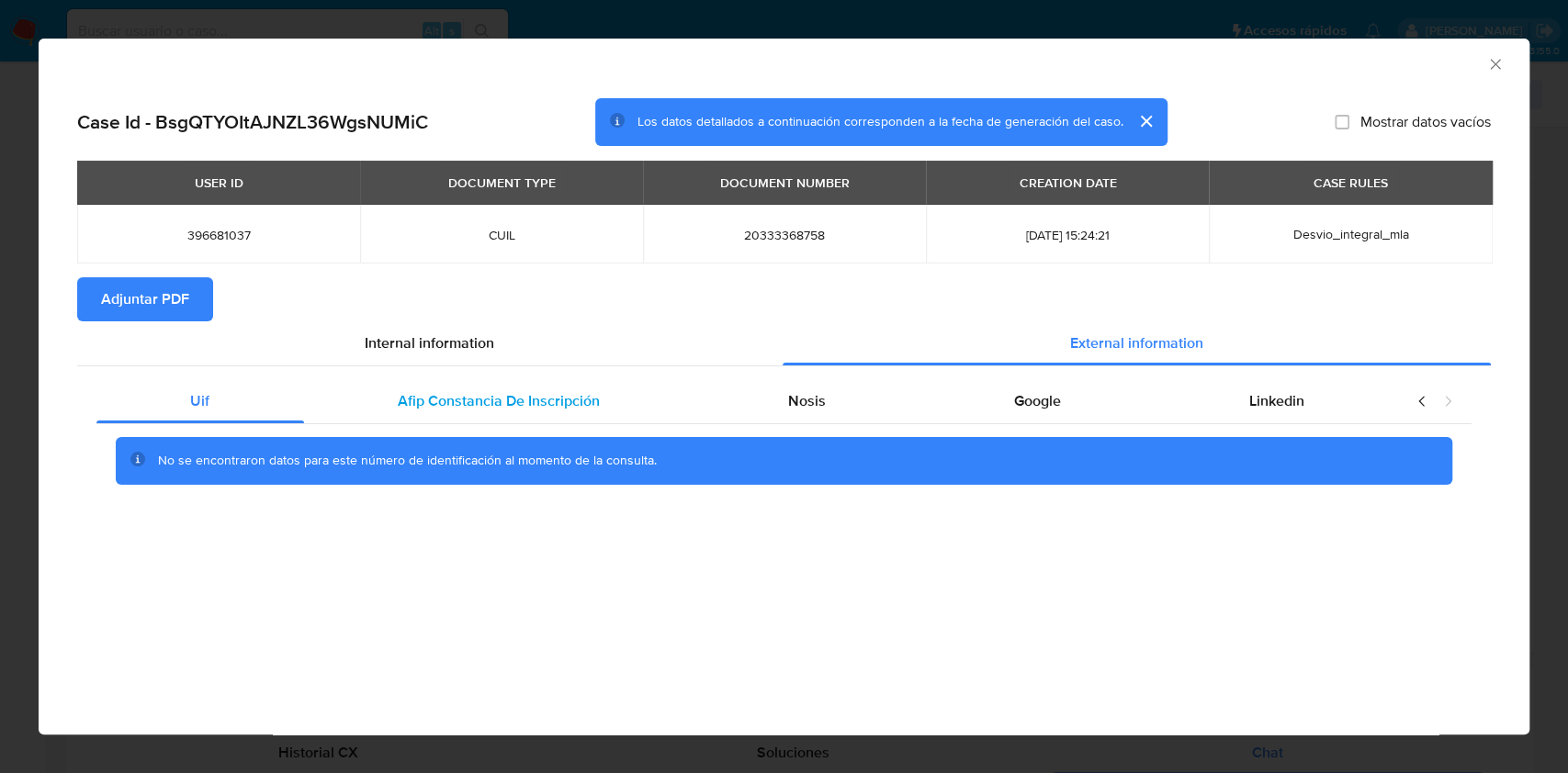
click at [397, 417] on div "Afip Constancia De Inscripción" at bounding box center [499, 401] width 390 height 44
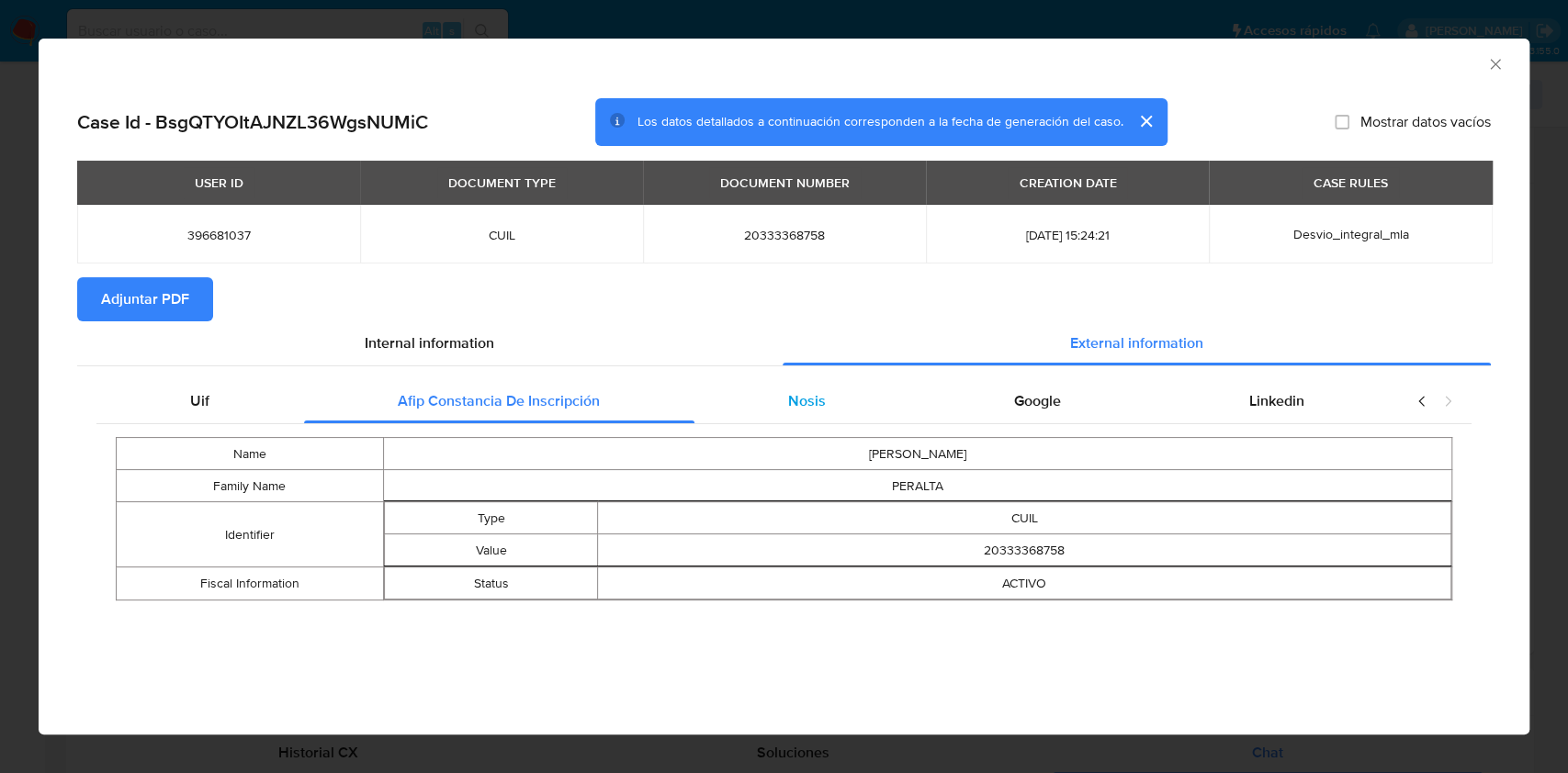
click at [766, 401] on div "Nosis" at bounding box center [807, 401] width 226 height 44
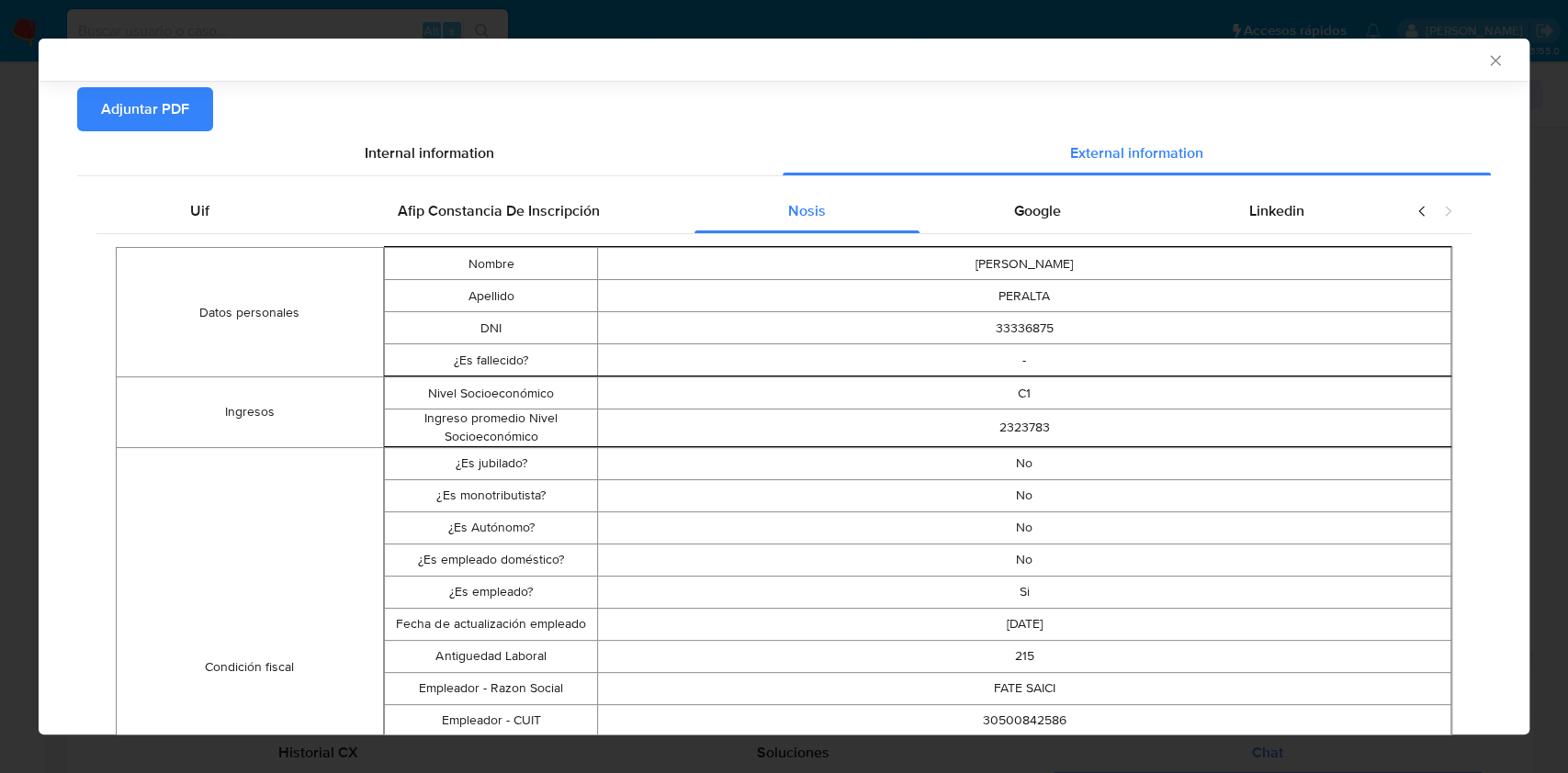
scroll to position [241, 0]
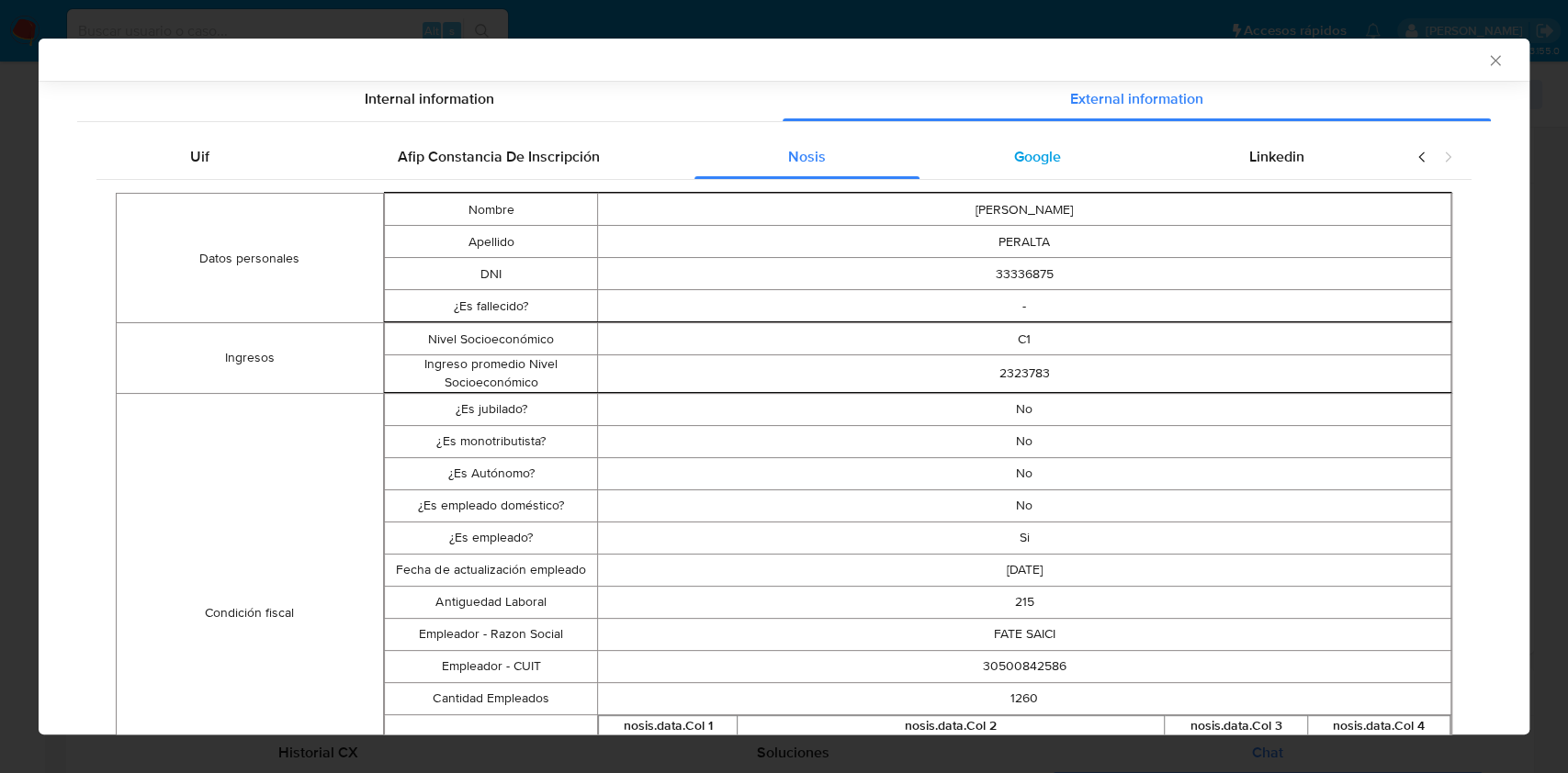
click at [1027, 169] on div "Google" at bounding box center [1037, 157] width 235 height 44
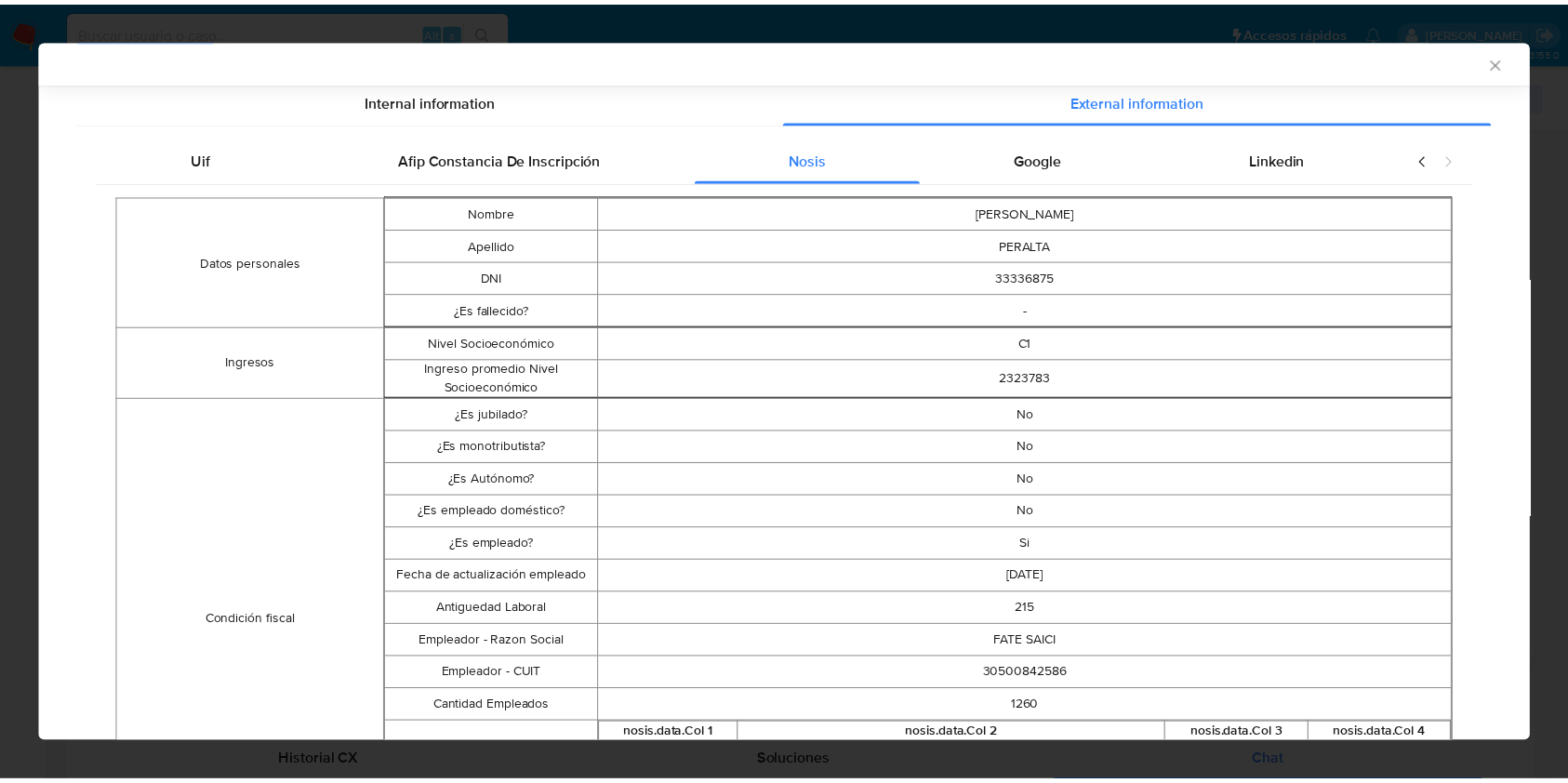
scroll to position [0, 0]
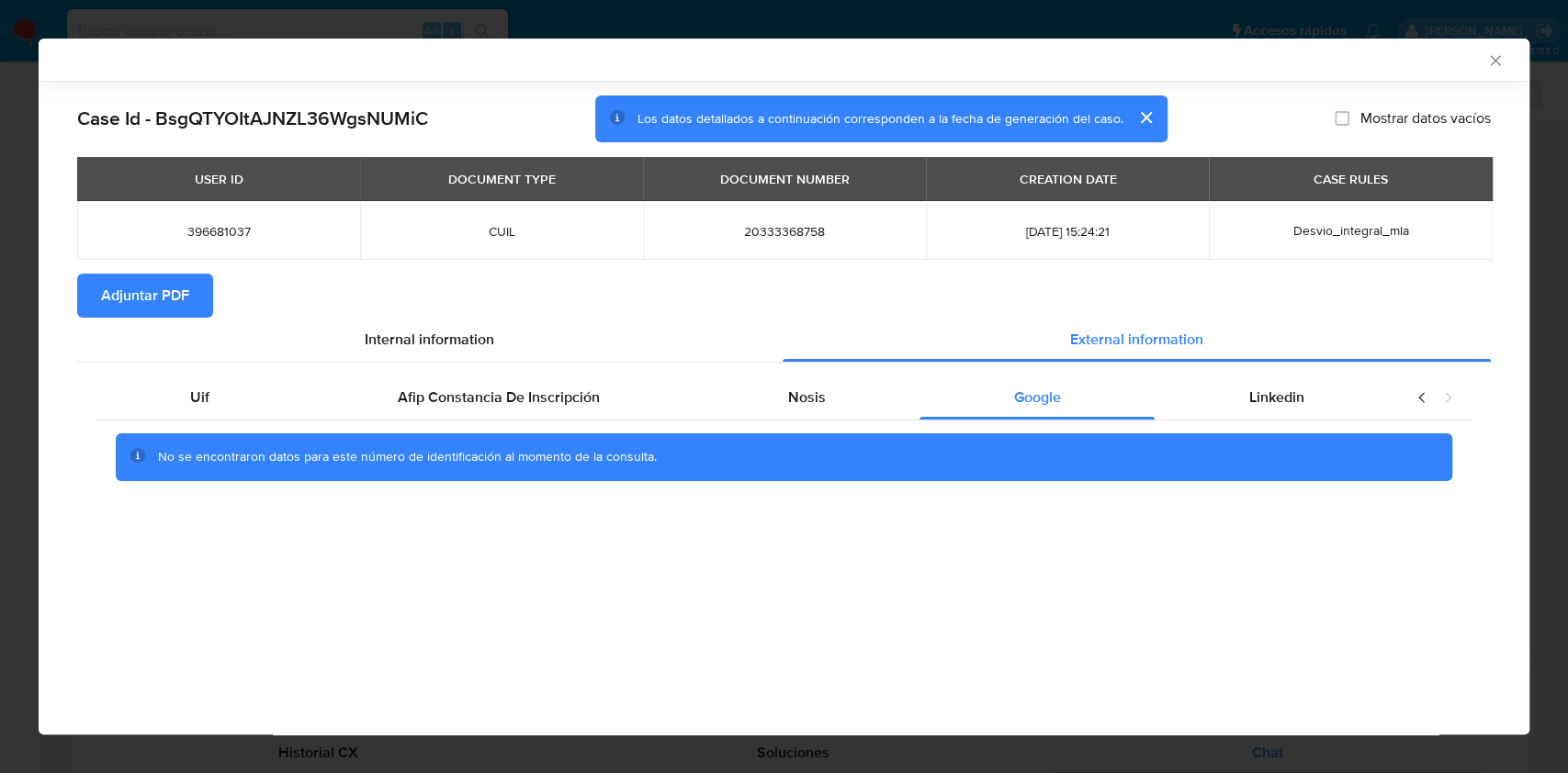
click at [1310, 369] on div "Uif Afip Constancia De Inscripción Nosis Google Linkedin No se encontraron dato…" at bounding box center [784, 434] width 1413 height 144
click at [1318, 392] on div "Linkedin" at bounding box center [1276, 397] width 244 height 44
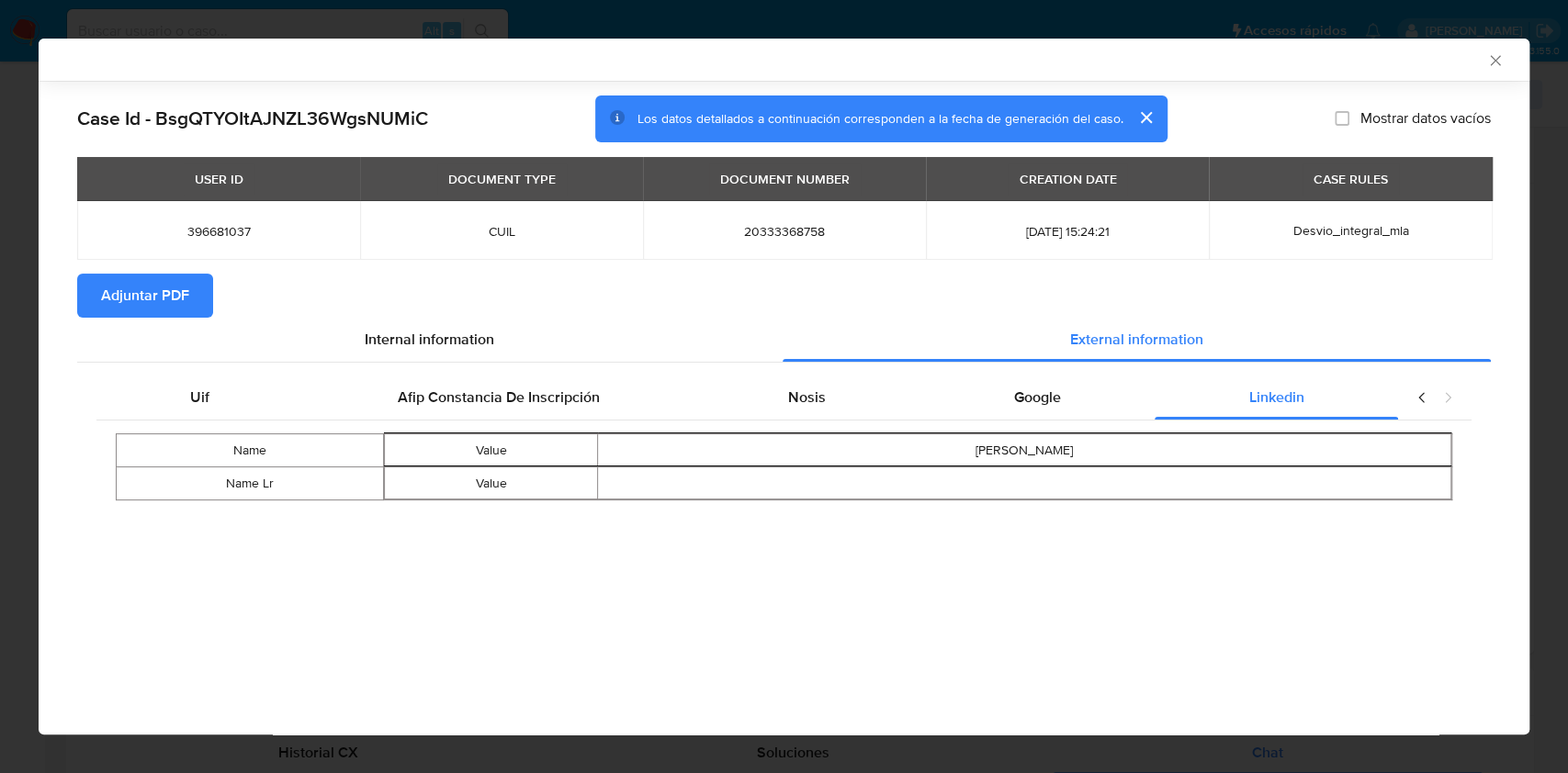
click at [150, 293] on span "Adjuntar PDF" at bounding box center [145, 296] width 88 height 40
click at [1496, 69] on icon "Cerrar ventana" at bounding box center [1495, 61] width 18 height 18
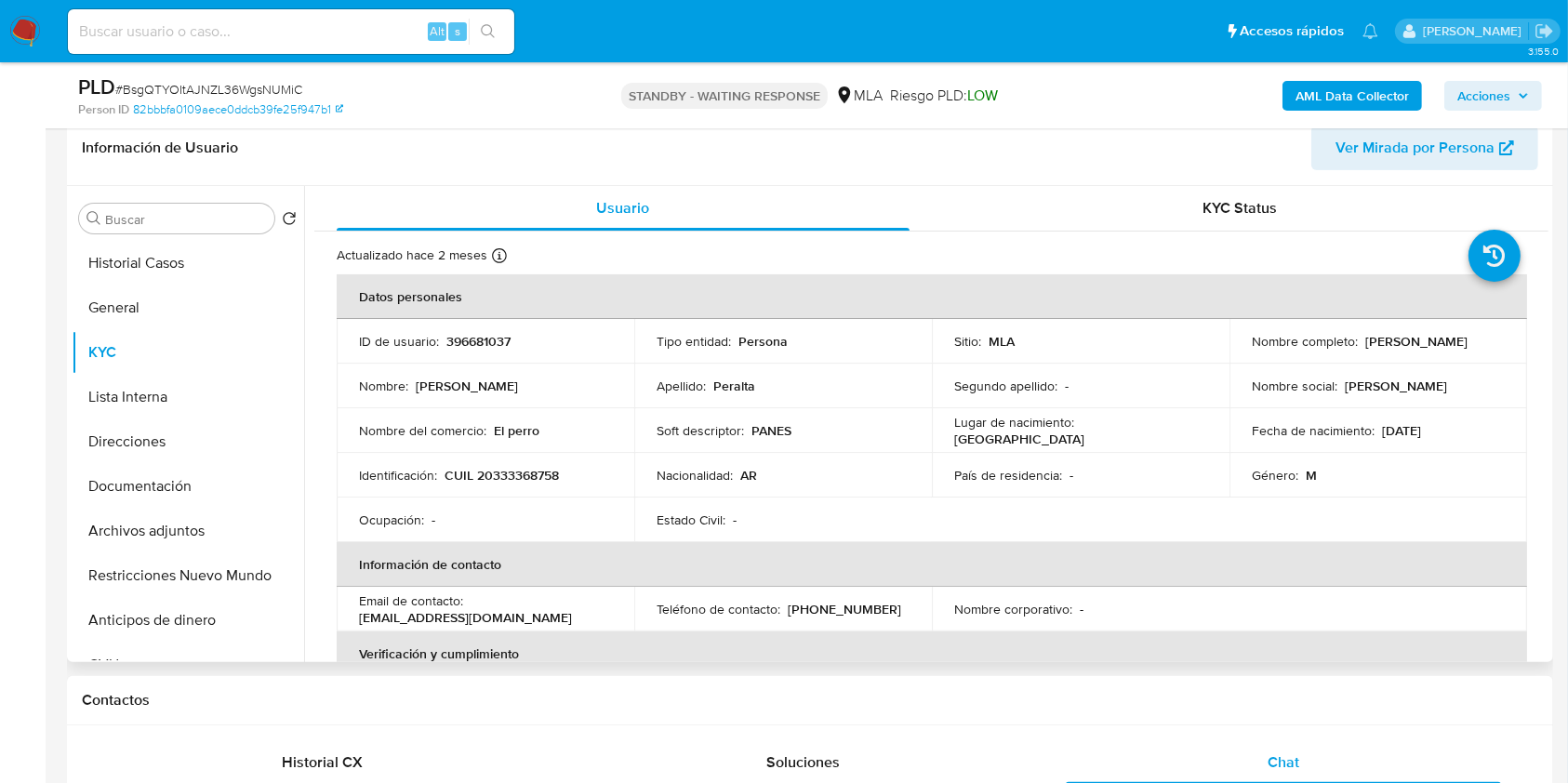
click at [502, 468] on p "CUIL 20333368758" at bounding box center [501, 475] width 115 height 17
copy p "20333368758"
click at [212, 464] on button "Documentación" at bounding box center [181, 486] width 218 height 45
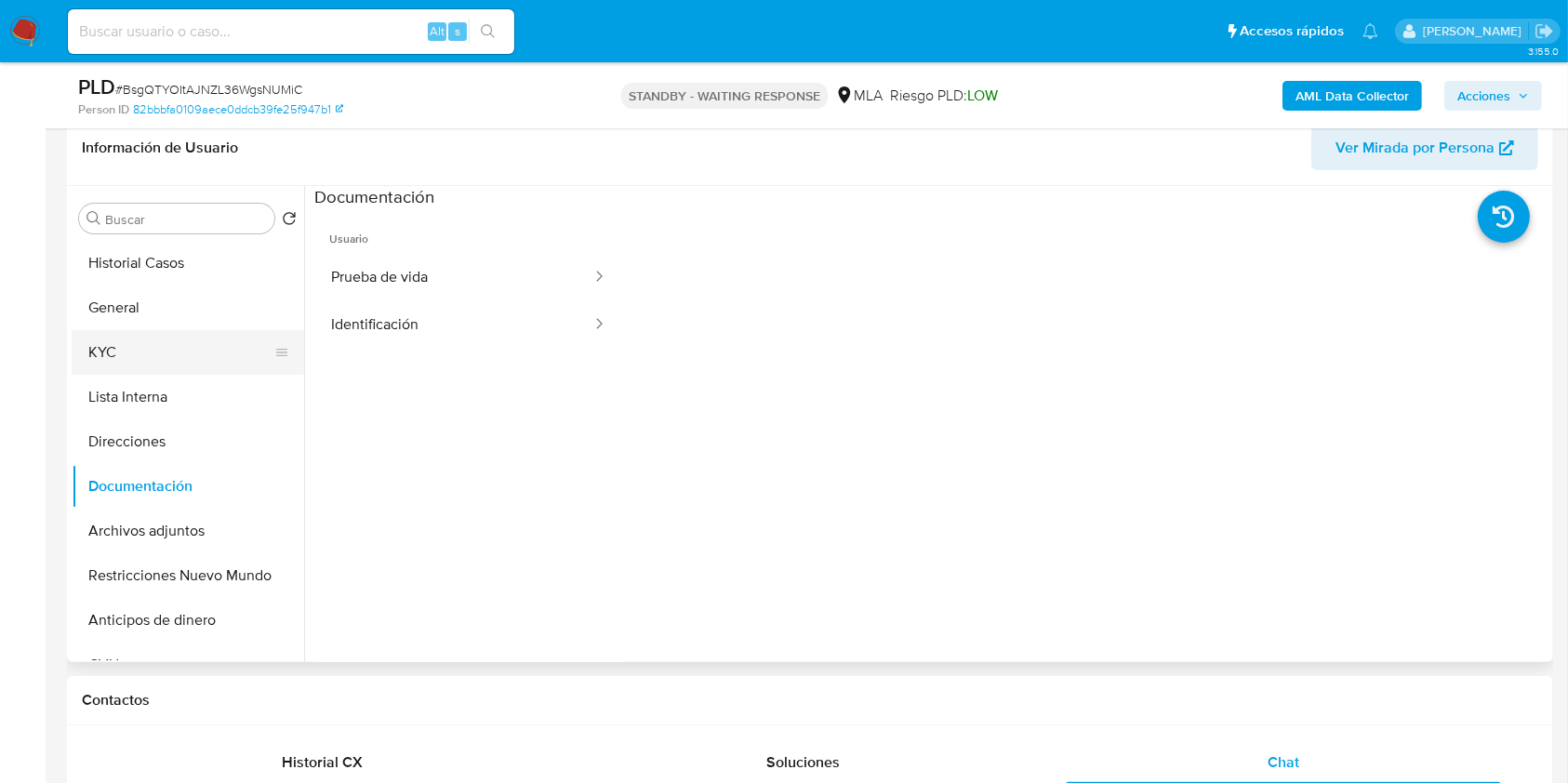
click at [162, 344] on button "KYC" at bounding box center [181, 353] width 218 height 45
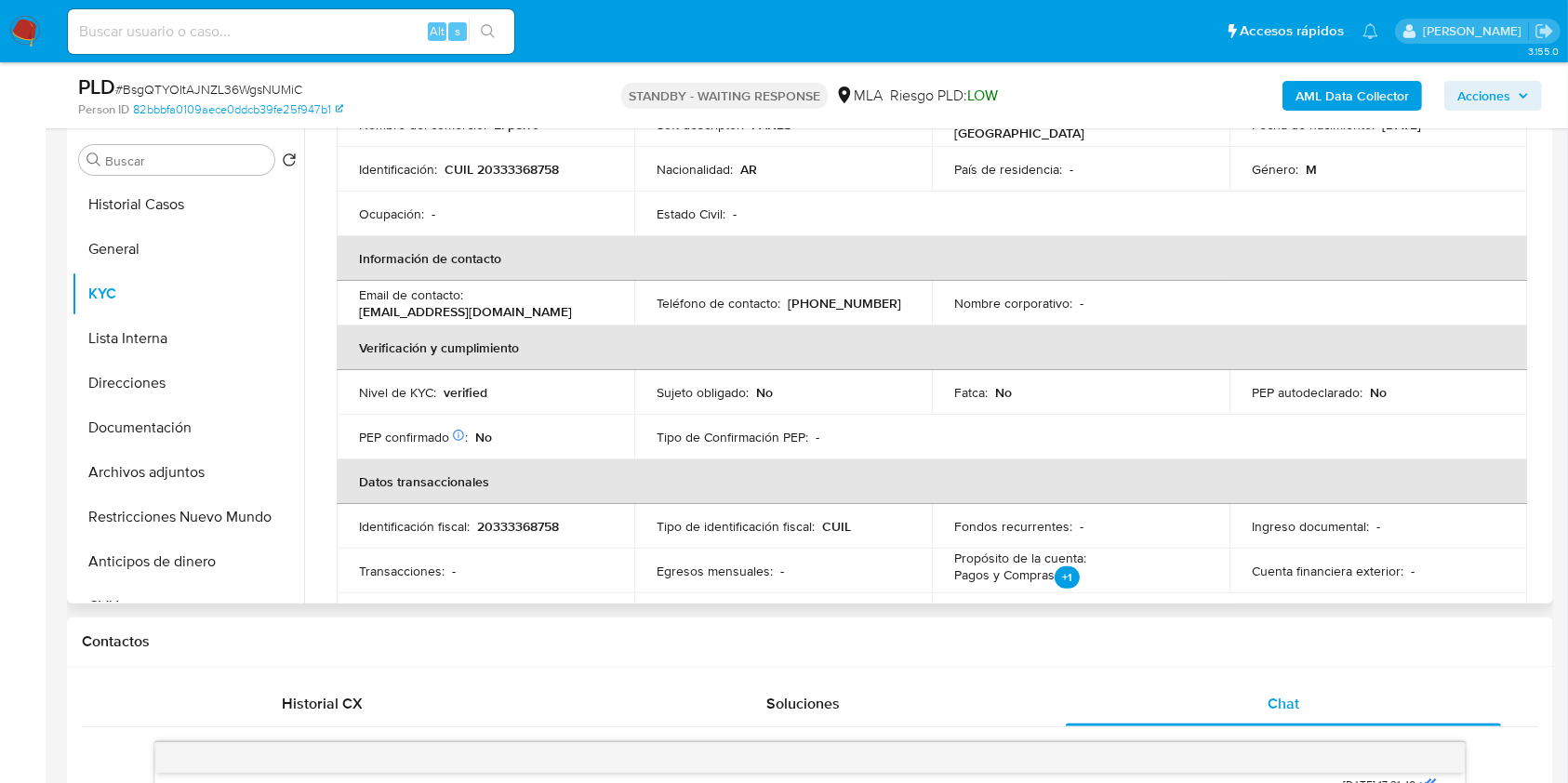
scroll to position [961, 0]
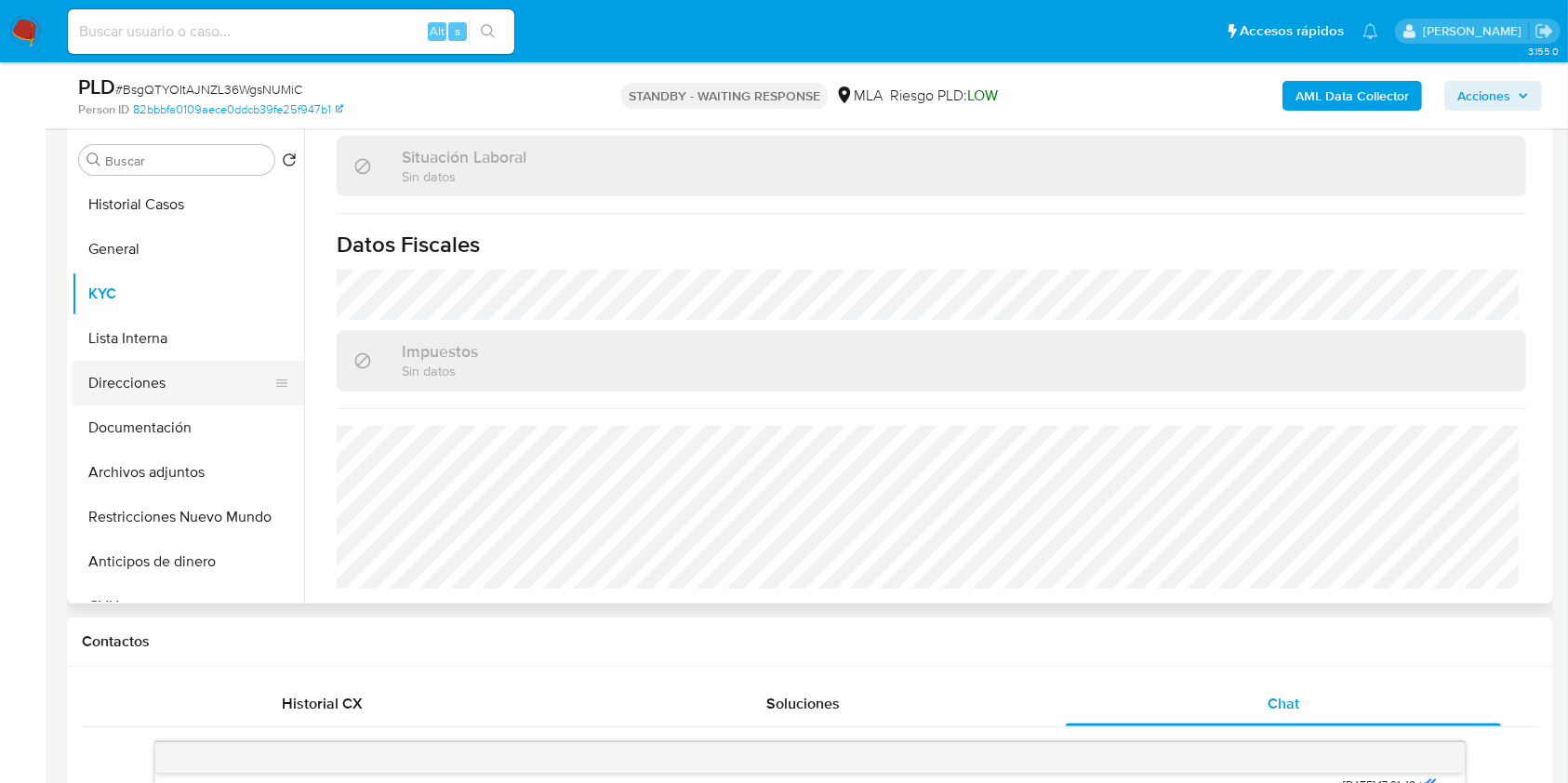
click at [196, 387] on button "Direcciones" at bounding box center [181, 384] width 218 height 45
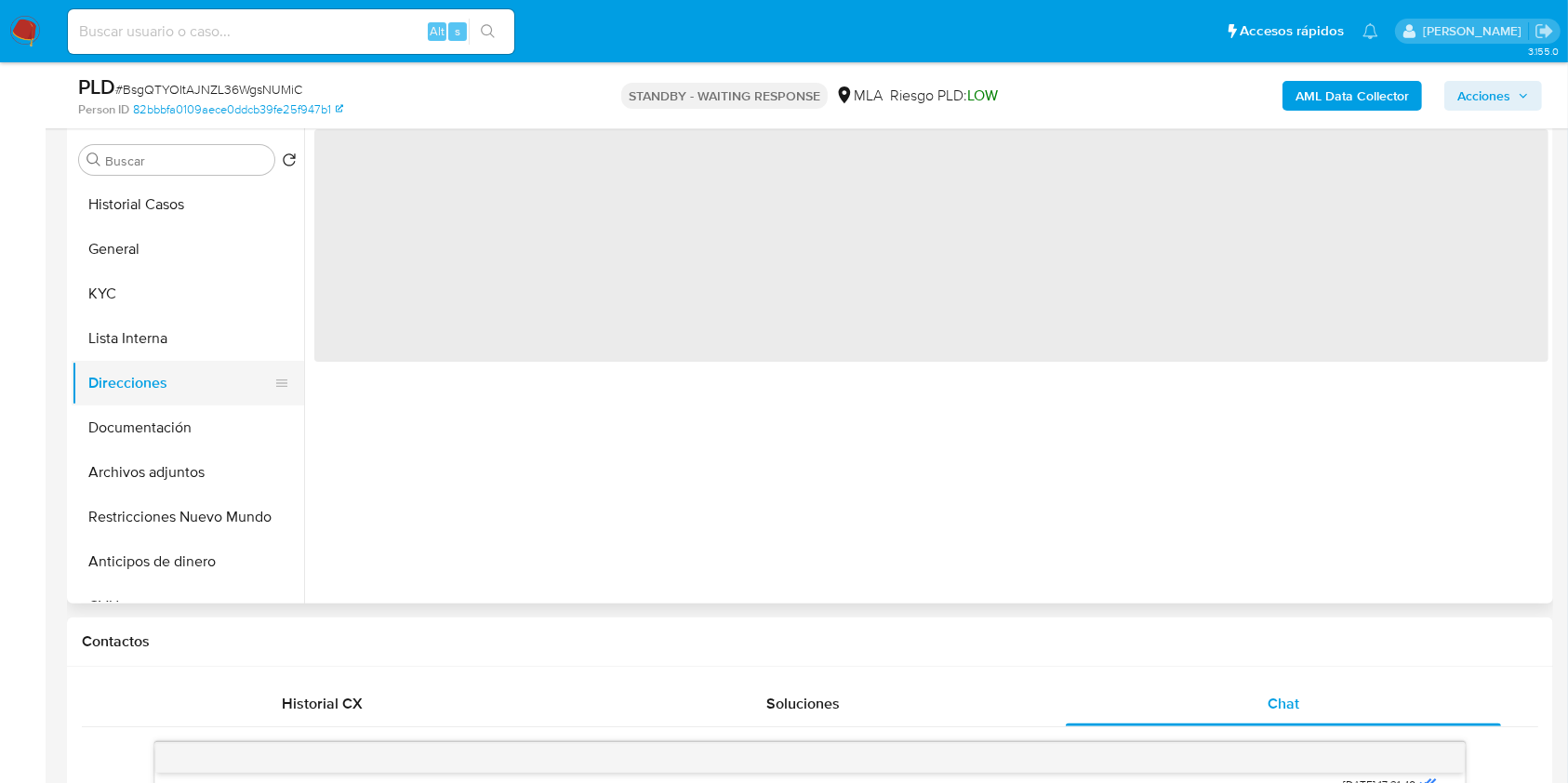
scroll to position [0, 0]
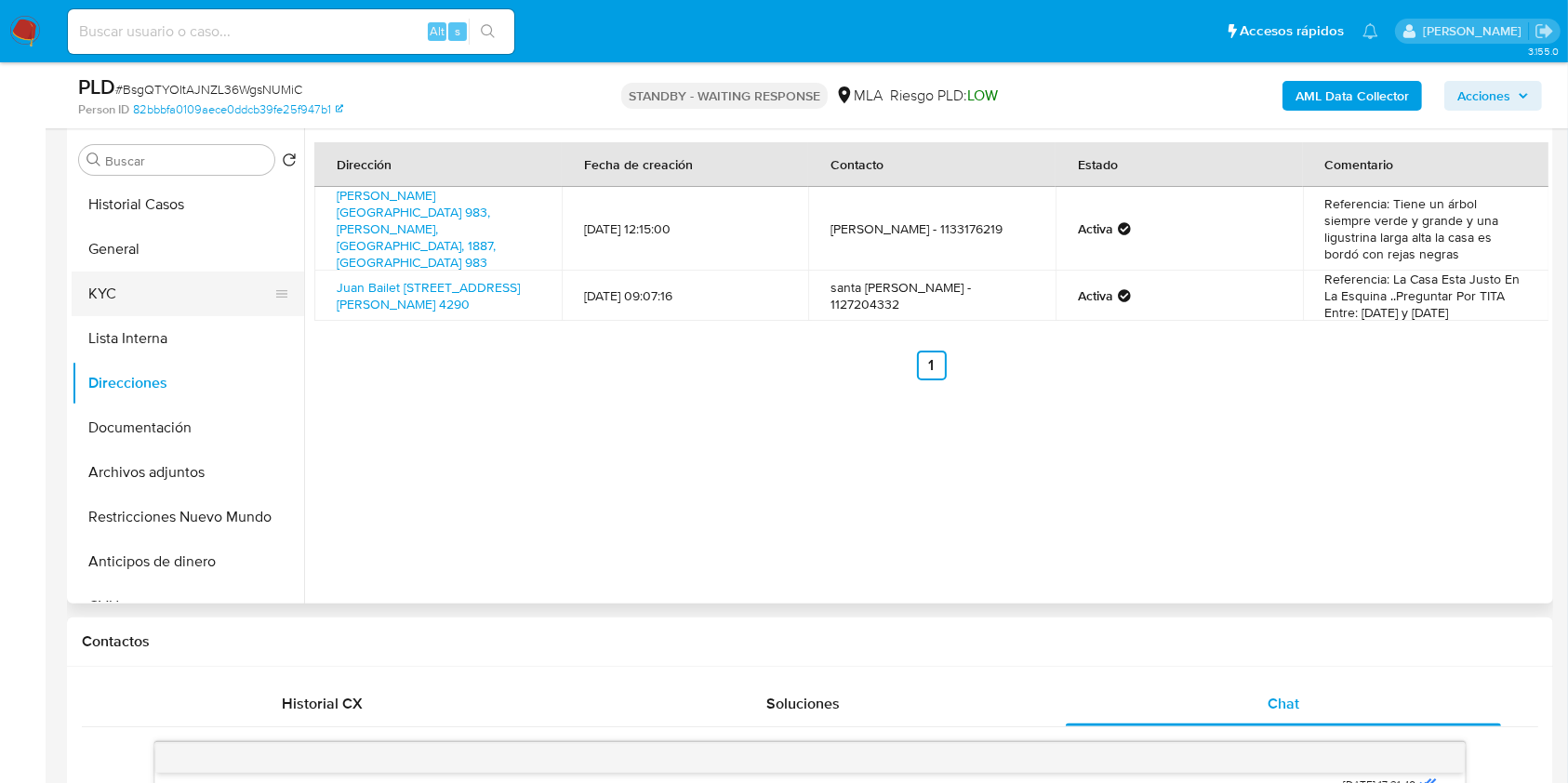
click at [156, 299] on button "KYC" at bounding box center [181, 294] width 218 height 45
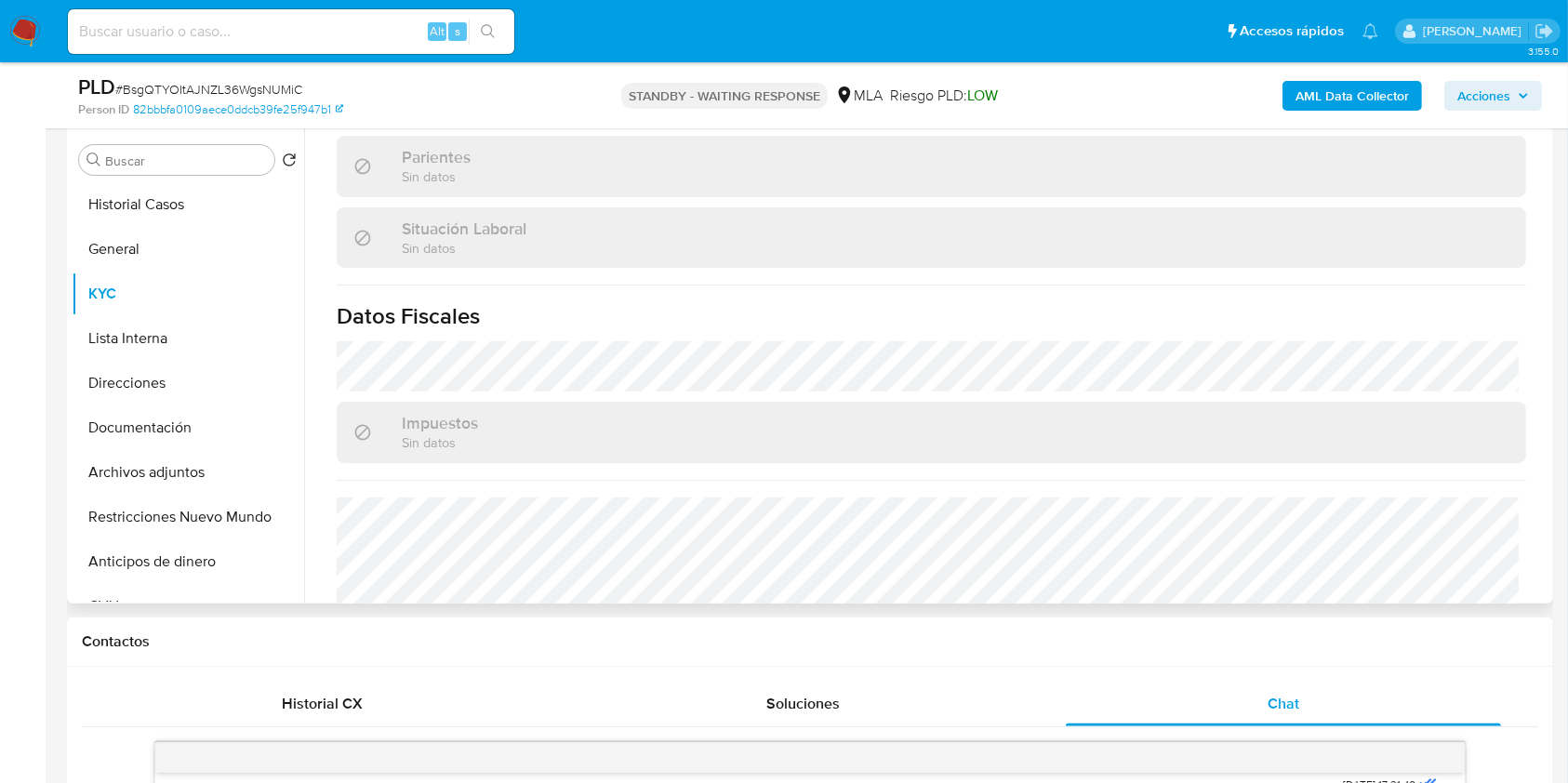
scroll to position [961, 0]
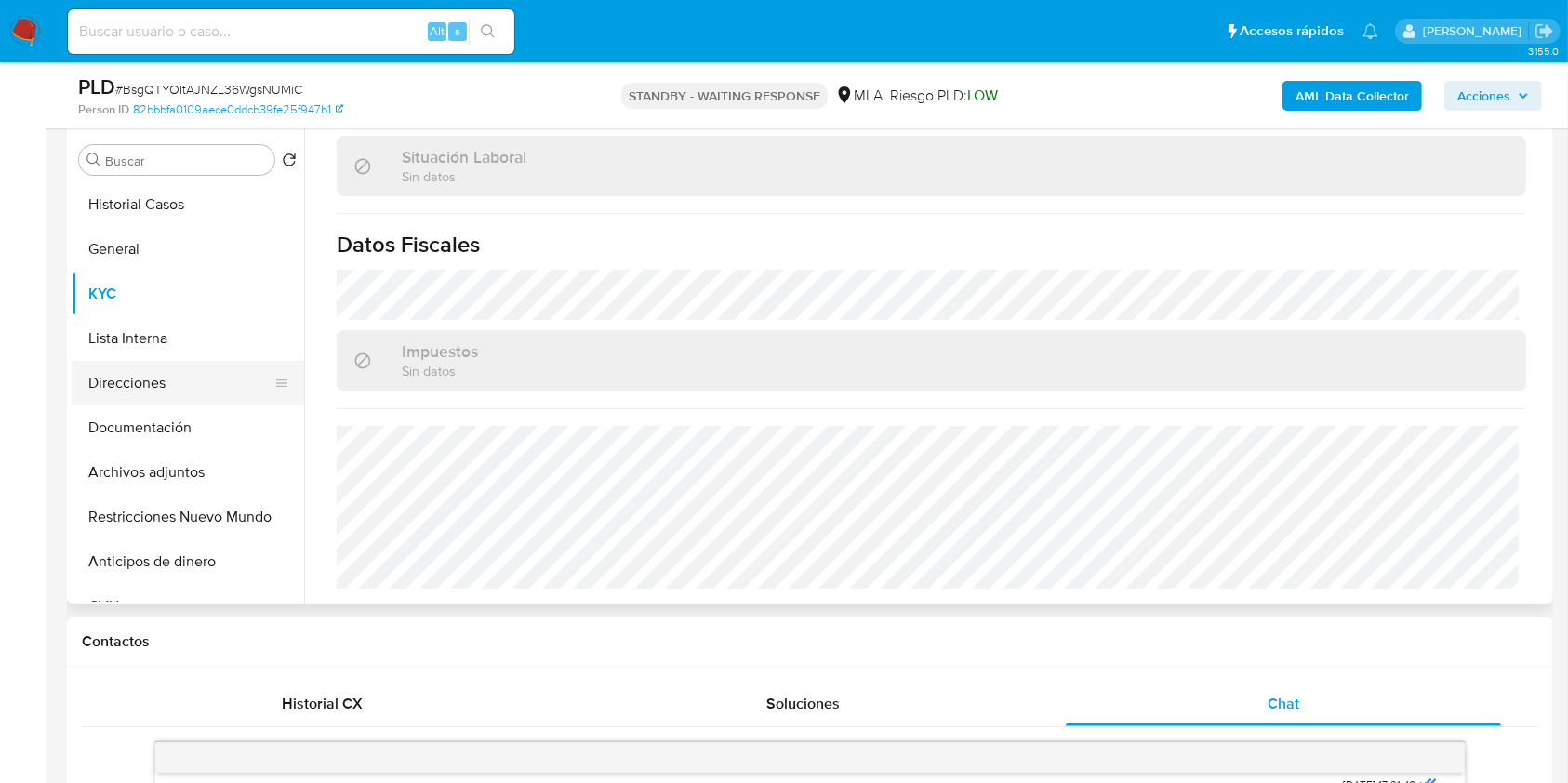
click at [181, 402] on button "Direcciones" at bounding box center [181, 384] width 218 height 45
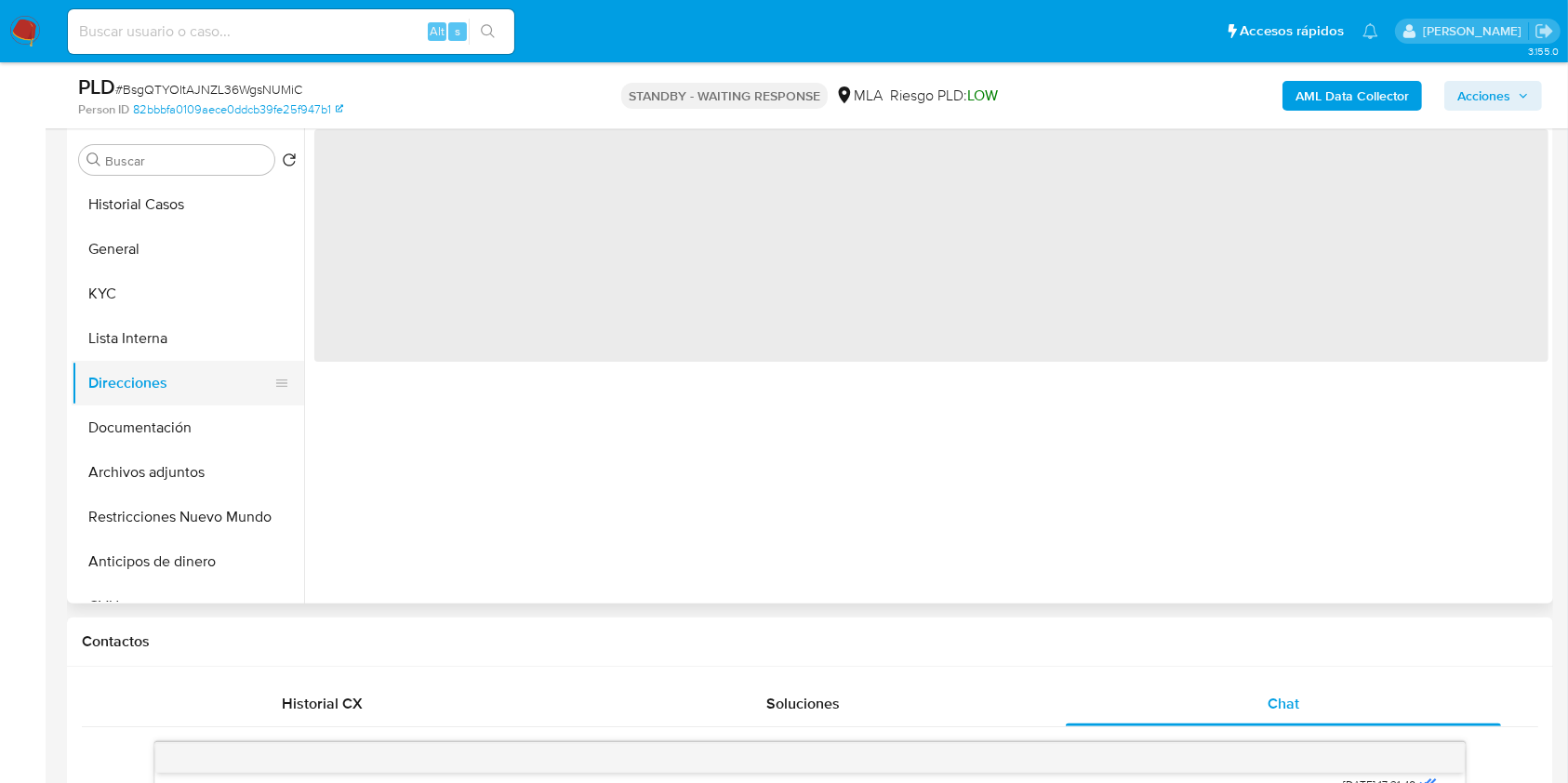
scroll to position [0, 0]
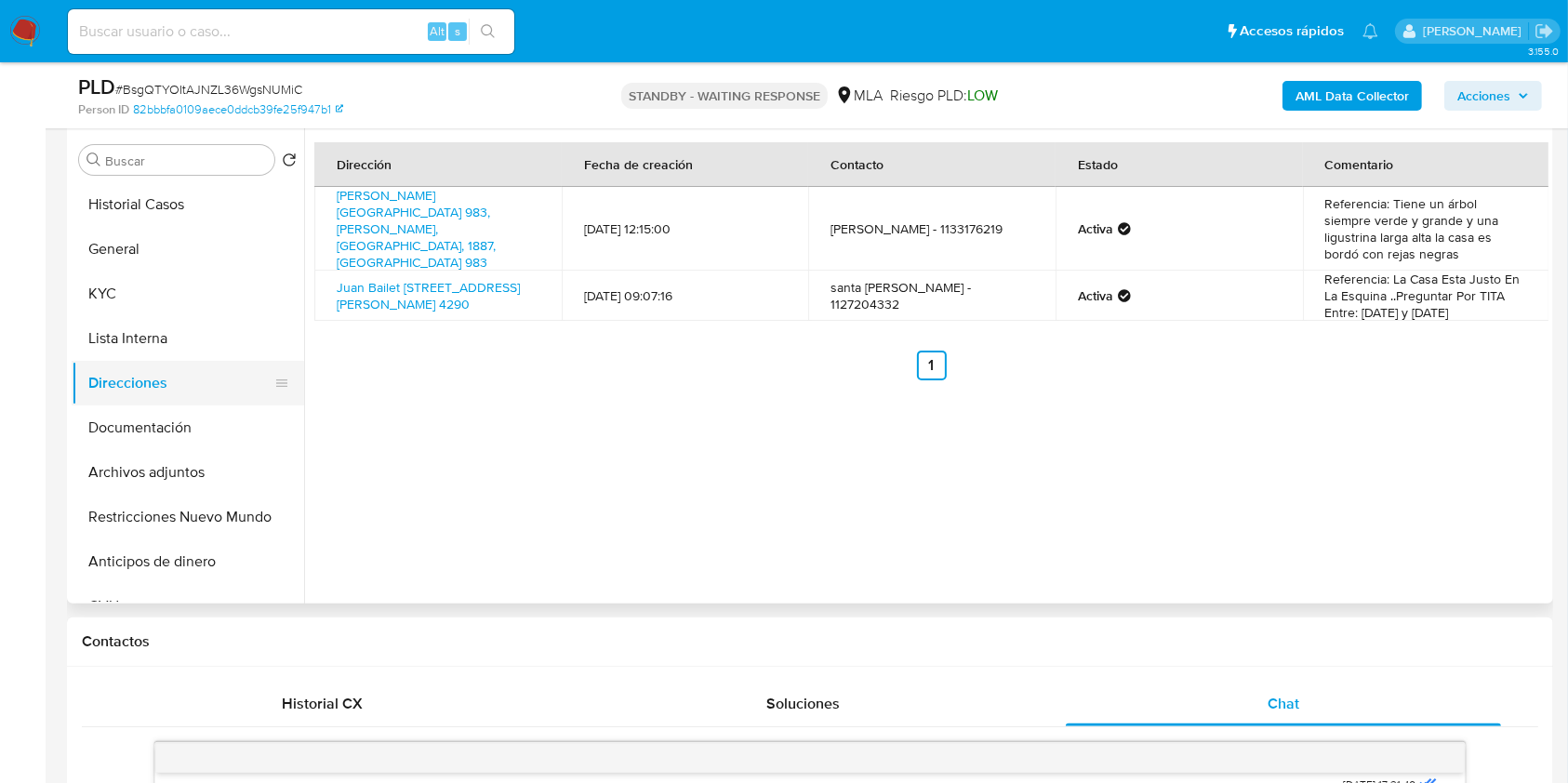
click at [196, 402] on button "Direcciones" at bounding box center [181, 384] width 218 height 45
click at [202, 428] on button "Documentación" at bounding box center [181, 427] width 218 height 45
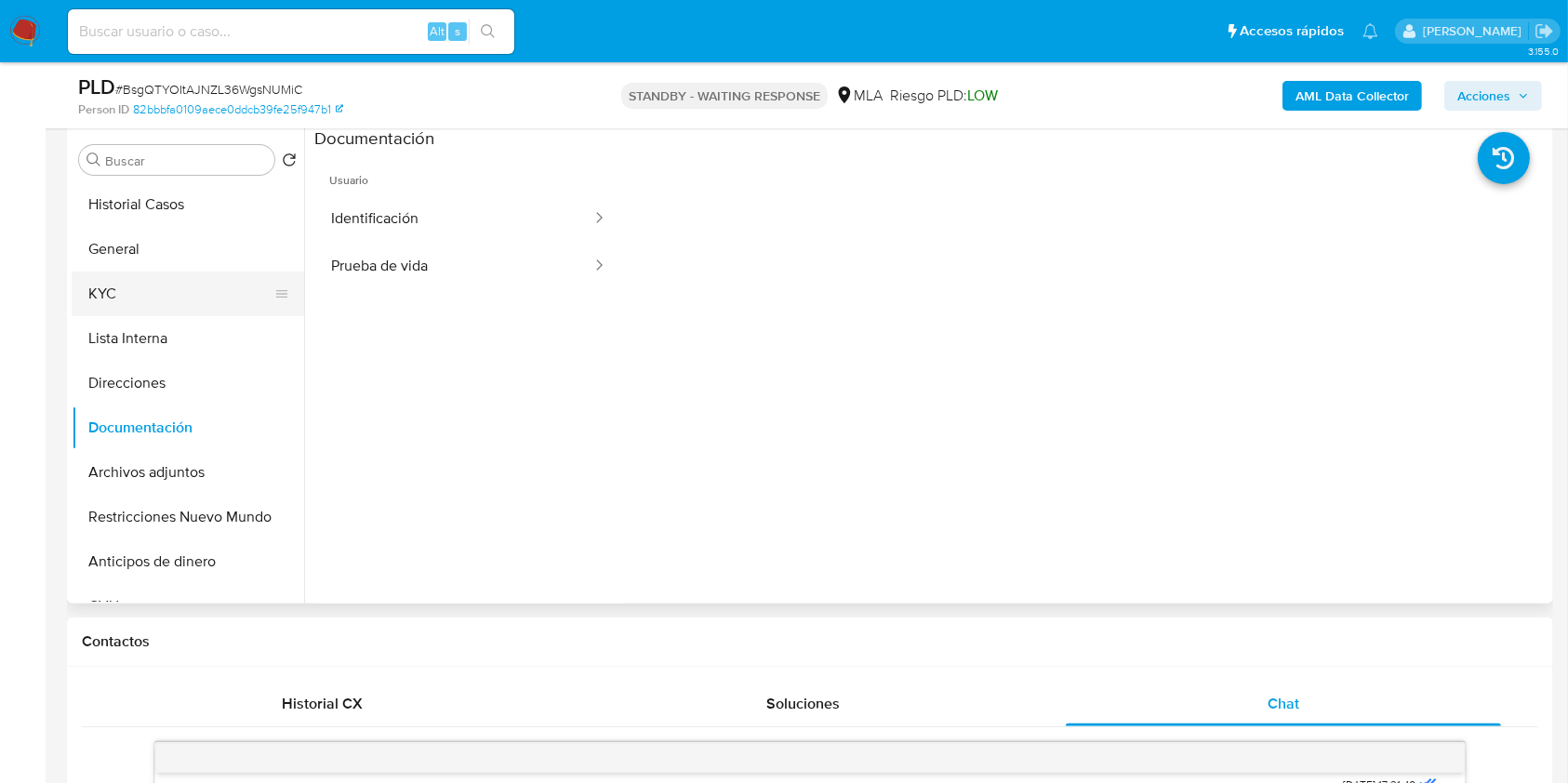
click at [169, 295] on button "KYC" at bounding box center [181, 294] width 218 height 45
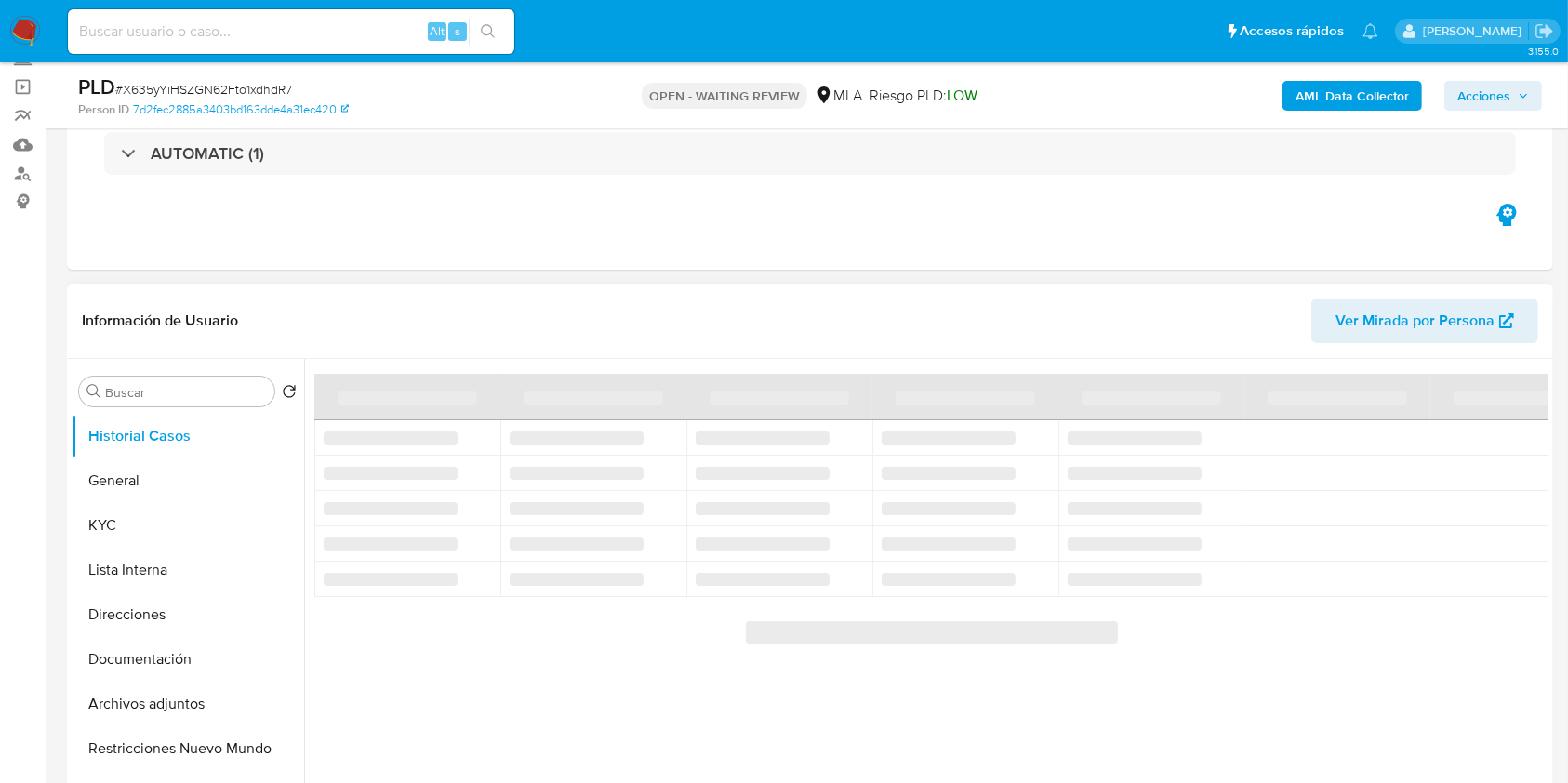
scroll to position [371, 0]
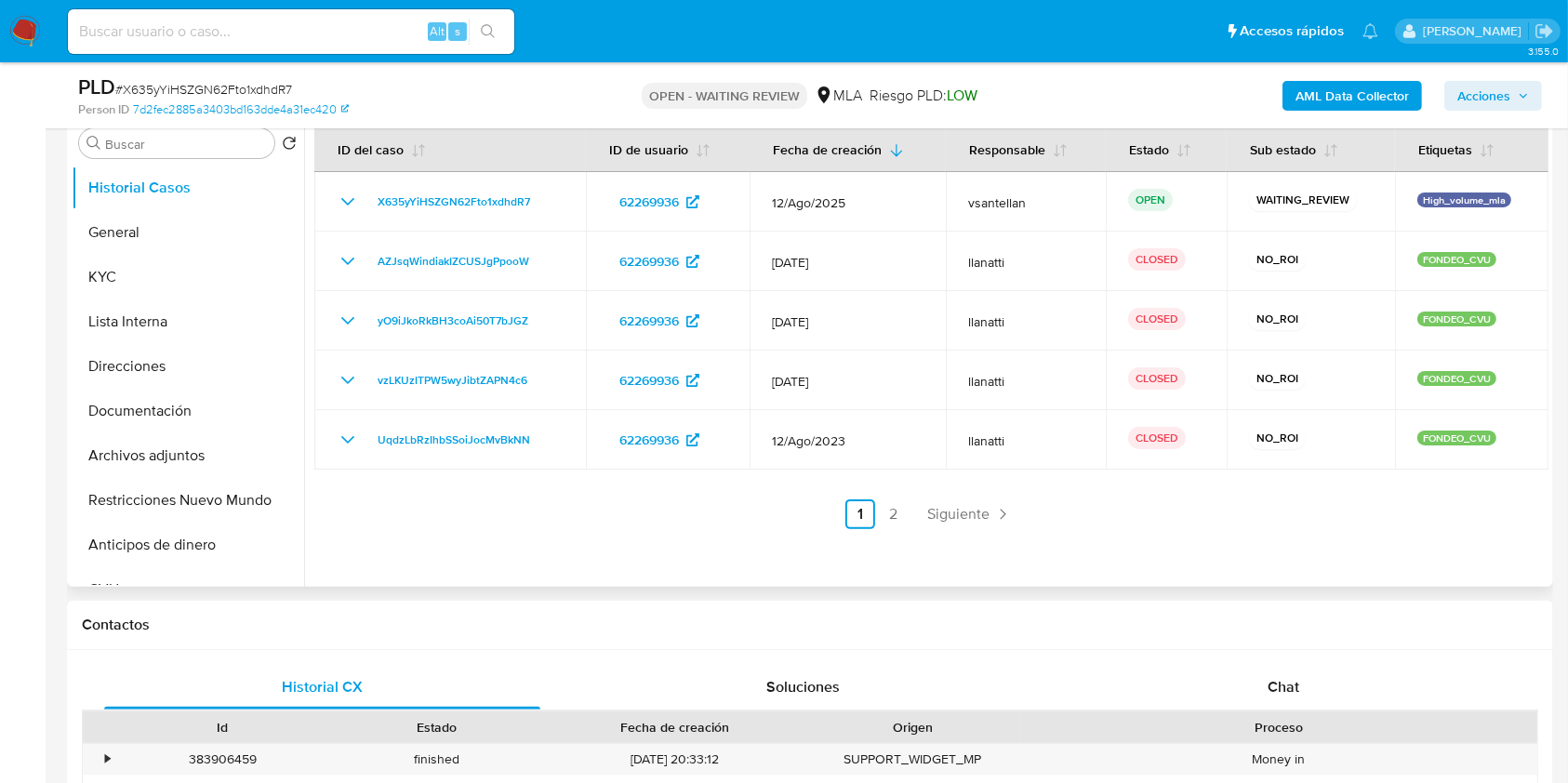
select select "10"
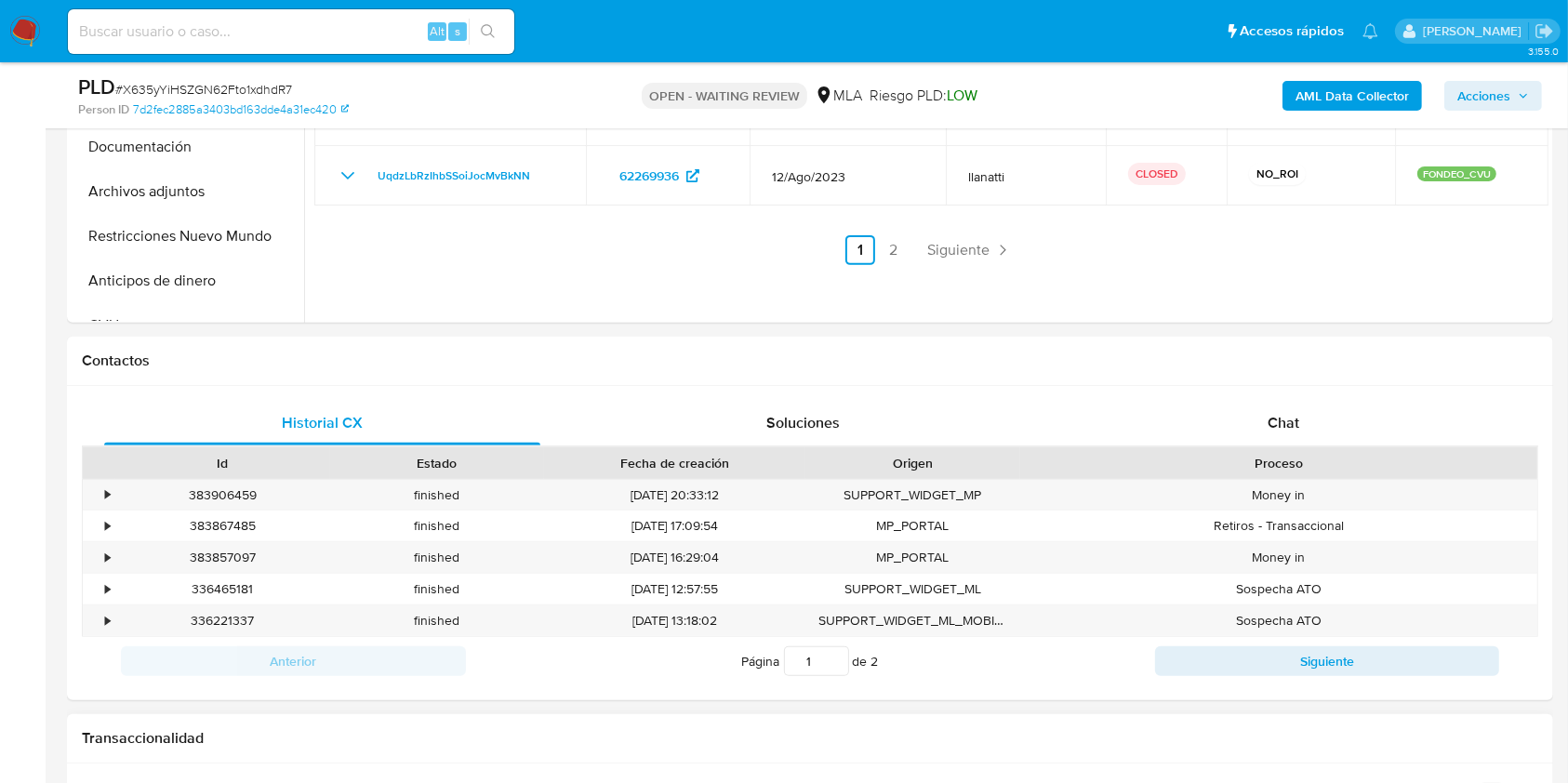
scroll to position [744, 0]
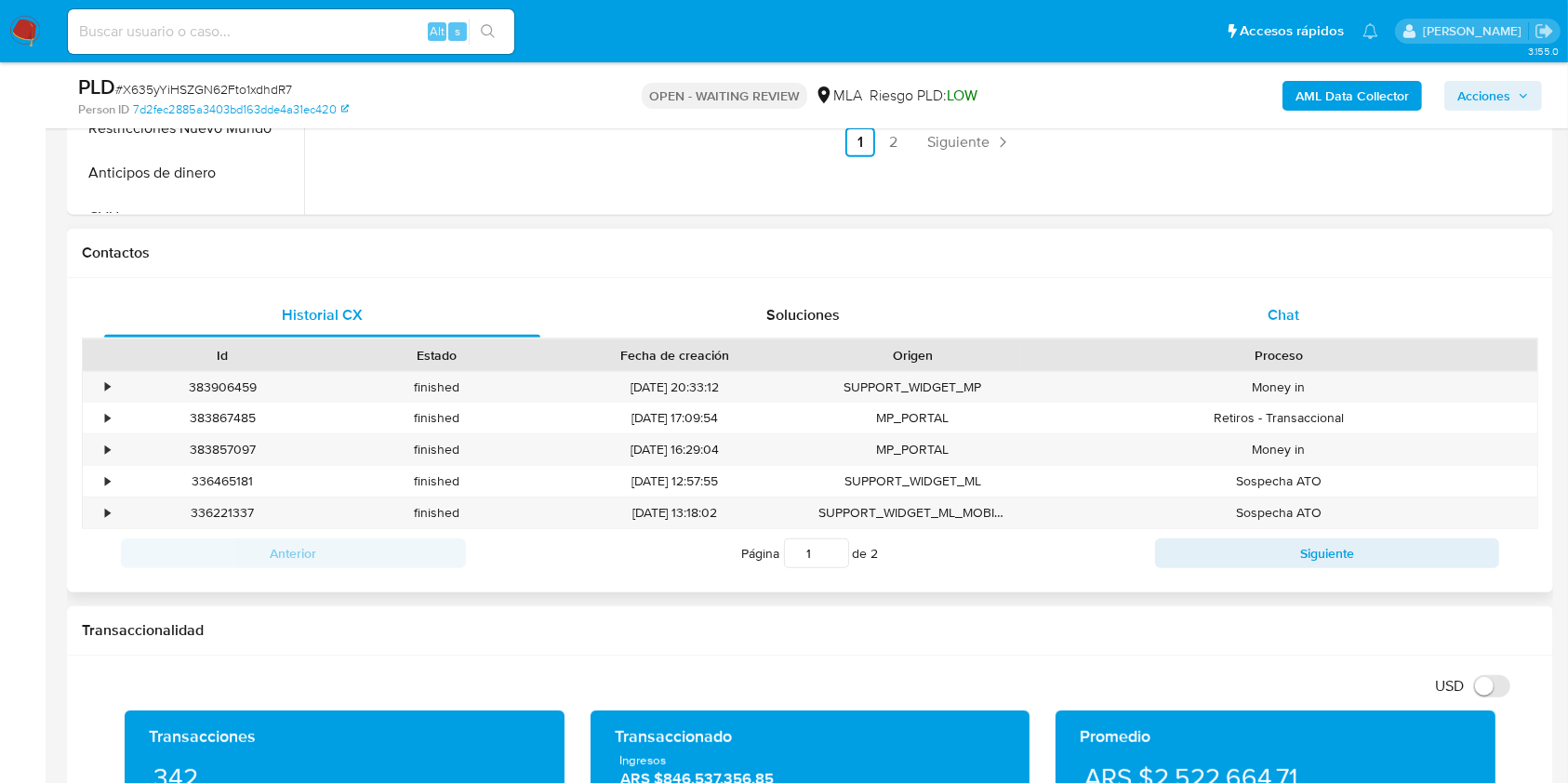
drag, startPoint x: 1294, startPoint y: 317, endPoint x: 1304, endPoint y: 322, distance: 11.2
click at [1291, 317] on span "Chat" at bounding box center [1283, 315] width 32 height 21
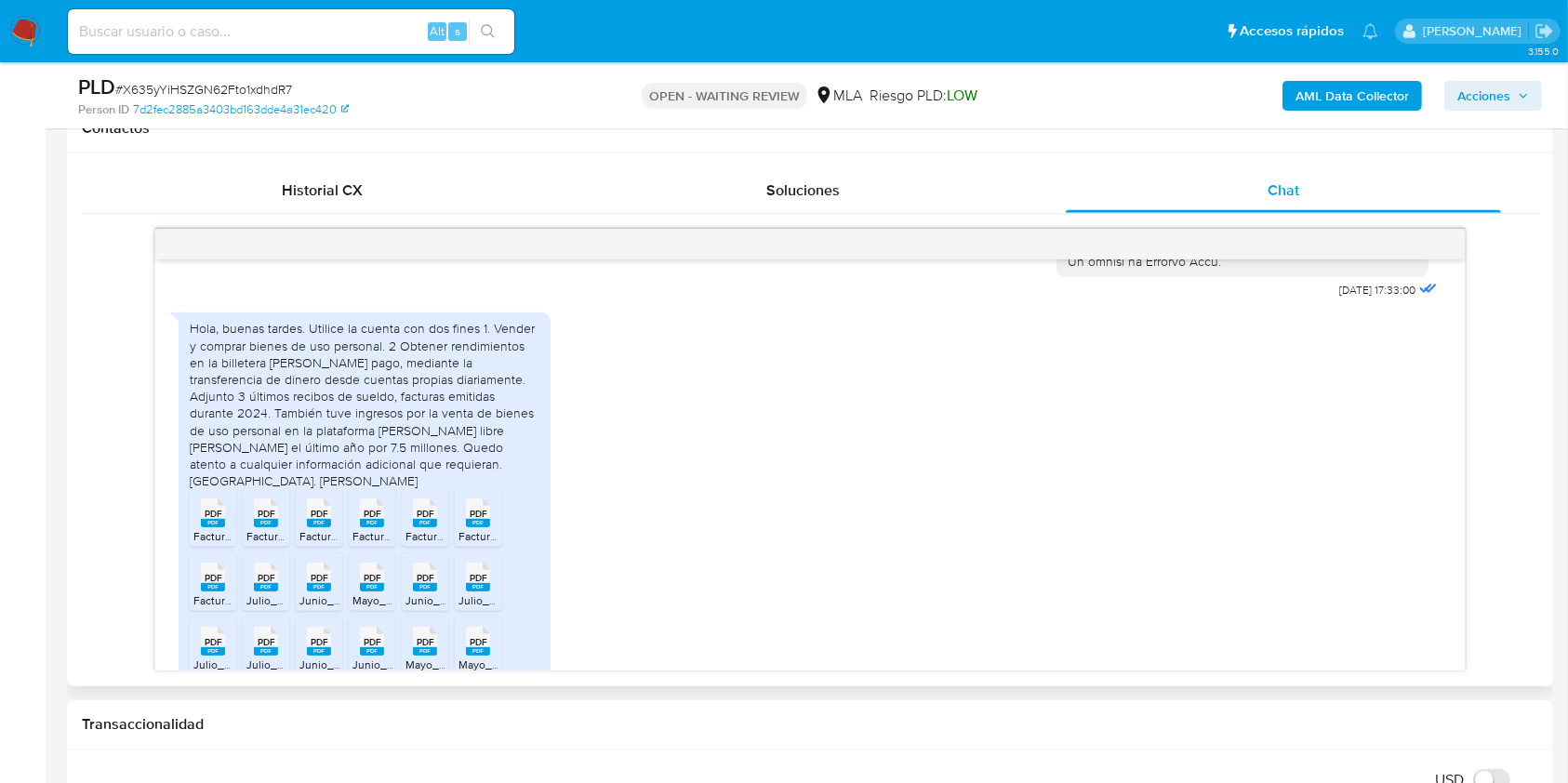
scroll to position [1107, 0]
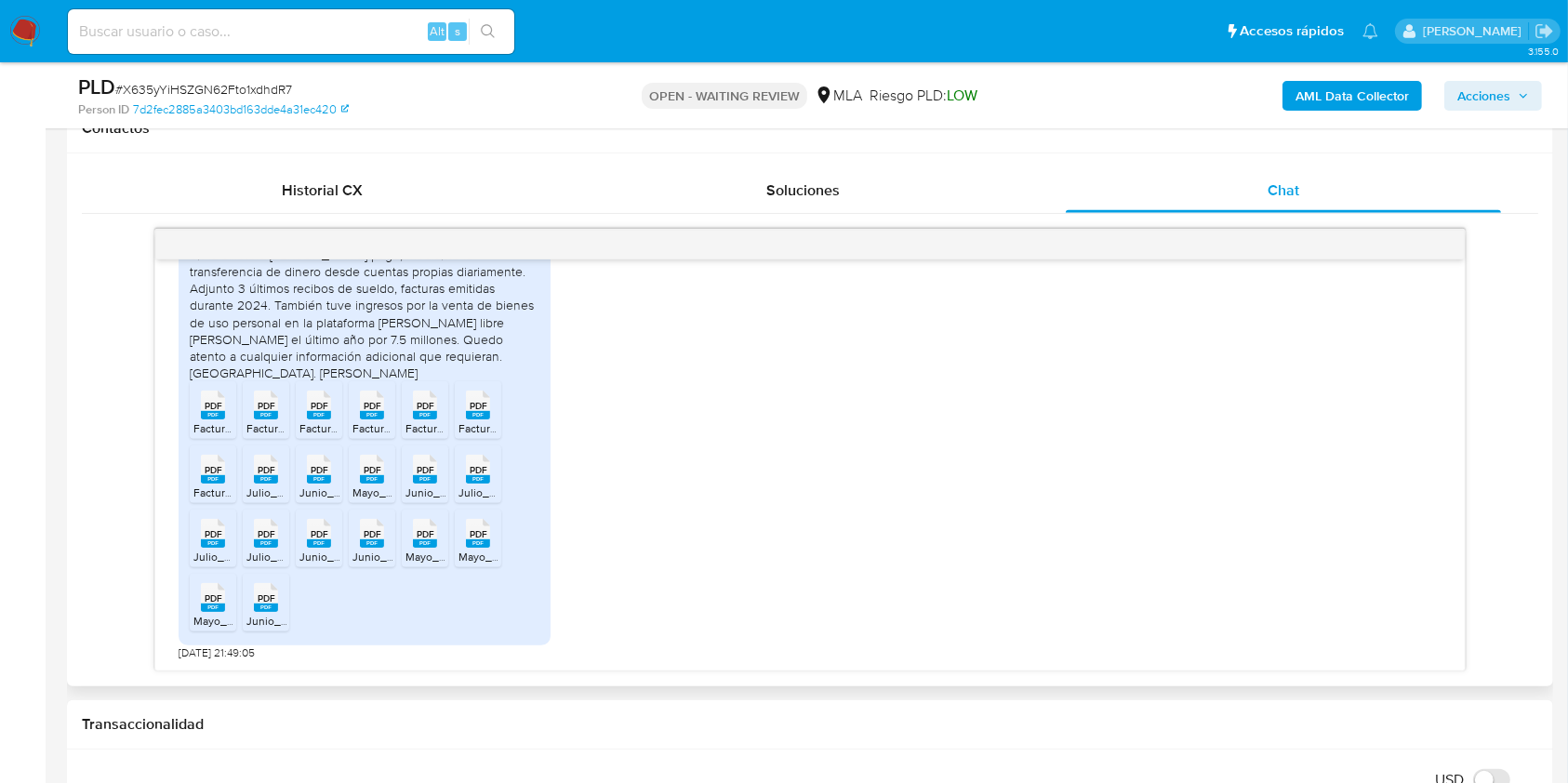
drag, startPoint x: 223, startPoint y: 407, endPoint x: 238, endPoint y: 410, distance: 15.3
click at [223, 408] on icon at bounding box center [213, 404] width 24 height 29
click at [277, 412] on rect at bounding box center [266, 414] width 24 height 8
click at [320, 414] on rect at bounding box center [319, 414] width 24 height 8
click at [366, 411] on span "PDF" at bounding box center [372, 405] width 18 height 12
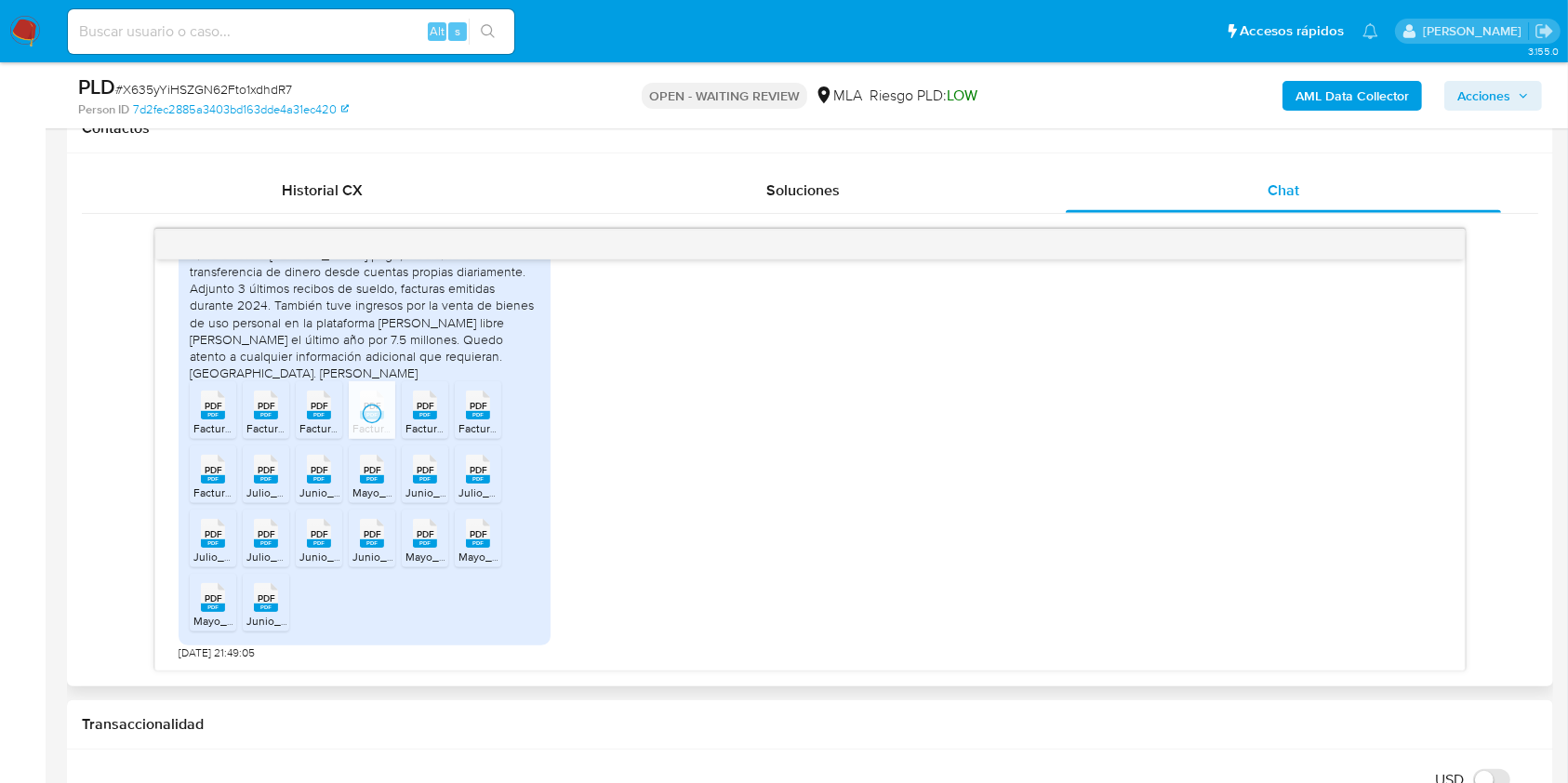
click at [410, 411] on div "PDF PDF" at bounding box center [425, 402] width 39 height 36
click at [494, 421] on span "Factura_30Abril.pdf" at bounding box center [507, 427] width 99 height 16
drag, startPoint x: 212, startPoint y: 463, endPoint x: 289, endPoint y: 464, distance: 77.0
click at [212, 464] on span "PDF" at bounding box center [213, 469] width 18 height 12
click at [268, 481] on rect at bounding box center [266, 479] width 24 height 8
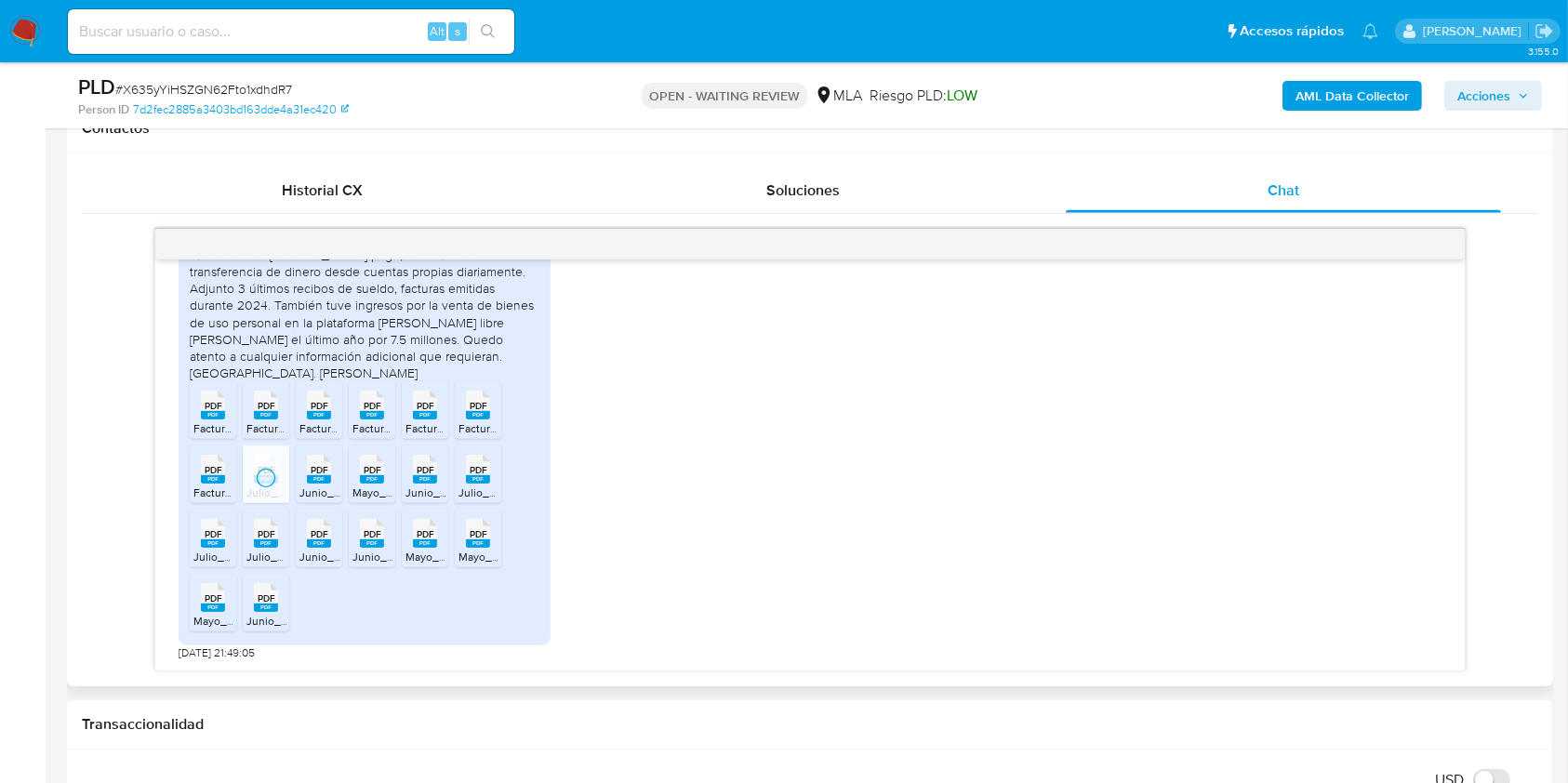
click at [307, 481] on icon "PDF" at bounding box center [319, 468] width 24 height 33
drag, startPoint x: 375, startPoint y: 474, endPoint x: 399, endPoint y: 479, distance: 24.5
click at [375, 475] on div "PDF PDF" at bounding box center [372, 466] width 39 height 36
click at [430, 476] on rect at bounding box center [425, 479] width 24 height 8
click at [468, 481] on rect at bounding box center [478, 479] width 24 height 8
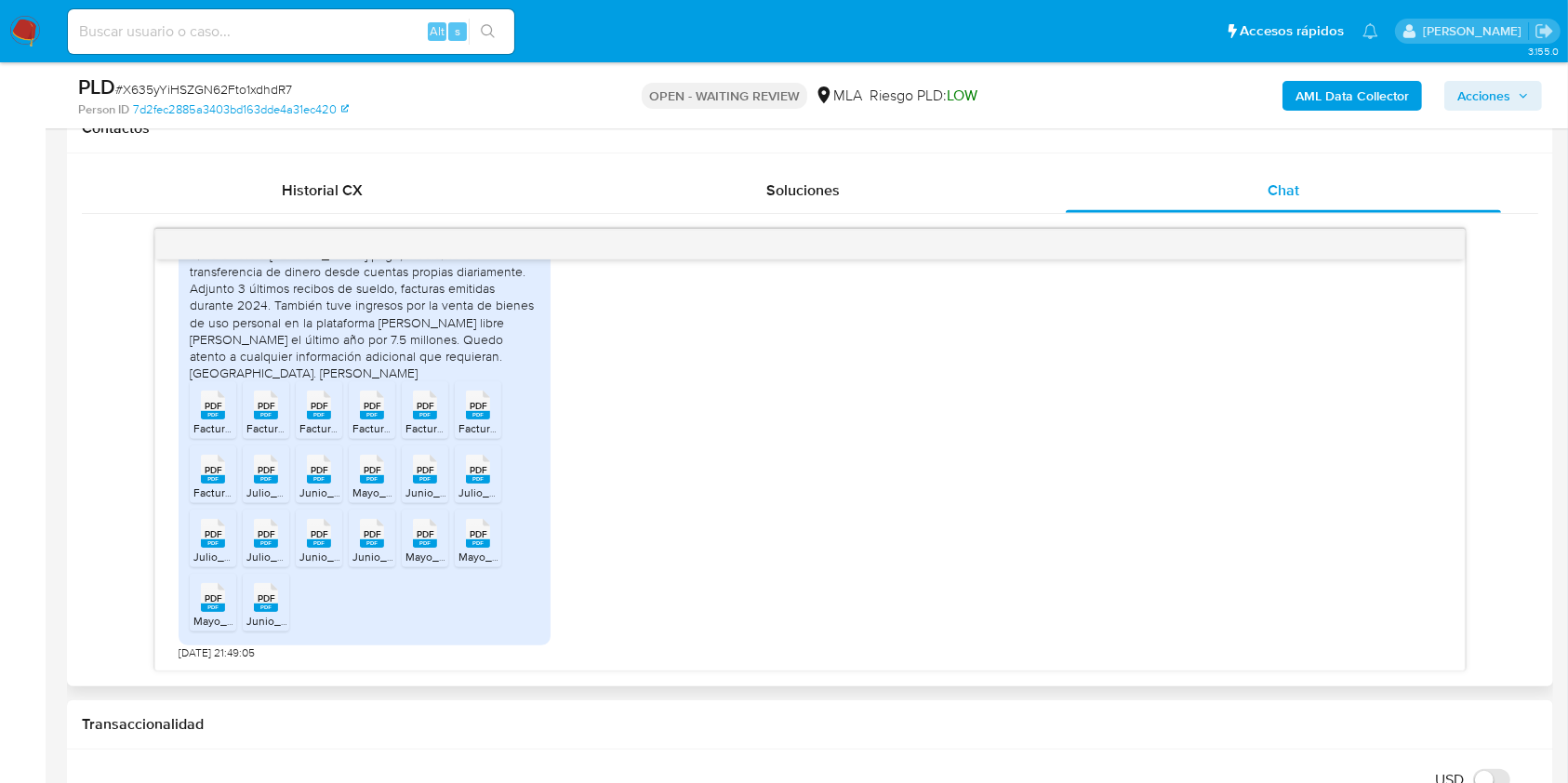
click at [229, 537] on div "PDF PDF" at bounding box center [213, 531] width 39 height 36
click at [268, 547] on icon "PDF" at bounding box center [266, 533] width 24 height 33
click at [314, 547] on icon "PDF" at bounding box center [319, 533] width 24 height 33
drag, startPoint x: 365, startPoint y: 554, endPoint x: 413, endPoint y: 548, distance: 48.4
click at [365, 554] on span "Junio_25_3porciento.pdf" at bounding box center [416, 556] width 128 height 16
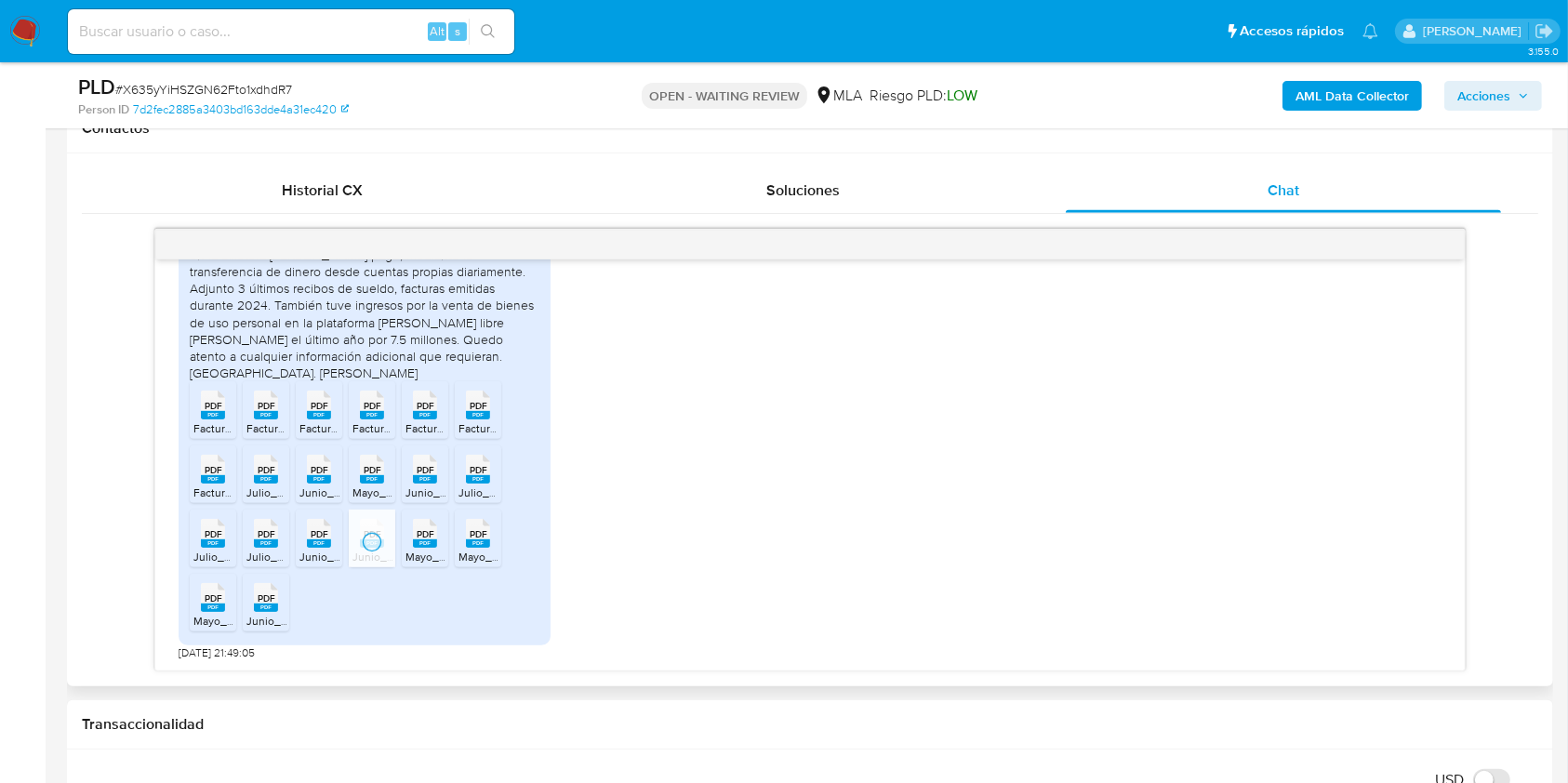
click at [429, 543] on rect at bounding box center [425, 543] width 24 height 8
click at [479, 528] on span "PDF" at bounding box center [478, 533] width 18 height 12
drag, startPoint x: 221, startPoint y: 598, endPoint x: 272, endPoint y: 597, distance: 51.0
click at [221, 598] on span "PDF" at bounding box center [213, 598] width 18 height 12
click at [271, 597] on span "PDF" at bounding box center [266, 598] width 18 height 12
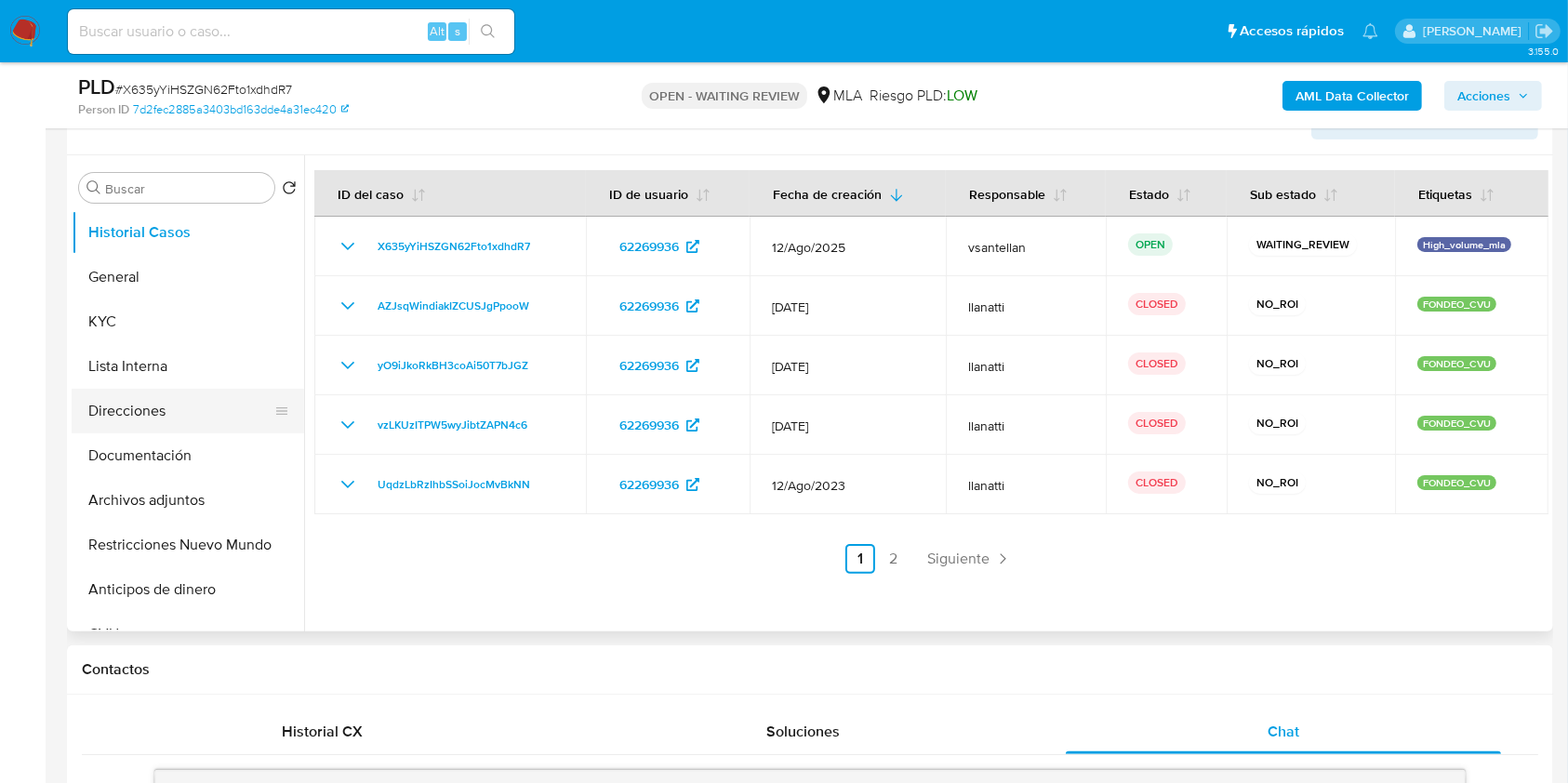
scroll to position [325, 0]
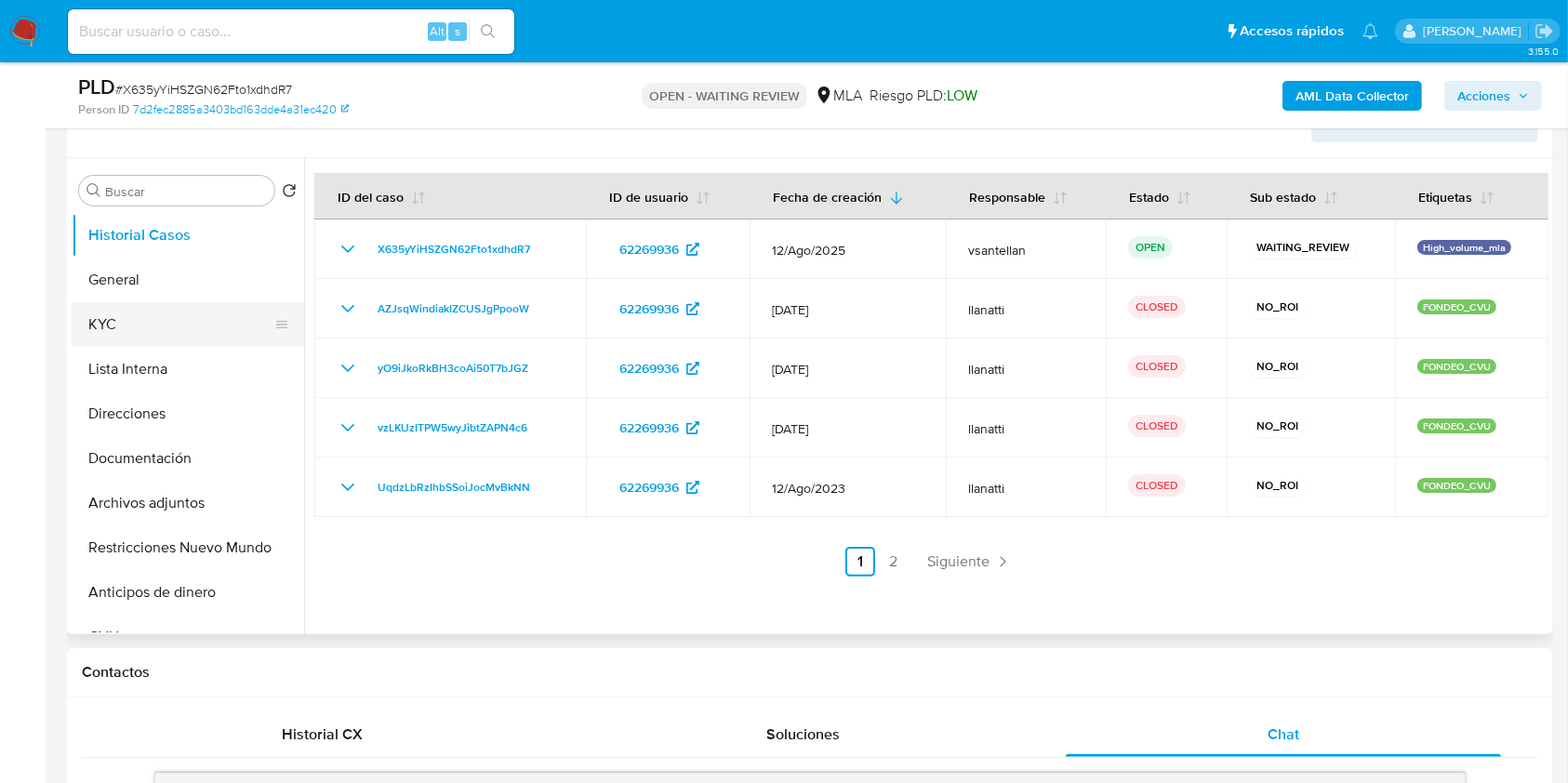
drag, startPoint x: 170, startPoint y: 461, endPoint x: 153, endPoint y: 331, distance: 131.1
click at [170, 461] on button "Documentación" at bounding box center [188, 458] width 233 height 45
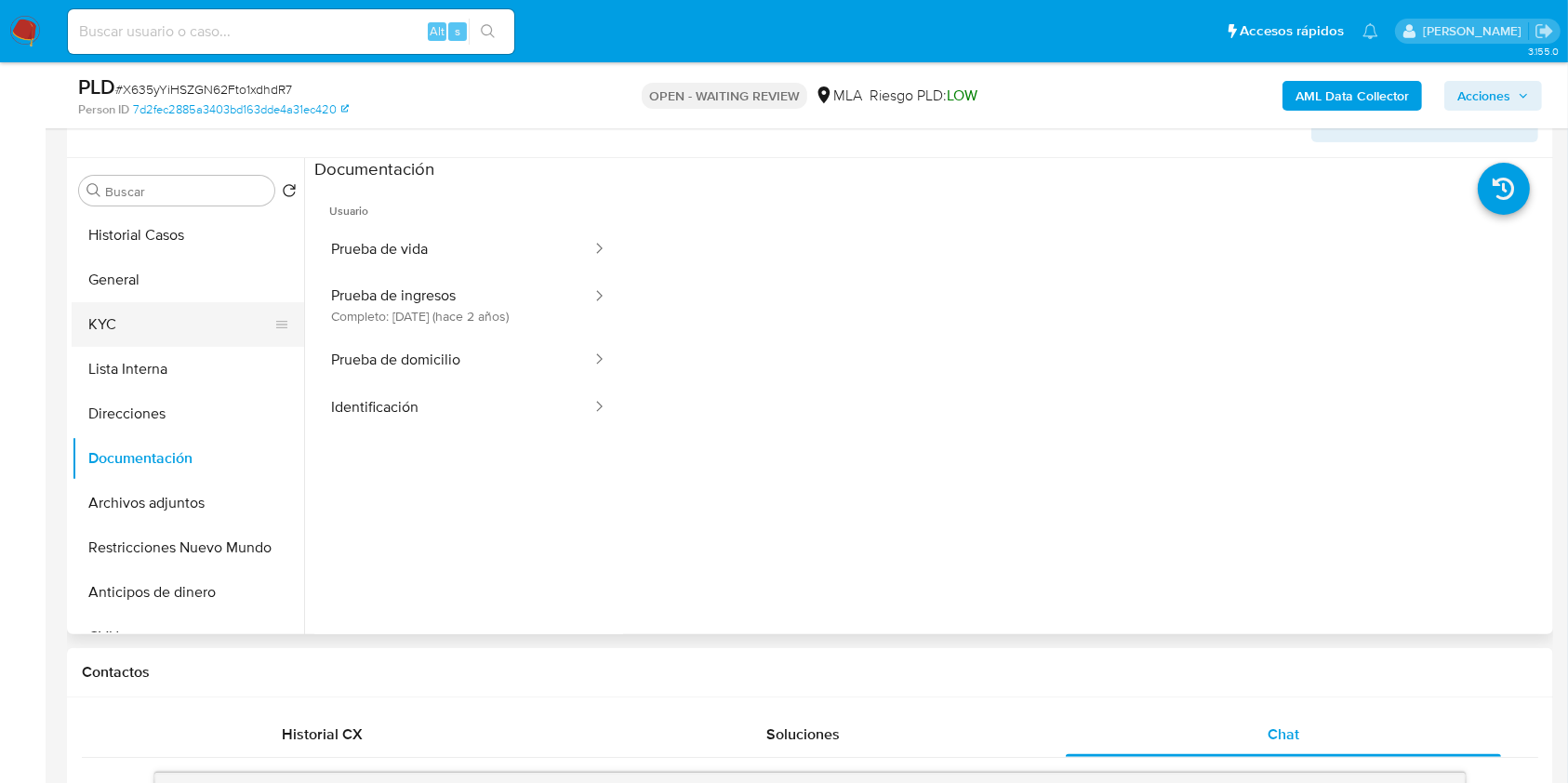
click at [130, 315] on button "KYC" at bounding box center [181, 325] width 218 height 45
